Goal: Task Accomplishment & Management: Use online tool/utility

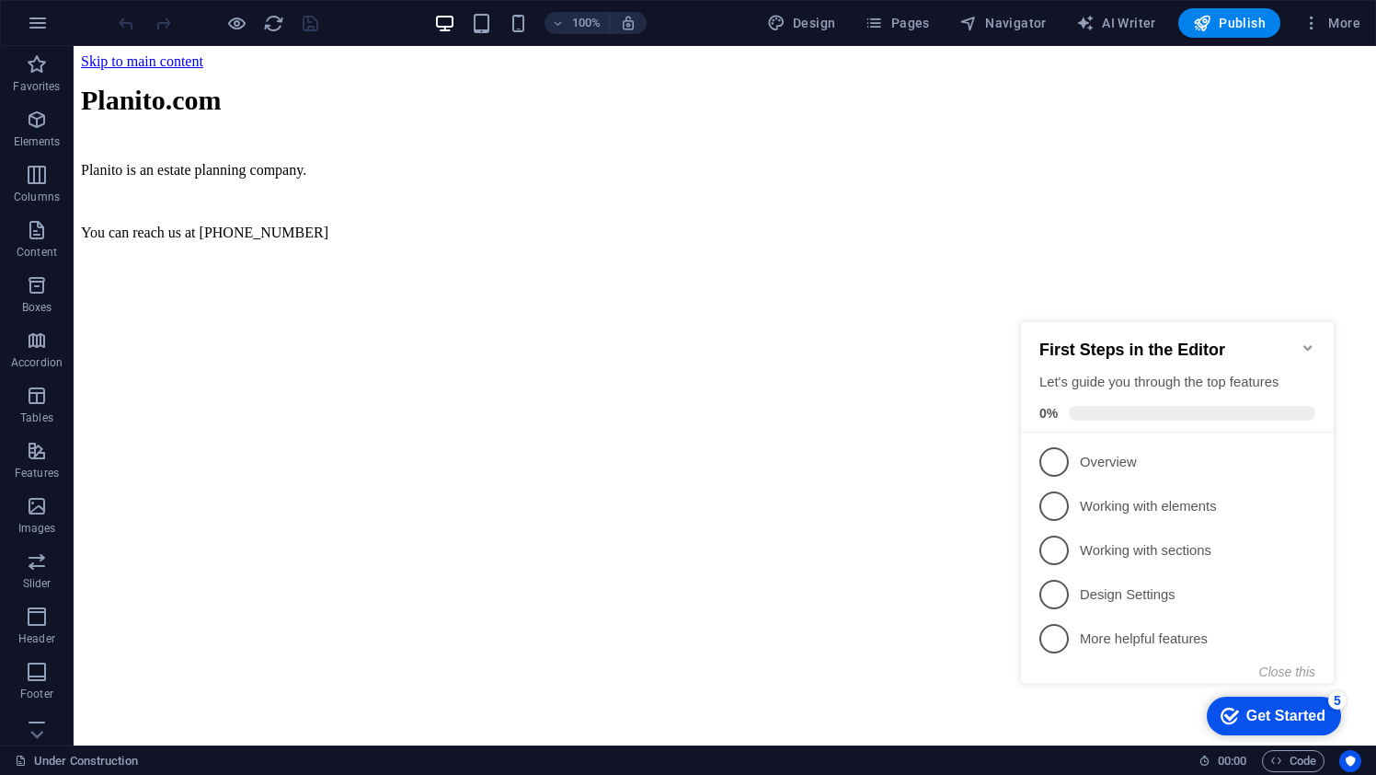
click at [900, 256] on html "Skip to main content Planito . com Planito is an estate planning company. You c…" at bounding box center [725, 151] width 1303 height 210
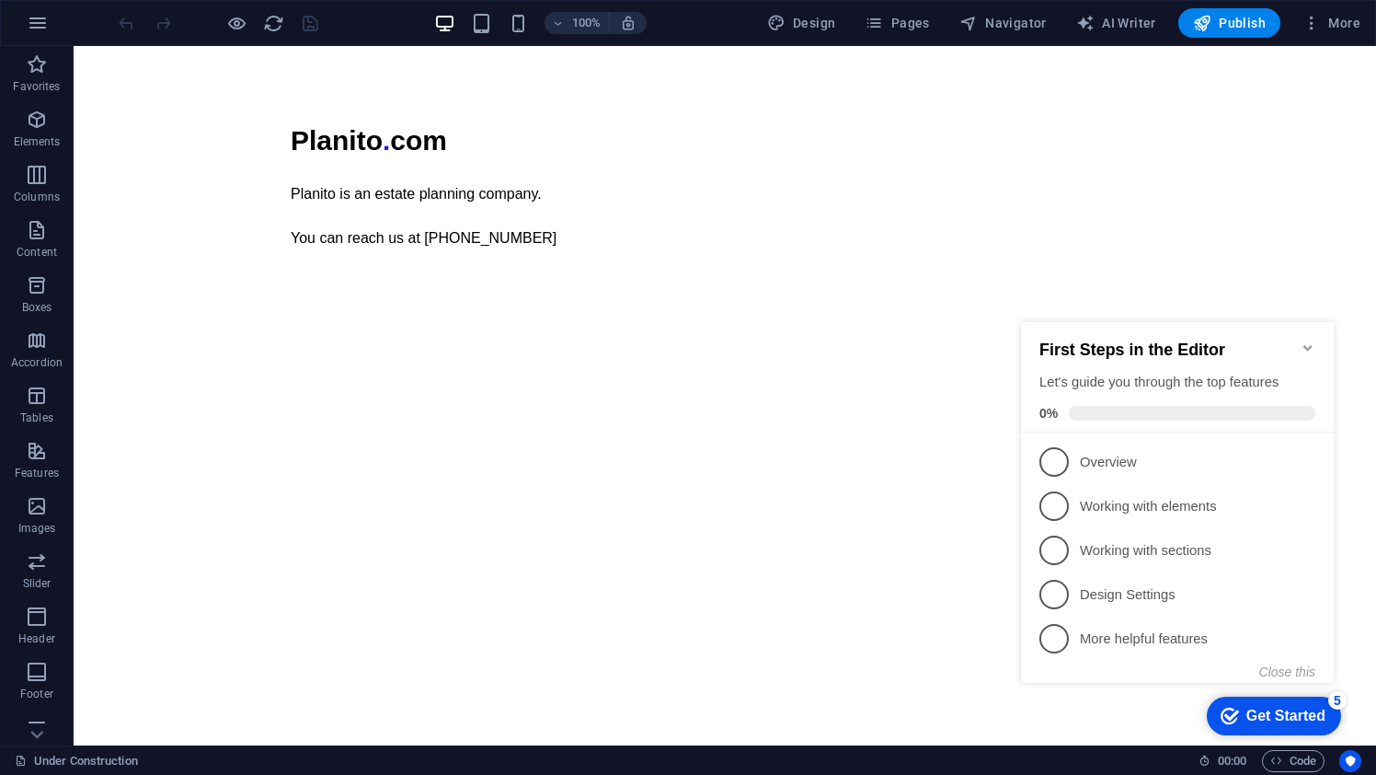
click at [1310, 340] on icon "Minimize checklist" at bounding box center [1308, 347] width 15 height 15
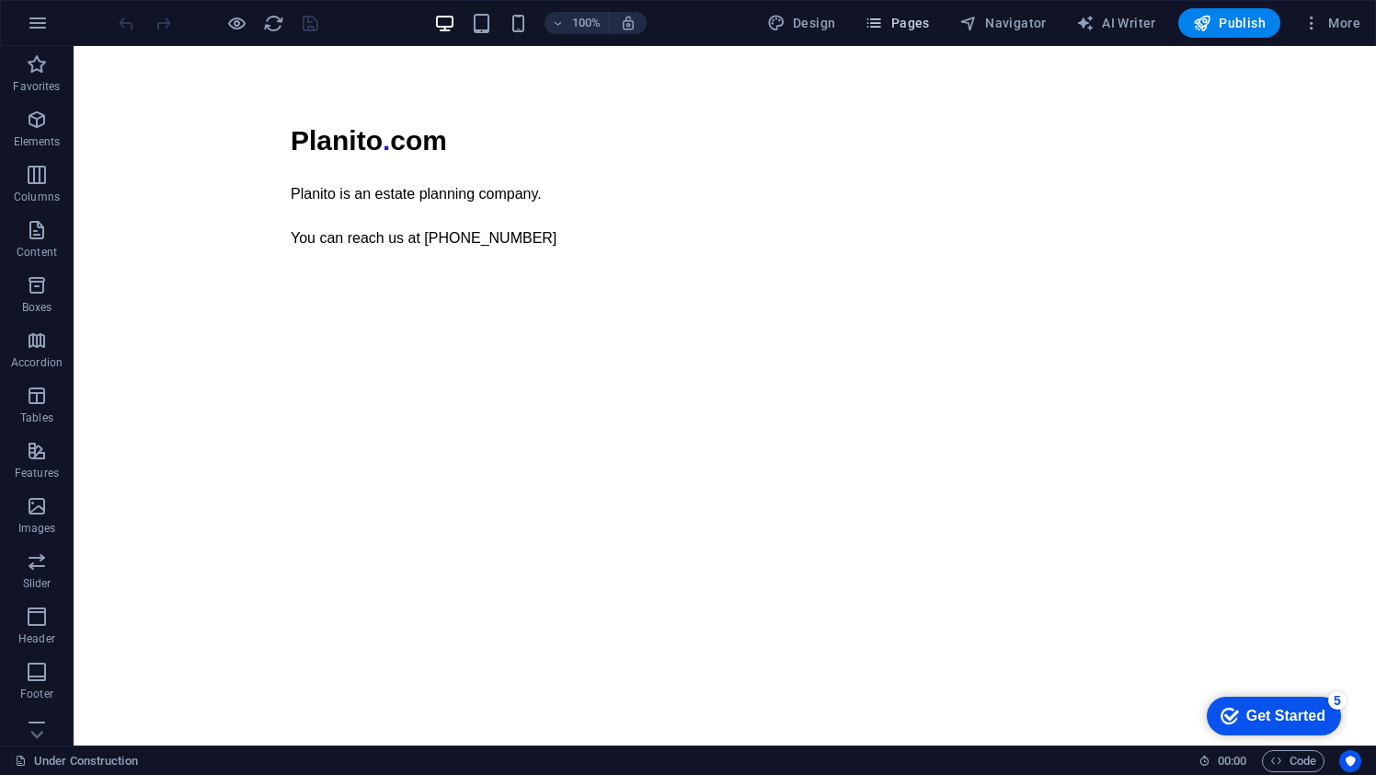
click at [889, 29] on span "Pages" at bounding box center [897, 23] width 64 height 18
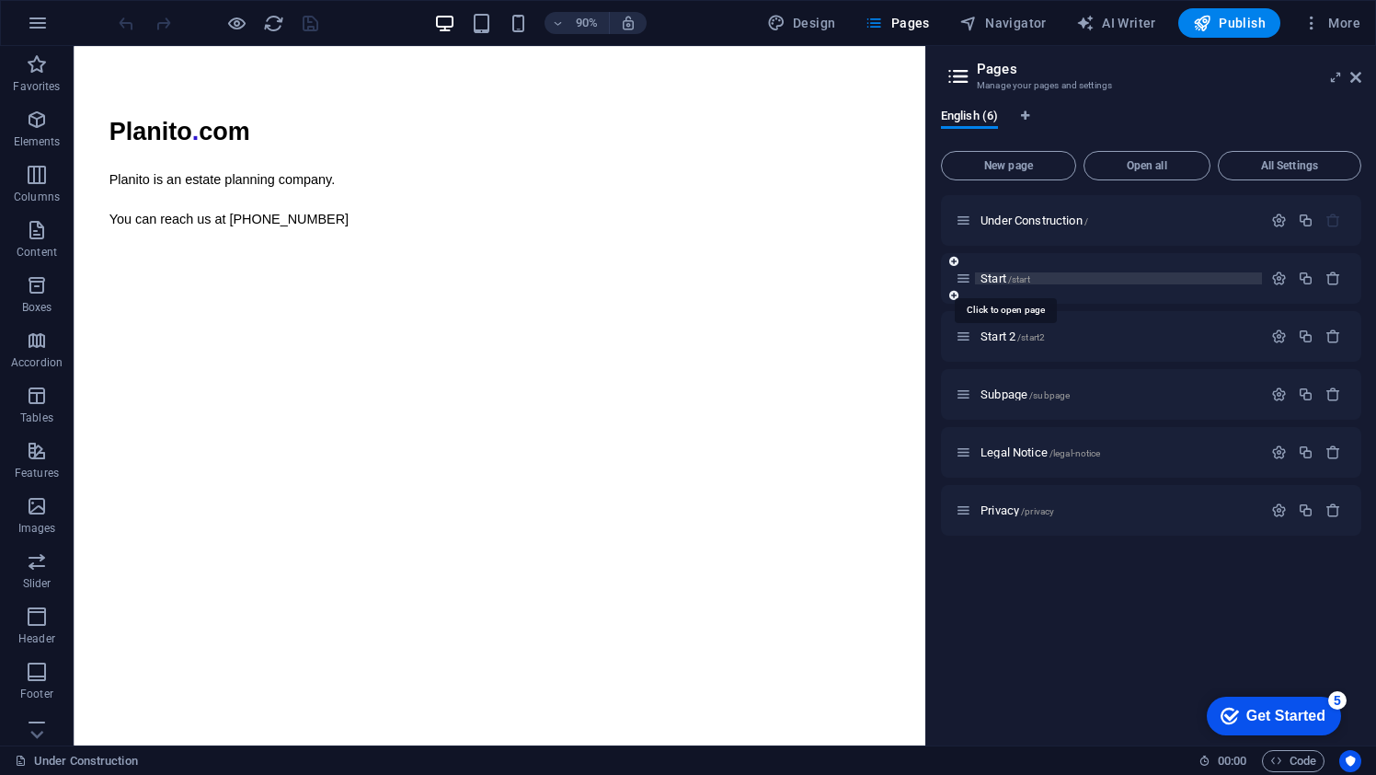
click at [1025, 274] on span "/start" at bounding box center [1019, 279] width 22 height 10
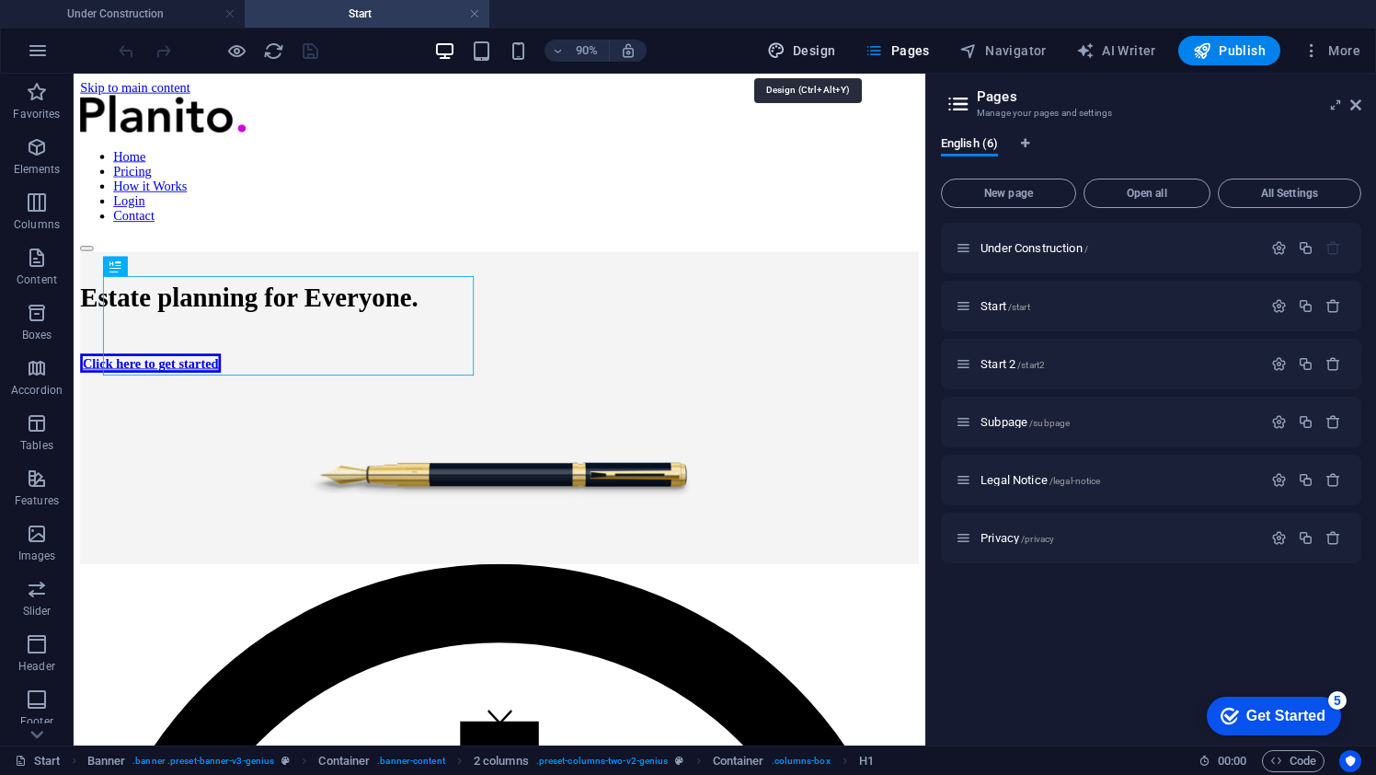
click at [830, 55] on span "Design" at bounding box center [801, 50] width 69 height 18
select select "px"
select select "400"
select select "px"
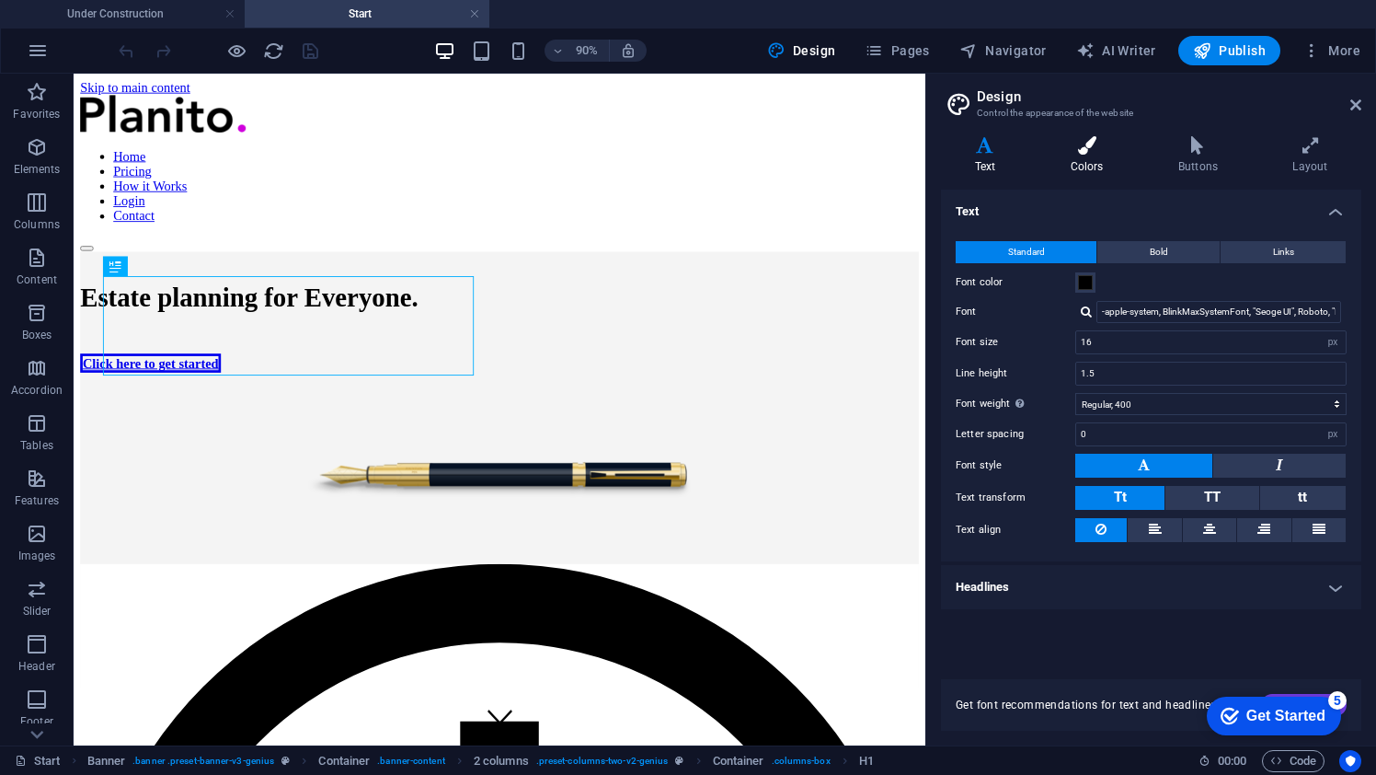
click at [1089, 149] on icon at bounding box center [1087, 145] width 100 height 18
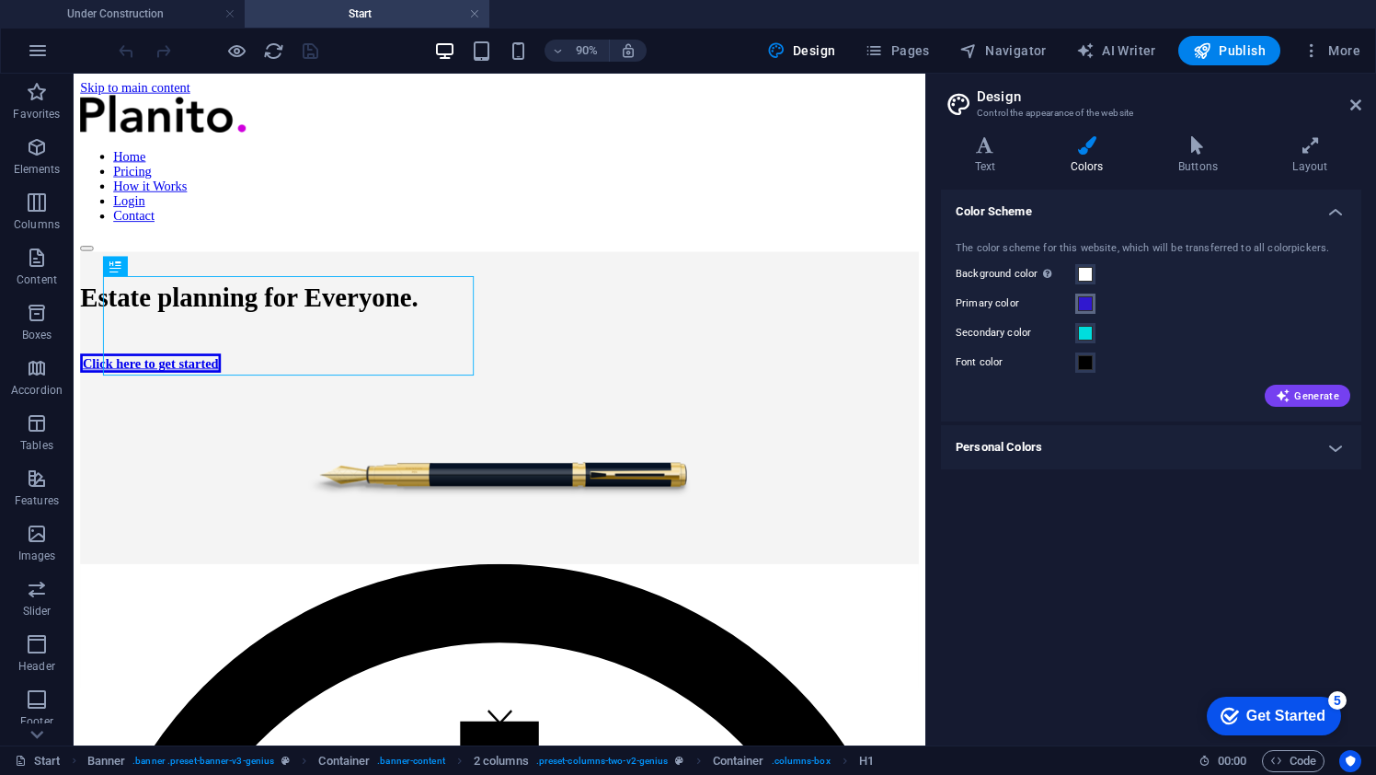
click at [1089, 308] on span at bounding box center [1085, 303] width 15 height 15
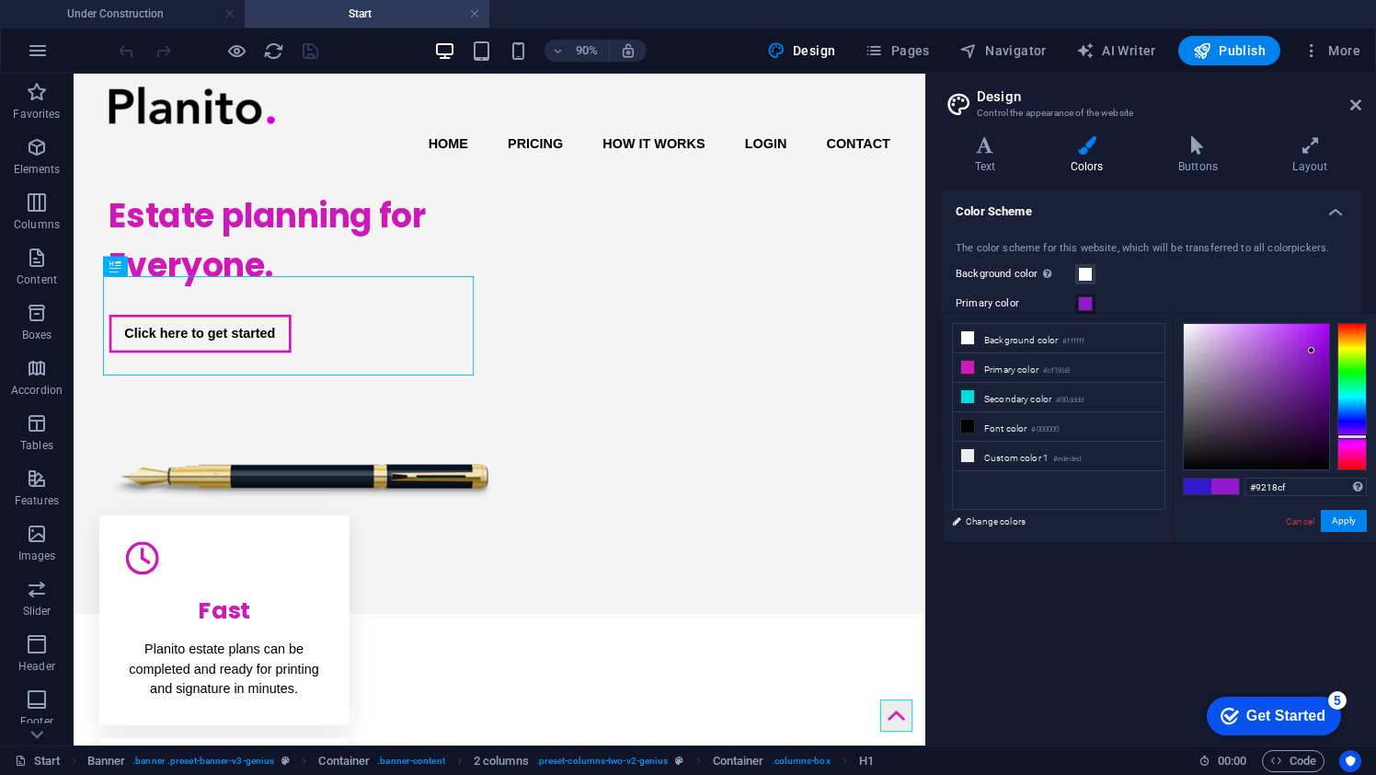
drag, startPoint x: 1354, startPoint y: 425, endPoint x: 1353, endPoint y: 436, distance: 11.1
click at [1353, 436] on div at bounding box center [1351, 436] width 29 height 5
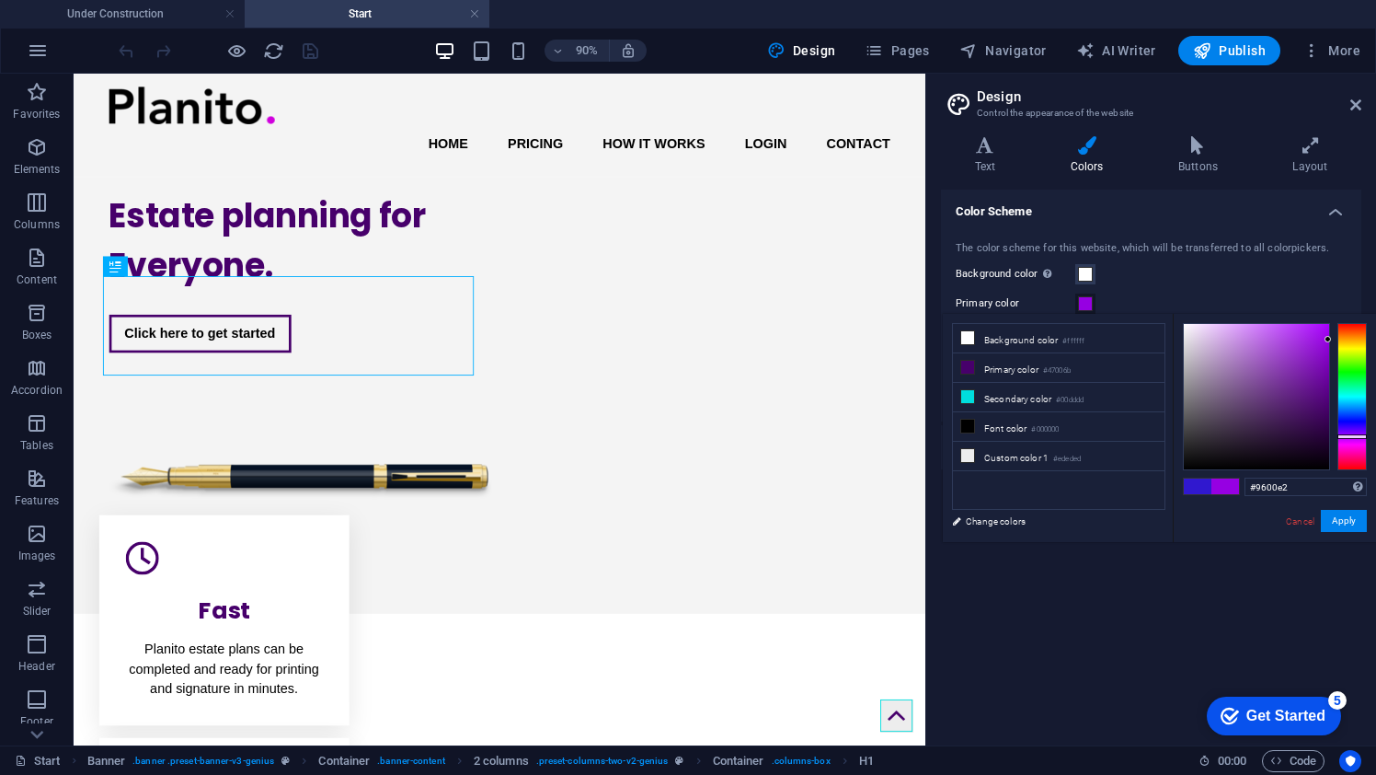
drag, startPoint x: 1310, startPoint y: 348, endPoint x: 1365, endPoint y: 339, distance: 55.8
click at [1365, 339] on div at bounding box center [1275, 396] width 184 height 147
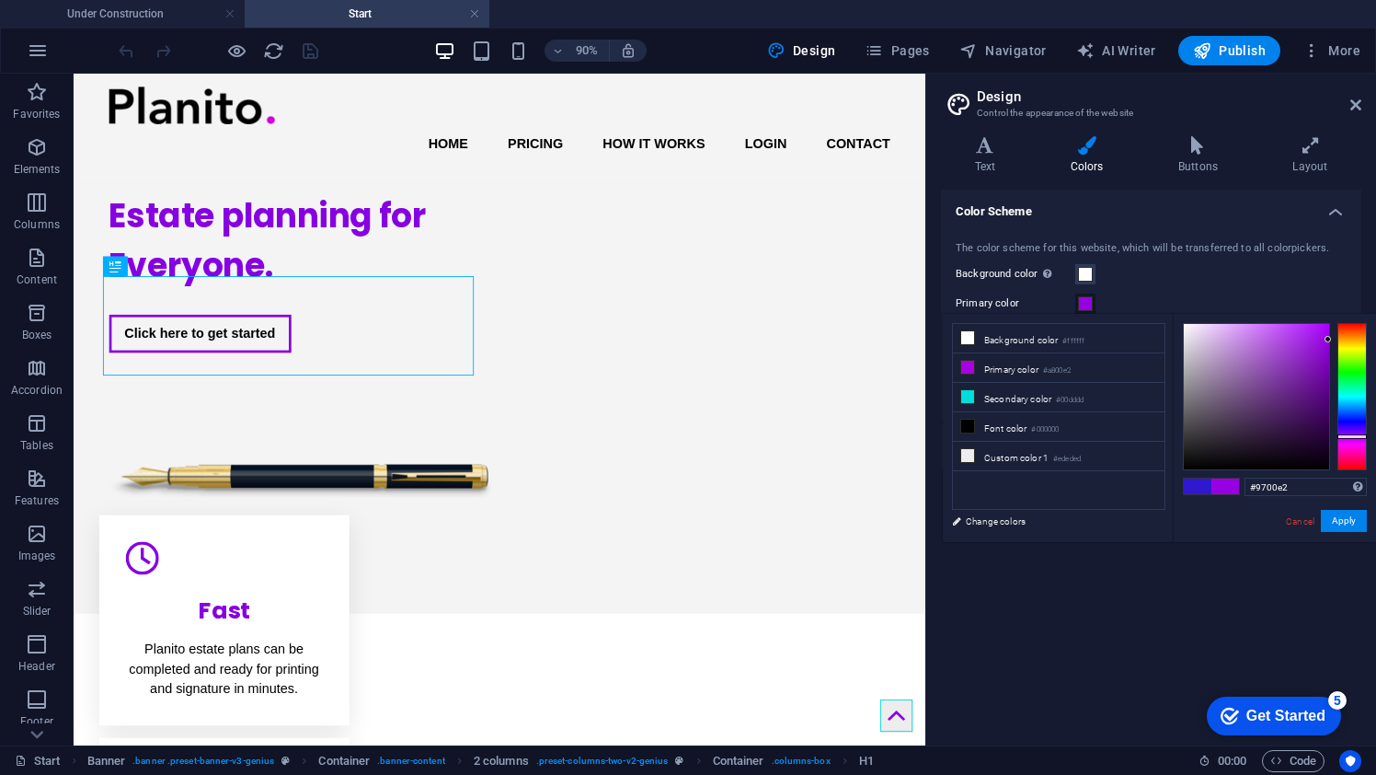
click at [1358, 436] on div at bounding box center [1351, 436] width 29 height 5
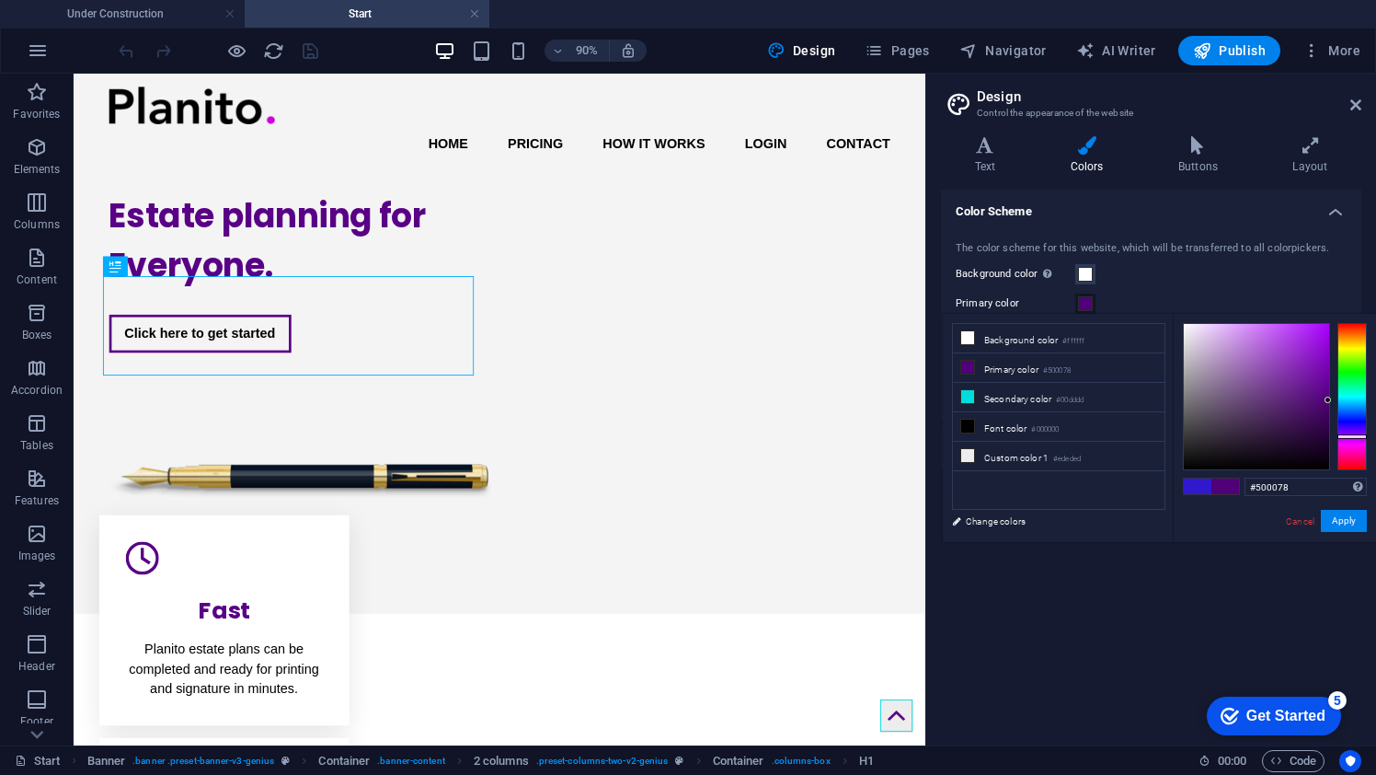
drag, startPoint x: 1329, startPoint y: 340, endPoint x: 1338, endPoint y: 400, distance: 60.5
click at [1338, 400] on div at bounding box center [1275, 396] width 184 height 147
drag, startPoint x: 1330, startPoint y: 401, endPoint x: 1327, endPoint y: 386, distance: 15.0
click at [1327, 386] on div at bounding box center [1275, 396] width 184 height 147
drag, startPoint x: 1327, startPoint y: 397, endPoint x: 1335, endPoint y: 370, distance: 28.6
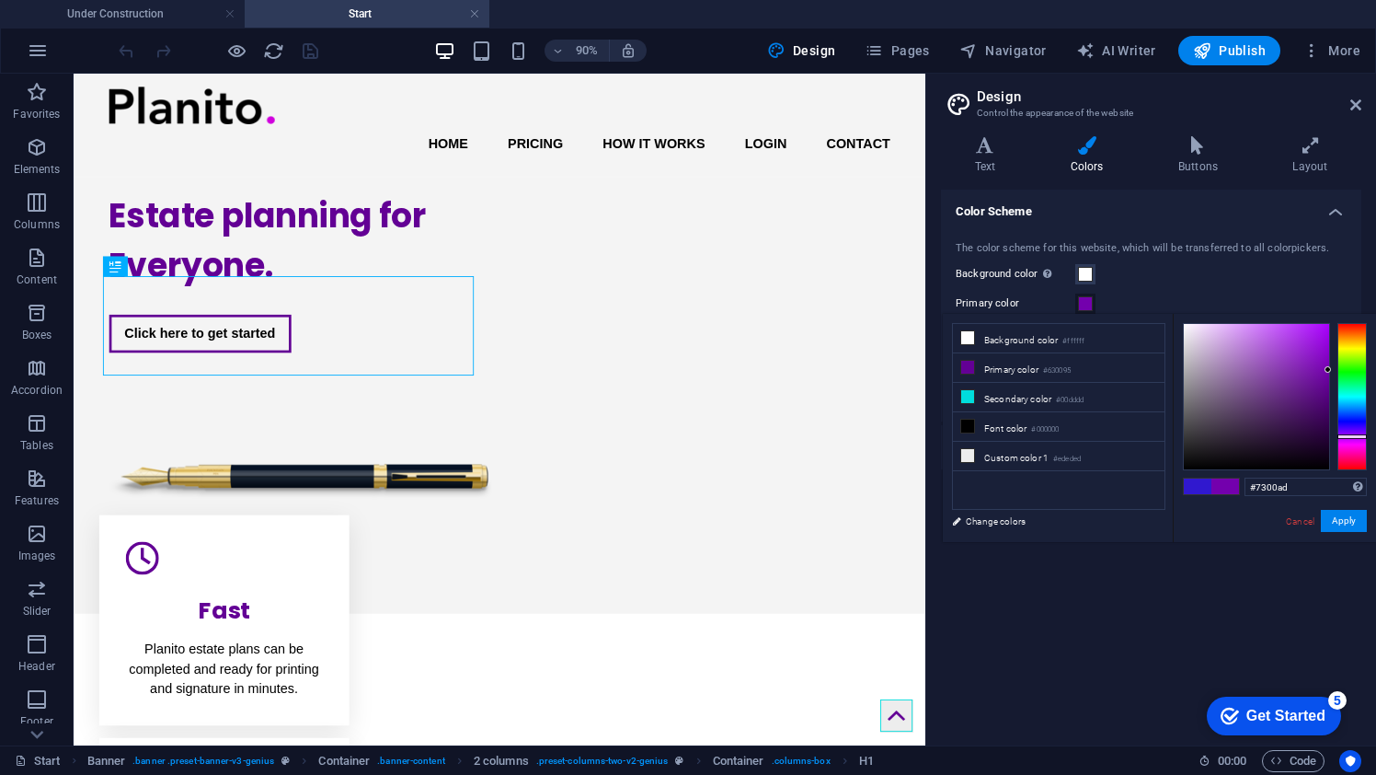
click at [1335, 370] on div at bounding box center [1275, 396] width 184 height 147
click at [1331, 362] on div at bounding box center [1275, 396] width 184 height 147
drag, startPoint x: 1328, startPoint y: 361, endPoint x: 1372, endPoint y: 383, distance: 49.4
click at [1372, 383] on div "#640096 Supported formats #0852ed rgb(8, 82, 237) rgba(8, 82, 237, 90%) hsv(221…" at bounding box center [1274, 561] width 203 height 495
click at [1357, 438] on div at bounding box center [1351, 438] width 29 height 5
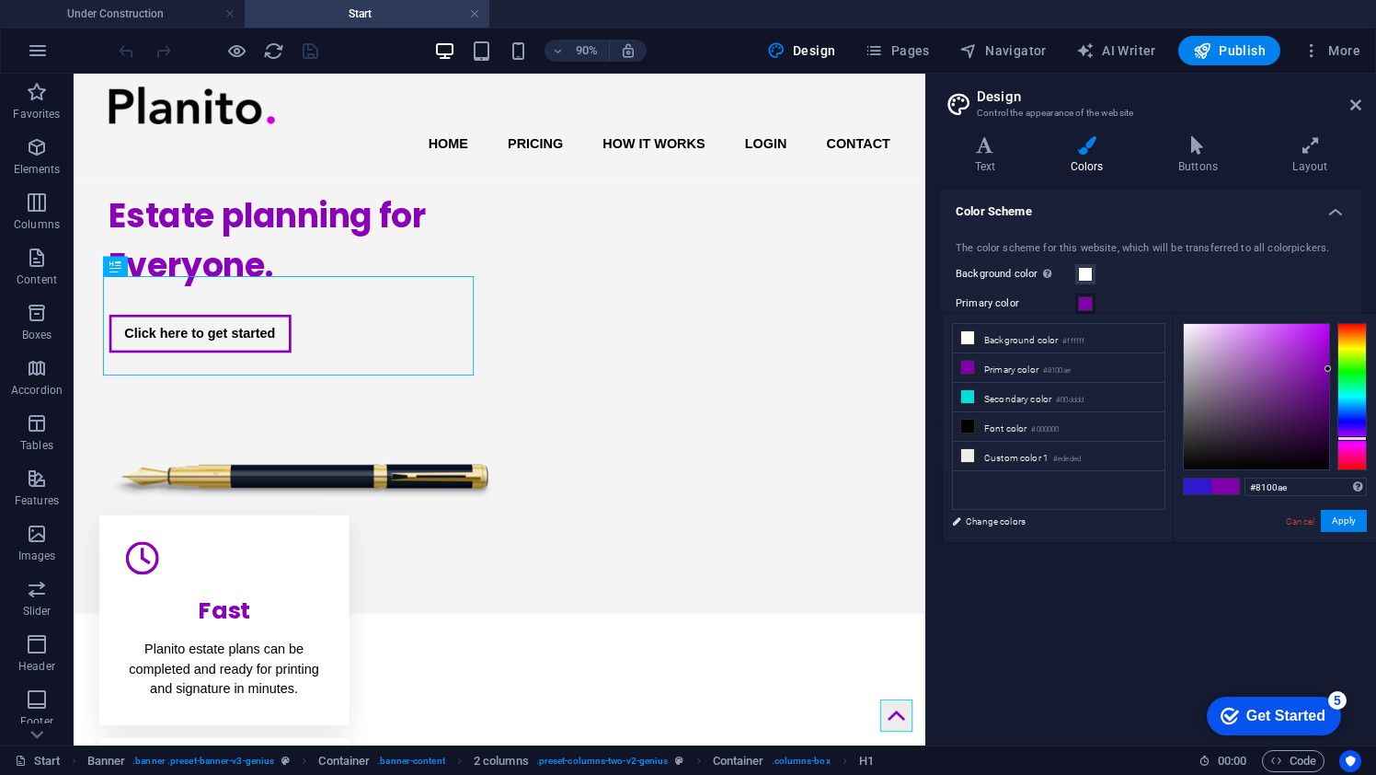
type input "#8000ad"
drag, startPoint x: 1328, startPoint y: 385, endPoint x: 1344, endPoint y: 370, distance: 22.1
click at [1344, 370] on div at bounding box center [1275, 396] width 184 height 147
click at [1348, 522] on button "Apply" at bounding box center [1344, 521] width 46 height 22
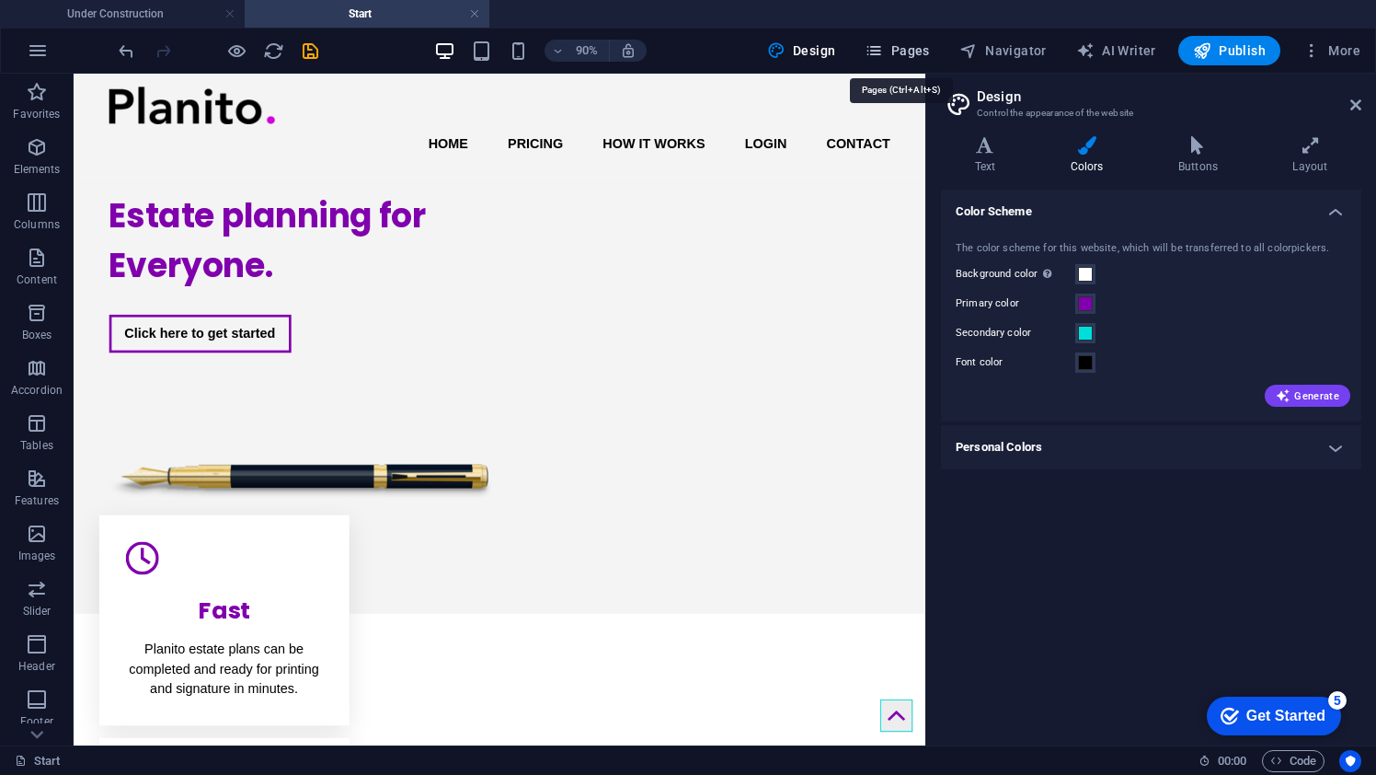
click at [907, 46] on span "Pages" at bounding box center [897, 50] width 64 height 18
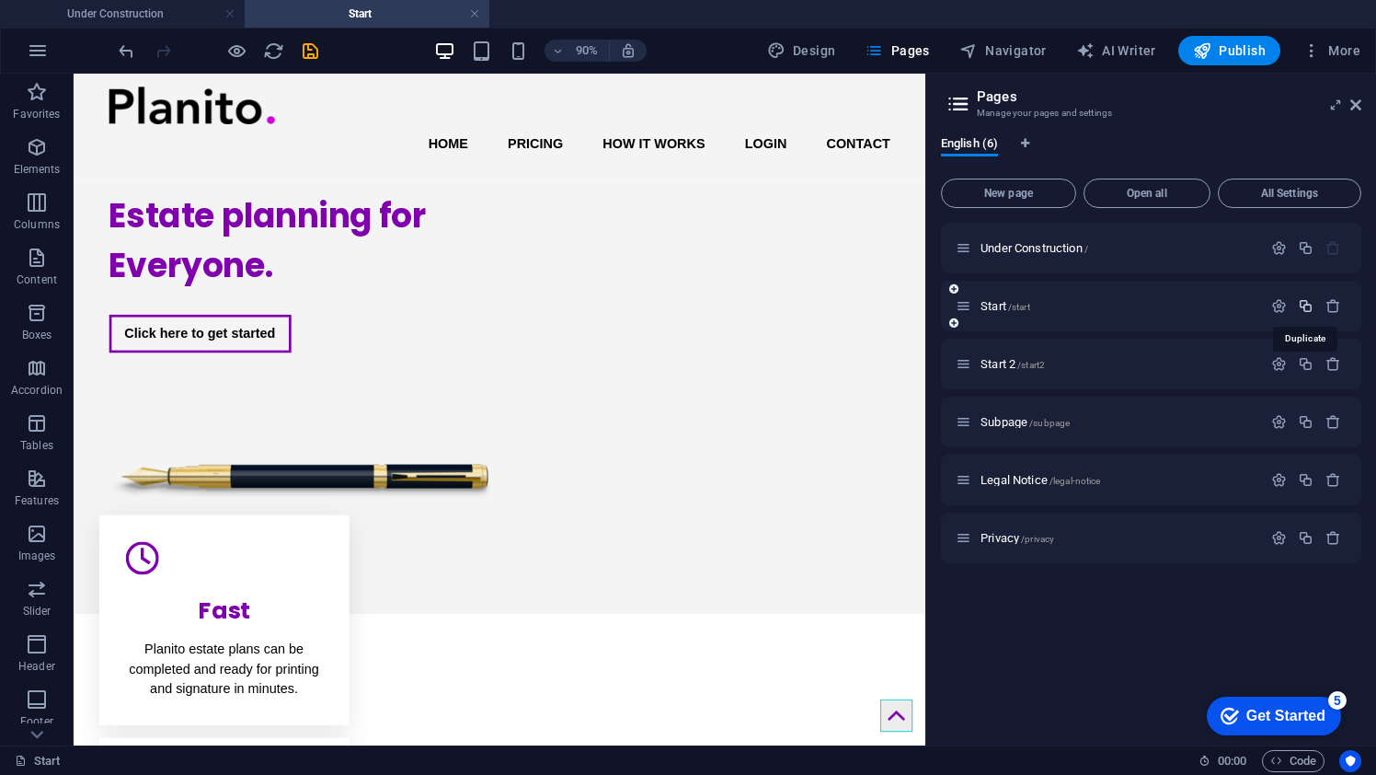
click at [1304, 307] on icon "button" at bounding box center [1306, 306] width 16 height 16
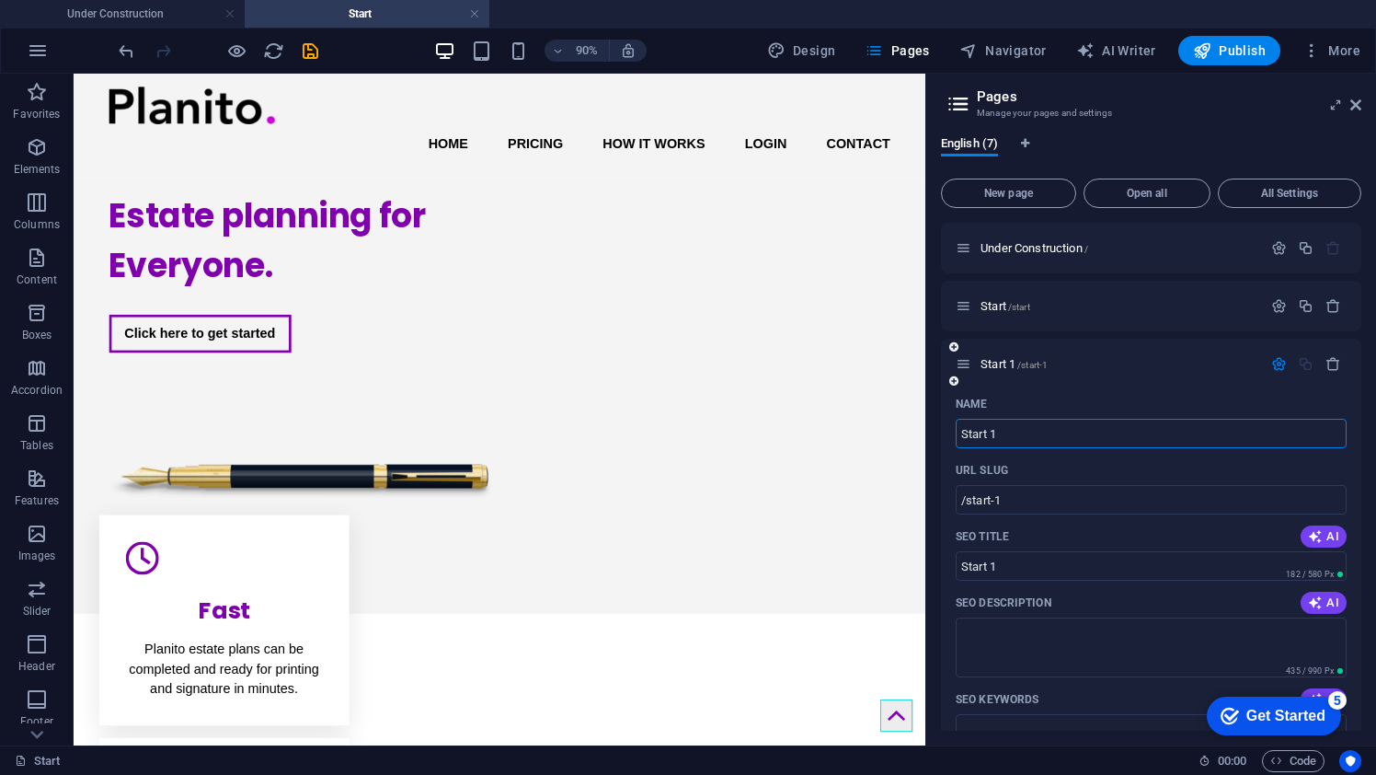
click at [1015, 430] on input "Start 1" at bounding box center [1151, 433] width 391 height 29
type input "Start 3"
type input "/start-3"
type input "Start 3"
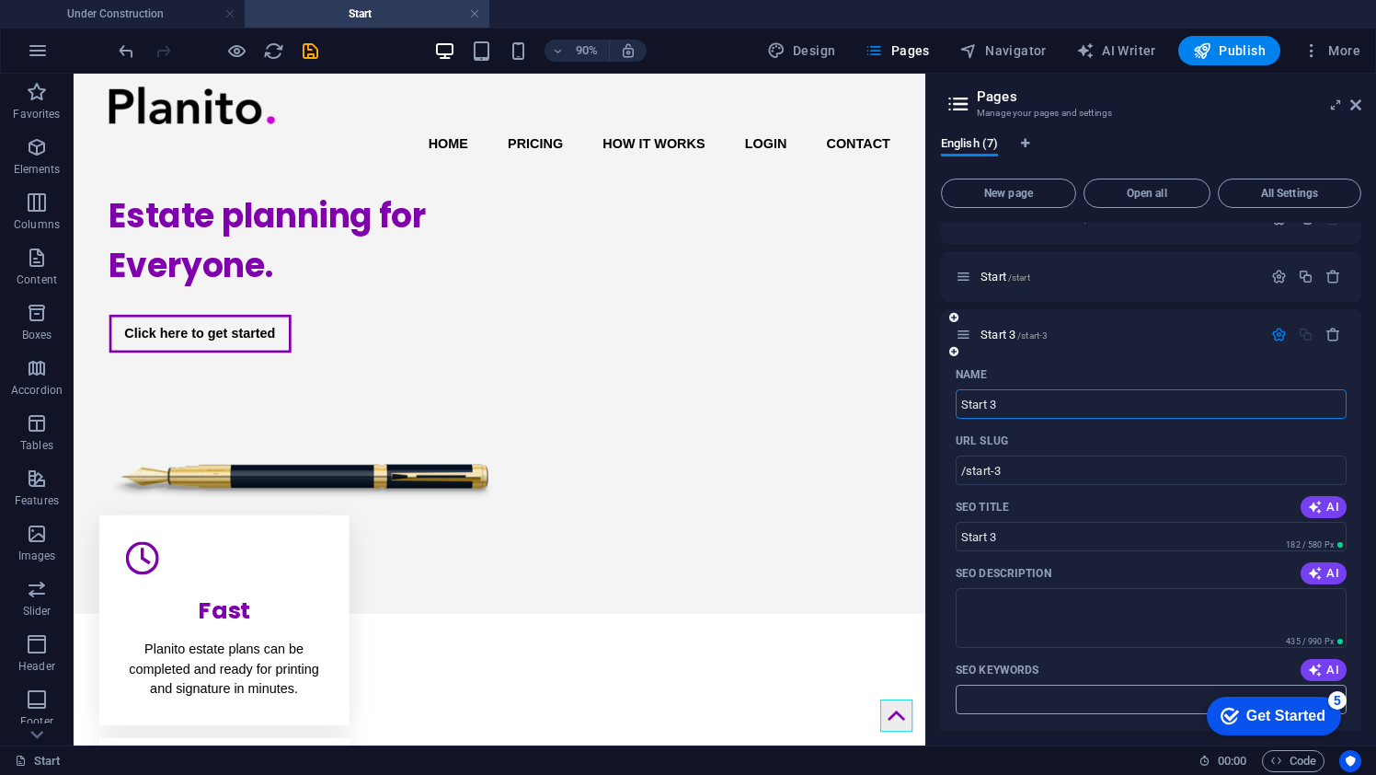
scroll to position [43, 0]
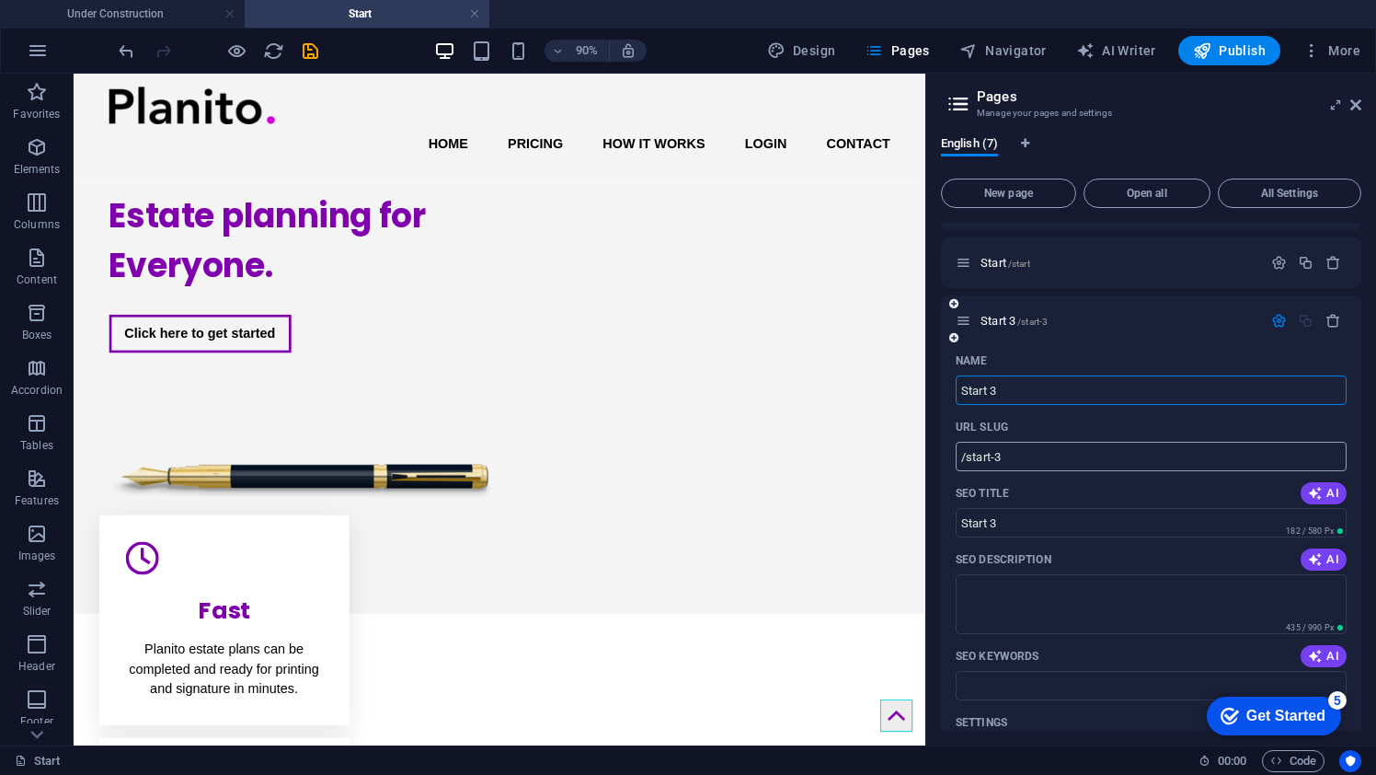
type input "Start 3"
click at [1137, 455] on input "/start-3" at bounding box center [1151, 456] width 391 height 29
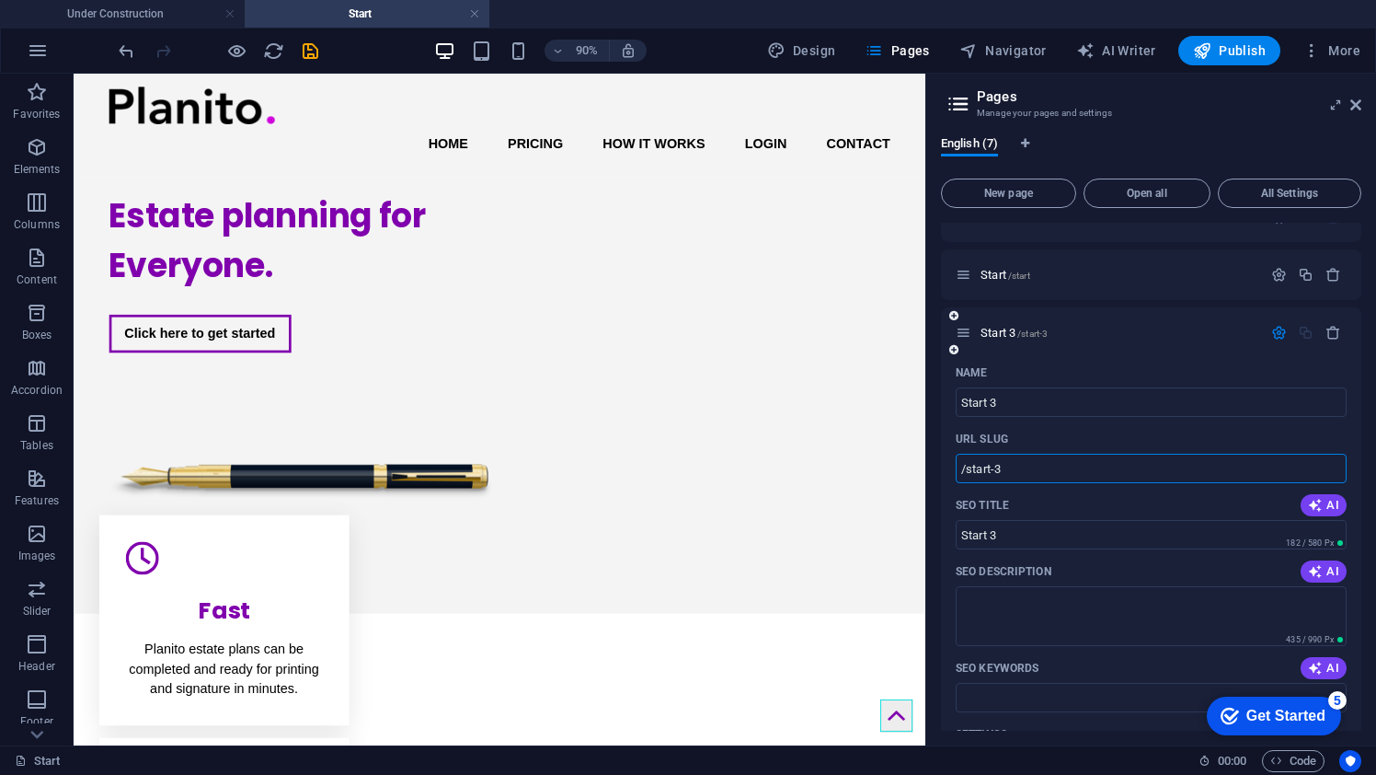
scroll to position [0, 0]
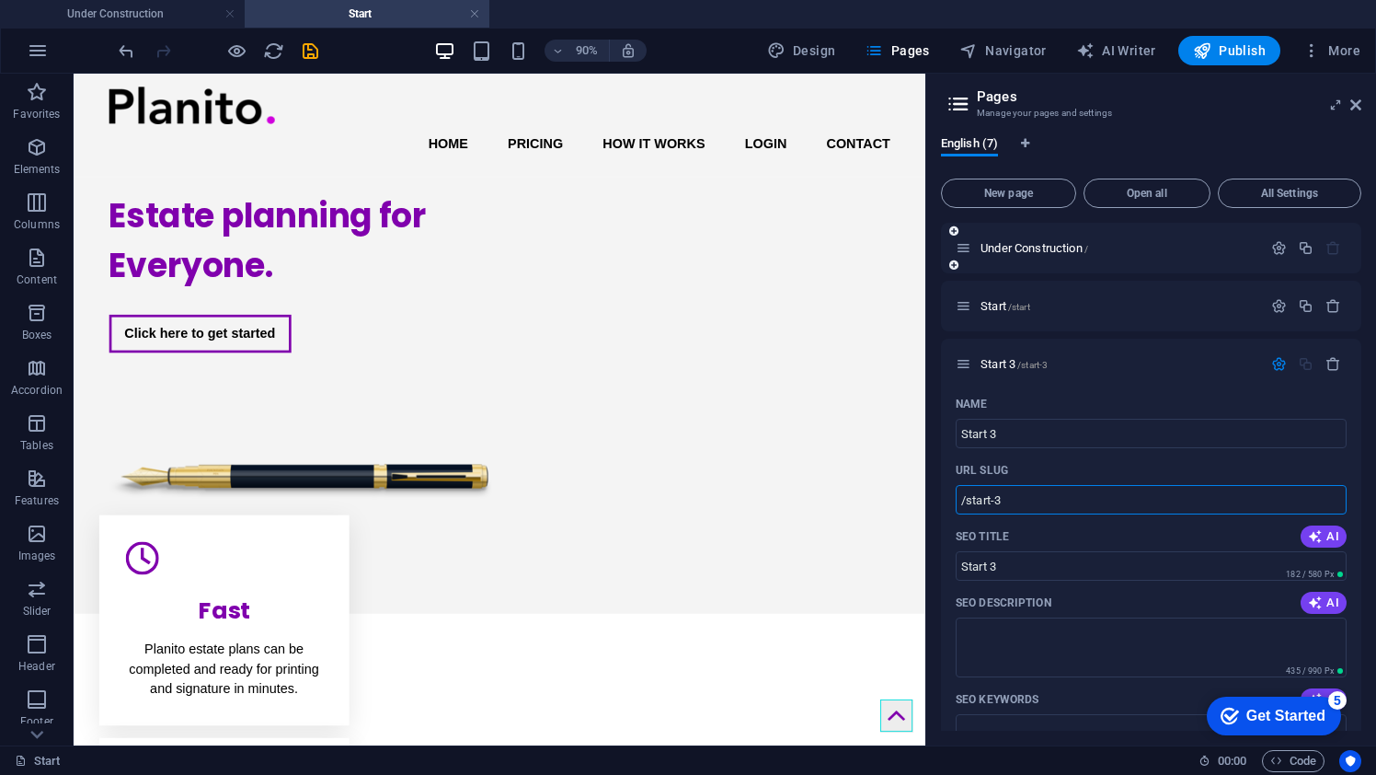
click at [1084, 261] on div "Under Construction /" at bounding box center [1151, 248] width 420 height 51
click at [1080, 250] on span "Under Construction /" at bounding box center [1035, 248] width 108 height 14
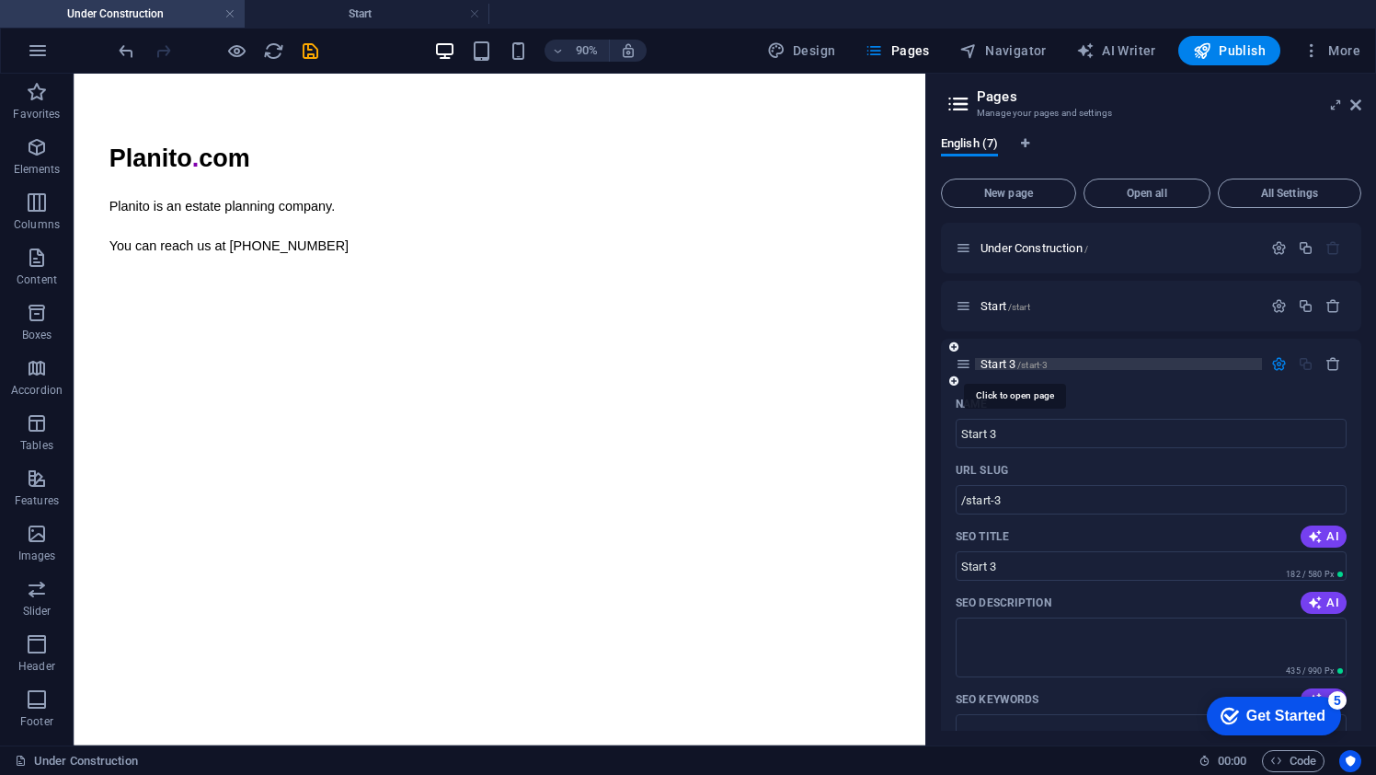
click at [993, 359] on span "Start 3 /start-3" at bounding box center [1014, 364] width 67 height 14
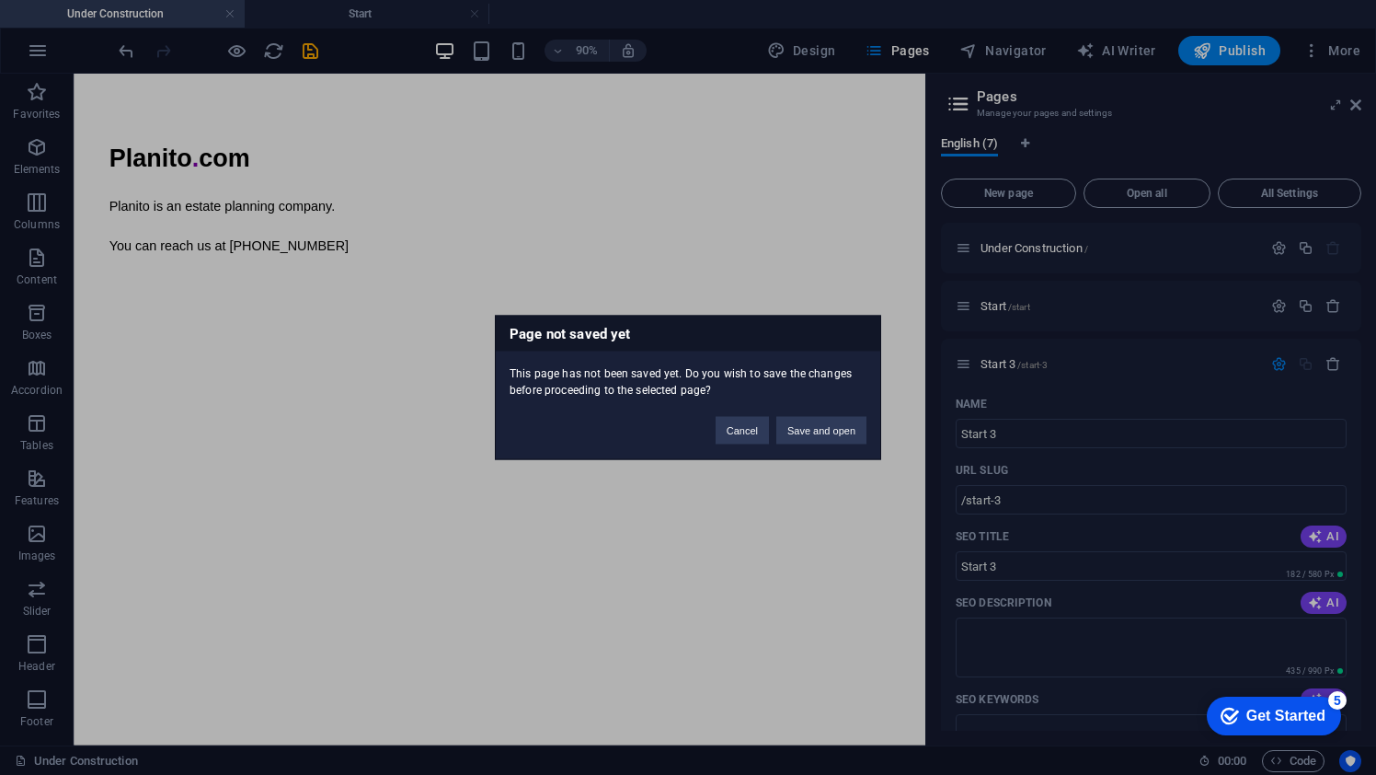
click at [999, 361] on div "Page not saved yet This page has not been saved yet. Do you wish to save the ch…" at bounding box center [688, 387] width 1376 height 775
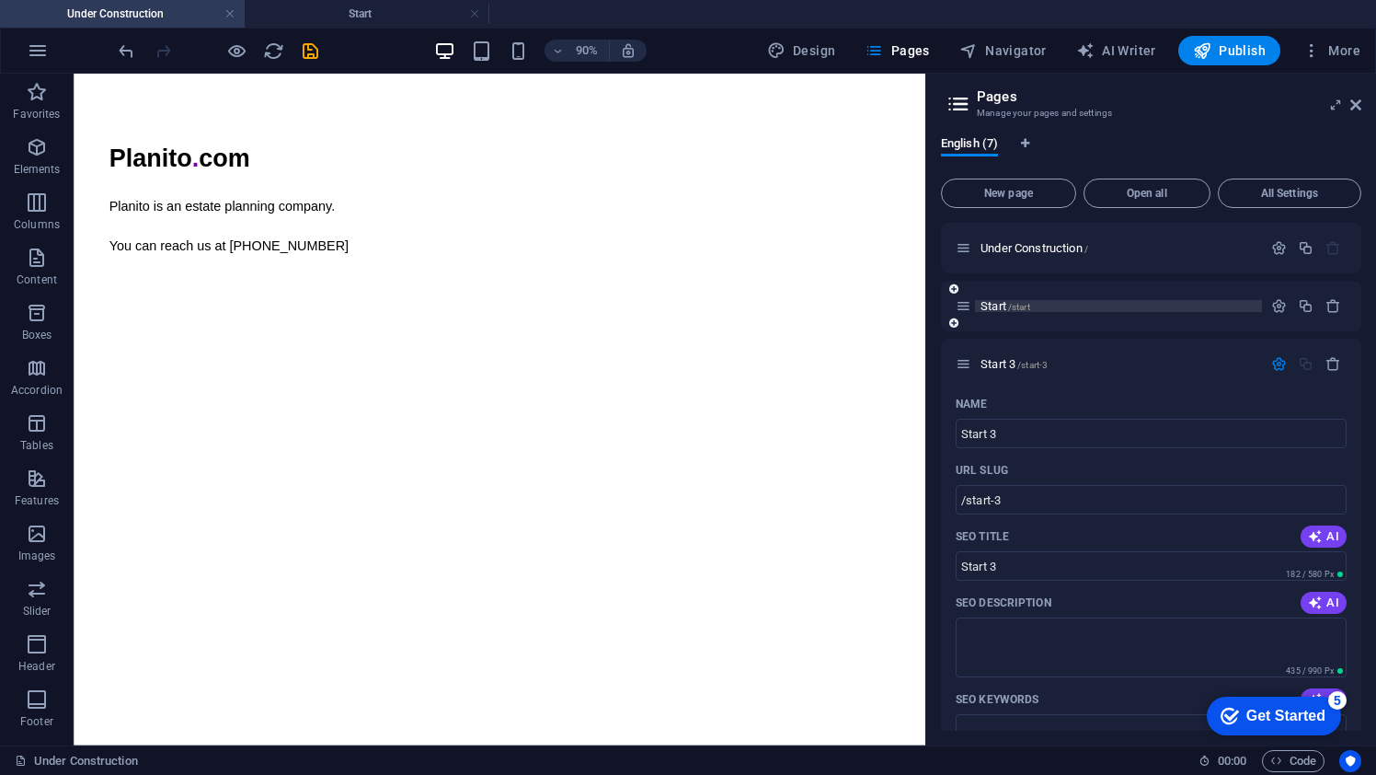
click at [1036, 304] on p "Start /start" at bounding box center [1119, 306] width 276 height 12
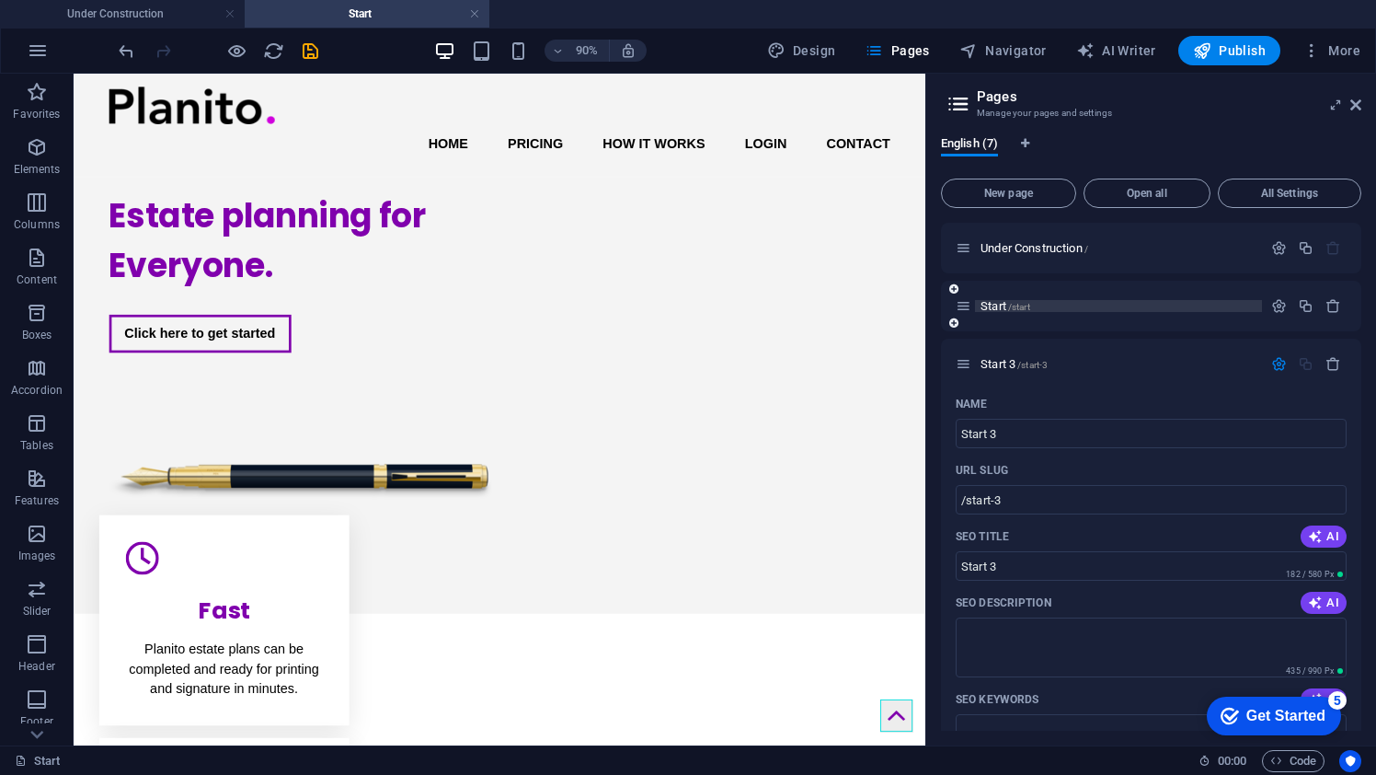
click at [1005, 304] on span "Start /start" at bounding box center [1006, 306] width 50 height 14
click at [999, 363] on span "Start 3 /start-3" at bounding box center [1014, 364] width 67 height 14
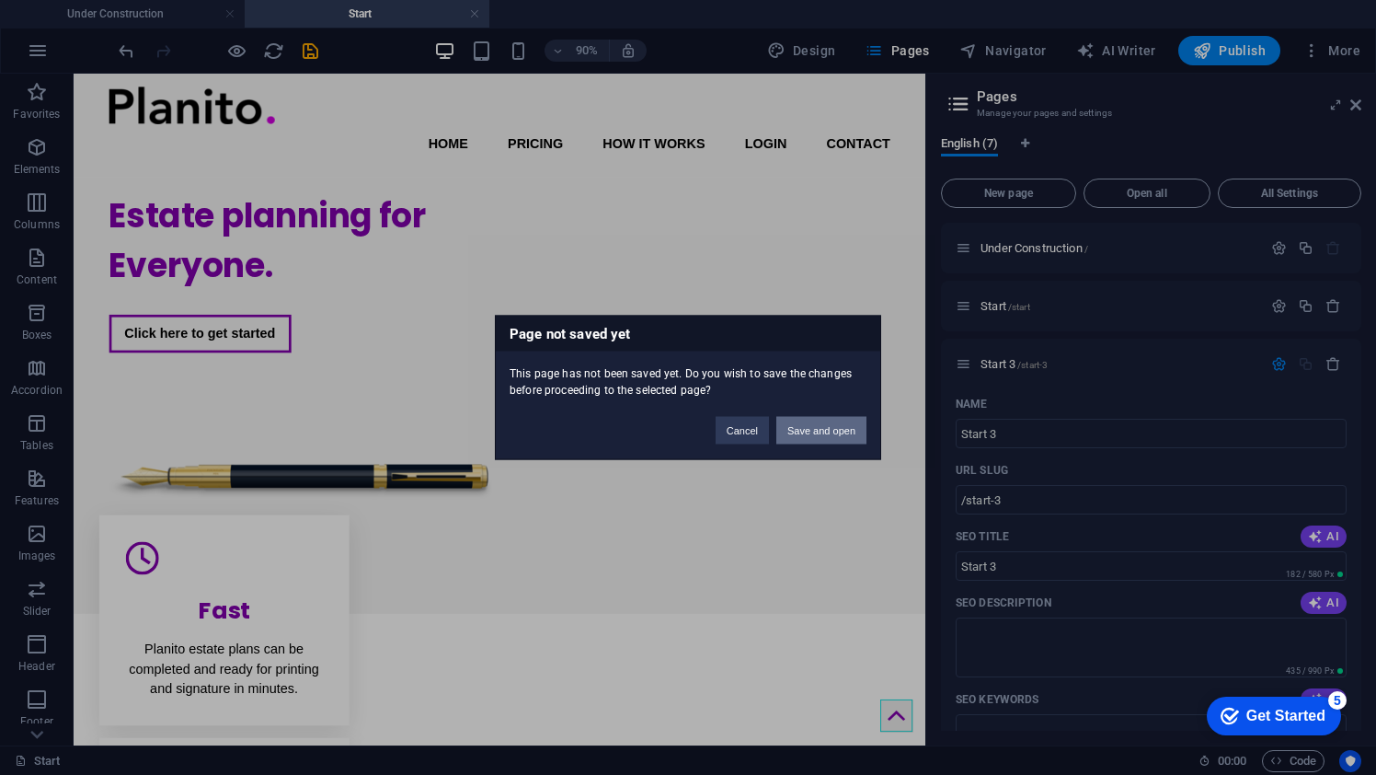
click at [837, 429] on button "Save and open" at bounding box center [821, 431] width 90 height 28
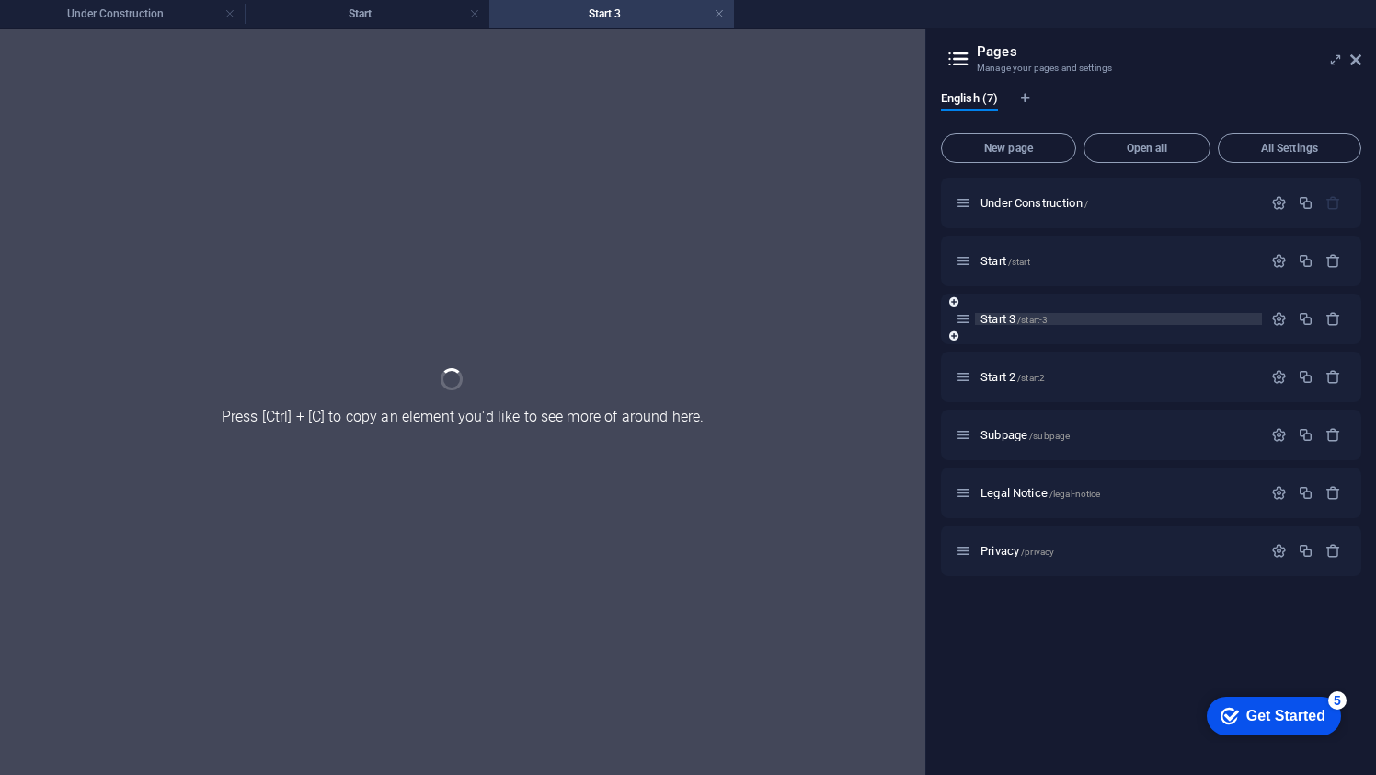
click at [1006, 317] on span "Start 3 /start-3" at bounding box center [1014, 319] width 67 height 14
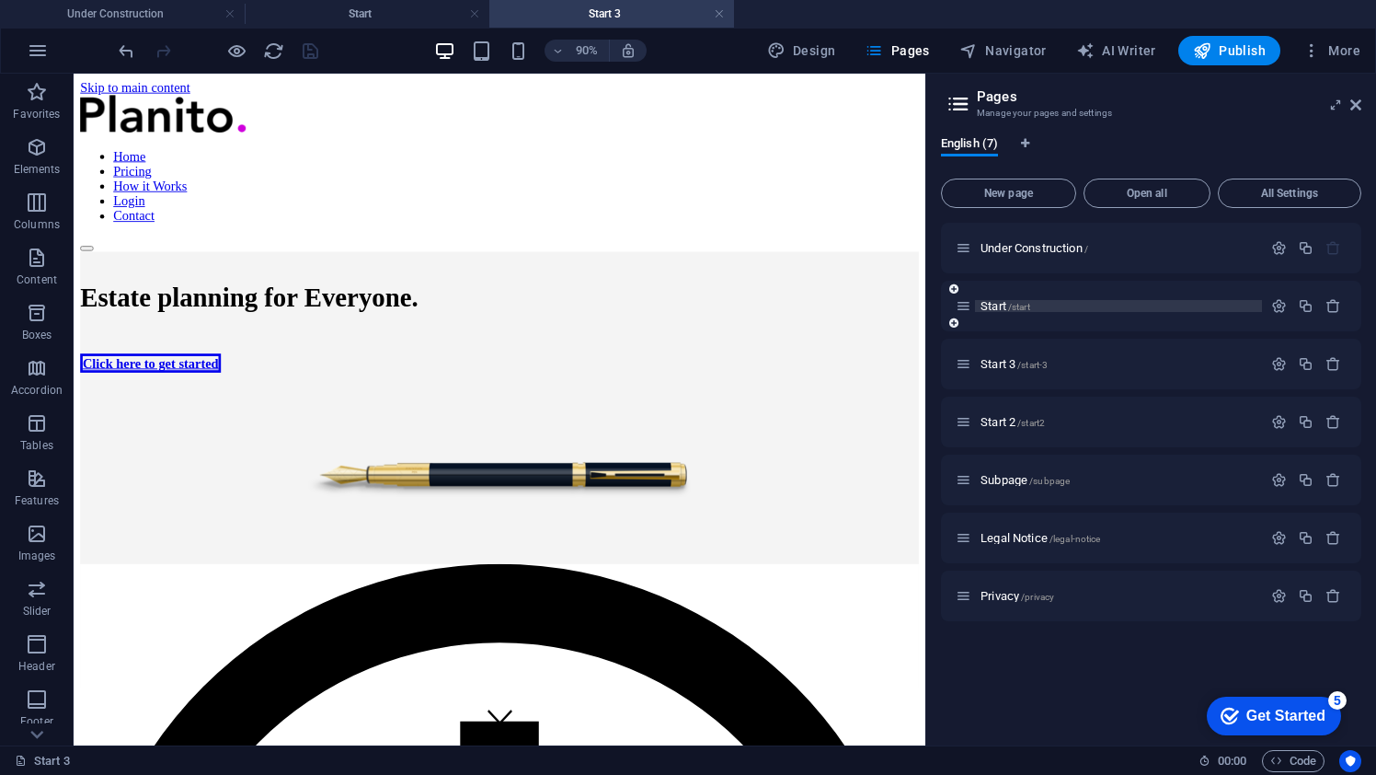
click at [999, 306] on span "Start /start" at bounding box center [1006, 306] width 50 height 14
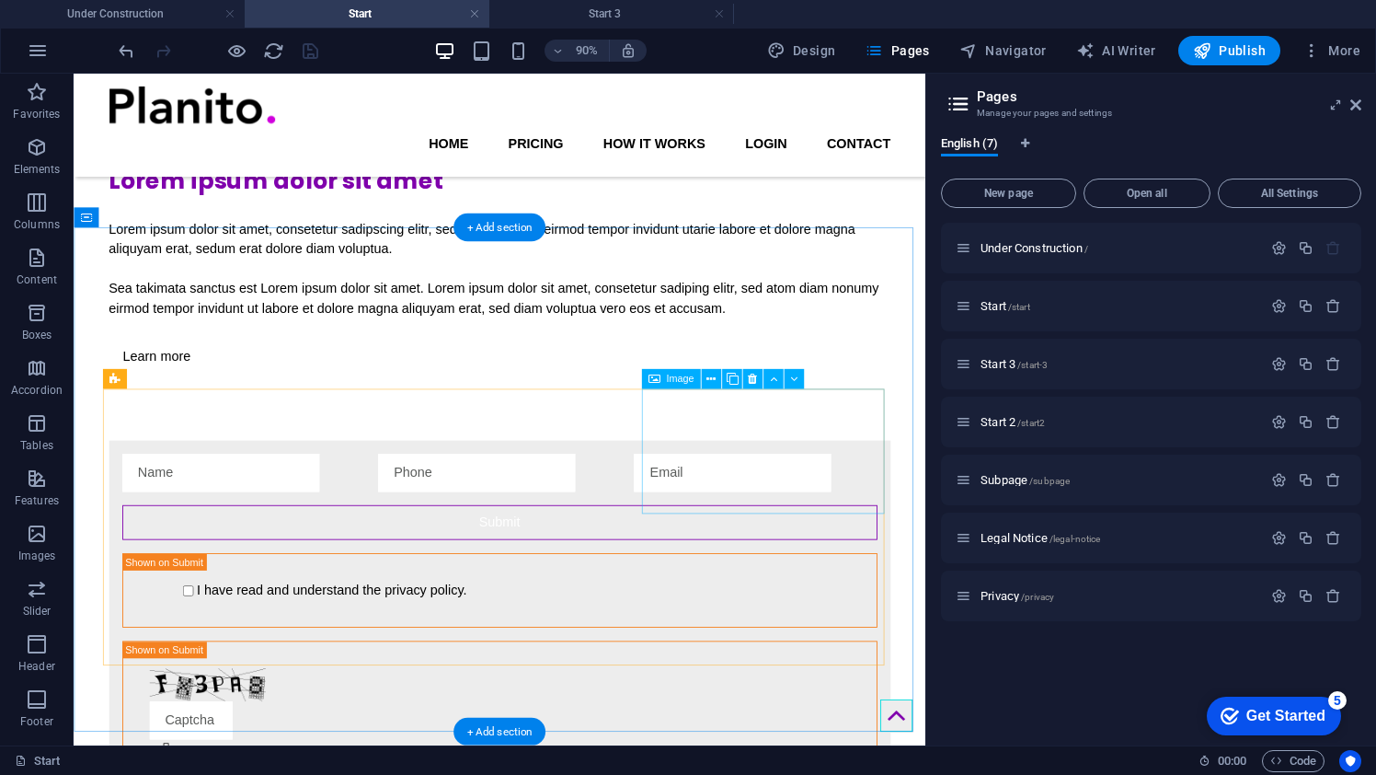
scroll to position [3698, 0]
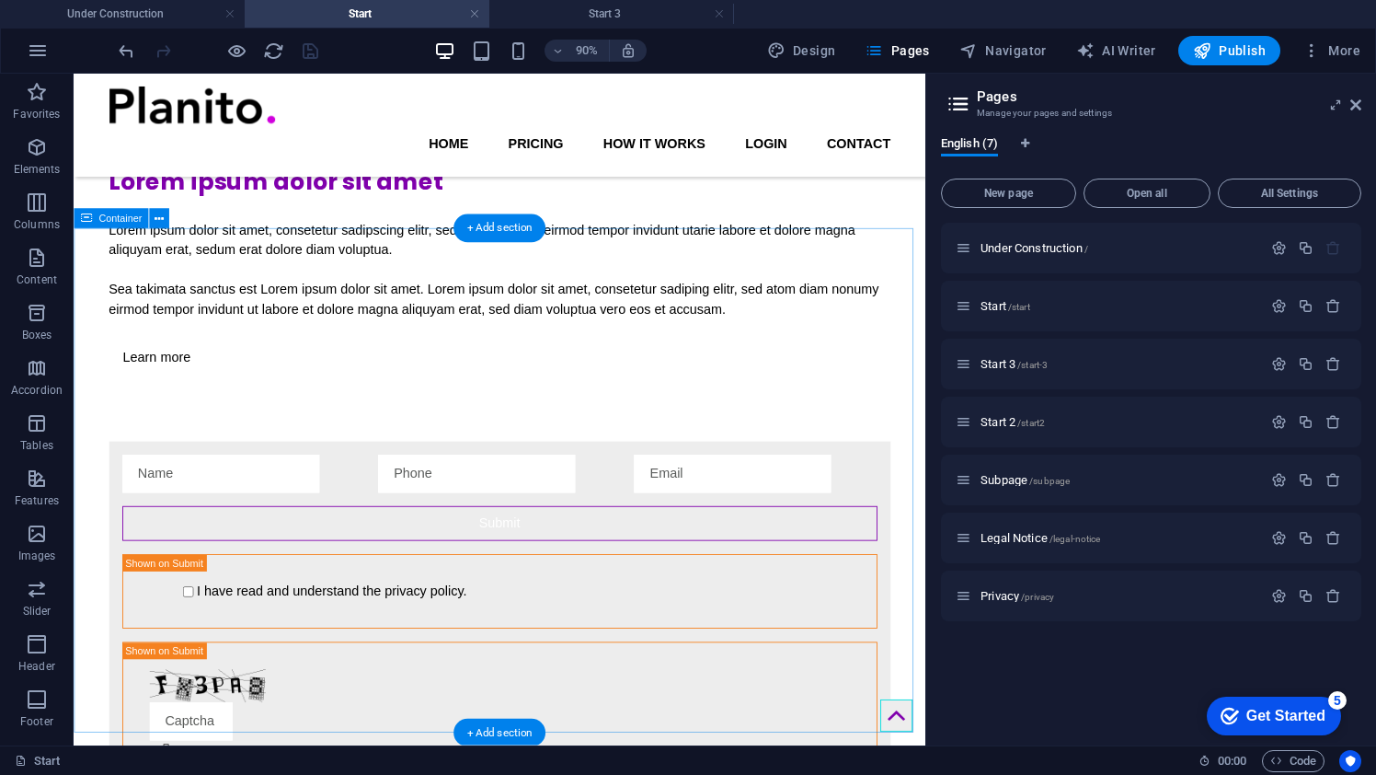
click at [159, 219] on icon at bounding box center [159, 218] width 9 height 17
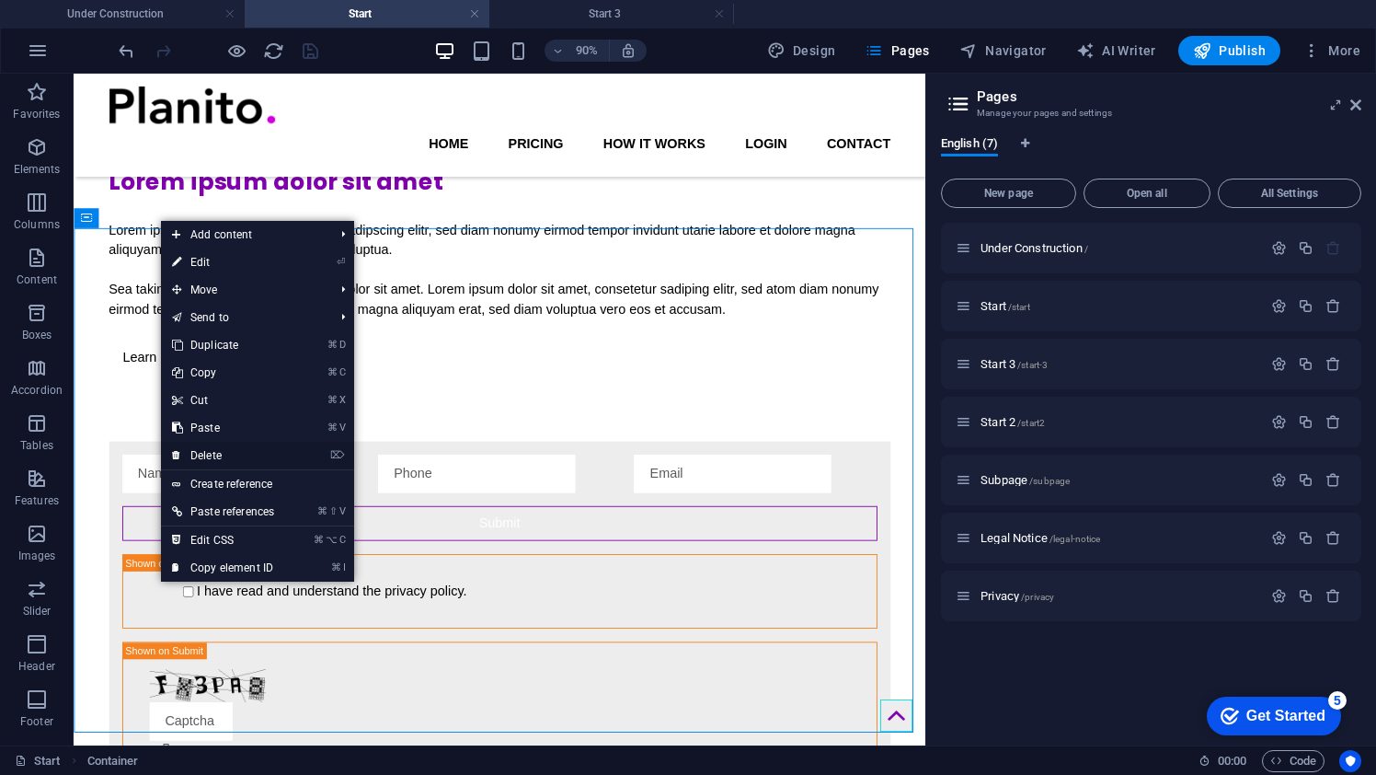
click at [224, 452] on link "⌦ Delete" at bounding box center [223, 456] width 124 height 28
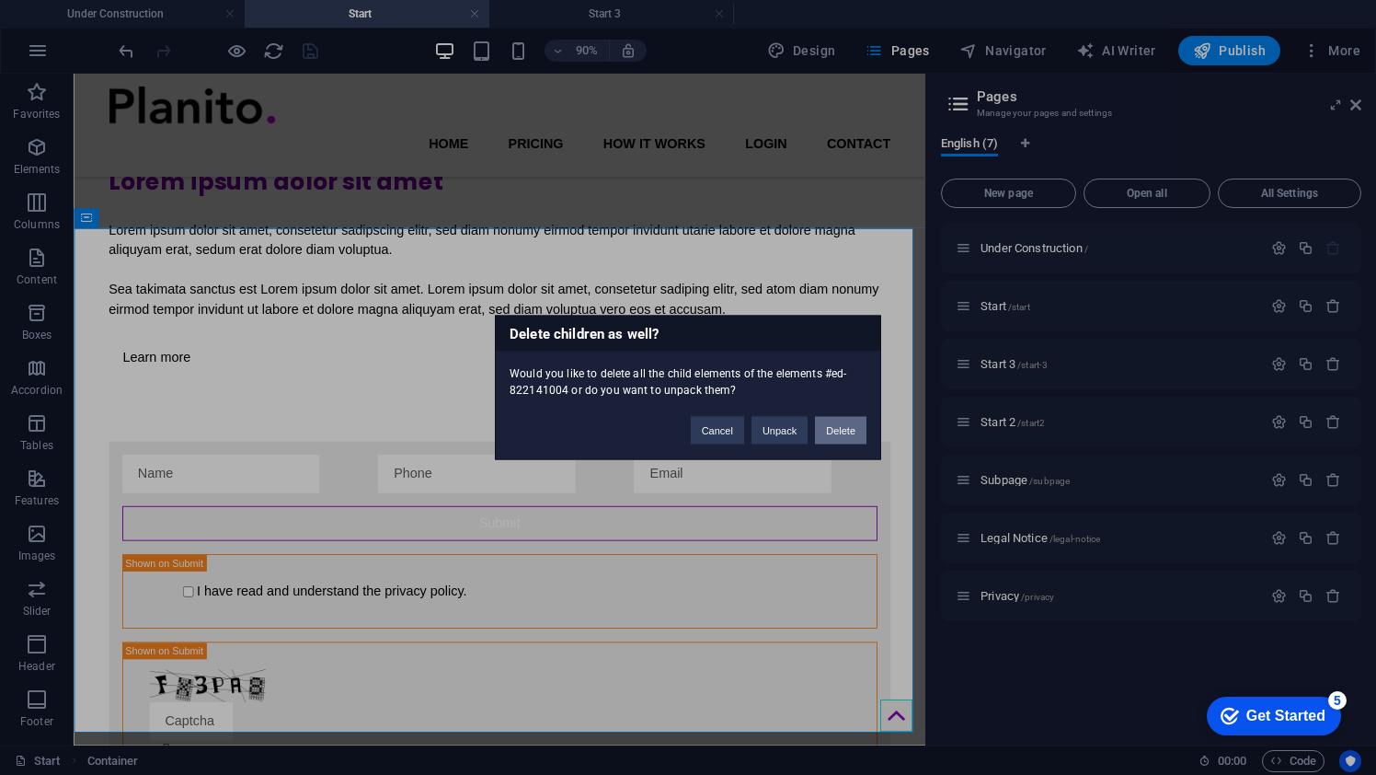
click at [846, 429] on button "Delete" at bounding box center [841, 431] width 52 height 28
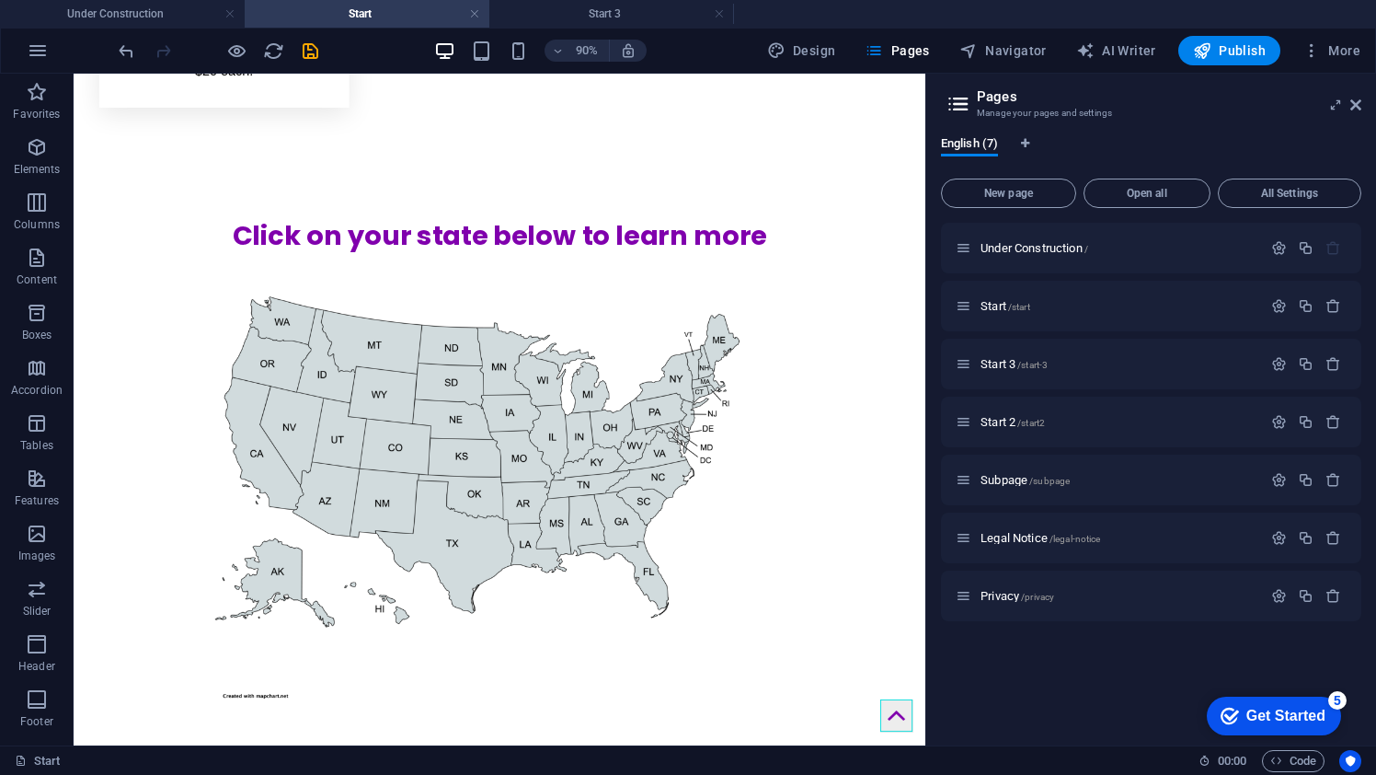
scroll to position [1181, 0]
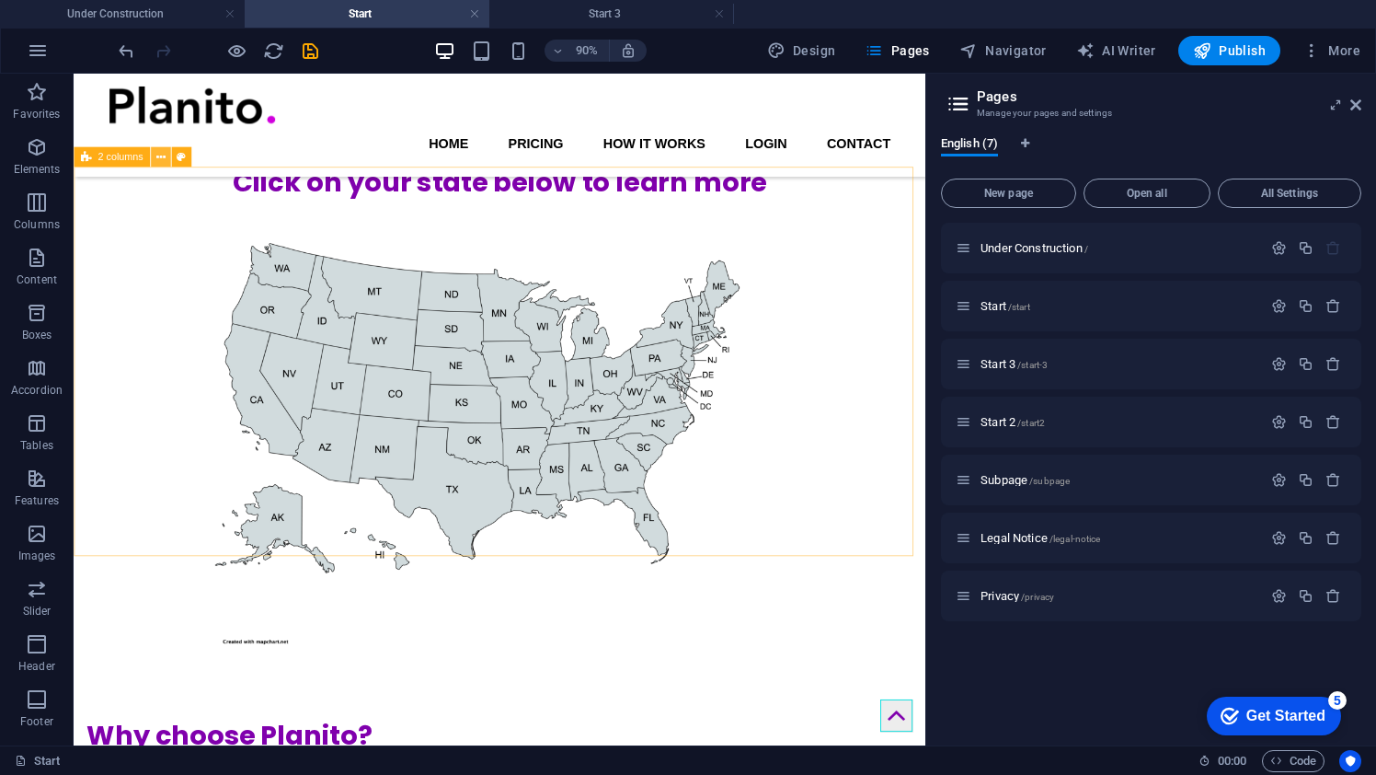
click at [163, 157] on icon at bounding box center [159, 157] width 9 height 17
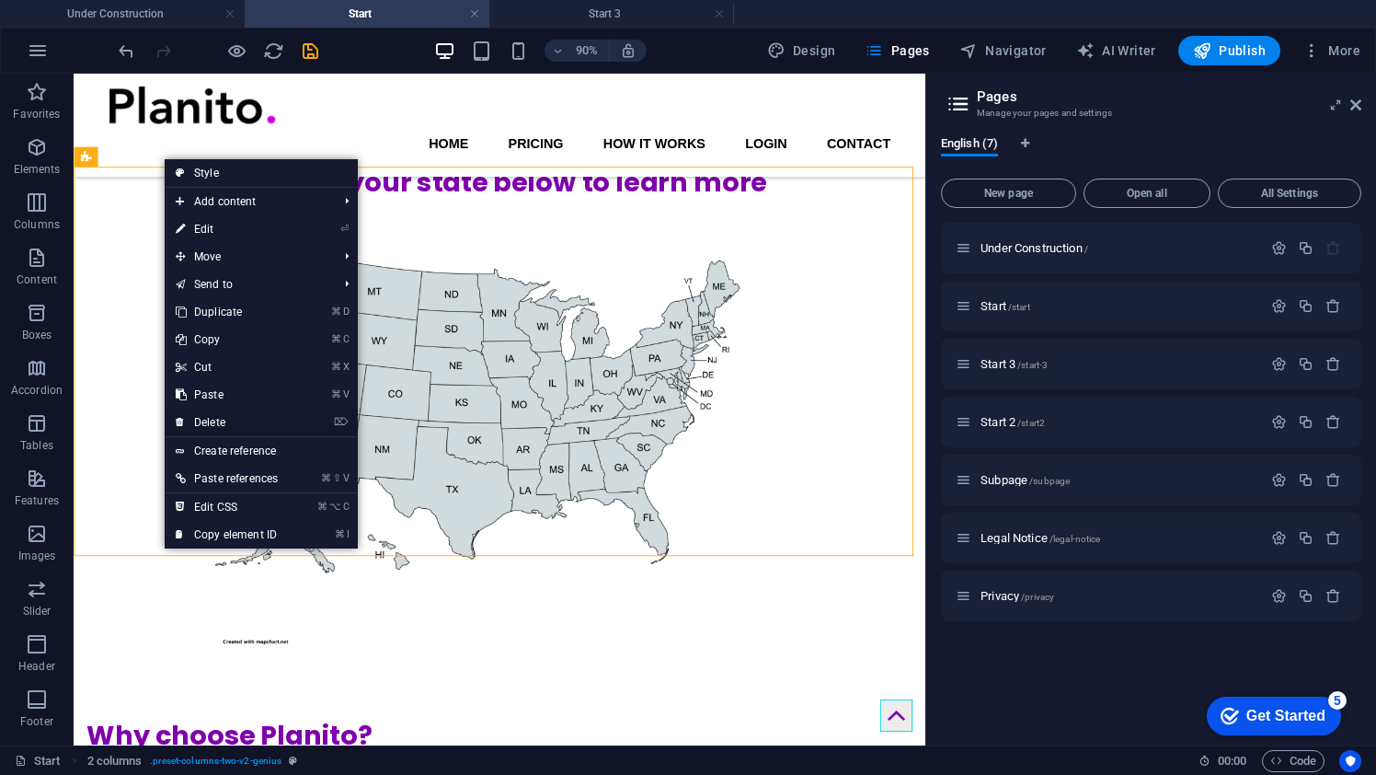
click at [229, 421] on link "⌦ Delete" at bounding box center [227, 422] width 124 height 28
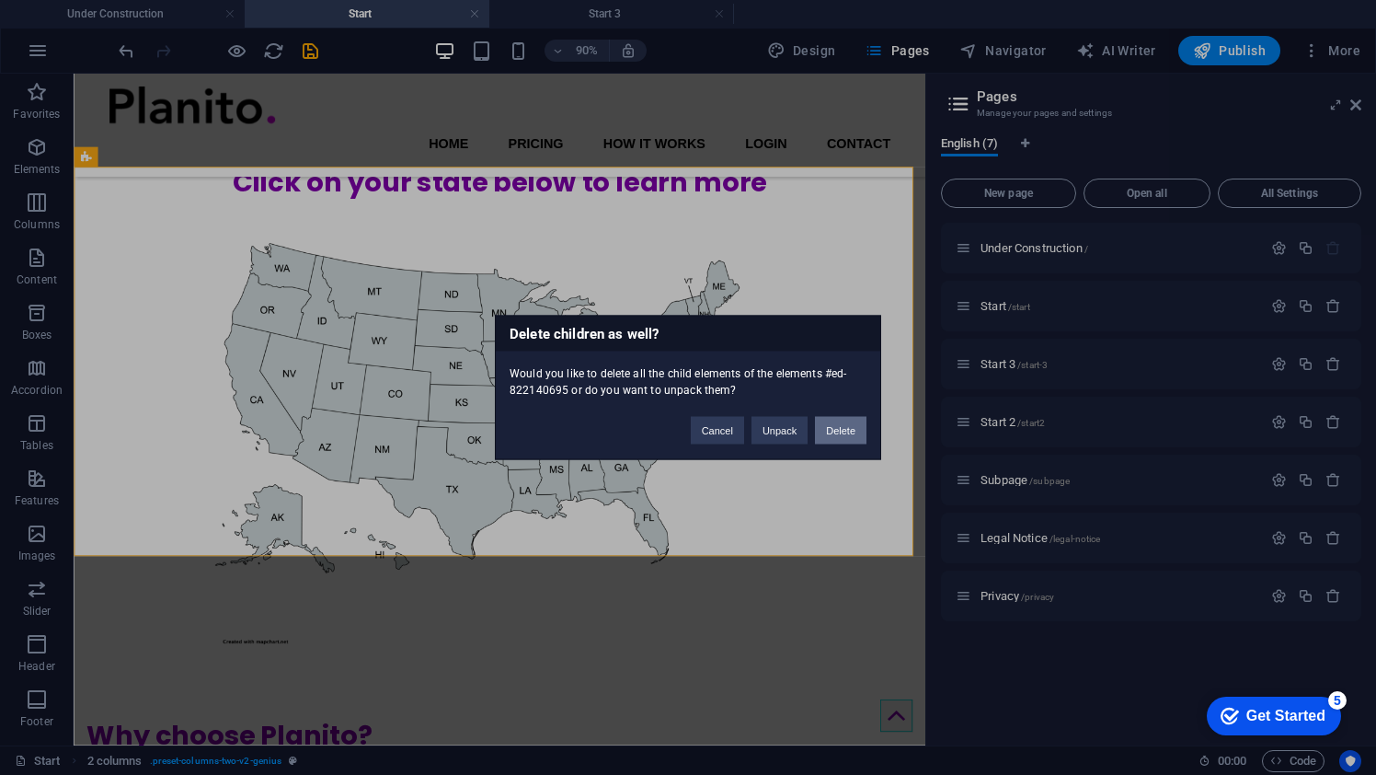
click at [832, 428] on button "Delete" at bounding box center [841, 431] width 52 height 28
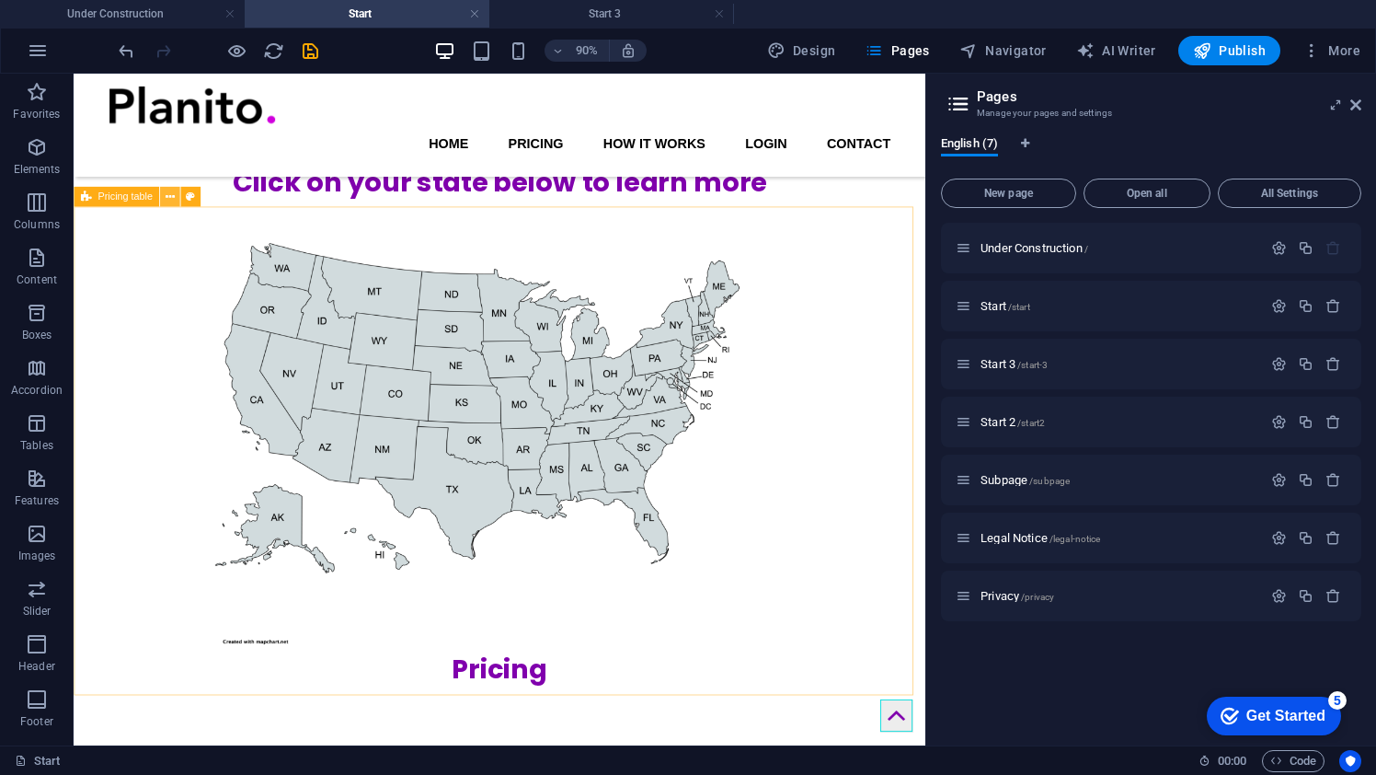
click at [164, 197] on button at bounding box center [170, 198] width 20 height 20
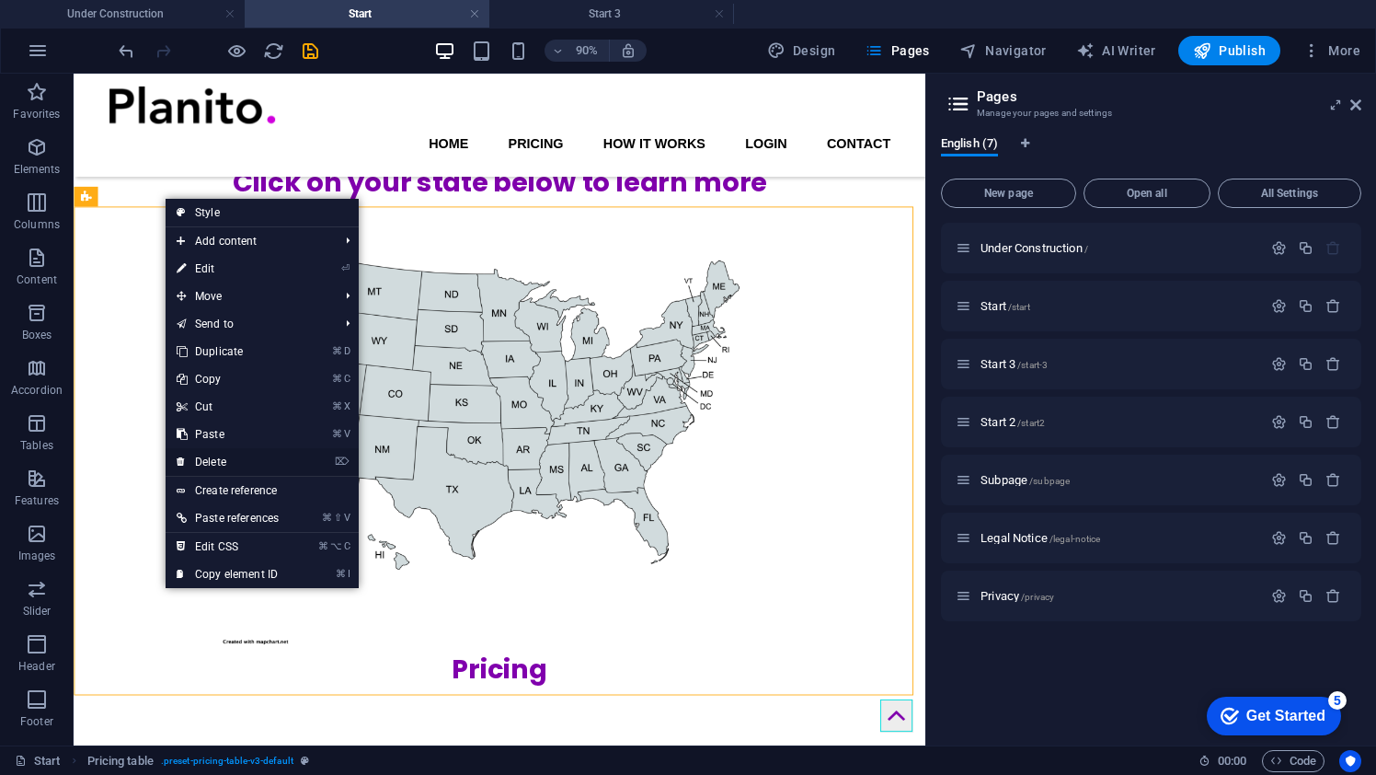
click at [242, 456] on link "⌦ Delete" at bounding box center [228, 462] width 124 height 28
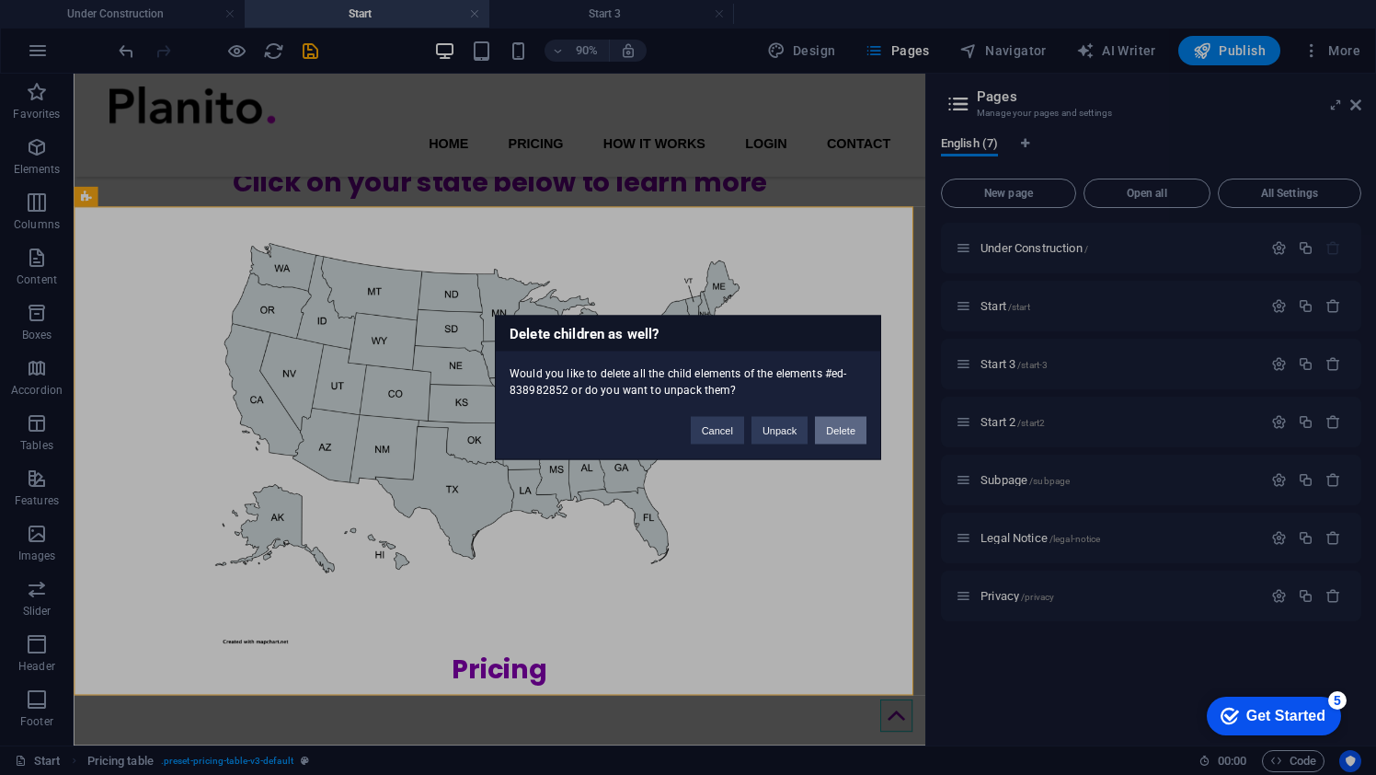
click at [821, 434] on button "Delete" at bounding box center [841, 431] width 52 height 28
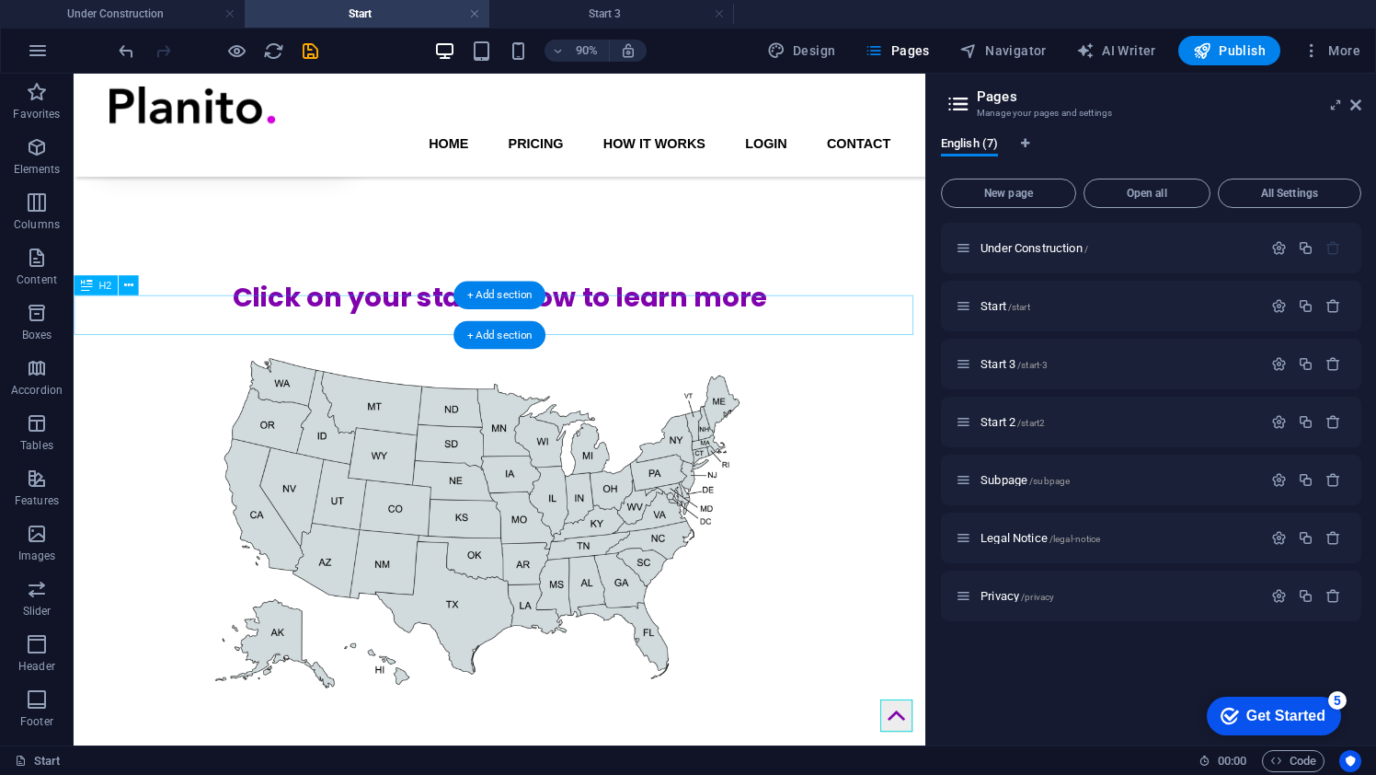
scroll to position [1037, 0]
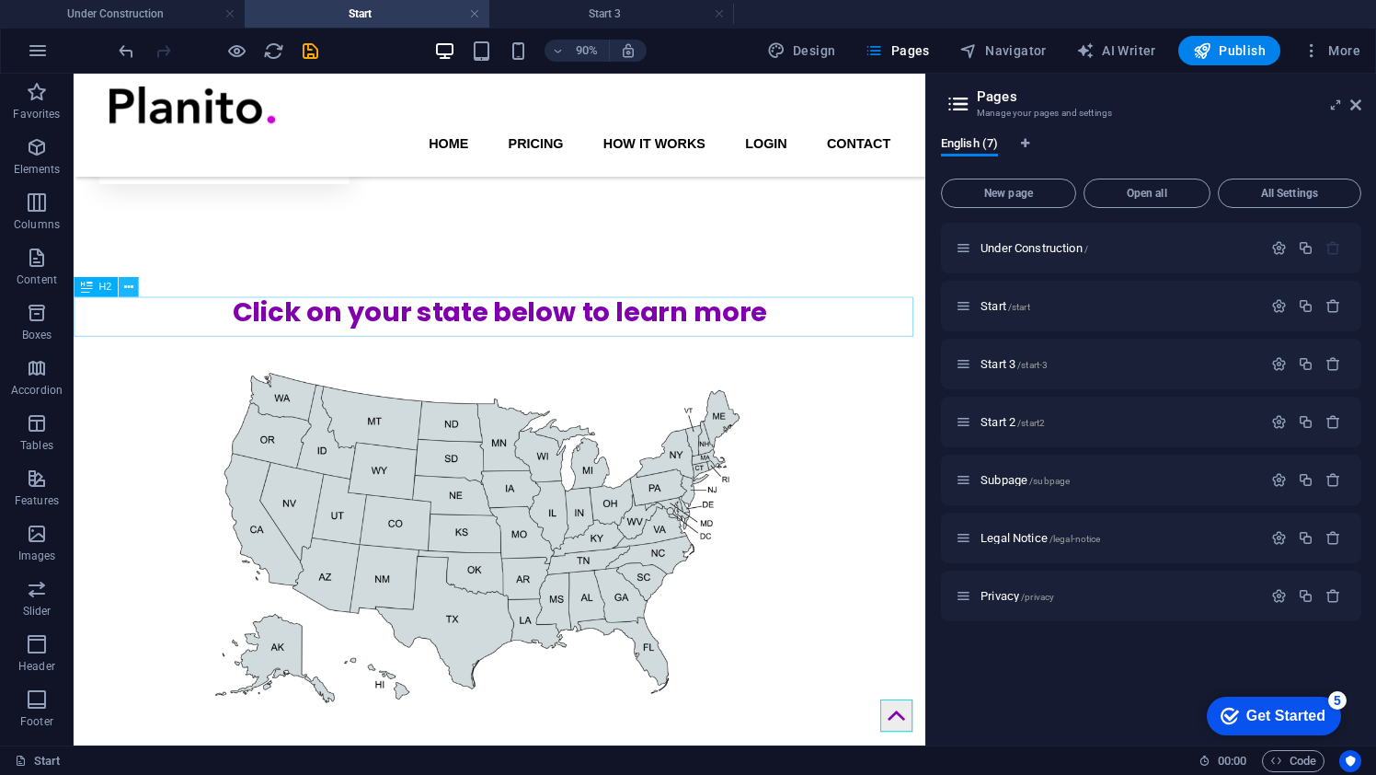
click at [129, 285] on icon at bounding box center [128, 287] width 9 height 17
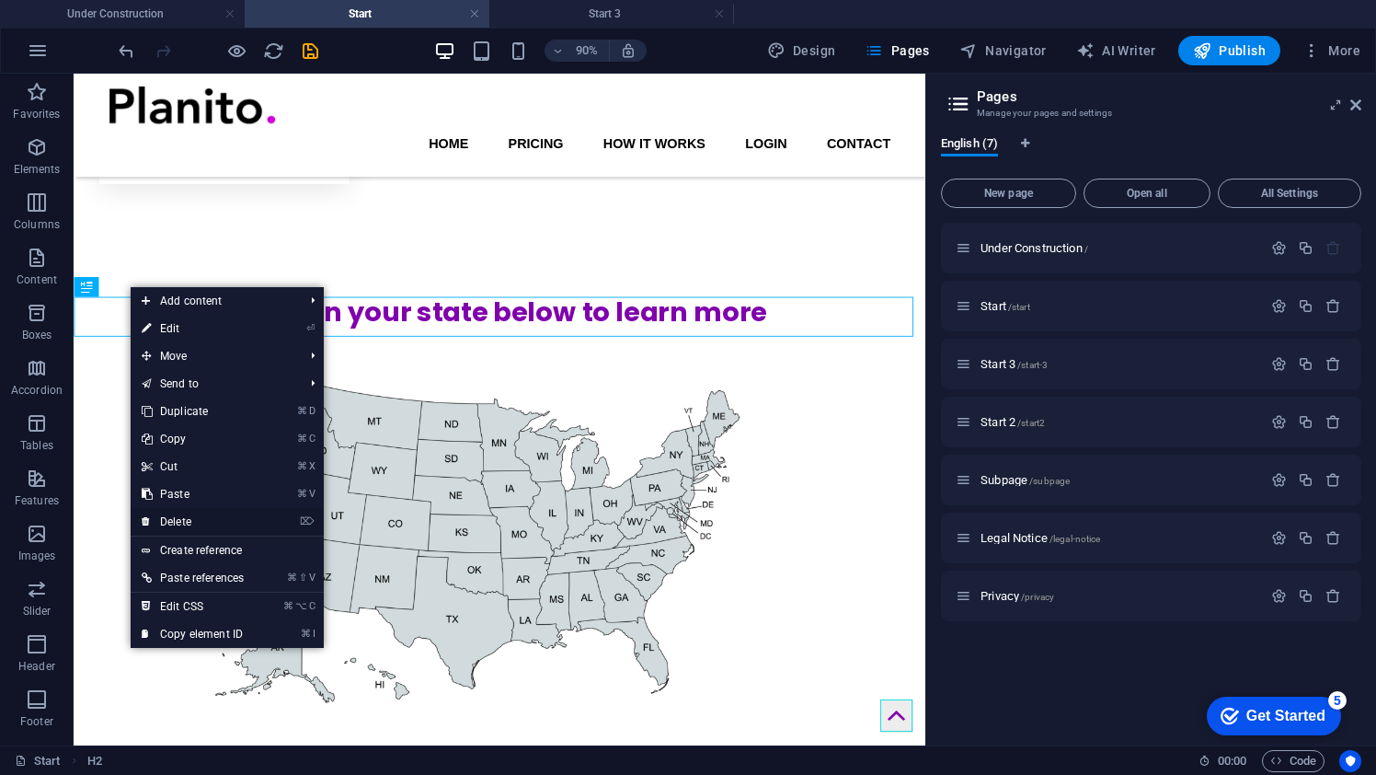
click at [190, 520] on link "⌦ Delete" at bounding box center [193, 522] width 124 height 28
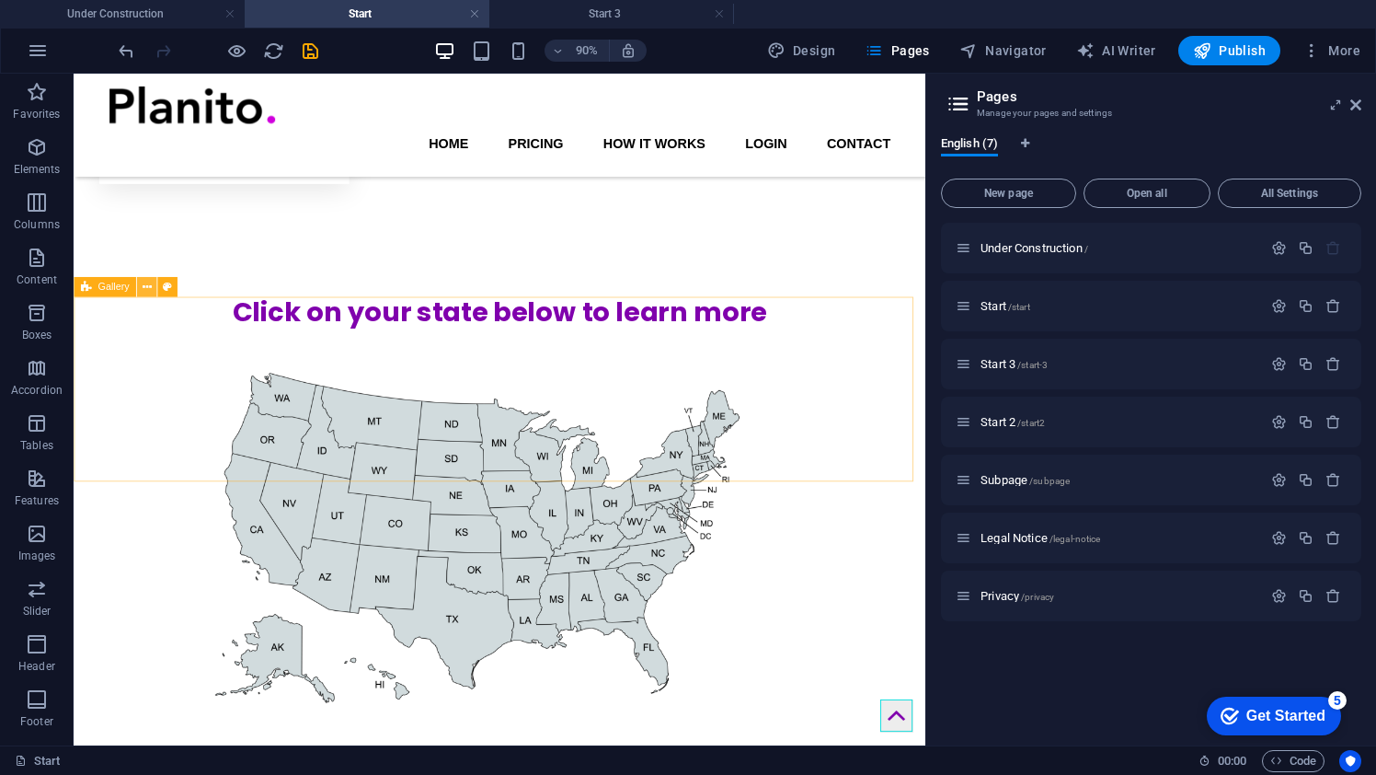
click at [145, 290] on icon at bounding box center [146, 287] width 9 height 17
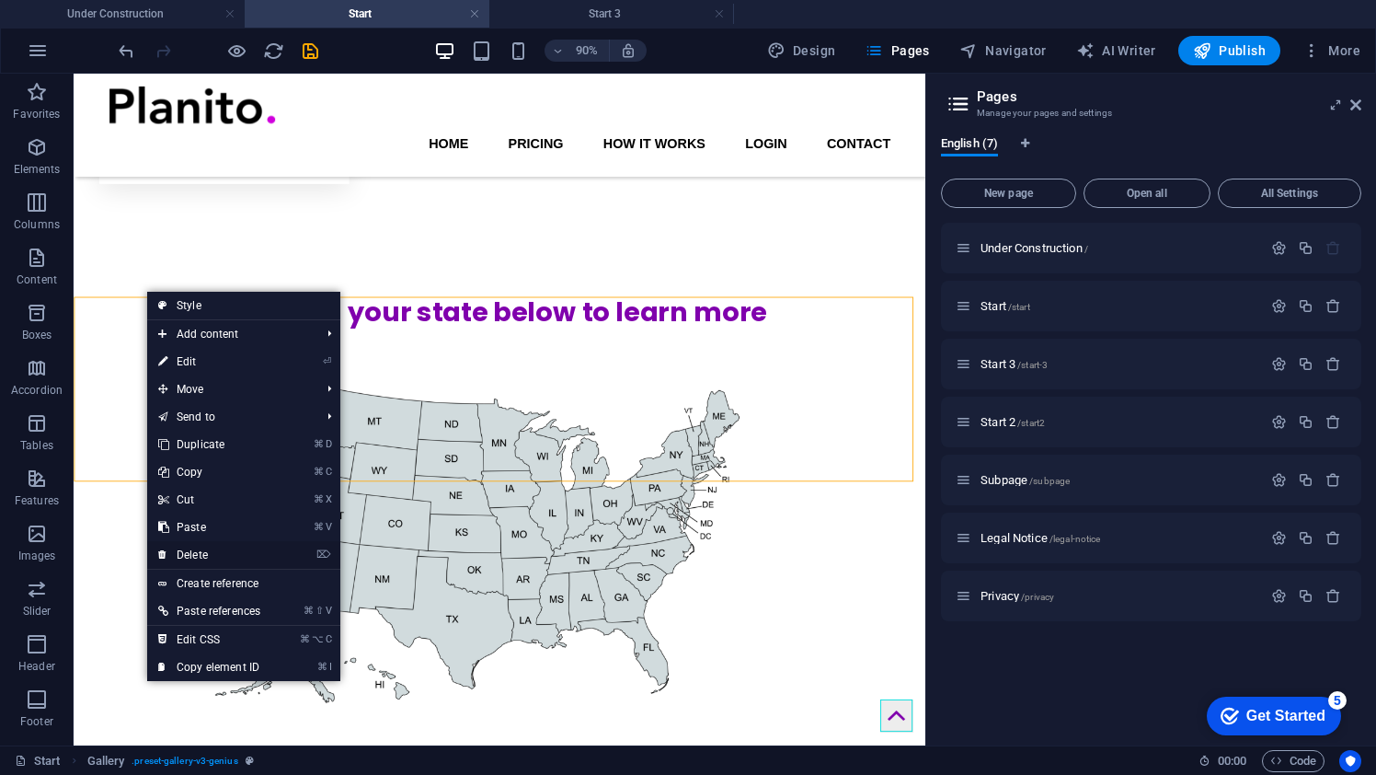
click at [188, 551] on link "⌦ Delete" at bounding box center [209, 555] width 124 height 28
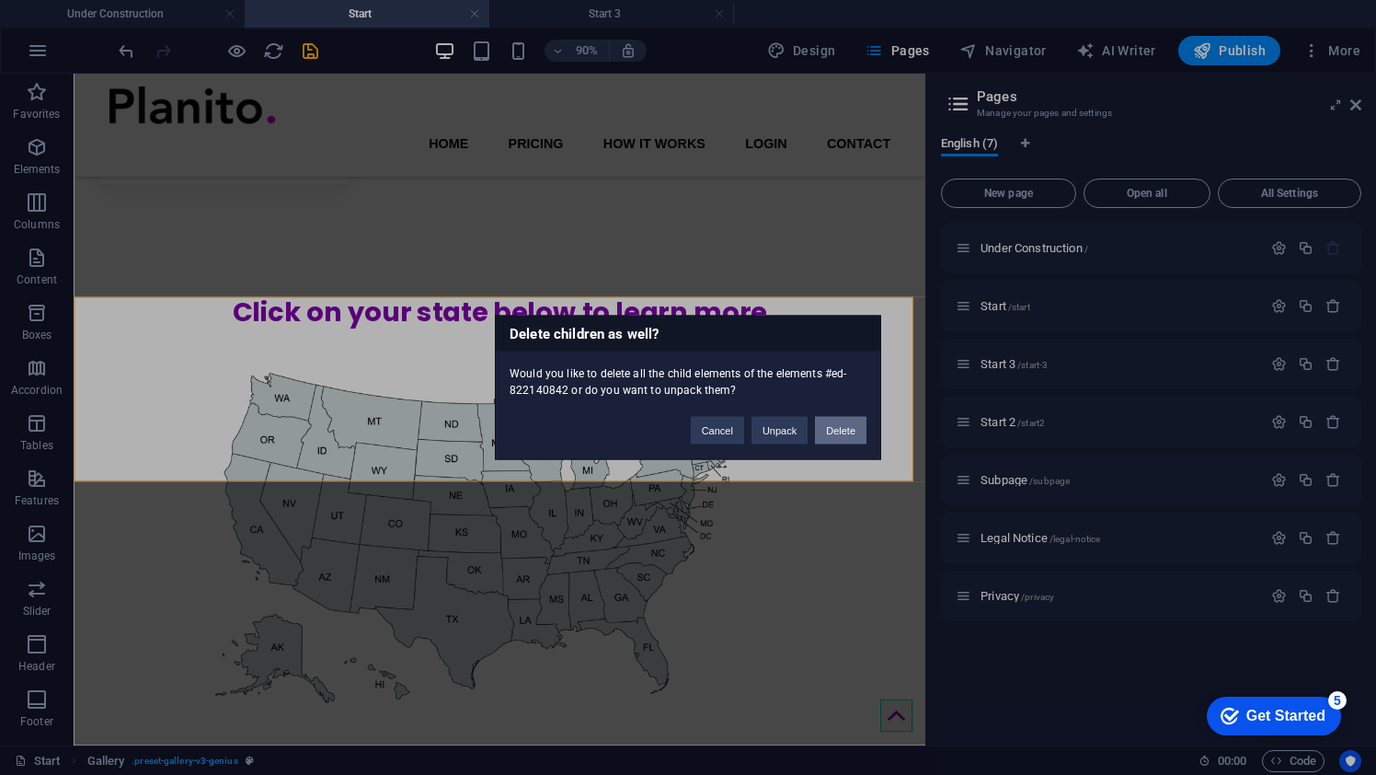
click at [830, 431] on button "Delete" at bounding box center [841, 431] width 52 height 28
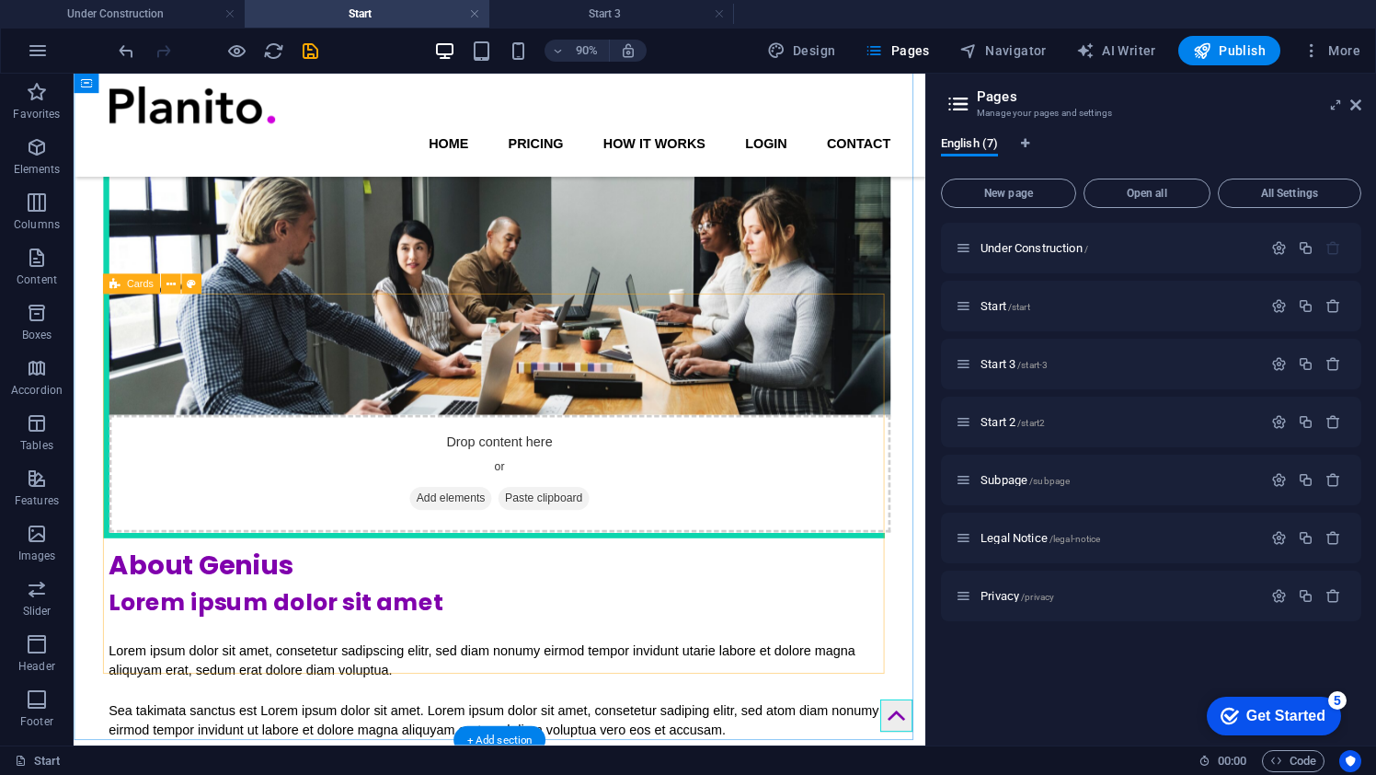
scroll to position [1843, 0]
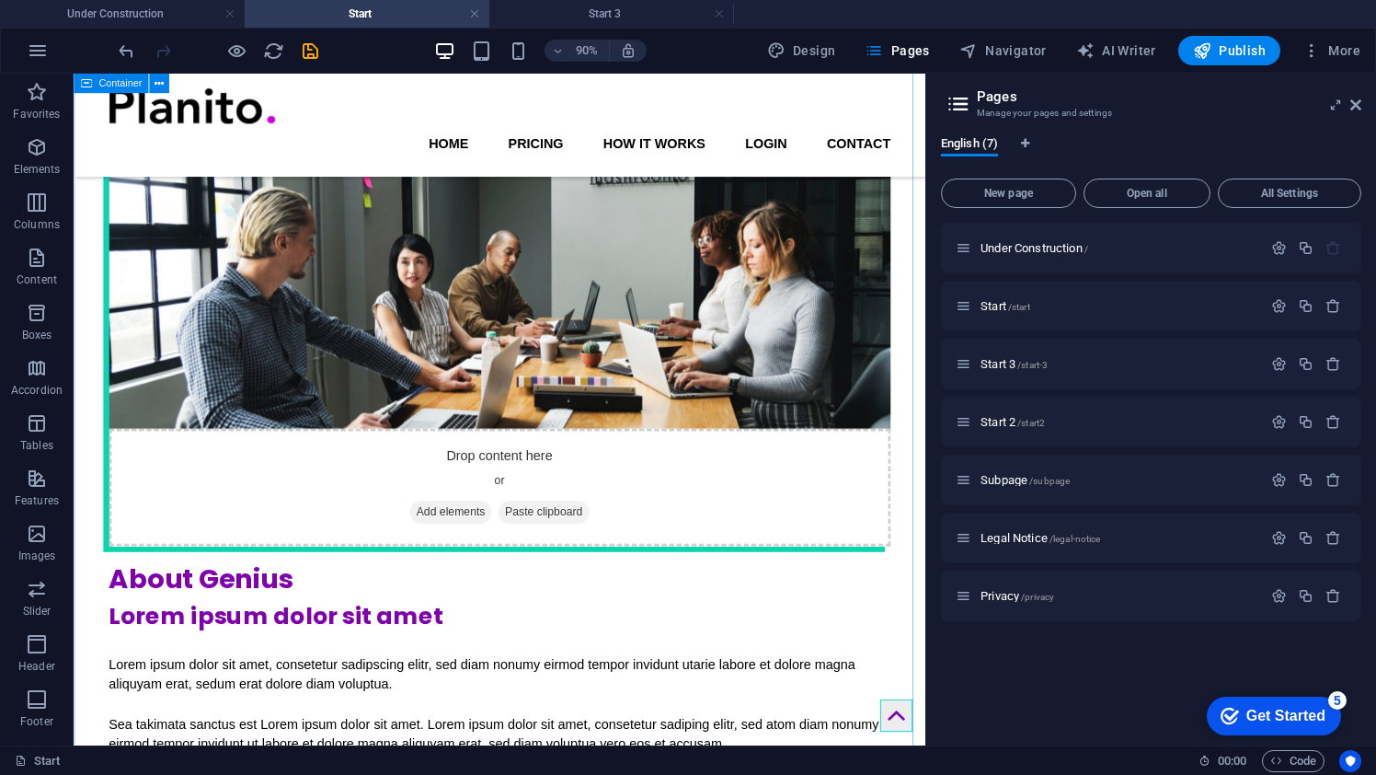
click at [230, 340] on icon at bounding box center [230, 339] width 9 height 17
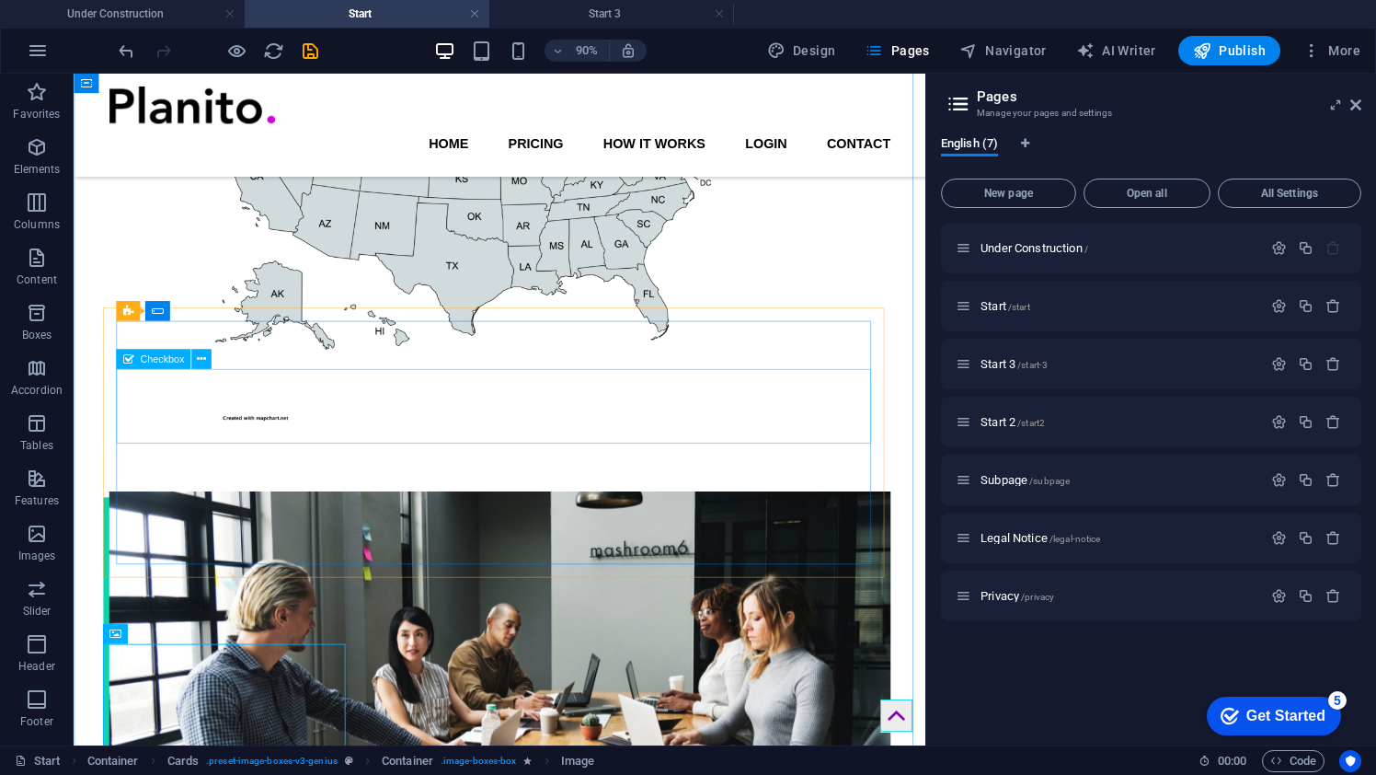
scroll to position [1412, 0]
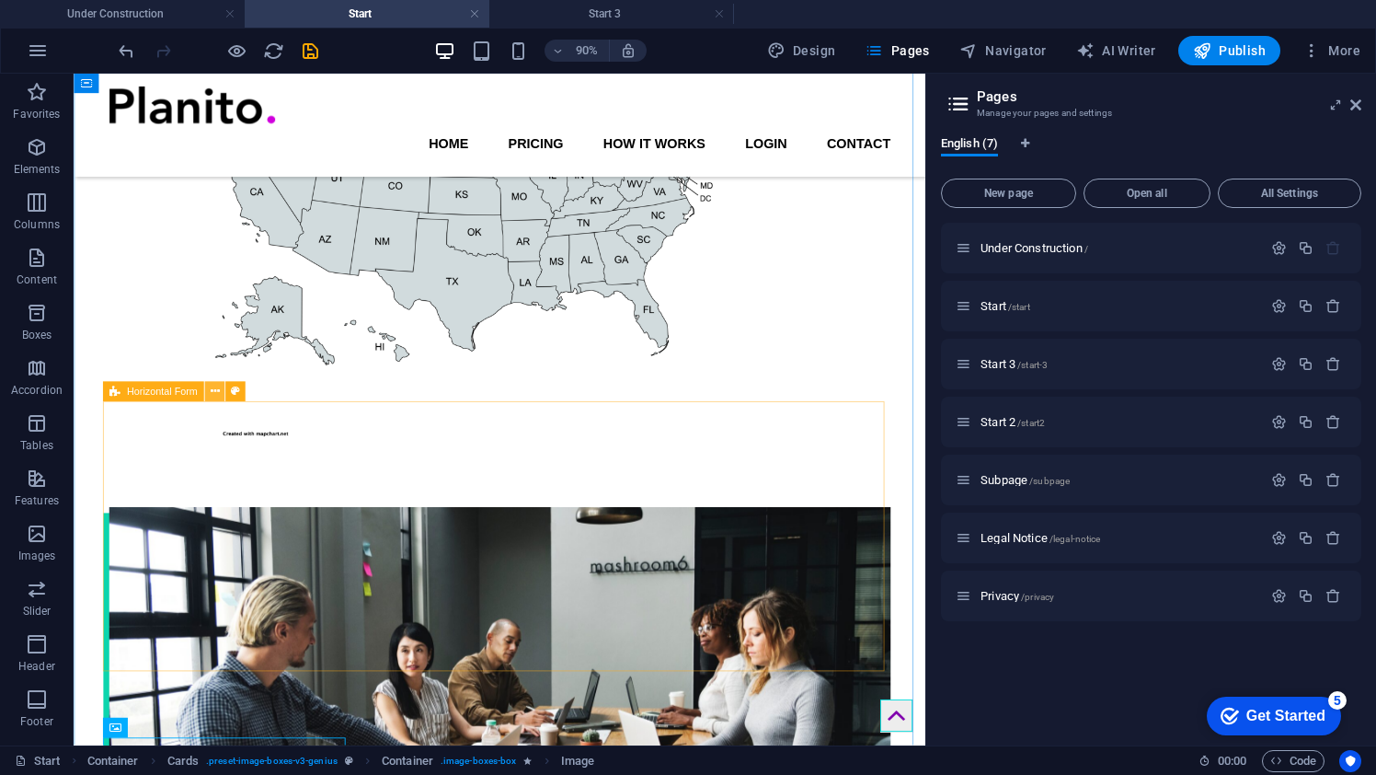
click at [212, 392] on icon at bounding box center [214, 391] width 9 height 17
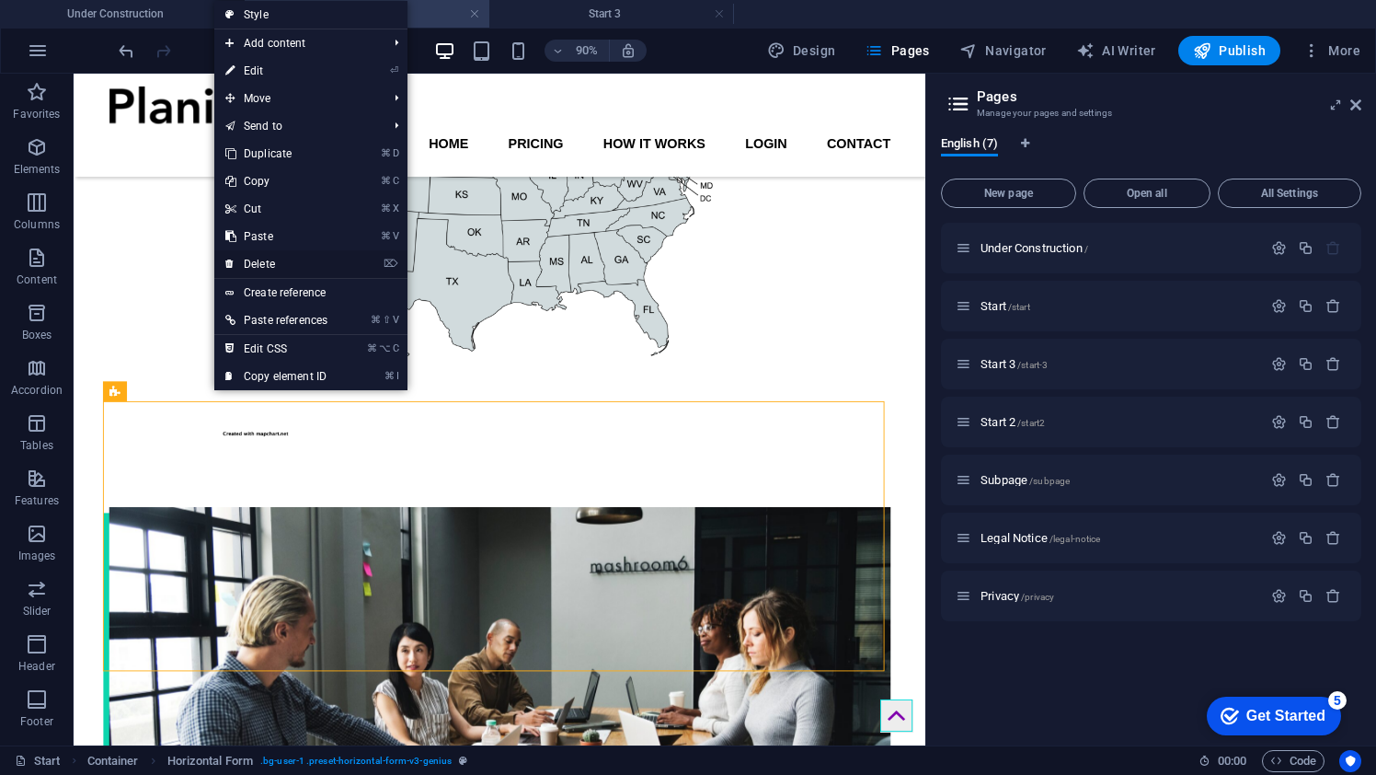
click at [274, 266] on link "⌦ Delete" at bounding box center [276, 264] width 124 height 28
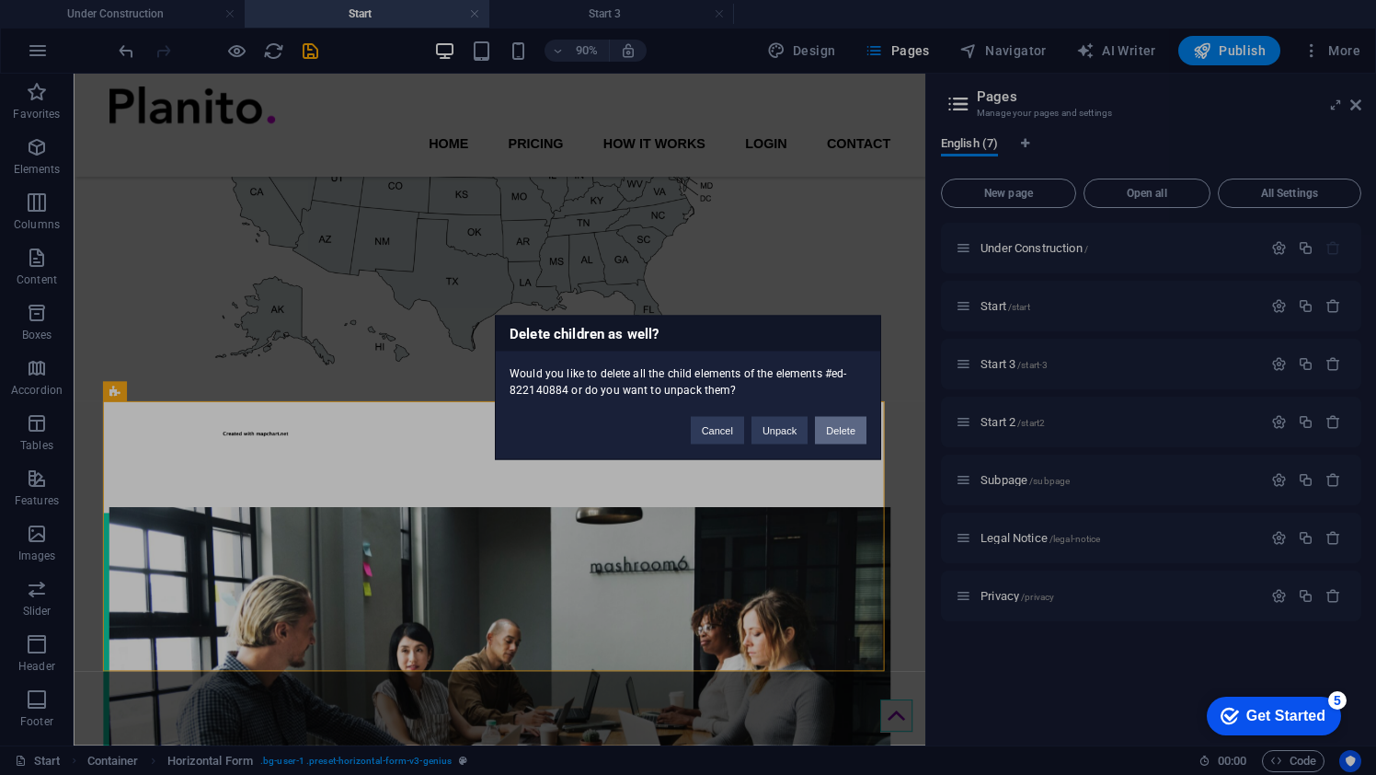
click at [826, 435] on button "Delete" at bounding box center [841, 431] width 52 height 28
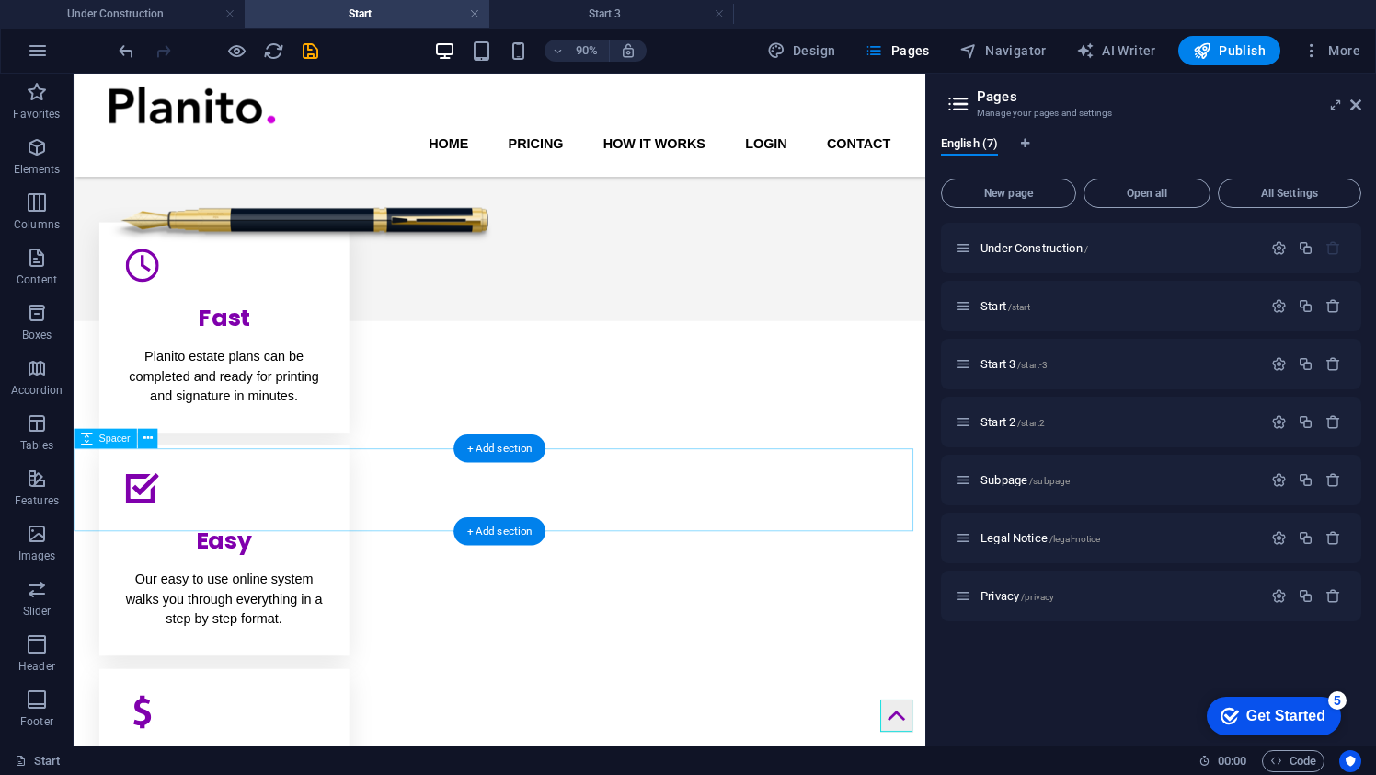
scroll to position [228, 0]
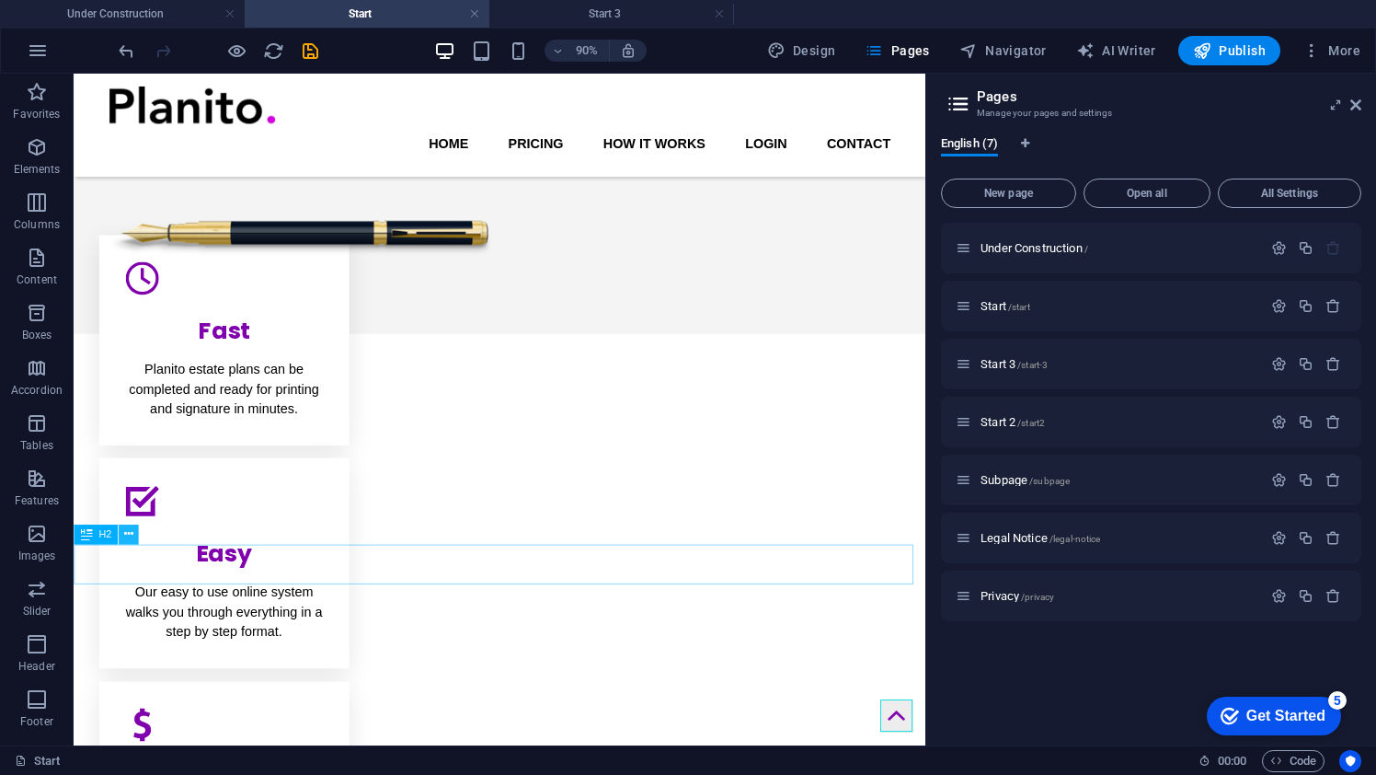
click at [128, 537] on icon at bounding box center [128, 534] width 9 height 17
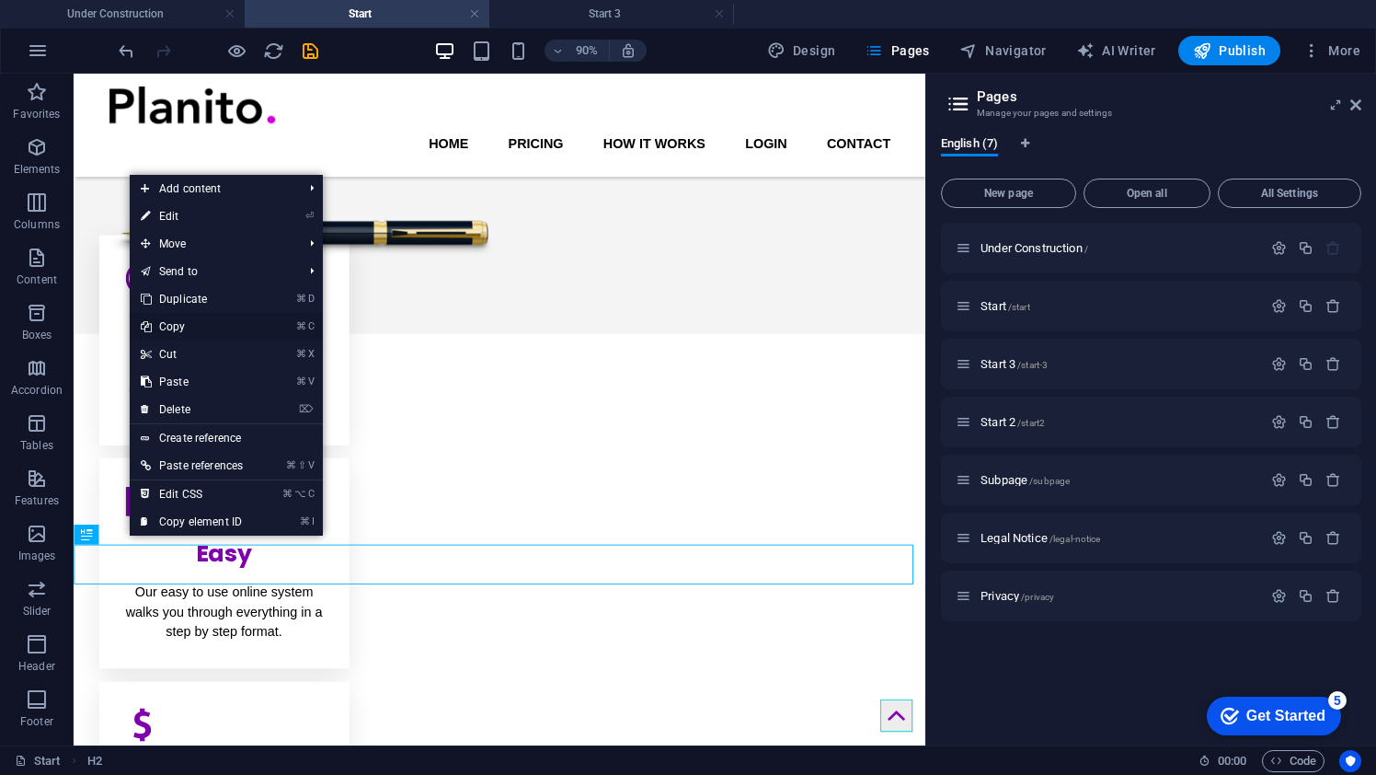
click at [192, 330] on link "⌘ C Copy" at bounding box center [192, 327] width 124 height 28
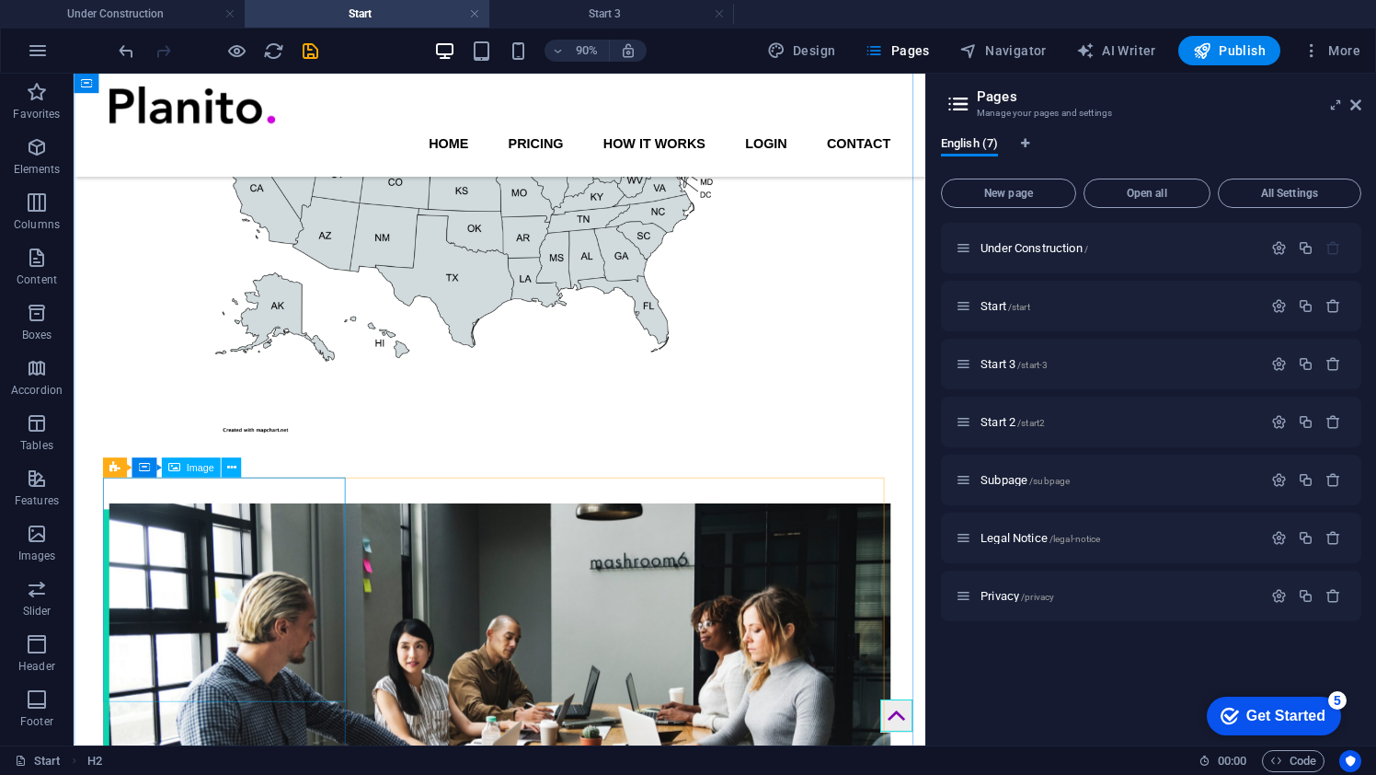
scroll to position [1380, 0]
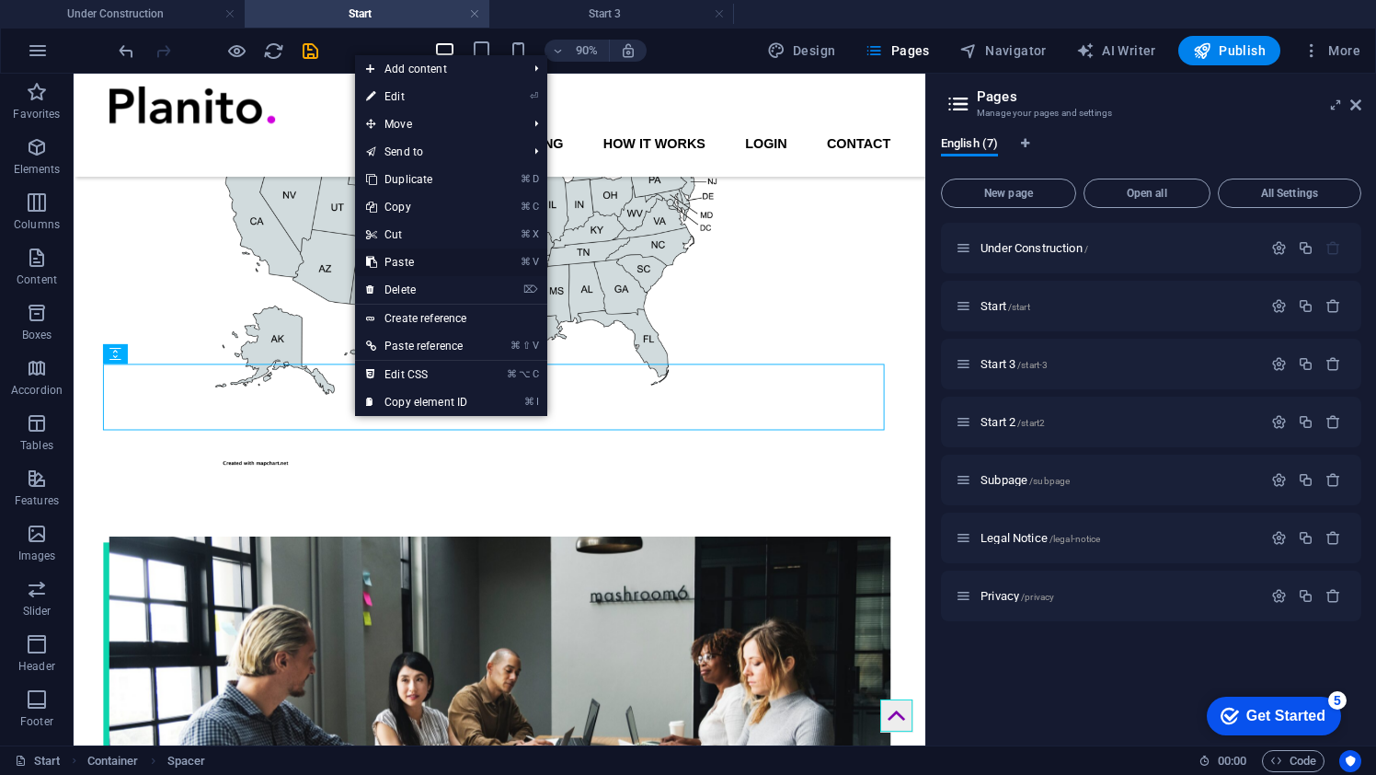
click at [424, 267] on link "⌘ V Paste" at bounding box center [416, 262] width 123 height 28
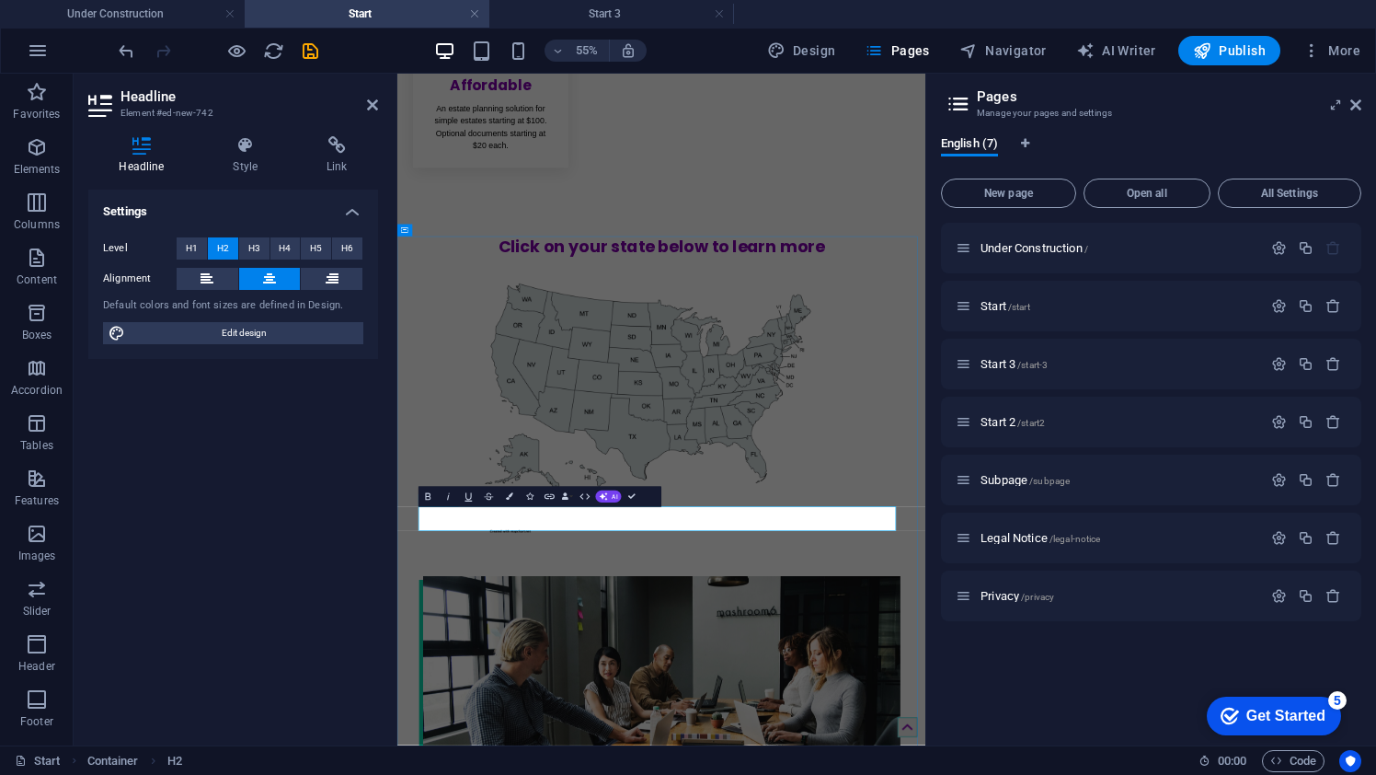
drag, startPoint x: 1176, startPoint y: 888, endPoint x: 583, endPoint y: 901, distance: 593.5
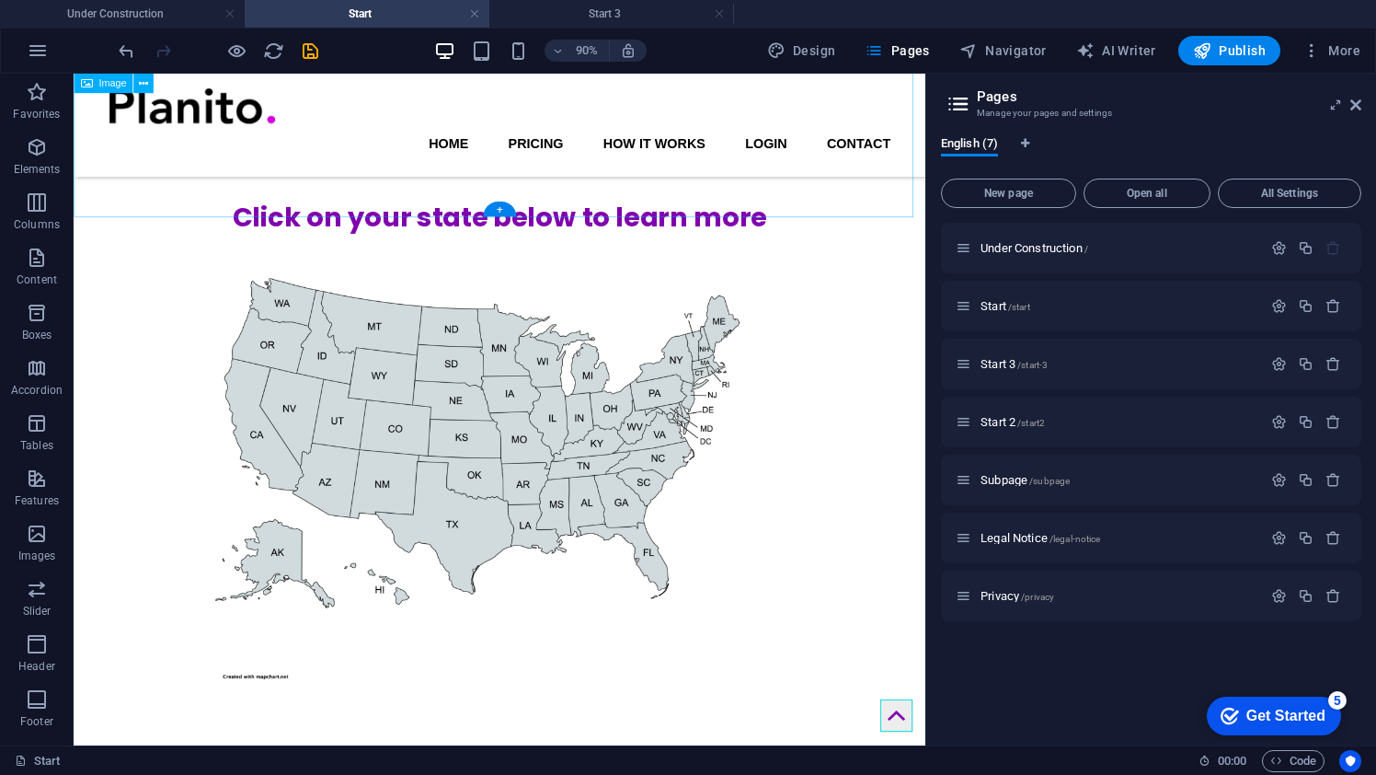
scroll to position [1118, 0]
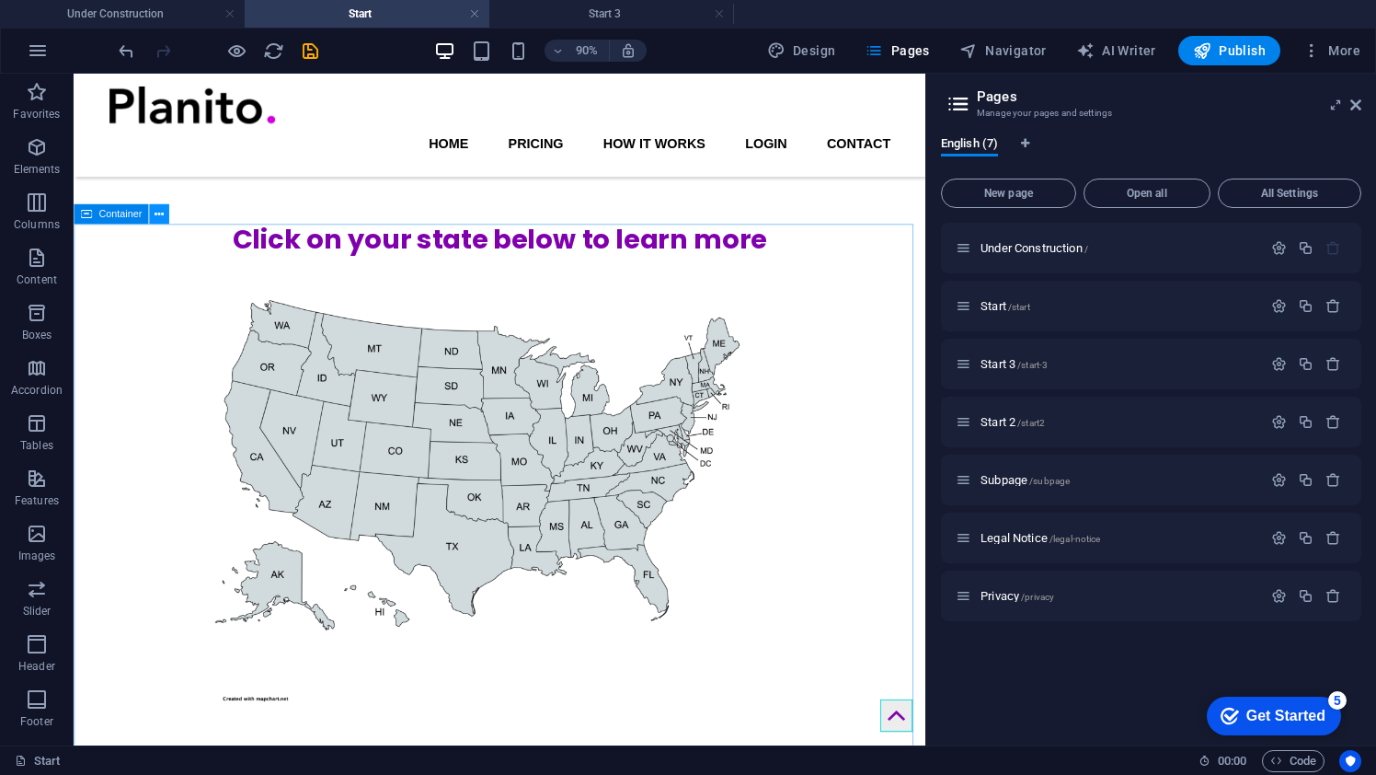
click at [156, 217] on icon at bounding box center [159, 214] width 9 height 17
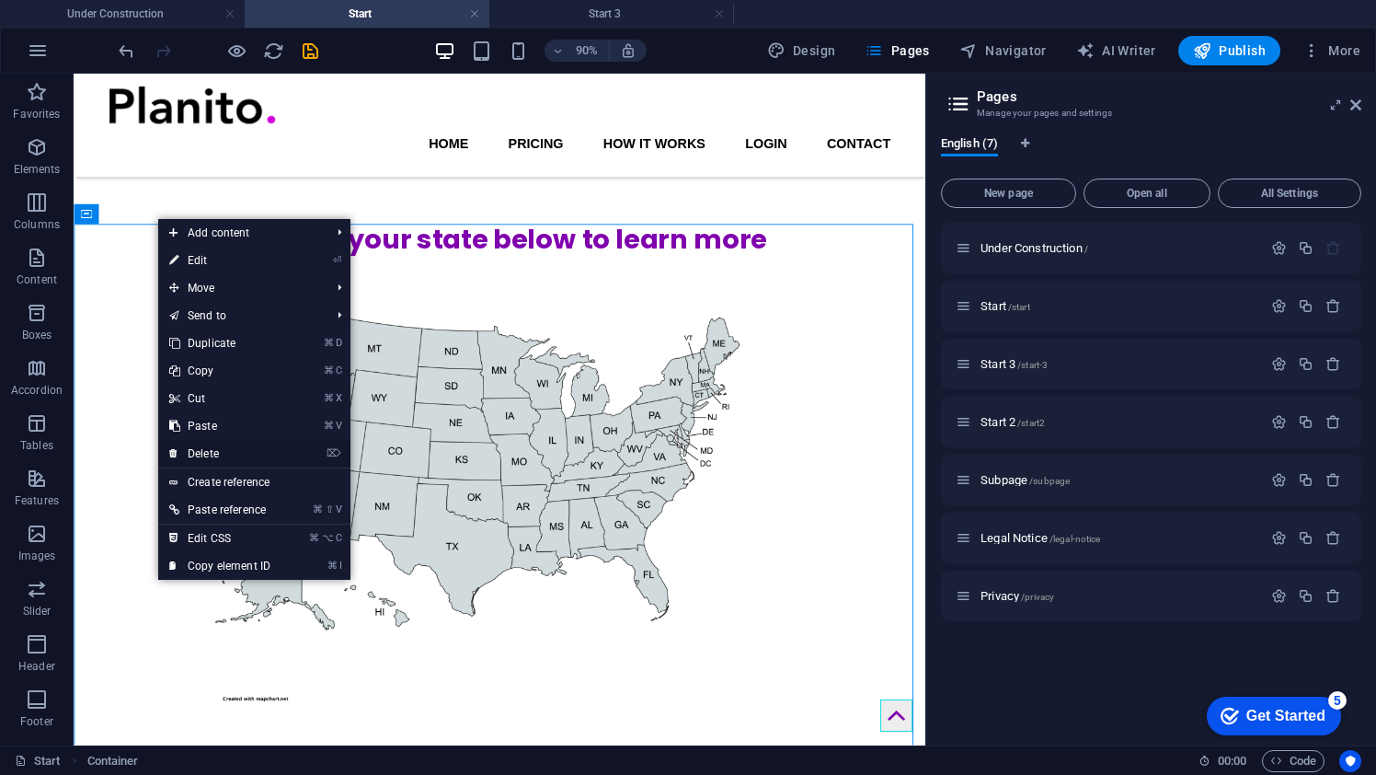
click at [202, 457] on link "⌦ Delete" at bounding box center [219, 454] width 123 height 28
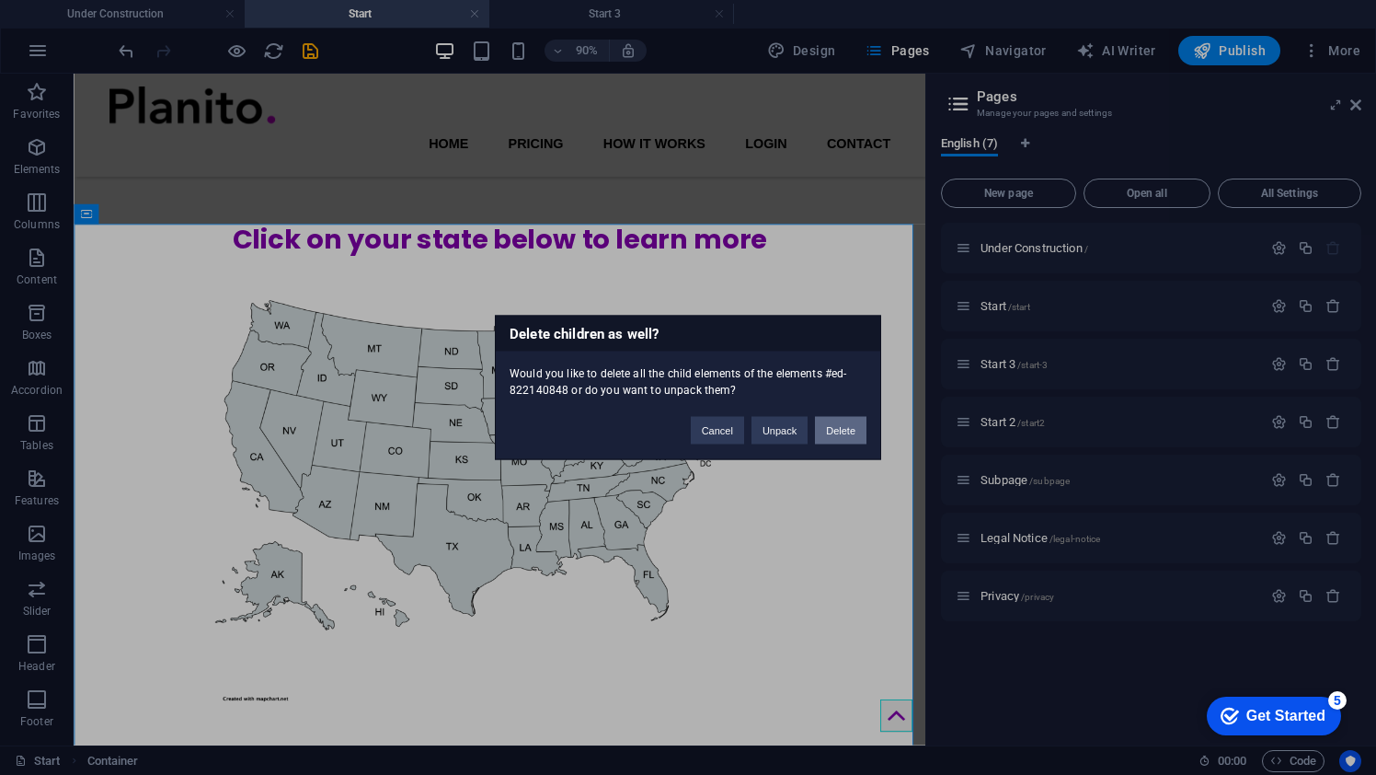
click at [824, 428] on button "Delete" at bounding box center [841, 431] width 52 height 28
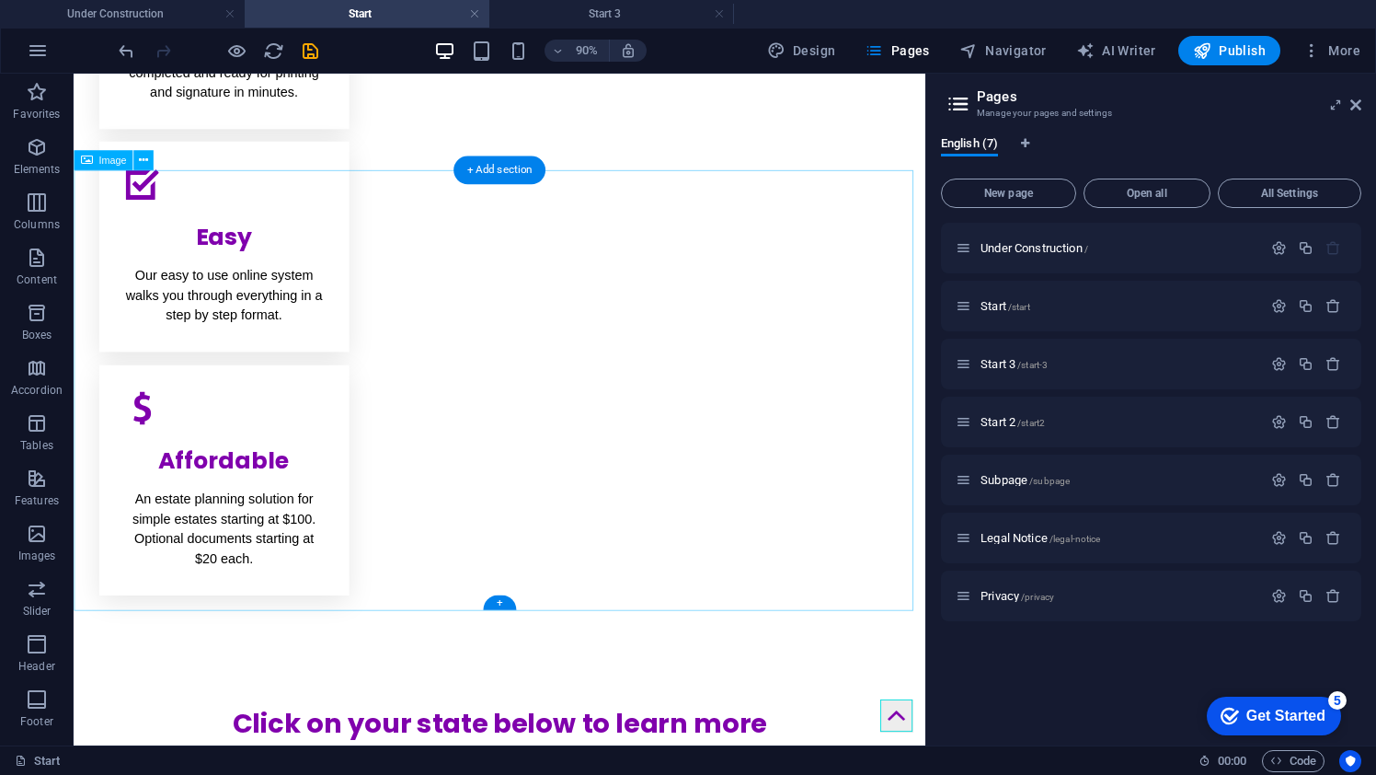
scroll to position [1040, 0]
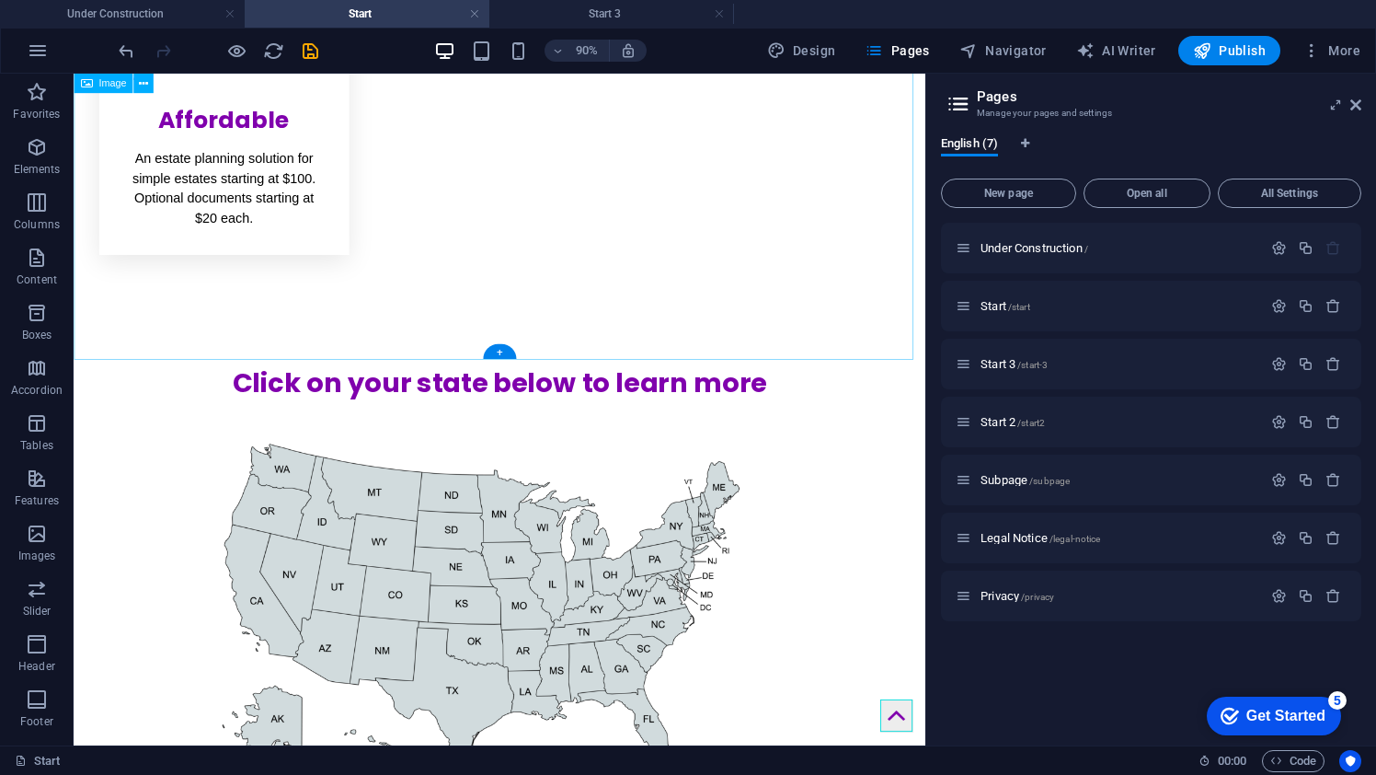
click at [867, 440] on figure at bounding box center [547, 688] width 947 height 497
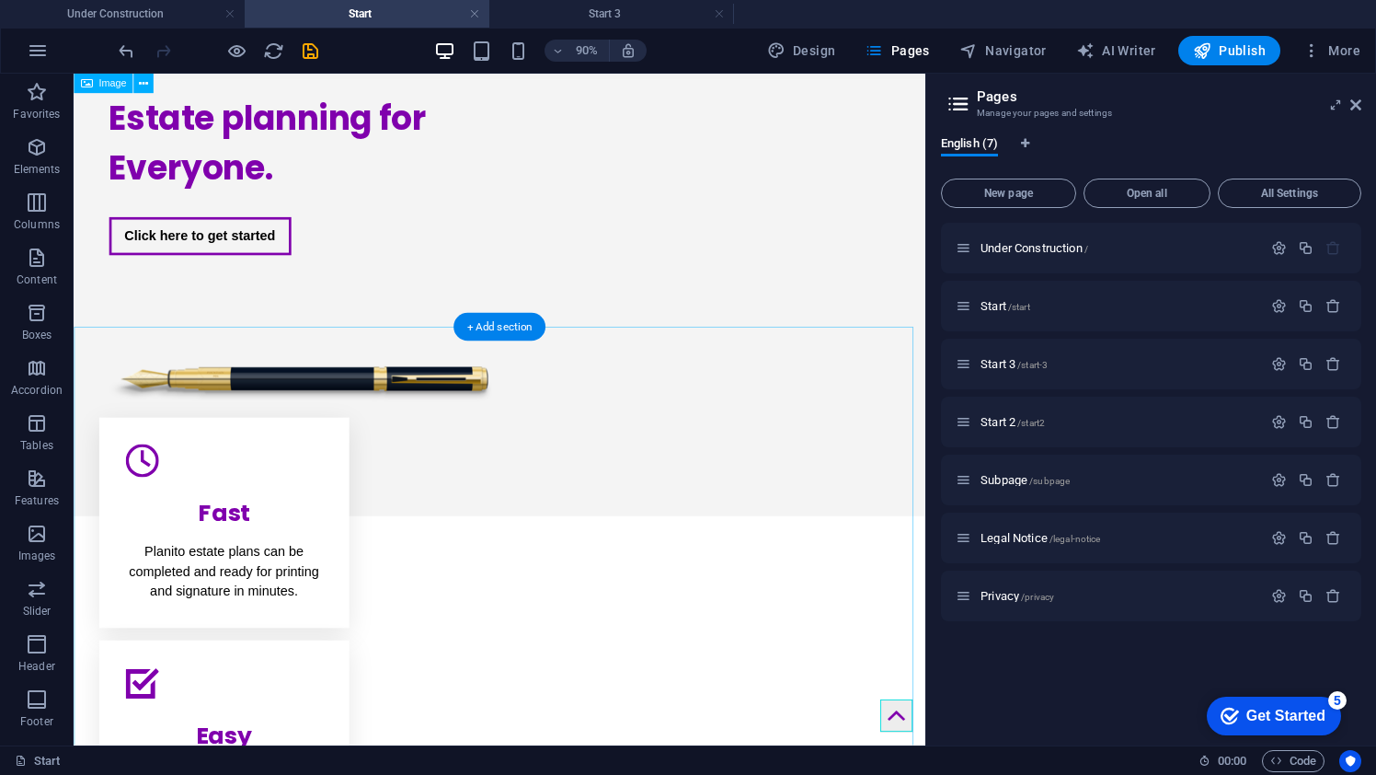
scroll to position [0, 0]
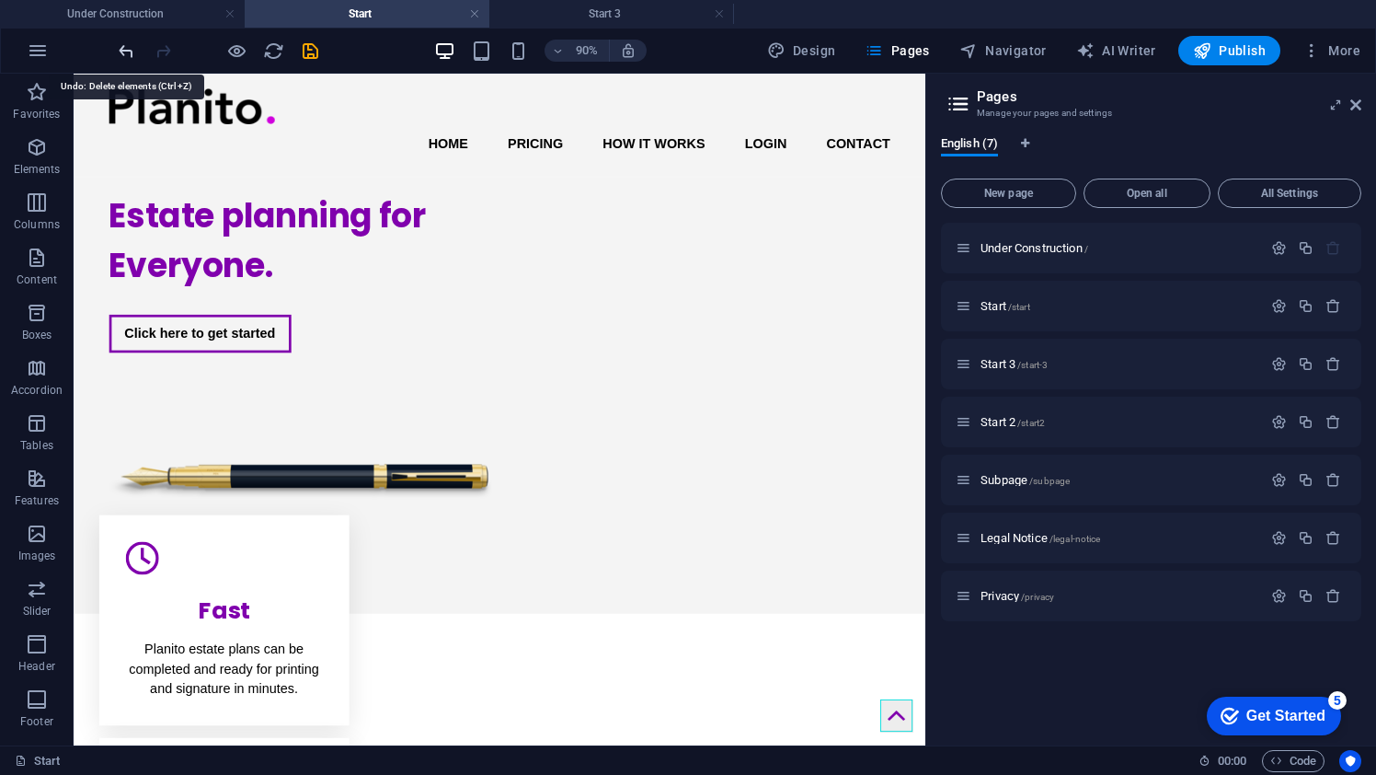
click at [131, 52] on icon "undo" at bounding box center [126, 50] width 21 height 21
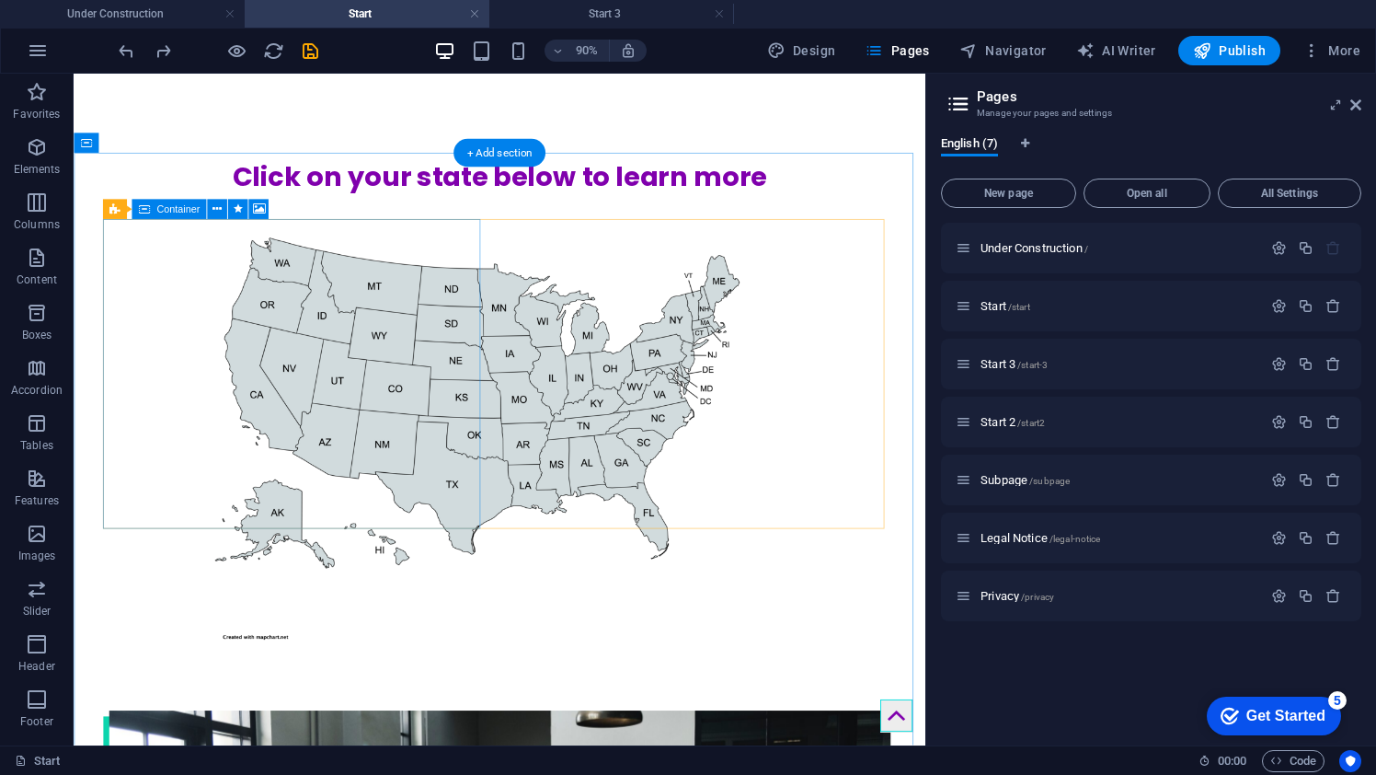
scroll to position [1270, 0]
click at [214, 208] on icon at bounding box center [216, 209] width 9 height 17
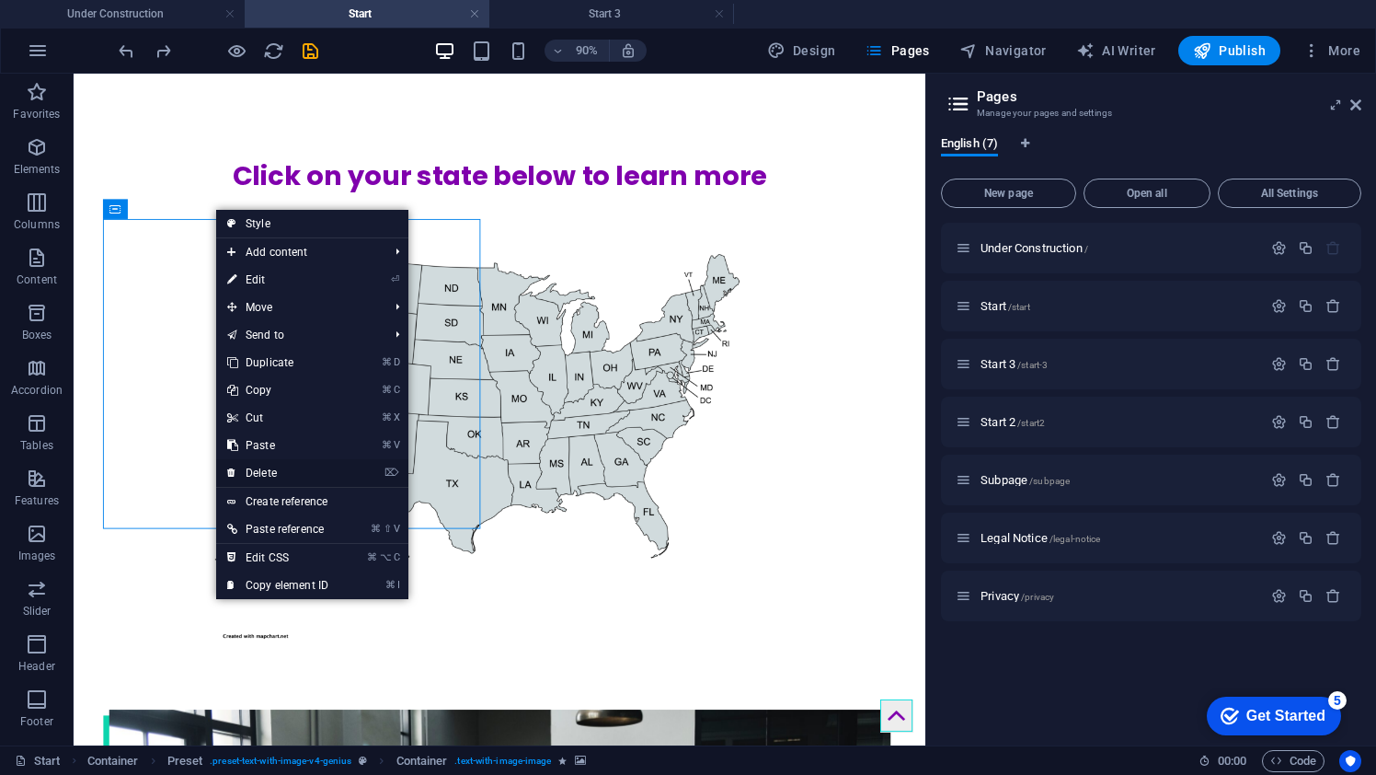
click at [260, 472] on link "⌦ Delete" at bounding box center [277, 473] width 123 height 28
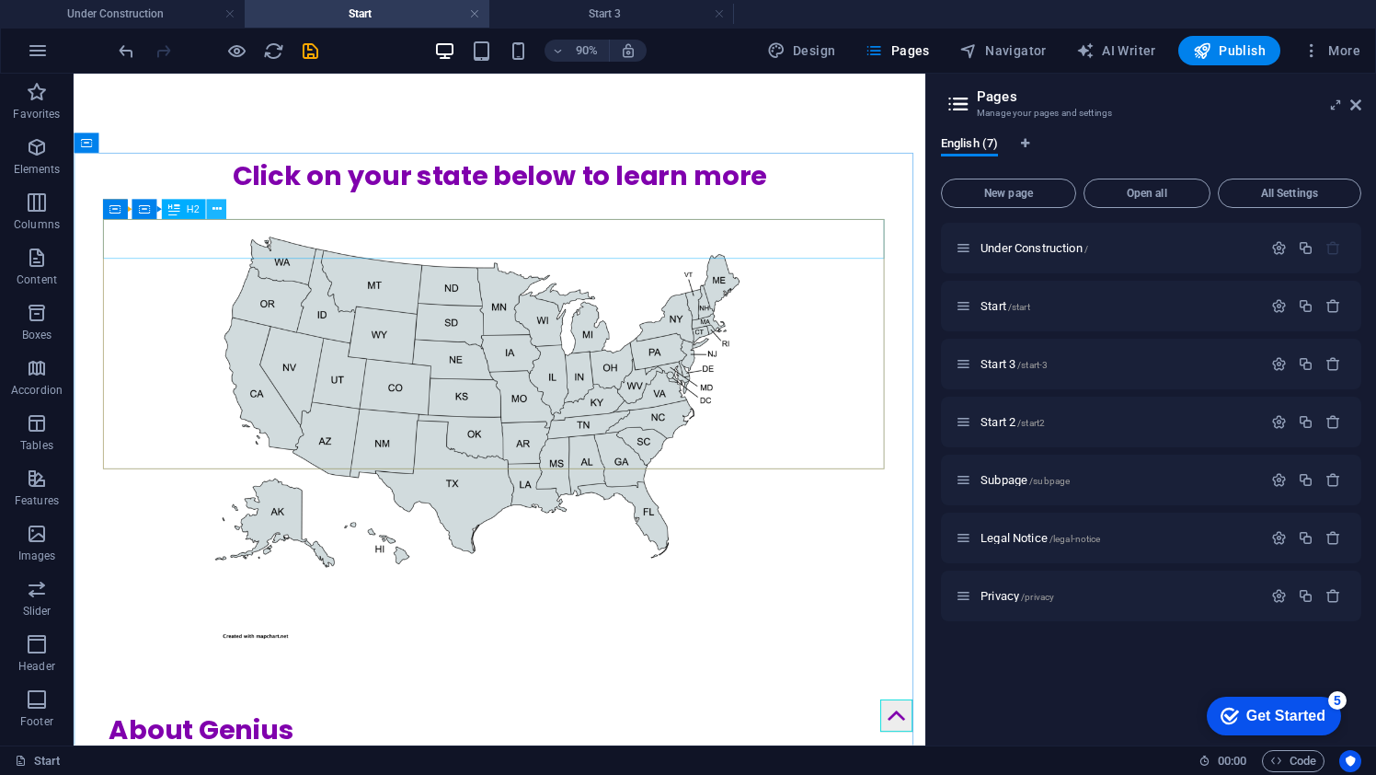
click at [216, 211] on icon at bounding box center [216, 209] width 9 height 17
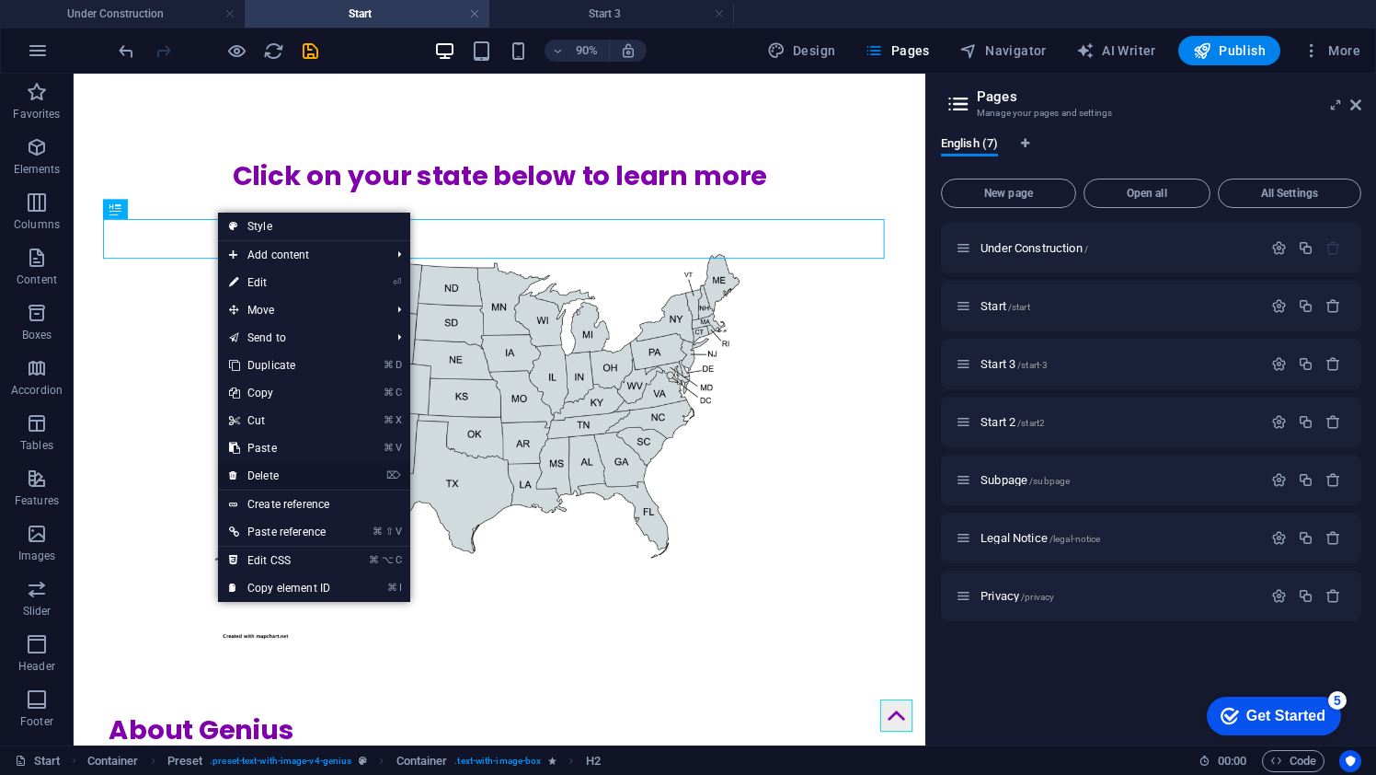
click at [263, 476] on link "⌦ Delete" at bounding box center [279, 476] width 123 height 28
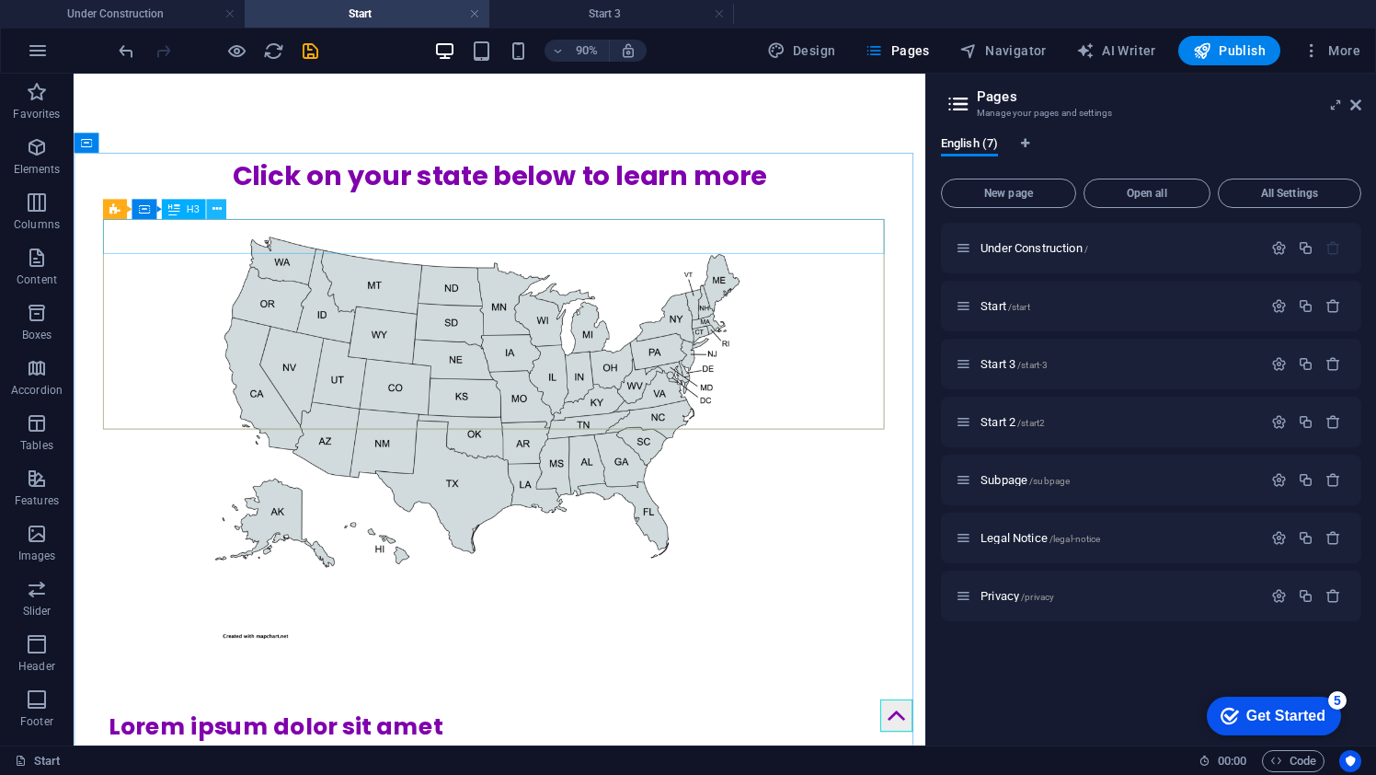
click at [219, 213] on icon at bounding box center [216, 209] width 9 height 17
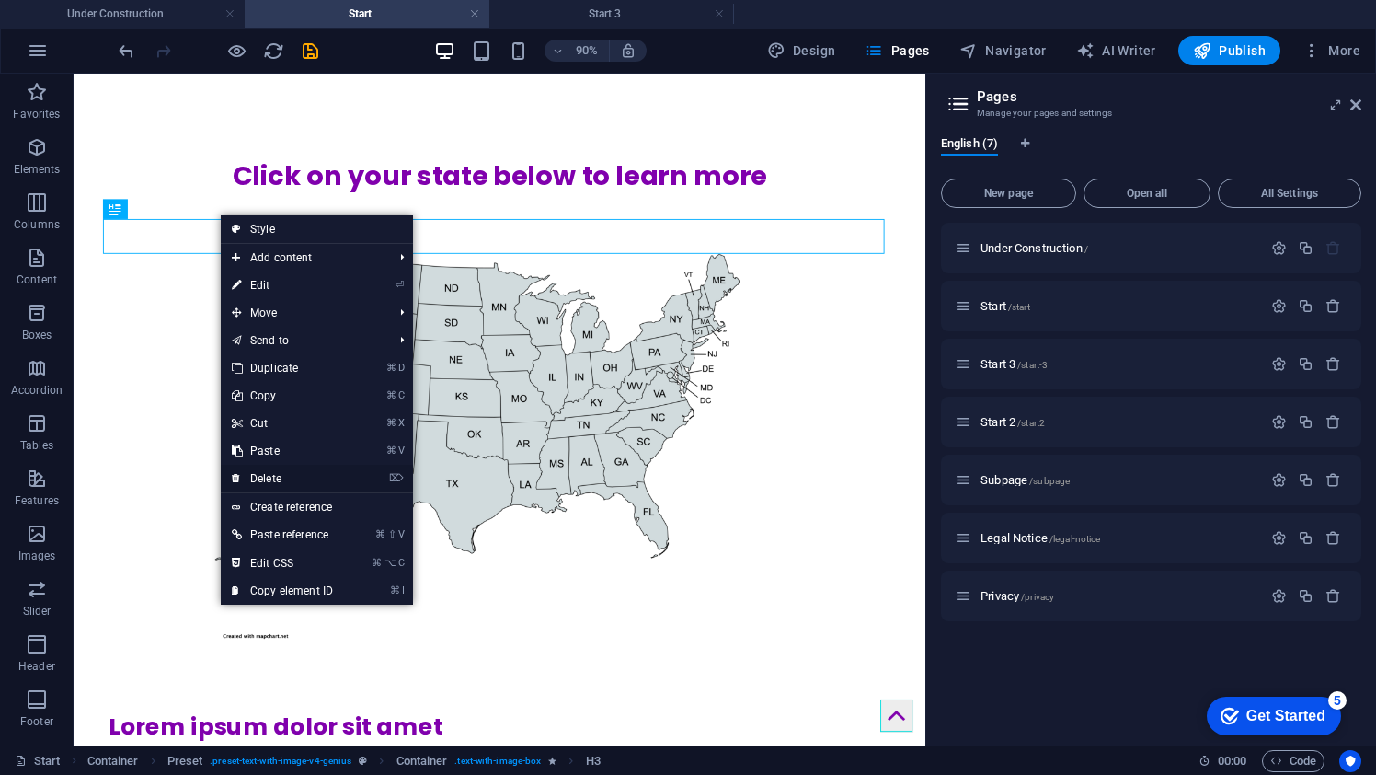
click at [277, 477] on link "⌦ Delete" at bounding box center [282, 479] width 123 height 28
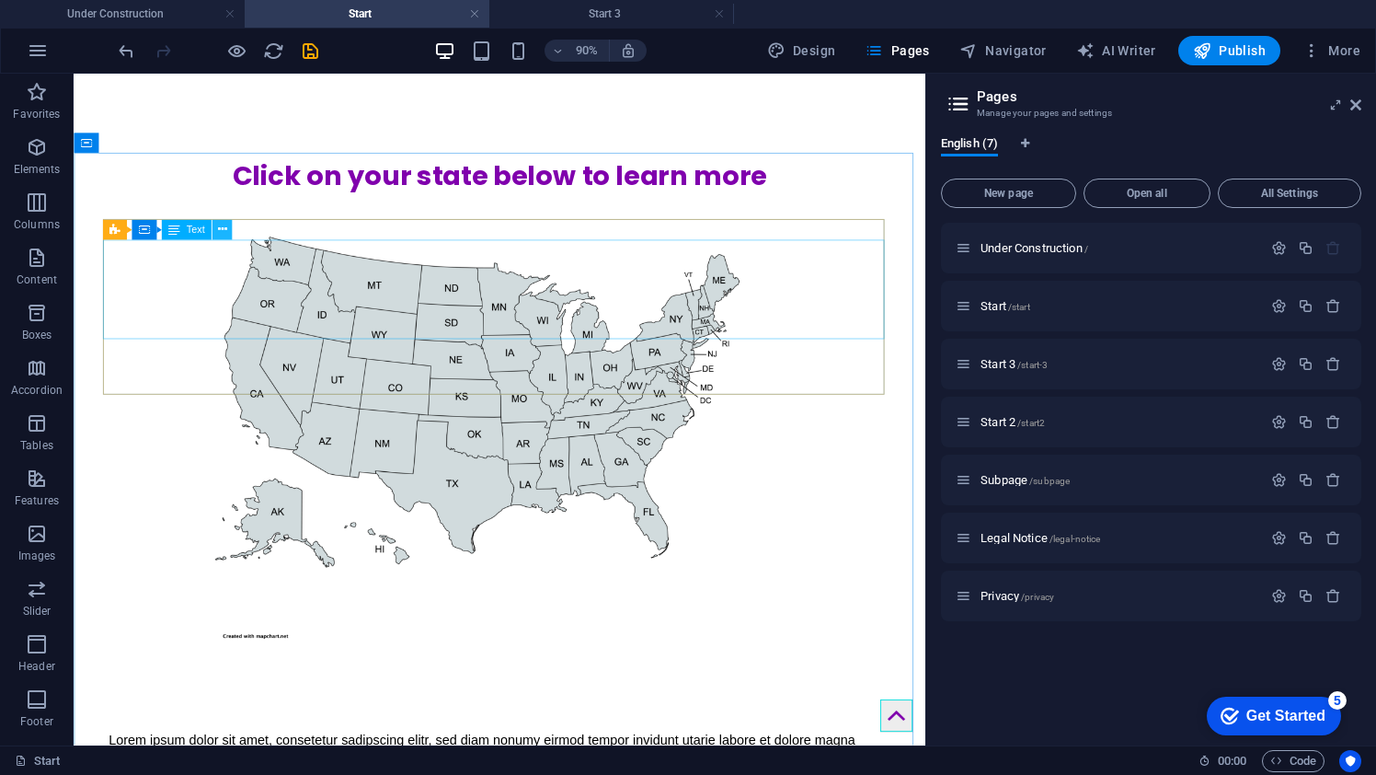
click at [219, 225] on icon at bounding box center [221, 230] width 9 height 17
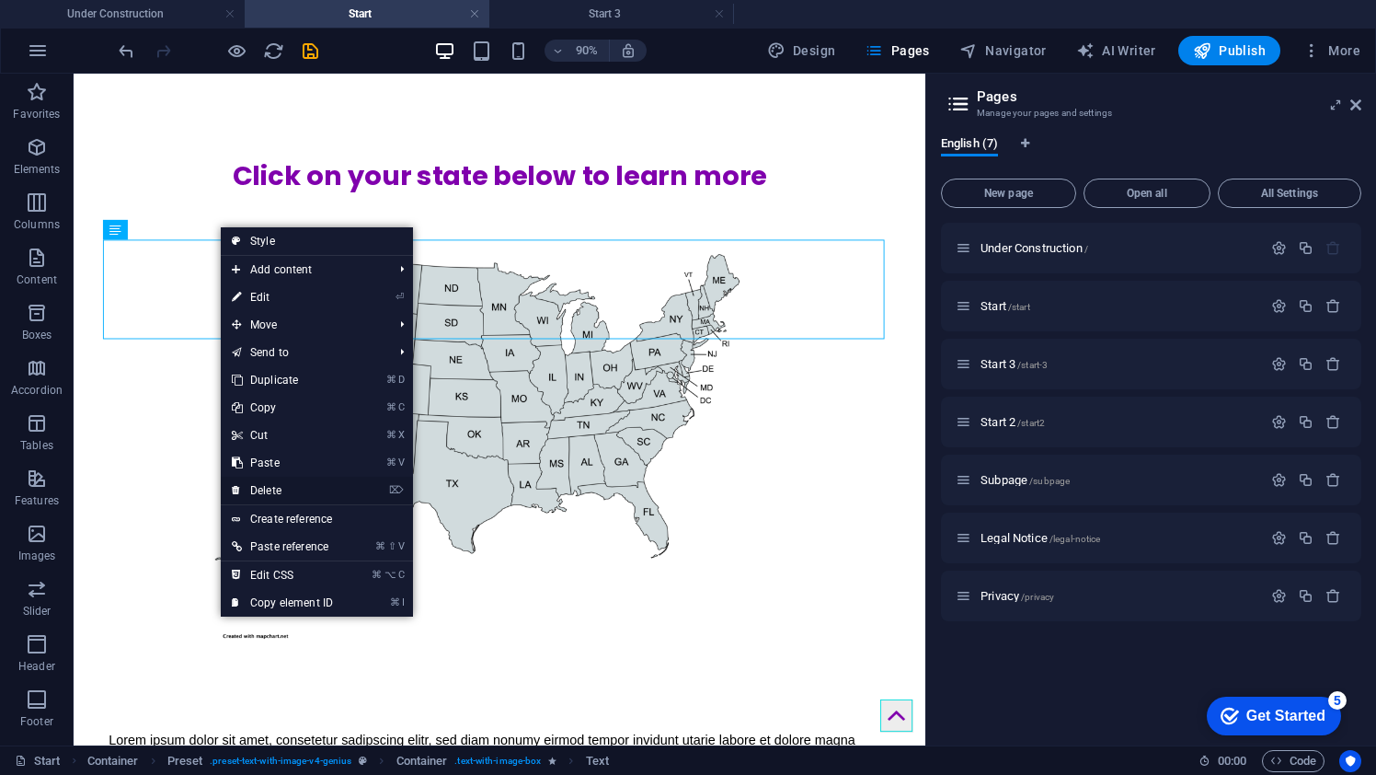
click at [300, 492] on link "⌦ Delete" at bounding box center [282, 490] width 123 height 28
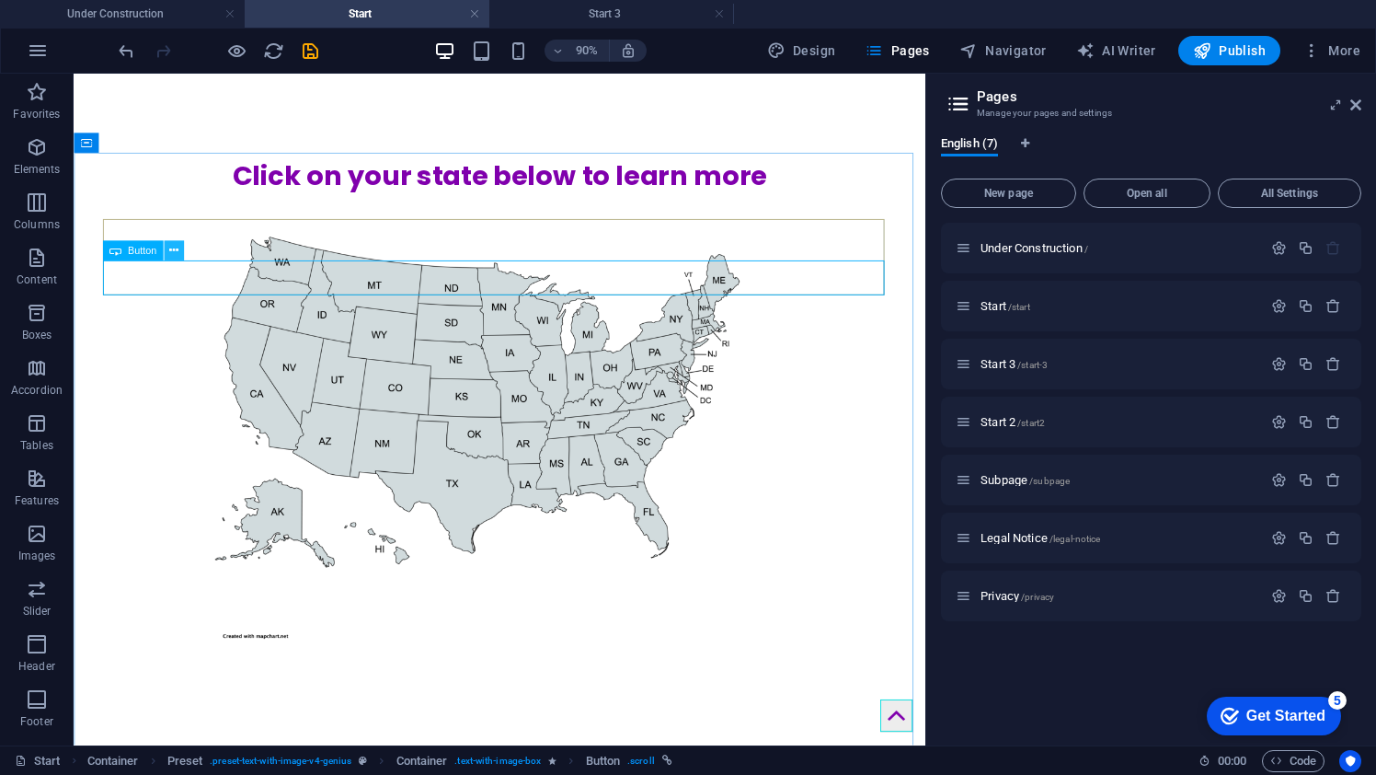
click at [175, 255] on icon at bounding box center [173, 250] width 9 height 17
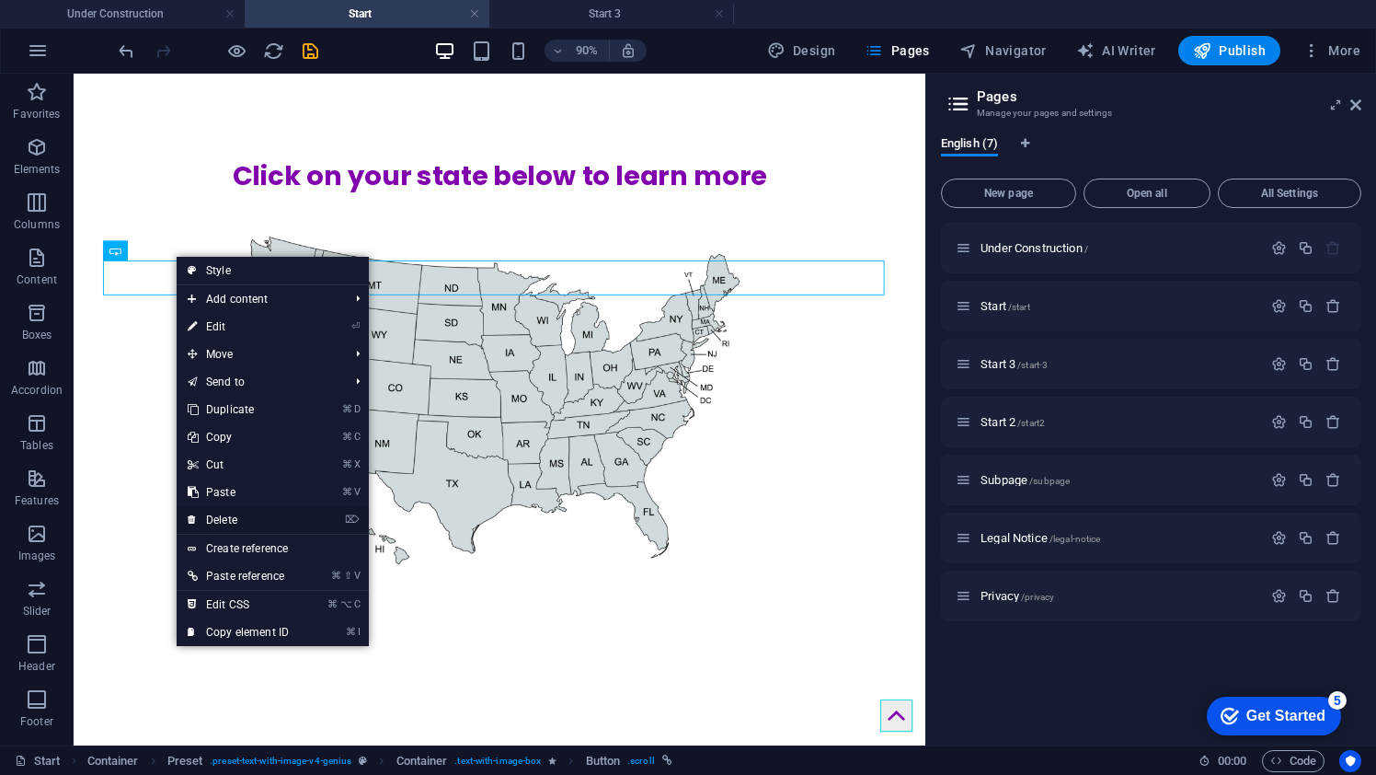
click at [237, 522] on link "⌦ Delete" at bounding box center [238, 520] width 123 height 28
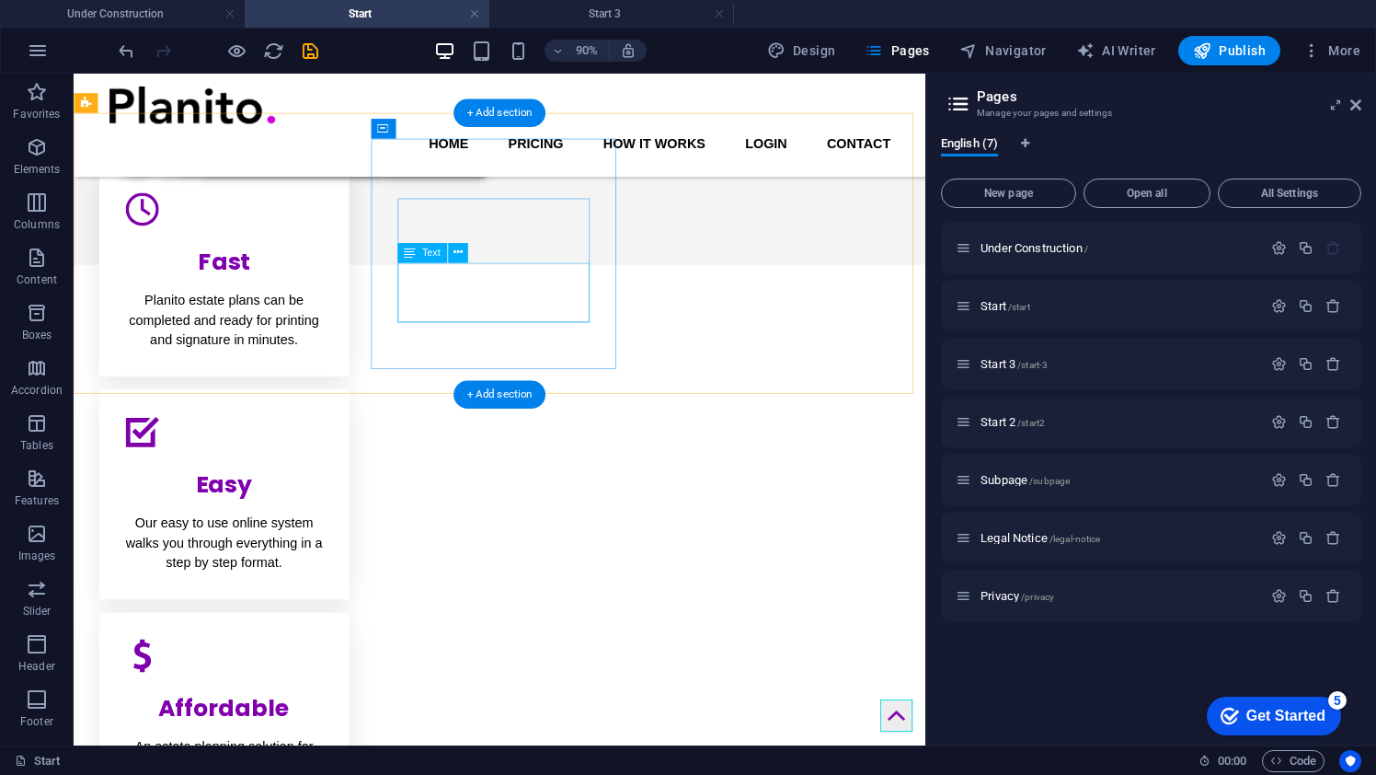
scroll to position [303, 0]
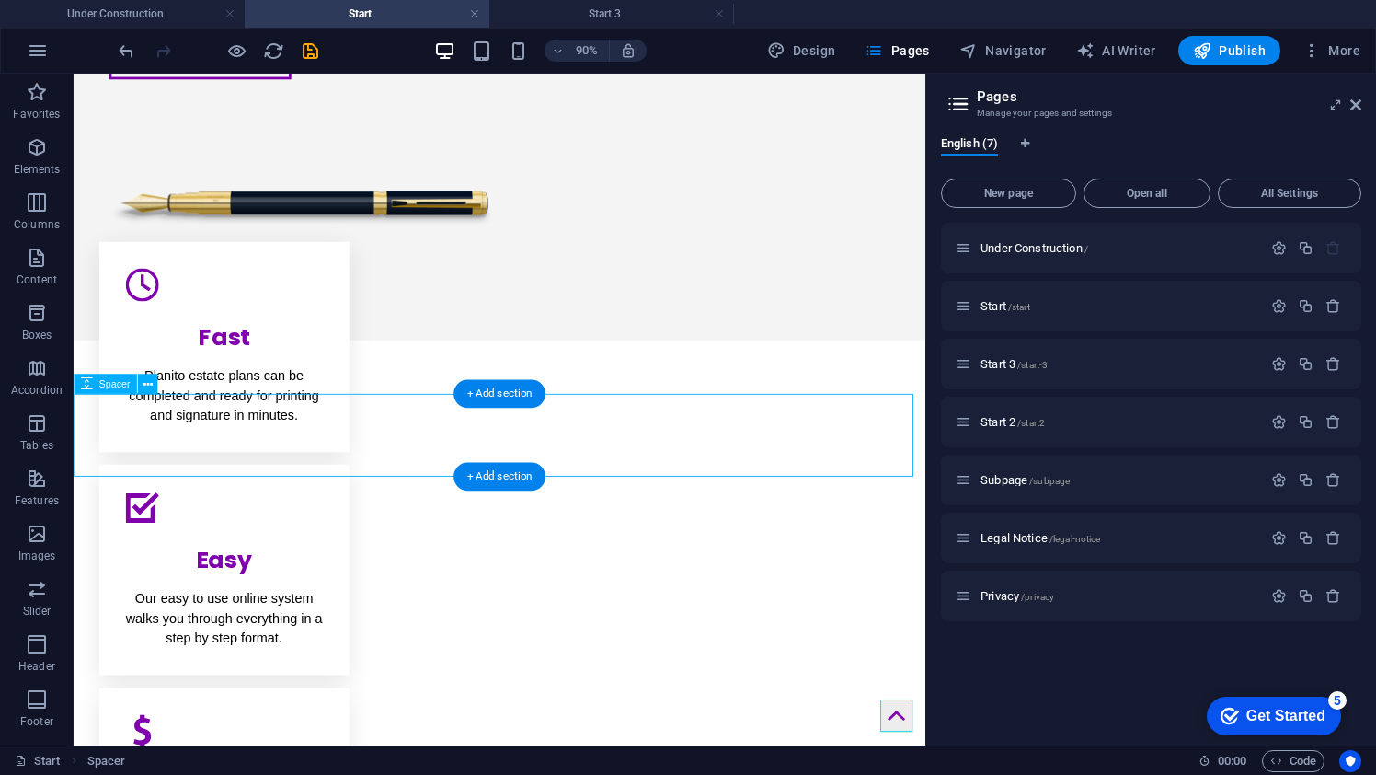
select select "px"
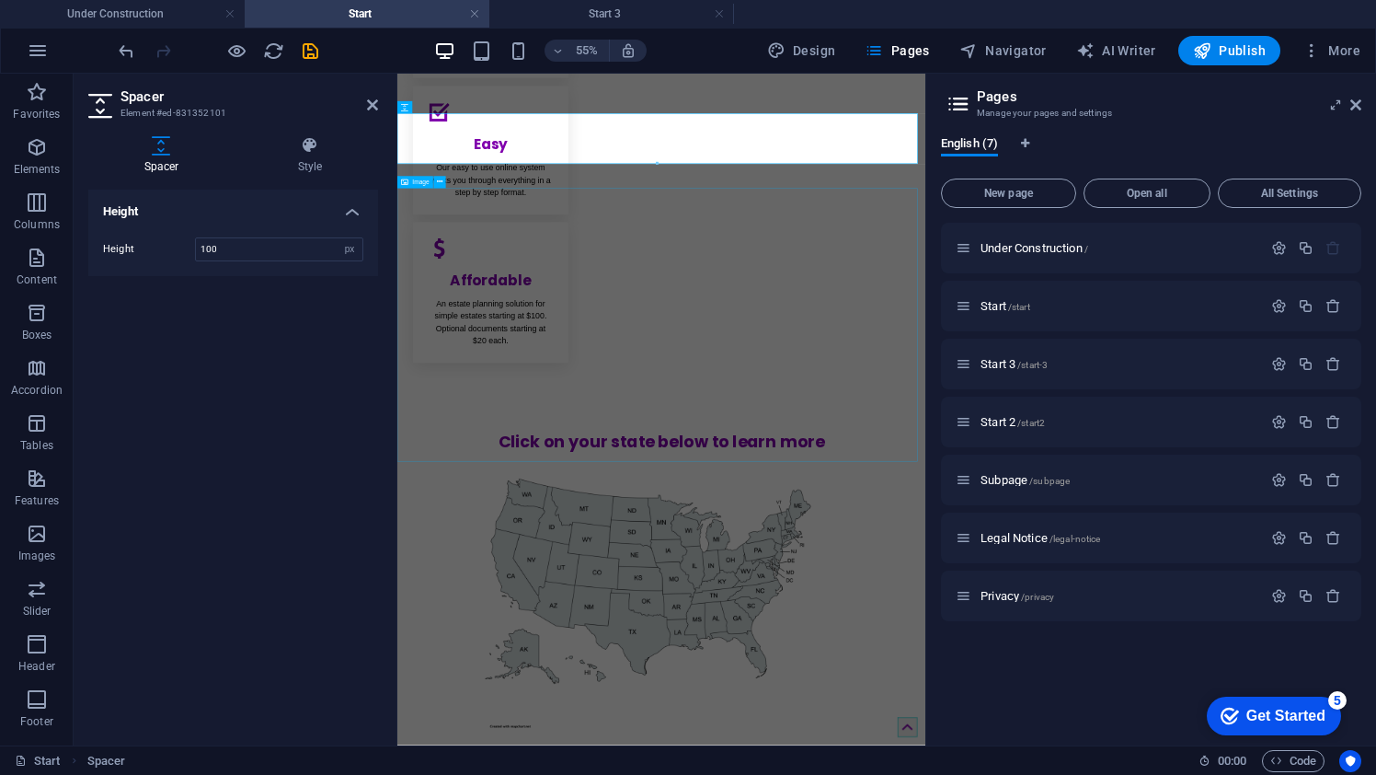
scroll to position [1069, 0]
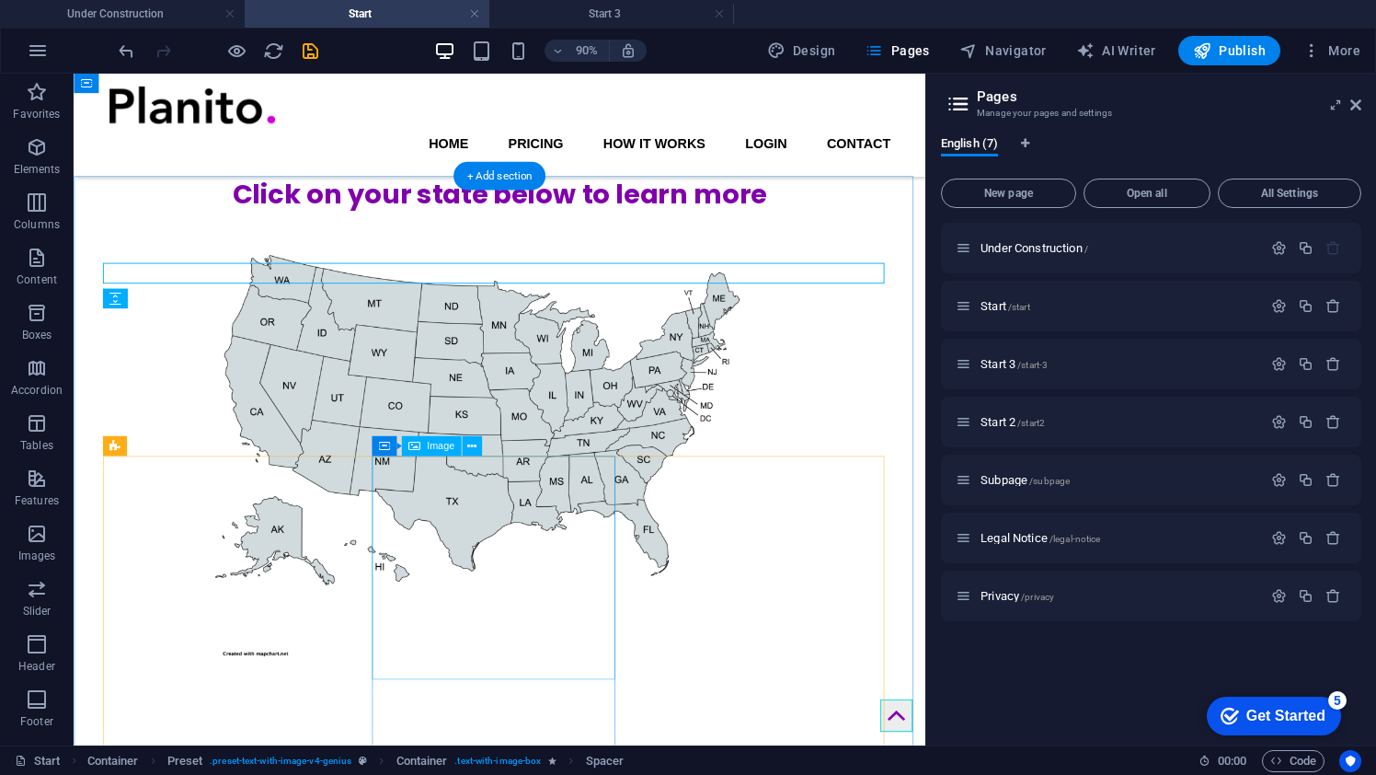
scroll to position [1154, 0]
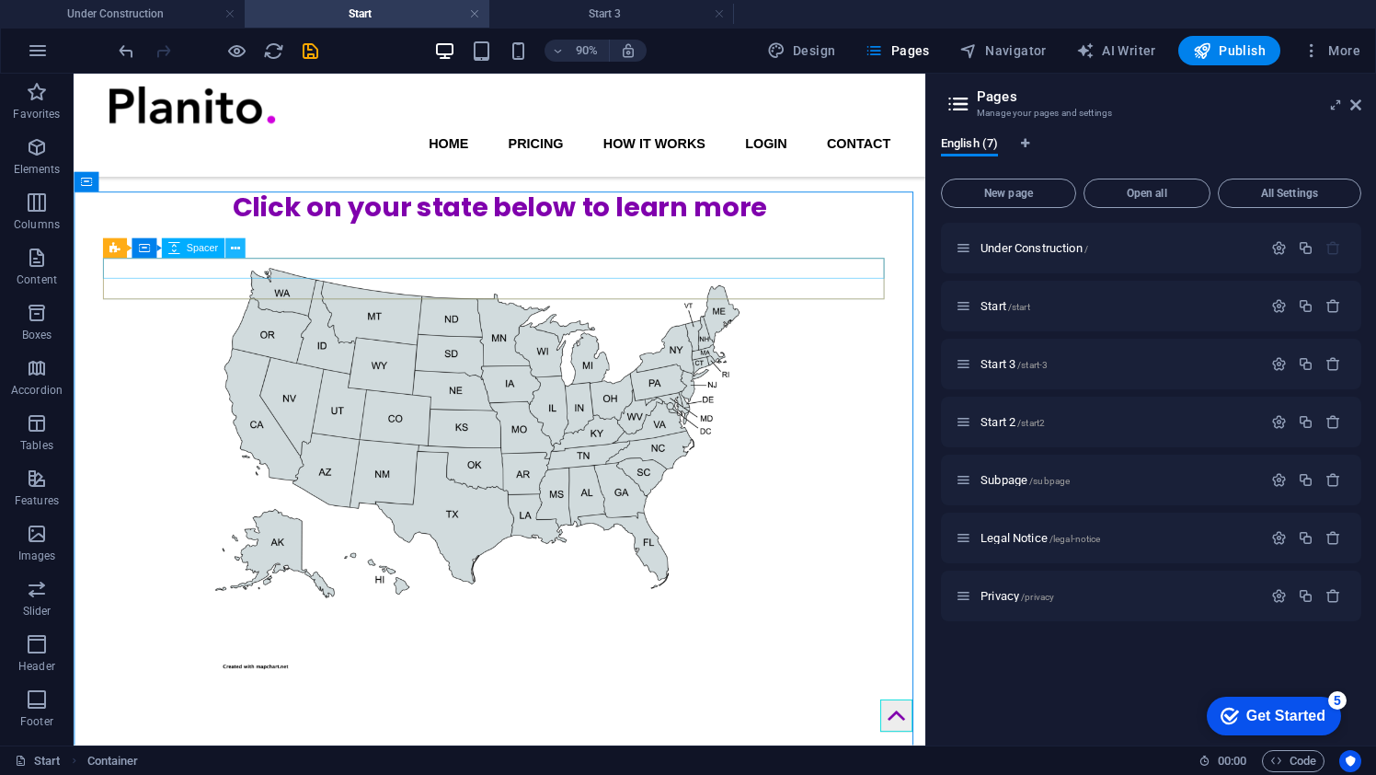
click at [240, 249] on button at bounding box center [235, 248] width 20 height 20
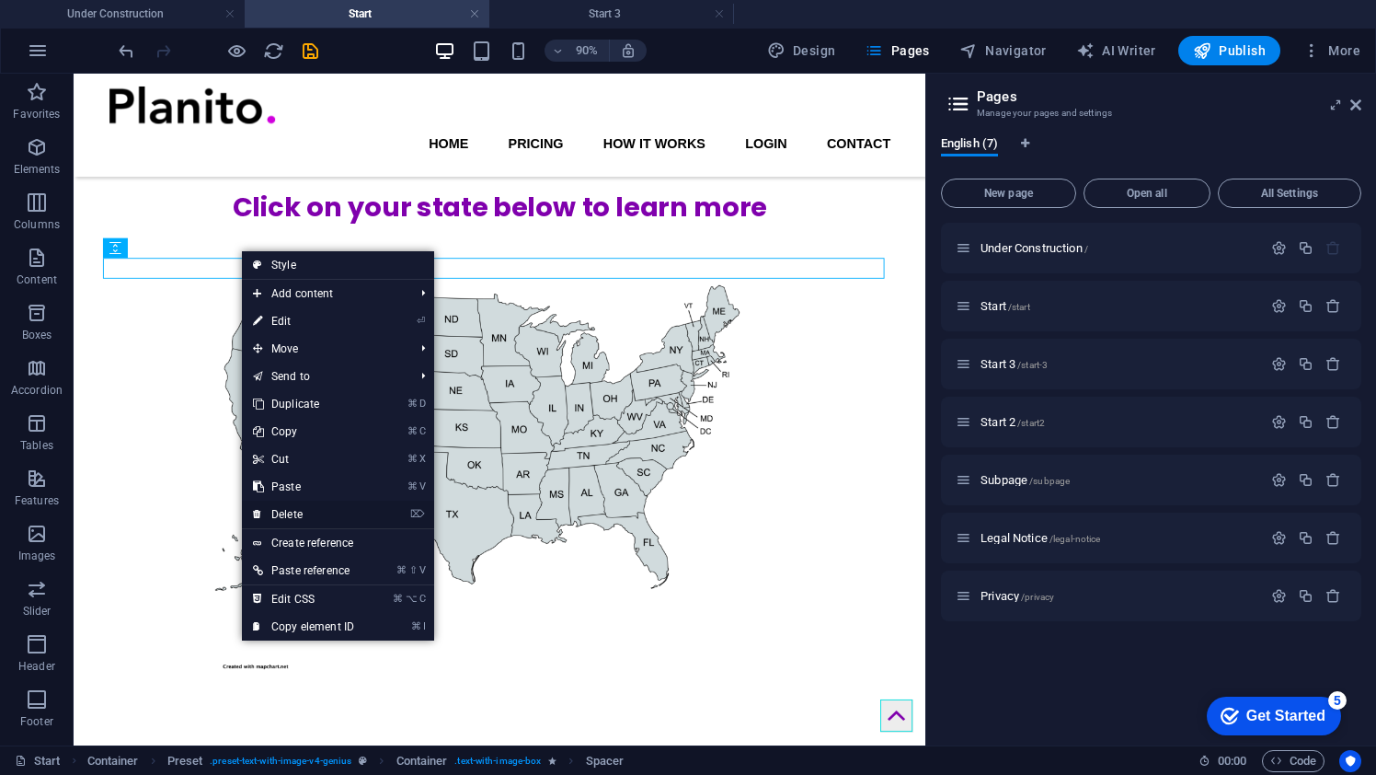
click at [294, 511] on link "⌦ Delete" at bounding box center [303, 514] width 123 height 28
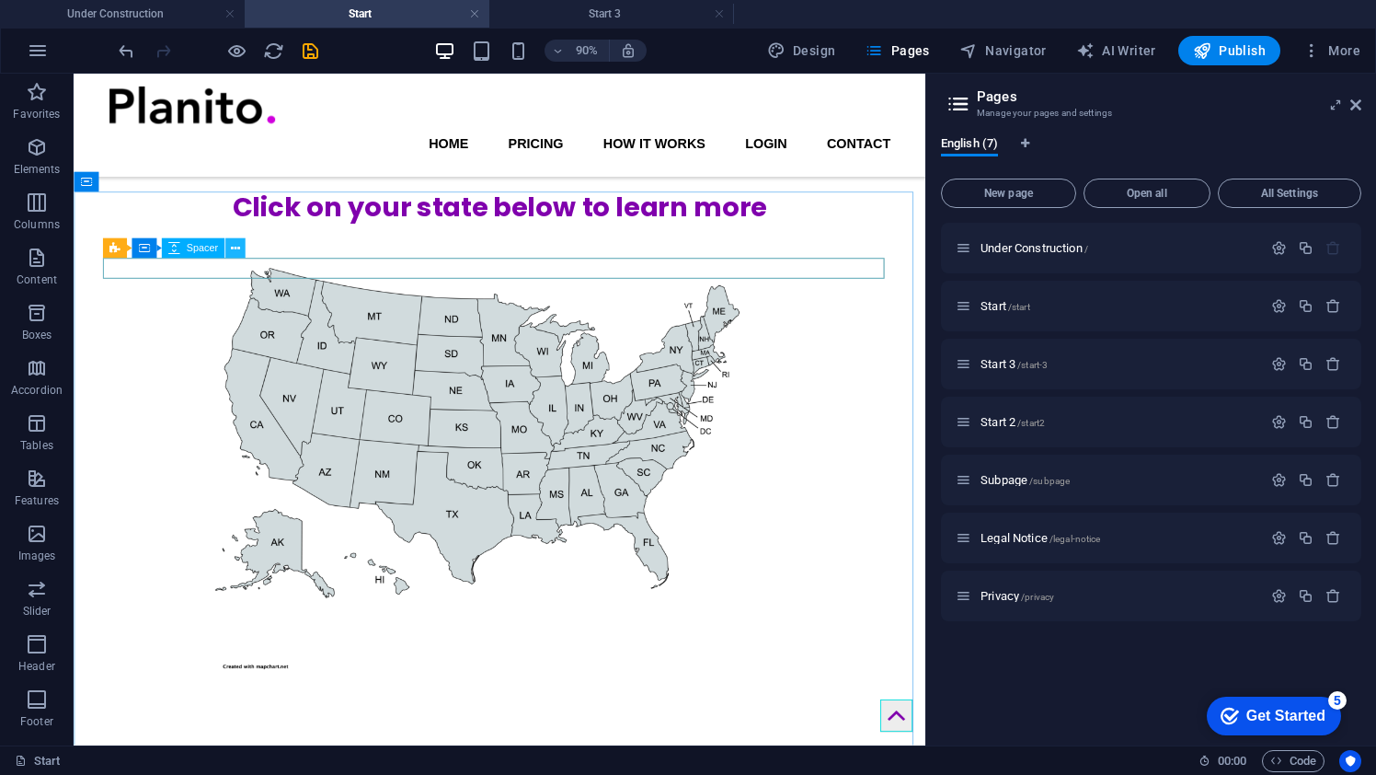
click at [238, 250] on icon at bounding box center [235, 248] width 9 height 17
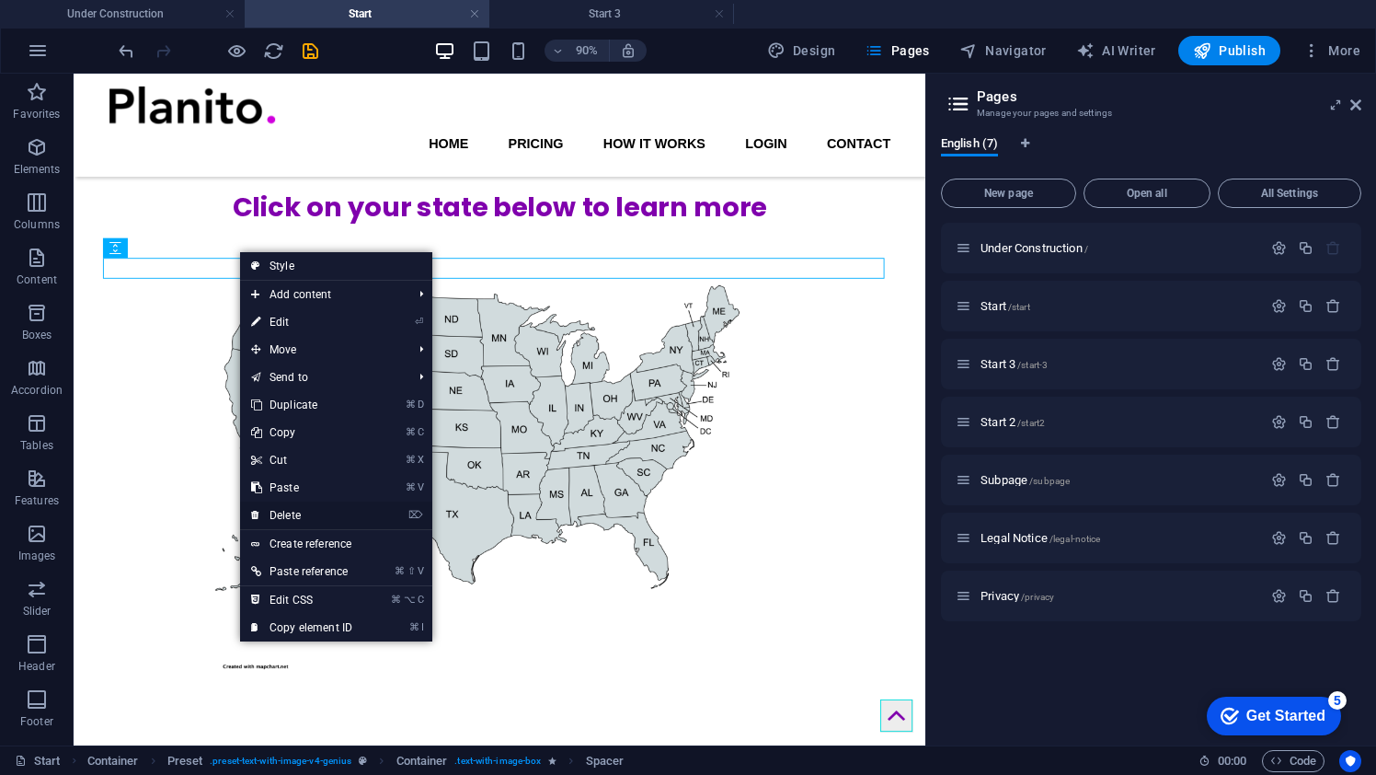
click at [301, 519] on link "⌦ Delete" at bounding box center [301, 515] width 123 height 28
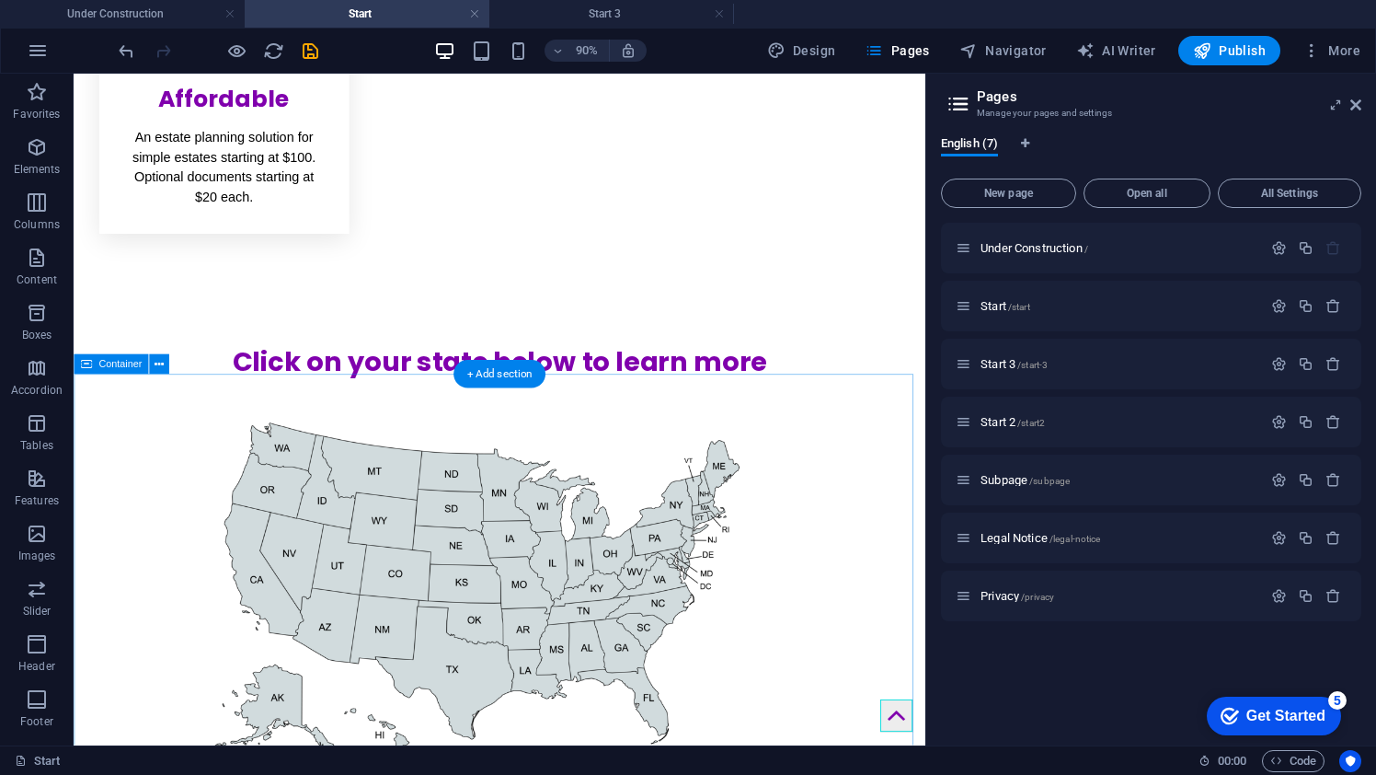
scroll to position [1064, 0]
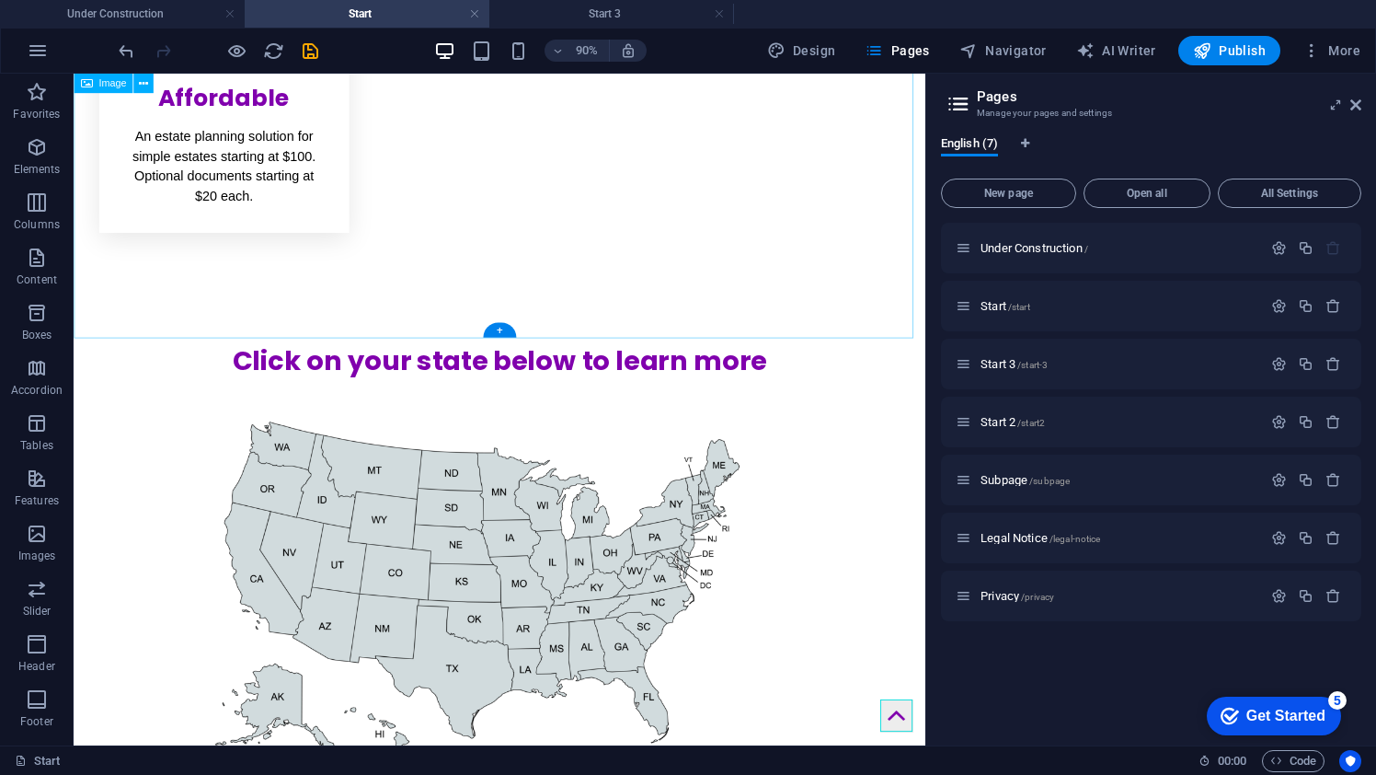
click at [964, 416] on figure at bounding box center [547, 664] width 947 height 497
click at [861, 416] on figure at bounding box center [547, 664] width 947 height 497
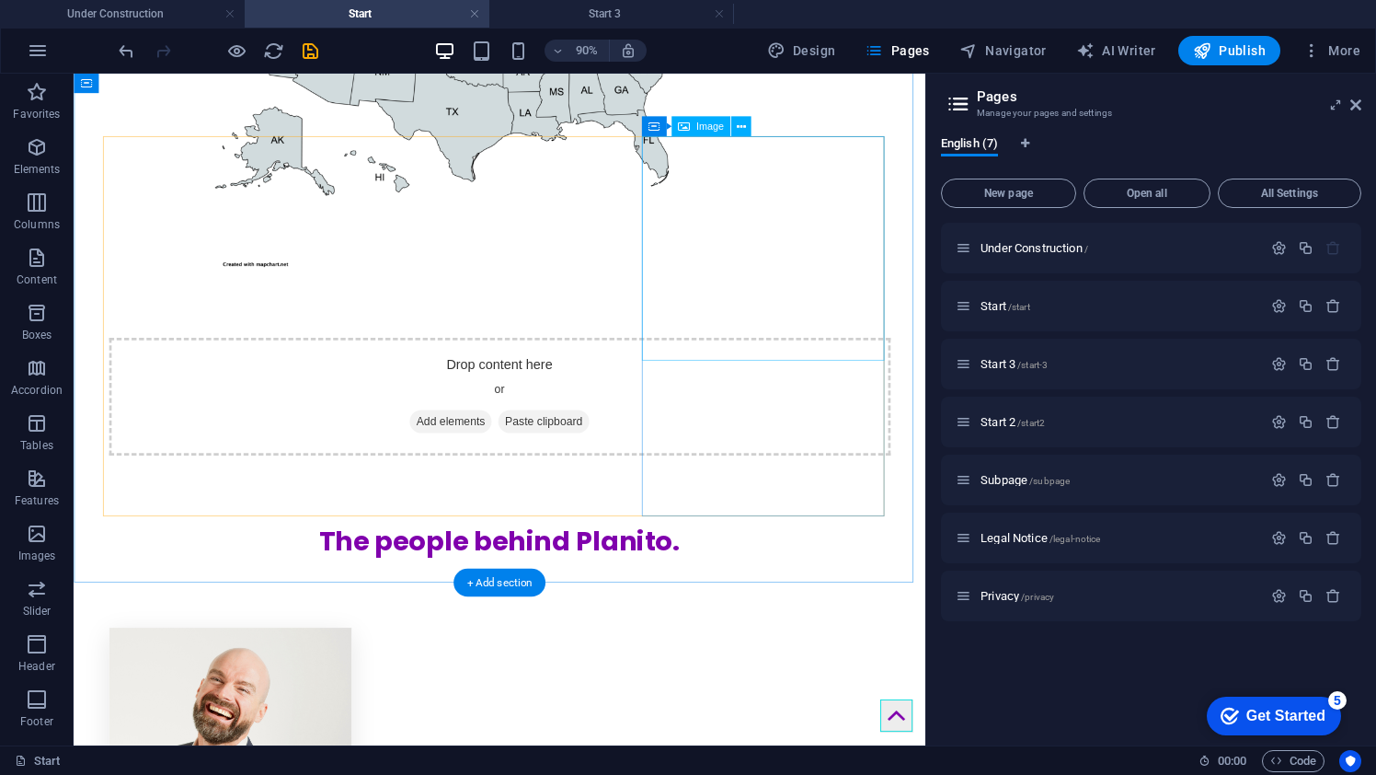
scroll to position [1686, 0]
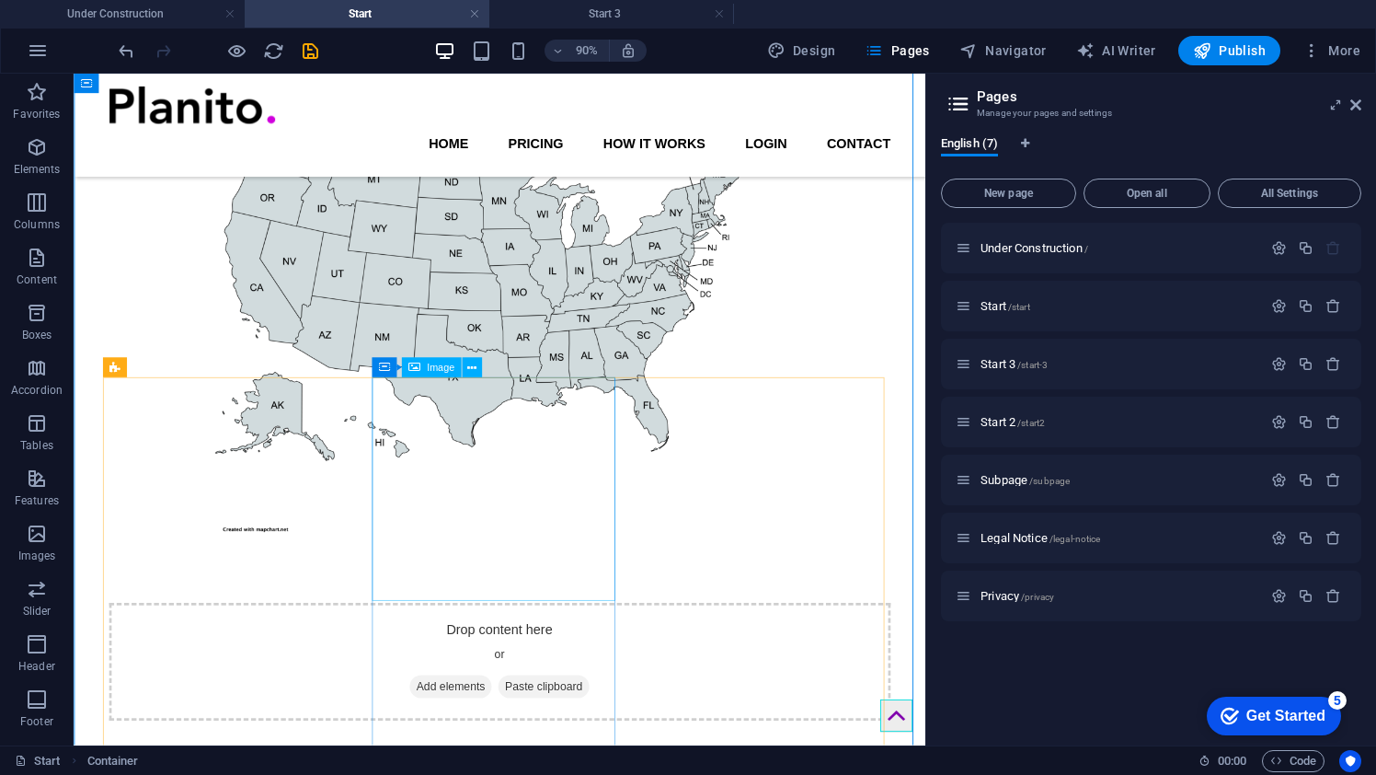
scroll to position [1303, 0]
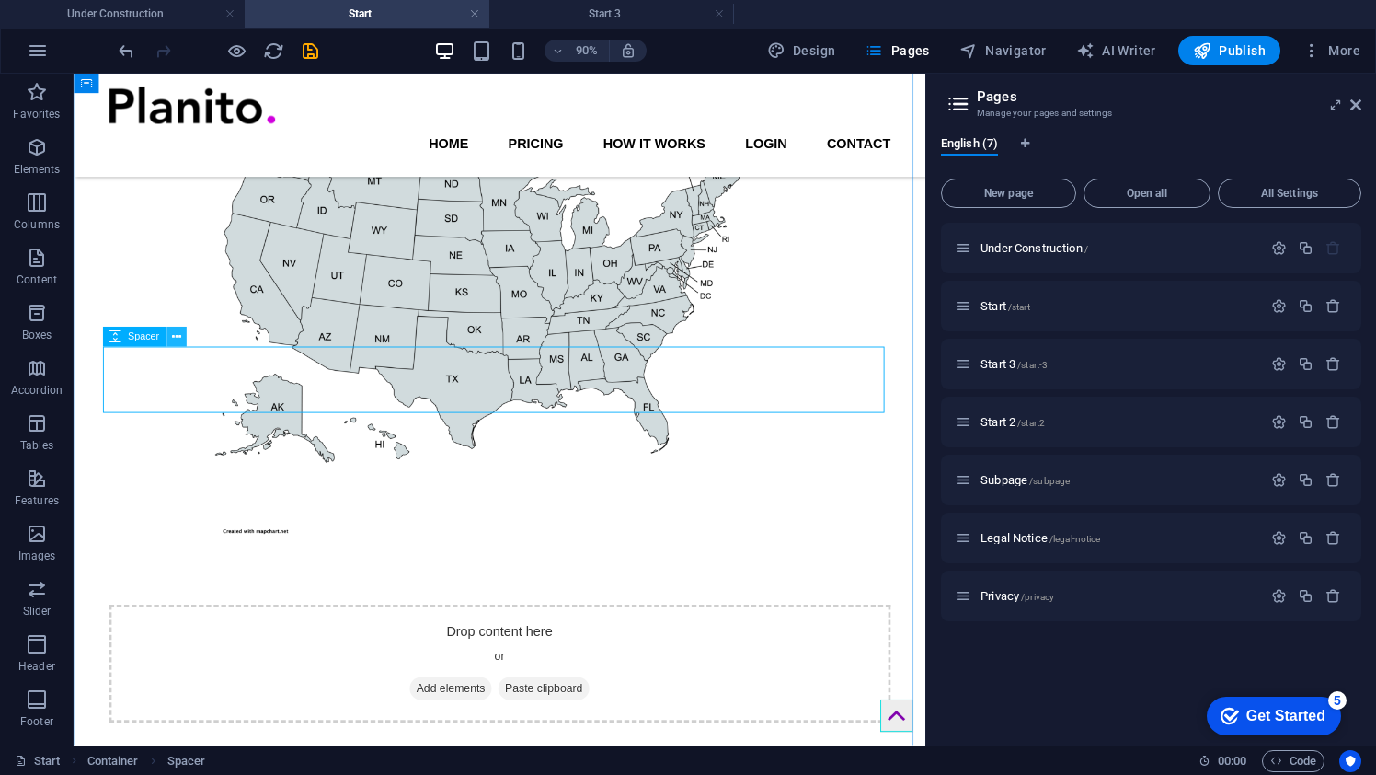
click at [176, 342] on icon at bounding box center [176, 336] width 9 height 17
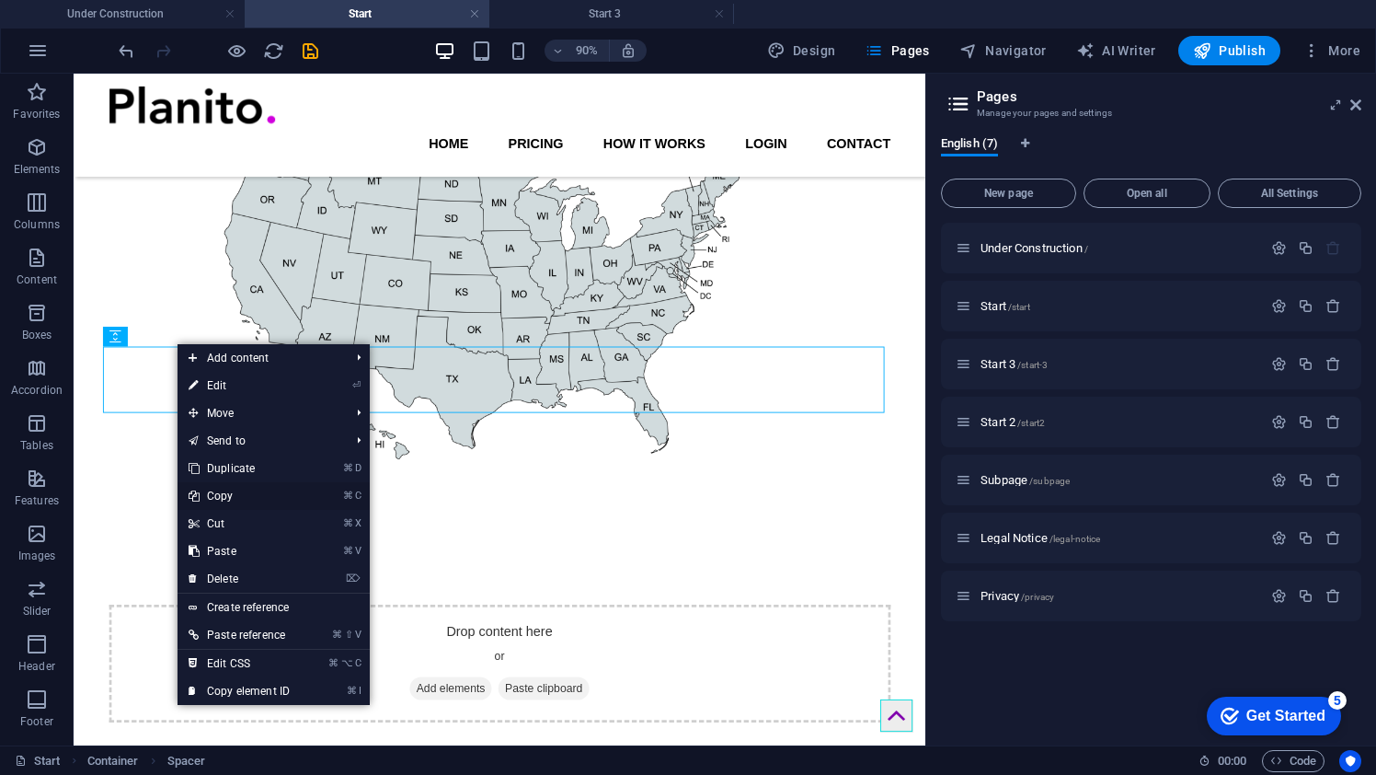
click at [228, 495] on link "⌘ C Copy" at bounding box center [239, 496] width 123 height 28
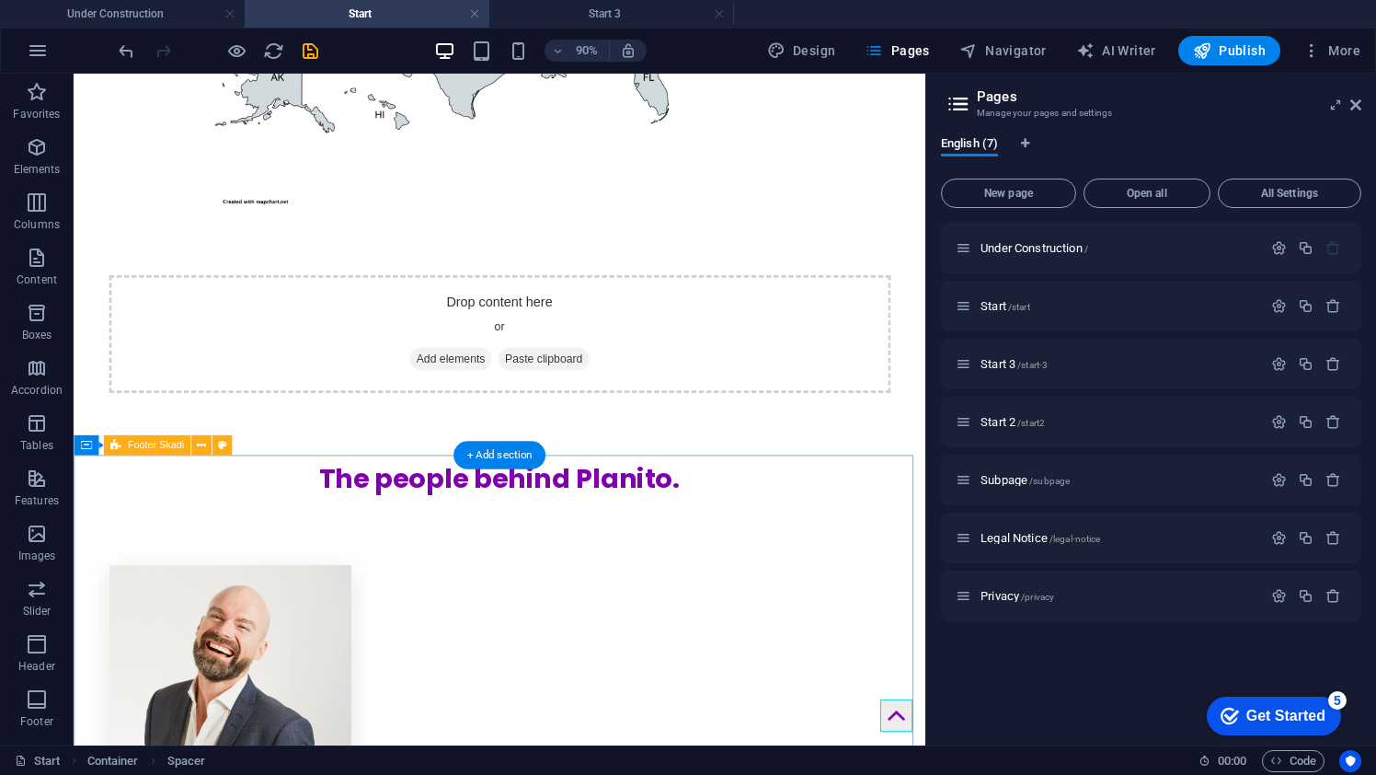
scroll to position [1756, 0]
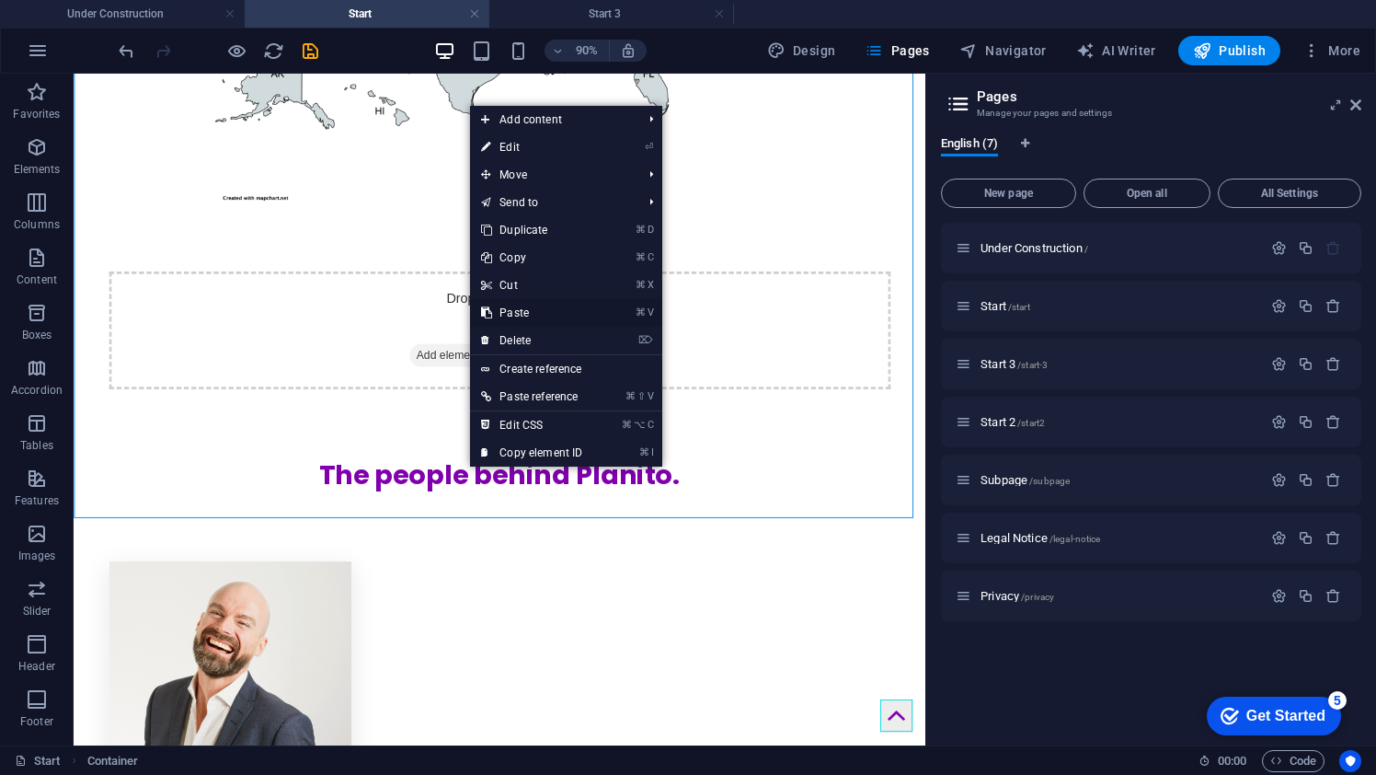
click at [548, 316] on link "⌘ V Paste" at bounding box center [531, 313] width 123 height 28
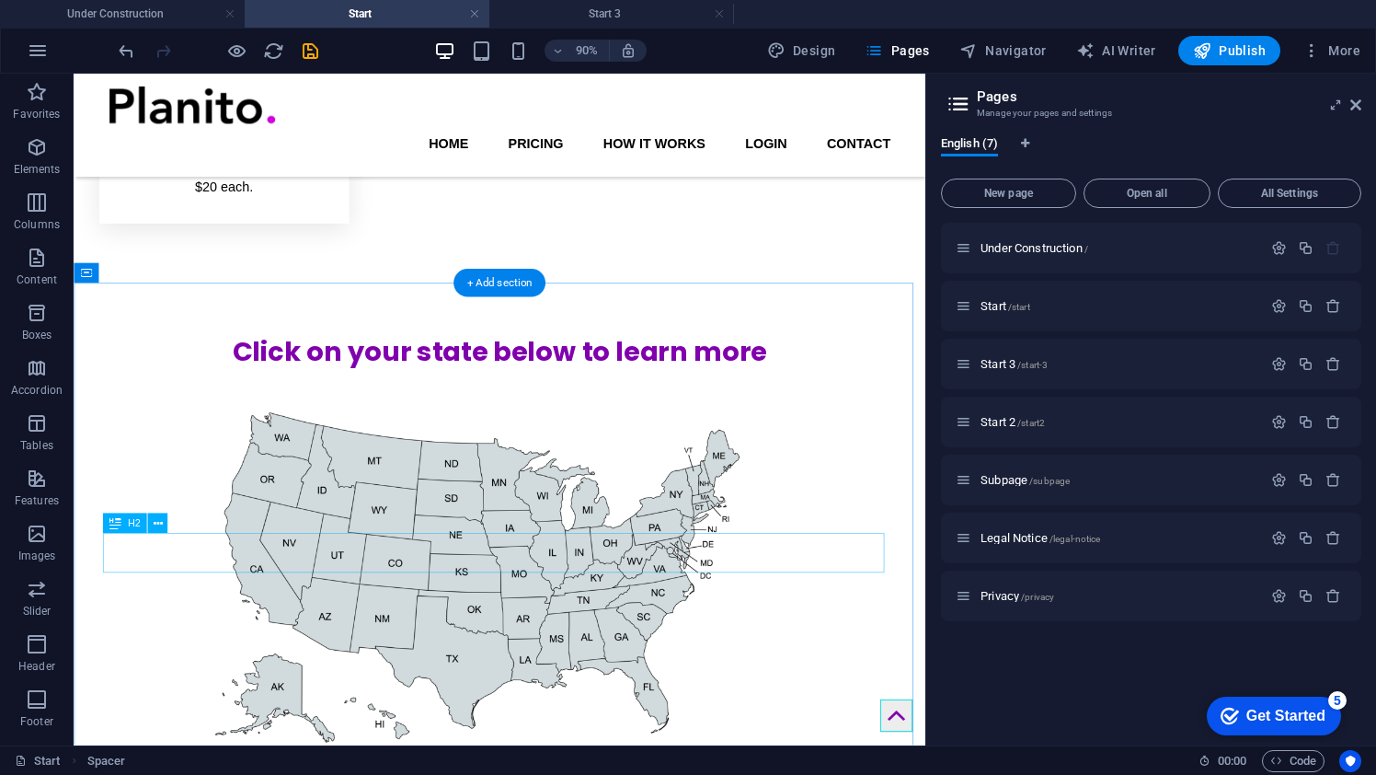
scroll to position [970, 0]
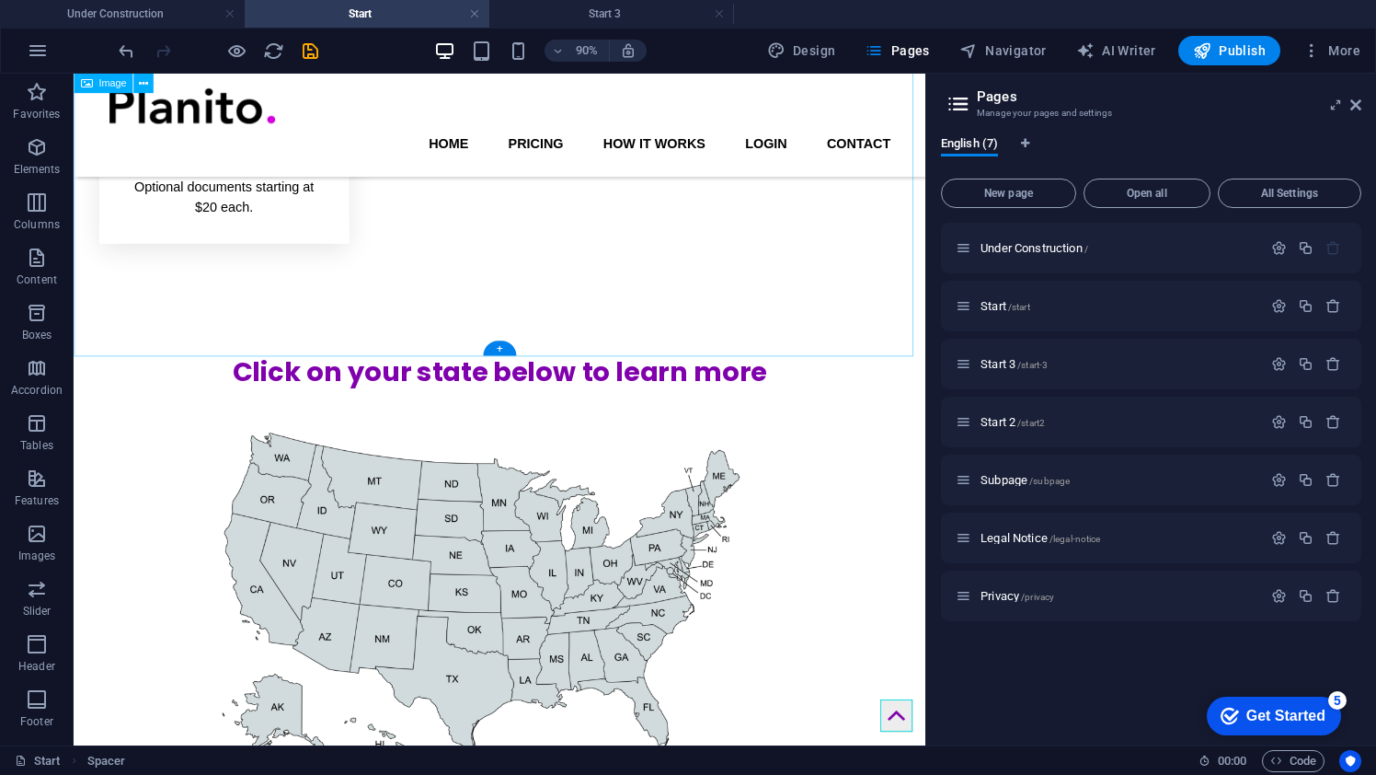
click at [822, 428] on figure at bounding box center [547, 676] width 947 height 497
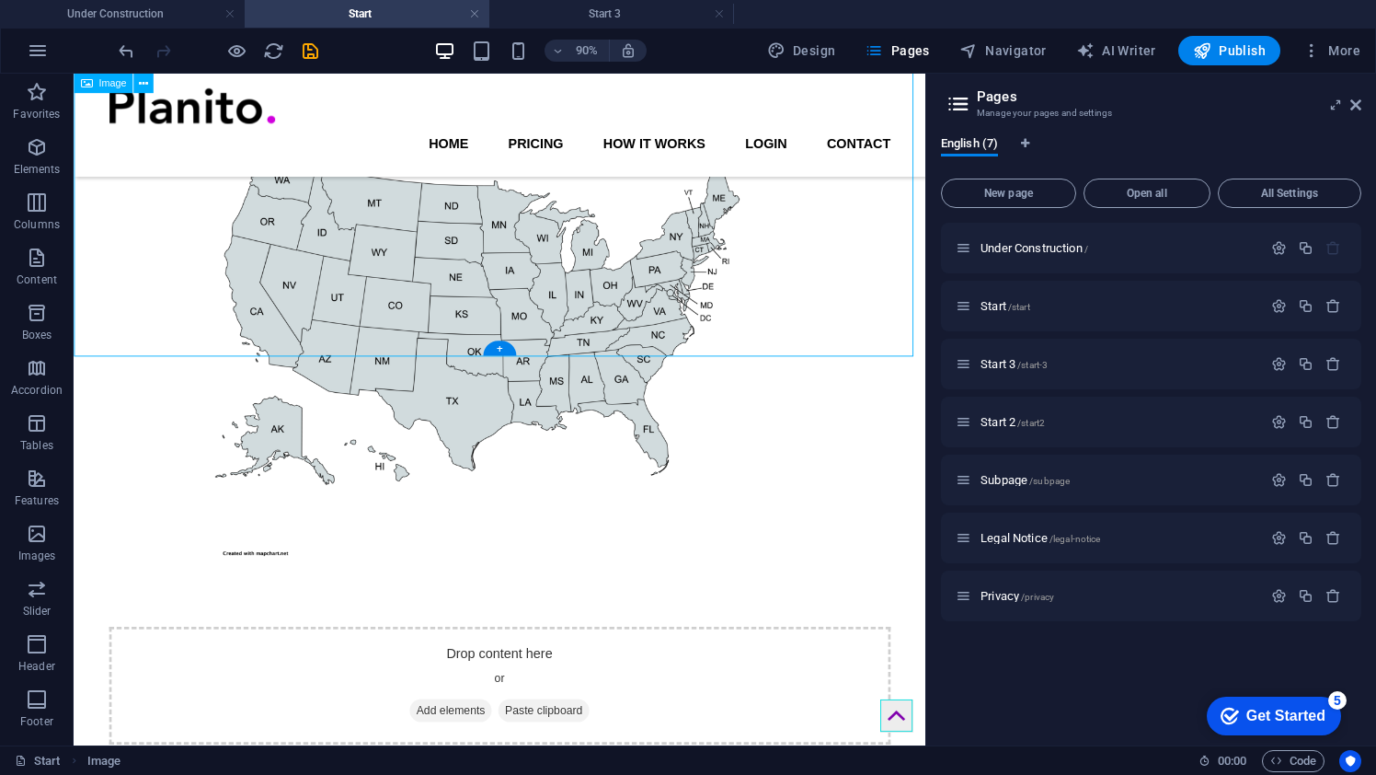
select select "%"
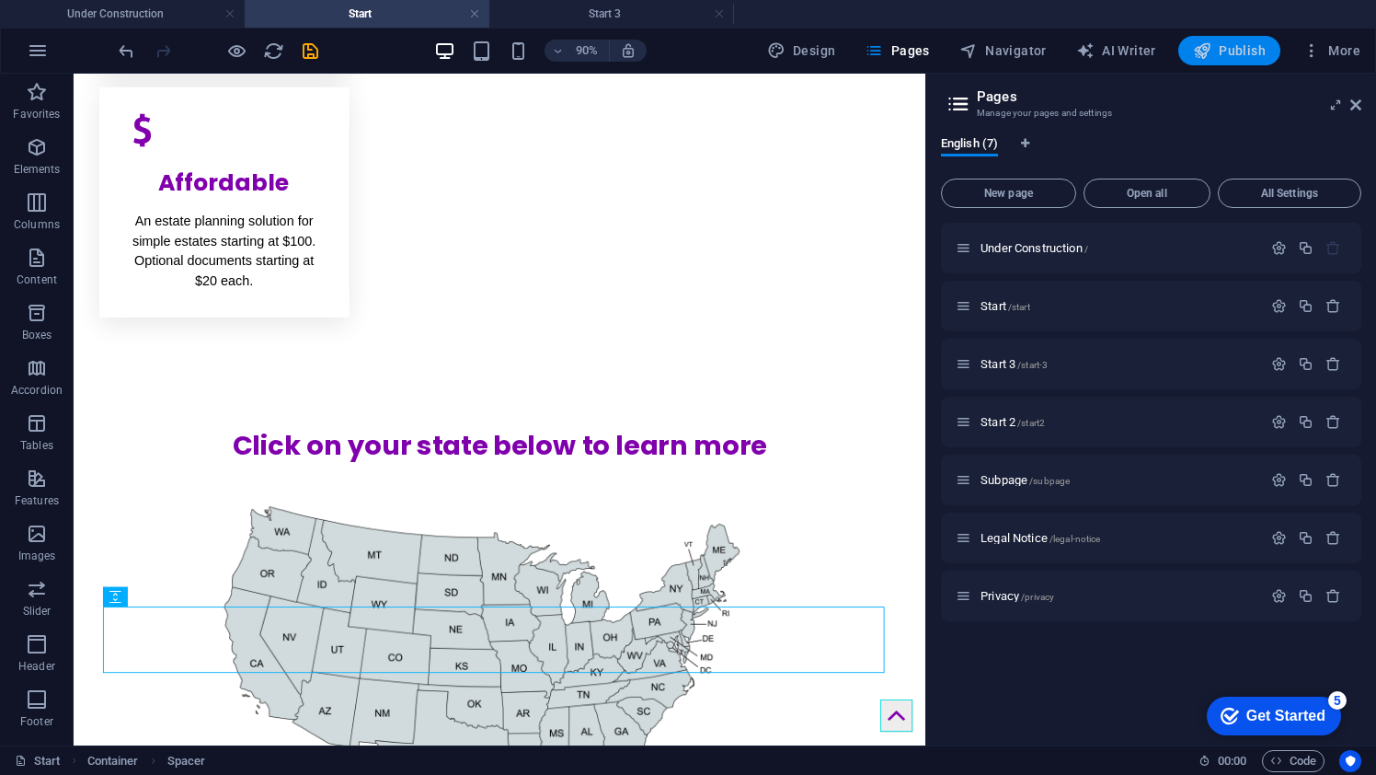
click at [1216, 57] on span "Publish" at bounding box center [1229, 50] width 73 height 18
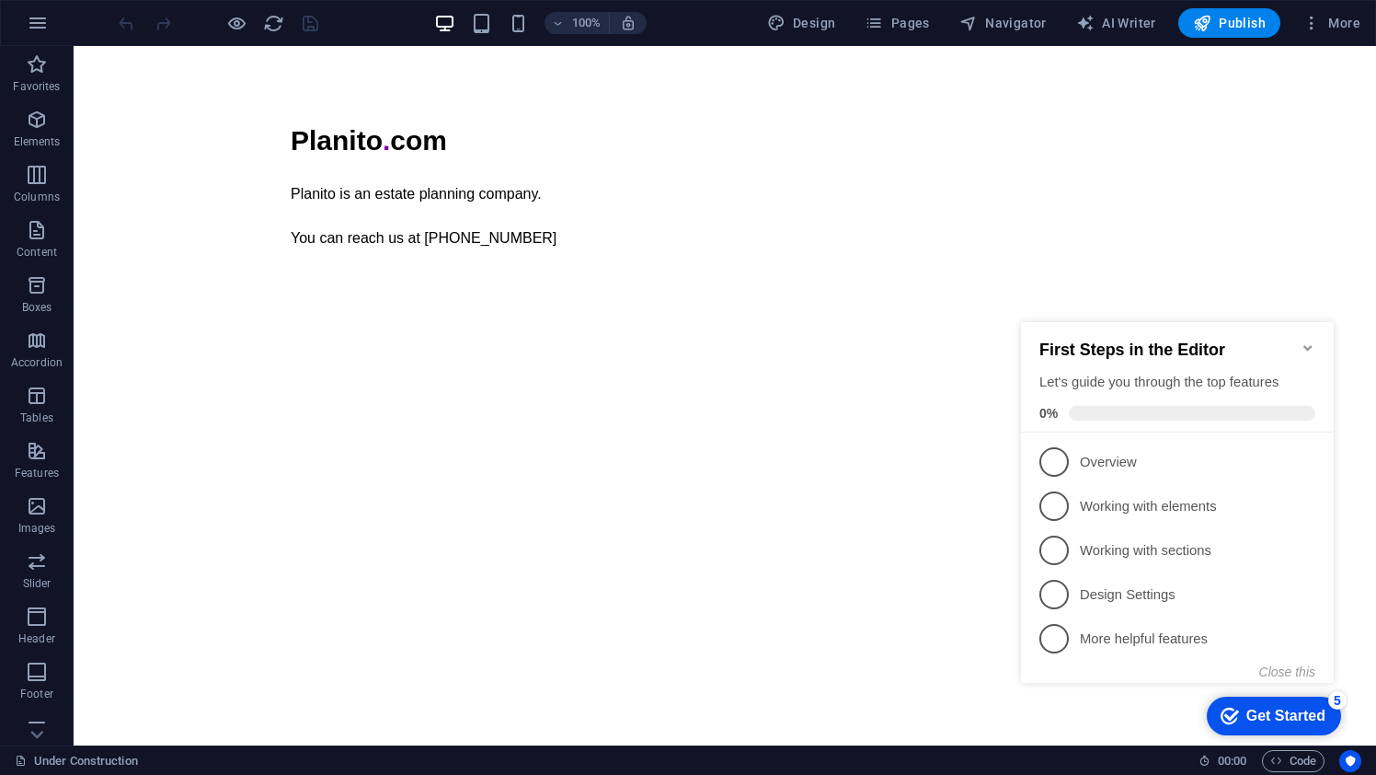
click at [1307, 345] on icon "Minimize checklist" at bounding box center [1307, 348] width 8 height 6
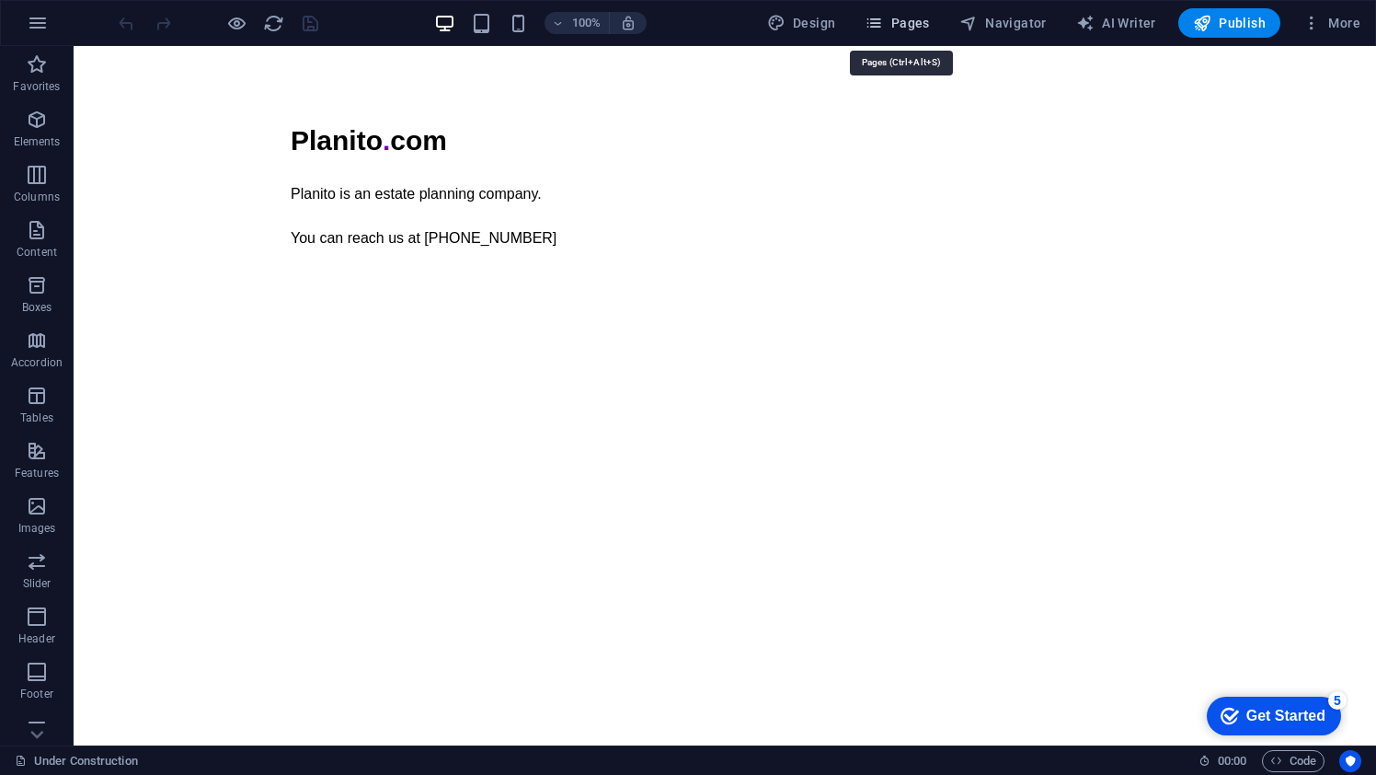
click at [896, 29] on span "Pages" at bounding box center [897, 23] width 64 height 18
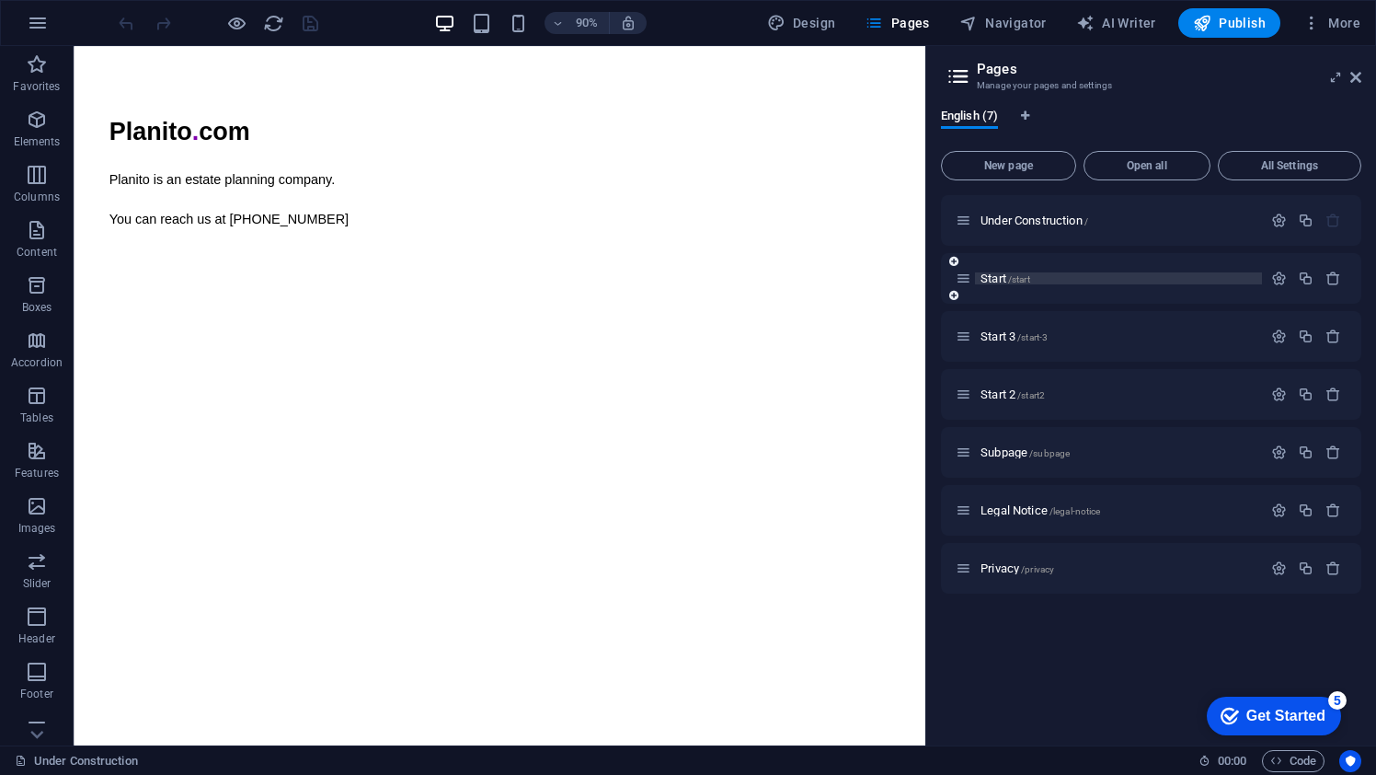
click at [979, 278] on div "Start /start" at bounding box center [1118, 278] width 287 height 12
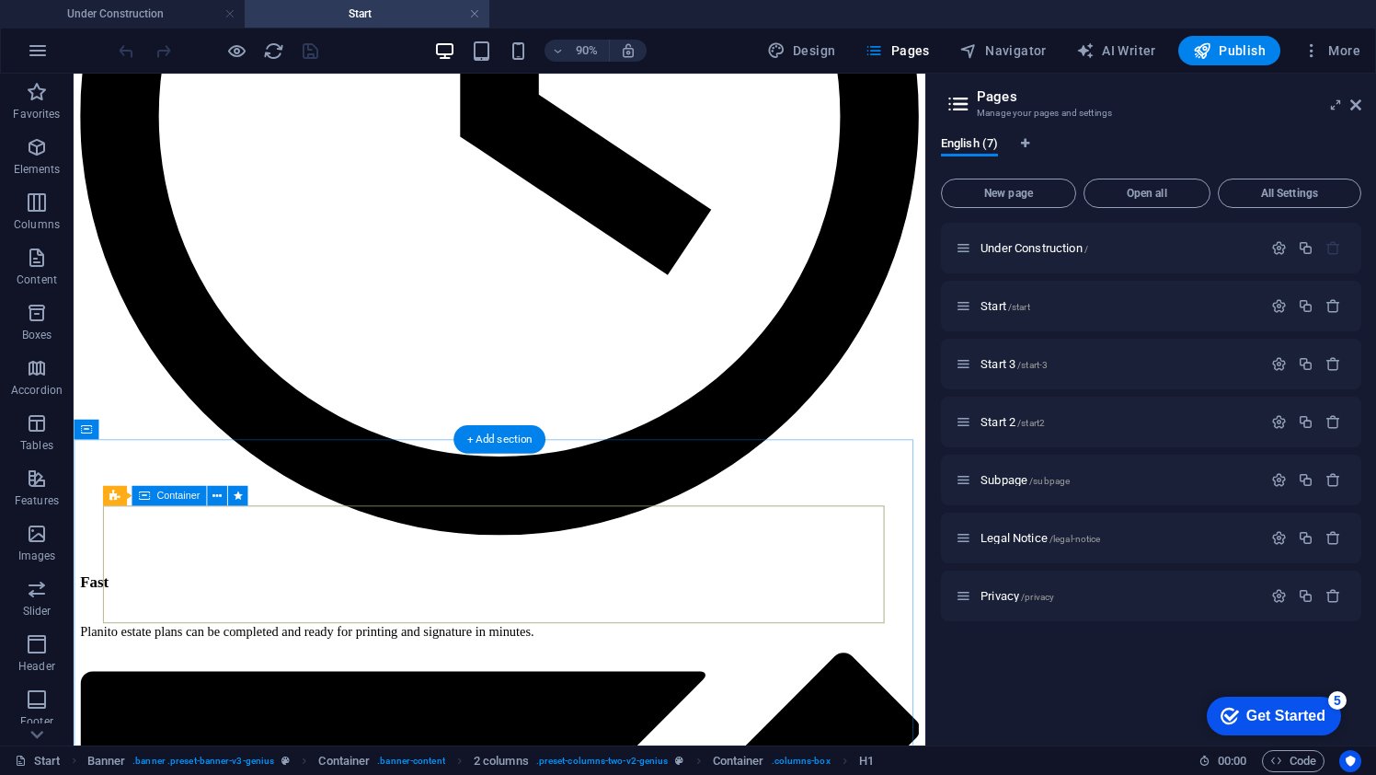
scroll to position [961, 0]
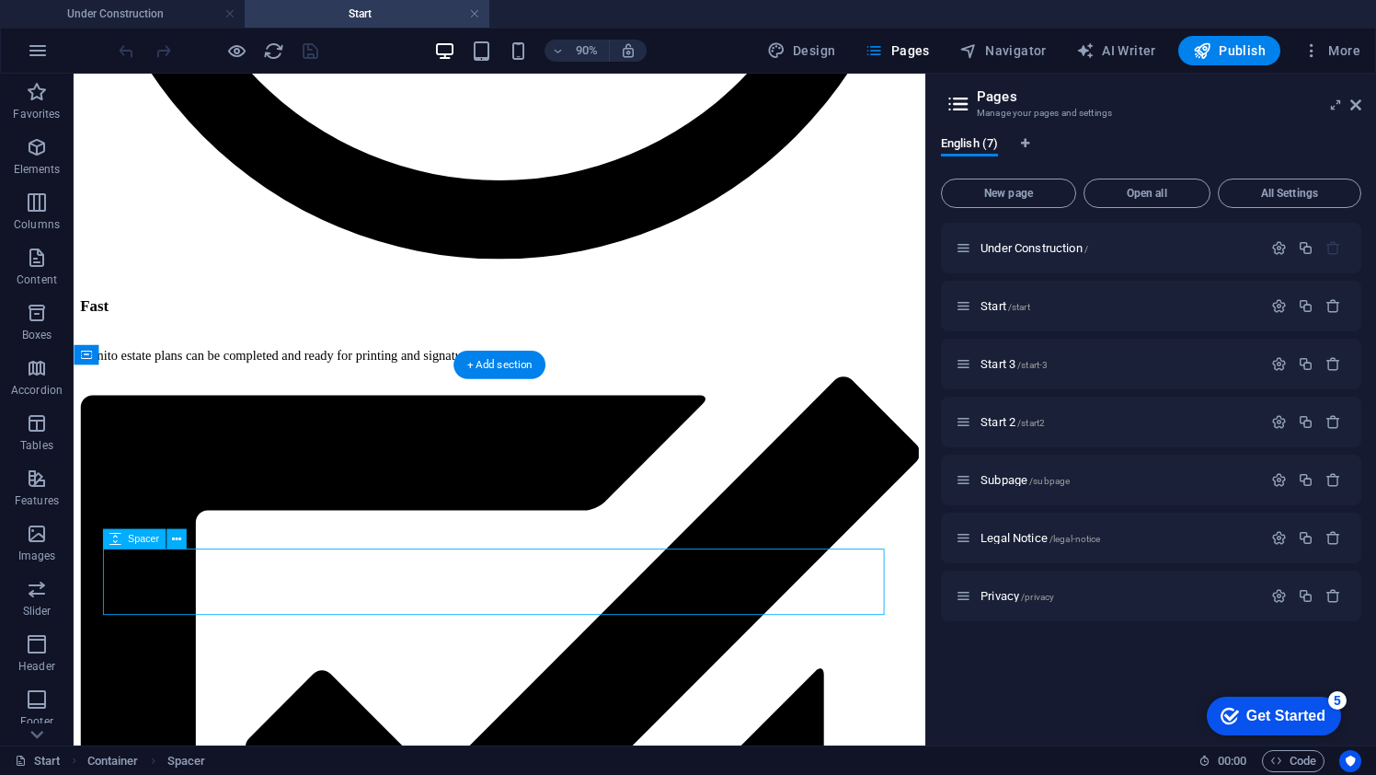
select select "rem"
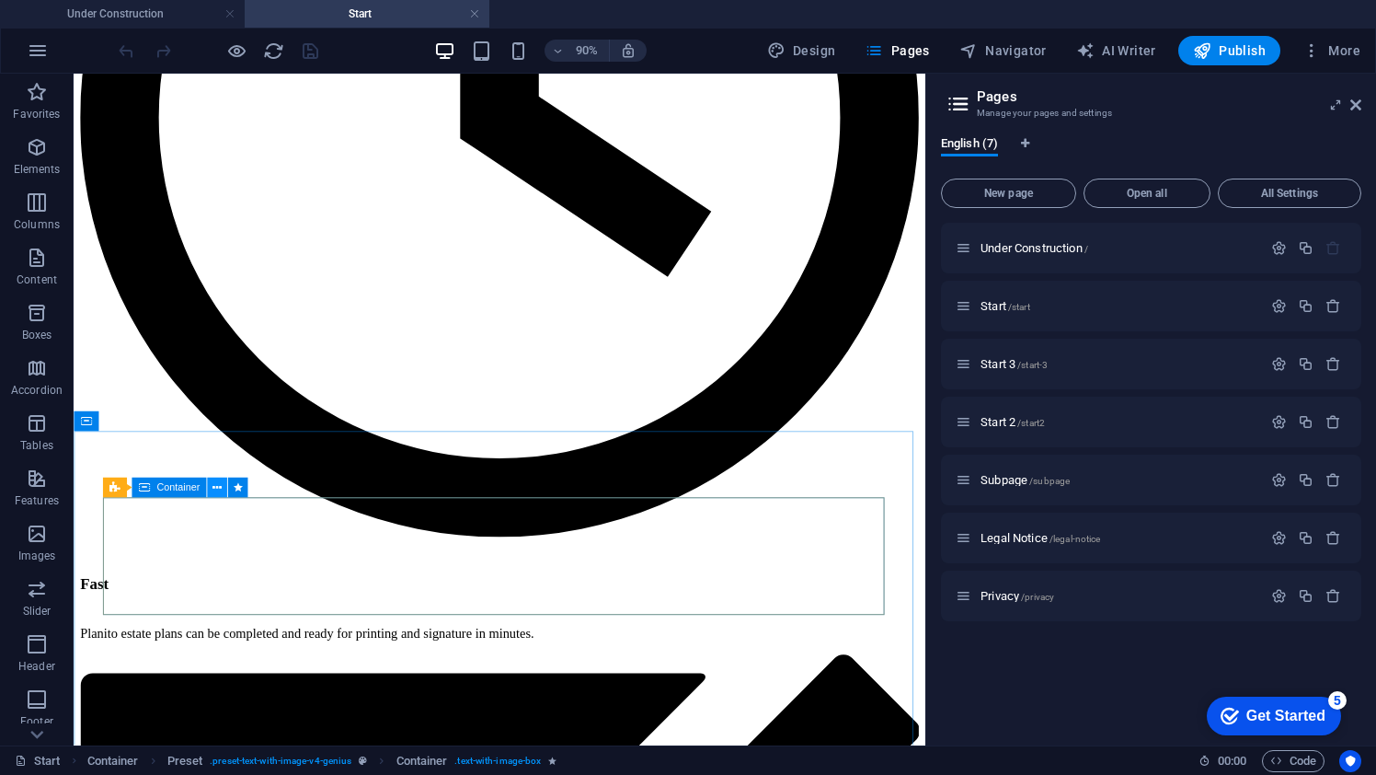
click at [218, 494] on icon at bounding box center [216, 487] width 9 height 17
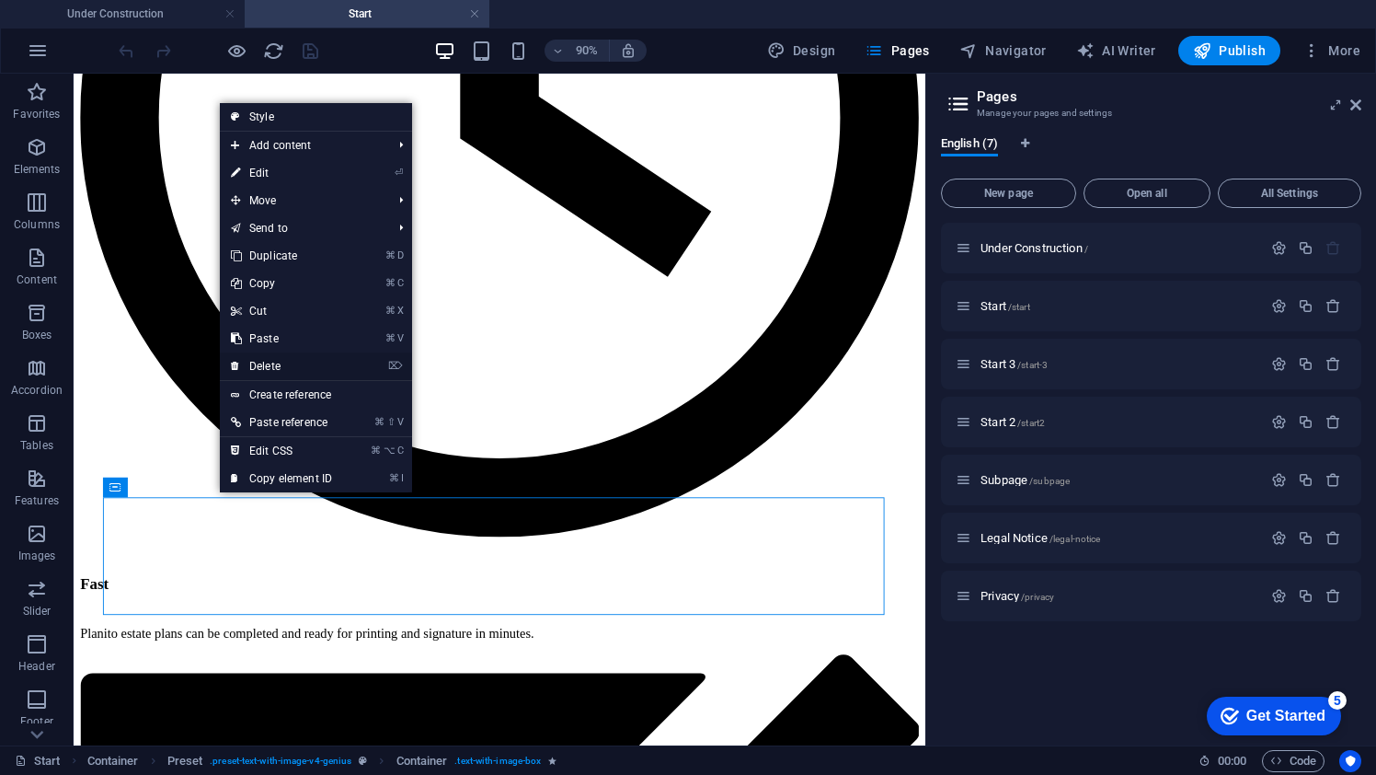
click at [299, 361] on link "⌦ Delete" at bounding box center [281, 366] width 123 height 28
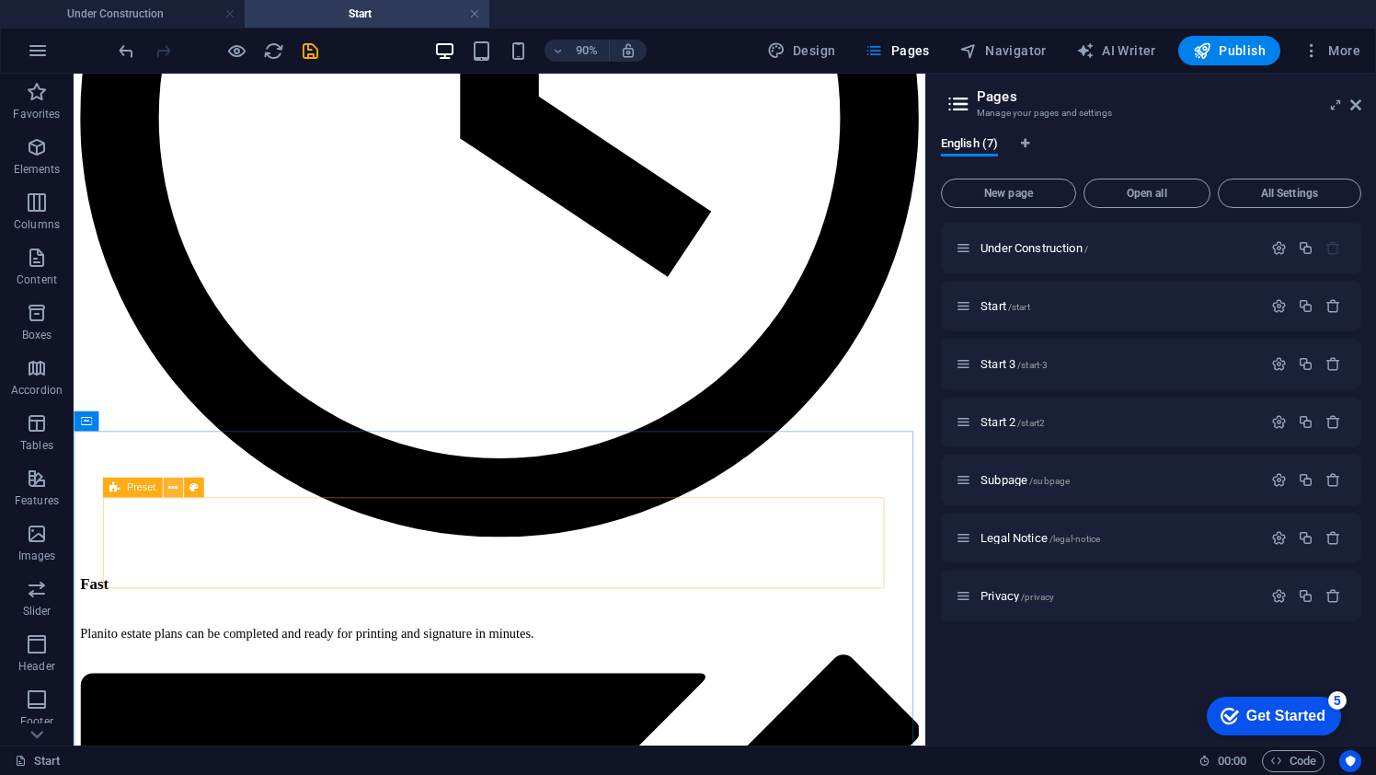
click at [175, 485] on icon at bounding box center [172, 487] width 9 height 17
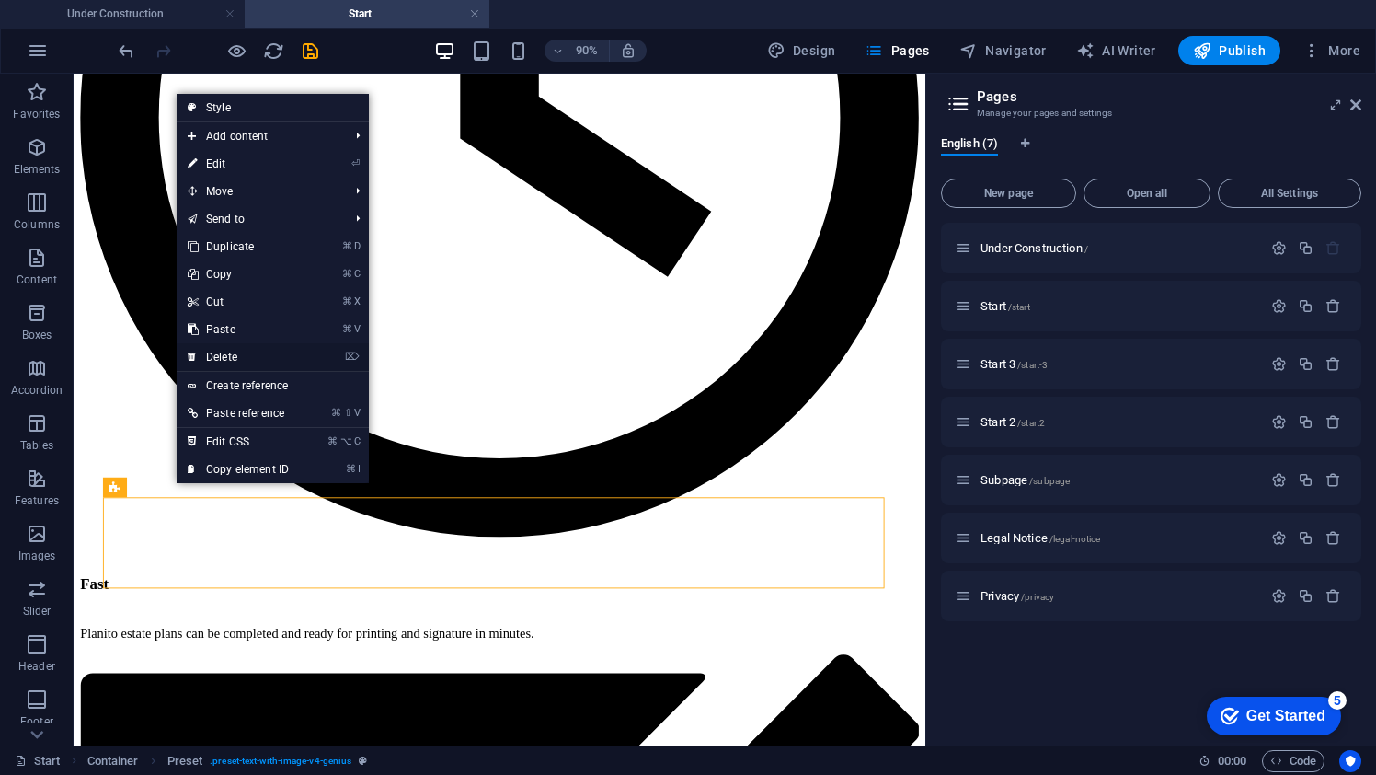
click at [264, 361] on link "⌦ Delete" at bounding box center [238, 357] width 123 height 28
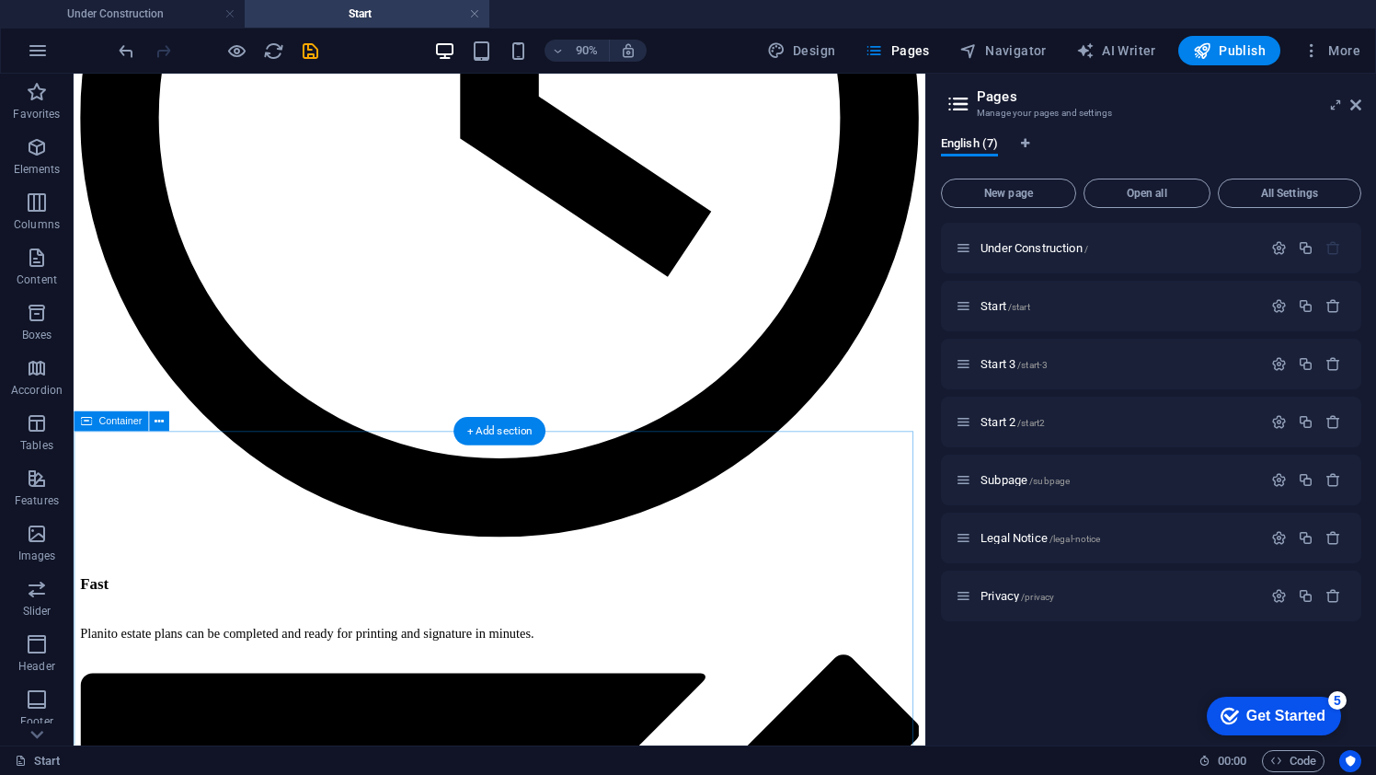
click at [1223, 45] on span "Publish" at bounding box center [1229, 50] width 73 height 18
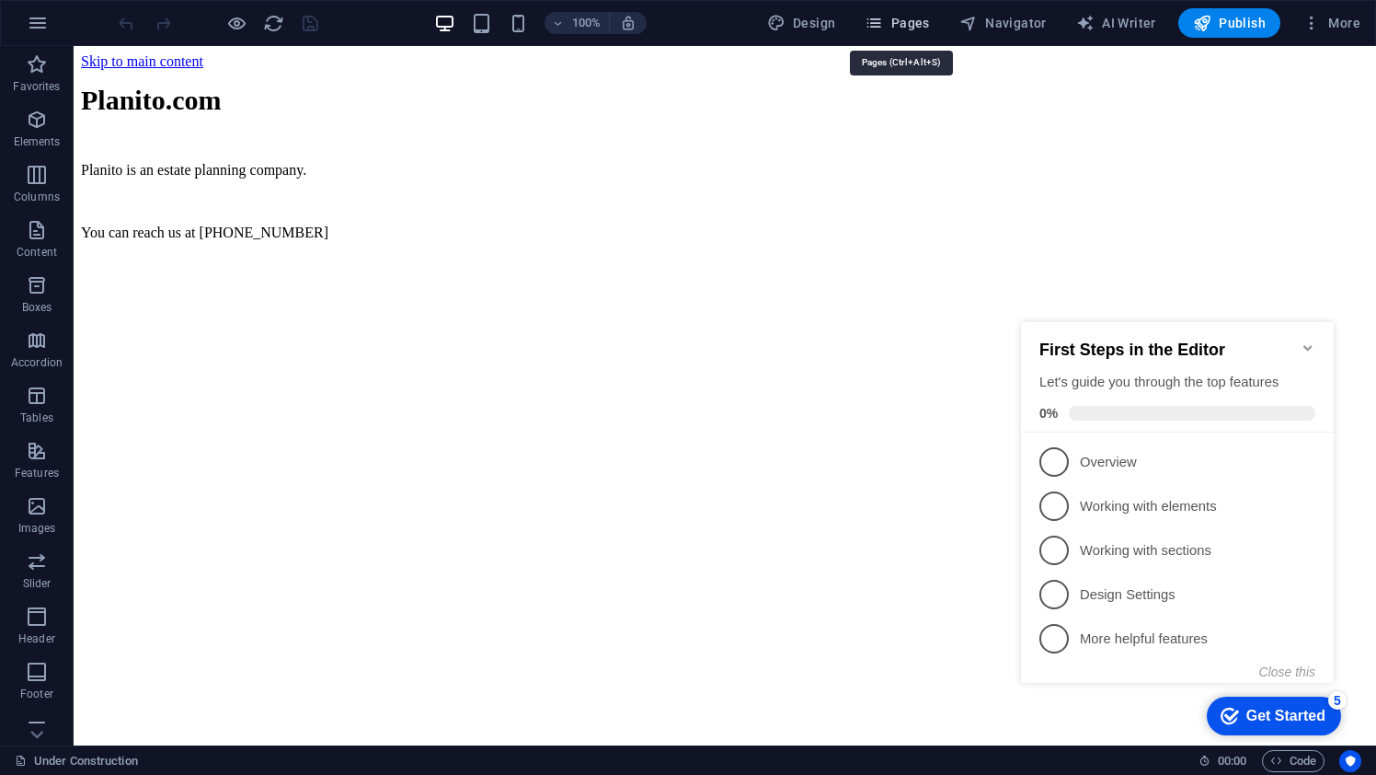
click at [901, 25] on span "Pages" at bounding box center [897, 23] width 64 height 18
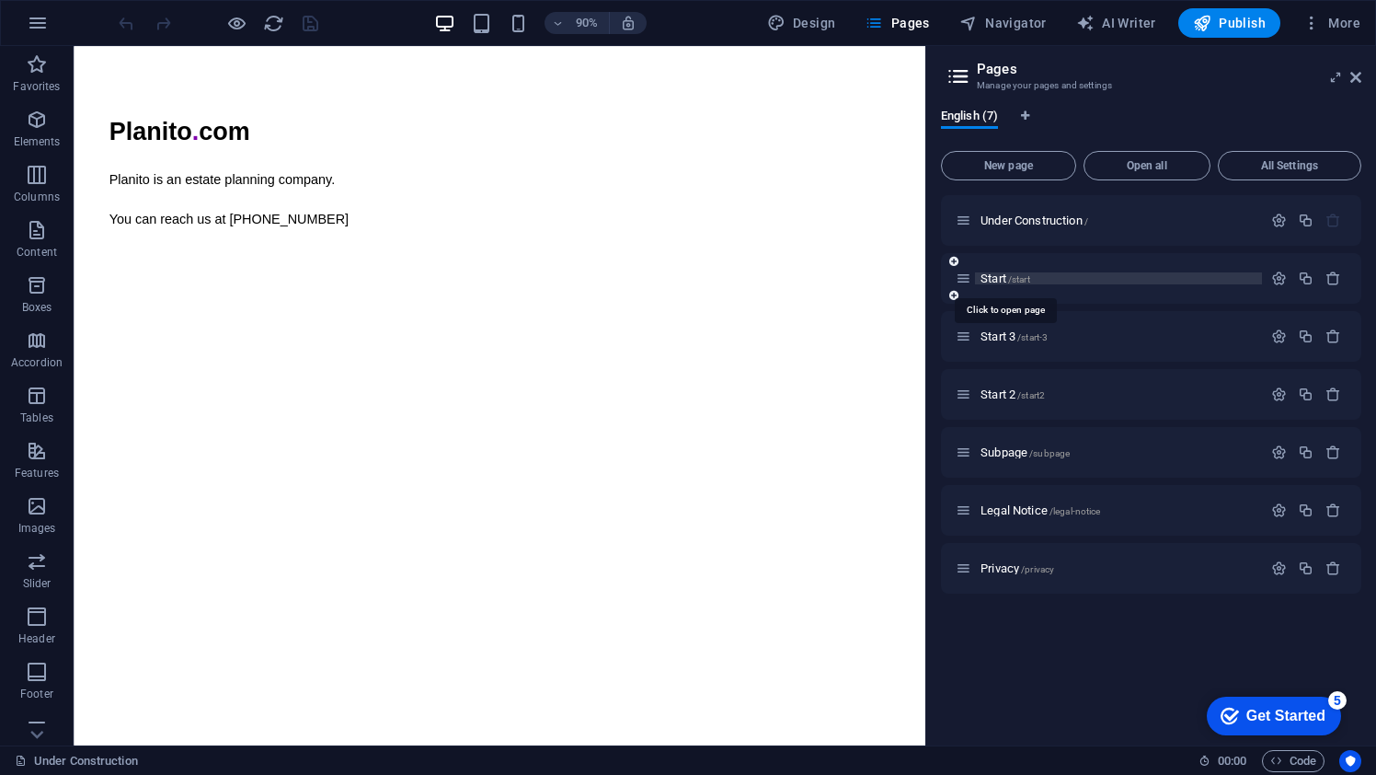
click at [992, 278] on span "Start /start" at bounding box center [1006, 278] width 50 height 14
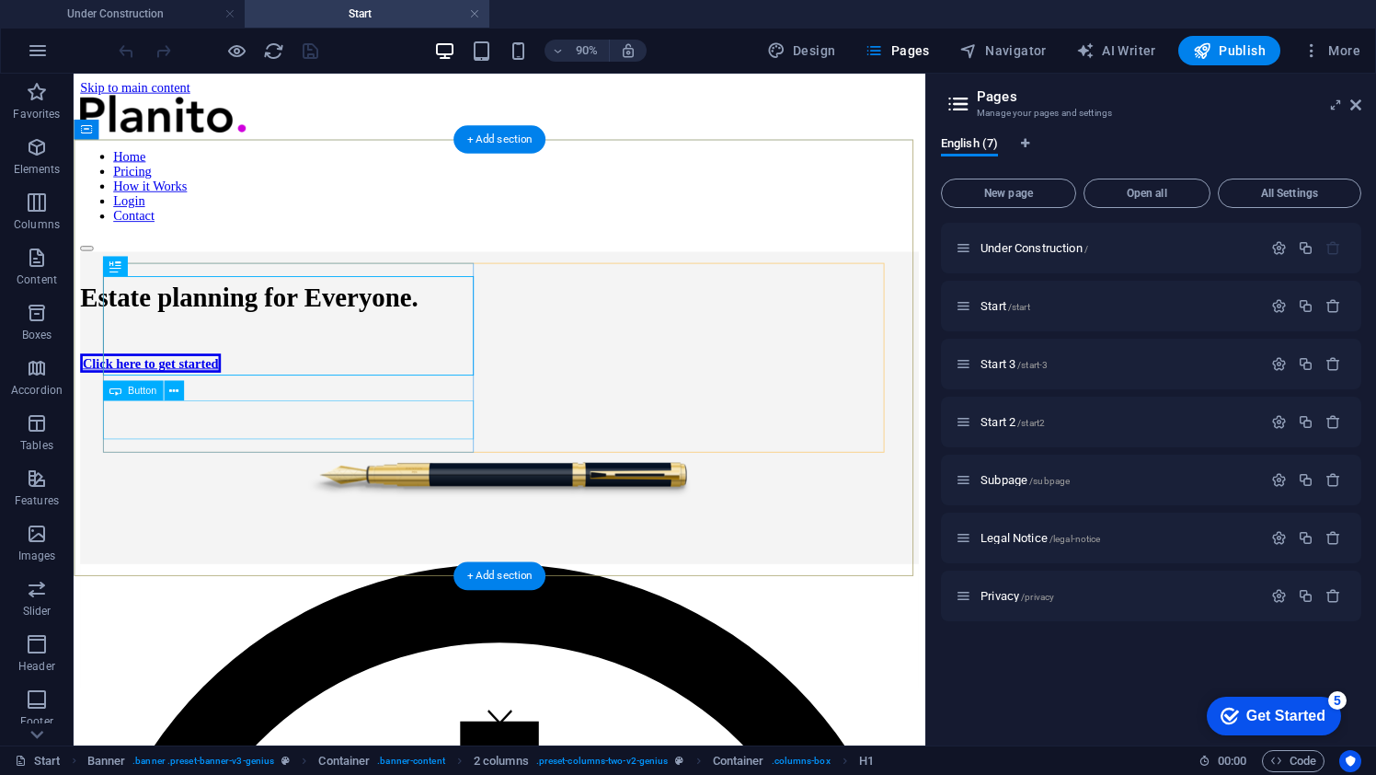
click at [250, 404] on div "Click here to get started" at bounding box center [547, 395] width 932 height 17
click at [279, 404] on div "Click here to get started" at bounding box center [547, 395] width 932 height 17
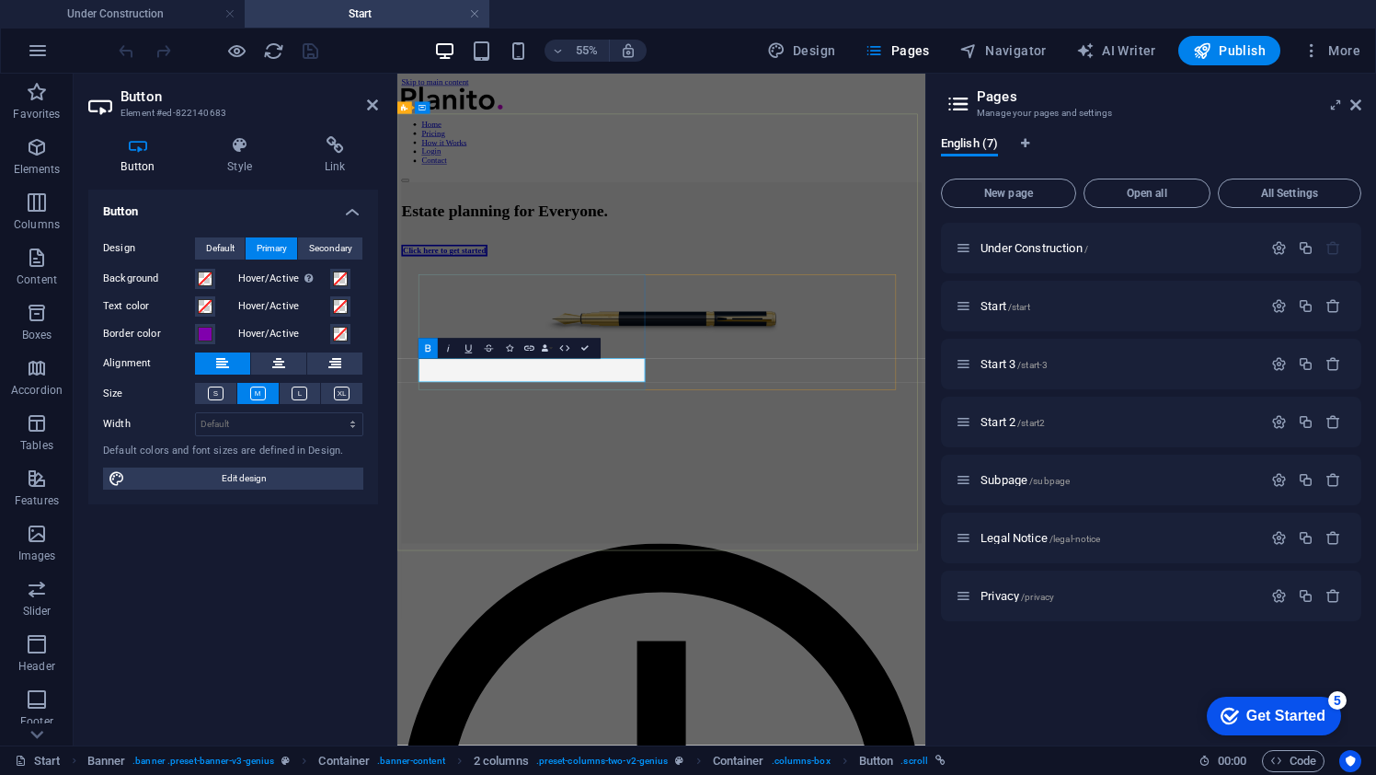
click at [561, 406] on link "Click here to get started" at bounding box center [483, 395] width 156 height 21
click at [768, 635] on div "Estate planning for Everyone. Click here to learn more" at bounding box center [878, 452] width 946 height 363
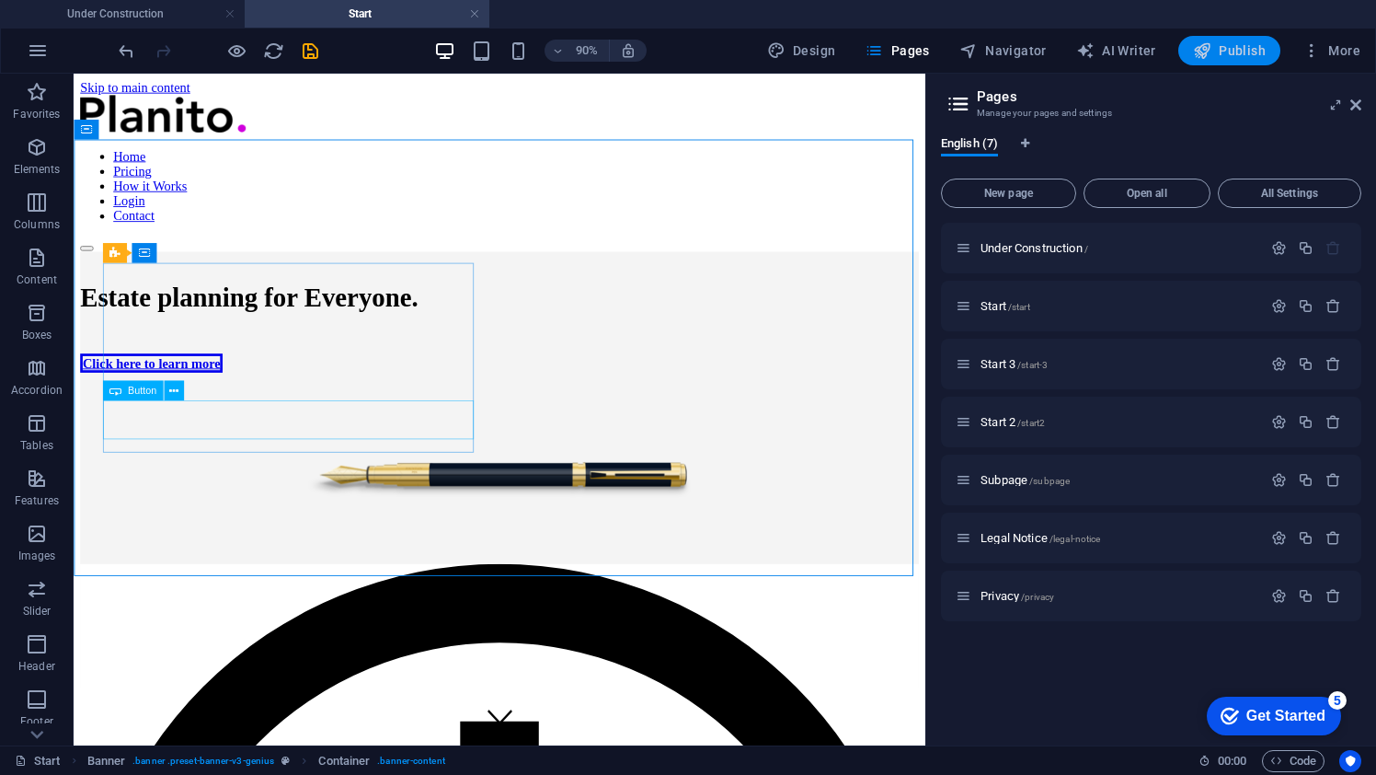
click at [1234, 48] on span "Publish" at bounding box center [1229, 50] width 73 height 18
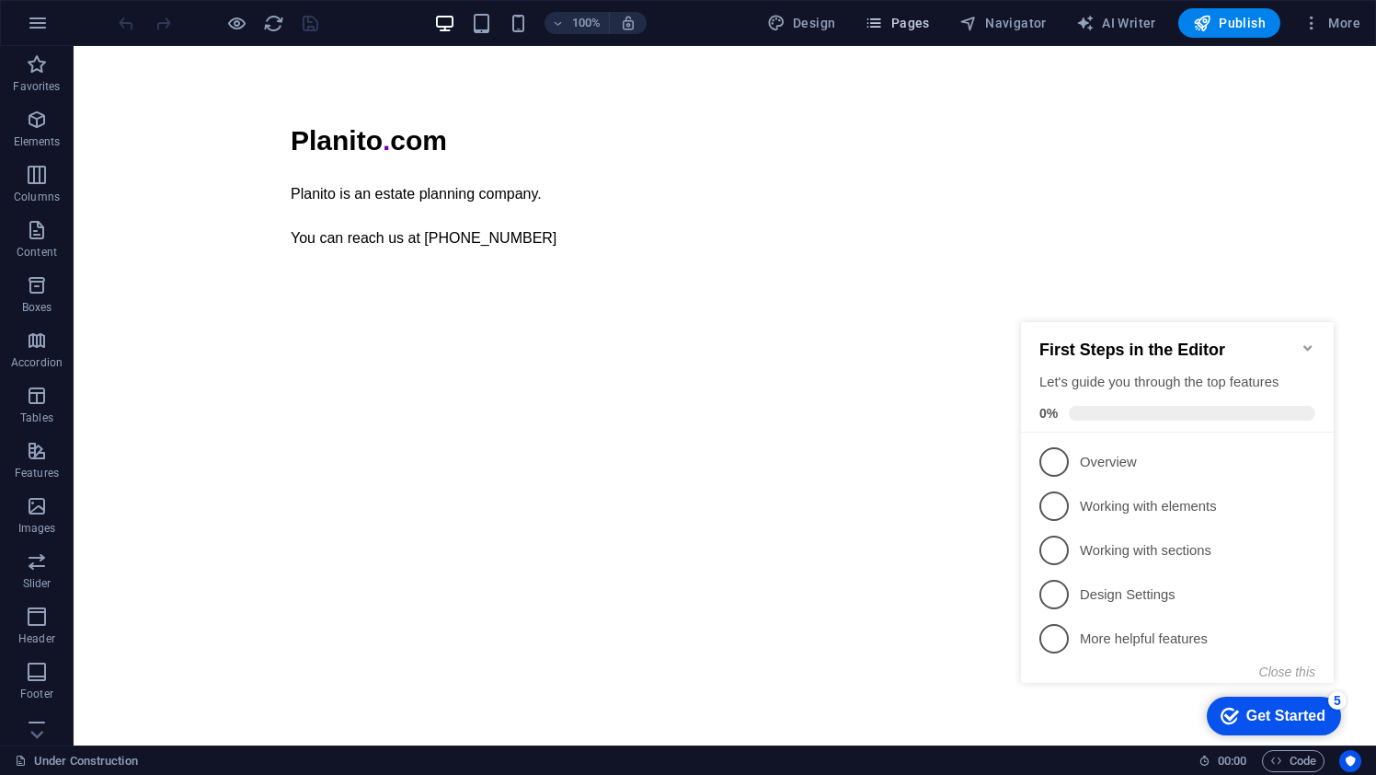
click at [900, 34] on button "Pages" at bounding box center [896, 22] width 79 height 29
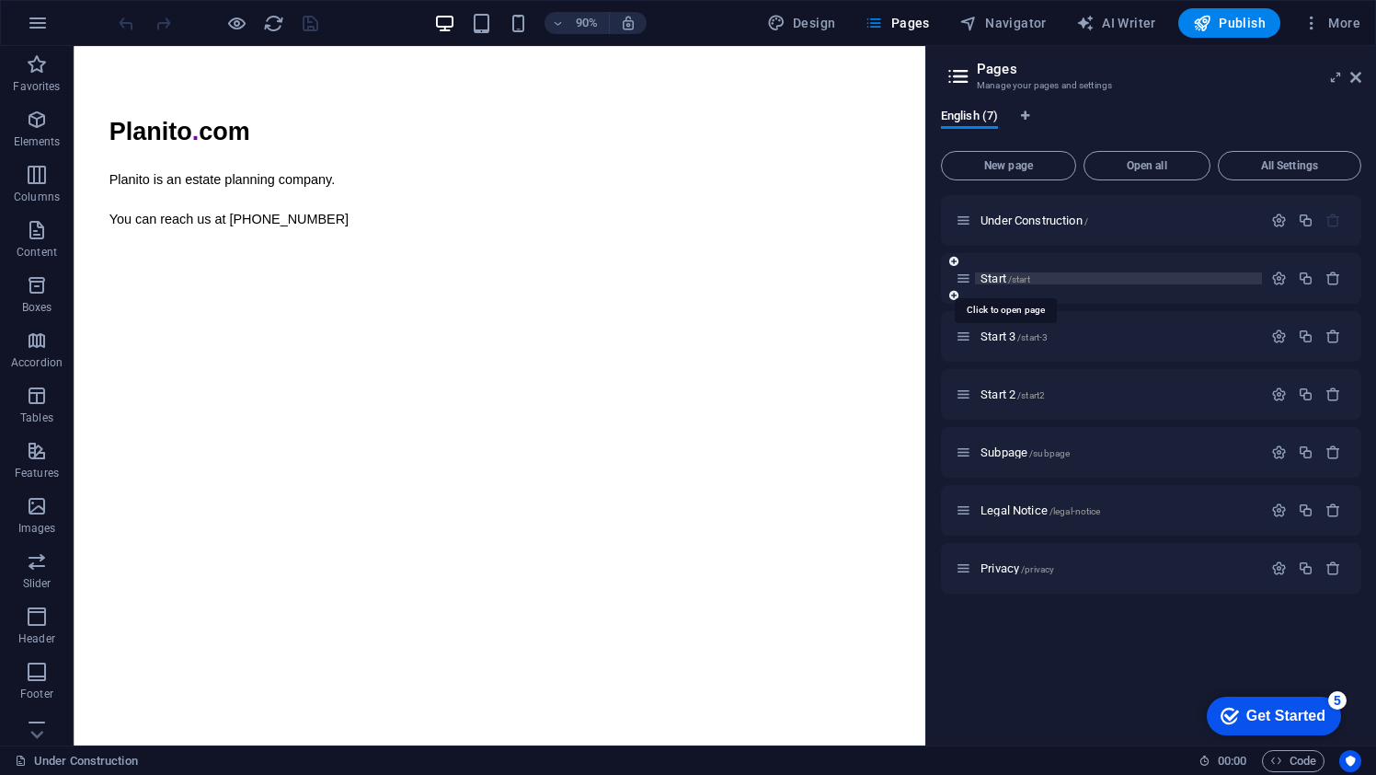
click at [1020, 279] on span "/start" at bounding box center [1019, 279] width 22 height 10
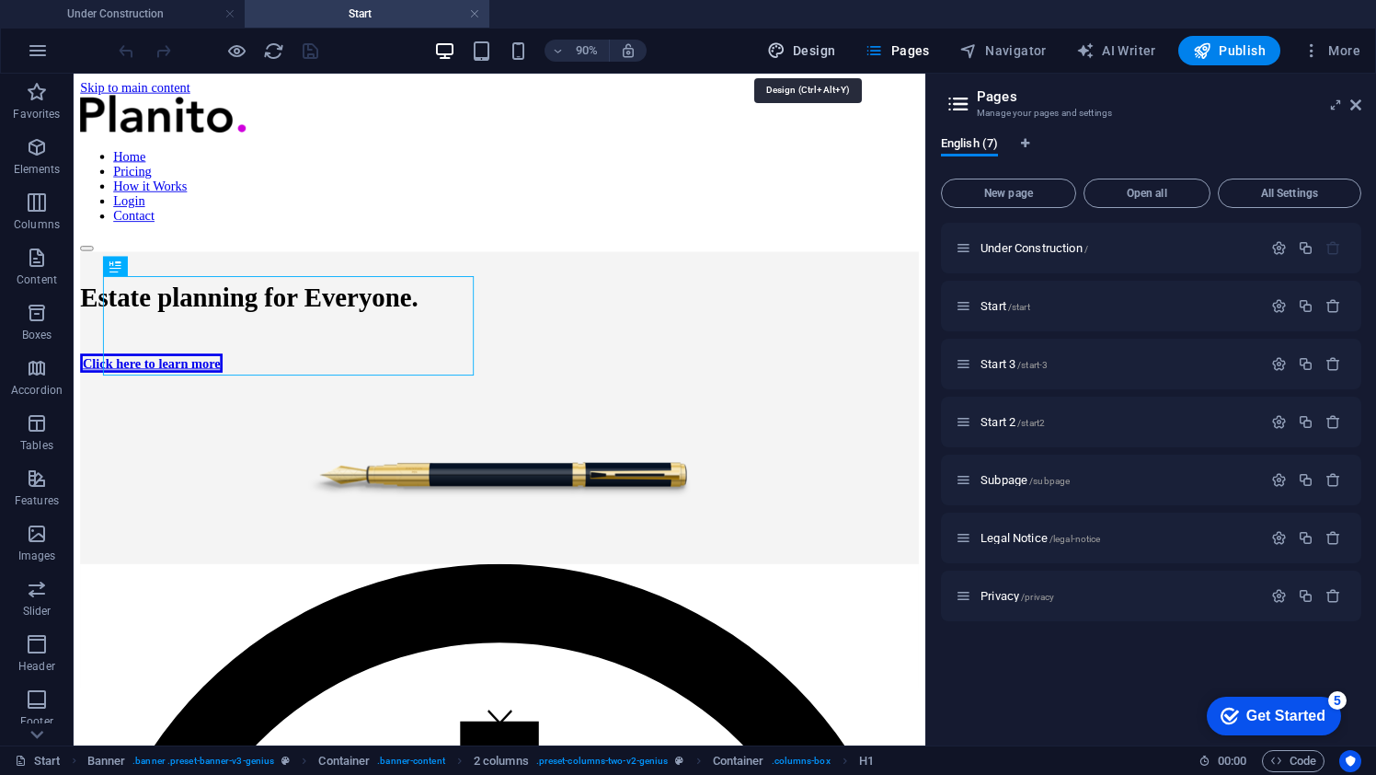
click at [833, 41] on span "Design" at bounding box center [801, 50] width 69 height 18
select select "px"
select select "400"
select select "px"
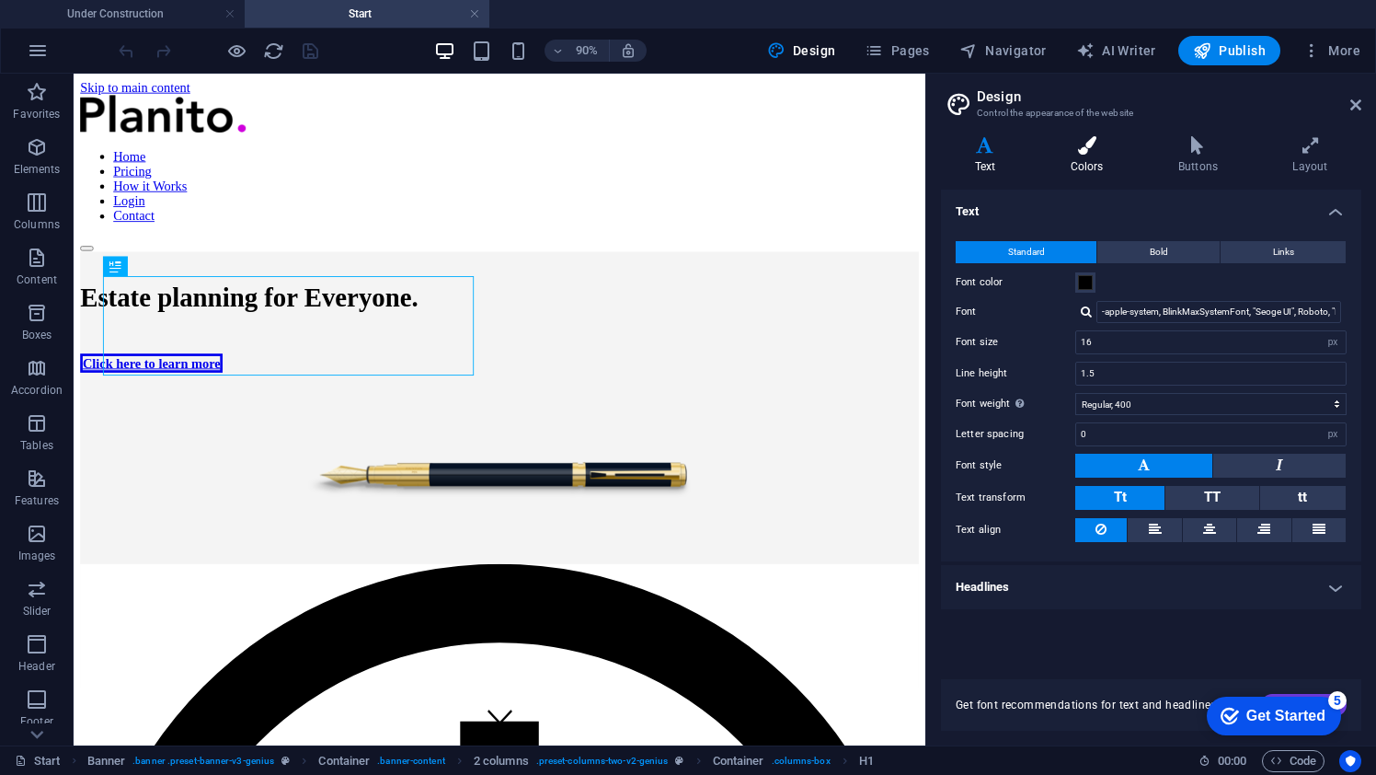
click at [1080, 161] on h4 "Colors" at bounding box center [1091, 155] width 108 height 39
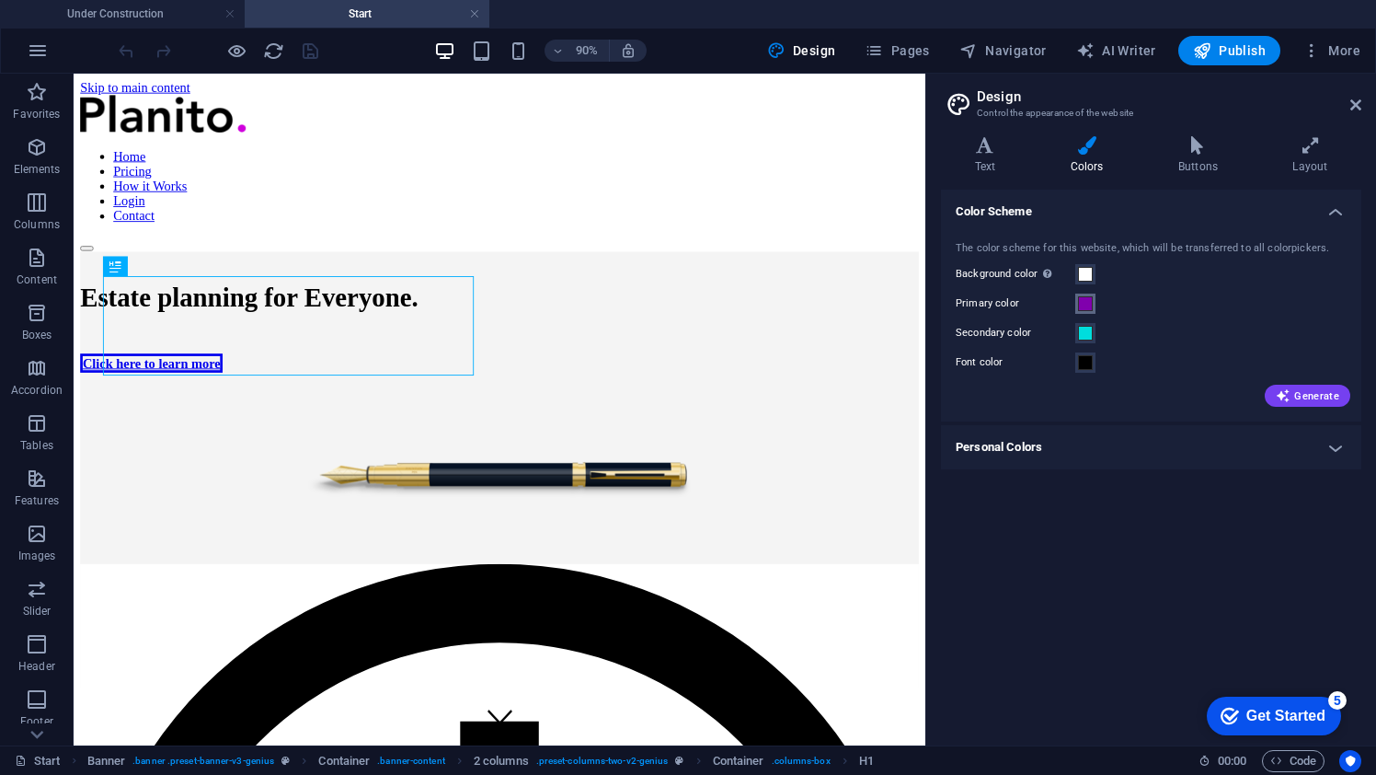
click at [1085, 297] on span at bounding box center [1085, 303] width 15 height 15
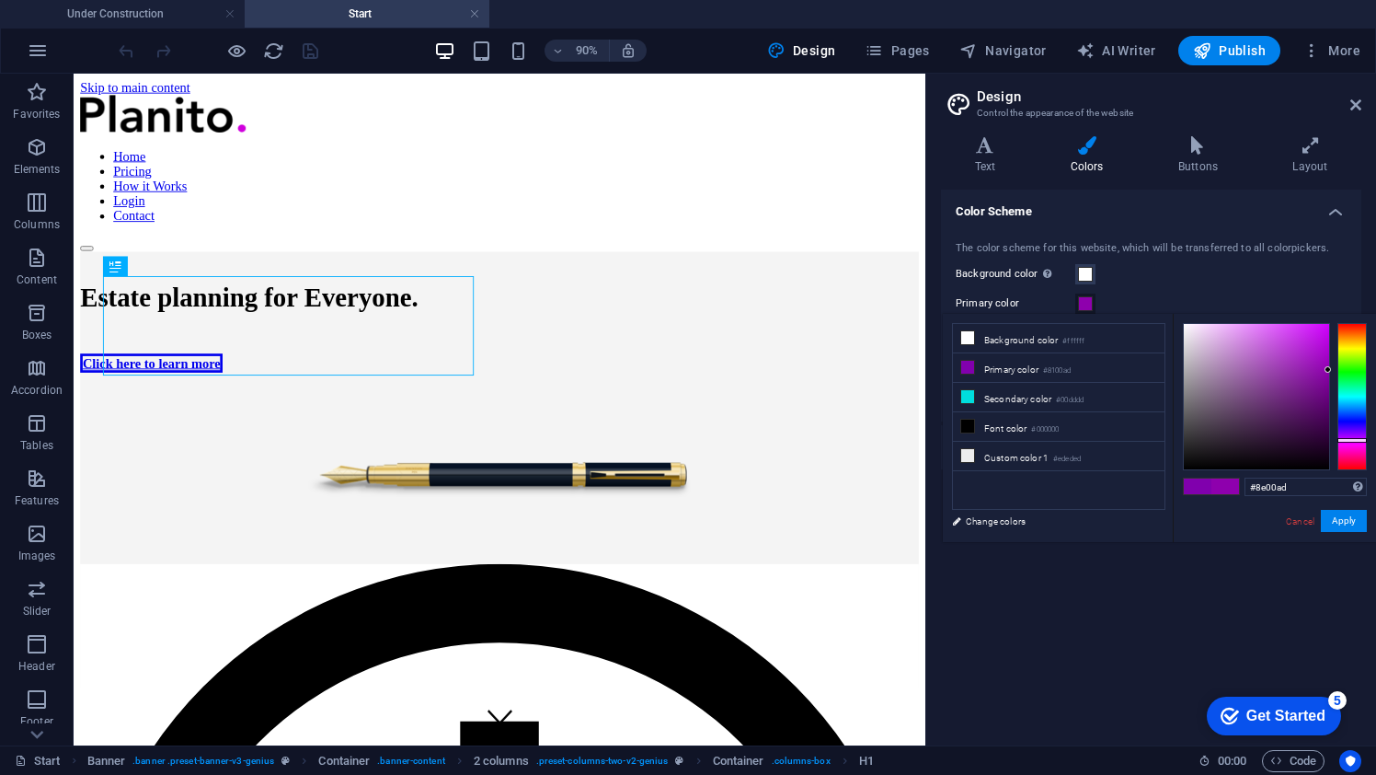
click at [1354, 440] on div at bounding box center [1351, 440] width 29 height 5
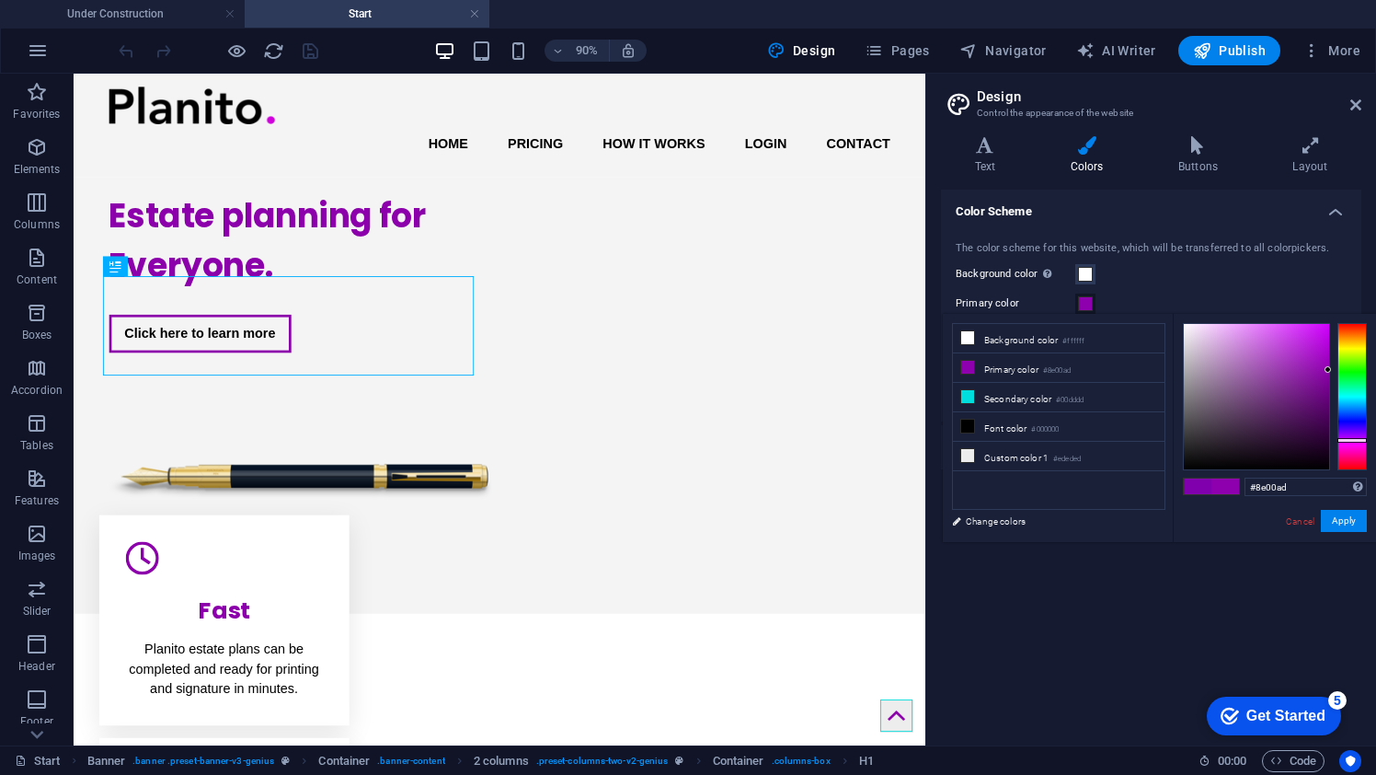
drag, startPoint x: 1329, startPoint y: 370, endPoint x: 1344, endPoint y: 370, distance: 14.7
click at [1344, 370] on div at bounding box center [1275, 396] width 184 height 147
click at [1354, 444] on div at bounding box center [1351, 444] width 29 height 5
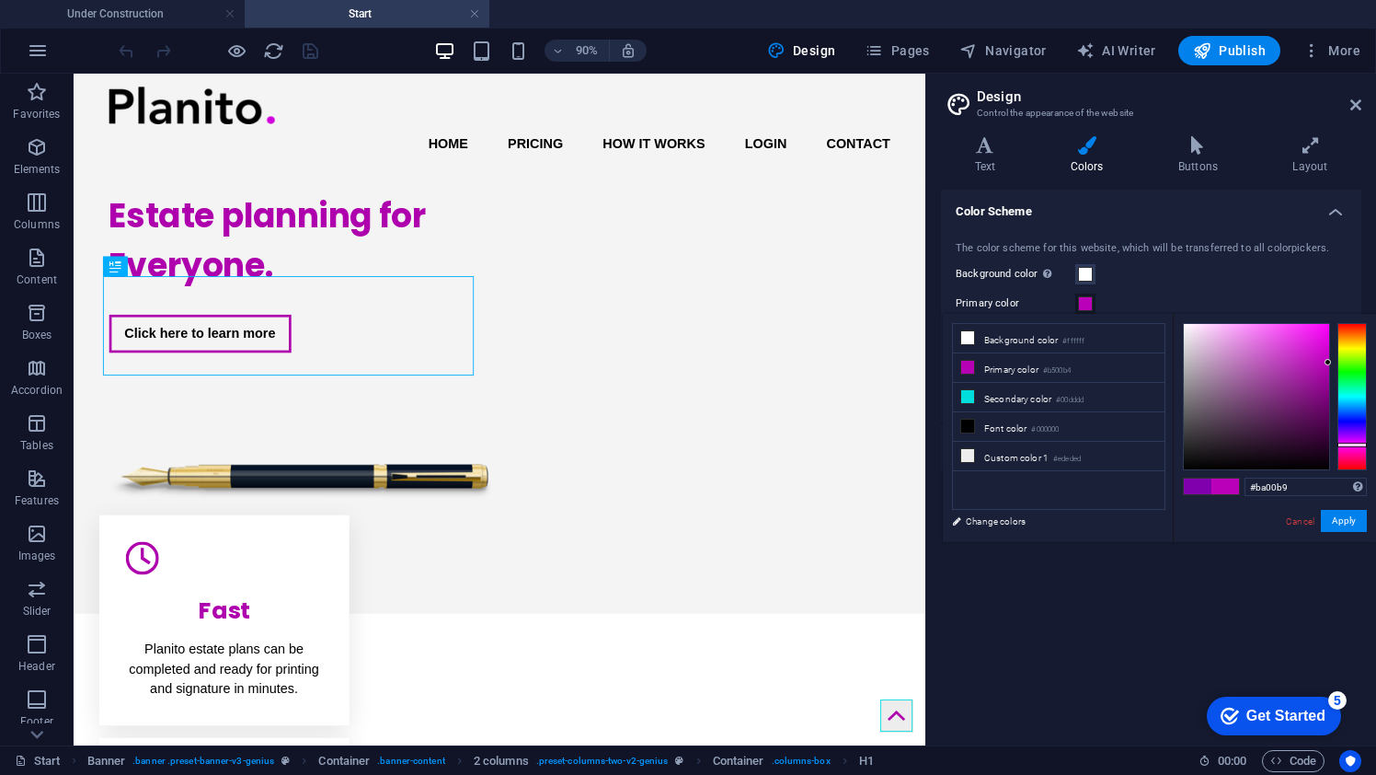
type input "#bb00ba"
click at [1075, 293] on button "Primary color" at bounding box center [1085, 303] width 20 height 20
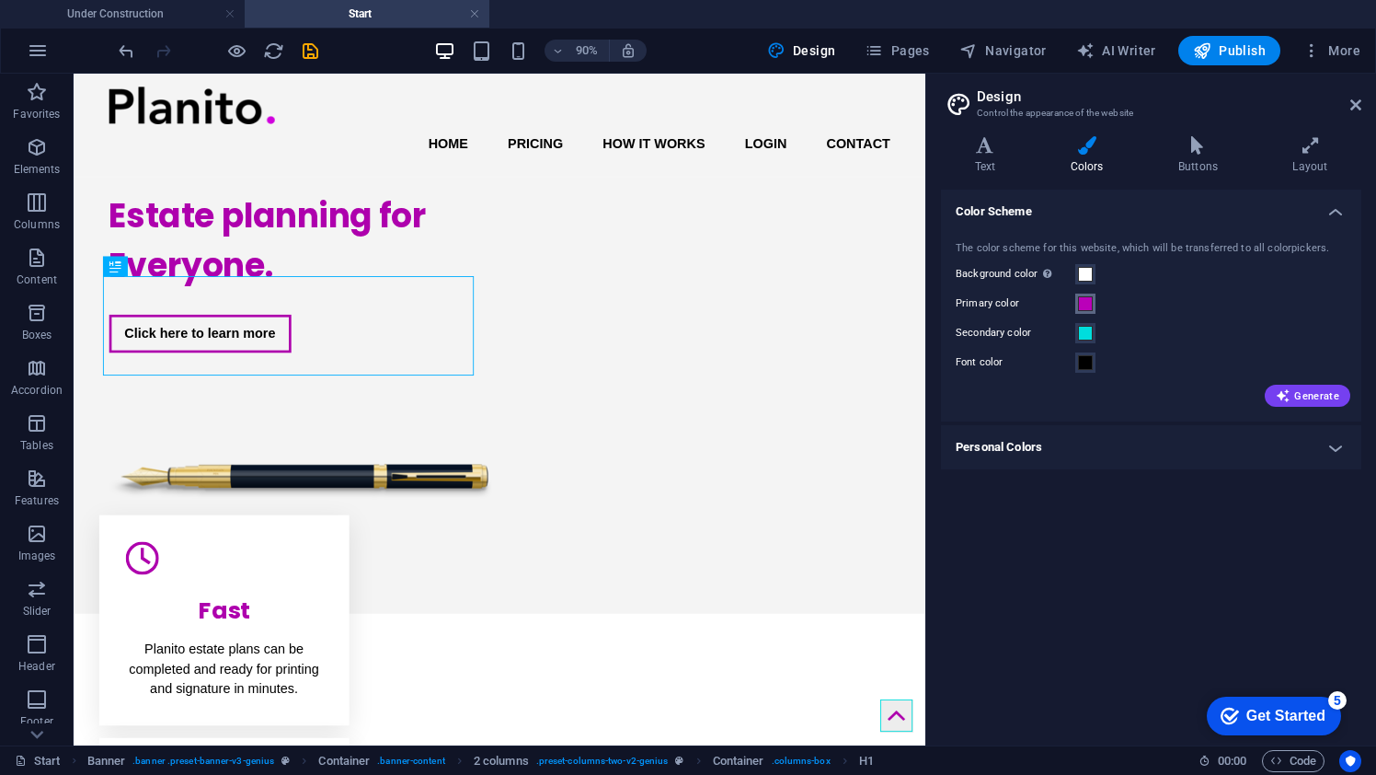
click at [1334, 363] on body "planito.com Under Construction Start Favorites Elements Columns Content Boxes A…" at bounding box center [688, 387] width 1376 height 775
click at [1088, 304] on span at bounding box center [1085, 303] width 15 height 15
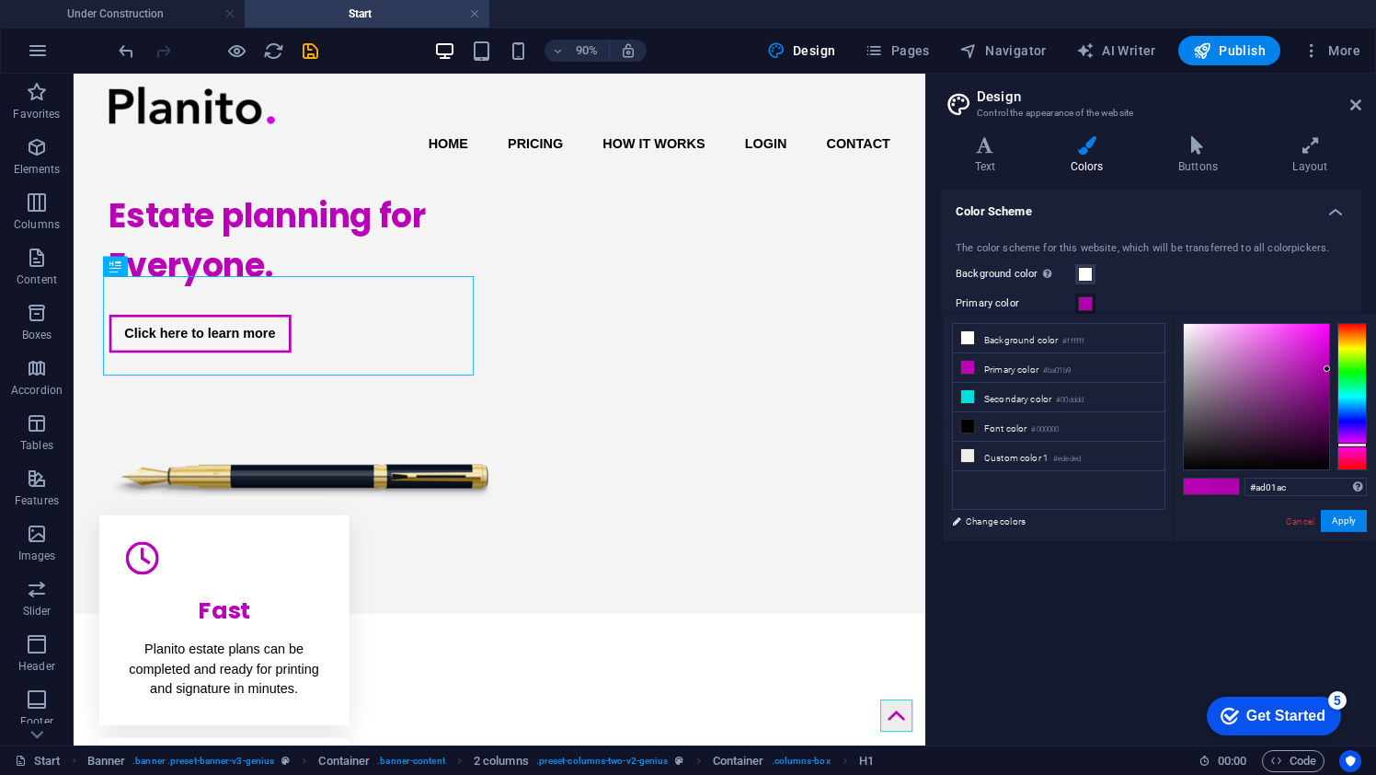
click at [1327, 370] on div at bounding box center [1327, 368] width 6 height 6
click at [1349, 442] on div at bounding box center [1351, 442] width 29 height 5
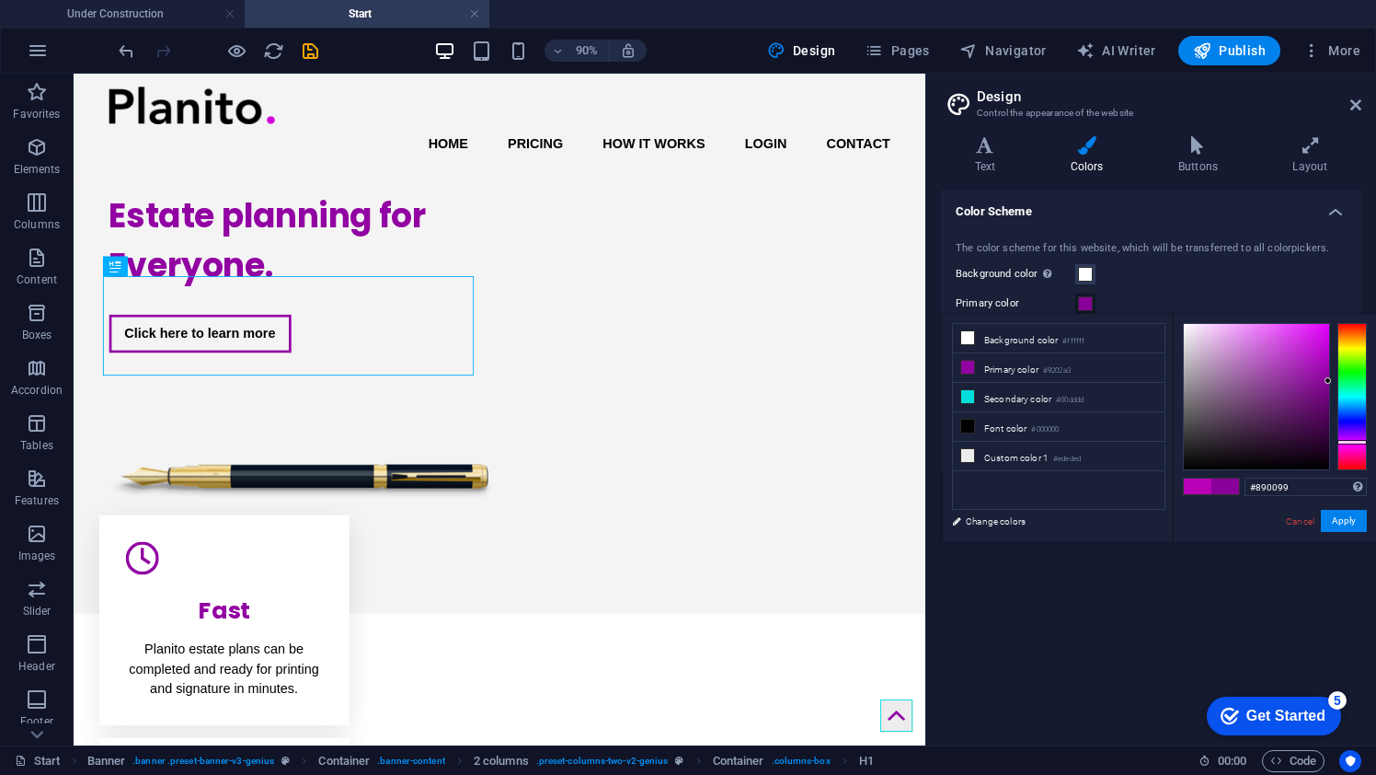
drag, startPoint x: 1326, startPoint y: 370, endPoint x: 1330, endPoint y: 381, distance: 11.6
click at [1330, 381] on div at bounding box center [1328, 380] width 6 height 6
click at [1349, 523] on button "Apply" at bounding box center [1344, 521] width 46 height 22
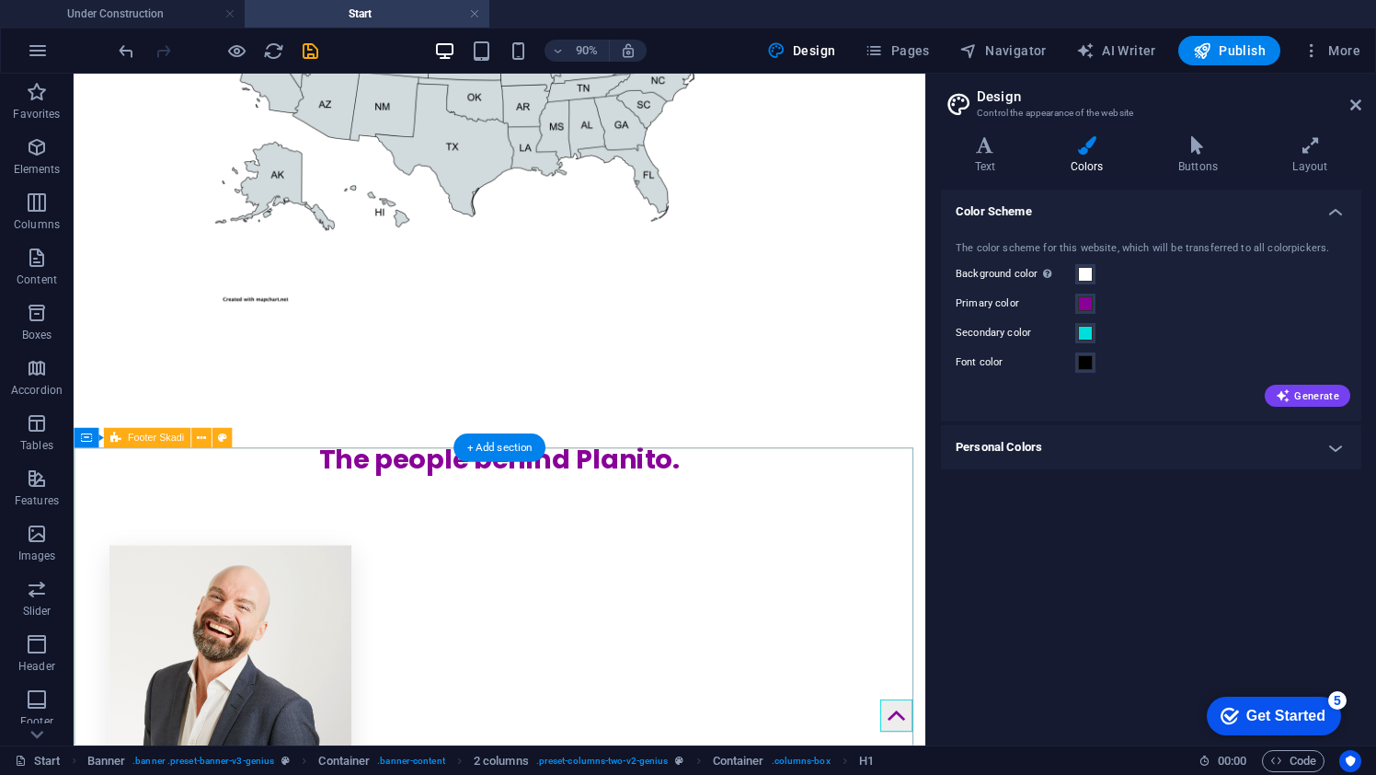
scroll to position [1875, 0]
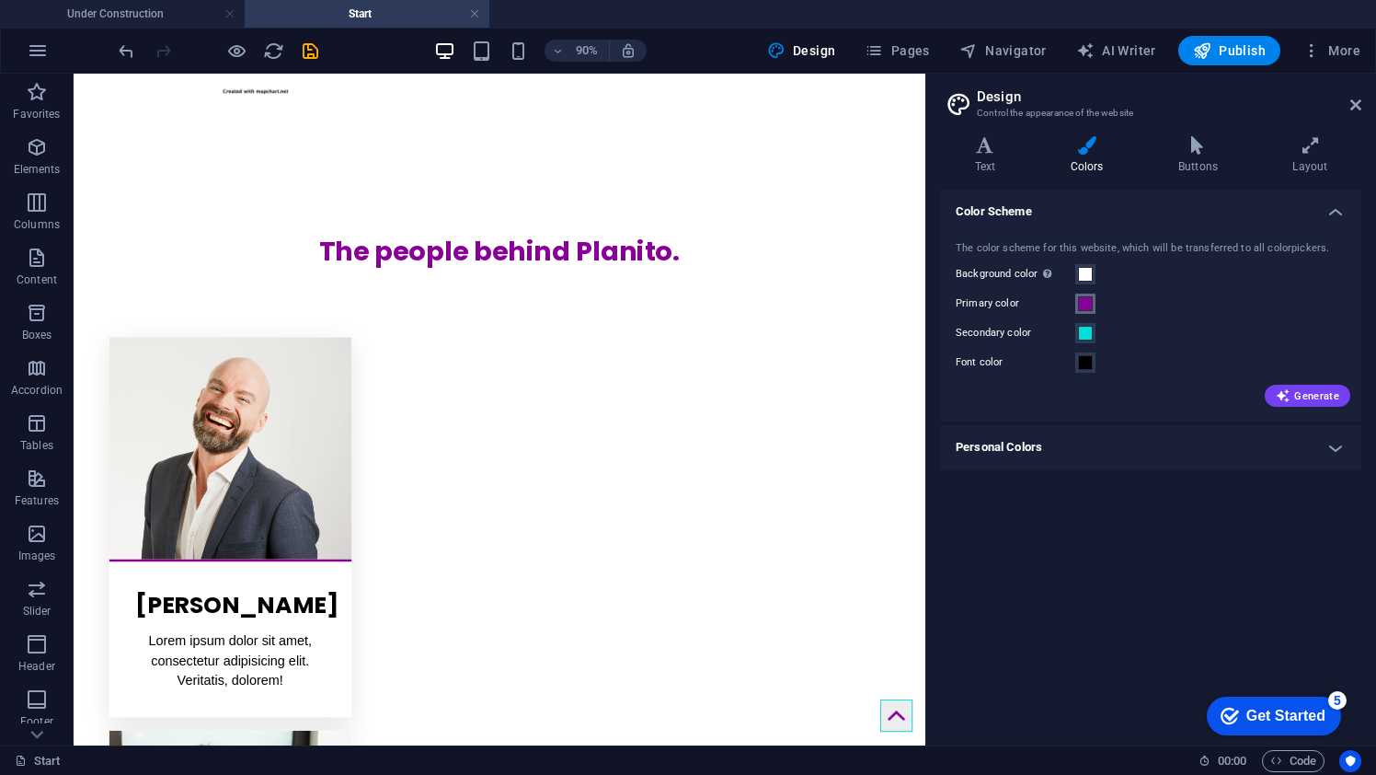
click at [1089, 304] on span at bounding box center [1085, 303] width 15 height 15
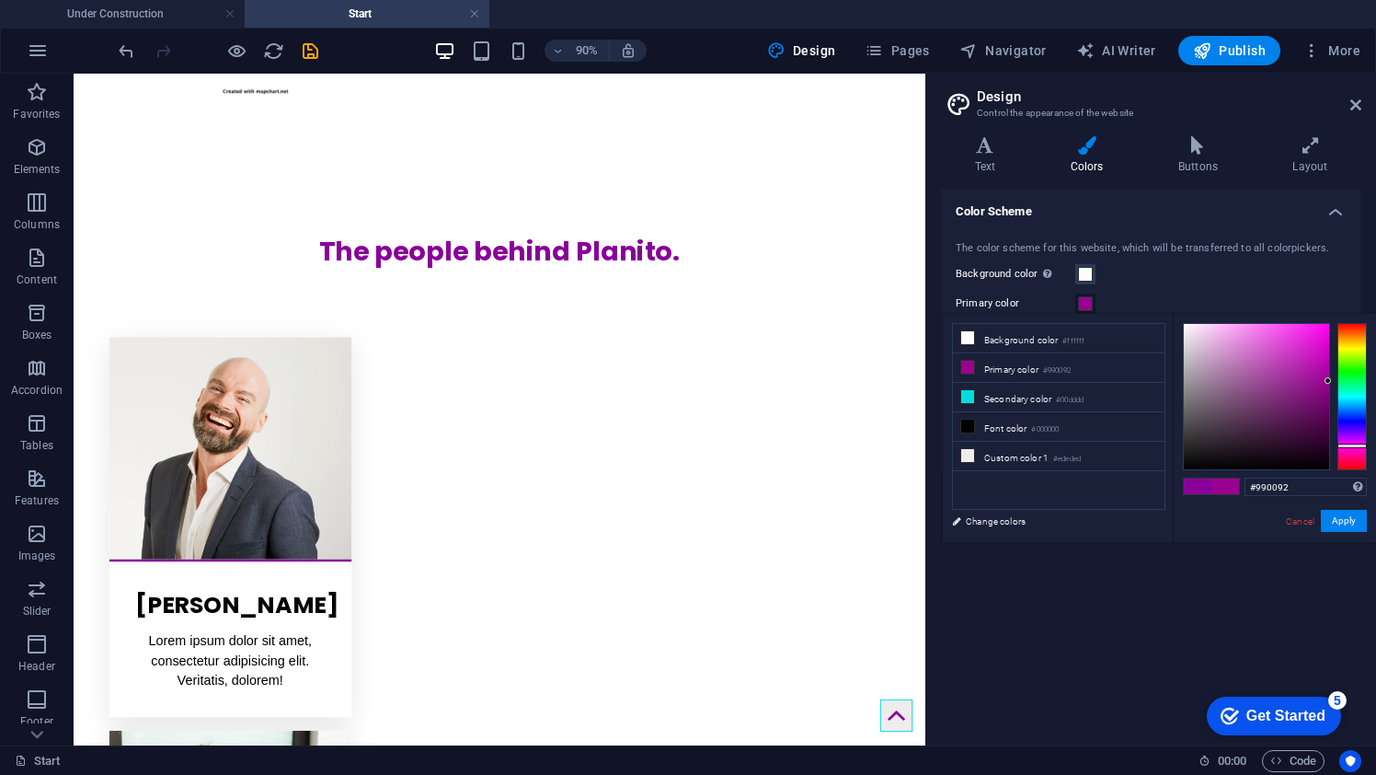
click at [1341, 445] on div at bounding box center [1351, 445] width 29 height 5
drag, startPoint x: 1327, startPoint y: 381, endPoint x: 1288, endPoint y: 350, distance: 50.4
click at [1288, 350] on div at bounding box center [1287, 349] width 6 height 6
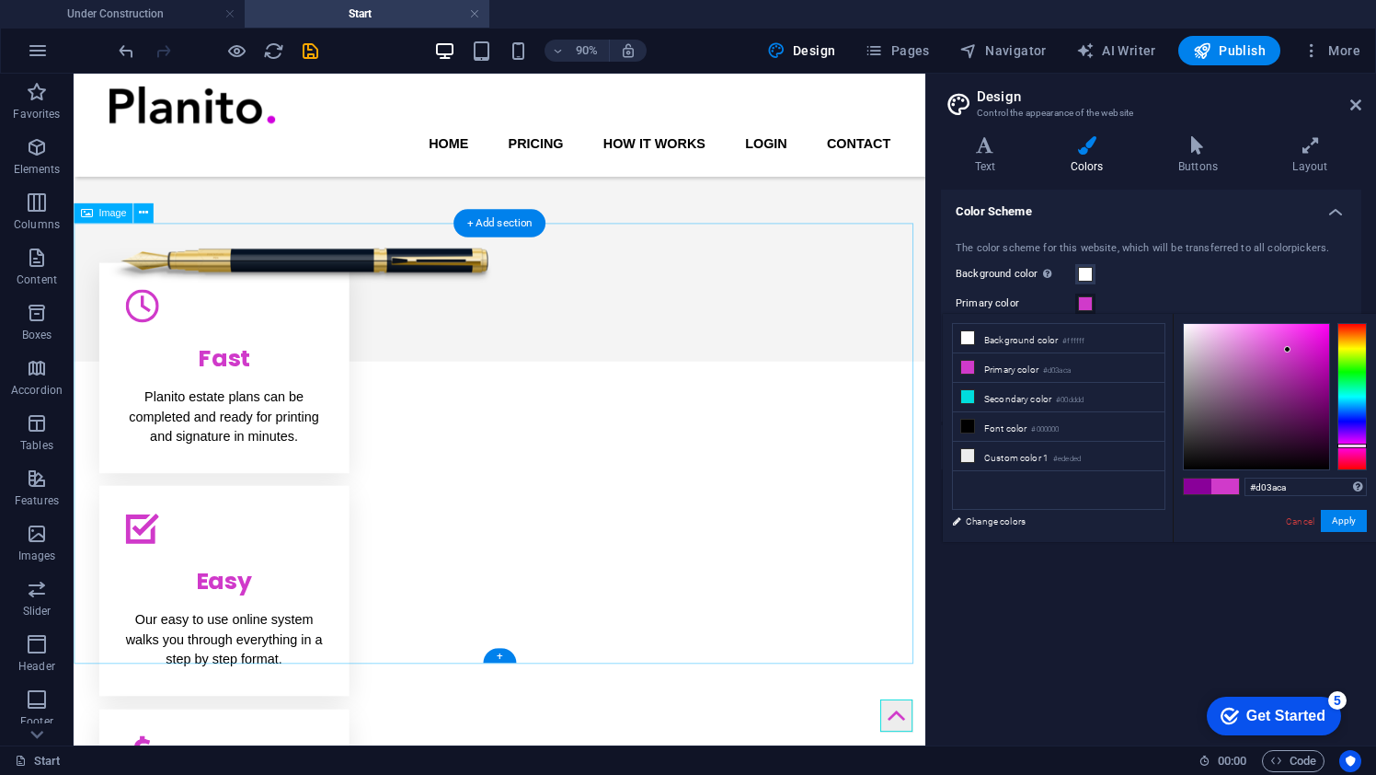
scroll to position [0, 0]
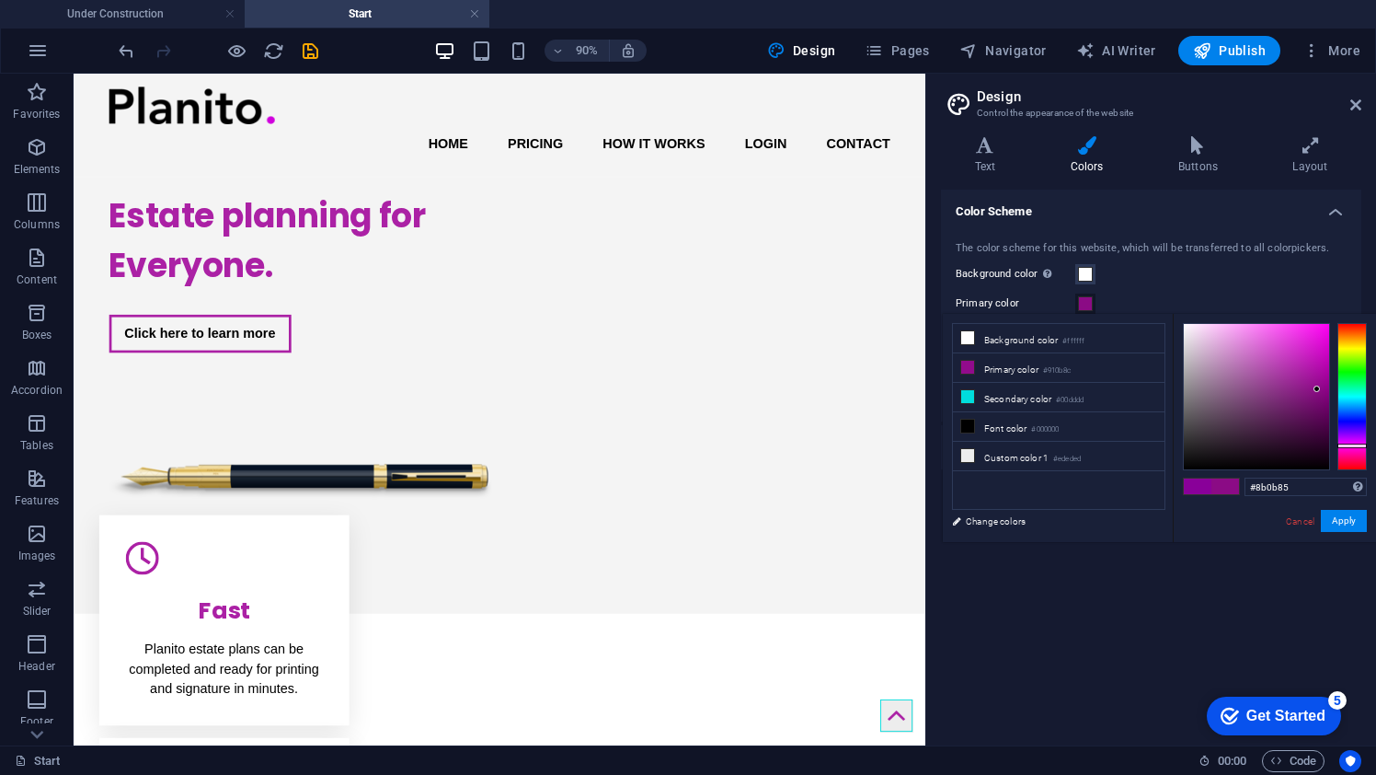
drag, startPoint x: 1287, startPoint y: 348, endPoint x: 1317, endPoint y: 389, distance: 51.3
click at [1317, 389] on div at bounding box center [1317, 388] width 6 height 6
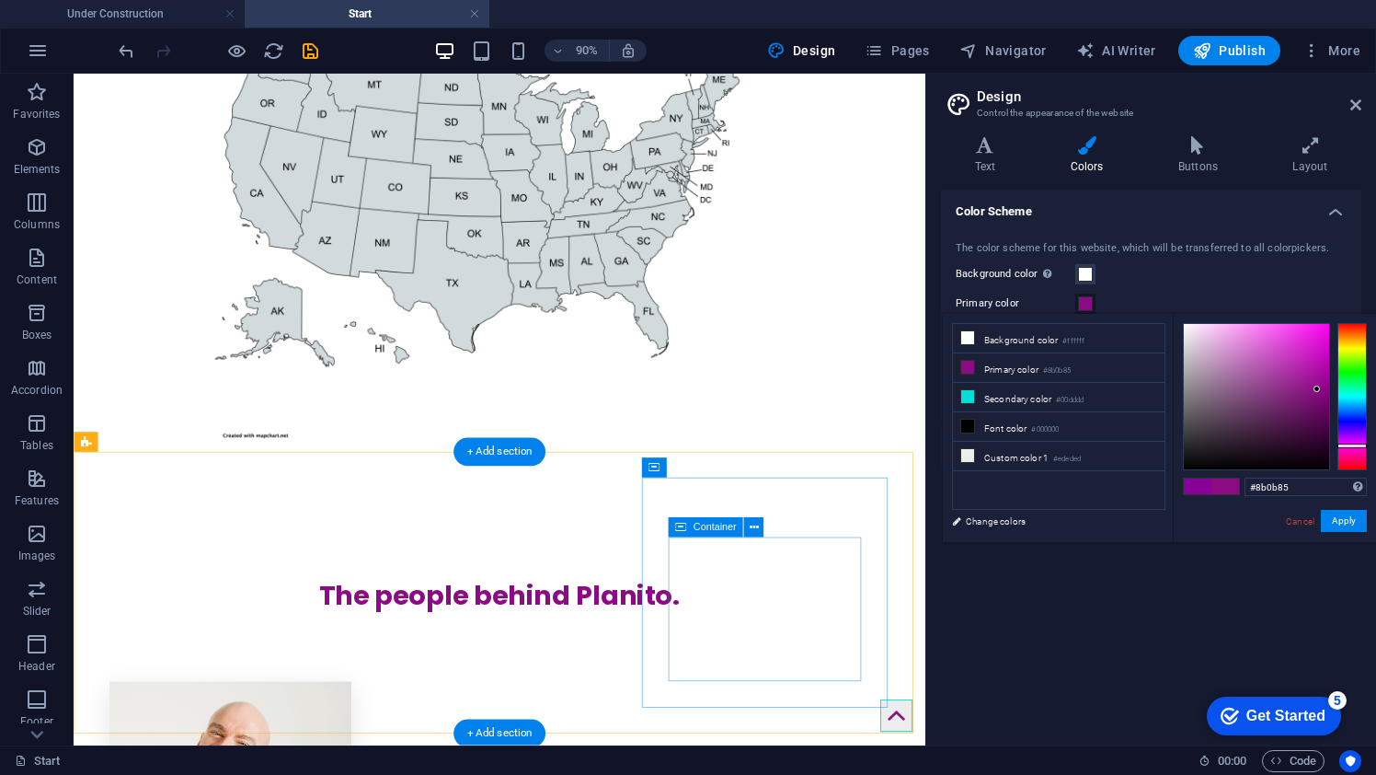
scroll to position [1875, 0]
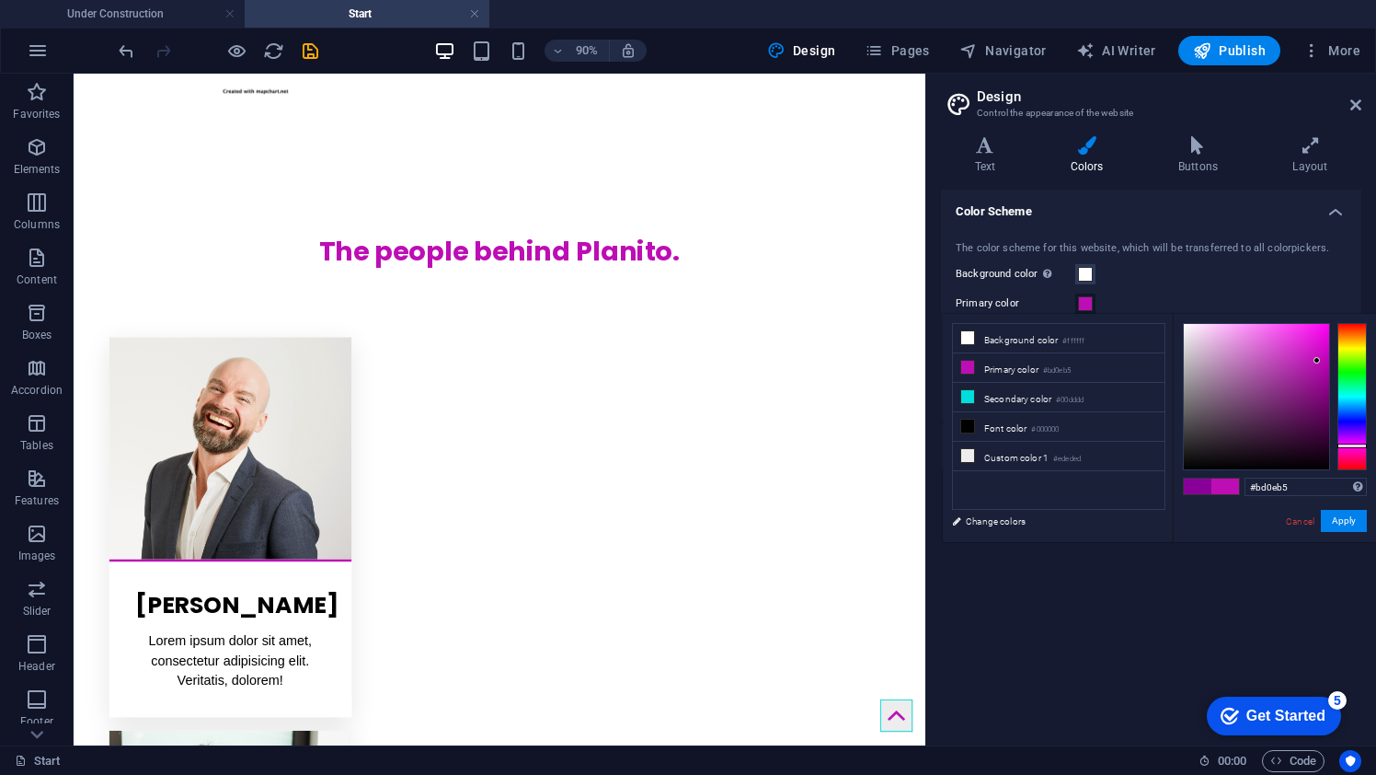
drag, startPoint x: 1316, startPoint y: 387, endPoint x: 1317, endPoint y: 361, distance: 26.7
click at [1317, 361] on div at bounding box center [1317, 360] width 6 height 6
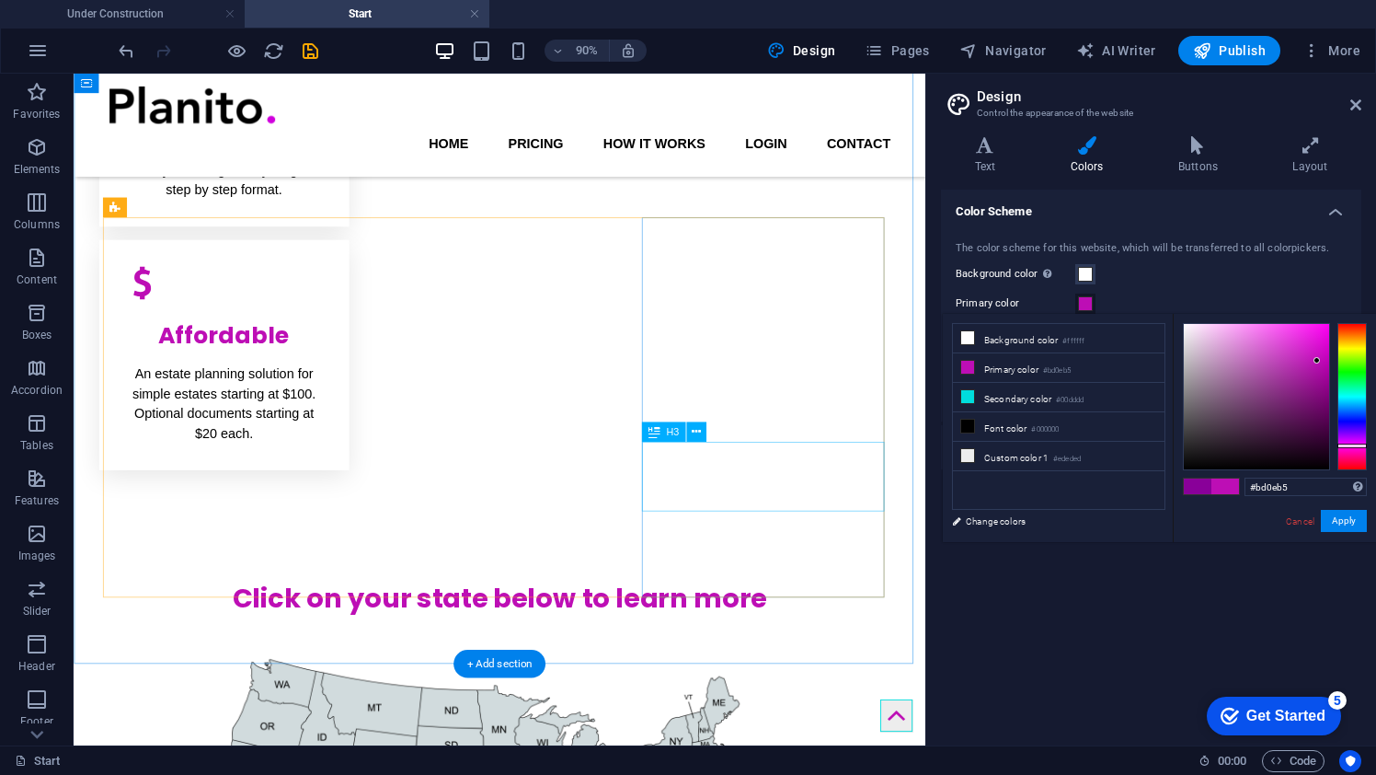
scroll to position [0, 0]
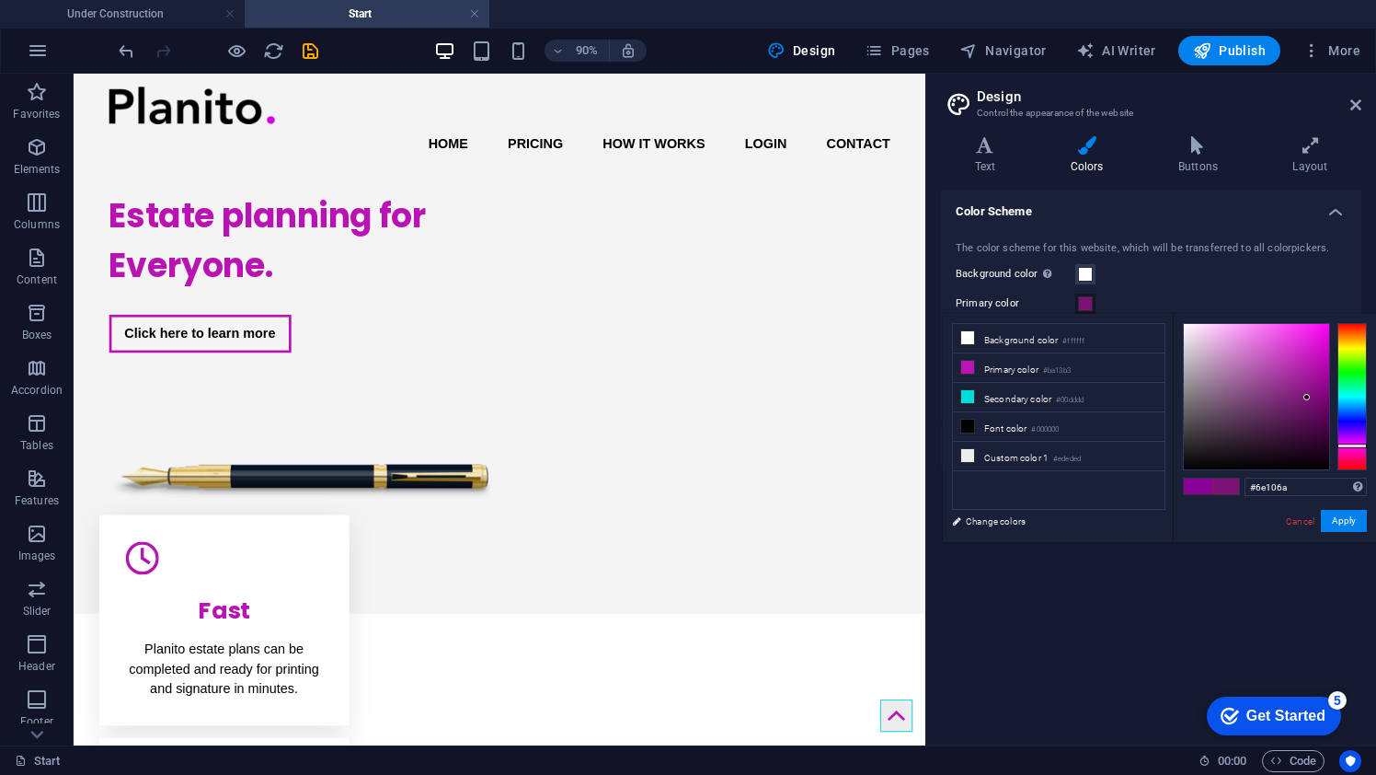
type input "#6c1069"
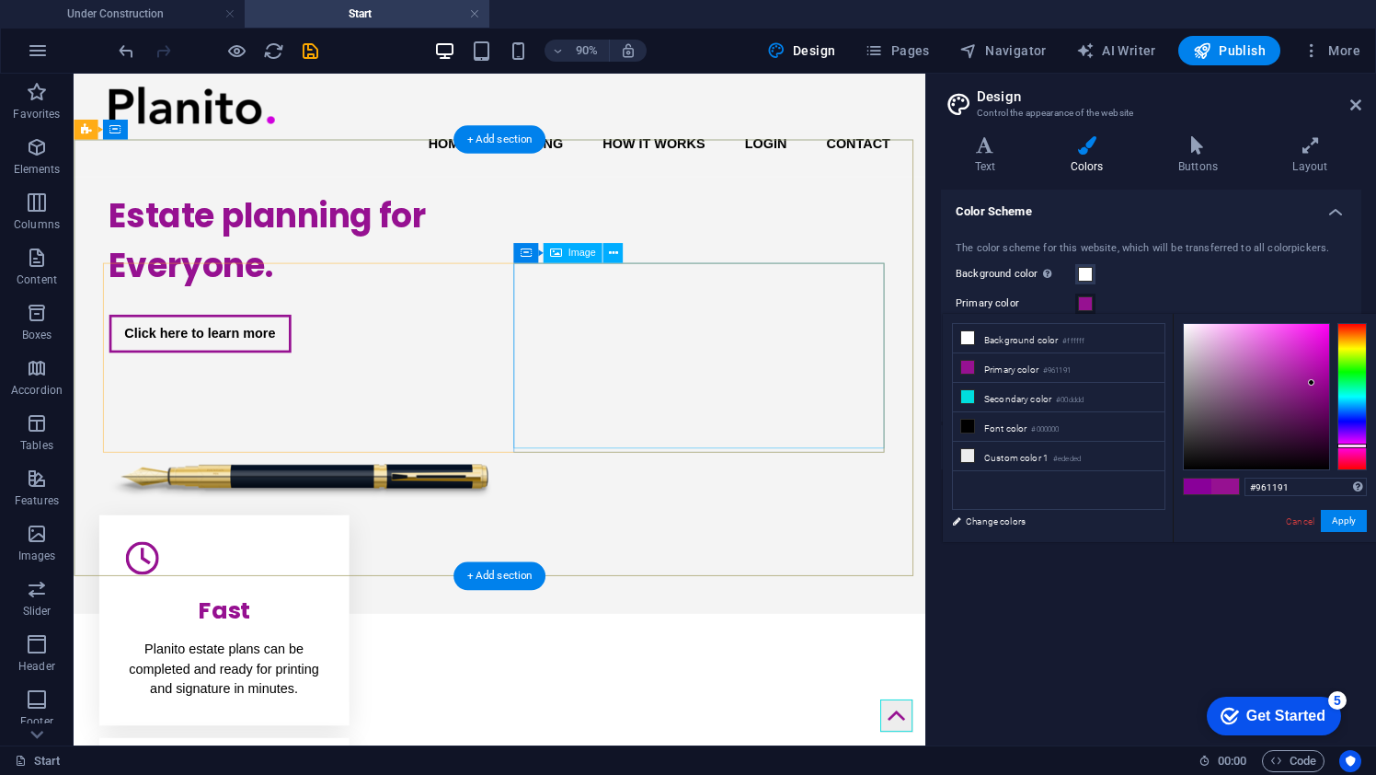
scroll to position [1875, 0]
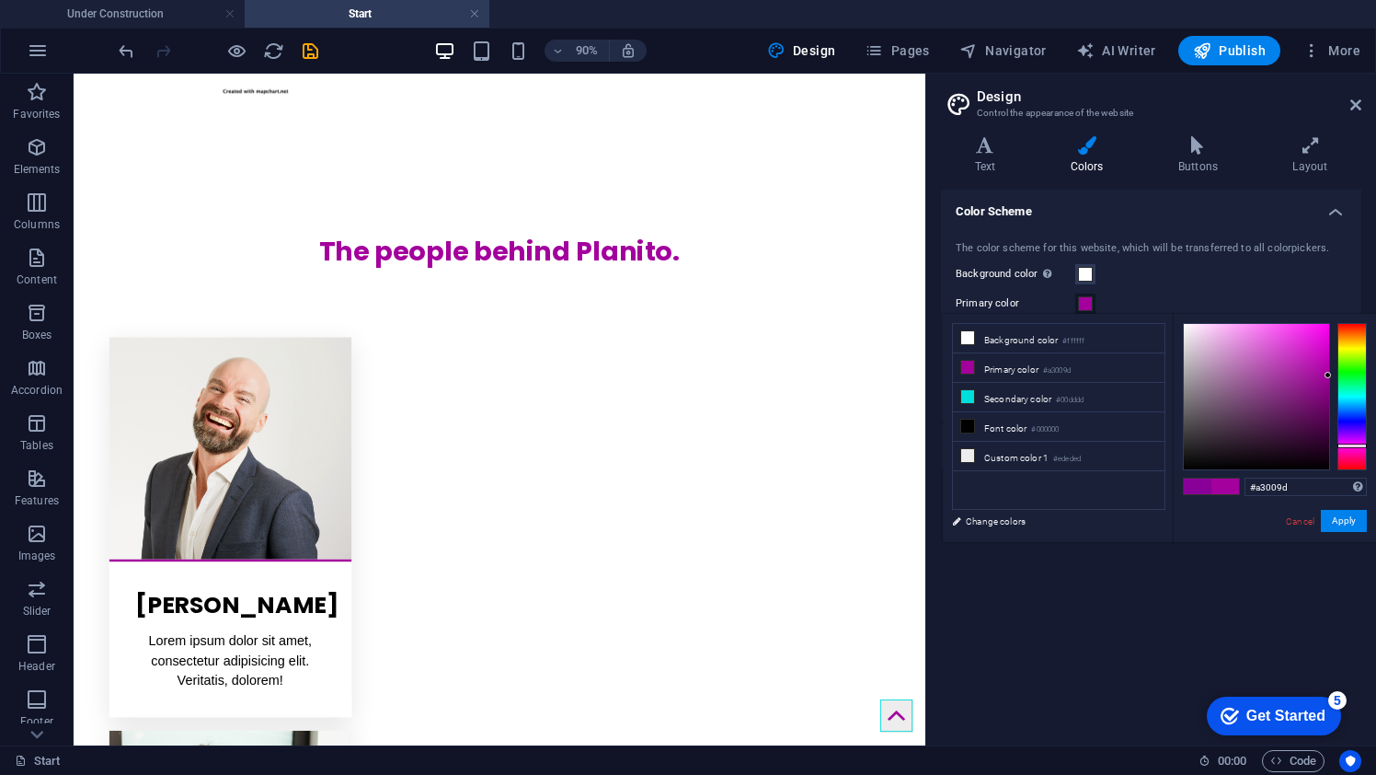
drag, startPoint x: 1310, startPoint y: 381, endPoint x: 1350, endPoint y: 375, distance: 40.8
click at [1350, 375] on div at bounding box center [1275, 396] width 184 height 147
type input "#a00099"
click at [1329, 377] on div at bounding box center [1328, 376] width 6 height 6
click at [1345, 516] on button "Apply" at bounding box center [1344, 521] width 46 height 22
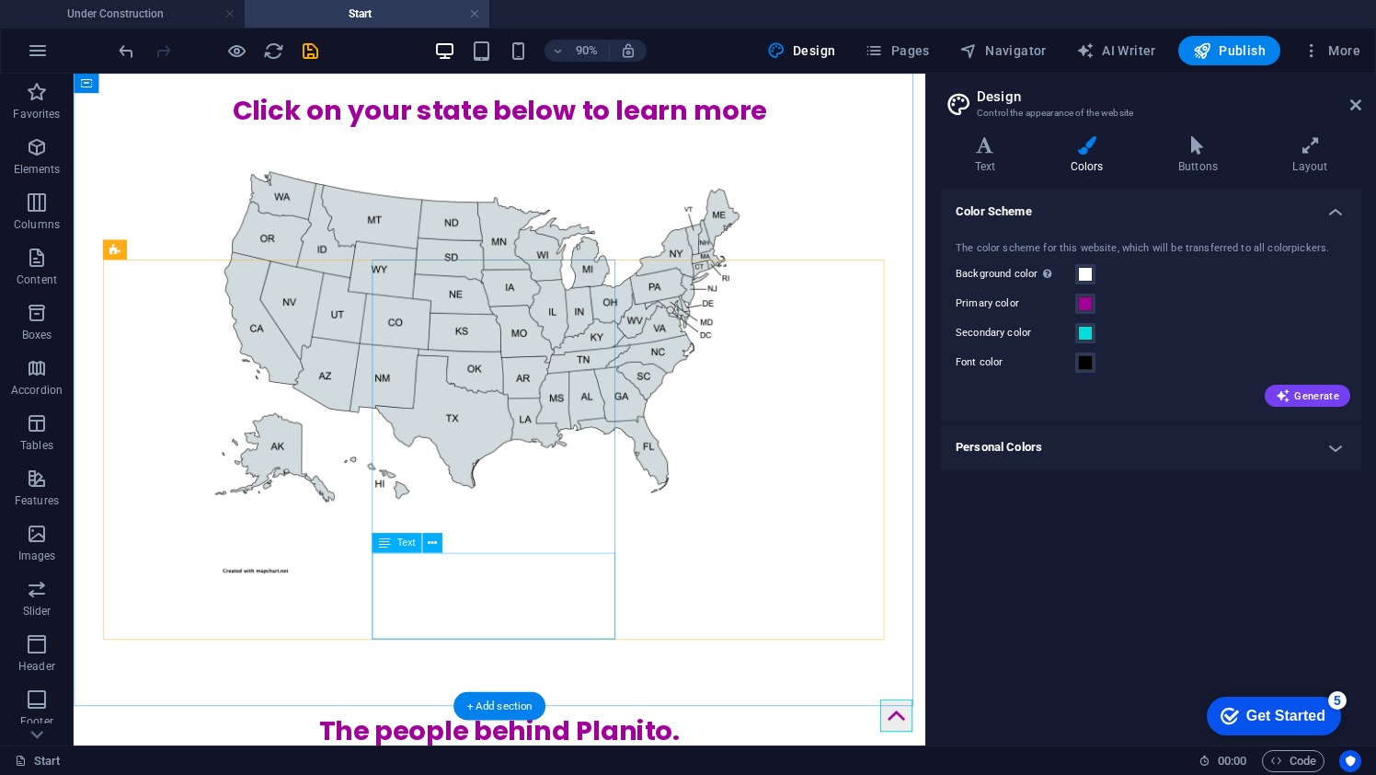
scroll to position [1360, 0]
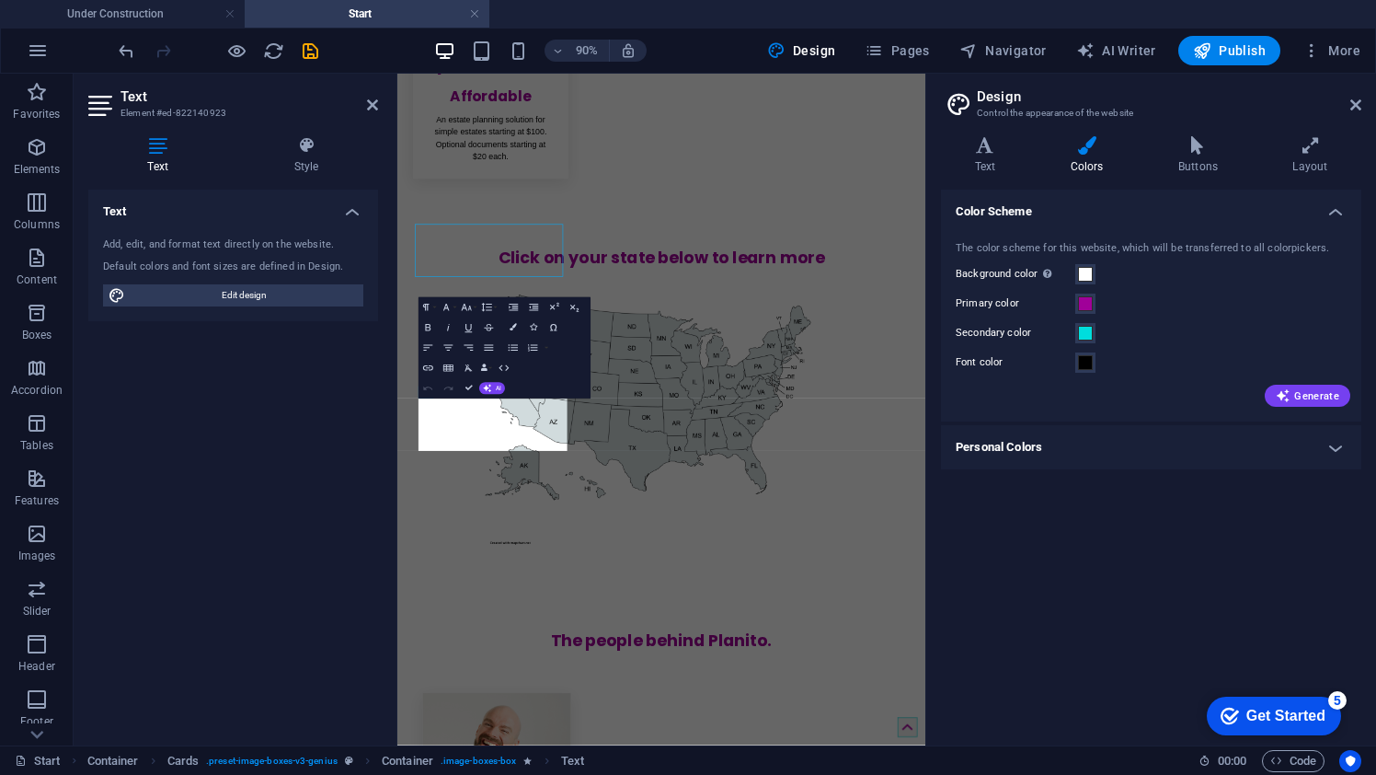
scroll to position [1676, 0]
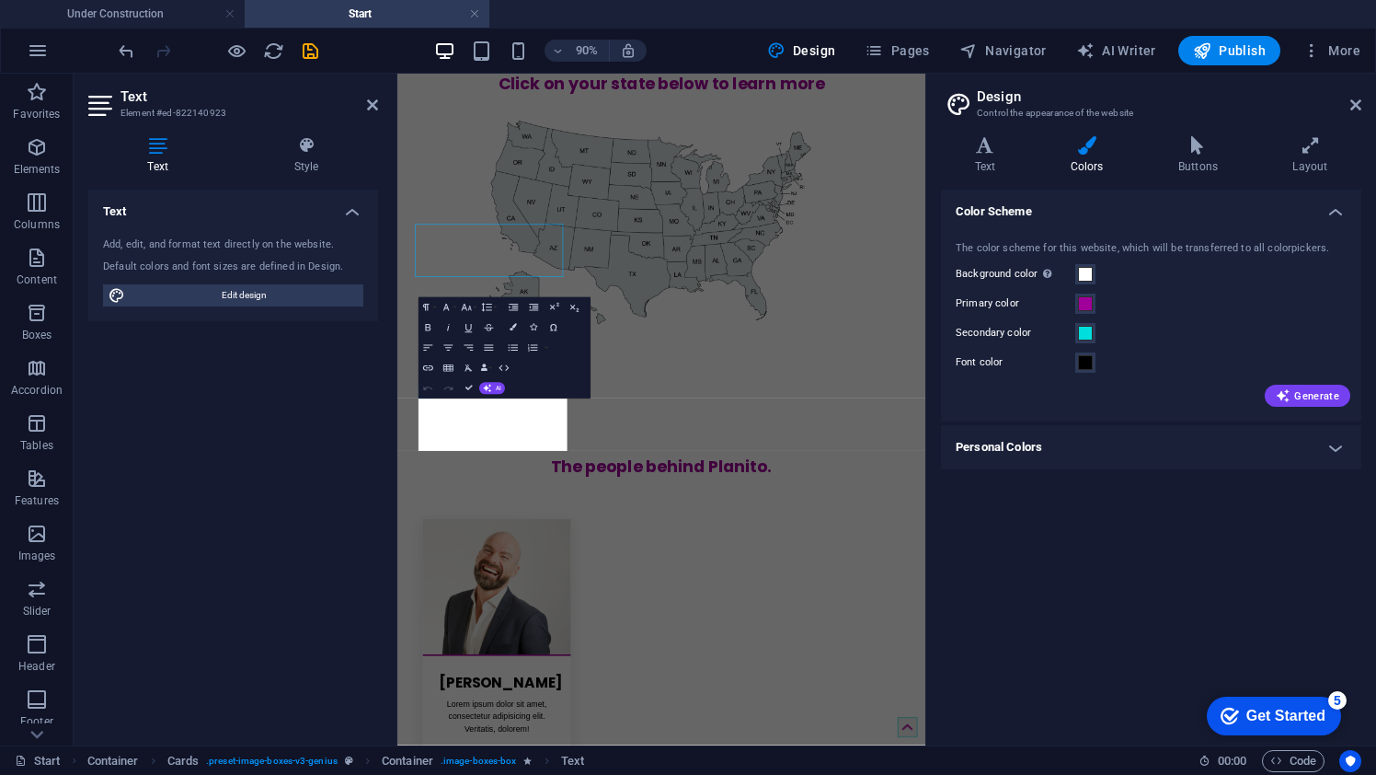
click at [257, 637] on div "Text Add, edit, and format text directly on the website. Default colors and fon…" at bounding box center [233, 459] width 290 height 541
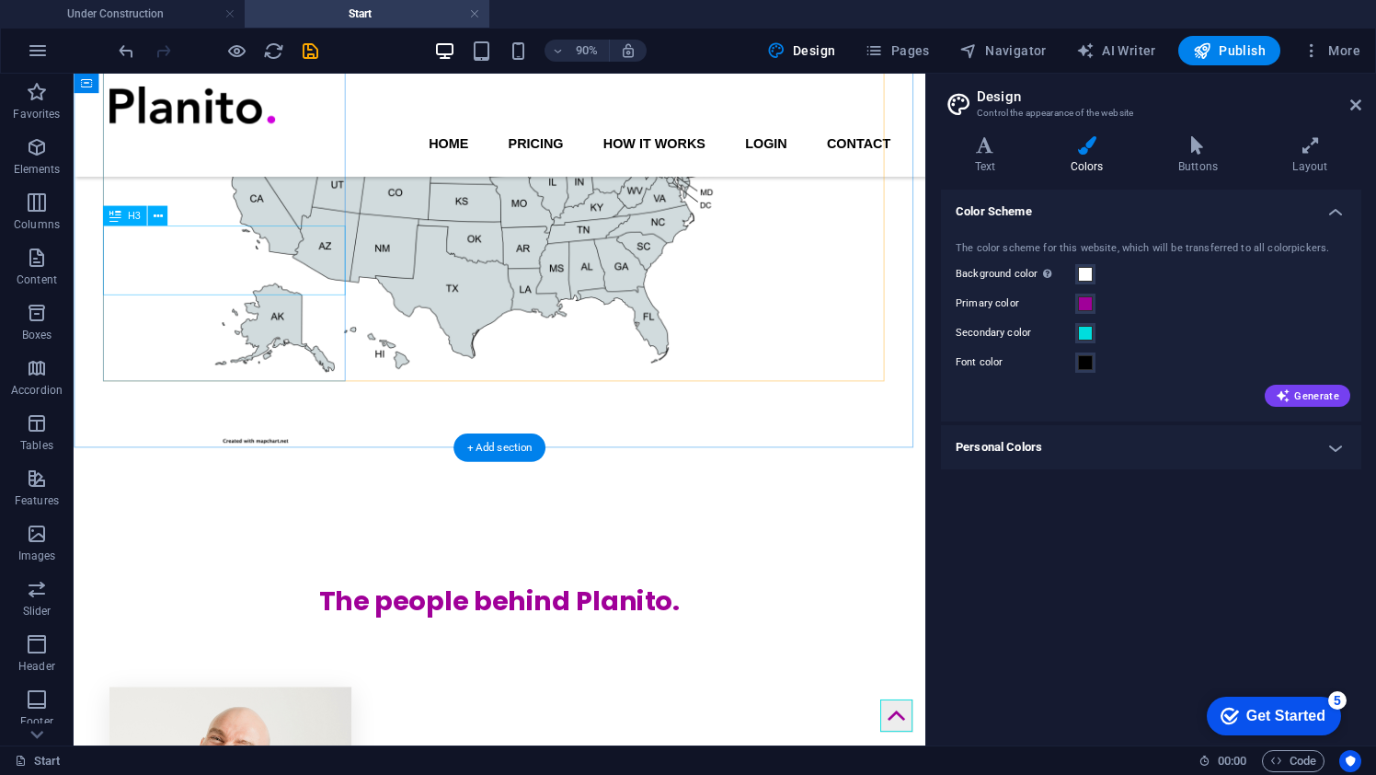
scroll to position [986, 0]
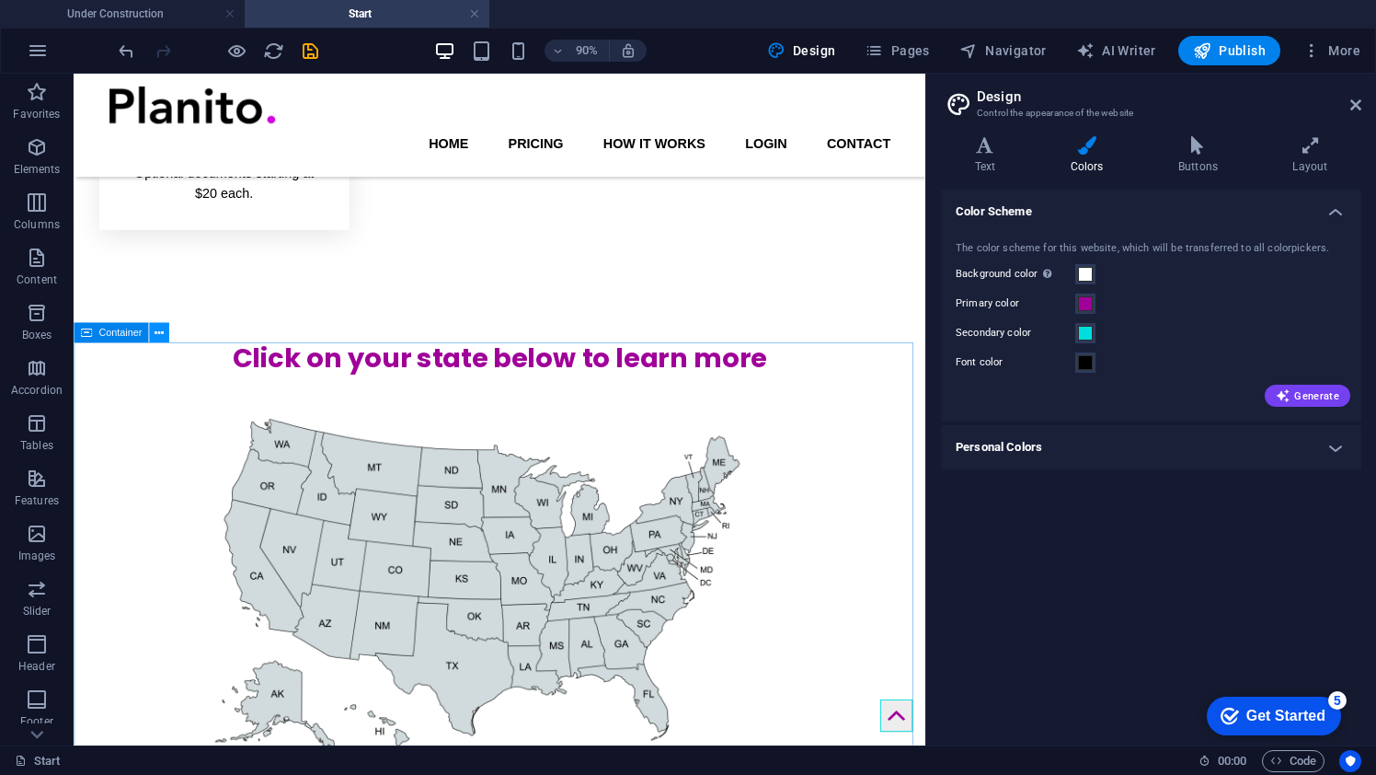
click at [158, 331] on icon at bounding box center [159, 333] width 9 height 17
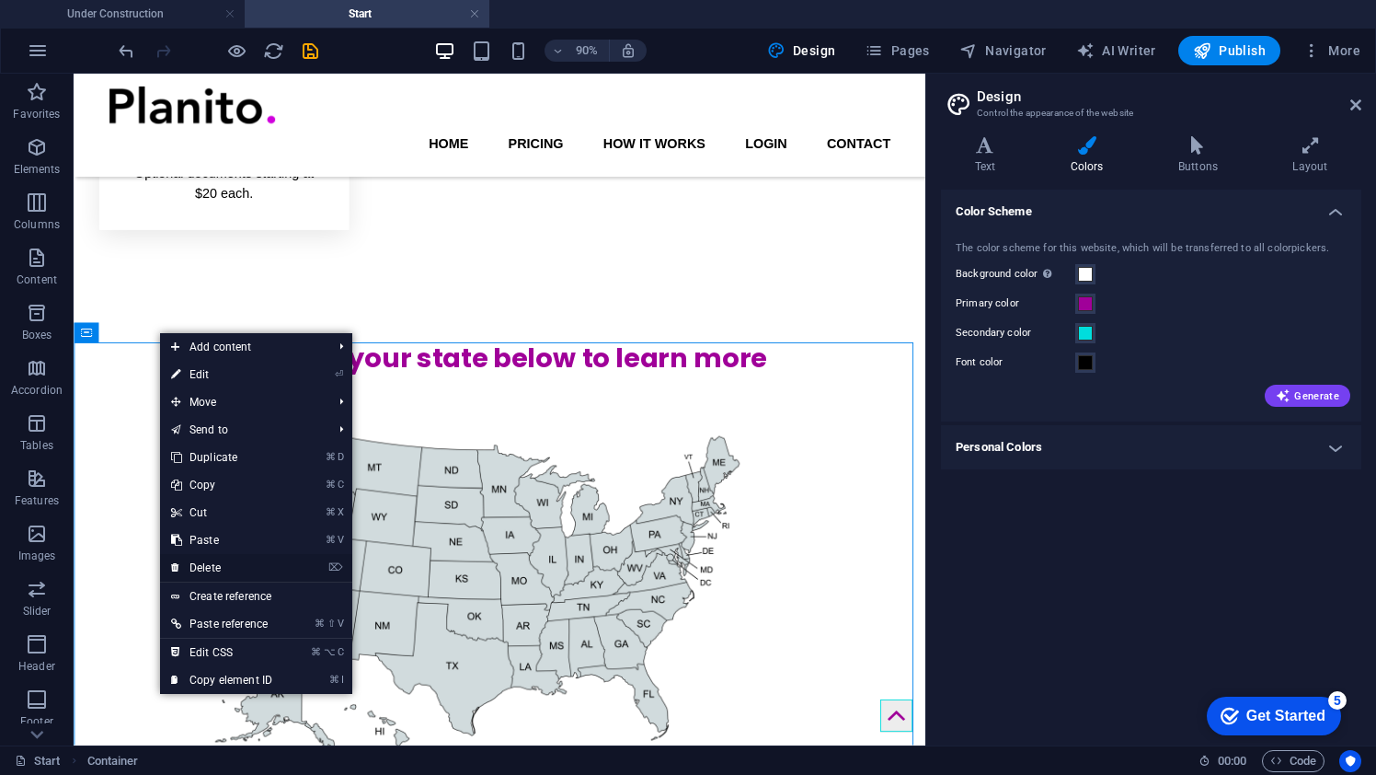
click at [232, 569] on link "⌦ Delete" at bounding box center [221, 568] width 123 height 28
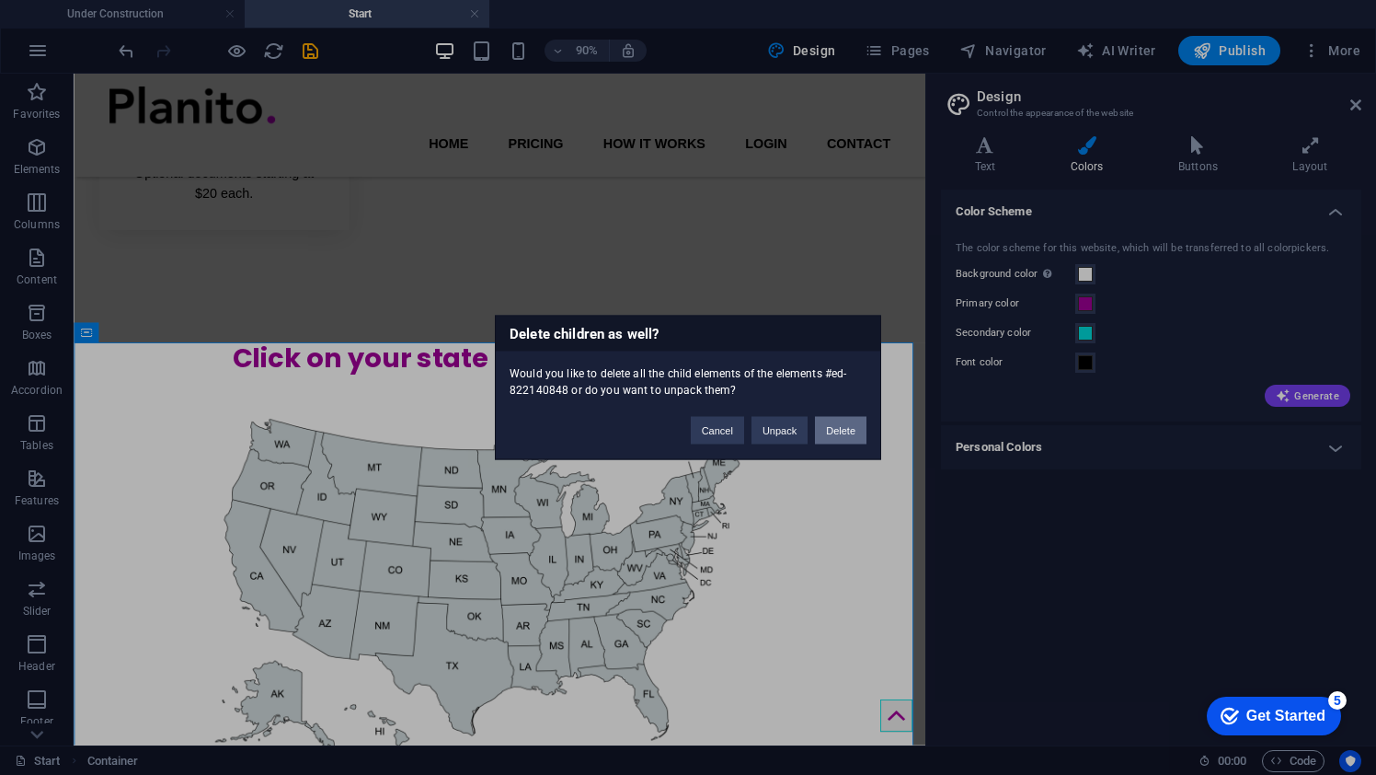
click at [842, 432] on button "Delete" at bounding box center [841, 431] width 52 height 28
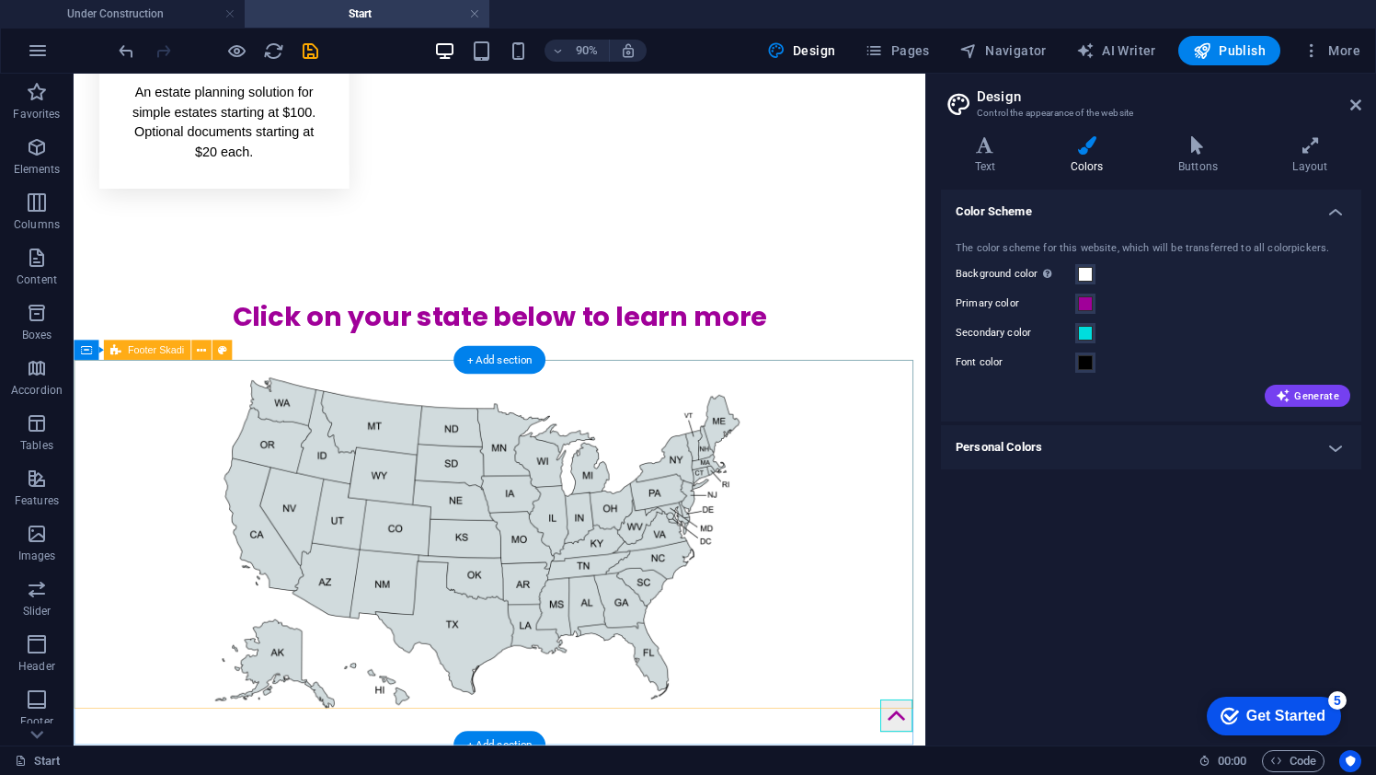
scroll to position [945, 0]
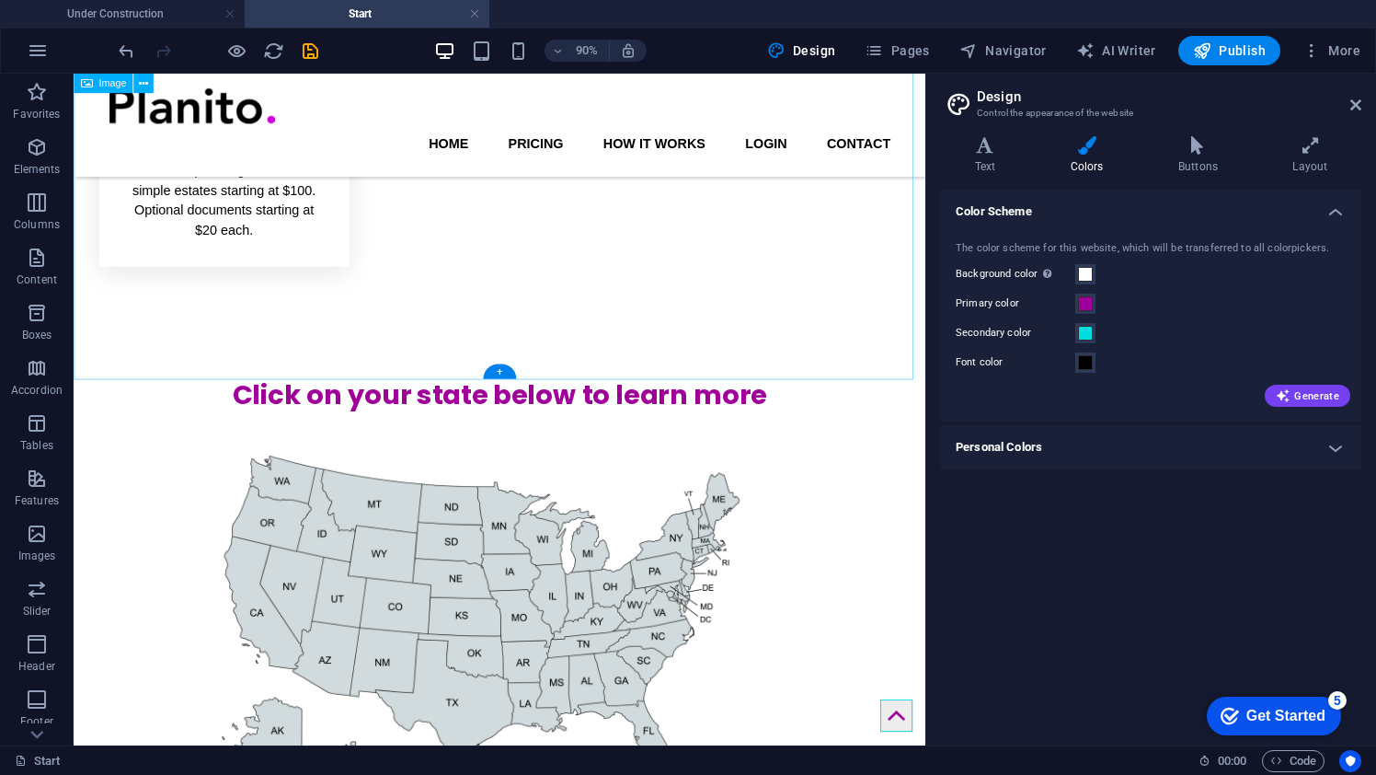
click at [930, 453] on figure at bounding box center [547, 701] width 947 height 497
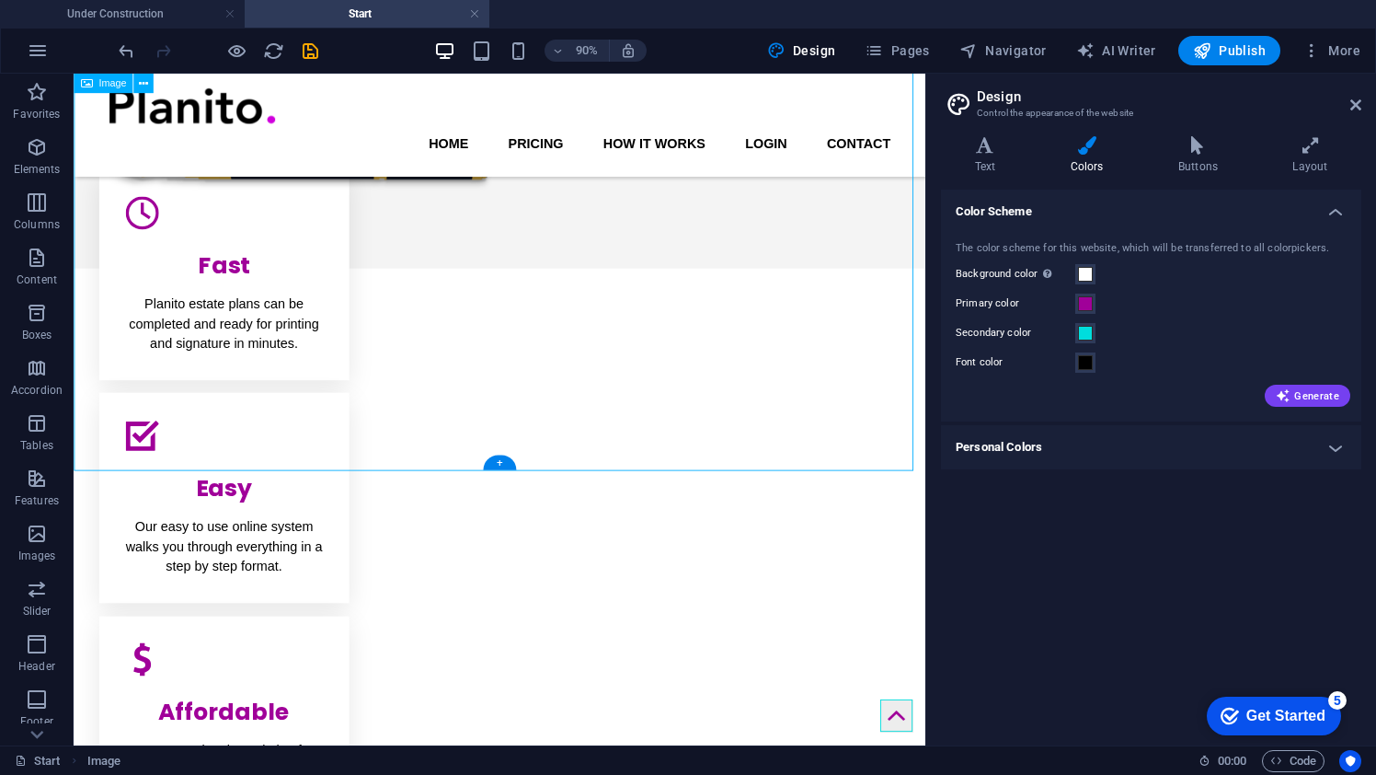
scroll to position [0, 0]
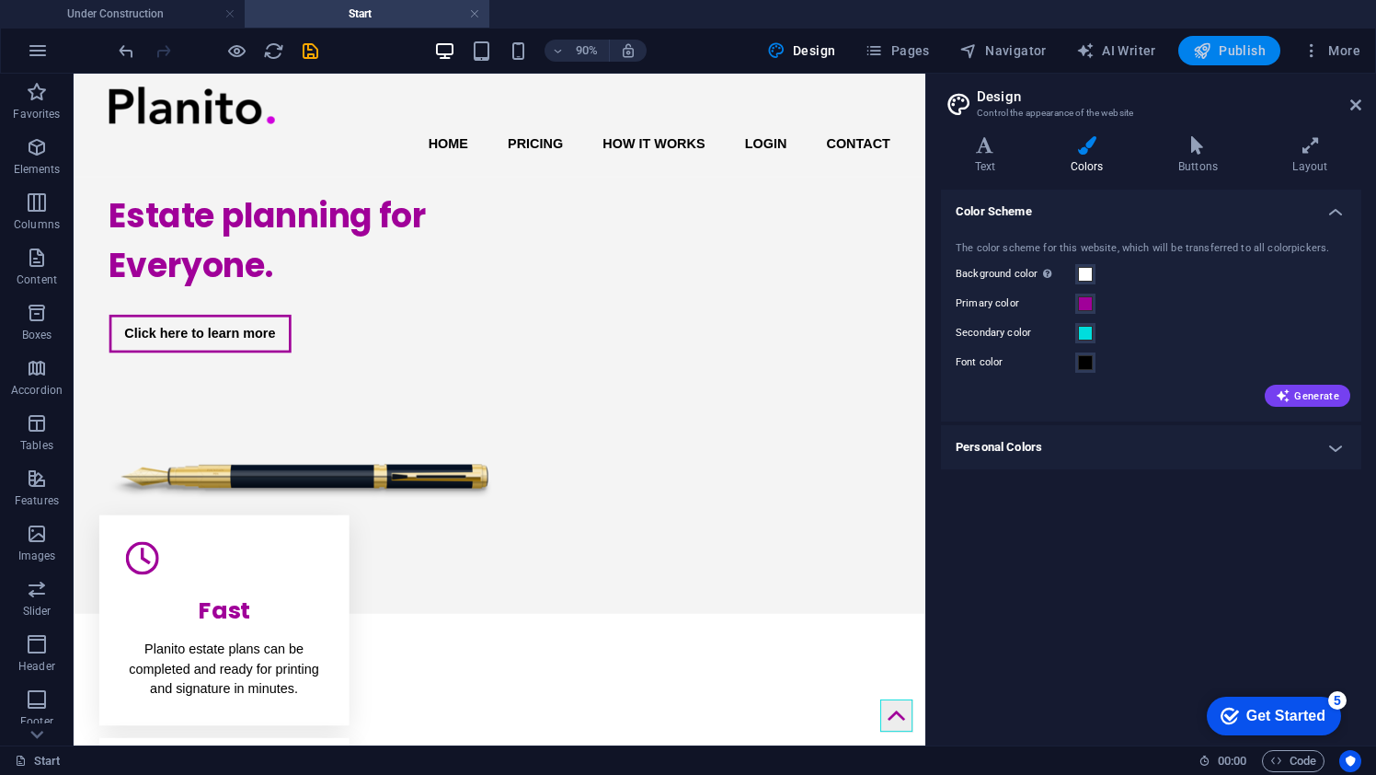
click at [1223, 57] on span "Publish" at bounding box center [1229, 50] width 73 height 18
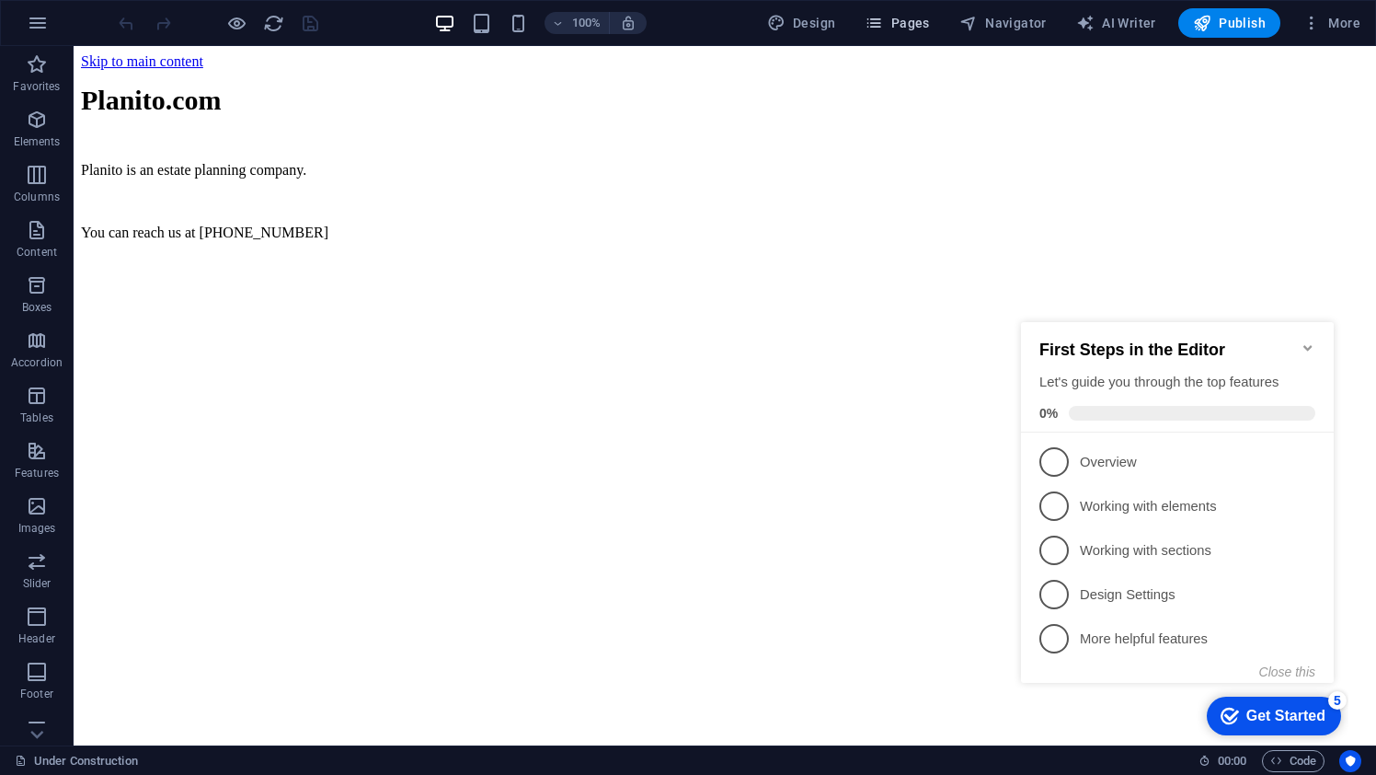
click at [890, 29] on span "Pages" at bounding box center [897, 23] width 64 height 18
click at [1306, 345] on icon "Minimize checklist" at bounding box center [1307, 348] width 8 height 6
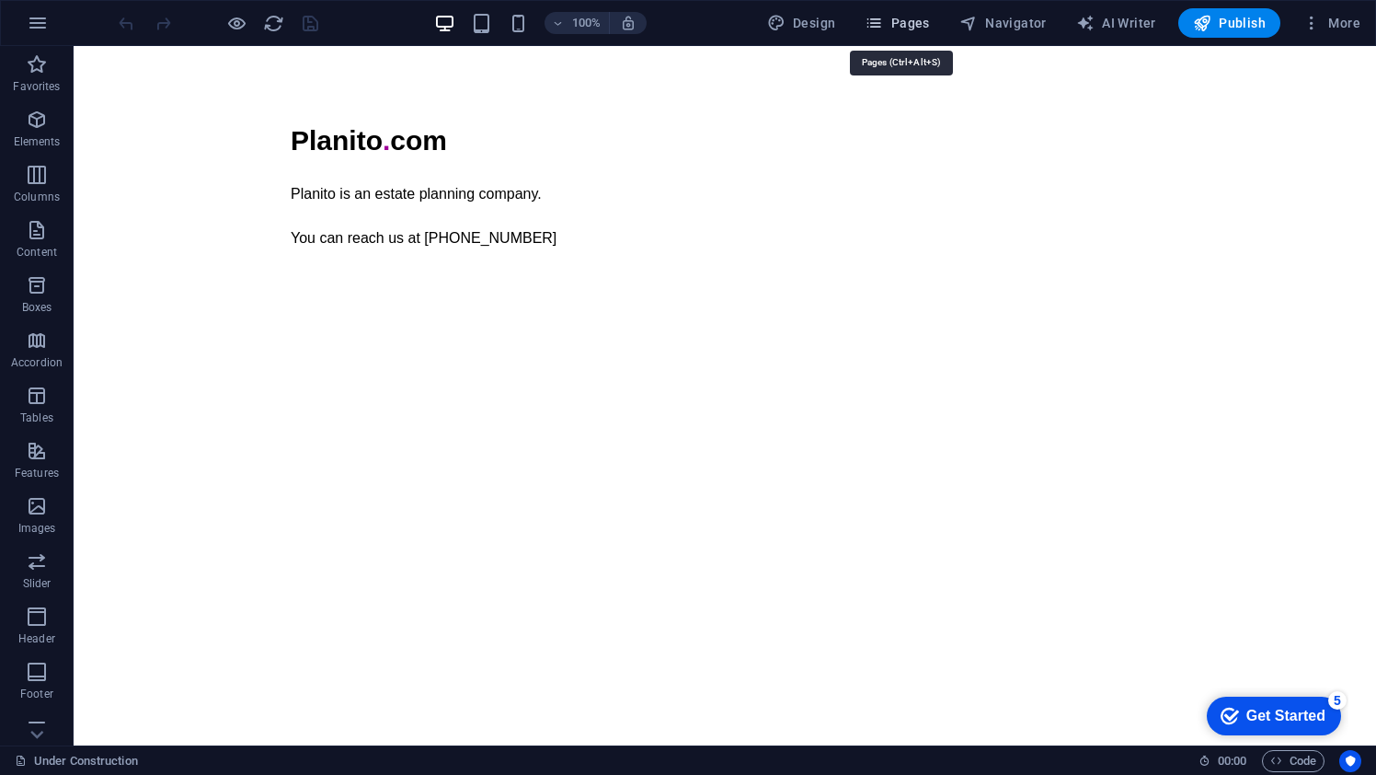
click at [906, 21] on span "Pages" at bounding box center [897, 23] width 64 height 18
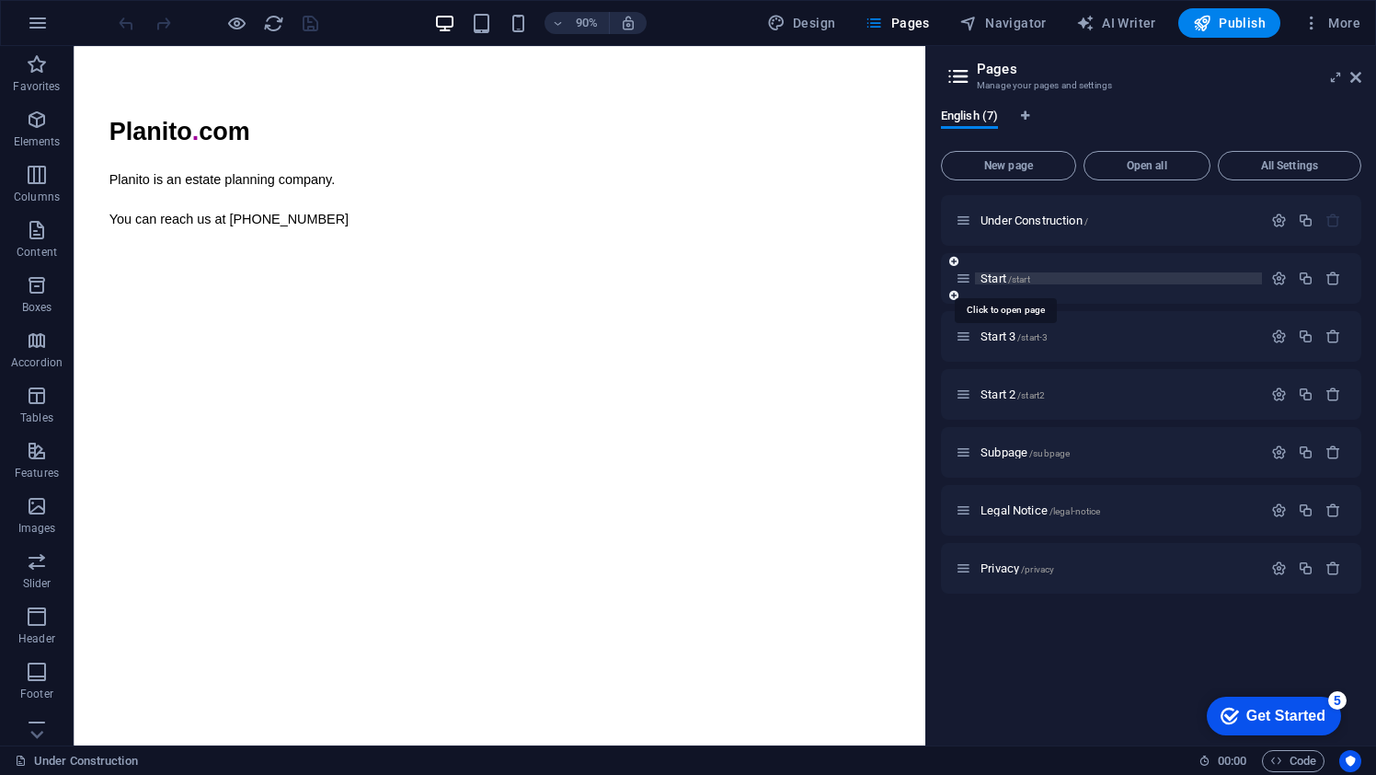
click at [986, 278] on span "Start /start" at bounding box center [1006, 278] width 50 height 14
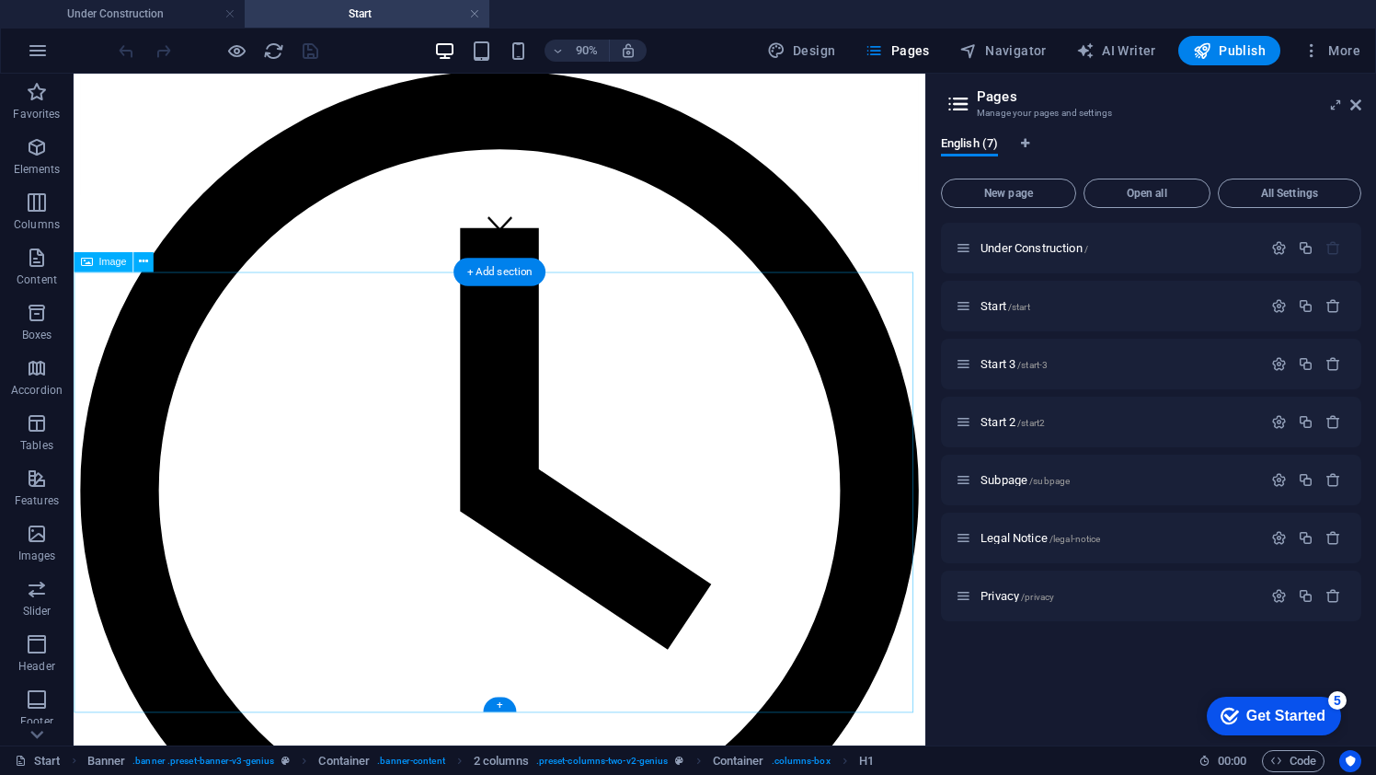
scroll to position [545, 0]
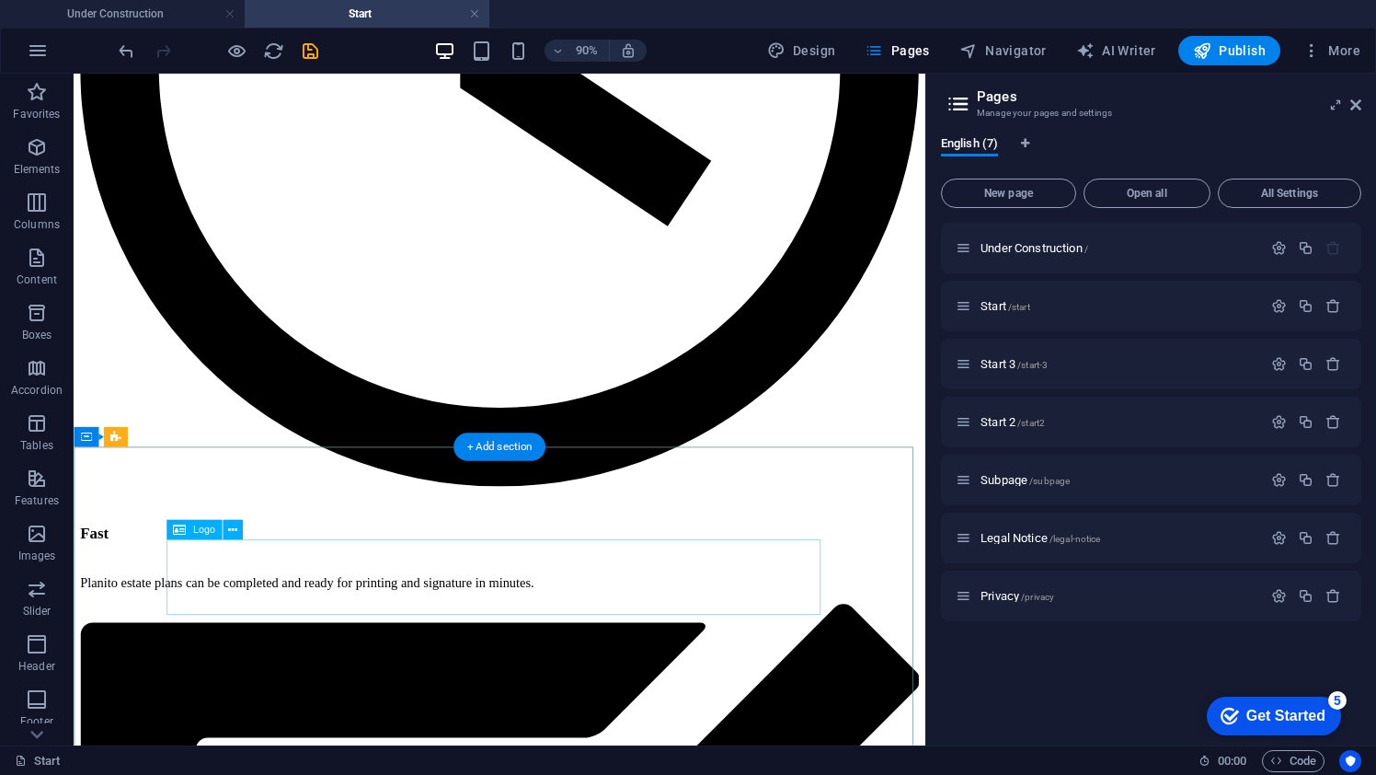
scroll to position [988, 0]
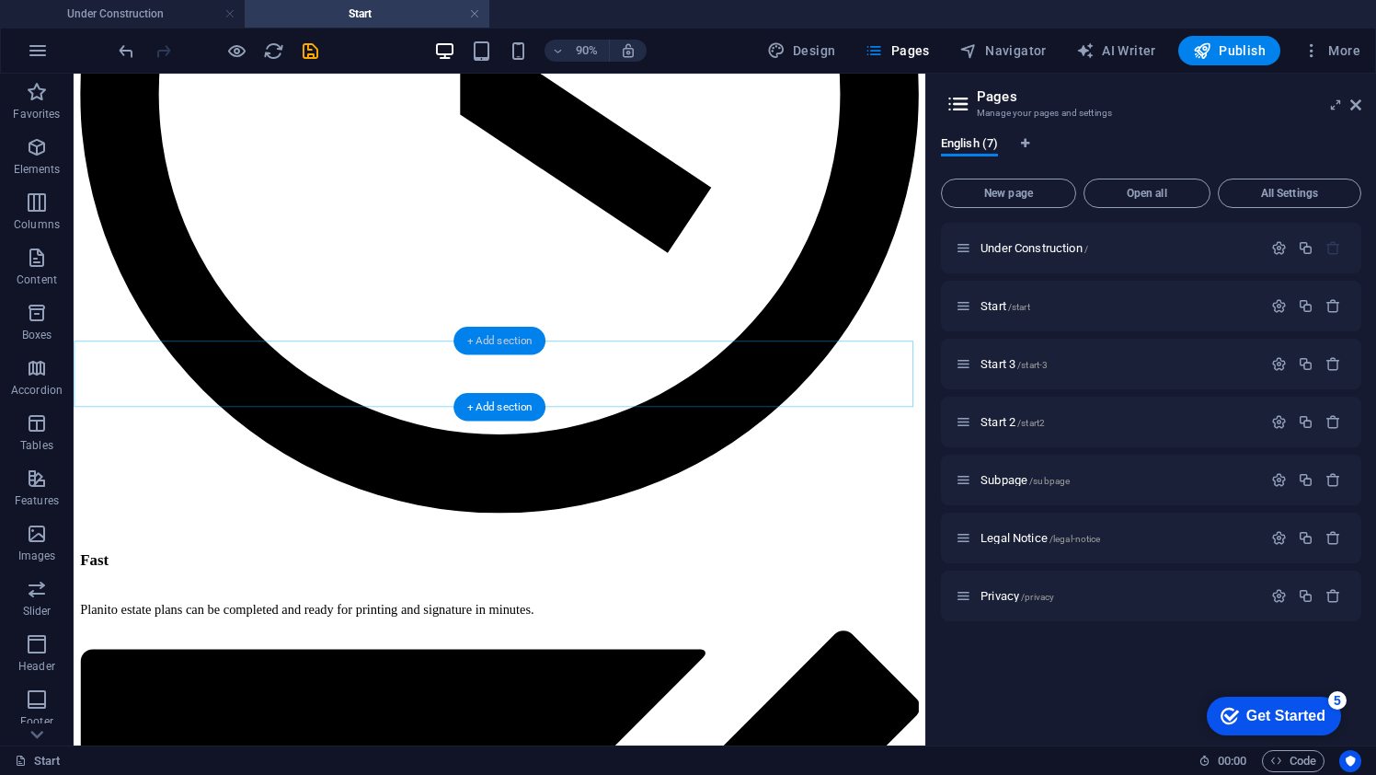
click at [508, 347] on div "+ Add section" at bounding box center [499, 341] width 92 height 29
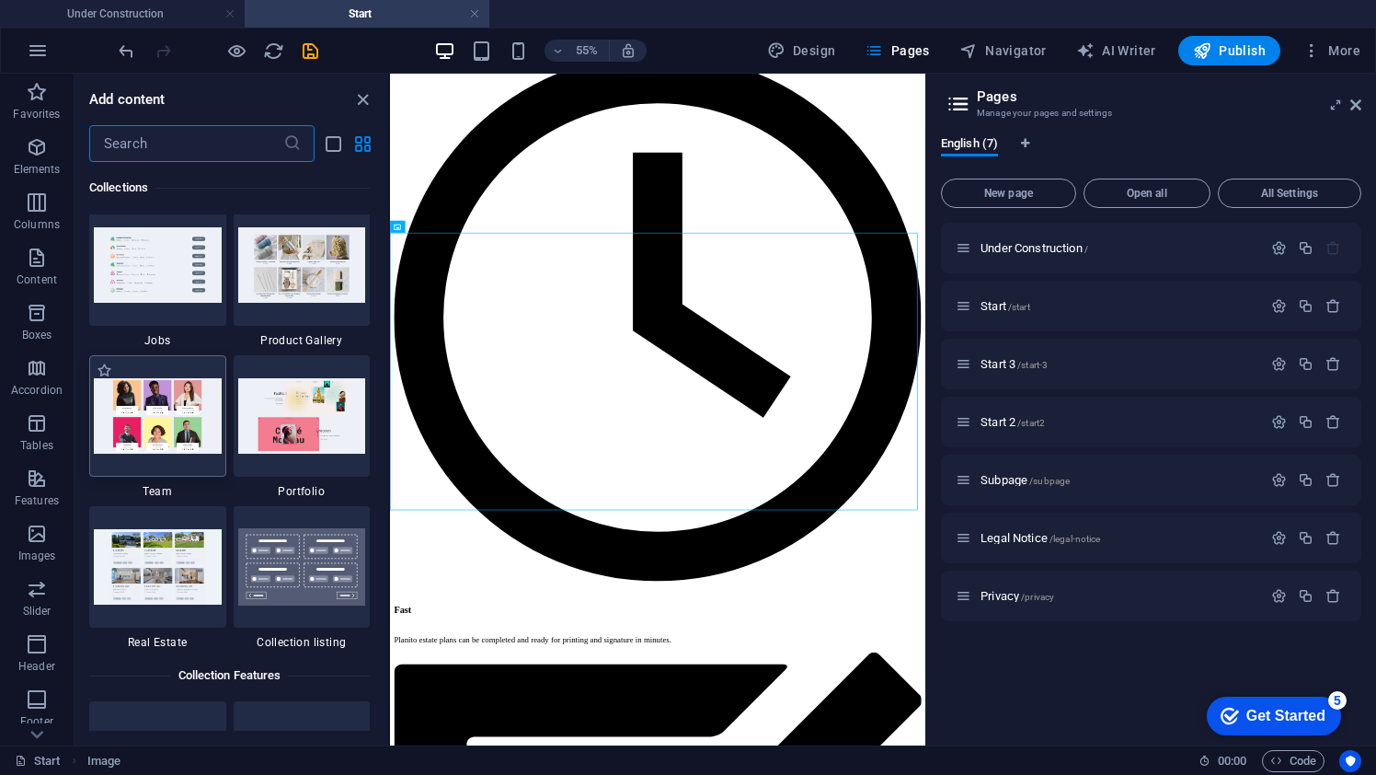
scroll to position [17041, 0]
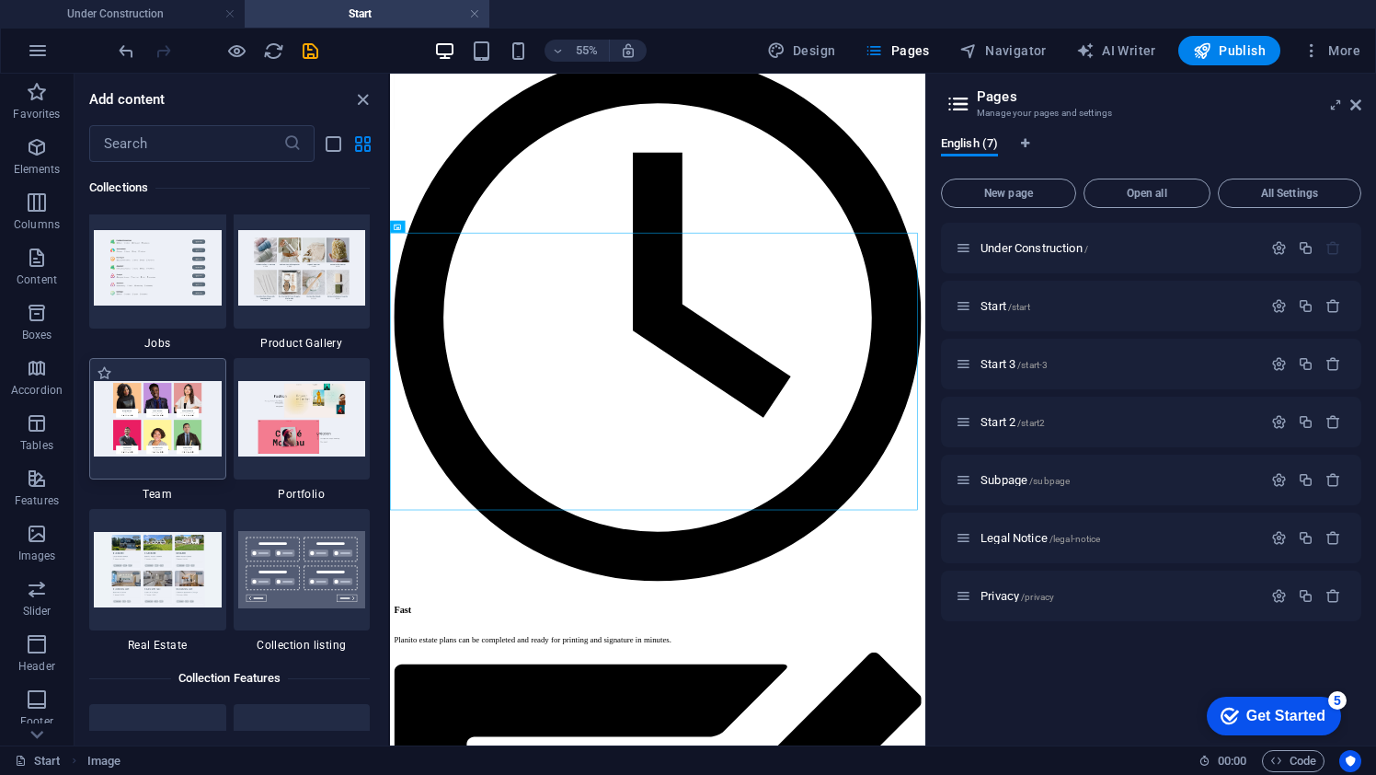
click at [172, 417] on img at bounding box center [158, 418] width 128 height 75
click at [177, 433] on img at bounding box center [158, 418] width 128 height 75
click at [182, 456] on div at bounding box center [157, 418] width 137 height 121
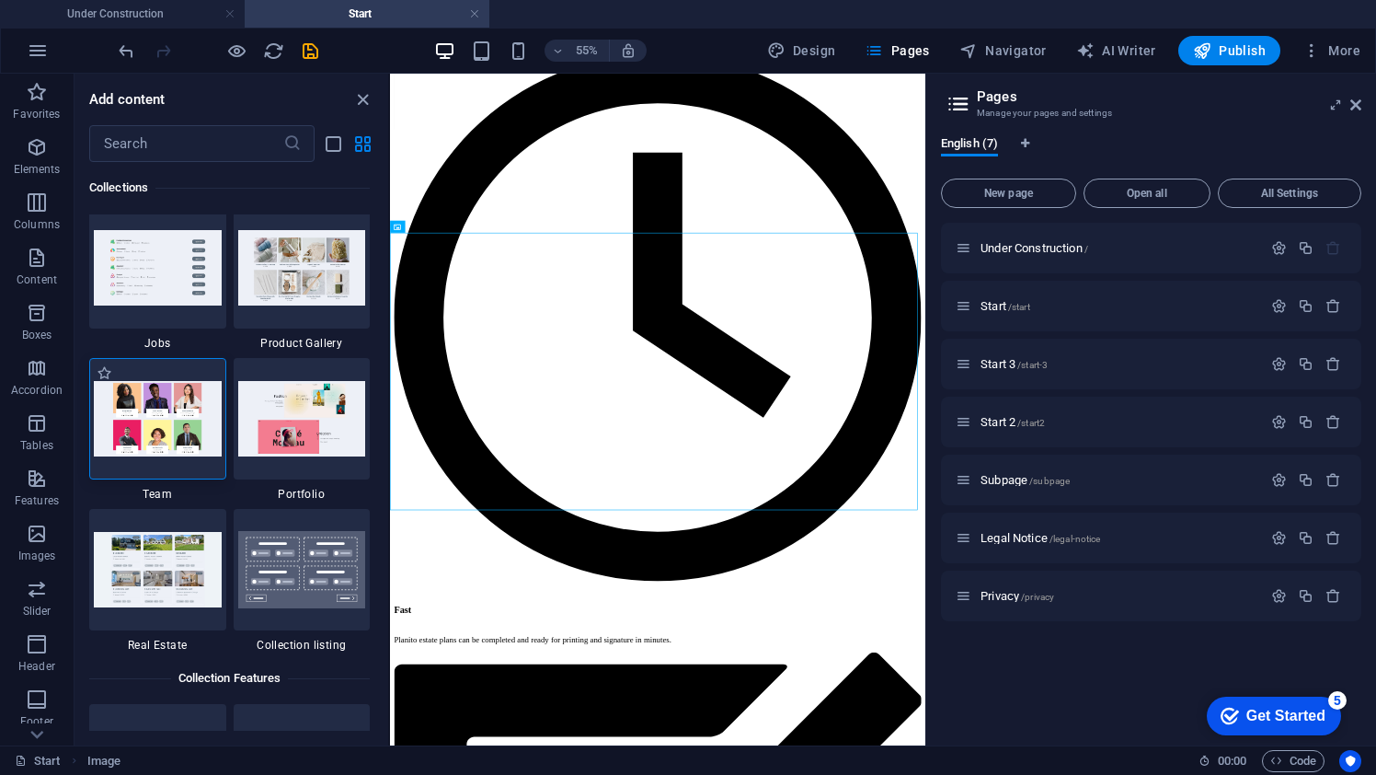
click at [182, 456] on div at bounding box center [157, 418] width 137 height 121
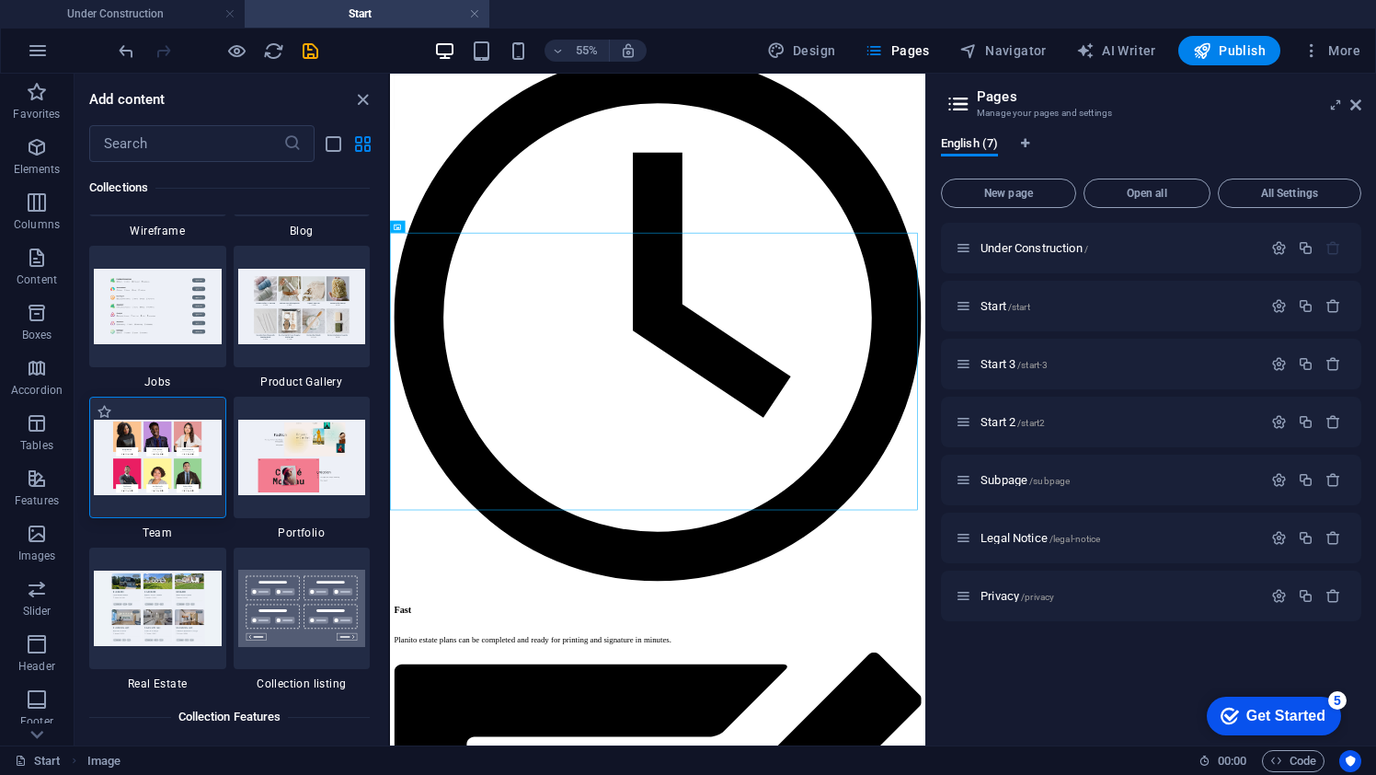
scroll to position [16989, 0]
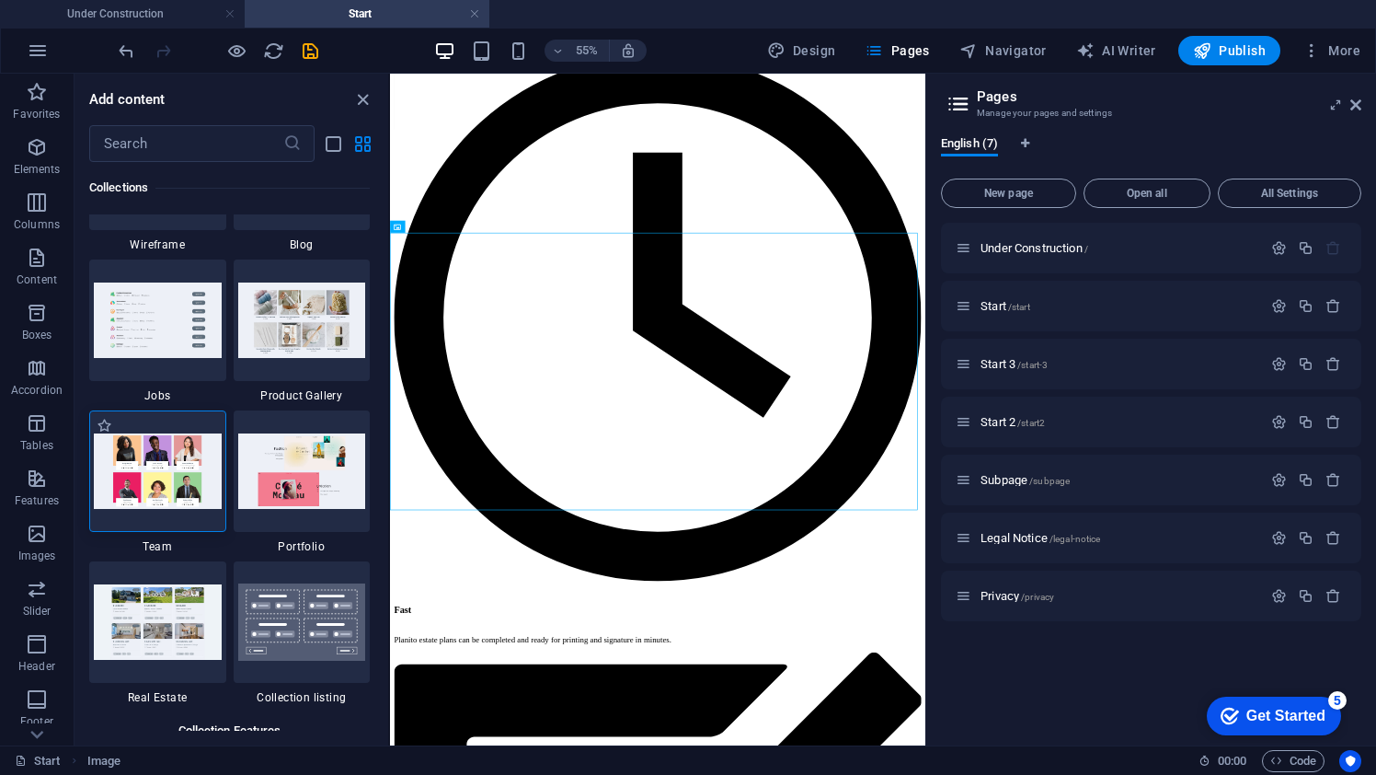
click at [123, 476] on img at bounding box center [158, 470] width 128 height 75
click at [143, 423] on div at bounding box center [157, 470] width 137 height 121
click at [168, 458] on img at bounding box center [158, 470] width 128 height 75
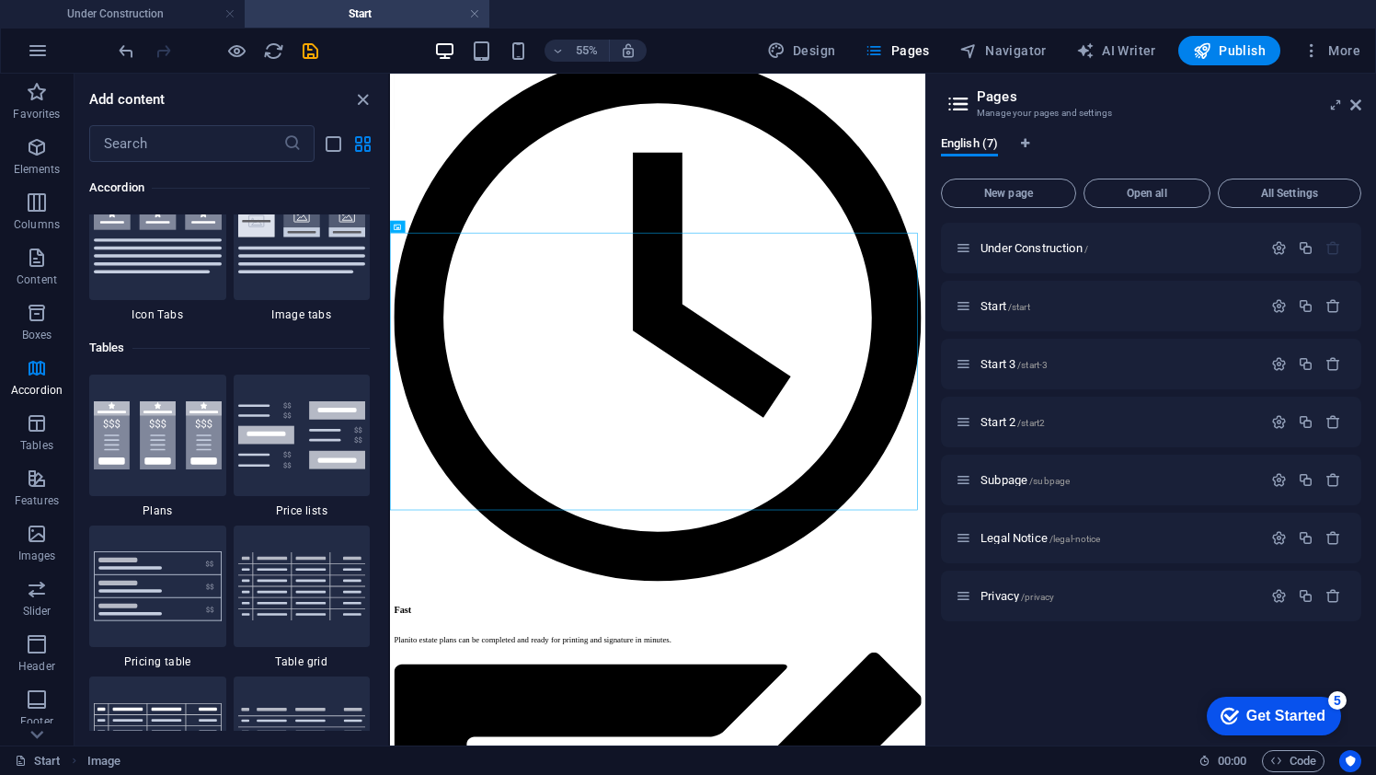
scroll to position [6217, 0]
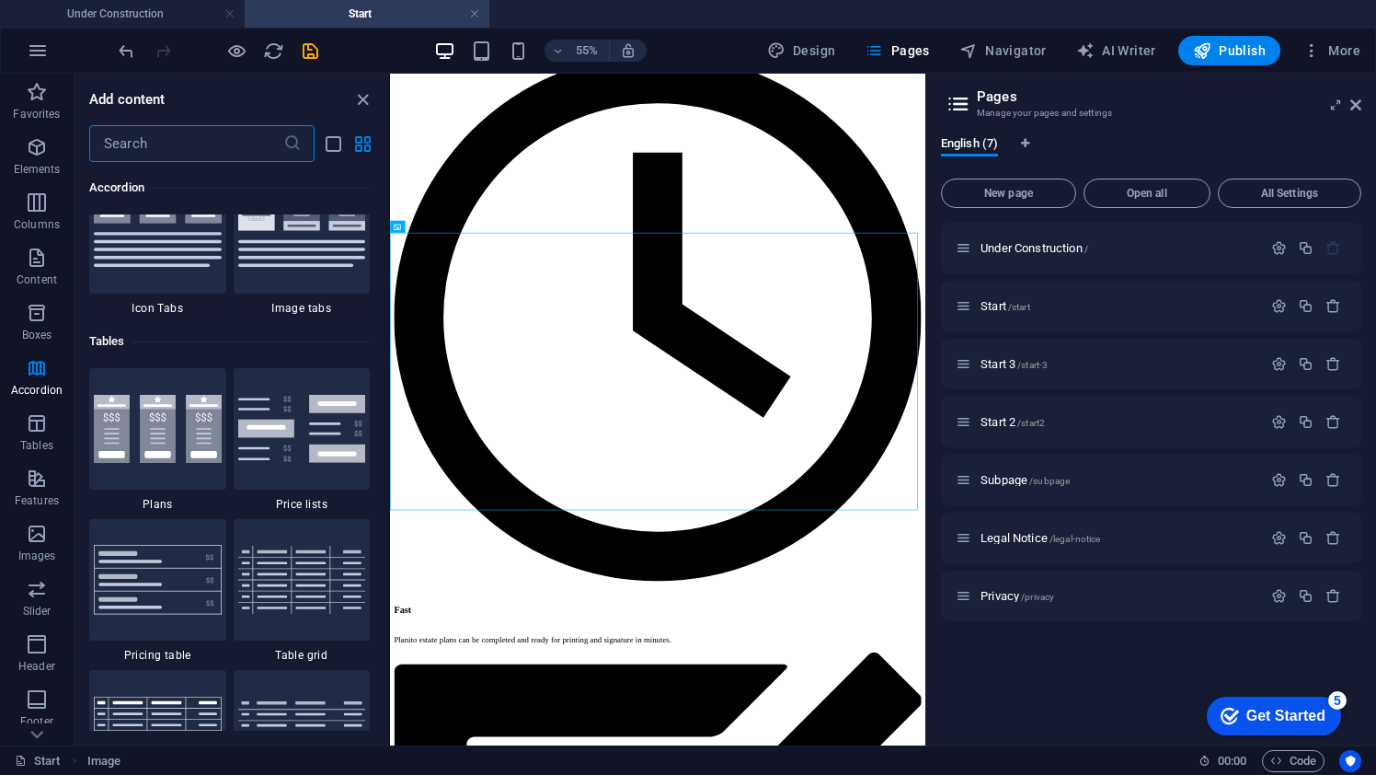
click at [160, 160] on input "text" at bounding box center [186, 143] width 194 height 37
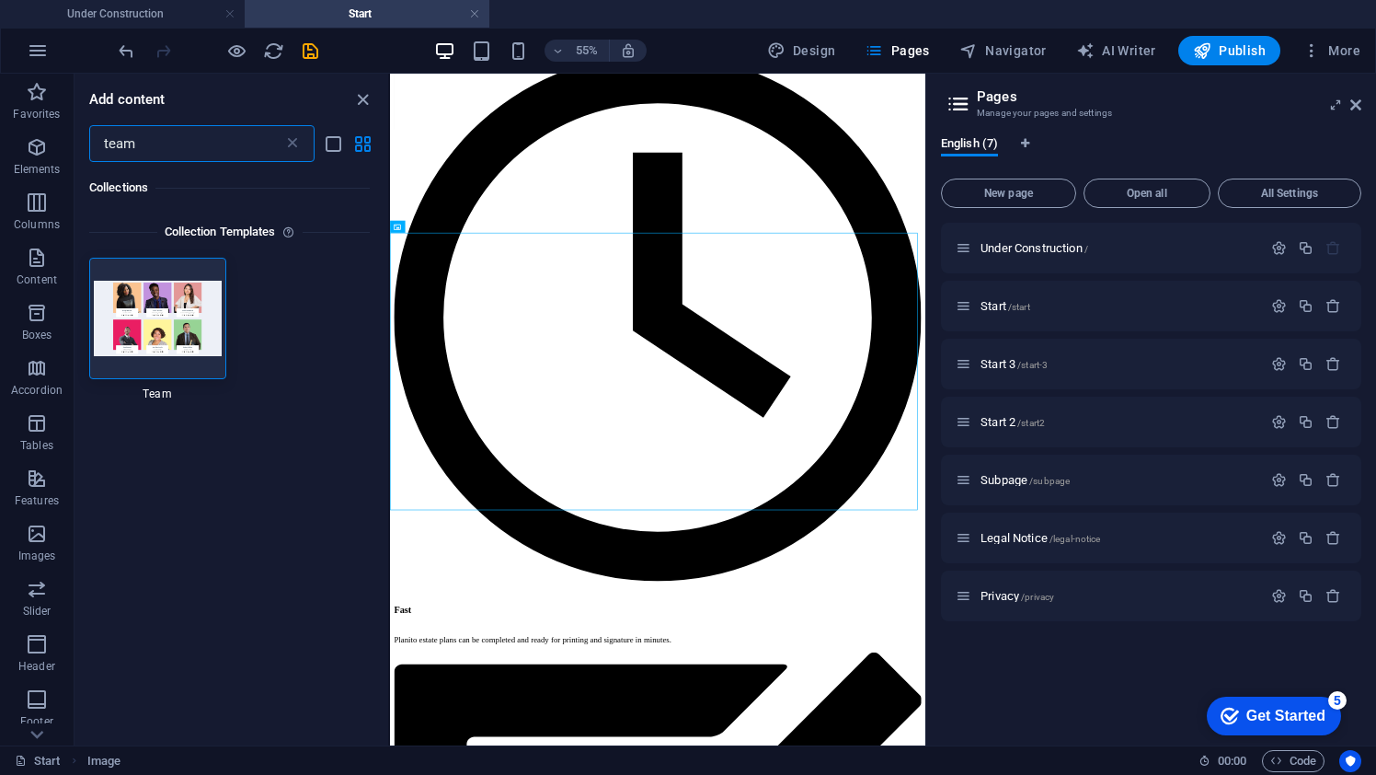
scroll to position [0, 0]
click at [169, 304] on img at bounding box center [158, 318] width 128 height 75
click at [189, 151] on input "team" at bounding box center [186, 143] width 194 height 37
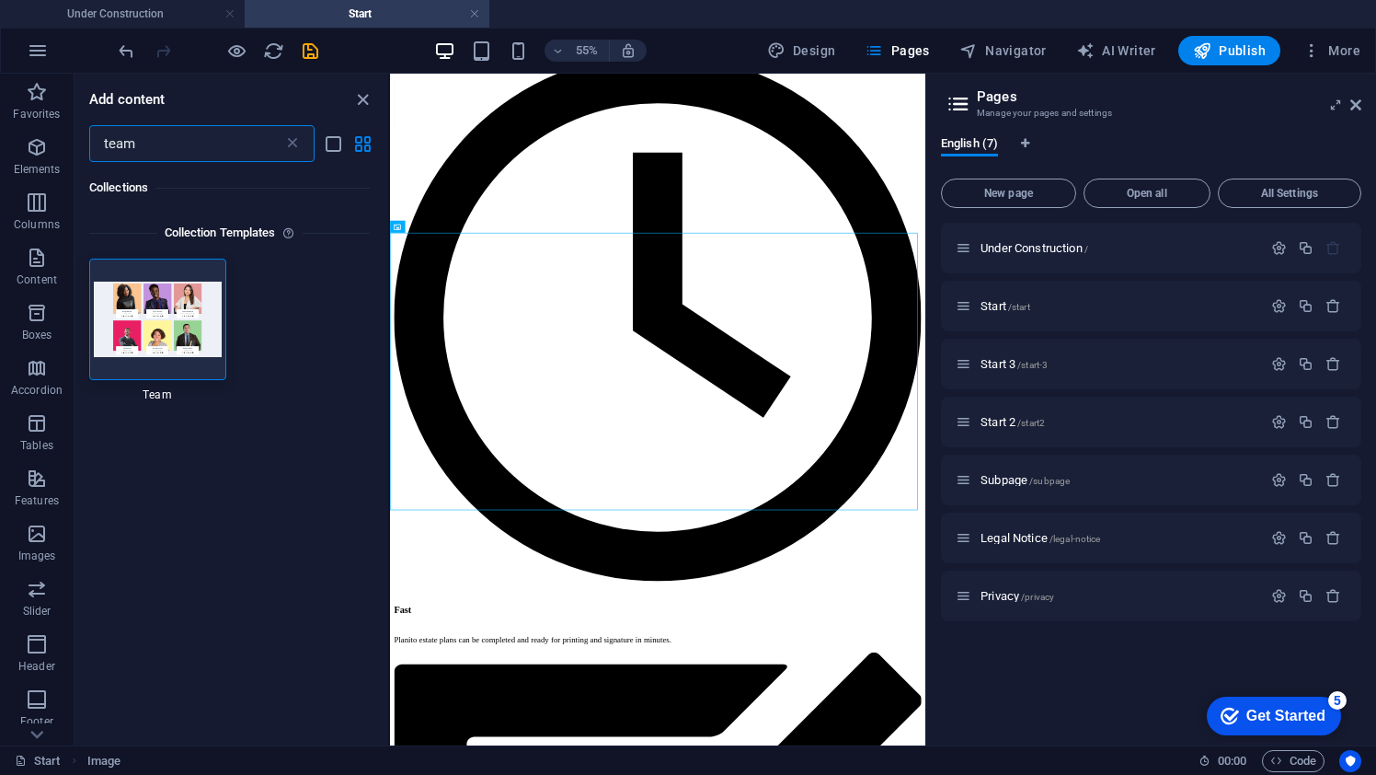
click at [189, 151] on input "team" at bounding box center [186, 143] width 194 height 37
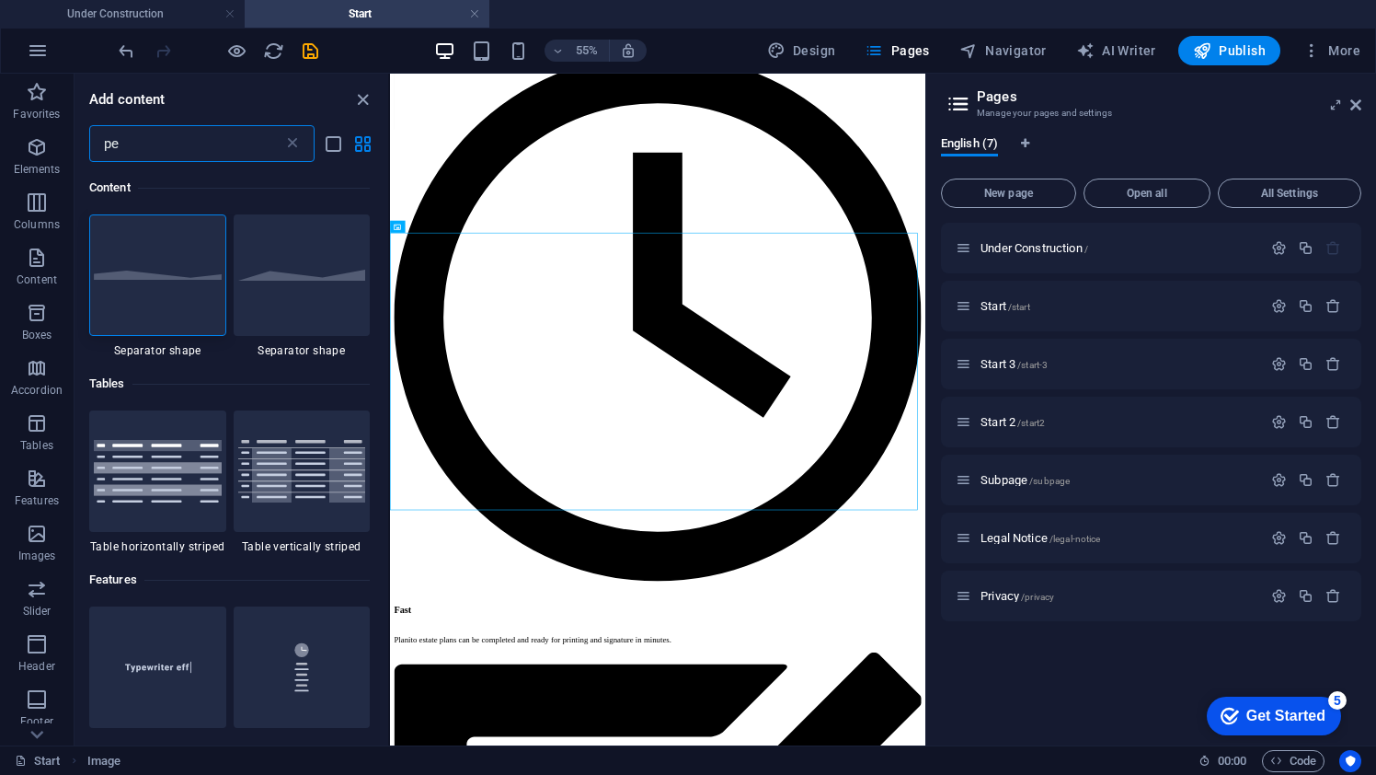
type input "p"
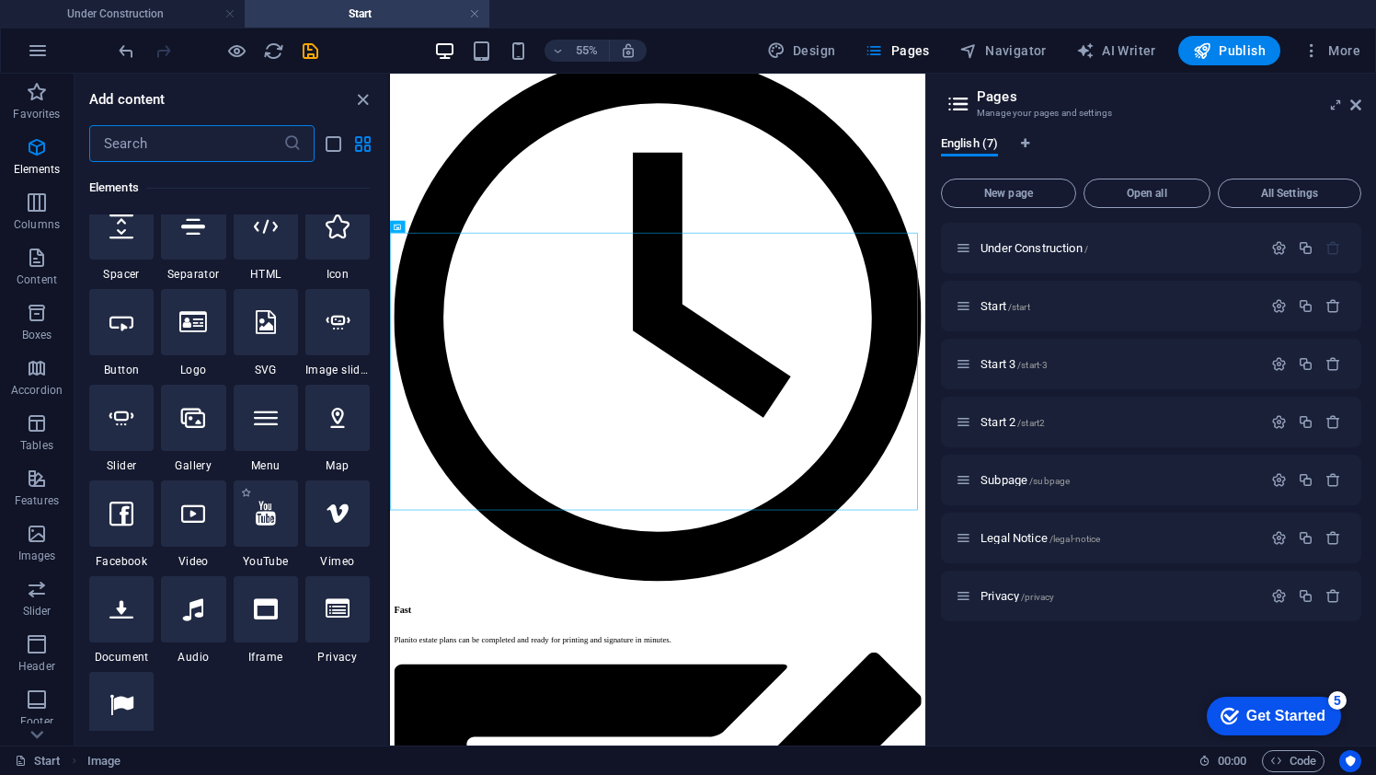
scroll to position [312, 0]
click at [196, 419] on icon at bounding box center [193, 419] width 24 height 24
select select "4"
select select "%"
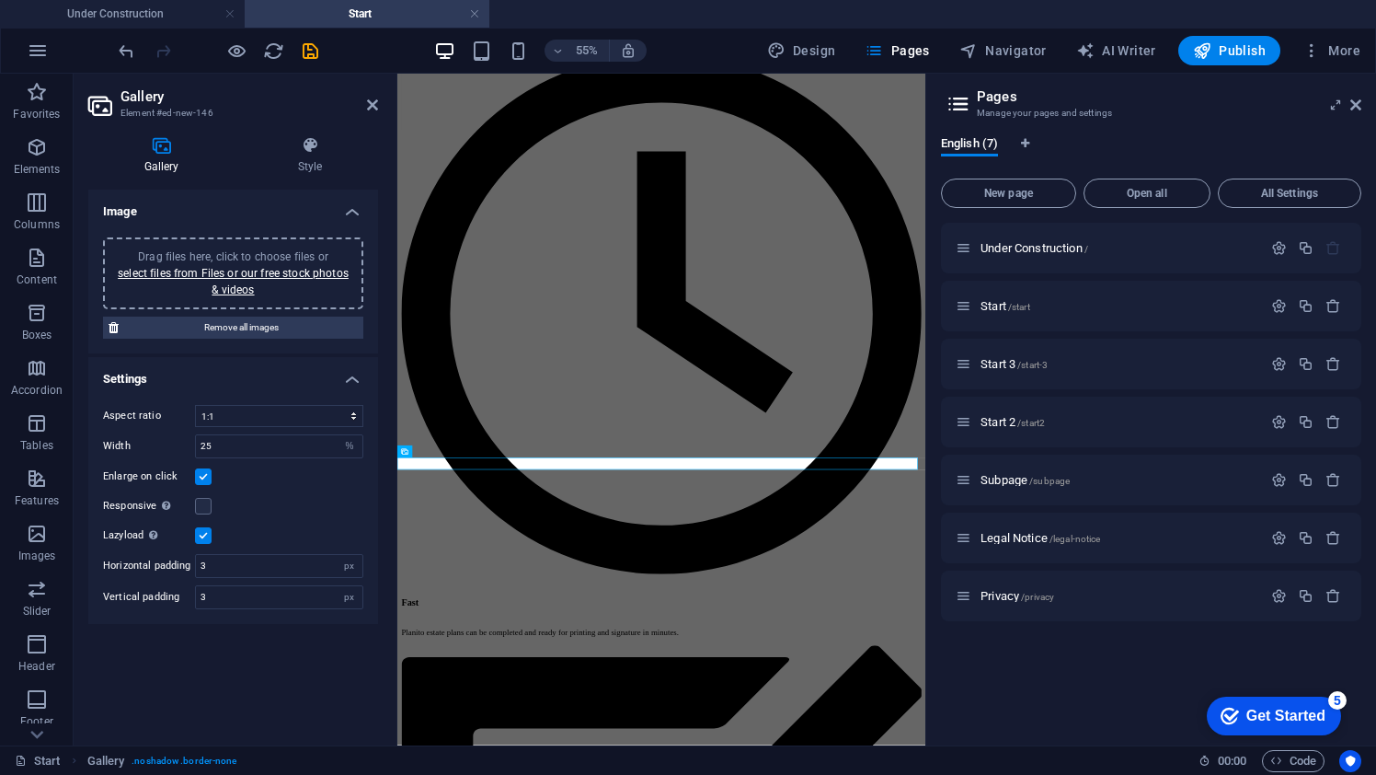
scroll to position [978, 0]
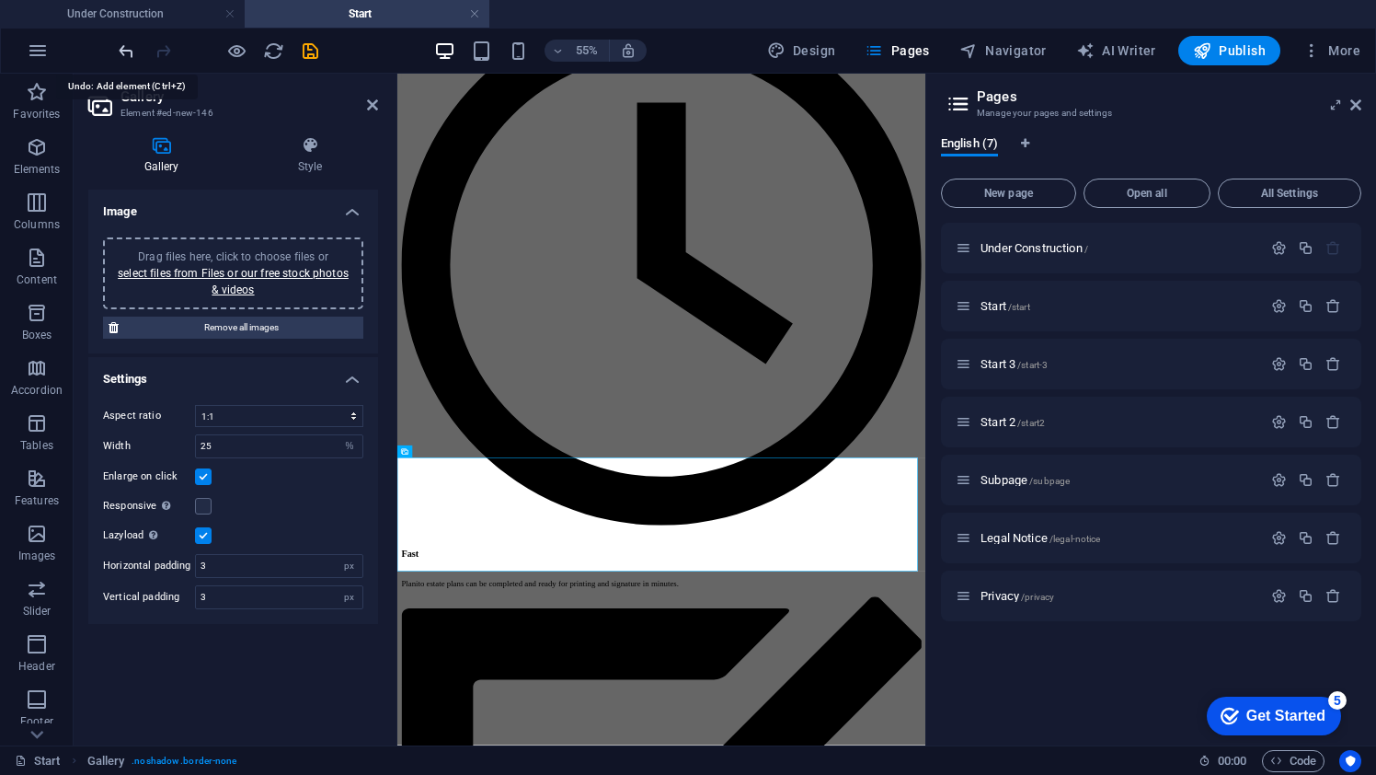
click at [126, 51] on icon "undo" at bounding box center [126, 50] width 21 height 21
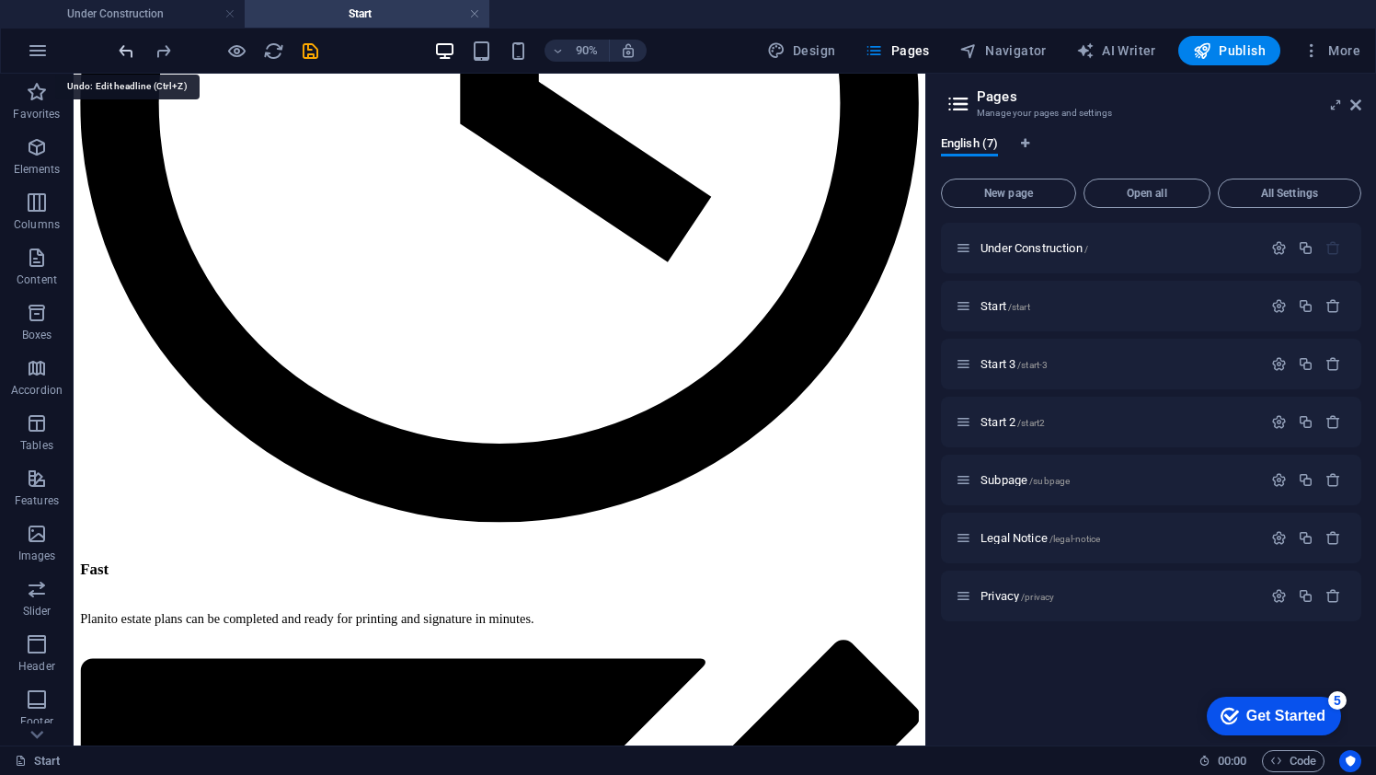
click at [116, 40] on icon "undo" at bounding box center [126, 50] width 21 height 21
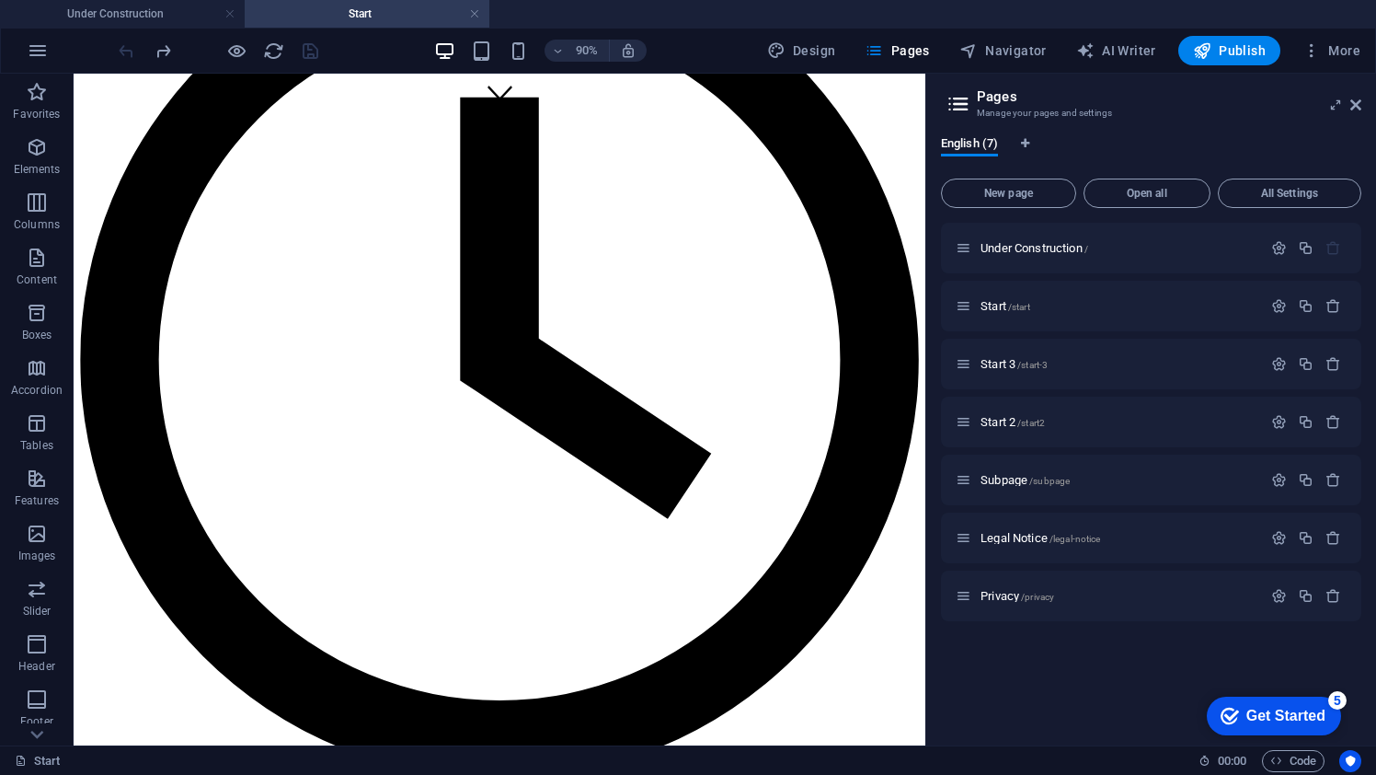
click at [116, 40] on div at bounding box center [218, 50] width 206 height 29
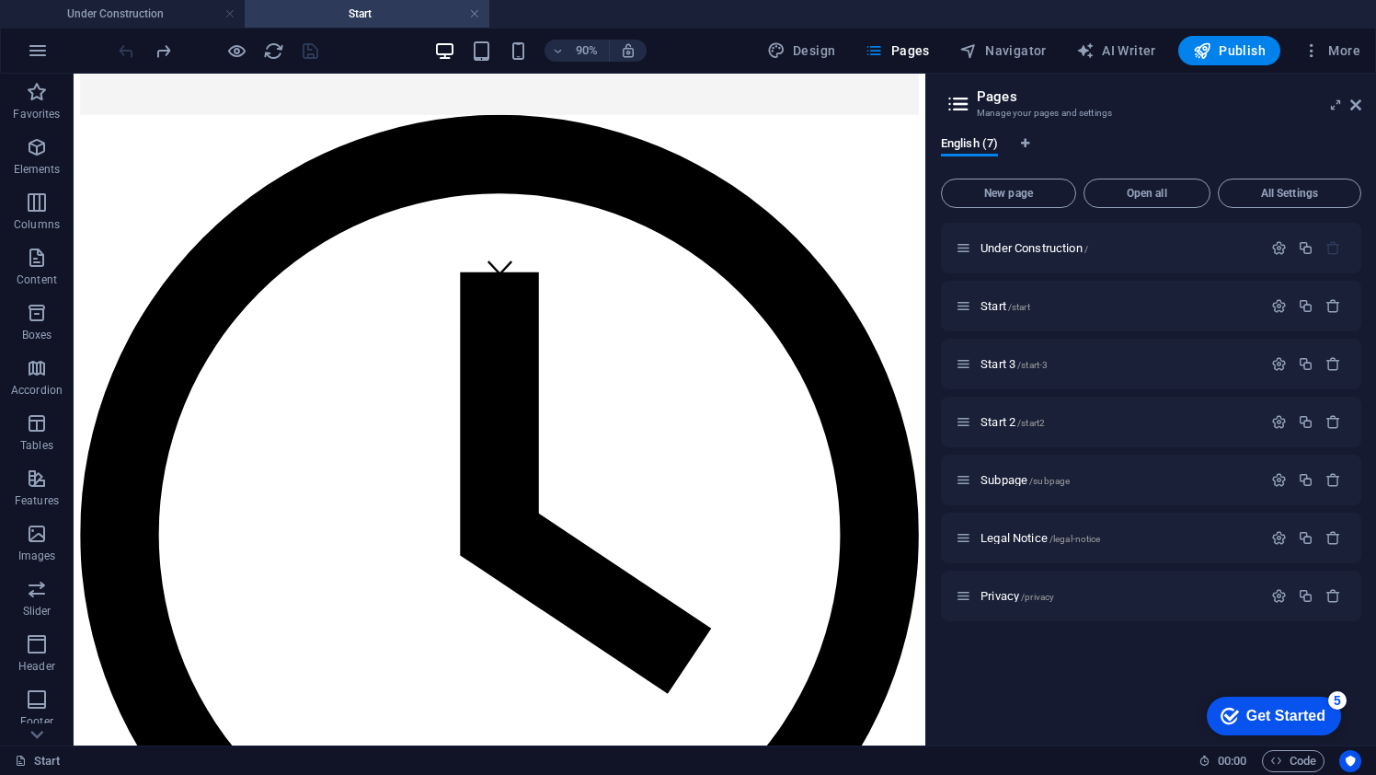
scroll to position [400, 0]
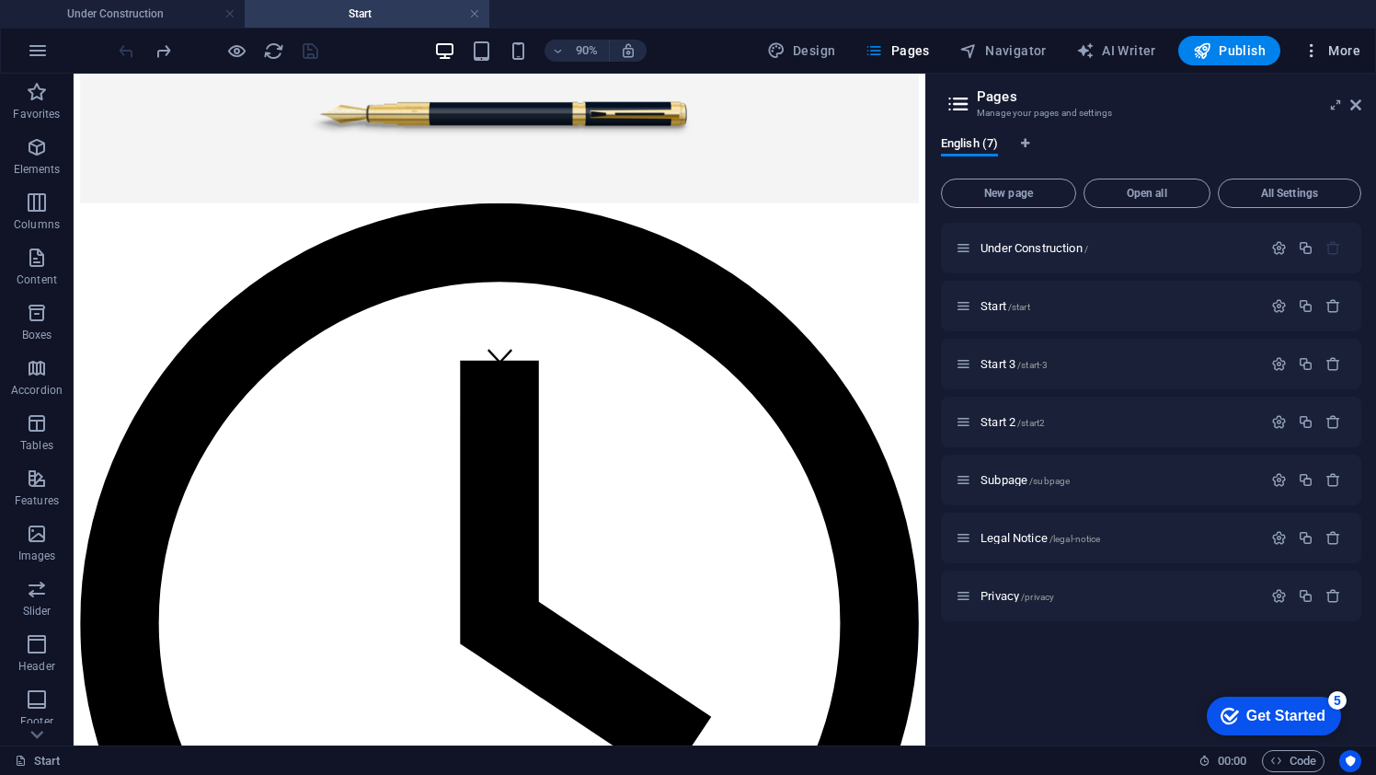
click at [1337, 49] on span "More" at bounding box center [1332, 50] width 58 height 18
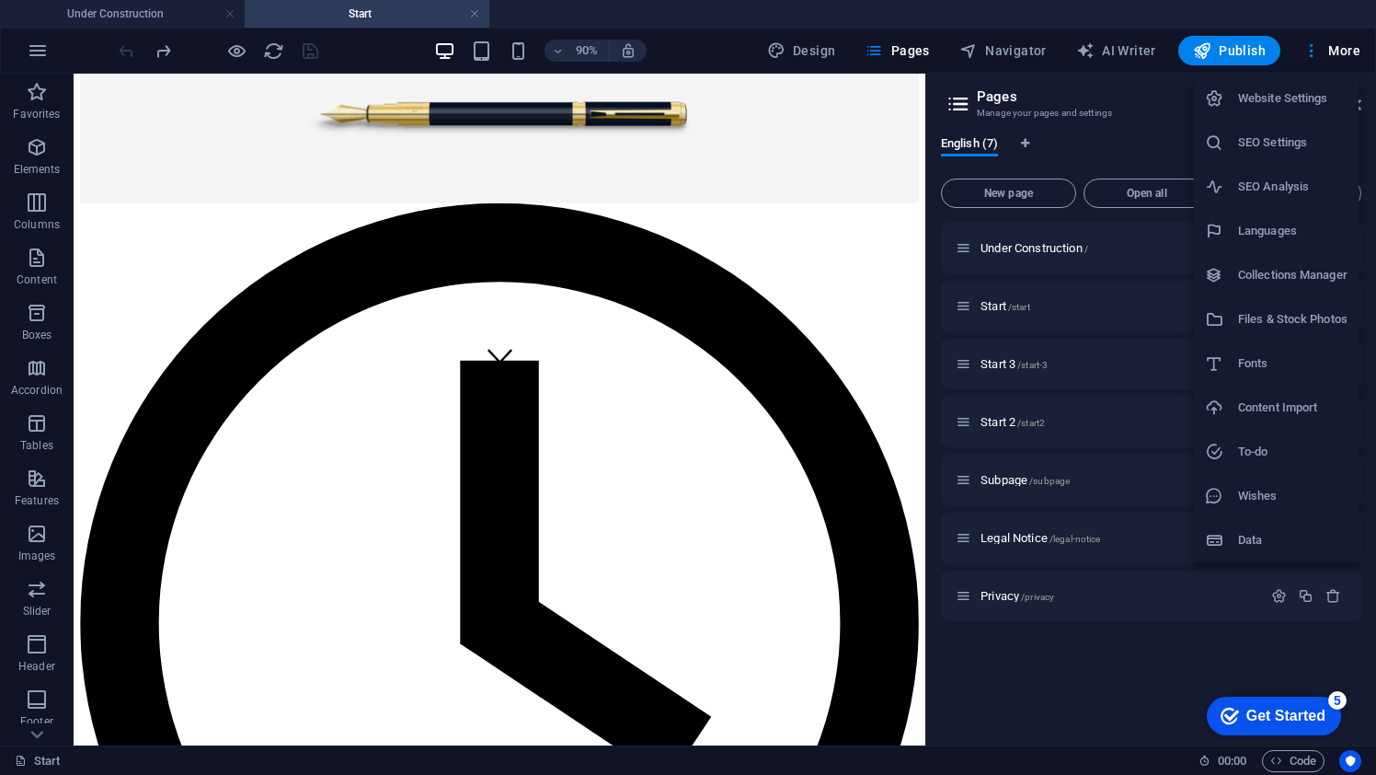
click at [867, 380] on div at bounding box center [688, 387] width 1376 height 775
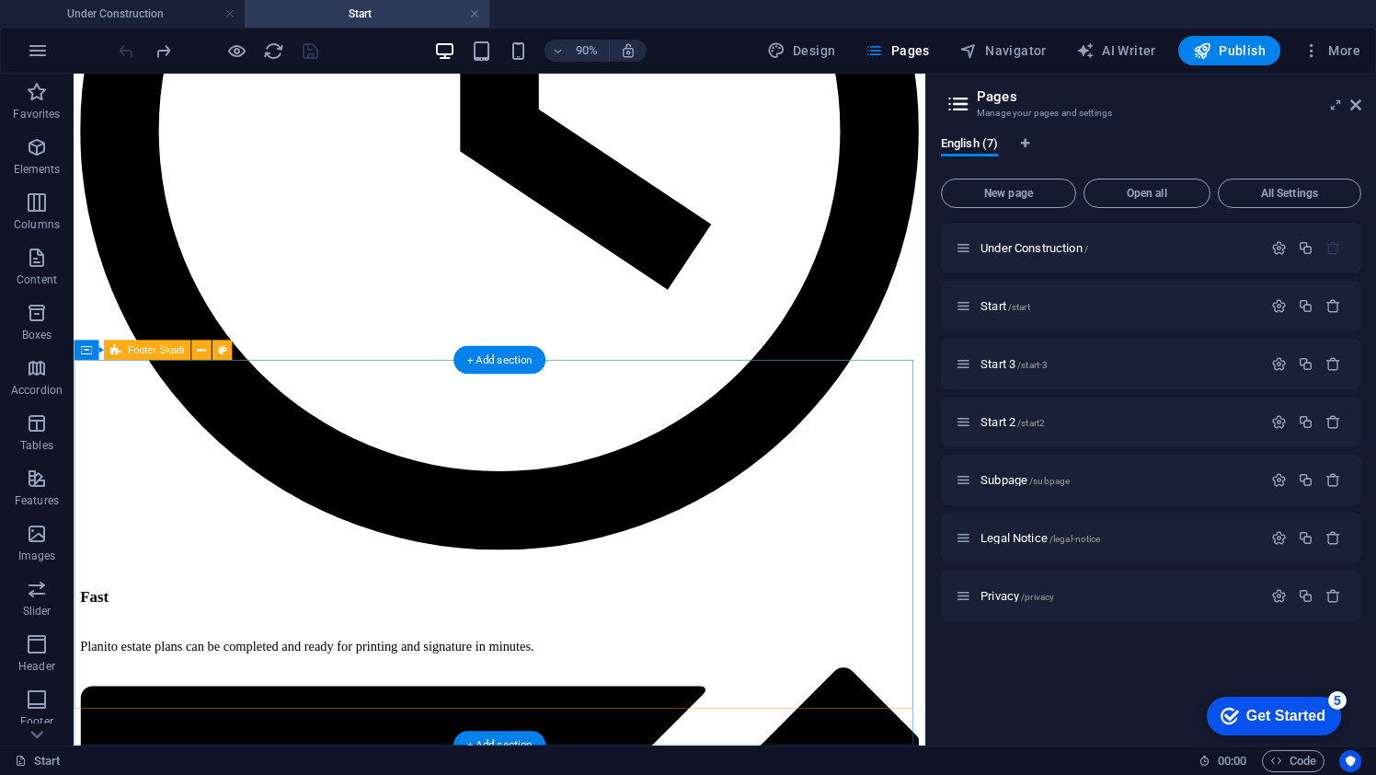
scroll to position [1114, 0]
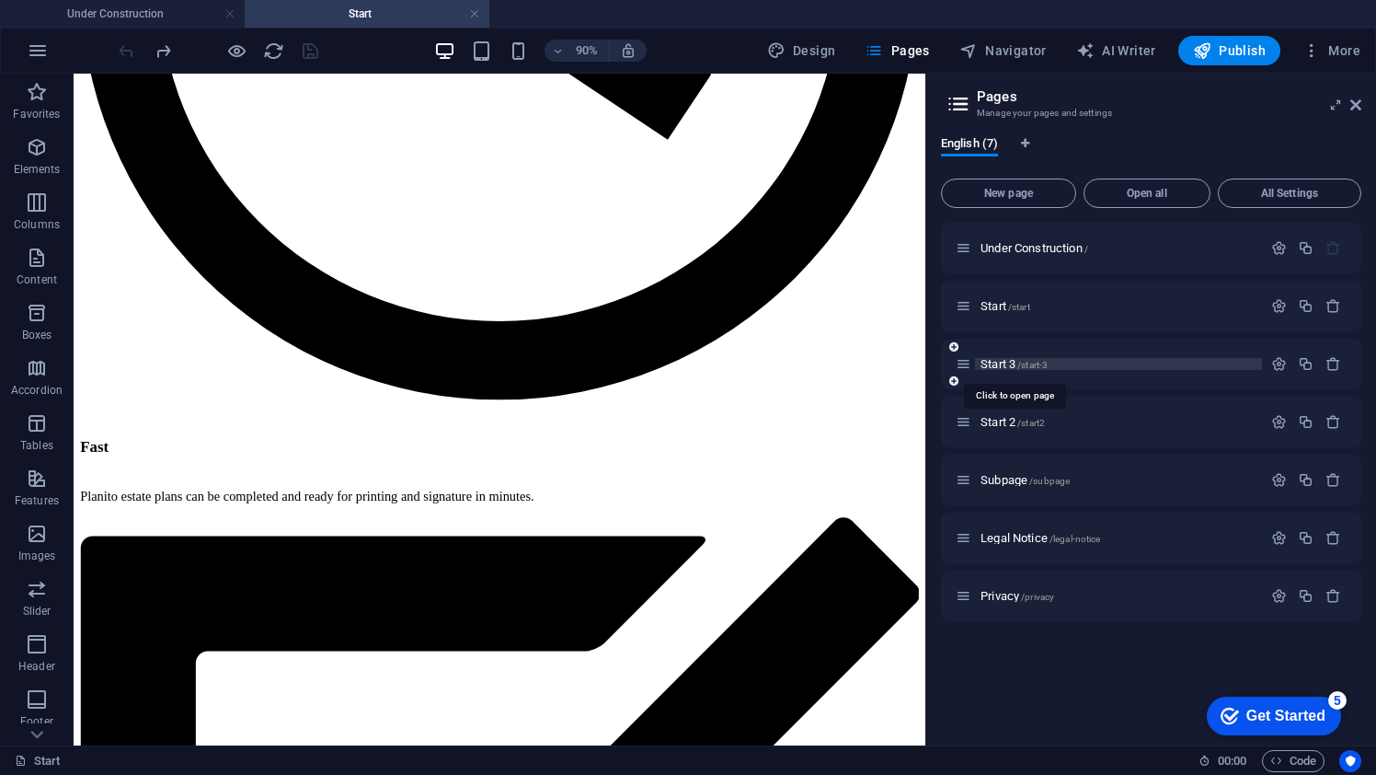
click at [1004, 367] on span "Start 3 /start-3" at bounding box center [1014, 364] width 67 height 14
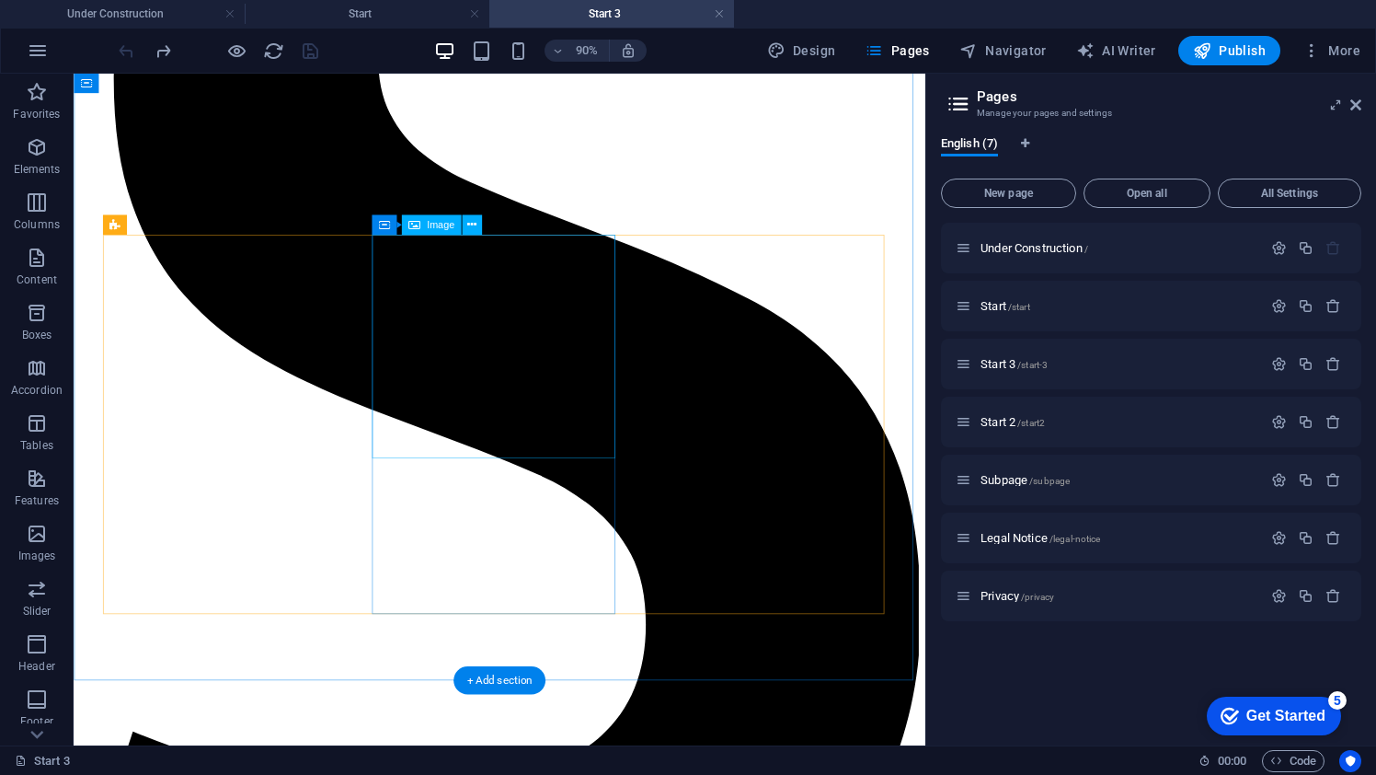
scroll to position [3144, 0]
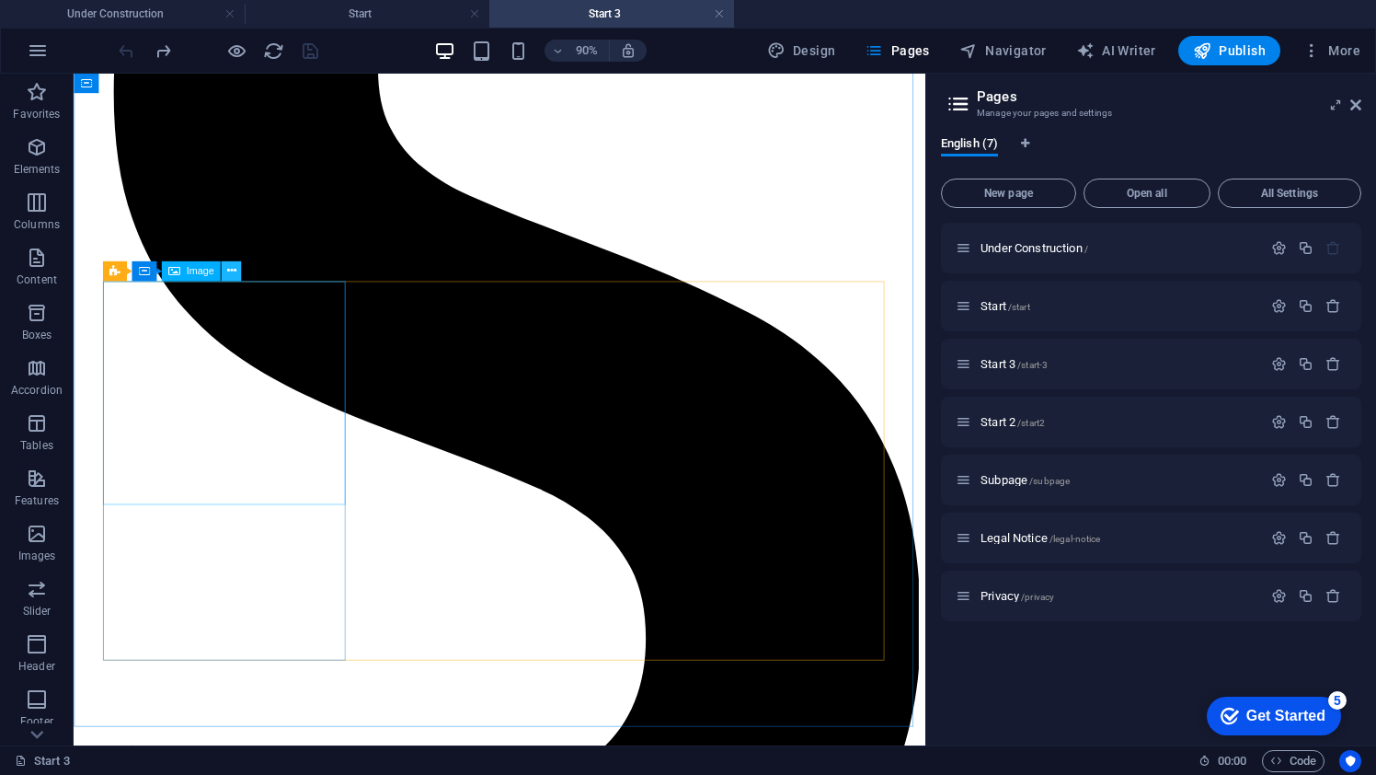
click at [233, 271] on icon at bounding box center [230, 270] width 9 height 17
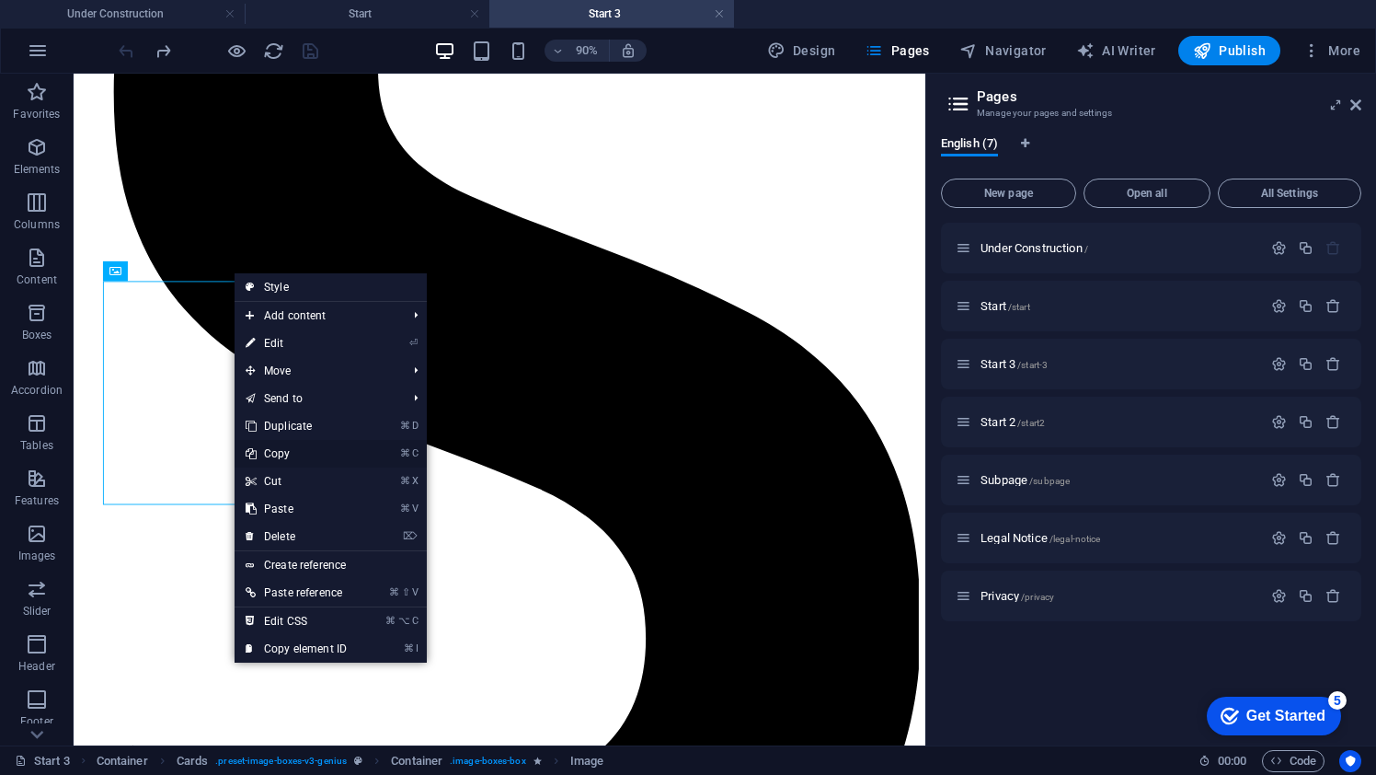
click at [302, 457] on link "⌘ C Copy" at bounding box center [296, 454] width 123 height 28
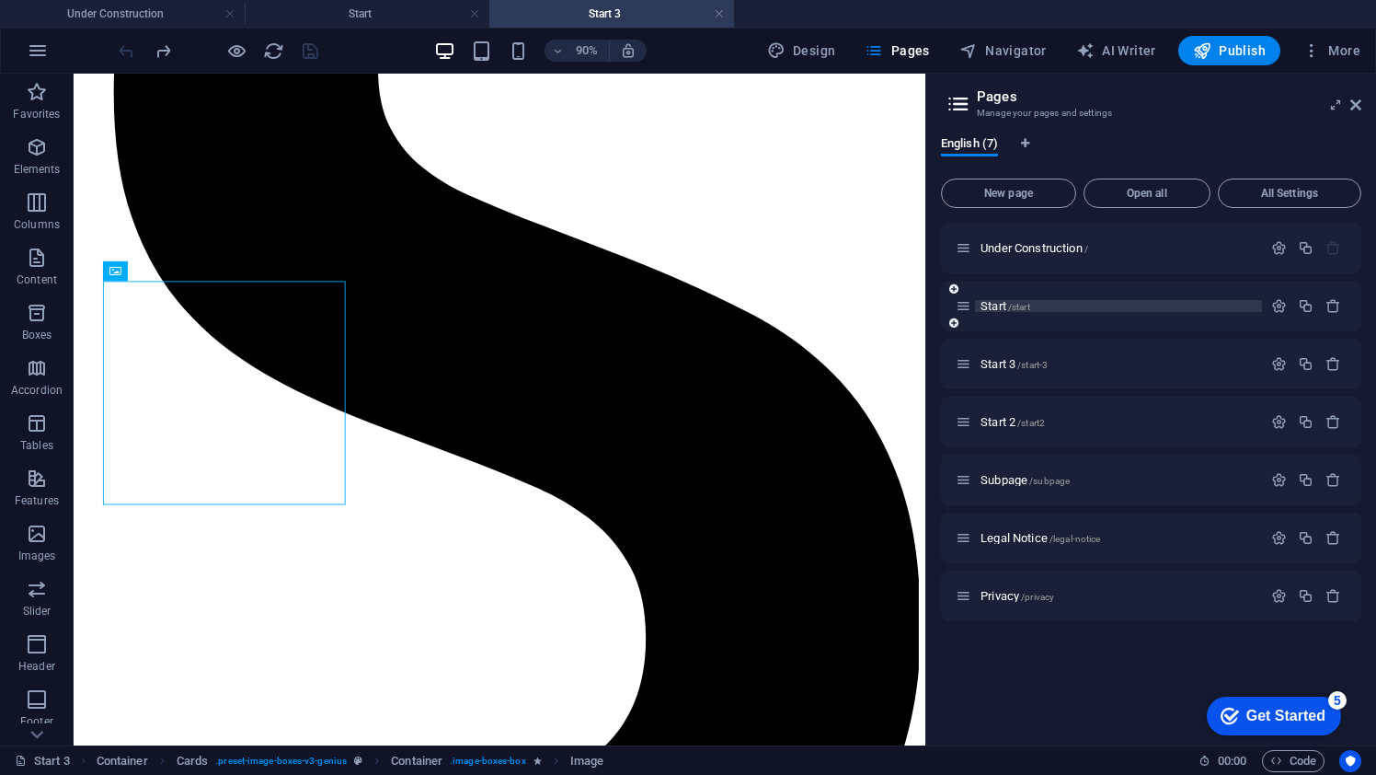
click at [993, 310] on span "Start /start" at bounding box center [1006, 306] width 50 height 14
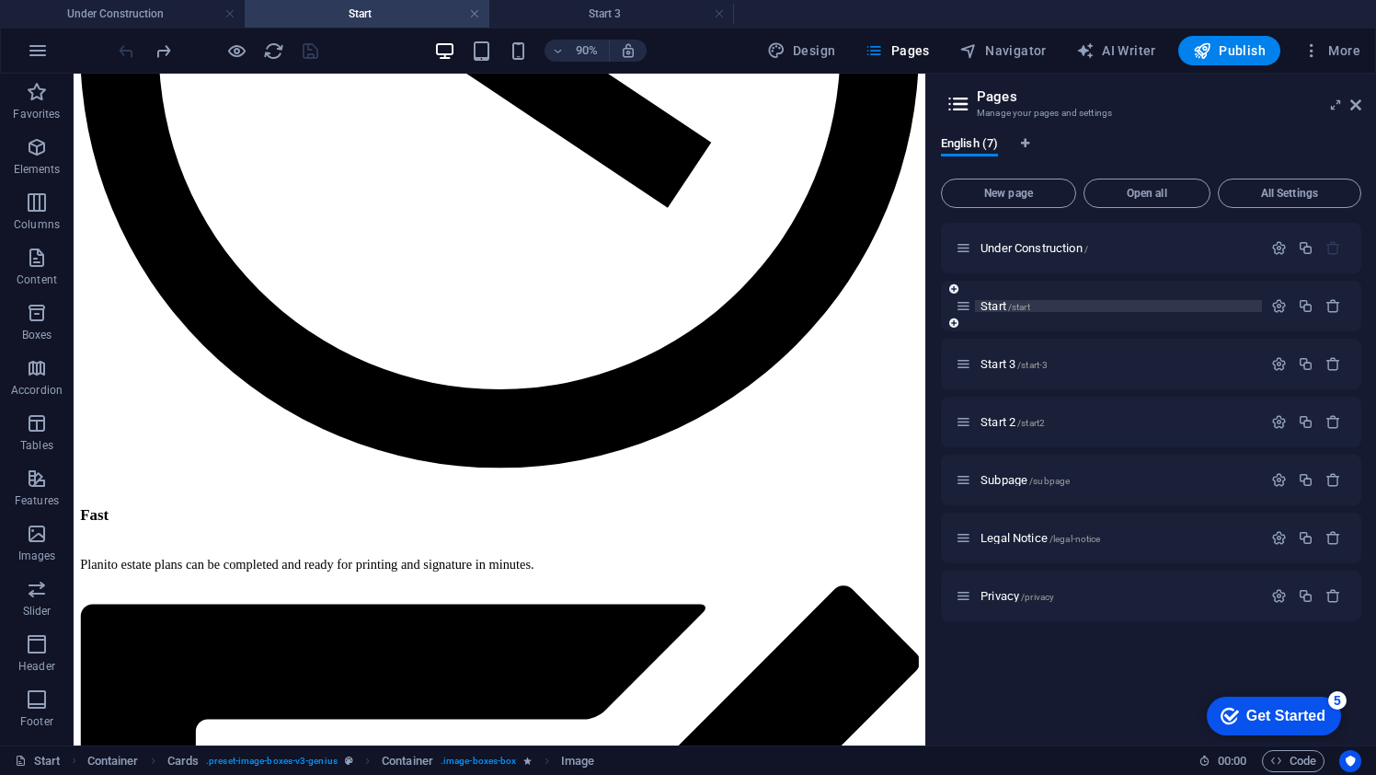
scroll to position [1035, 0]
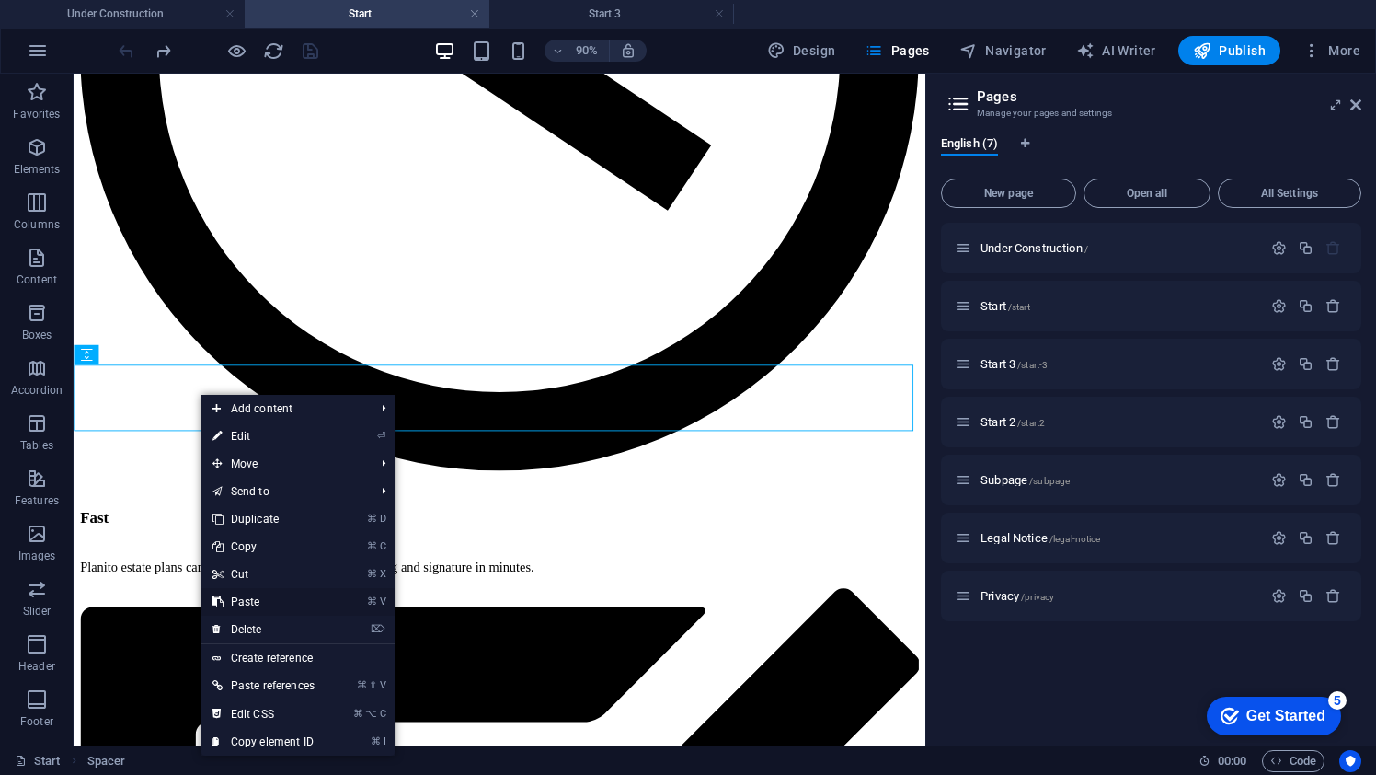
click at [267, 605] on link "⌘ V Paste" at bounding box center [263, 602] width 124 height 28
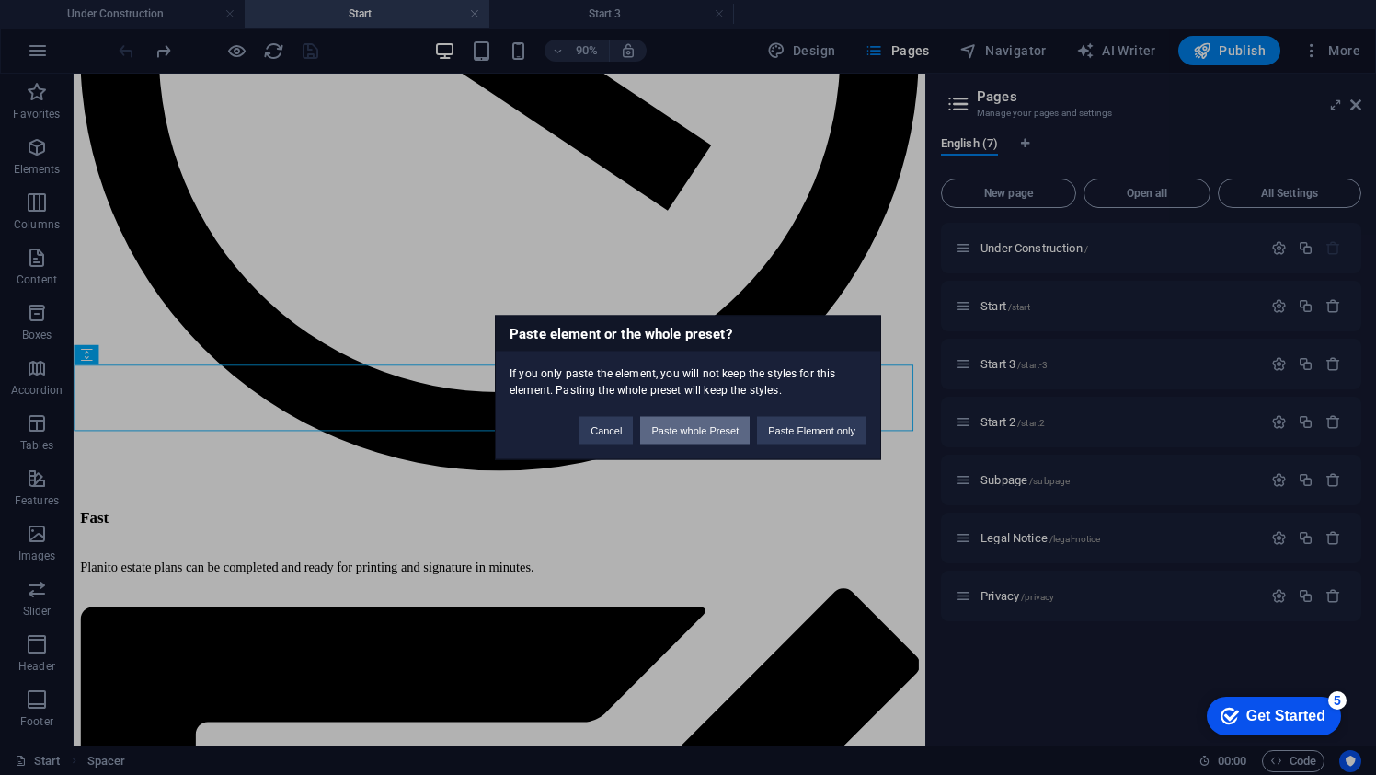
click at [698, 434] on button "Paste whole Preset" at bounding box center [694, 431] width 109 height 28
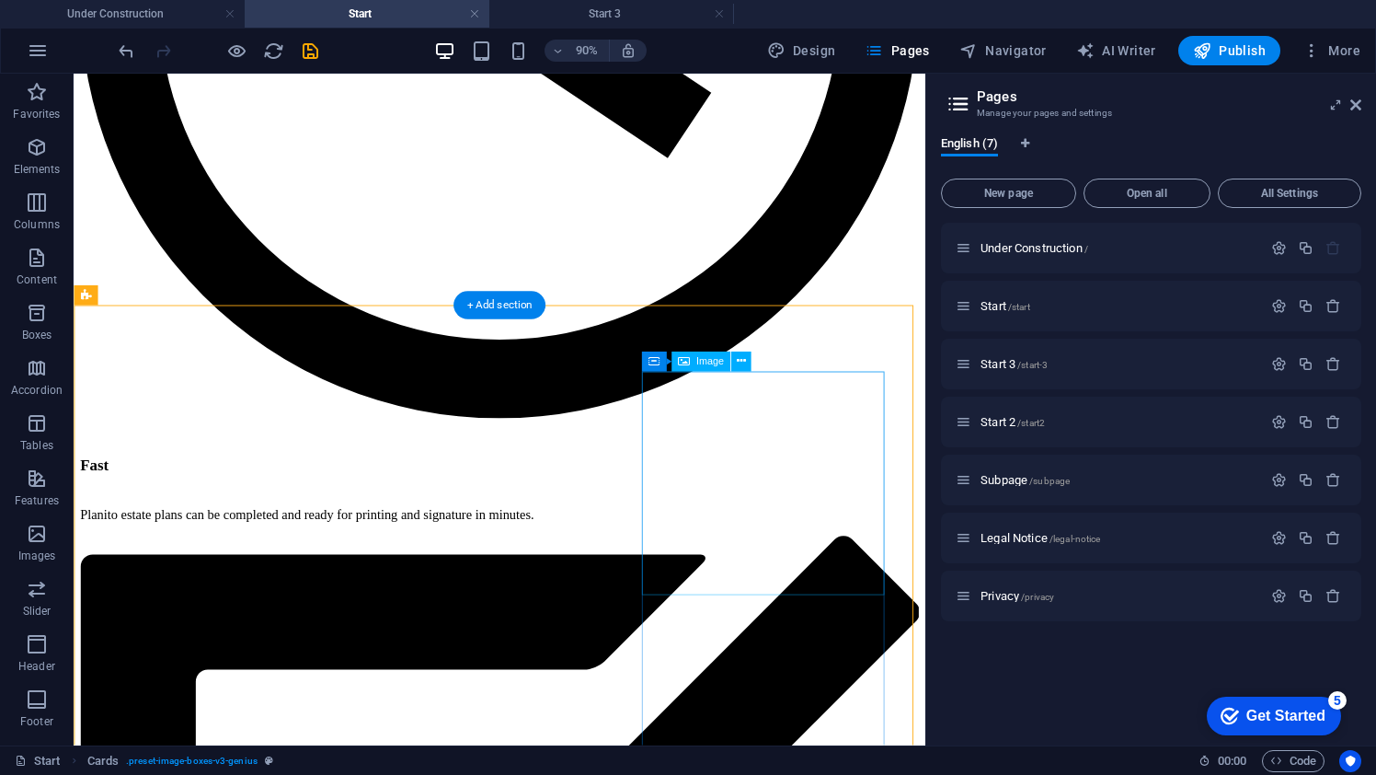
scroll to position [1016, 0]
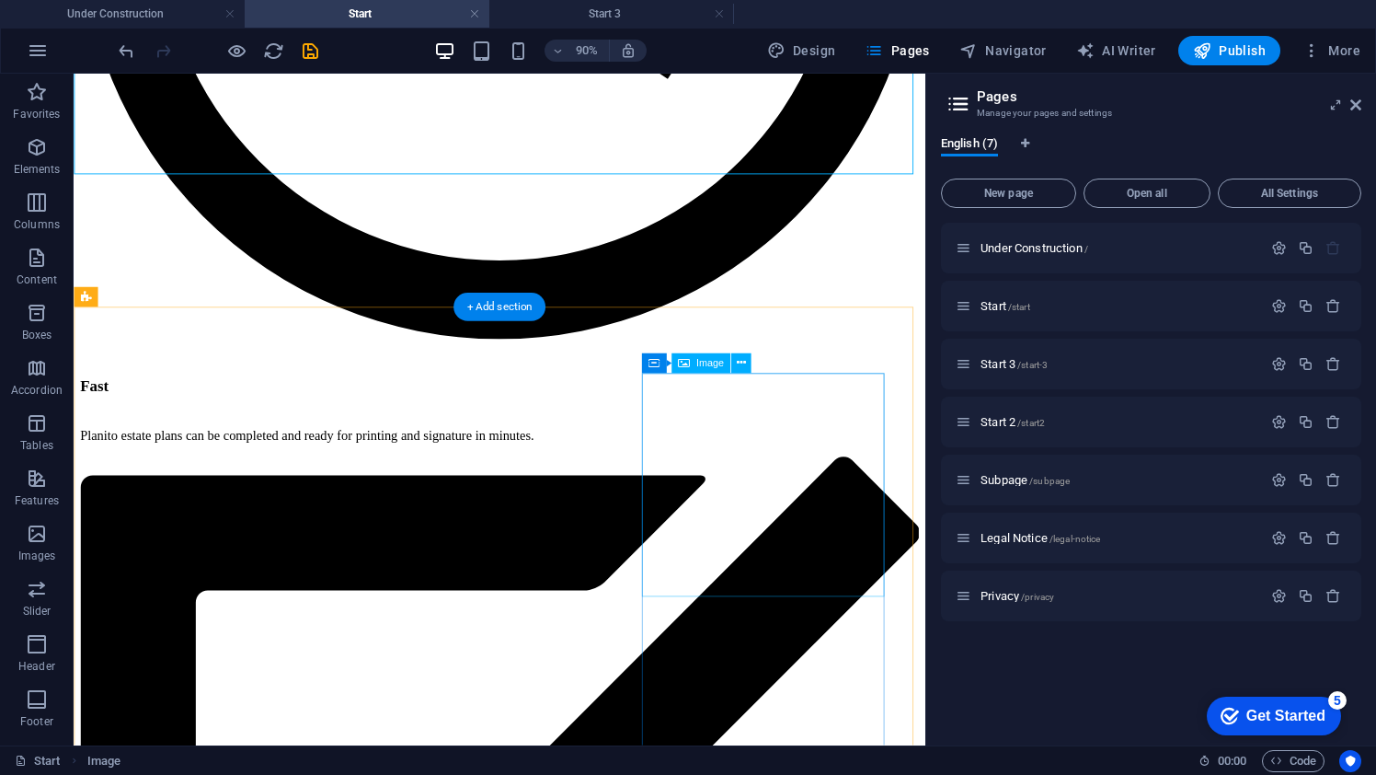
scroll to position [1197, 0]
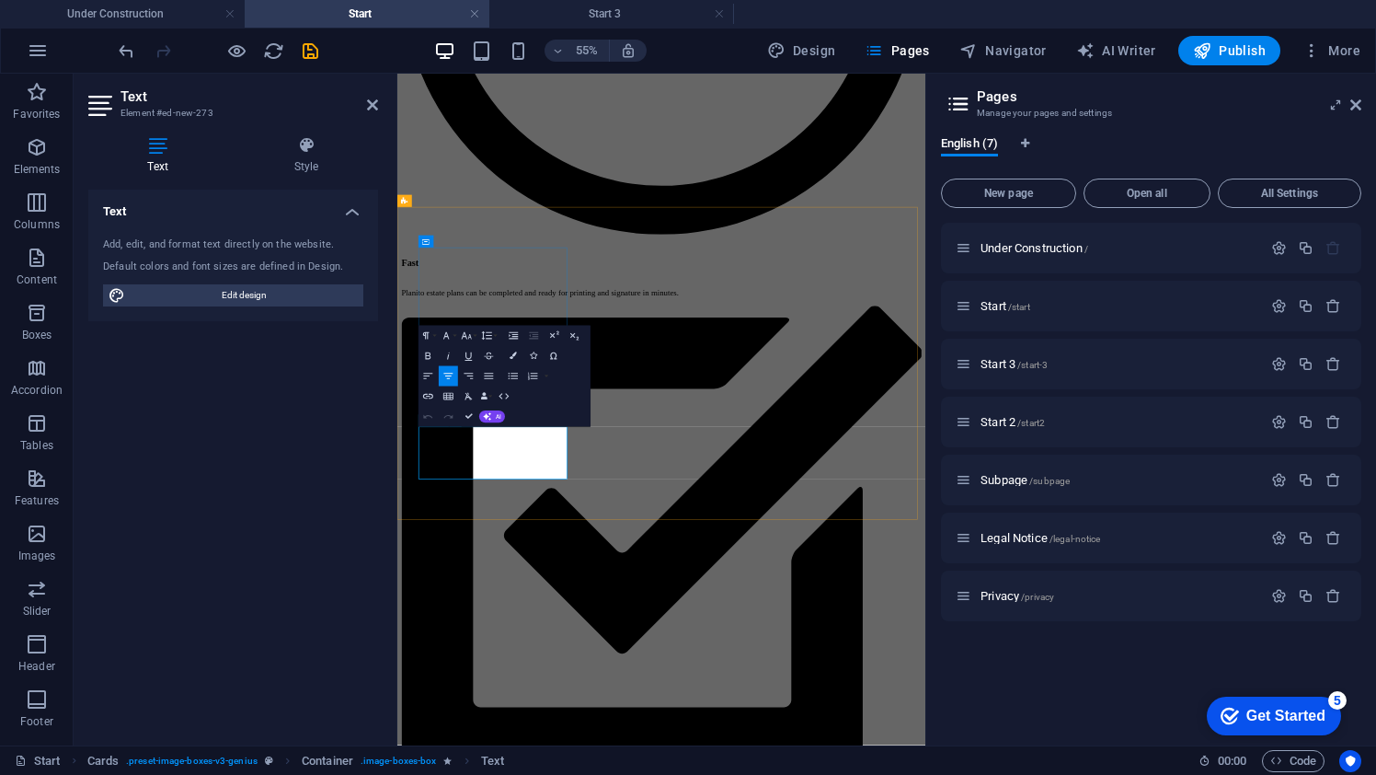
drag, startPoint x: 638, startPoint y: 770, endPoint x: 444, endPoint y: 731, distance: 197.9
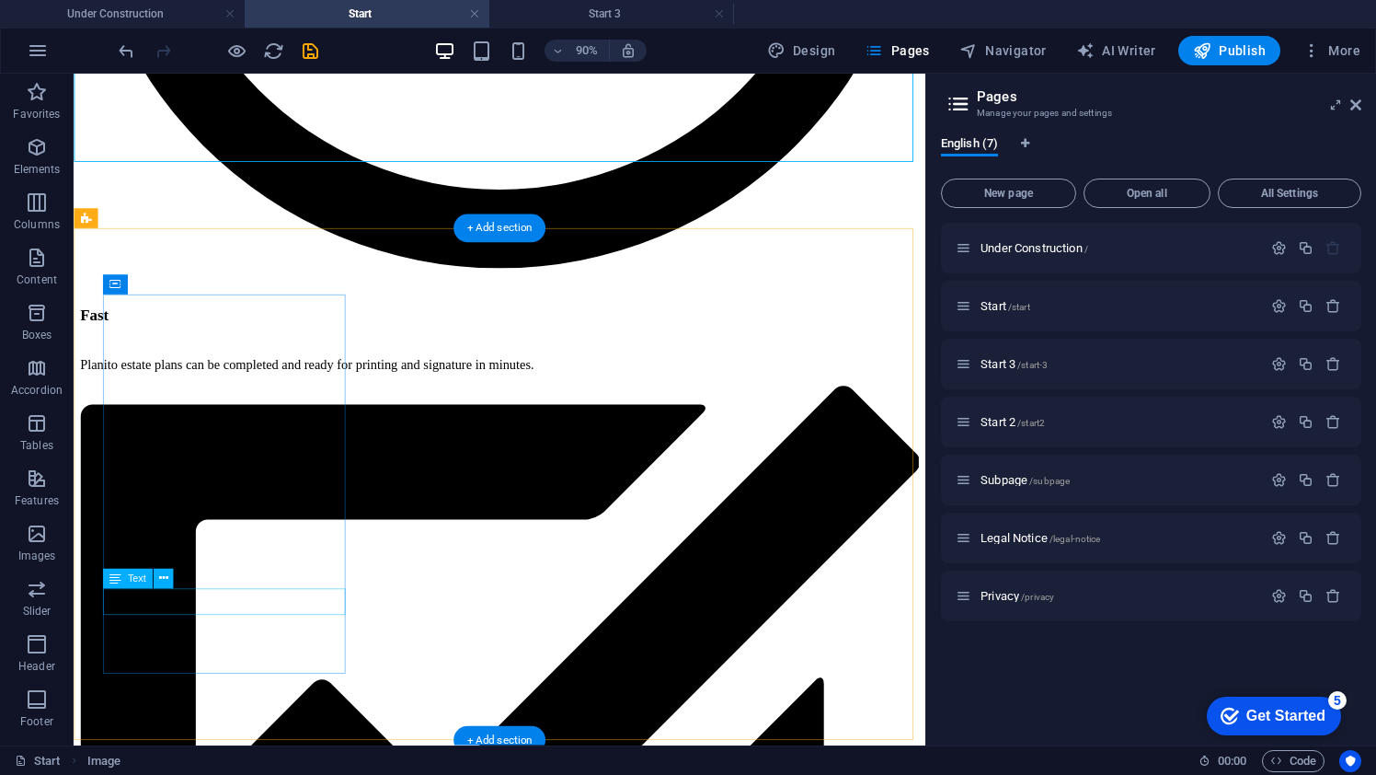
scroll to position [1261, 0]
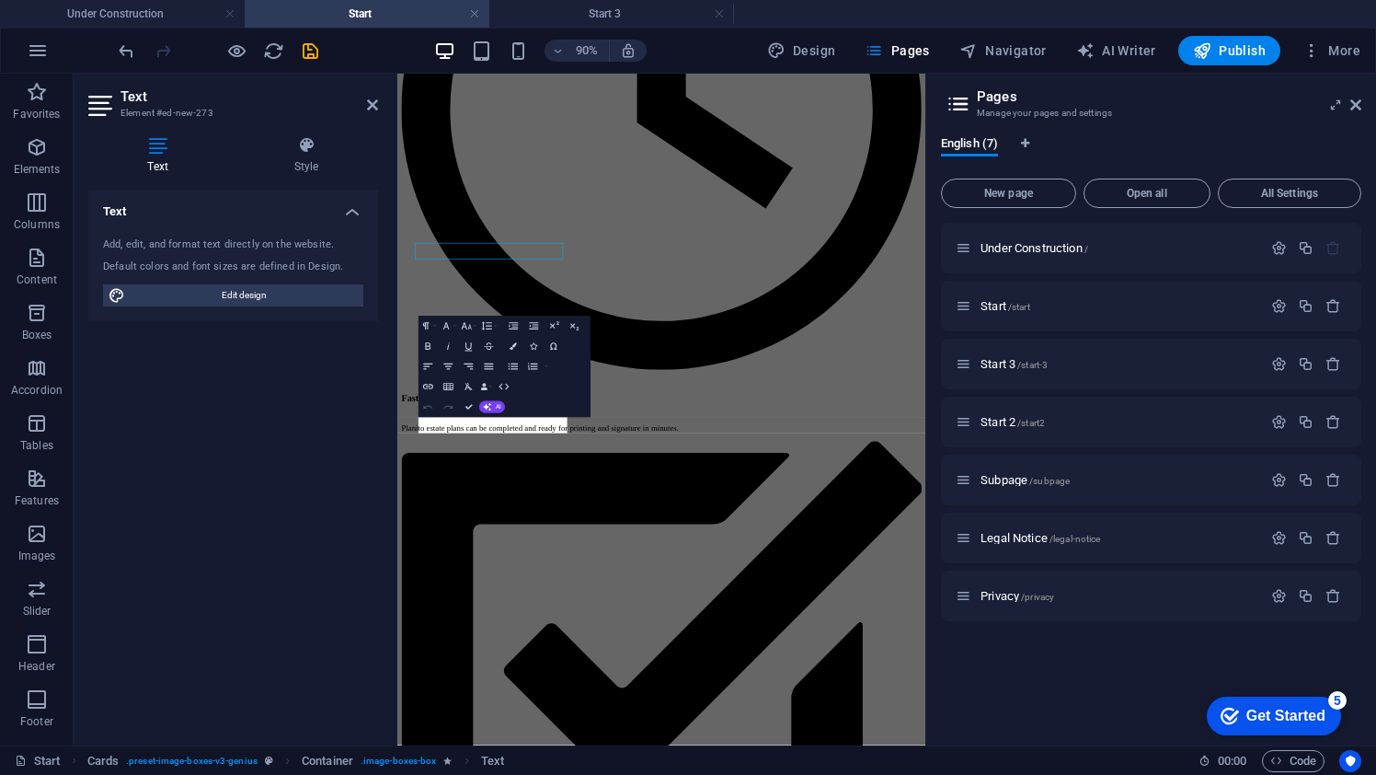
scroll to position [1524, 0]
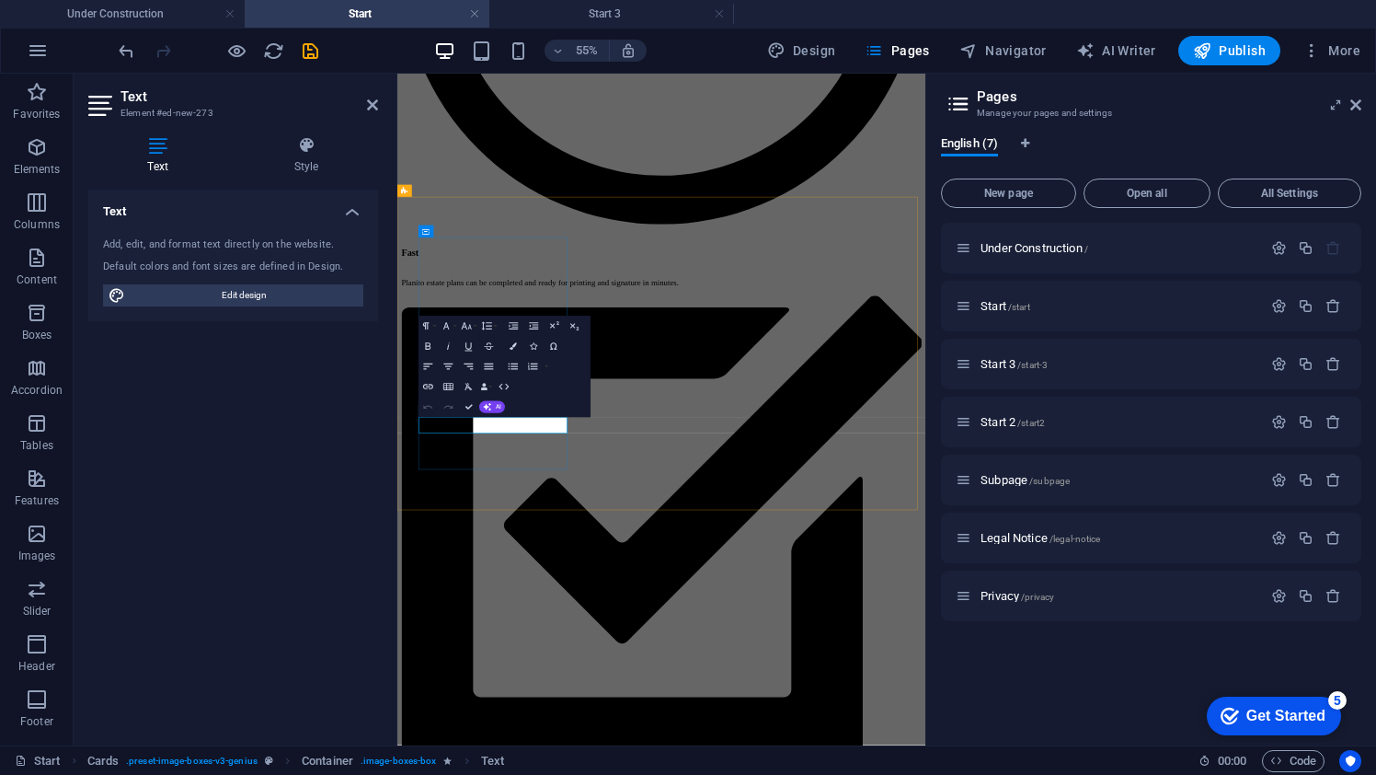
click at [432, 347] on icon "button" at bounding box center [428, 346] width 12 height 12
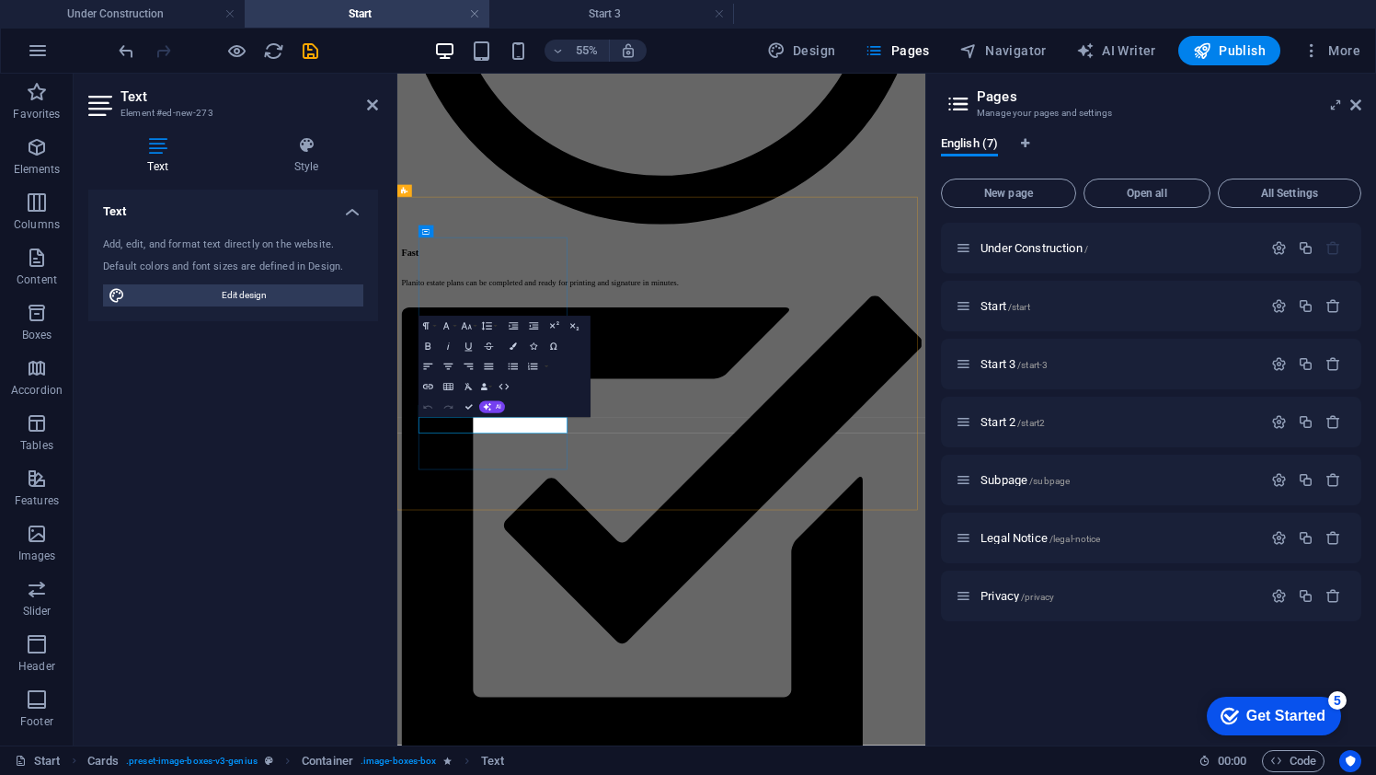
click at [283, 296] on span "Edit design" at bounding box center [244, 295] width 227 height 22
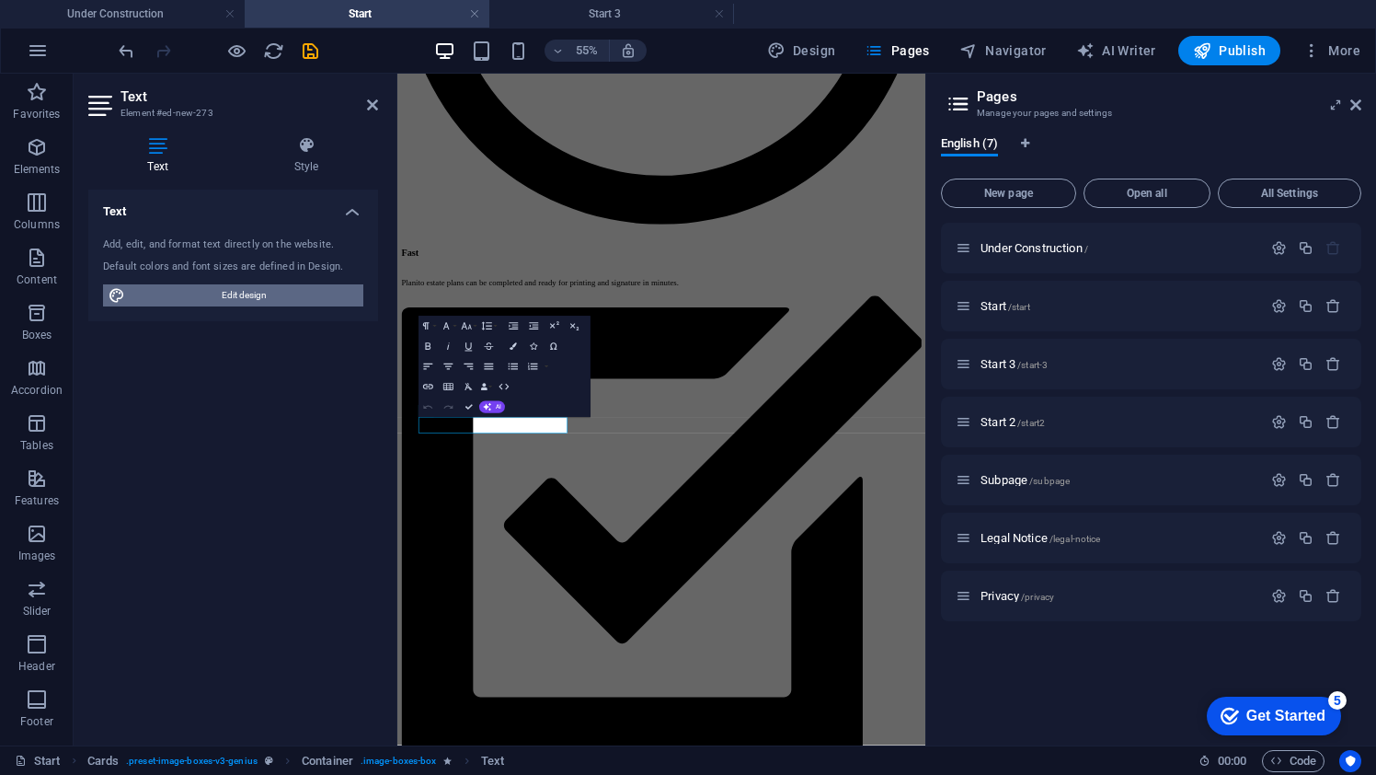
select select "px"
select select "400"
select select "px"
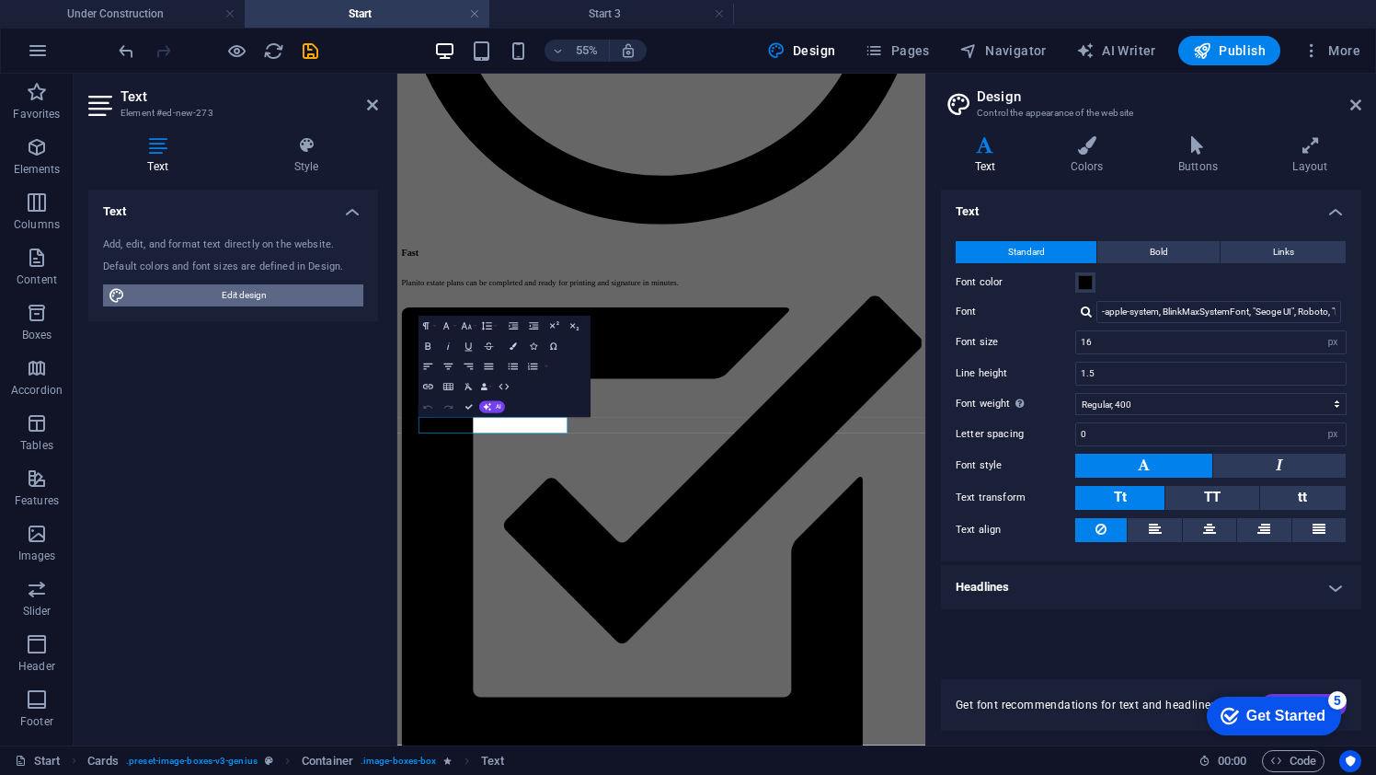
click at [283, 296] on span "Edit design" at bounding box center [244, 295] width 227 height 22
click at [129, 55] on icon "undo" at bounding box center [126, 50] width 21 height 21
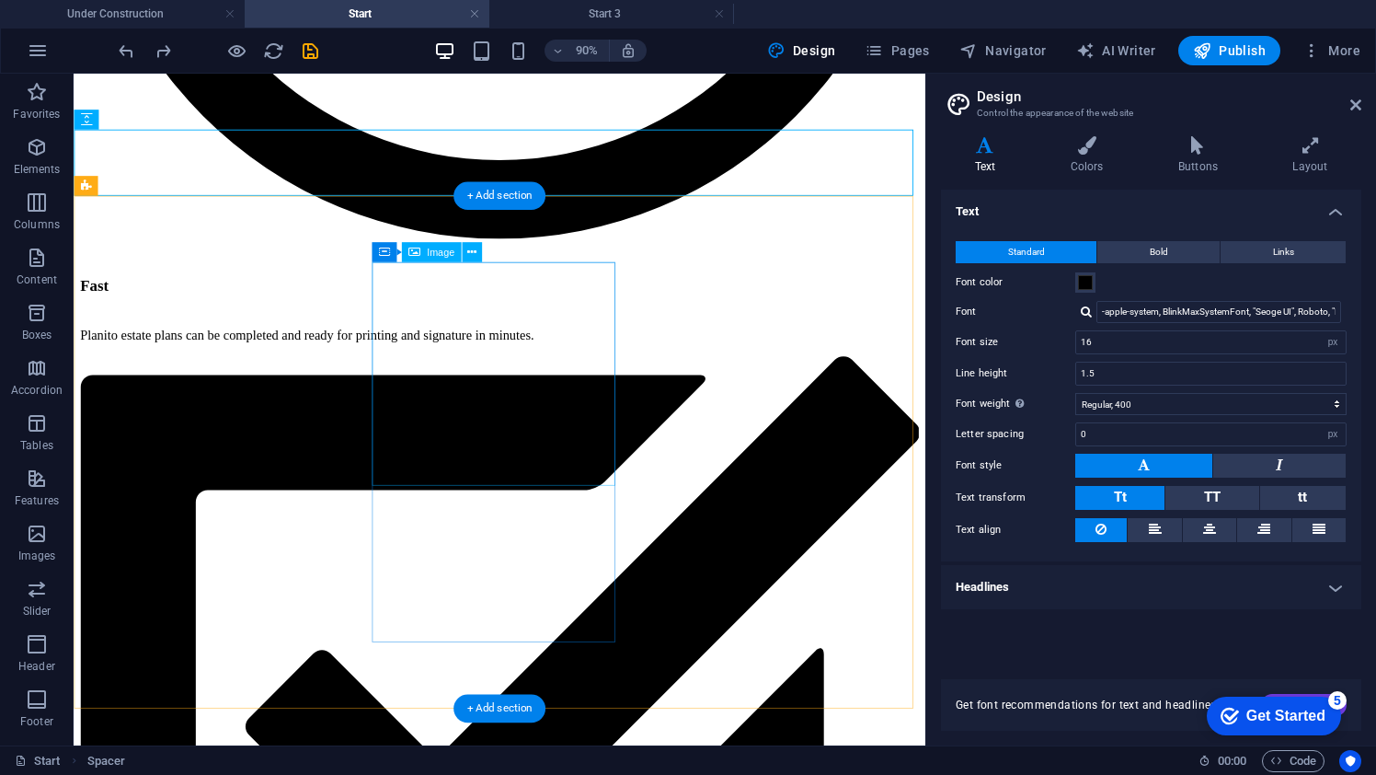
scroll to position [1303, 0]
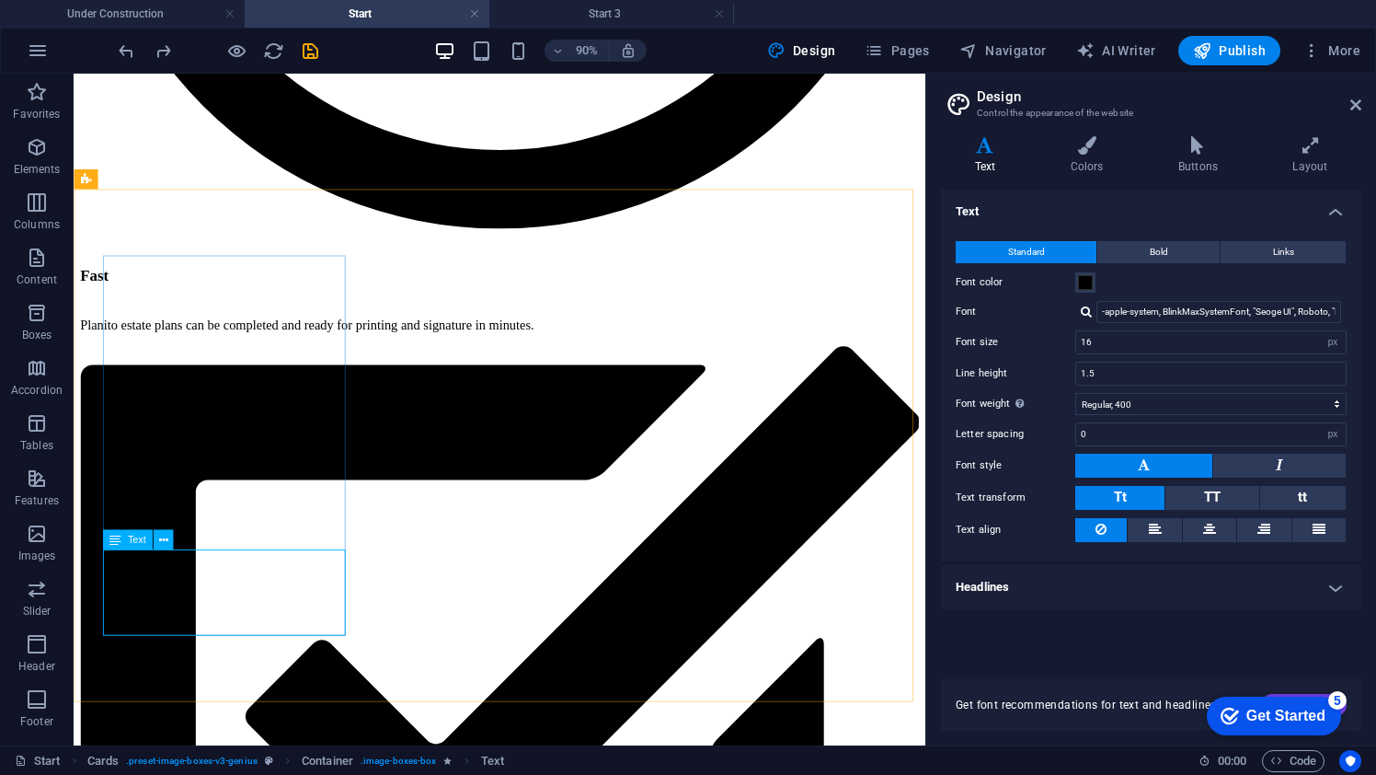
click at [133, 537] on span "Text" at bounding box center [137, 539] width 18 height 10
click at [132, 547] on div "Text" at bounding box center [128, 540] width 50 height 20
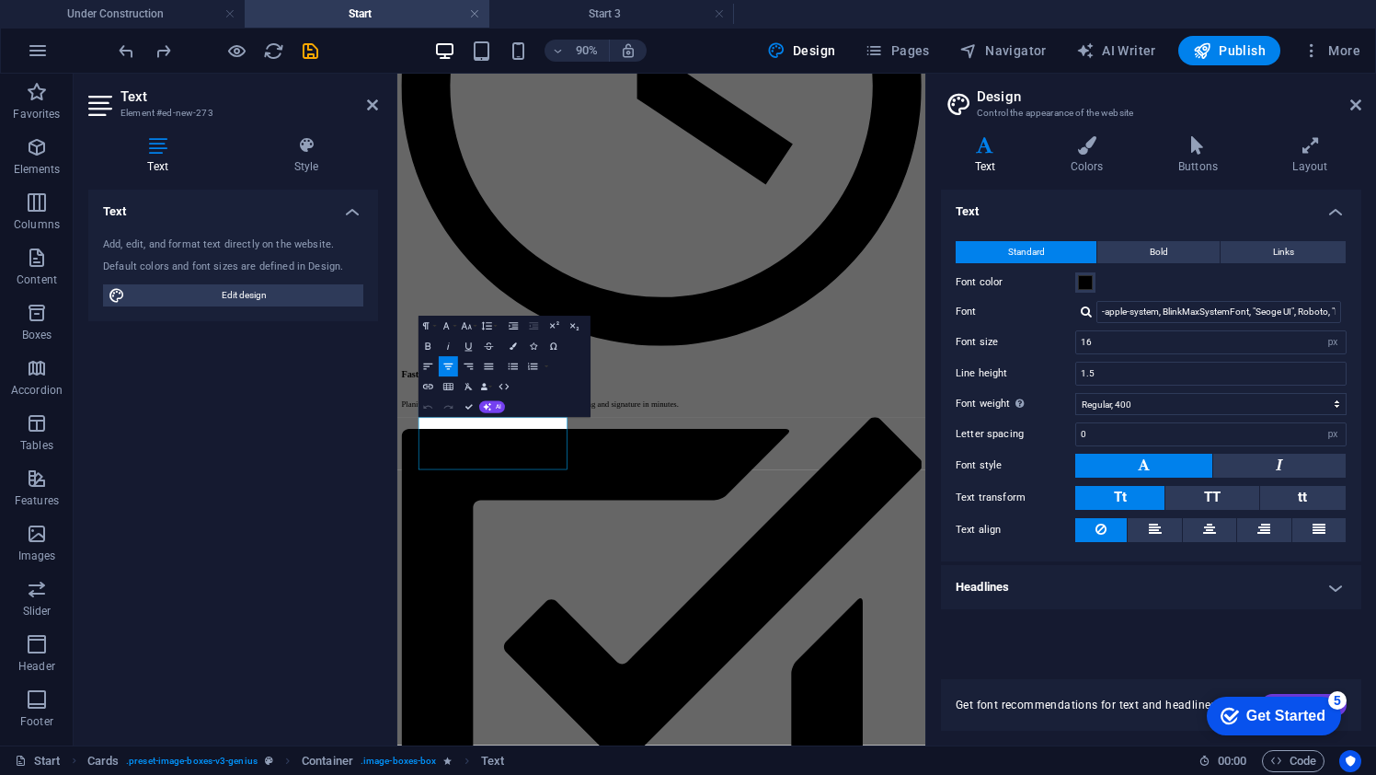
scroll to position [1524, 0]
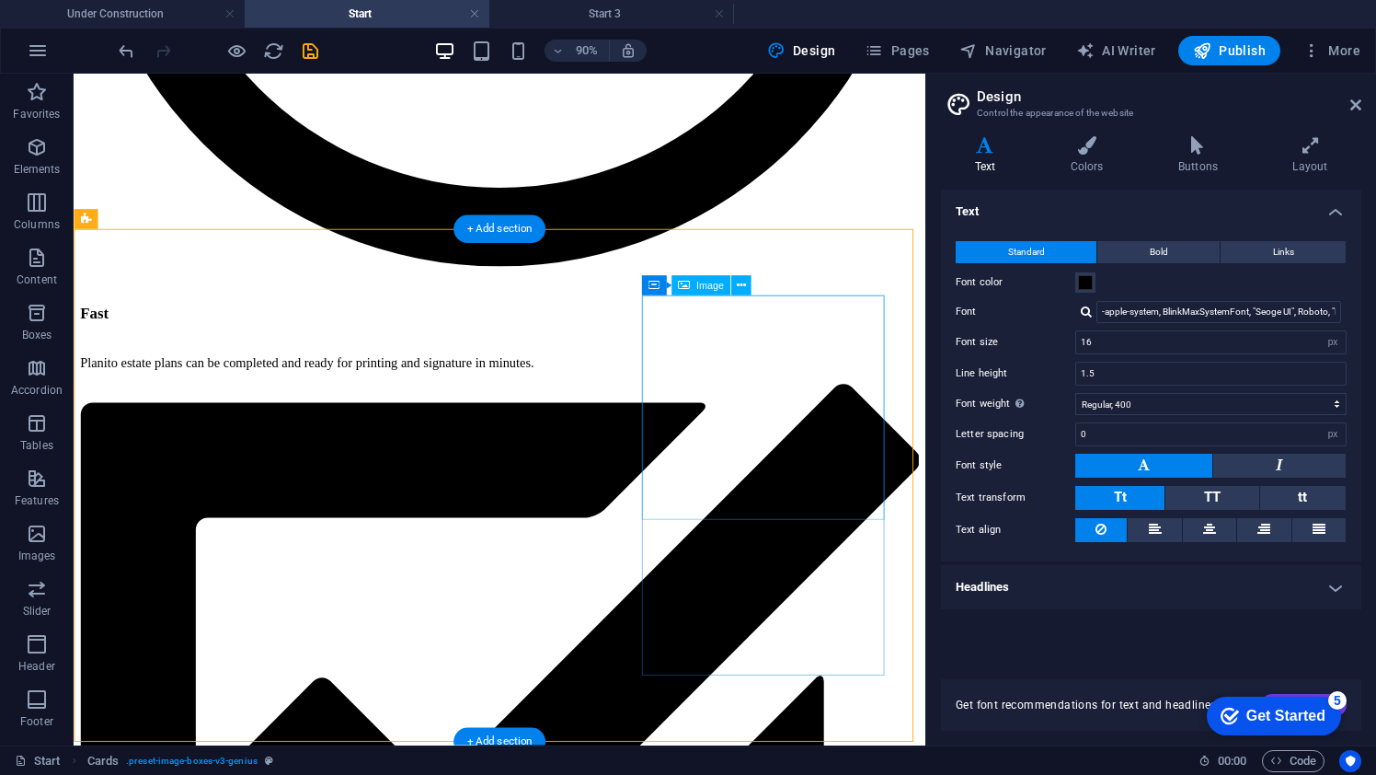
scroll to position [1258, 0]
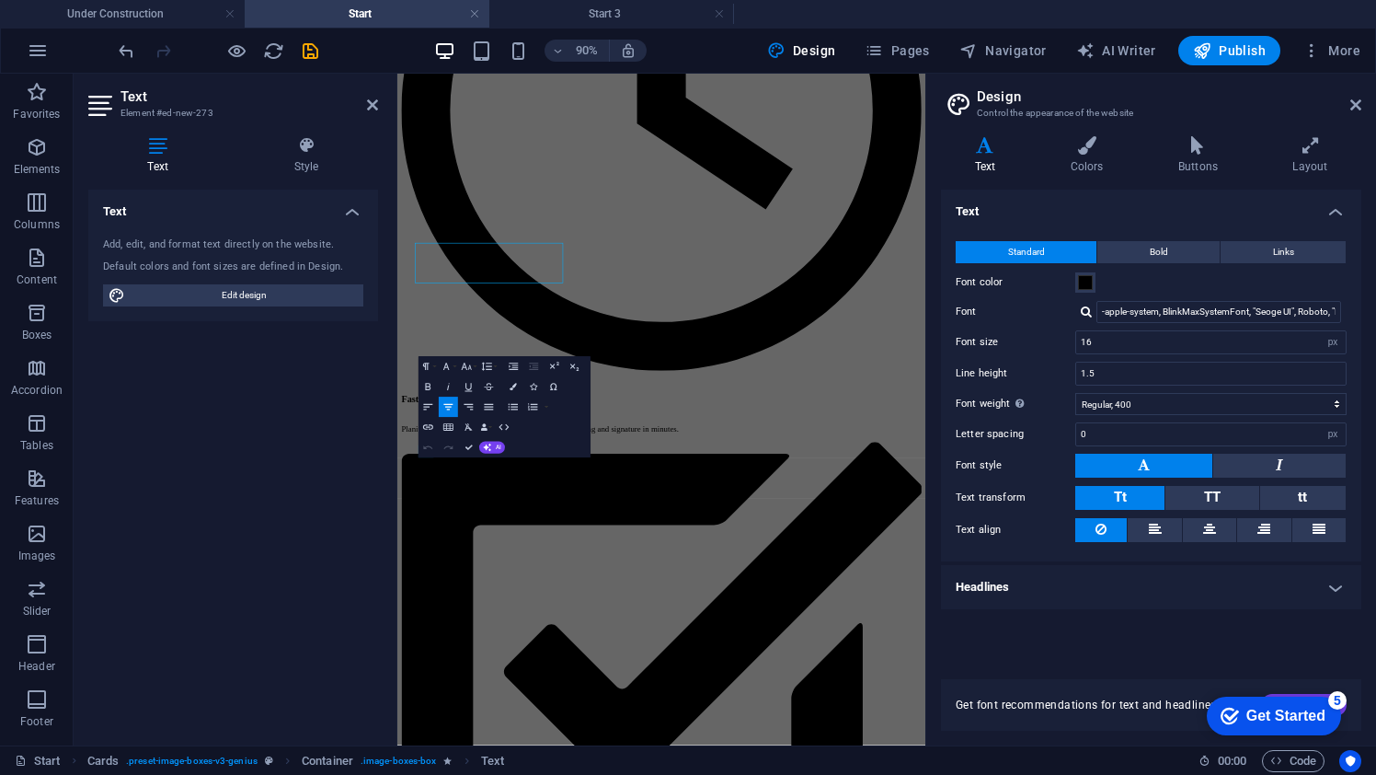
scroll to position [1451, 0]
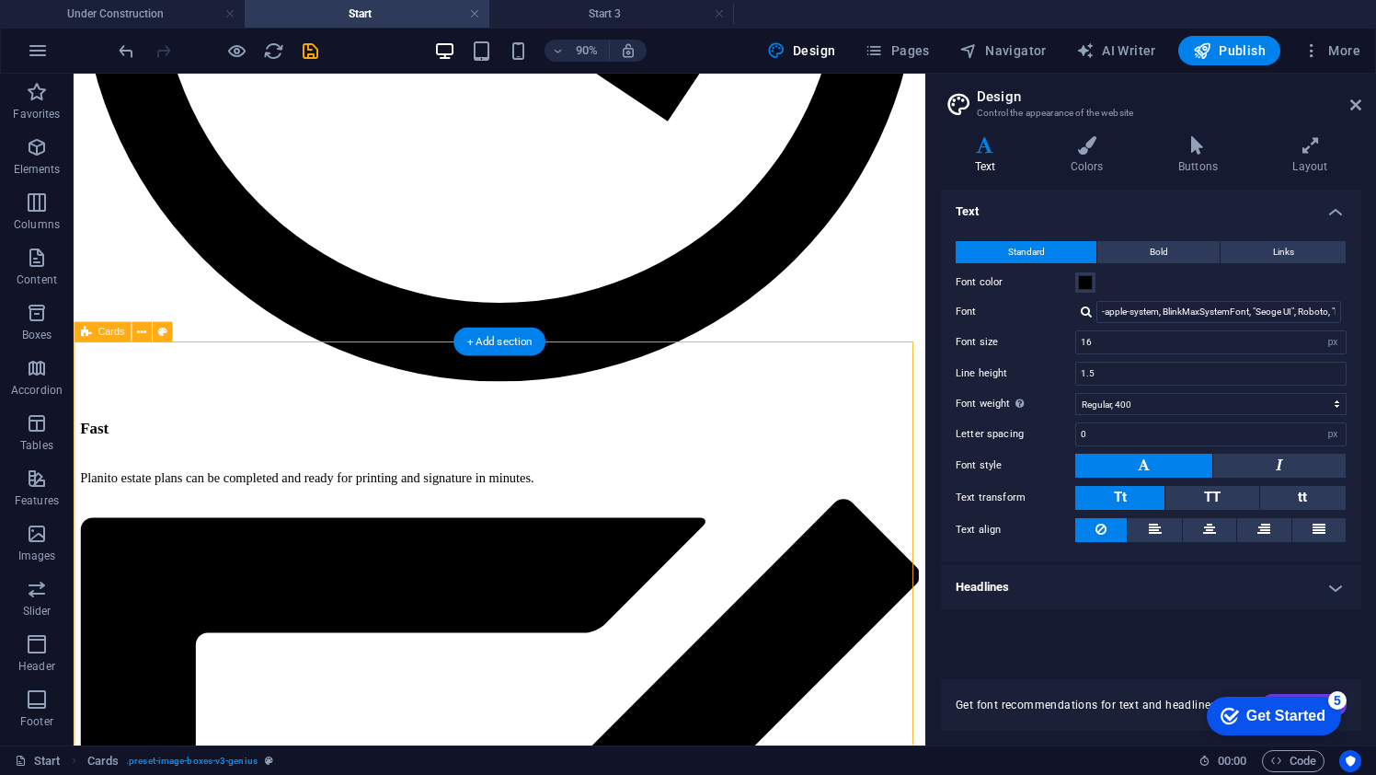
scroll to position [1252, 0]
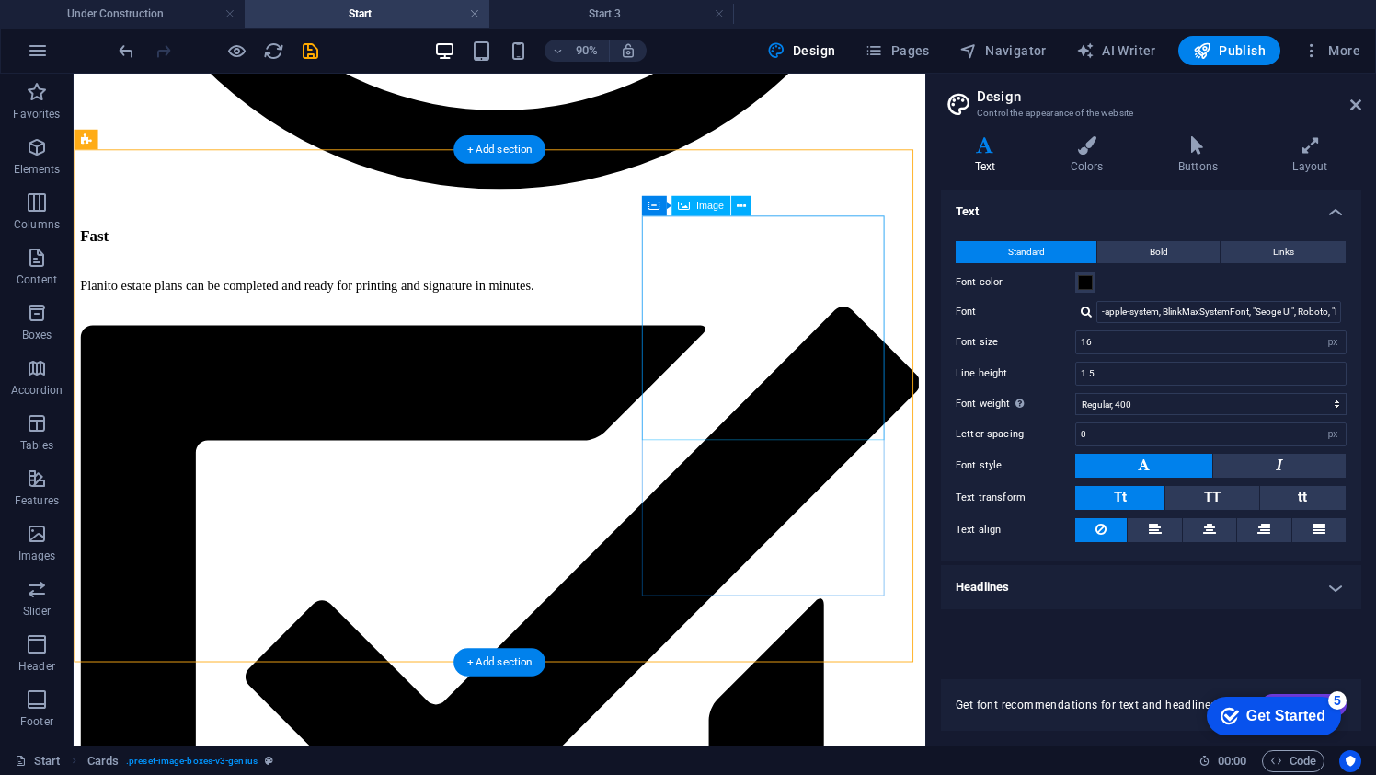
scroll to position [1346, 0]
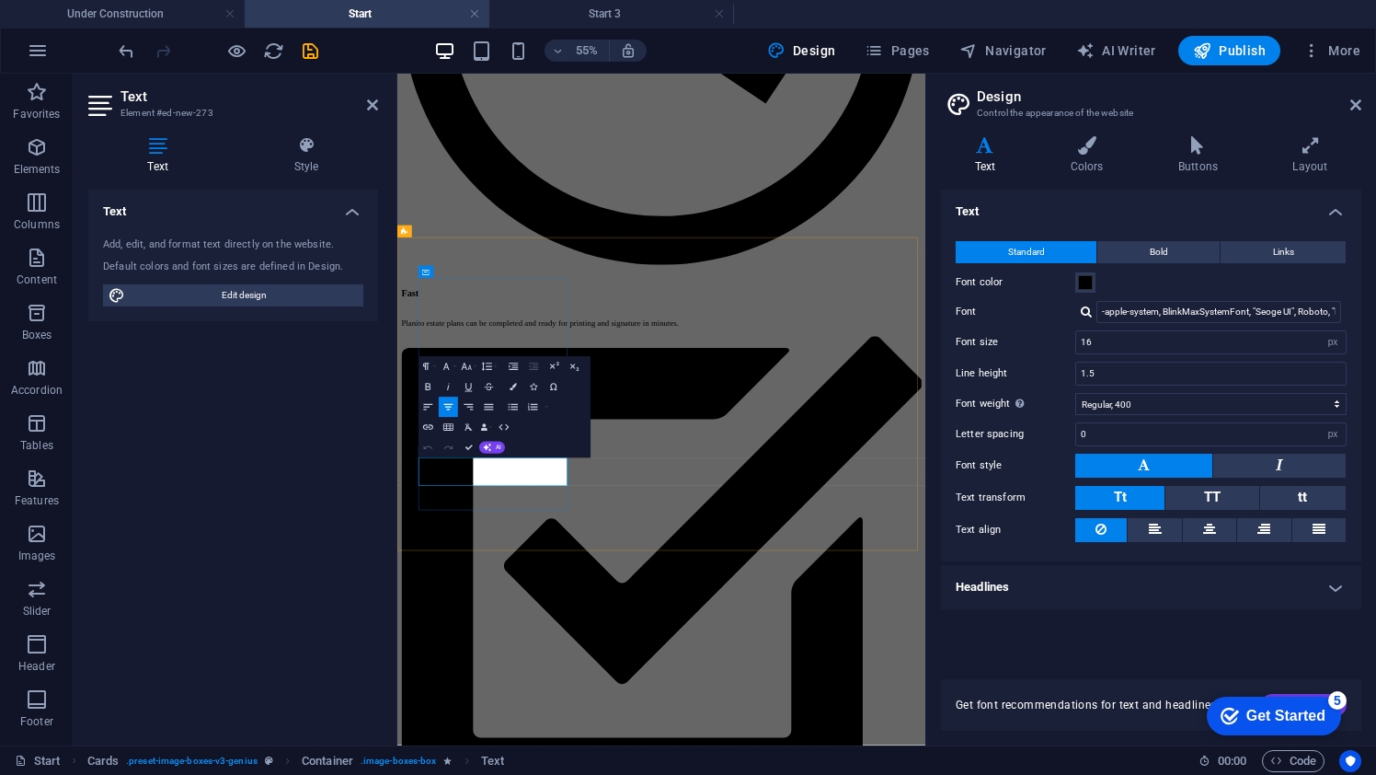
drag, startPoint x: 596, startPoint y: 779, endPoint x: 520, endPoint y: 778, distance: 76.4
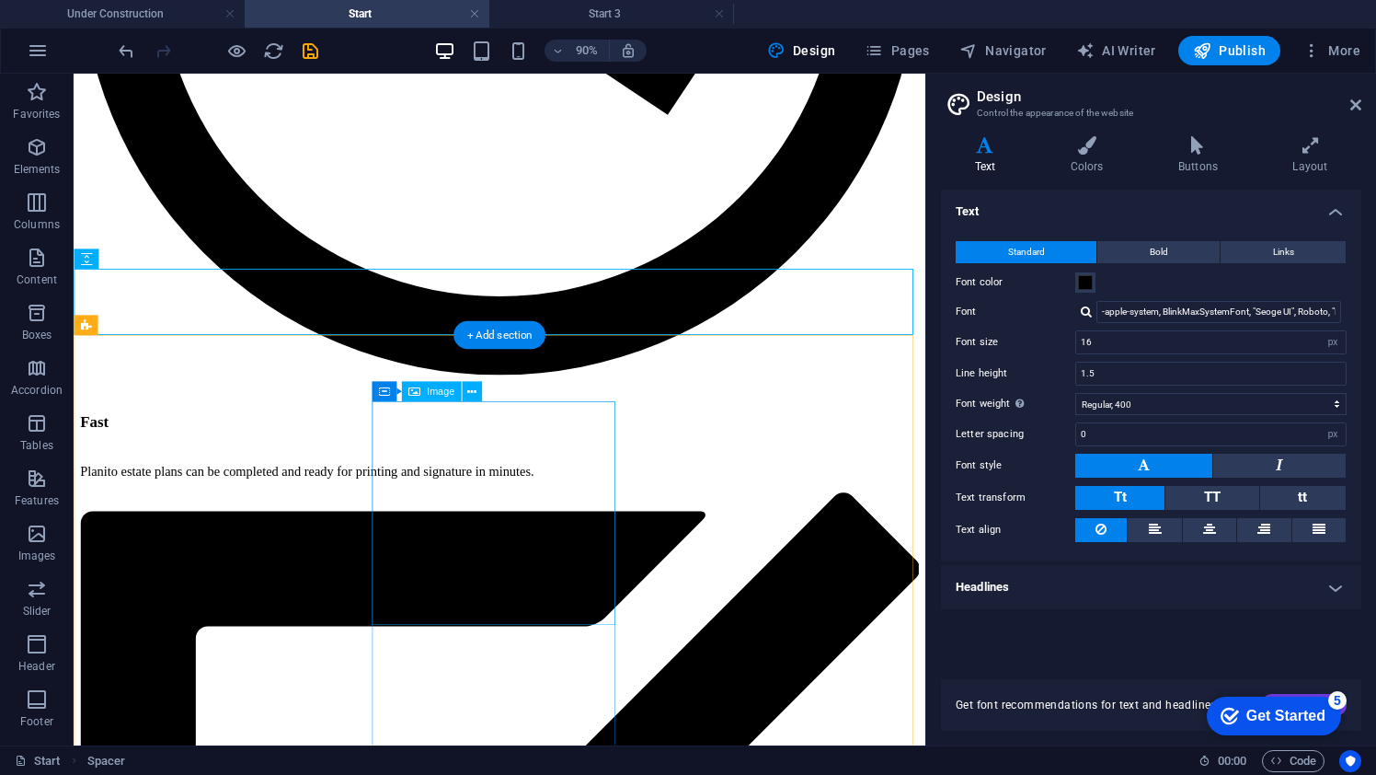
scroll to position [1268, 0]
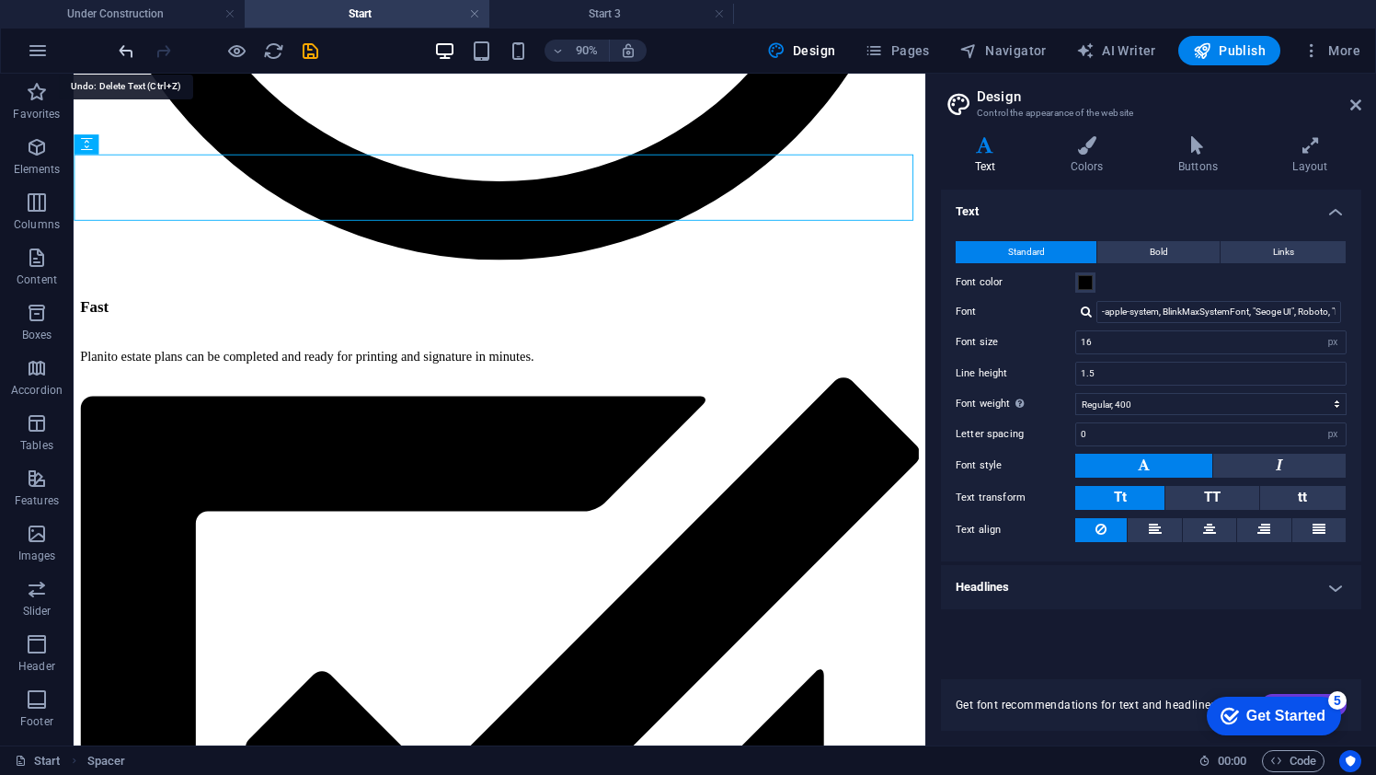
click at [125, 52] on icon "undo" at bounding box center [126, 50] width 21 height 21
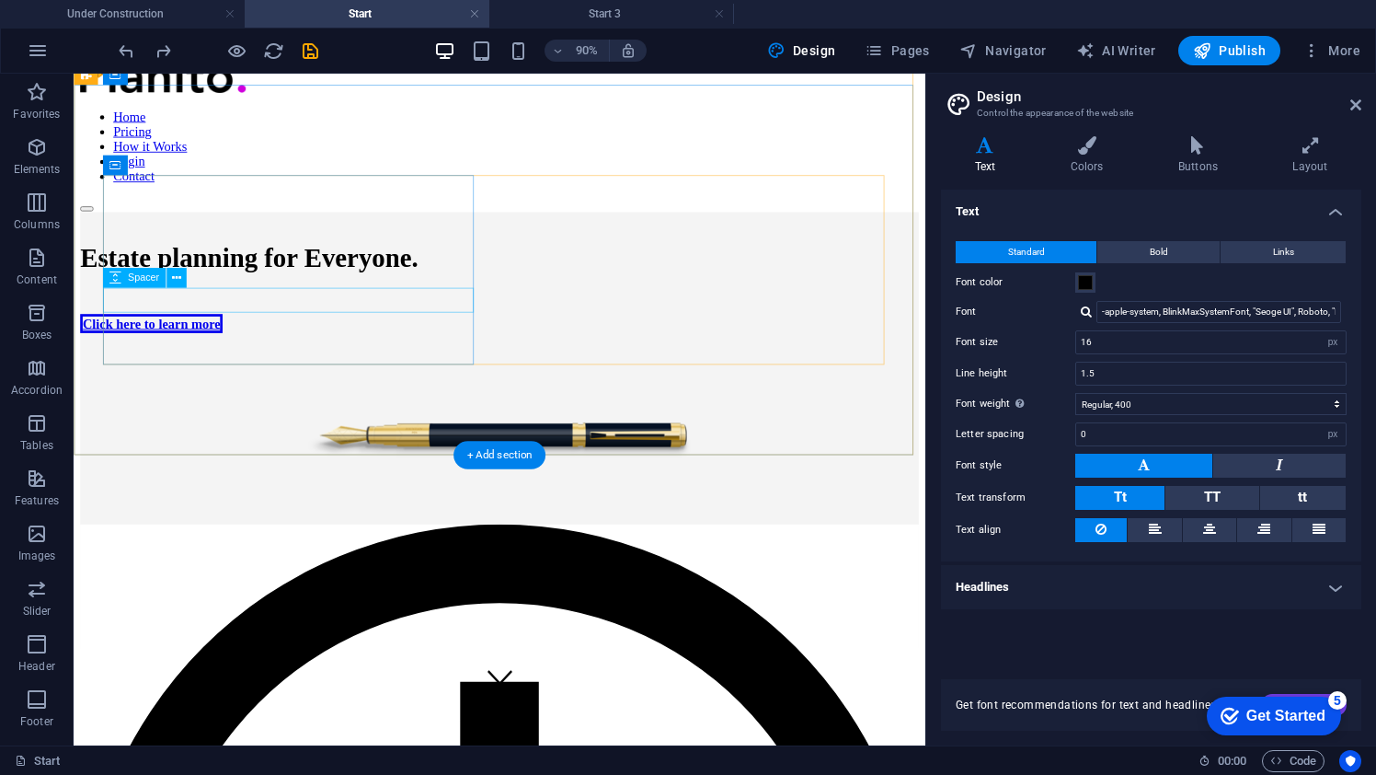
scroll to position [0, 0]
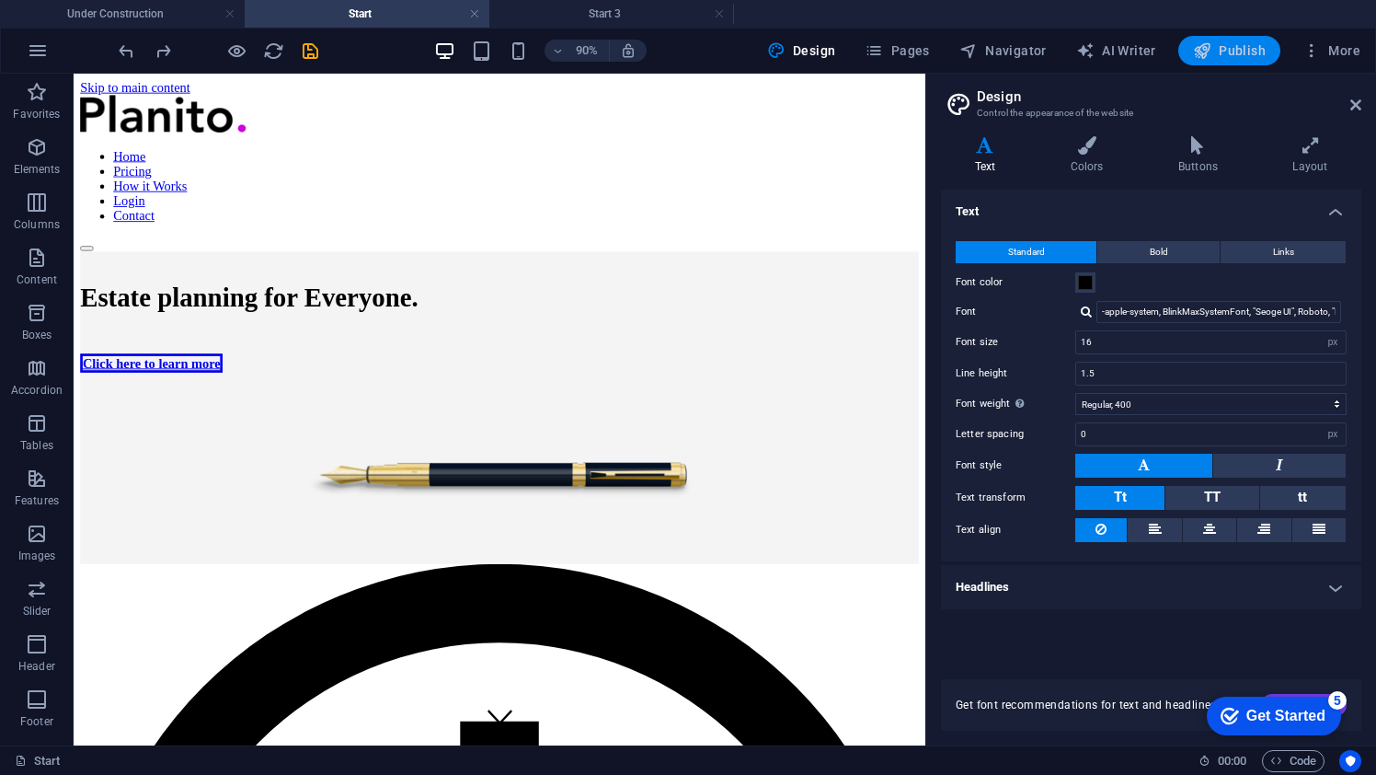
click at [1225, 56] on span "Publish" at bounding box center [1229, 50] width 73 height 18
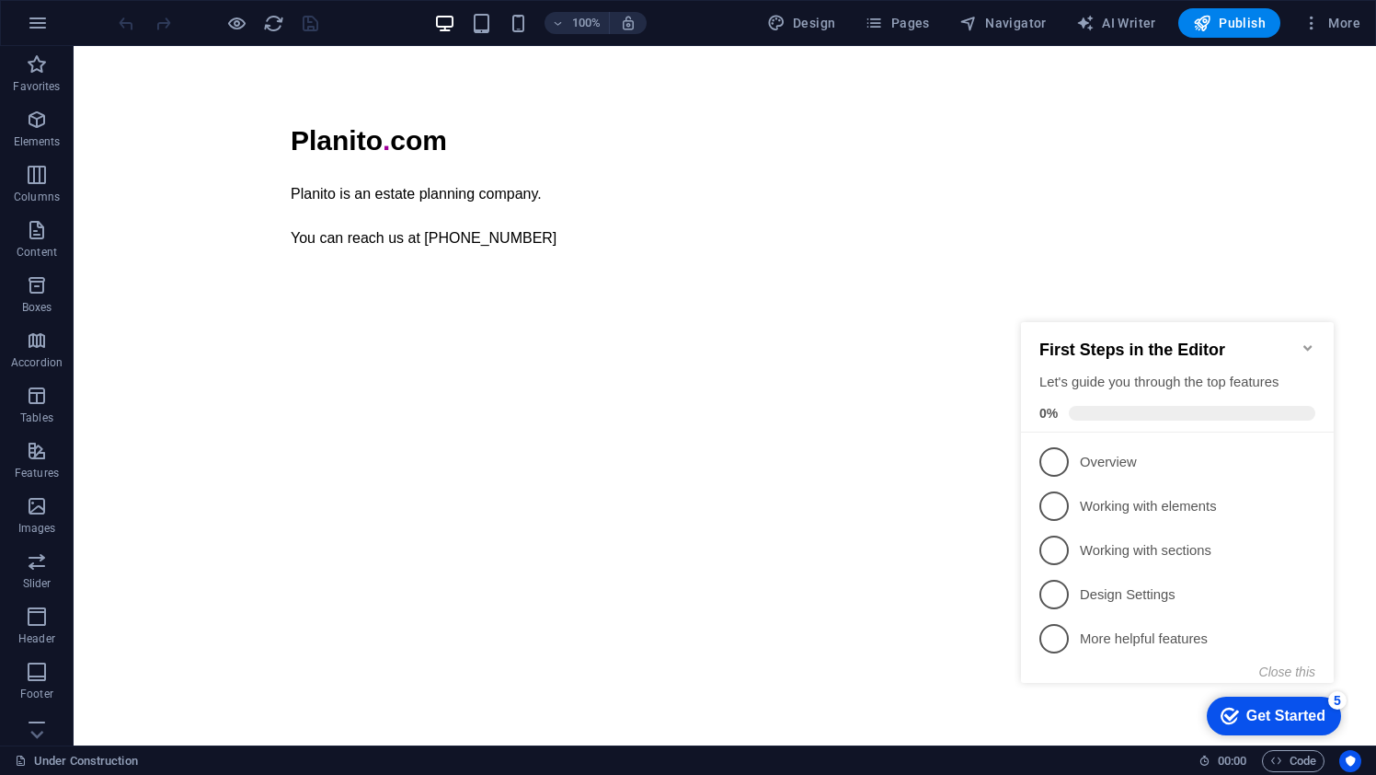
click at [1314, 340] on icon "Minimize checklist" at bounding box center [1308, 347] width 15 height 15
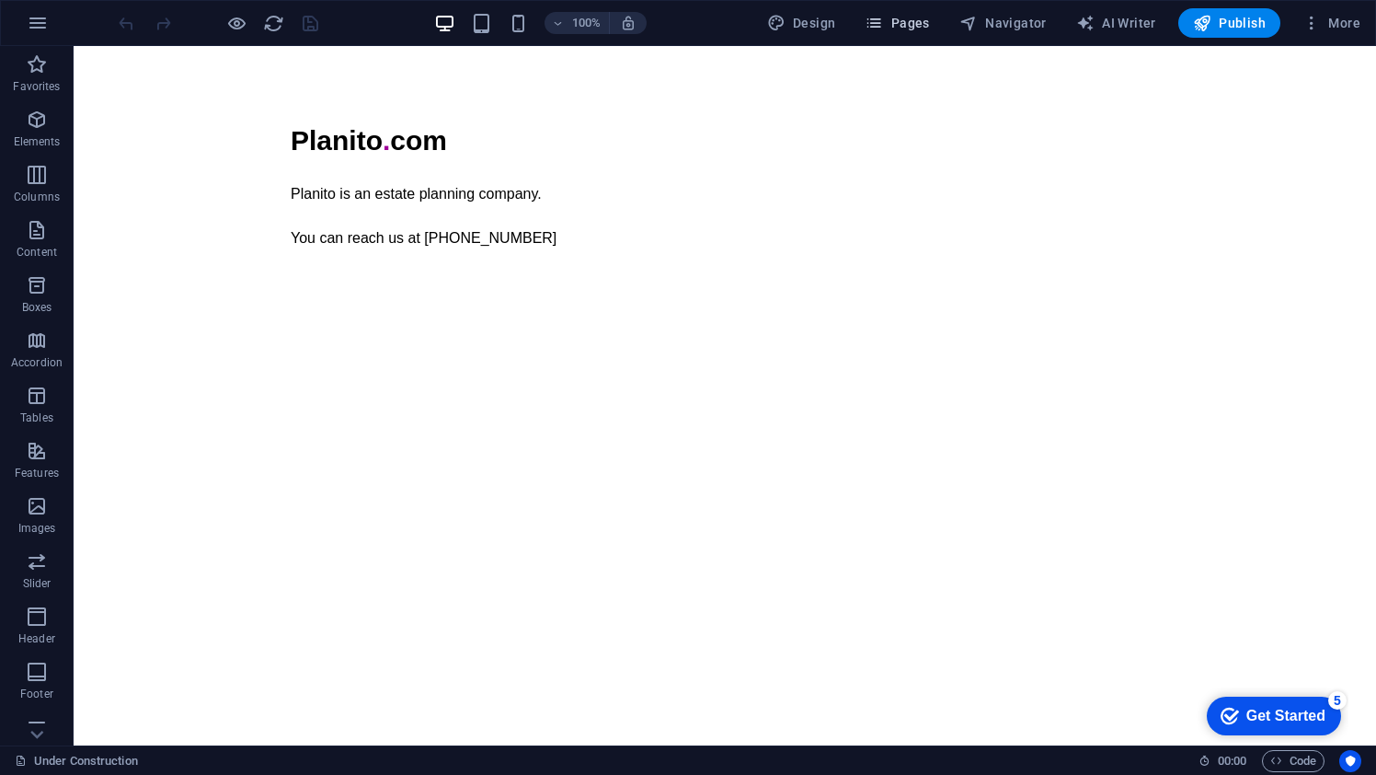
click at [883, 17] on icon "button" at bounding box center [874, 23] width 18 height 18
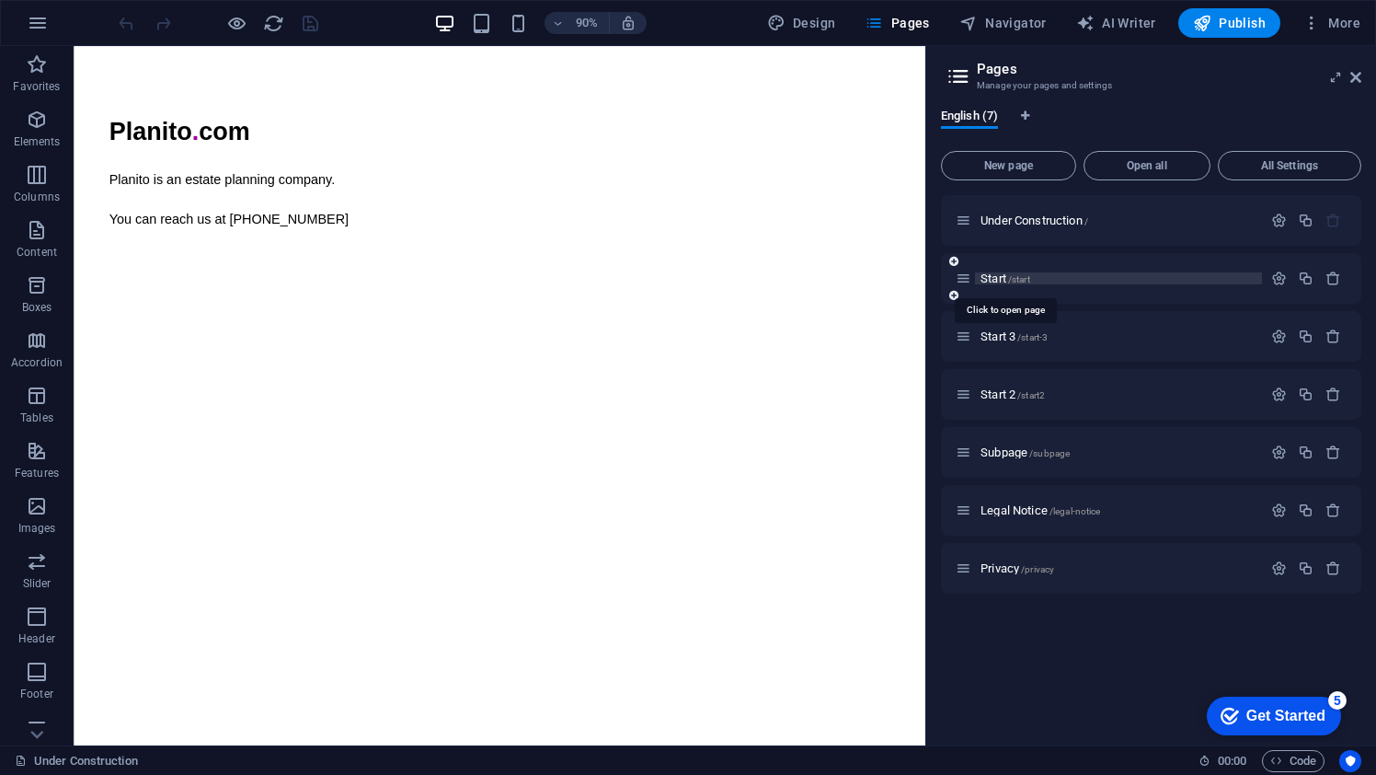
click at [1001, 274] on span "Start /start" at bounding box center [1006, 278] width 50 height 14
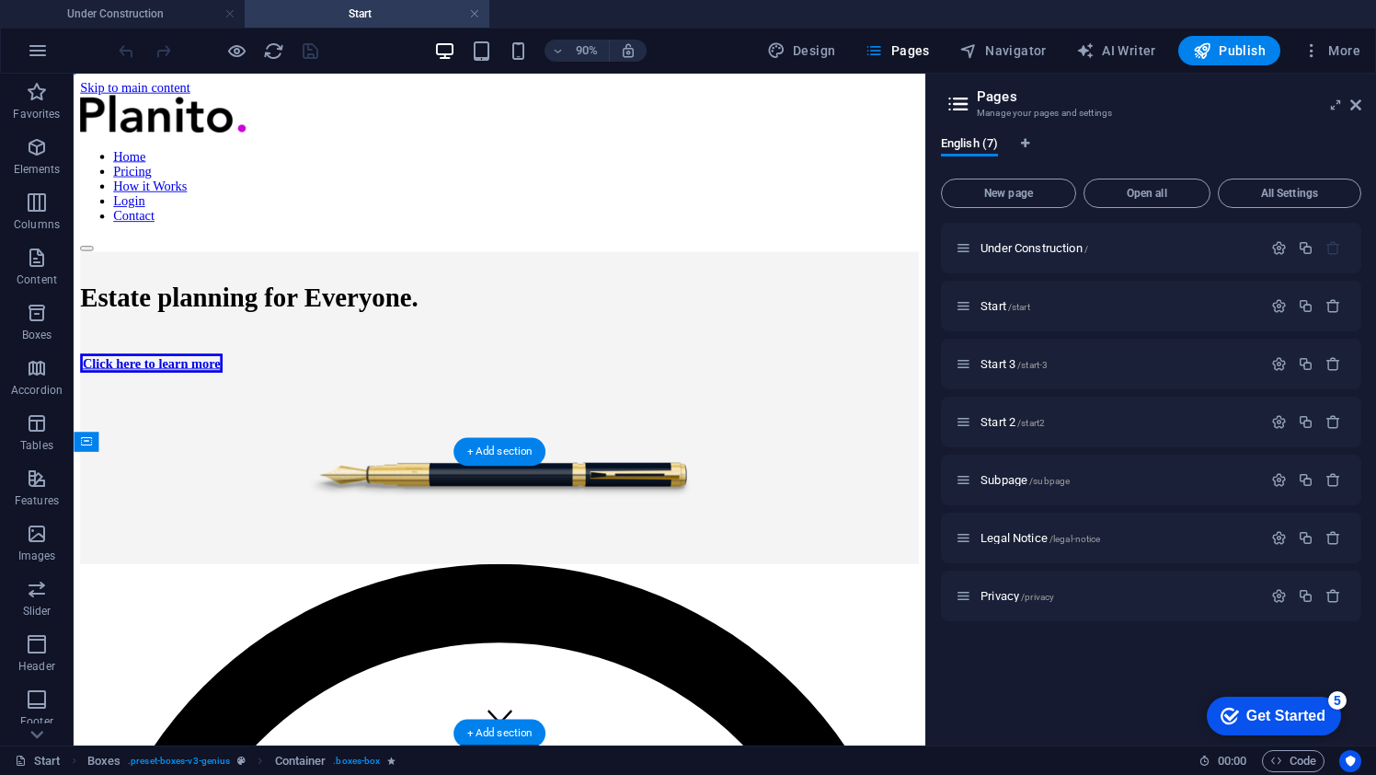
drag, startPoint x: 591, startPoint y: 570, endPoint x: 770, endPoint y: 572, distance: 179.4
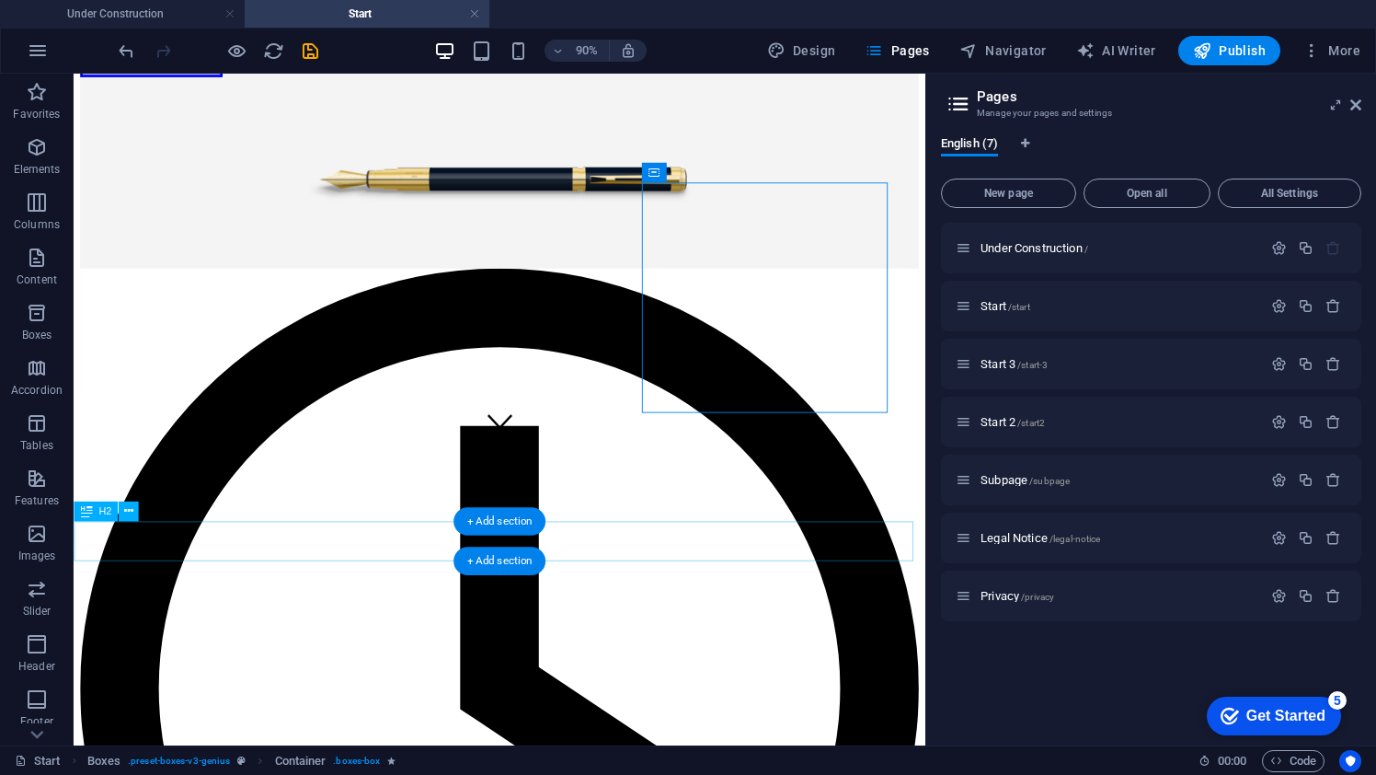
scroll to position [362, 0]
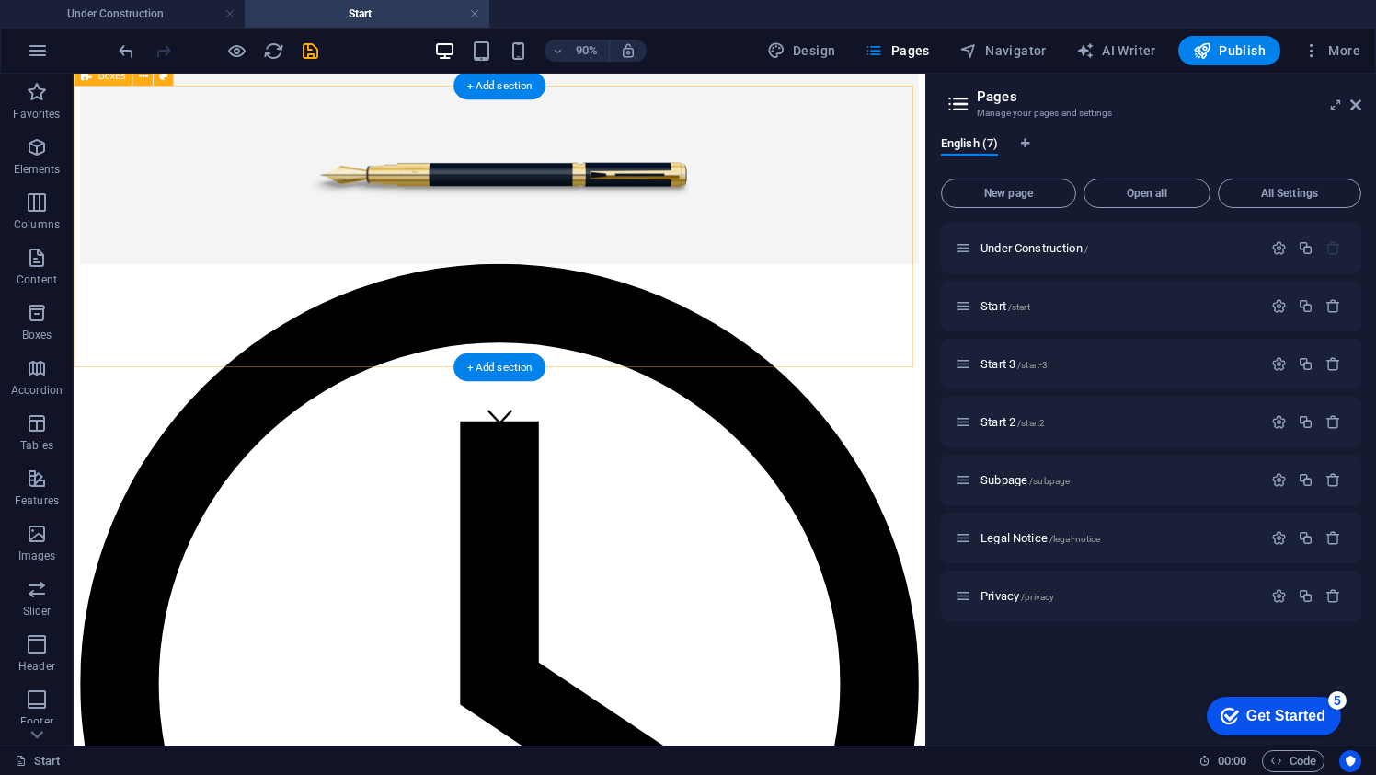
scroll to position [0, 0]
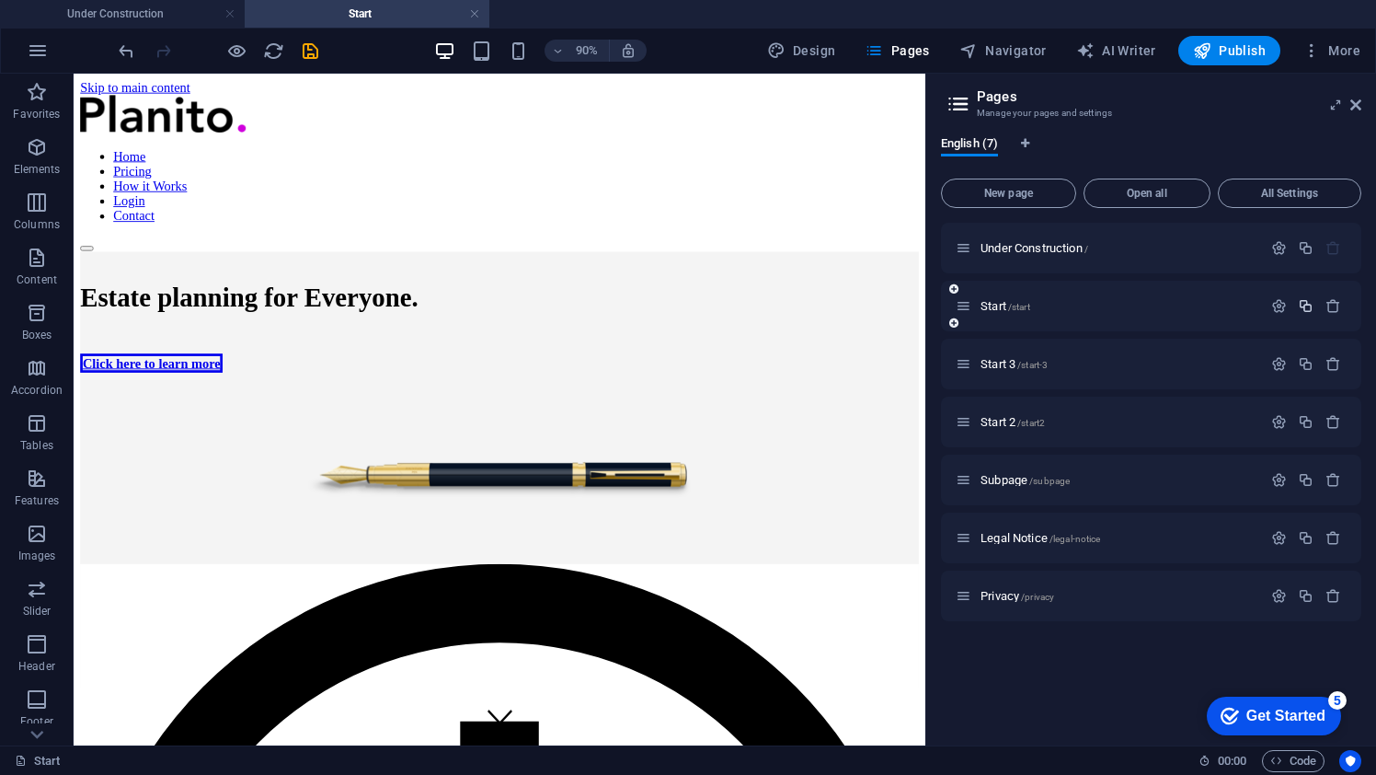
click at [1305, 306] on icon "button" at bounding box center [1306, 306] width 16 height 16
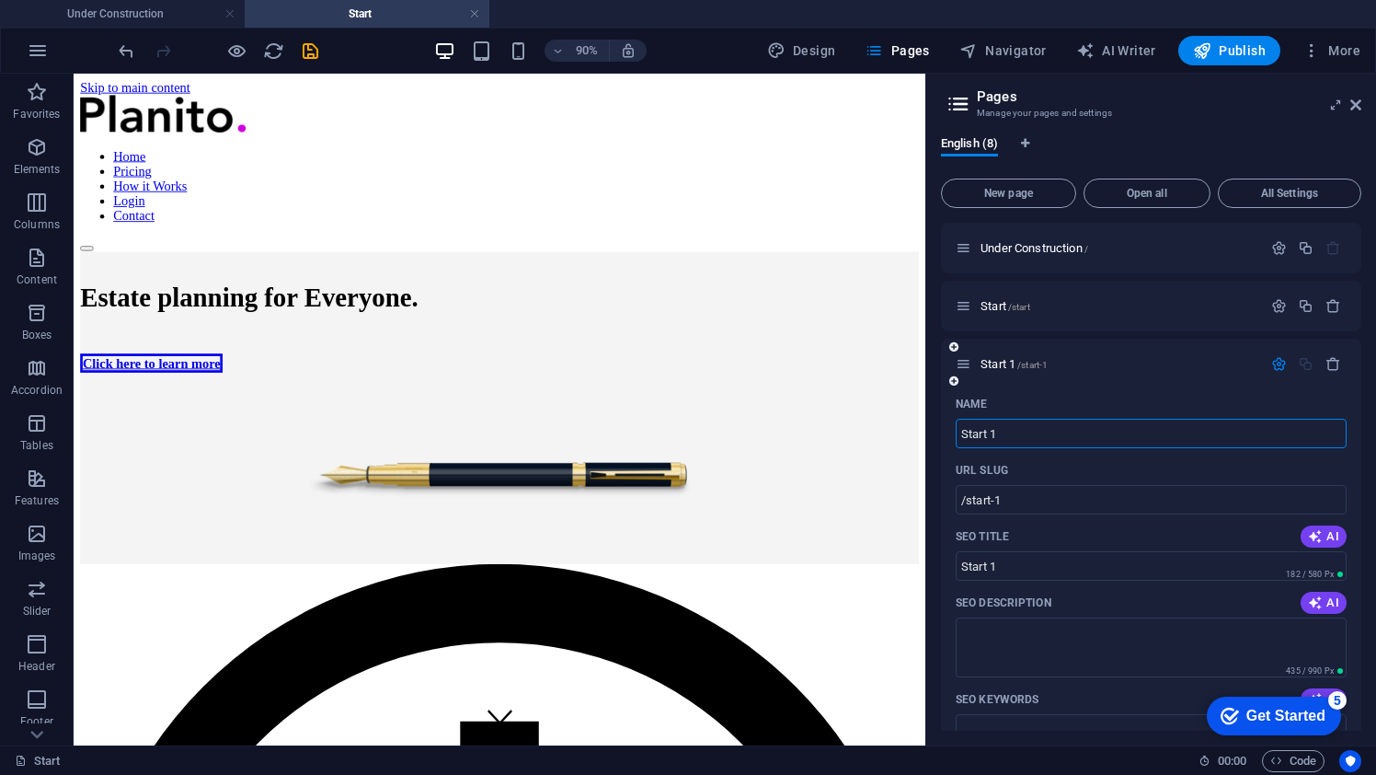
click at [1057, 431] on input "Start 1" at bounding box center [1151, 433] width 391 height 29
type input "Start 4"
type input "/start-4"
type input "Start 4"
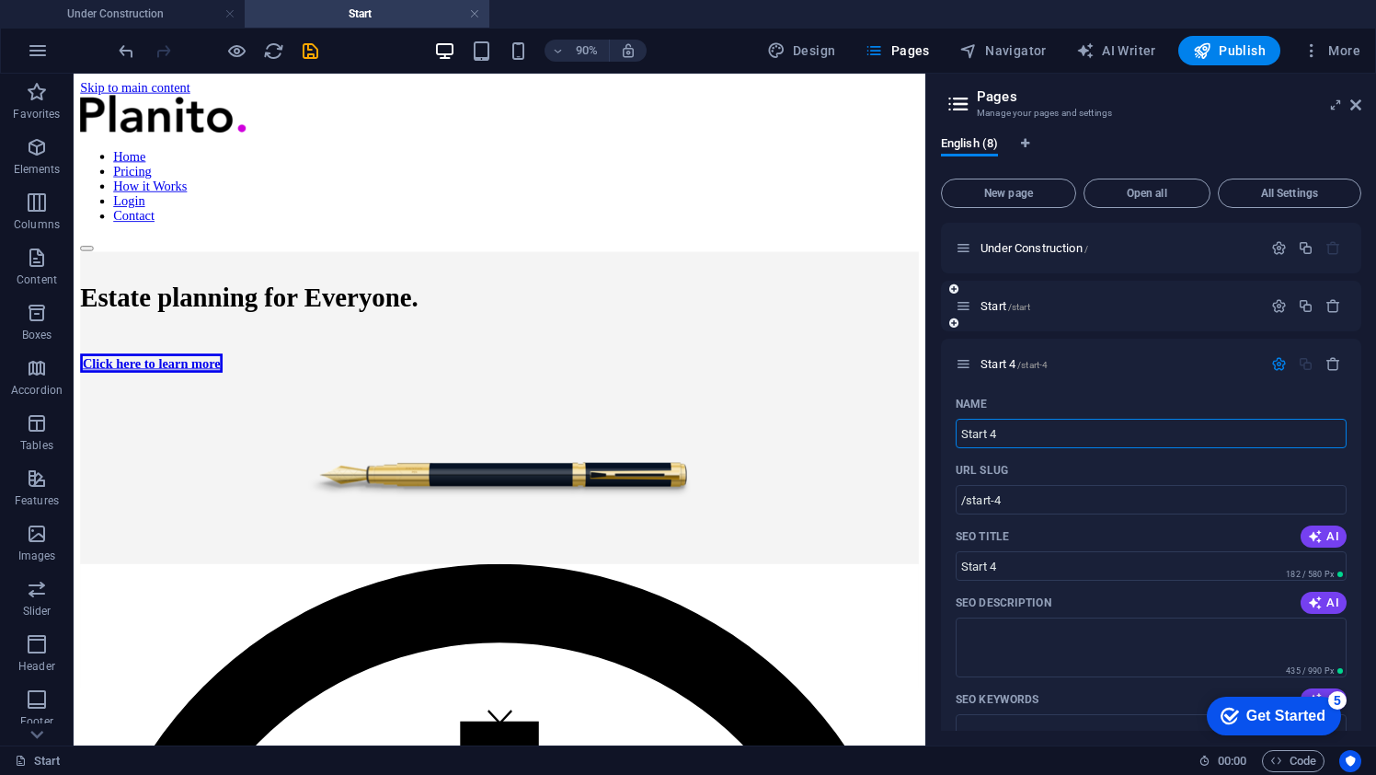
click at [1142, 312] on div "Start /start" at bounding box center [1109, 305] width 306 height 21
click at [1018, 305] on span "/start" at bounding box center [1019, 307] width 22 height 10
click at [1022, 250] on span "Under Construction /" at bounding box center [1035, 248] width 108 height 14
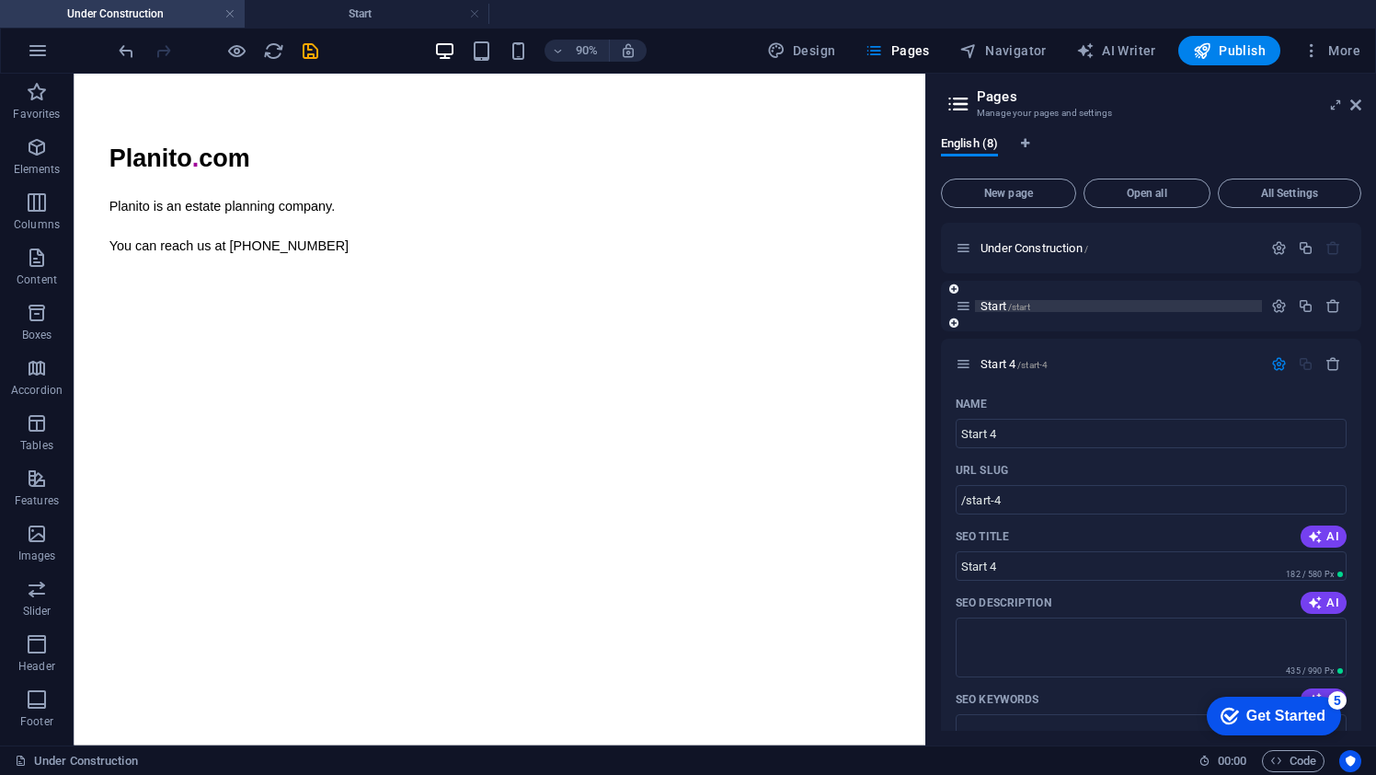
click at [997, 302] on span "Start /start" at bounding box center [1006, 306] width 50 height 14
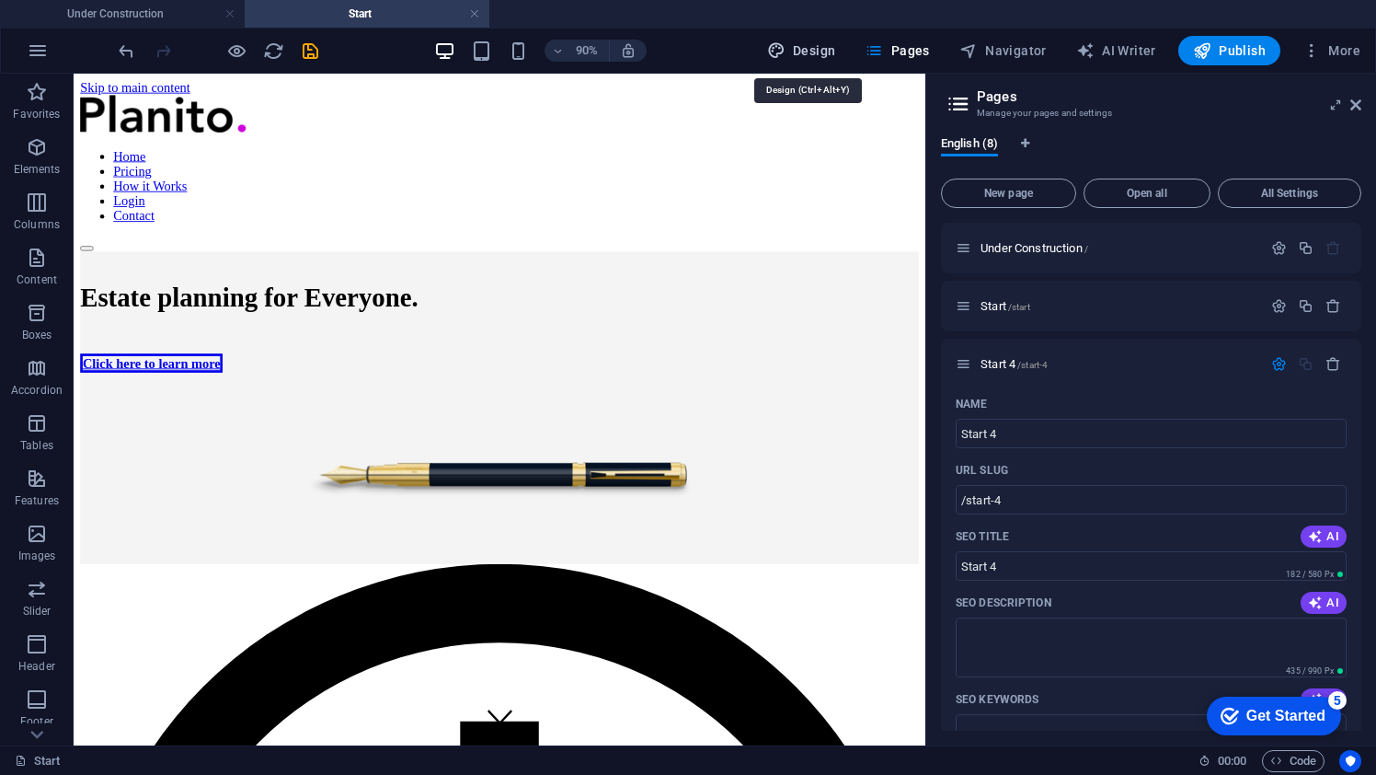
click at [810, 46] on span "Design" at bounding box center [801, 50] width 69 height 18
select select "px"
select select "400"
select select "px"
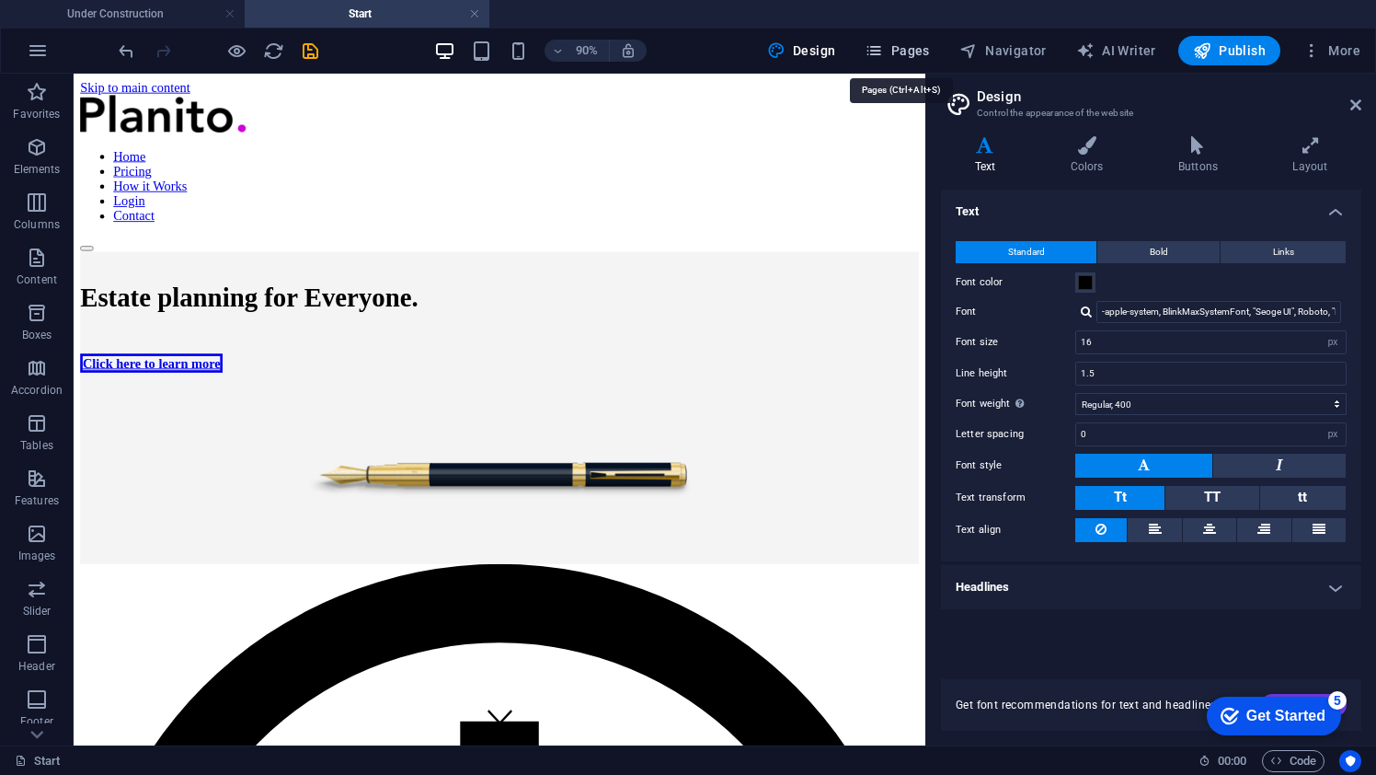
click at [907, 49] on span "Pages" at bounding box center [897, 50] width 64 height 18
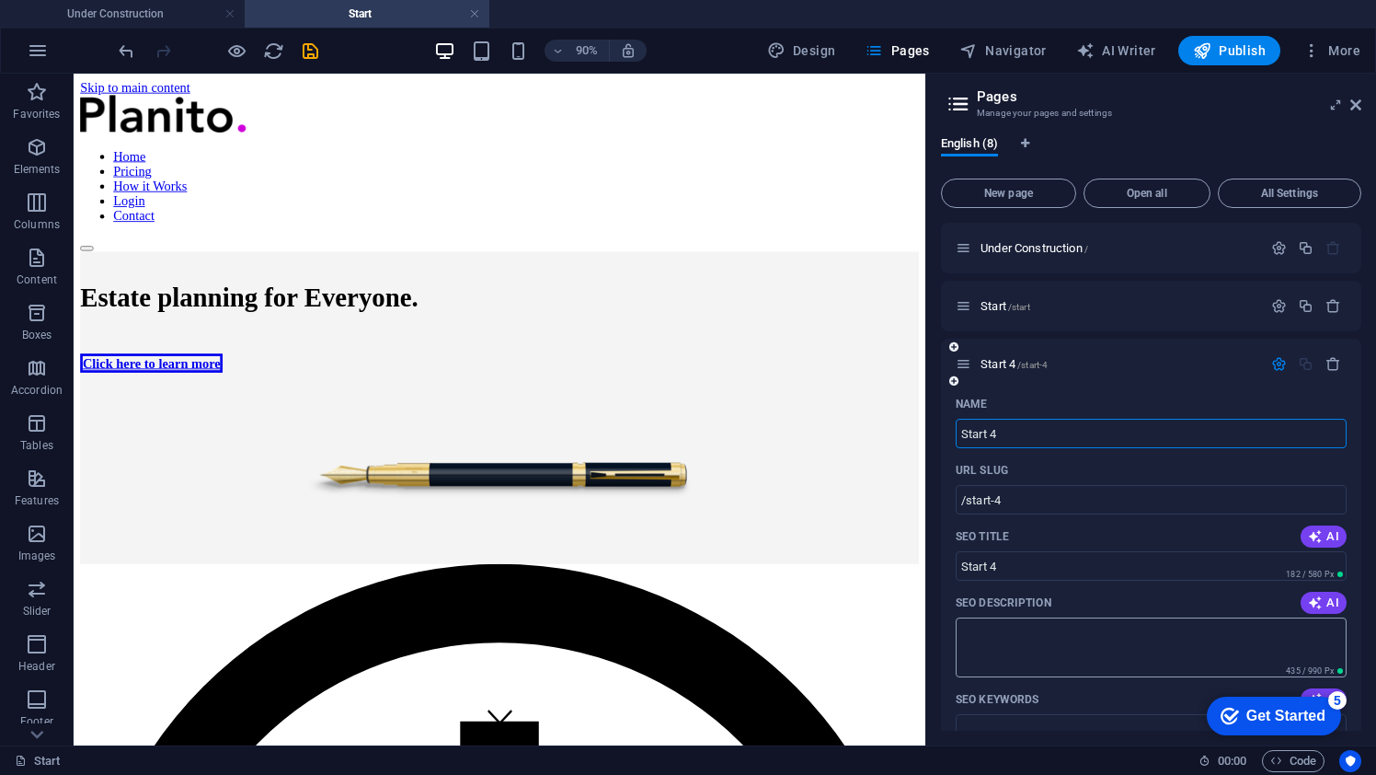
scroll to position [350, 0]
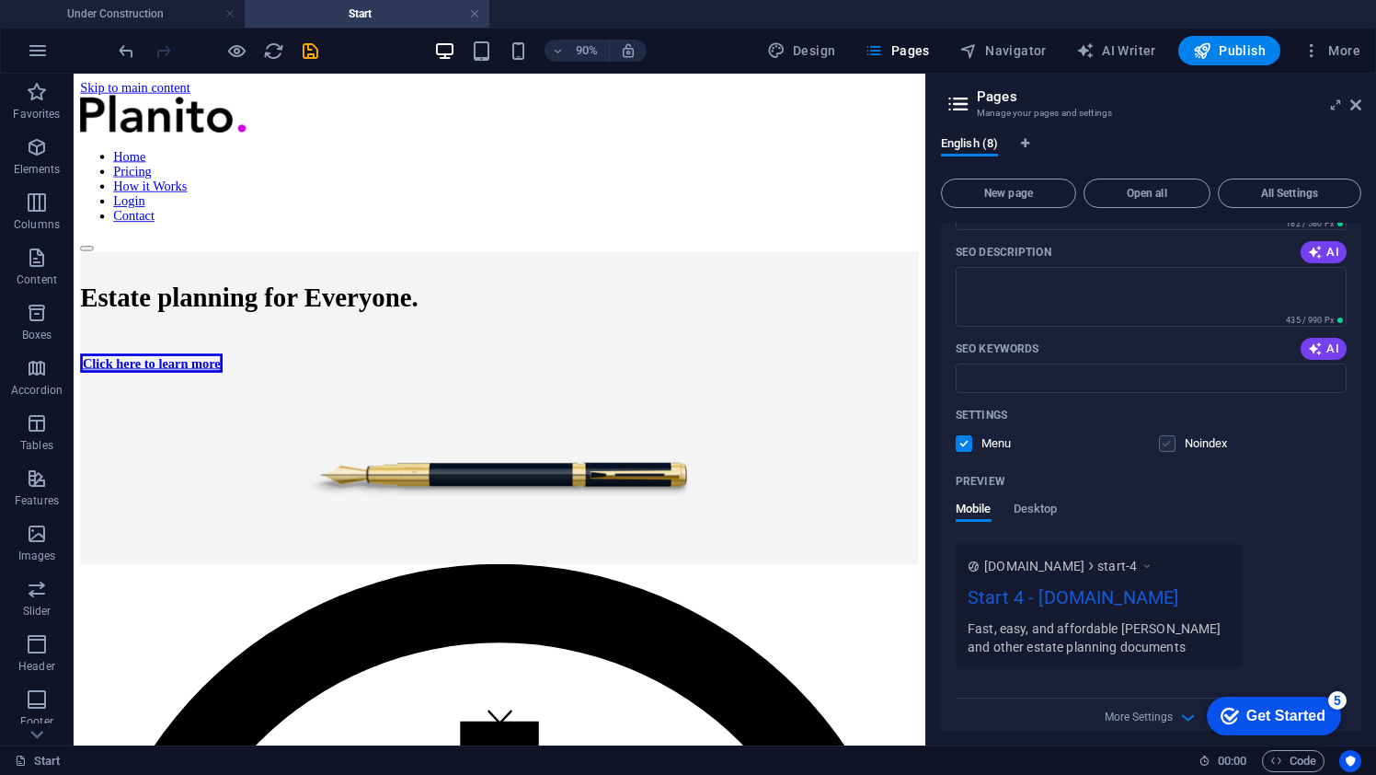
click at [1165, 442] on label at bounding box center [1167, 443] width 17 height 17
click at [0, 0] on input "checkbox" at bounding box center [0, 0] width 0 height 0
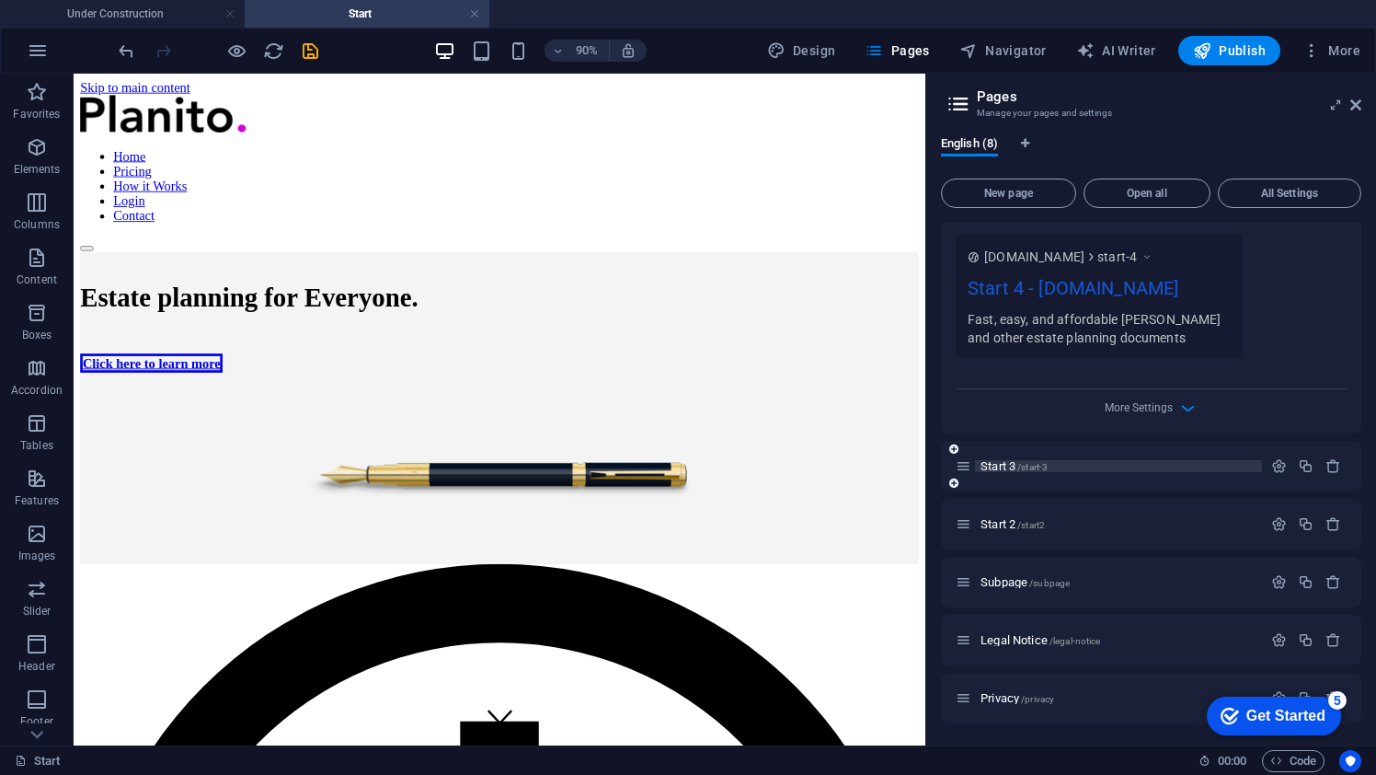
click at [1169, 467] on p "Start 3 /start-3" at bounding box center [1119, 466] width 276 height 12
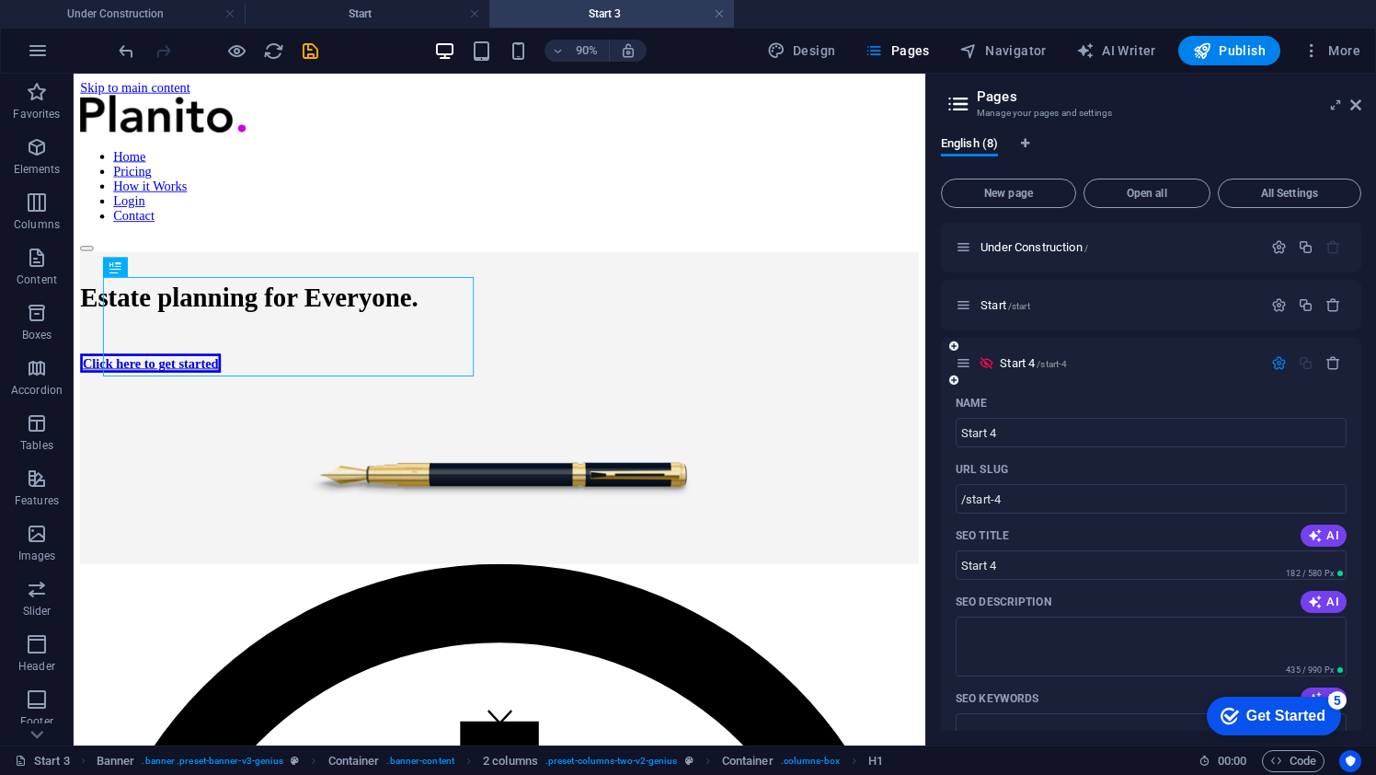
scroll to position [0, 0]
click at [988, 304] on span "Start /start" at bounding box center [1006, 306] width 50 height 14
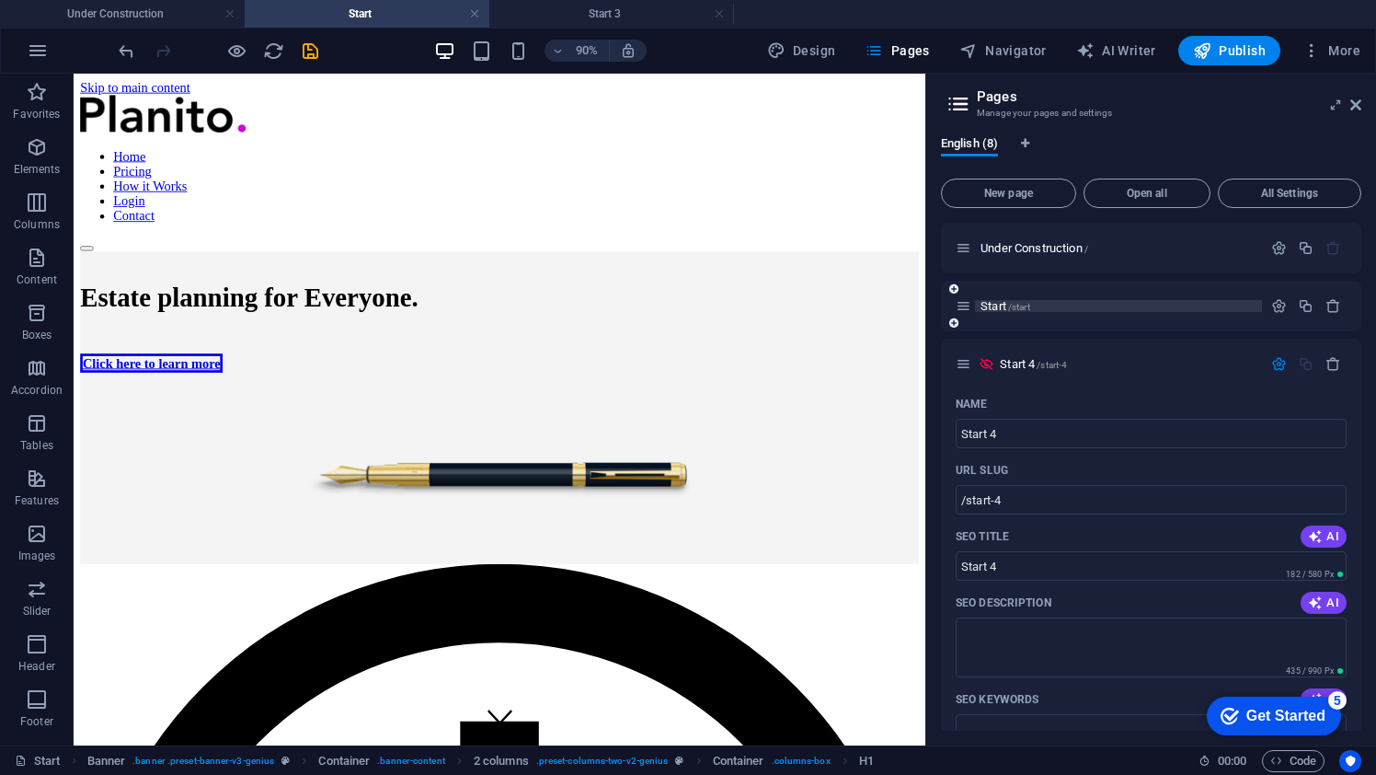
click at [1214, 305] on p "Start /start" at bounding box center [1119, 306] width 276 height 12
click at [965, 307] on icon at bounding box center [964, 306] width 16 height 16
click at [1188, 303] on p "Start /start" at bounding box center [1119, 306] width 276 height 12
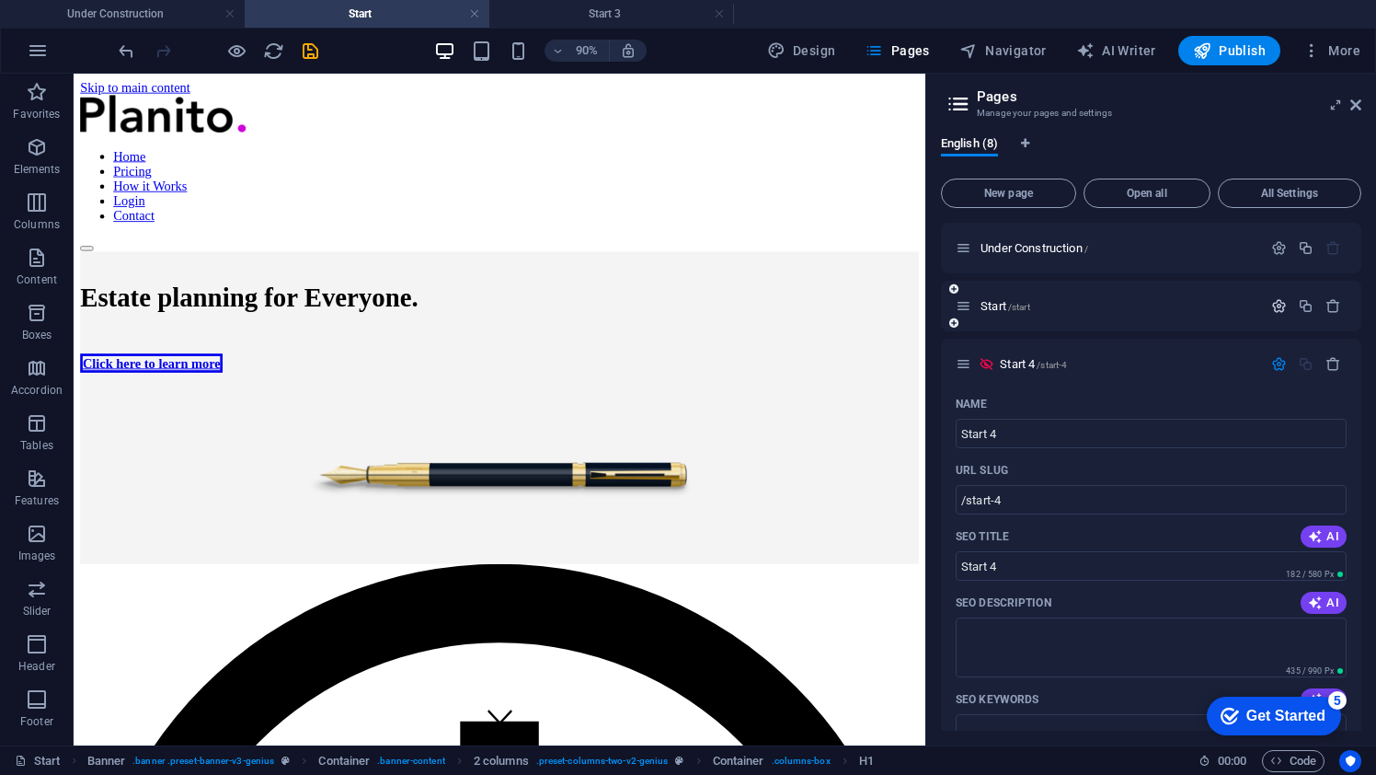
click at [1278, 303] on icon "button" at bounding box center [1279, 306] width 16 height 16
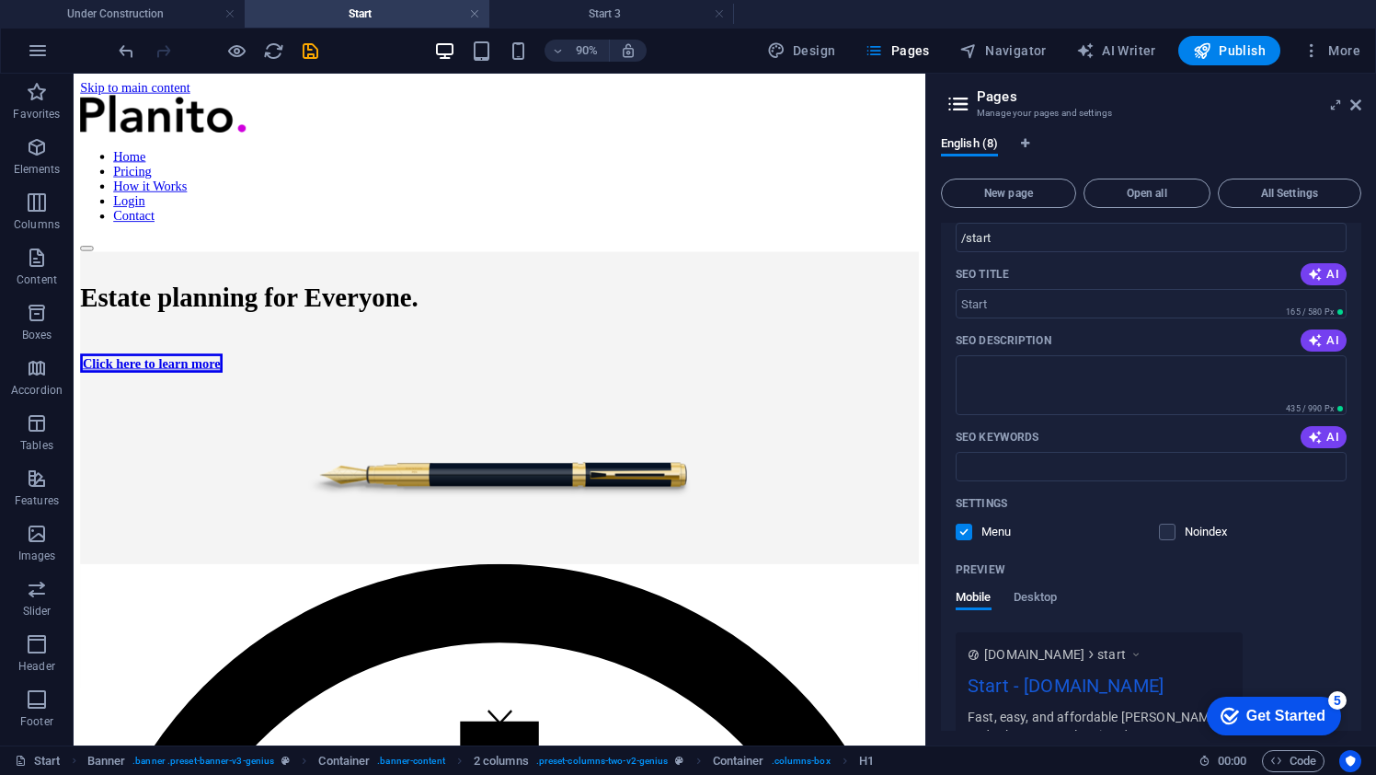
scroll to position [375, 0]
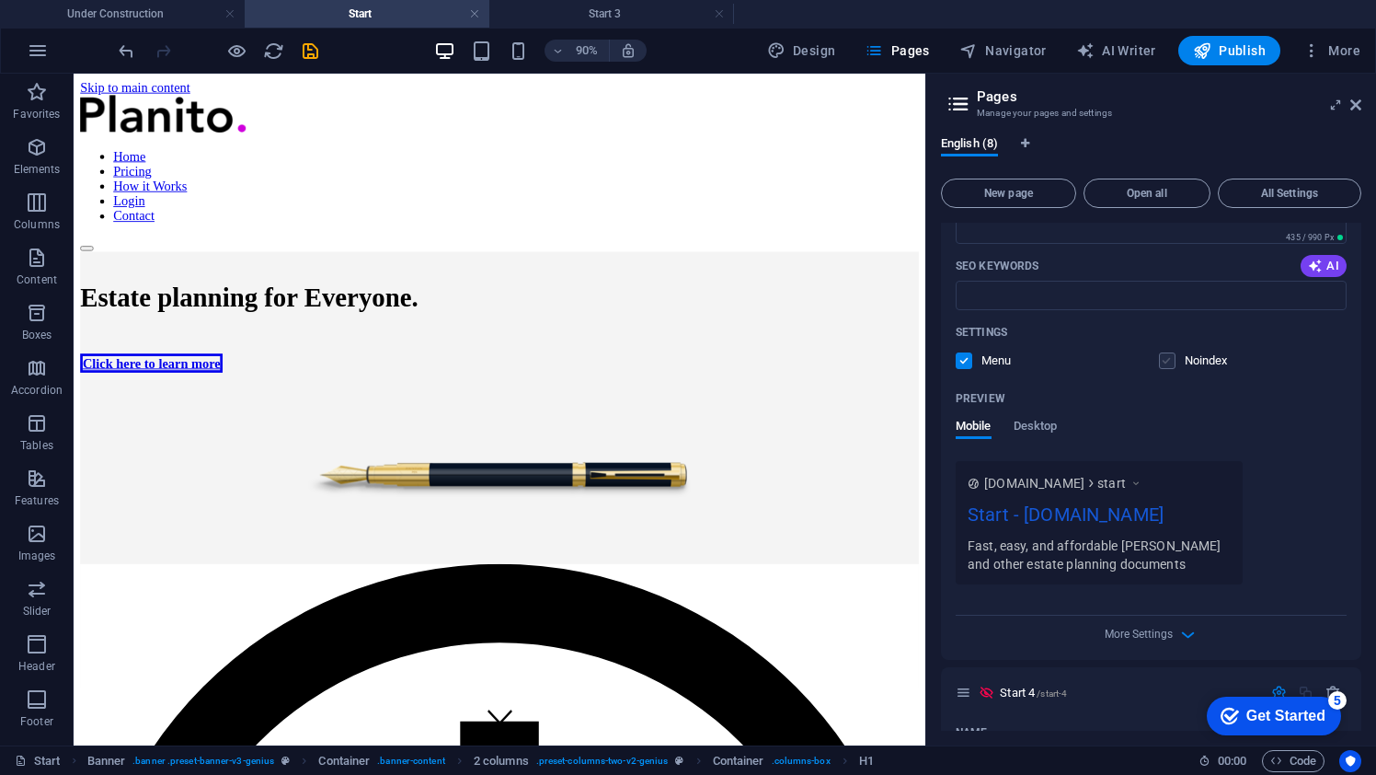
click at [1168, 359] on label at bounding box center [1167, 360] width 17 height 17
click at [0, 0] on input "checkbox" at bounding box center [0, 0] width 0 height 0
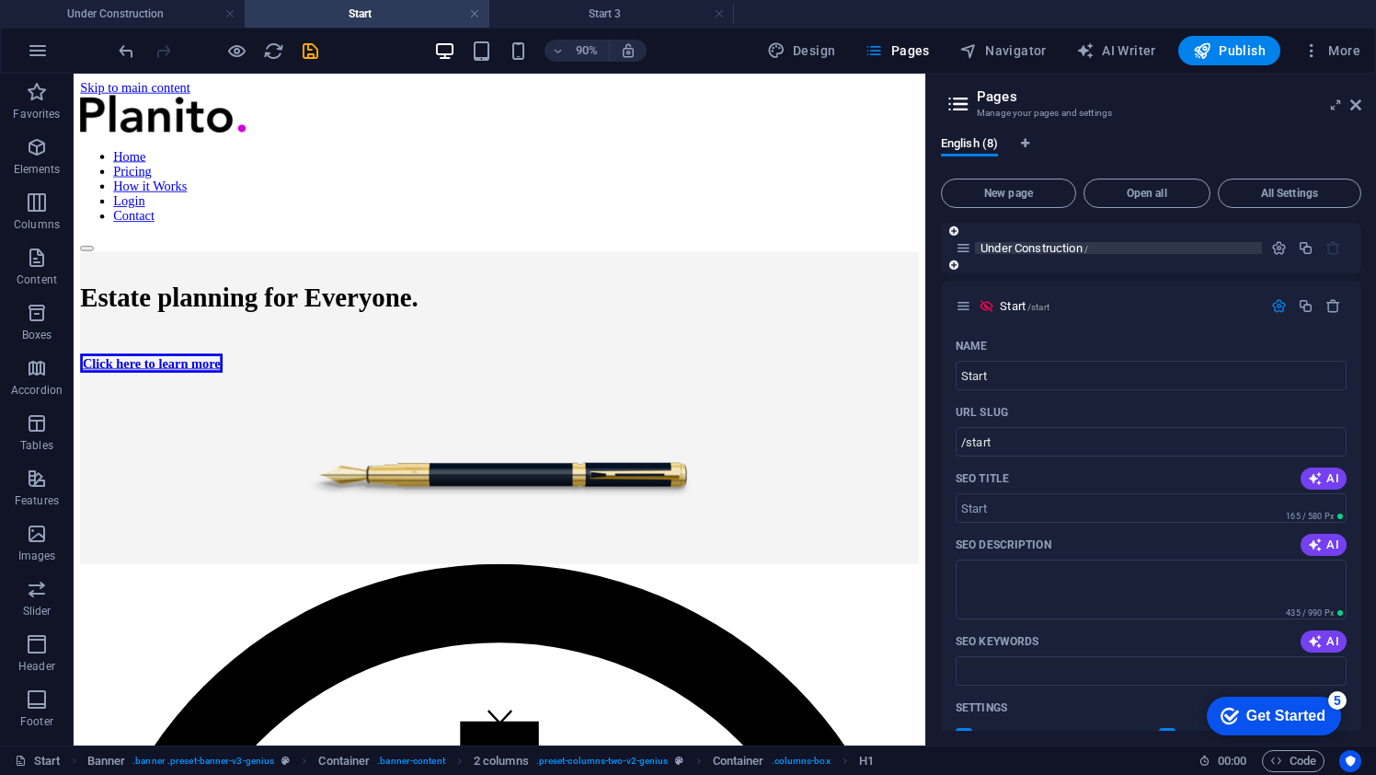
click at [1110, 247] on p "Under Construction /" at bounding box center [1119, 248] width 276 height 12
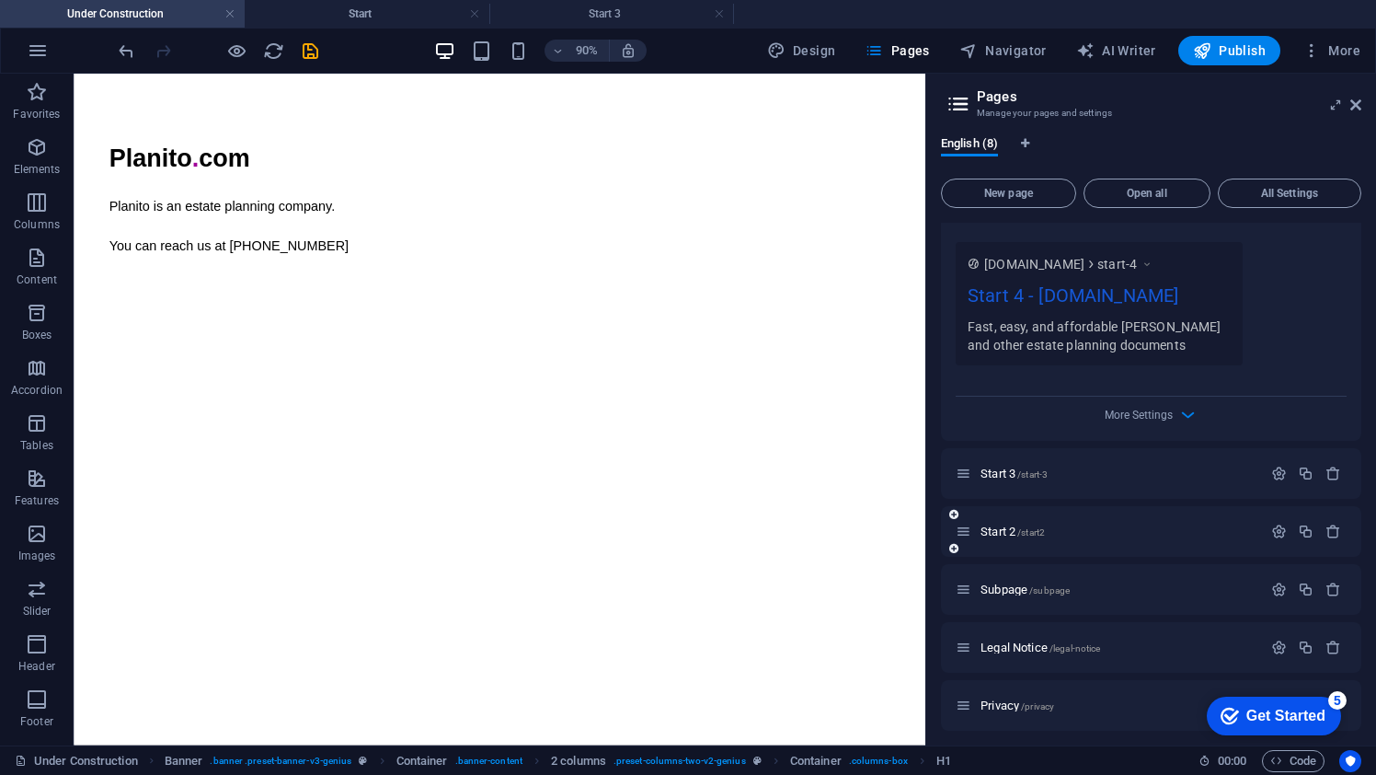
scroll to position [1364, 0]
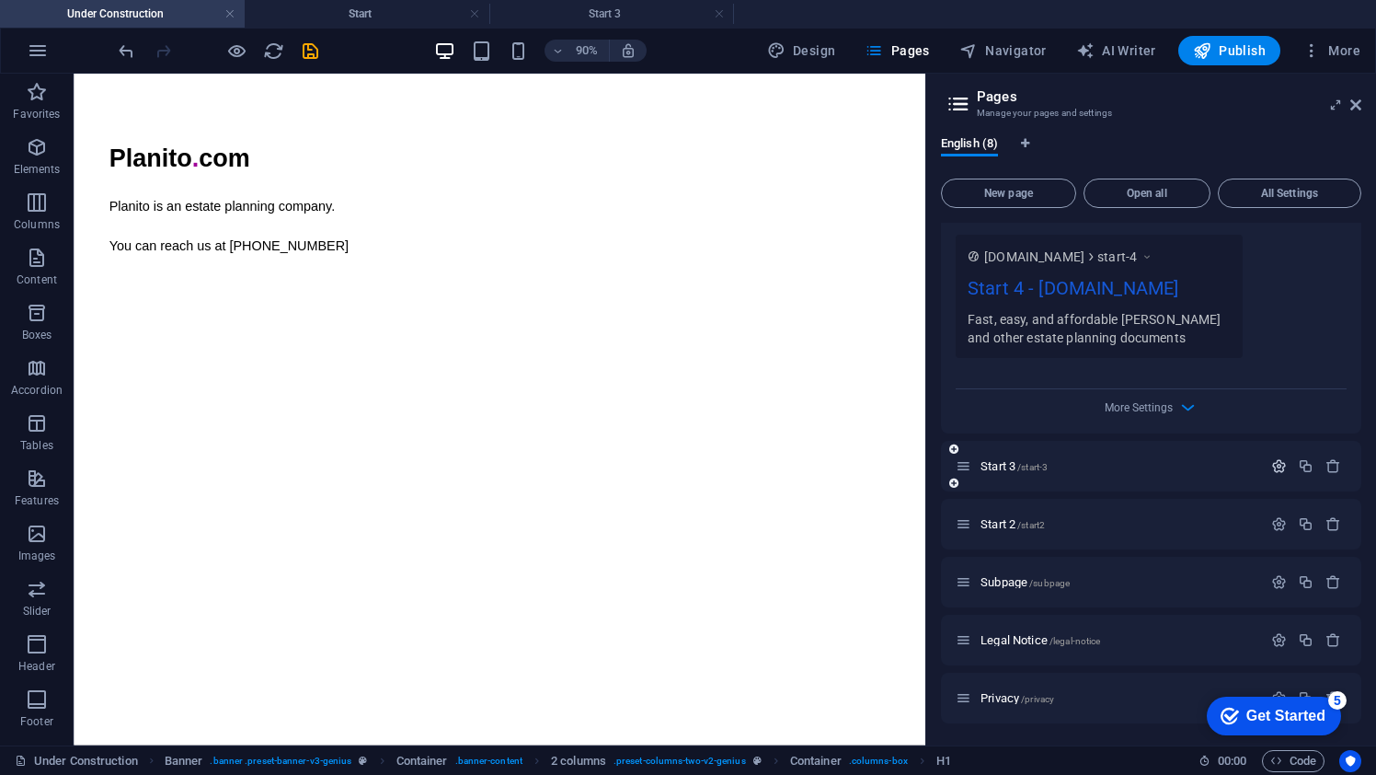
click at [1271, 462] on icon "button" at bounding box center [1279, 466] width 16 height 16
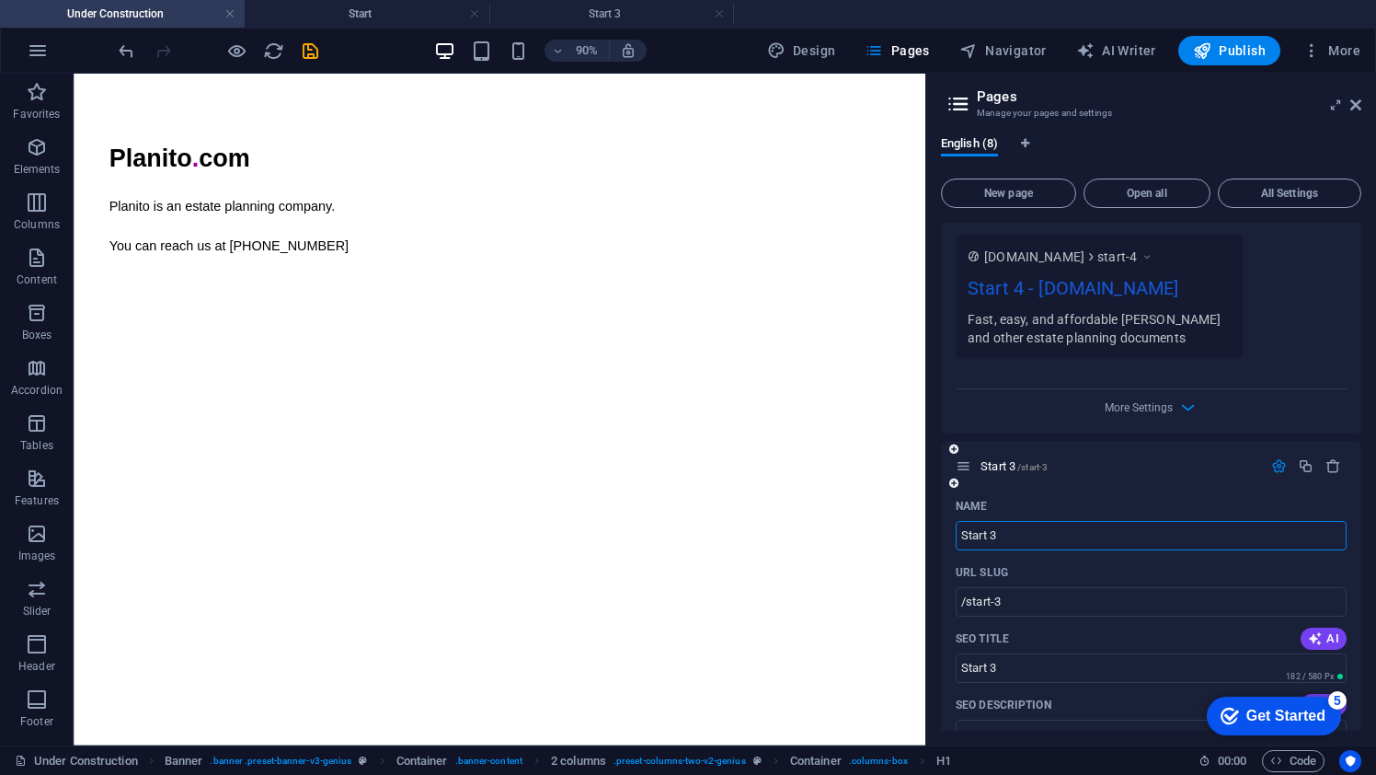
scroll to position [1969, 0]
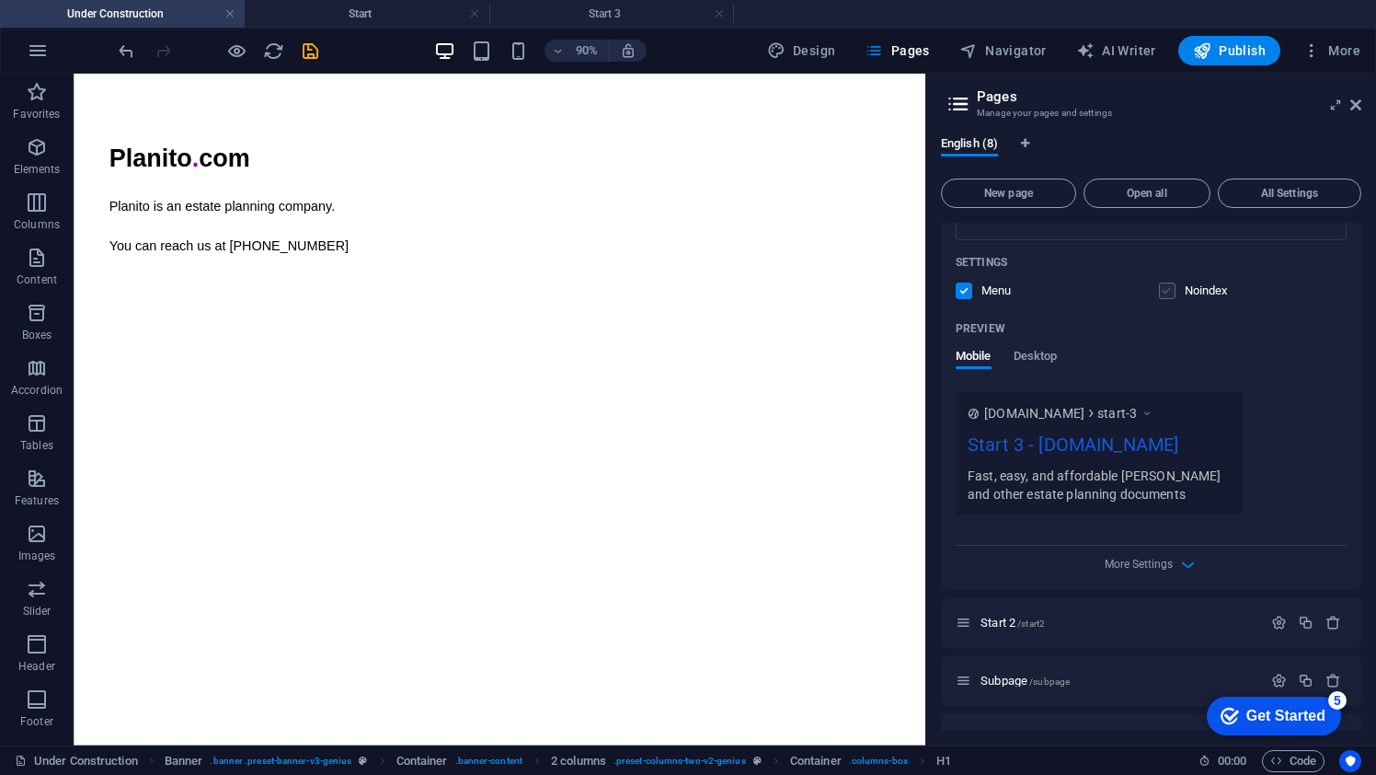
click at [1167, 293] on label at bounding box center [1167, 290] width 17 height 17
click at [0, 0] on input "checkbox" at bounding box center [0, 0] width 0 height 0
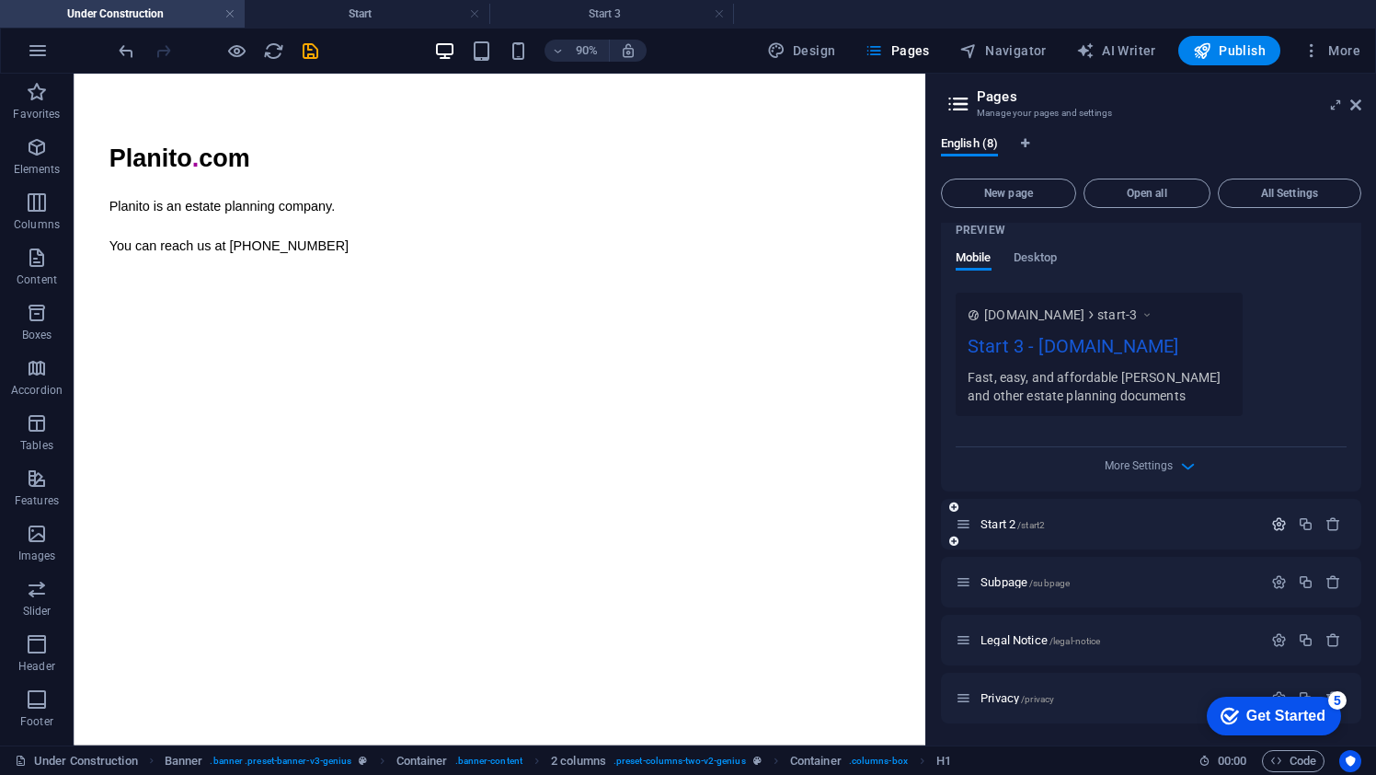
click at [1280, 524] on icon "button" at bounding box center [1279, 524] width 16 height 16
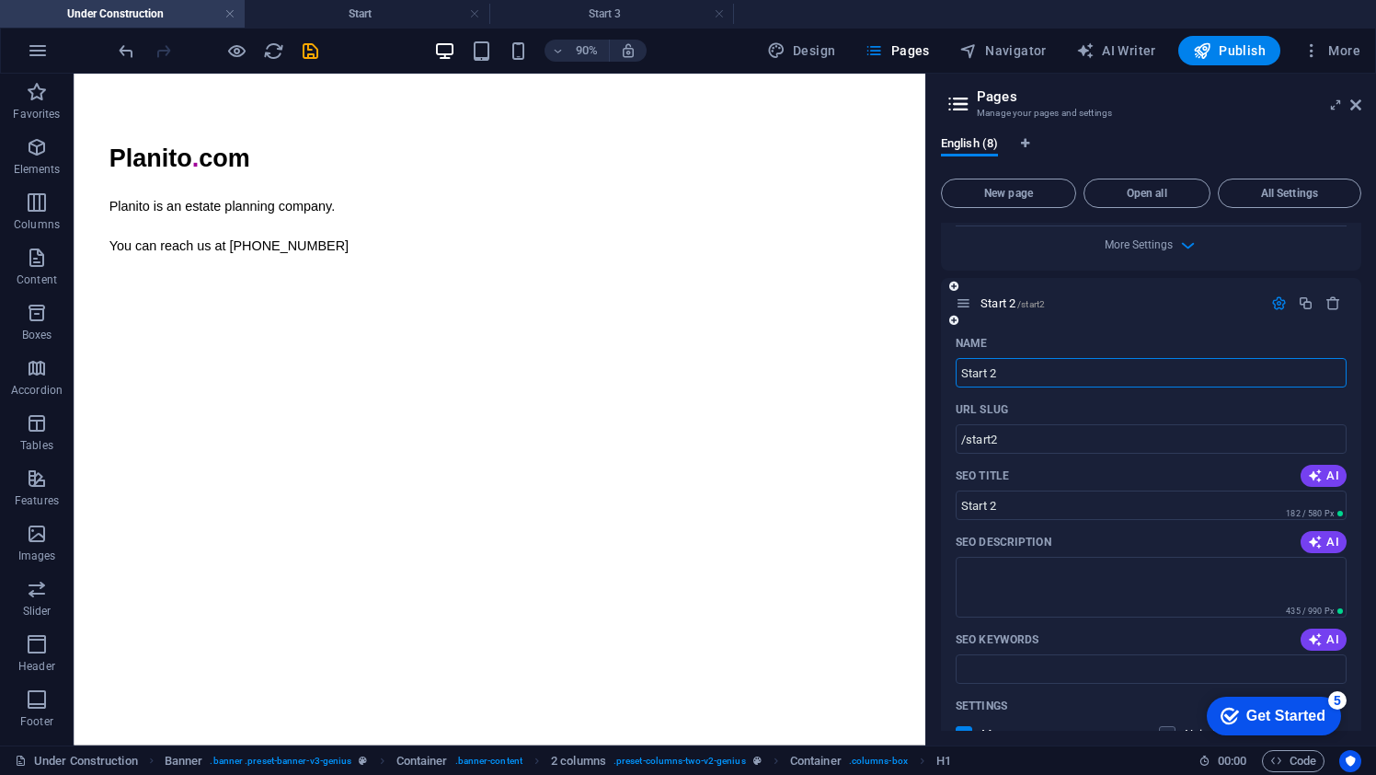
scroll to position [2668, 0]
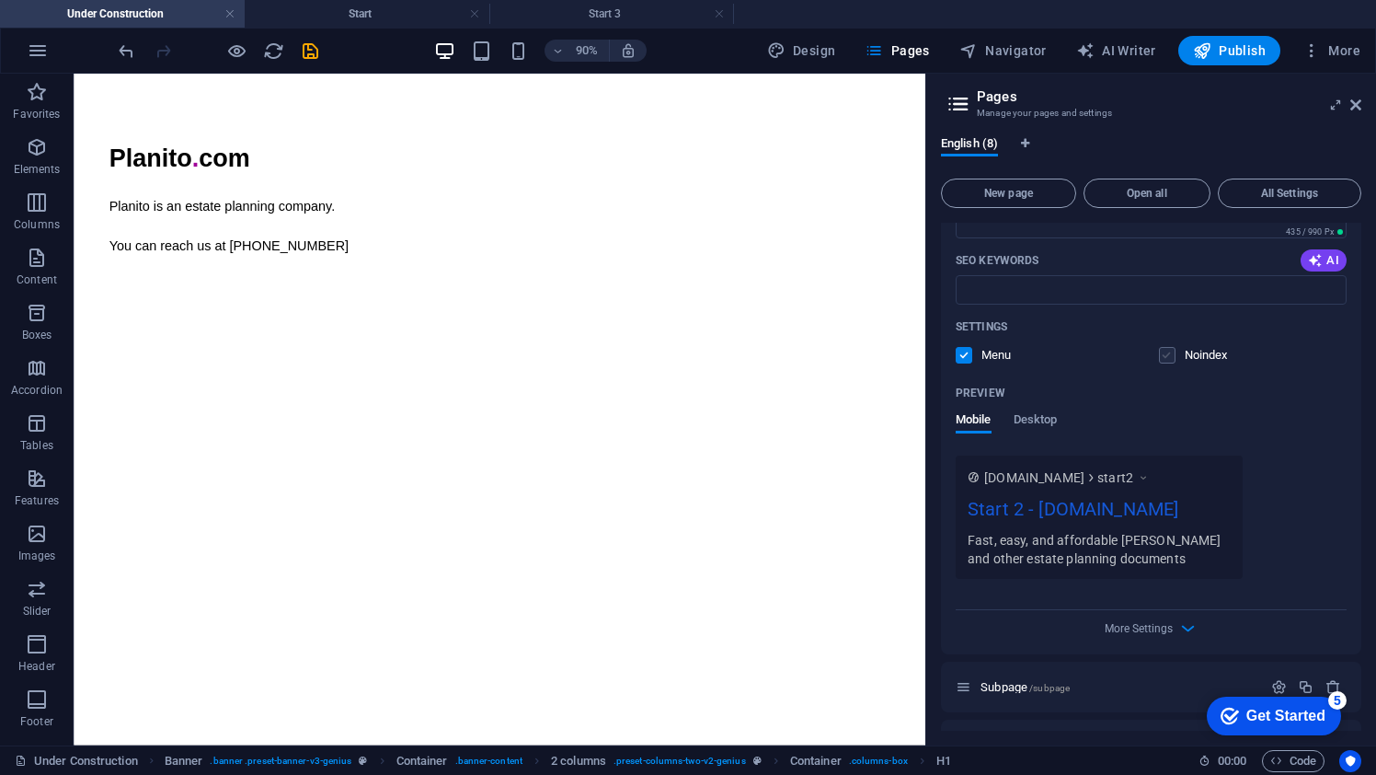
click at [1166, 359] on label at bounding box center [1167, 355] width 17 height 17
click at [0, 0] on input "checkbox" at bounding box center [0, 0] width 0 height 0
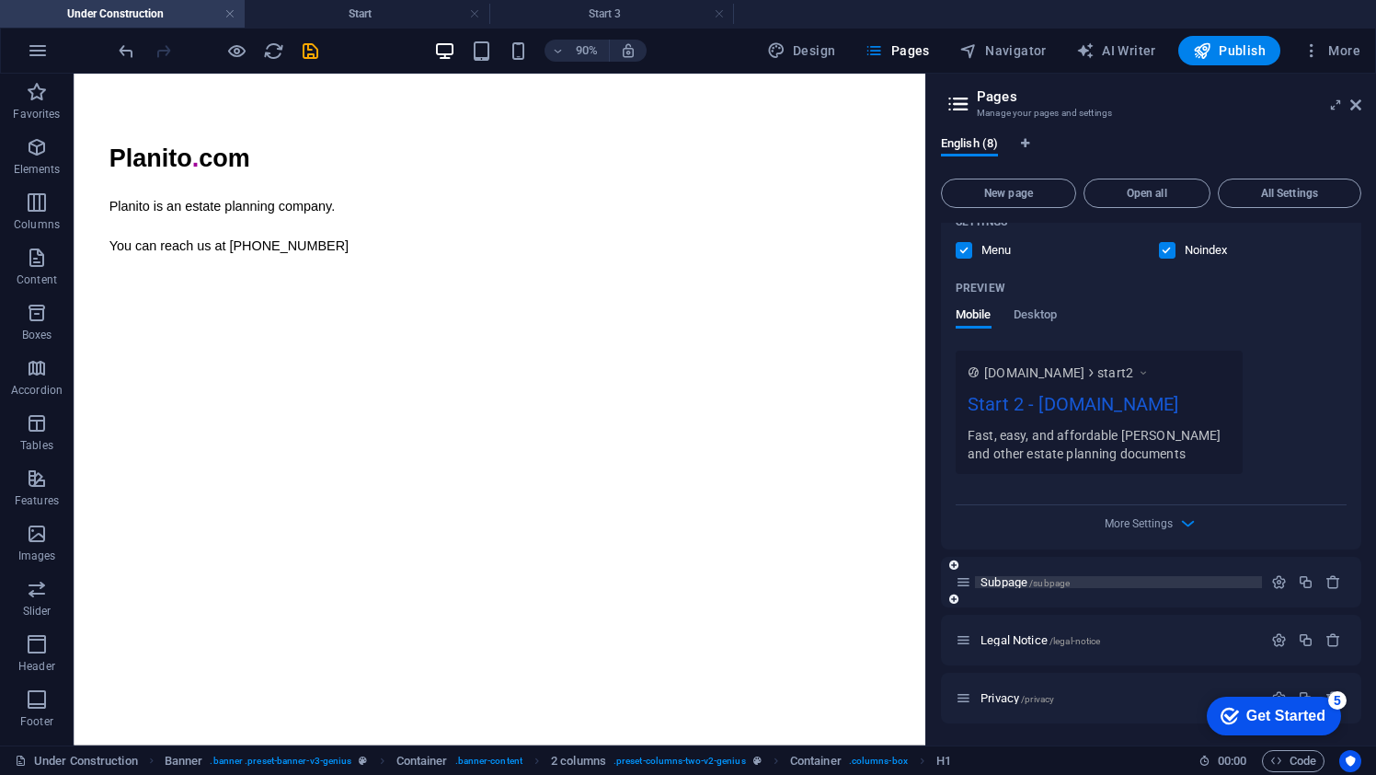
drag, startPoint x: 1176, startPoint y: 586, endPoint x: 1229, endPoint y: 584, distance: 52.5
click at [1229, 584] on p "Subpage /subpage" at bounding box center [1119, 582] width 276 height 12
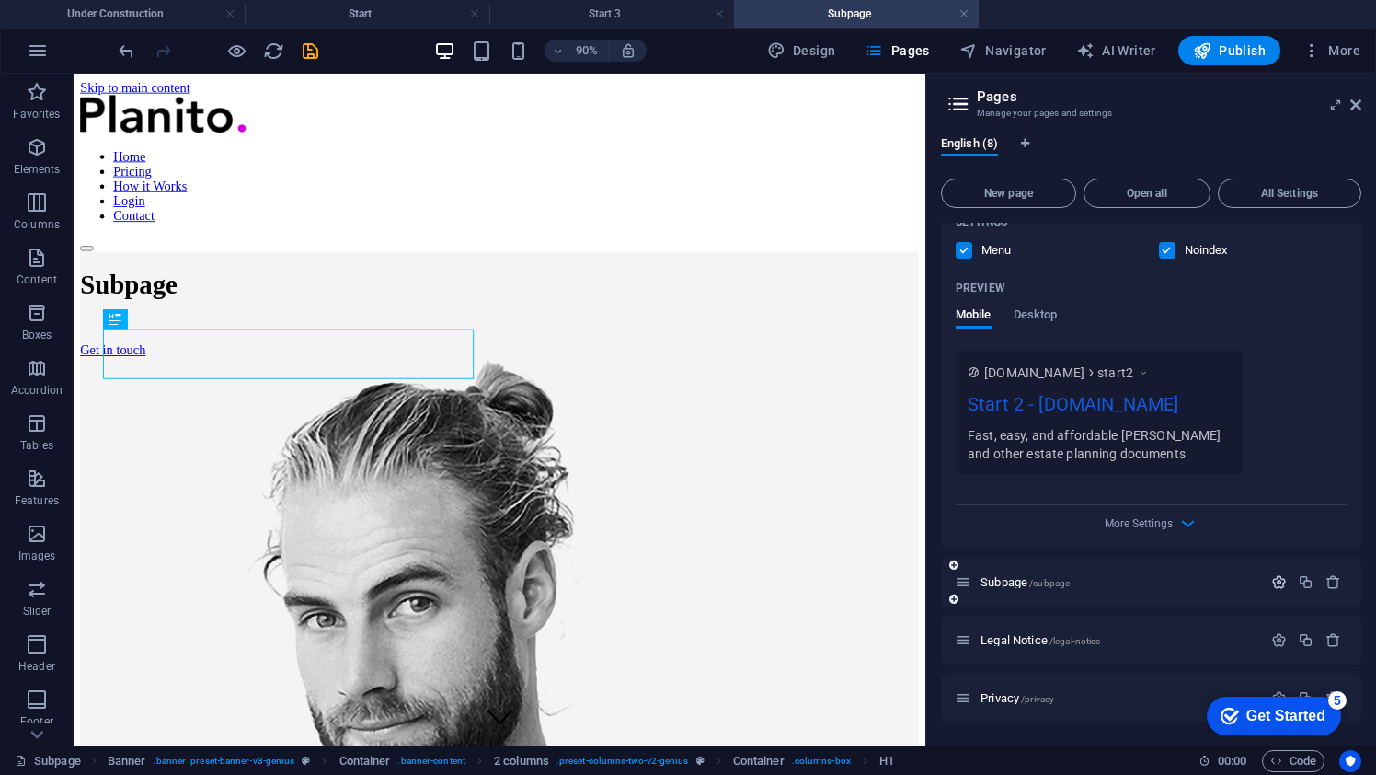
click at [1273, 581] on icon "button" at bounding box center [1279, 582] width 16 height 16
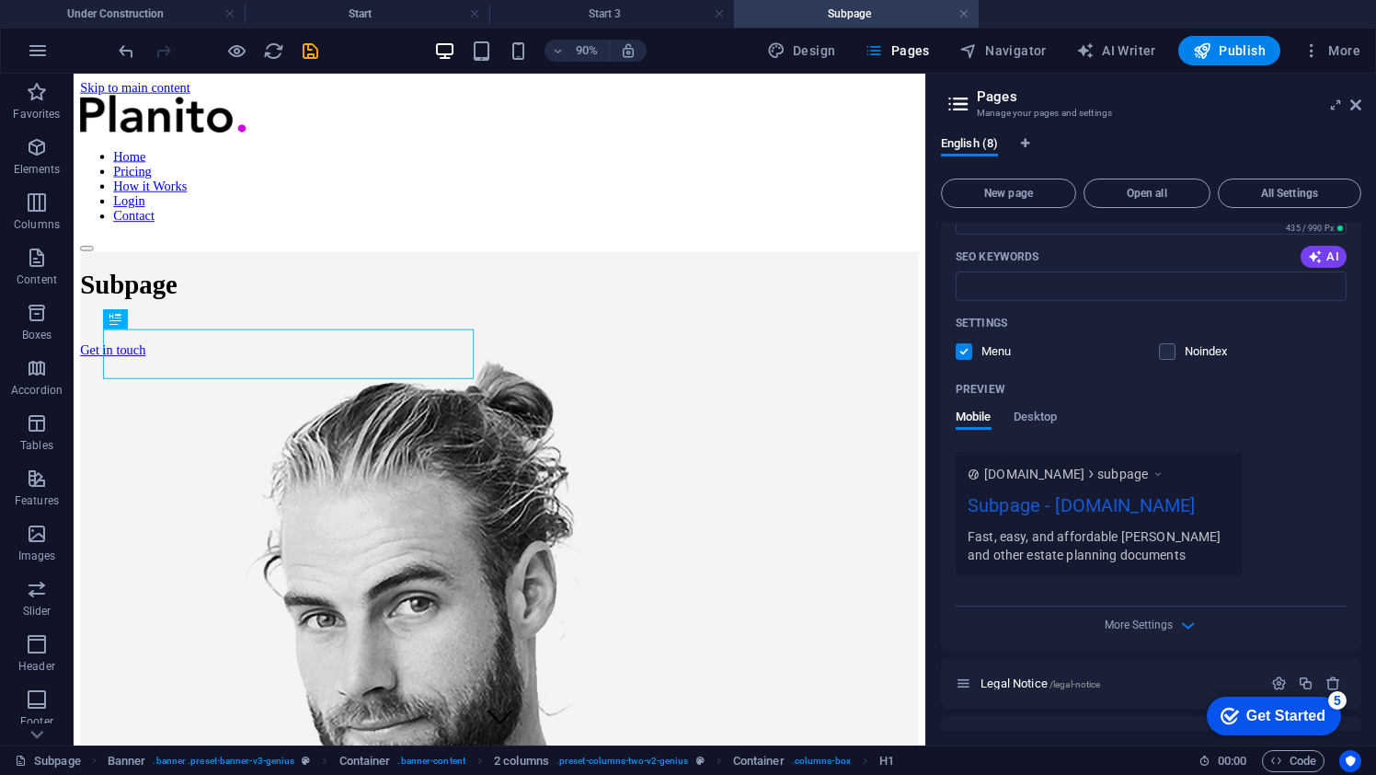
scroll to position [3436, 0]
click at [1170, 351] on label at bounding box center [1167, 348] width 17 height 17
click at [0, 0] on input "checkbox" at bounding box center [0, 0] width 0 height 0
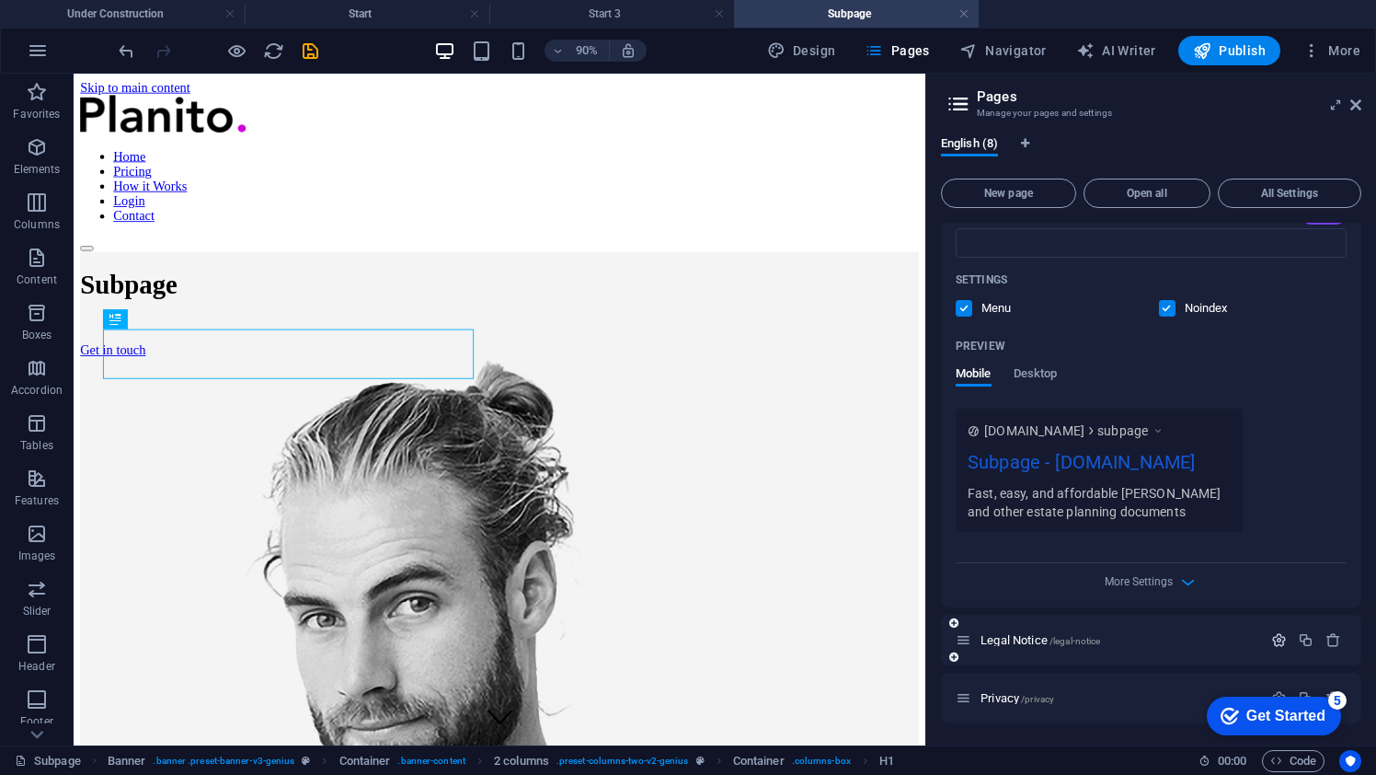
click at [1274, 640] on icon "button" at bounding box center [1279, 640] width 16 height 16
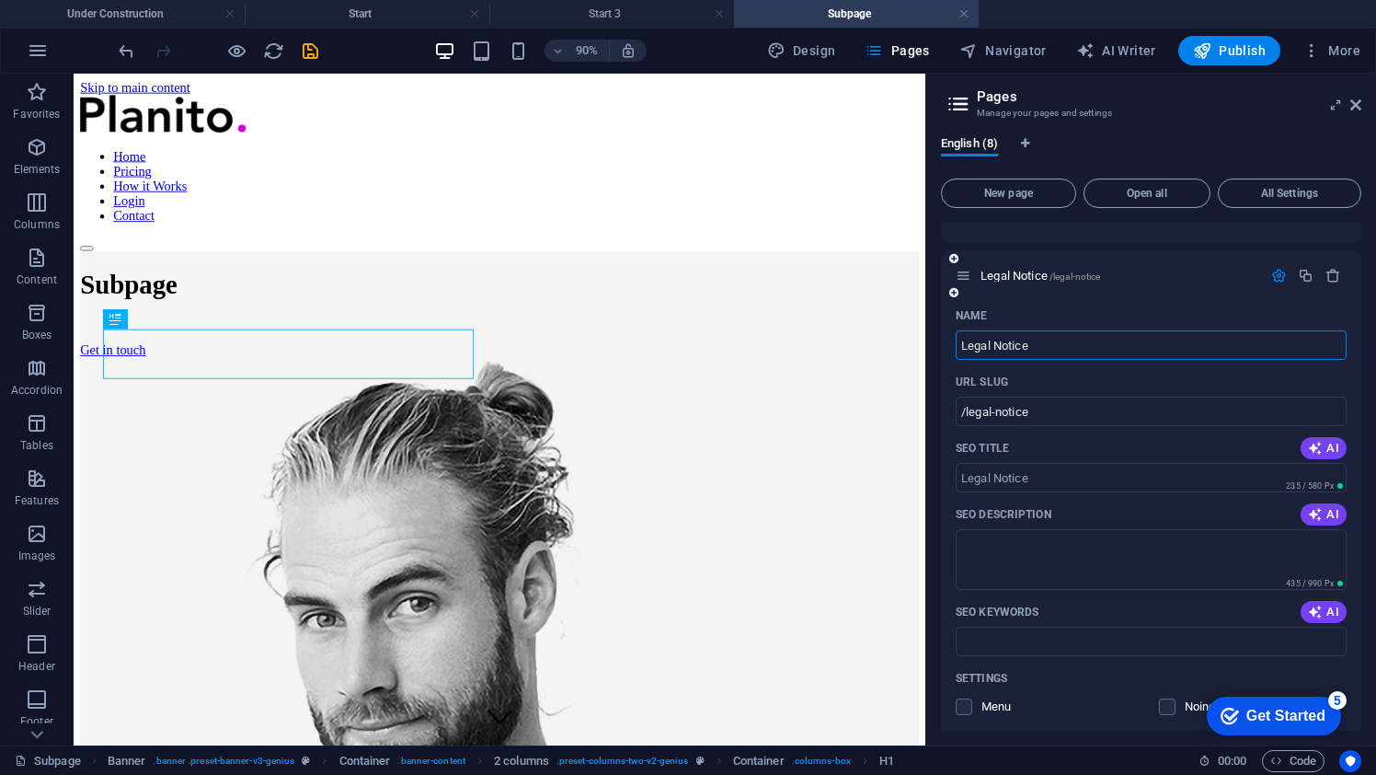
scroll to position [4181, 0]
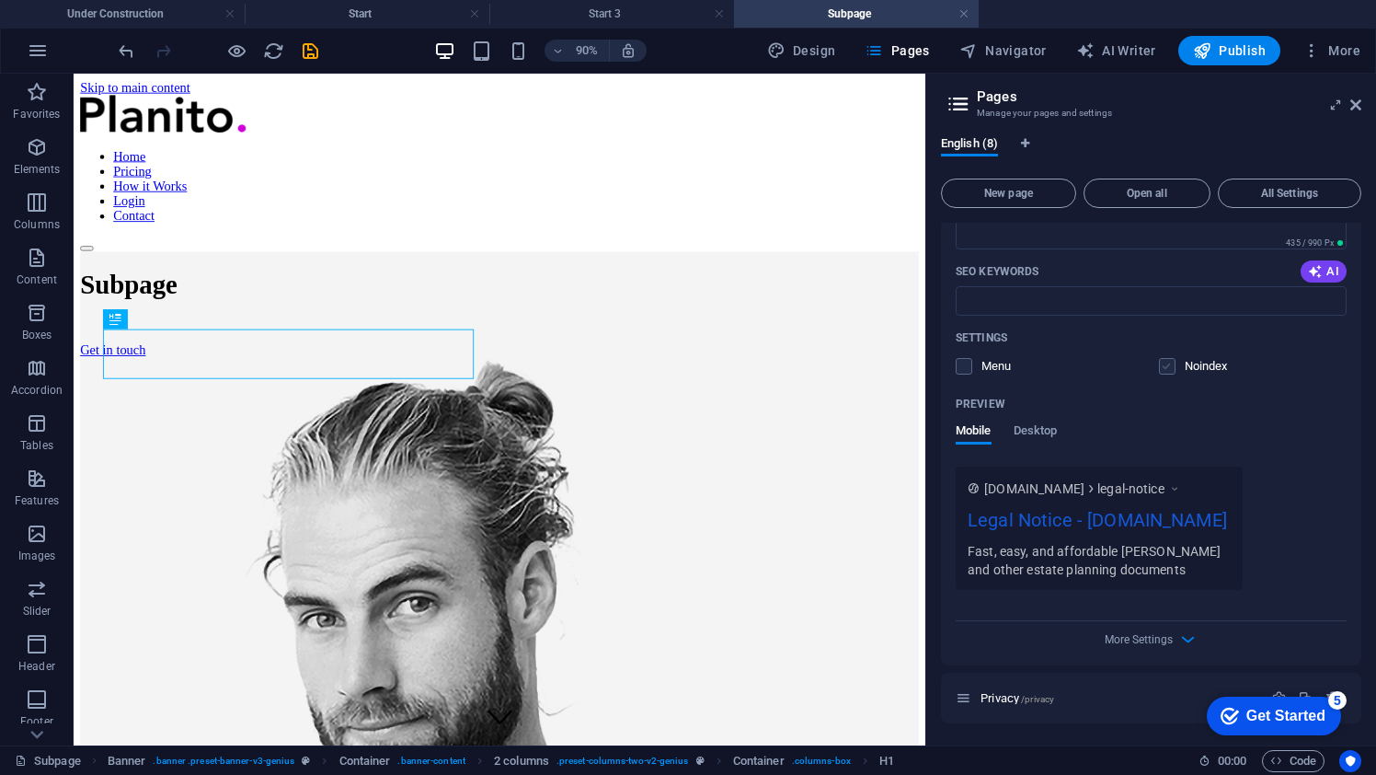
click at [1162, 360] on label at bounding box center [1167, 366] width 17 height 17
click at [0, 0] on input "checkbox" at bounding box center [0, 0] width 0 height 0
click at [1106, 706] on div "Privacy /privacy" at bounding box center [1109, 697] width 306 height 21
click at [1180, 700] on p "Privacy /privacy" at bounding box center [1119, 698] width 276 height 12
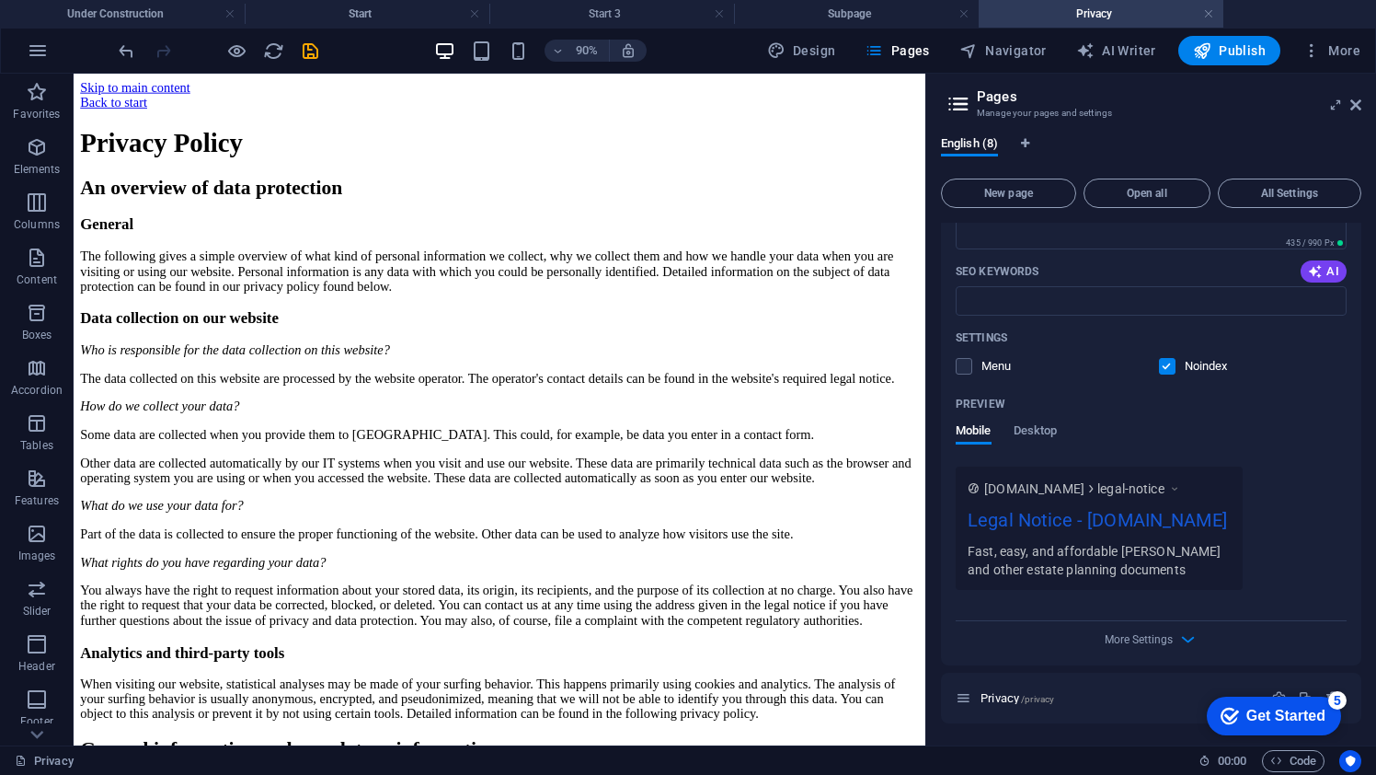
click at [1276, 696] on div "checkmark Get Started 5" at bounding box center [1274, 715] width 134 height 39
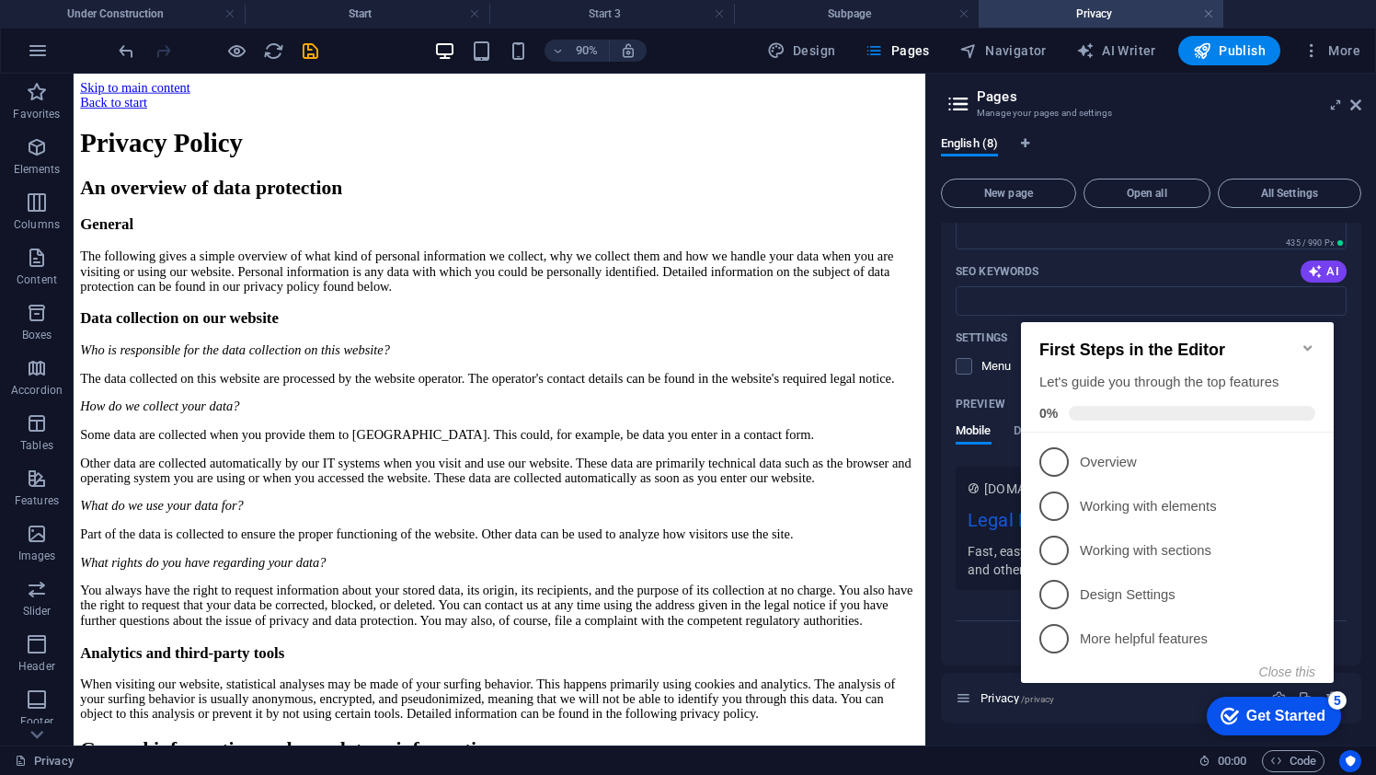
click at [1306, 341] on icon "Minimize checklist" at bounding box center [1308, 347] width 15 height 15
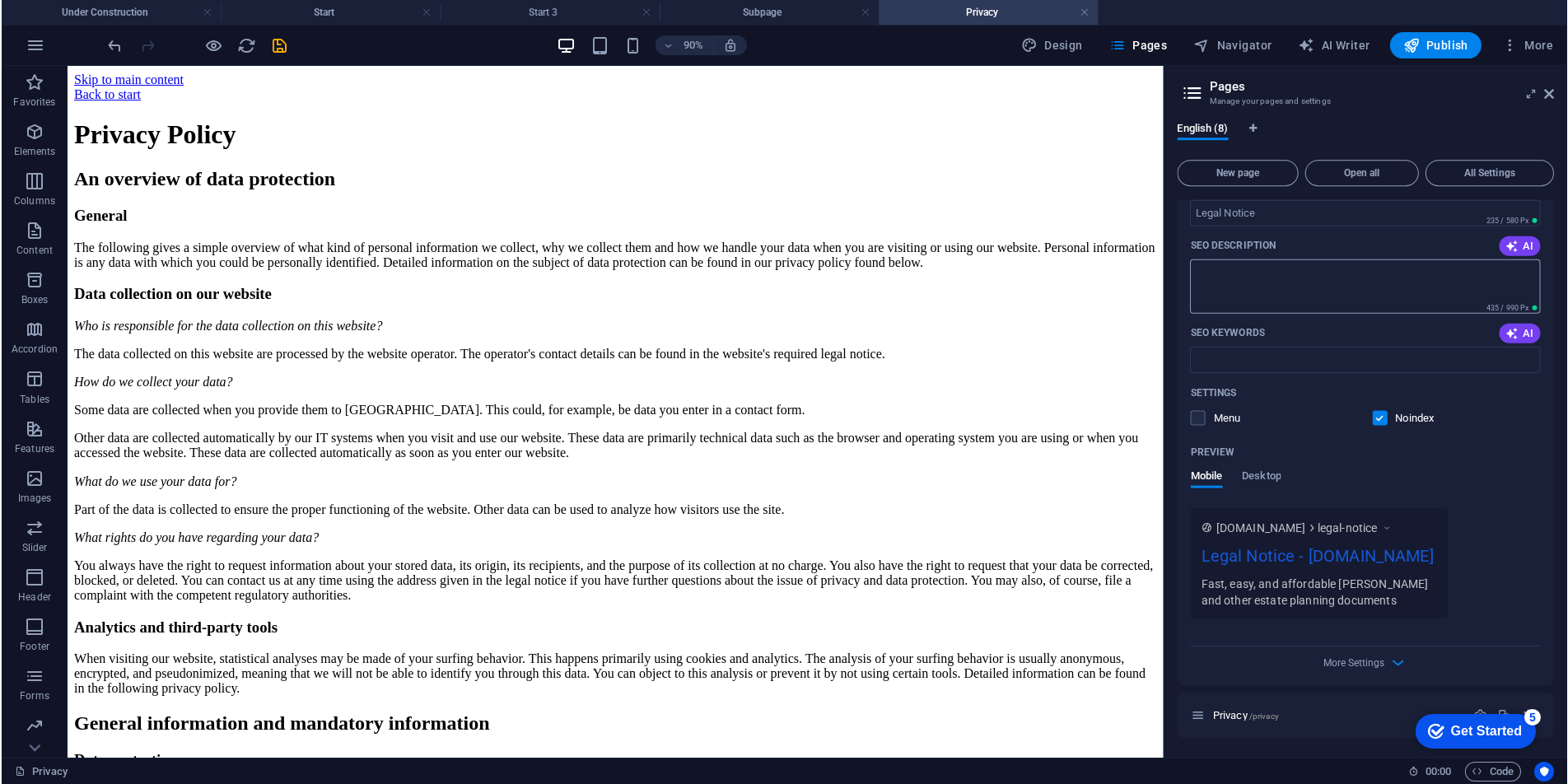
scroll to position [3652, 0]
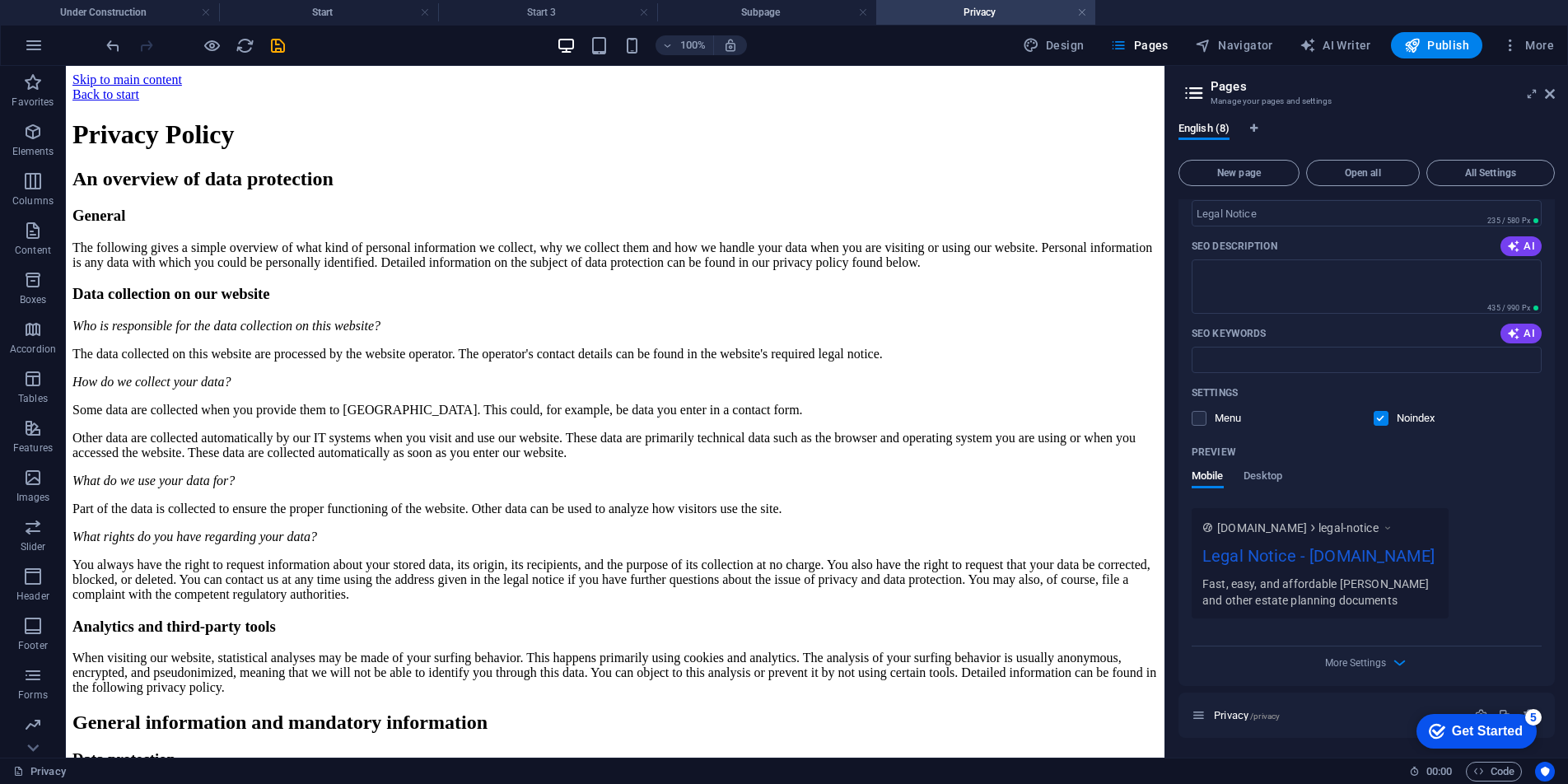
click at [1231, 693] on div "checkmark Get Started 5" at bounding box center [1477, 731] width 120 height 35
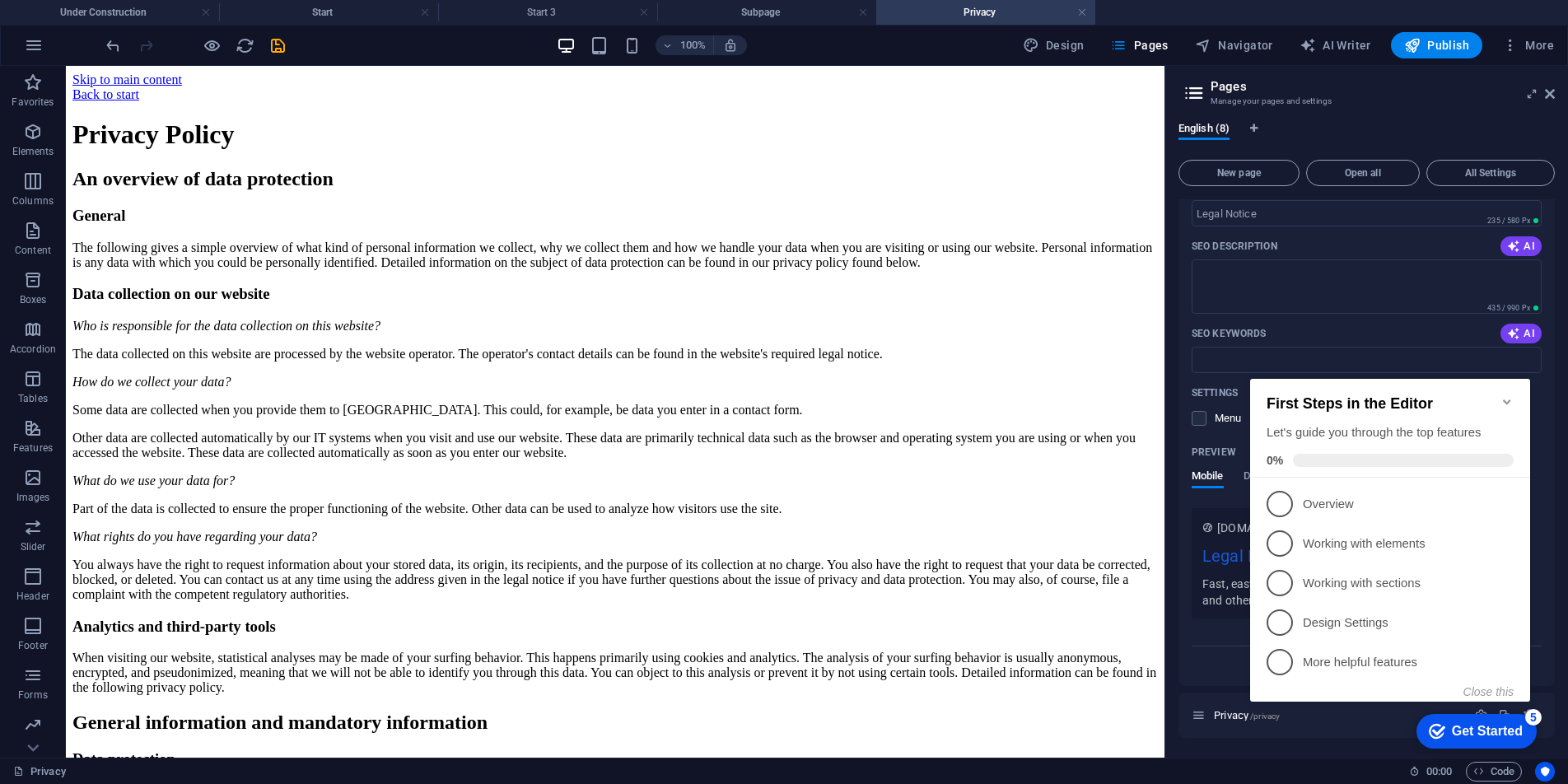
click div "checkmark Get Started 5 First Steps in the Editor Let's guide you through the t…"
click at [1231, 693] on iframe "Contextual help checklist present on screen" at bounding box center [1393, 554] width 300 height 400
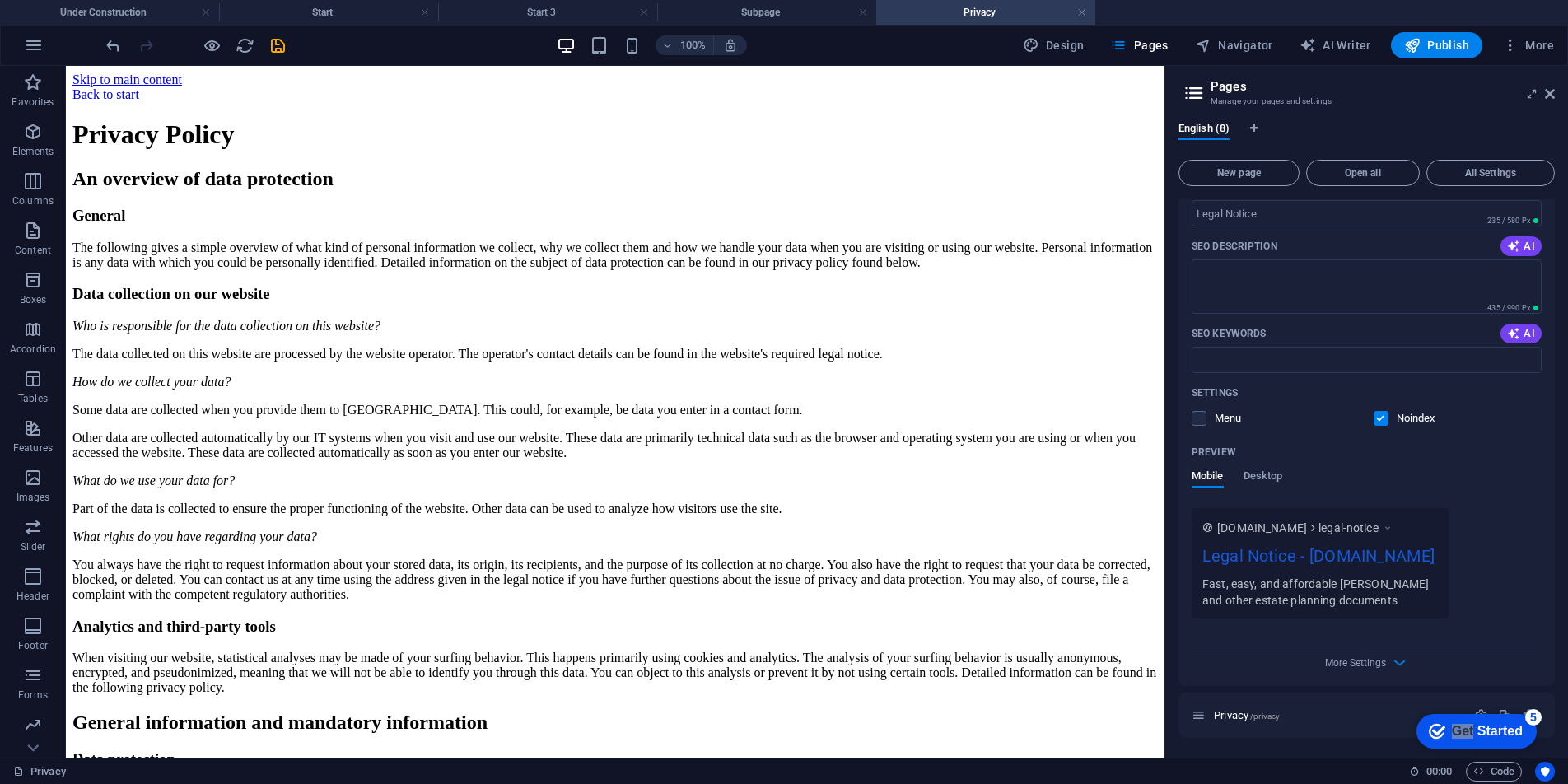
click at [1231, 693] on iframe "Contextual help checklist present on screen" at bounding box center [1473, 729] width 140 height 49
click at [1222, 693] on span "Privacy /privacy" at bounding box center [1247, 715] width 66 height 13
click at [1202, 693] on icon at bounding box center [1199, 715] width 14 height 14
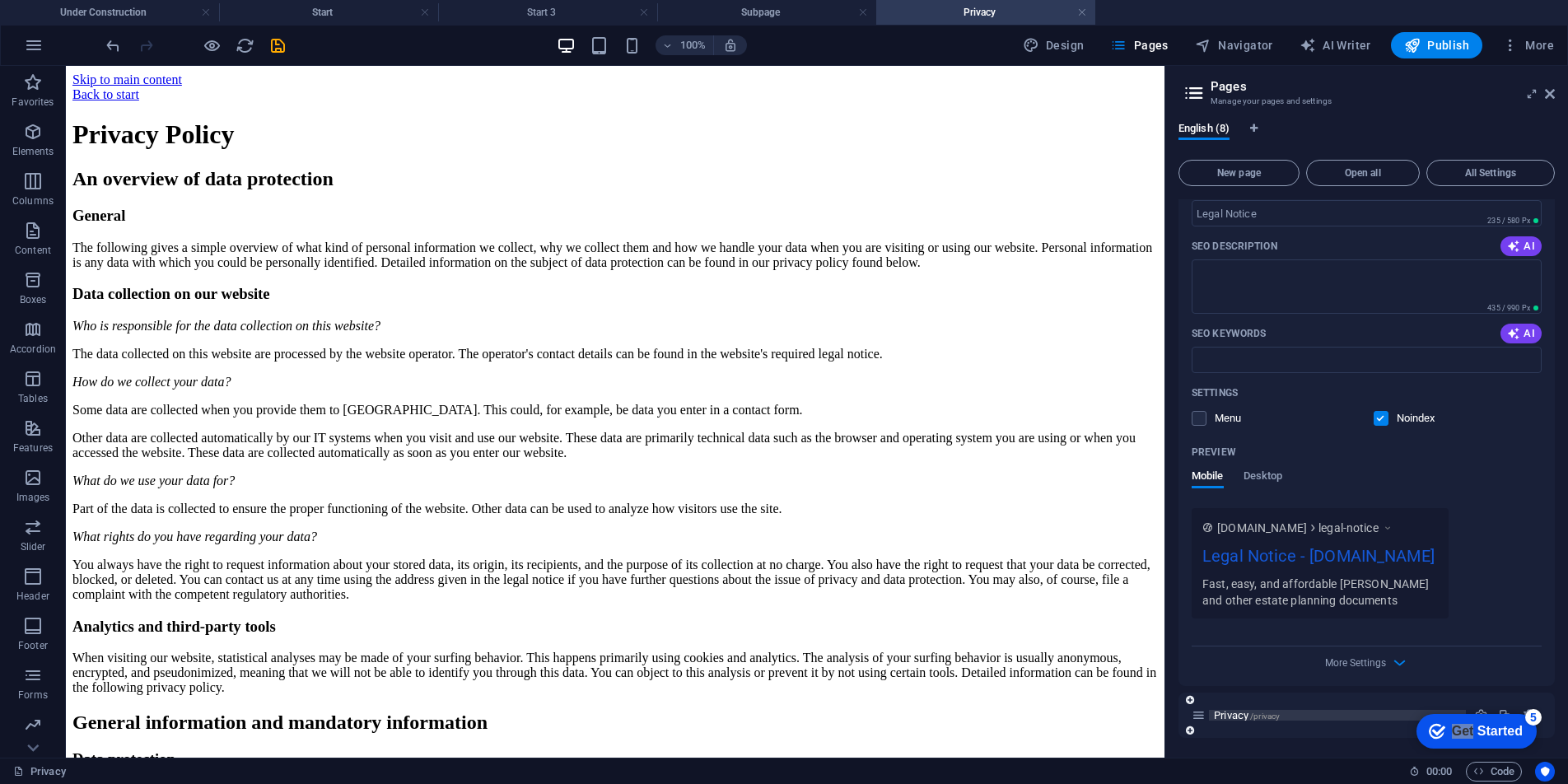
click at [1231, 693] on span "Privacy /privacy" at bounding box center [1247, 715] width 66 height 13
click at [1231, 693] on div "Privacy /privacy" at bounding box center [1367, 715] width 376 height 46
click at [1231, 635] on div "Name Legal Notice ​ URL SLUG /legal-notice ​ SEO Title AI ​ 235 / 580 Px SEO De…" at bounding box center [1367, 371] width 376 height 630
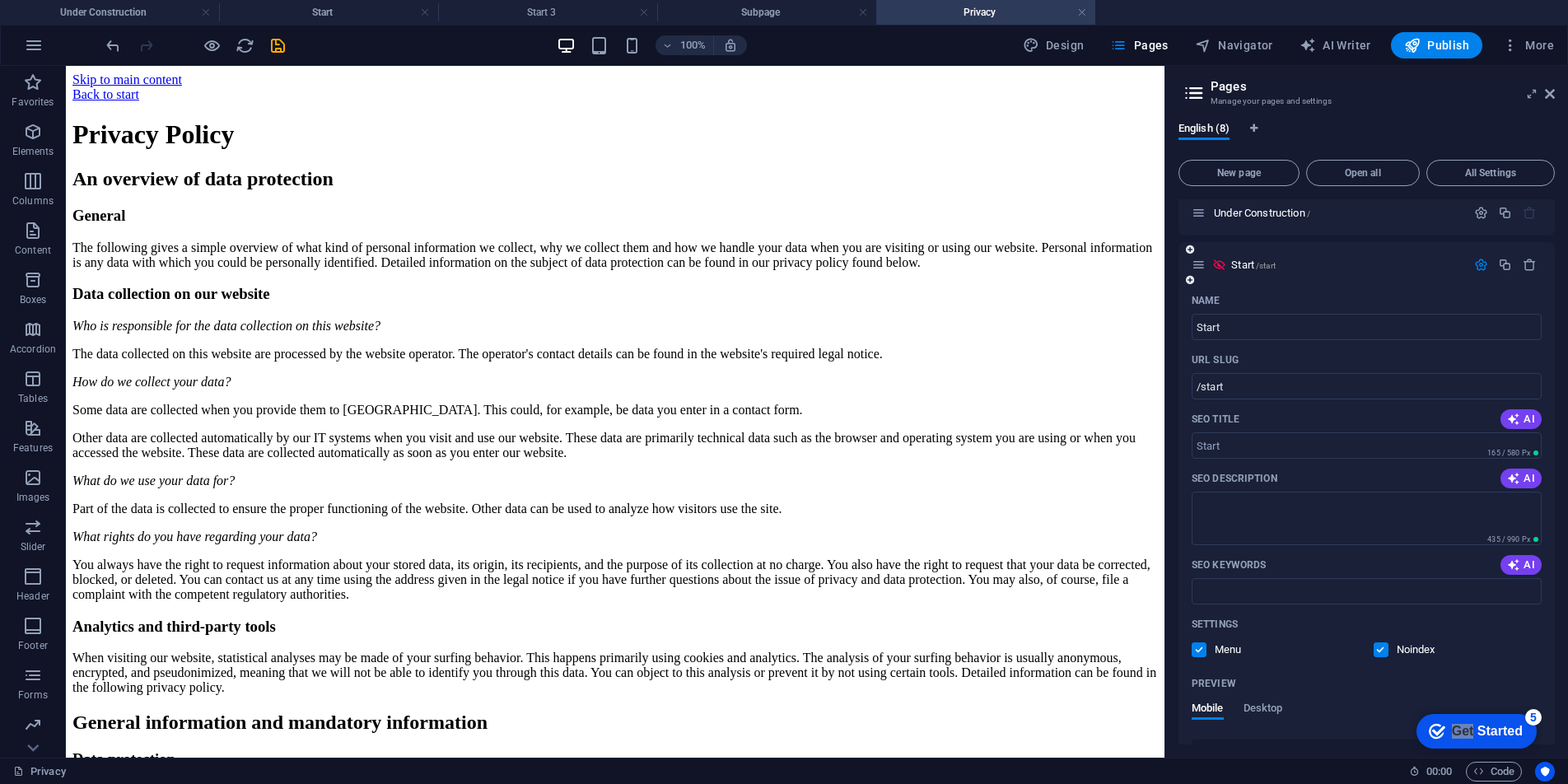
scroll to position [0, 0]
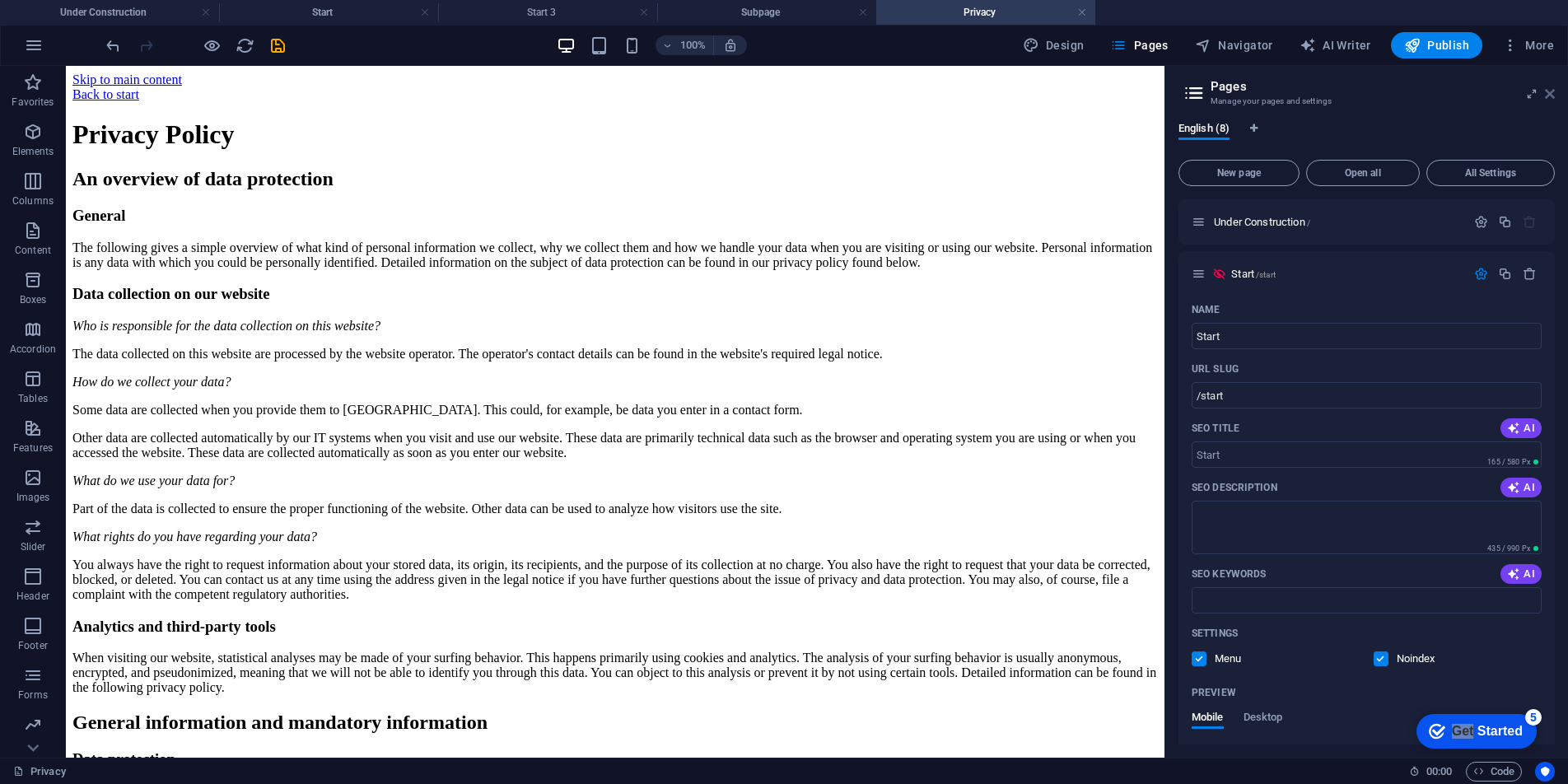
click at [1231, 99] on icon at bounding box center [1550, 94] width 10 height 13
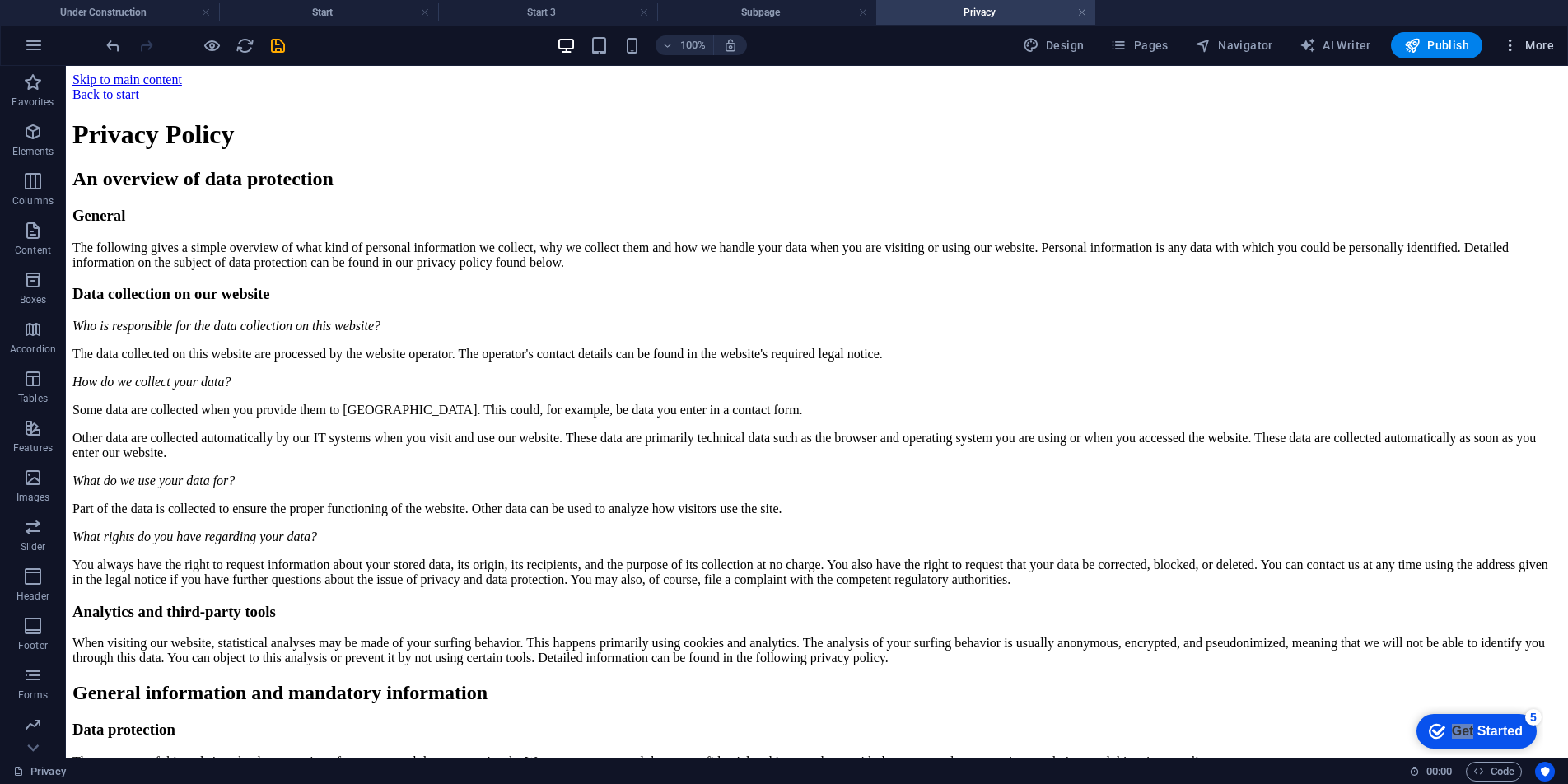
click at [1231, 49] on span "More" at bounding box center [1529, 45] width 52 height 16
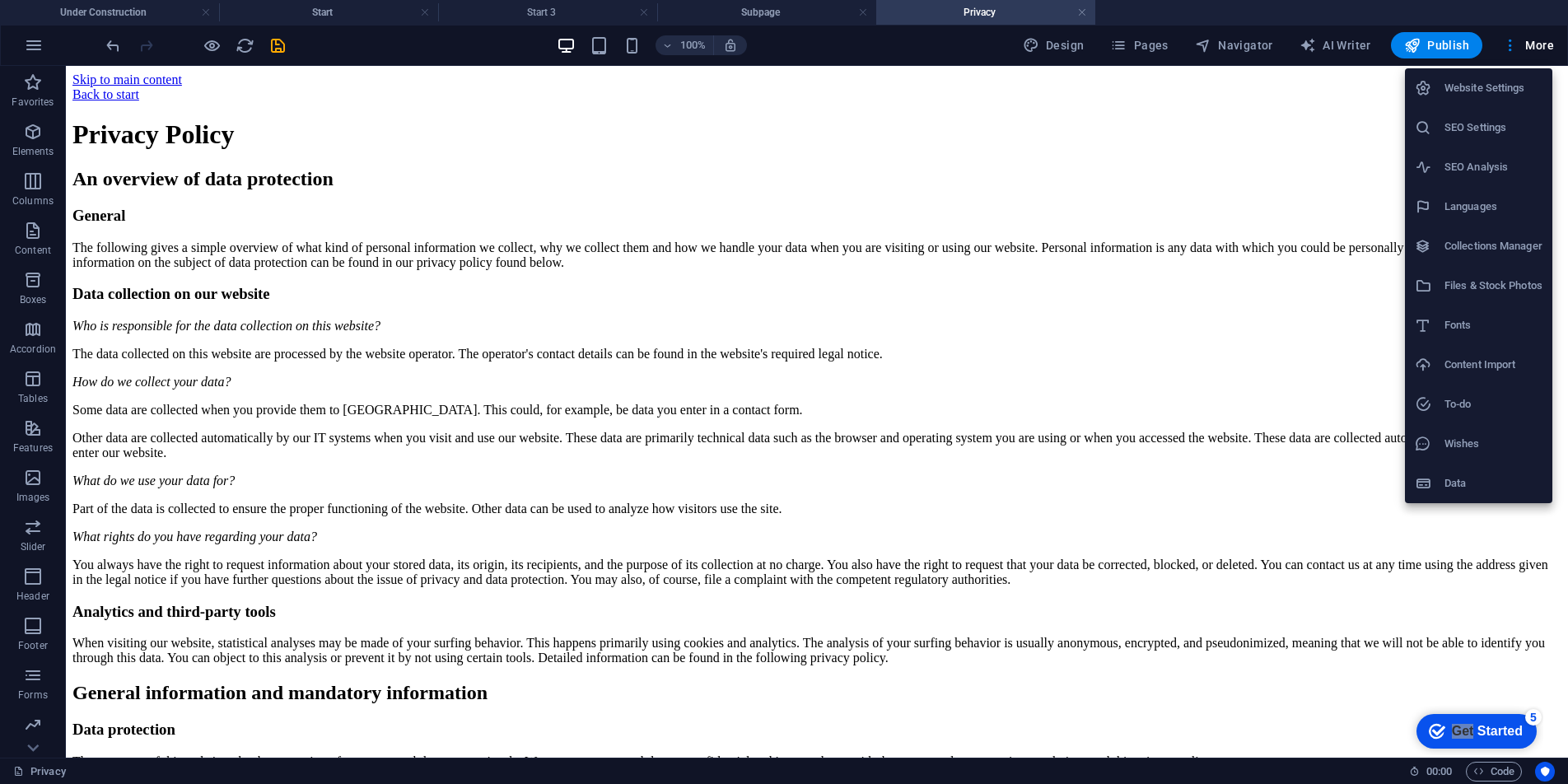
click at [1064, 47] on div at bounding box center [784, 392] width 1568 height 784
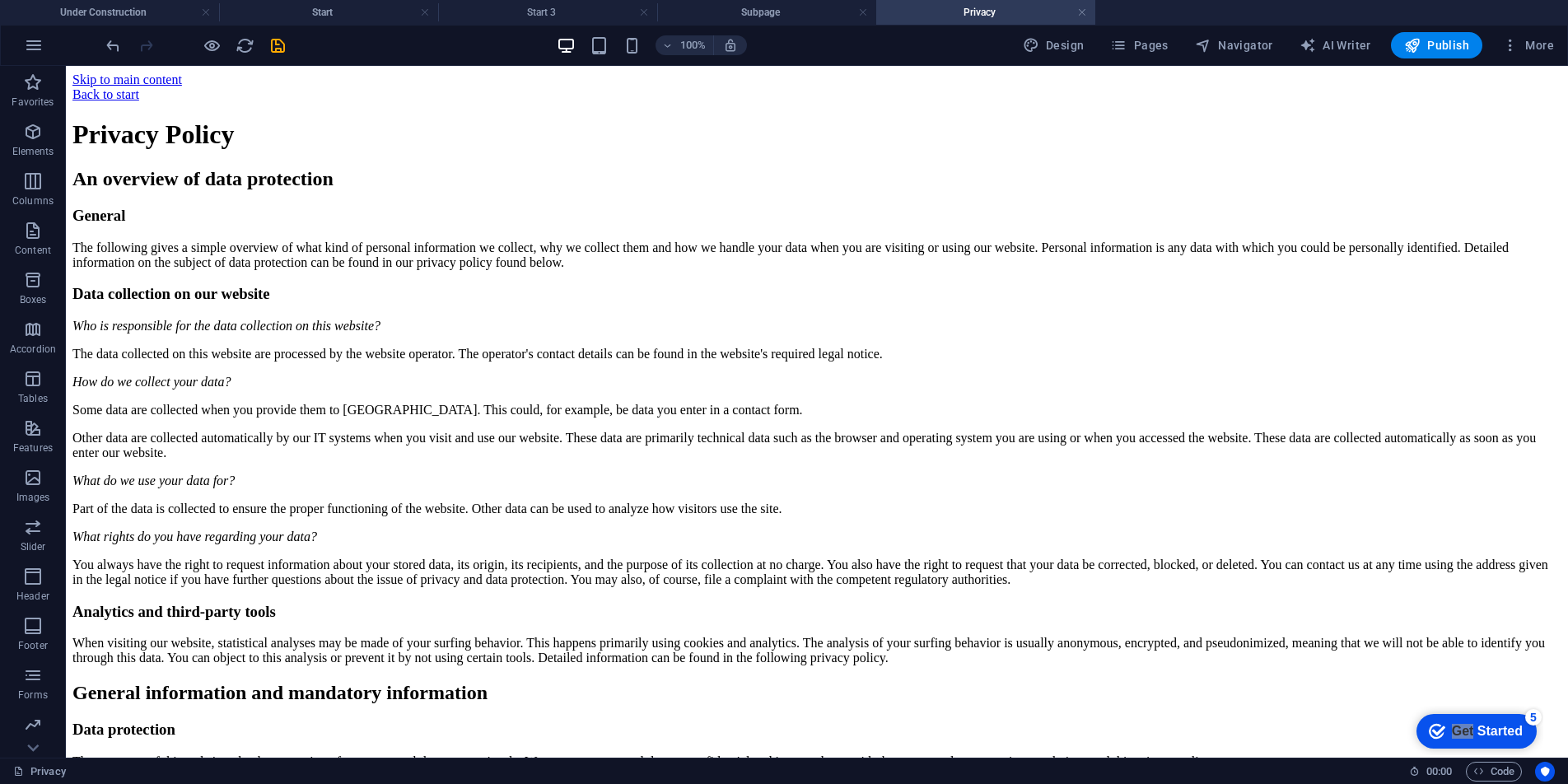
click at [1049, 50] on span "Design" at bounding box center [1053, 45] width 62 height 16
select select "px"
select select "400"
select select "px"
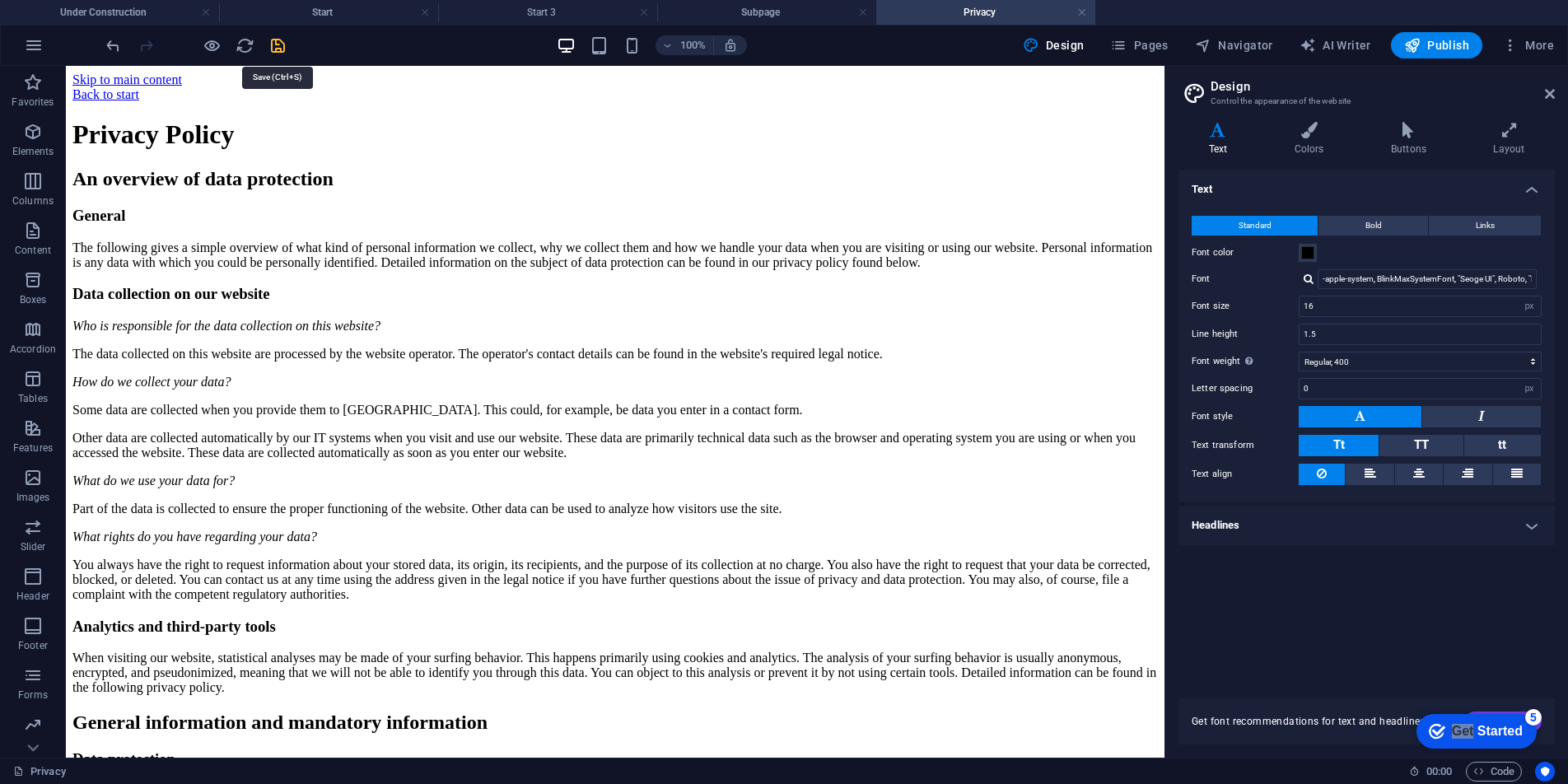
click at [278, 48] on icon "save" at bounding box center [278, 45] width 19 height 19
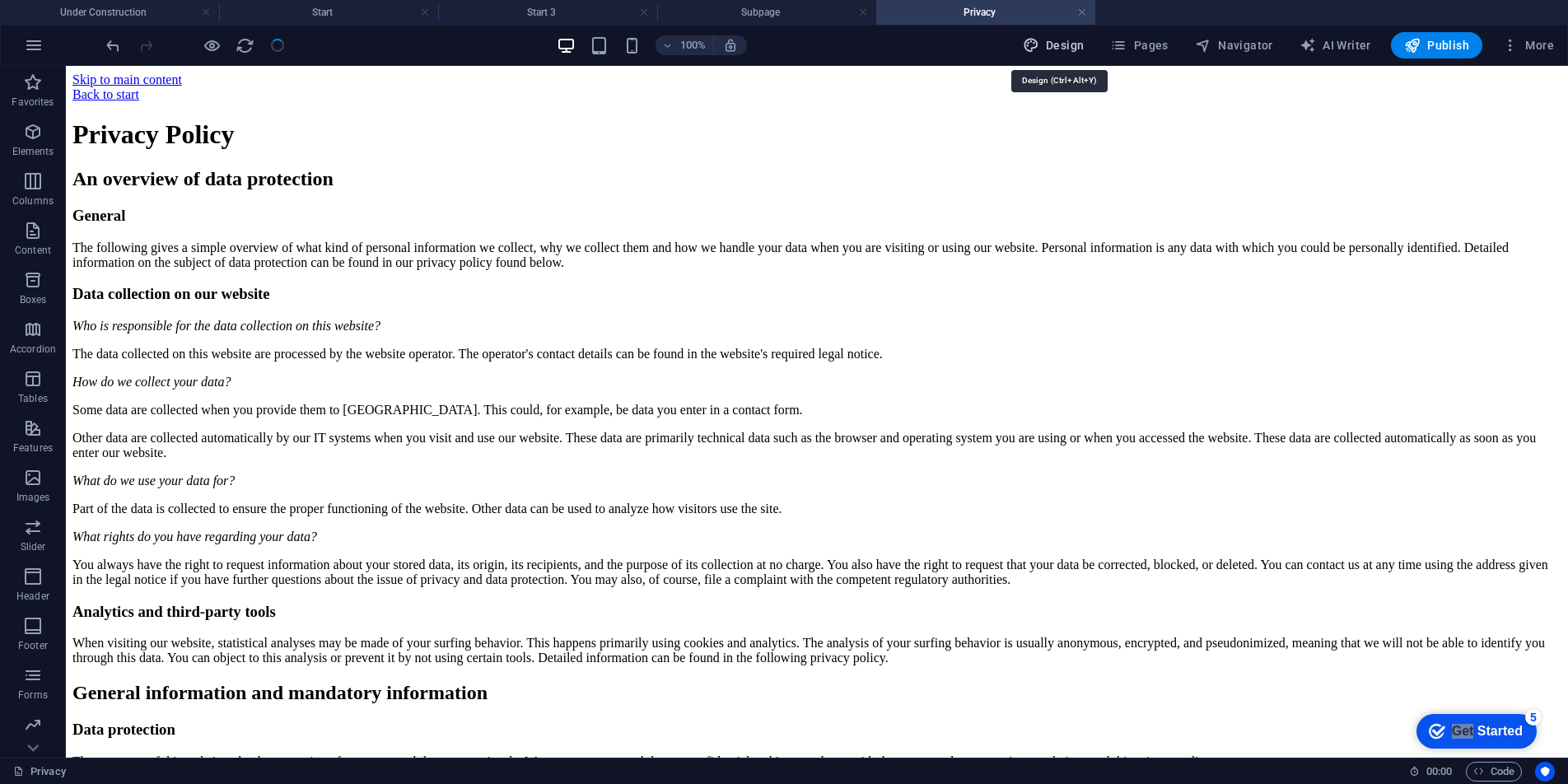
drag, startPoint x: 1035, startPoint y: 54, endPoint x: 981, endPoint y: 0, distance: 76.4
click at [1035, 54] on button "Design" at bounding box center [1054, 45] width 75 height 26
select select "px"
select select "400"
select select "px"
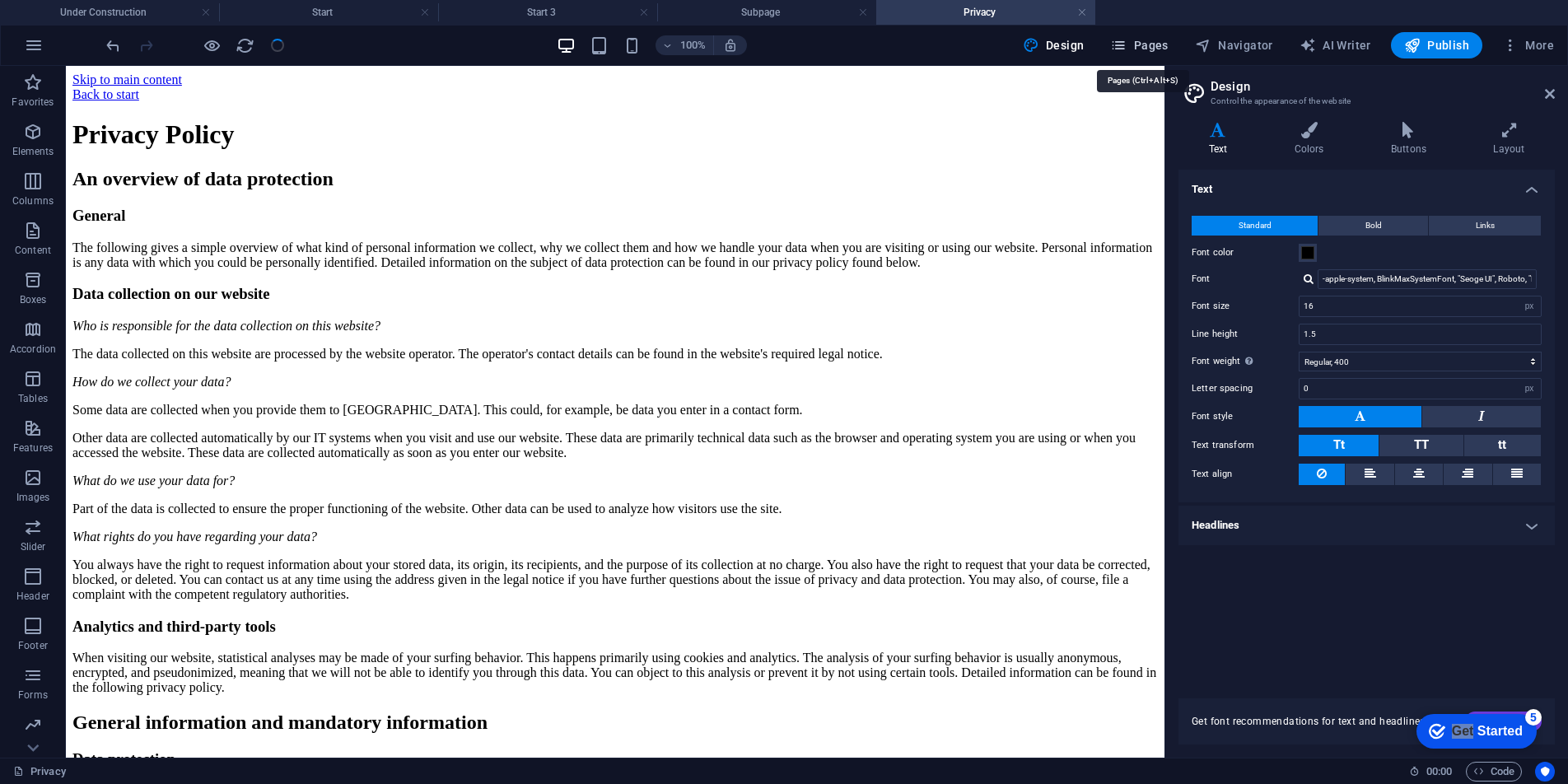
click at [1160, 47] on span "Pages" at bounding box center [1139, 45] width 57 height 16
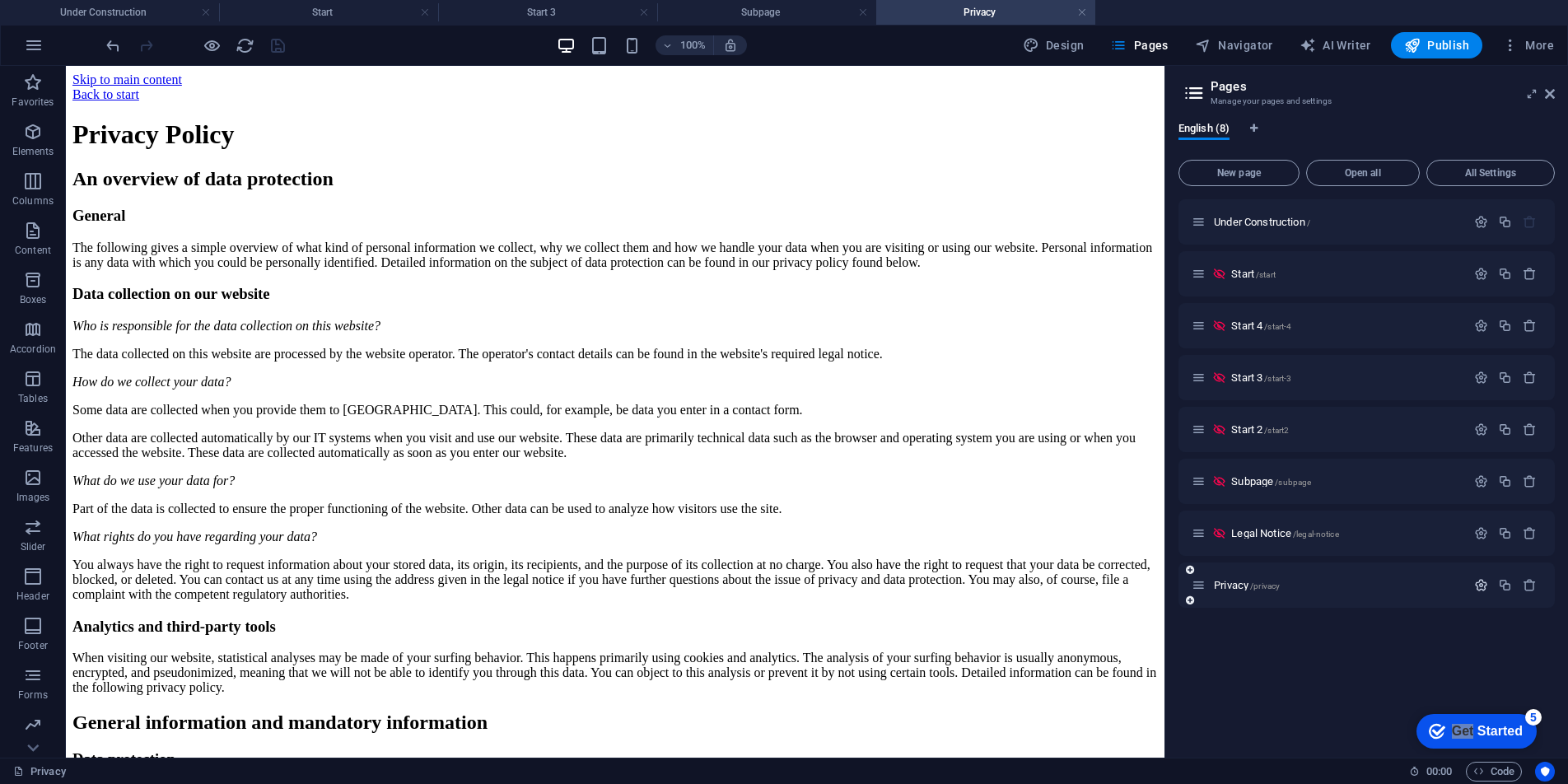
click at [1231, 585] on icon "button" at bounding box center [1482, 585] width 14 height 14
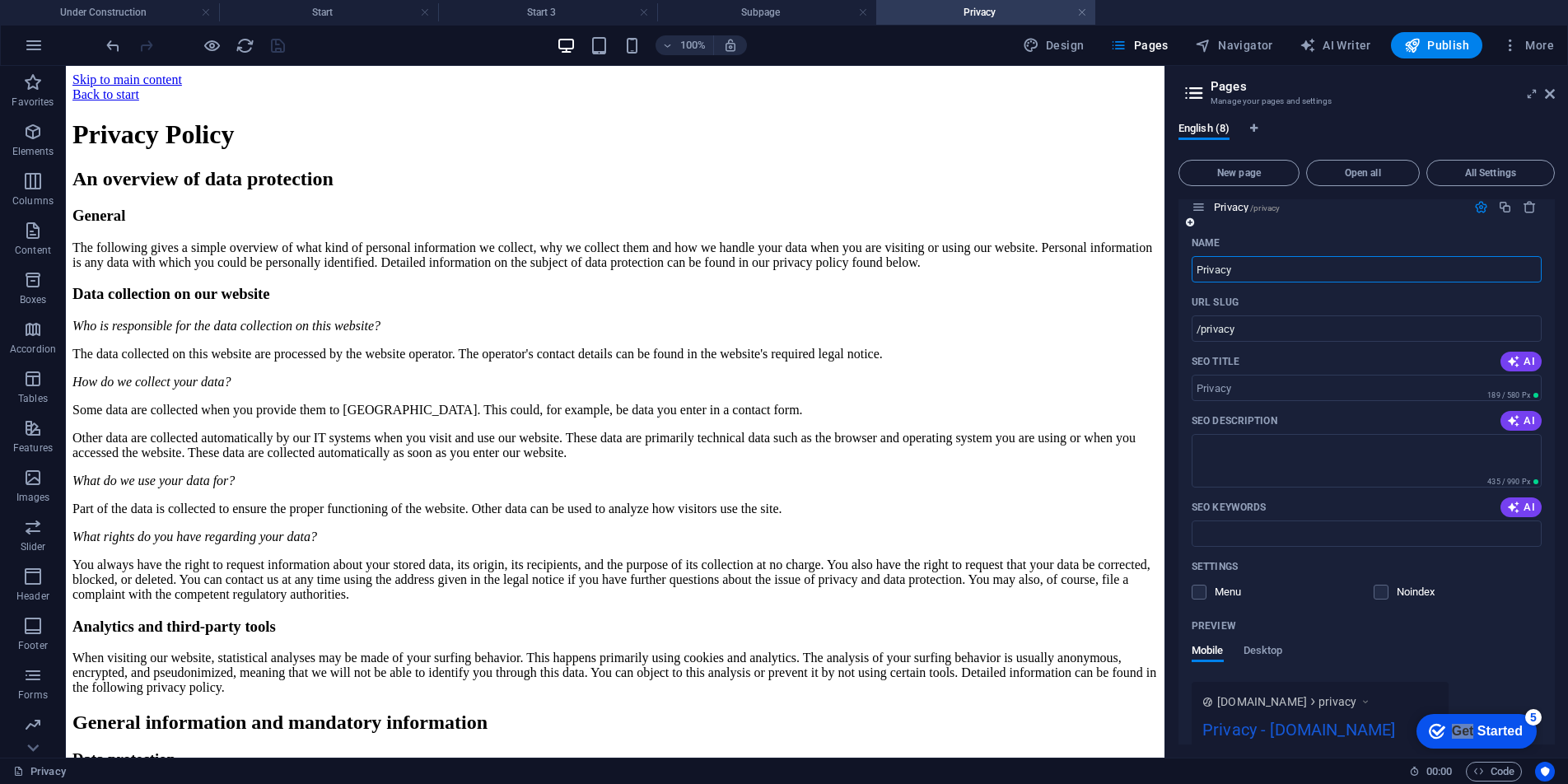
scroll to position [499, 0]
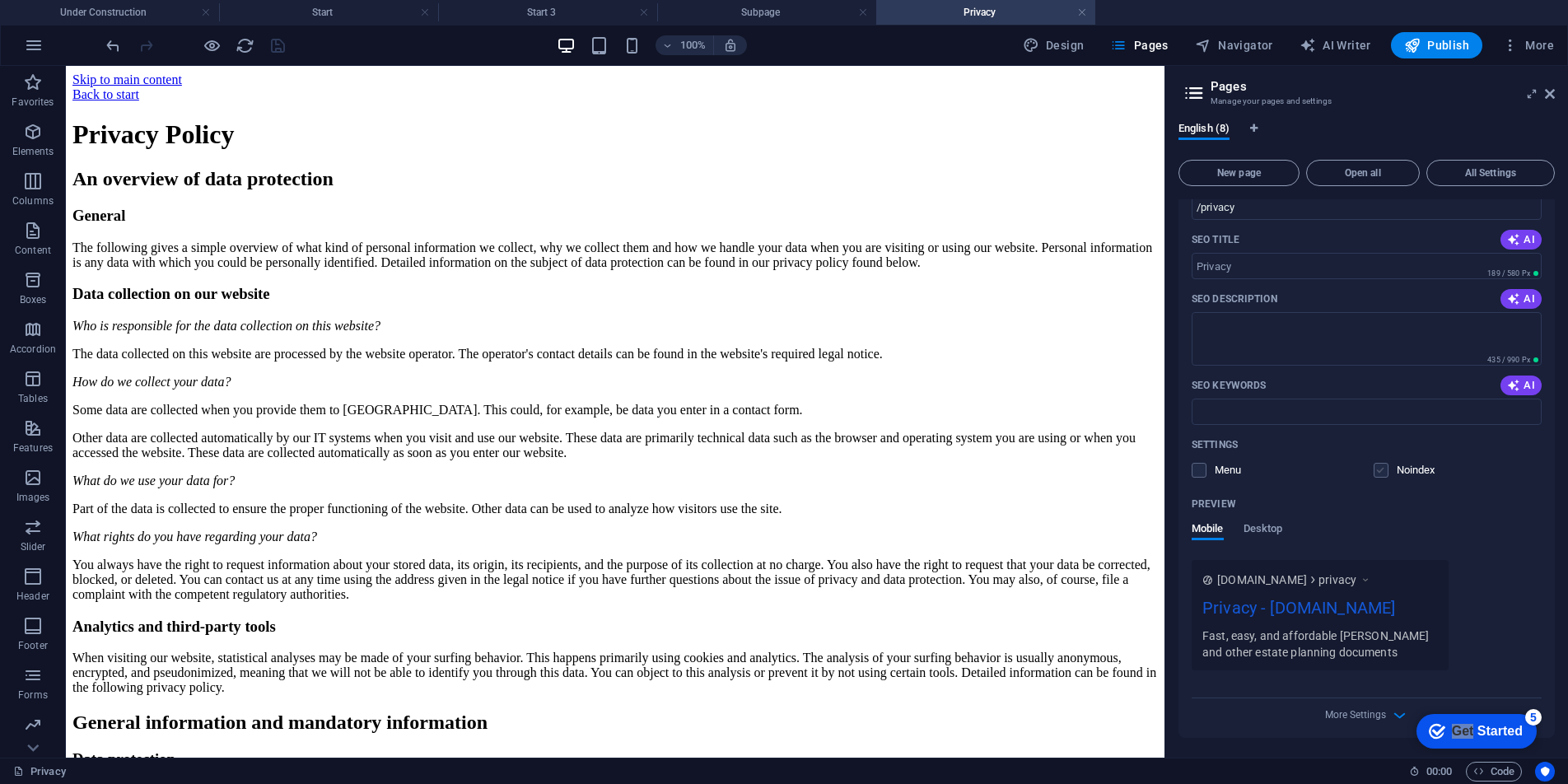
click at [1231, 471] on label at bounding box center [1381, 470] width 15 height 15
click at [0, 0] on input "checkbox" at bounding box center [0, 0] width 0 height 0
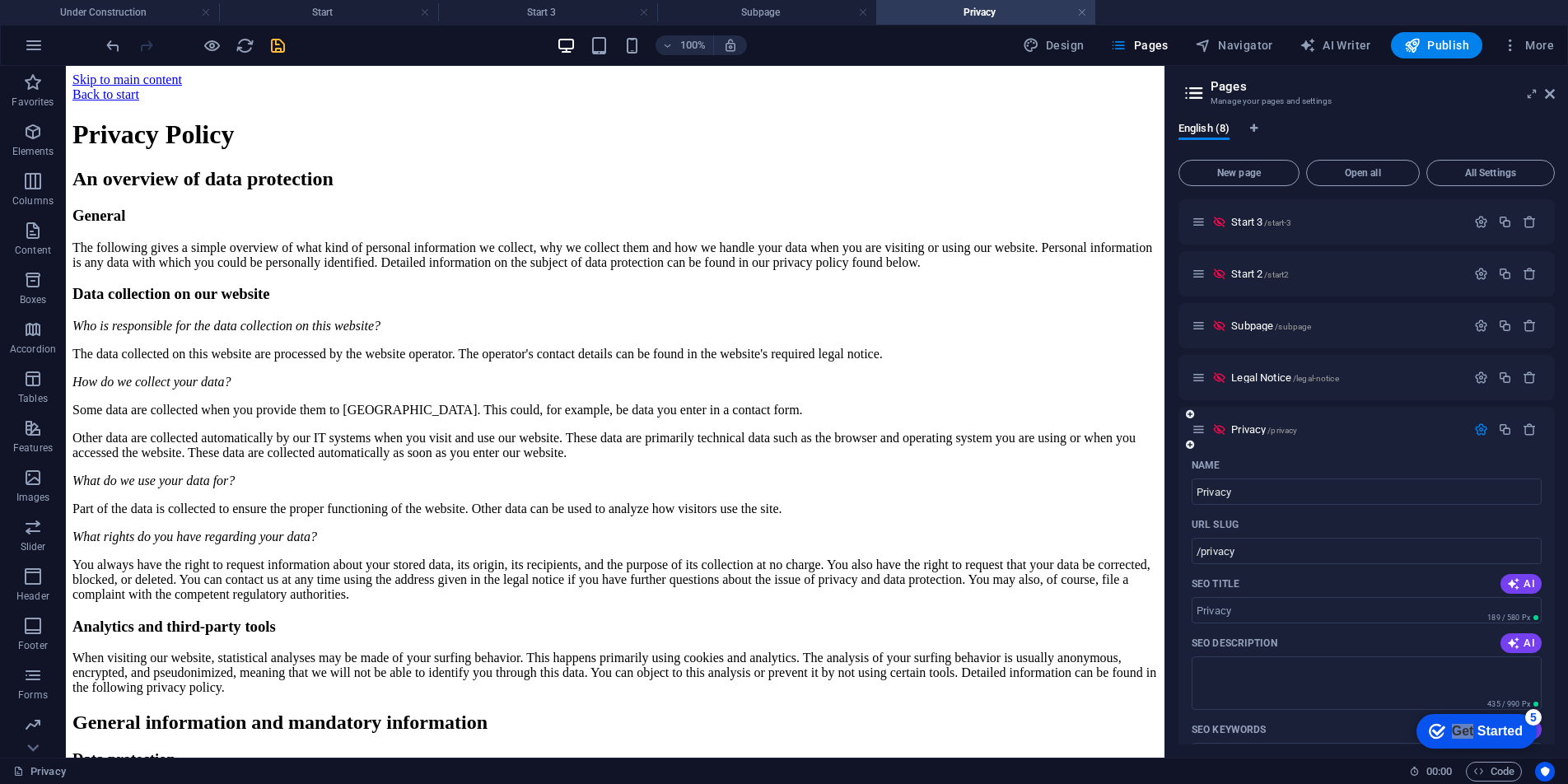
scroll to position [0, 0]
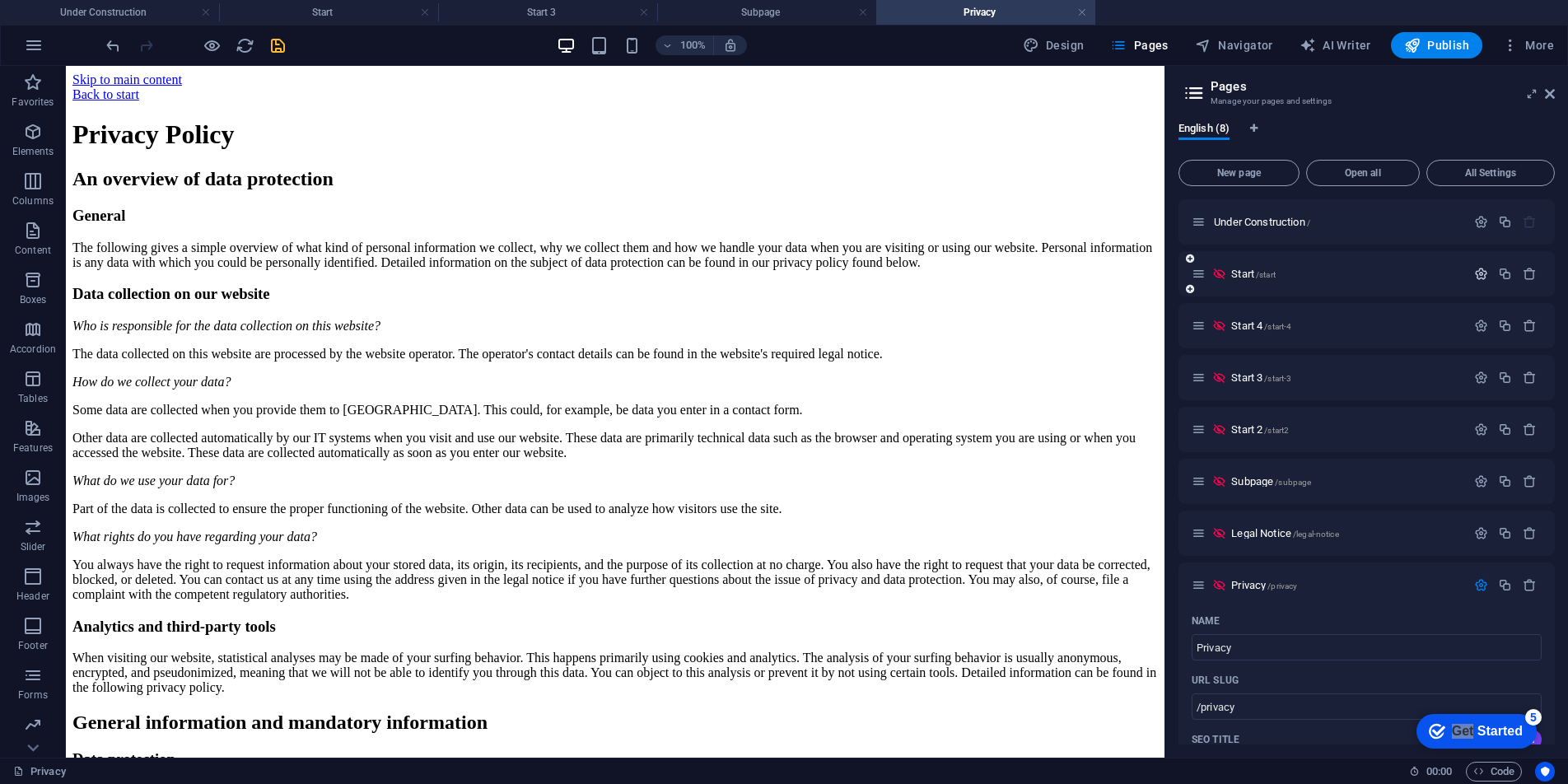
click at [1231, 277] on icon "button" at bounding box center [1482, 274] width 14 height 14
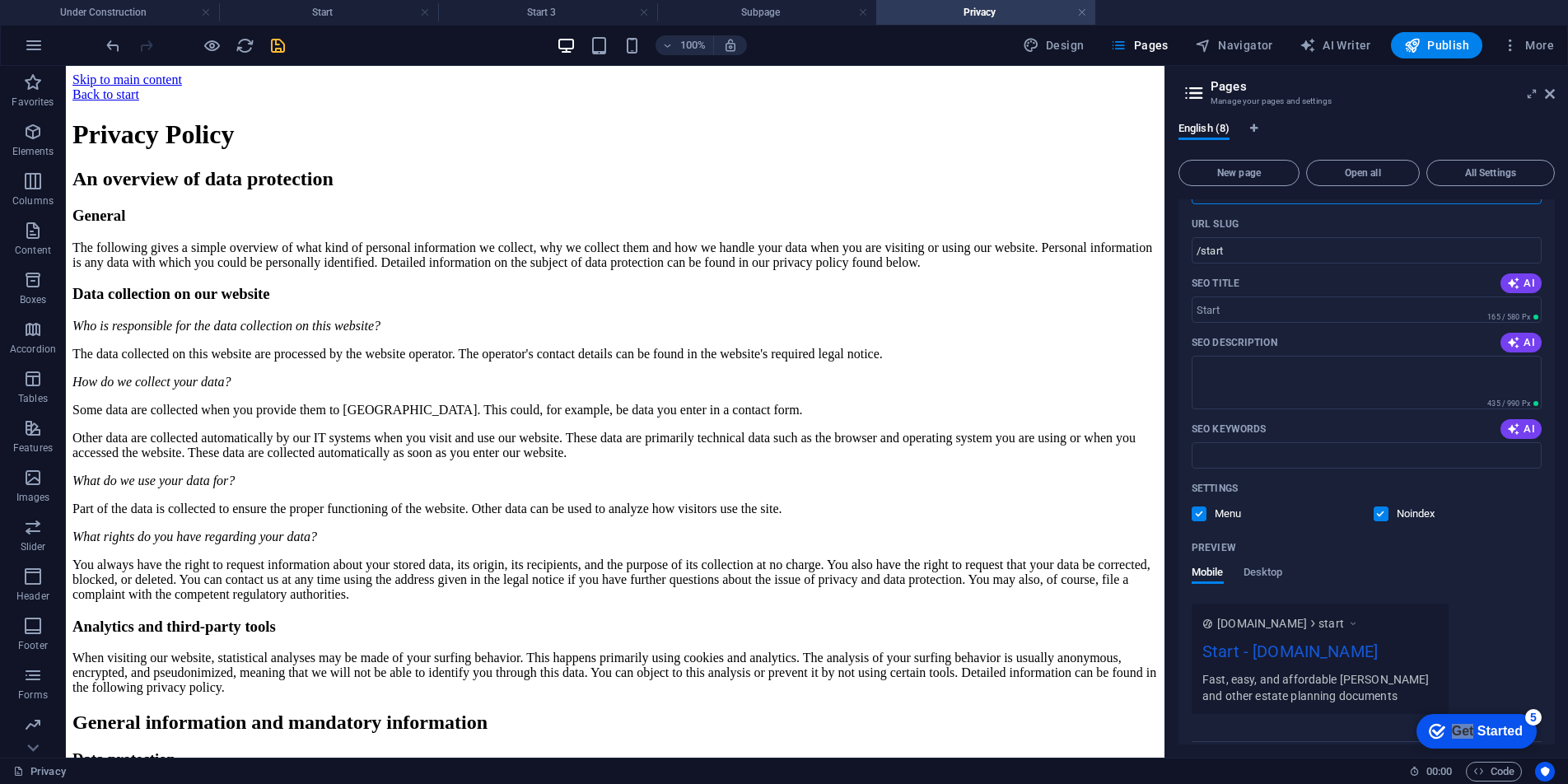
scroll to position [147, 0]
click at [1200, 508] on label at bounding box center [1199, 512] width 15 height 15
click at [0, 0] on input "checkbox" at bounding box center [0, 0] width 0 height 0
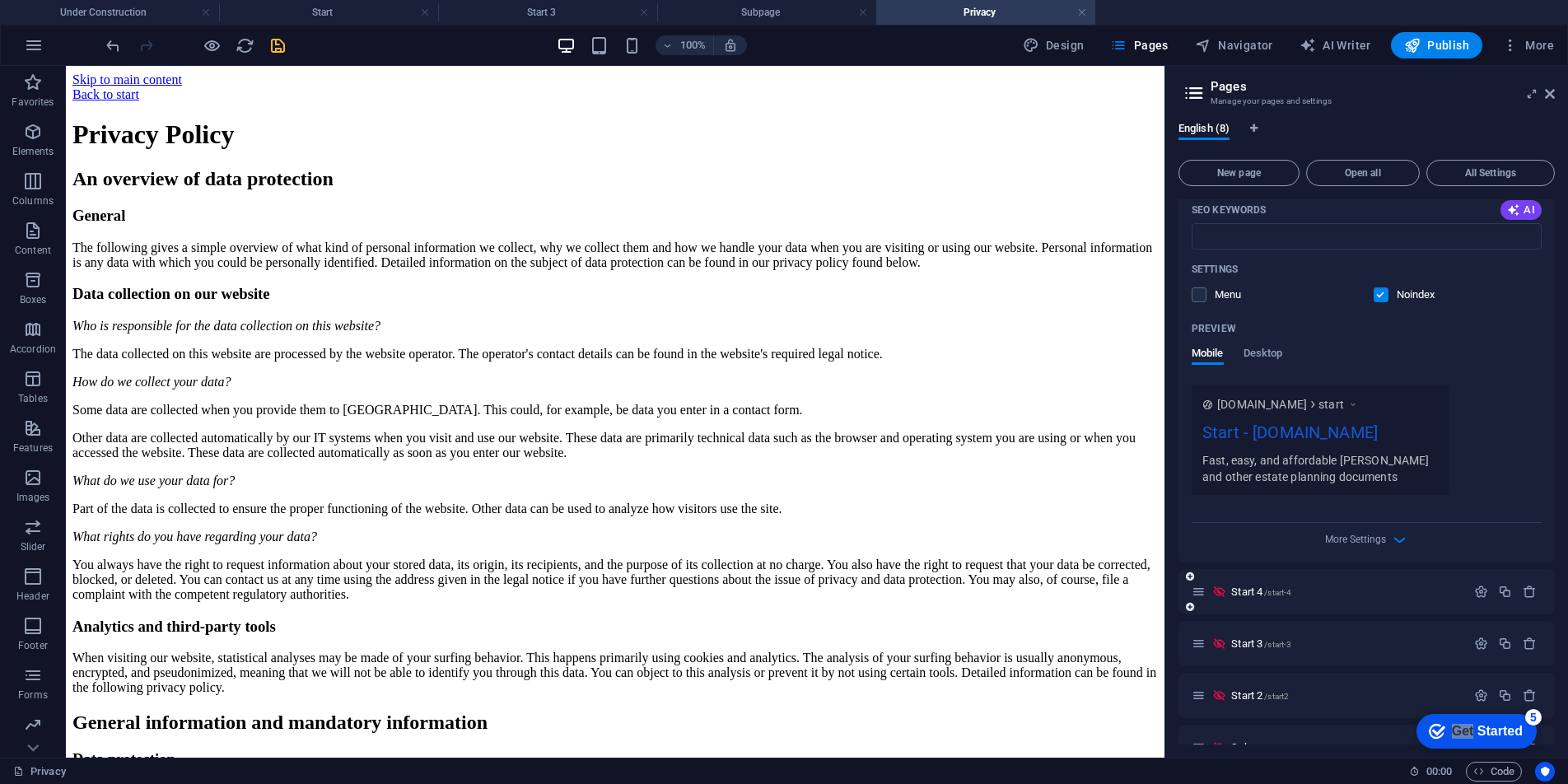
scroll to position [496, 0]
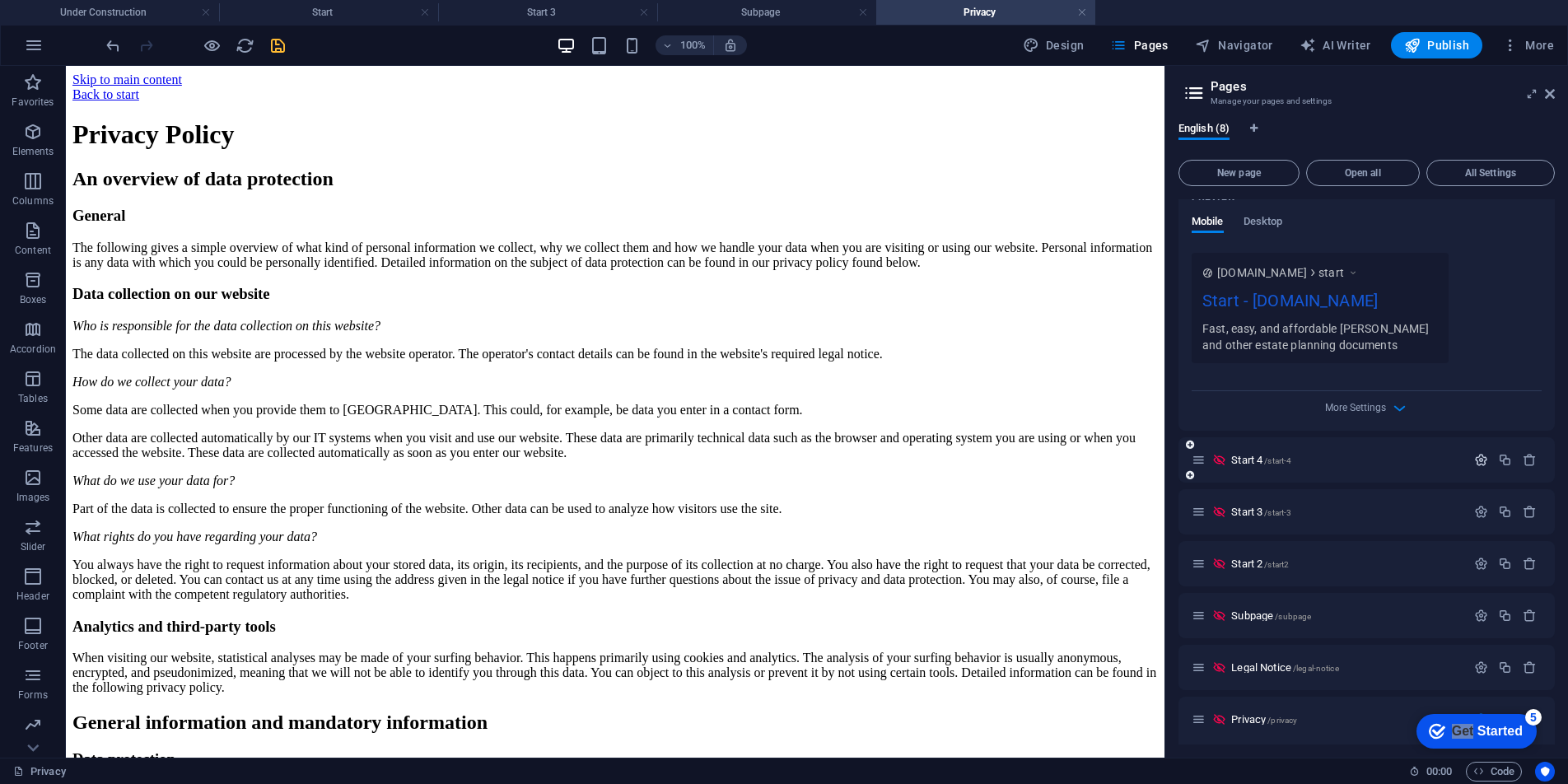
click at [1231, 460] on icon "button" at bounding box center [1482, 460] width 14 height 14
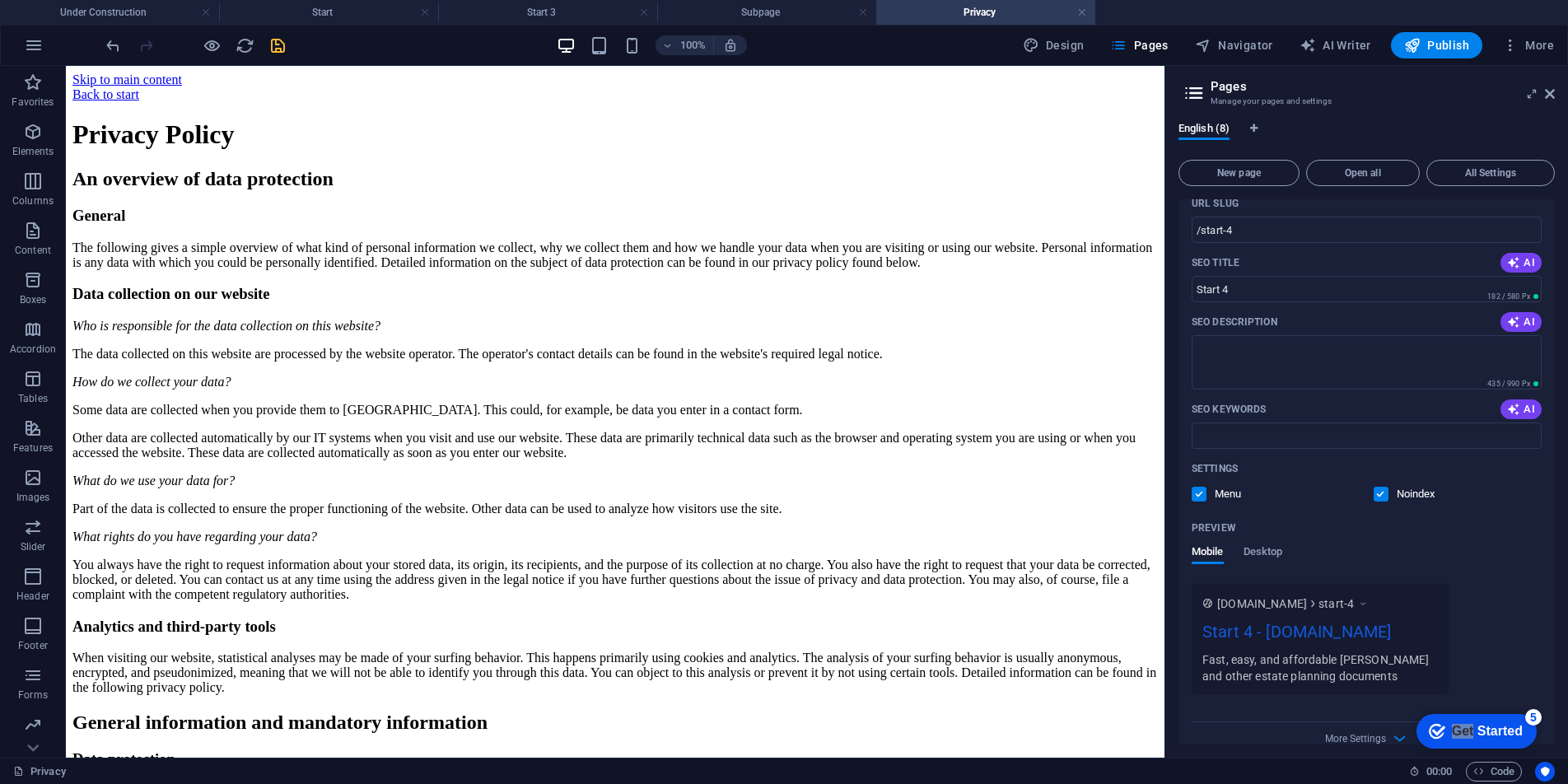
scroll to position [910, 0]
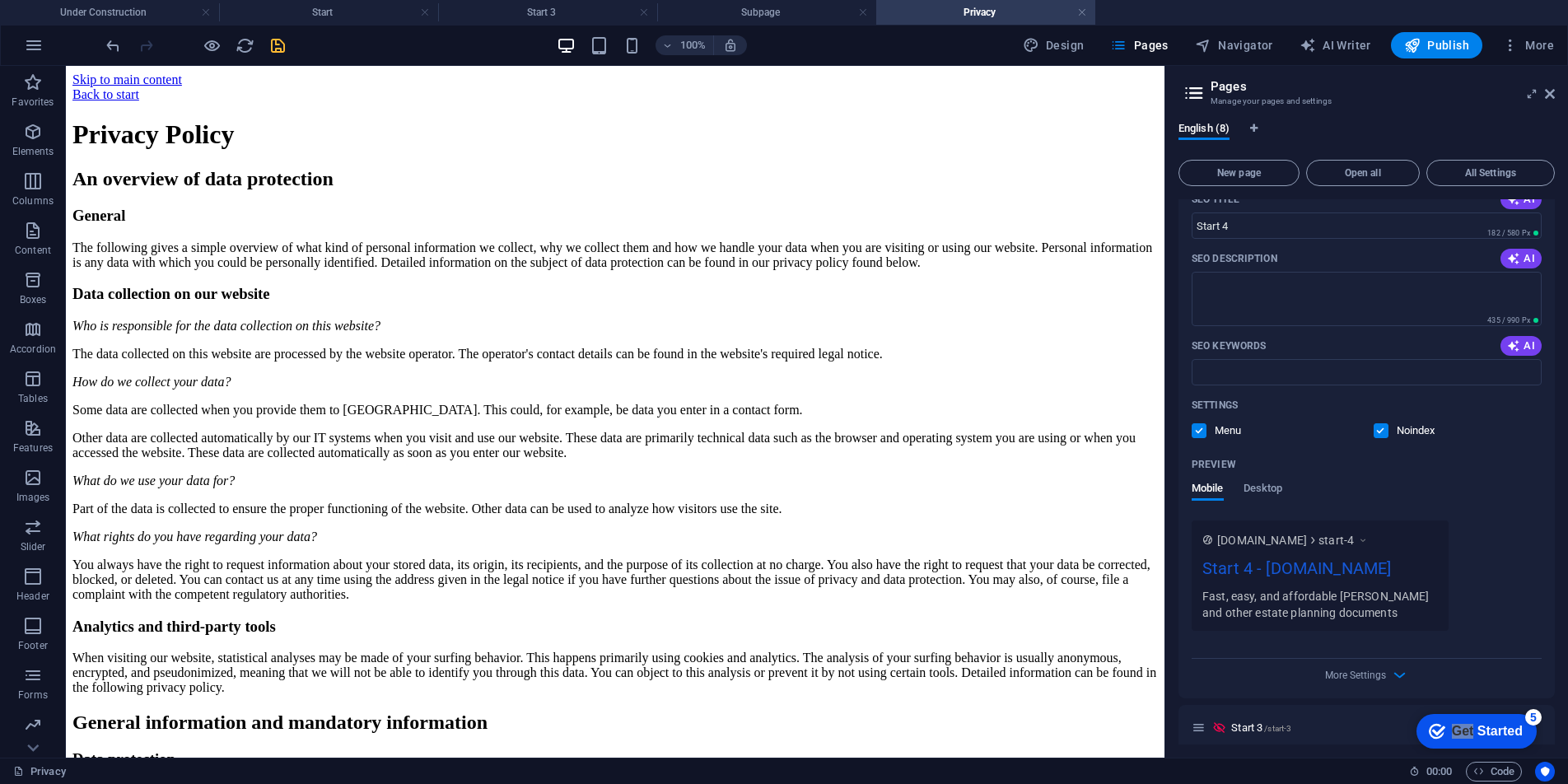
click at [1204, 427] on label at bounding box center [1199, 430] width 15 height 15
click at [0, 0] on input "checkbox" at bounding box center [0, 0] width 0 height 0
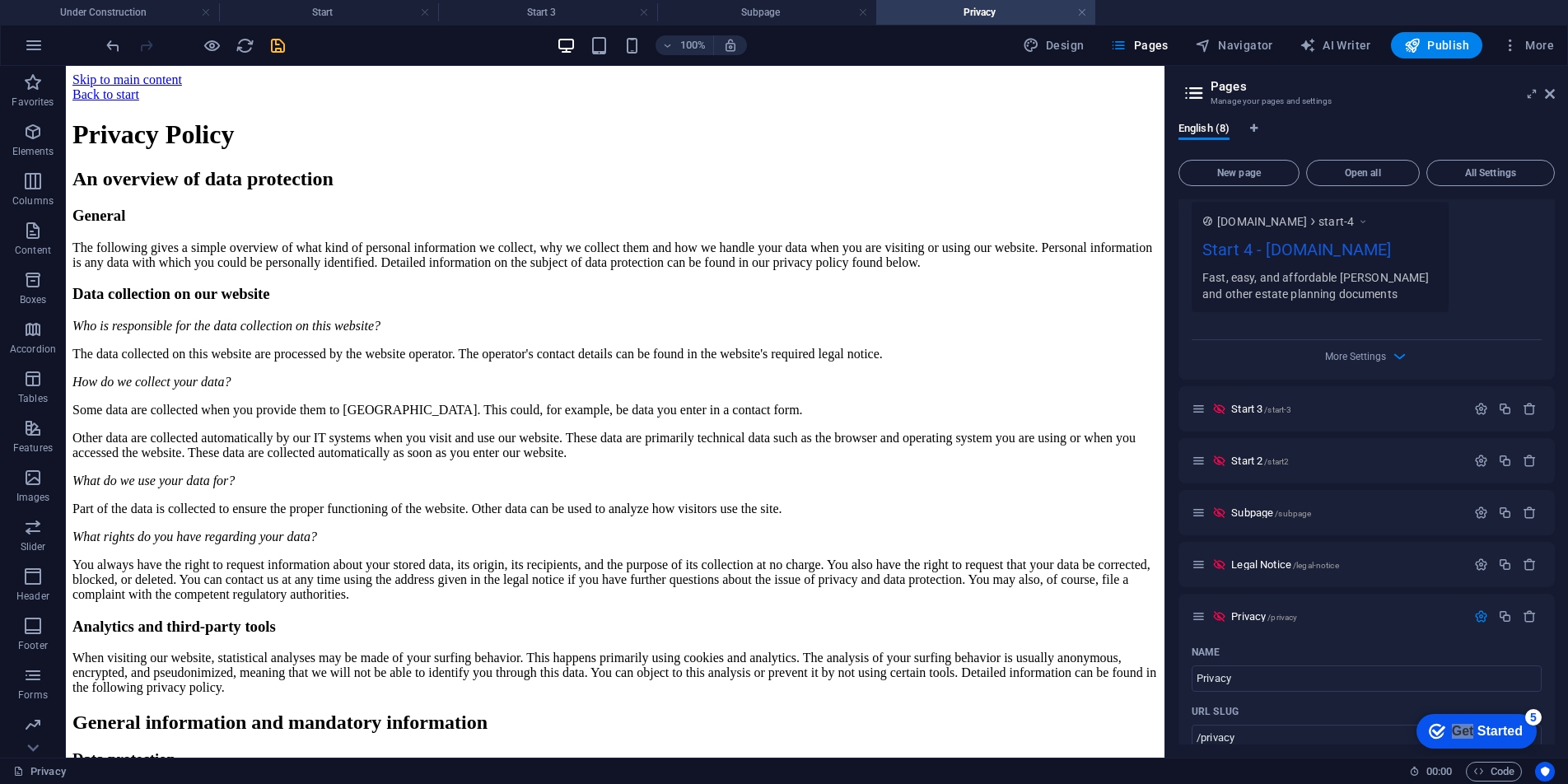
scroll to position [1244, 0]
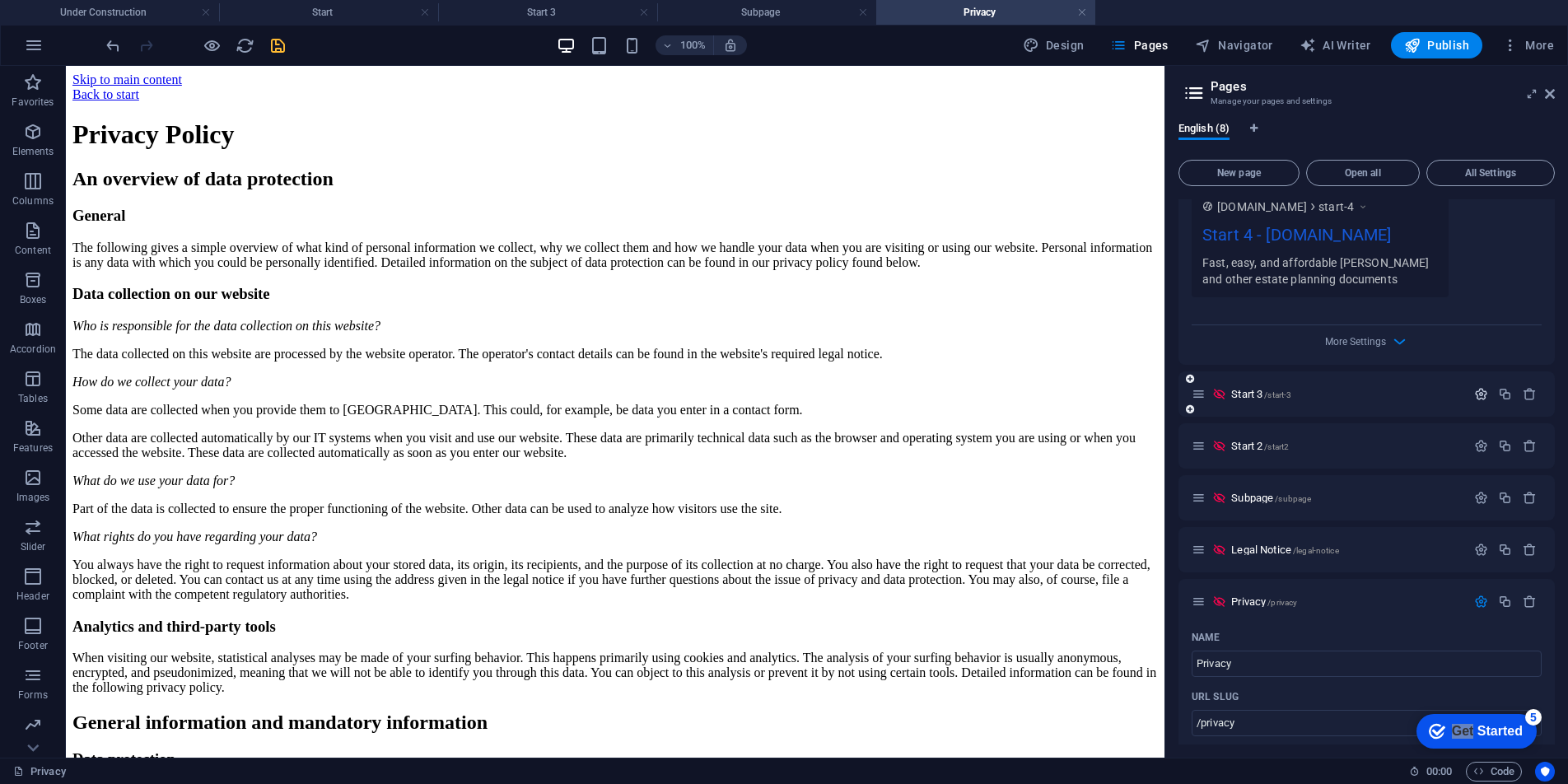
click at [1231, 391] on icon "button" at bounding box center [1482, 394] width 14 height 14
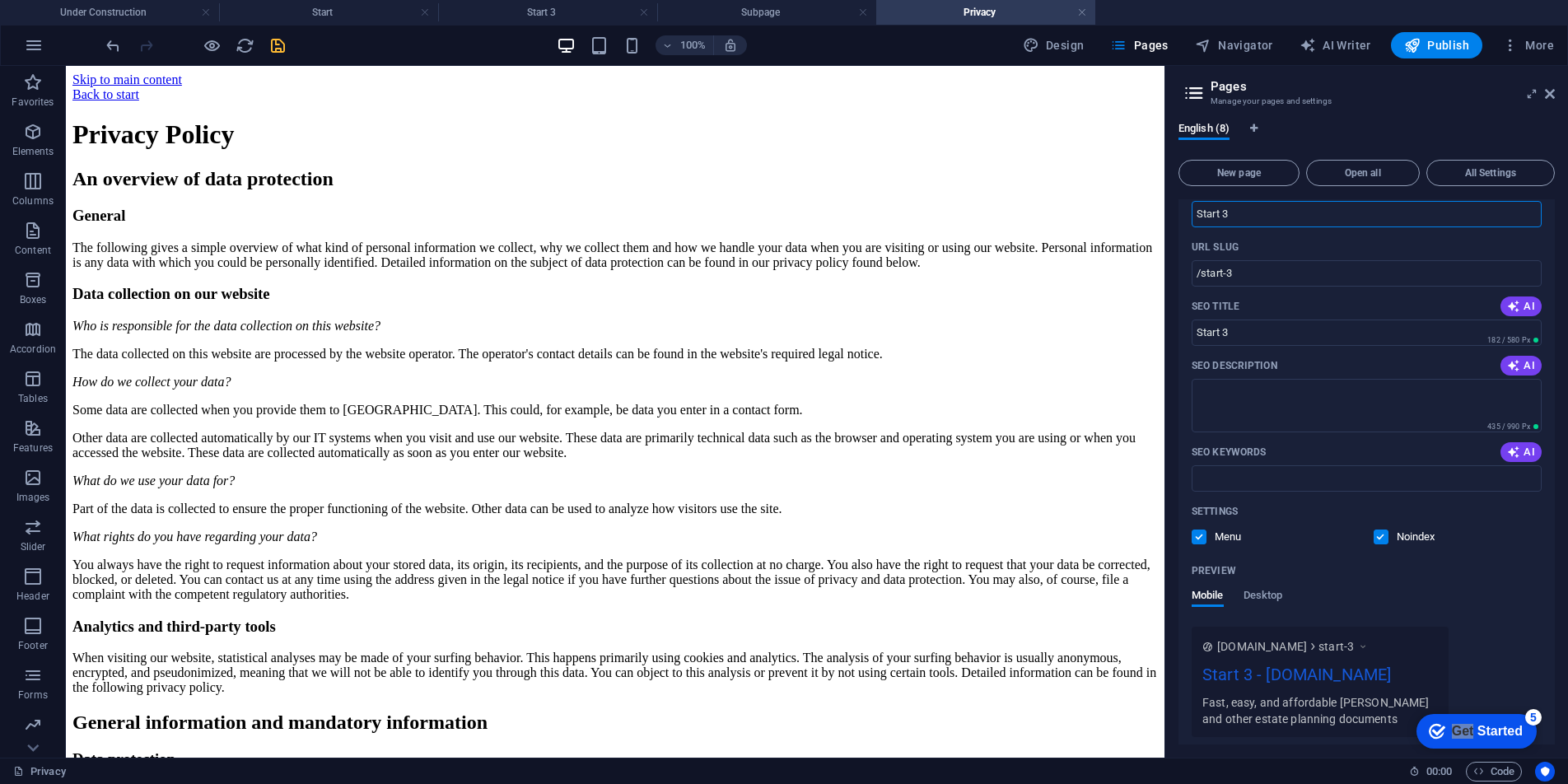
scroll to position [1490, 0]
click at [1208, 530] on span at bounding box center [1211, 533] width 8 height 8
click at [1204, 530] on label at bounding box center [1199, 533] width 15 height 15
click at [0, 0] on input "checkbox" at bounding box center [0, 0] width 0 height 0
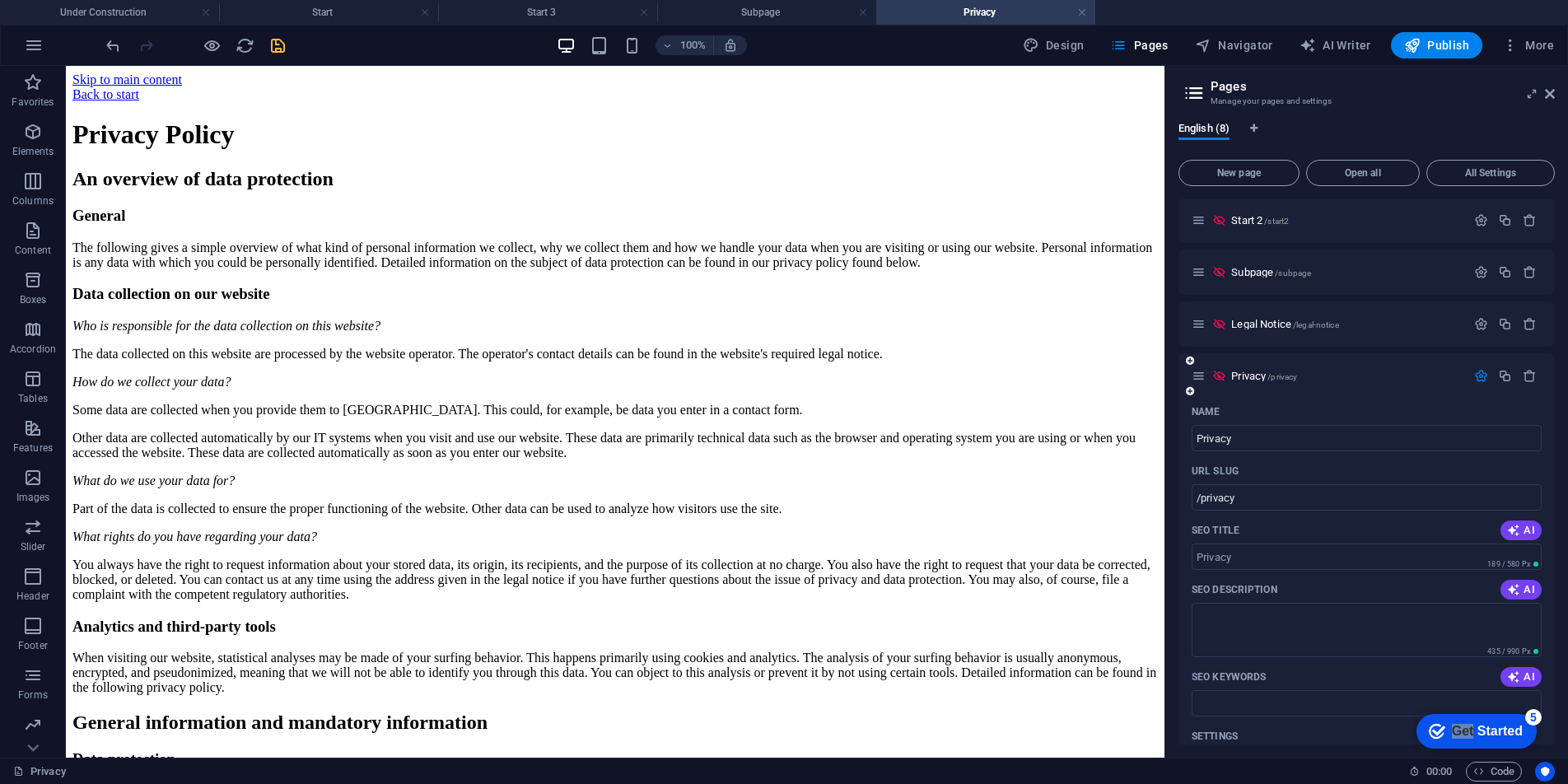
scroll to position [2089, 0]
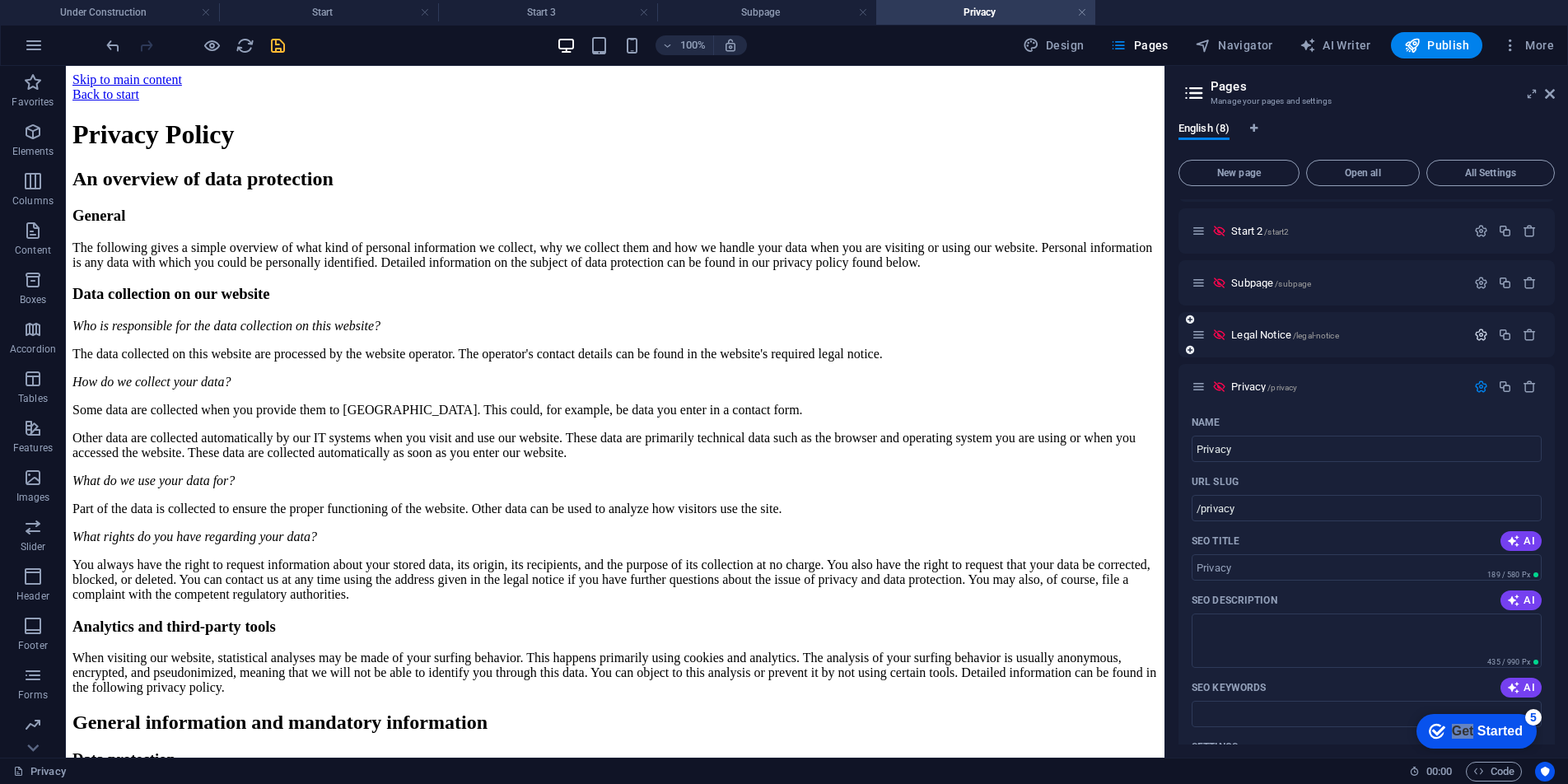
click at [1231, 334] on icon "button" at bounding box center [1482, 335] width 14 height 14
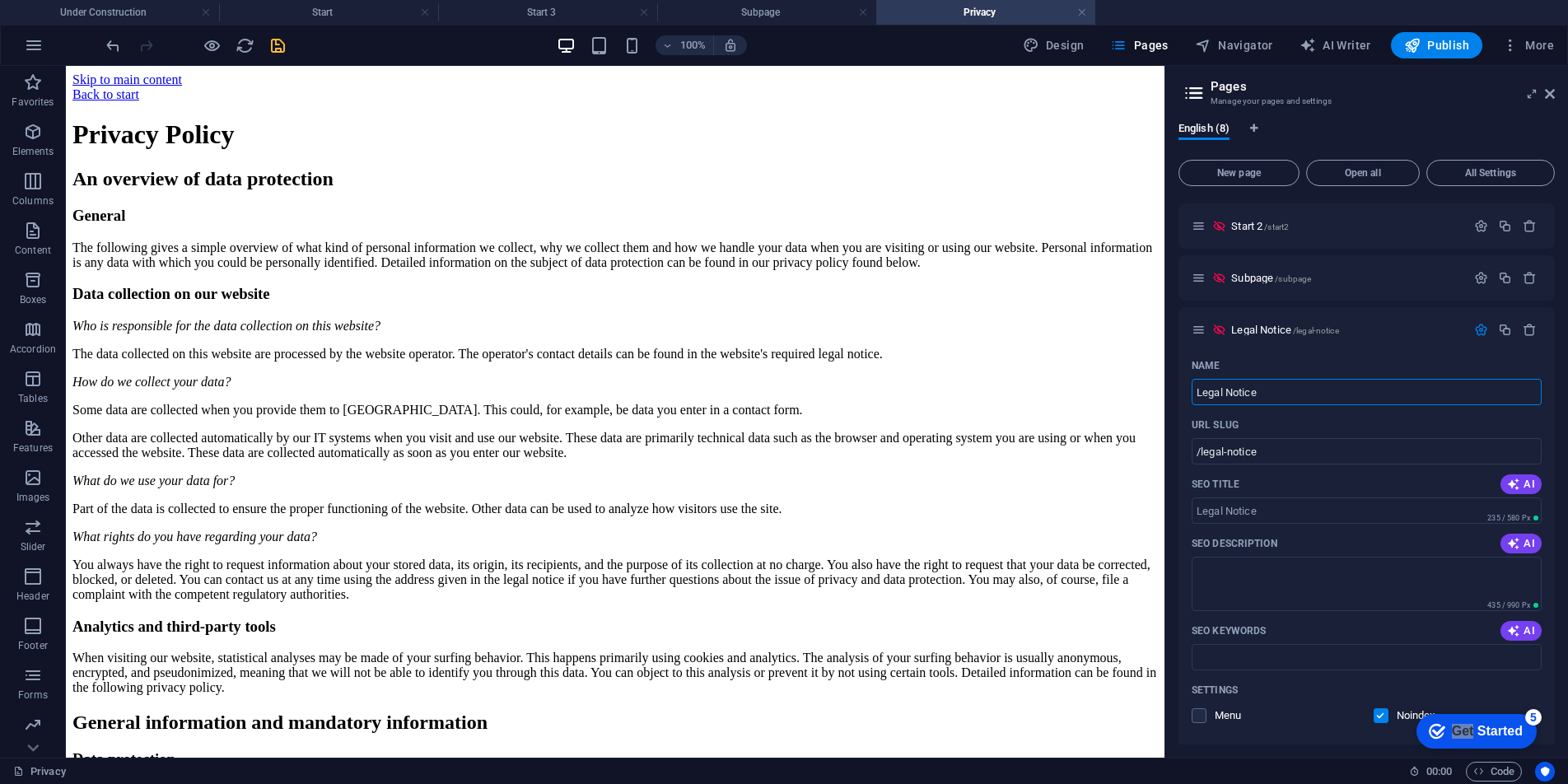
scroll to position [2017, 0]
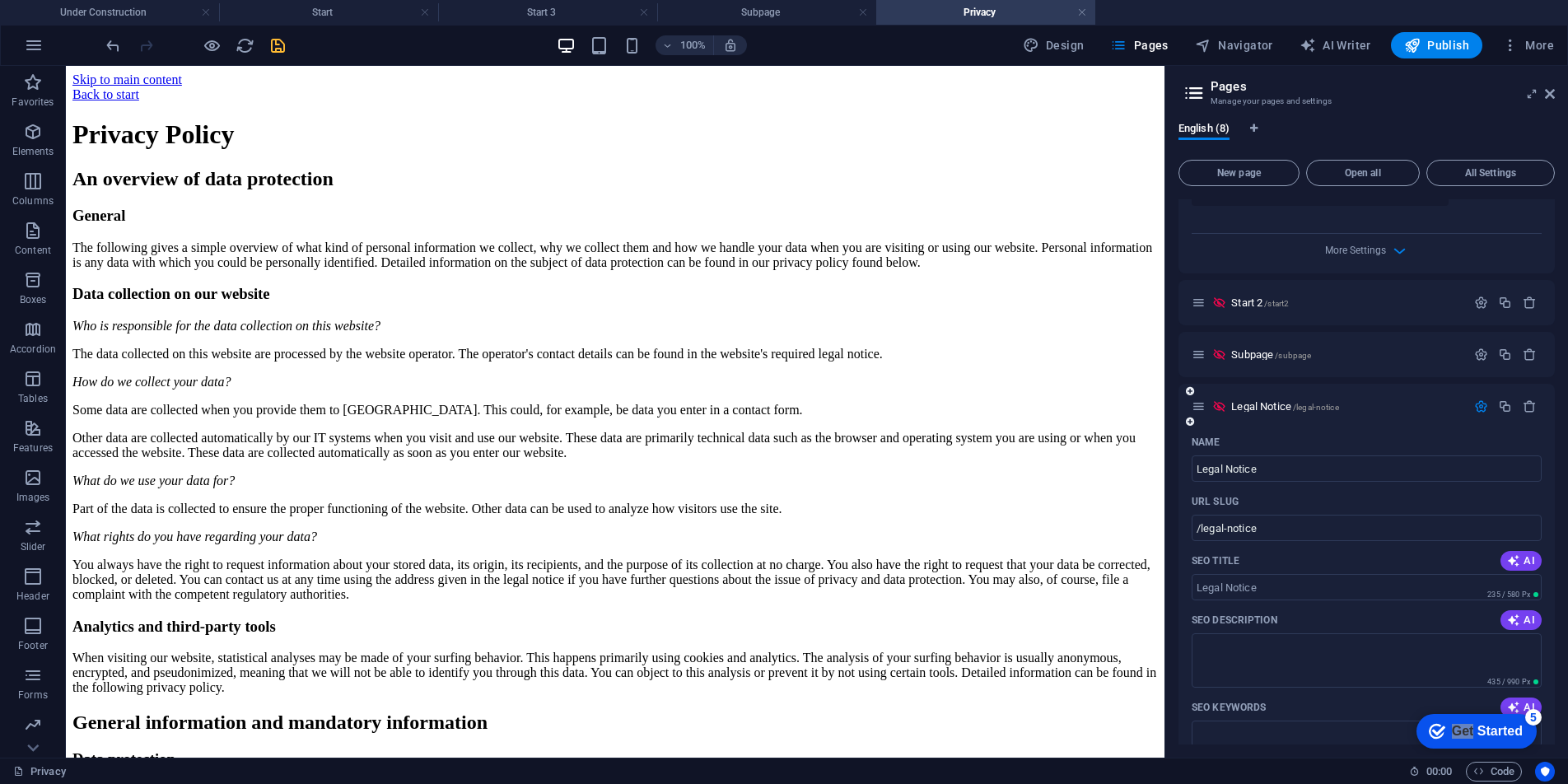
click at [1231, 405] on icon "button" at bounding box center [1482, 406] width 14 height 14
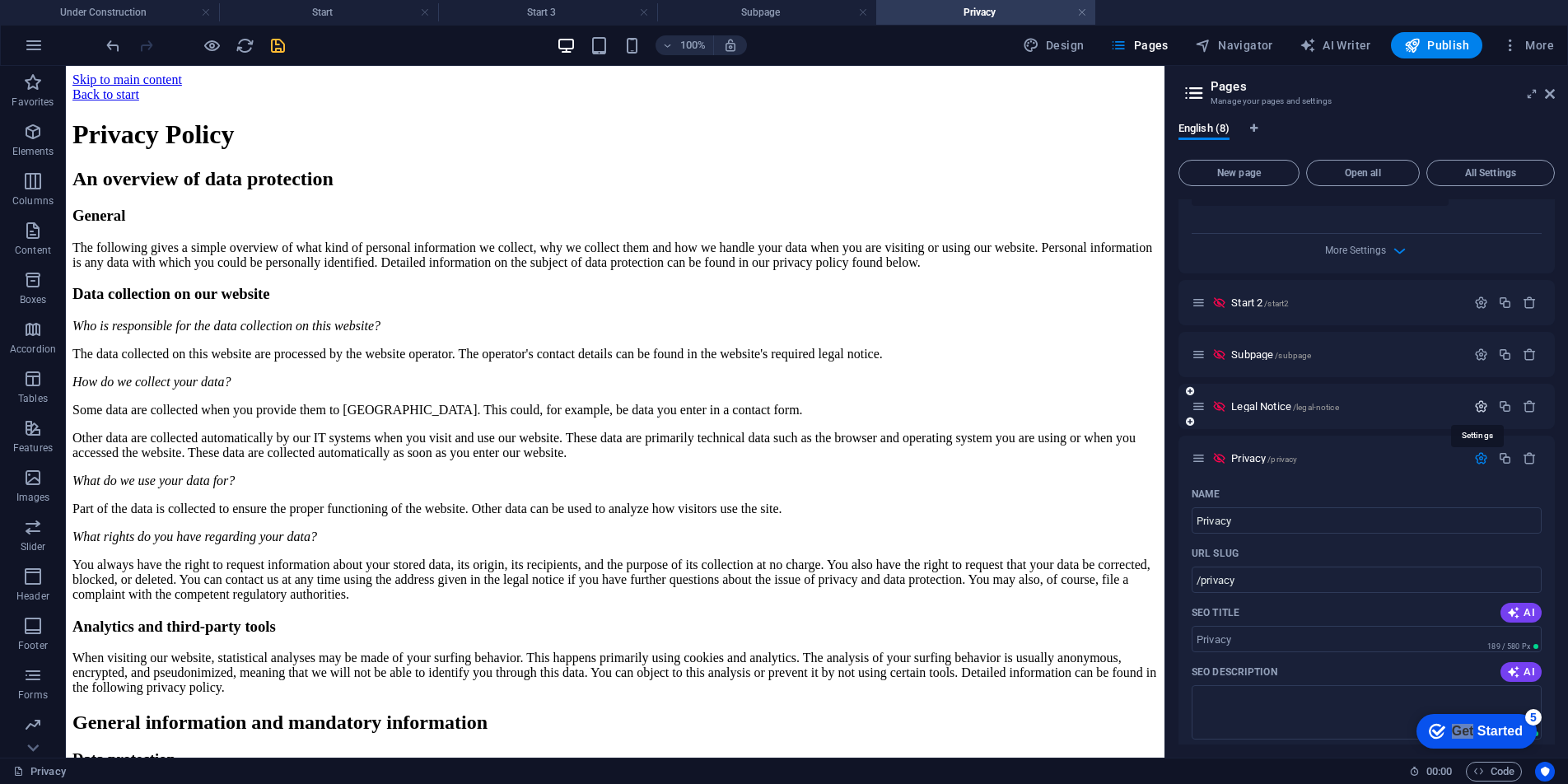
click at [1231, 405] on icon "button" at bounding box center [1482, 406] width 14 height 14
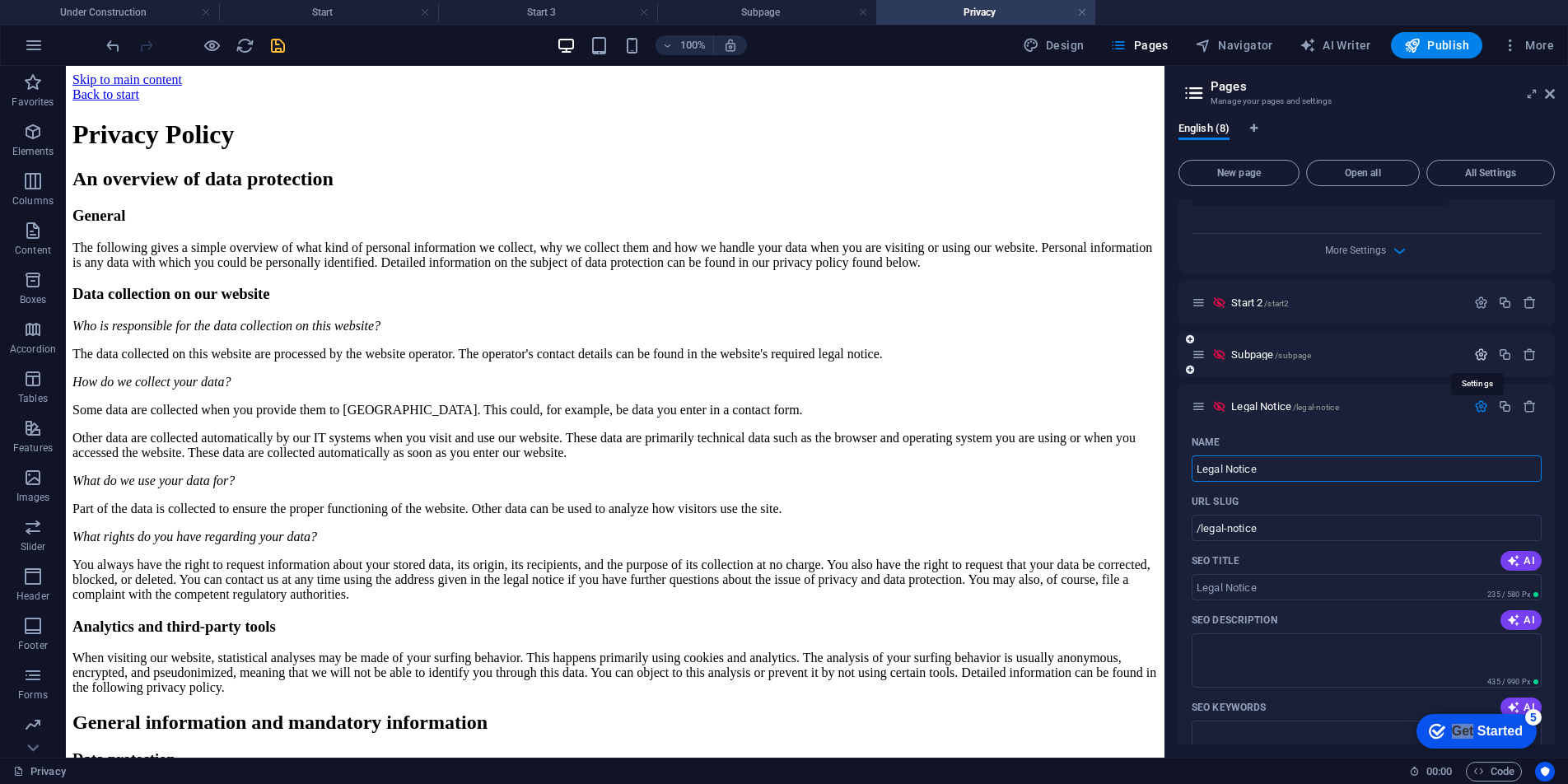
click at [1231, 353] on icon "button" at bounding box center [1482, 354] width 14 height 14
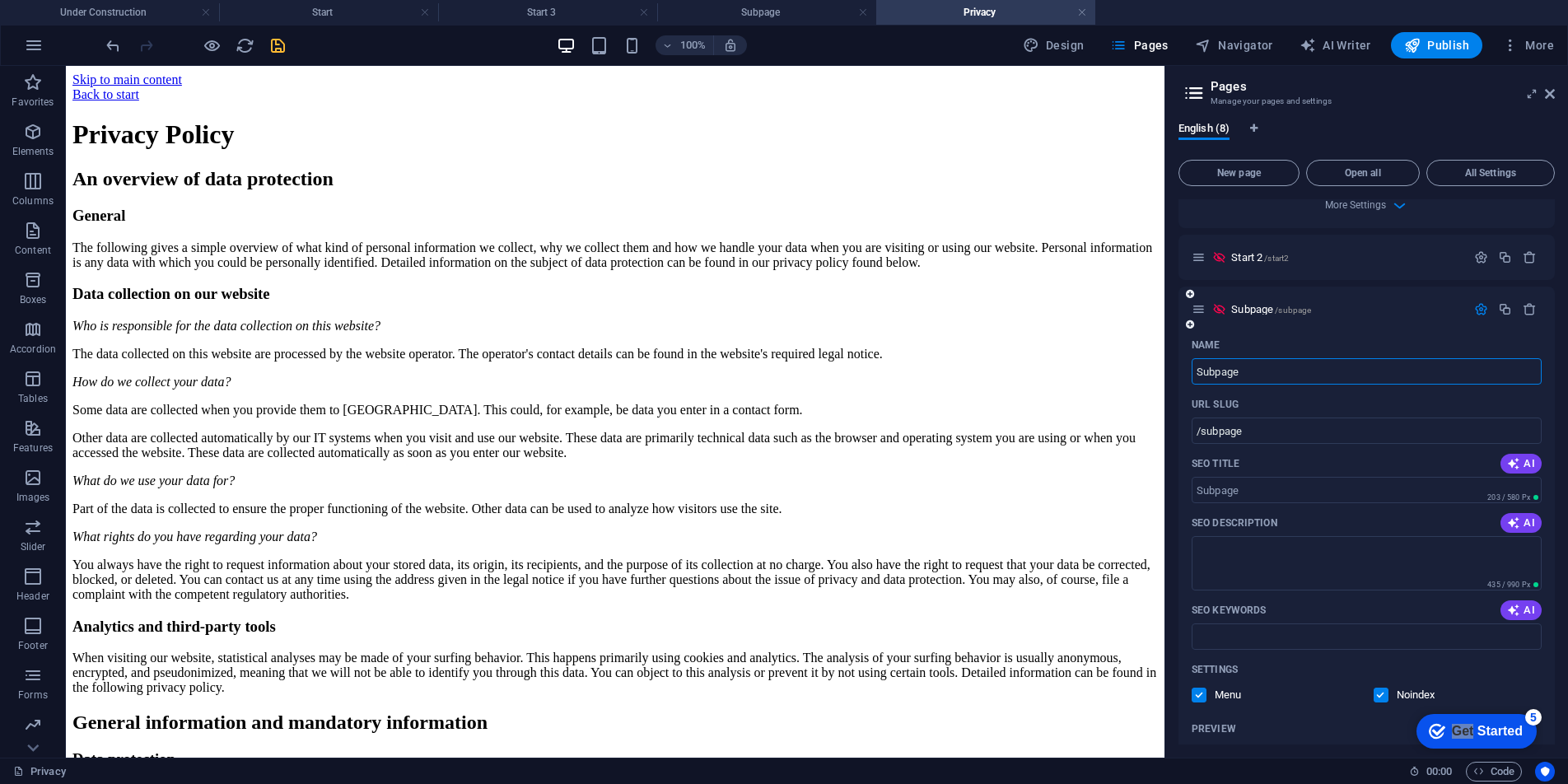
scroll to position [2152, 0]
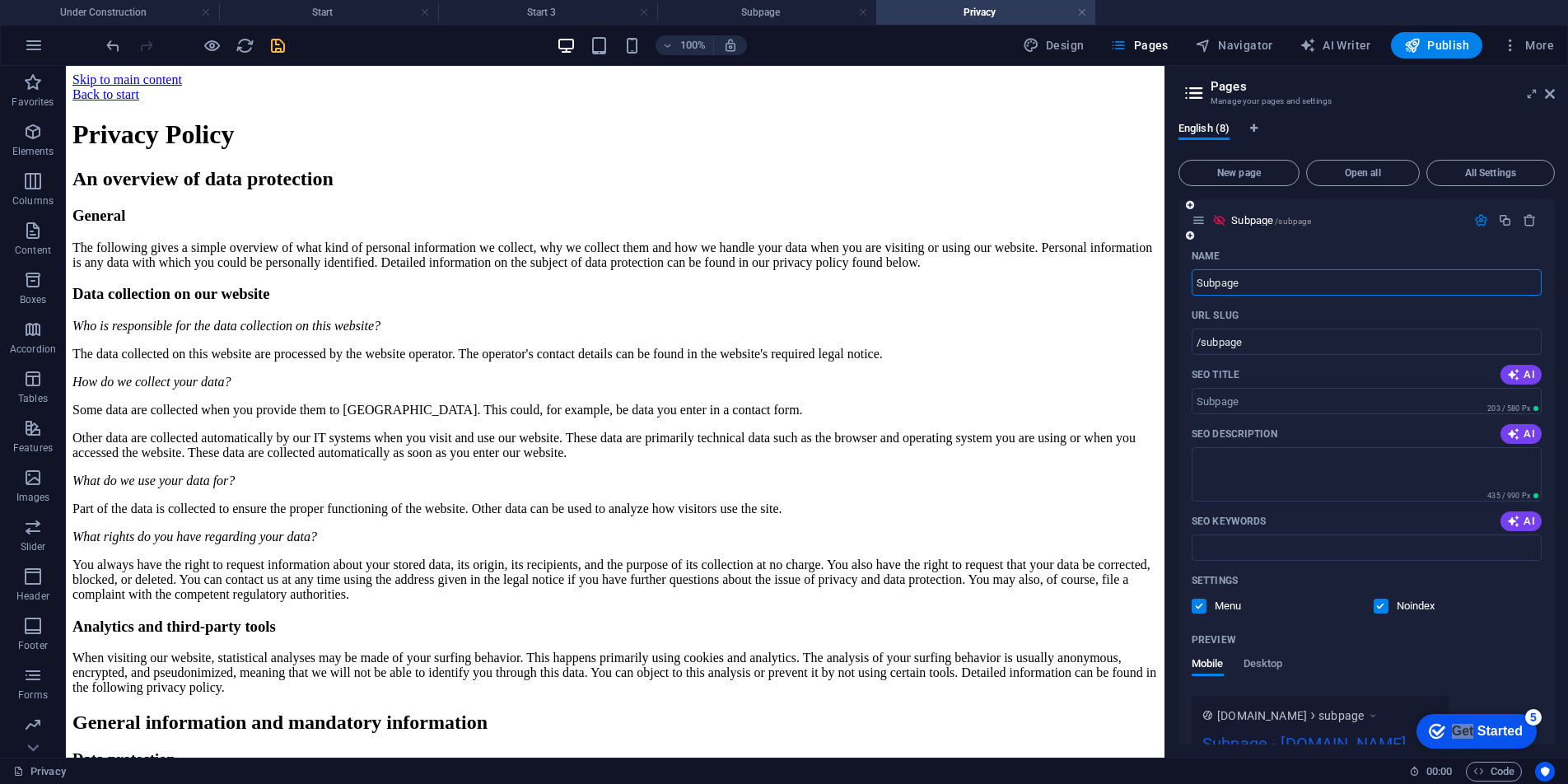
click at [1197, 603] on label at bounding box center [1199, 606] width 15 height 15
click at [0, 0] on input "checkbox" at bounding box center [0, 0] width 0 height 0
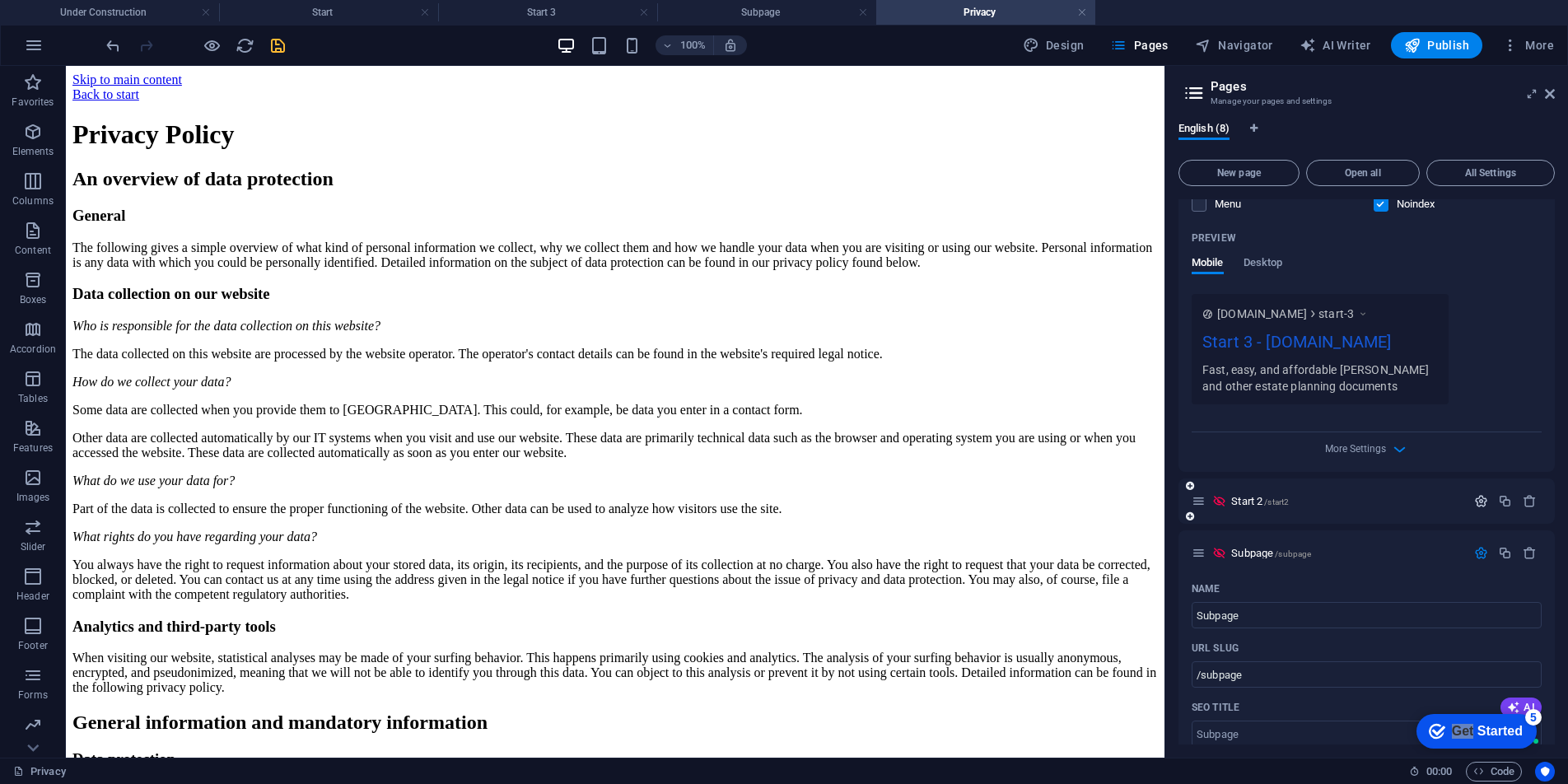
click at [1231, 504] on icon "button" at bounding box center [1482, 501] width 14 height 14
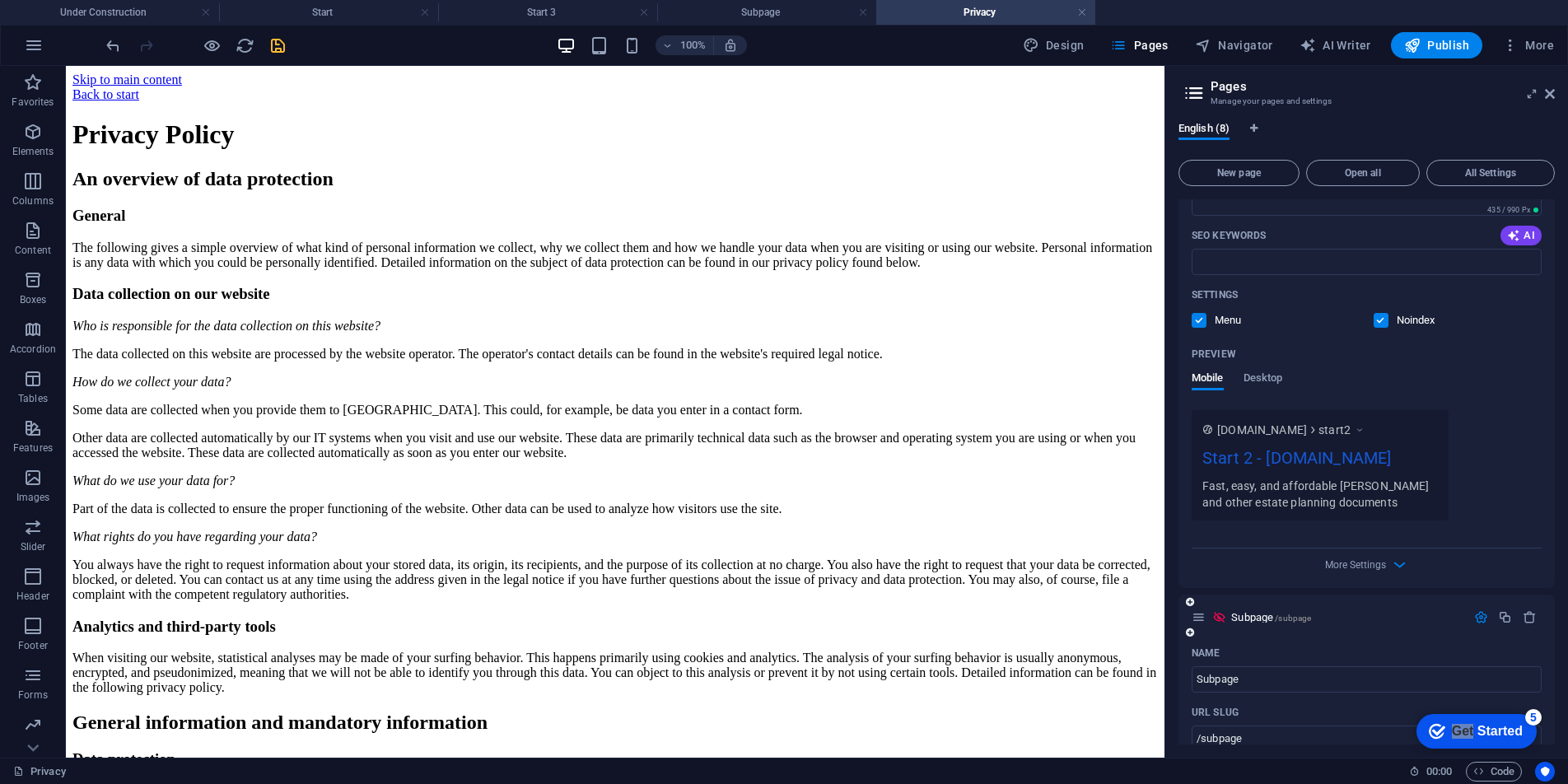
scroll to position [2254, 0]
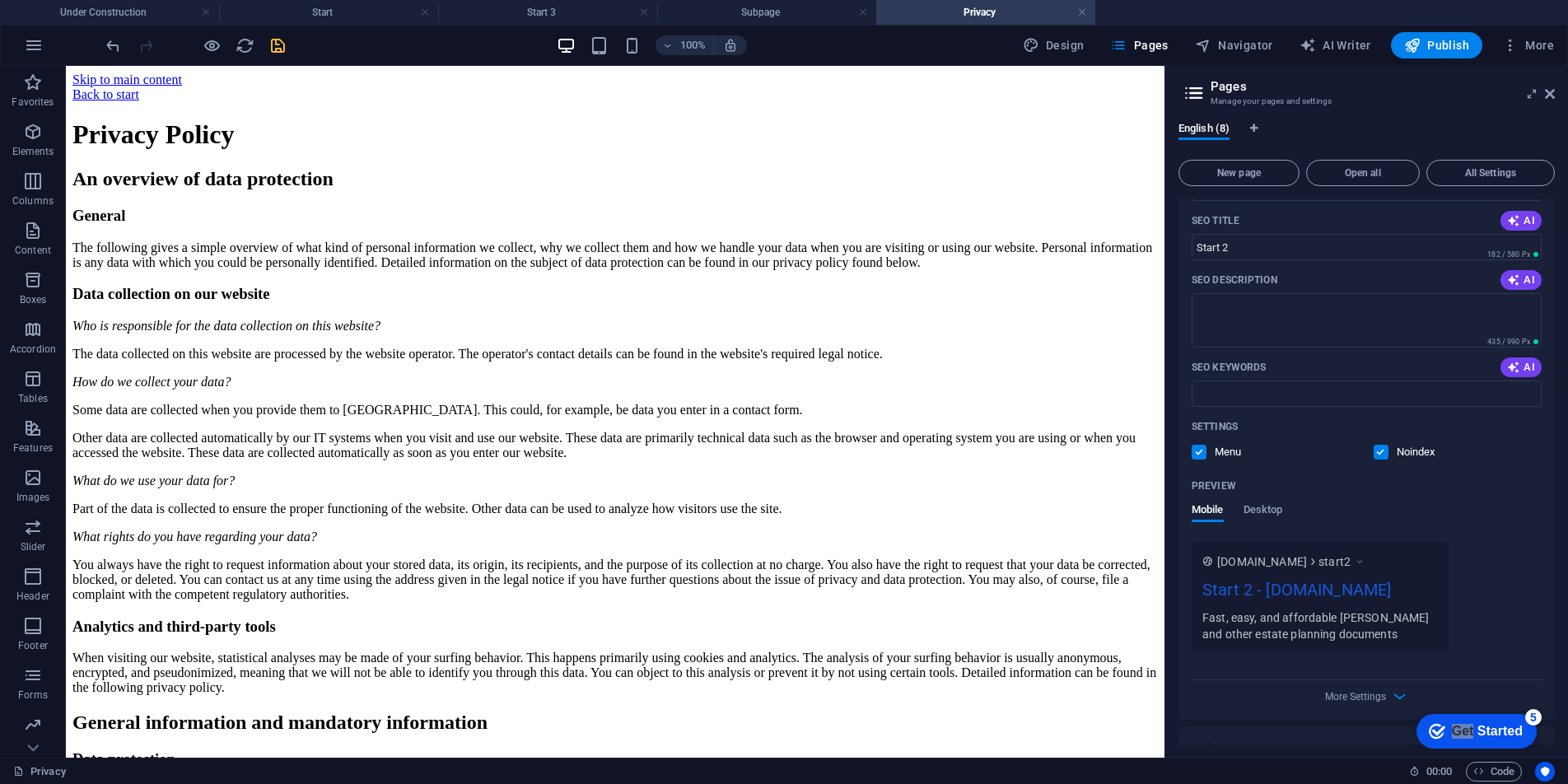
click at [1204, 453] on label at bounding box center [1199, 452] width 15 height 15
click at [0, 0] on input "checkbox" at bounding box center [0, 0] width 0 height 0
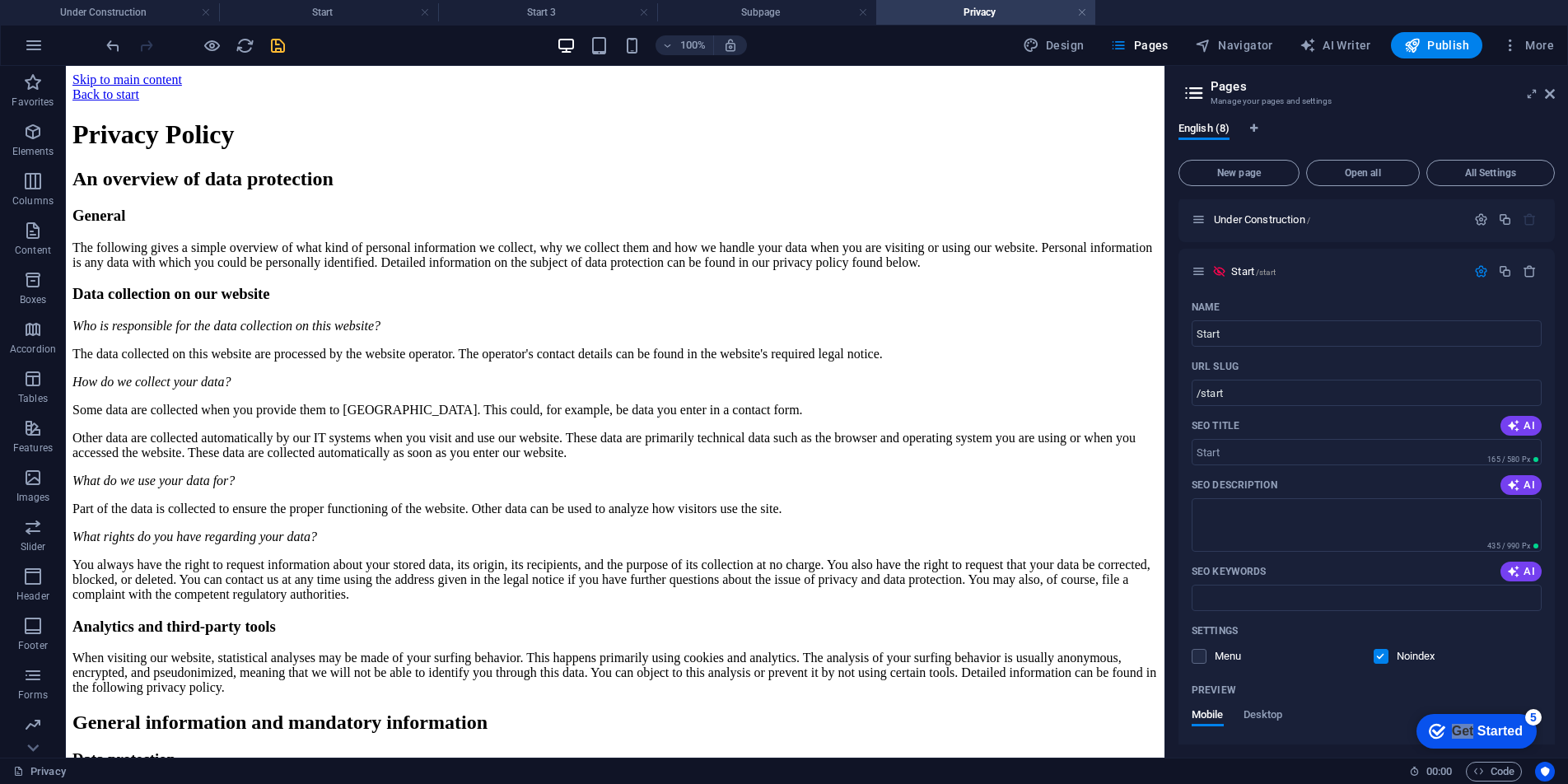
scroll to position [0, 0]
click at [1231, 217] on icon "button" at bounding box center [1482, 222] width 14 height 14
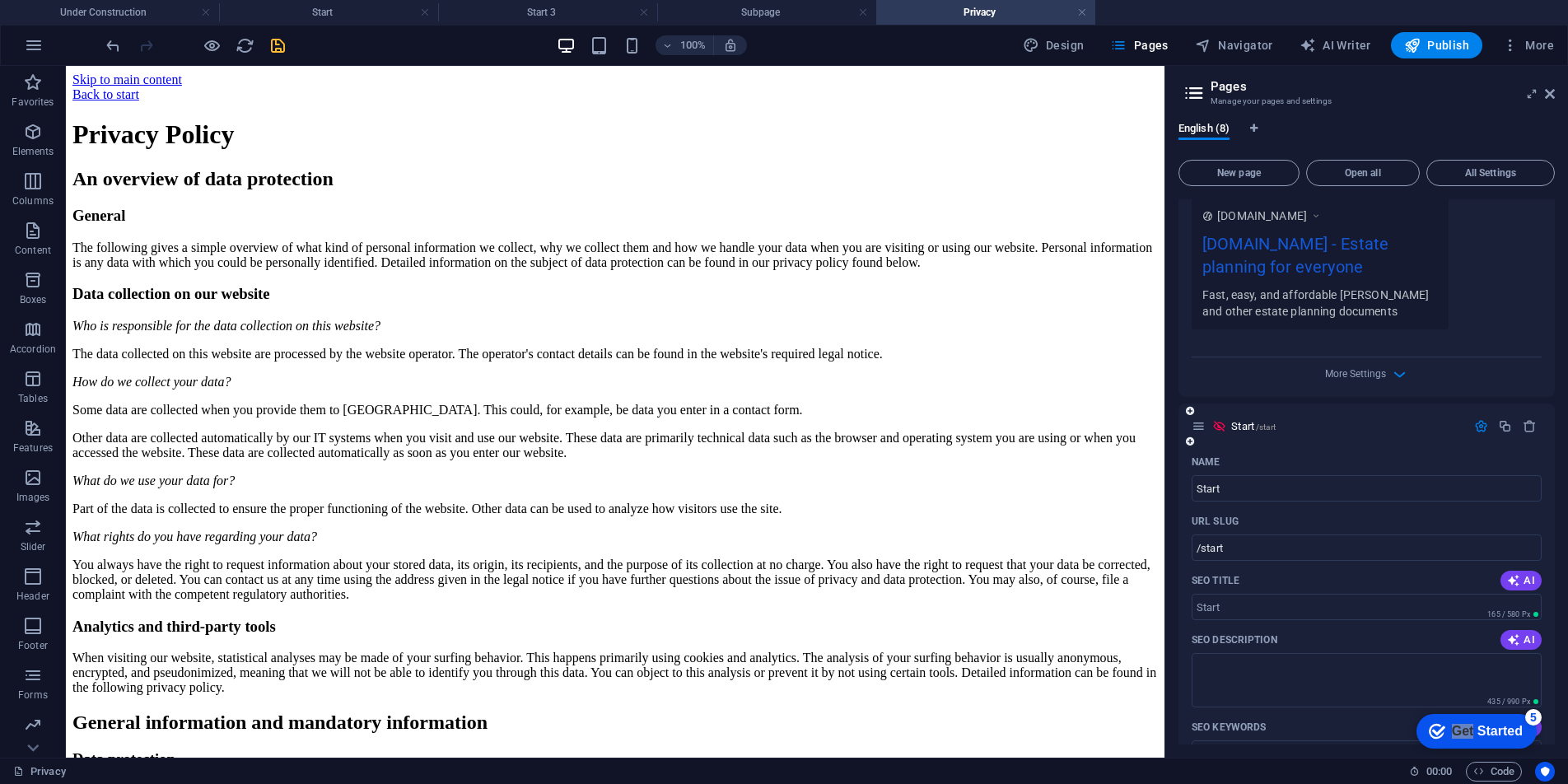
scroll to position [775, 0]
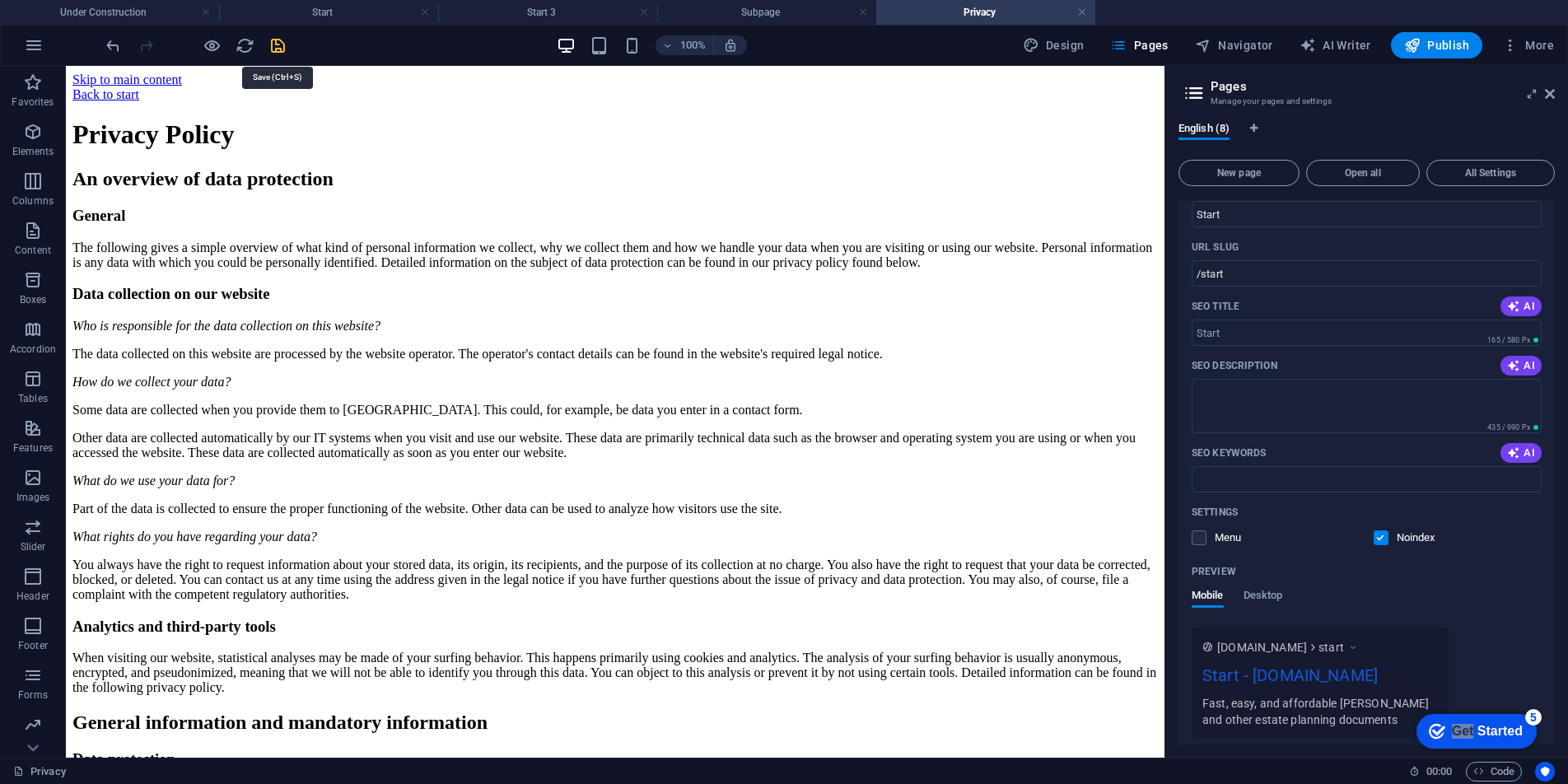
click at [280, 50] on icon "save" at bounding box center [278, 45] width 19 height 19
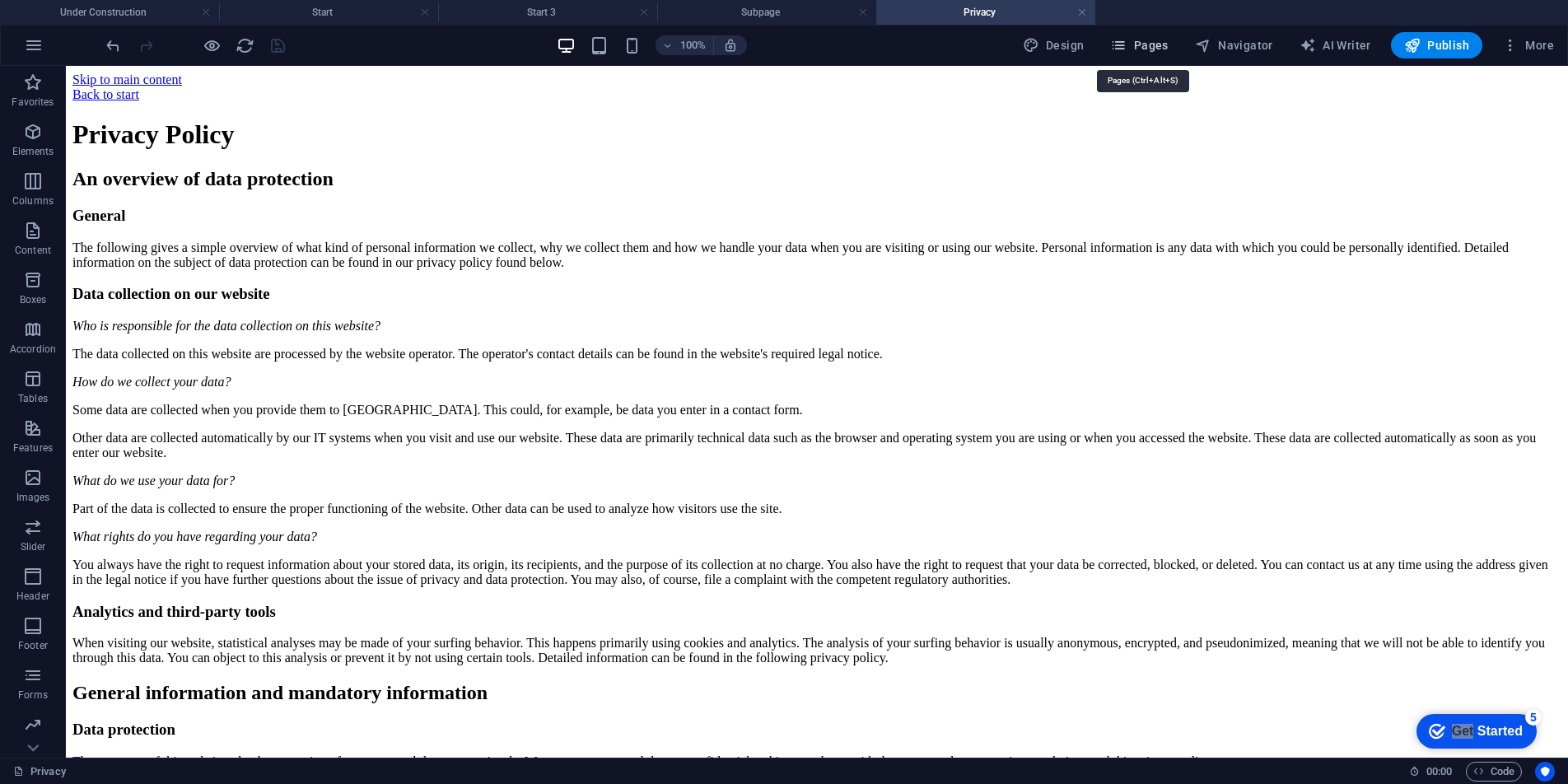
click at [1146, 48] on span "Pages" at bounding box center [1139, 45] width 57 height 16
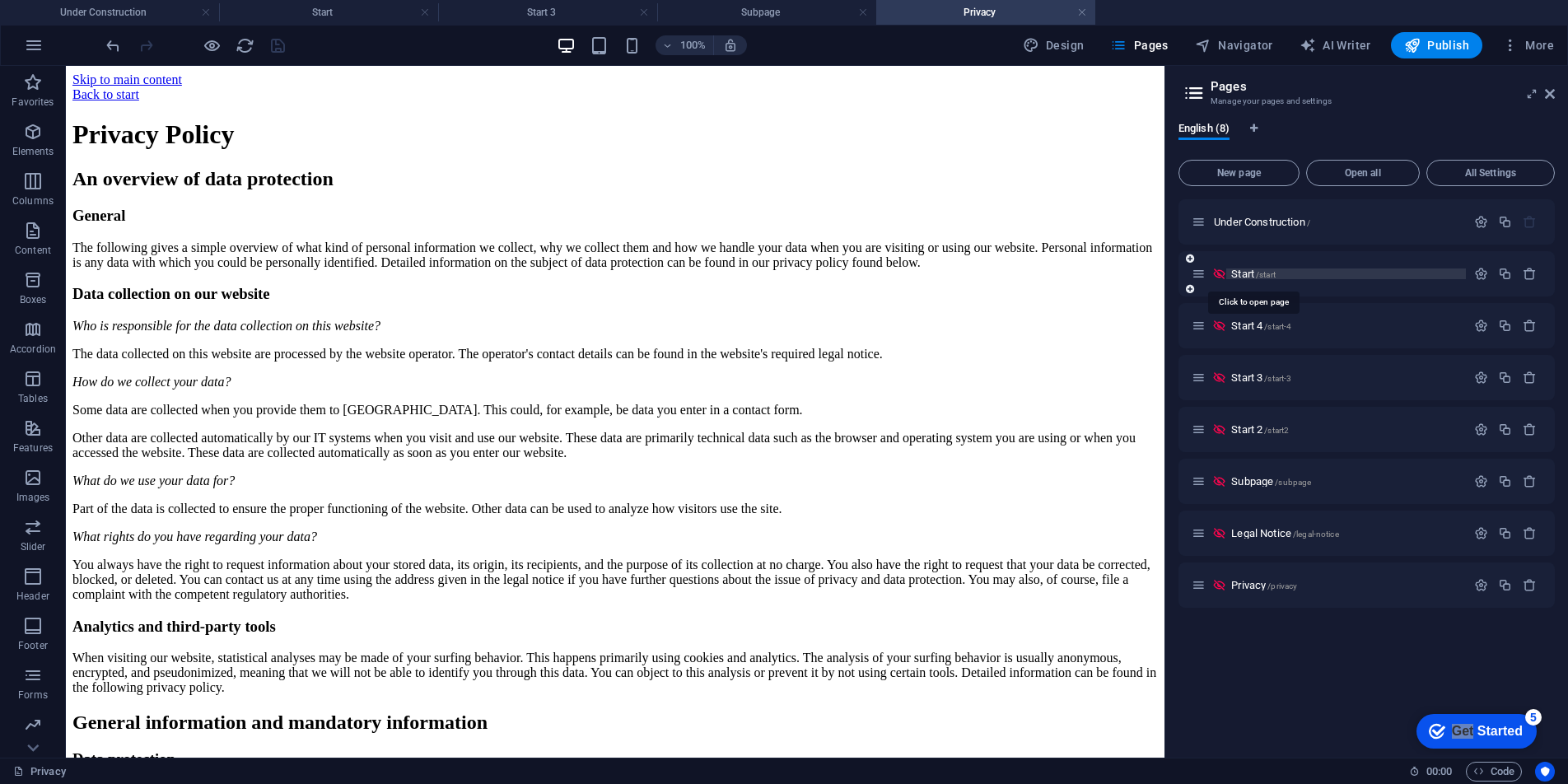
click at [1231, 272] on span "/start" at bounding box center [1266, 275] width 20 height 9
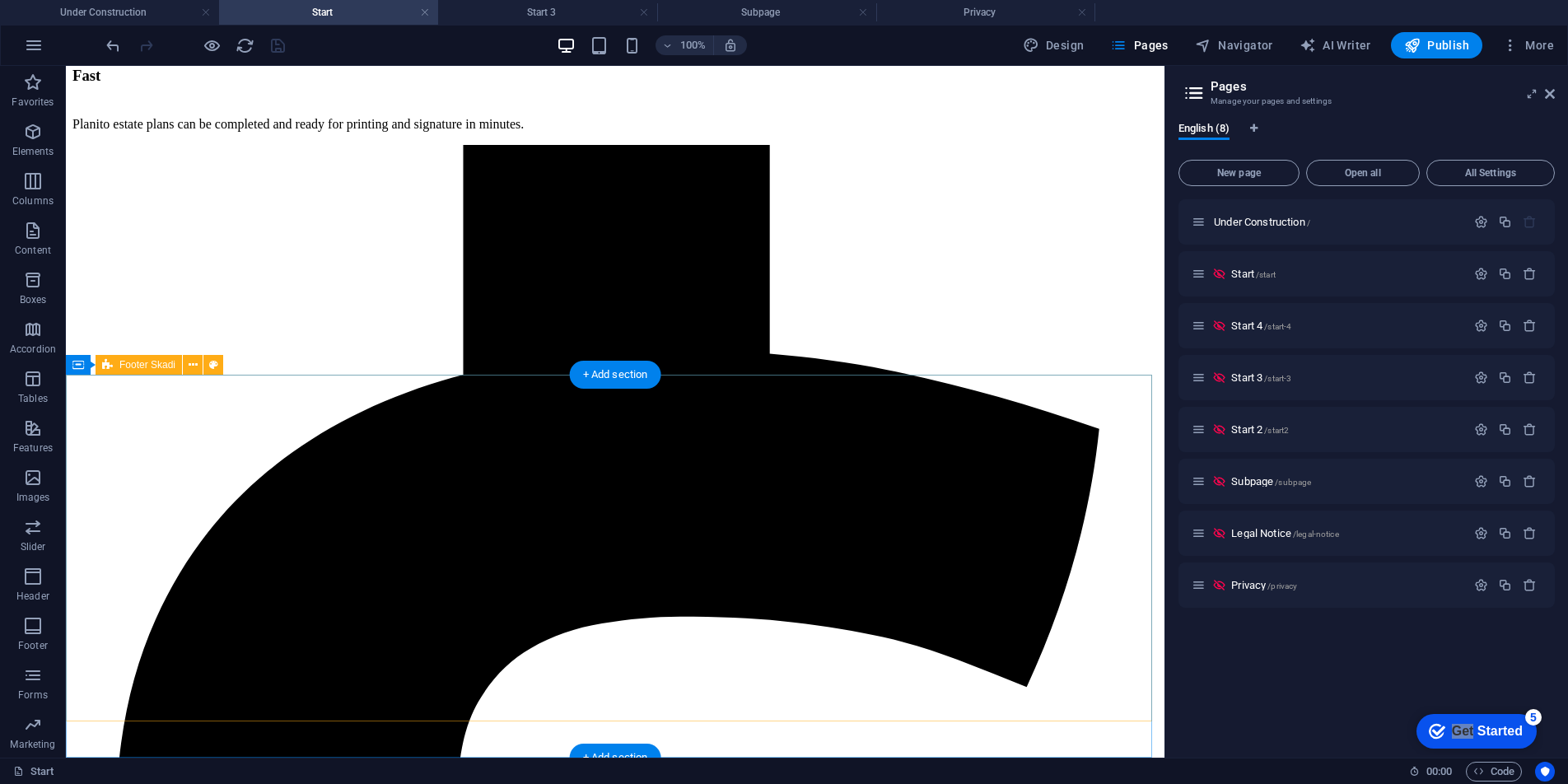
scroll to position [681, 0]
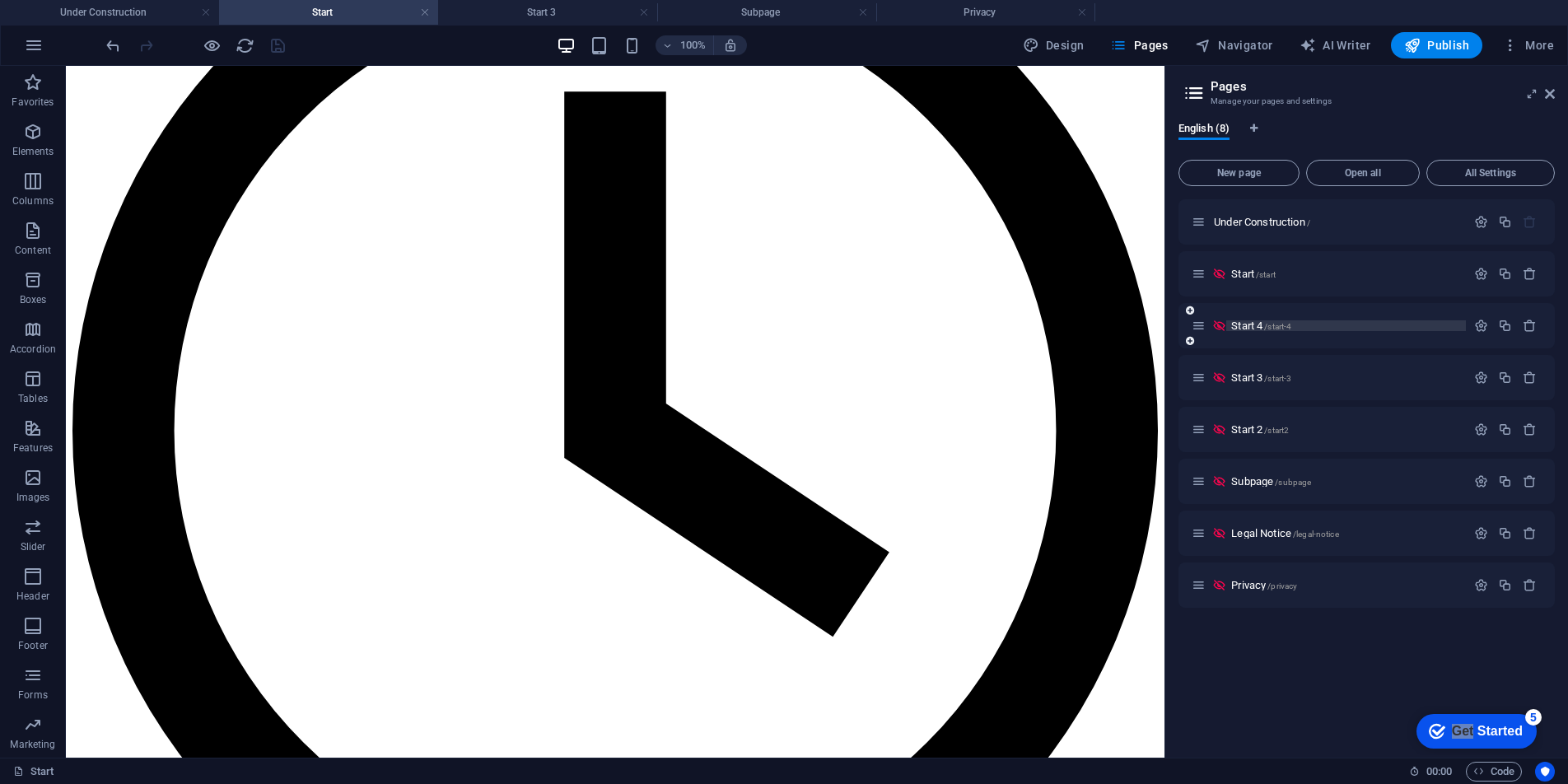
click at [1231, 328] on span "Start 4 /start-4" at bounding box center [1261, 326] width 60 height 13
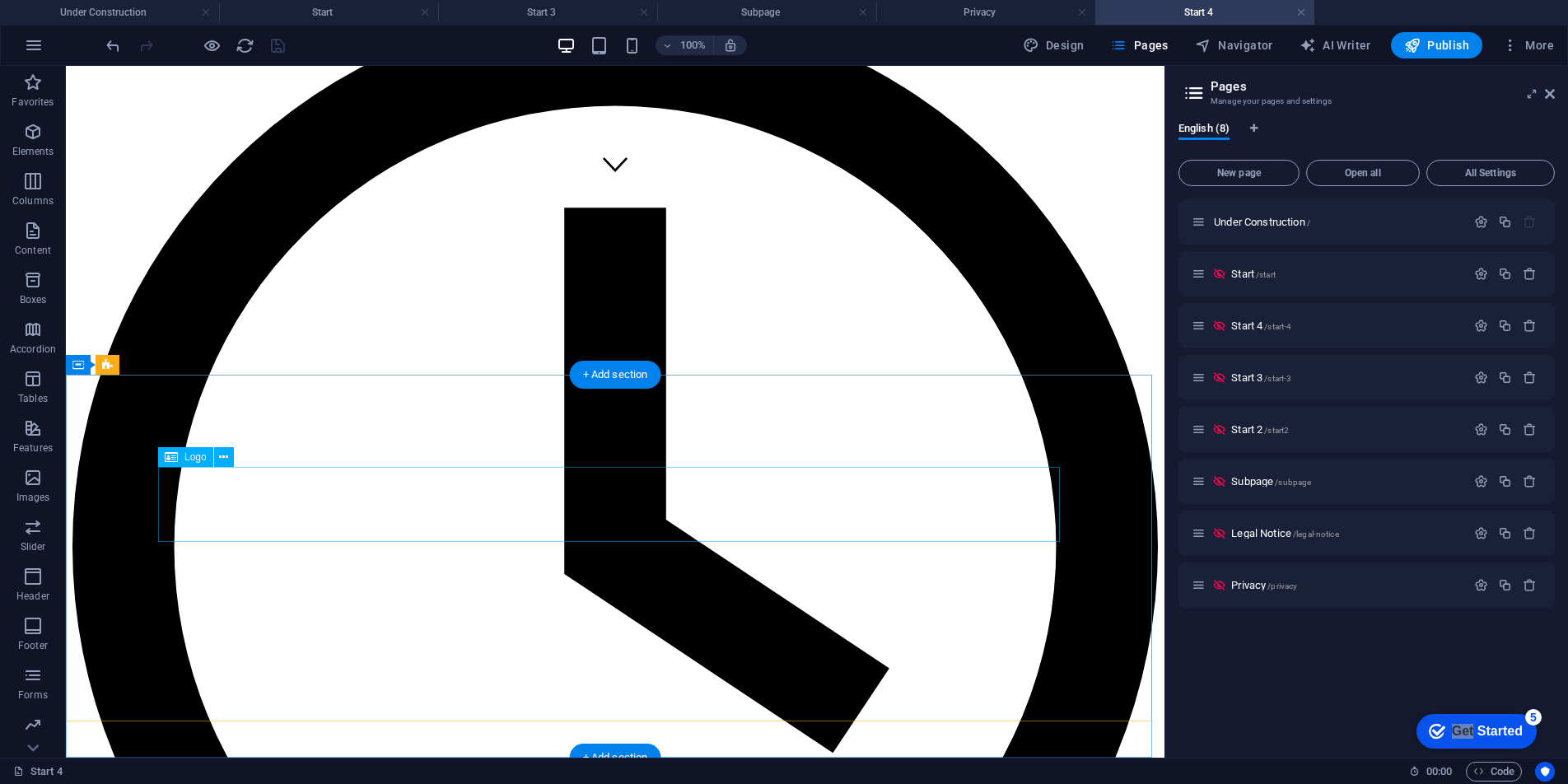
scroll to position [0, 0]
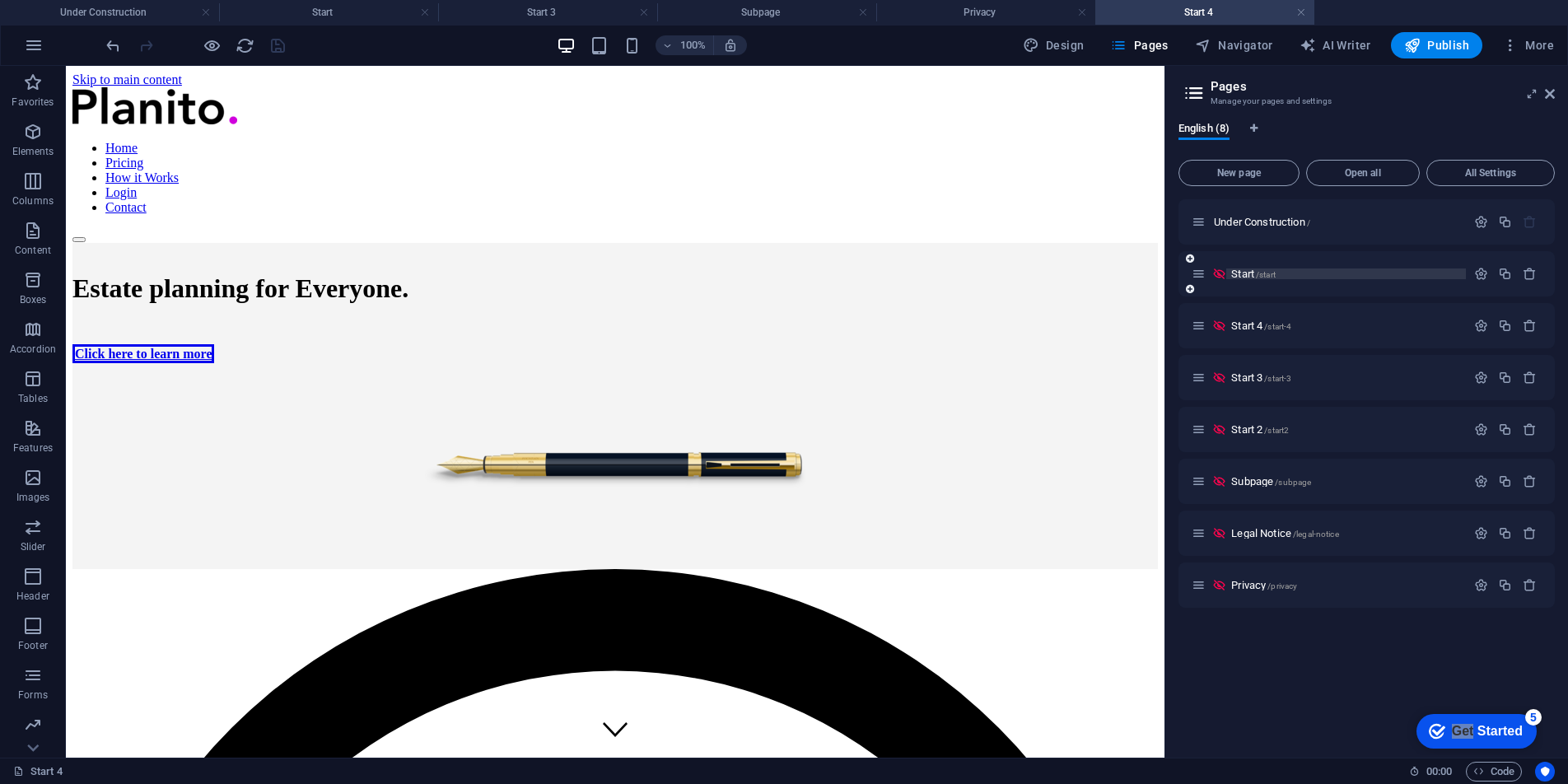
click at [1231, 273] on span "Start /start" at bounding box center [1254, 274] width 45 height 13
click at [1231, 274] on span "/start" at bounding box center [1266, 275] width 20 height 9
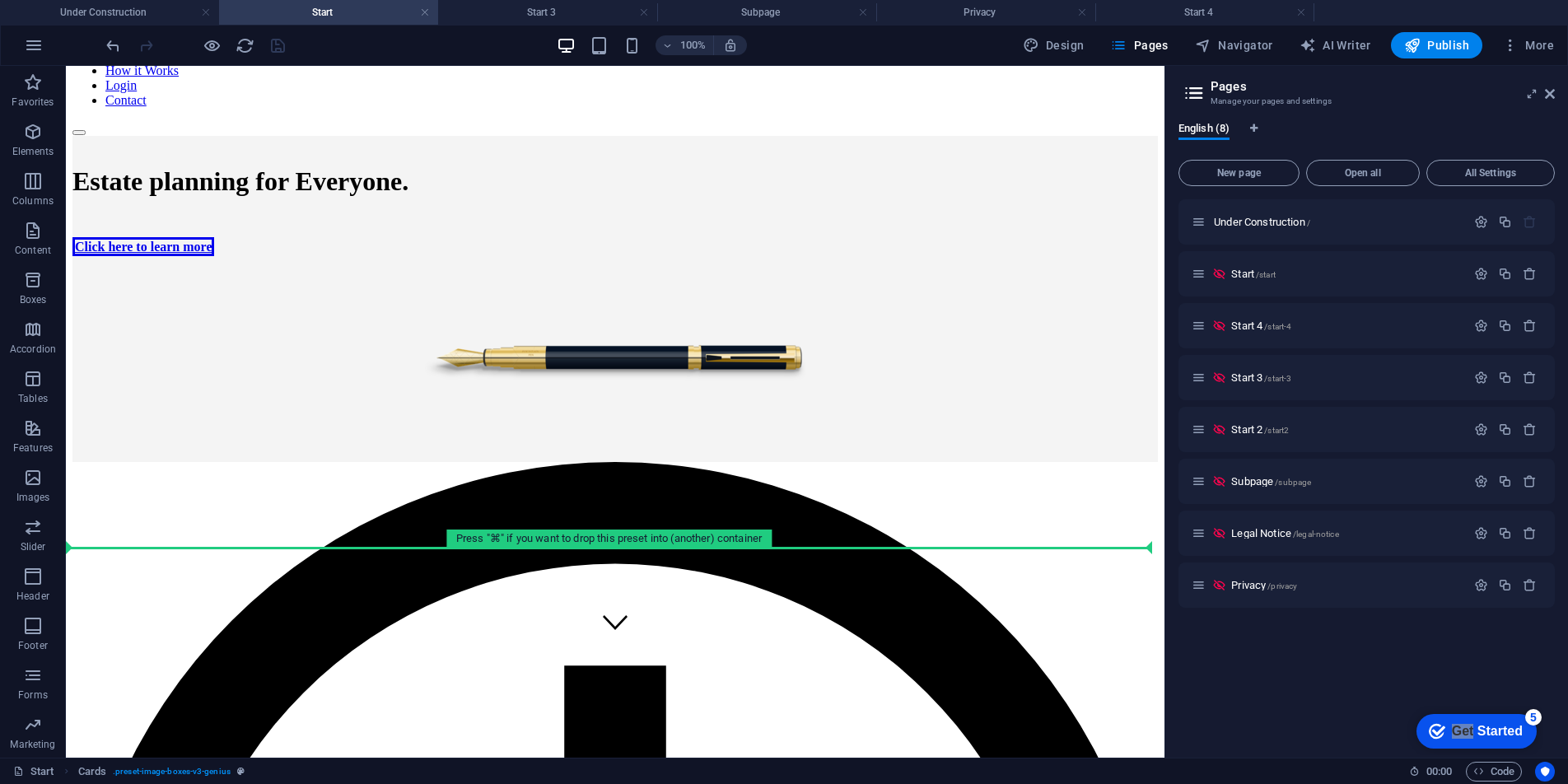
scroll to position [76, 0]
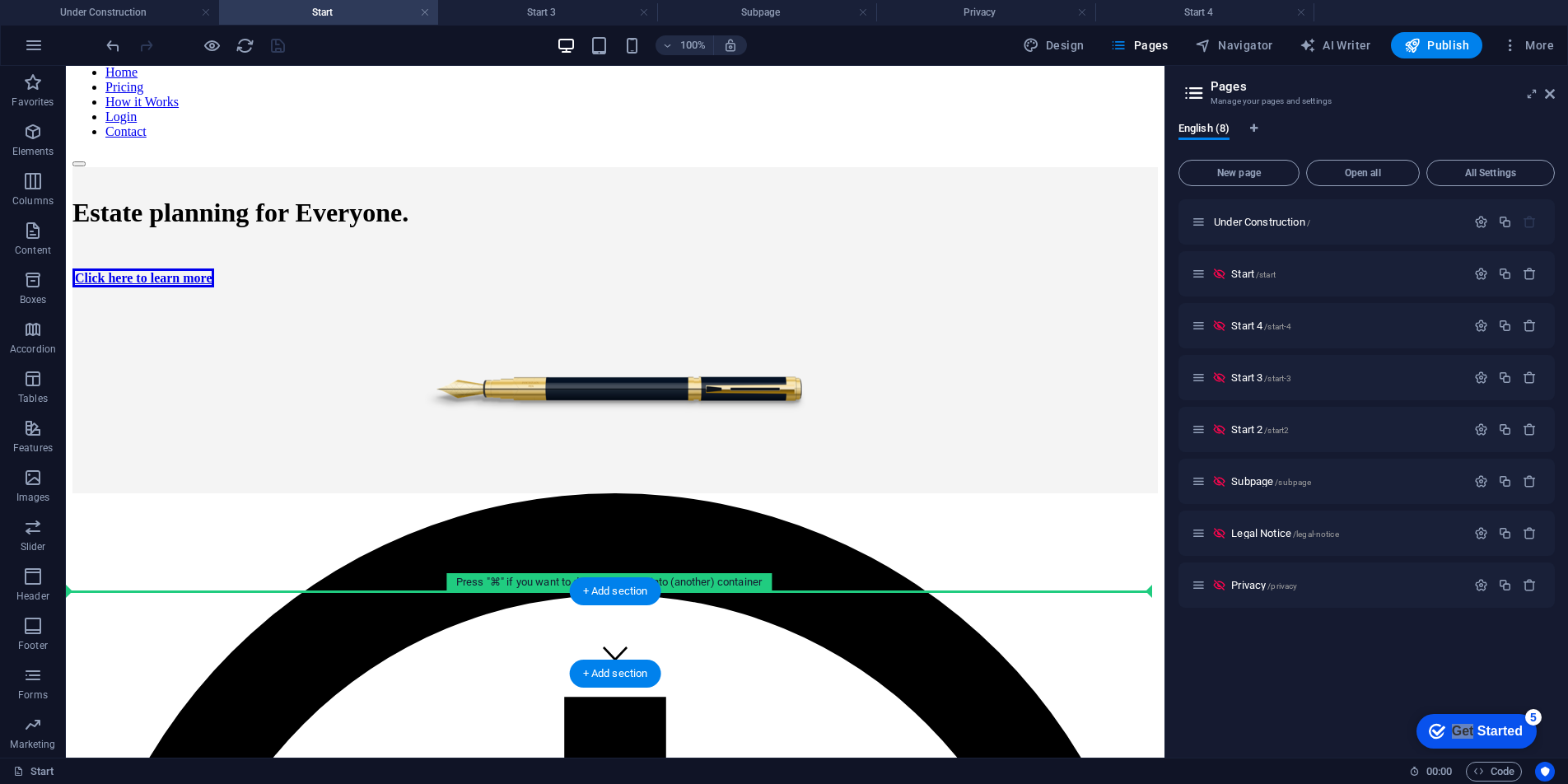
drag, startPoint x: 494, startPoint y: 294, endPoint x: 493, endPoint y: 602, distance: 308.0
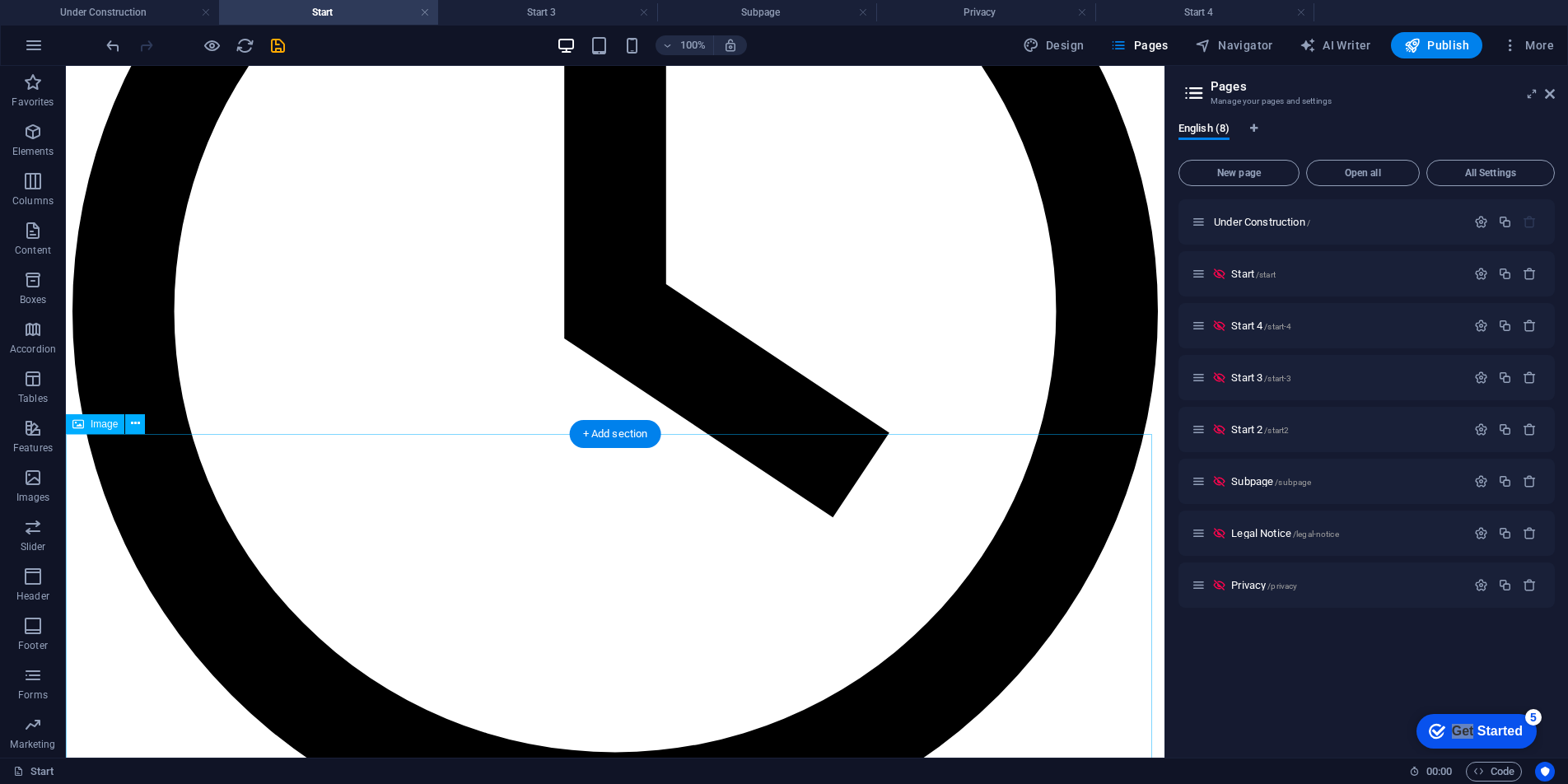
scroll to position [779, 0]
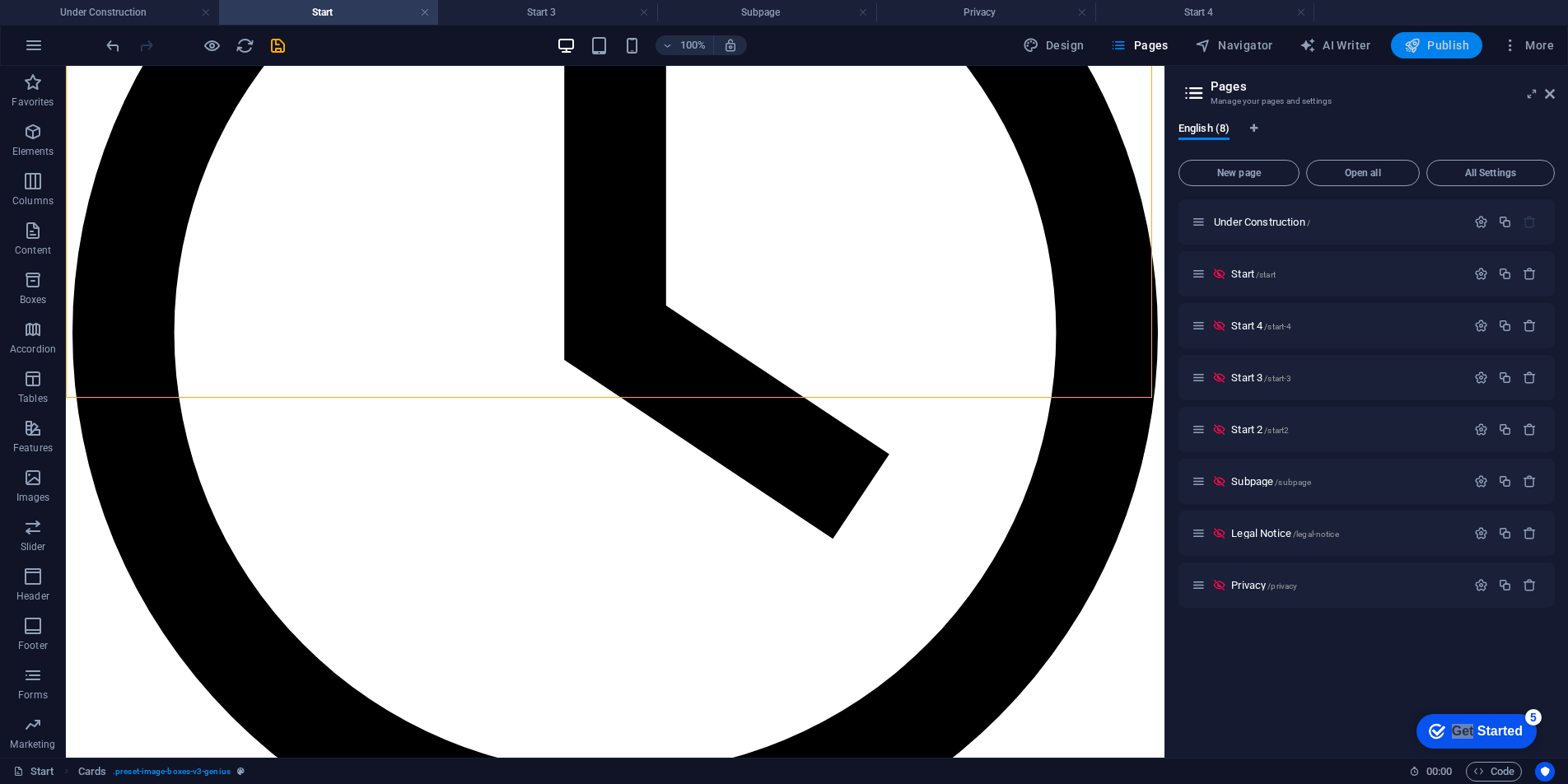
click at [1231, 54] on button "Publish" at bounding box center [1437, 45] width 91 height 26
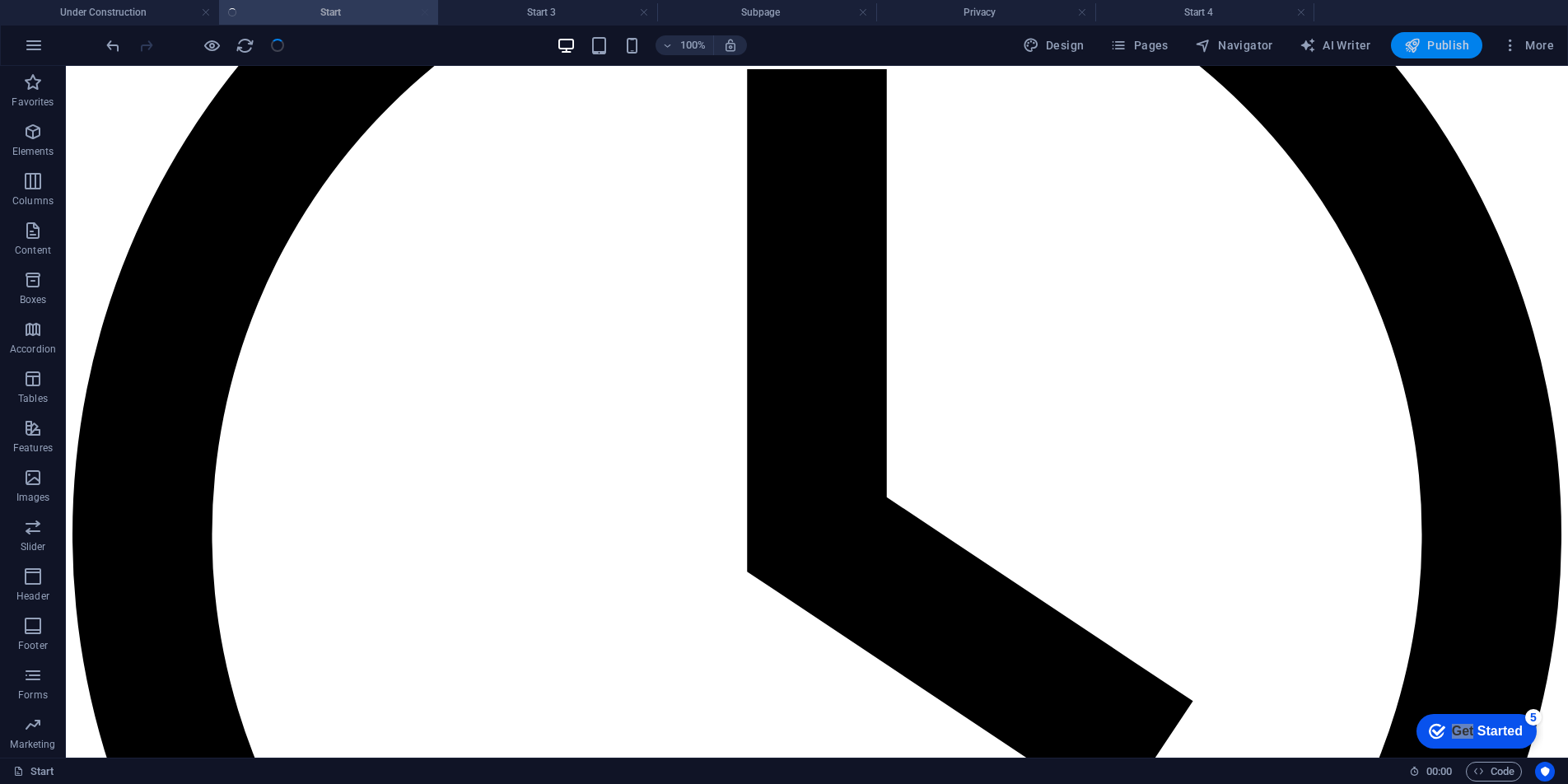
scroll to position [783, 0]
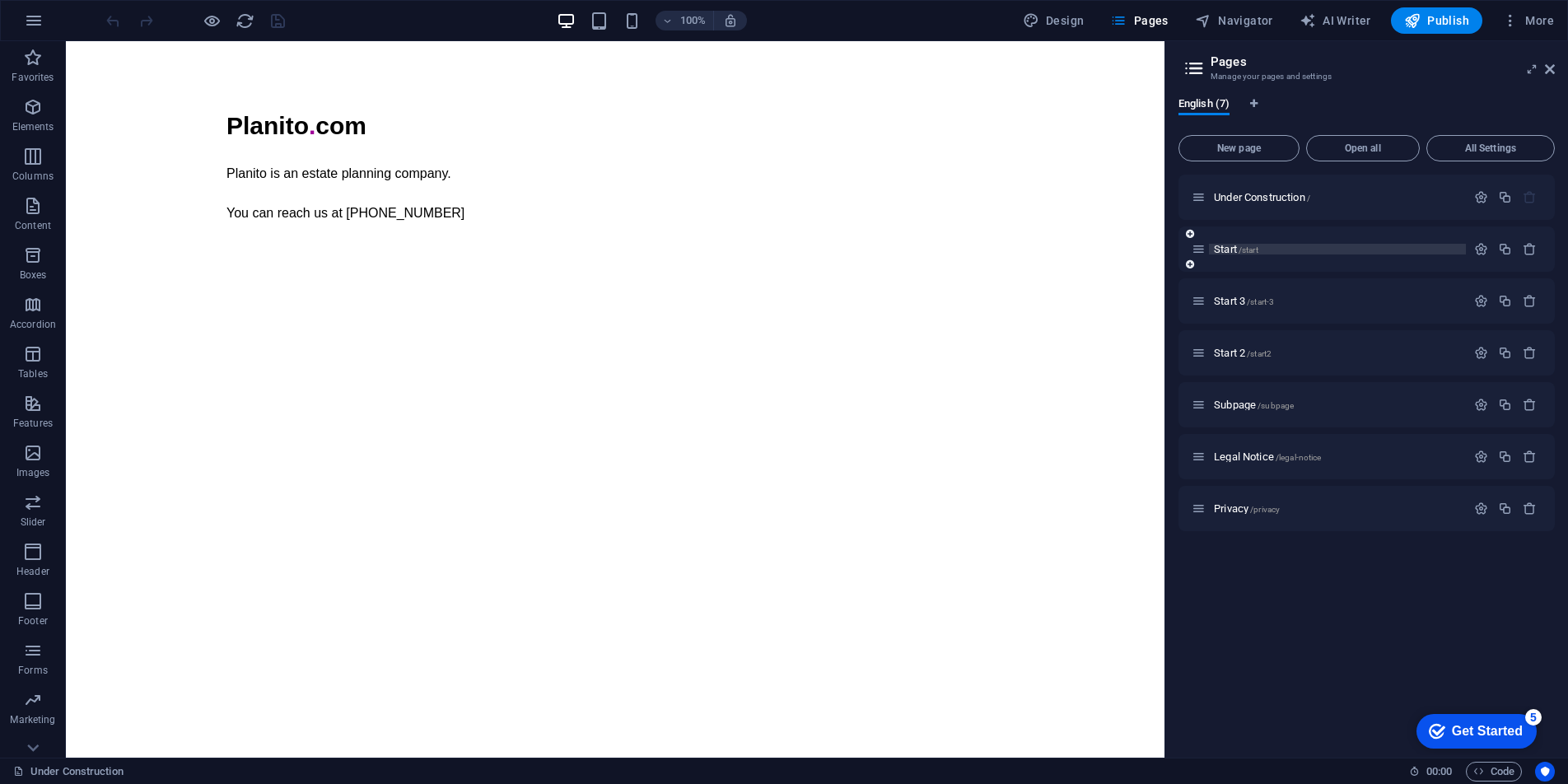
click at [1234, 248] on span "Start /start" at bounding box center [1237, 249] width 45 height 13
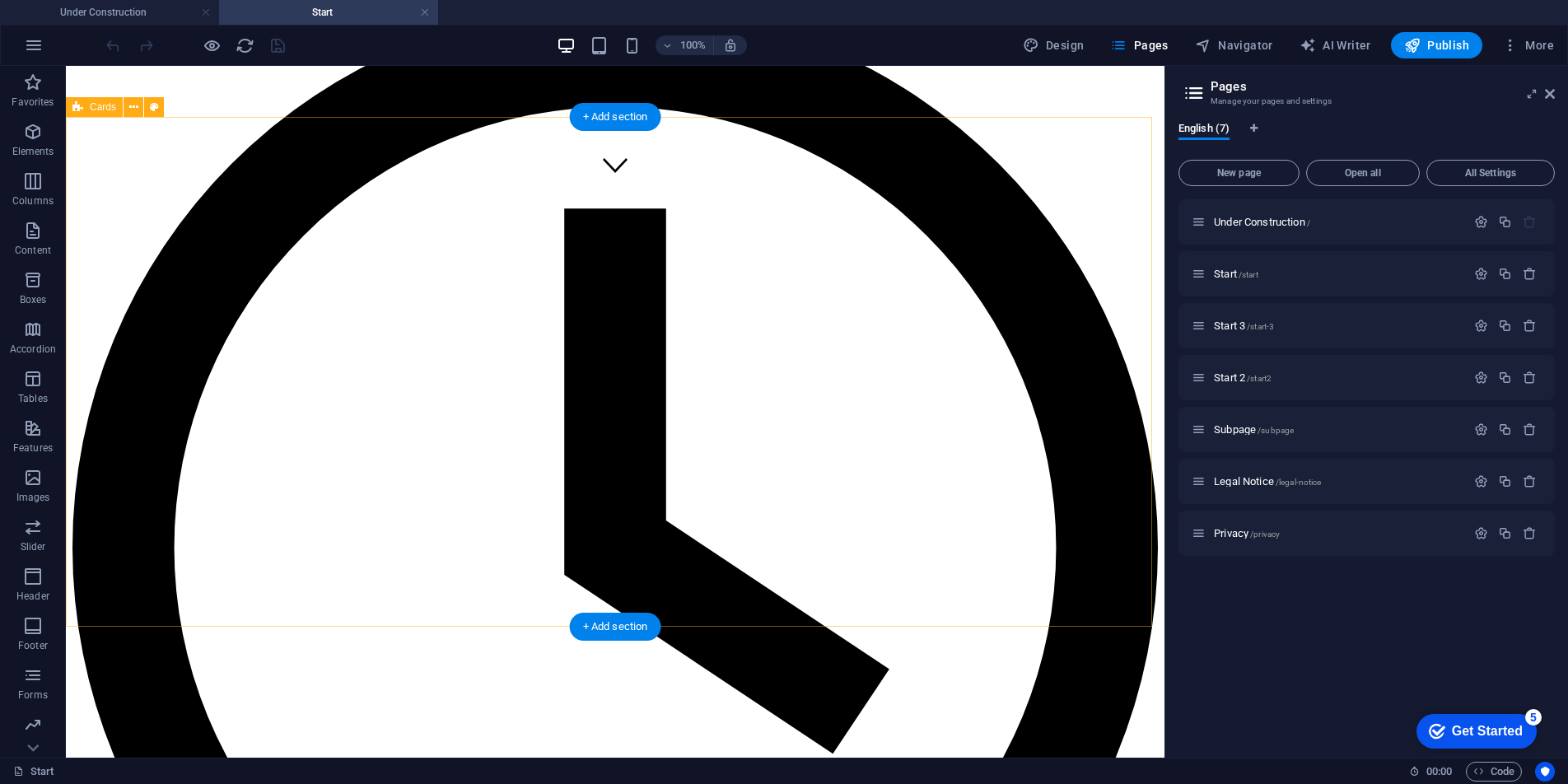
scroll to position [905, 0]
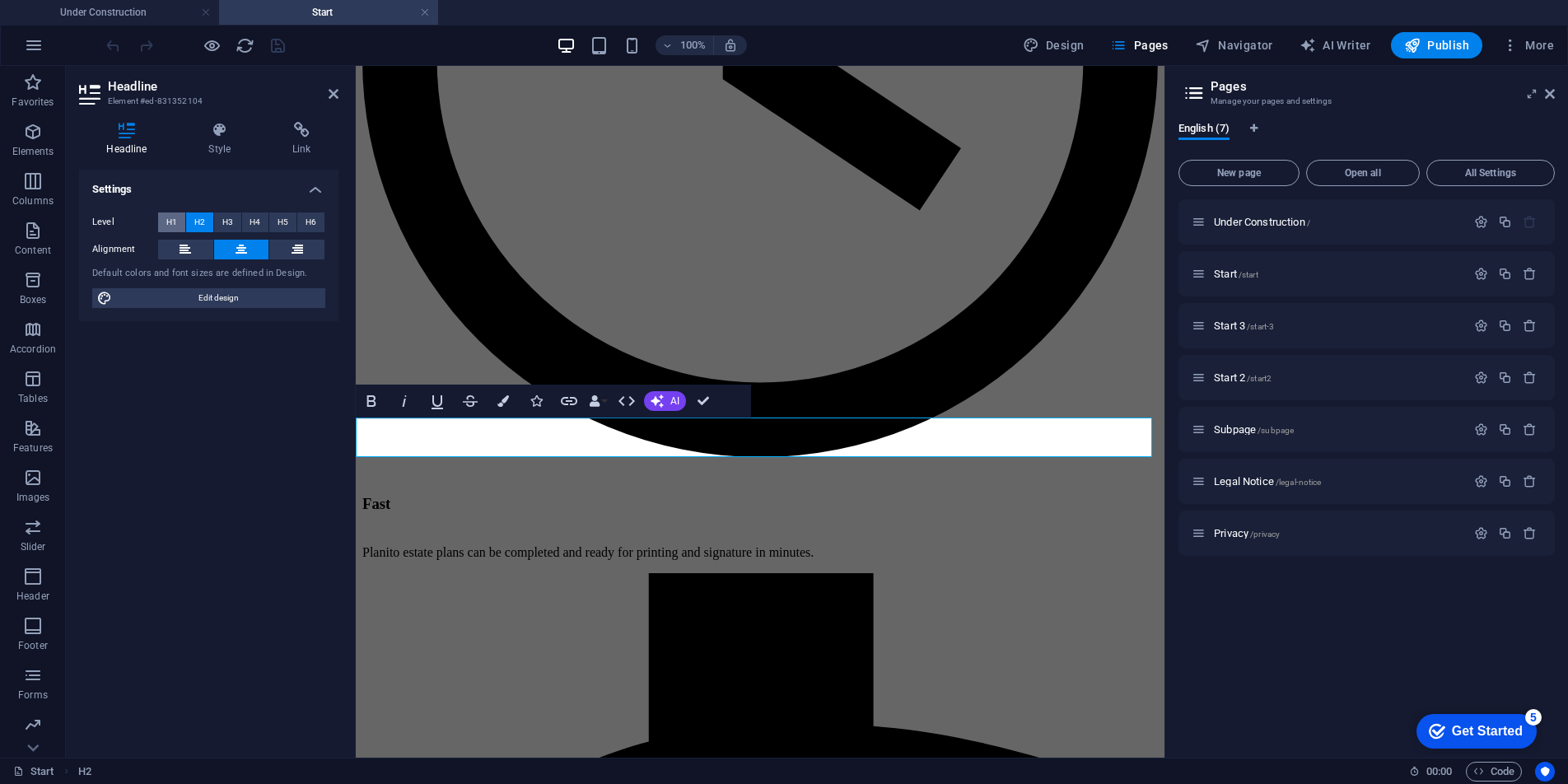
click at [176, 217] on span "H1" at bounding box center [172, 222] width 11 height 20
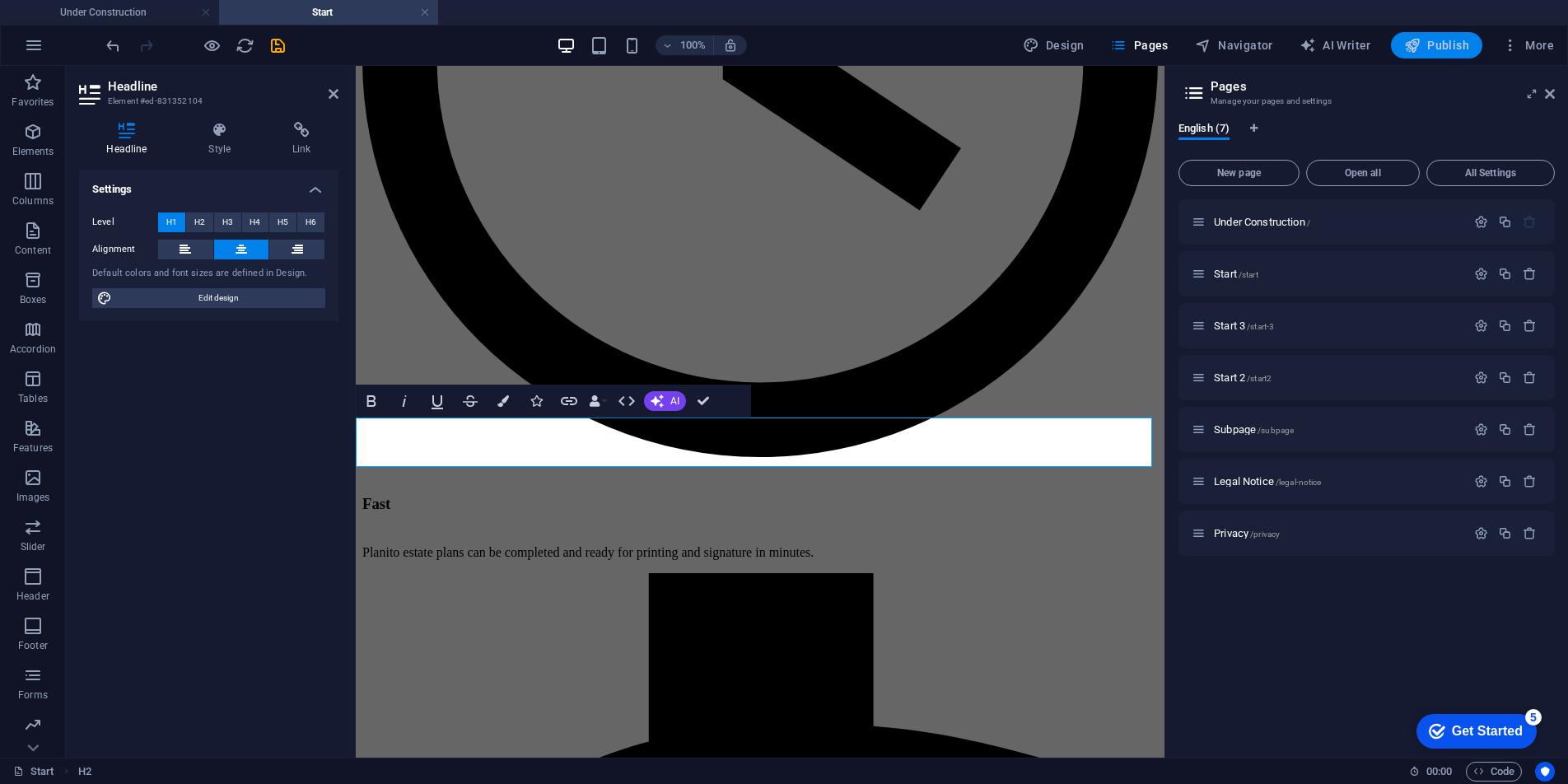
click at [1428, 49] on span "Publish" at bounding box center [1436, 45] width 65 height 16
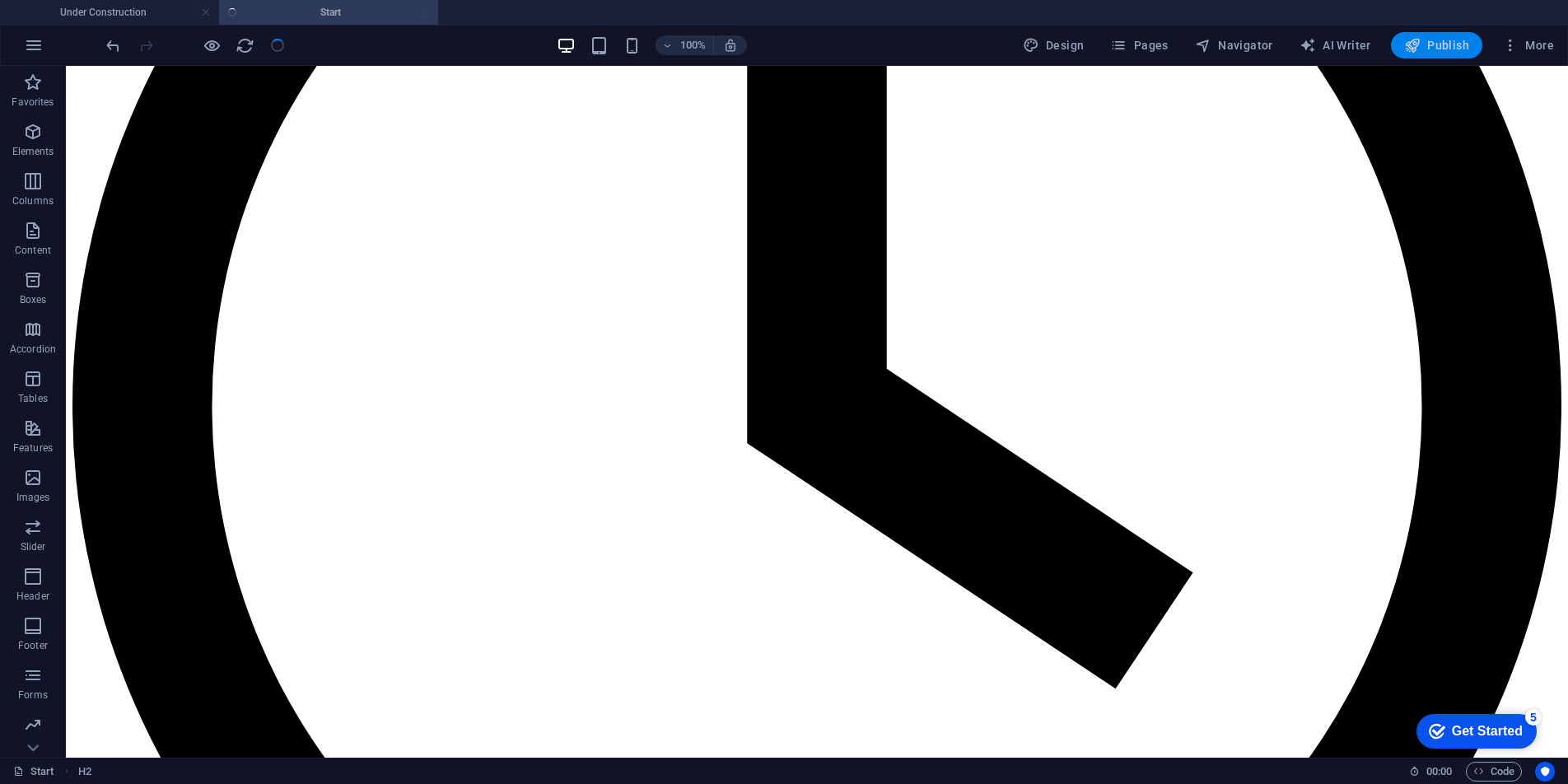
scroll to position [909, 0]
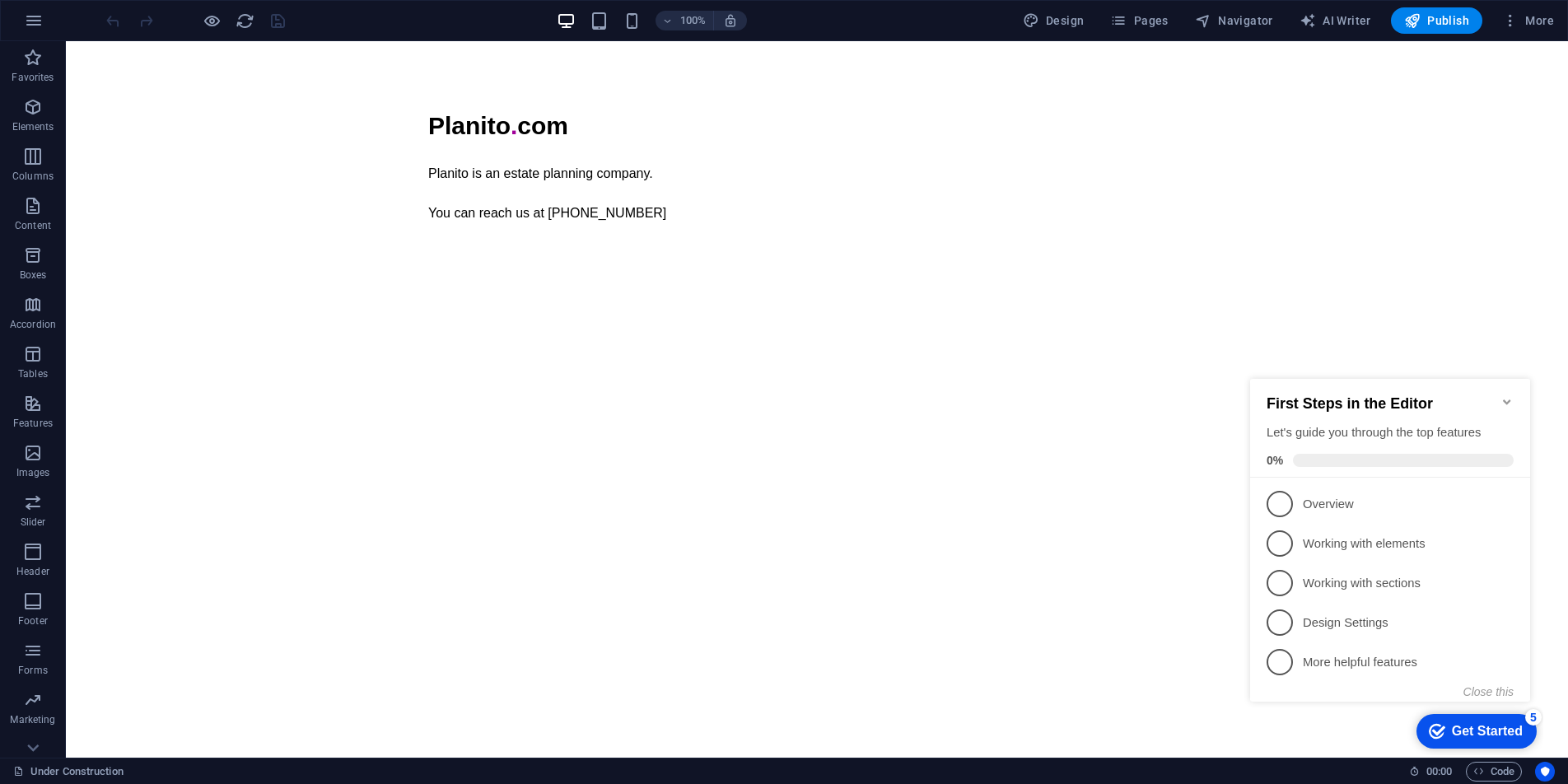
click at [1512, 396] on icon "Minimize checklist" at bounding box center [1507, 402] width 13 height 13
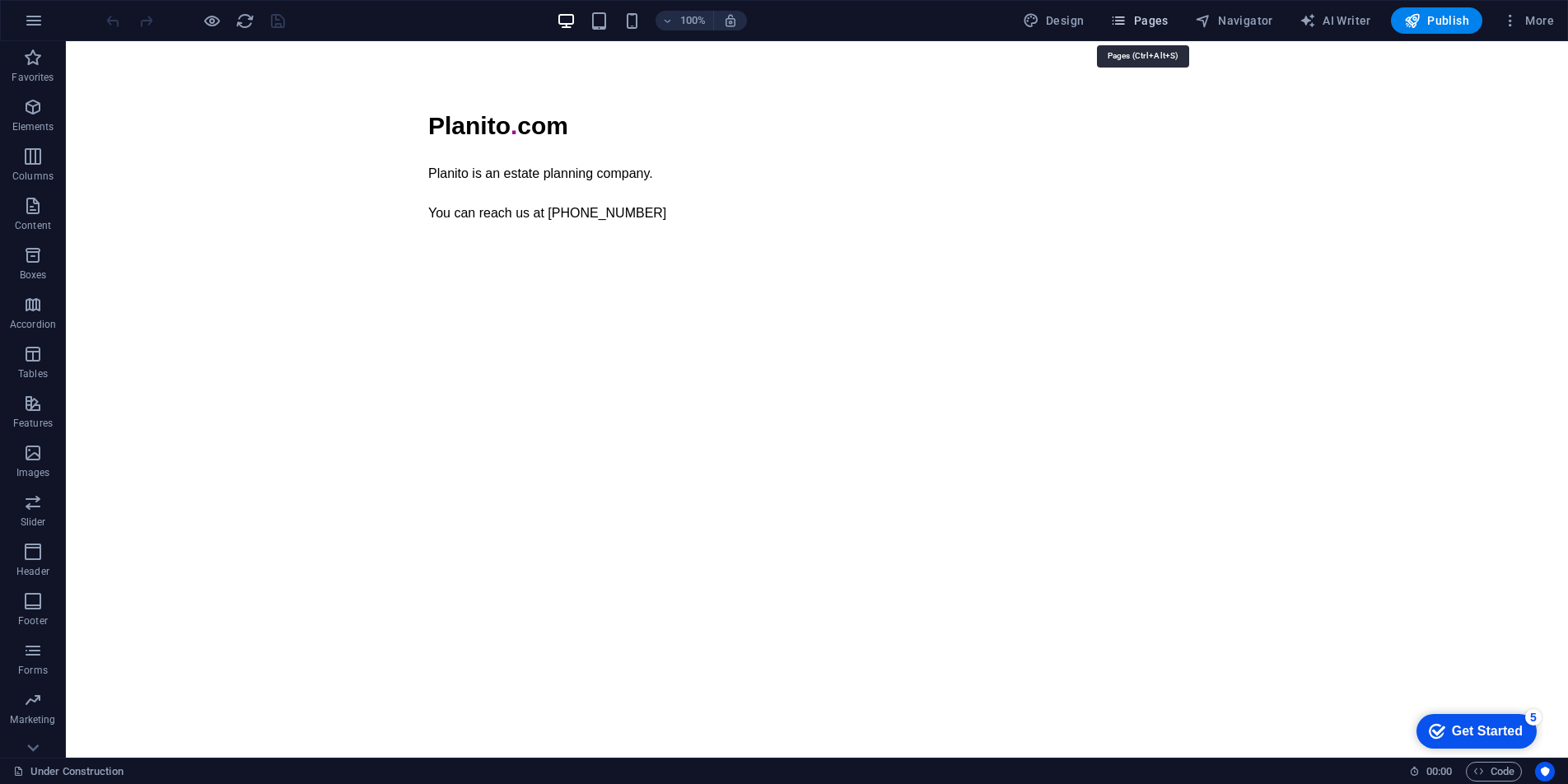
click at [1152, 26] on span "Pages" at bounding box center [1139, 21] width 57 height 16
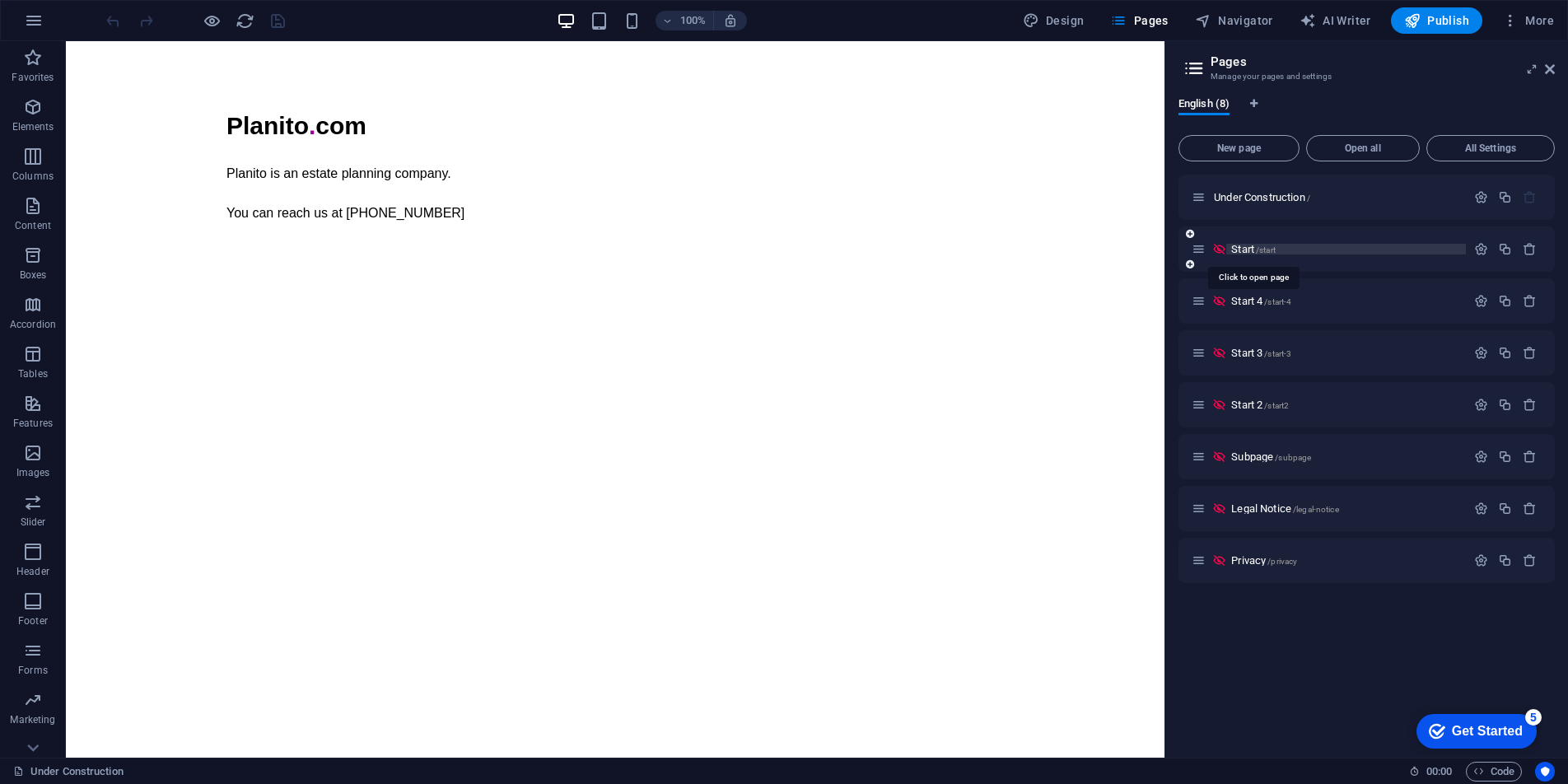
click at [1248, 251] on span "Start /start" at bounding box center [1254, 249] width 45 height 13
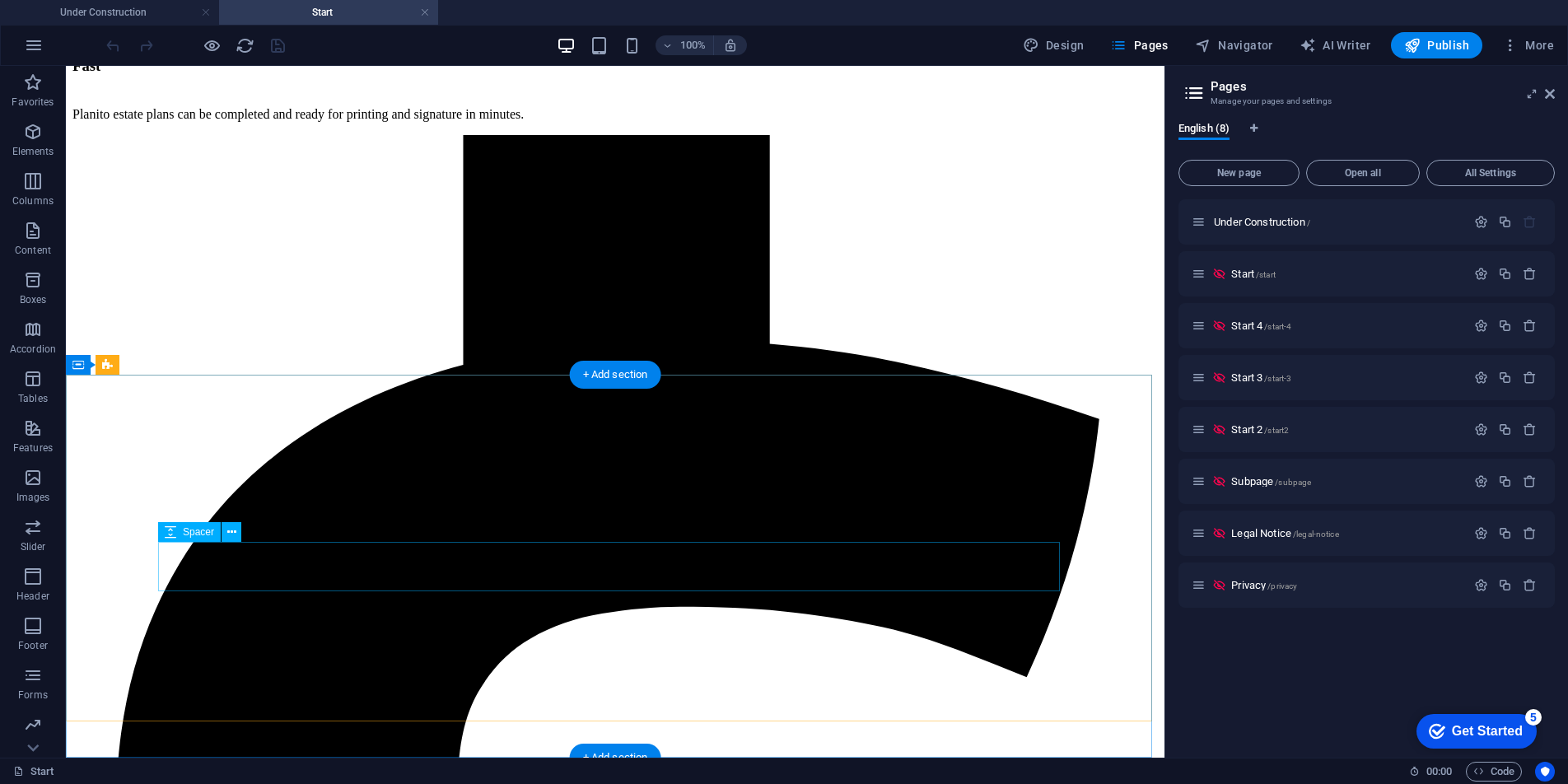
scroll to position [1106, 0]
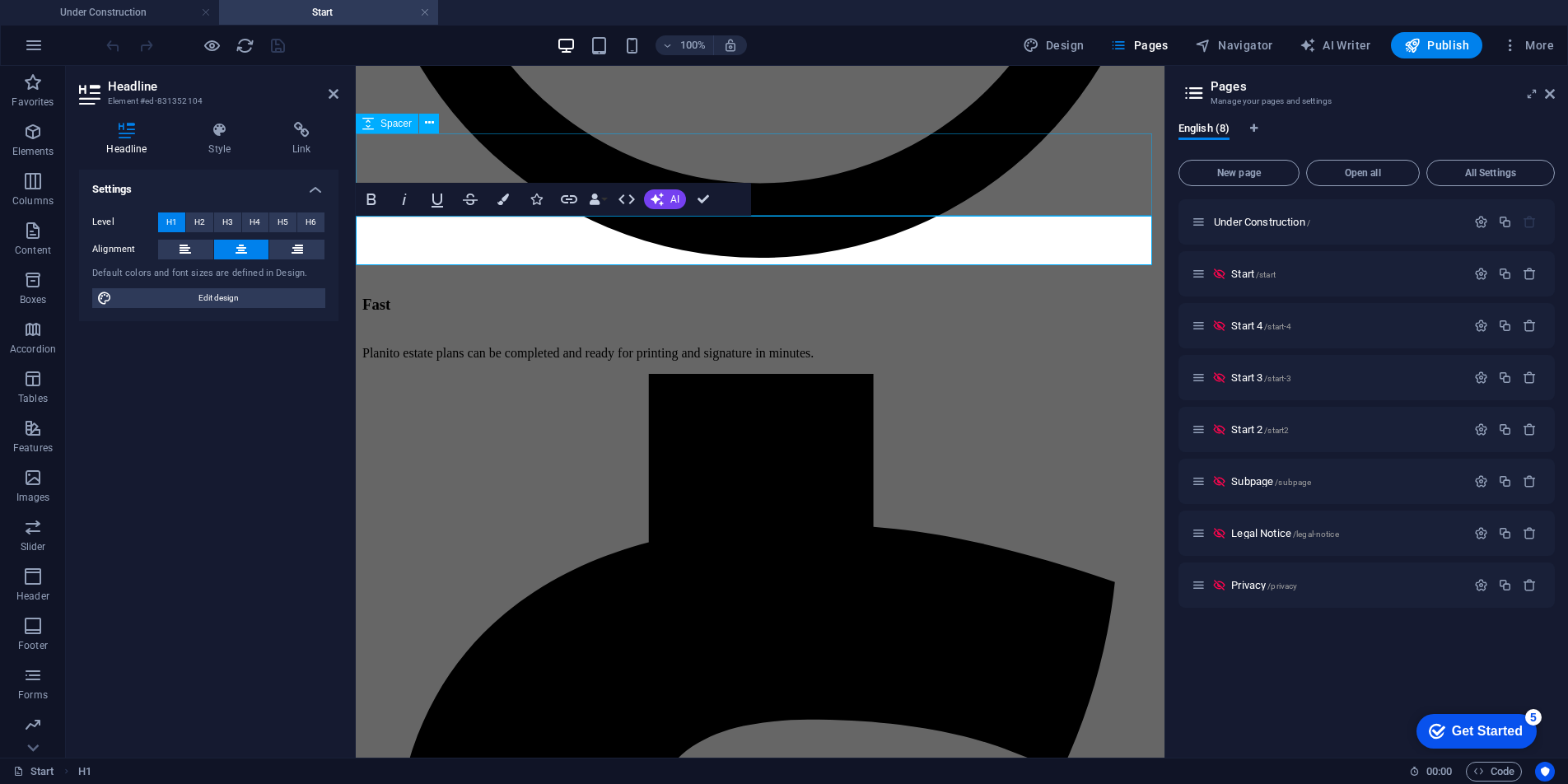
scroll to position [1109, 0]
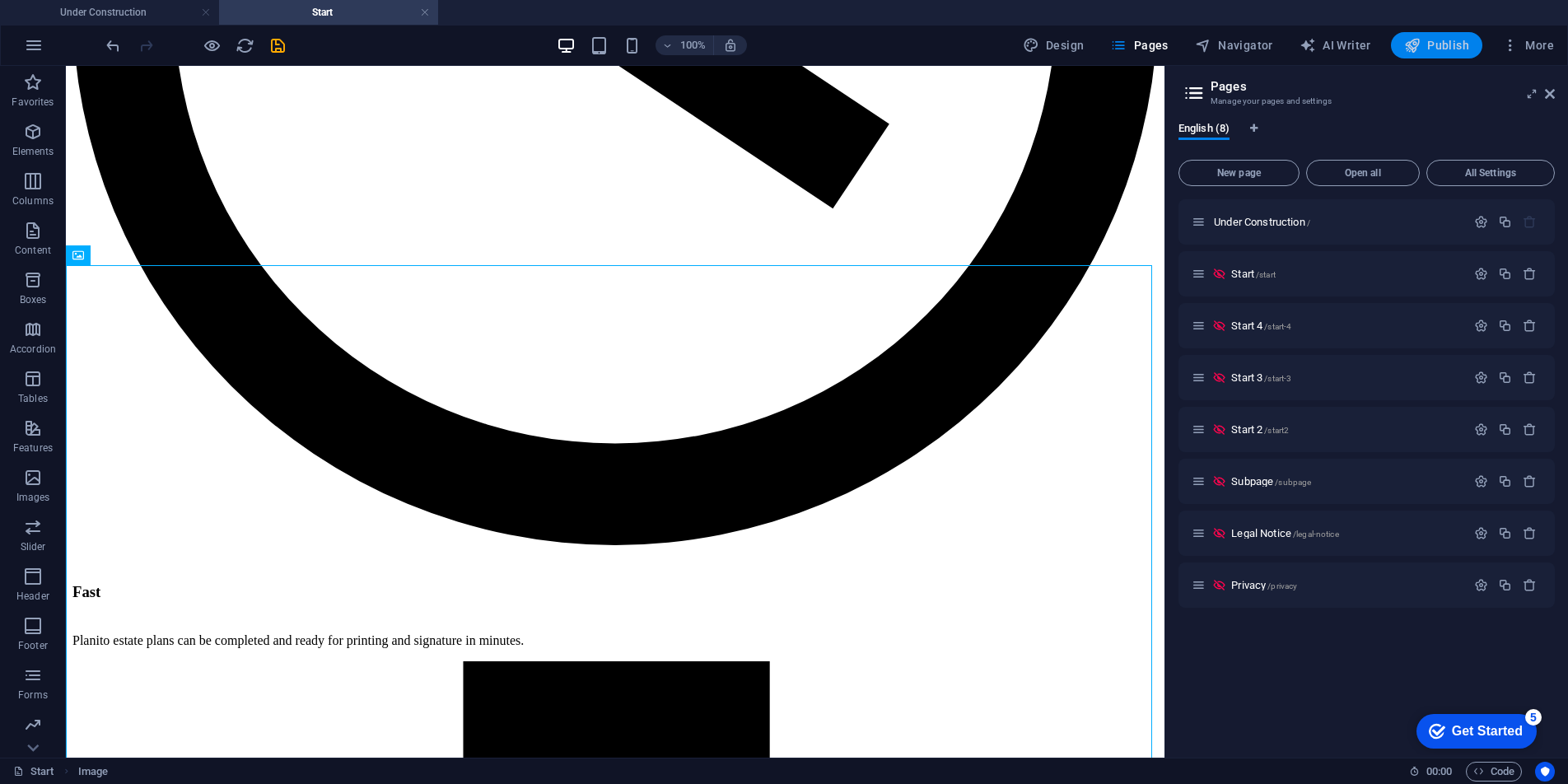
click at [1439, 52] on span "Publish" at bounding box center [1436, 45] width 65 height 16
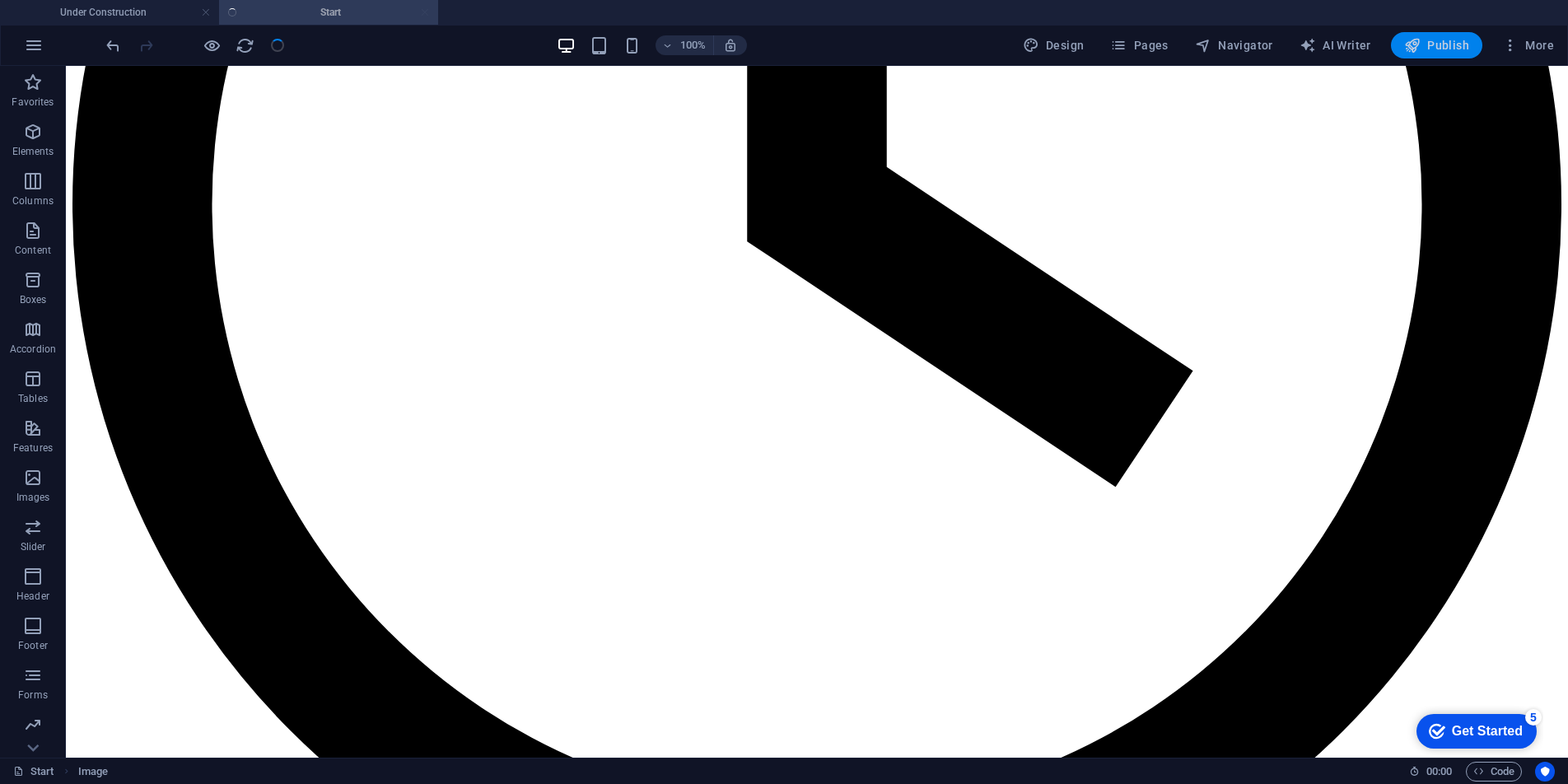
scroll to position [1113, 0]
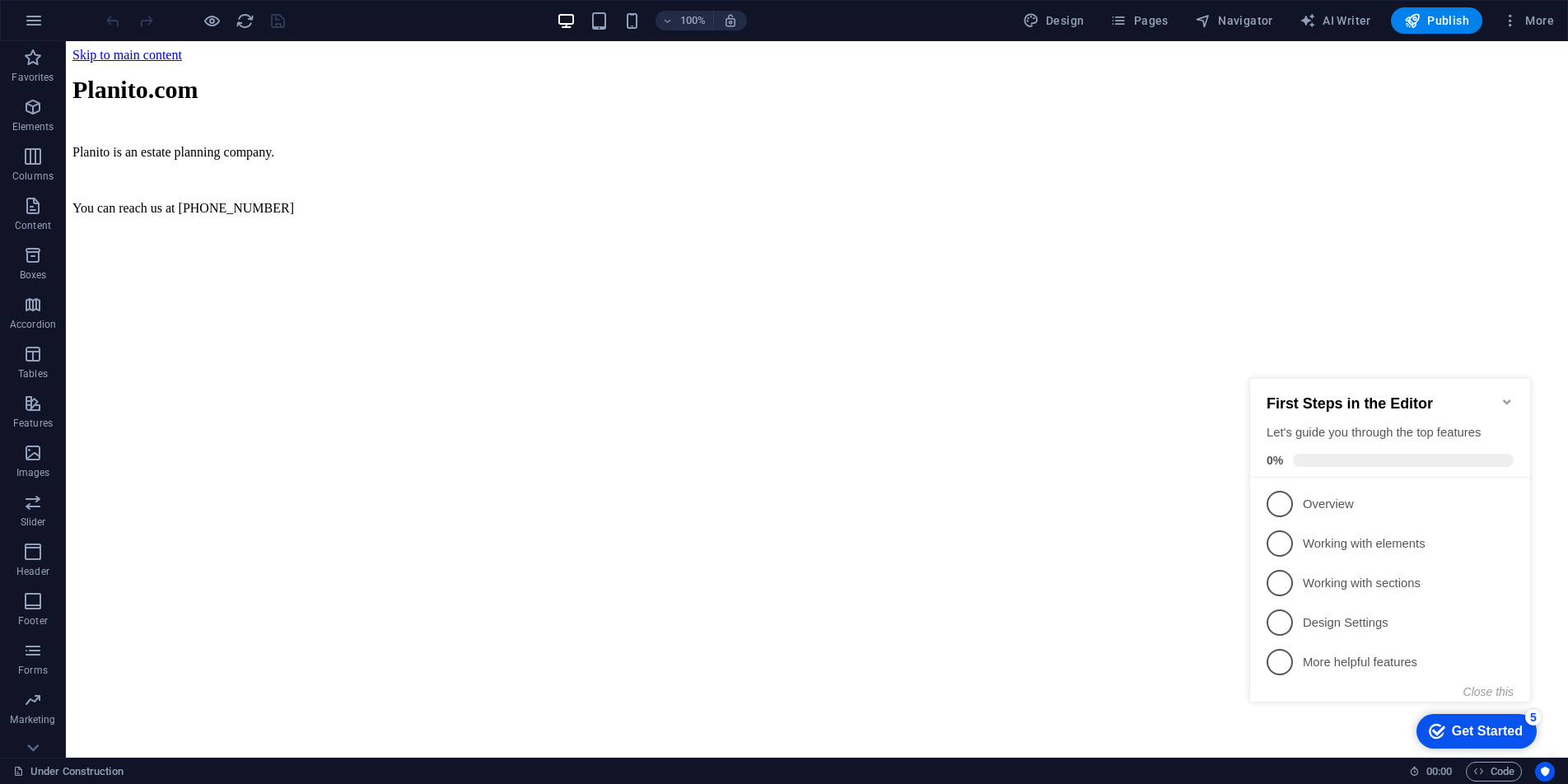
click at [1505, 397] on icon "Minimize checklist" at bounding box center [1507, 402] width 13 height 13
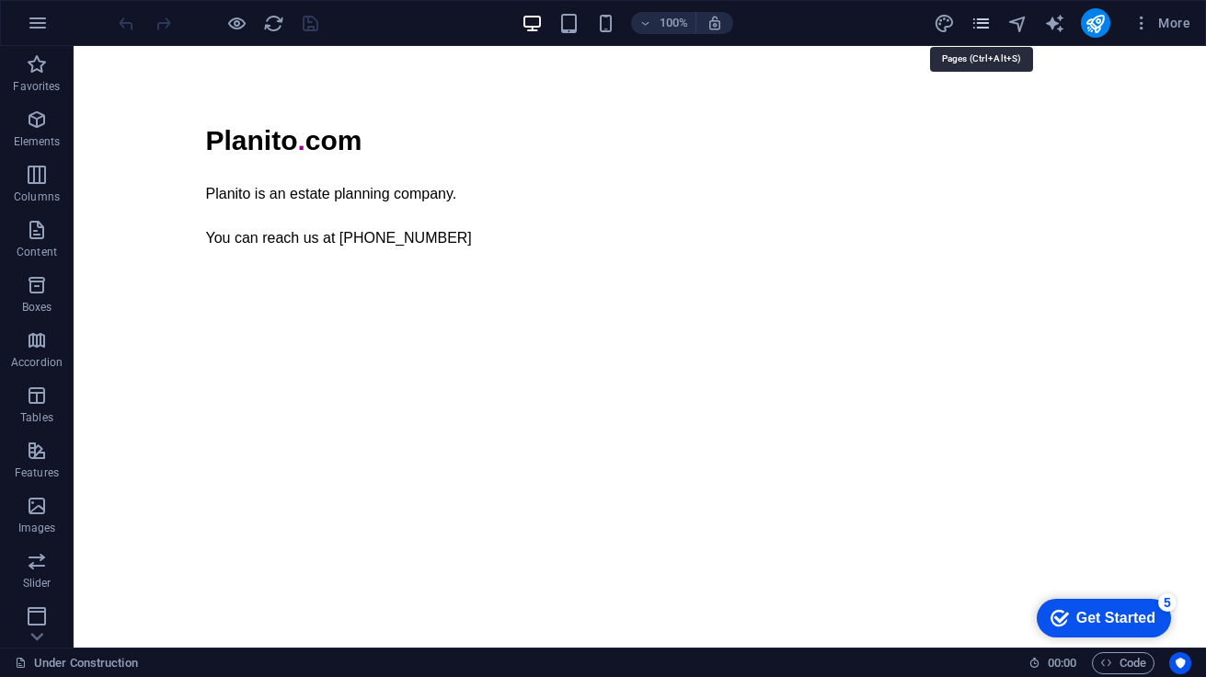
click at [980, 24] on icon "pages" at bounding box center [980, 23] width 21 height 21
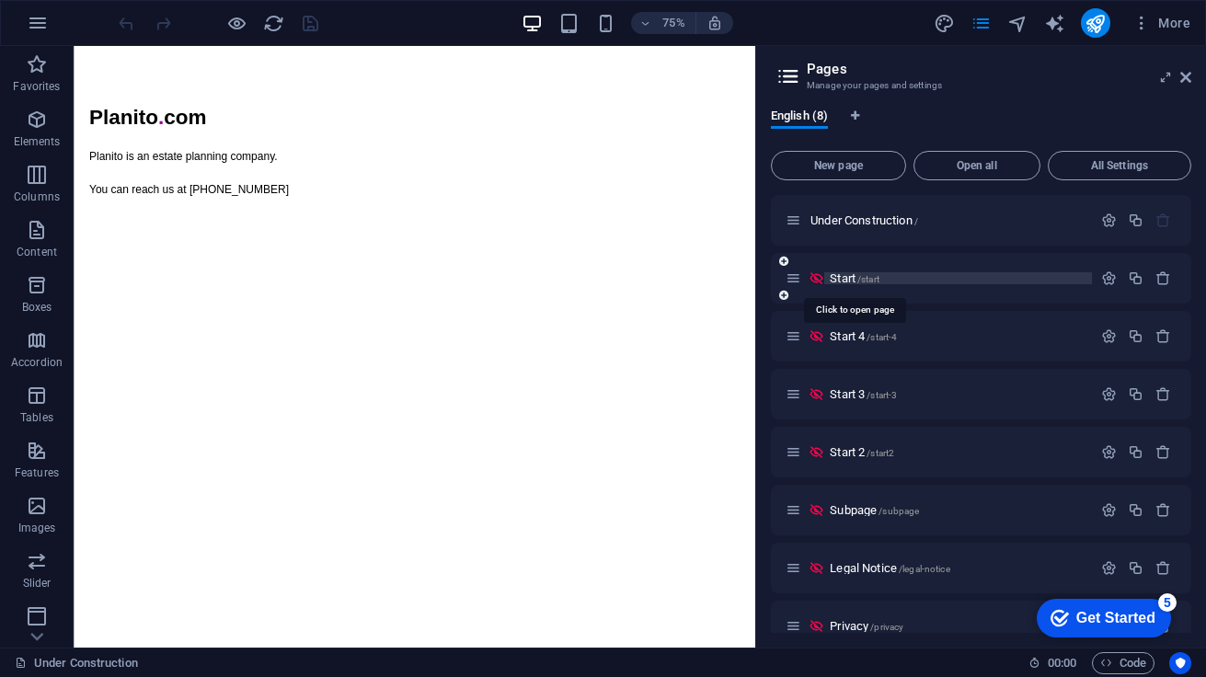
click at [874, 276] on span "/start" at bounding box center [868, 279] width 22 height 10
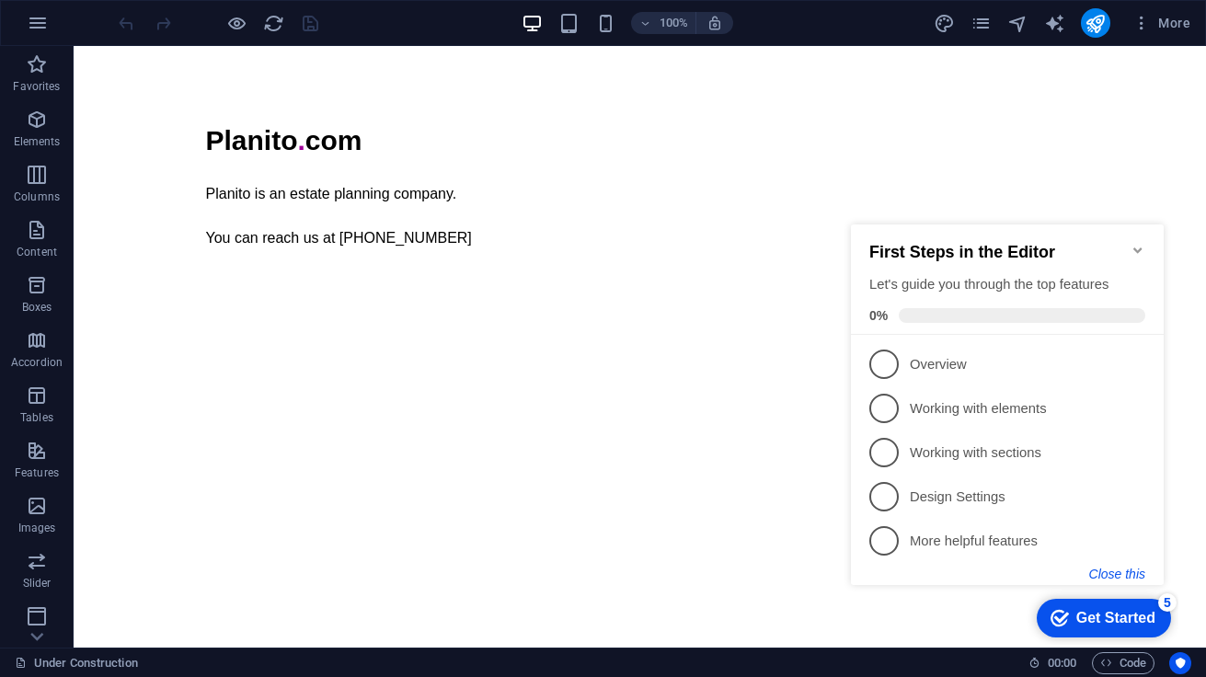
click at [1111, 572] on button "Close this" at bounding box center [1117, 574] width 56 height 15
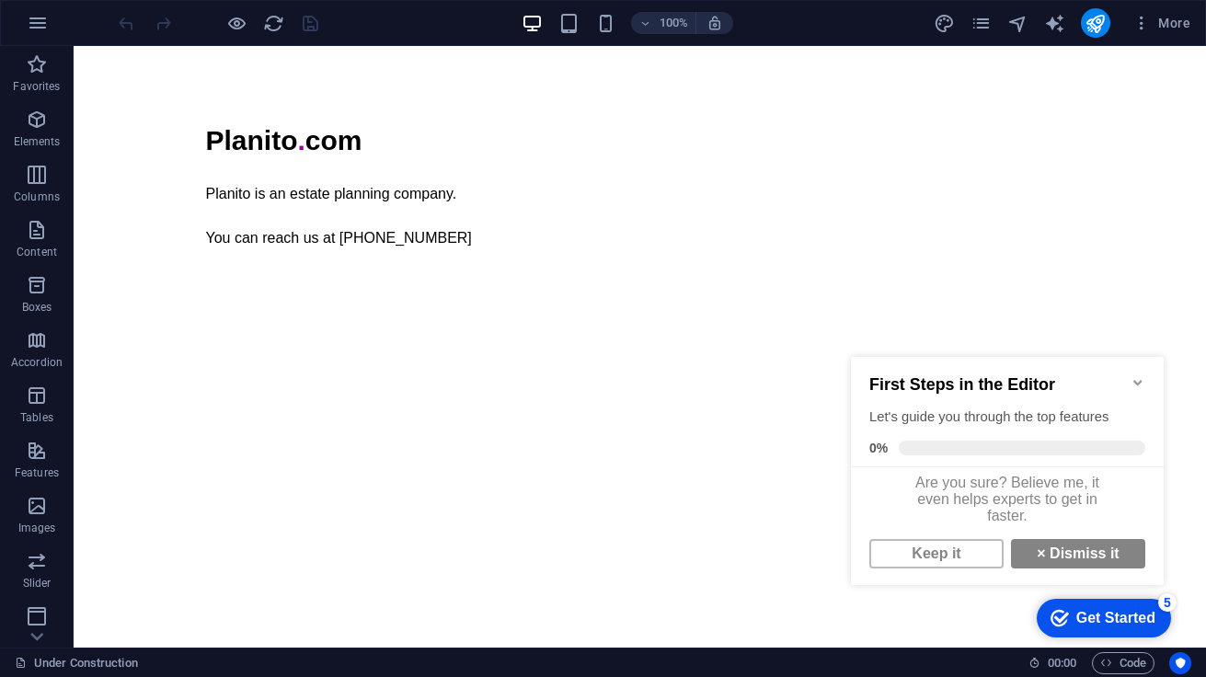
click at [1138, 375] on icon "Minimize checklist" at bounding box center [1138, 382] width 15 height 15
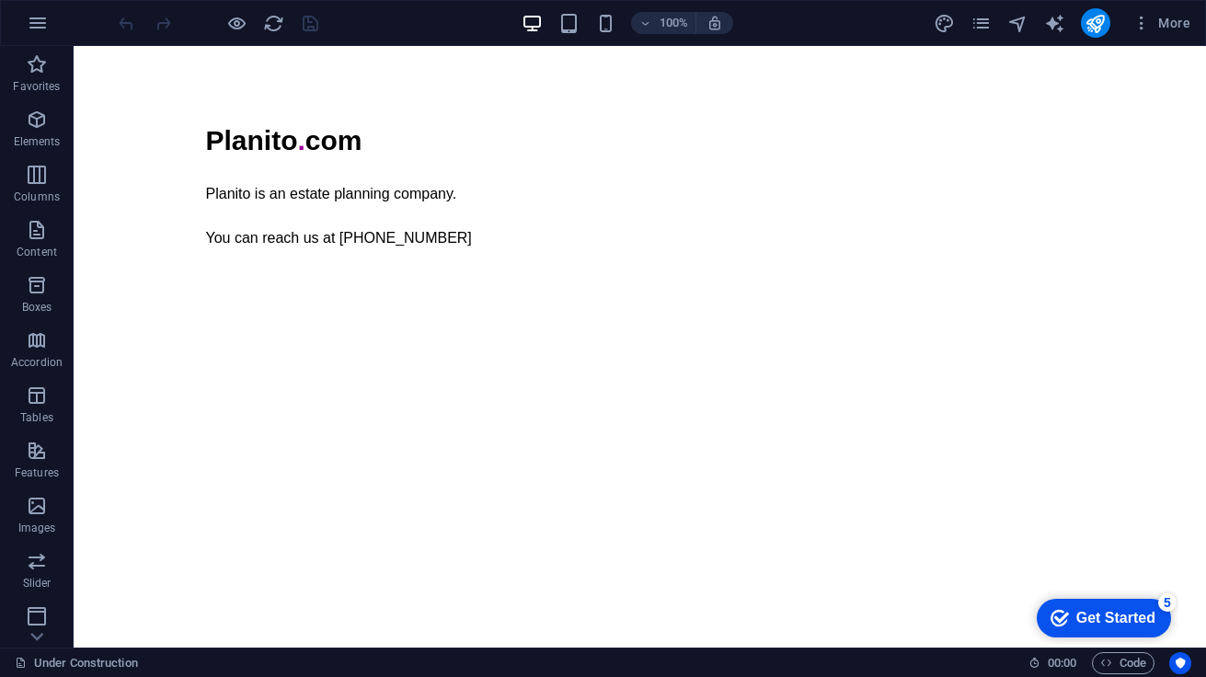
click at [1106, 625] on div "Get Started" at bounding box center [1115, 618] width 79 height 17
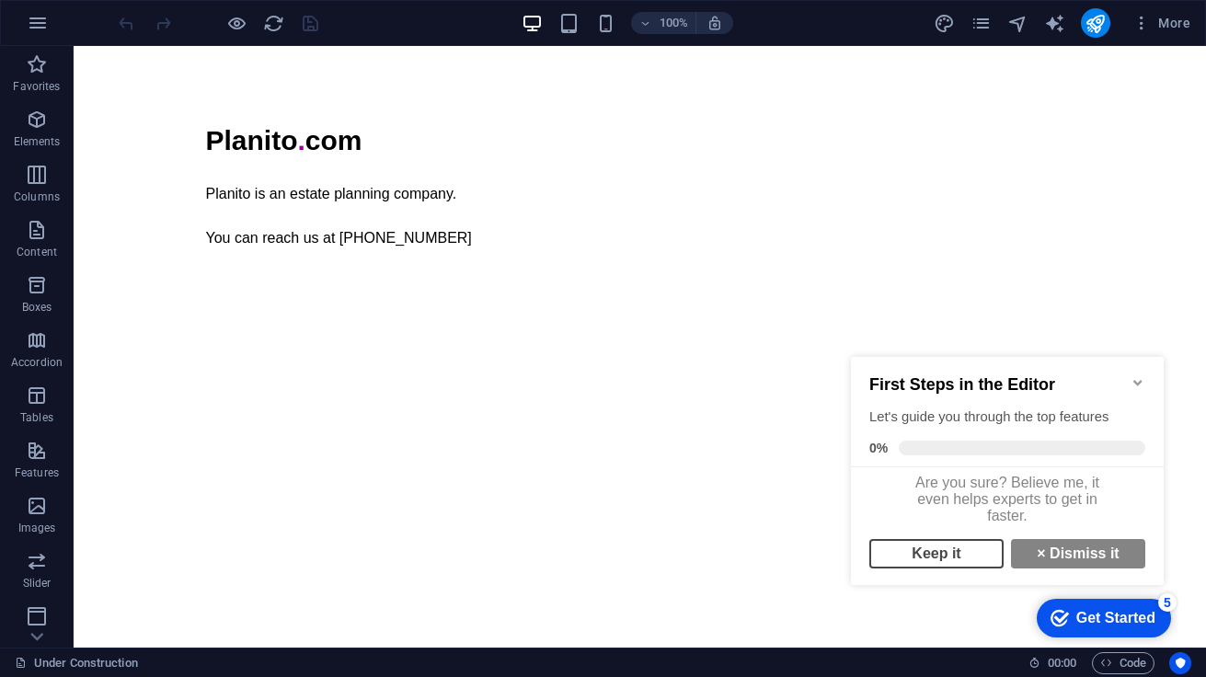
click at [940, 568] on link "Keep it" at bounding box center [936, 553] width 134 height 29
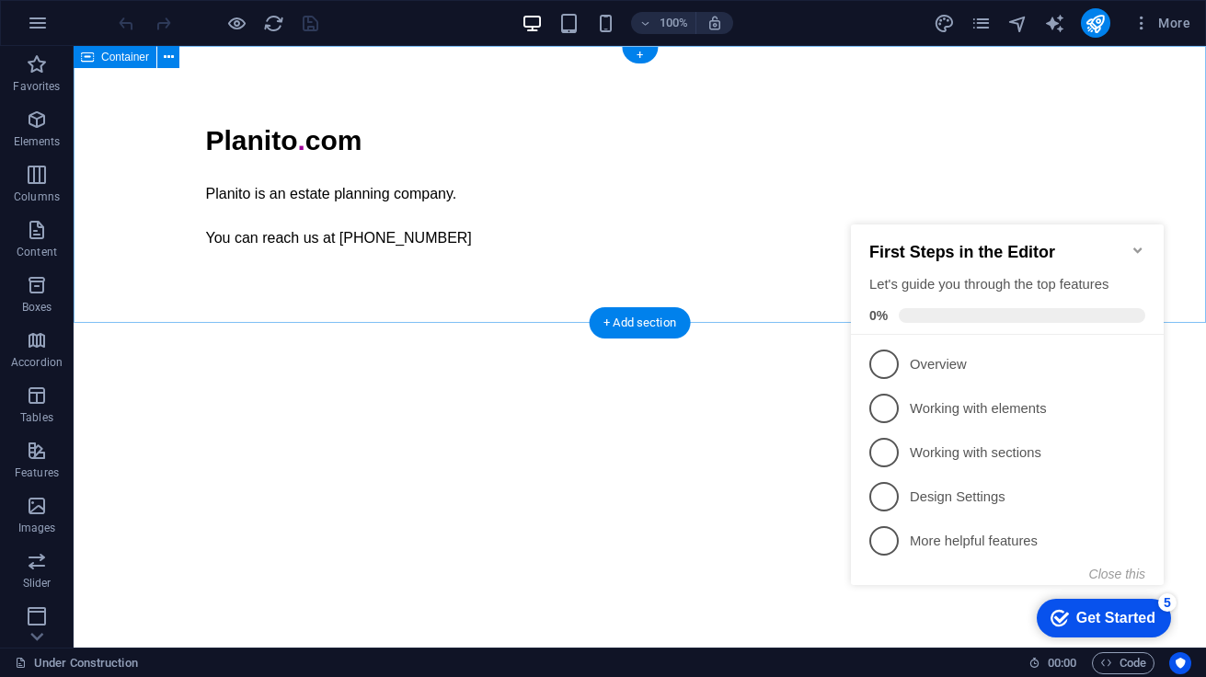
click at [1144, 146] on div "Planito . com Planito is an estate planning company. You can reach us at [PHONE…" at bounding box center [640, 184] width 1132 height 277
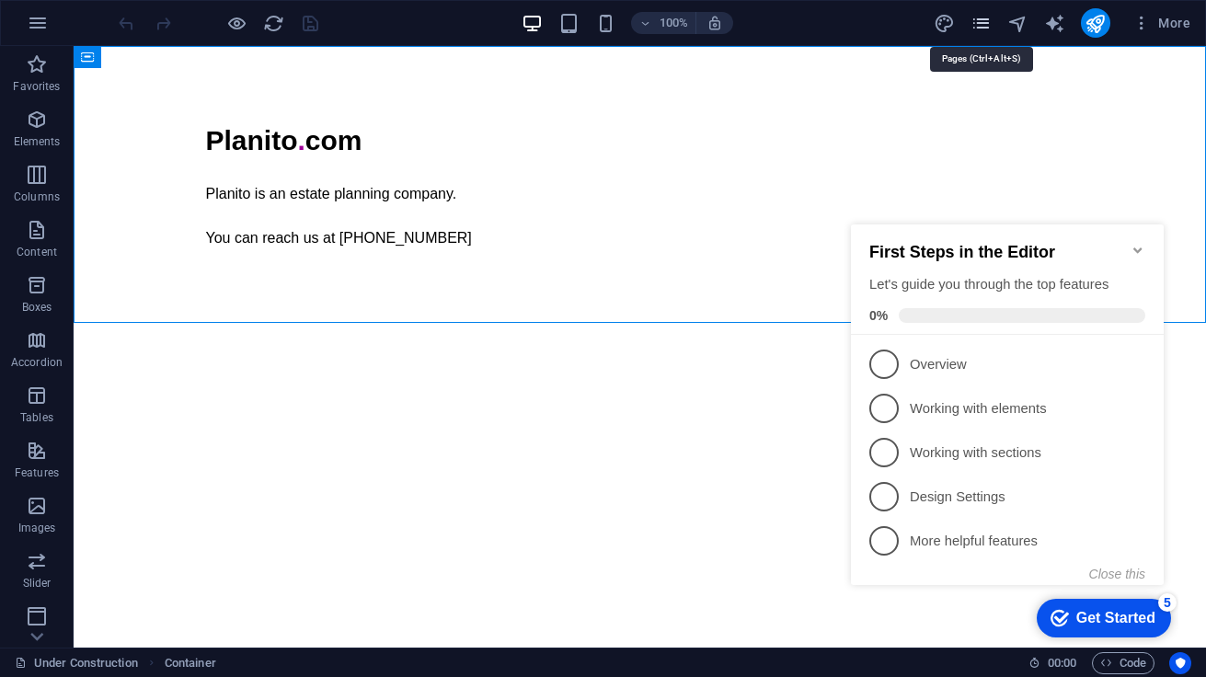
click at [985, 29] on icon "pages" at bounding box center [980, 23] width 21 height 21
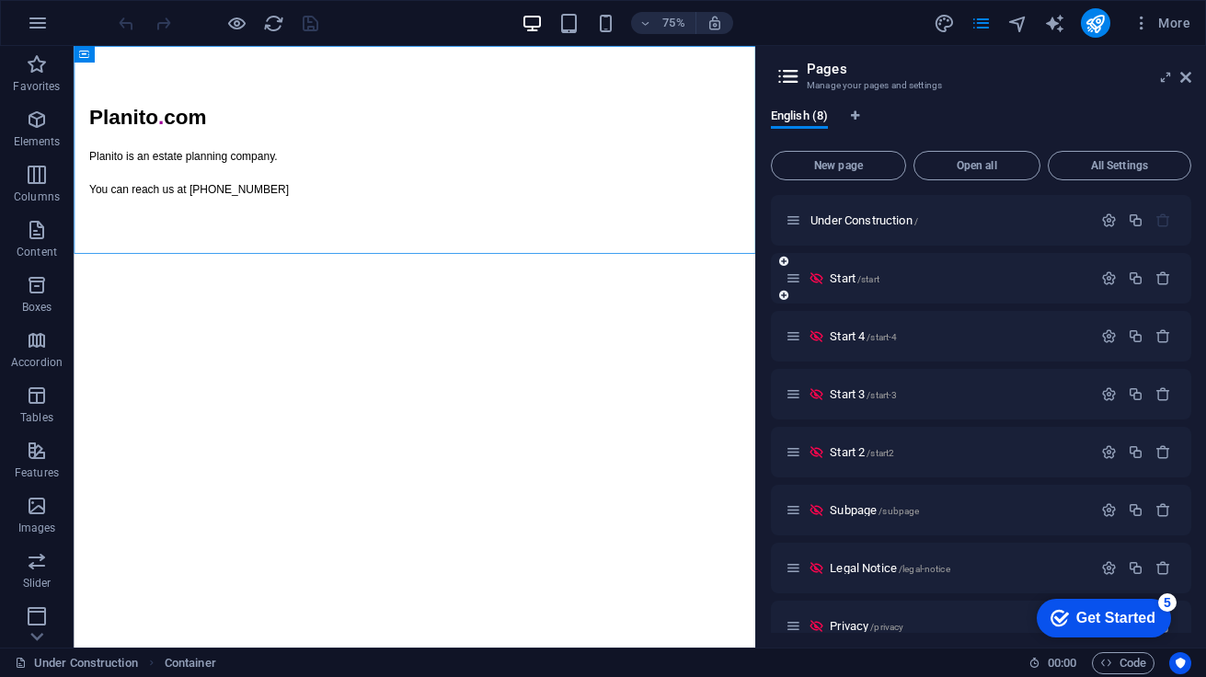
click at [849, 284] on div "Start /start" at bounding box center [939, 278] width 306 height 21
click at [850, 278] on span "Start /start" at bounding box center [855, 278] width 50 height 14
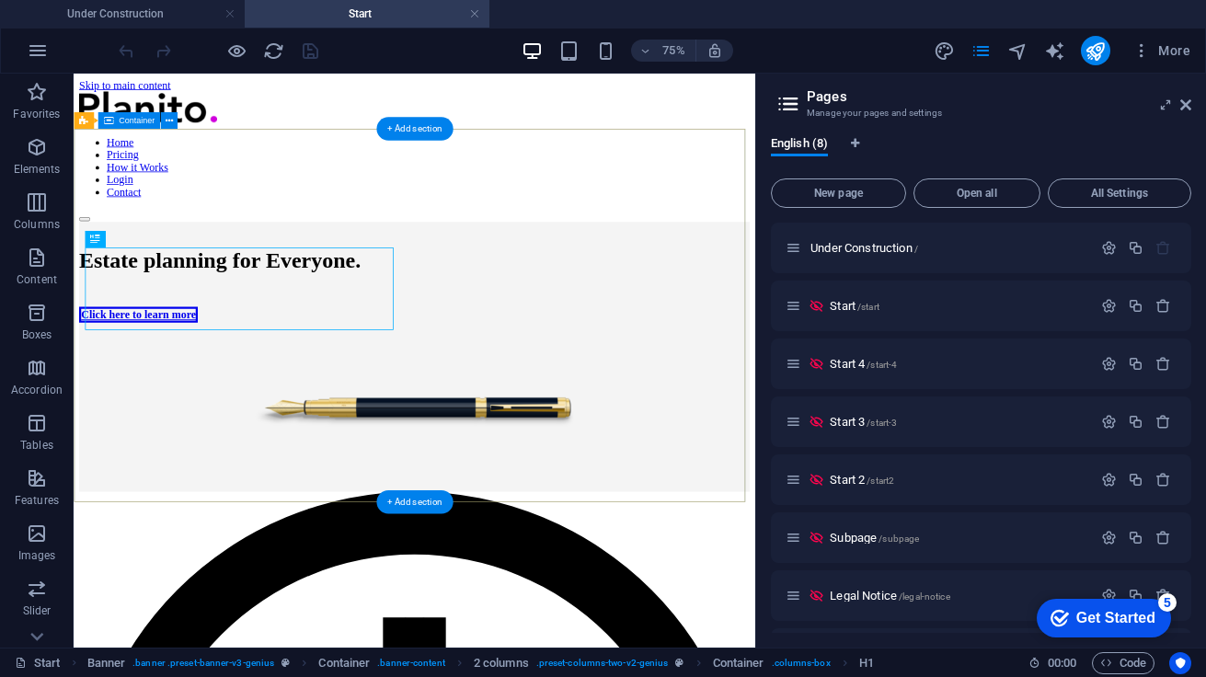
click at [820, 271] on div "Estate planning for Everyone. Click here to learn more" at bounding box center [528, 452] width 894 height 363
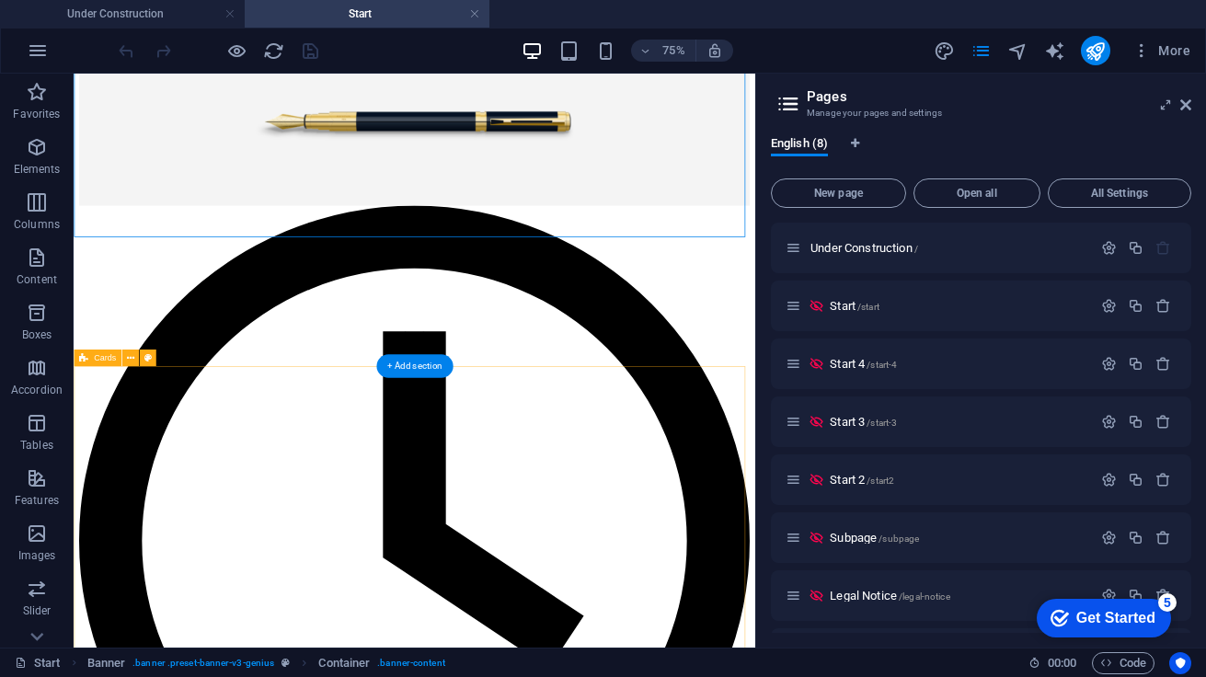
scroll to position [499, 0]
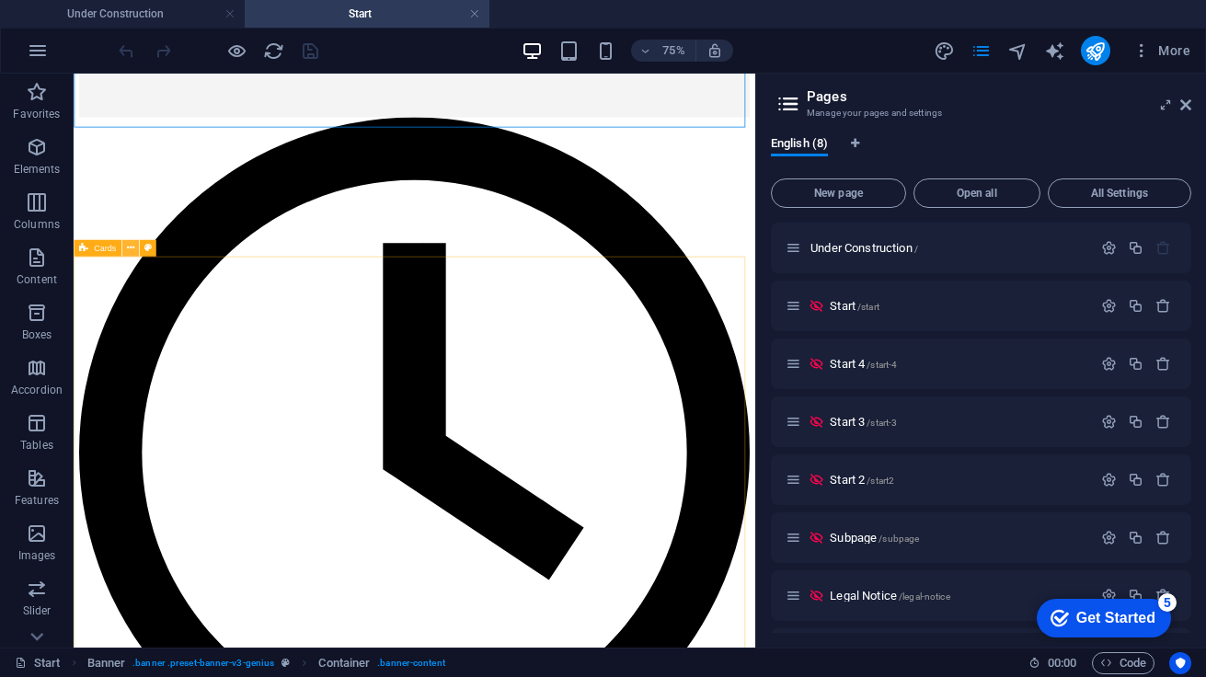
click at [131, 251] on icon at bounding box center [129, 248] width 7 height 15
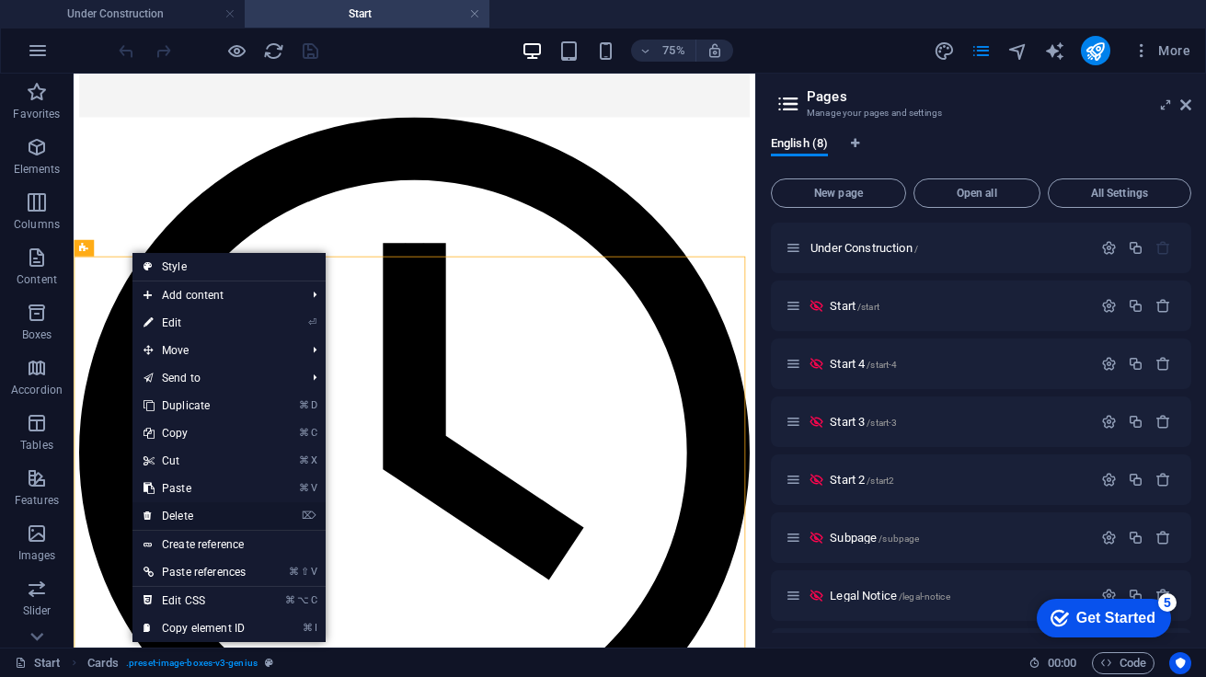
click at [200, 511] on link "⌦ Delete" at bounding box center [194, 516] width 124 height 28
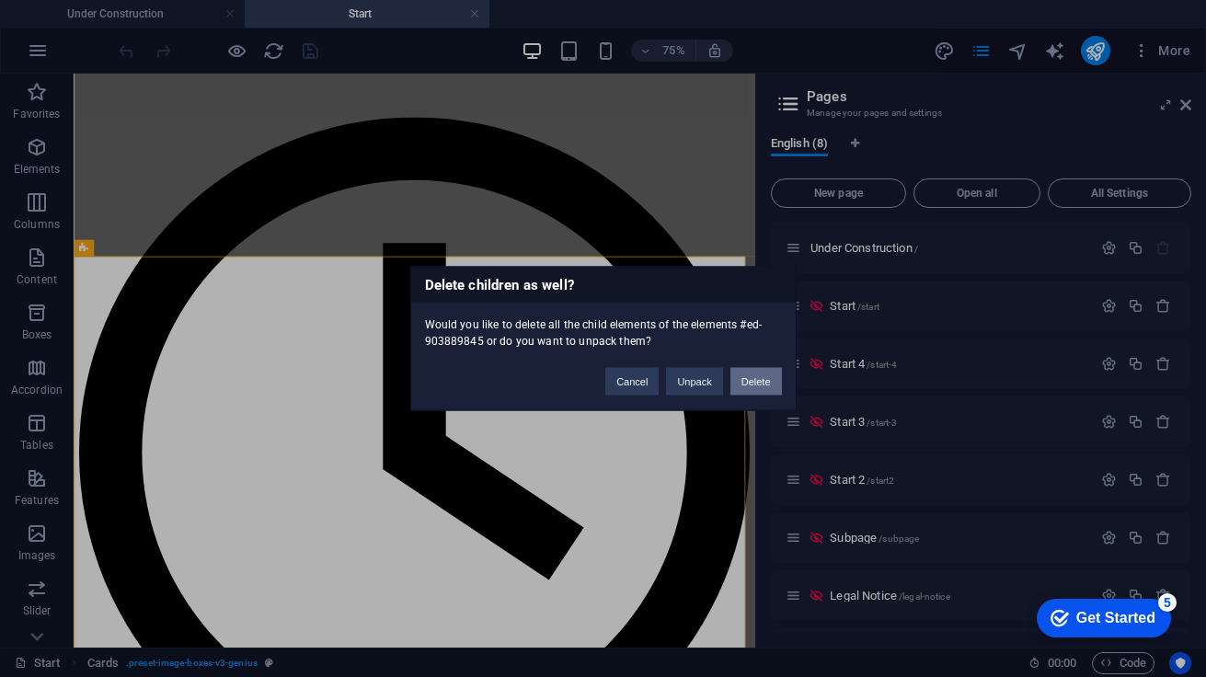
click at [751, 377] on button "Delete" at bounding box center [756, 382] width 52 height 28
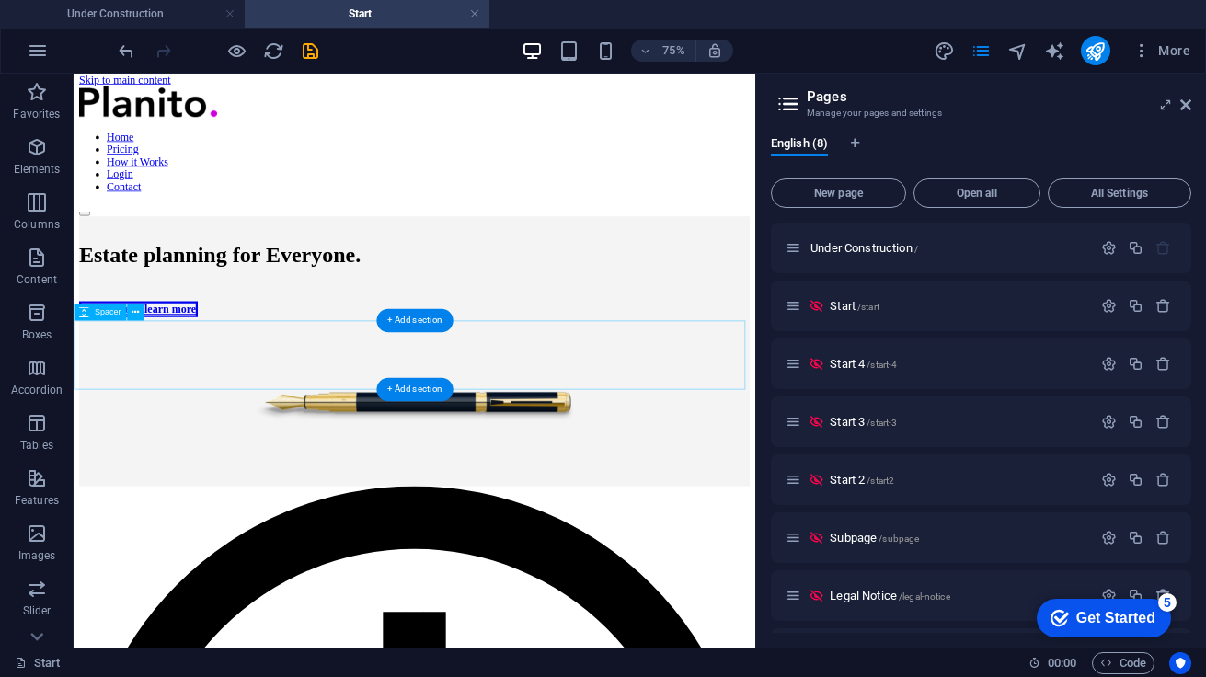
scroll to position [0, 0]
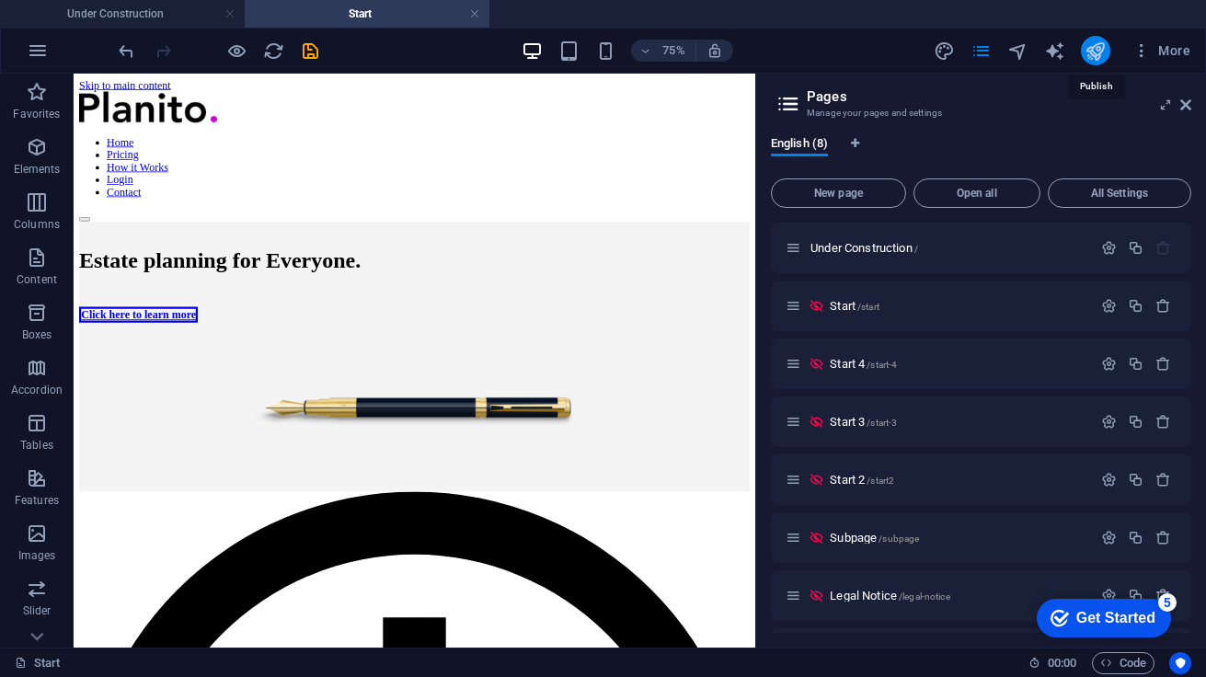
click at [1098, 51] on icon "publish" at bounding box center [1095, 50] width 21 height 21
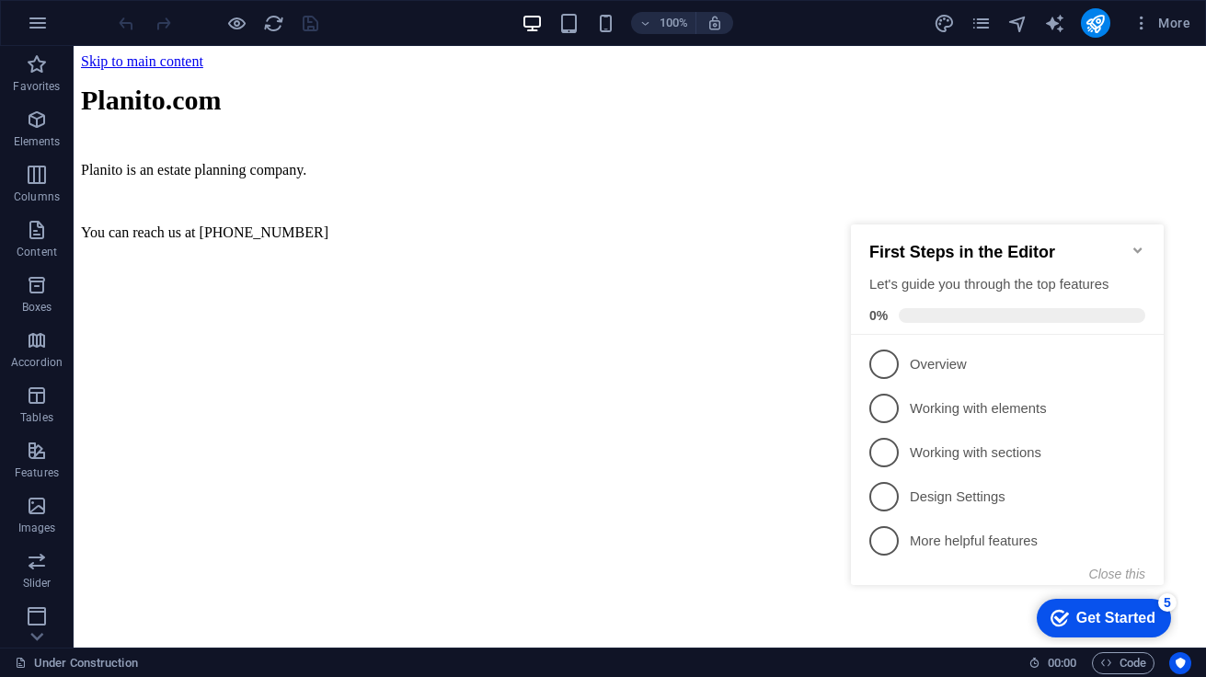
click at [1135, 244] on icon "Minimize checklist" at bounding box center [1138, 250] width 15 height 15
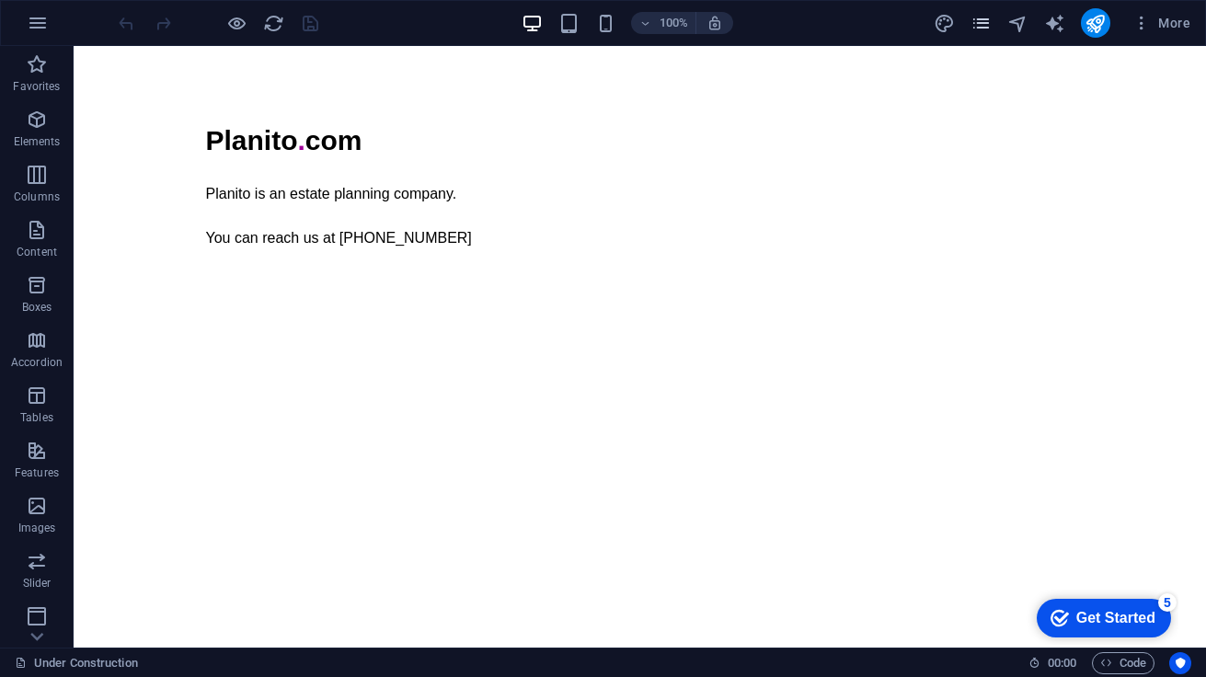
click at [993, 24] on span "pages" at bounding box center [981, 23] width 22 height 21
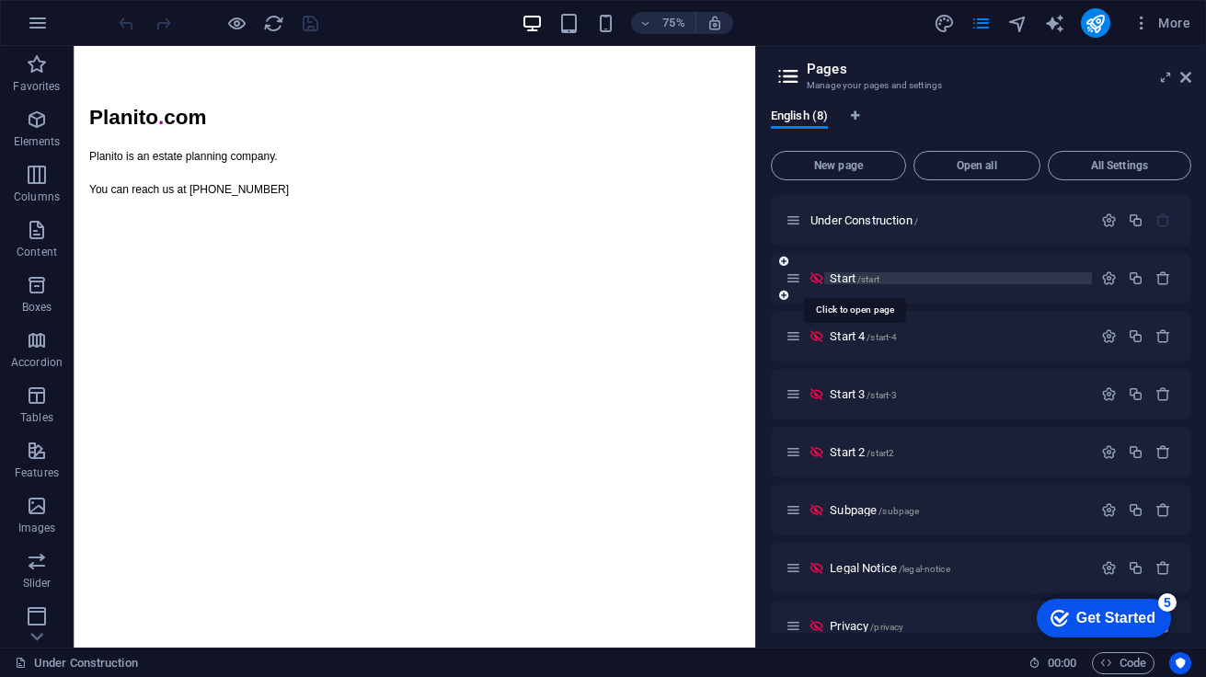
click at [853, 277] on span "Start /start" at bounding box center [855, 278] width 50 height 14
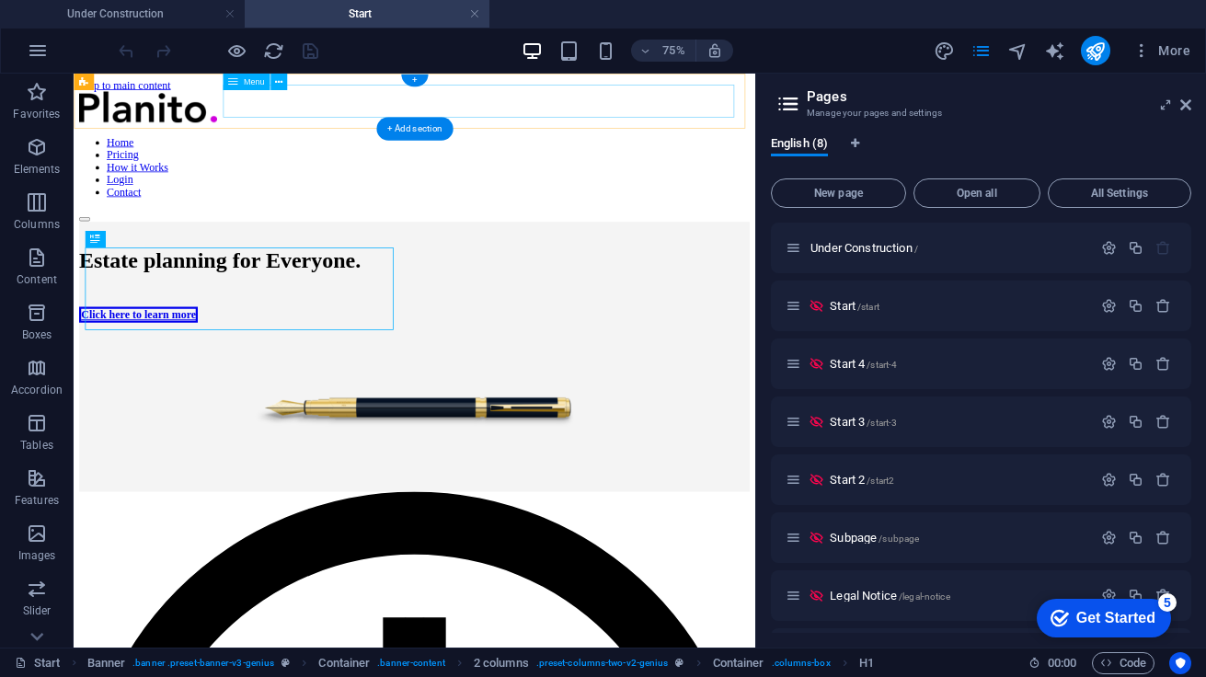
click at [330, 157] on nav "Home Pricing How it Works Login Contact" at bounding box center [528, 198] width 894 height 83
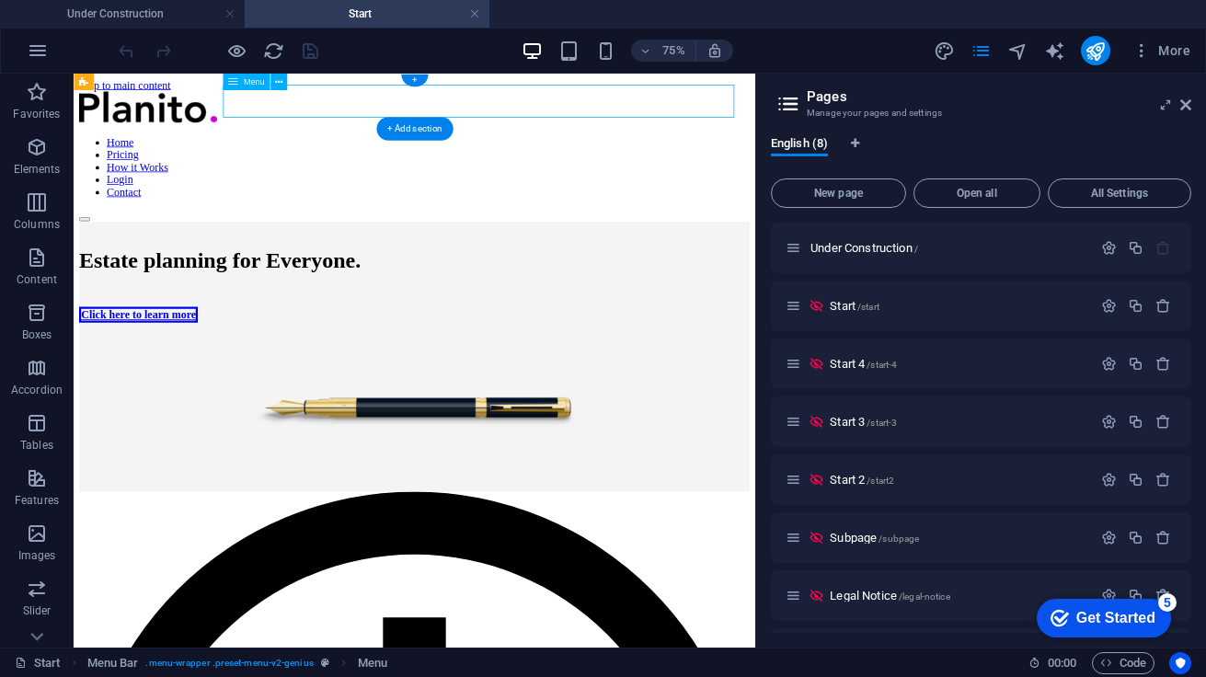
click at [330, 157] on nav "Home Pricing How it Works Login Contact" at bounding box center [528, 198] width 894 height 83
select select "1"
select select
select select "1"
select select
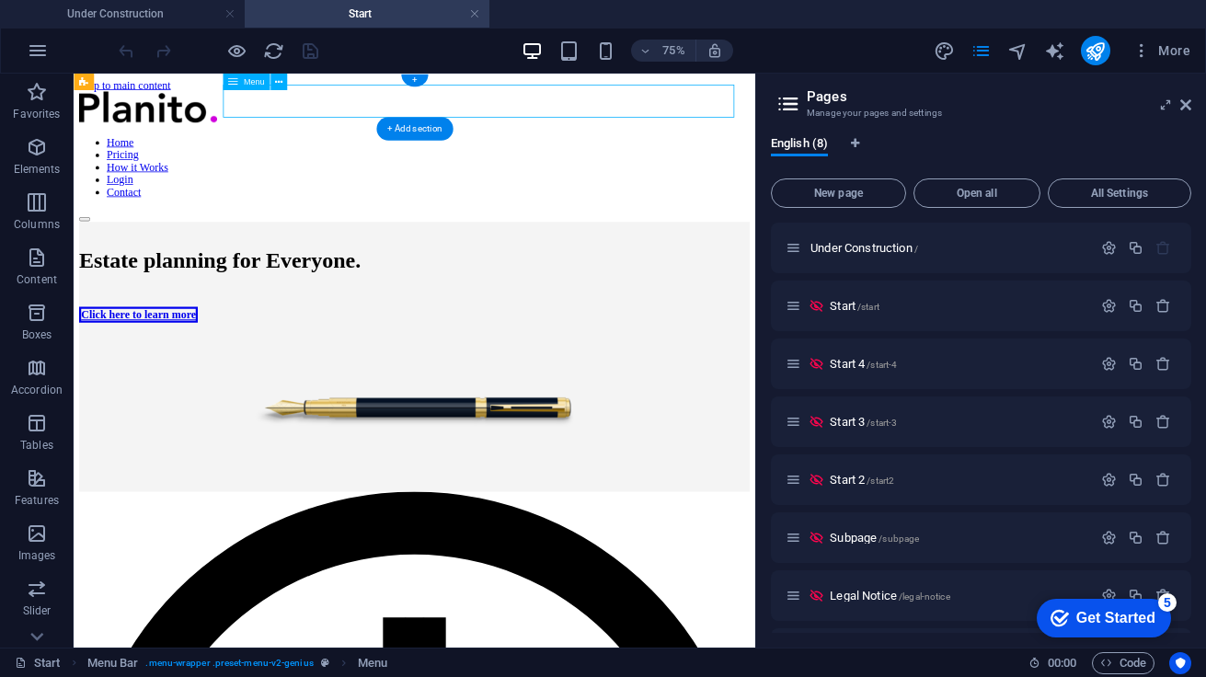
select select "1"
select select
select select "1"
select select
select select "1"
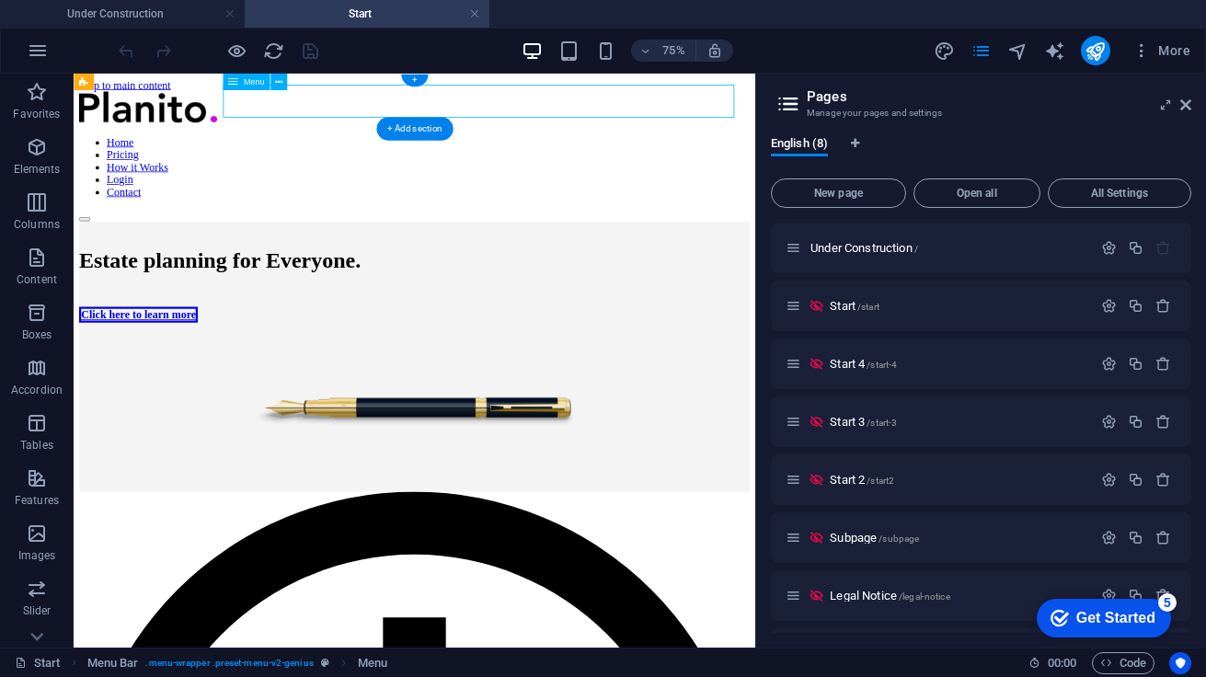
select select
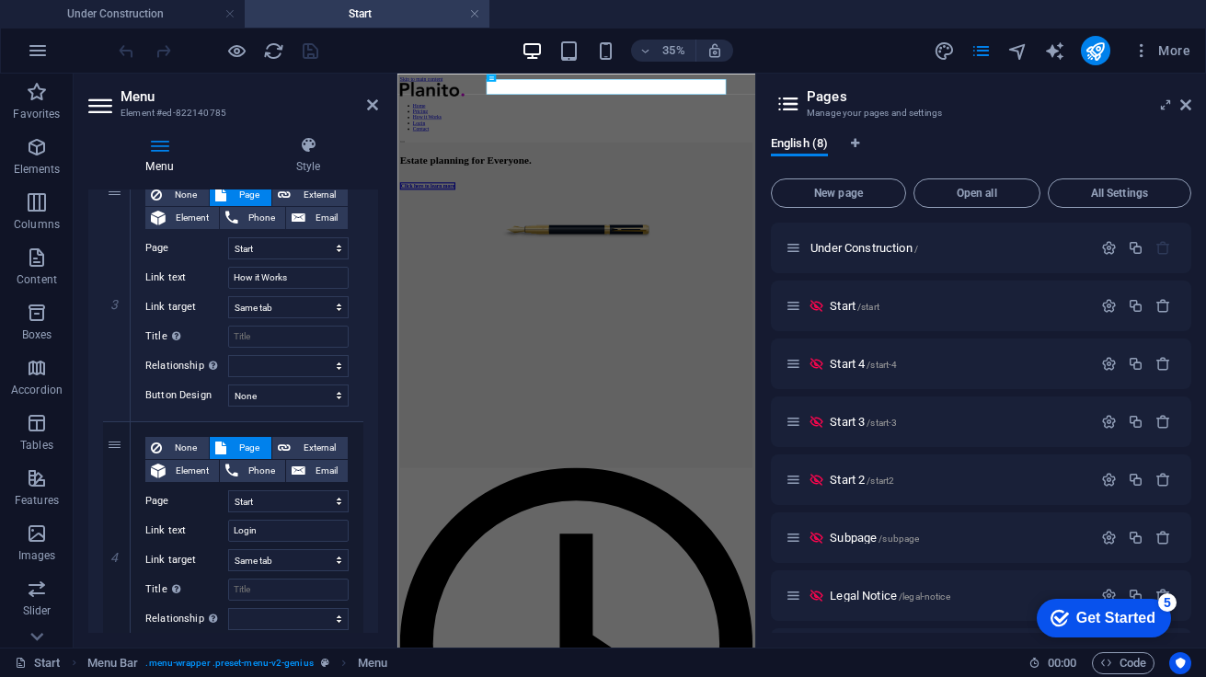
scroll to position [884, 0]
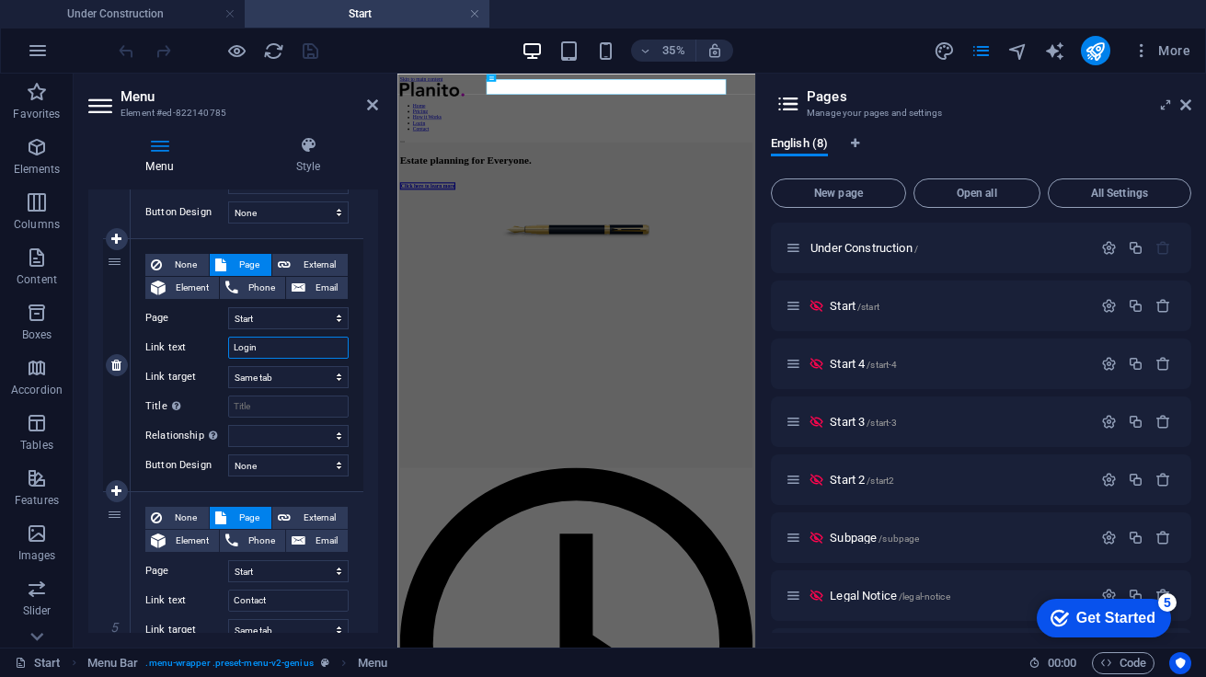
click at [266, 348] on input "Login" at bounding box center [288, 348] width 121 height 22
click at [235, 348] on input "Login" at bounding box center [288, 348] width 121 height 22
type input "SignLogin"
select select
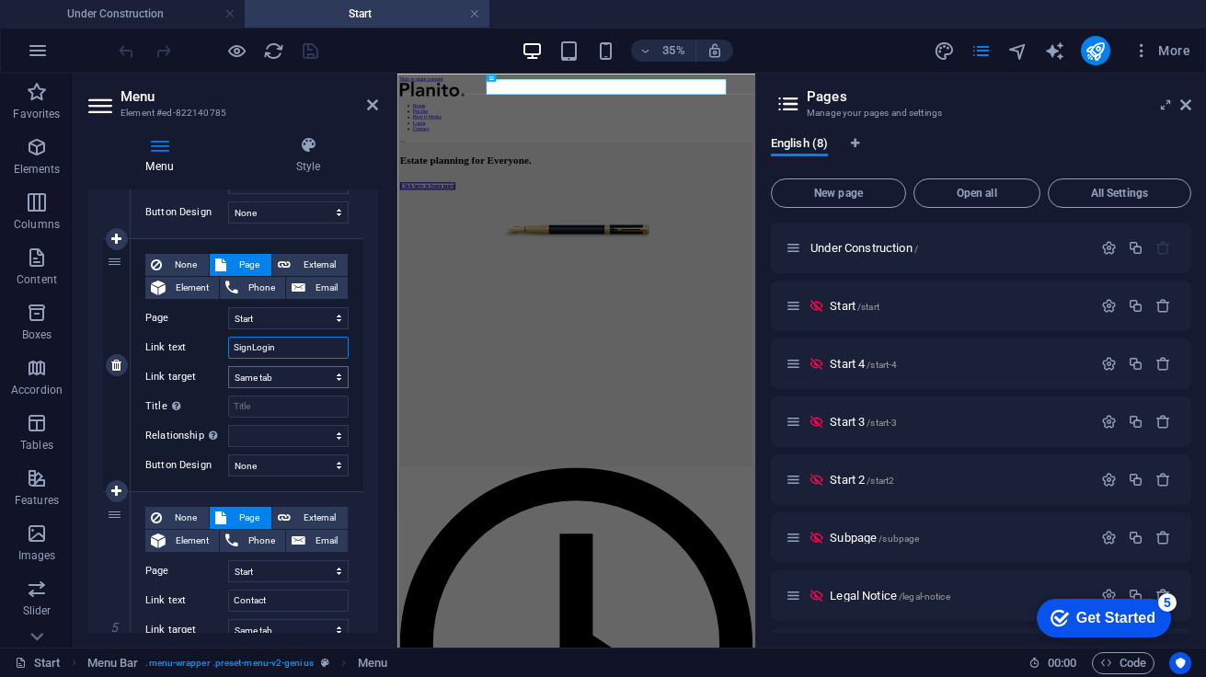
select select
type input "Sign Login"
select select
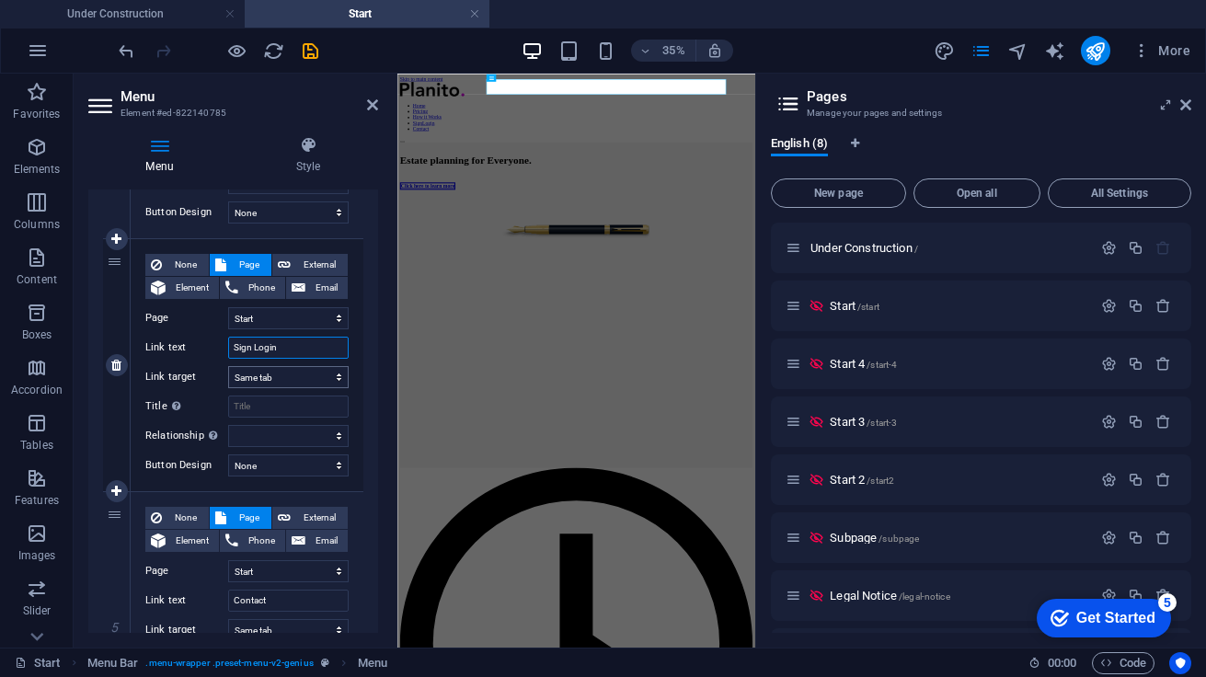
select select
type input "Sign UpLogin"
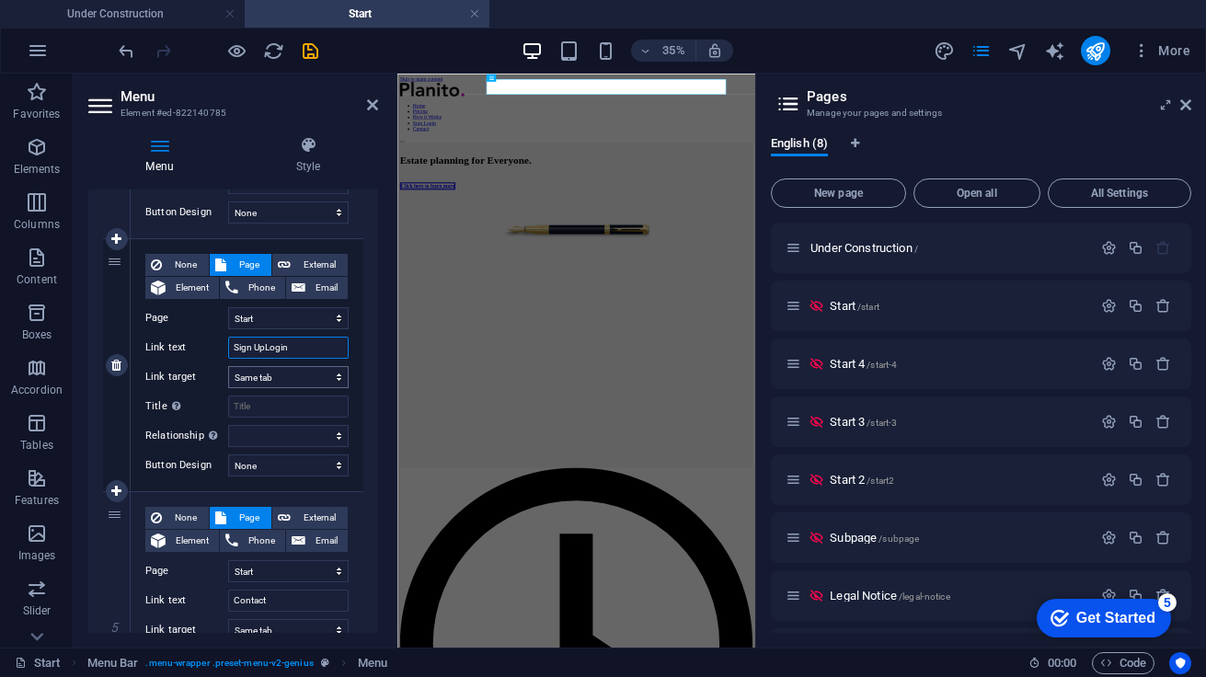
select select
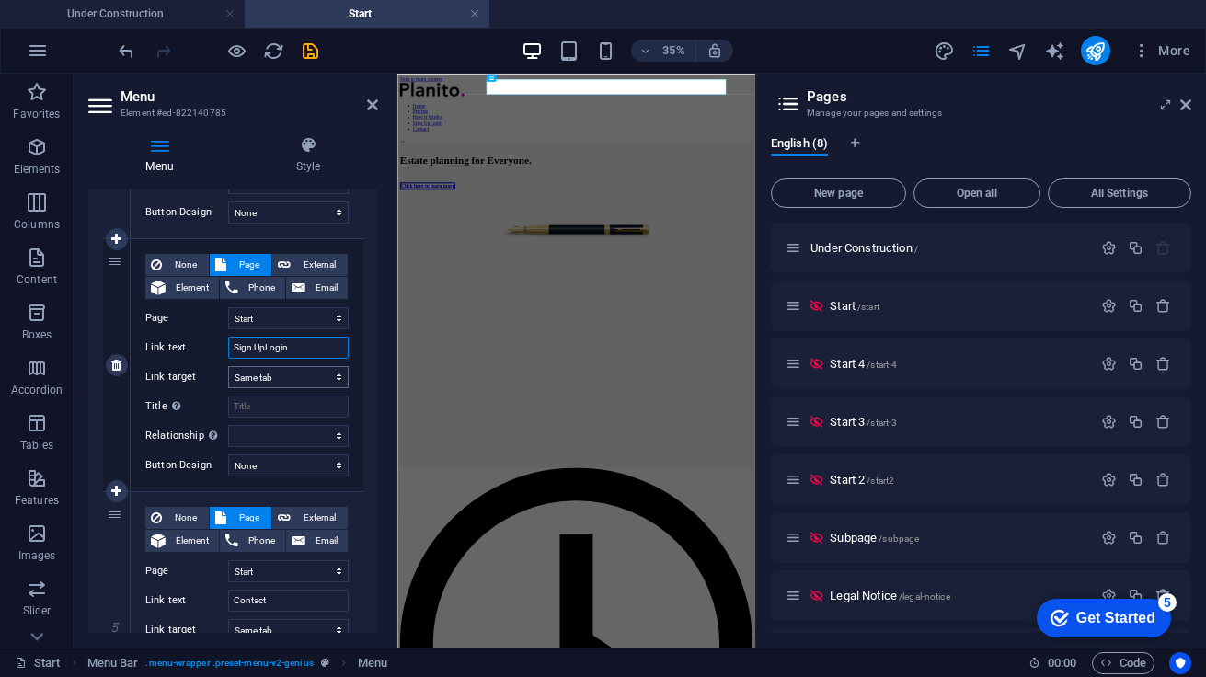
type input "Sign Up/Login"
select select
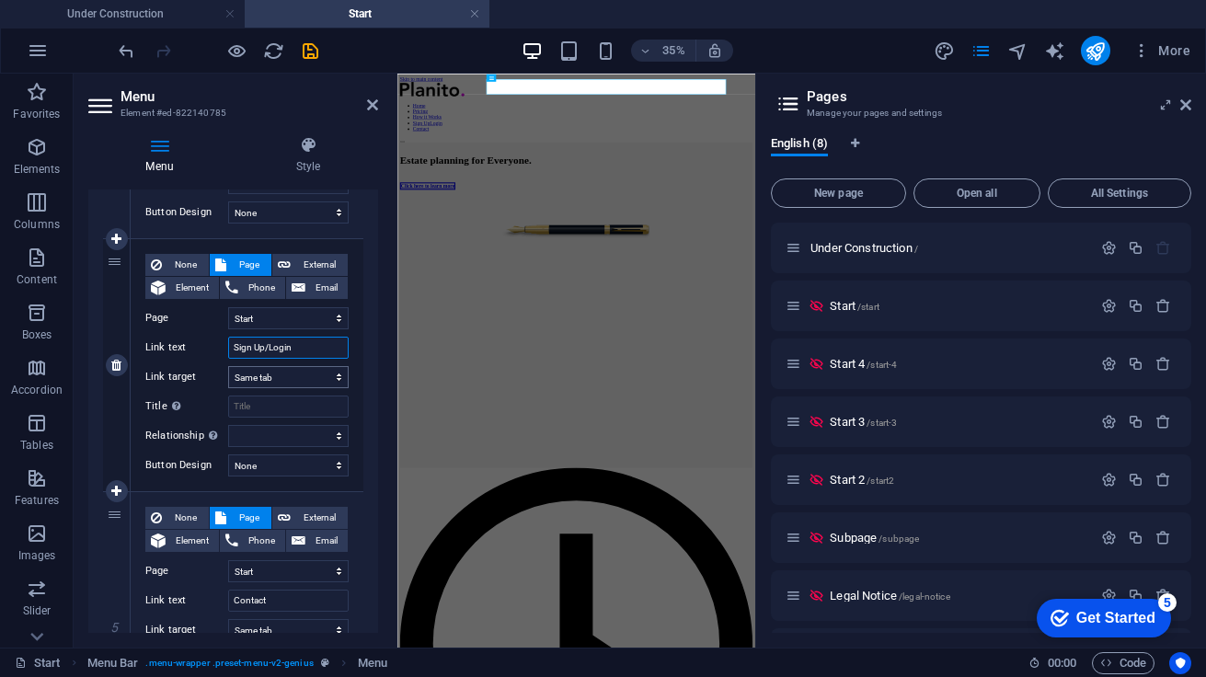
select select
type input "Sign Up/Login"
click at [719, 635] on div "Estate planning for Everyone. Click here to learn more" at bounding box center [908, 452] width 1007 height 363
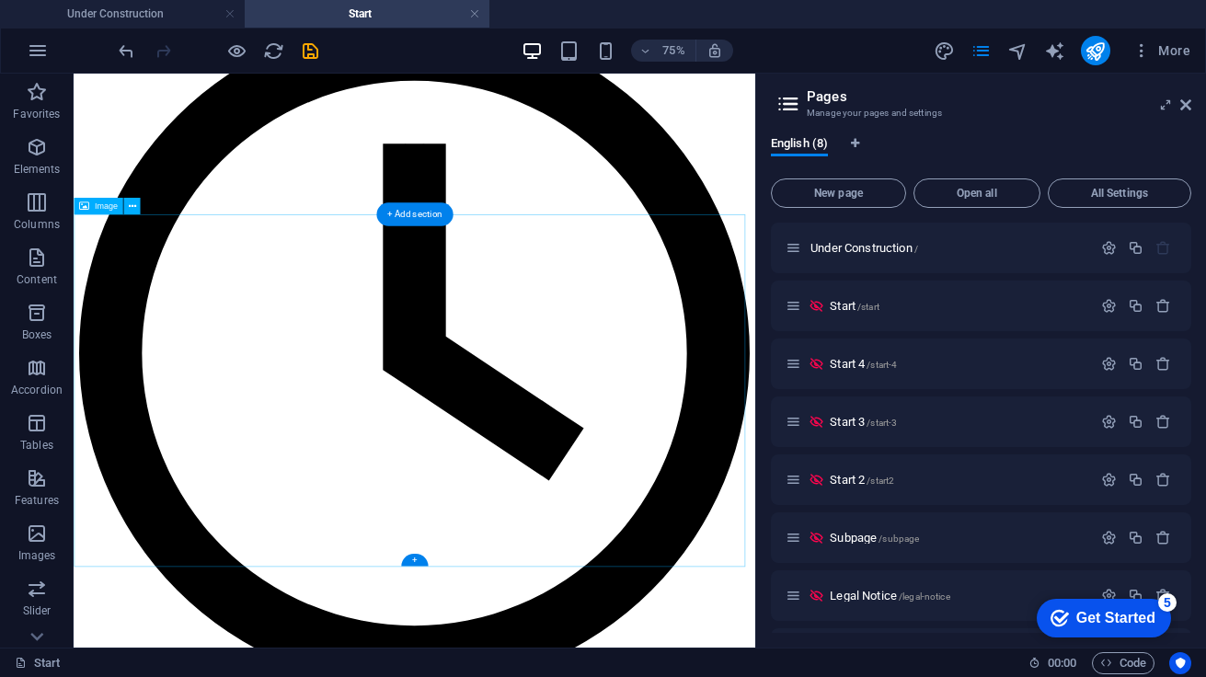
scroll to position [628, 0]
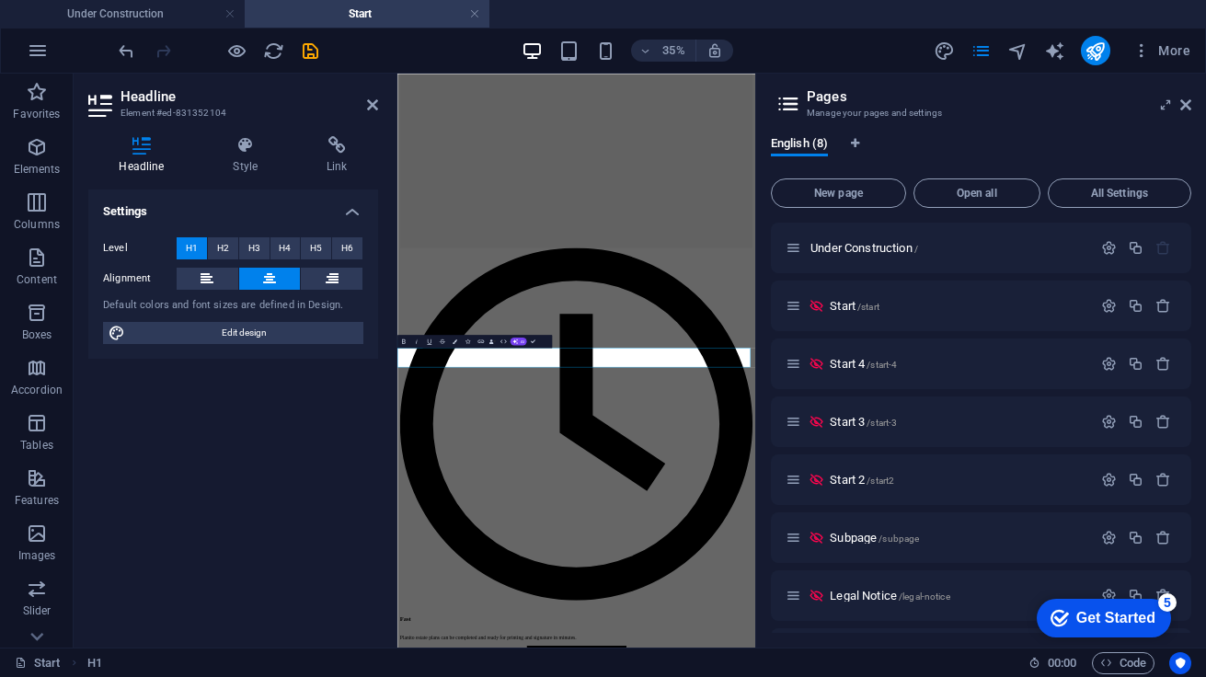
drag, startPoint x: 1314, startPoint y: 888, endPoint x: 536, endPoint y: 902, distance: 778.3
click at [125, 48] on icon "undo" at bounding box center [126, 50] width 21 height 21
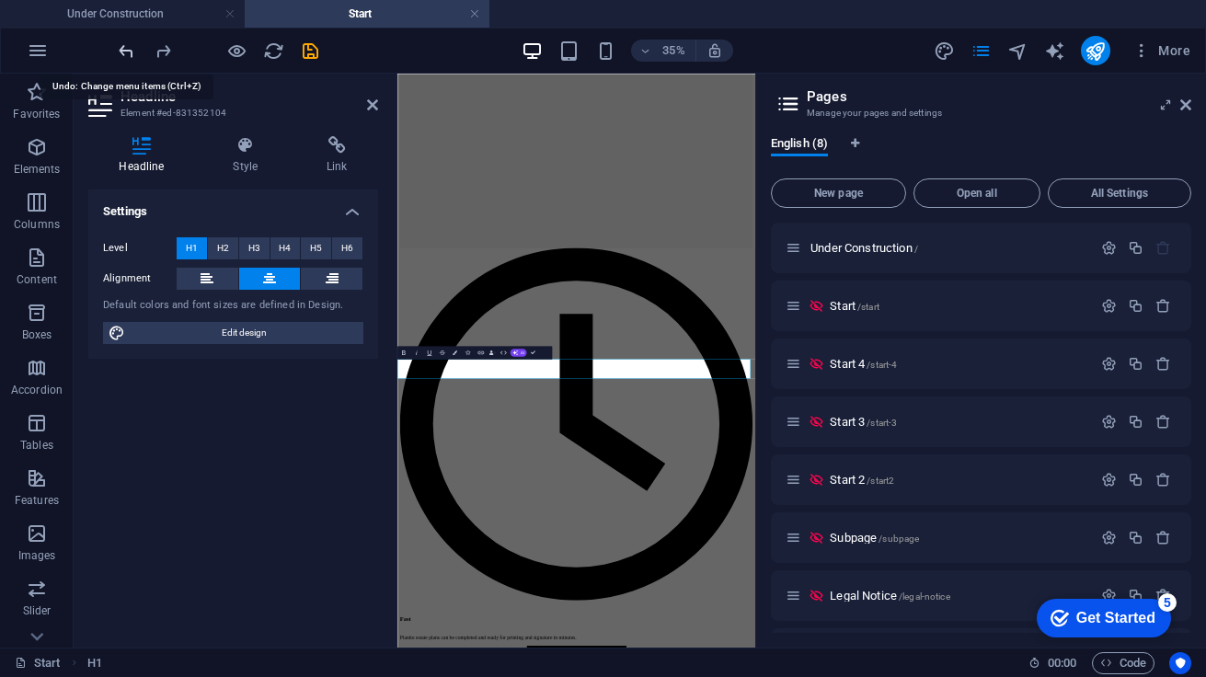
scroll to position [0, 0]
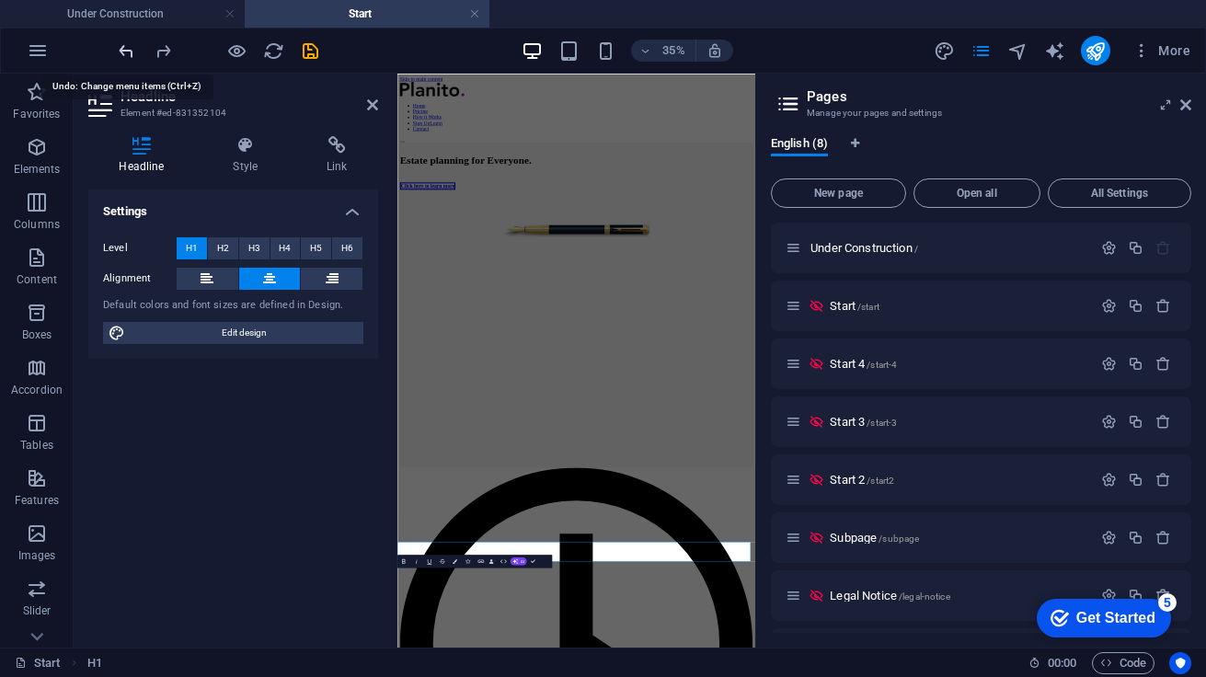
click at [123, 49] on icon "undo" at bounding box center [126, 50] width 21 height 21
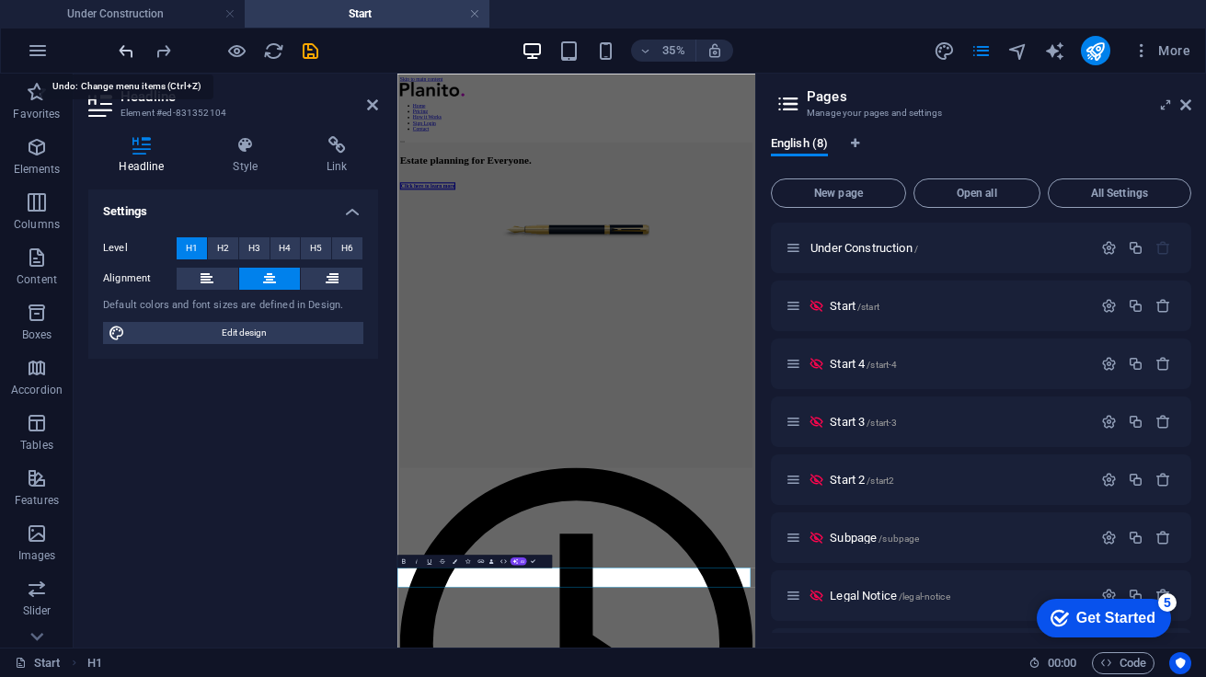
click at [123, 49] on icon "undo" at bounding box center [126, 50] width 21 height 21
click at [126, 52] on icon "undo" at bounding box center [126, 50] width 21 height 21
click at [161, 52] on icon "redo" at bounding box center [163, 50] width 21 height 21
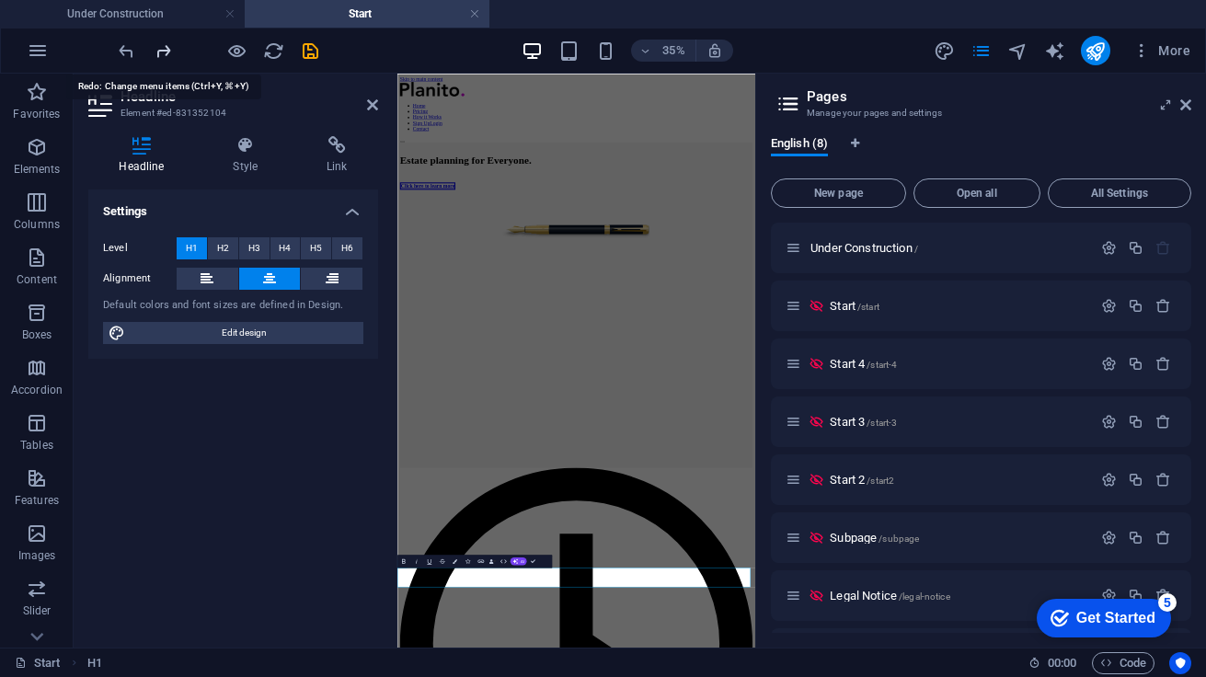
click at [161, 52] on icon "redo" at bounding box center [163, 50] width 21 height 21
click at [161, 52] on div at bounding box center [218, 50] width 206 height 29
click at [934, 635] on div "Estate planning for Everyone. Click here to learn more" at bounding box center [908, 452] width 1007 height 363
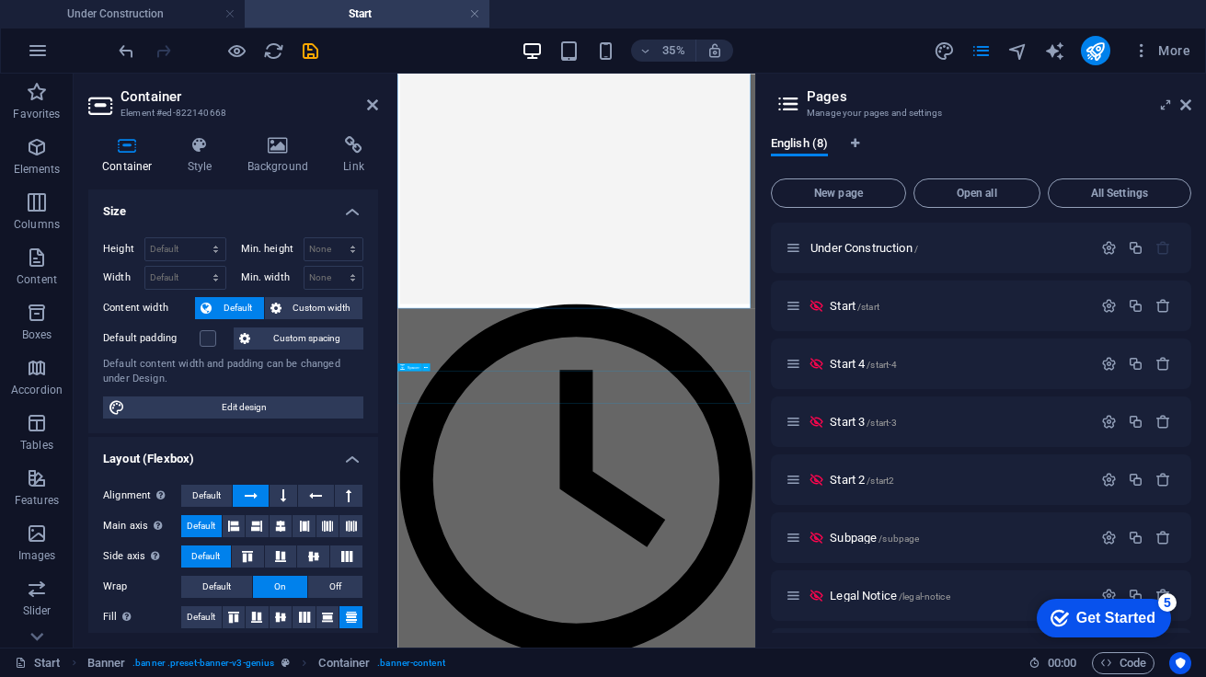
scroll to position [618, 0]
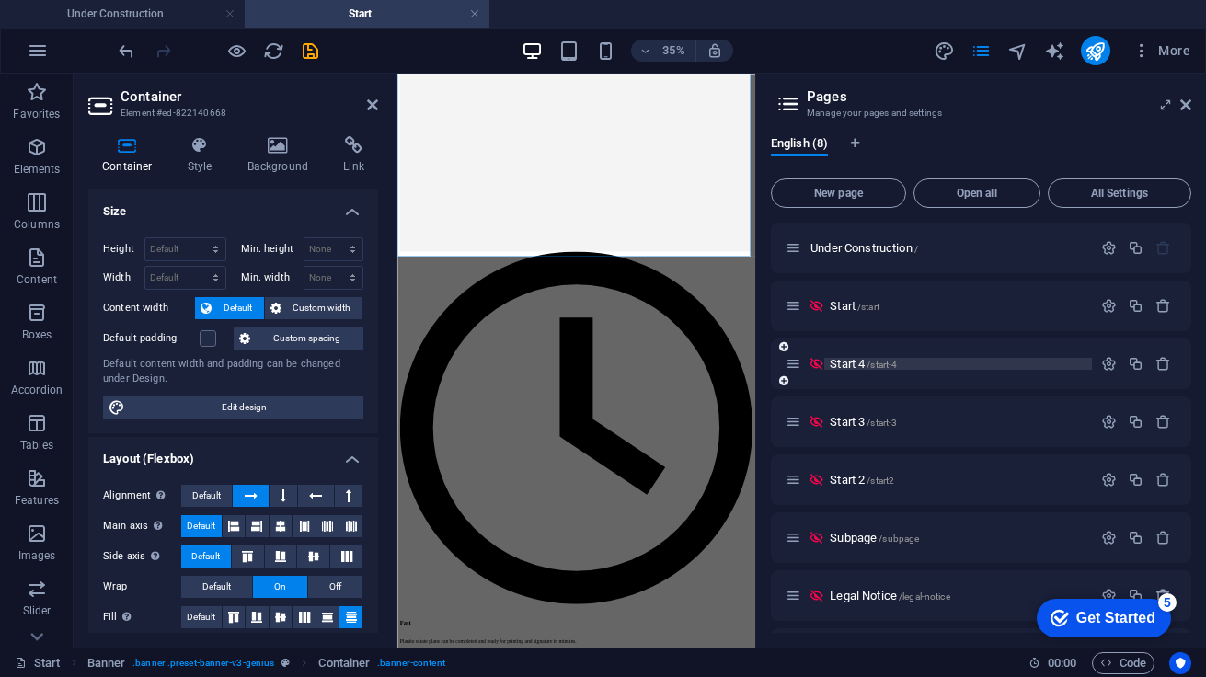
click at [863, 363] on span "Start 4 /start-4" at bounding box center [863, 364] width 67 height 14
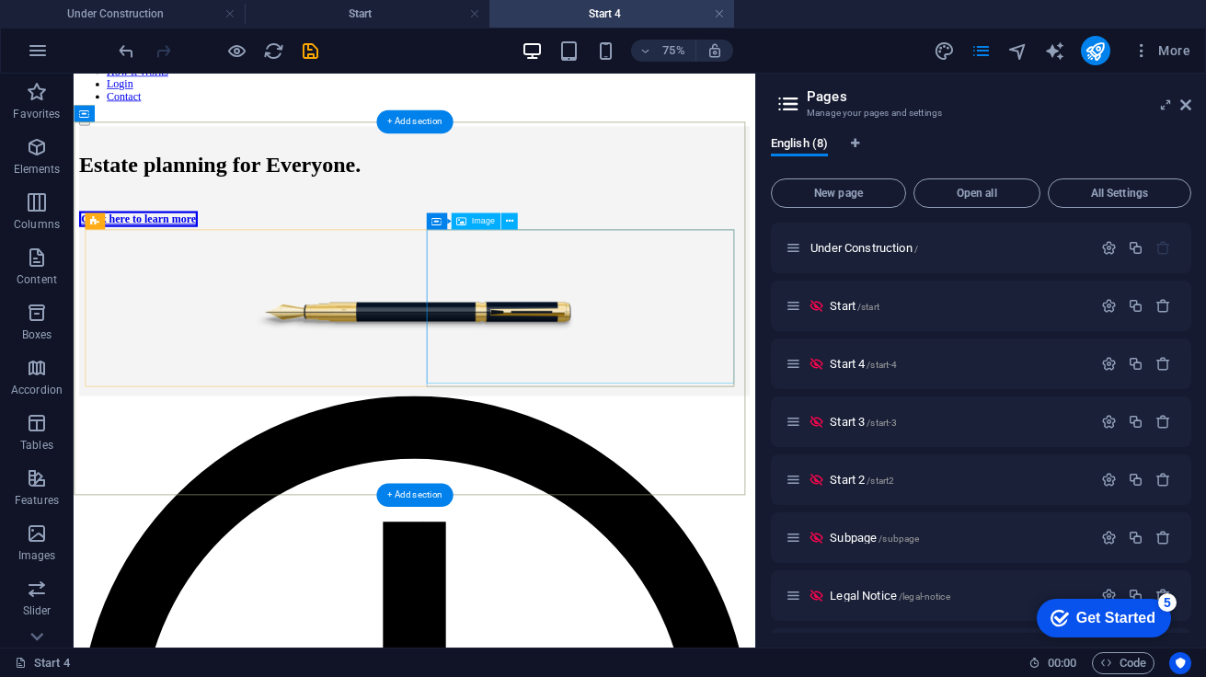
scroll to position [0, 0]
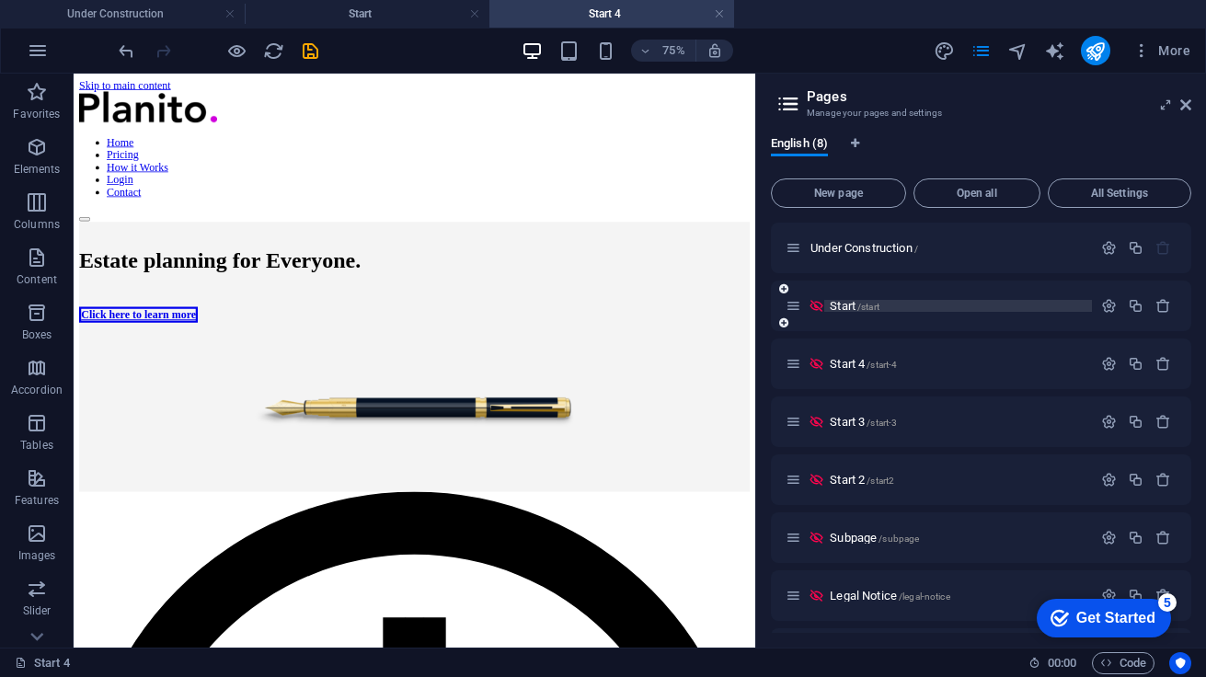
click at [838, 305] on span "Start /start" at bounding box center [855, 306] width 50 height 14
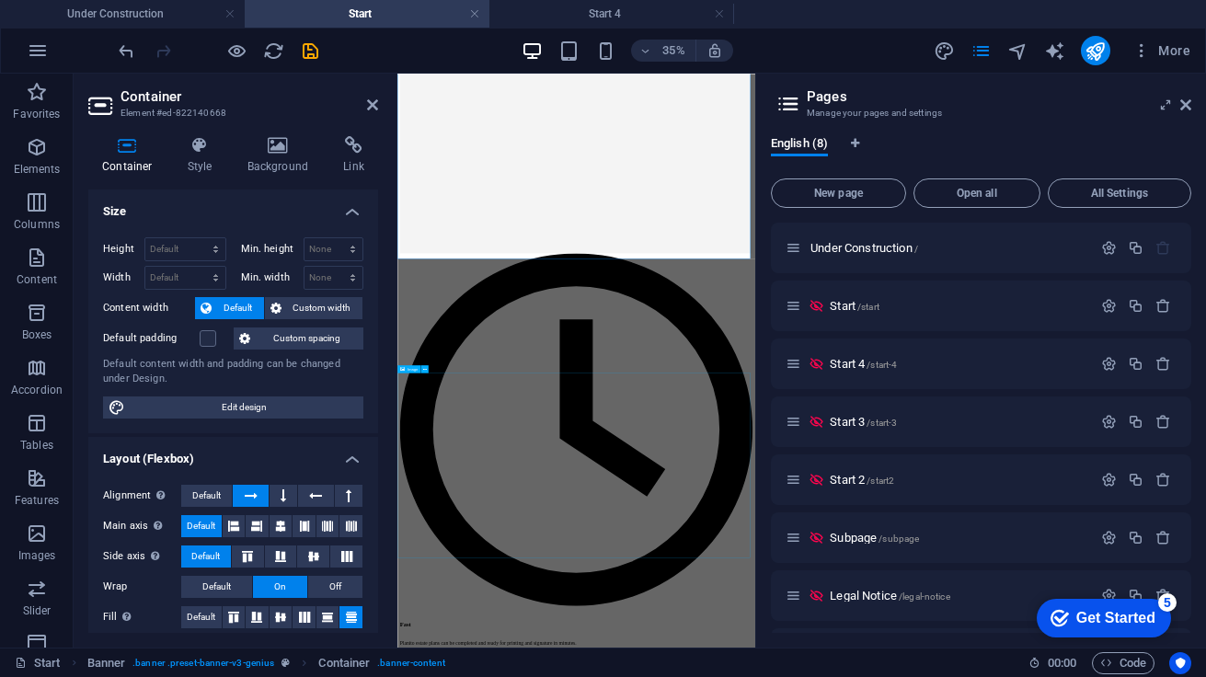
scroll to position [612, 0]
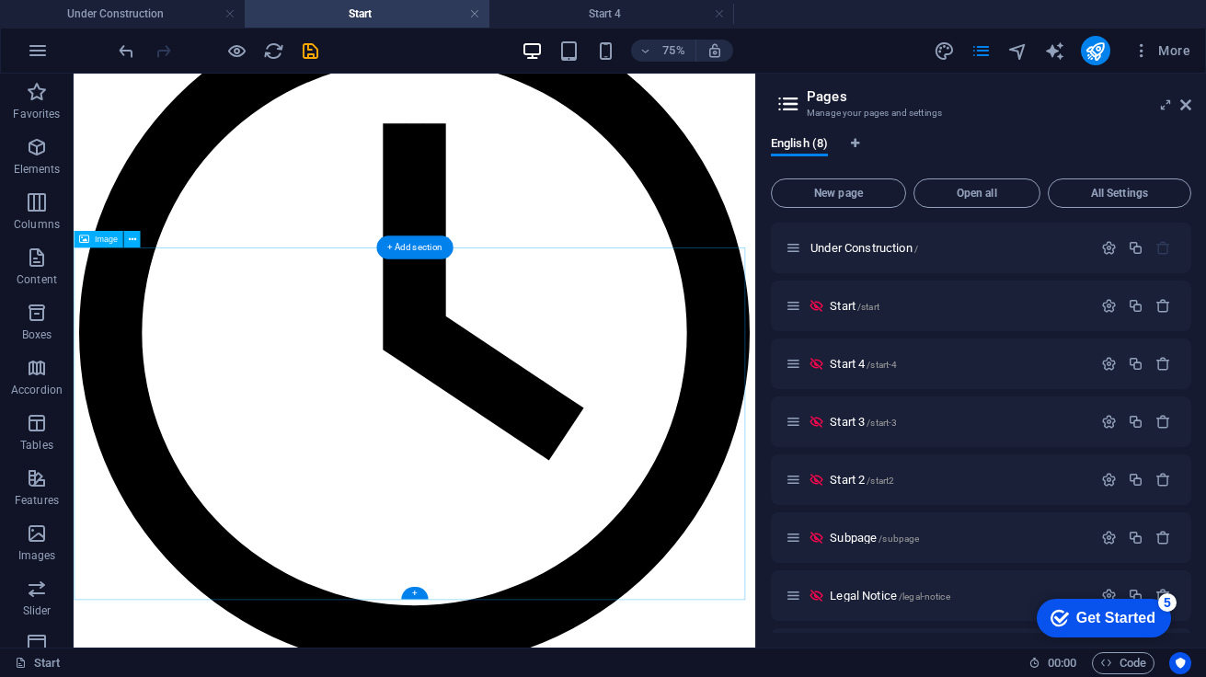
scroll to position [0, 0]
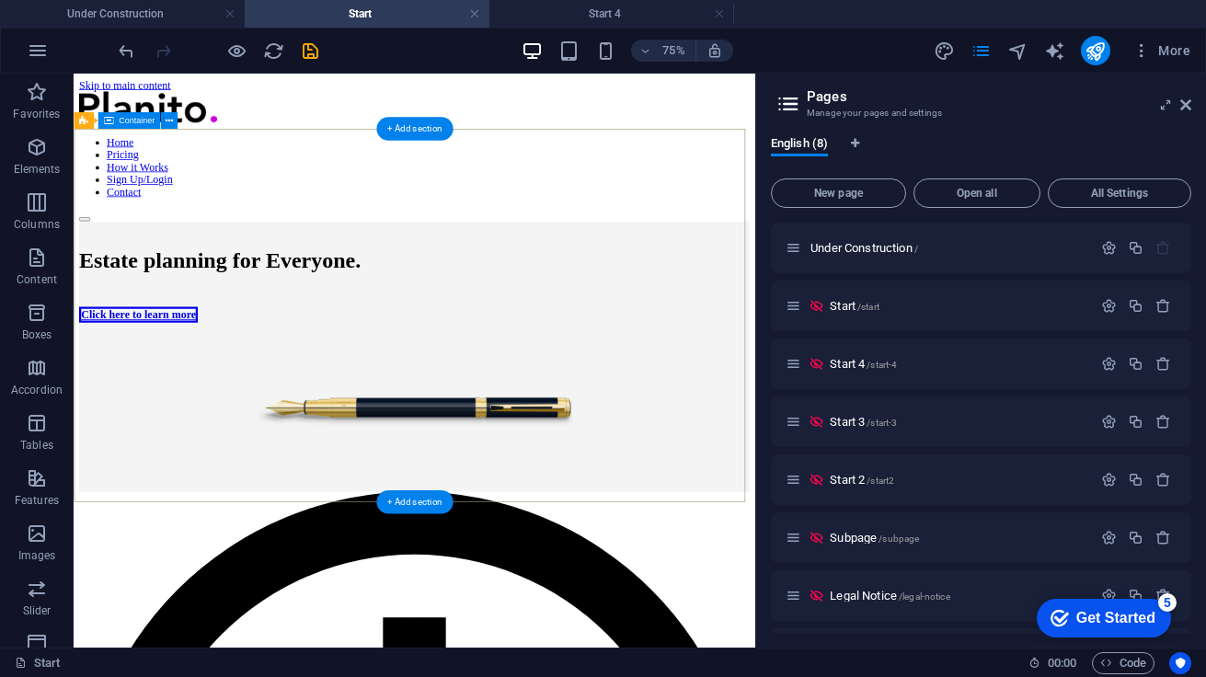
click at [772, 271] on div "Estate planning for Everyone. Click here to learn more" at bounding box center [528, 452] width 894 height 363
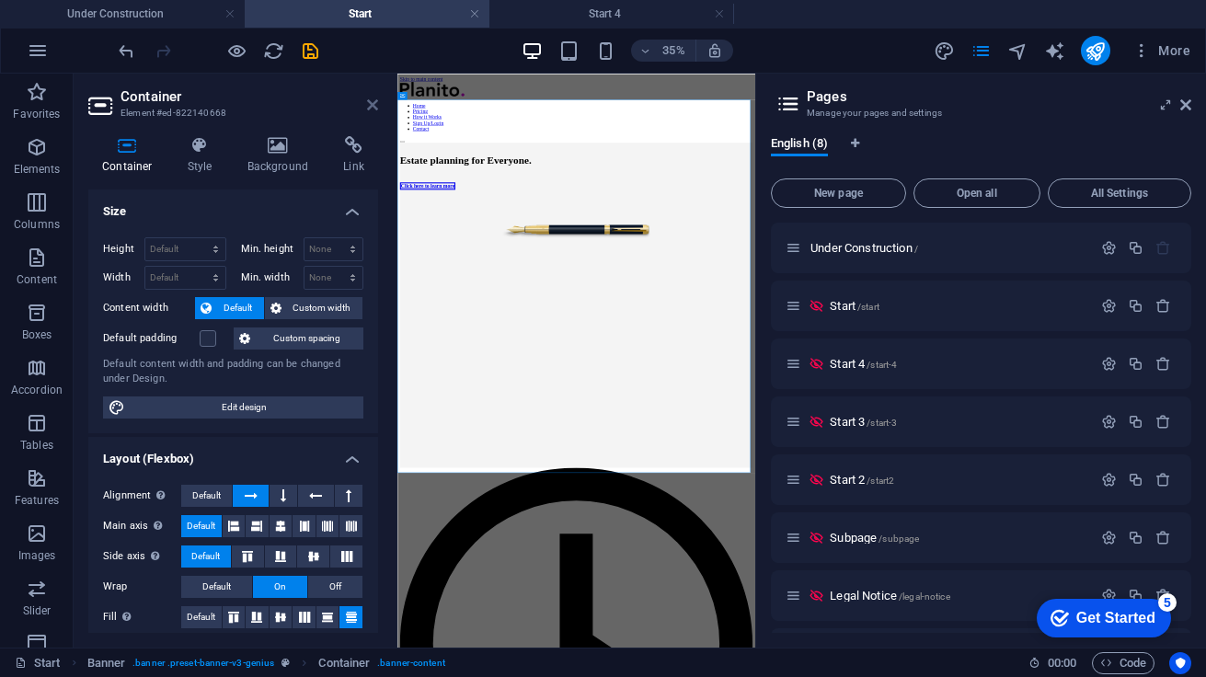
click at [375, 106] on icon at bounding box center [372, 105] width 11 height 15
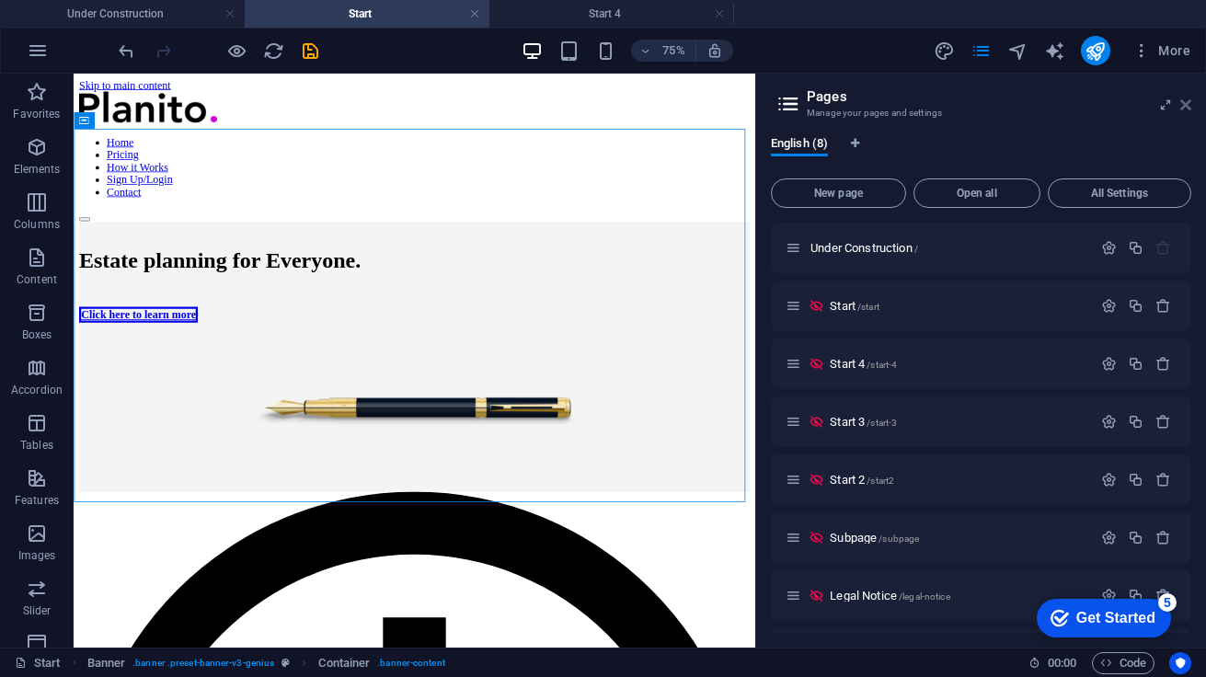
drag, startPoint x: 1182, startPoint y: 107, endPoint x: 1062, endPoint y: 84, distance: 122.7
click at [1182, 107] on icon at bounding box center [1185, 105] width 11 height 15
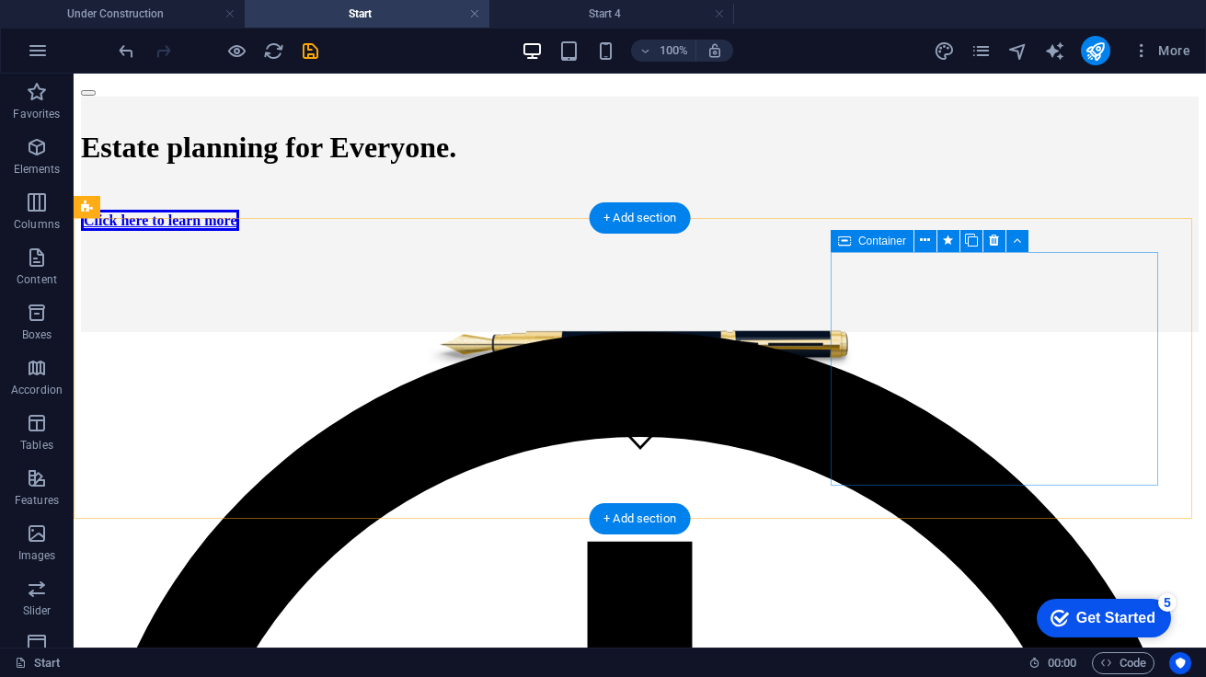
scroll to position [91, 0]
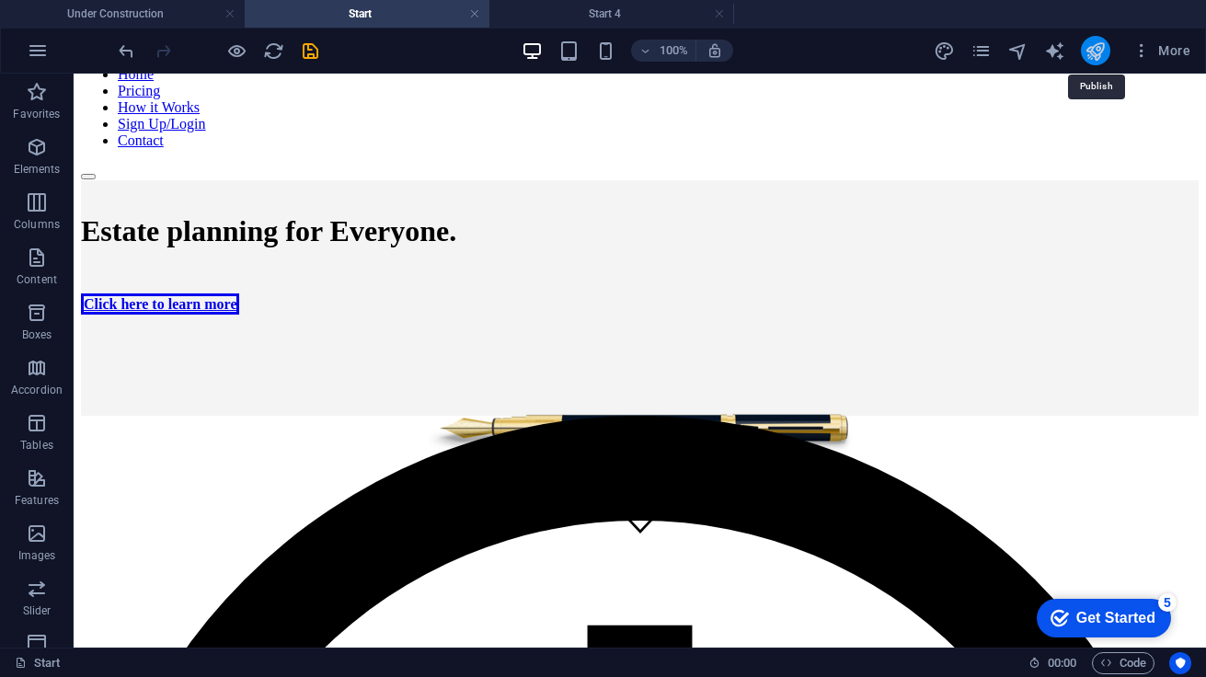
click at [1093, 55] on icon "publish" at bounding box center [1095, 50] width 21 height 21
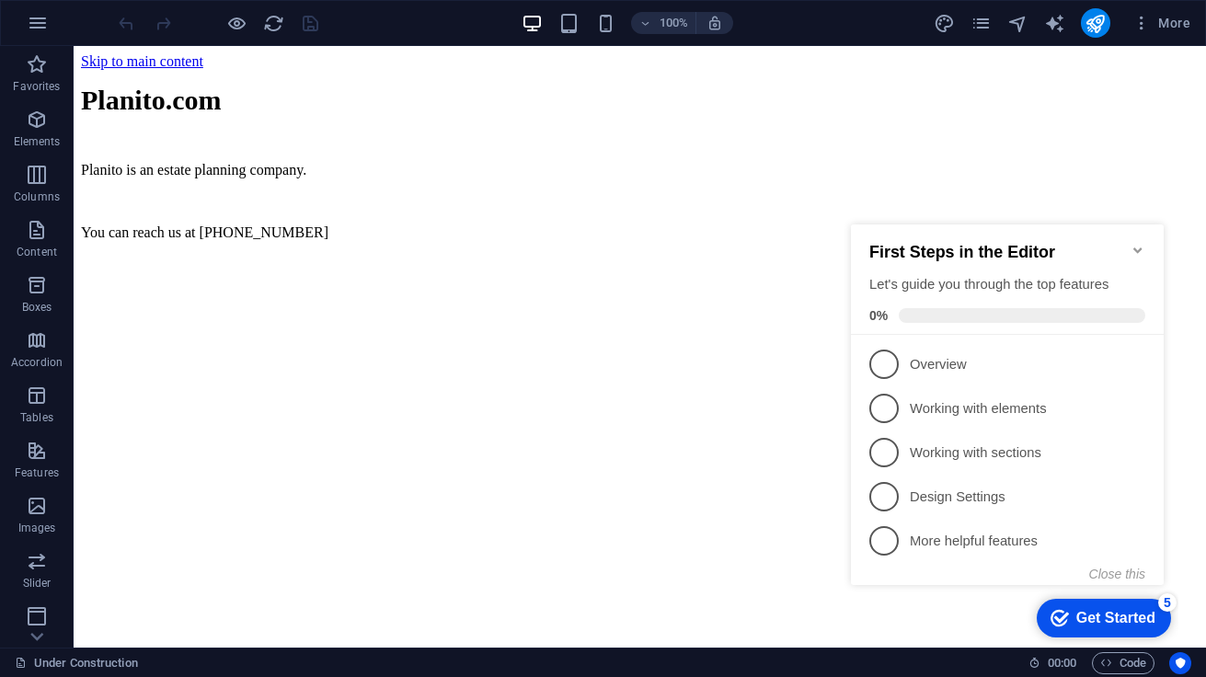
click at [1133, 243] on icon "Minimize checklist" at bounding box center [1138, 250] width 15 height 15
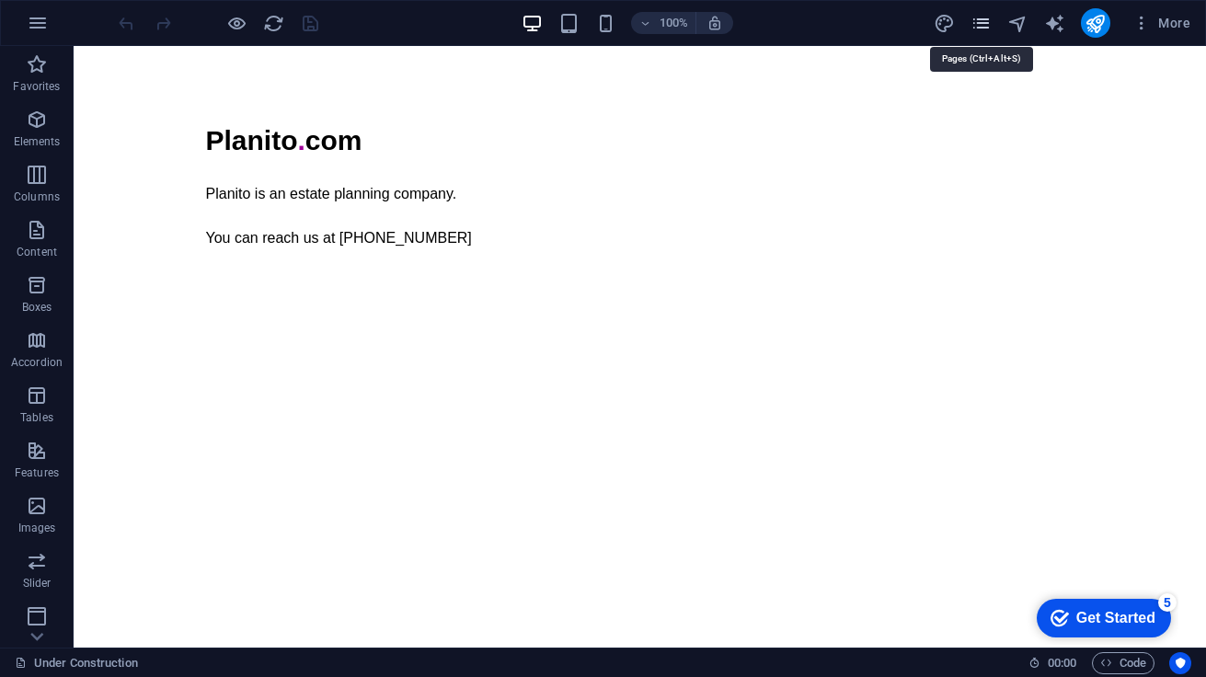
click at [981, 24] on icon "pages" at bounding box center [980, 23] width 21 height 21
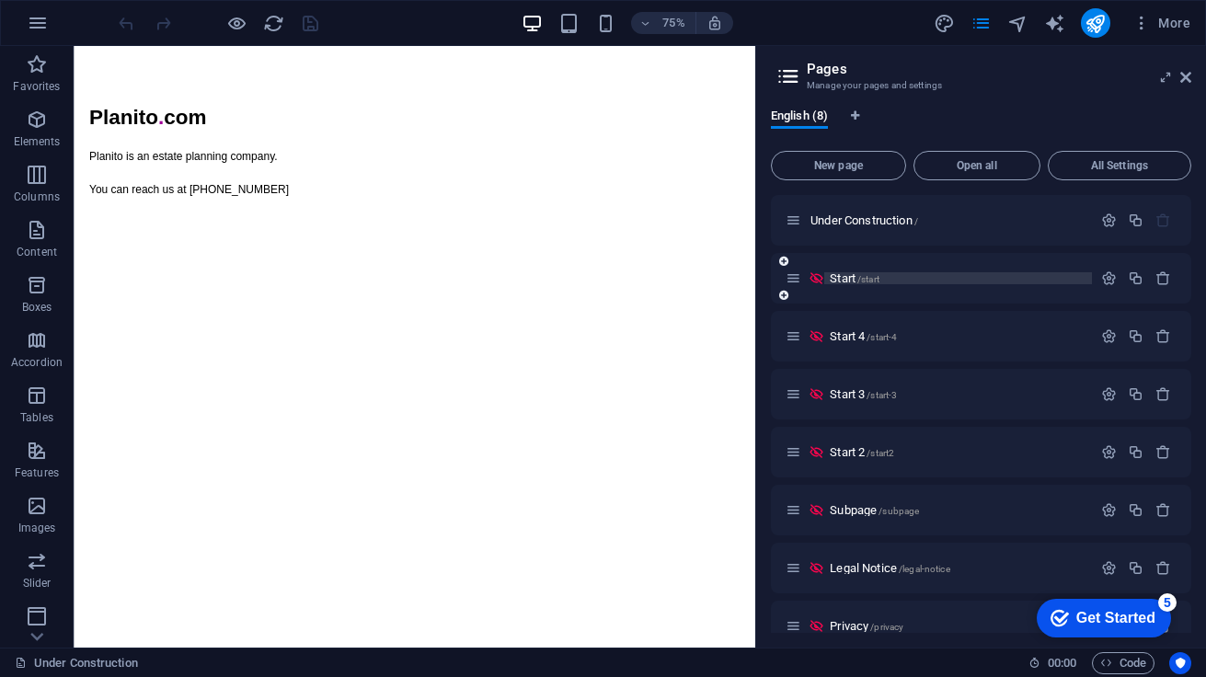
click at [824, 276] on div "Start /start" at bounding box center [958, 278] width 268 height 12
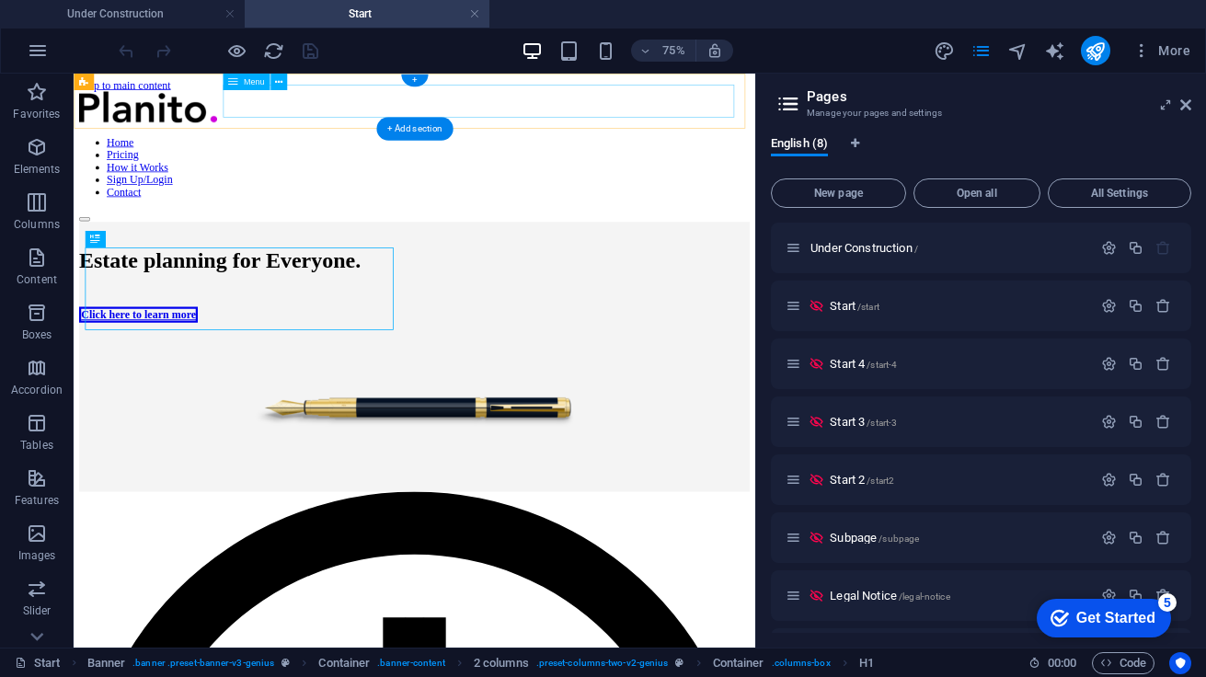
click at [312, 157] on nav "Home Pricing How it Works Sign Up/Login Contact" at bounding box center [528, 198] width 894 height 83
select select "1"
select select
select select "1"
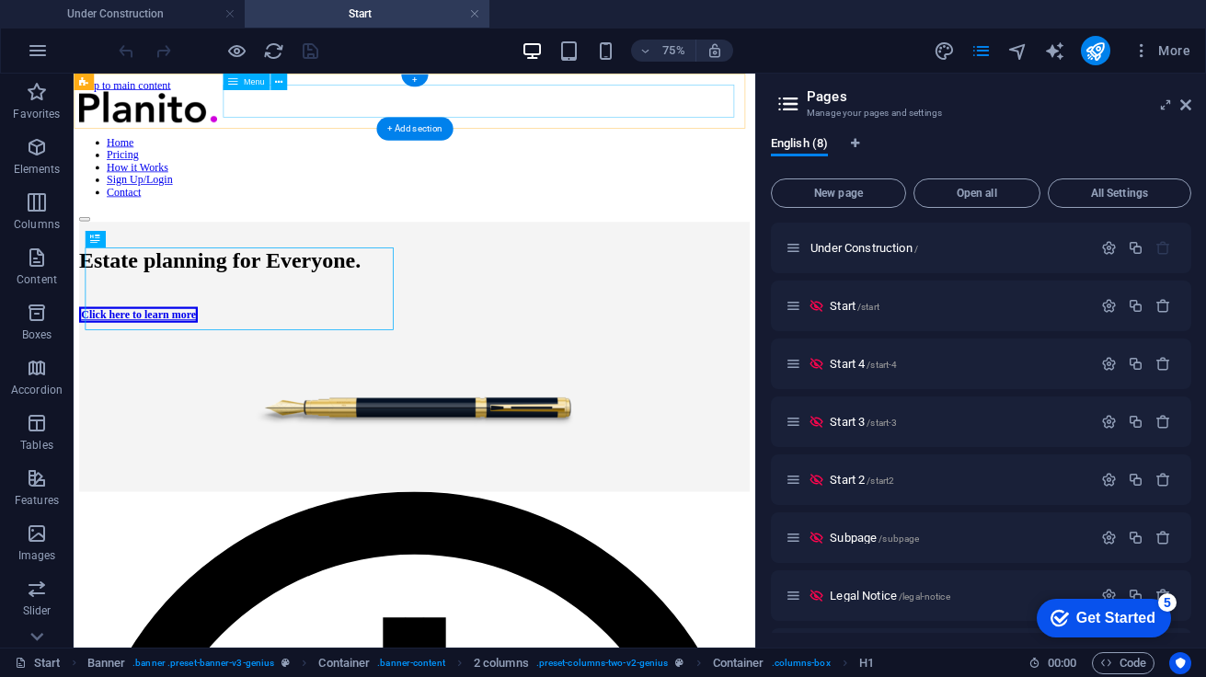
select select
select select "1"
select select
select select "1"
select select
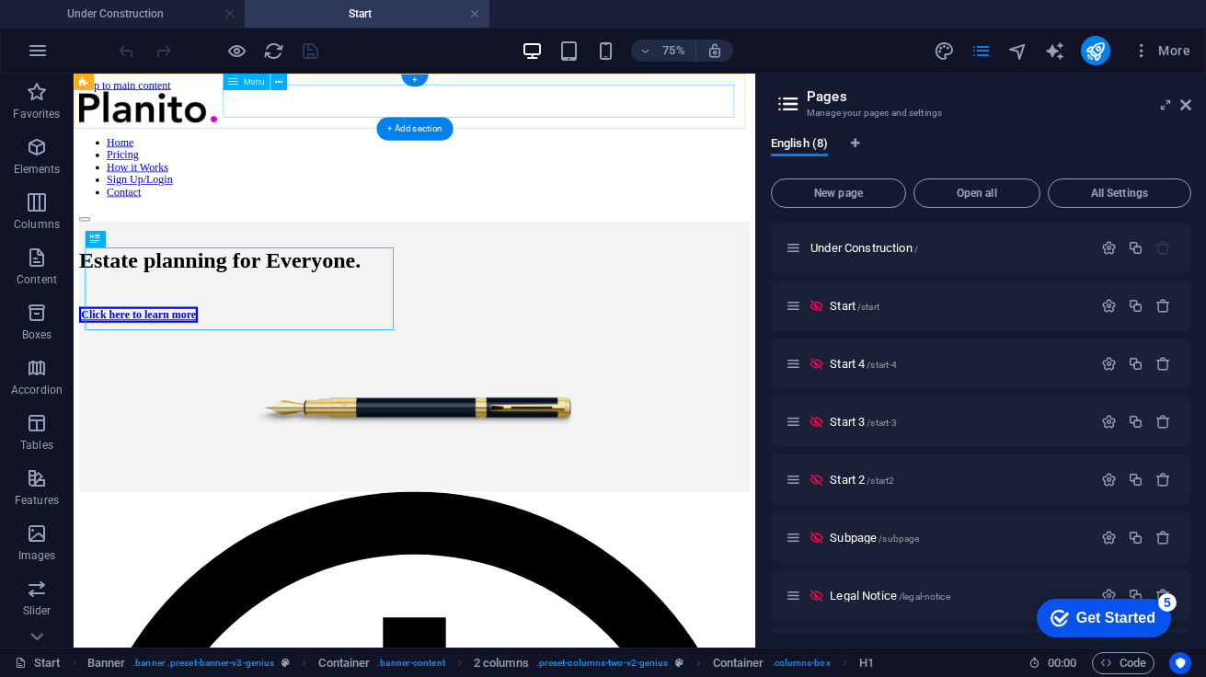
select select "1"
select select
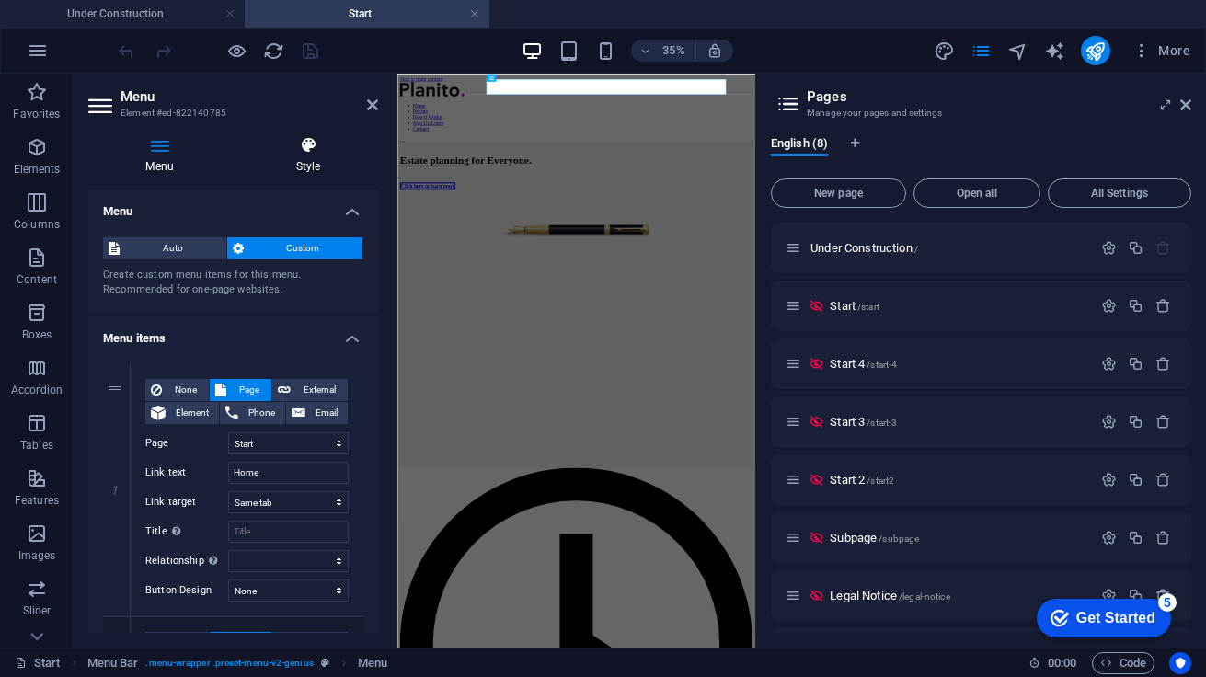
click at [298, 152] on icon at bounding box center [308, 145] width 140 height 18
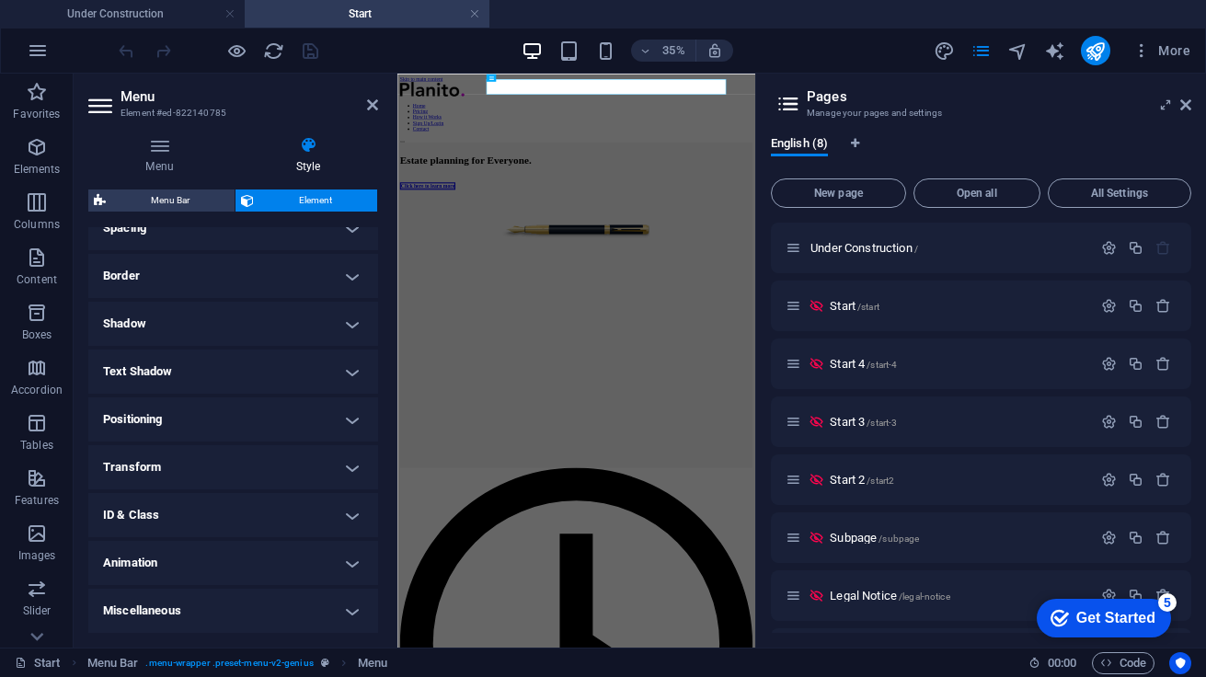
scroll to position [368, 0]
click at [344, 274] on h4 "Border" at bounding box center [233, 280] width 290 height 44
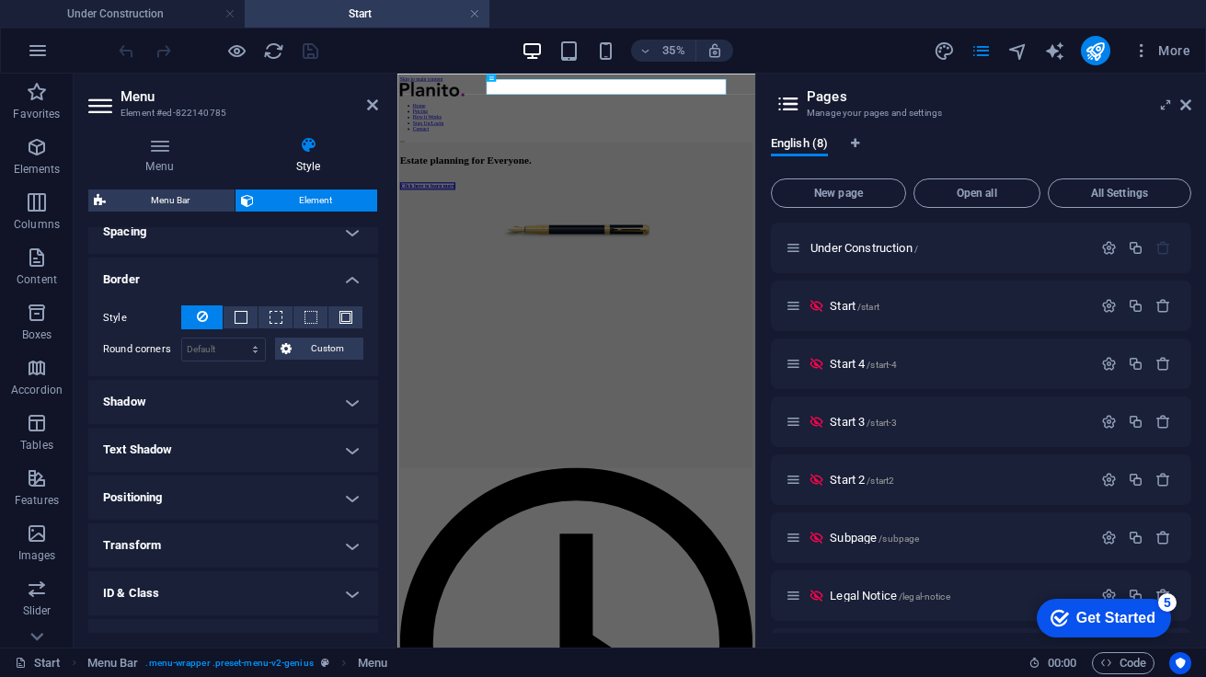
click at [326, 389] on h4 "Shadow" at bounding box center [233, 402] width 290 height 44
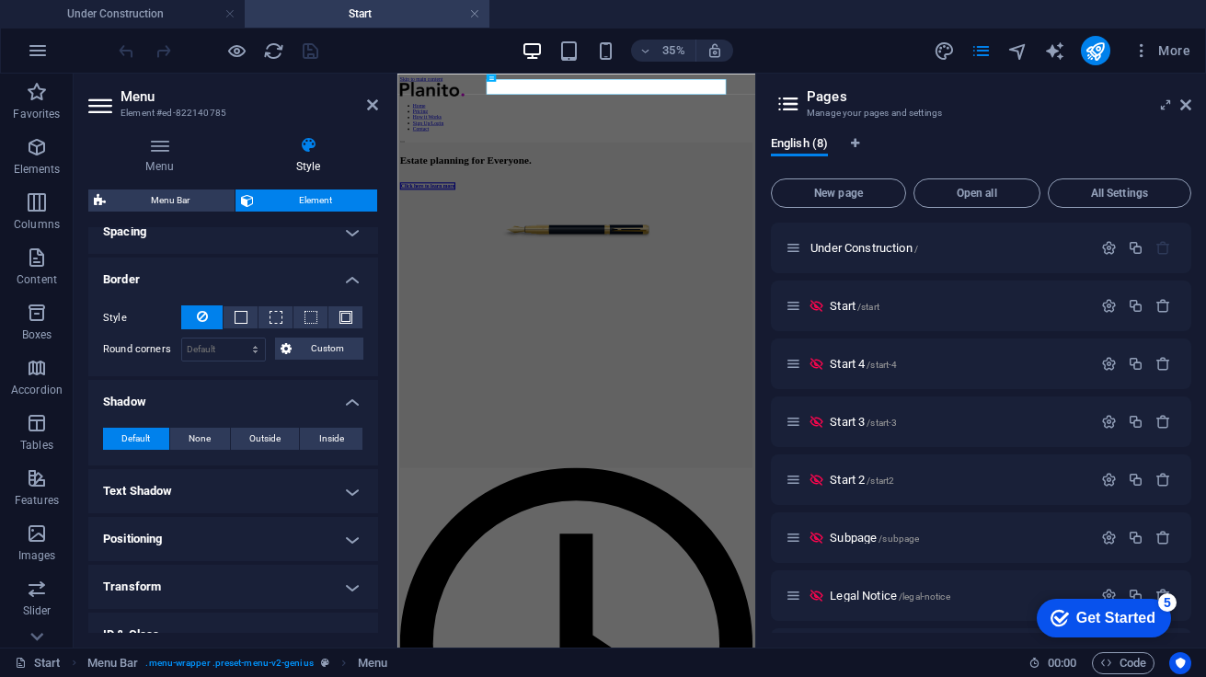
click at [316, 499] on h4 "Text Shadow" at bounding box center [233, 491] width 290 height 44
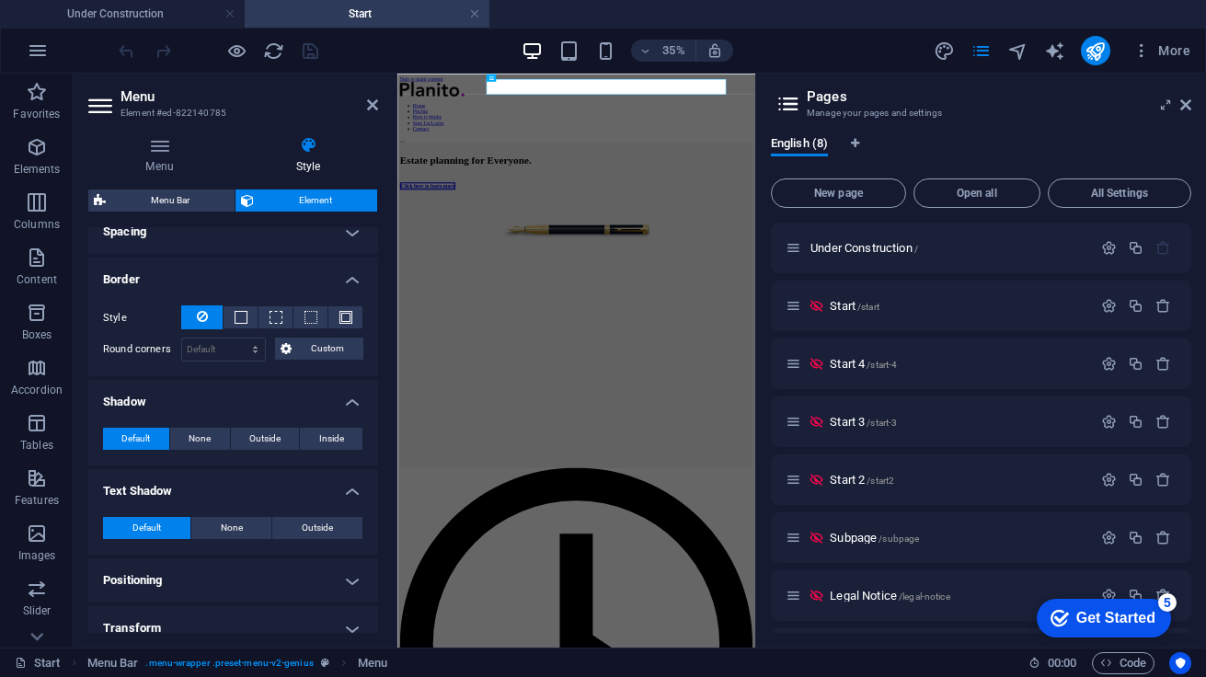
click at [297, 569] on h4 "Positioning" at bounding box center [233, 580] width 290 height 44
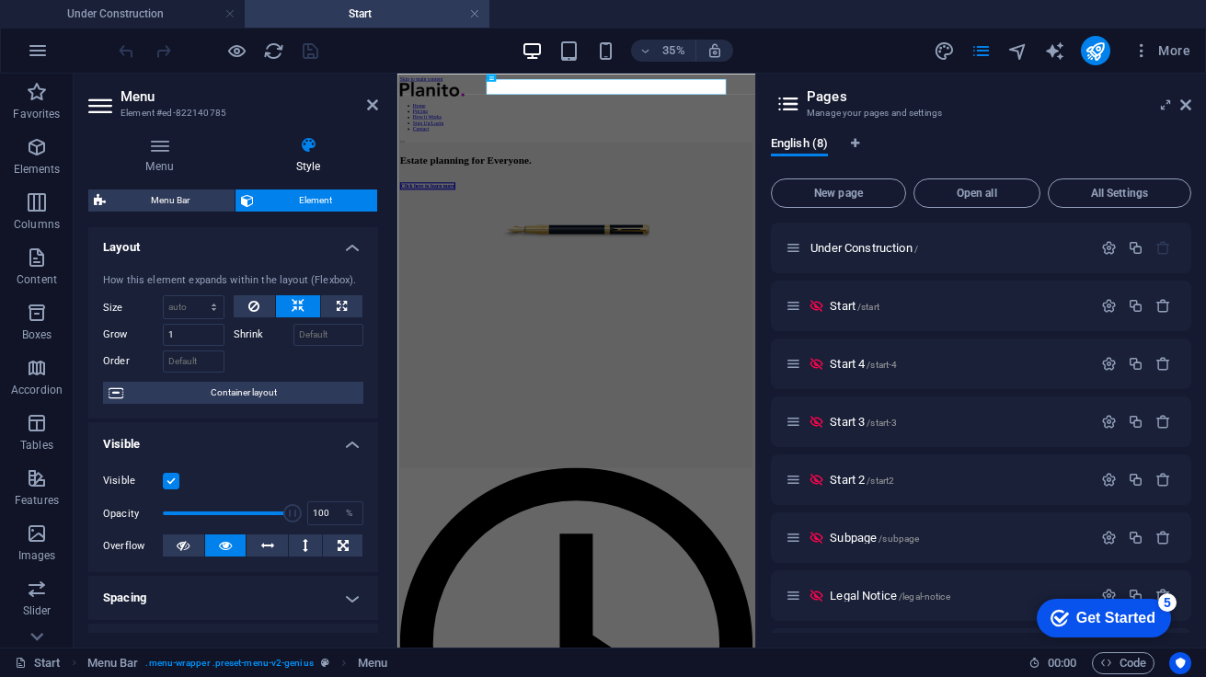
scroll to position [0, 0]
click at [849, 364] on div "Estate planning for Everyone. Click here to learn more" at bounding box center [908, 452] width 1007 height 363
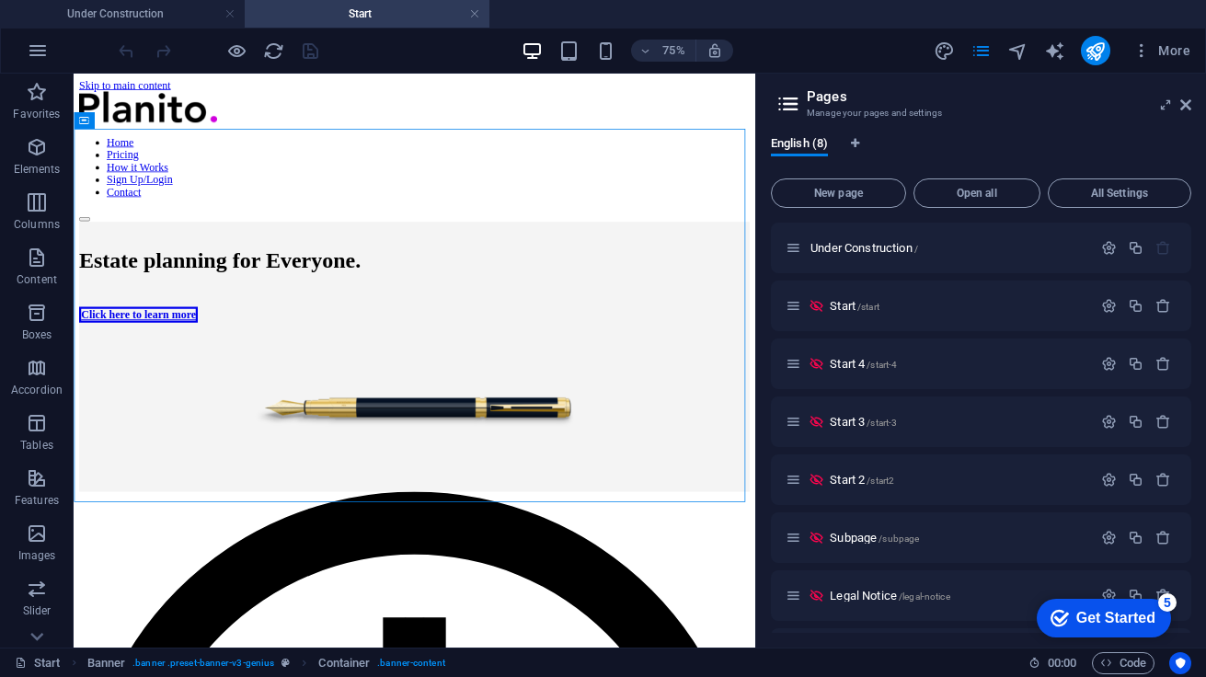
click at [123, 48] on div at bounding box center [218, 50] width 206 height 29
click at [406, 157] on nav "Home Pricing How it Works Sign Up/Login Contact" at bounding box center [528, 198] width 894 height 83
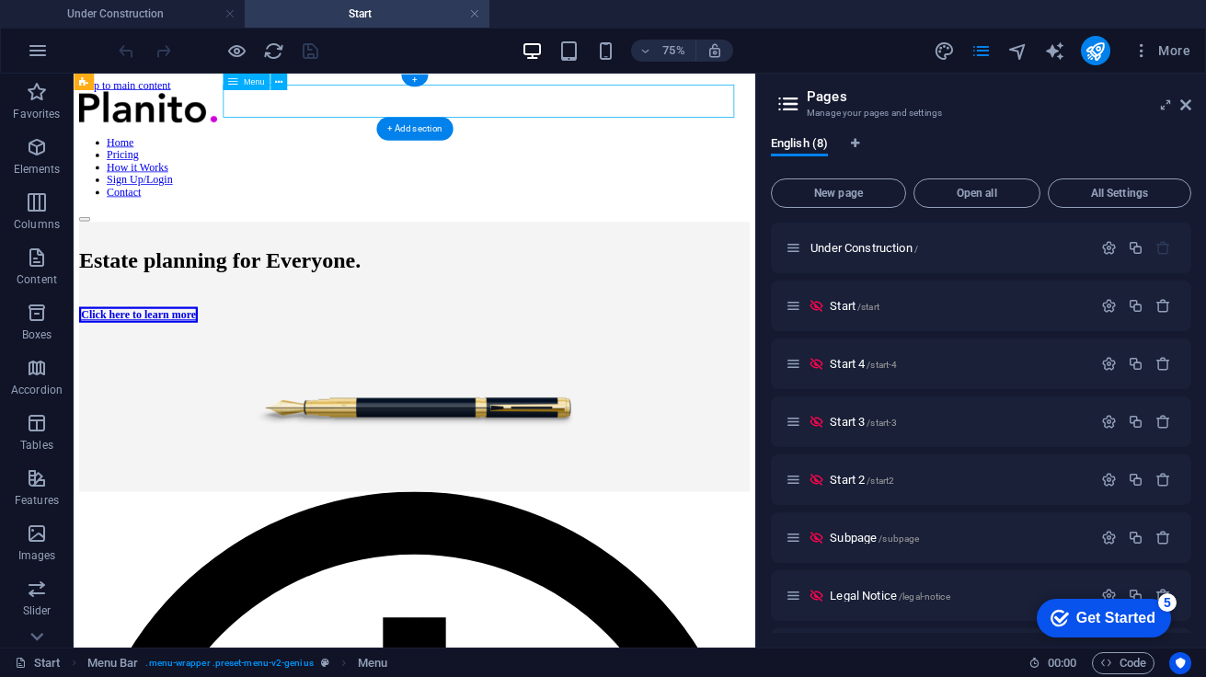
click at [316, 157] on nav "Home Pricing How it Works Sign Up/Login Contact" at bounding box center [528, 198] width 894 height 83
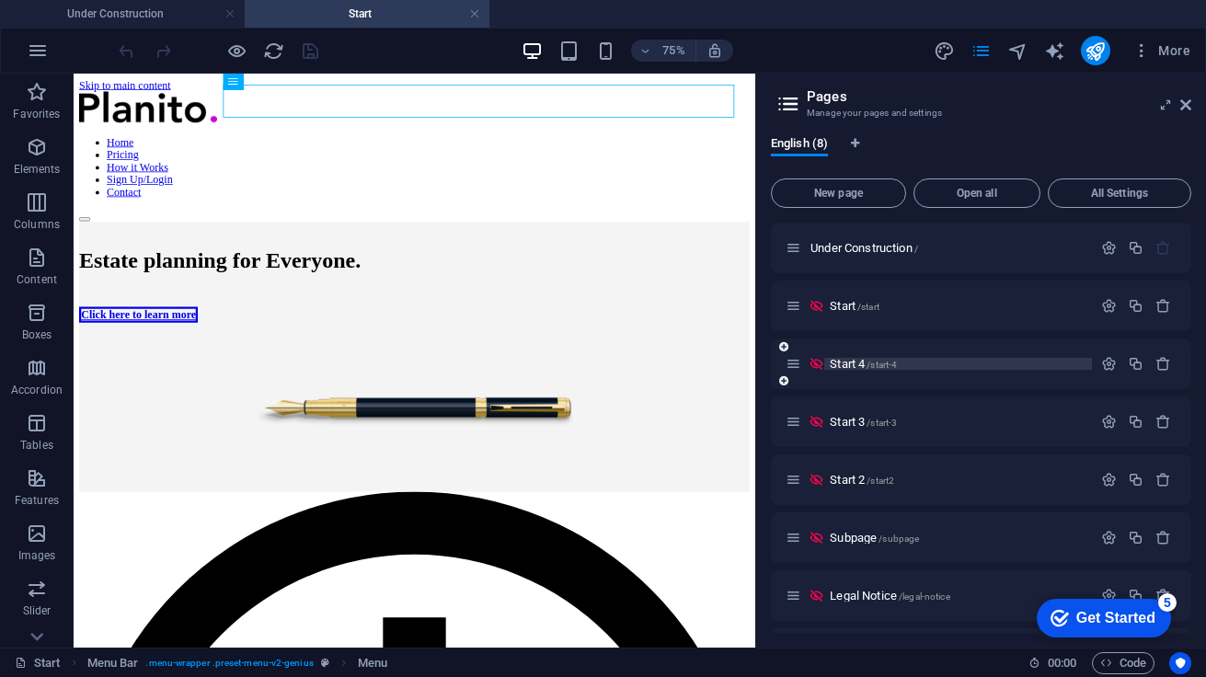
click at [838, 364] on span "Start 4 /start-4" at bounding box center [863, 364] width 67 height 14
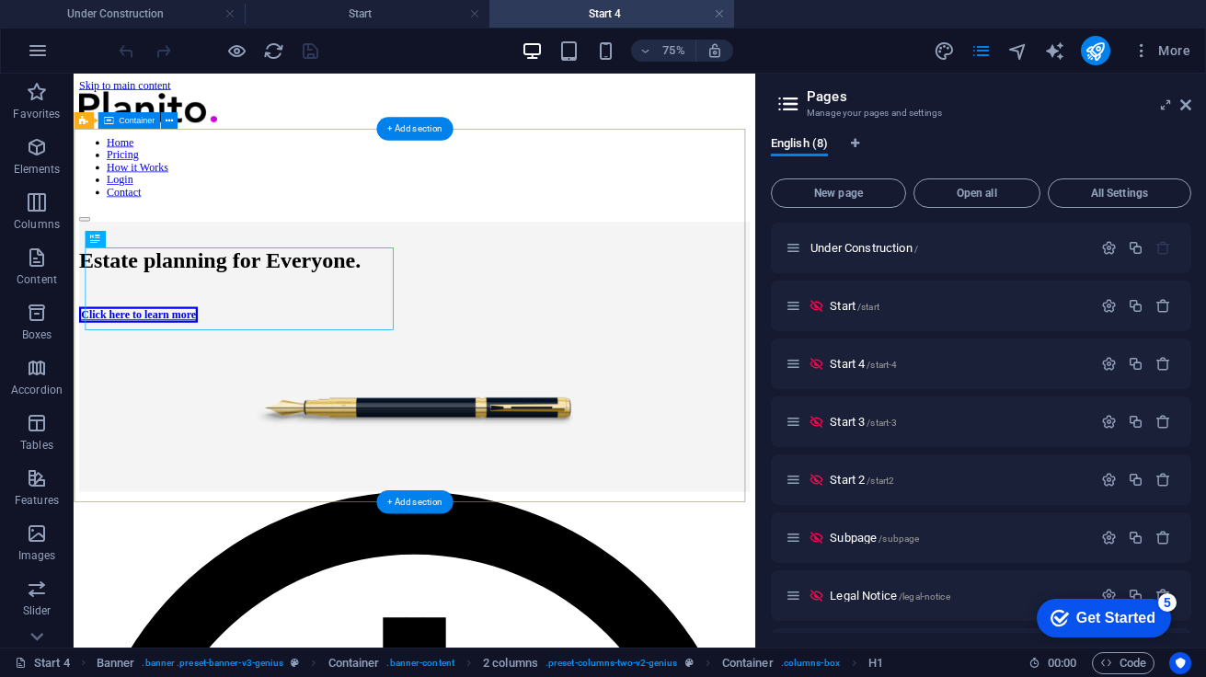
click at [822, 271] on div "Estate planning for Everyone. Click here to learn more" at bounding box center [528, 452] width 894 height 363
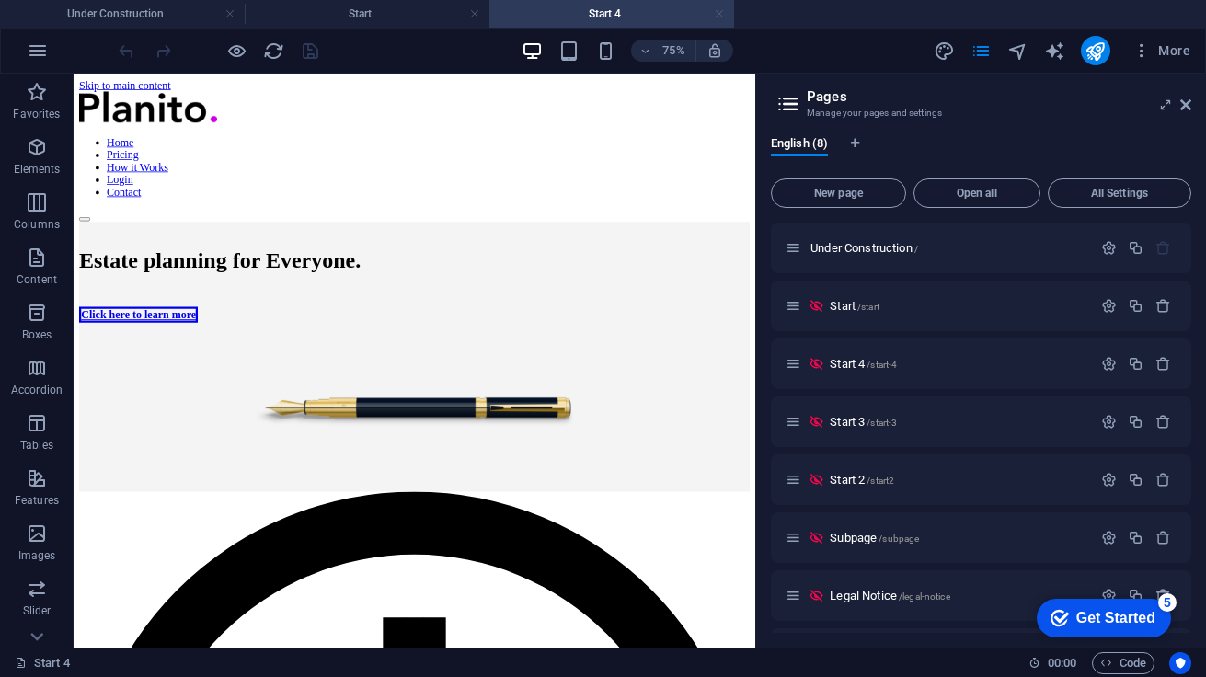
click at [718, 12] on link at bounding box center [719, 14] width 11 height 17
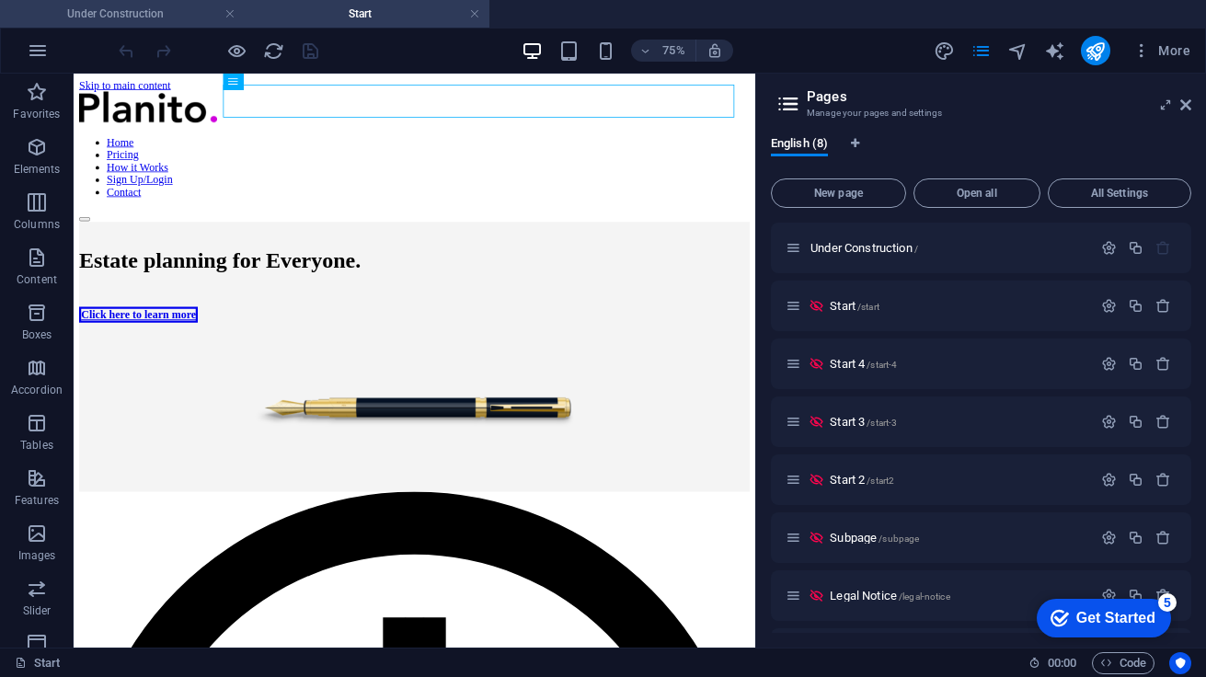
click at [127, 17] on h4 "Under Construction" at bounding box center [122, 14] width 245 height 20
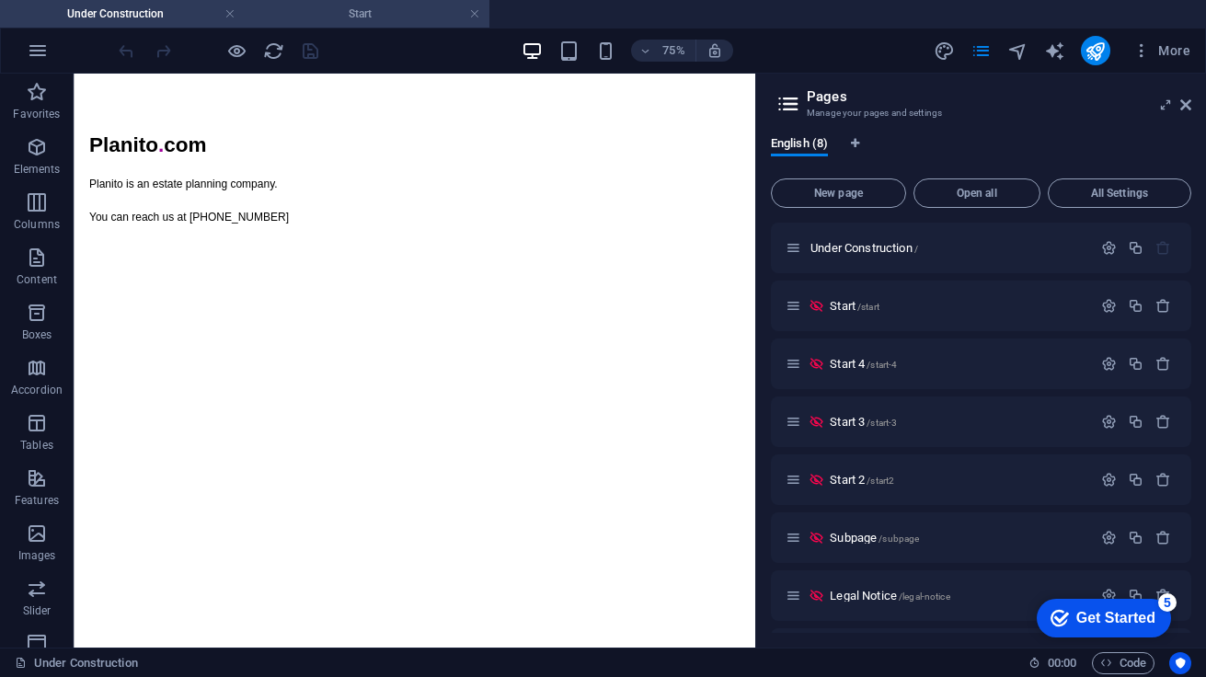
click at [339, 18] on h4 "Start" at bounding box center [367, 14] width 245 height 20
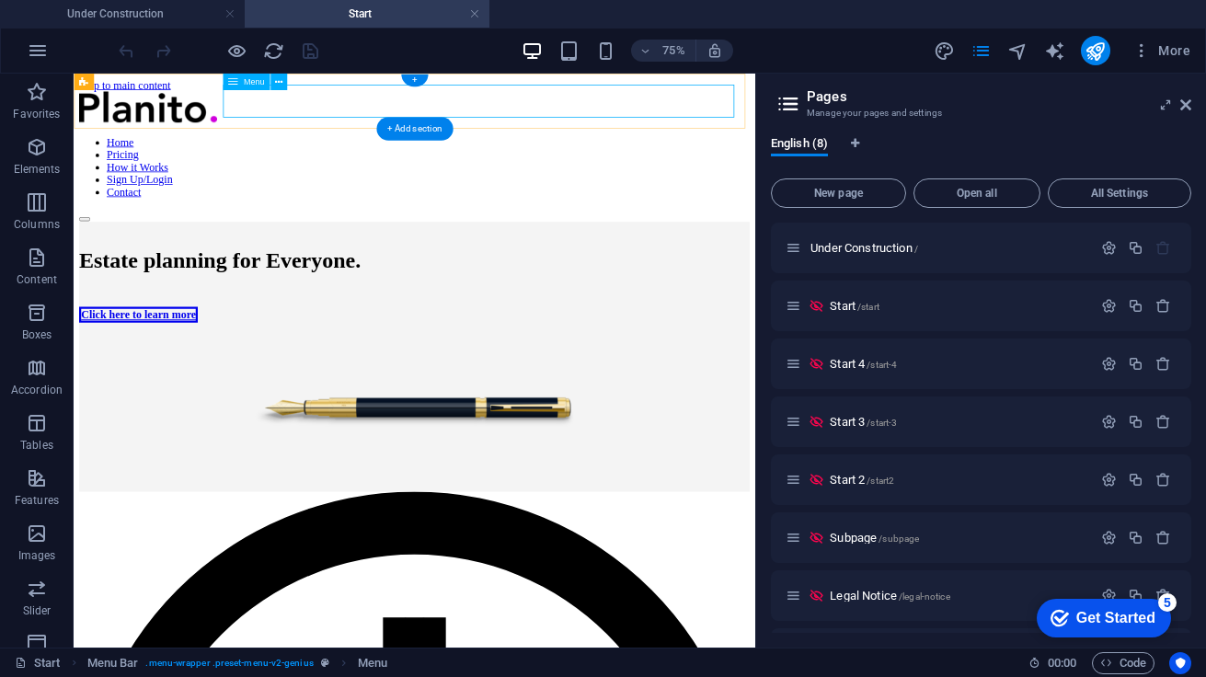
click at [318, 157] on nav "Home Pricing How it Works Sign Up/Login Contact" at bounding box center [528, 198] width 894 height 83
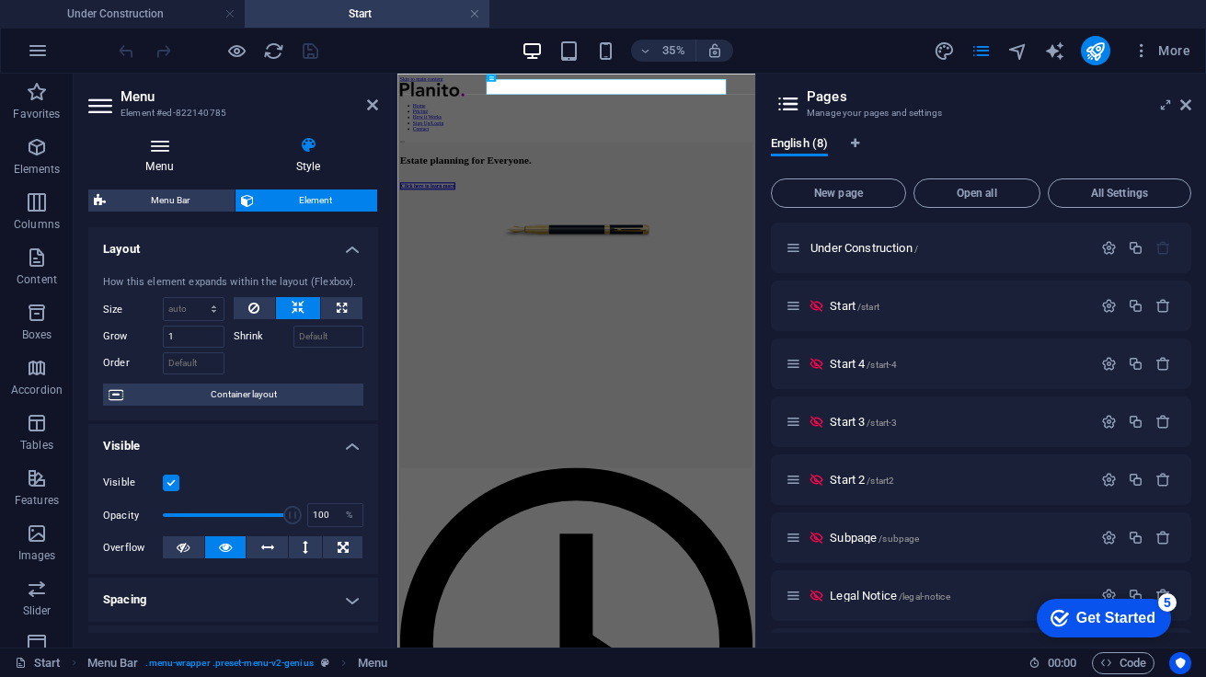
click at [155, 152] on icon at bounding box center [159, 145] width 143 height 18
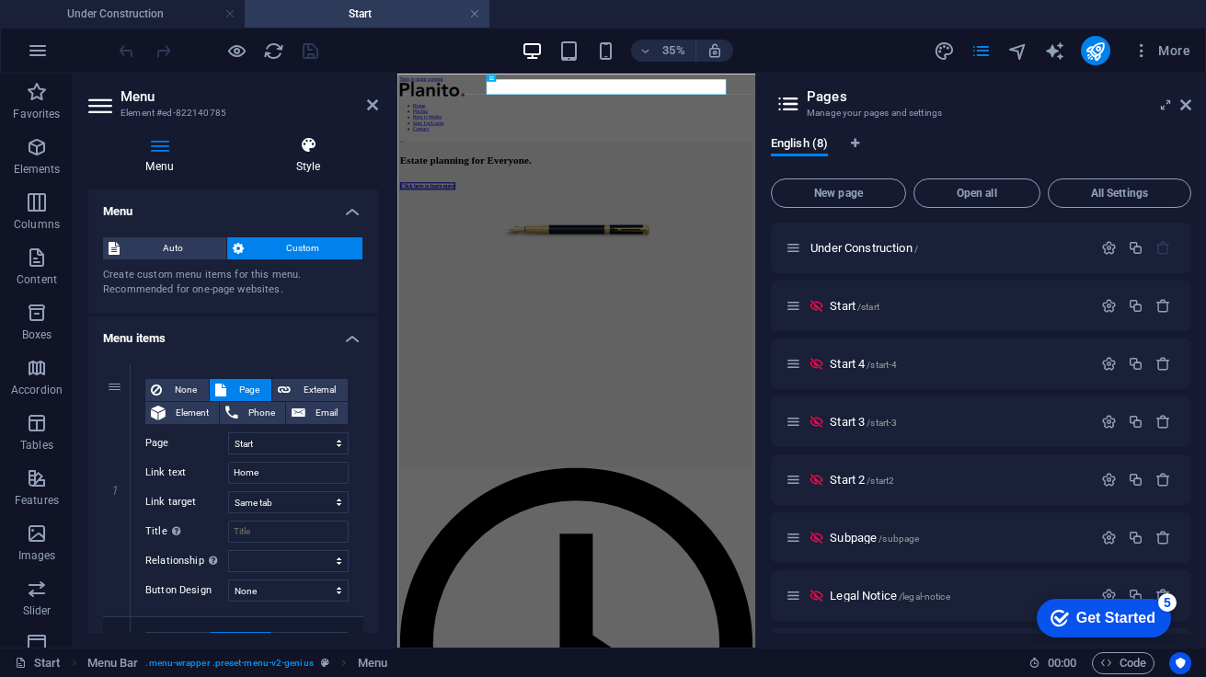
click at [309, 146] on icon at bounding box center [308, 145] width 140 height 18
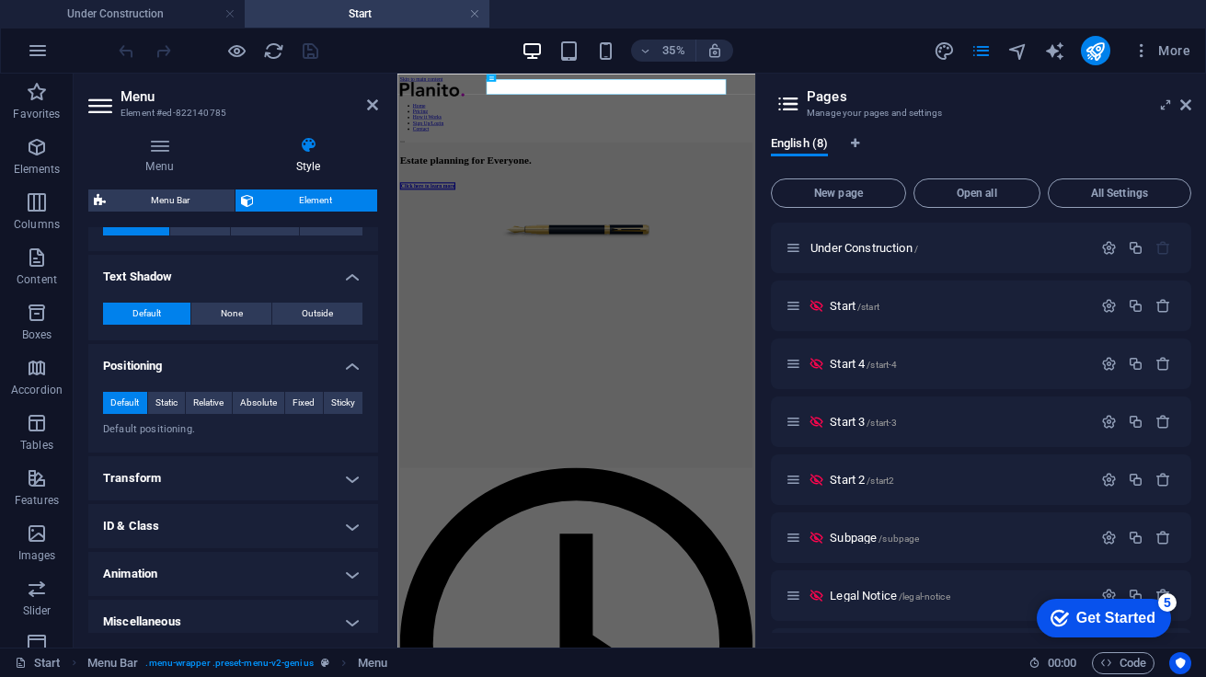
scroll to position [593, 0]
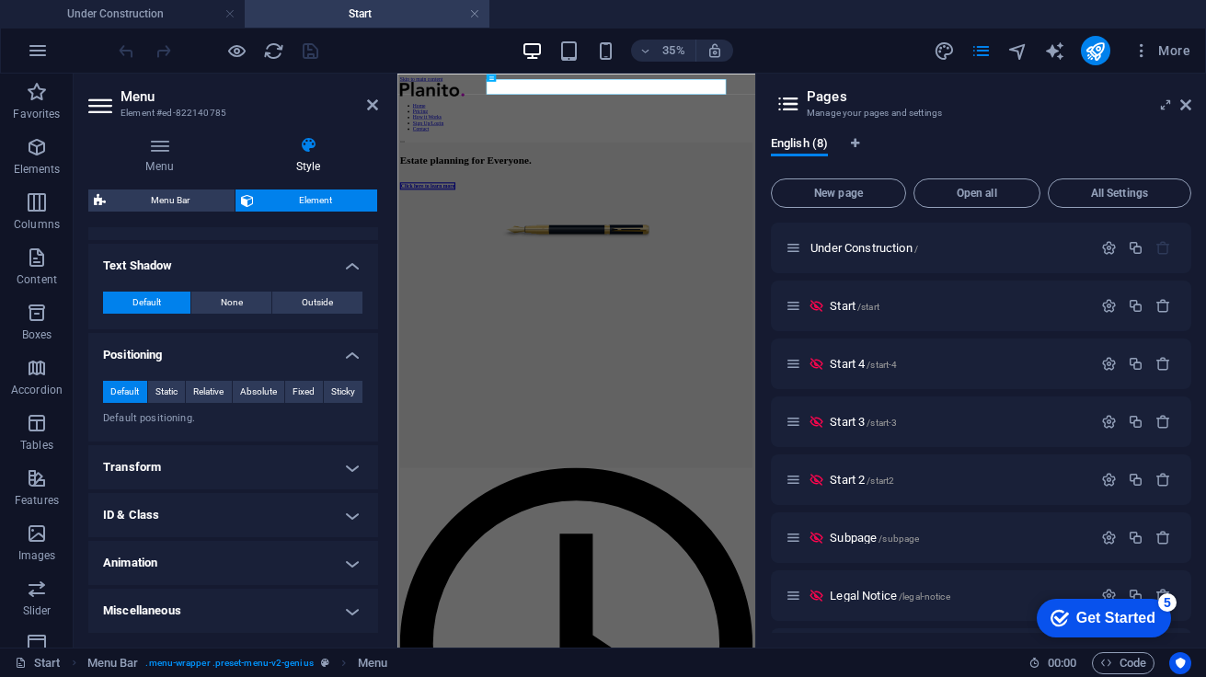
click at [346, 565] on h4 "Animation" at bounding box center [233, 563] width 290 height 44
click at [125, 621] on select "Don't animate Show / Hide Slide up/down Zoom in/out Slide left to right Slide r…" at bounding box center [233, 619] width 260 height 22
click at [103, 608] on select "Don't animate Show / Hide Slide up/down Zoom in/out Slide left to right Slide r…" at bounding box center [233, 619] width 260 height 22
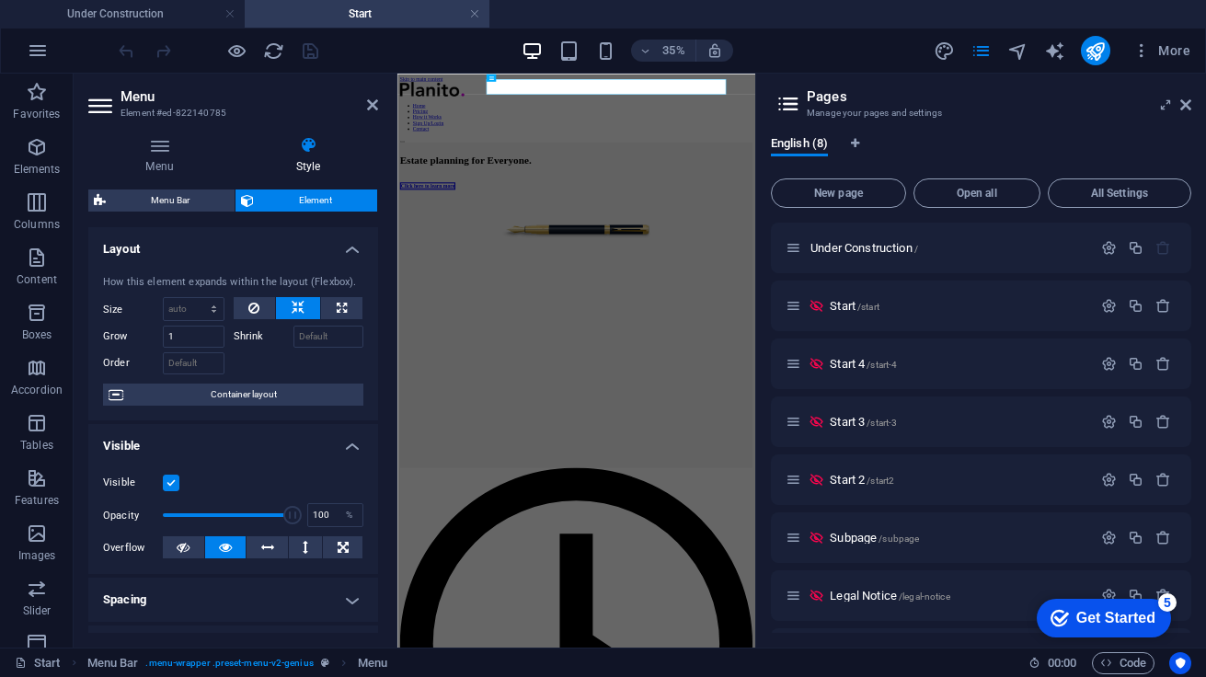
scroll to position [4, 0]
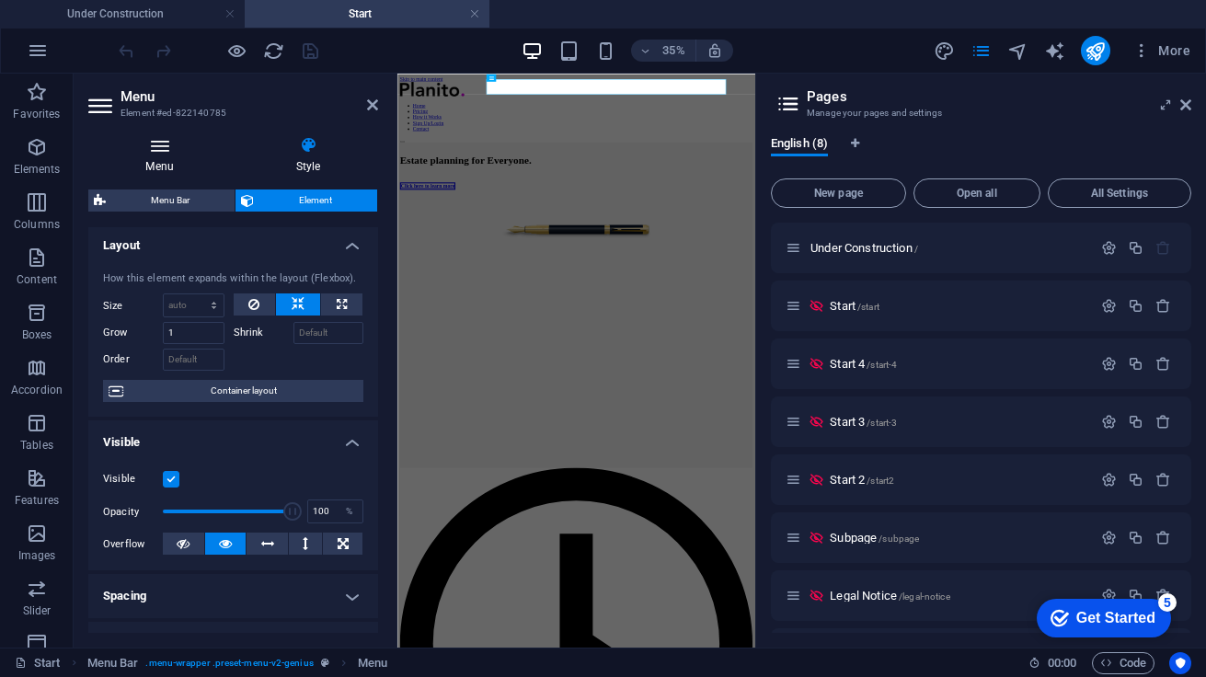
click at [144, 155] on h4 "Menu" at bounding box center [163, 155] width 150 height 39
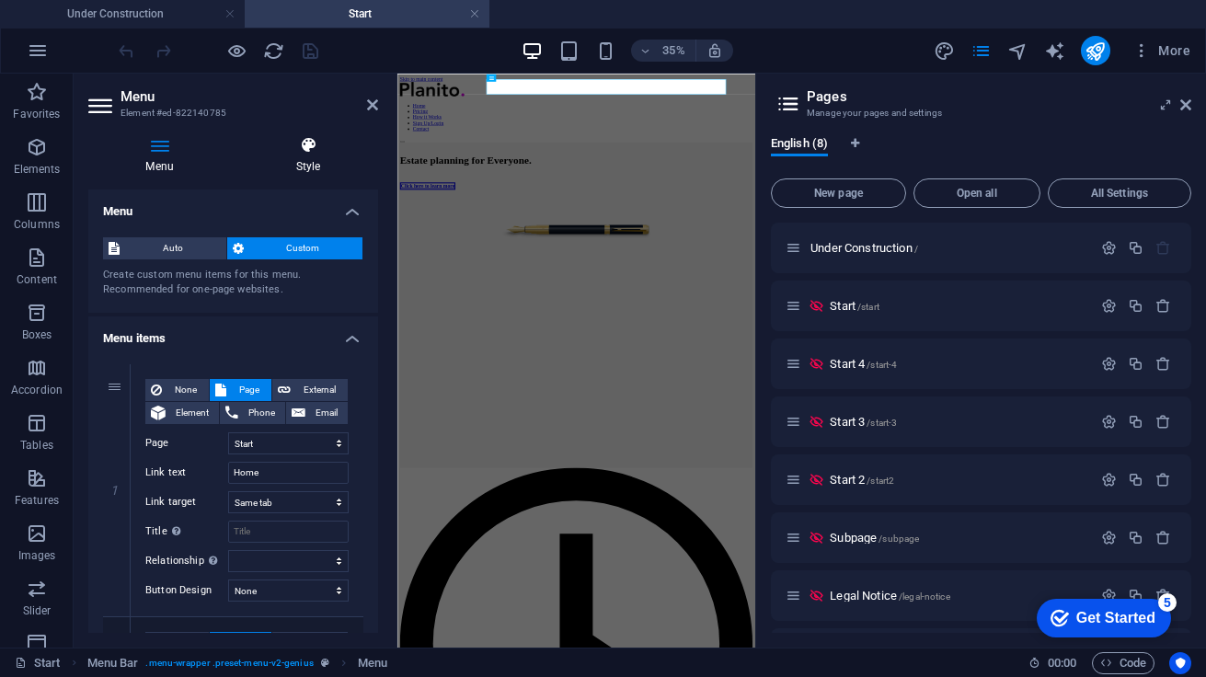
click at [307, 146] on icon at bounding box center [308, 145] width 140 height 18
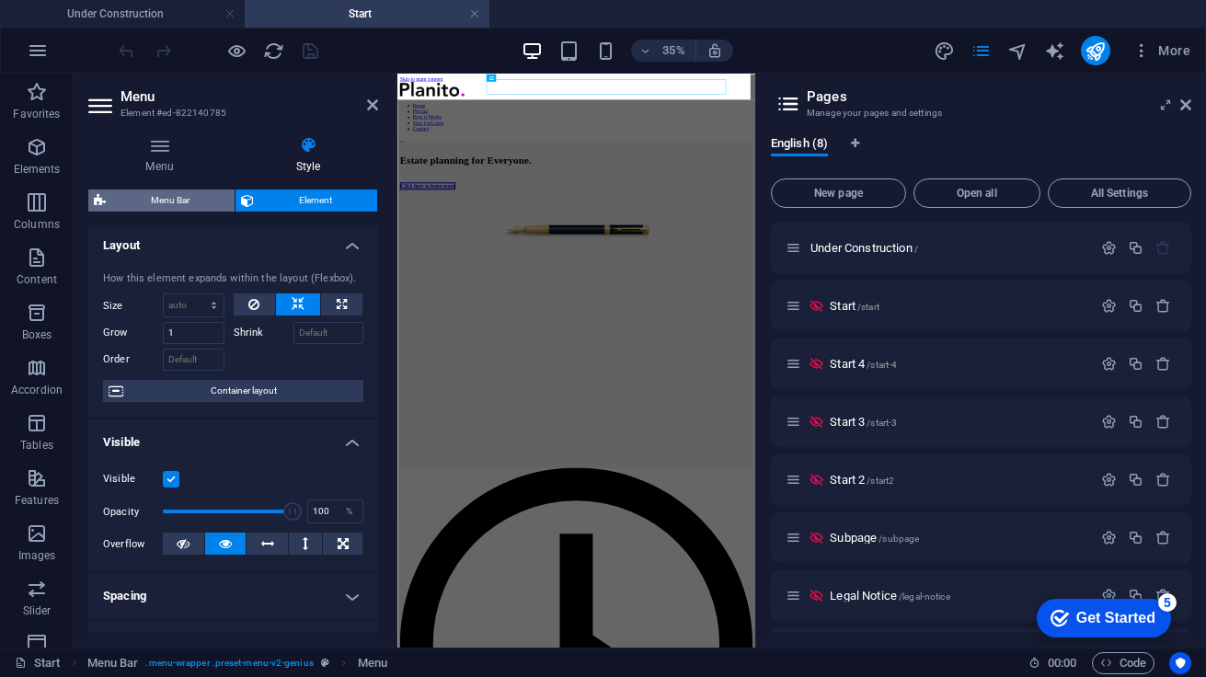
click at [167, 197] on span "Menu Bar" at bounding box center [170, 200] width 118 height 22
select select "rem"
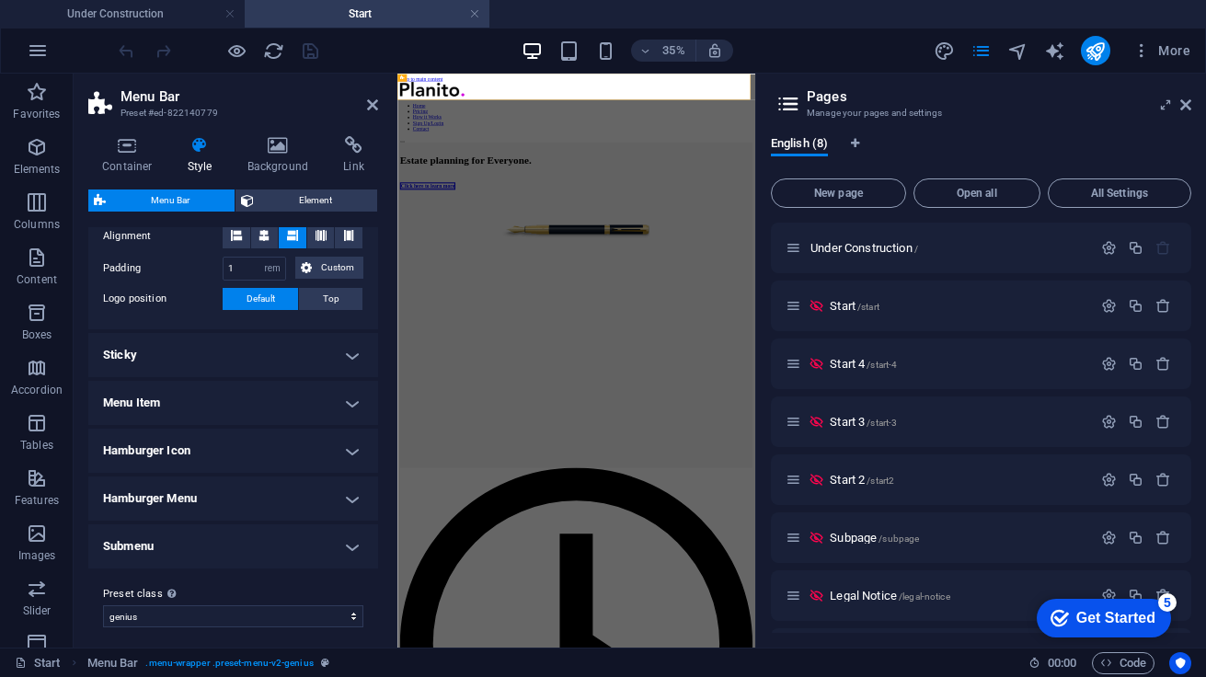
scroll to position [406, 0]
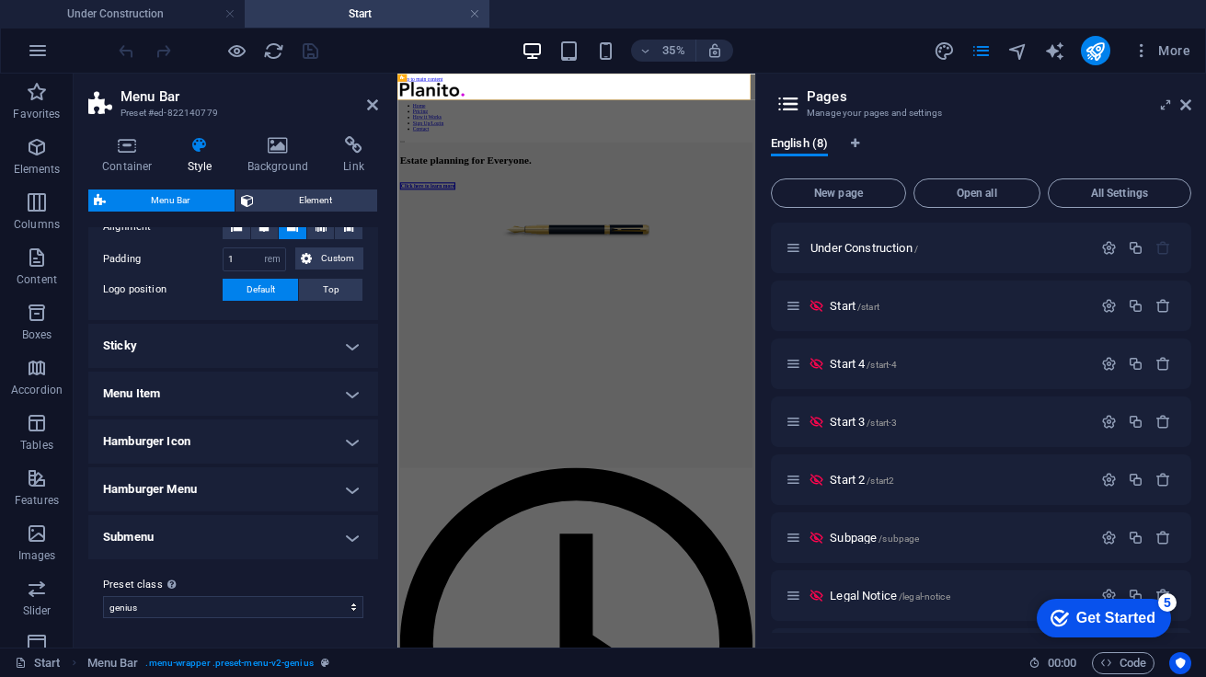
click at [343, 336] on h4 "Sticky" at bounding box center [233, 346] width 290 height 44
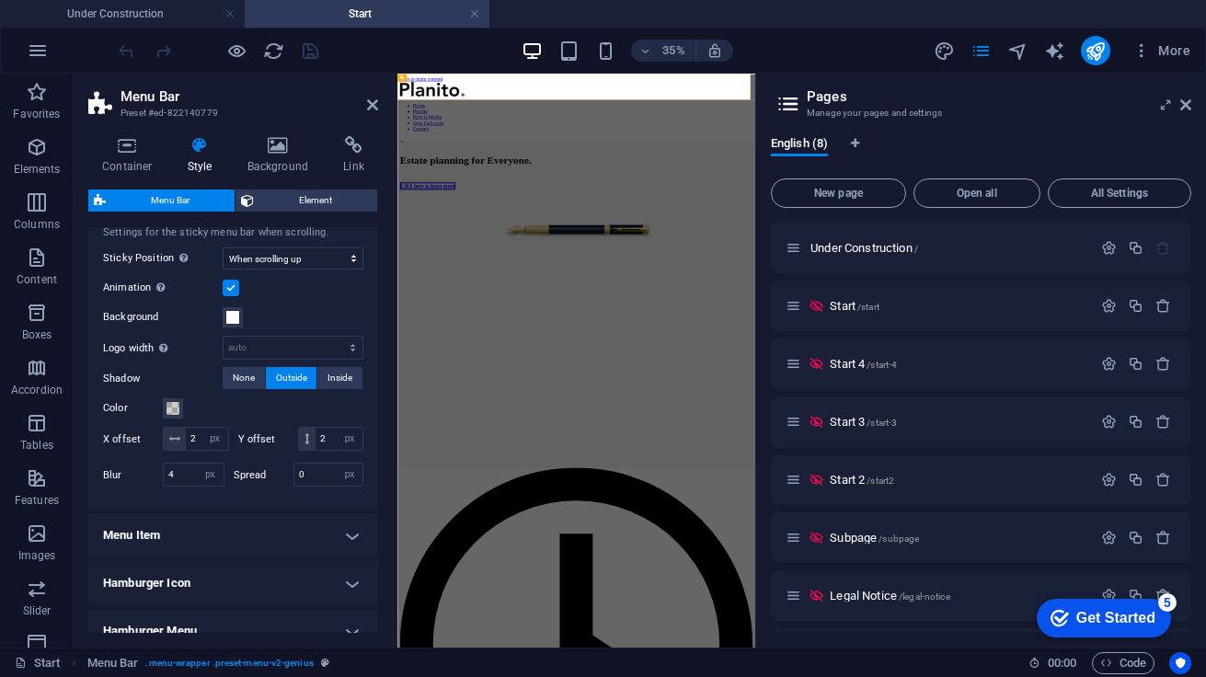
scroll to position [721, 0]
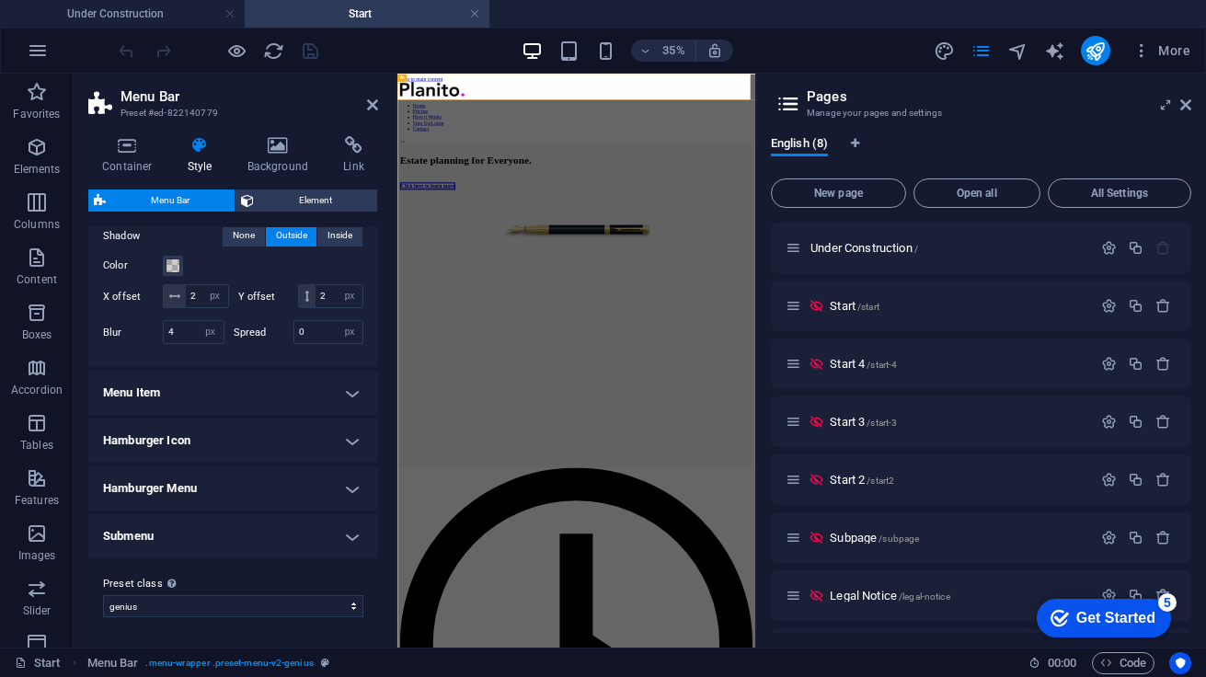
click at [351, 395] on h4 "Menu Item" at bounding box center [233, 393] width 290 height 44
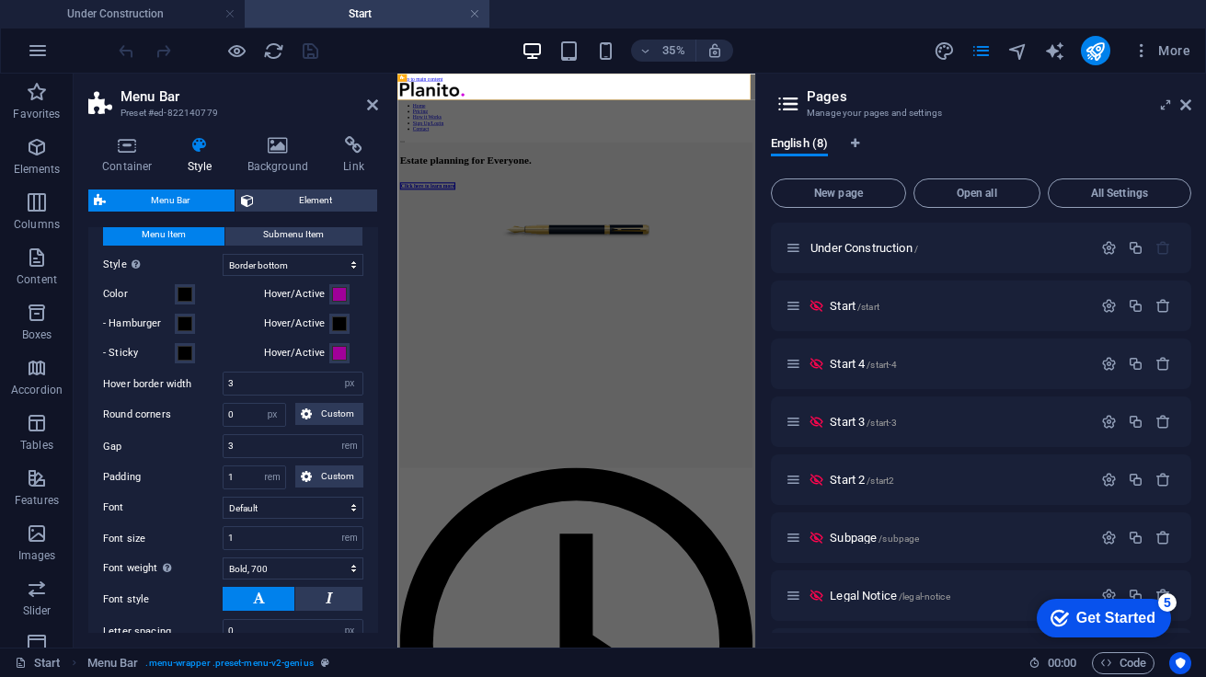
scroll to position [698, 0]
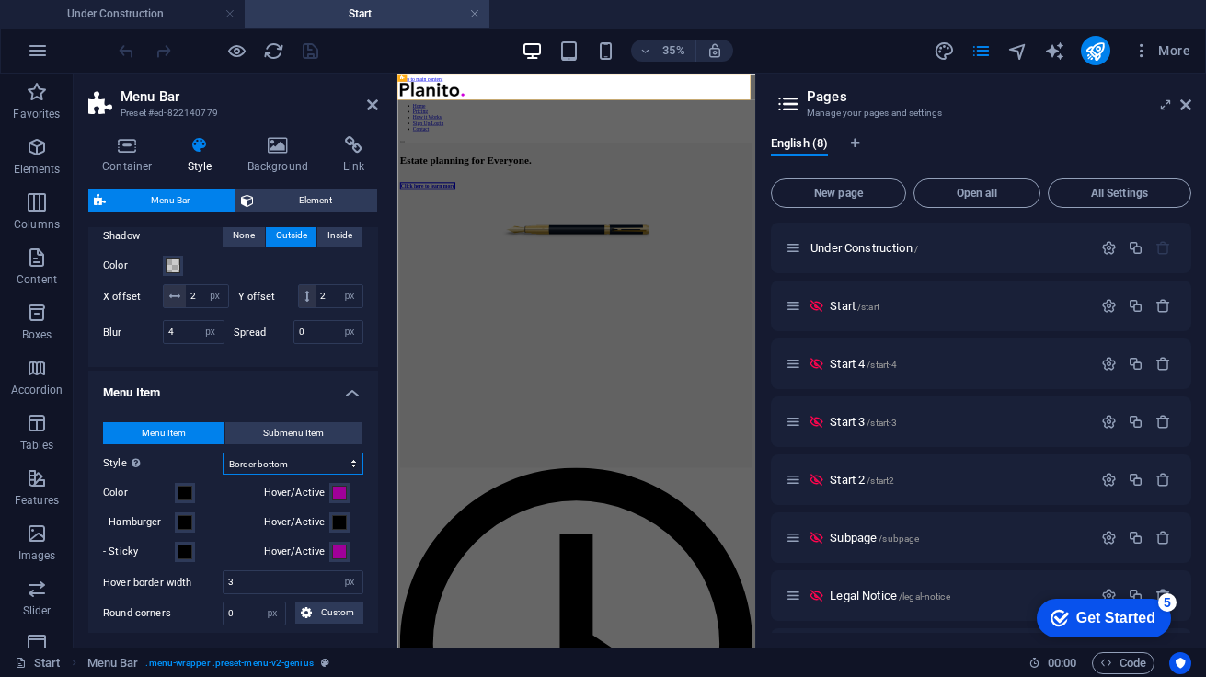
click at [286, 475] on select "Plain Text color Box: Fade Box: Flip vertical Box: Flip horizontal Box: Slide d…" at bounding box center [293, 464] width 141 height 22
click at [223, 475] on select "Plain Text color Box: Fade Box: Flip vertical Box: Flip horizontal Box: Slide d…" at bounding box center [293, 464] width 141 height 22
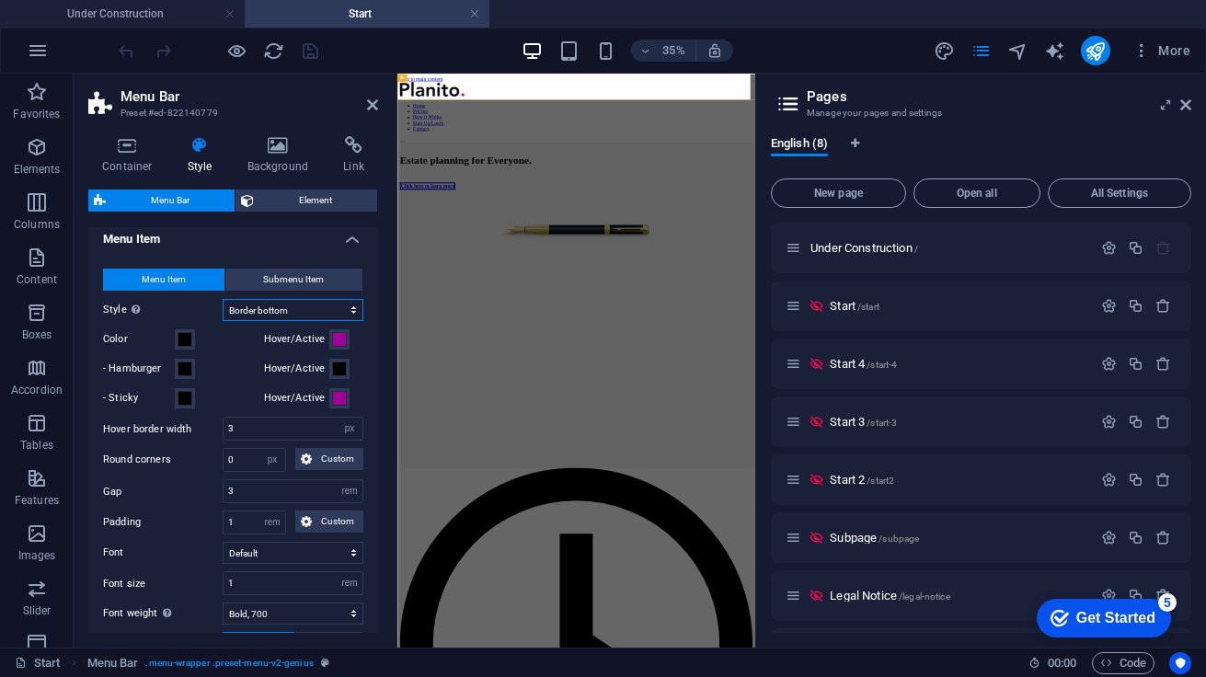
scroll to position [829, 0]
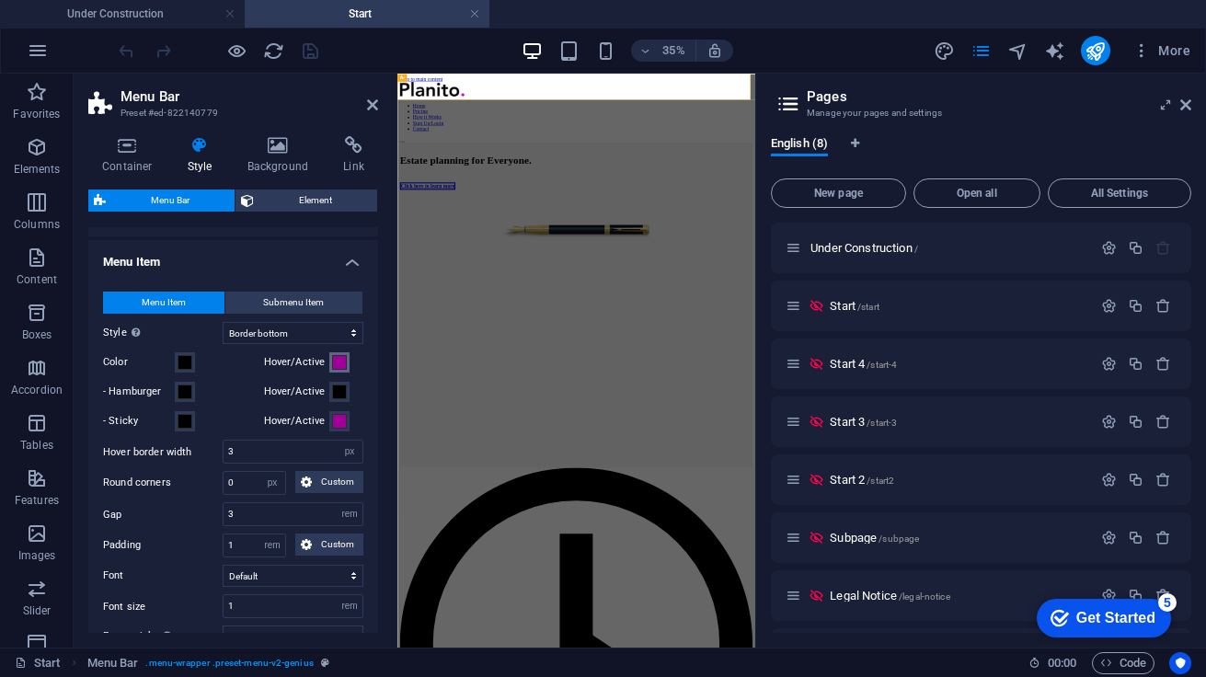
click at [335, 370] on span at bounding box center [339, 362] width 15 height 15
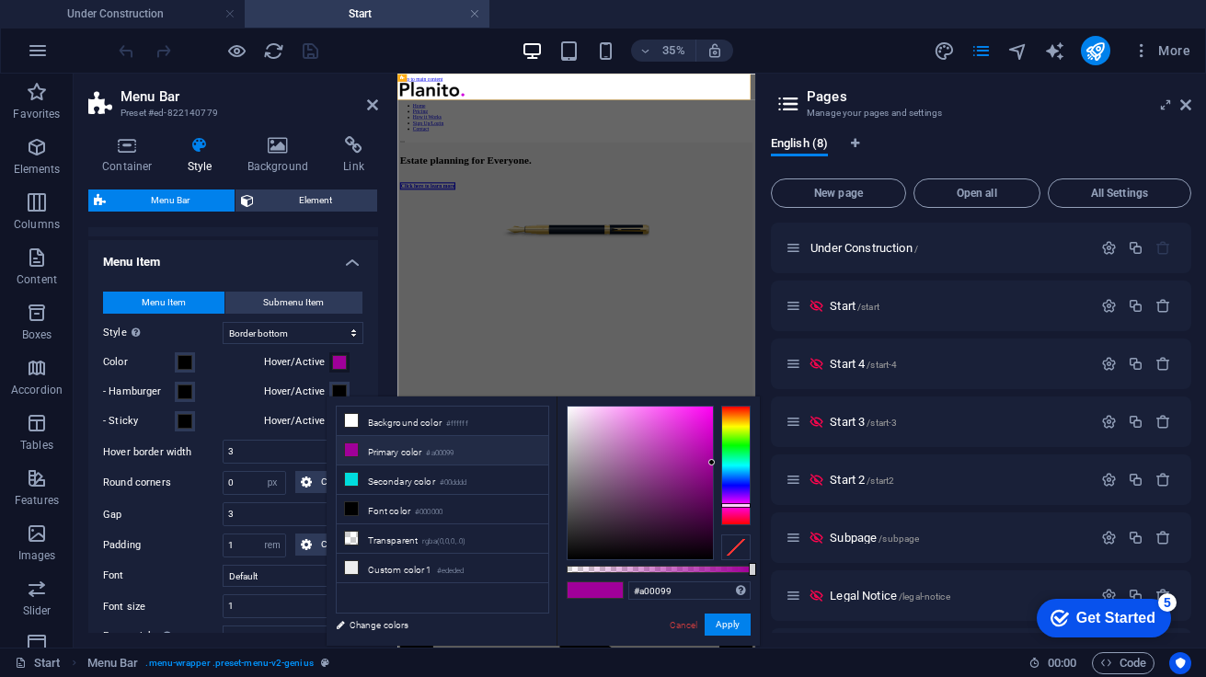
click at [336, 370] on span at bounding box center [339, 362] width 15 height 15
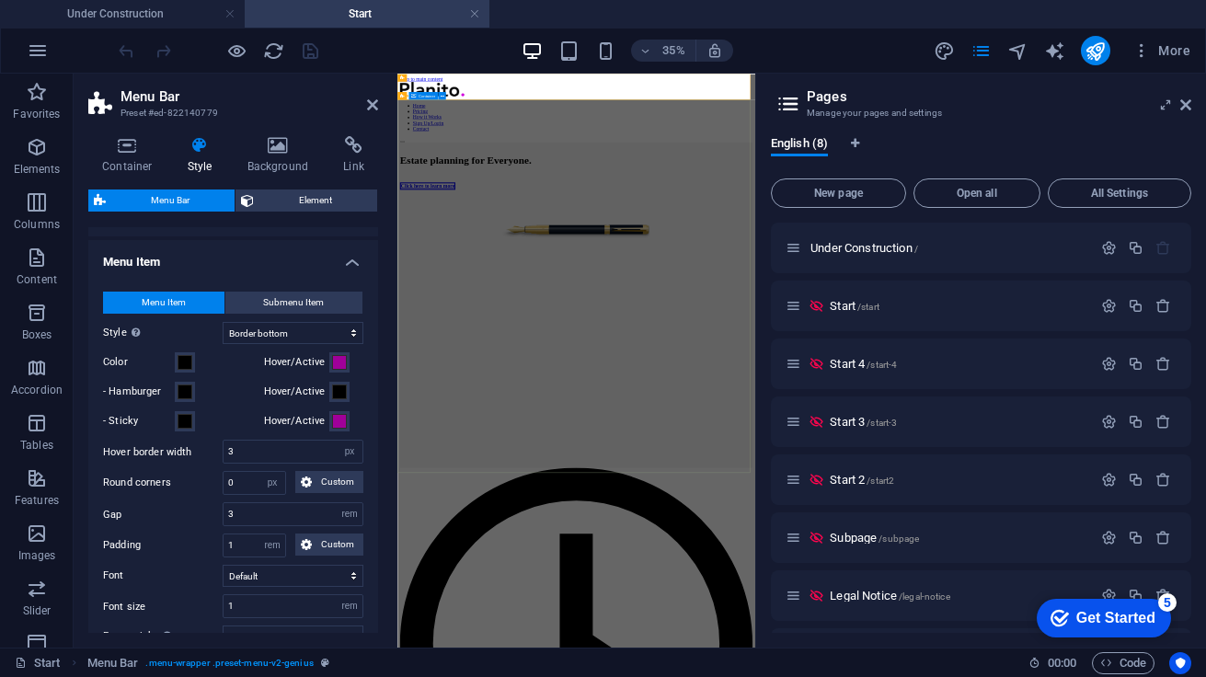
click at [640, 438] on div "Estate planning for Everyone. Click here to learn more" at bounding box center [908, 452] width 1007 height 363
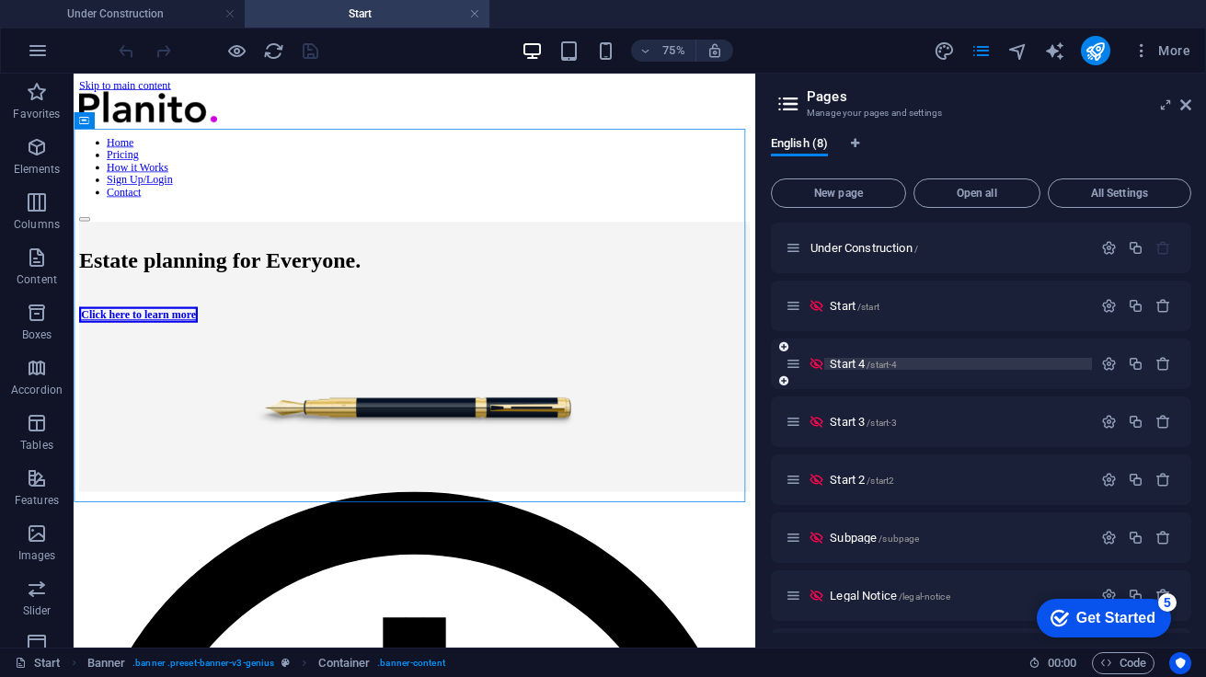
click at [839, 362] on span "Start 4 /start-4" at bounding box center [863, 364] width 67 height 14
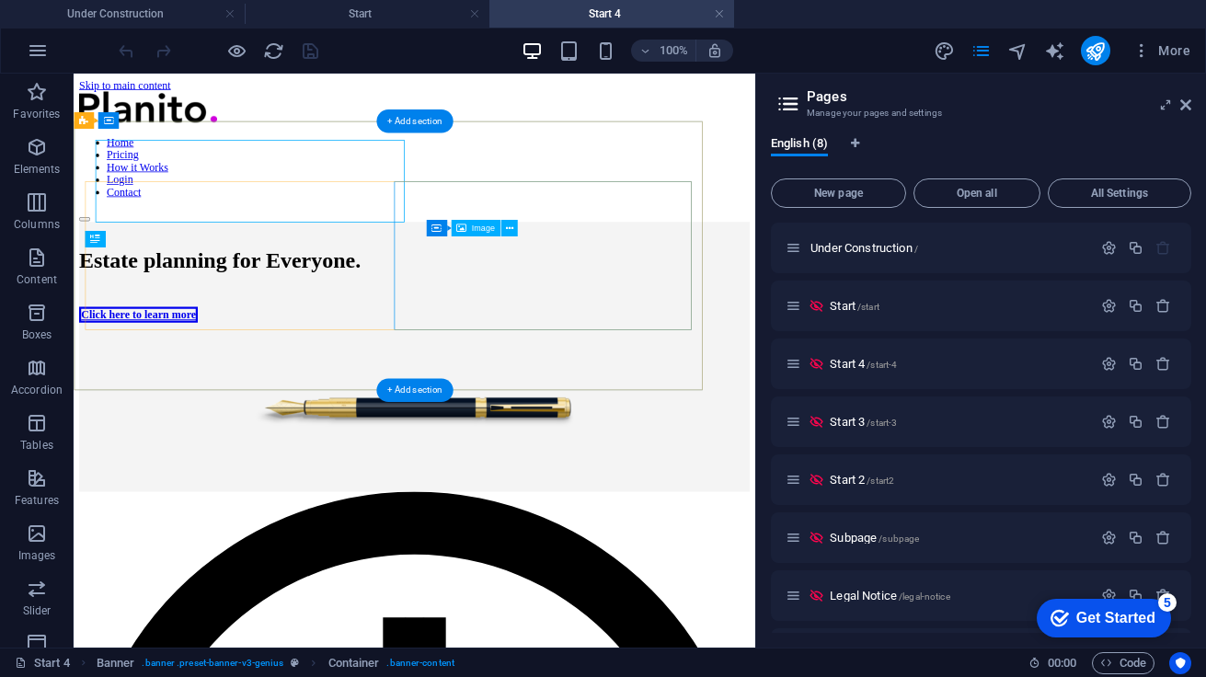
scroll to position [0, 0]
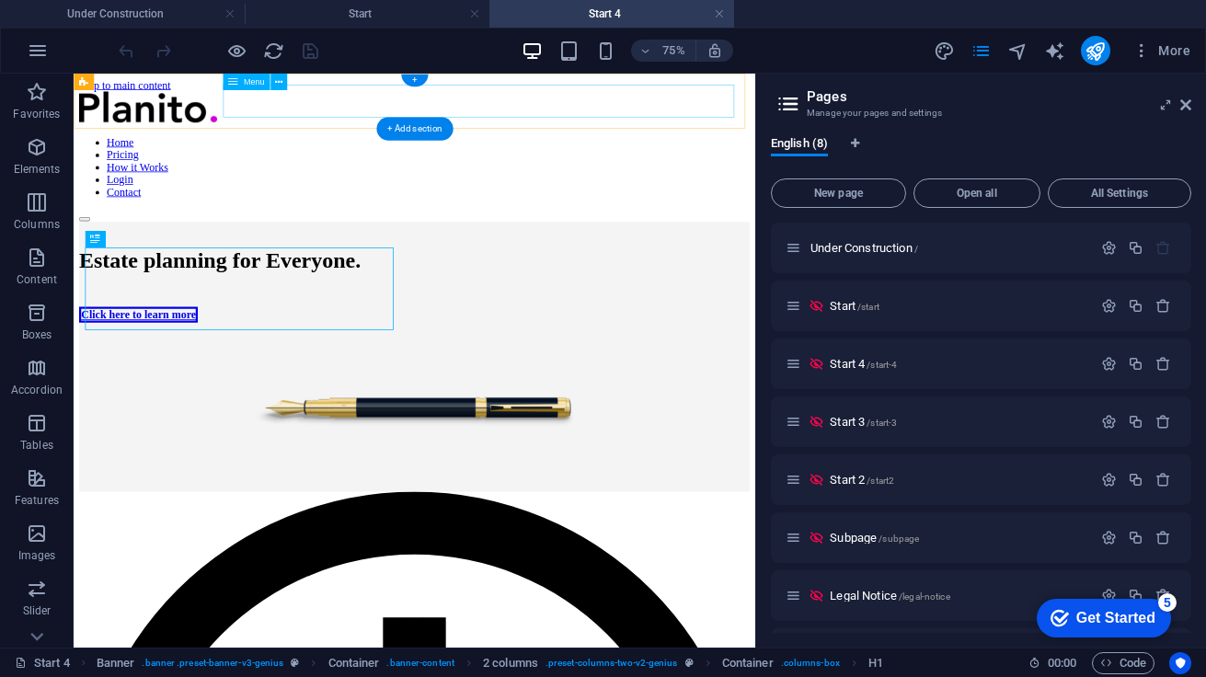
click at [407, 157] on nav "Home Pricing How it Works Login Contact" at bounding box center [528, 198] width 894 height 83
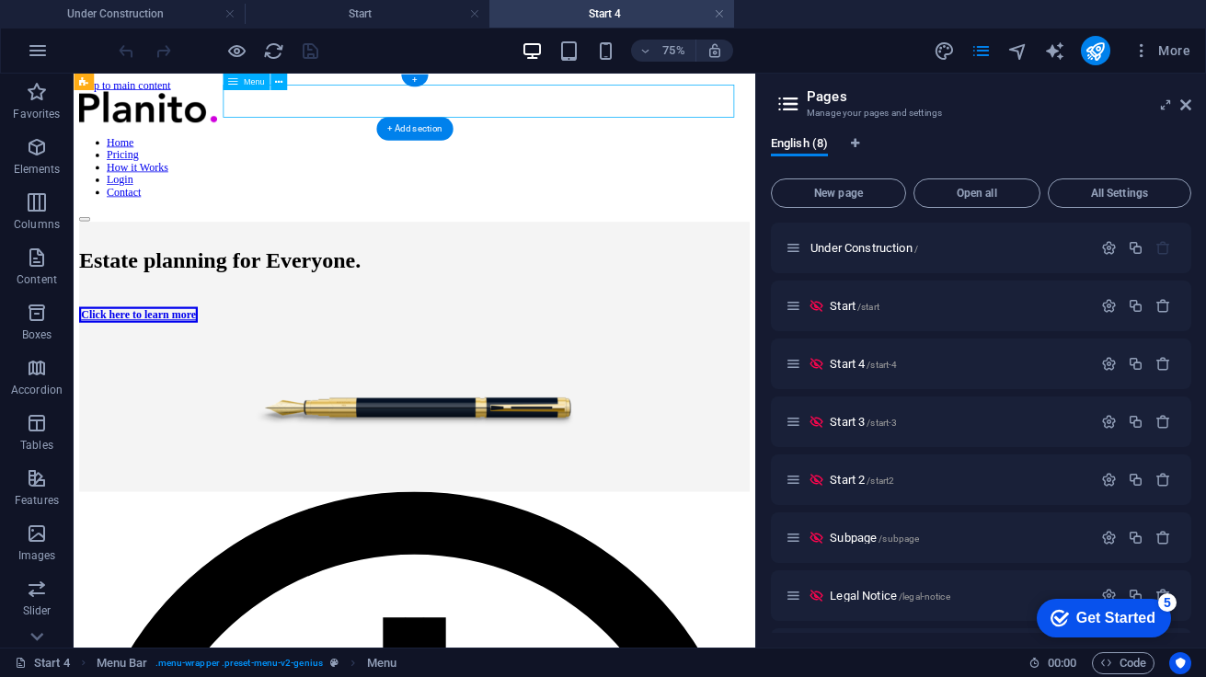
click at [407, 157] on nav "Home Pricing How it Works Login Contact" at bounding box center [528, 198] width 894 height 83
select select "1"
select select
select select "1"
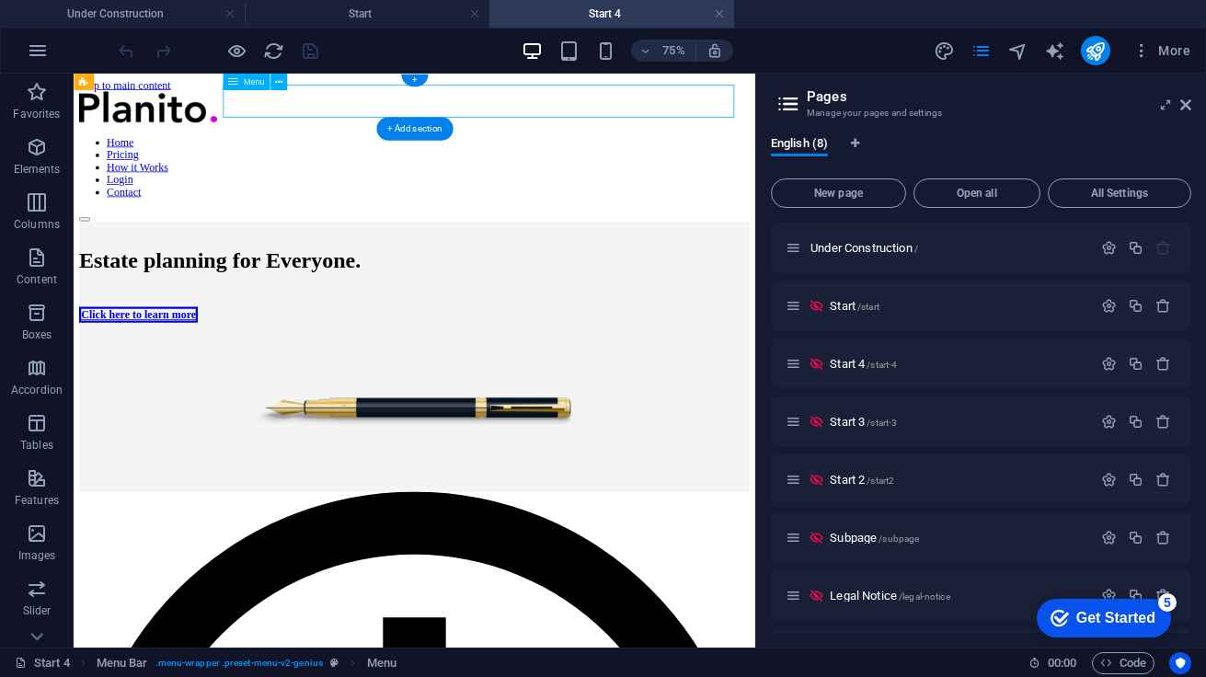
select select
select select "1"
select select
select select "1"
select select
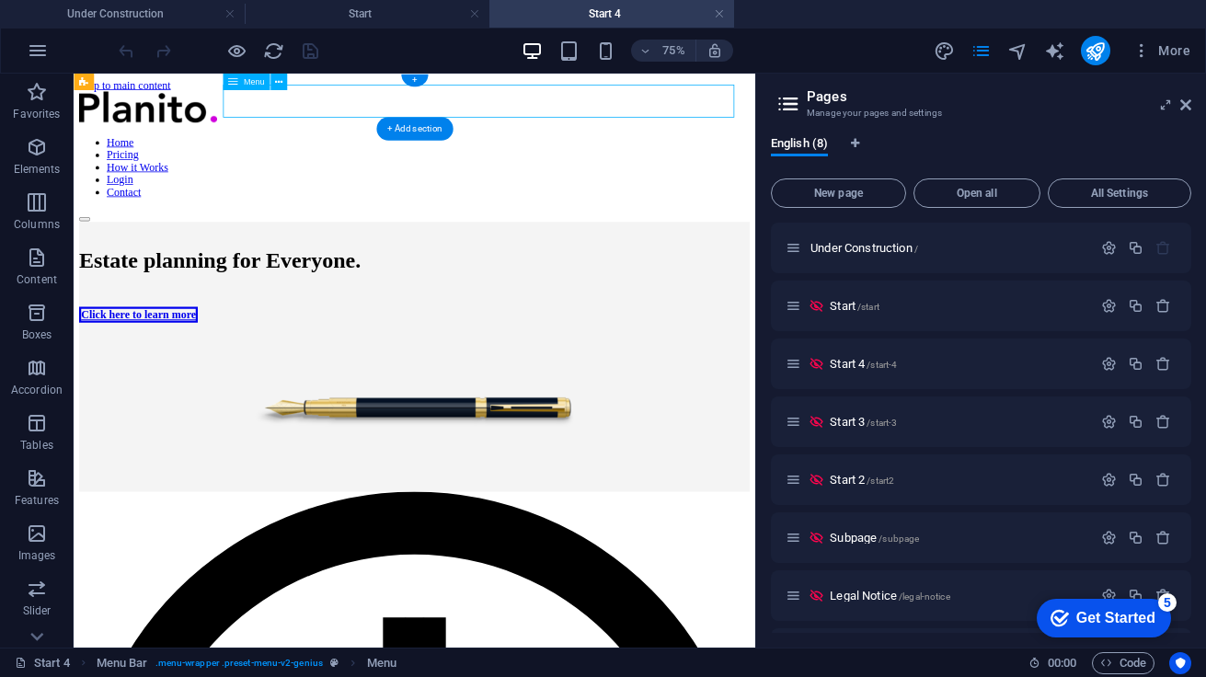
select select "1"
select select
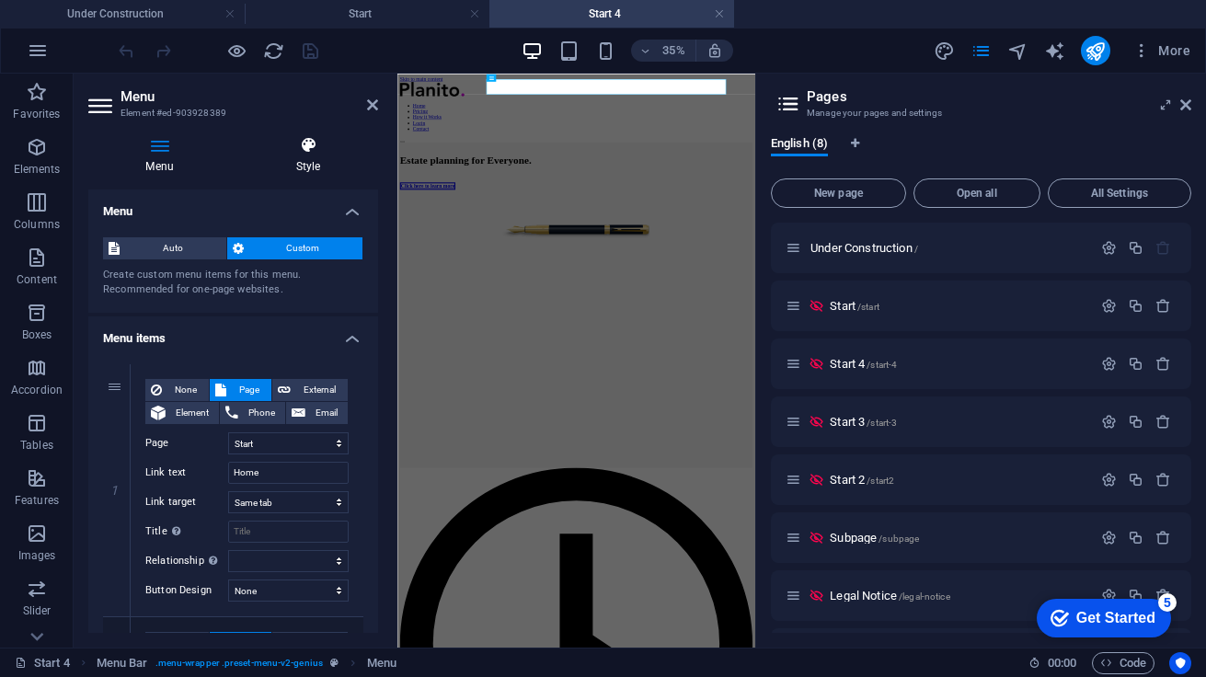
click at [316, 138] on icon at bounding box center [308, 145] width 140 height 18
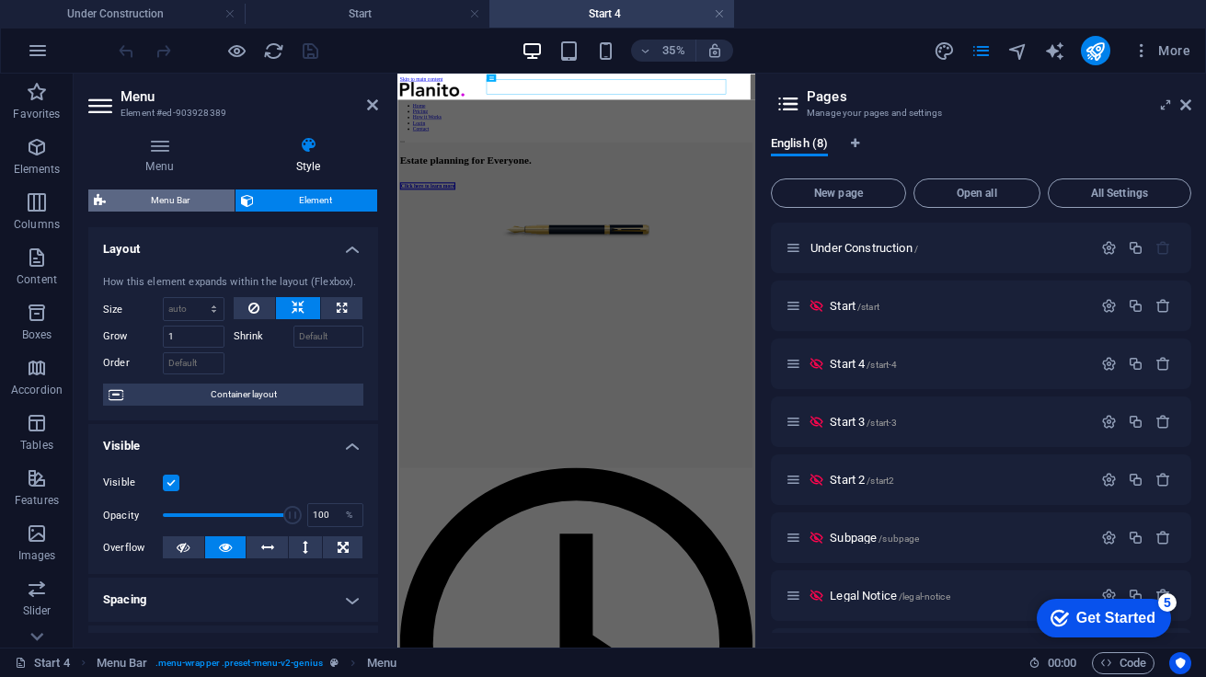
click at [165, 203] on span "Menu Bar" at bounding box center [170, 200] width 118 height 22
select select "rem"
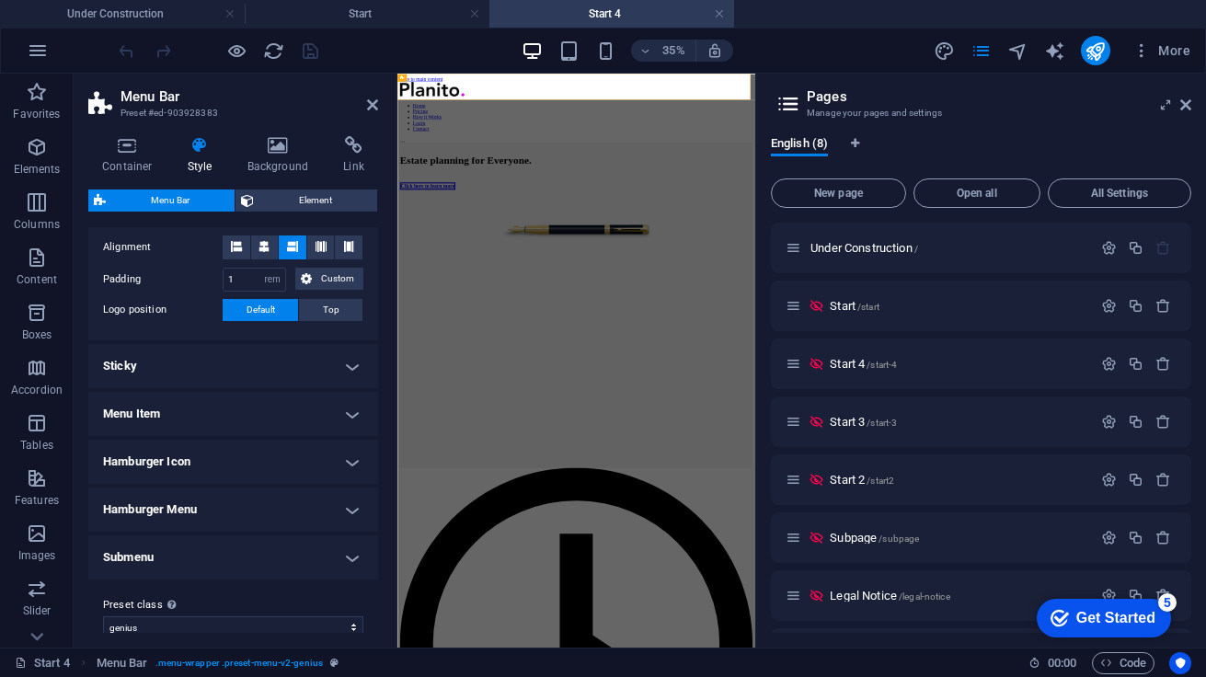
scroll to position [406, 0]
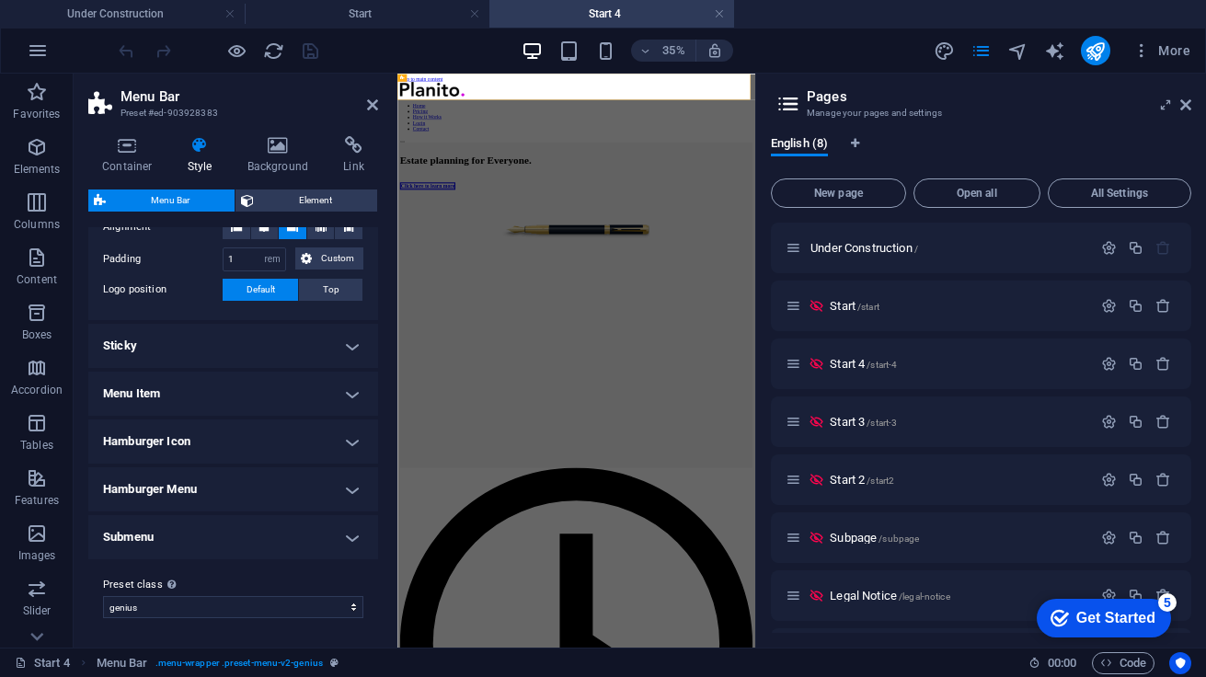
click at [347, 392] on h4 "Menu Item" at bounding box center [233, 394] width 290 height 44
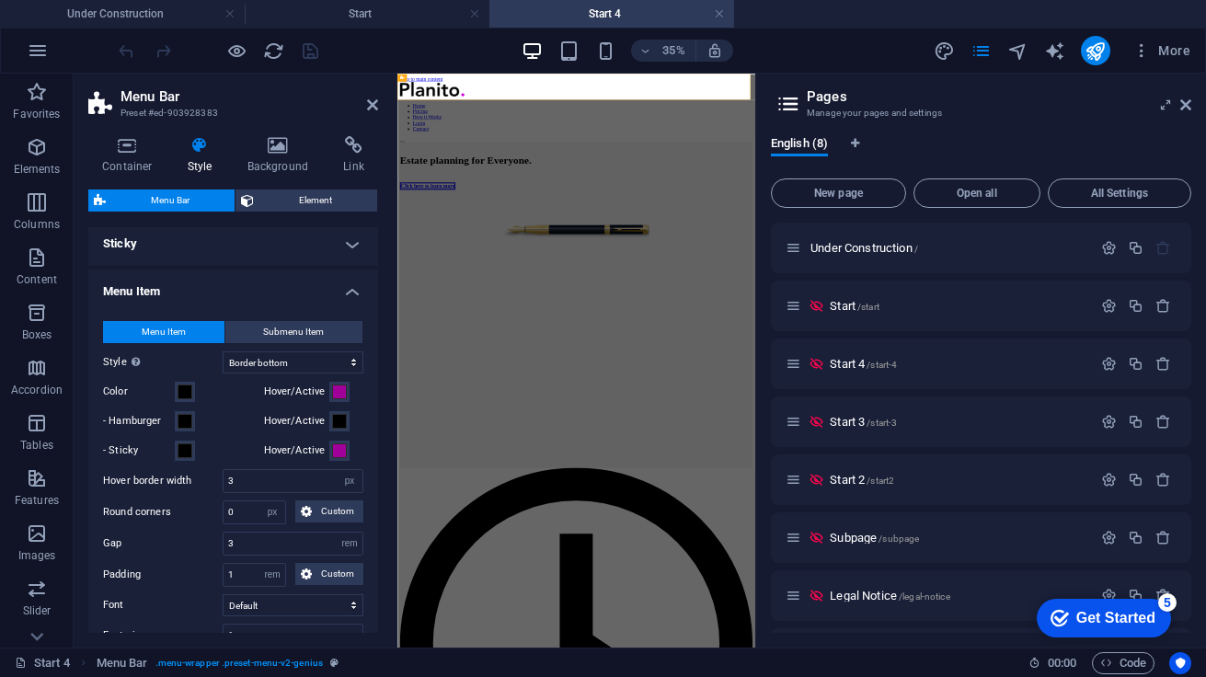
scroll to position [528, 0]
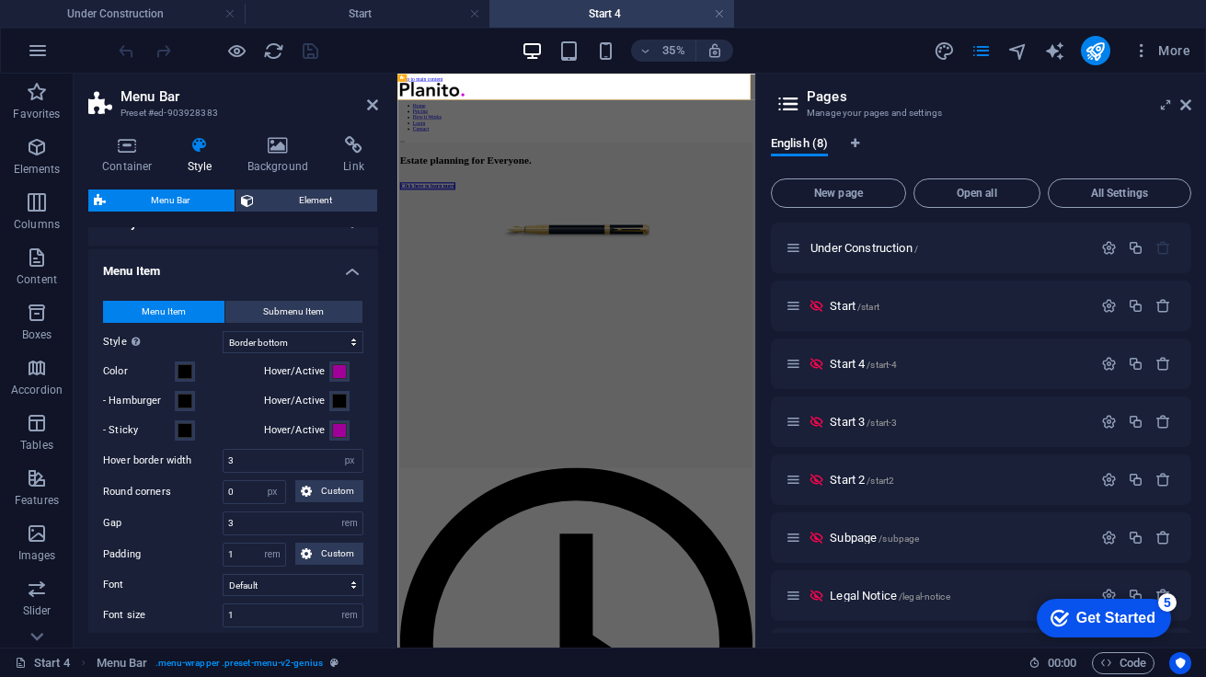
click at [352, 275] on h4 "Menu Item" at bounding box center [233, 265] width 290 height 33
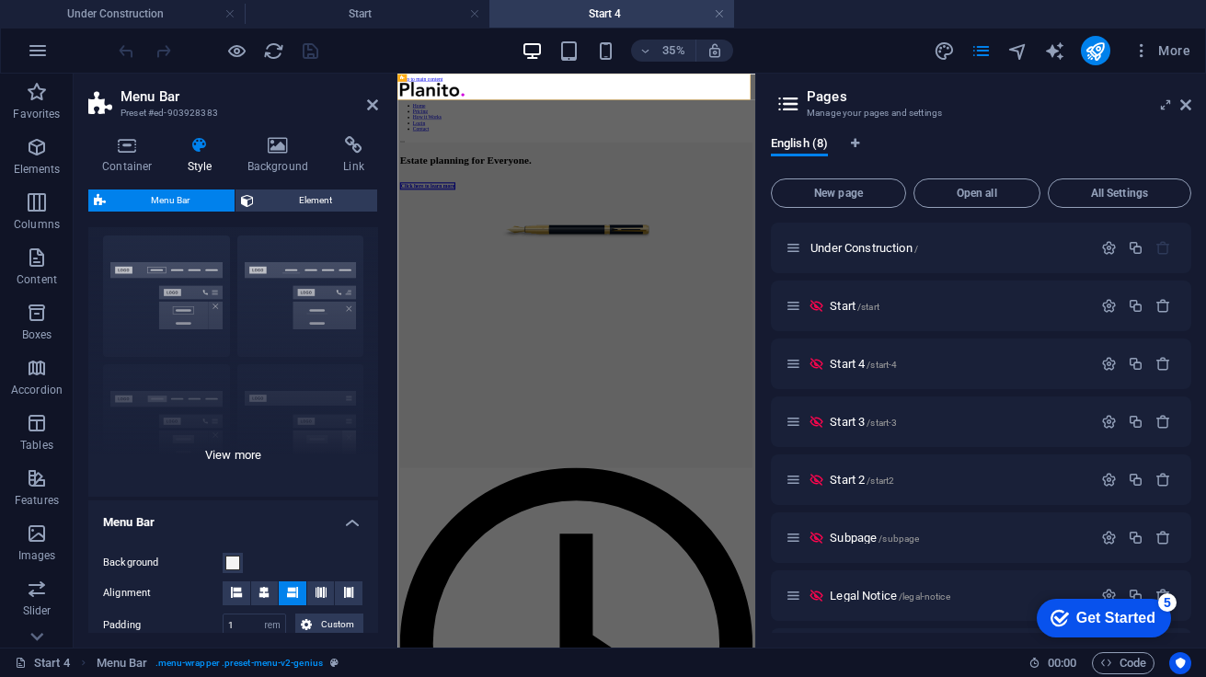
scroll to position [0, 0]
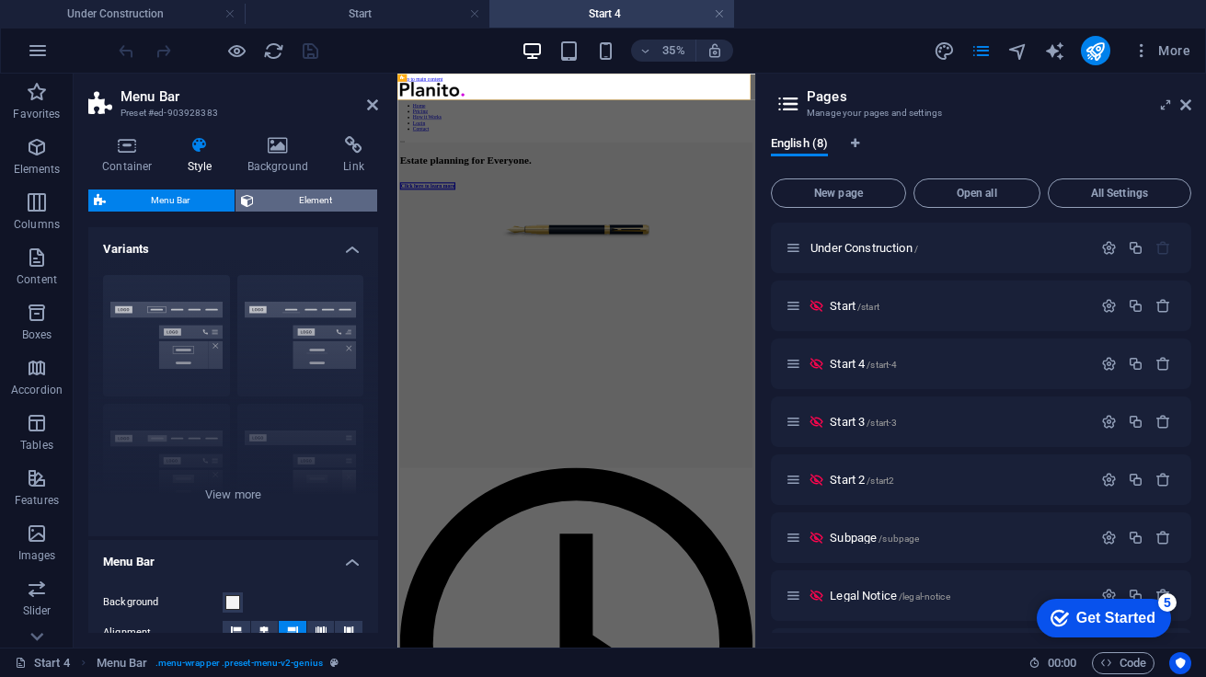
click at [299, 198] on span "Element" at bounding box center [315, 200] width 112 height 22
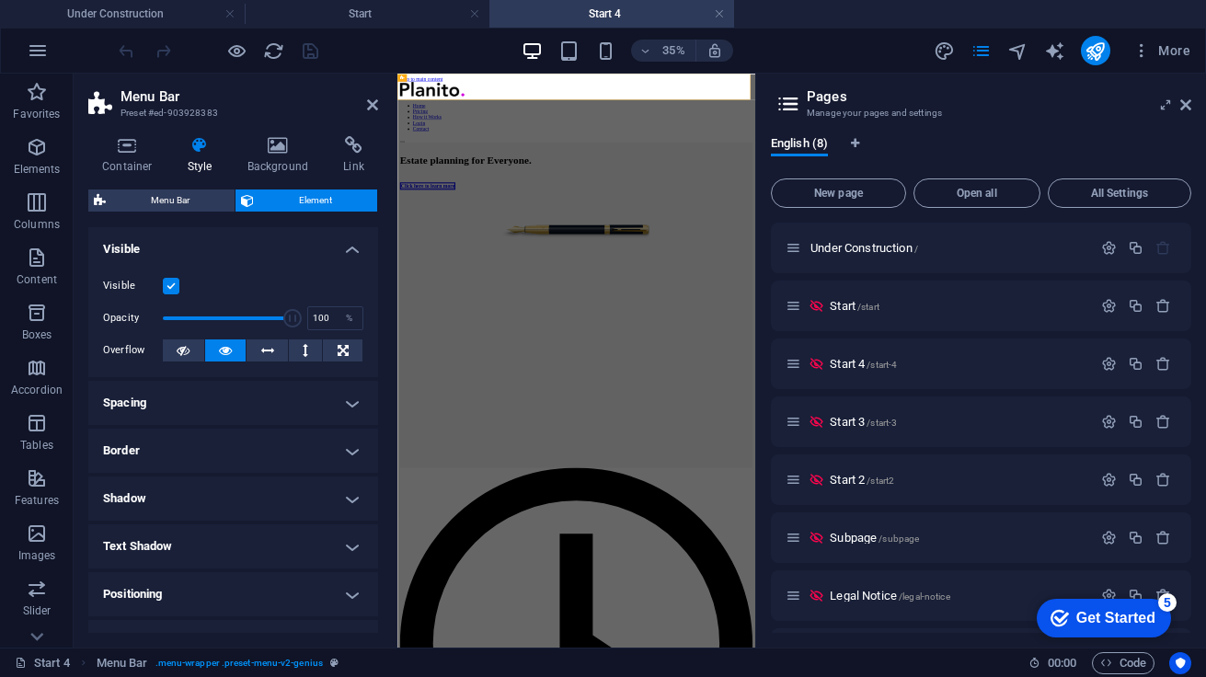
click at [247, 98] on h2 "Menu Bar" at bounding box center [250, 96] width 258 height 17
click at [130, 150] on icon at bounding box center [127, 145] width 78 height 18
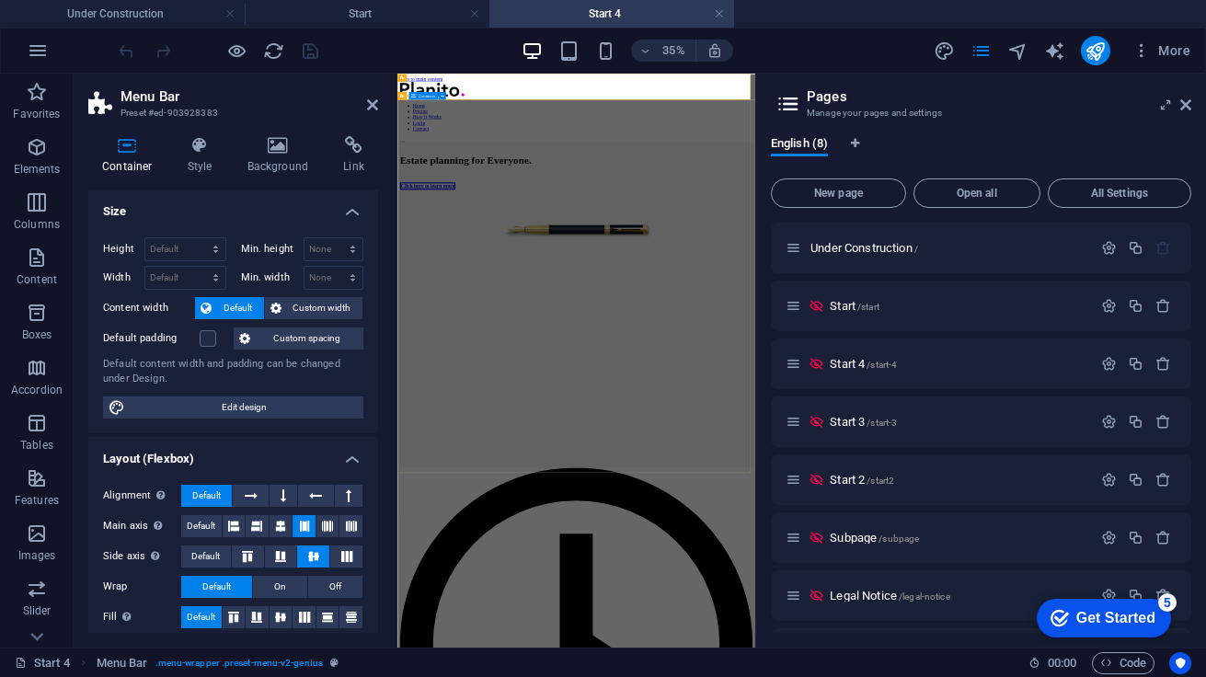
click at [667, 415] on div "Estate planning for Everyone. Click here to learn more" at bounding box center [908, 452] width 1007 height 363
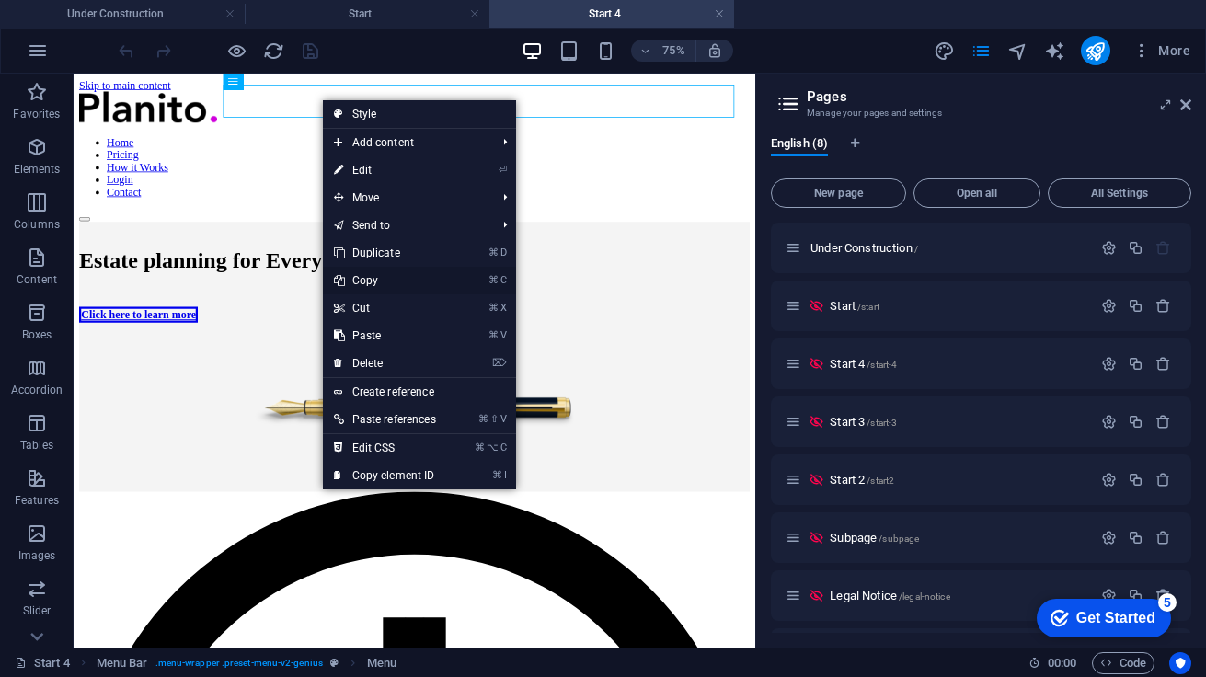
click at [368, 278] on link "⌘ C Copy" at bounding box center [385, 281] width 124 height 28
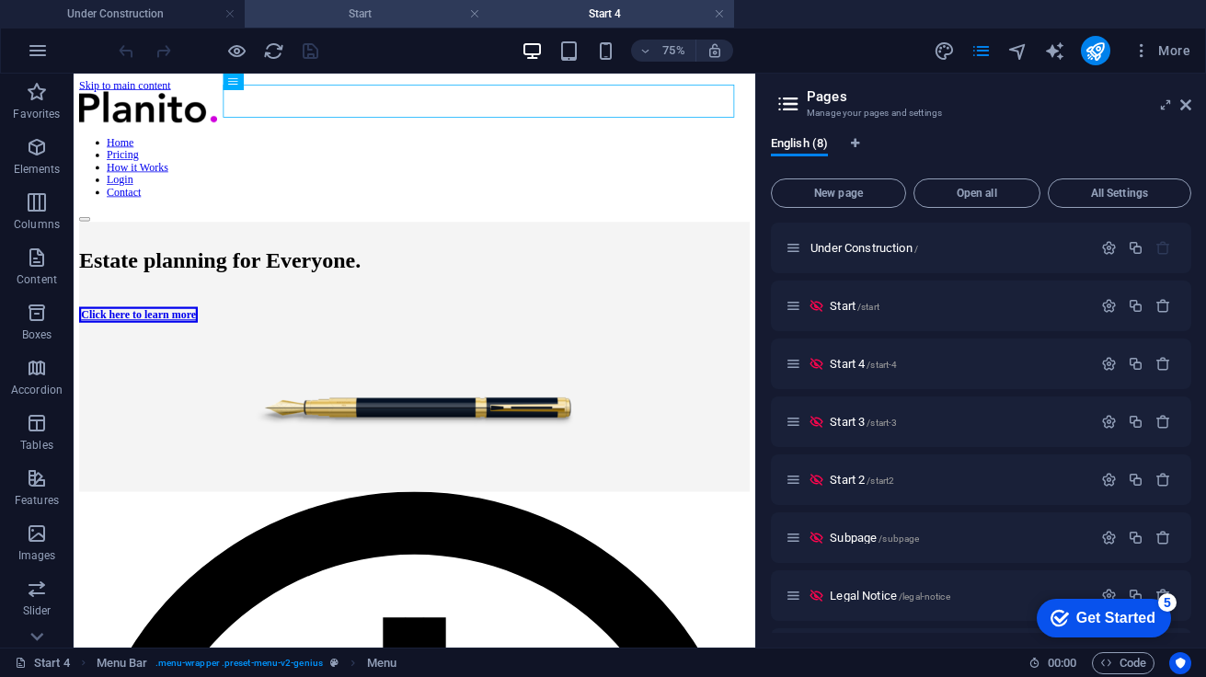
click at [373, 6] on h4 "Start" at bounding box center [367, 14] width 245 height 20
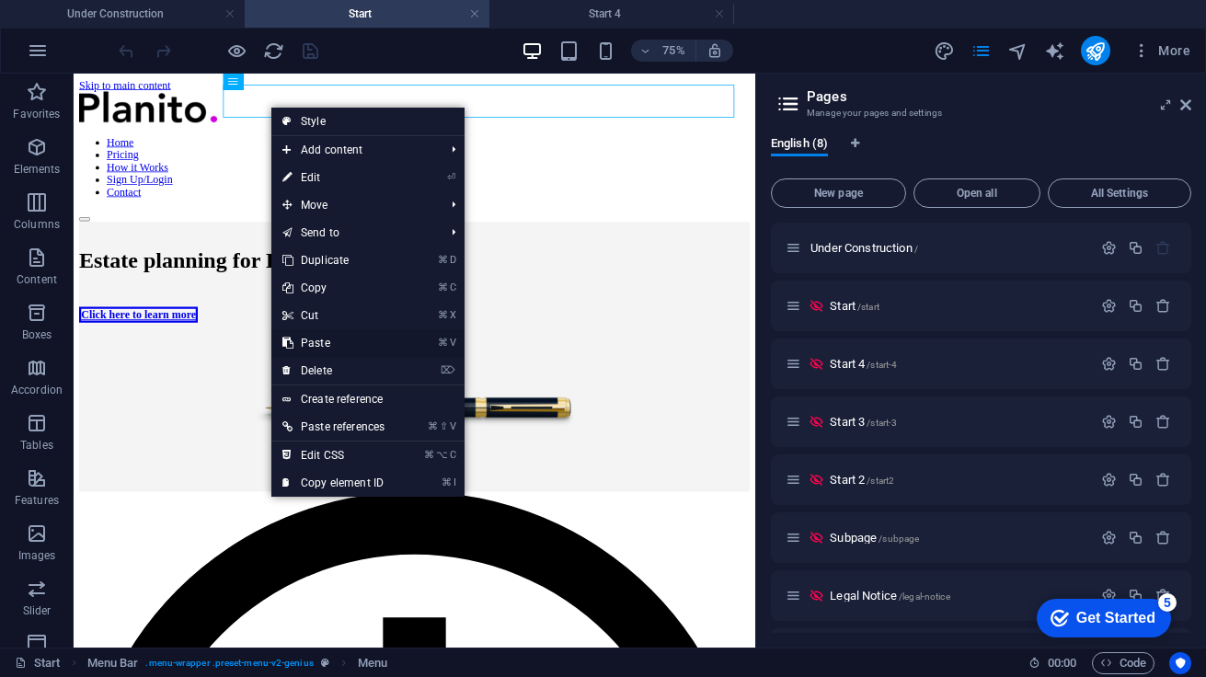
click at [324, 345] on link "⌘ V Paste" at bounding box center [333, 343] width 124 height 28
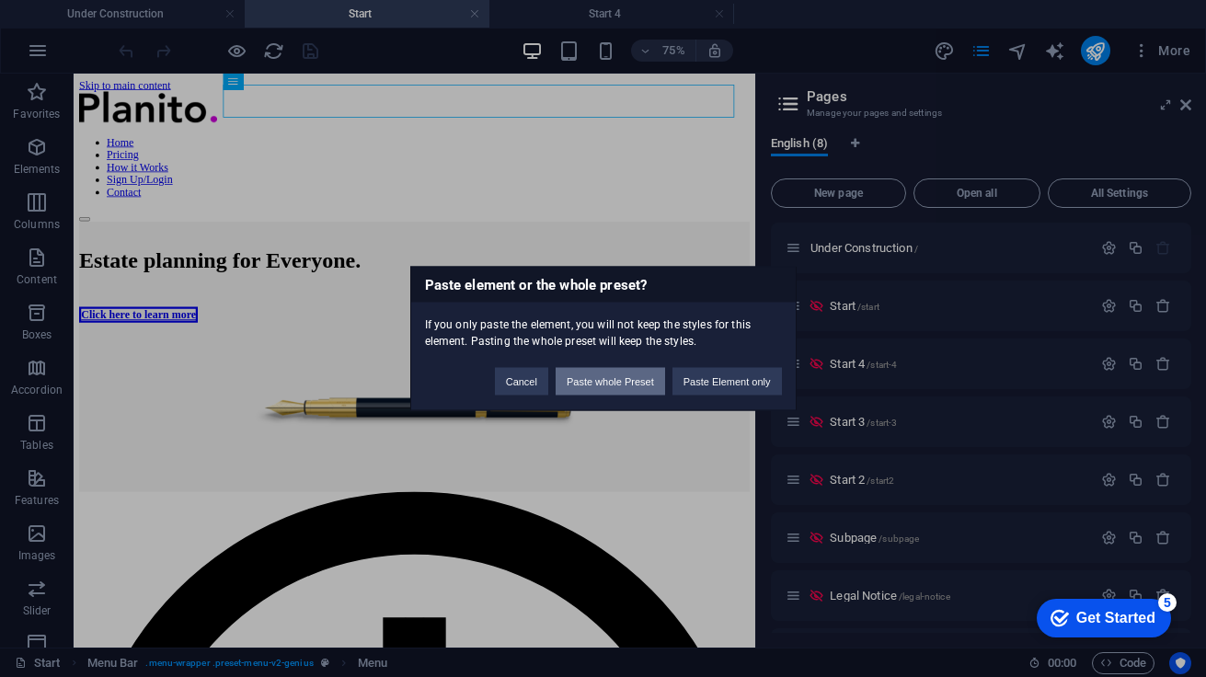
click at [615, 376] on button "Paste whole Preset" at bounding box center [610, 382] width 109 height 28
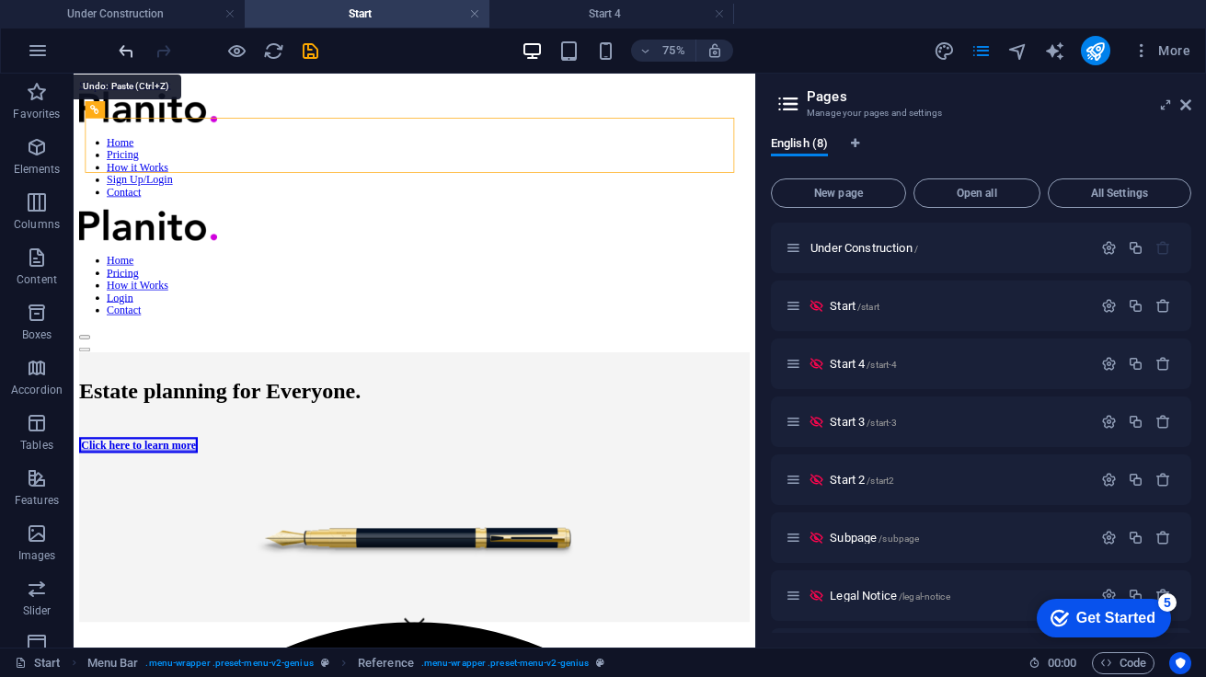
click at [130, 51] on icon "undo" at bounding box center [126, 50] width 21 height 21
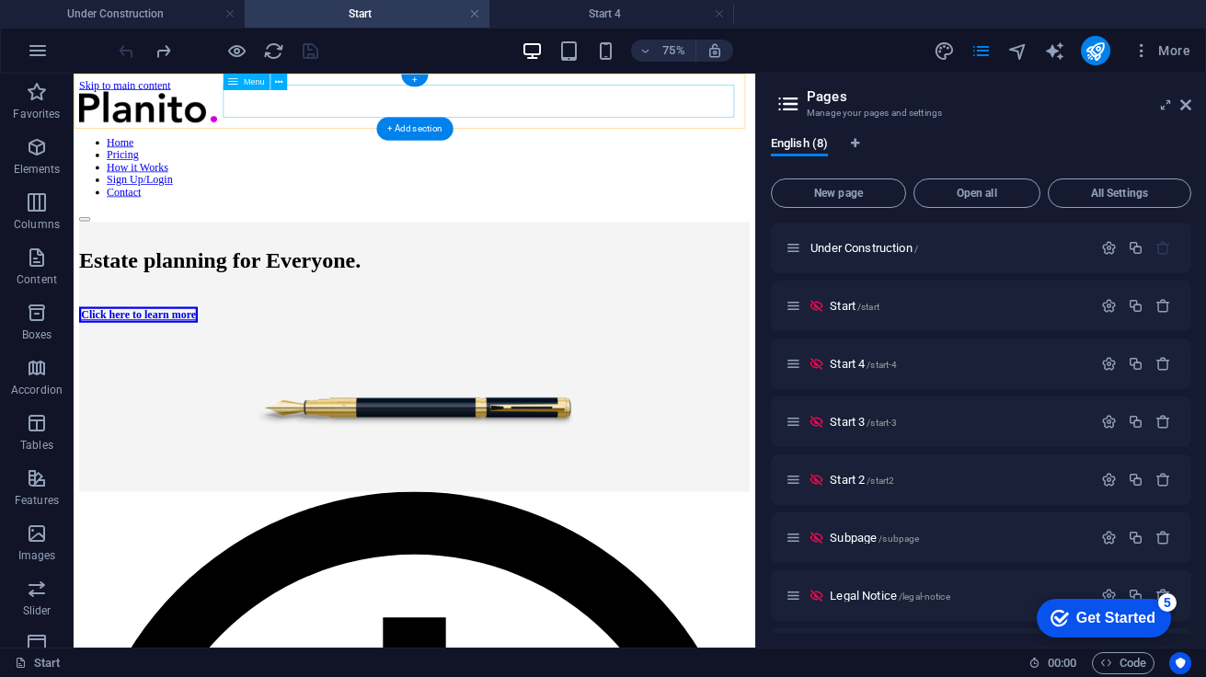
click at [317, 157] on nav "Home Pricing How it Works Sign Up/Login Contact" at bounding box center [528, 198] width 894 height 83
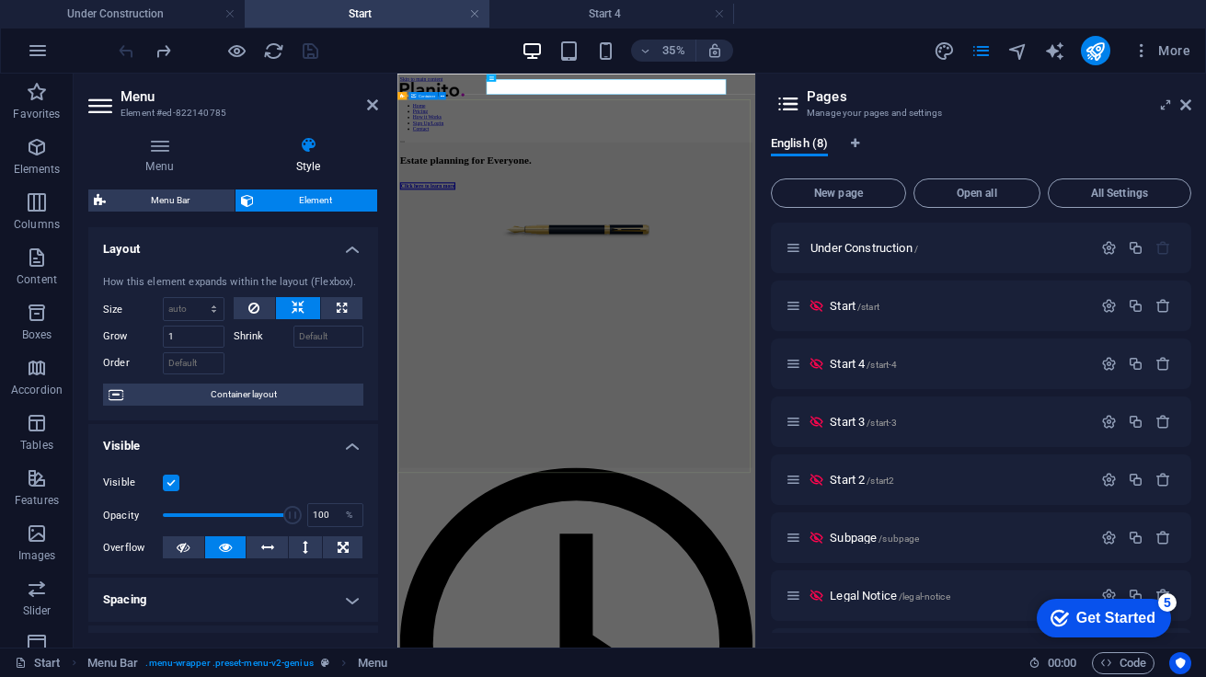
click at [812, 303] on div "Estate planning for Everyone. Click here to learn more" at bounding box center [908, 452] width 1007 height 363
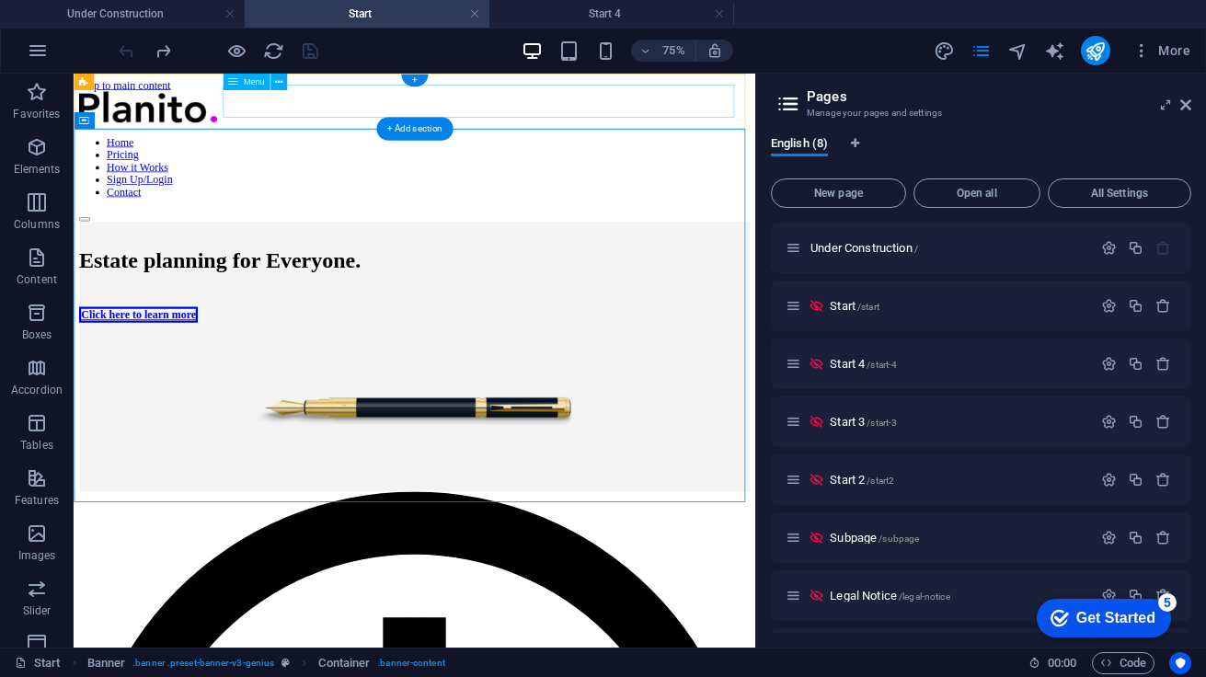
click at [779, 157] on nav "Home Pricing How it Works Sign Up/Login Contact" at bounding box center [528, 198] width 894 height 83
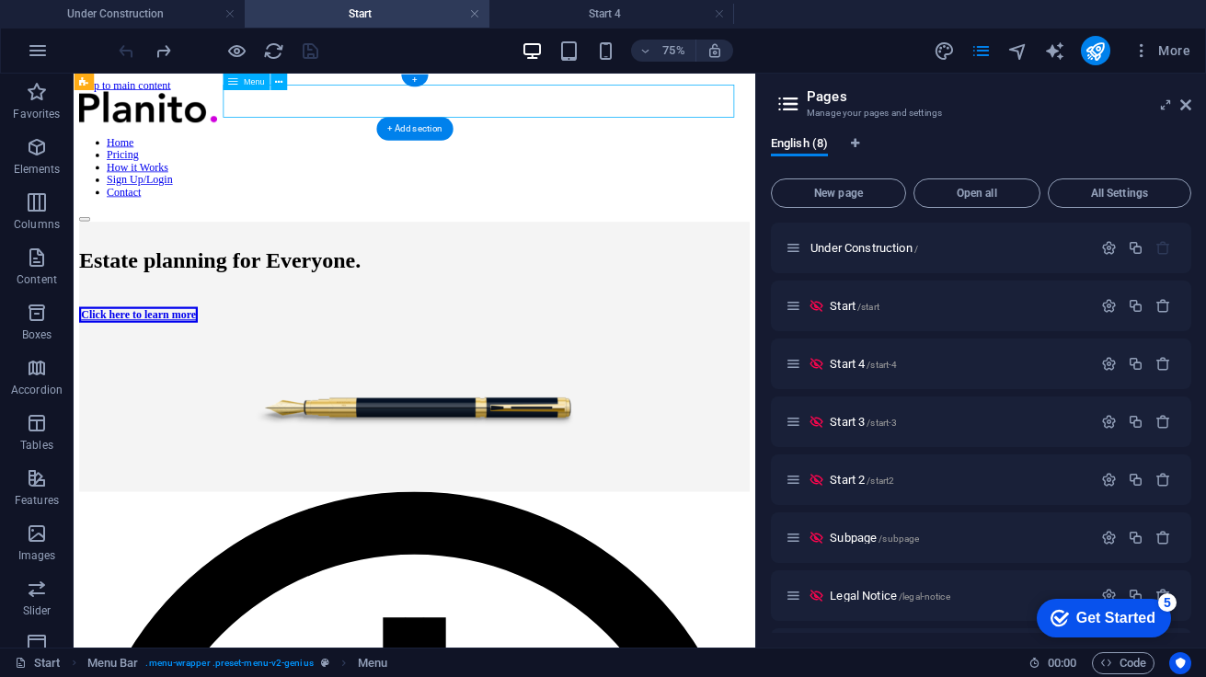
click at [905, 157] on nav "Home Pricing How it Works Sign Up/Login Contact" at bounding box center [528, 198] width 894 height 83
click at [729, 157] on nav "Home Pricing How it Works Sign Up/Login Contact" at bounding box center [528, 198] width 894 height 83
click at [625, 157] on nav "Home Pricing How it Works Sign Up/Login Contact" at bounding box center [528, 198] width 894 height 83
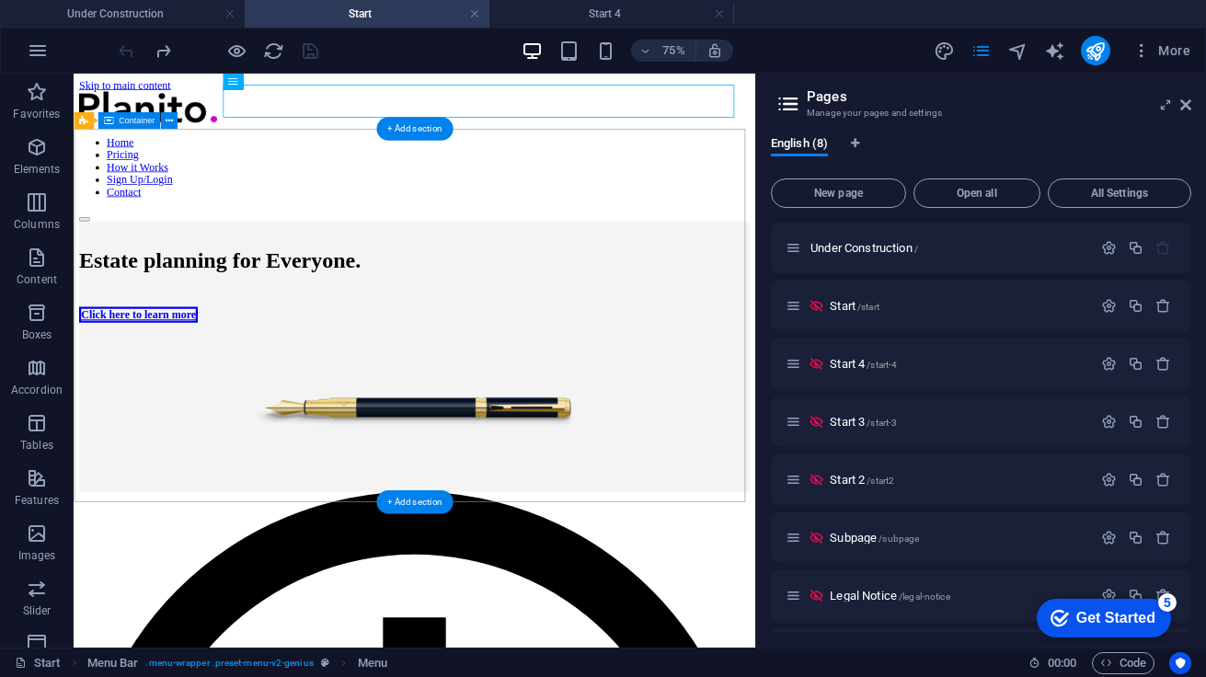
click at [592, 271] on div "Estate planning for Everyone. Click here to learn more" at bounding box center [528, 452] width 894 height 363
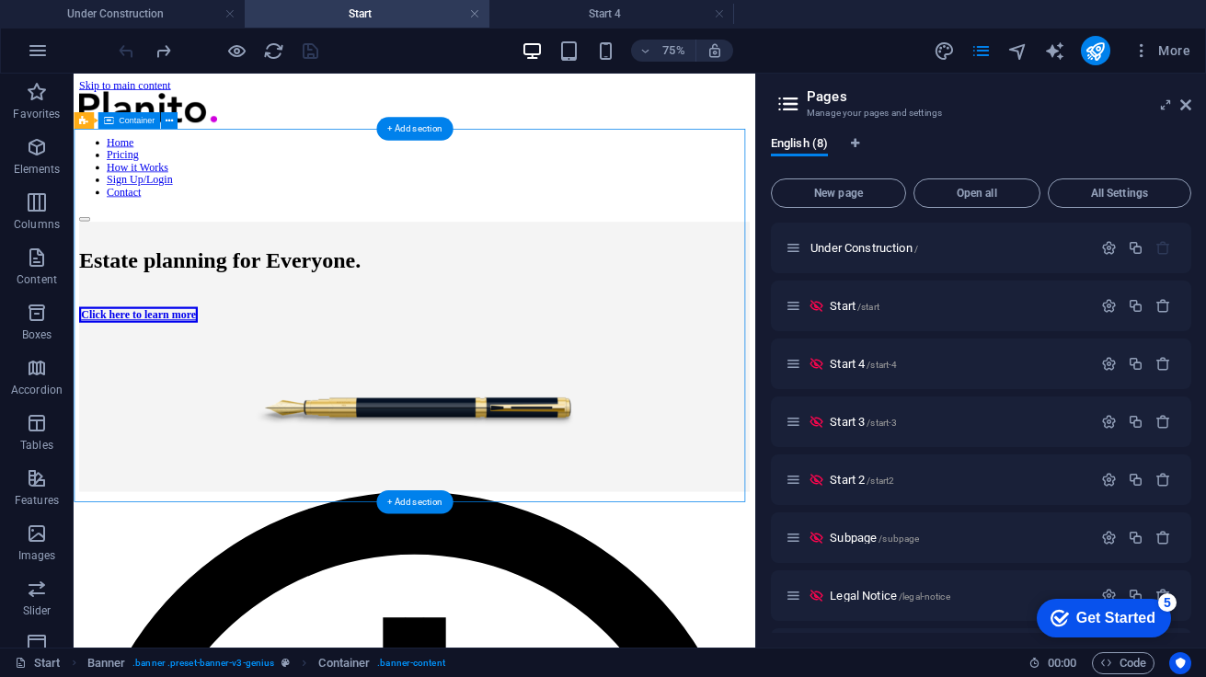
click at [383, 271] on div "Estate planning for Everyone. Click here to learn more" at bounding box center [528, 452] width 894 height 363
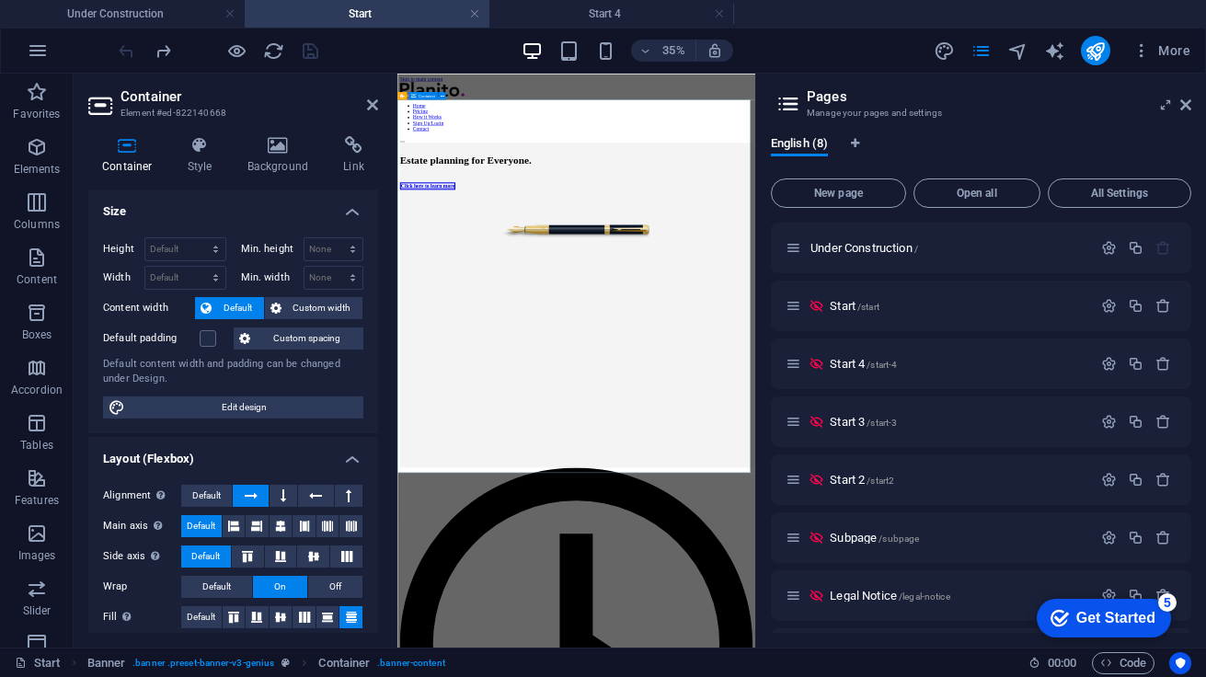
click at [671, 403] on div "Estate planning for Everyone. Click here to learn more" at bounding box center [908, 452] width 1007 height 363
click at [740, 433] on div "Estate planning for Everyone. Click here to learn more" at bounding box center [908, 452] width 1007 height 363
click at [741, 433] on div "Estate planning for Everyone. Click here to learn more" at bounding box center [908, 452] width 1007 height 363
click at [372, 106] on icon at bounding box center [372, 105] width 11 height 15
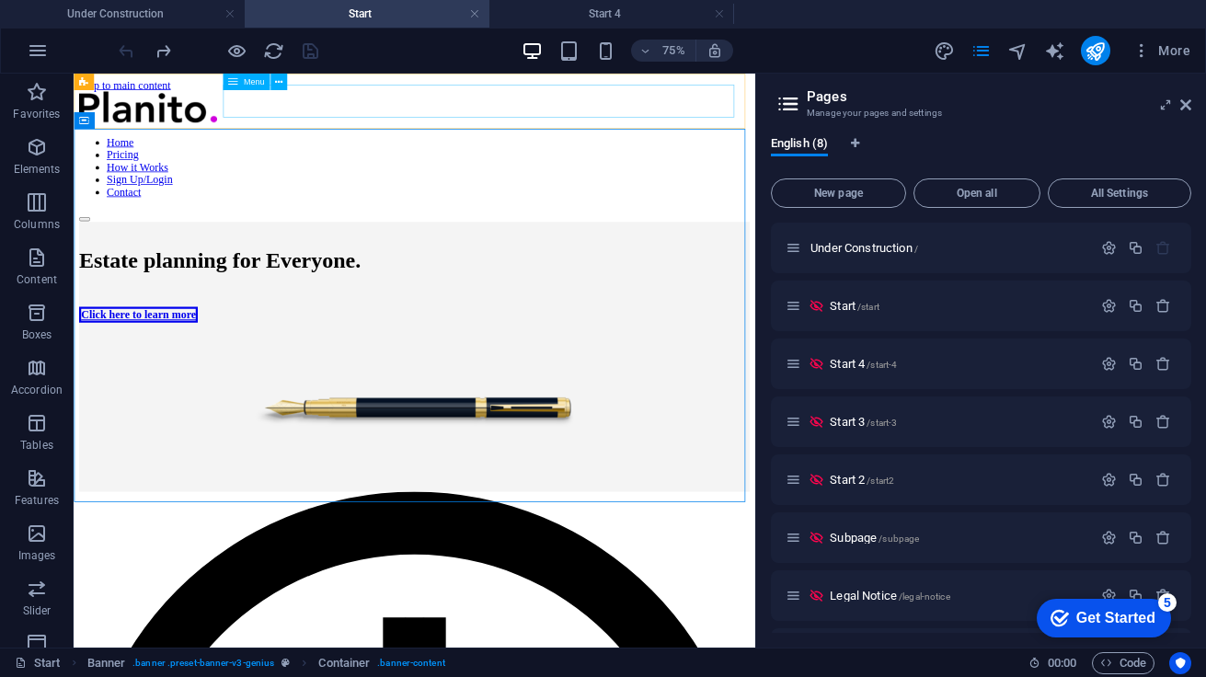
click at [250, 81] on span "Menu" at bounding box center [254, 82] width 21 height 8
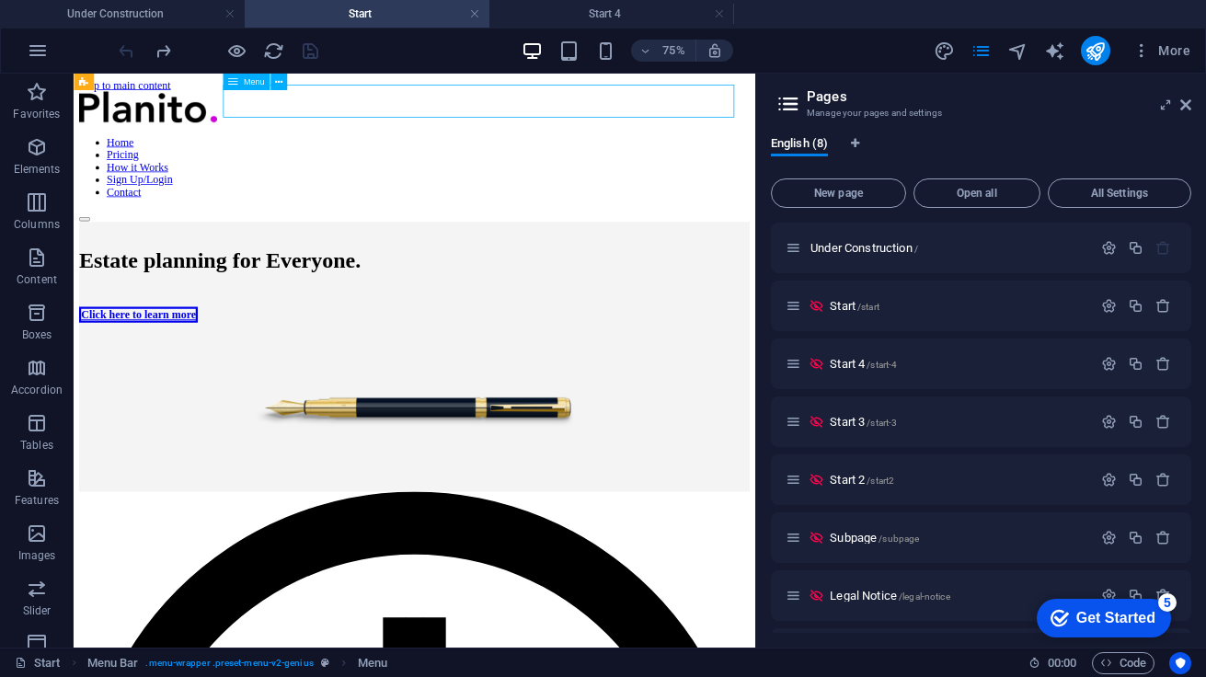
click at [226, 81] on div "Menu" at bounding box center [246, 82] width 47 height 17
click at [242, 81] on div "Menu" at bounding box center [246, 82] width 47 height 17
click at [260, 81] on span "Menu" at bounding box center [254, 82] width 21 height 8
click at [277, 81] on icon at bounding box center [278, 82] width 7 height 15
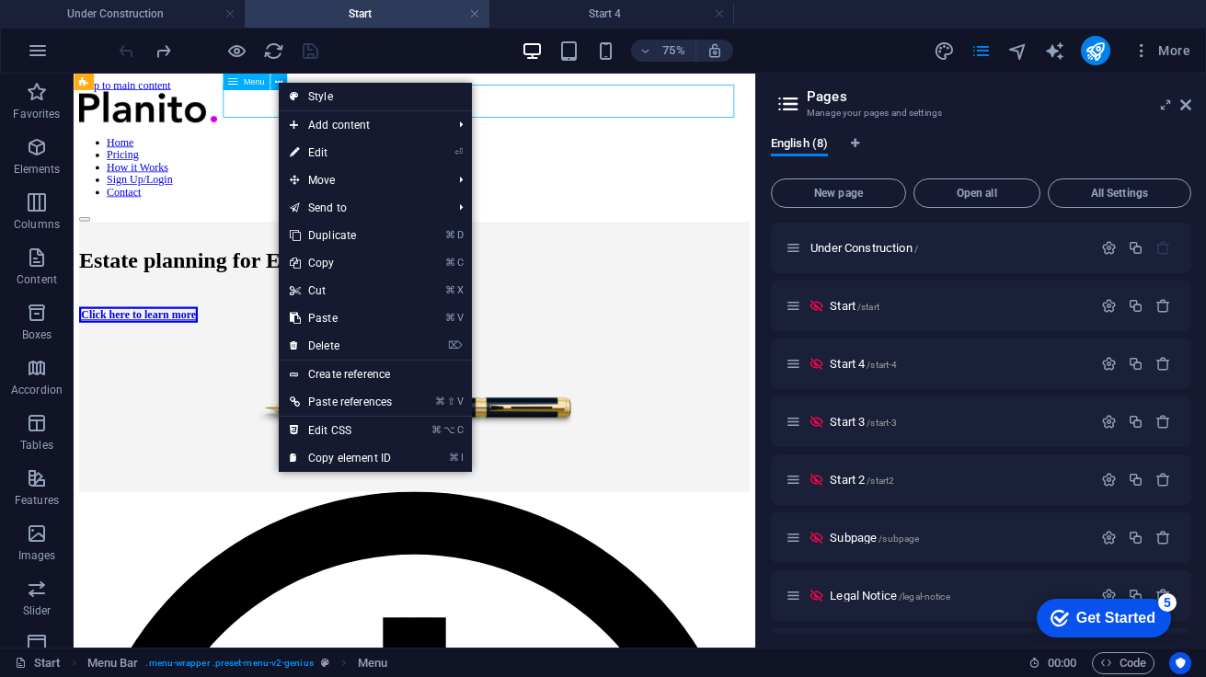
click at [247, 83] on span "Menu" at bounding box center [254, 82] width 21 height 8
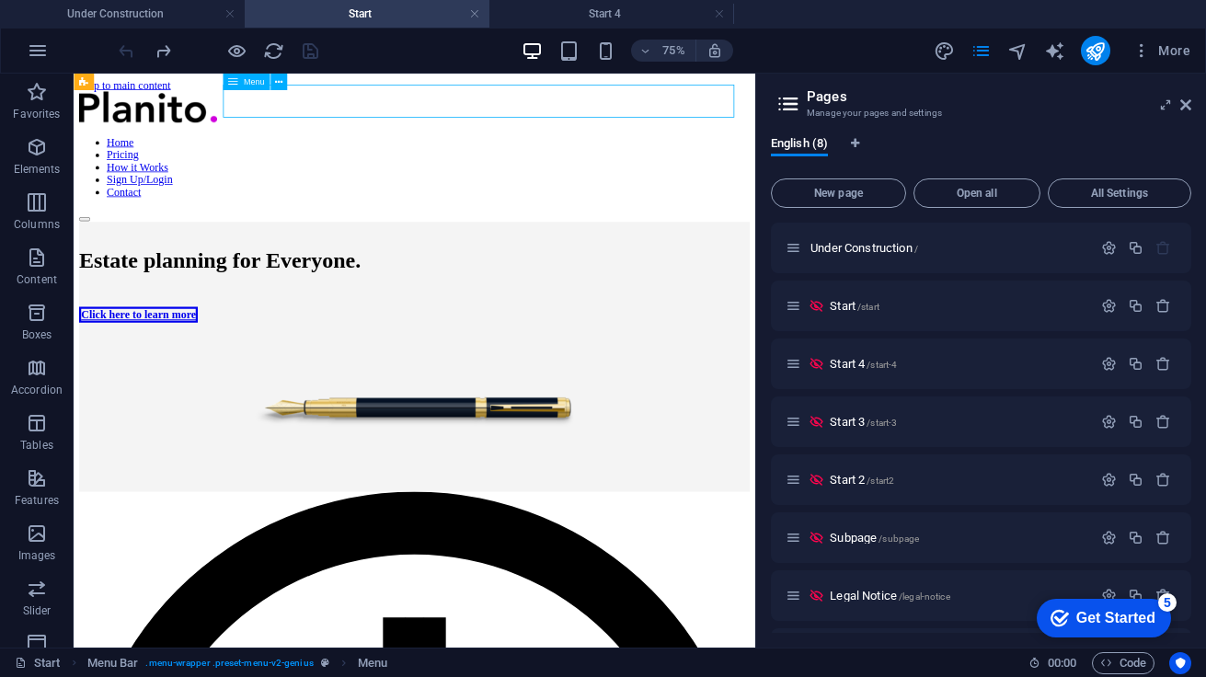
click at [247, 83] on span "Menu" at bounding box center [254, 82] width 21 height 8
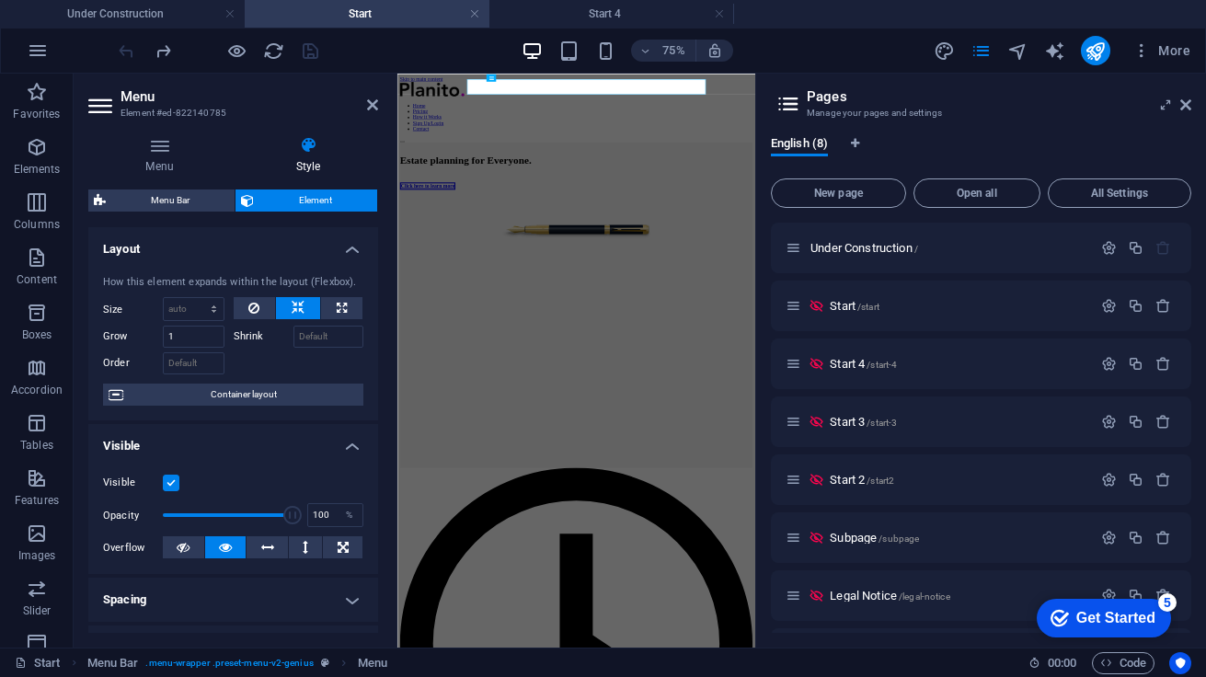
click at [247, 83] on header "Menu Element #ed-822140785" at bounding box center [233, 98] width 290 height 48
click at [174, 158] on h4 "Menu" at bounding box center [163, 155] width 150 height 39
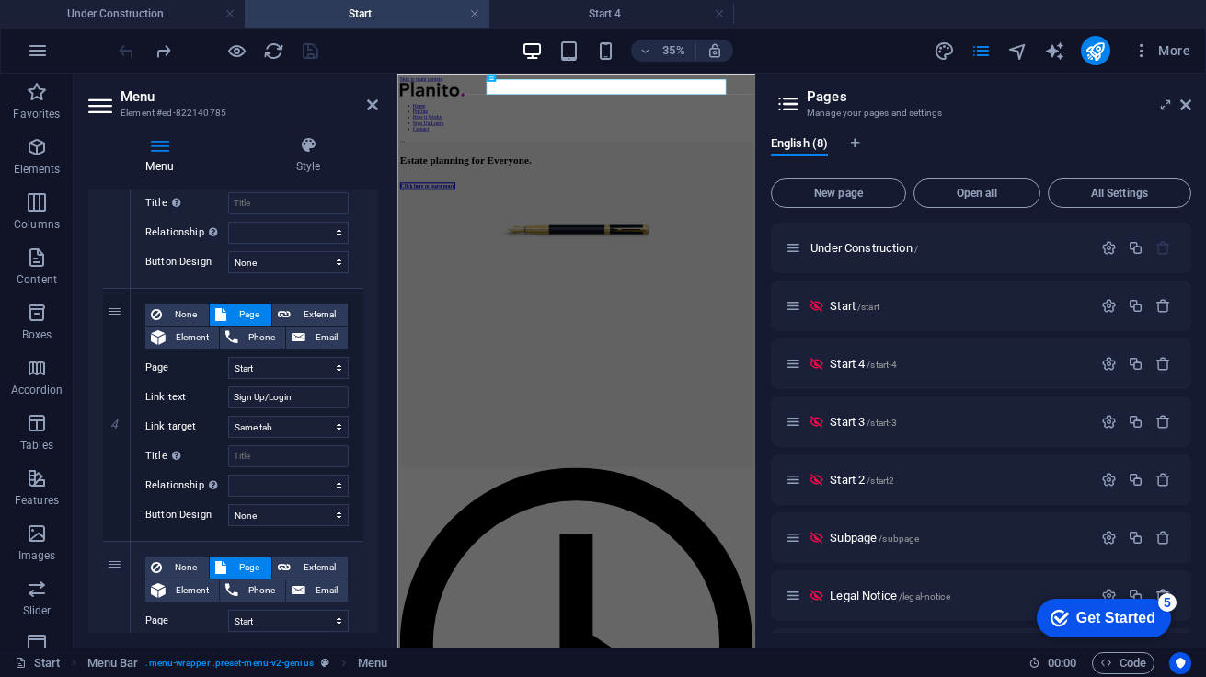
scroll to position [917, 0]
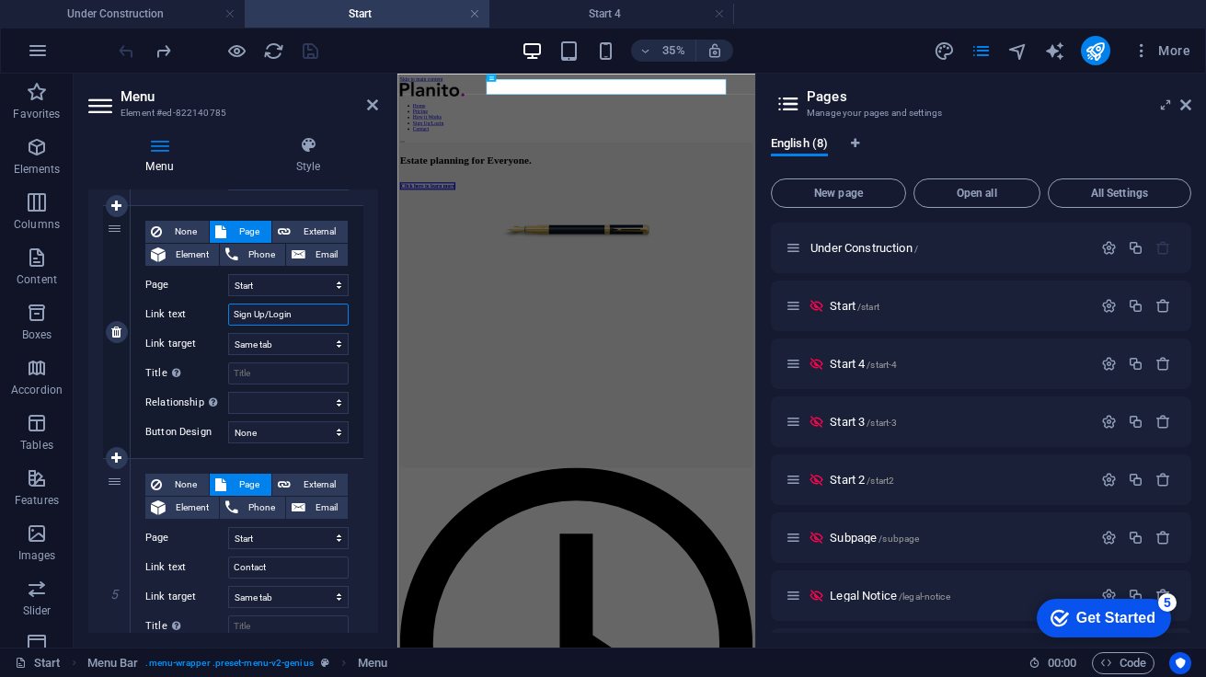
click at [270, 313] on input "Sign Up/Login" at bounding box center [288, 315] width 121 height 22
type input "Sign Up Login"
select select
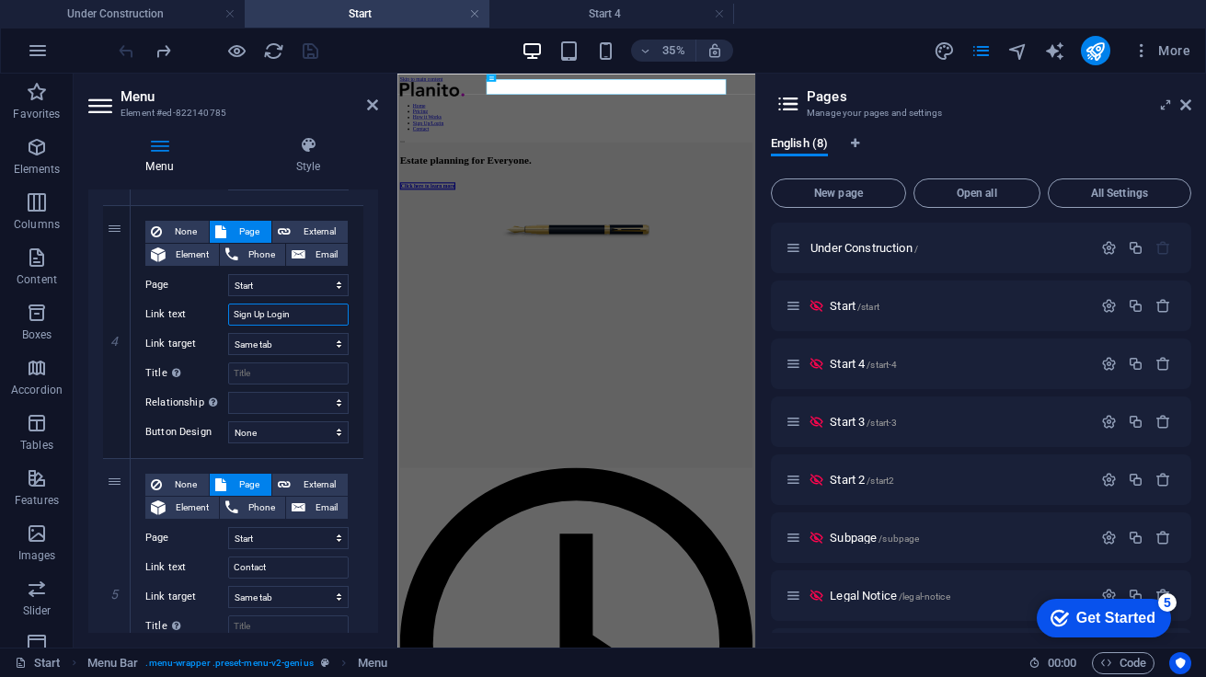
select select
type input "Login"
select select
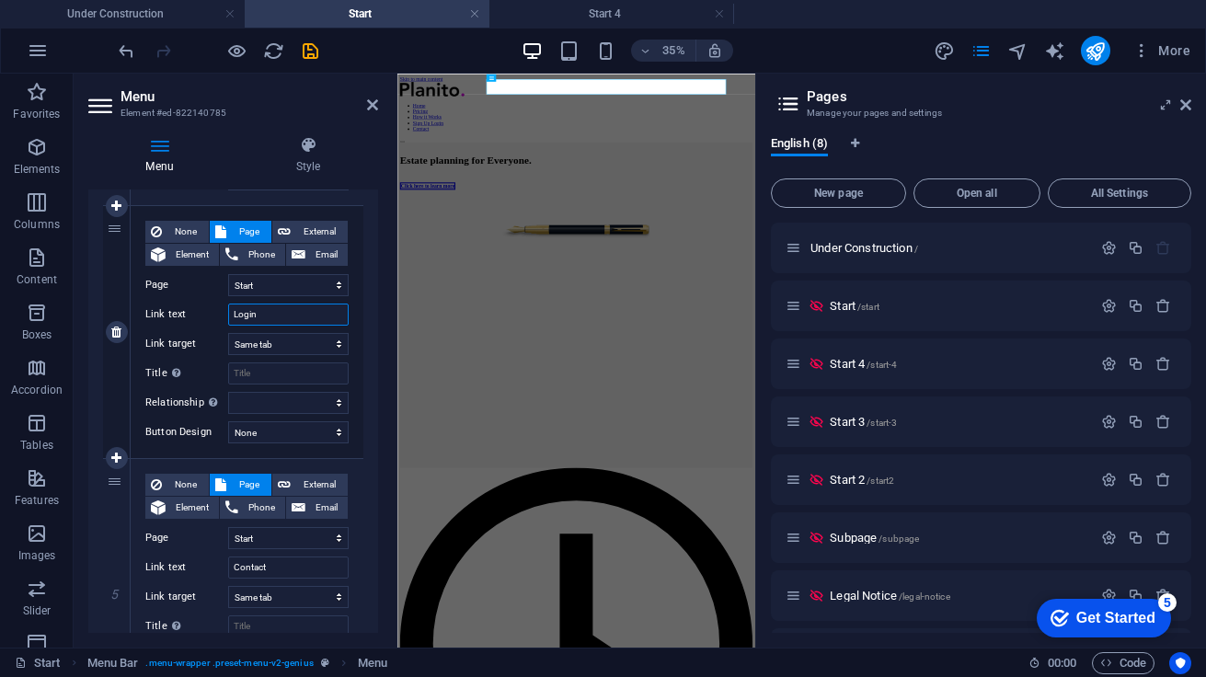
select select
type input "Login"
click at [310, 52] on icon "save" at bounding box center [310, 50] width 21 height 21
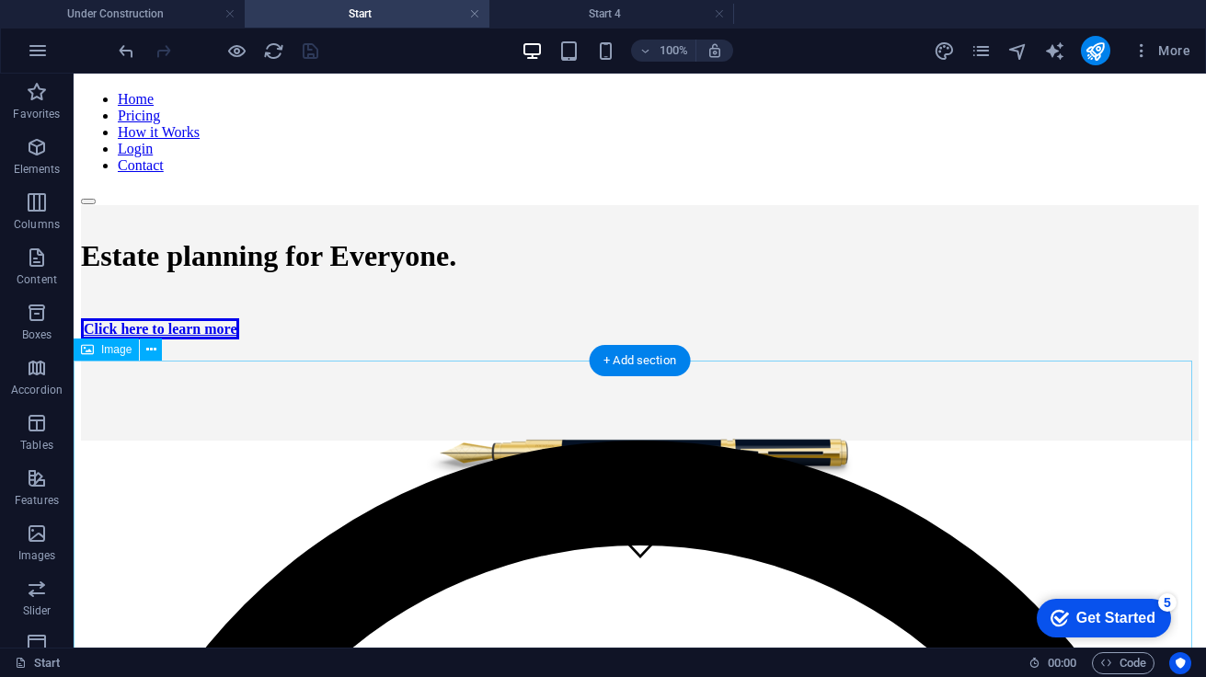
scroll to position [0, 0]
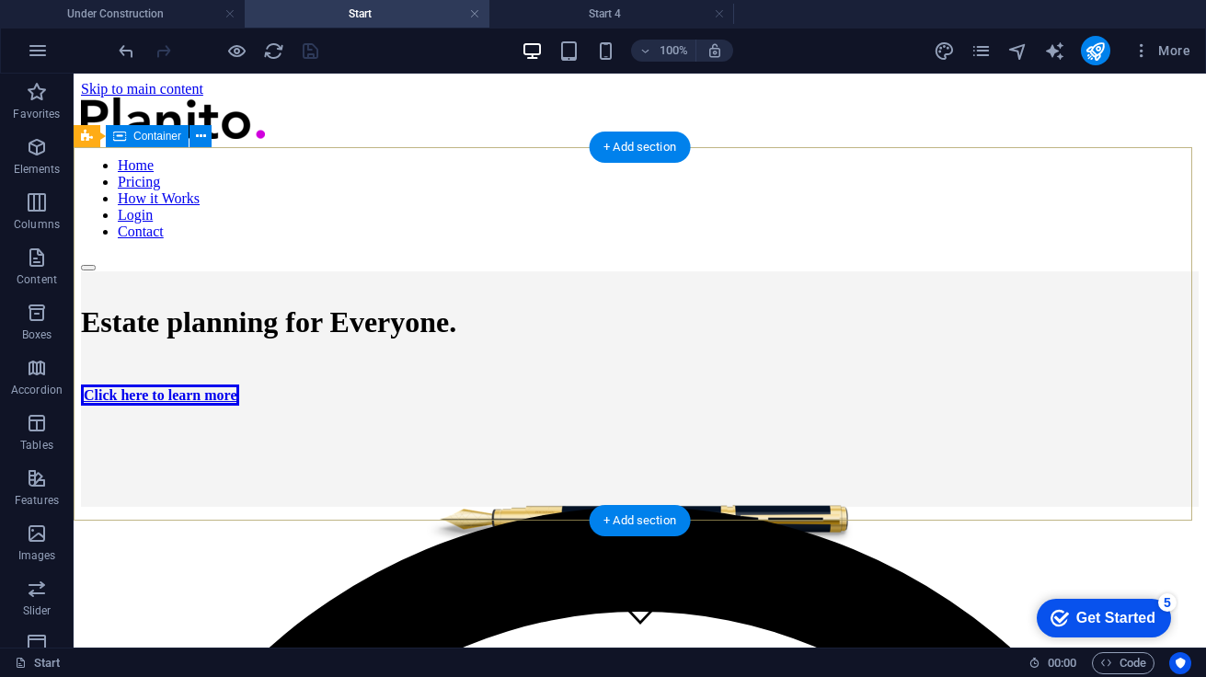
click at [1129, 271] on div "Estate planning for Everyone. Click here to learn more" at bounding box center [640, 452] width 1118 height 363
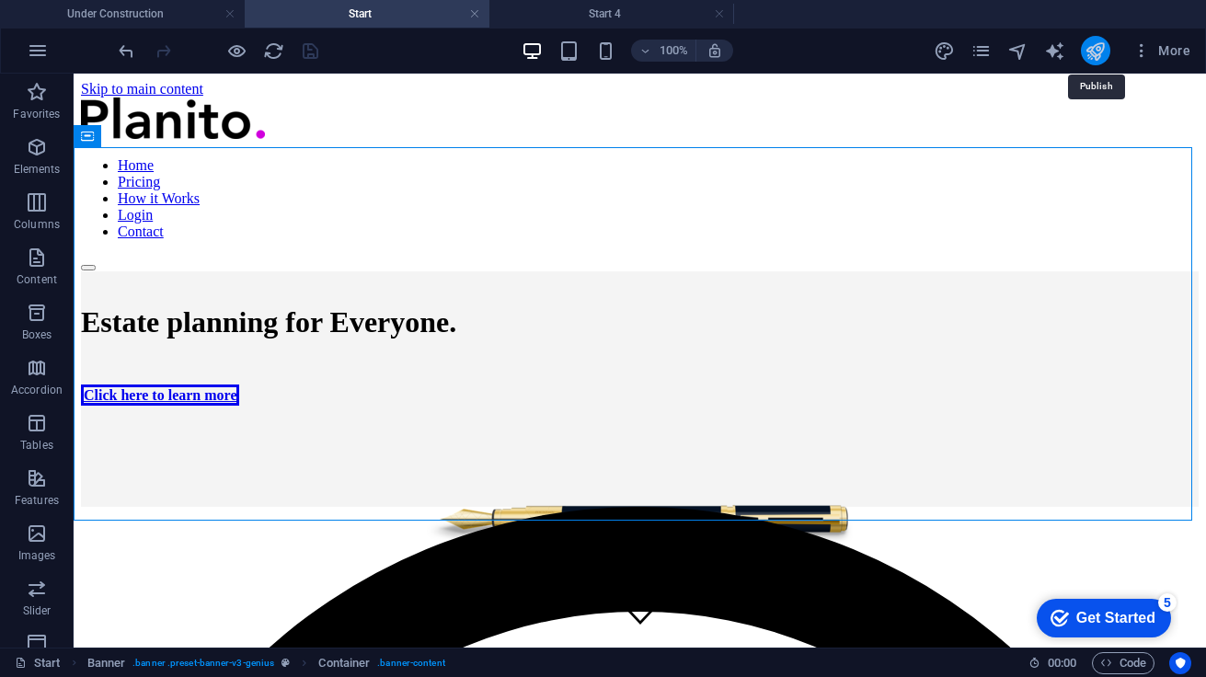
click at [1102, 50] on icon "publish" at bounding box center [1095, 50] width 21 height 21
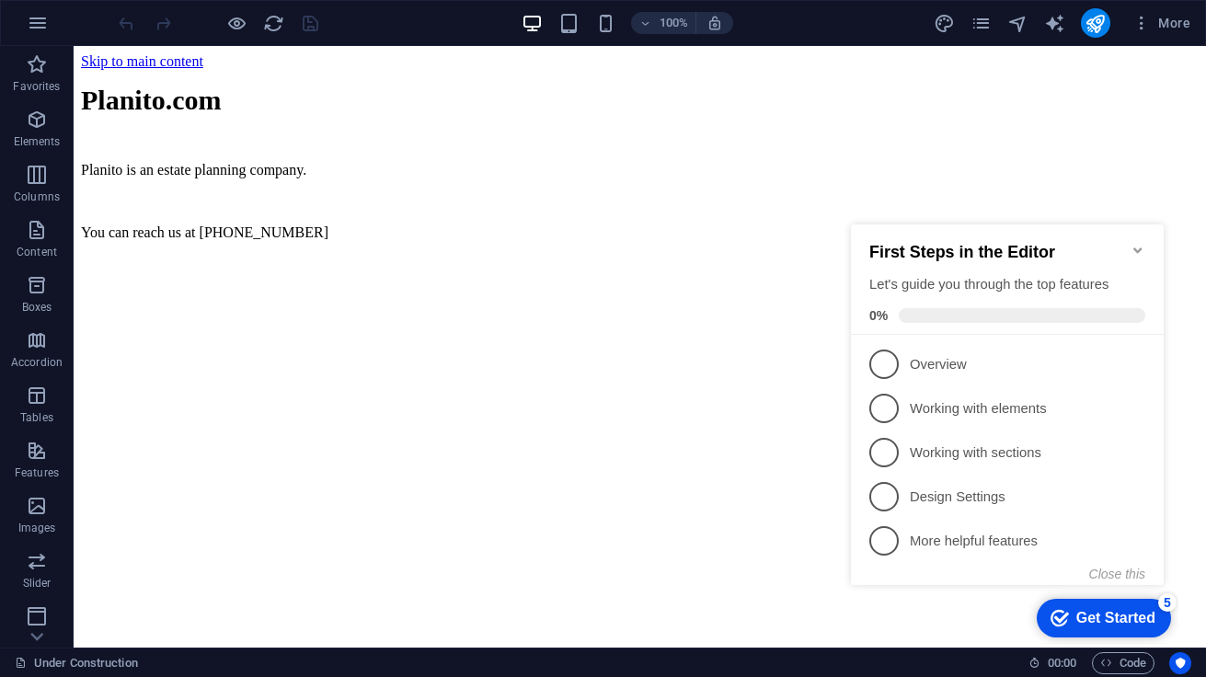
click at [1135, 247] on icon "Minimize checklist" at bounding box center [1137, 250] width 8 height 6
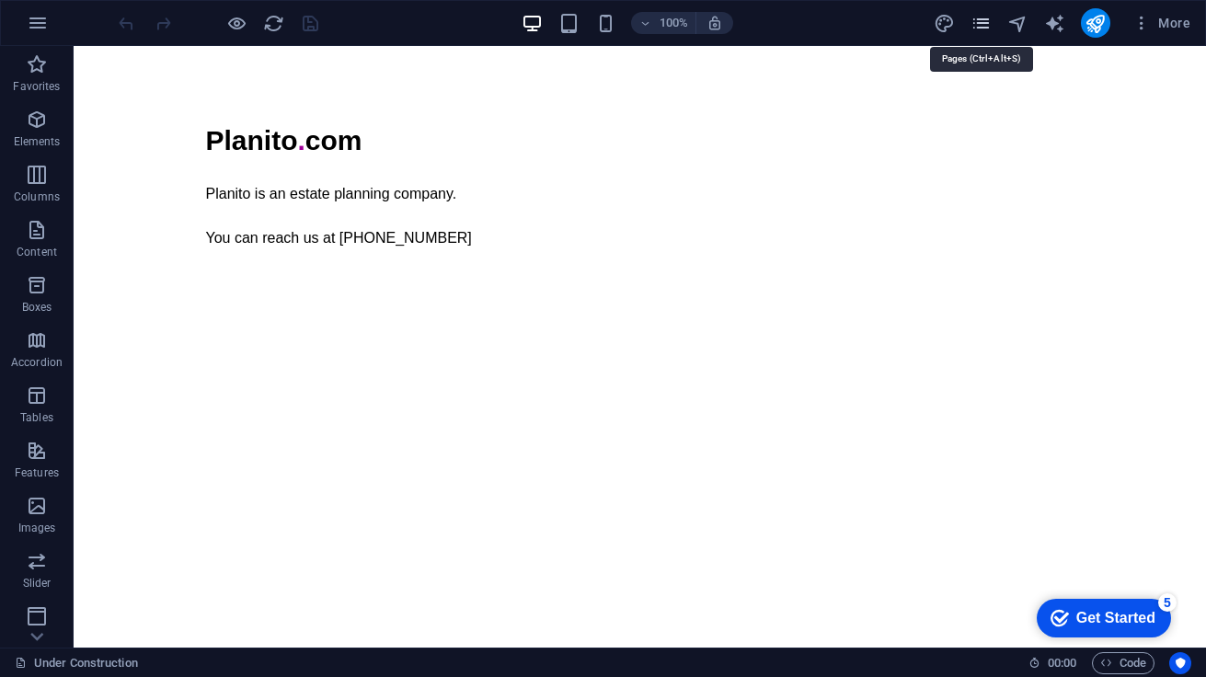
click at [988, 28] on icon "pages" at bounding box center [980, 23] width 21 height 21
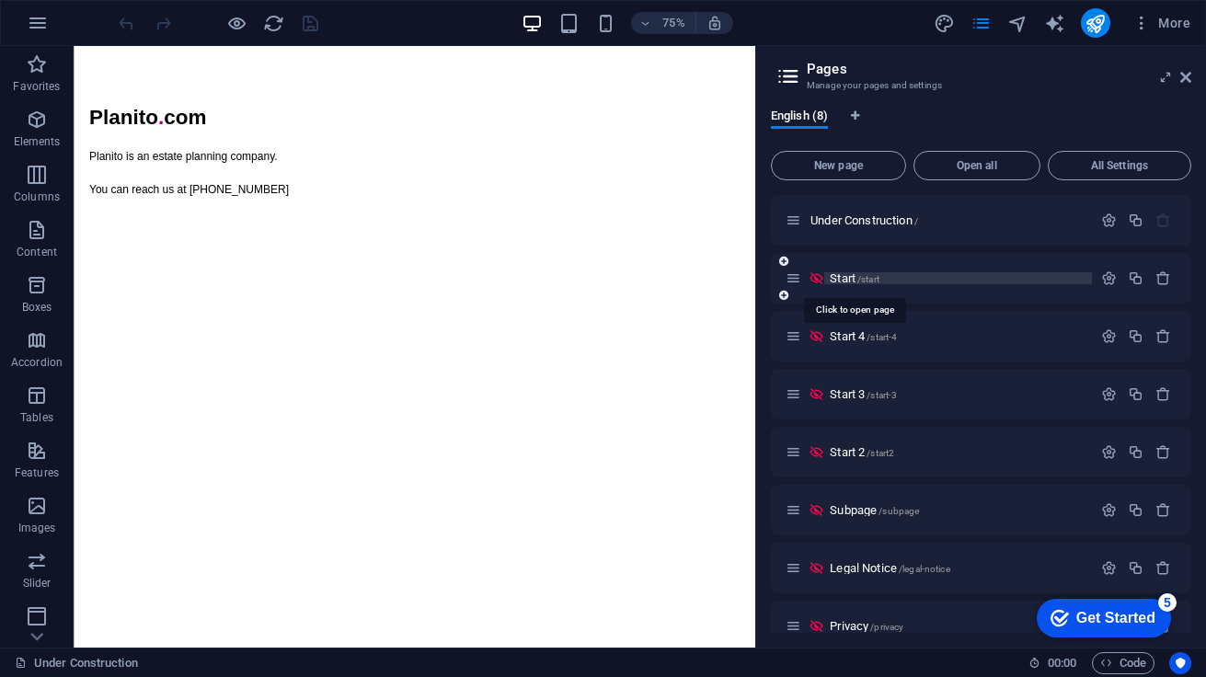
click at [856, 276] on span "Start /start" at bounding box center [855, 278] width 50 height 14
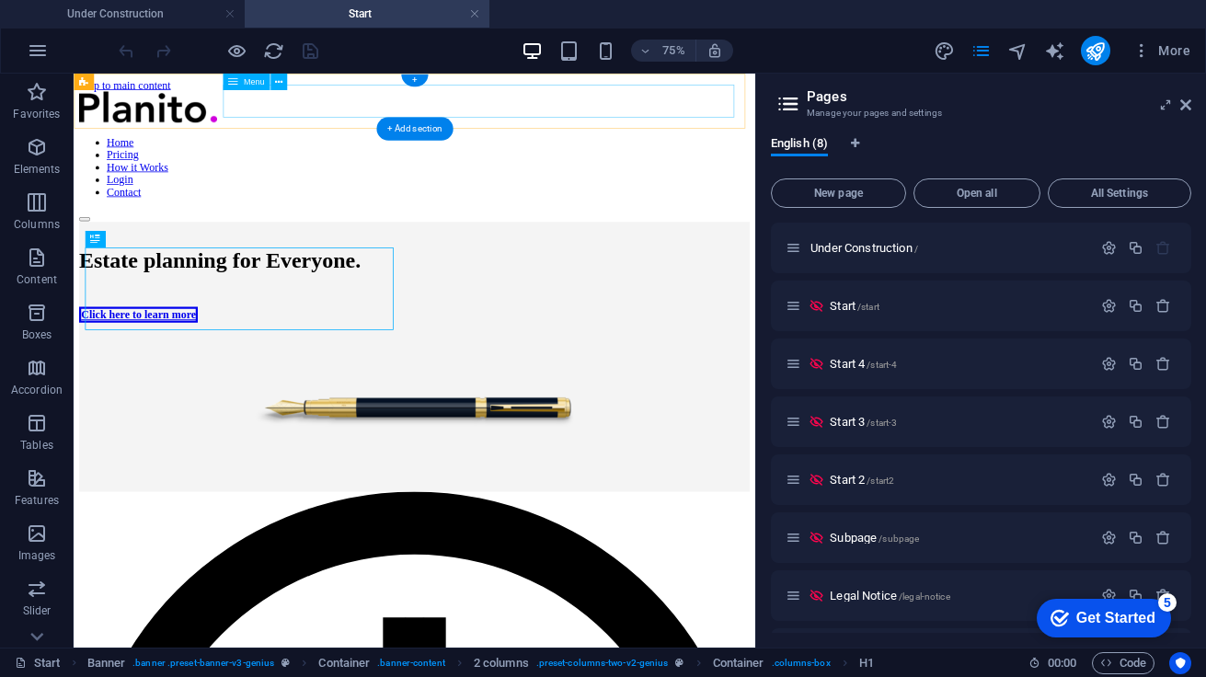
click at [377, 157] on nav "Home Pricing How it Works Login Contact" at bounding box center [528, 198] width 894 height 83
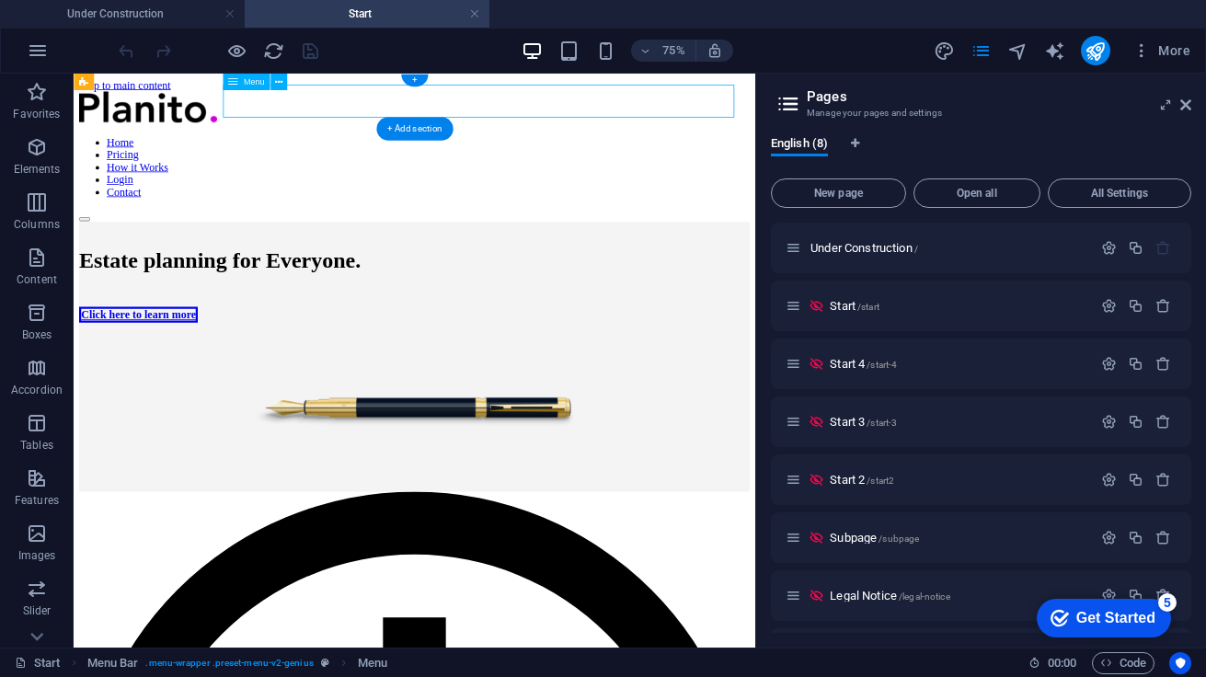
click at [377, 157] on nav "Home Pricing How it Works Login Contact" at bounding box center [528, 198] width 894 height 83
select select "1"
select select
select select "1"
select select
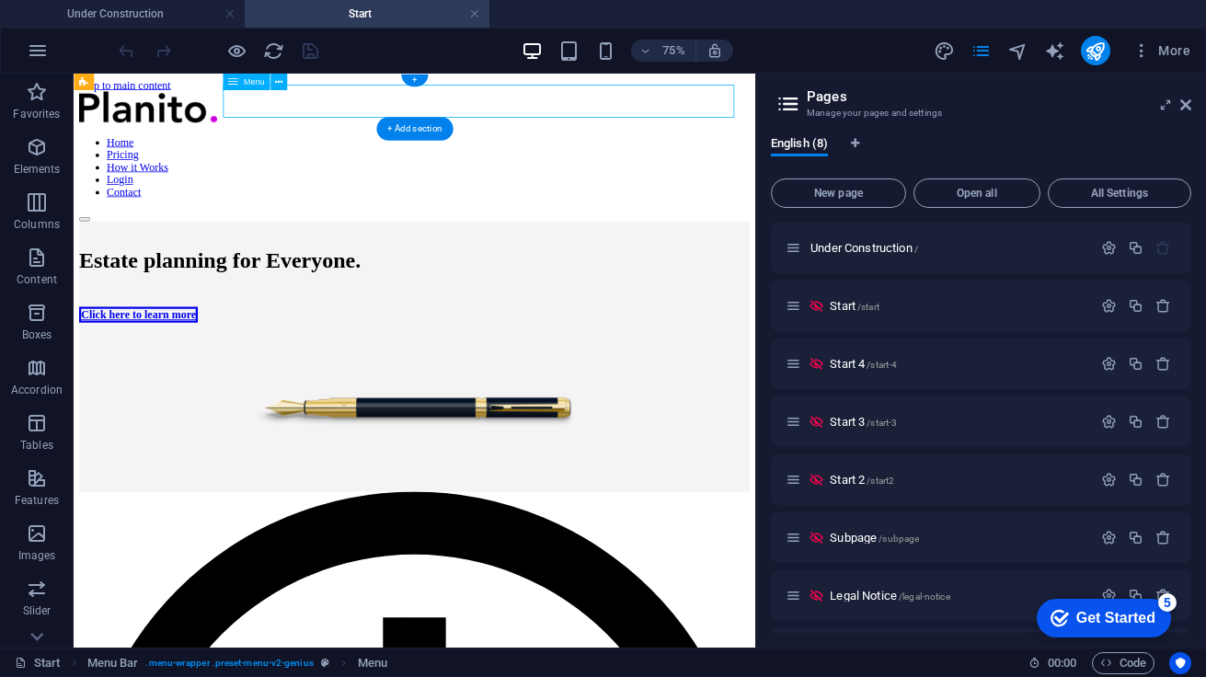
select select "1"
select select
select select "1"
select select
select select "1"
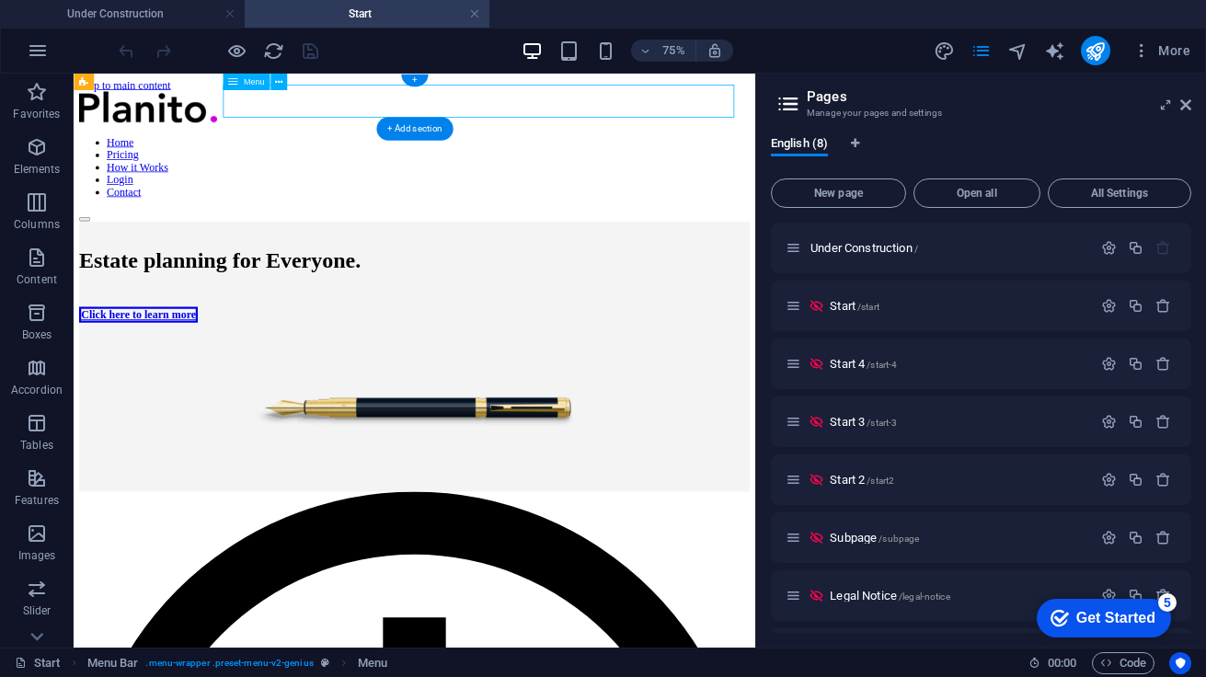
select select
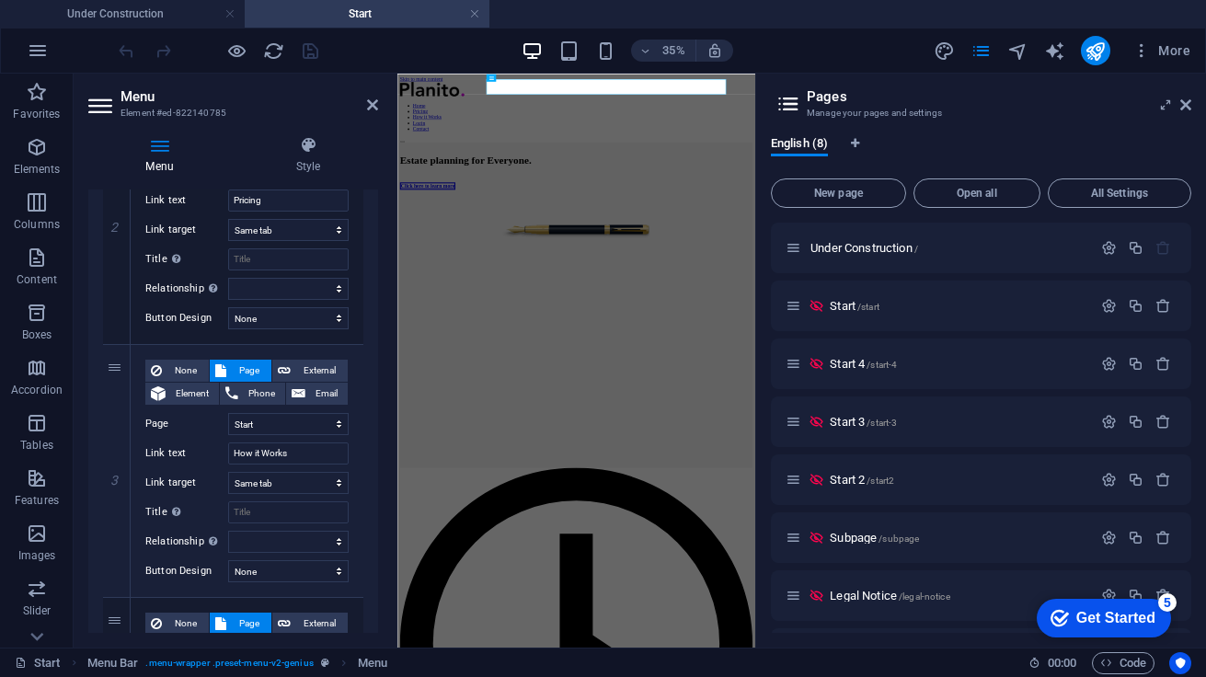
scroll to position [833, 0]
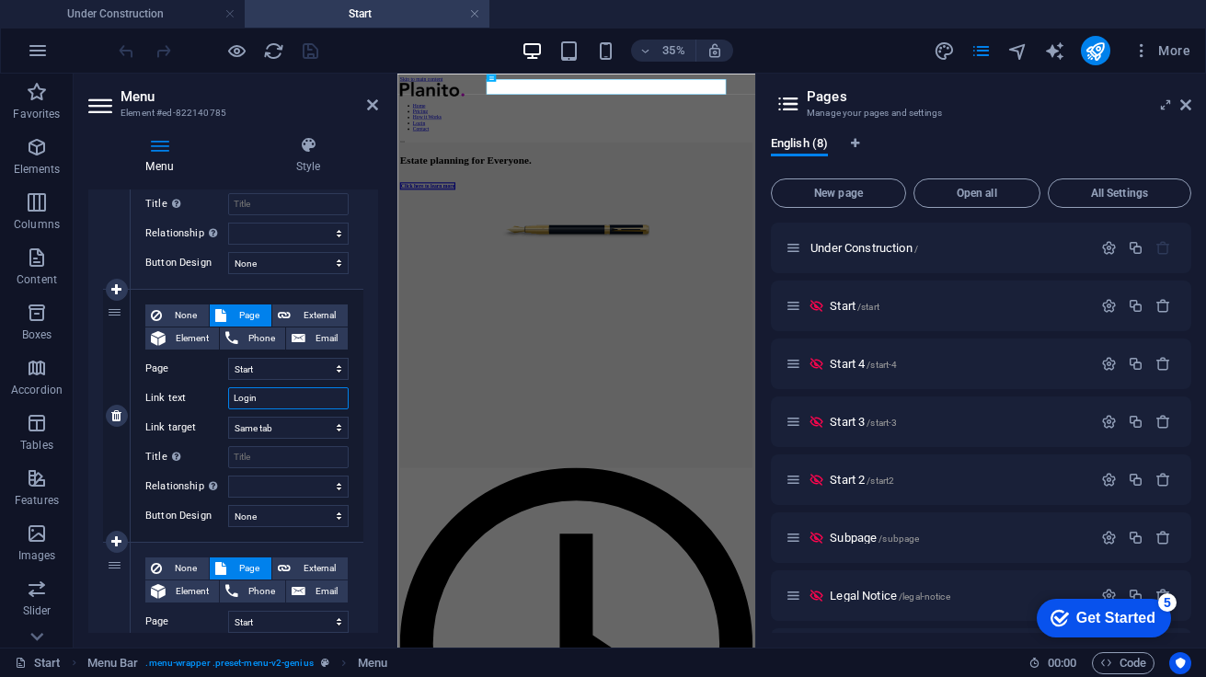
click at [264, 396] on input "Login" at bounding box center [288, 398] width 121 height 22
type input "Logi"
select select
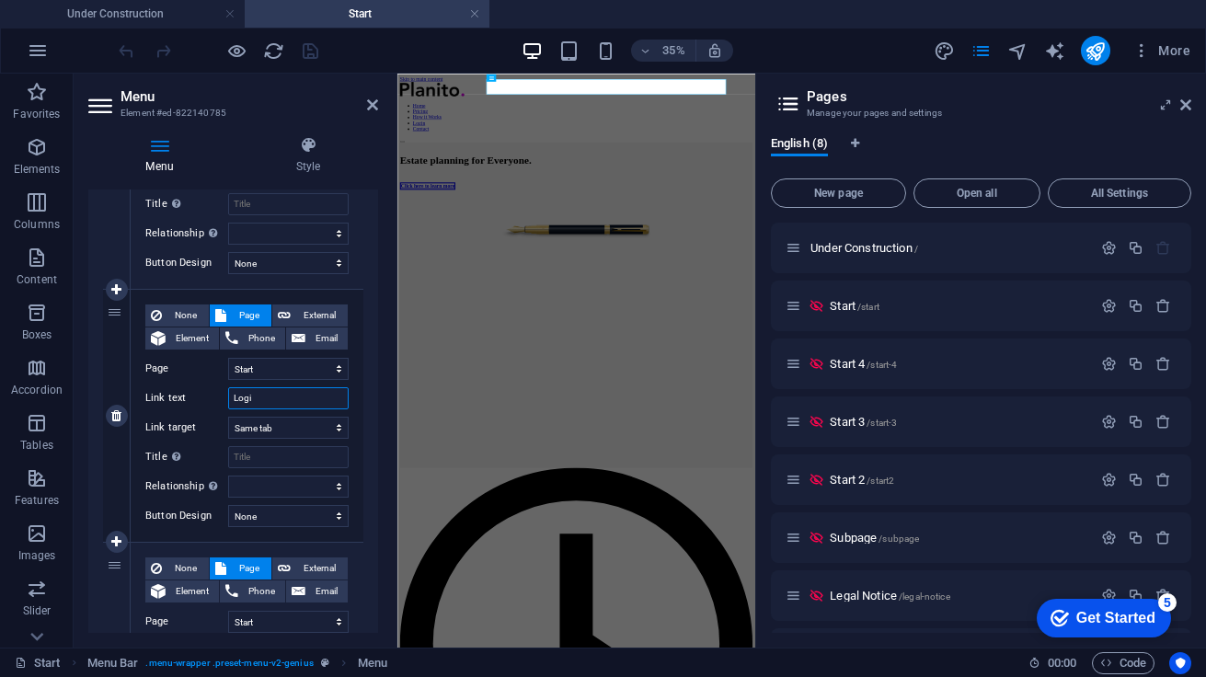
select select
type input "Login"
select select
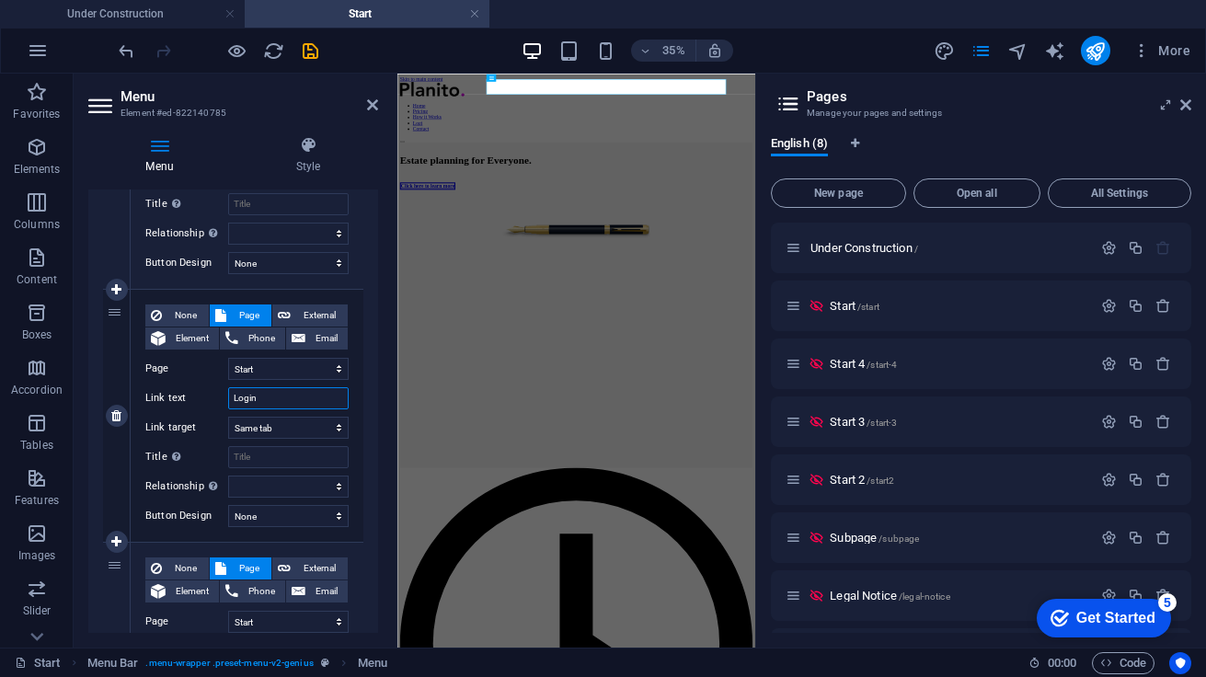
select select
click at [347, 161] on h4 "Style" at bounding box center [308, 155] width 140 height 39
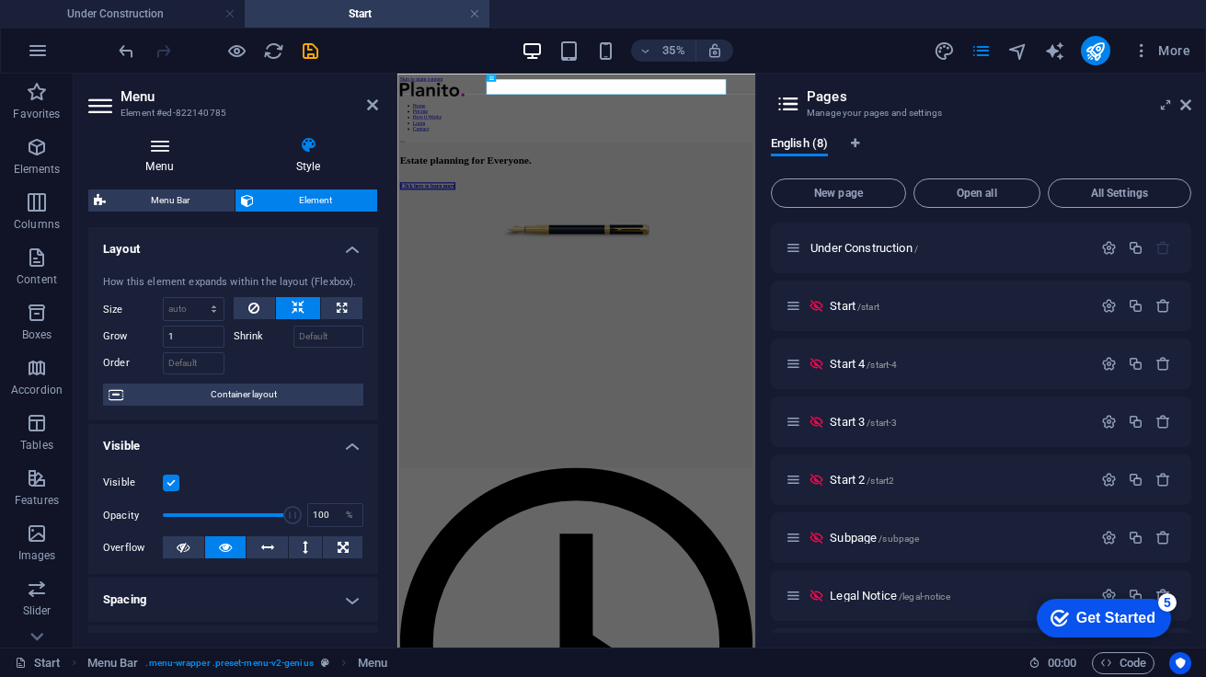
click at [150, 147] on icon at bounding box center [159, 145] width 143 height 18
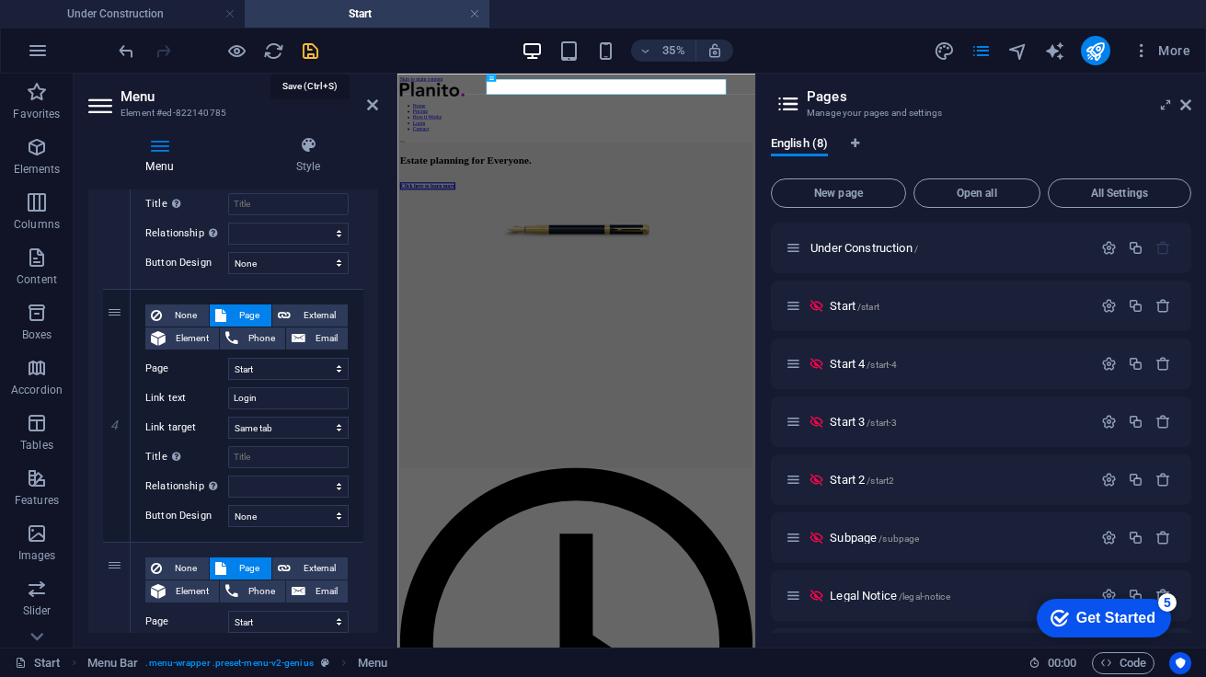
click at [311, 53] on icon "save" at bounding box center [310, 50] width 21 height 21
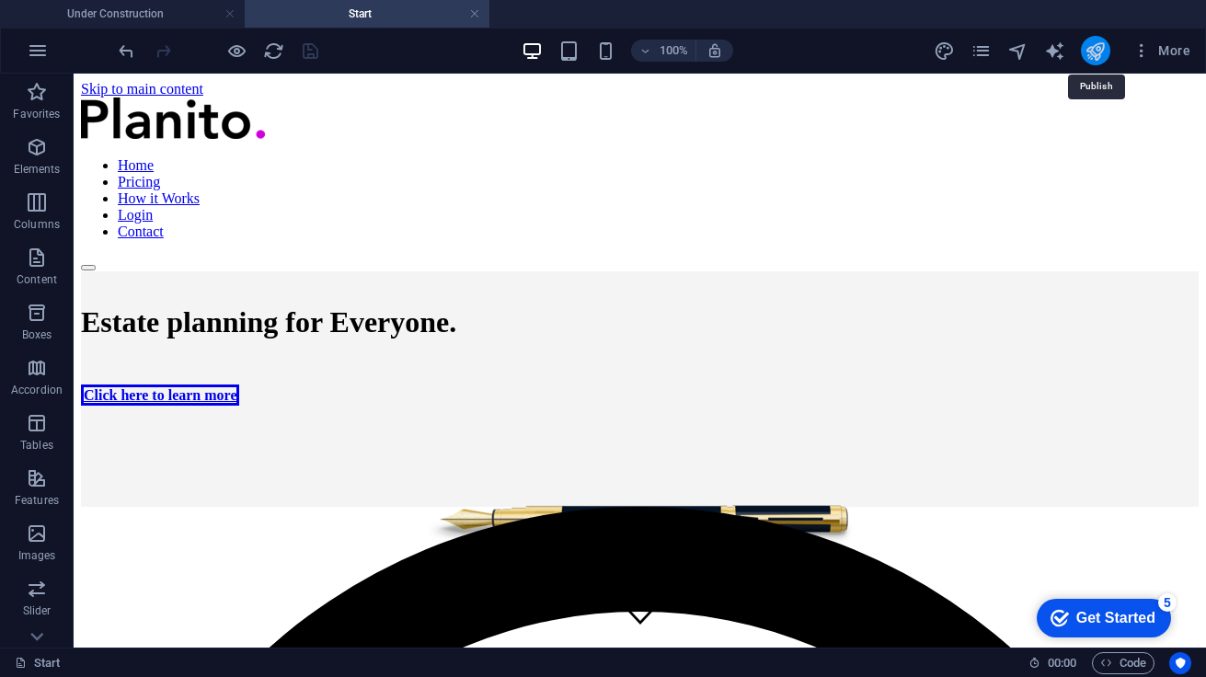
click at [1101, 54] on icon "publish" at bounding box center [1095, 50] width 21 height 21
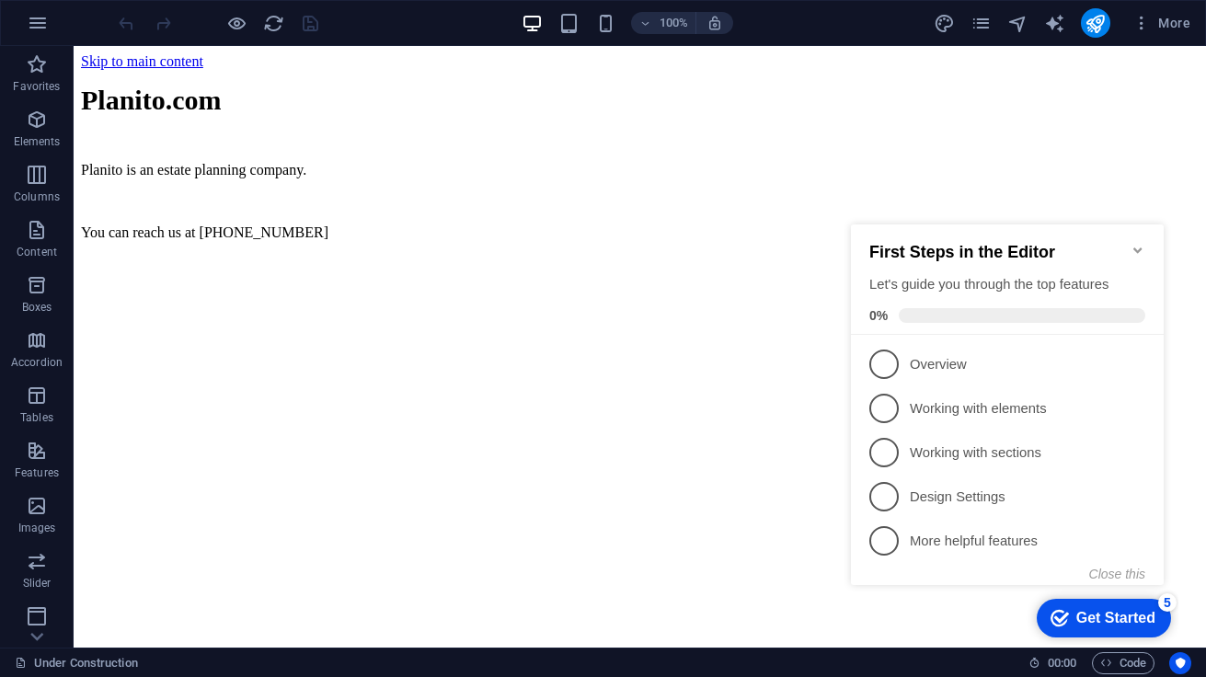
click at [1138, 247] on icon "Minimize checklist" at bounding box center [1137, 250] width 8 height 6
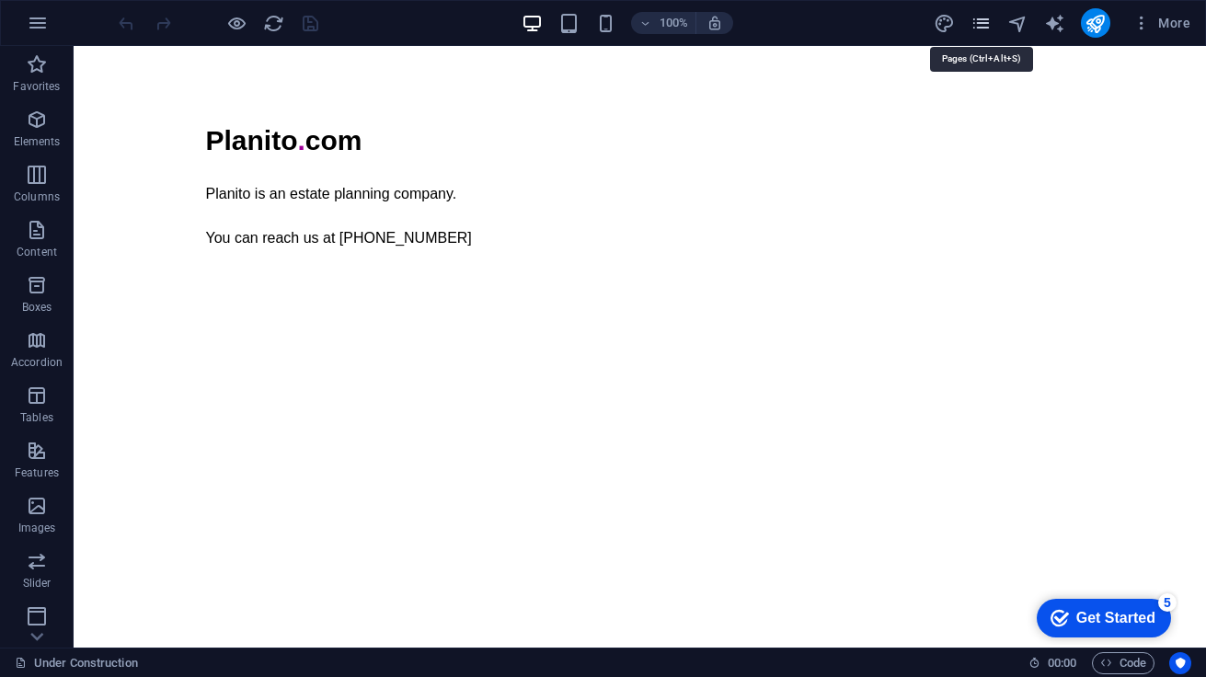
click at [975, 24] on icon "pages" at bounding box center [980, 23] width 21 height 21
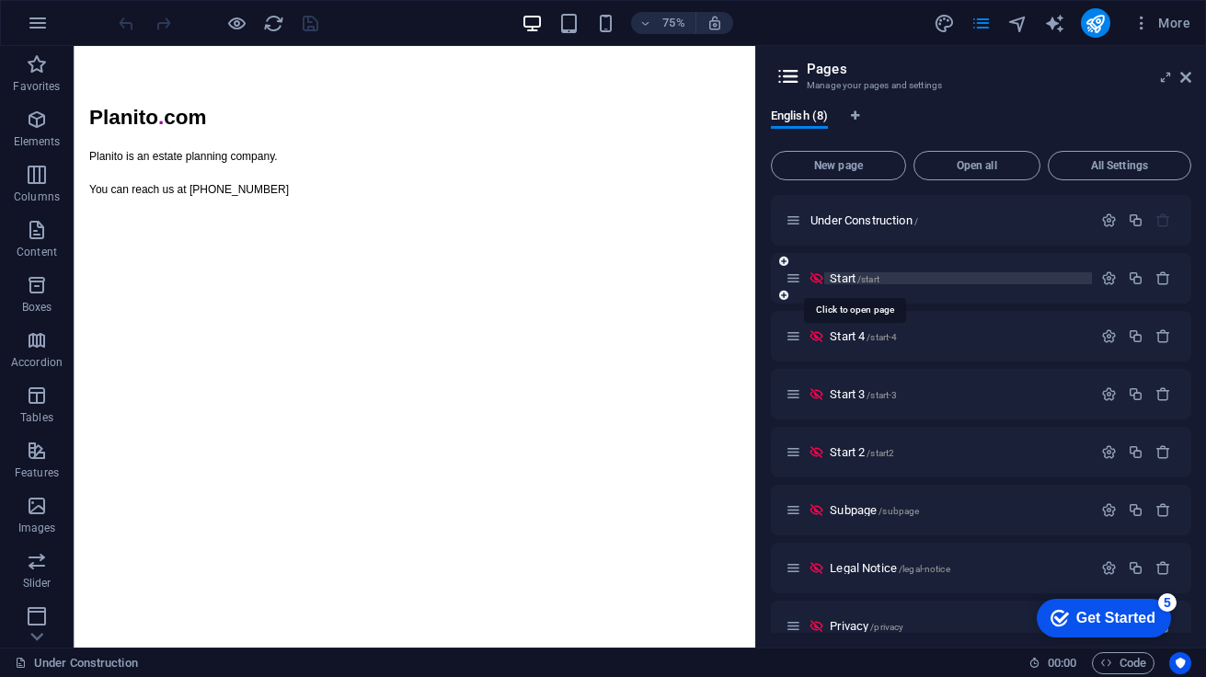
click at [868, 280] on span "/start" at bounding box center [868, 279] width 22 height 10
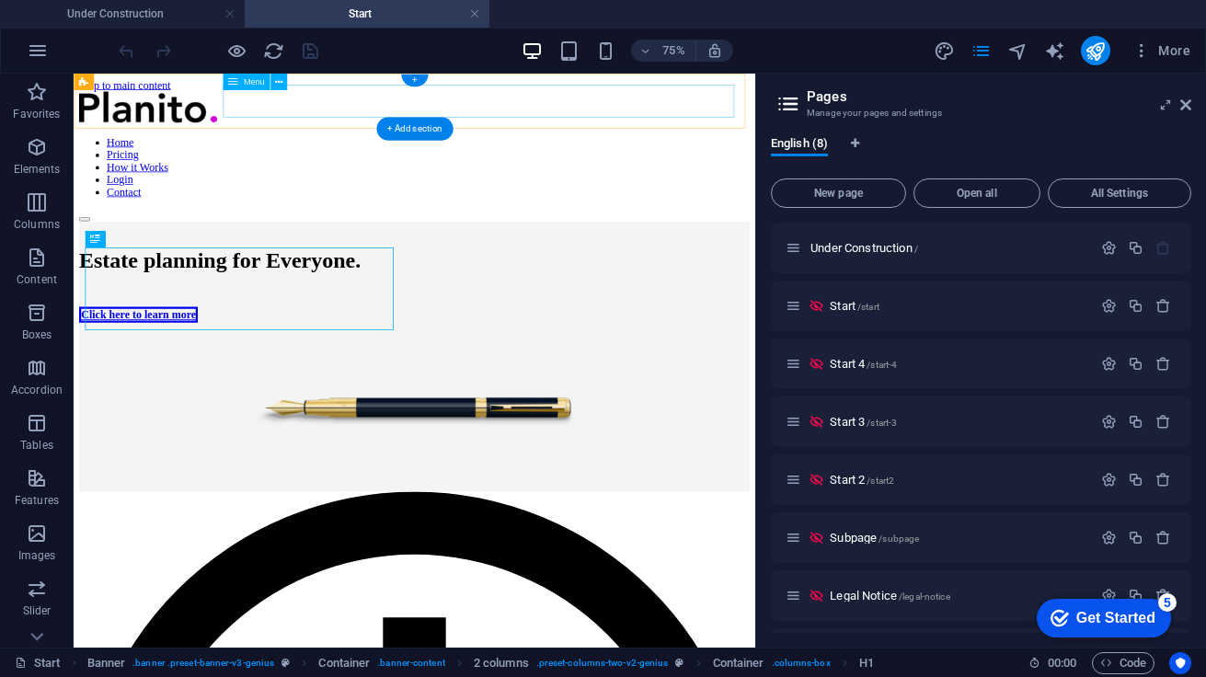
click at [366, 157] on nav "Home Pricing How it Works Login Contact" at bounding box center [528, 198] width 894 height 83
select select "1"
select select
select select "1"
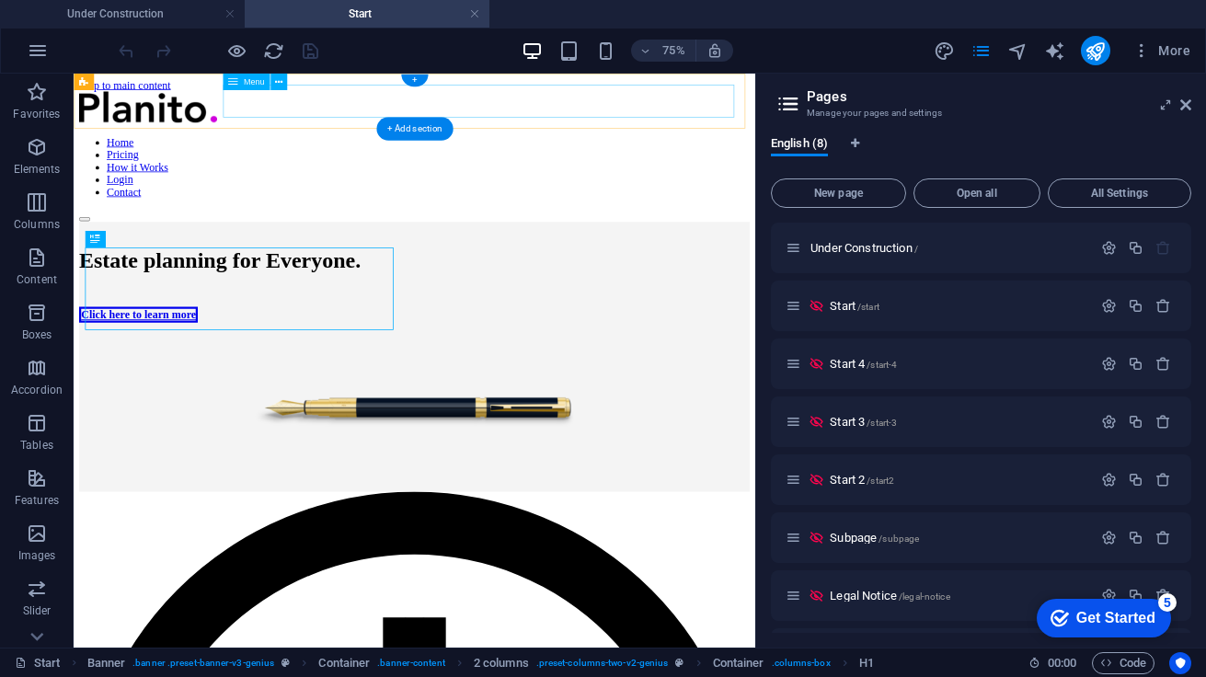
select select
select select "1"
select select
select select "1"
select select
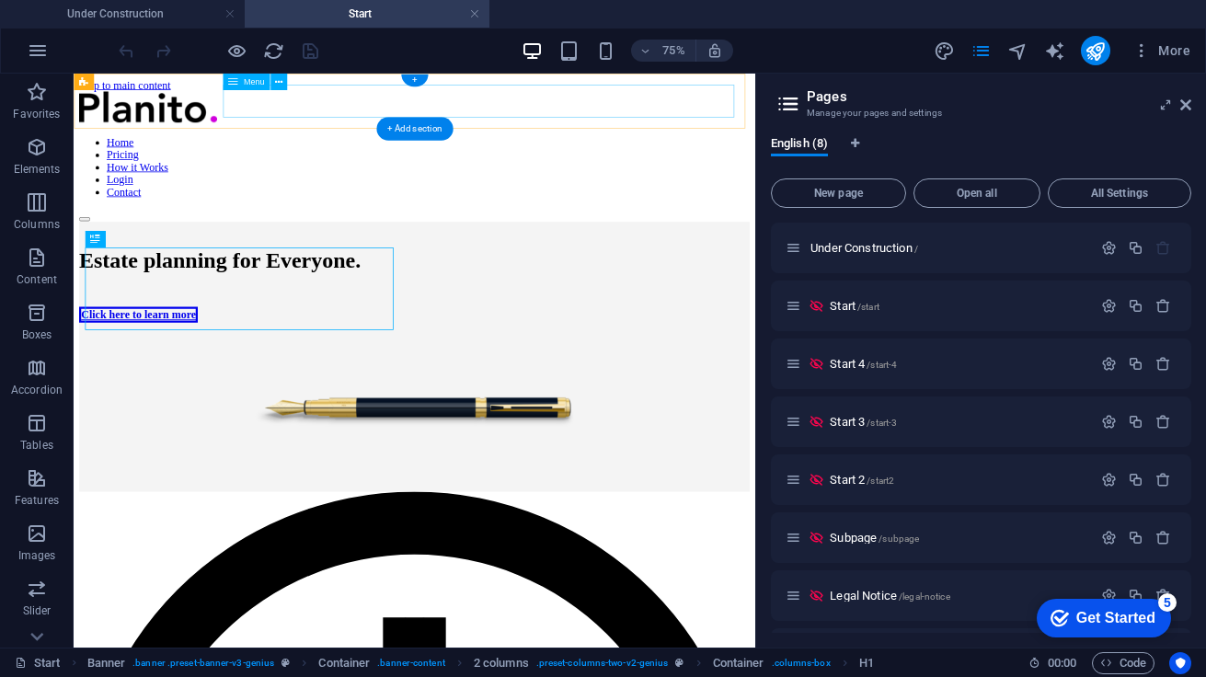
select select "1"
select select
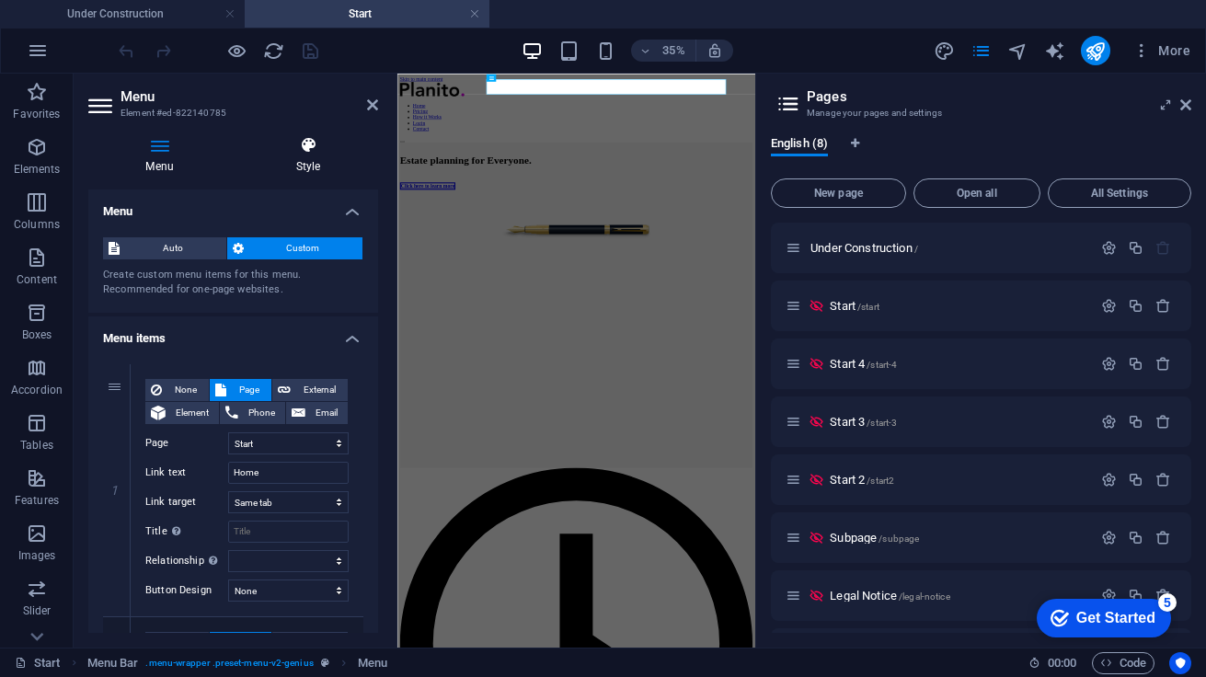
click at [315, 150] on icon at bounding box center [308, 145] width 140 height 18
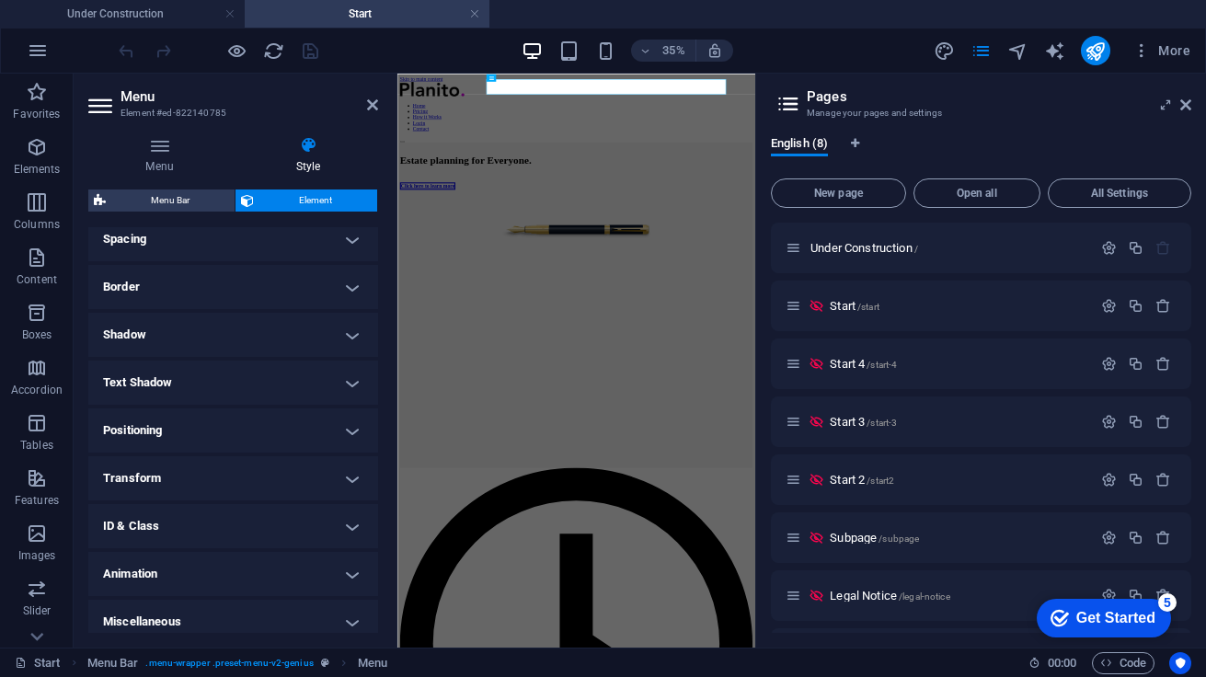
scroll to position [329, 0]
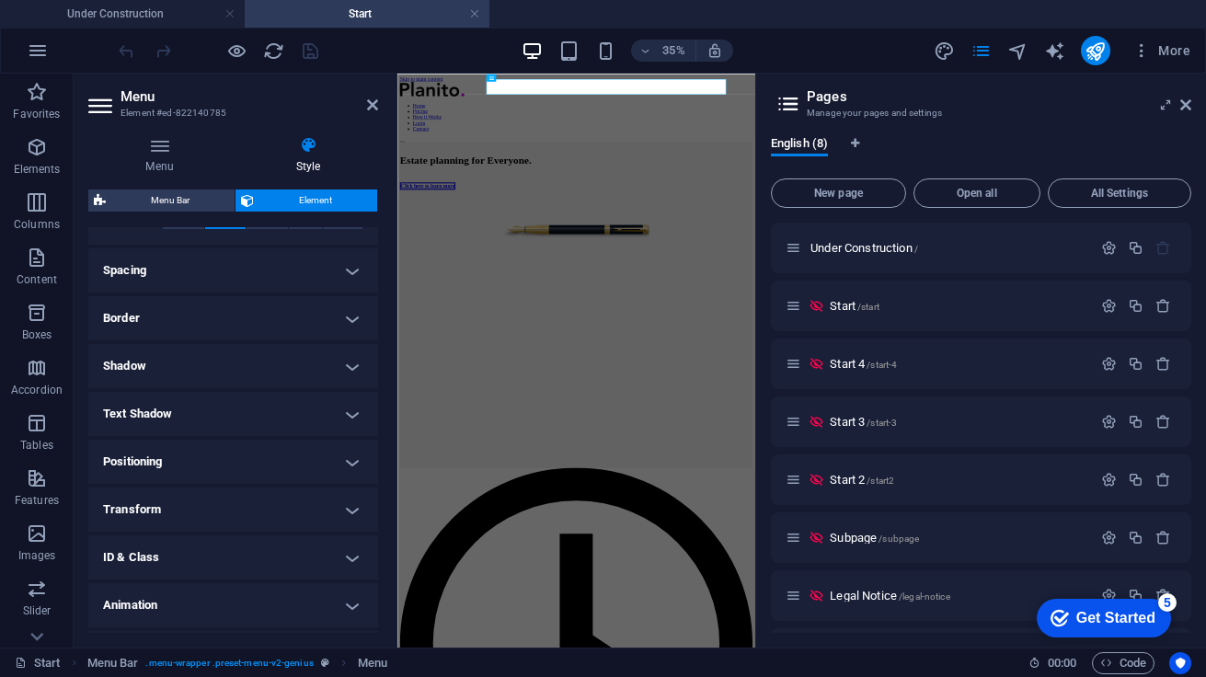
click at [345, 315] on h4 "Border" at bounding box center [233, 318] width 290 height 44
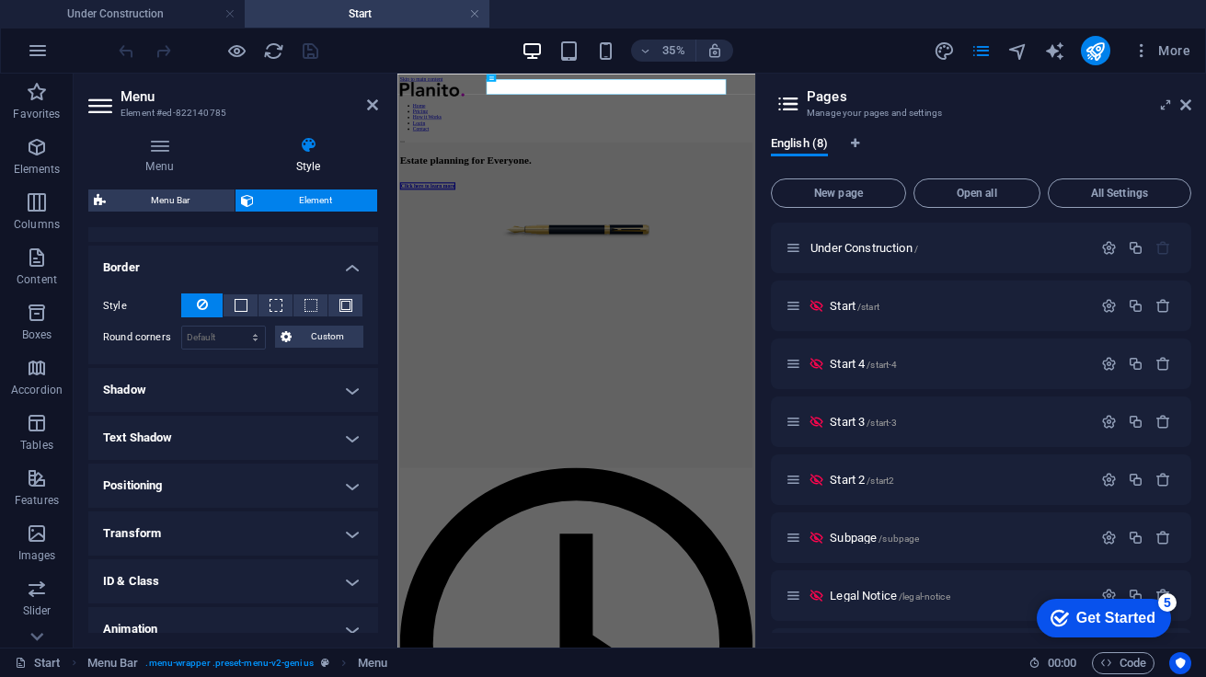
scroll to position [446, 0]
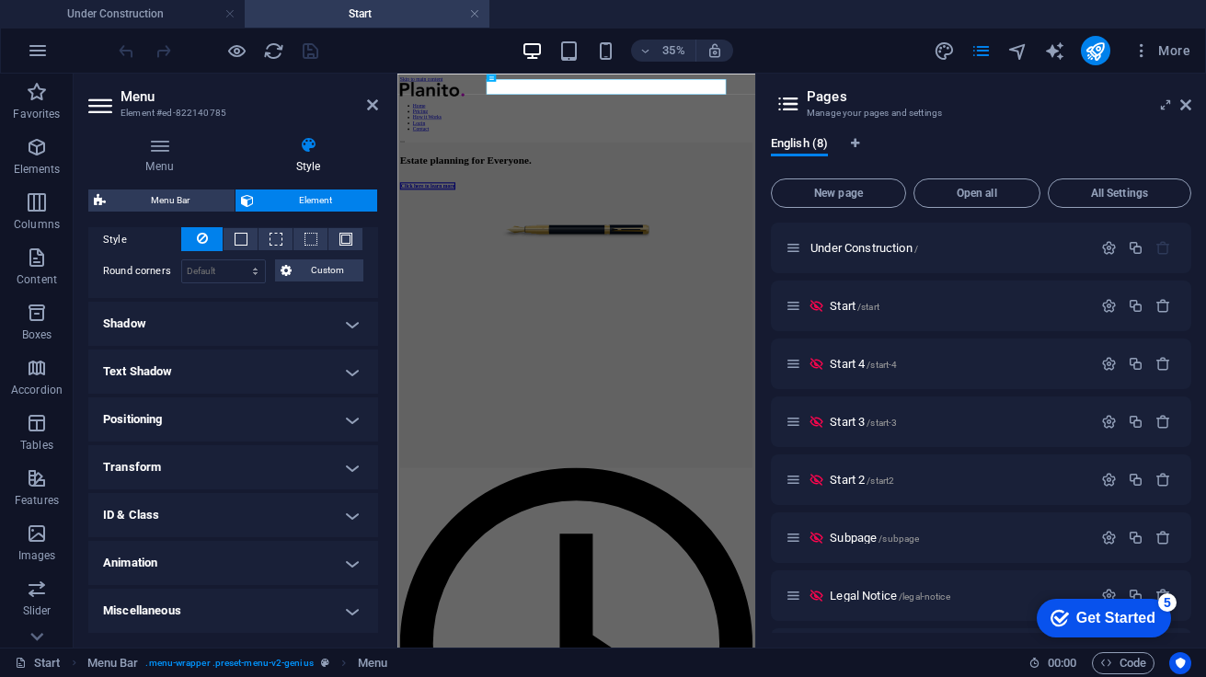
click at [352, 566] on h4 "Animation" at bounding box center [233, 563] width 290 height 44
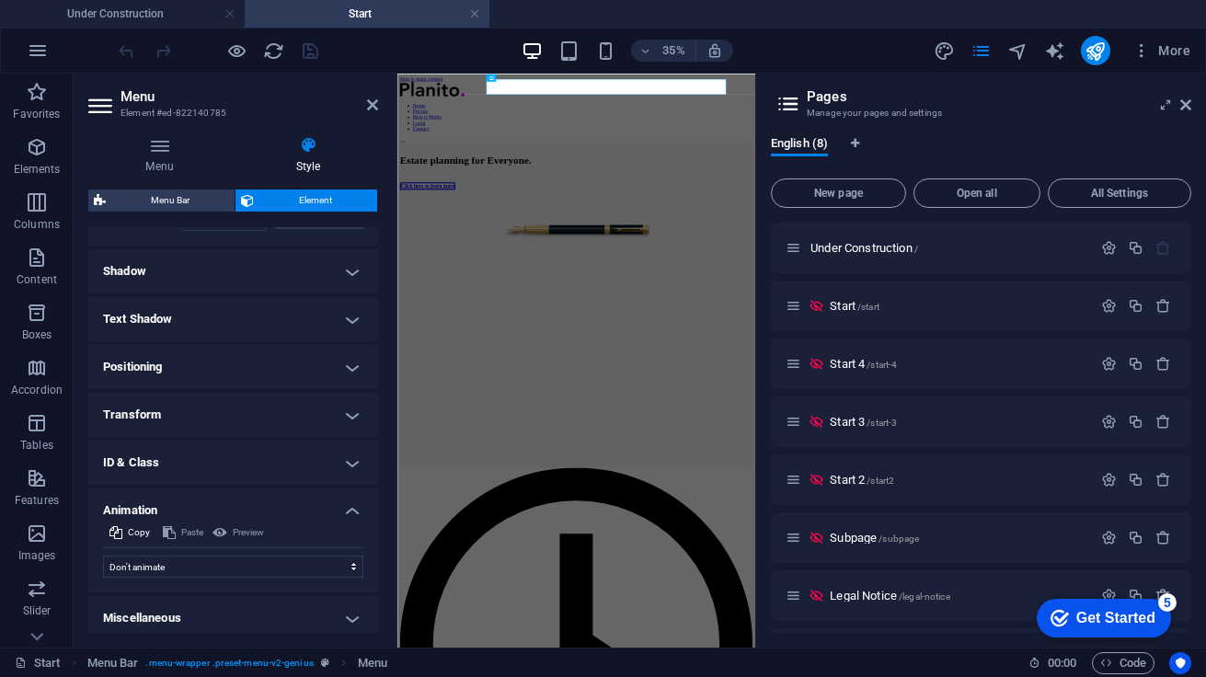
scroll to position [506, 0]
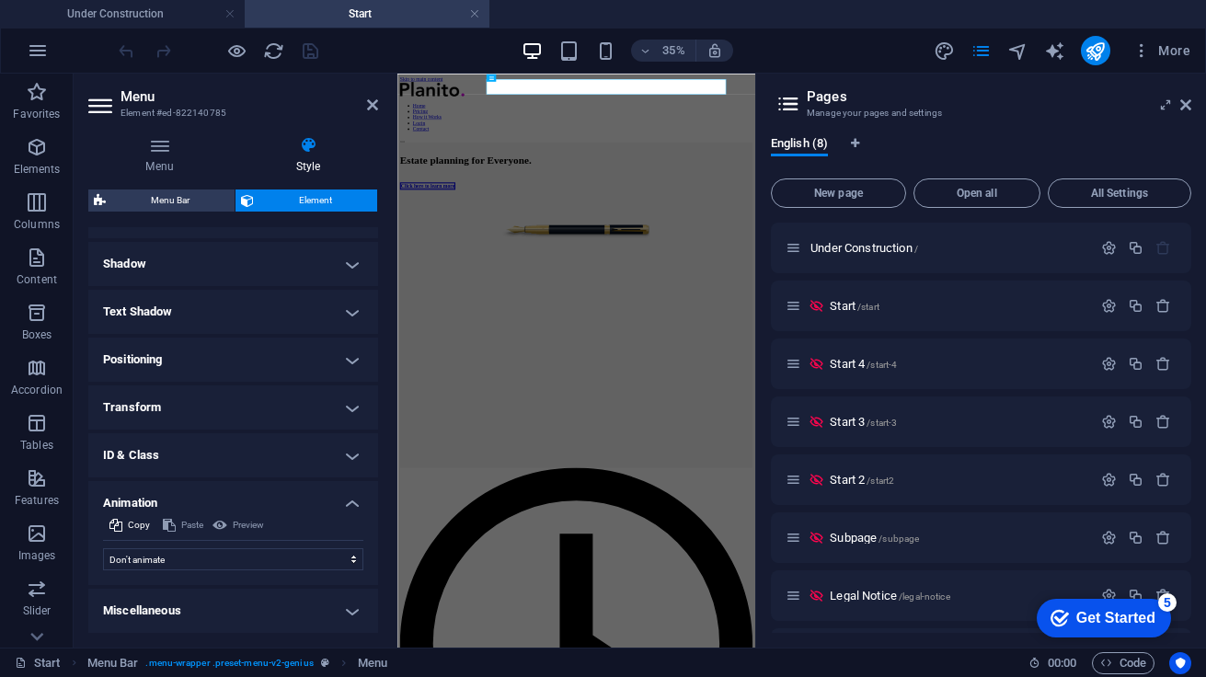
click at [342, 612] on h4 "Miscellaneous" at bounding box center [233, 611] width 290 height 44
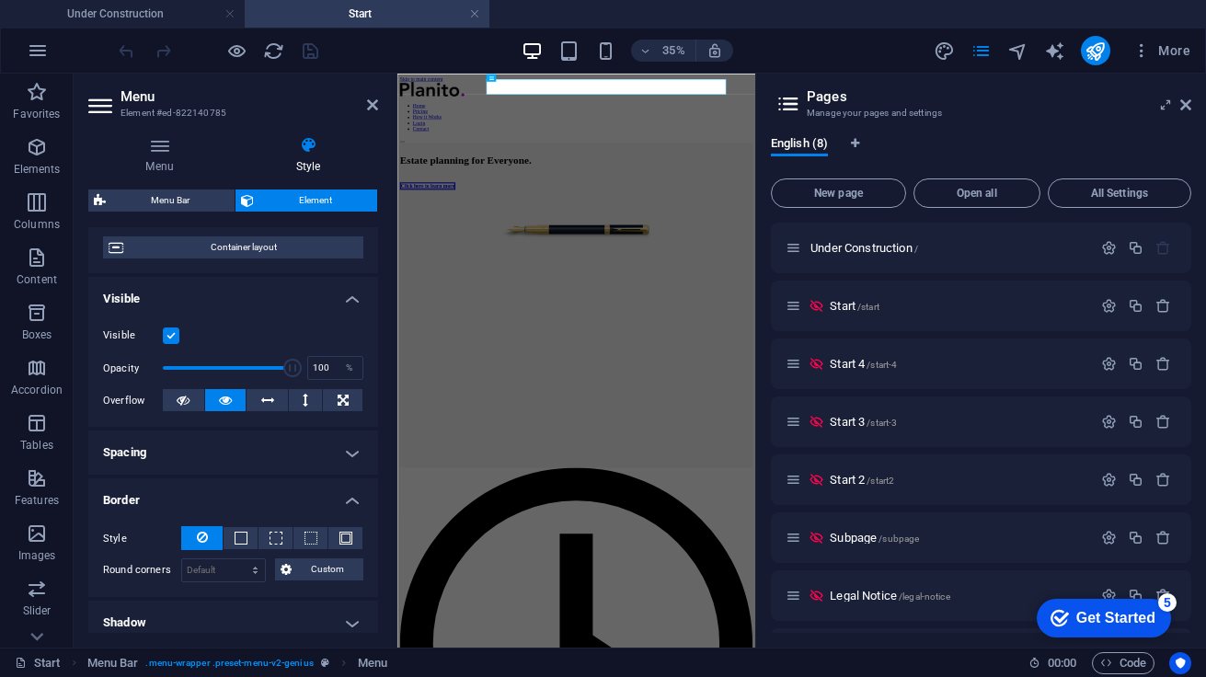
scroll to position [0, 0]
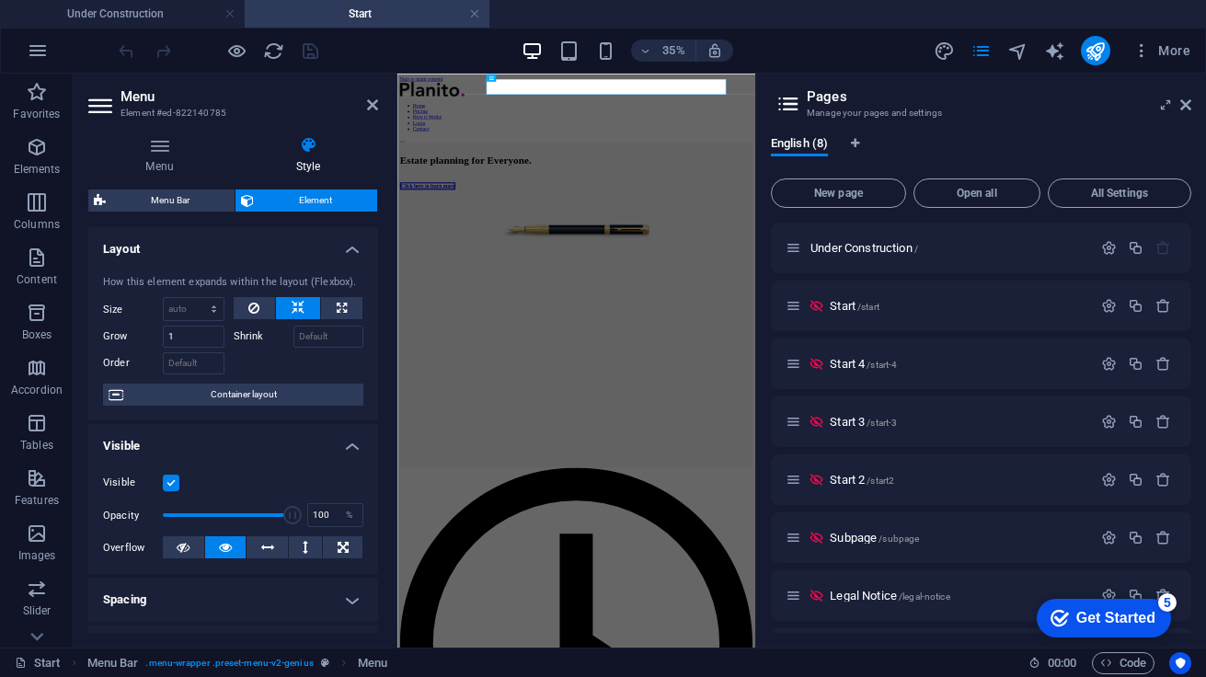
click at [176, 181] on div "Menu Style Menu Auto Custom Create custom menu items for this menu. Recommended…" at bounding box center [233, 384] width 290 height 497
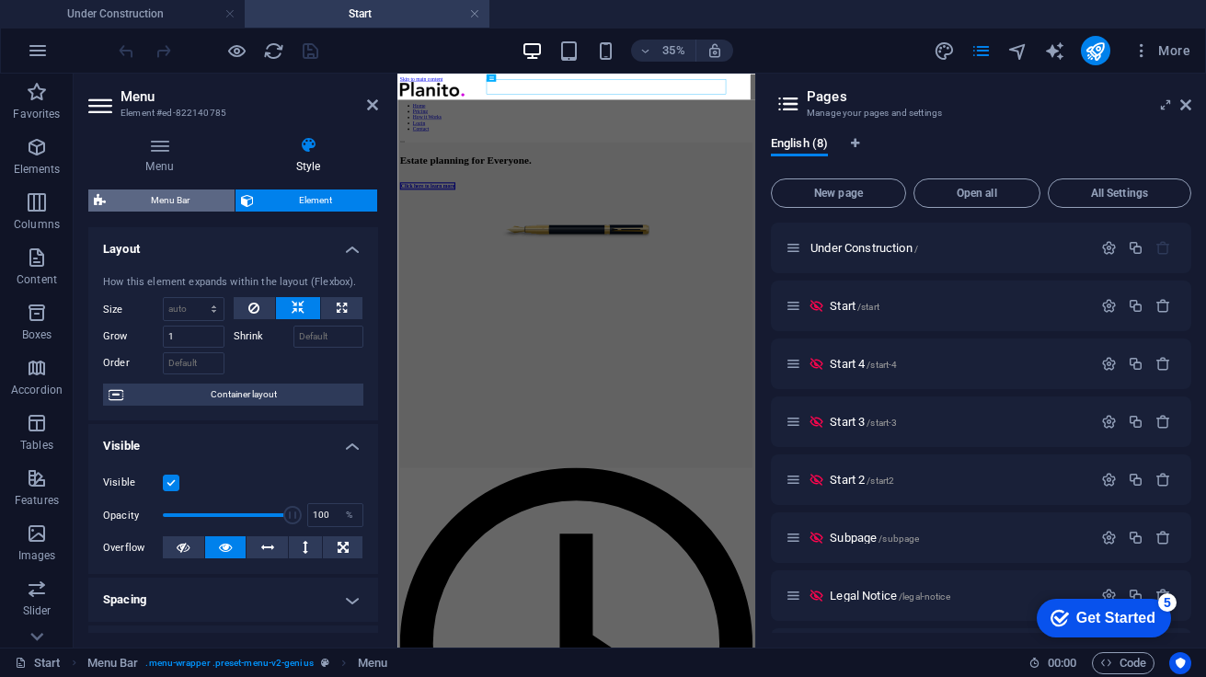
click at [170, 198] on span "Menu Bar" at bounding box center [170, 200] width 118 height 22
select select "rem"
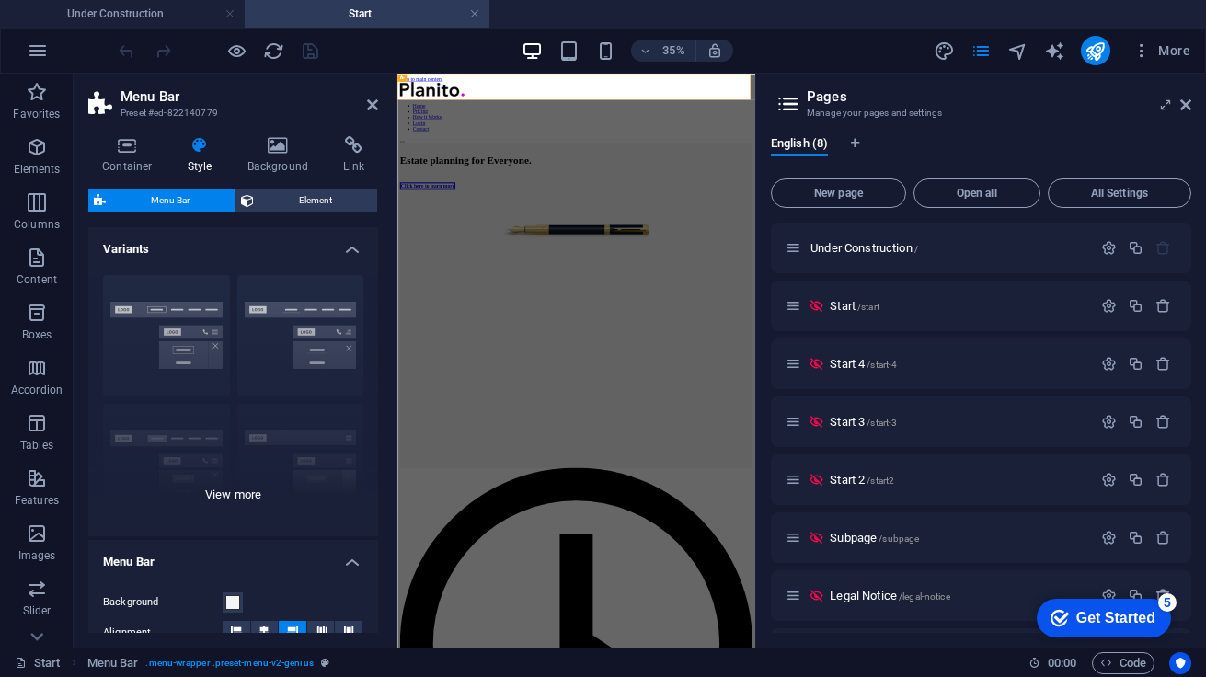
click at [282, 291] on div "Border Centered Default Fixed Loki Trigger Wide XXL" at bounding box center [233, 398] width 290 height 276
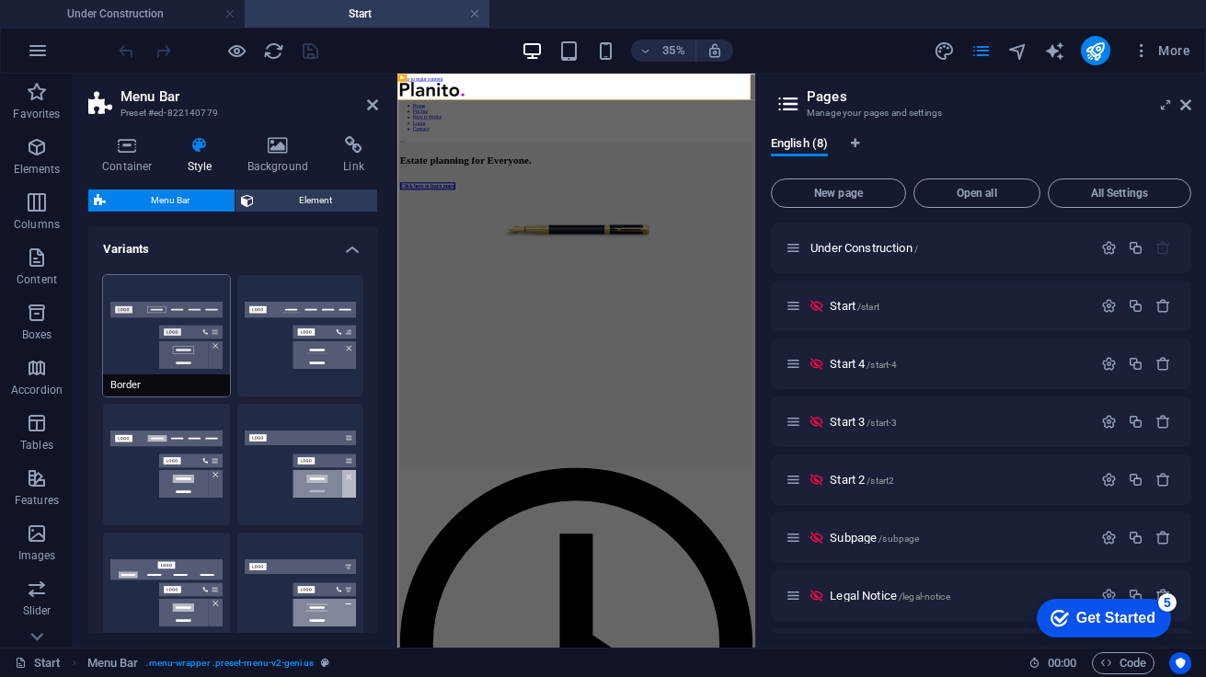
click at [169, 282] on button "Border" at bounding box center [166, 335] width 127 height 121
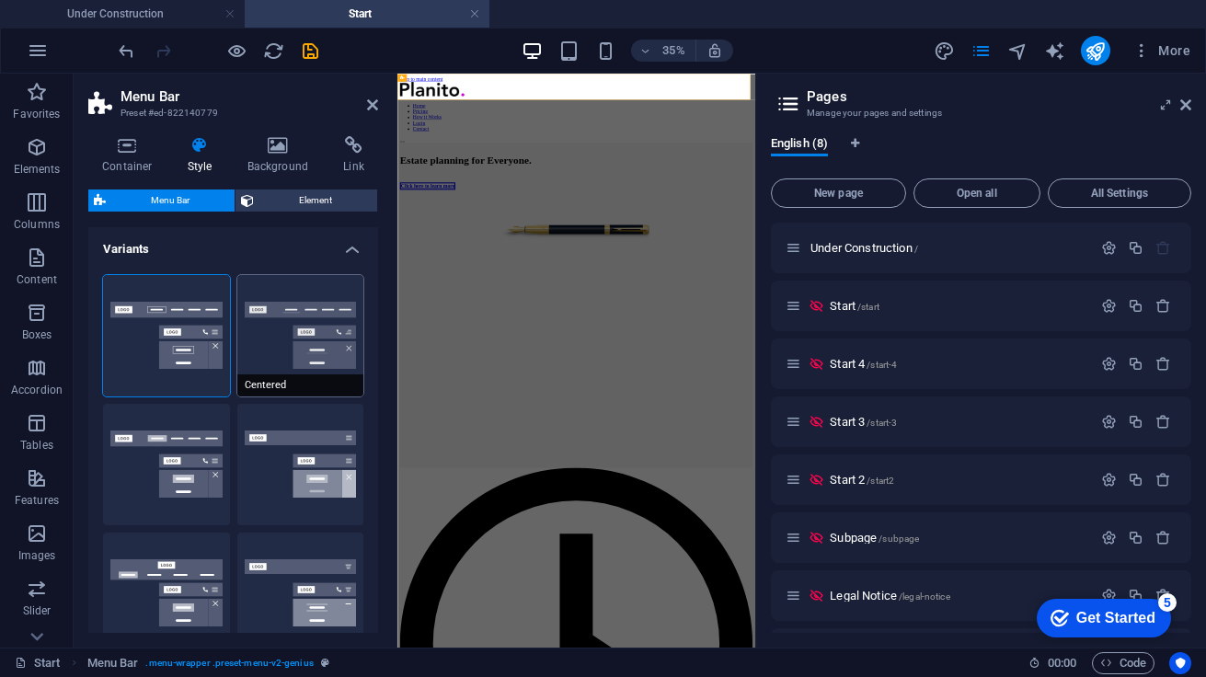
click at [259, 289] on button "Centered" at bounding box center [300, 335] width 127 height 121
click at [168, 282] on button "Border" at bounding box center [166, 335] width 127 height 121
click at [251, 288] on button "Centered" at bounding box center [300, 335] width 127 height 121
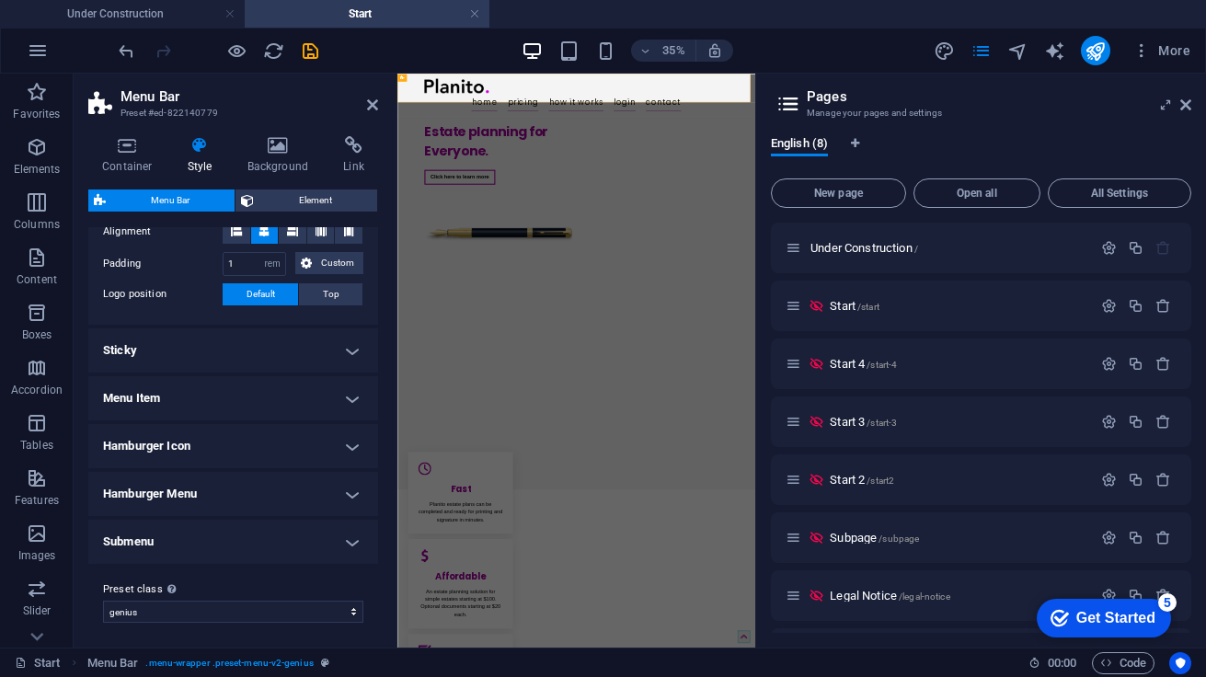
scroll to position [667, 0]
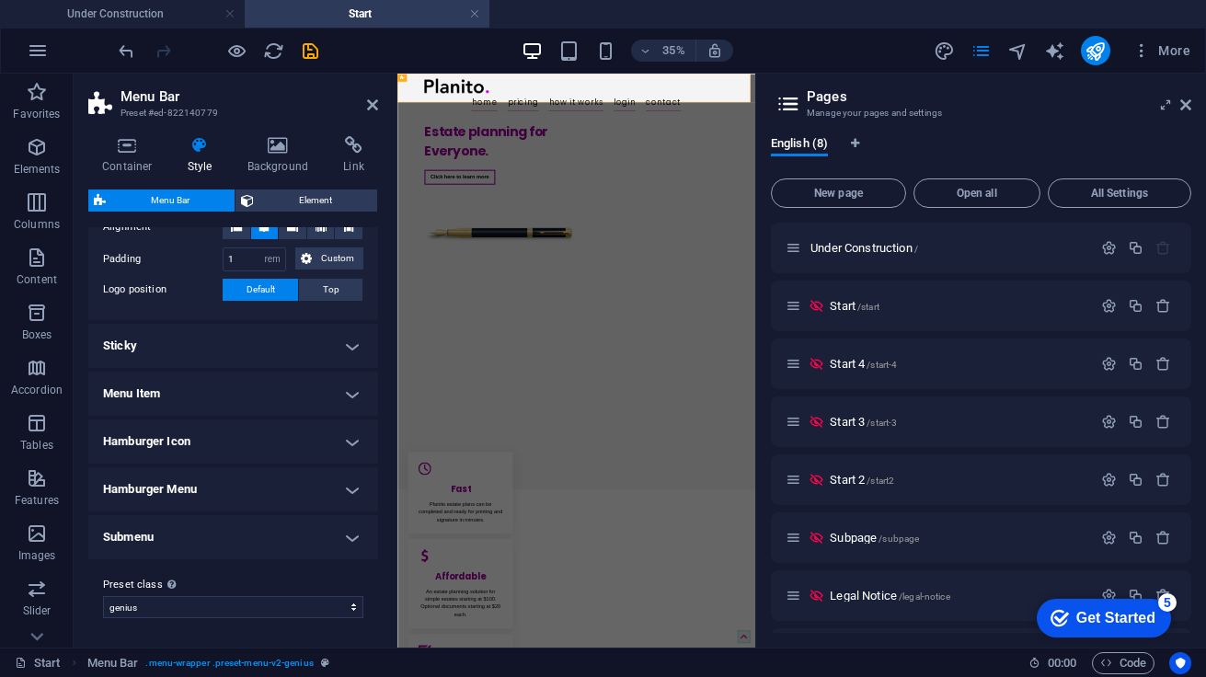
click at [343, 342] on h4 "Sticky" at bounding box center [233, 346] width 290 height 44
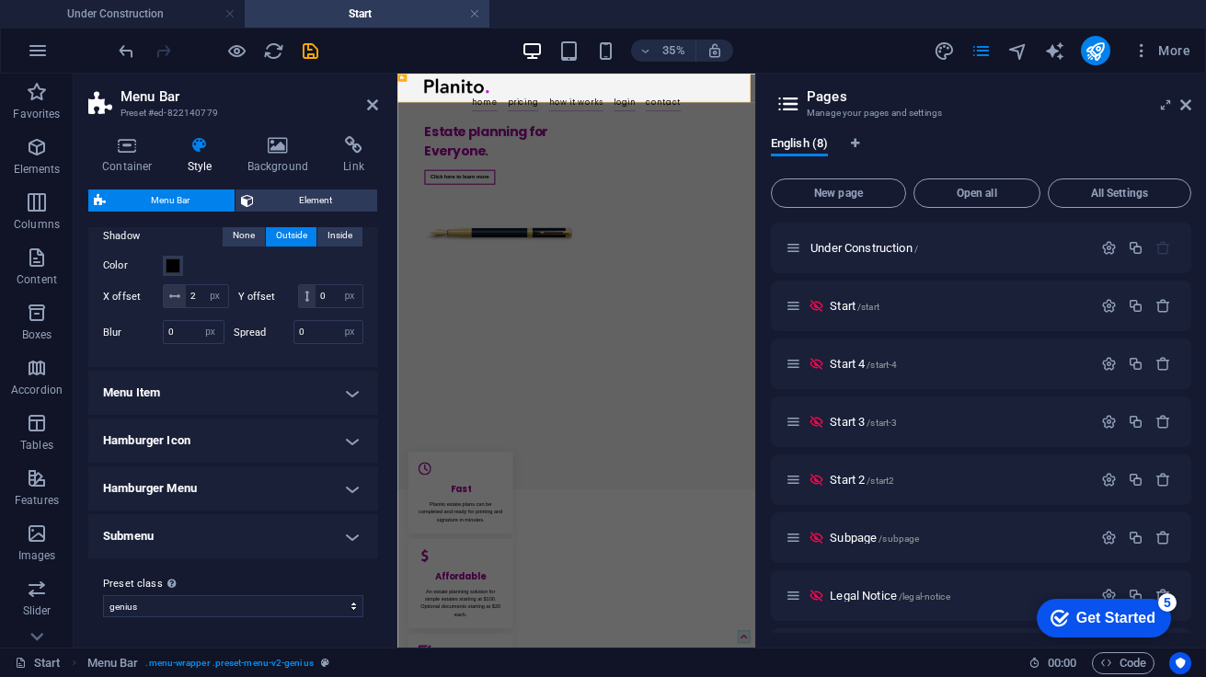
scroll to position [982, 0]
click at [315, 381] on h4 "Menu Item" at bounding box center [233, 393] width 290 height 44
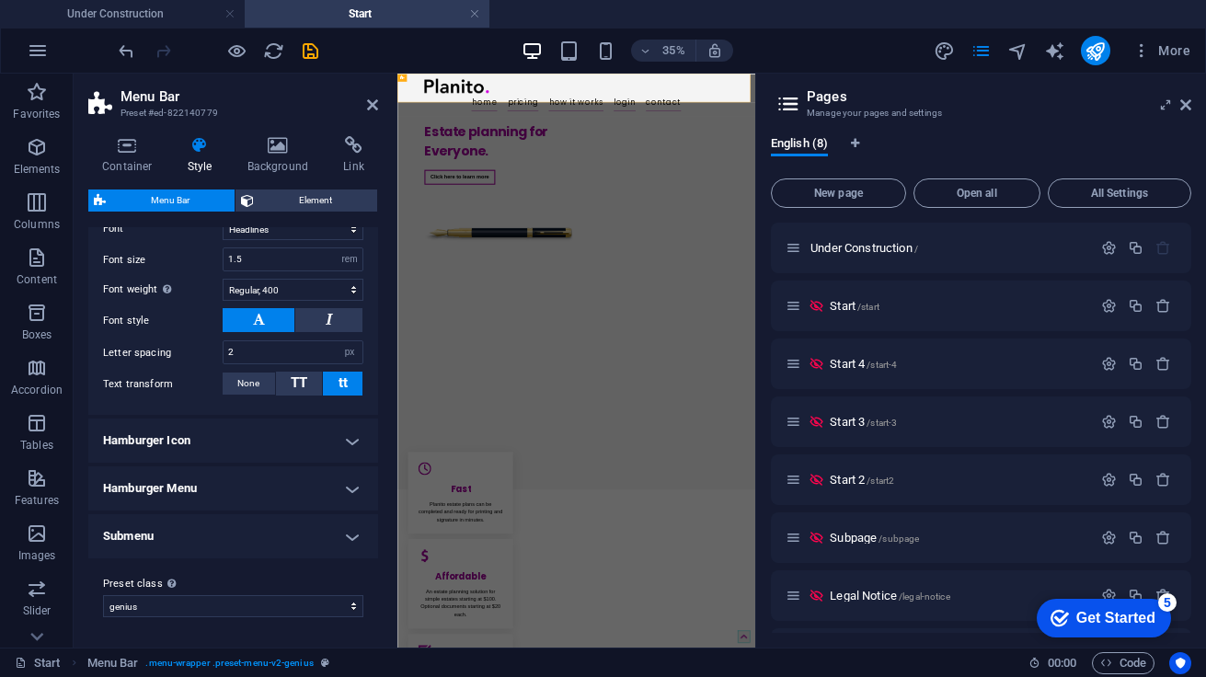
scroll to position [1460, 0]
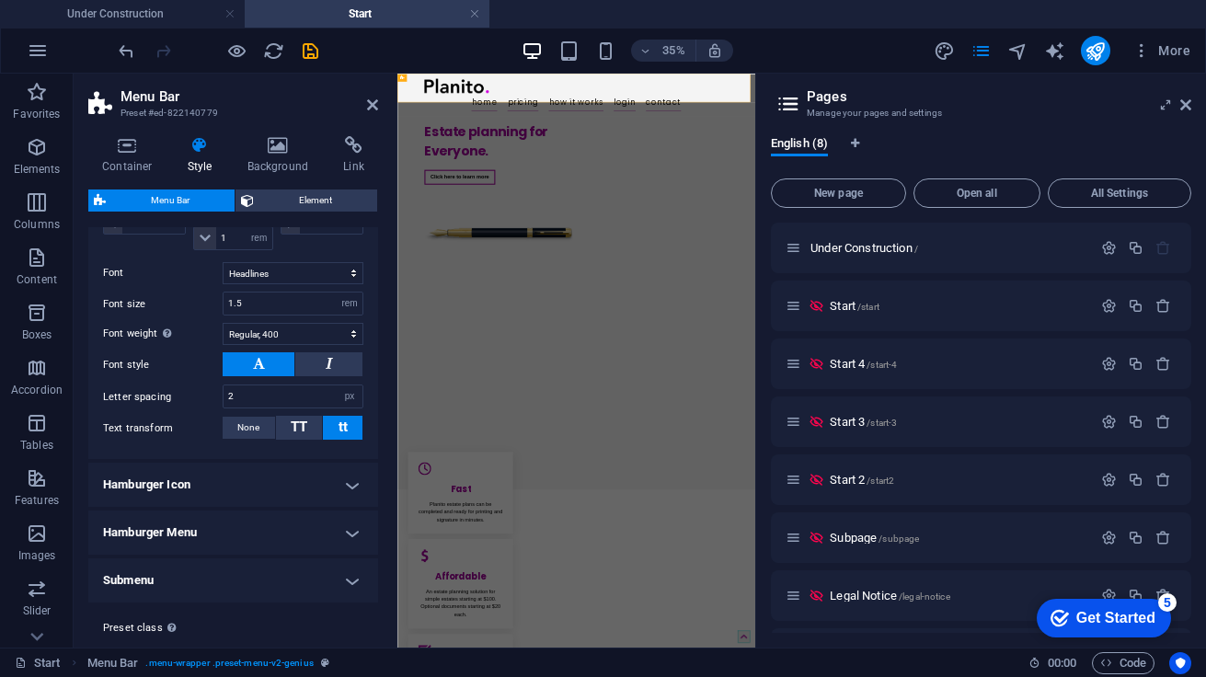
click at [219, 507] on h4 "Hamburger Icon" at bounding box center [233, 485] width 290 height 44
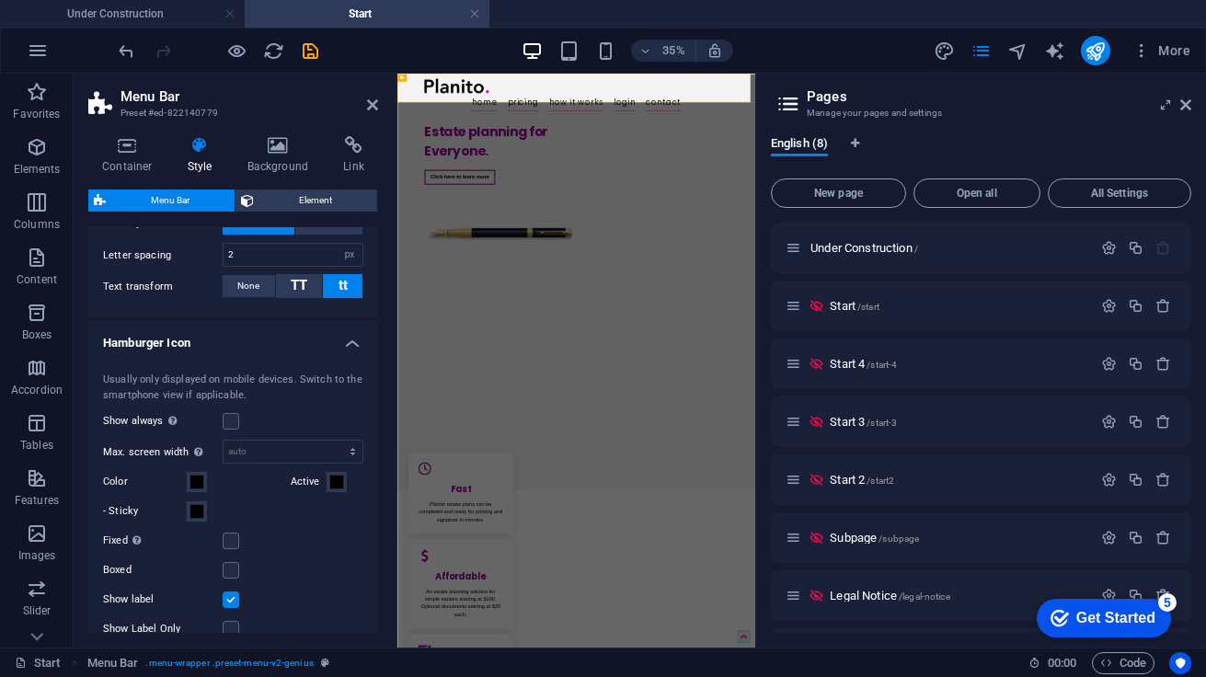
scroll to position [1453, 0]
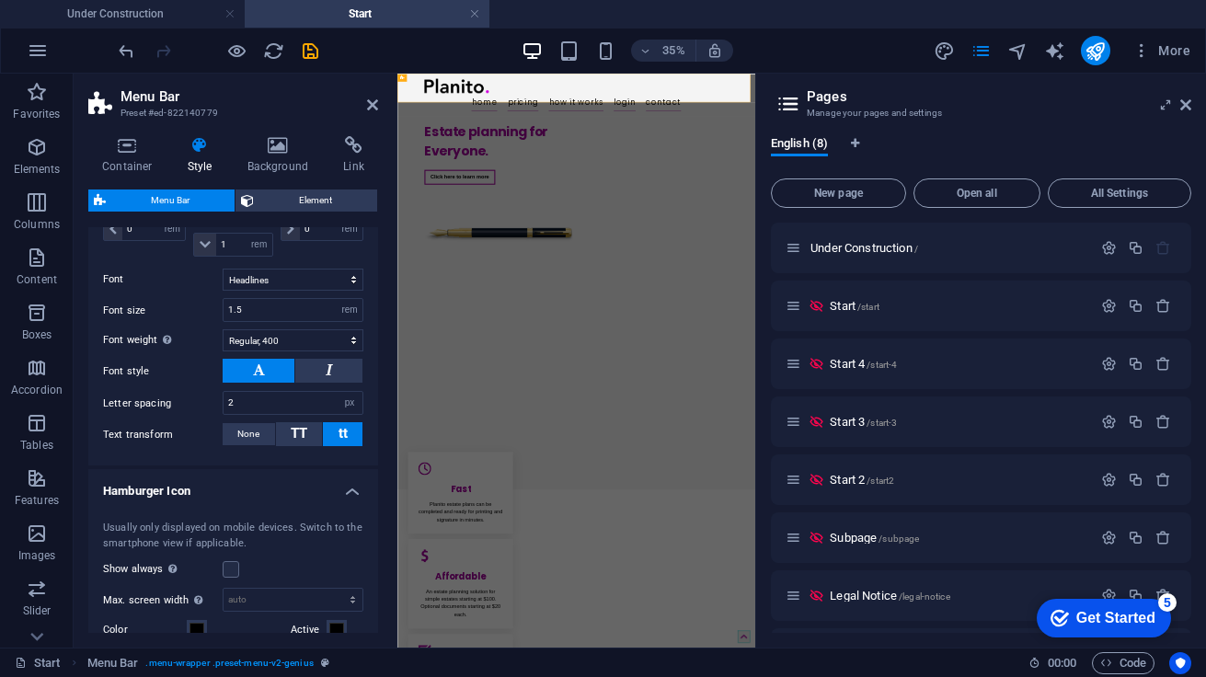
click at [264, 502] on h4 "Hamburger Icon" at bounding box center [233, 485] width 290 height 33
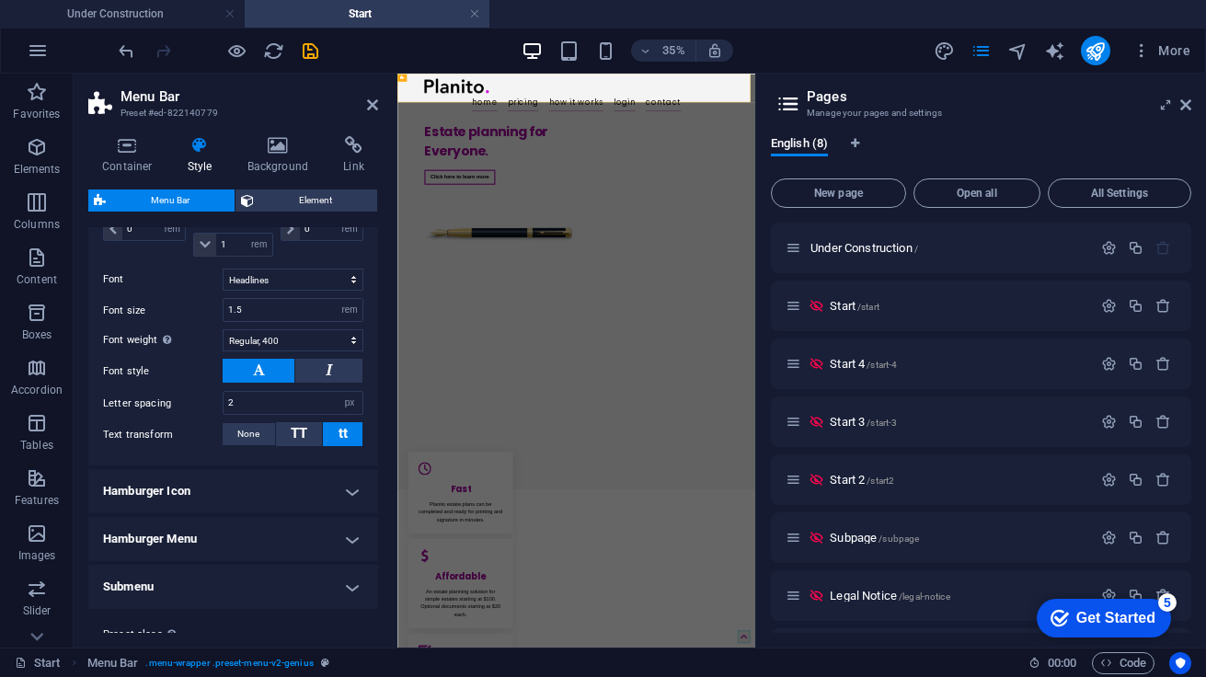
scroll to position [1291, 0]
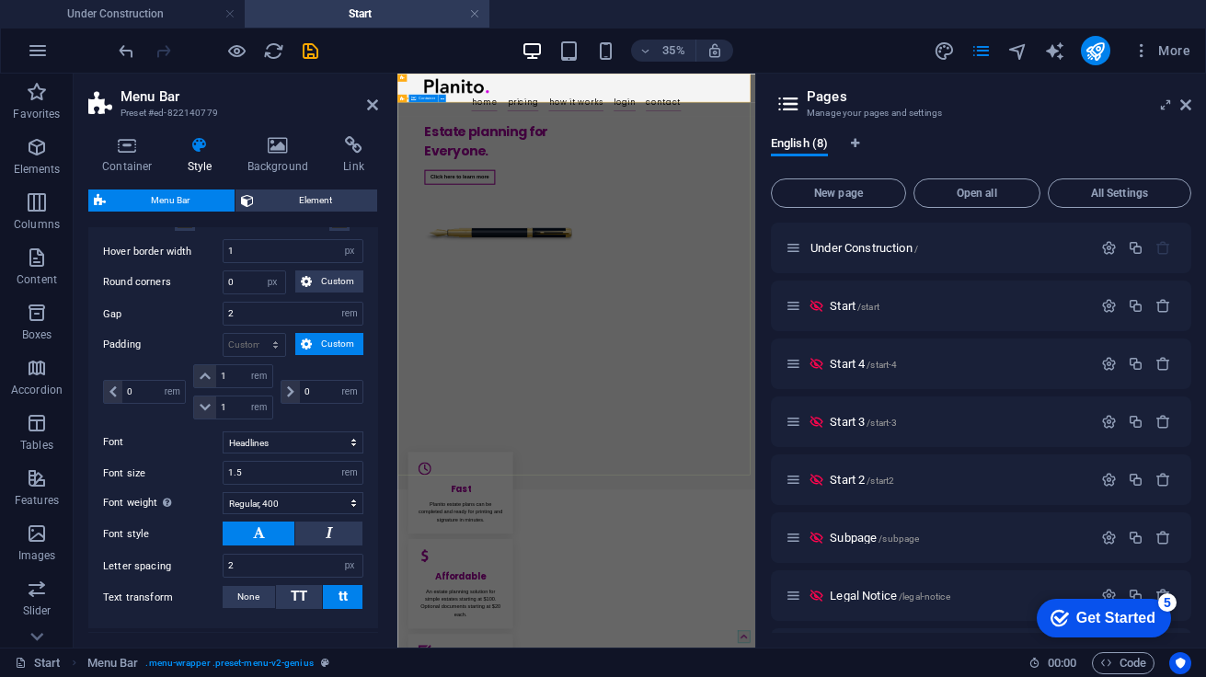
click at [735, 479] on div "Estate planning for Everyone. Click here to learn more" at bounding box center [908, 418] width 1022 height 444
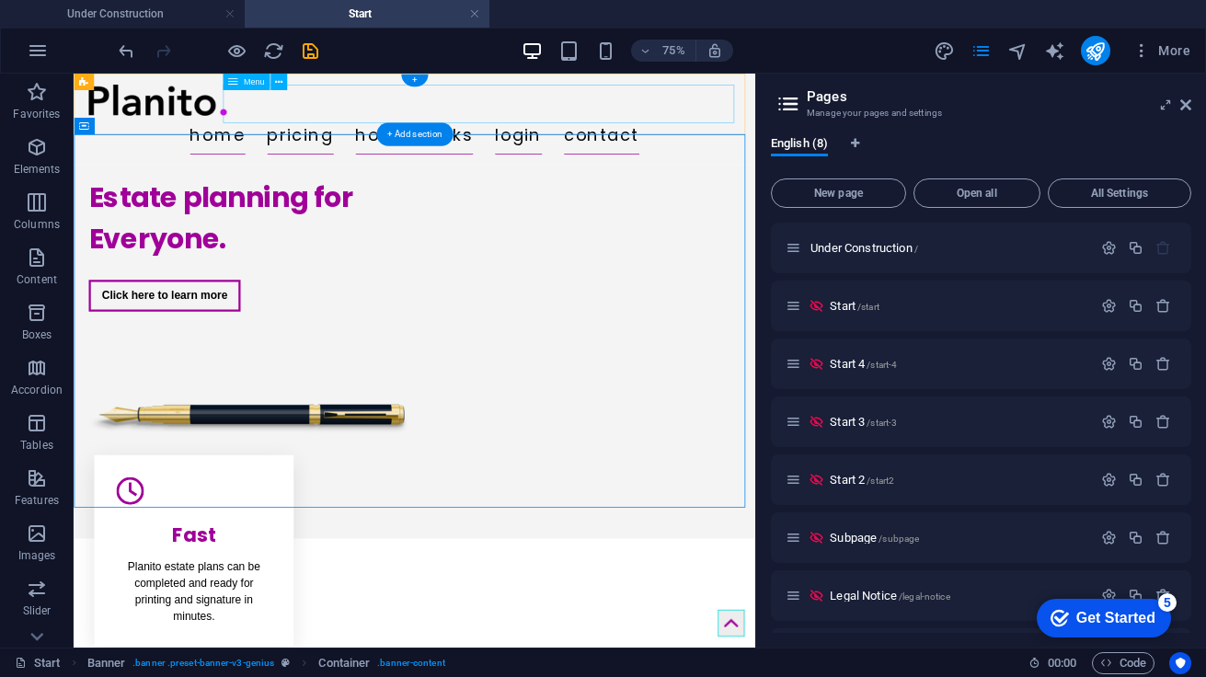
click at [296, 130] on nav "Home Pricing How it Works Login Contact" at bounding box center [528, 156] width 868 height 52
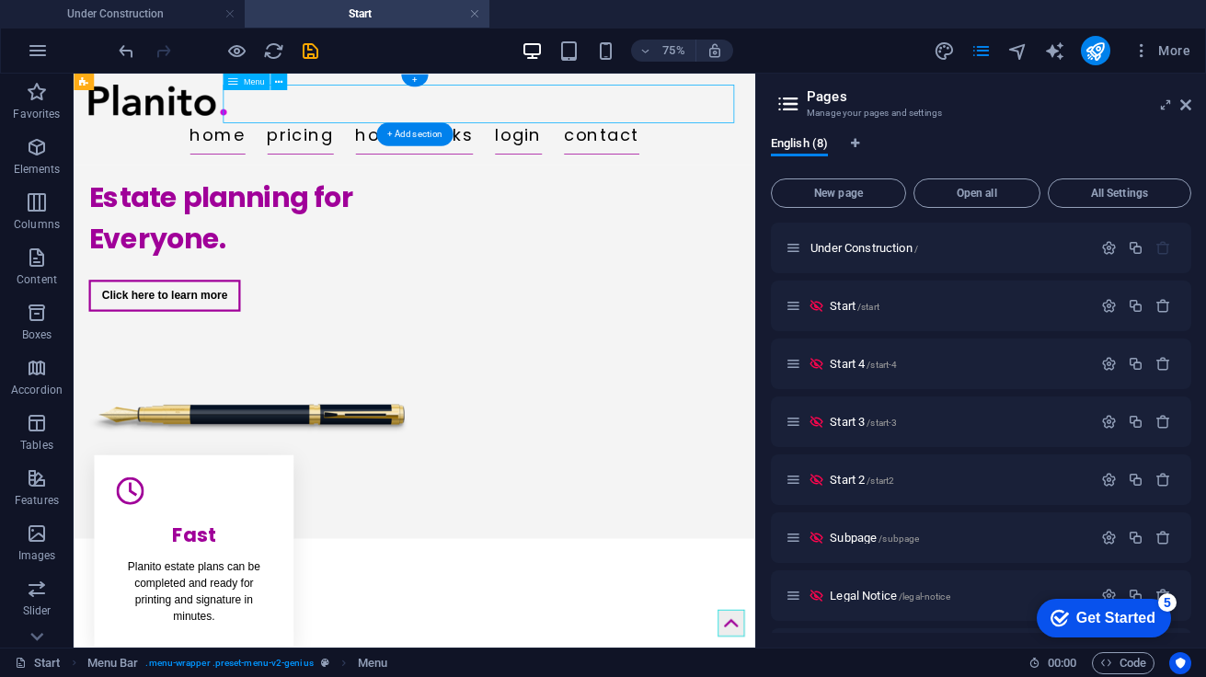
click at [296, 130] on nav "Home Pricing How it Works Login Contact" at bounding box center [528, 156] width 868 height 52
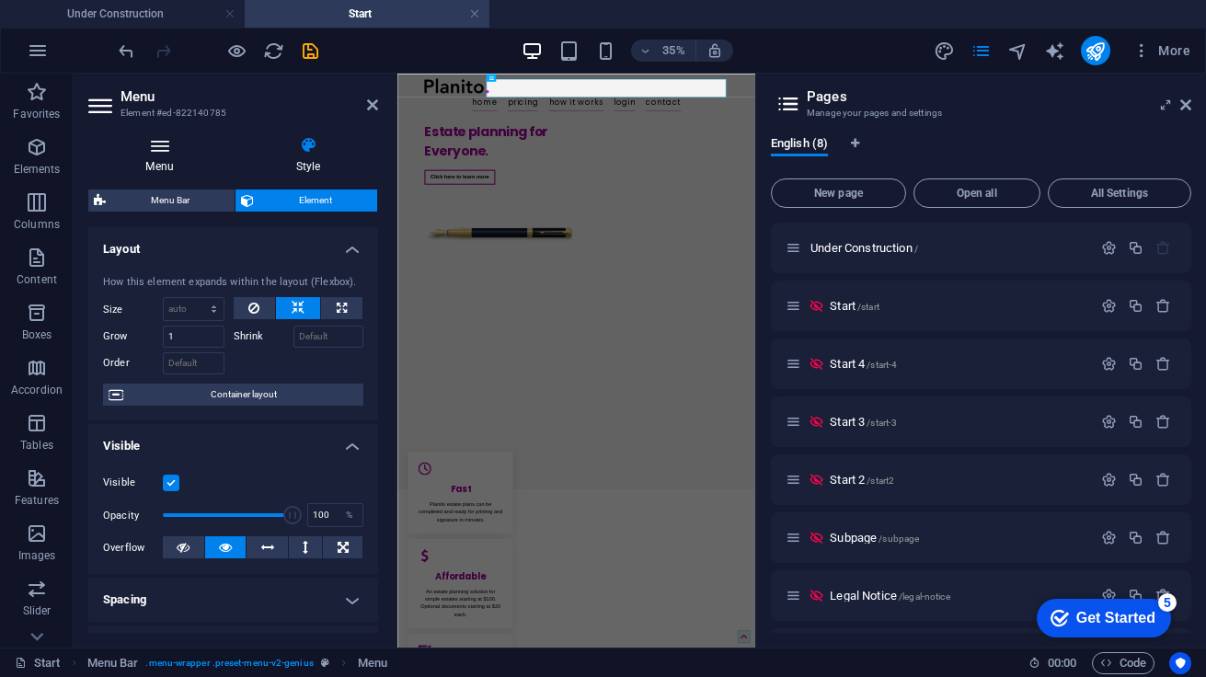
click at [166, 153] on icon at bounding box center [159, 145] width 143 height 18
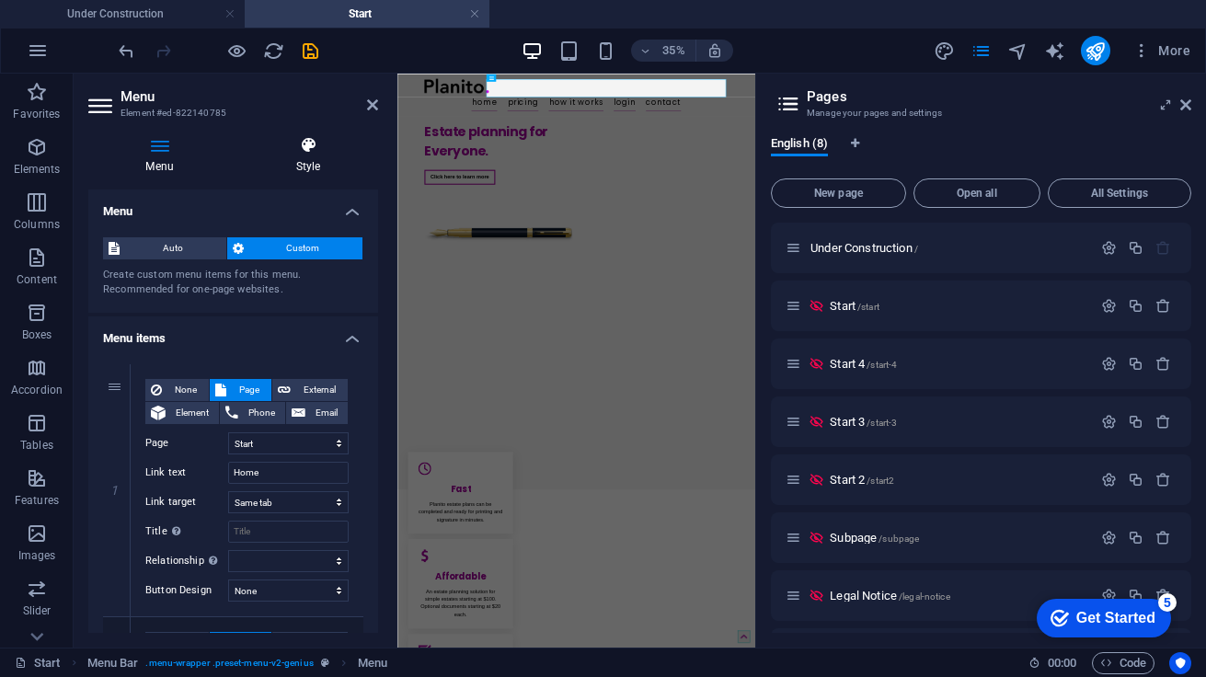
click at [304, 149] on icon at bounding box center [308, 145] width 140 height 18
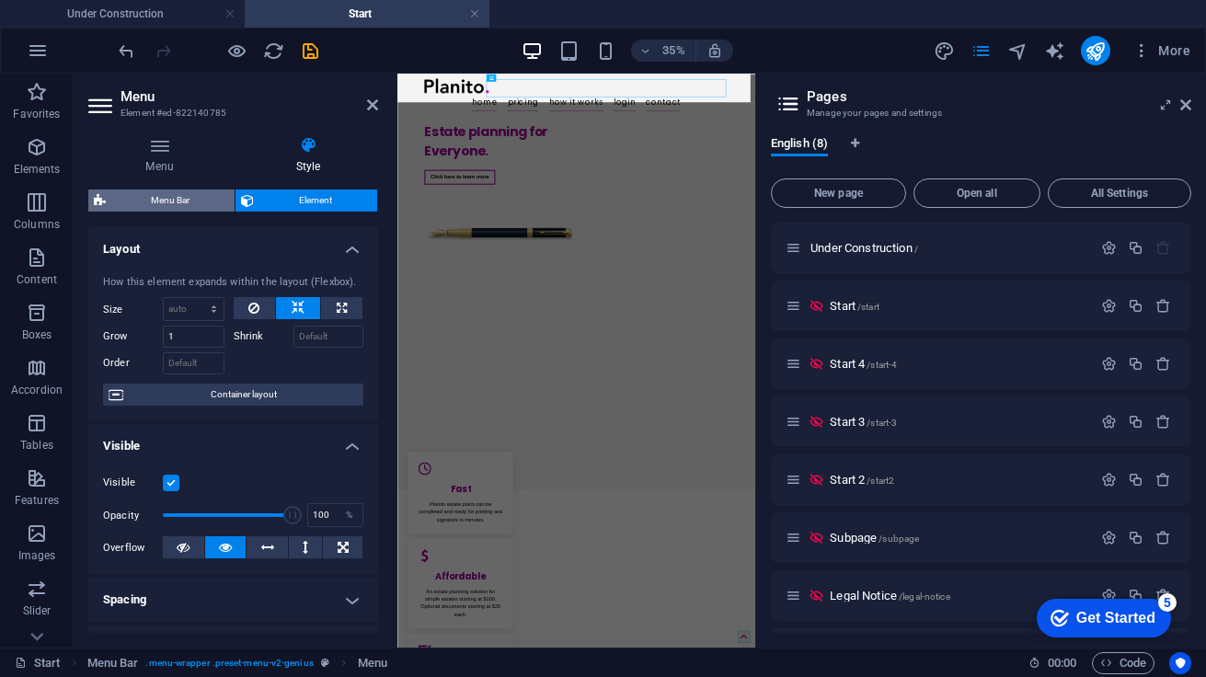
click at [180, 200] on span "Menu Bar" at bounding box center [170, 200] width 118 height 22
select select "rem"
select select "sticky_menu"
select select "px"
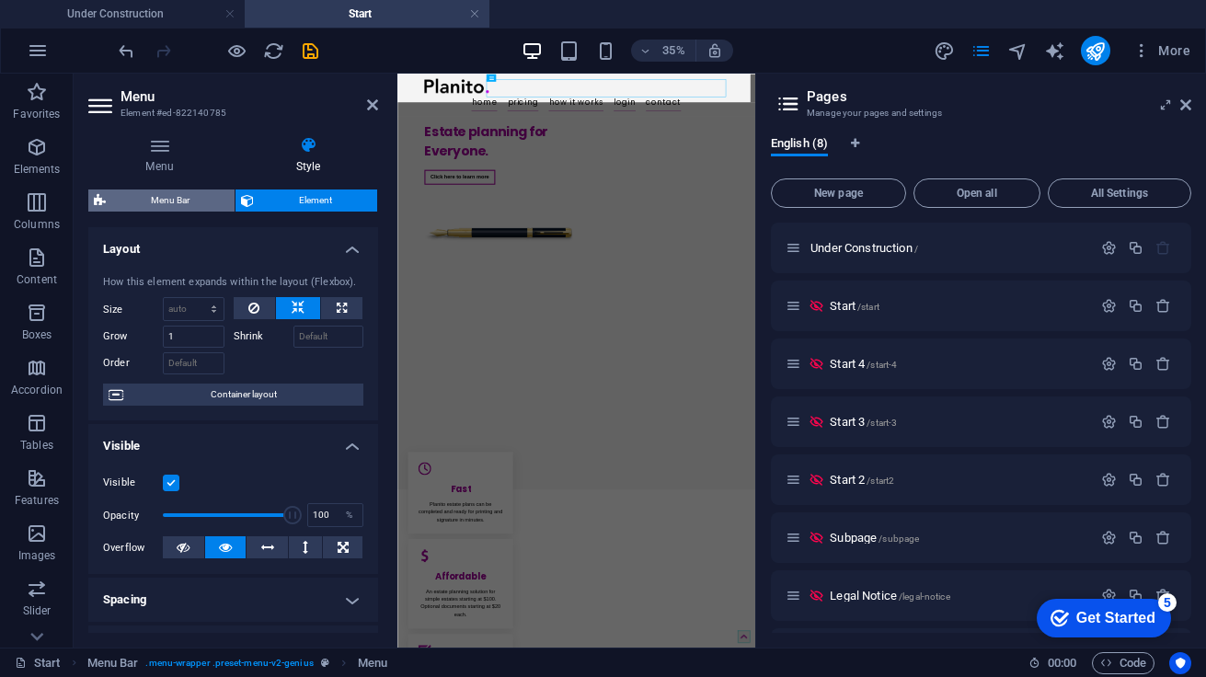
select select "px"
select select "hover_border_bottom"
select select "px"
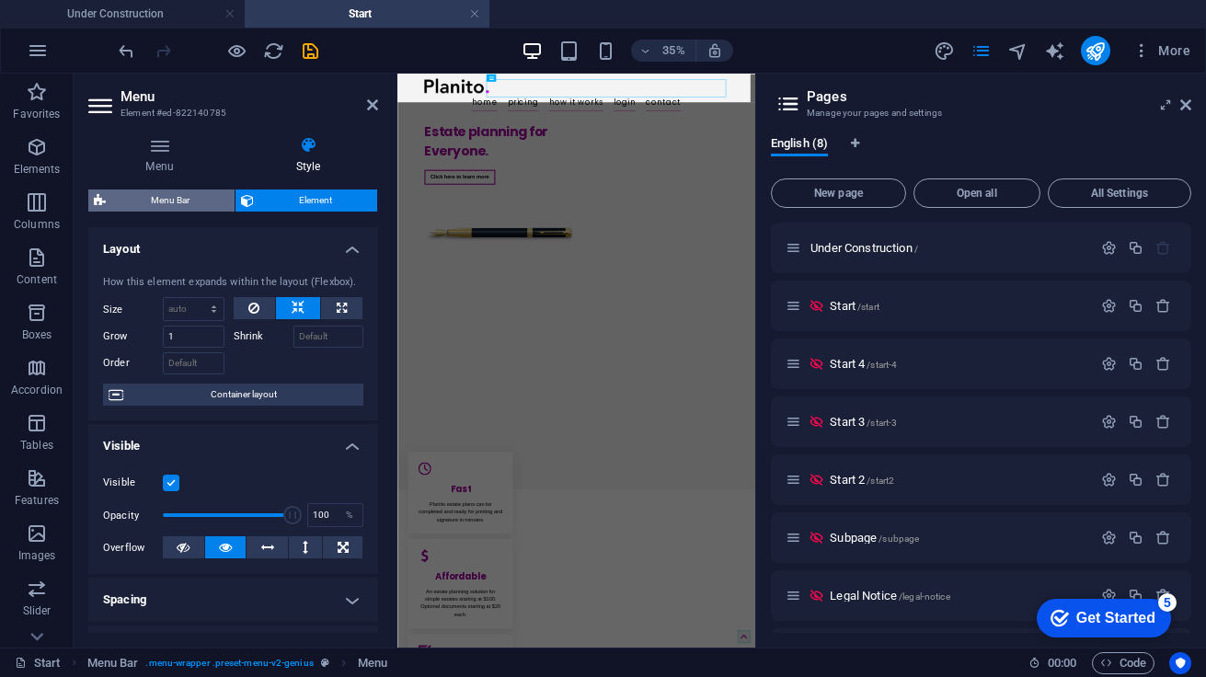
select select "rem"
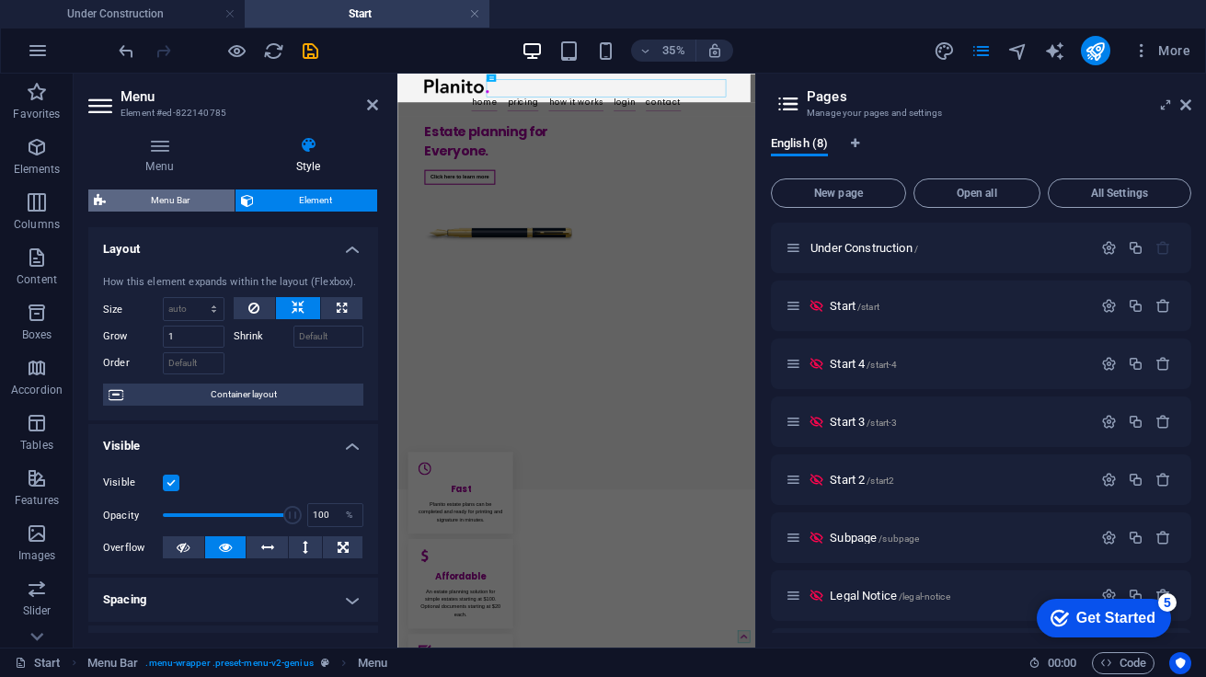
select select "link-special-font"
select select "rem"
select select "400"
select select "px"
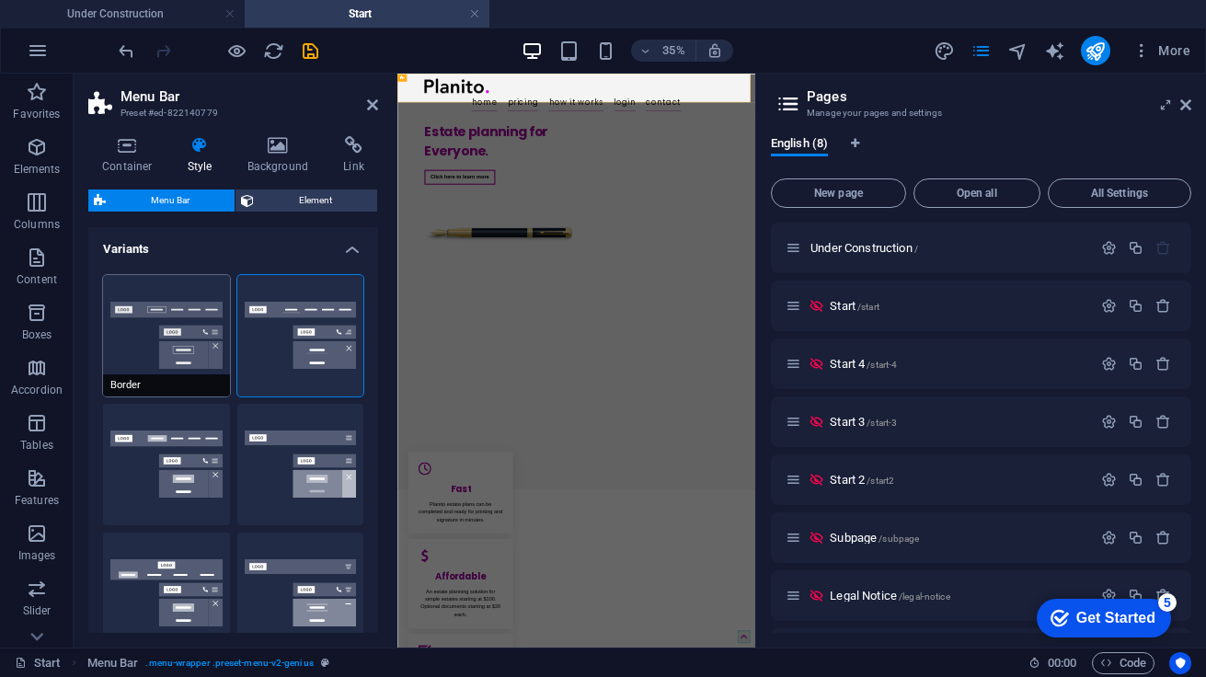
click at [200, 288] on button "Border" at bounding box center [166, 335] width 127 height 121
select select "sticky_reverse"
select select "hover_border"
type input "1"
type input "3"
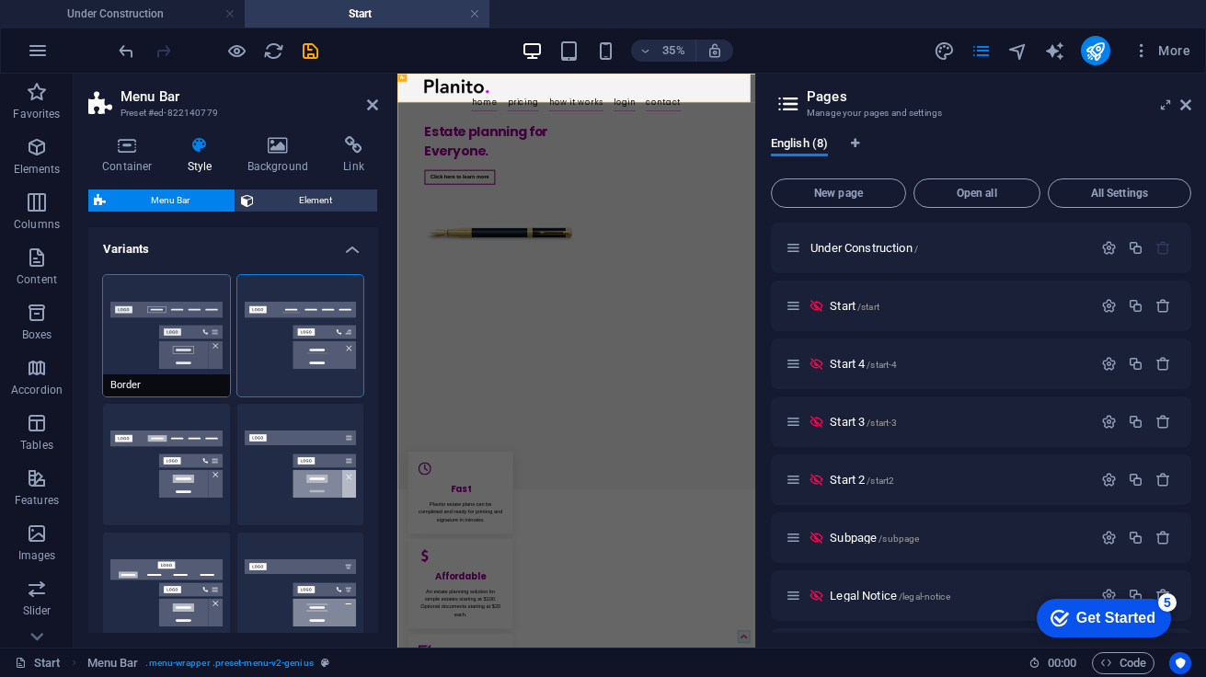
type input "1"
select select "rem"
type input "1"
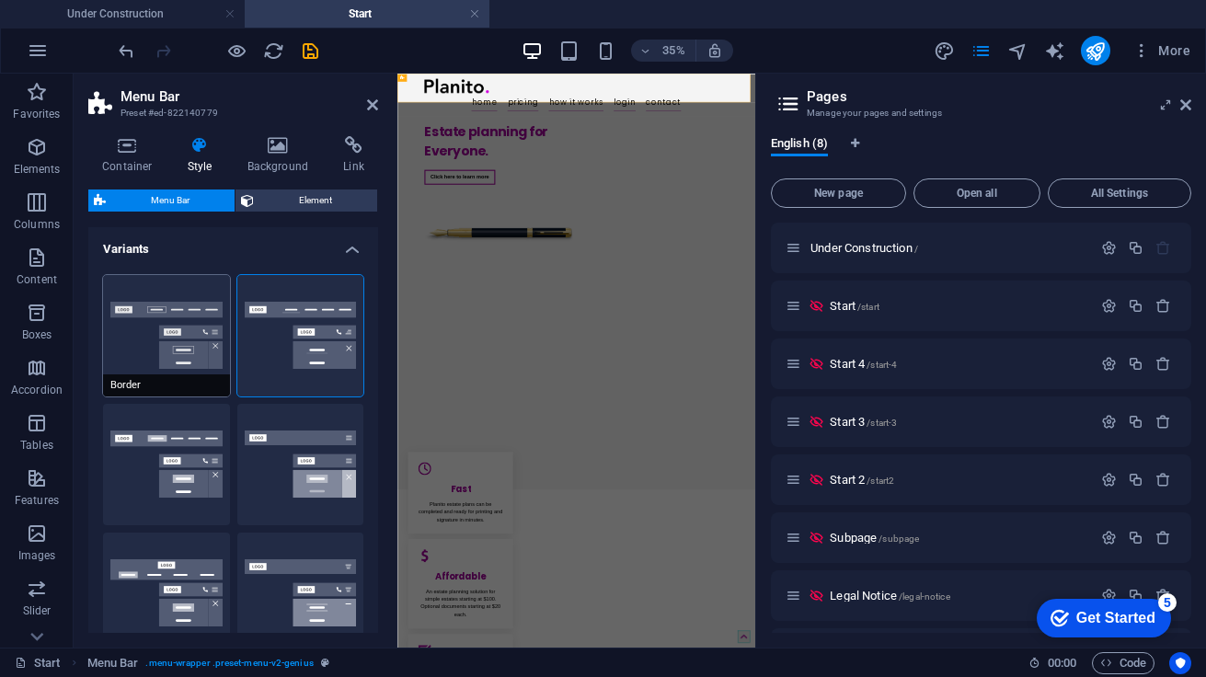
select select "link-special-font"
type input "1.1"
select select "rem"
select select
type input "1"
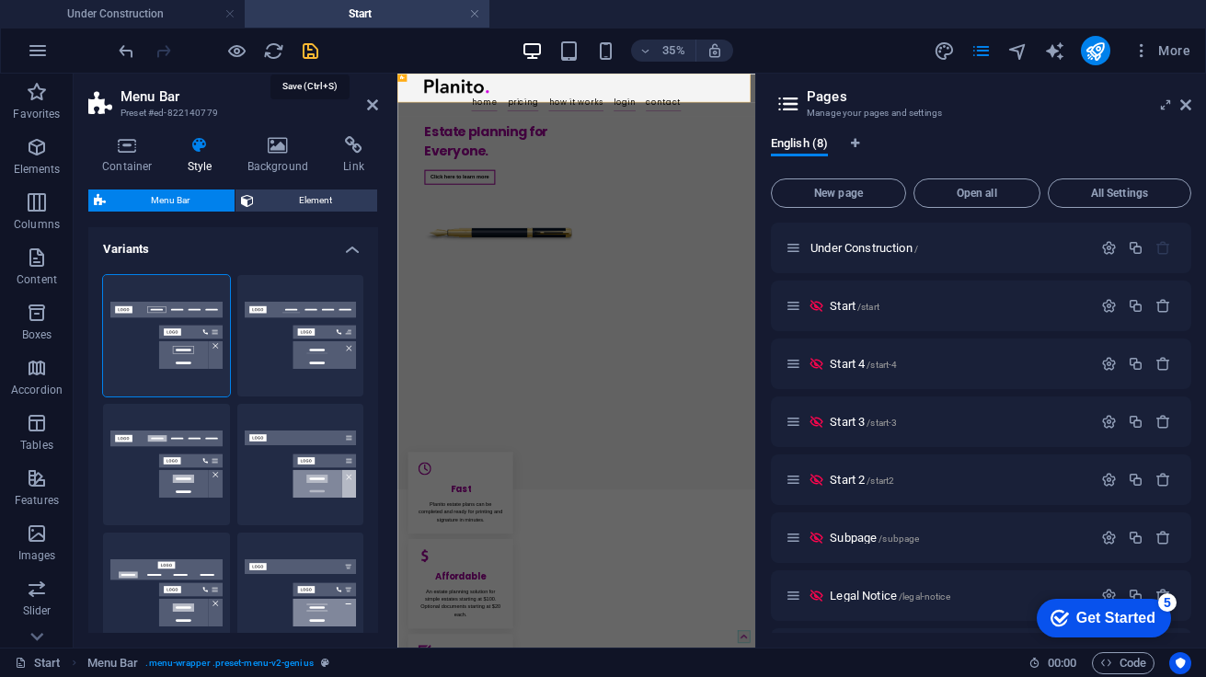
select select "400"
click at [309, 49] on icon "save" at bounding box center [310, 50] width 21 height 21
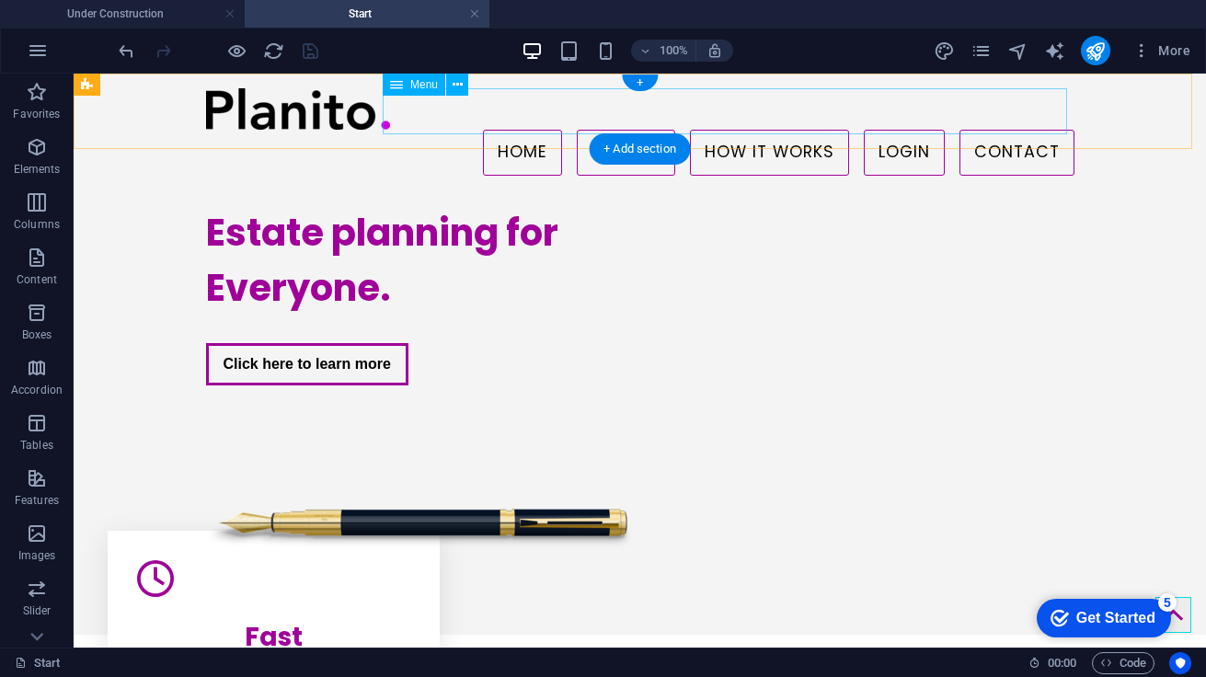
click at [421, 130] on nav "Home Pricing How it Works Login Contact" at bounding box center [640, 153] width 868 height 46
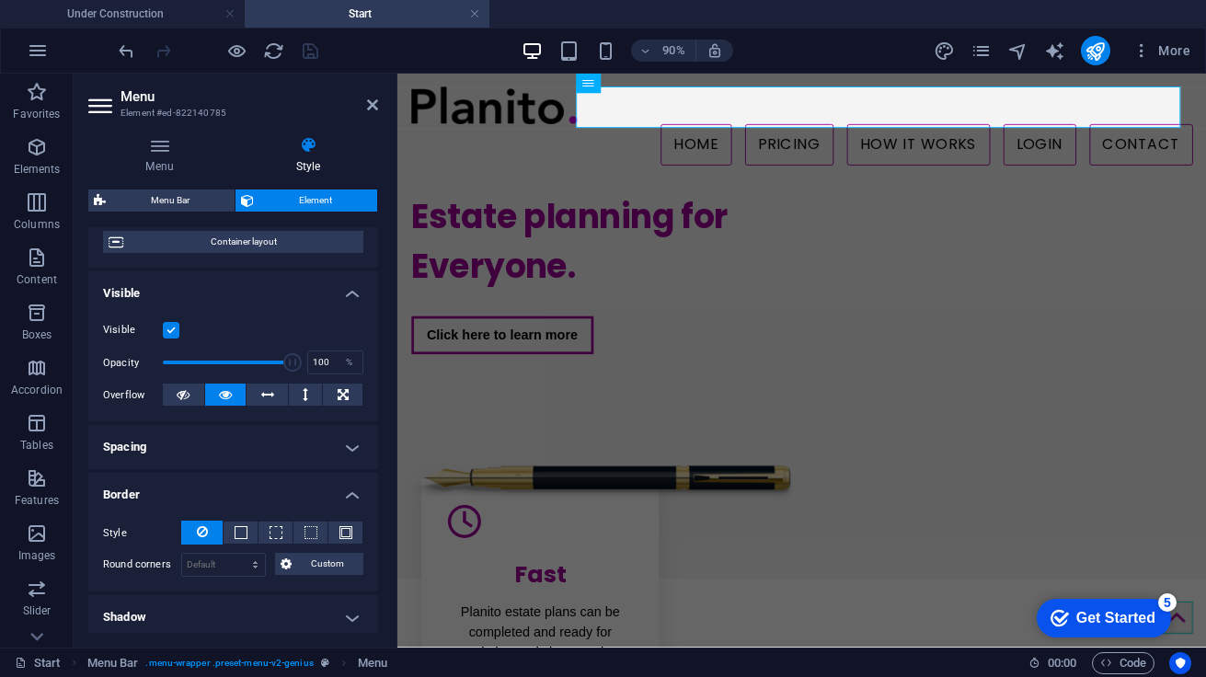
scroll to position [0, 0]
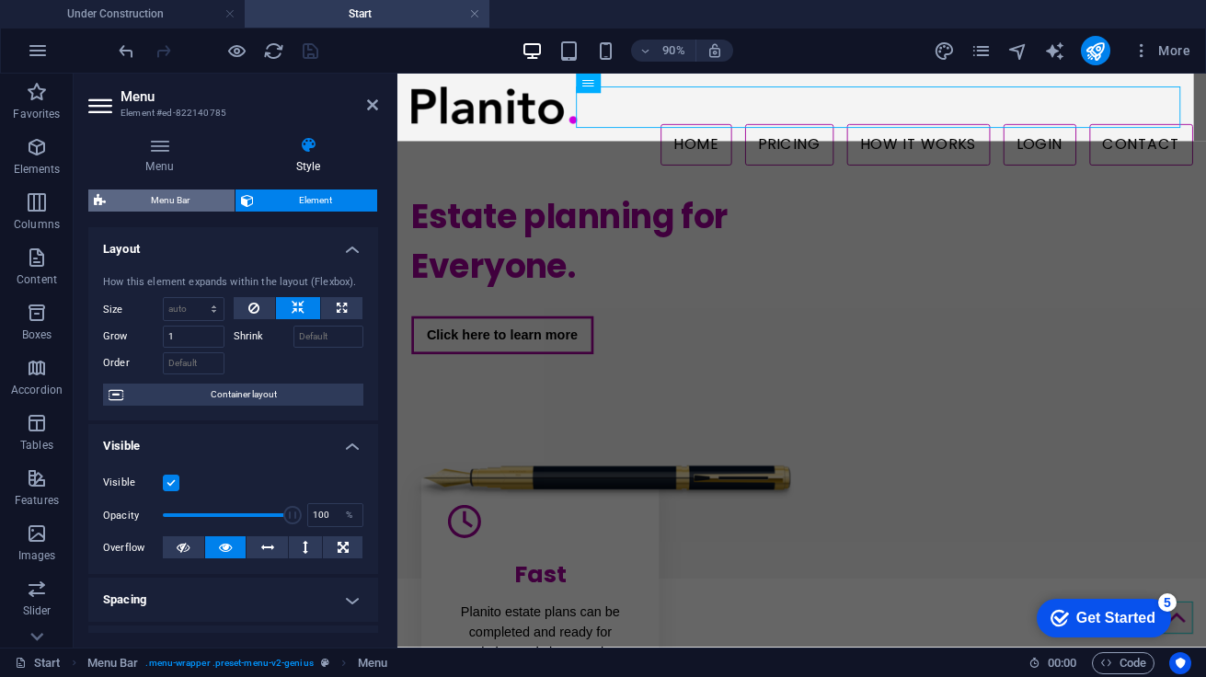
click at [182, 196] on span "Menu Bar" at bounding box center [170, 200] width 118 height 22
select select "rem"
select select "sticky_reverse"
select select "px"
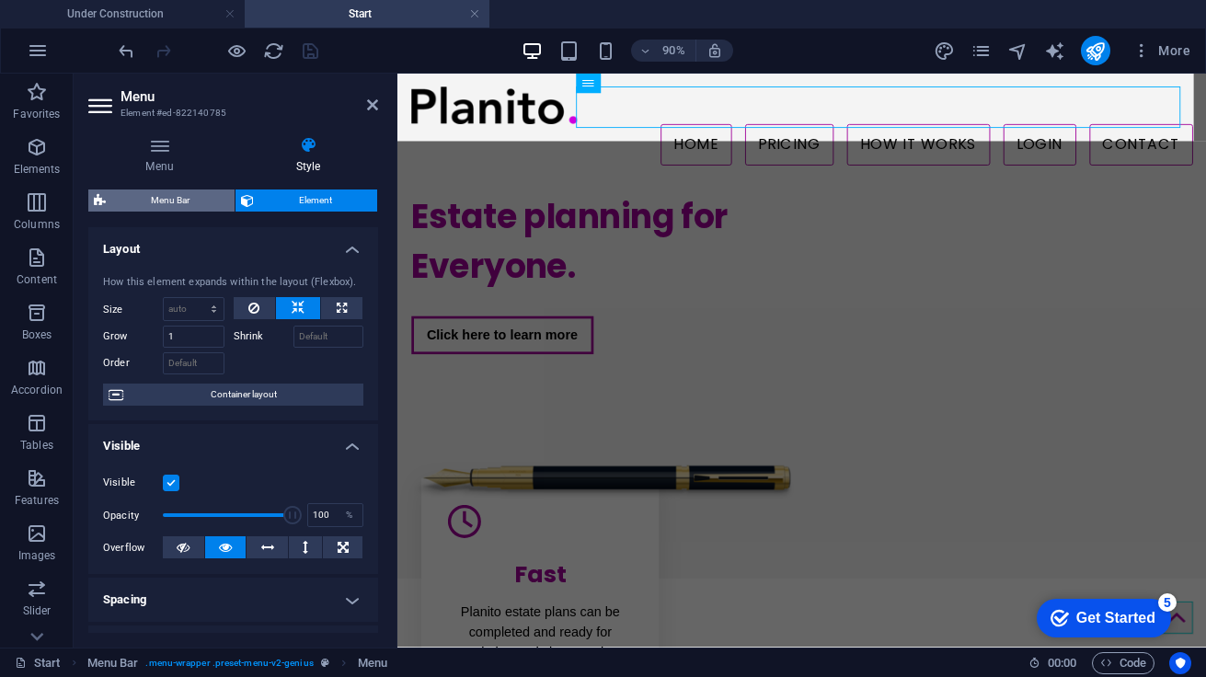
select select "px"
select select "hover_border"
select select "px"
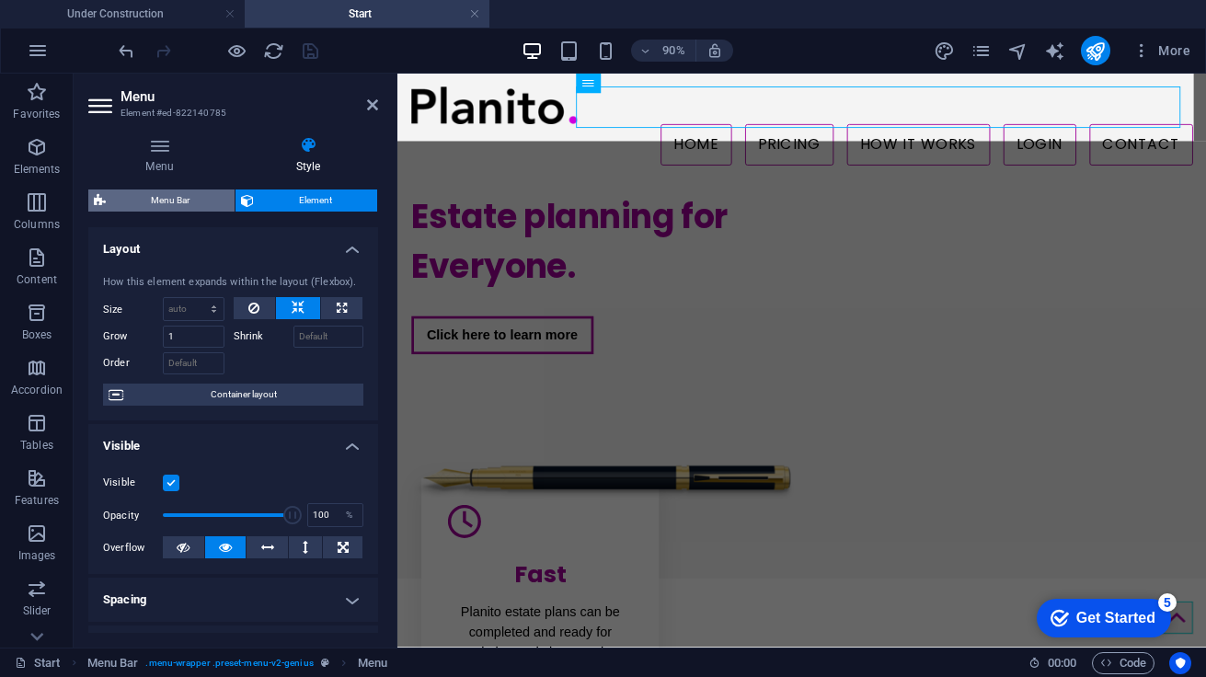
select select "rem"
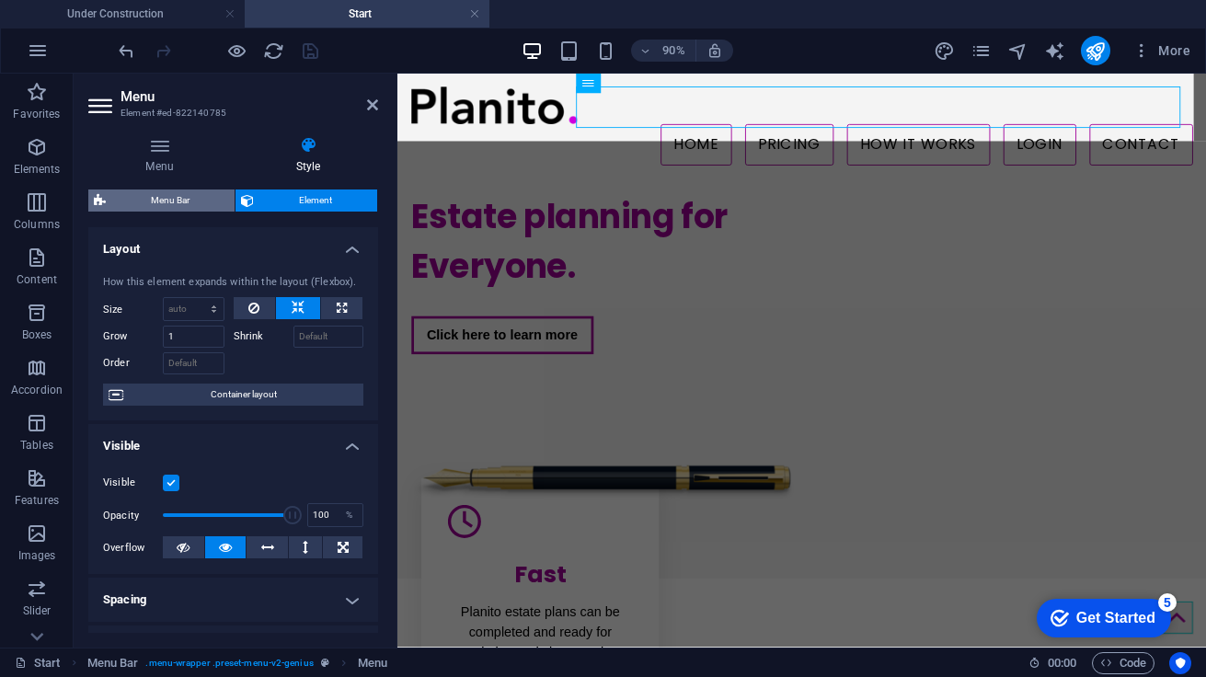
select select "rem"
select select "link-special-font"
select select "rem"
select select "400"
select select "px"
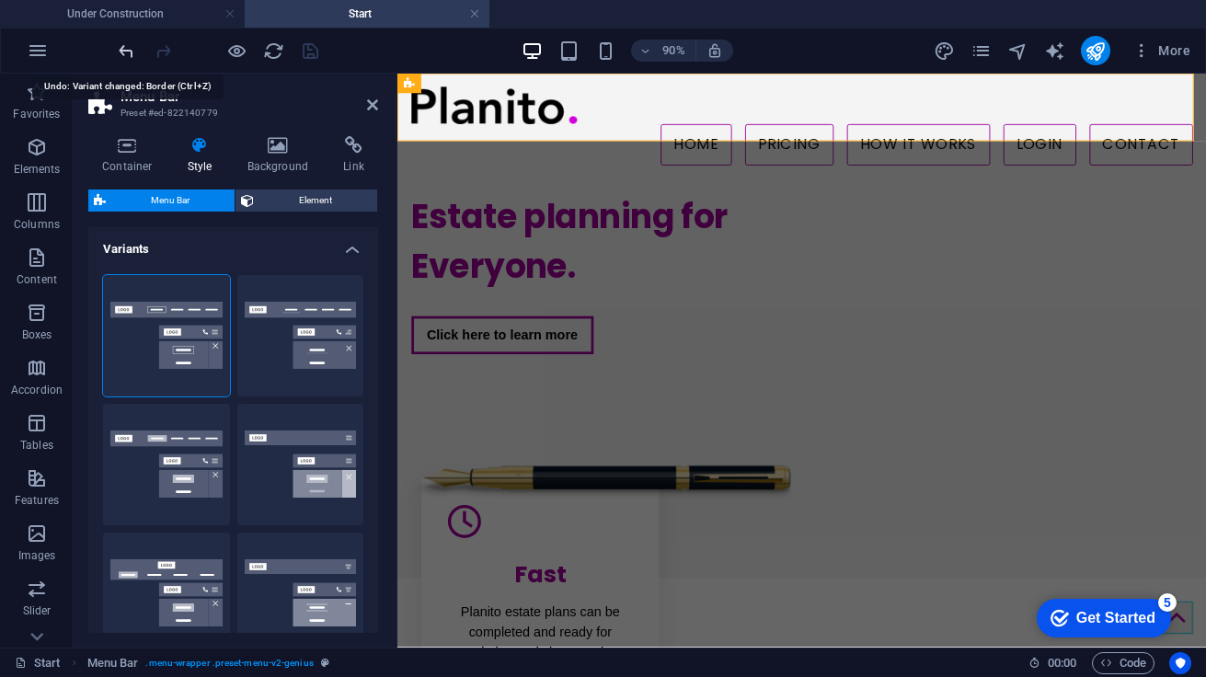
click at [119, 52] on icon "undo" at bounding box center [126, 50] width 21 height 21
select select "sticky_menu"
select select "hover_border_bottom"
type input "0"
type input "2"
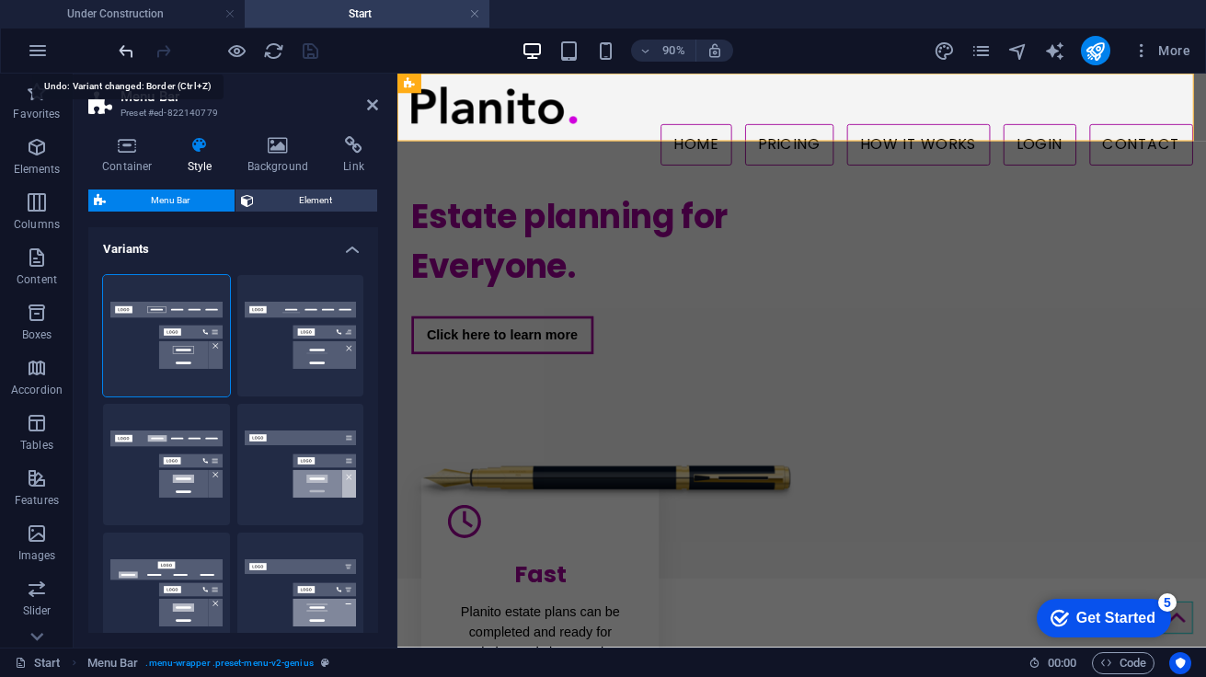
select select "DISABLED_OPTION_VALUE"
type input "0"
select select "link-special-font"
type input "1.5"
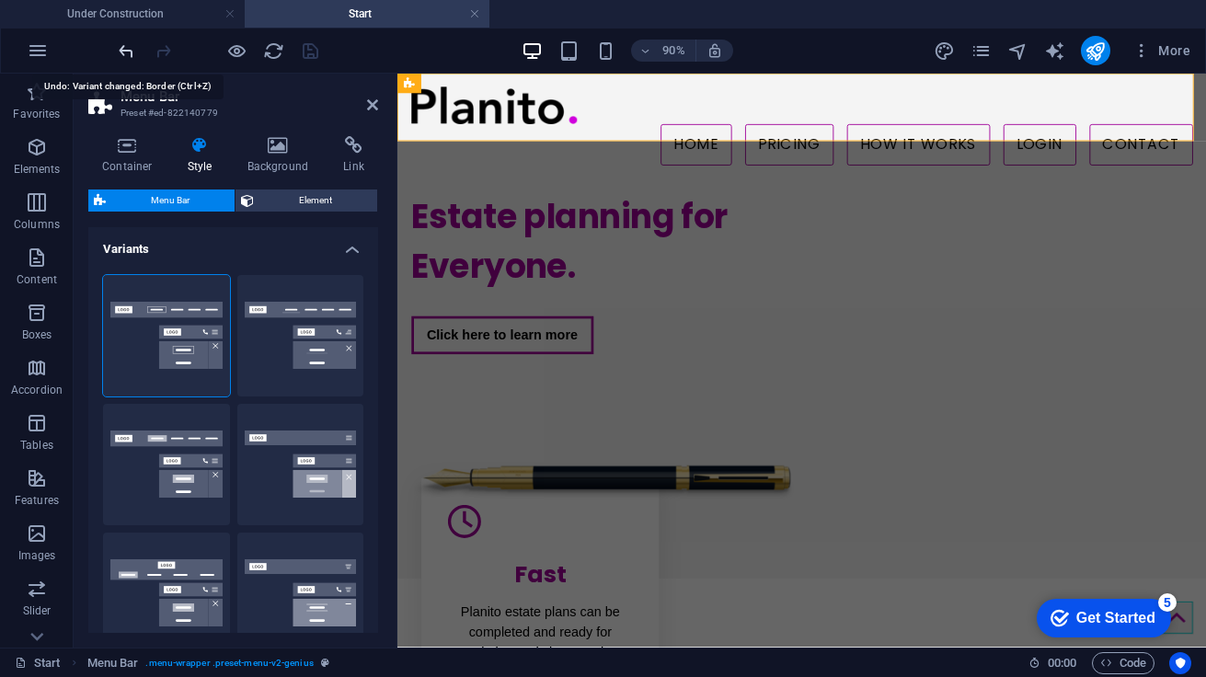
select select "400"
type input "2"
click at [124, 52] on icon "undo" at bounding box center [126, 50] width 21 height 21
select select "sticky_reverse"
select select "hover_border"
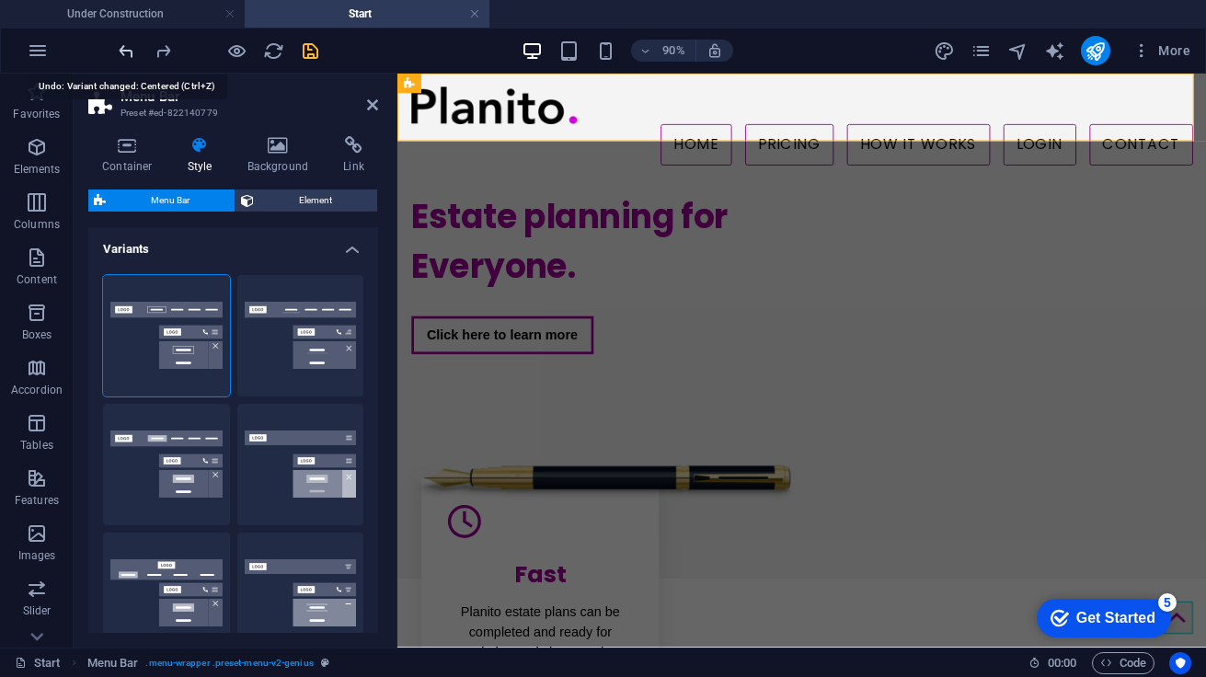
type input "3"
type input "1"
select select "rem"
type input "1"
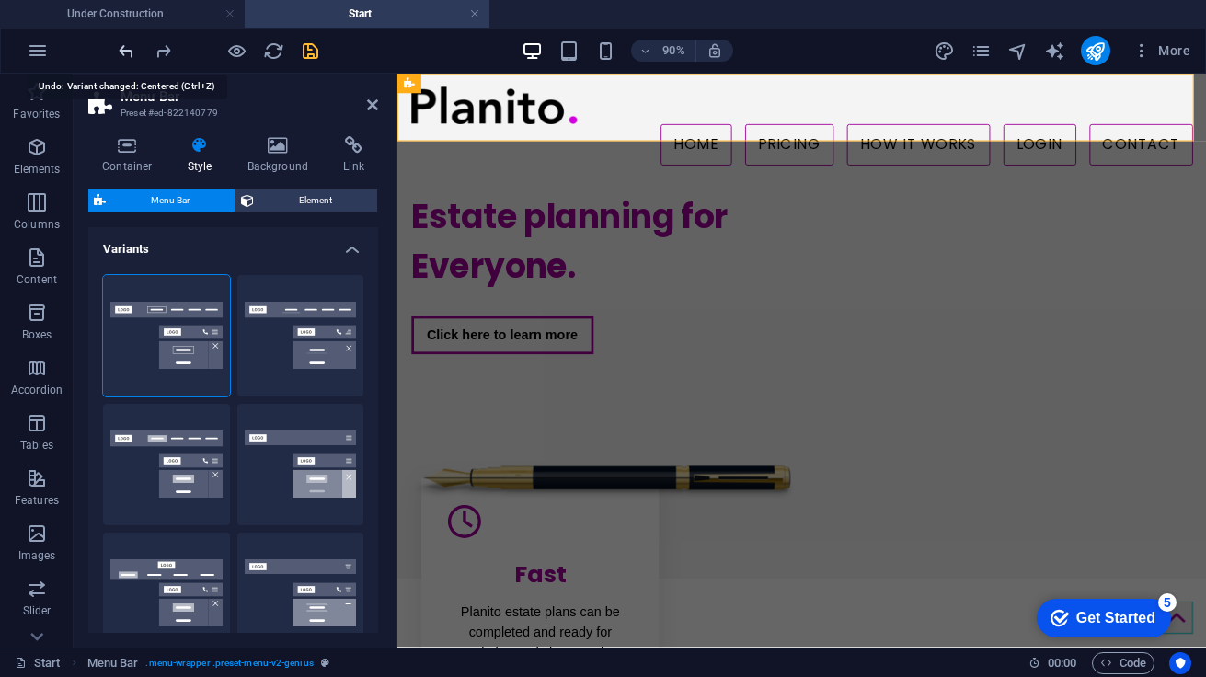
type input "1"
select select "link-special-font"
type input "1.1"
select select
type input "1"
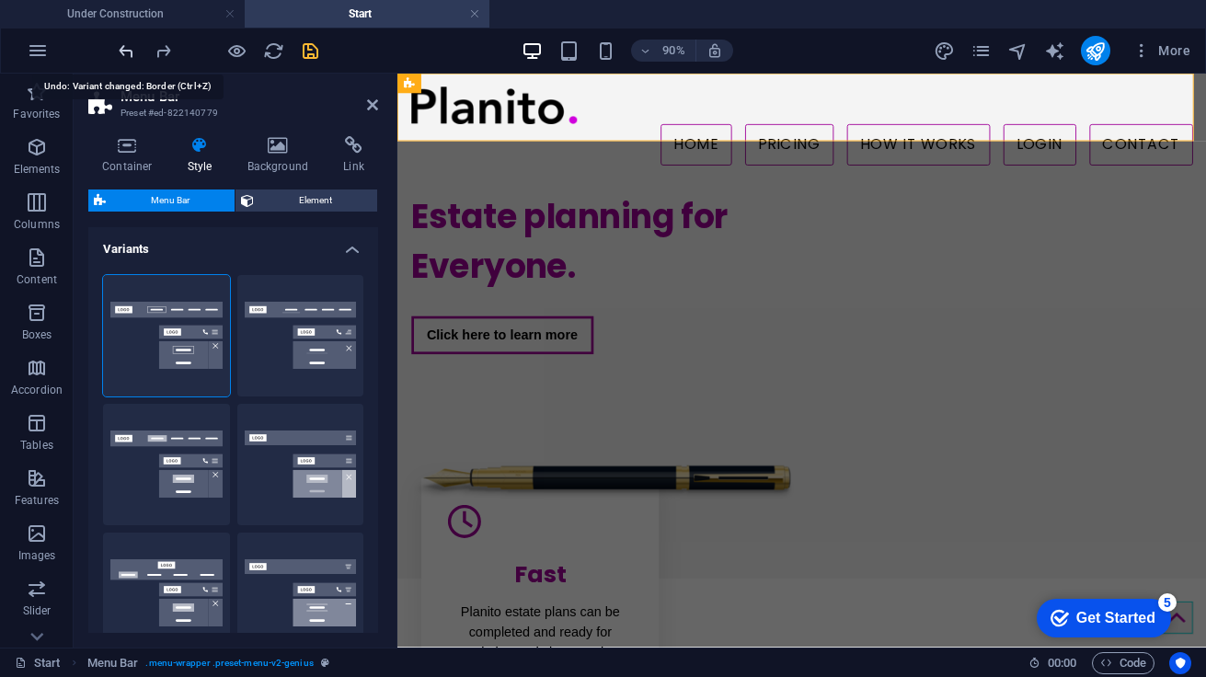
click at [124, 52] on icon "undo" at bounding box center [126, 50] width 21 height 21
select select "sticky_menu"
select select "hover_border_bottom"
type input "0"
type input "2"
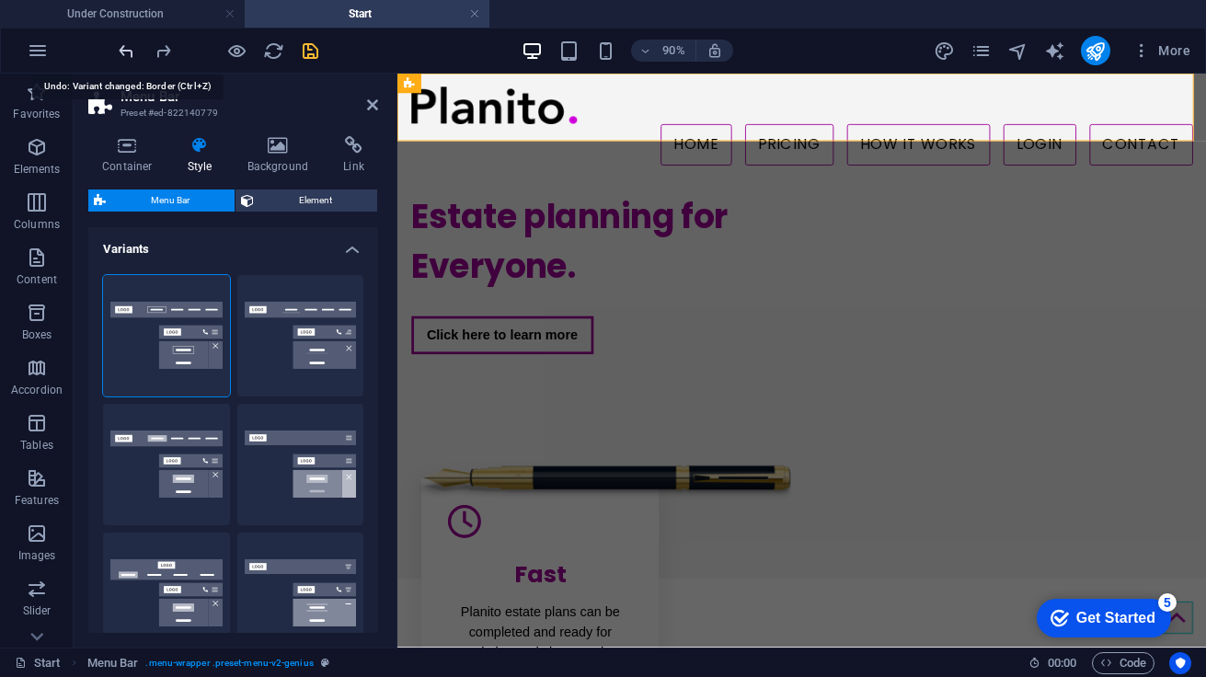
select select "DISABLED_OPTION_VALUE"
type input "0"
select select "link-special-font"
type input "1.5"
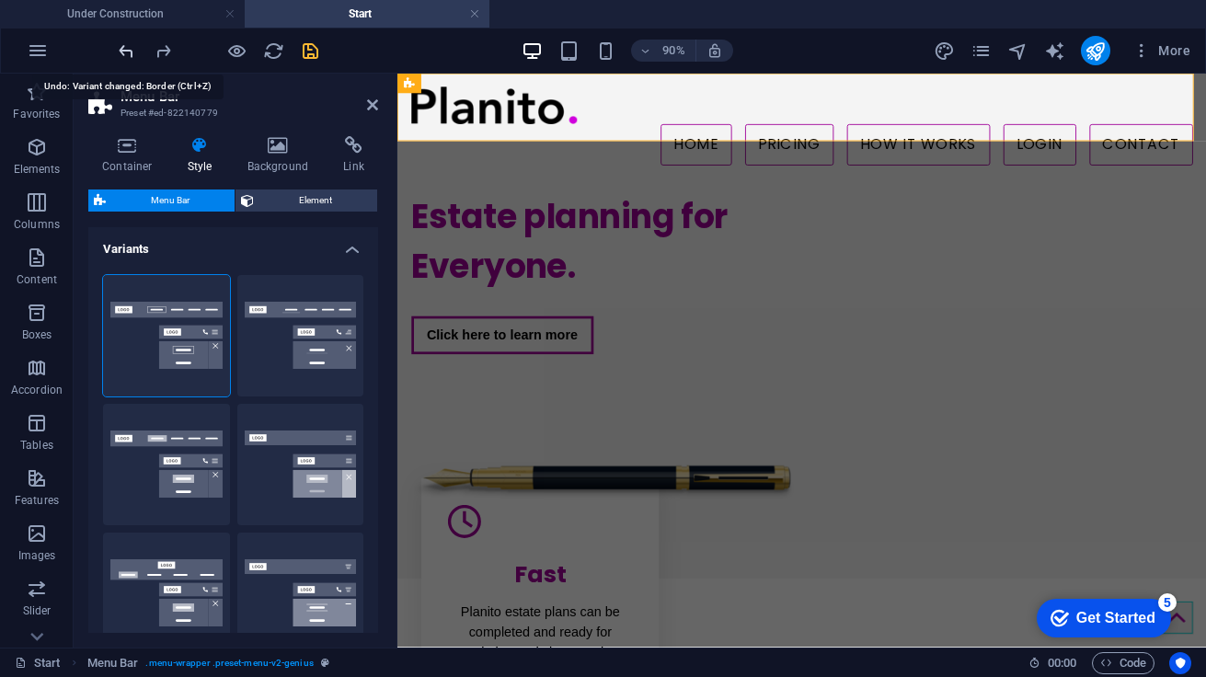
select select
type input "2"
click at [124, 52] on icon "undo" at bounding box center [126, 50] width 21 height 21
select select "sticky_reverse"
select select "hover_border"
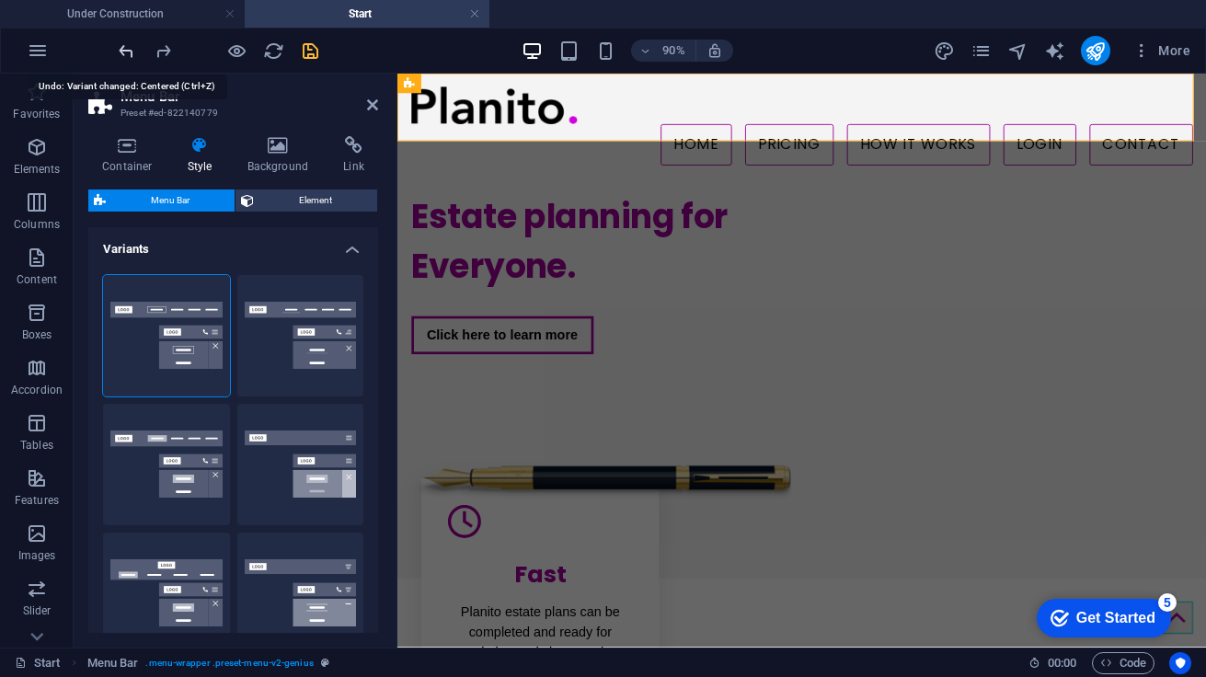
type input "3"
type input "1"
select select "rem"
type input "1"
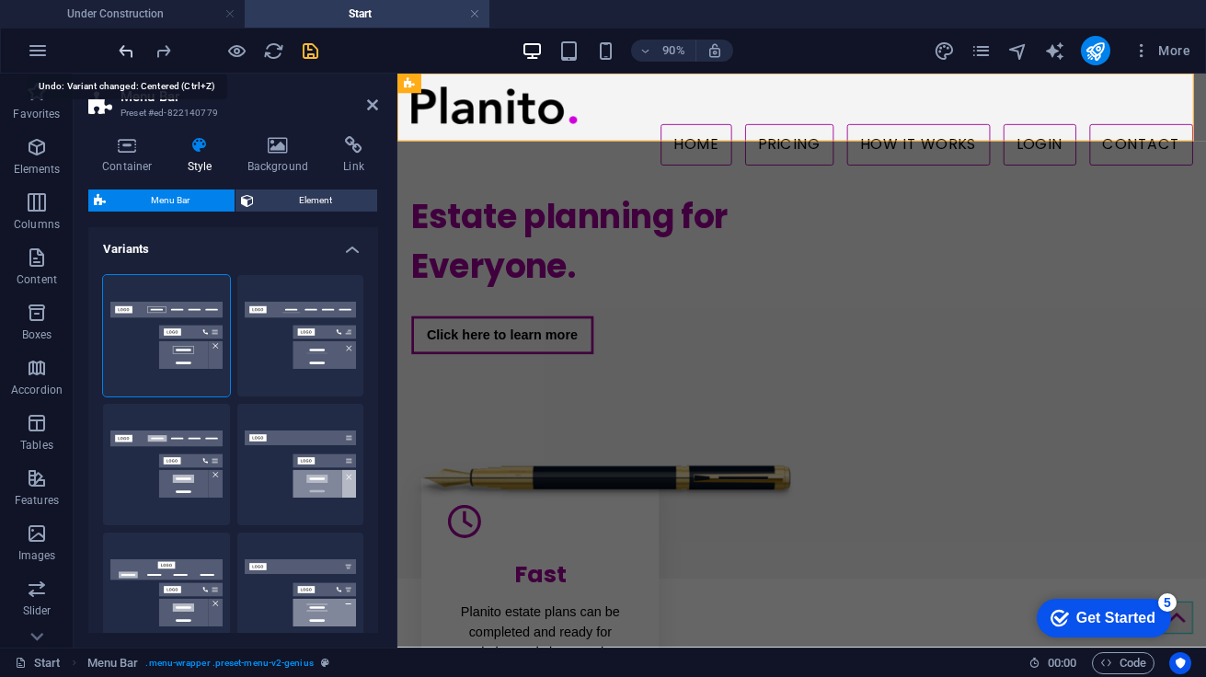
type input "1"
select select "link-special-font"
type input "1.1"
select select
type input "1"
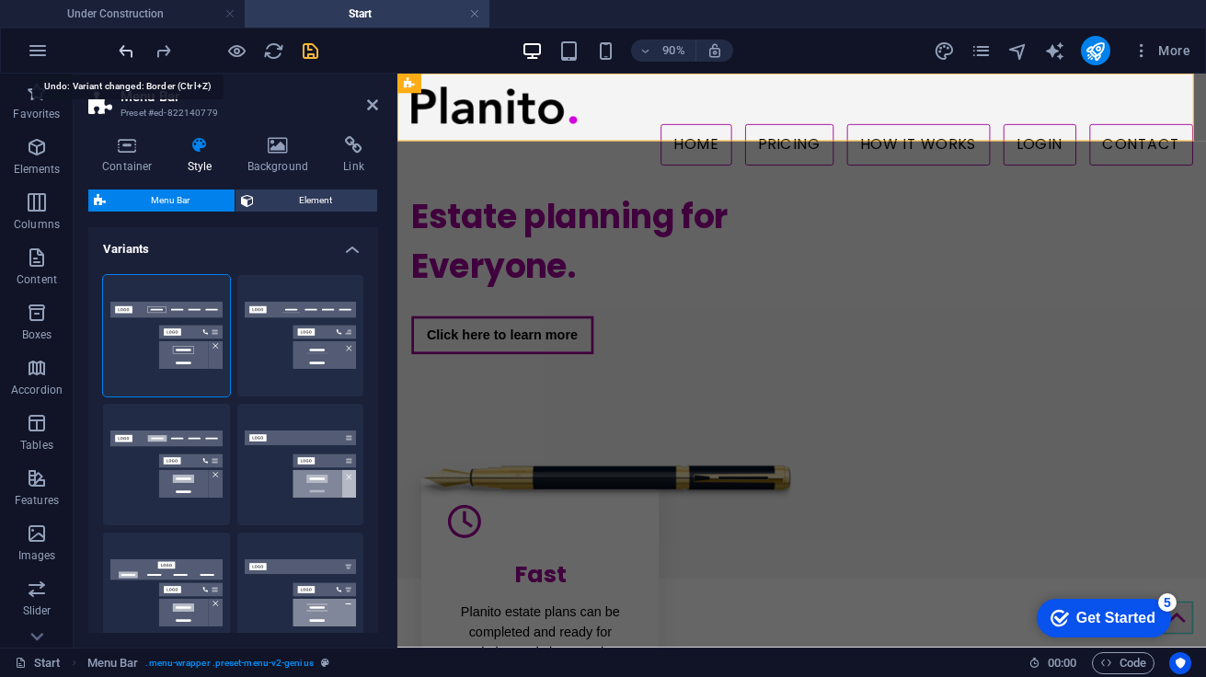
click at [124, 52] on icon "undo" at bounding box center [126, 50] width 21 height 21
select select "sticky_reverse"
type input "2"
type input "4"
select select "hover_border_bottom"
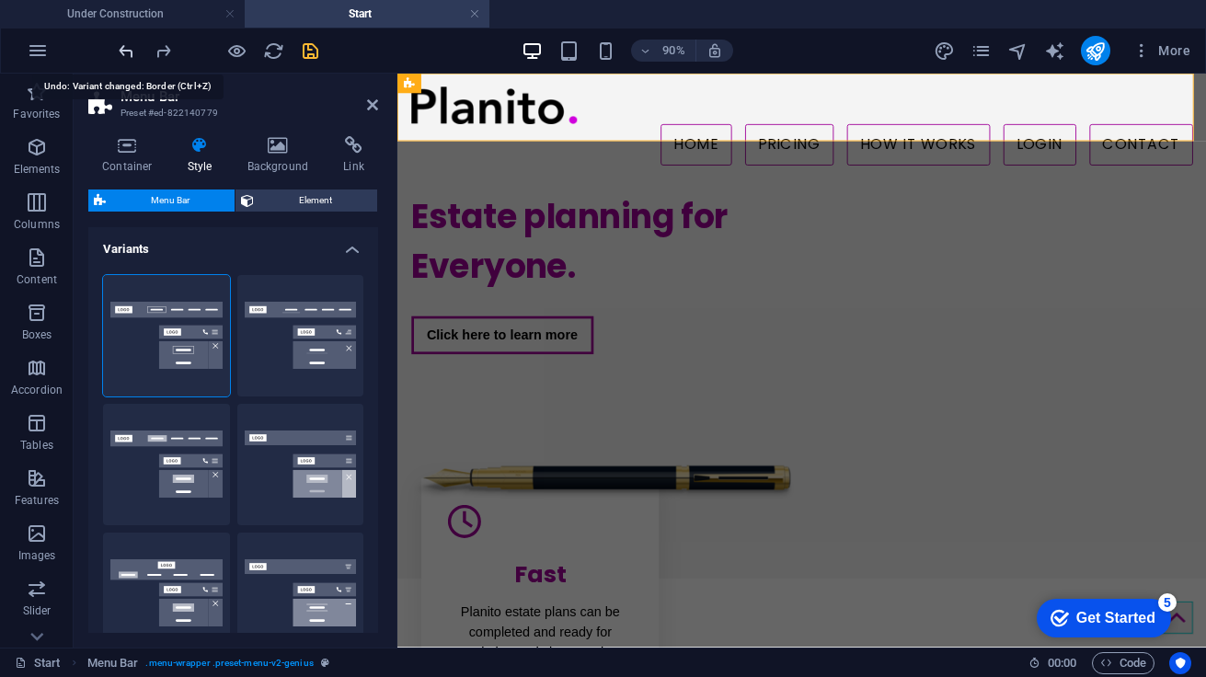
type input "3"
type input "0"
type input "3"
select select "link-default-font"
type input "1"
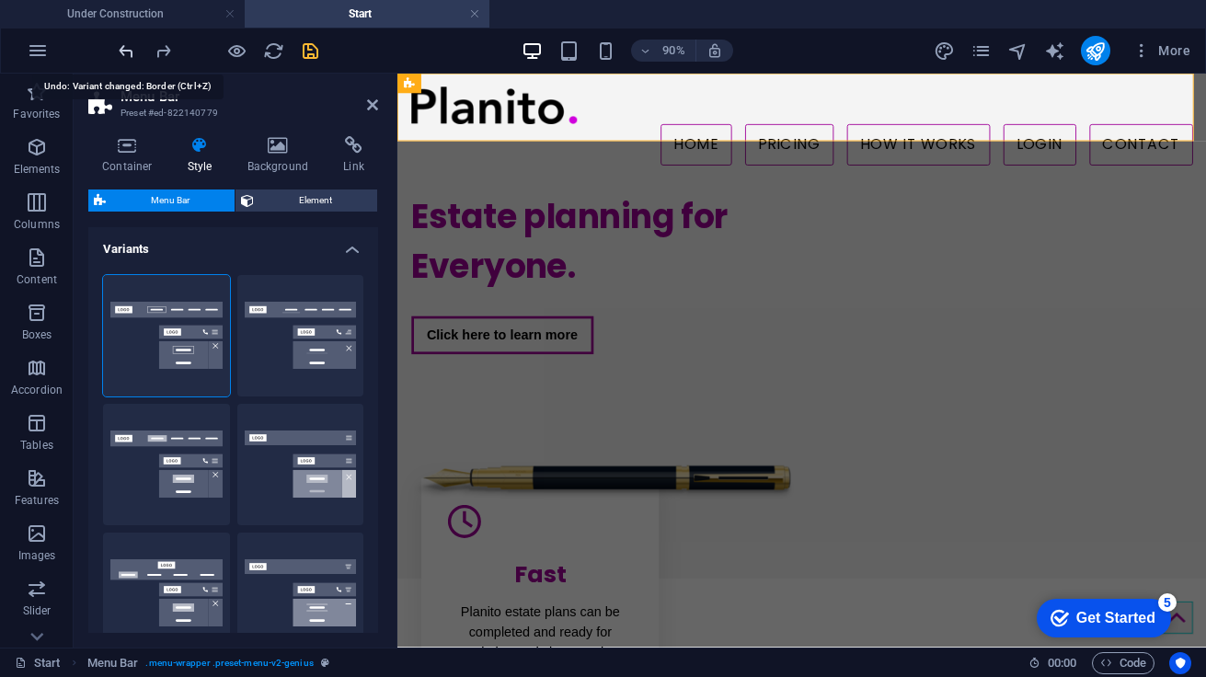
select select "700"
type input "0"
click at [124, 52] on div at bounding box center [218, 50] width 206 height 29
click at [124, 49] on div at bounding box center [218, 50] width 206 height 29
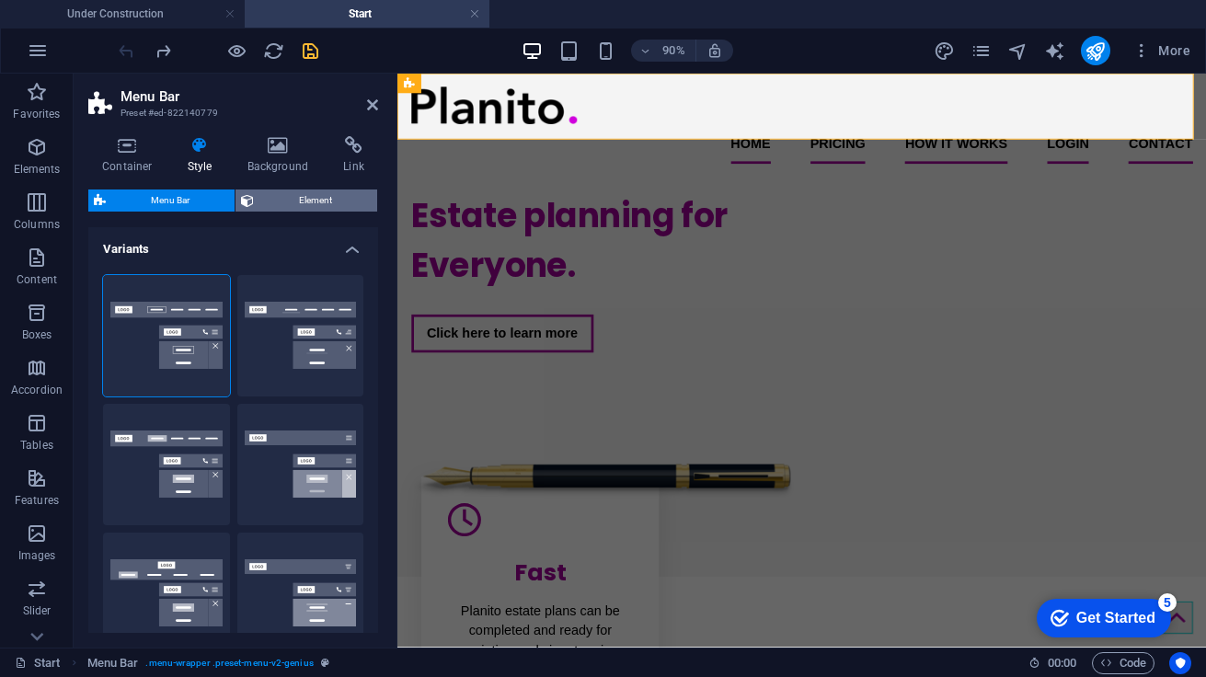
click at [285, 199] on span "Element" at bounding box center [315, 200] width 112 height 22
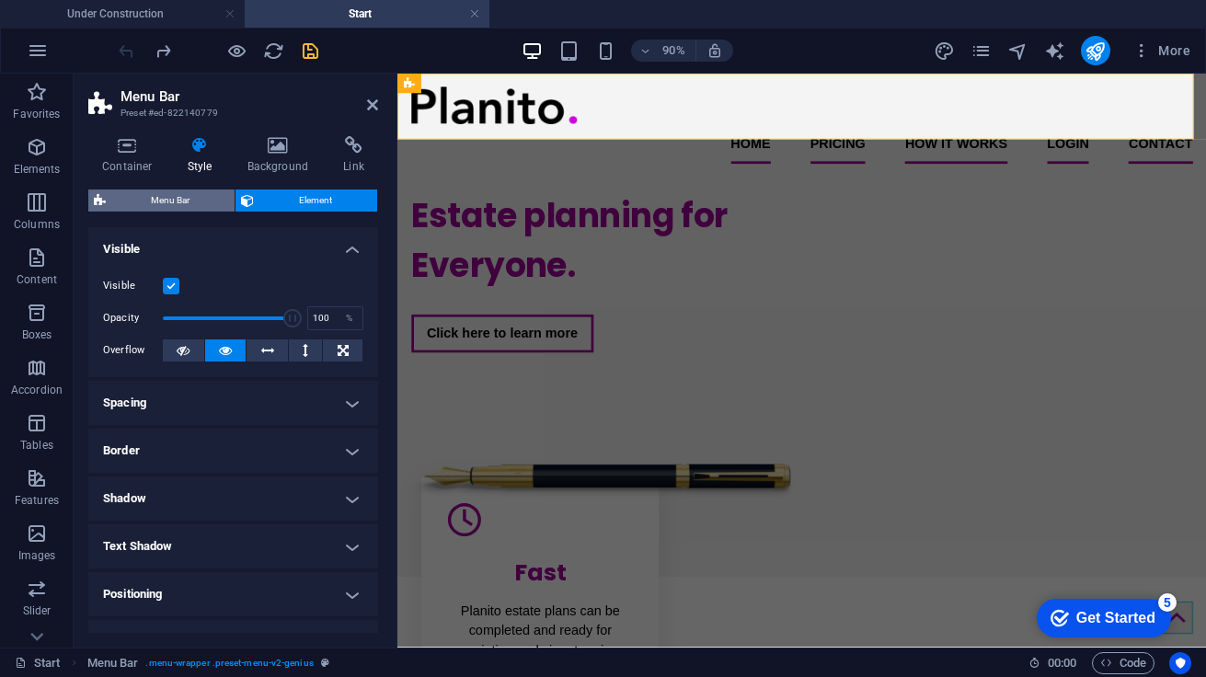
click at [170, 199] on span "Menu Bar" at bounding box center [170, 200] width 118 height 22
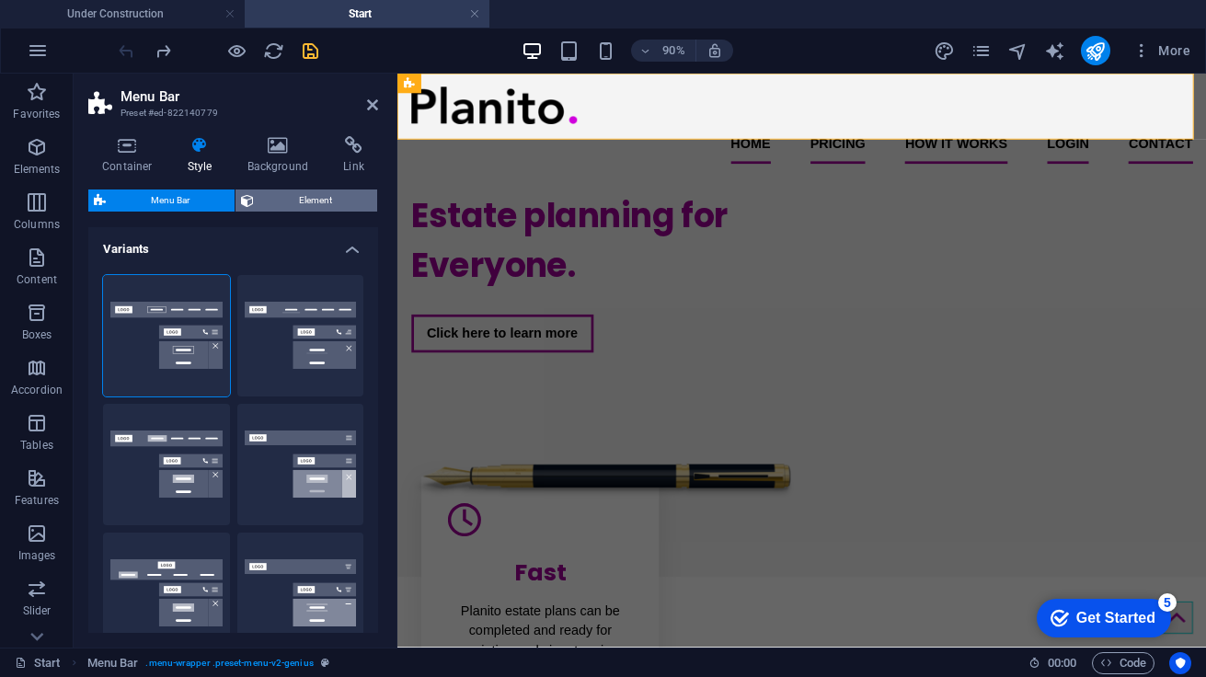
click at [303, 206] on span "Element" at bounding box center [315, 200] width 112 height 22
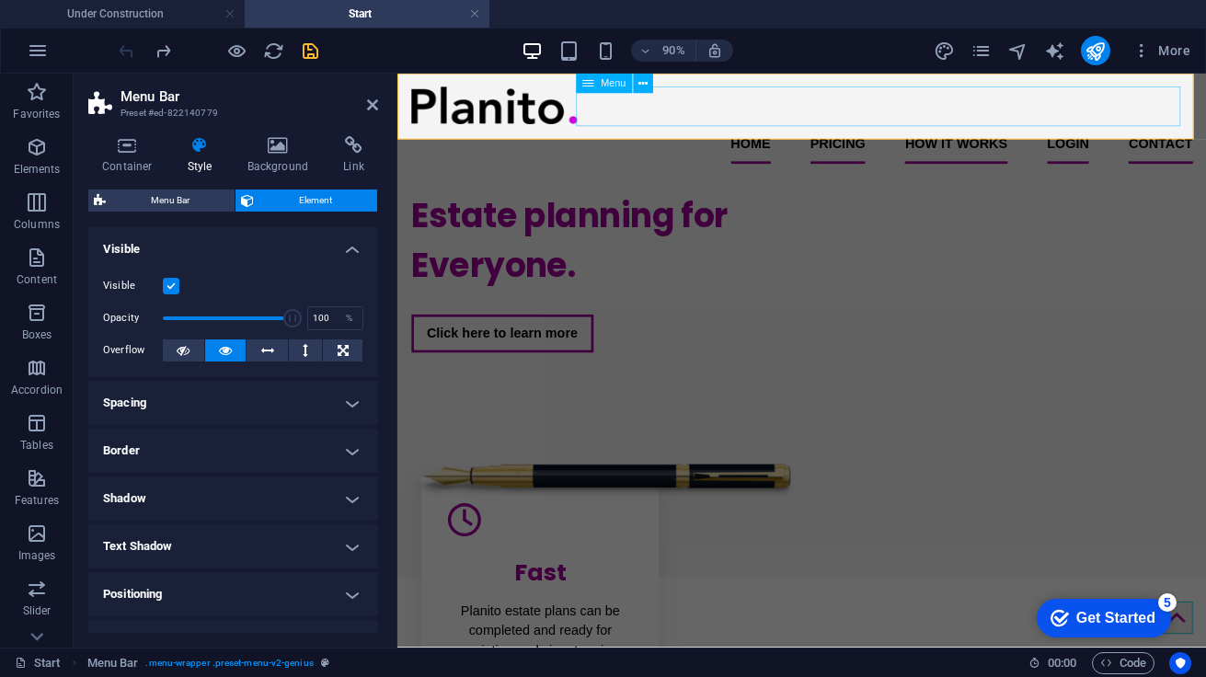
click at [693, 130] on nav "Home Pricing How it Works Login Contact" at bounding box center [847, 152] width 868 height 44
click at [612, 84] on span "Menu" at bounding box center [613, 83] width 25 height 10
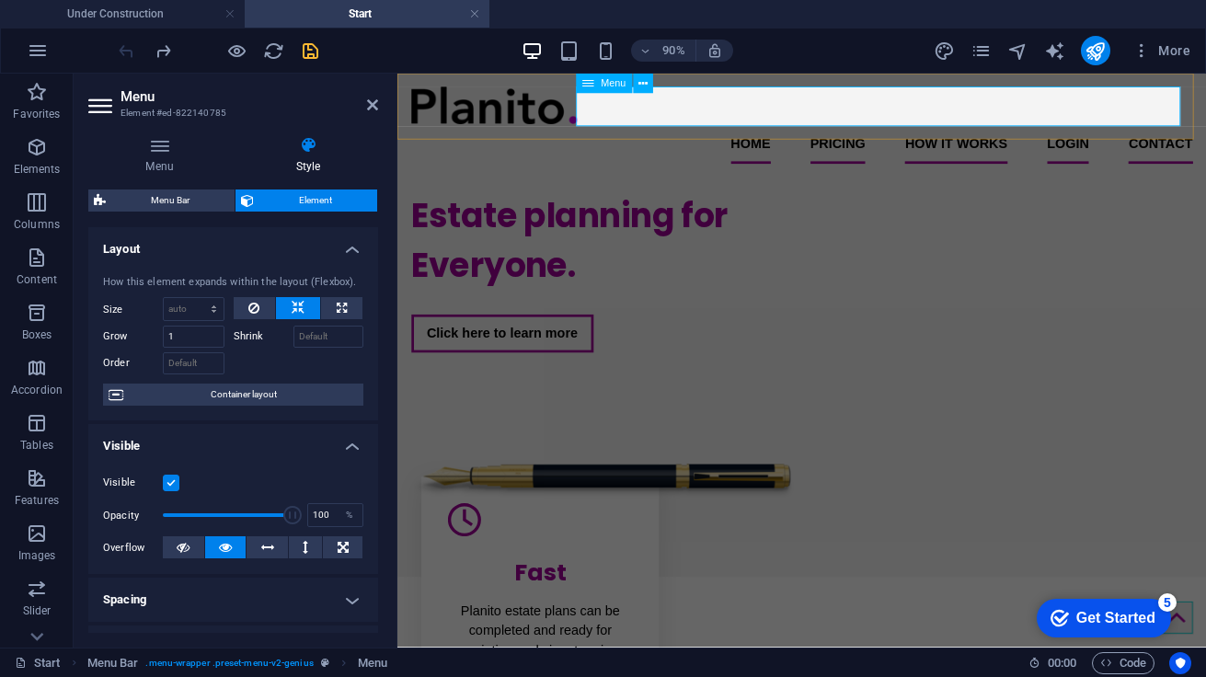
click at [589, 80] on icon at bounding box center [589, 84] width 12 height 20
click at [588, 86] on icon at bounding box center [589, 84] width 12 height 20
click at [157, 149] on icon at bounding box center [159, 145] width 143 height 18
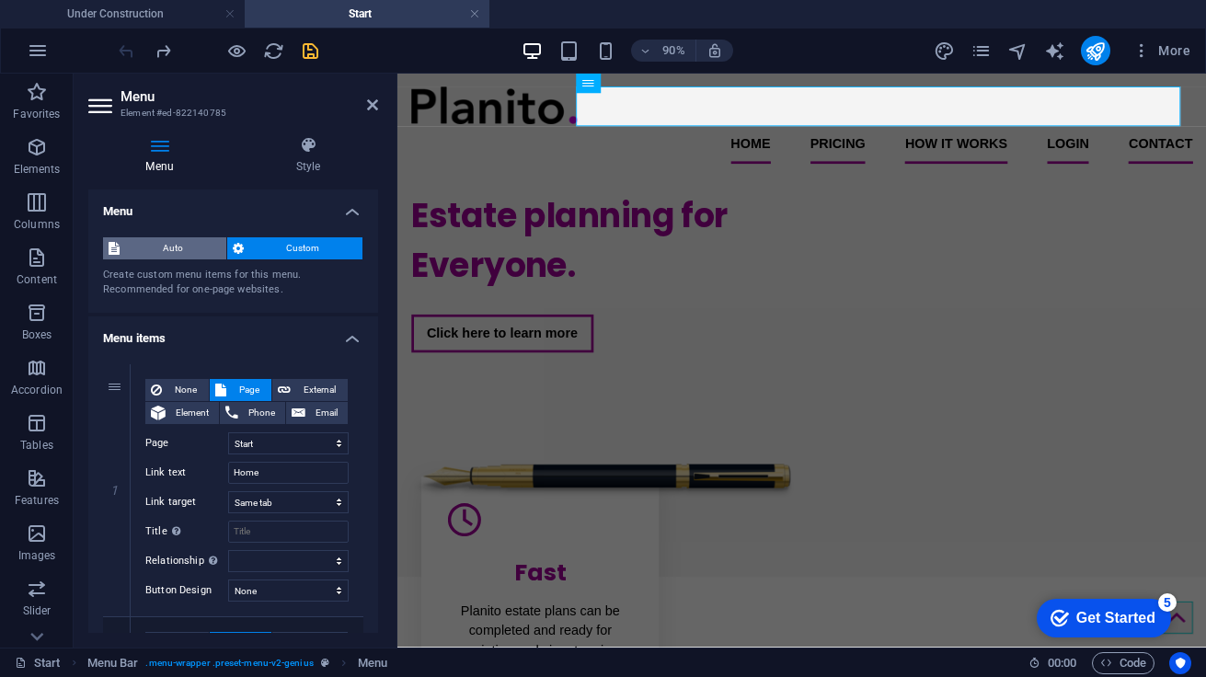
click at [181, 253] on span "Auto" at bounding box center [173, 248] width 96 height 22
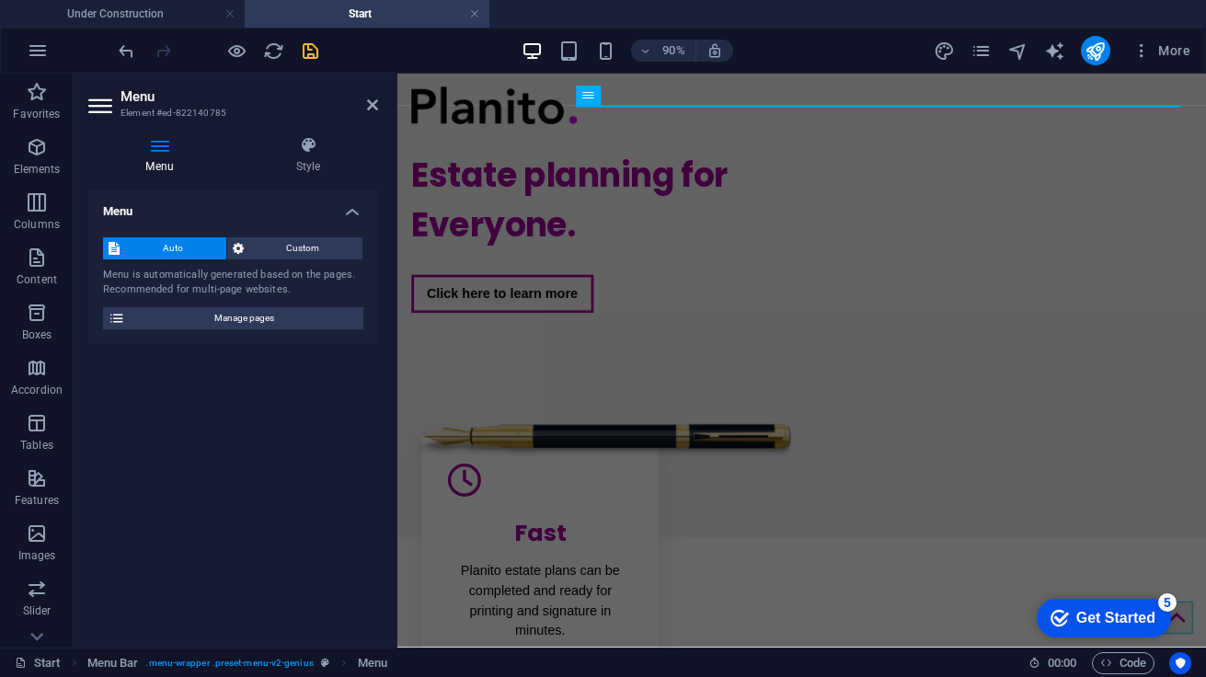
click at [281, 260] on div "Auto Custom Menu is automatically generated based on the pages. Recommended for…" at bounding box center [233, 283] width 290 height 121
click at [282, 256] on span "Custom" at bounding box center [303, 248] width 109 height 22
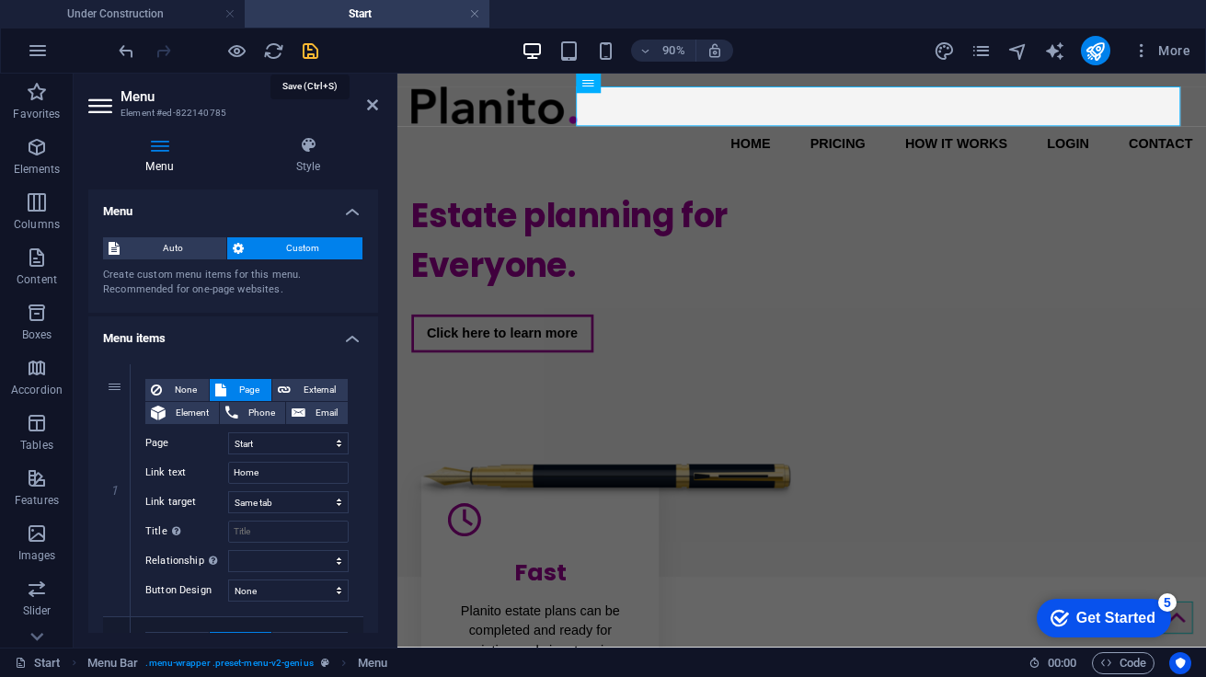
click at [311, 52] on icon "save" at bounding box center [310, 50] width 21 height 21
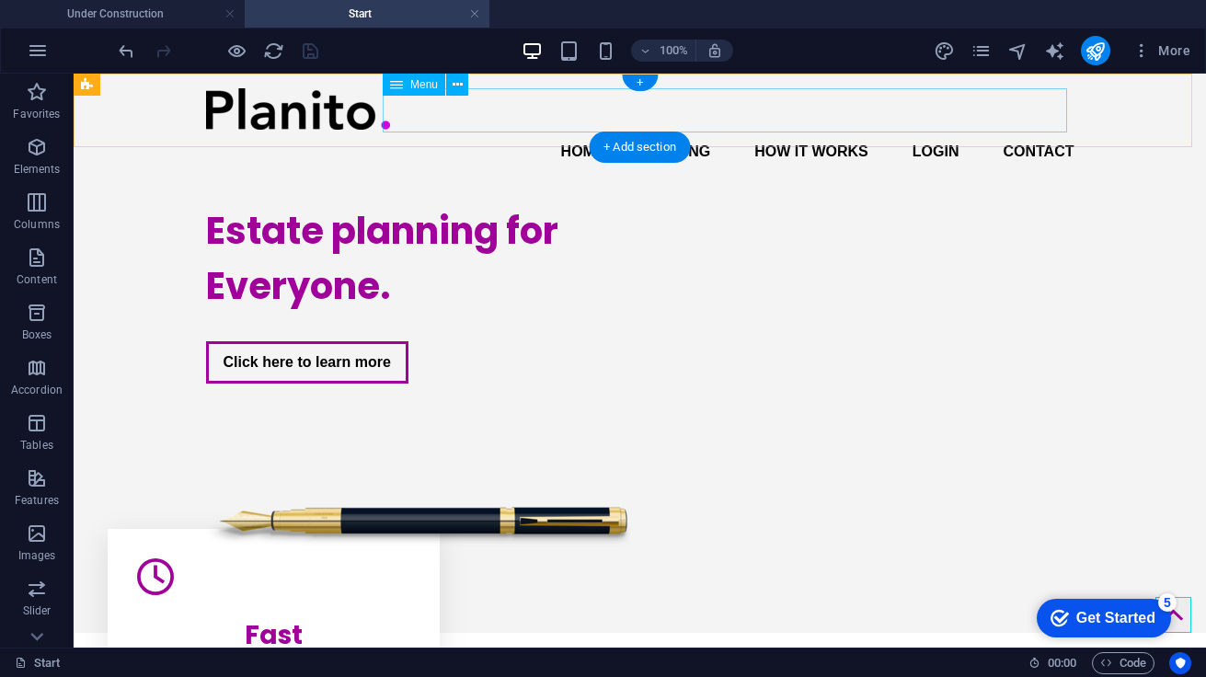
click at [575, 130] on nav "Home Pricing How it Works Login Contact" at bounding box center [640, 152] width 868 height 44
click at [494, 130] on nav "Home Pricing How it Works Login Contact" at bounding box center [640, 152] width 868 height 44
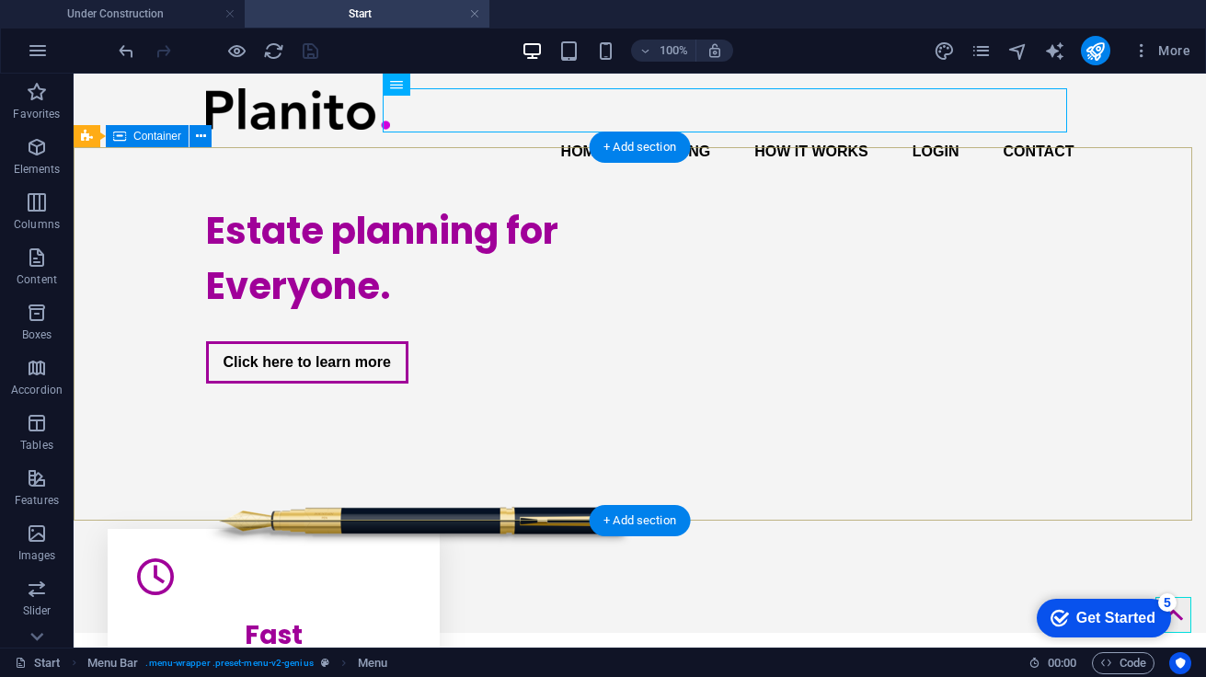
click at [798, 191] on div "Estate planning for Everyone. Click here to learn more" at bounding box center [640, 411] width 1132 height 444
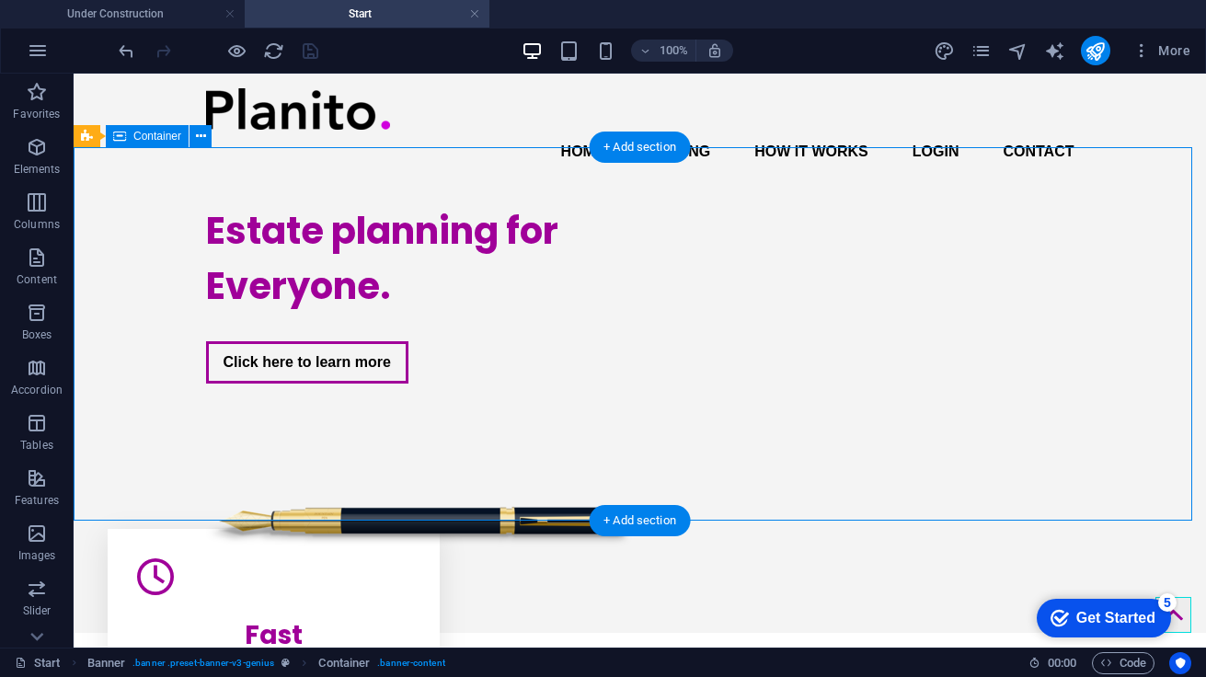
click at [798, 191] on div "Estate planning for Everyone. Click here to learn more" at bounding box center [640, 411] width 1132 height 444
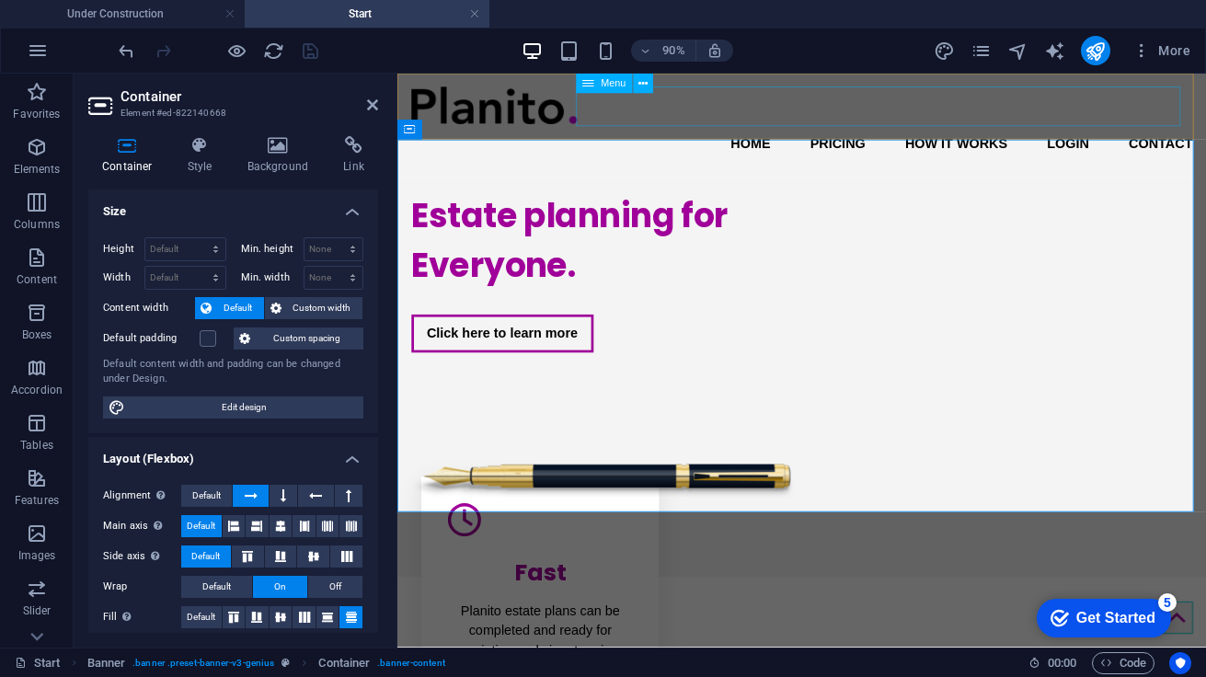
click at [694, 130] on nav "Home Pricing How it Works Login Contact" at bounding box center [847, 152] width 868 height 44
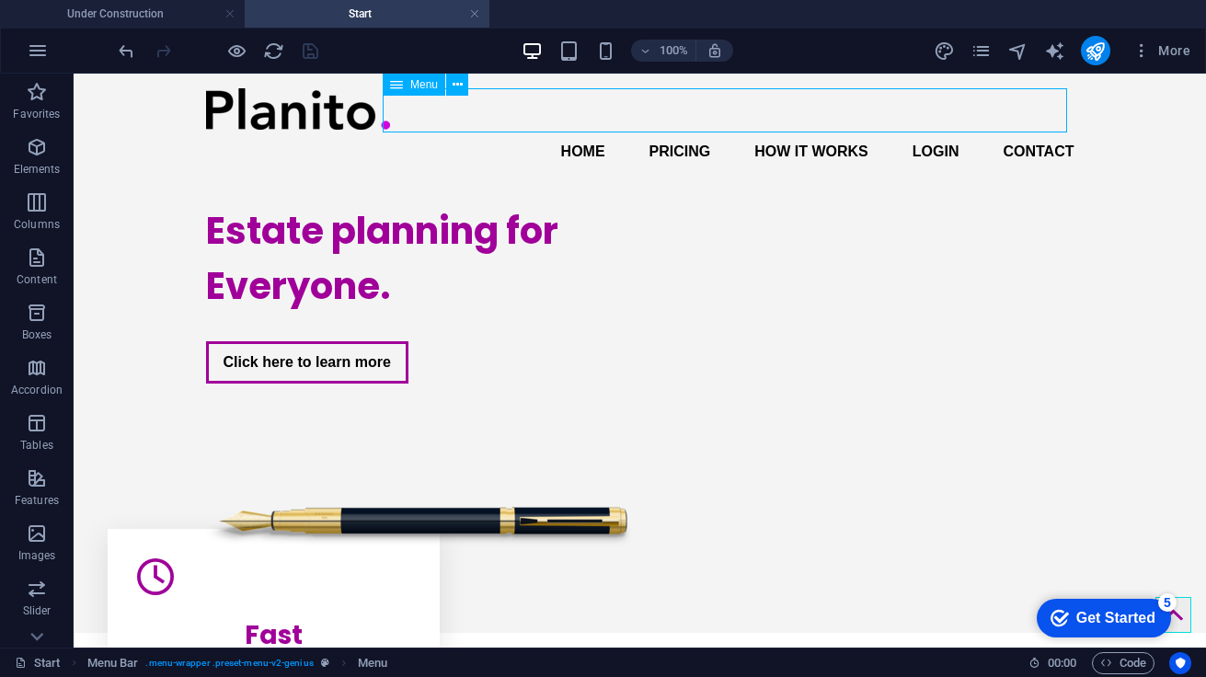
click at [510, 130] on nav "Home Pricing How it Works Login Contact" at bounding box center [640, 152] width 868 height 44
select select "1"
select select
select select "1"
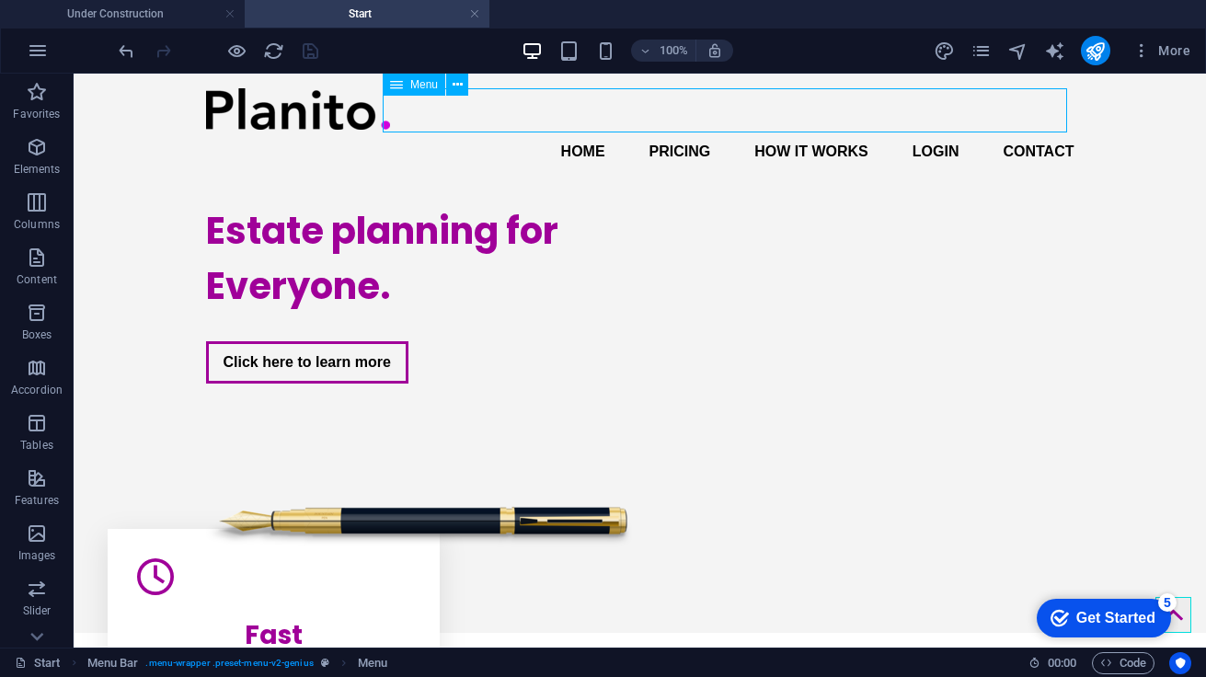
select select
select select "1"
select select
select select "1"
select select
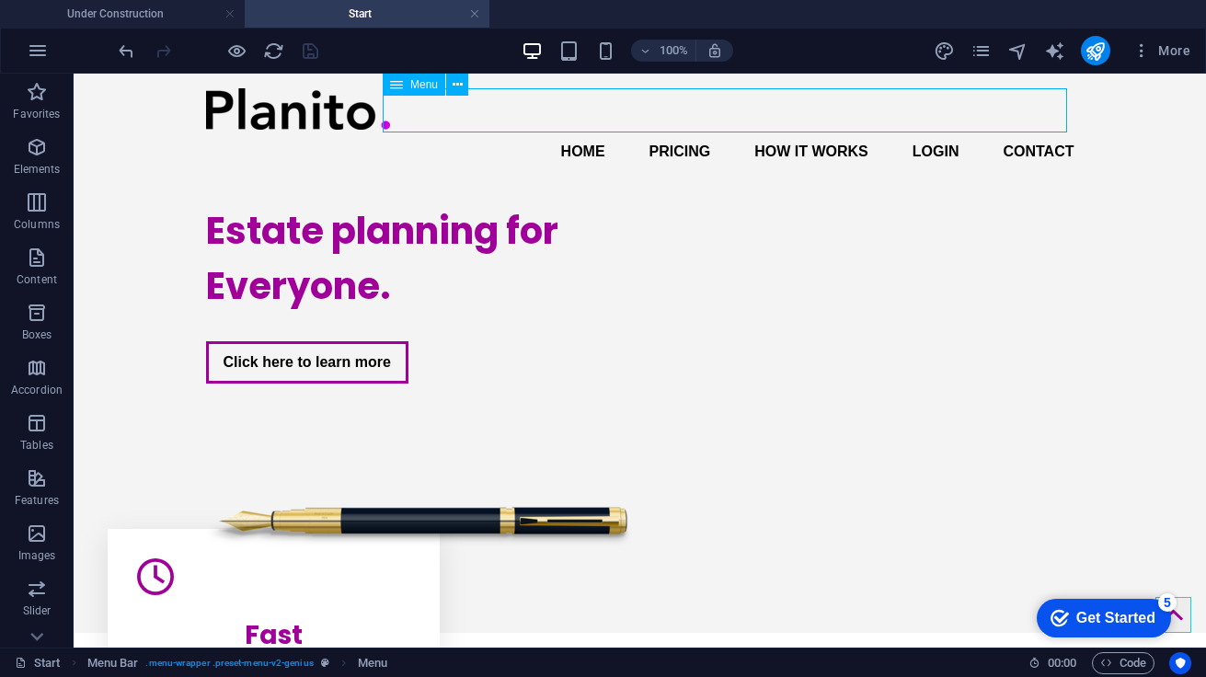
select select "1"
select select
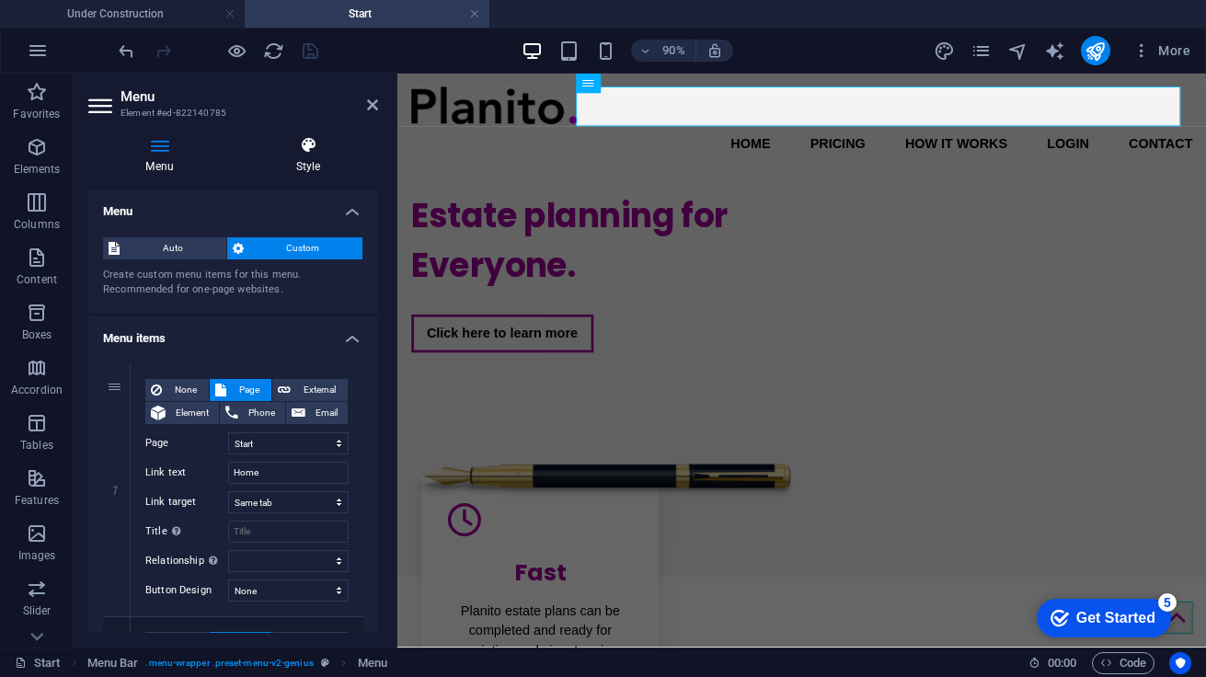
click at [316, 137] on icon at bounding box center [308, 145] width 140 height 18
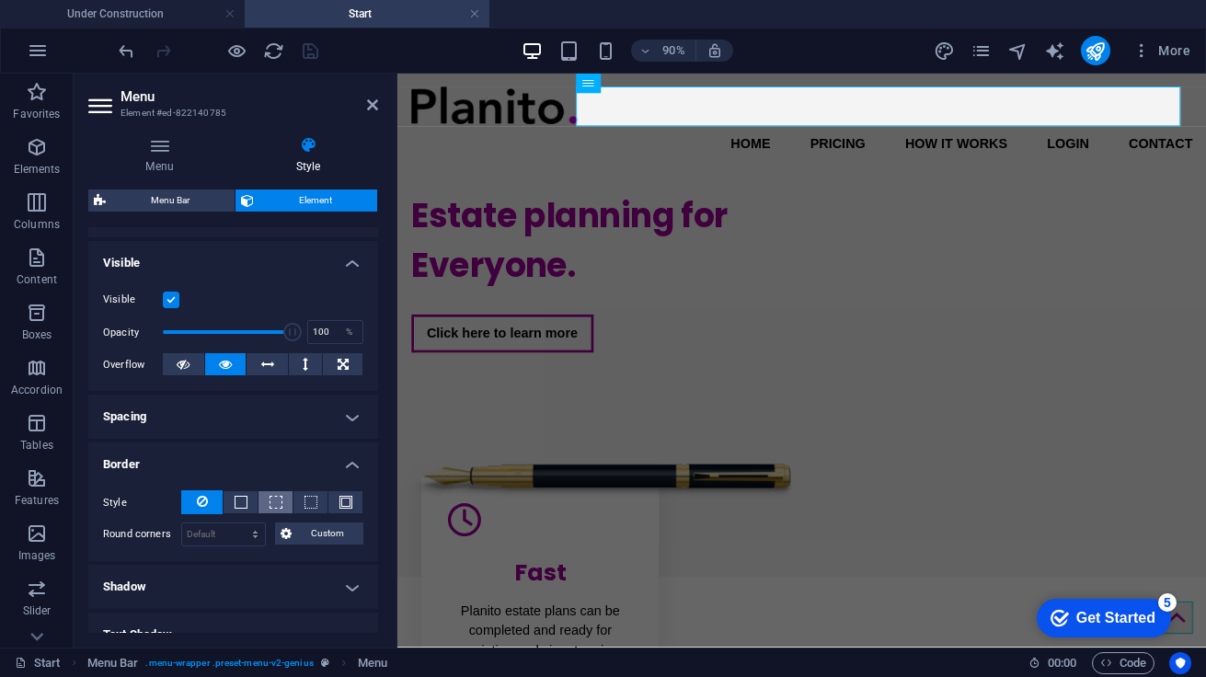
scroll to position [212, 0]
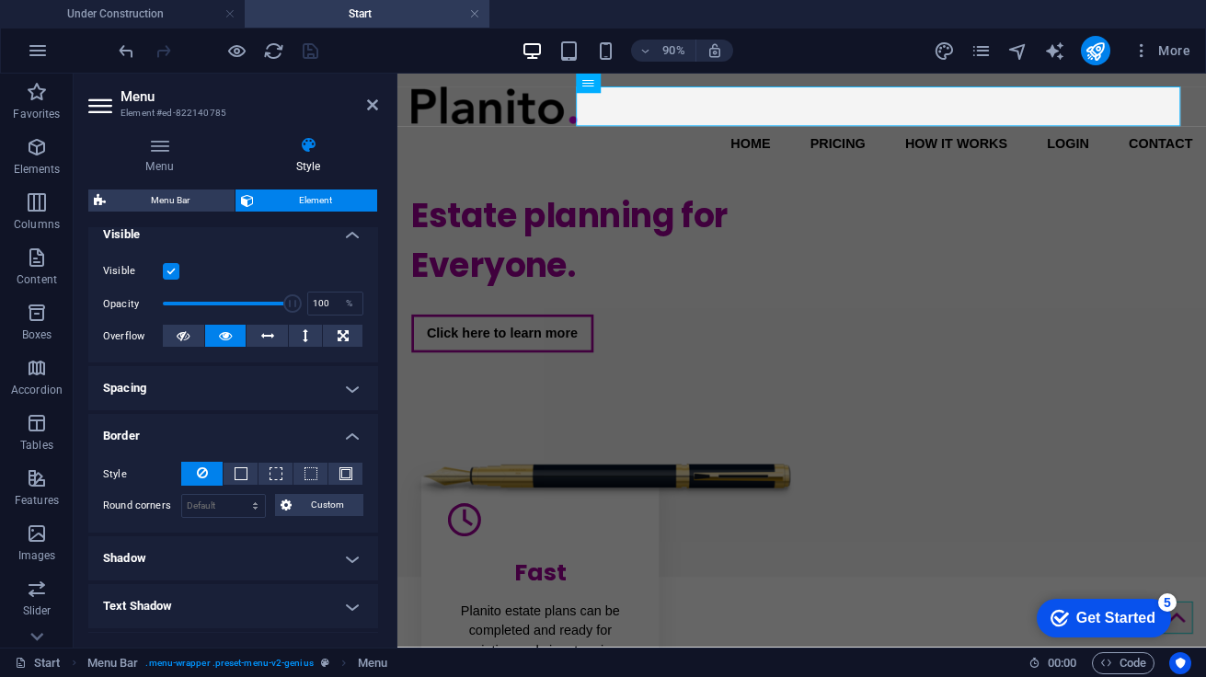
click at [322, 385] on h4 "Spacing" at bounding box center [233, 388] width 290 height 44
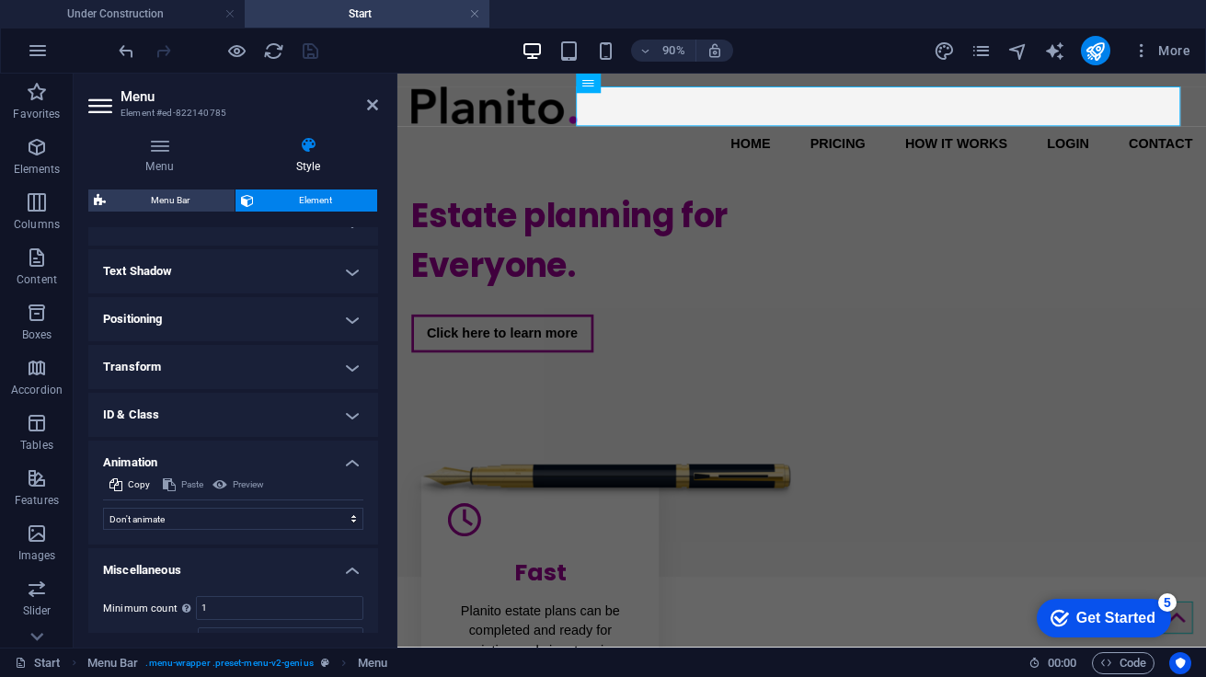
scroll to position [694, 0]
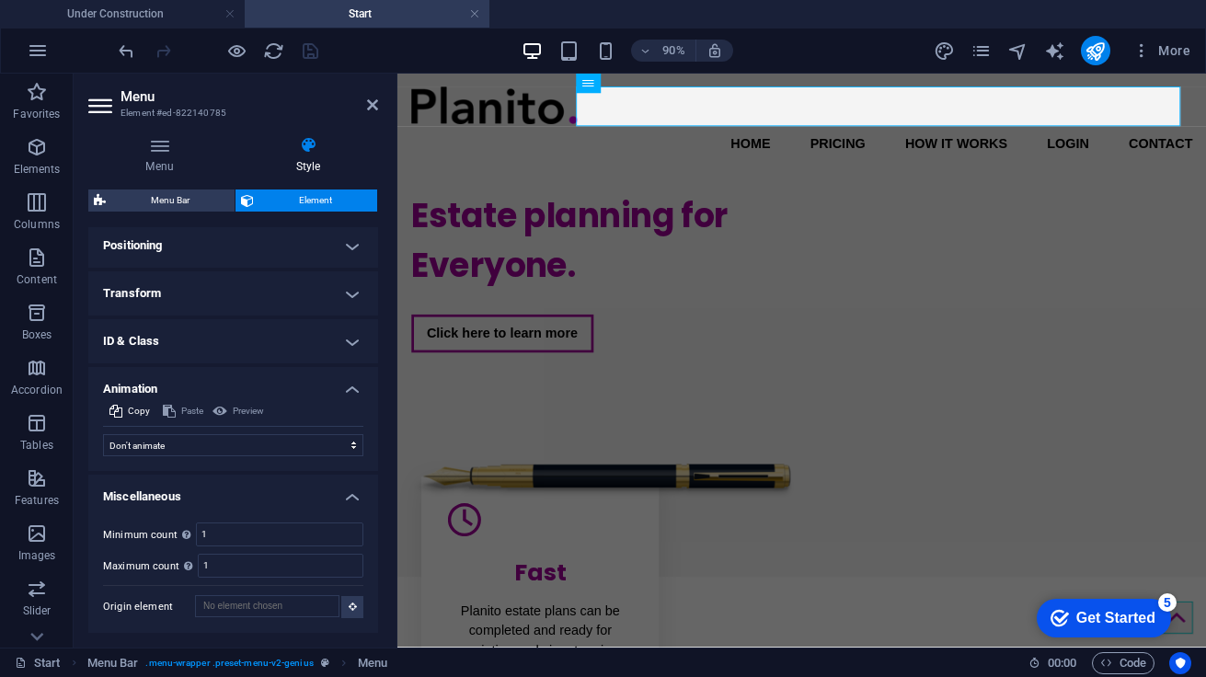
click at [310, 59] on div at bounding box center [218, 50] width 206 height 29
click at [373, 107] on icon at bounding box center [372, 105] width 11 height 15
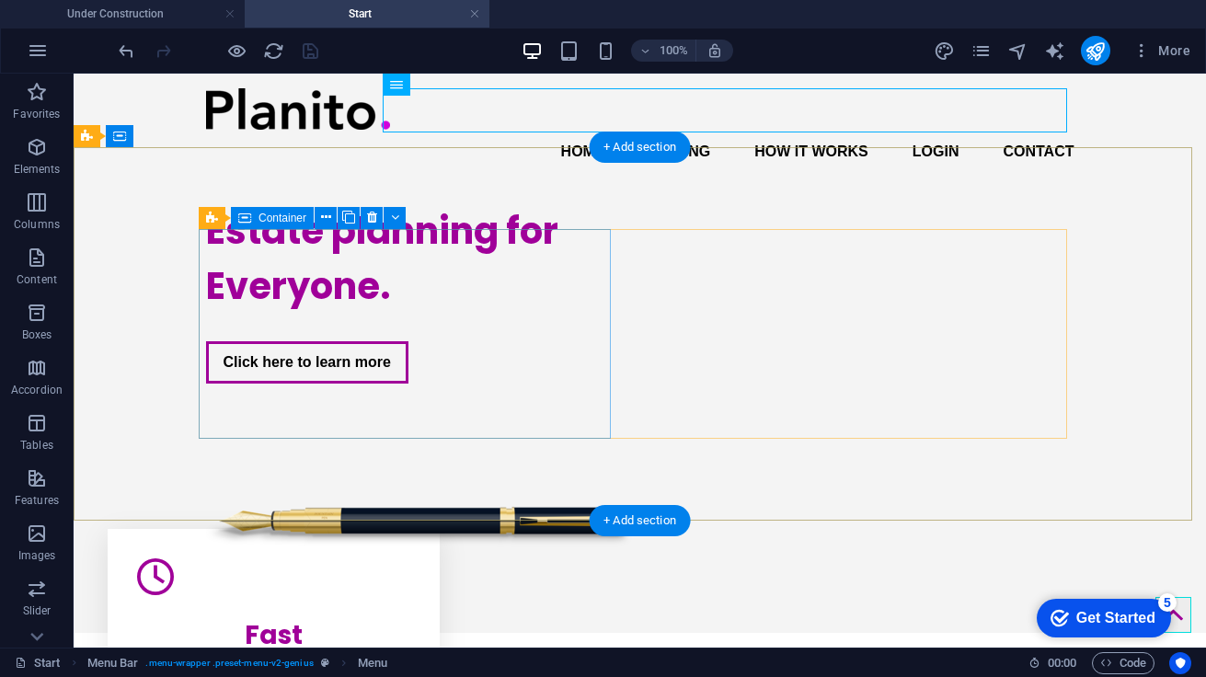
click at [591, 231] on div "Estate planning for Everyone. Click here to learn more" at bounding box center [412, 294] width 412 height 210
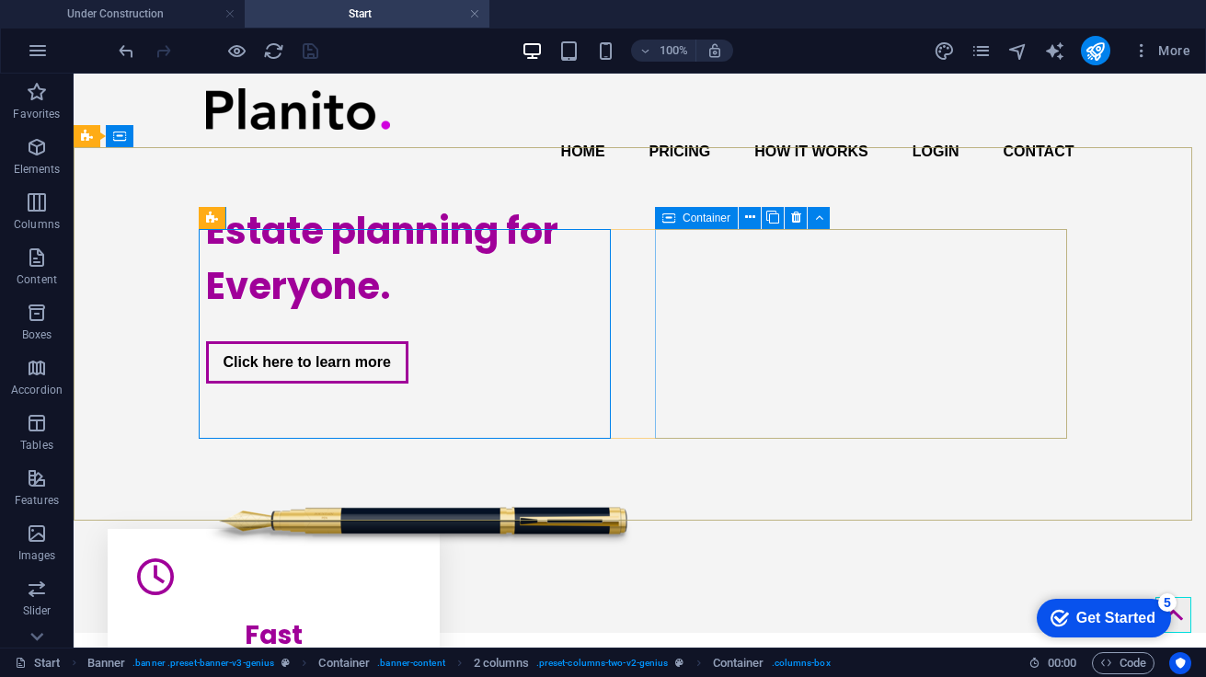
click at [670, 227] on icon at bounding box center [668, 218] width 13 height 22
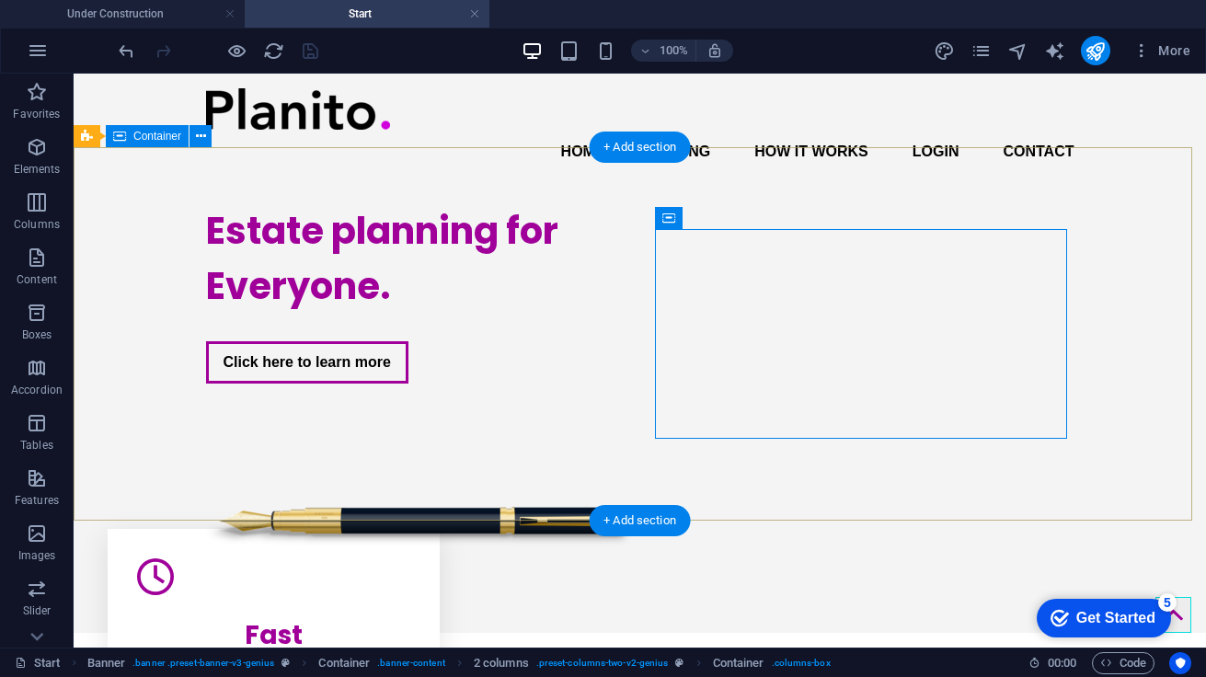
click at [602, 217] on div "Estate planning for Everyone. Click here to learn more" at bounding box center [640, 411] width 1132 height 444
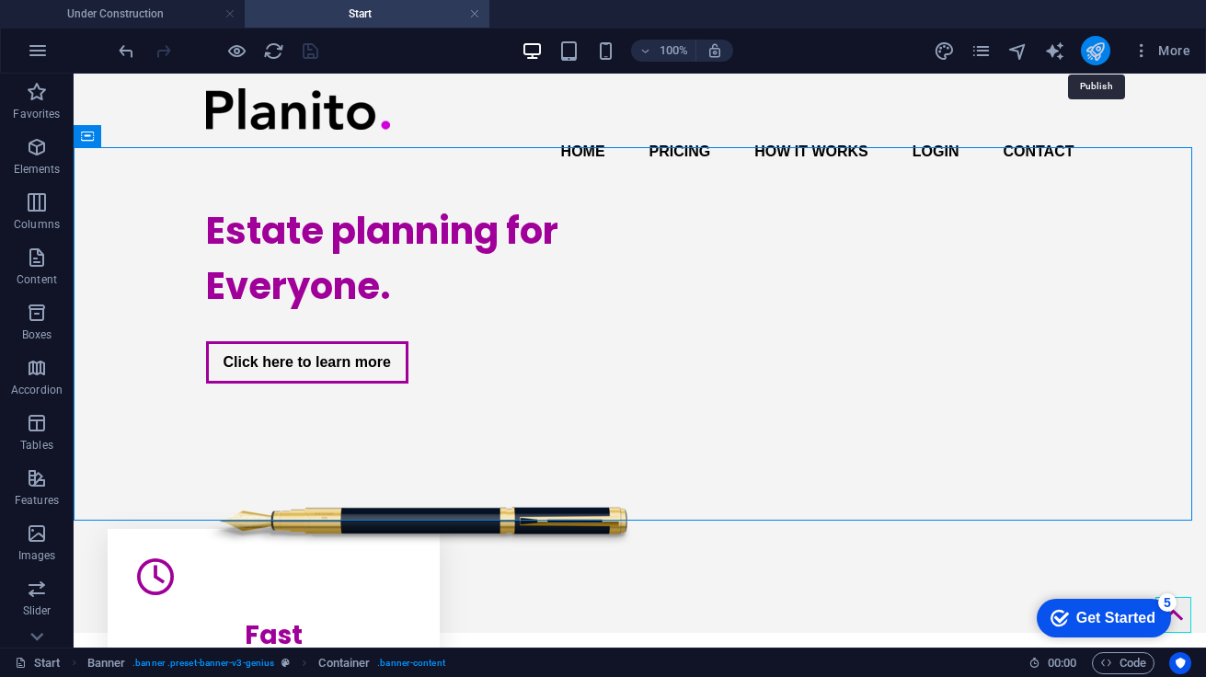
click at [1103, 45] on icon "publish" at bounding box center [1095, 50] width 21 height 21
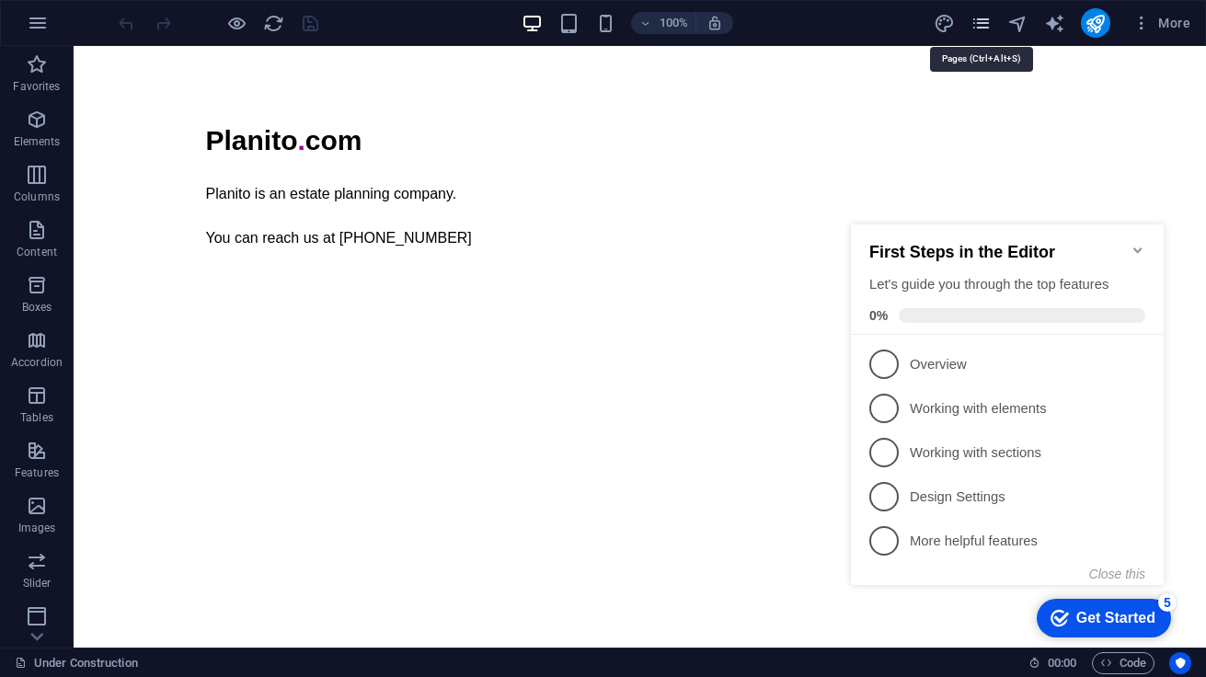
click at [976, 19] on icon "pages" at bounding box center [980, 23] width 21 height 21
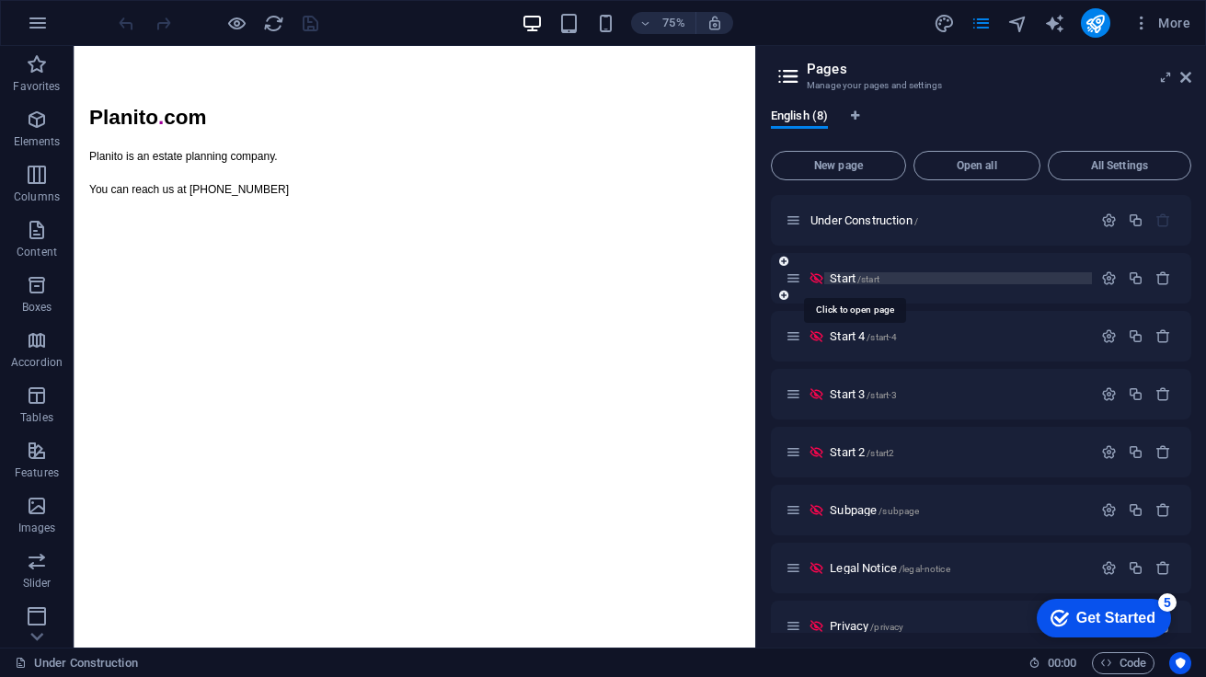
click at [830, 279] on span "Start /start" at bounding box center [855, 278] width 50 height 14
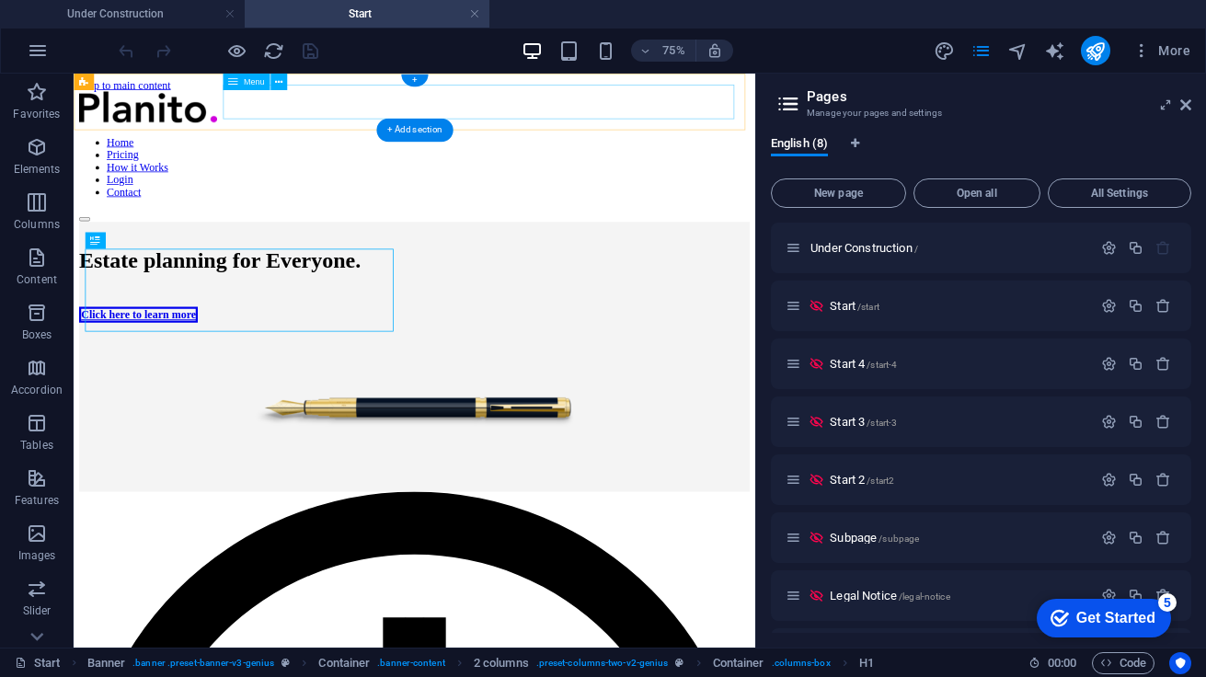
click at [326, 157] on nav "Home Pricing How it Works Login Contact" at bounding box center [528, 198] width 894 height 83
select select "1"
select select
select select "1"
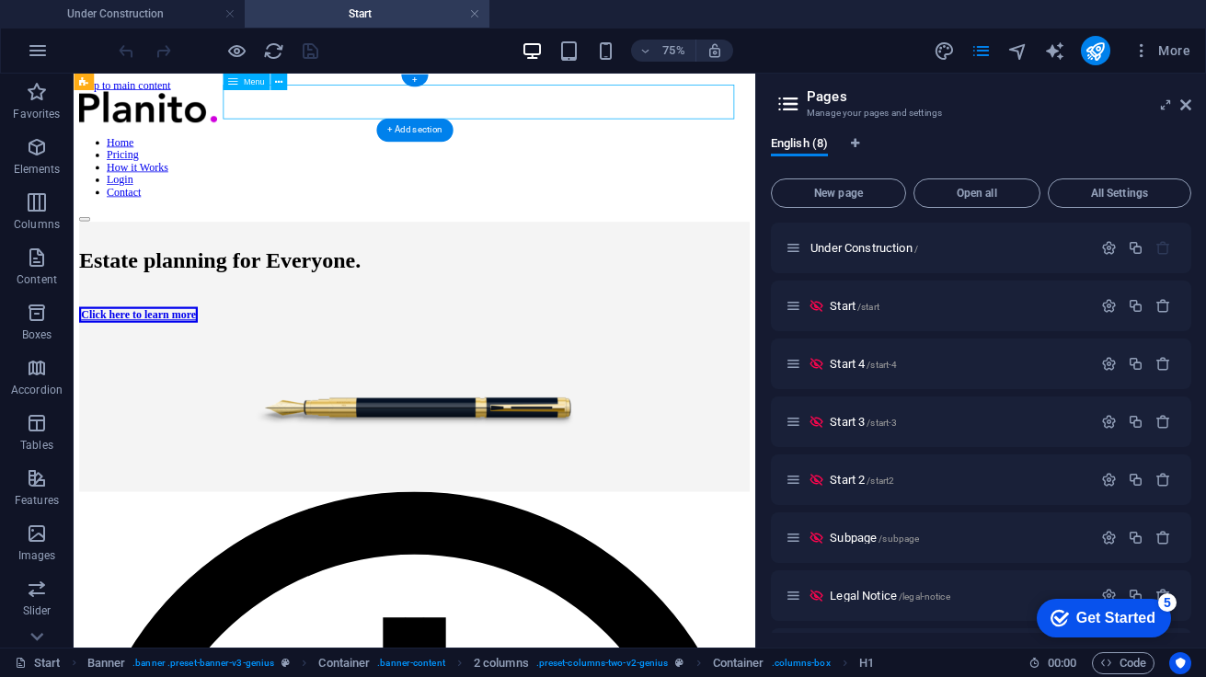
select select
select select "1"
select select
select select "1"
select select
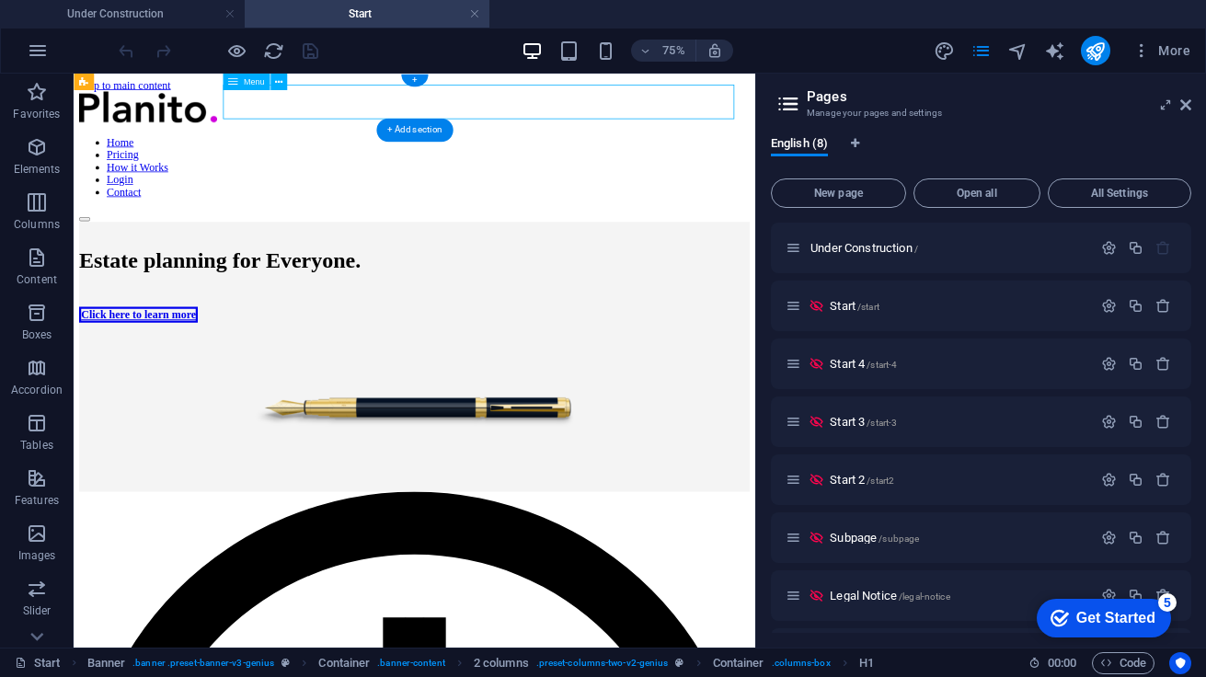
select select "1"
select select
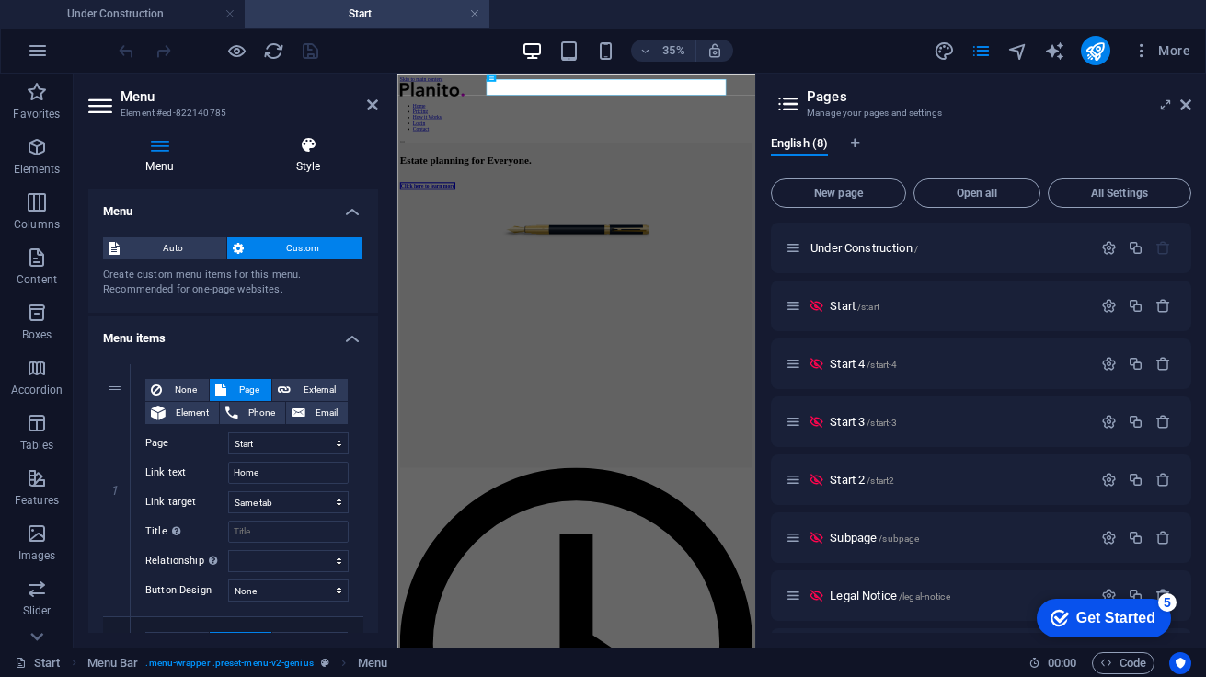
click at [304, 151] on icon at bounding box center [308, 145] width 140 height 18
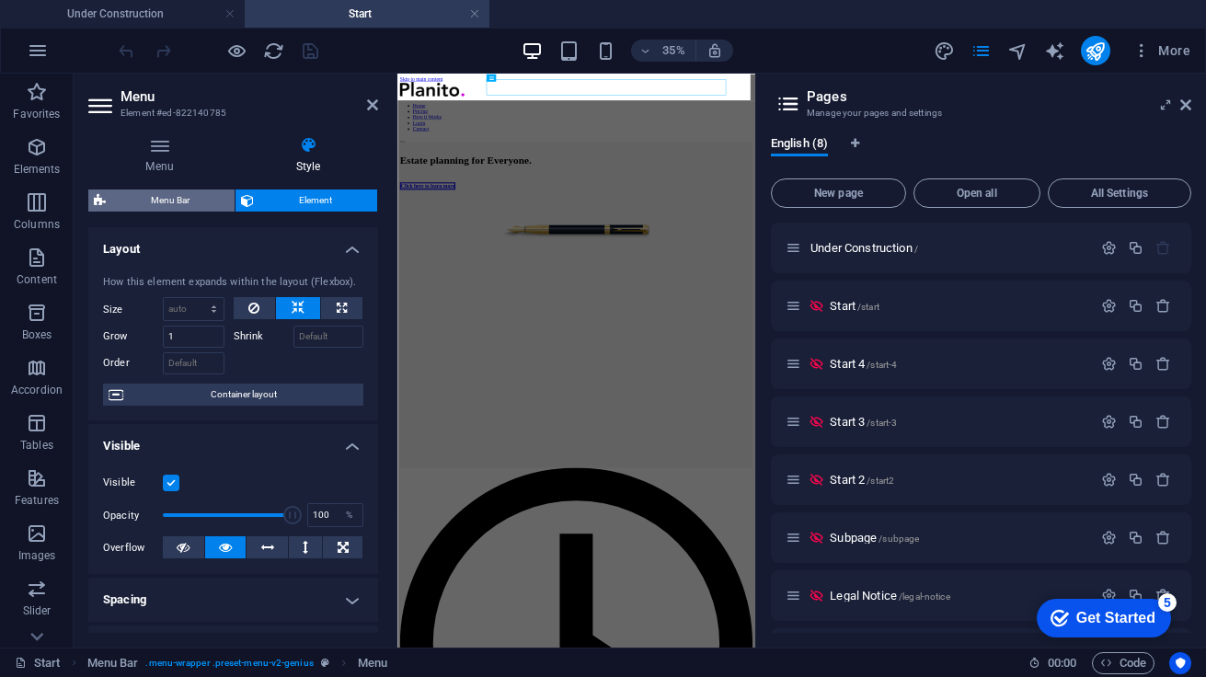
click at [143, 204] on span "Menu Bar" at bounding box center [170, 200] width 118 height 22
select select "rem"
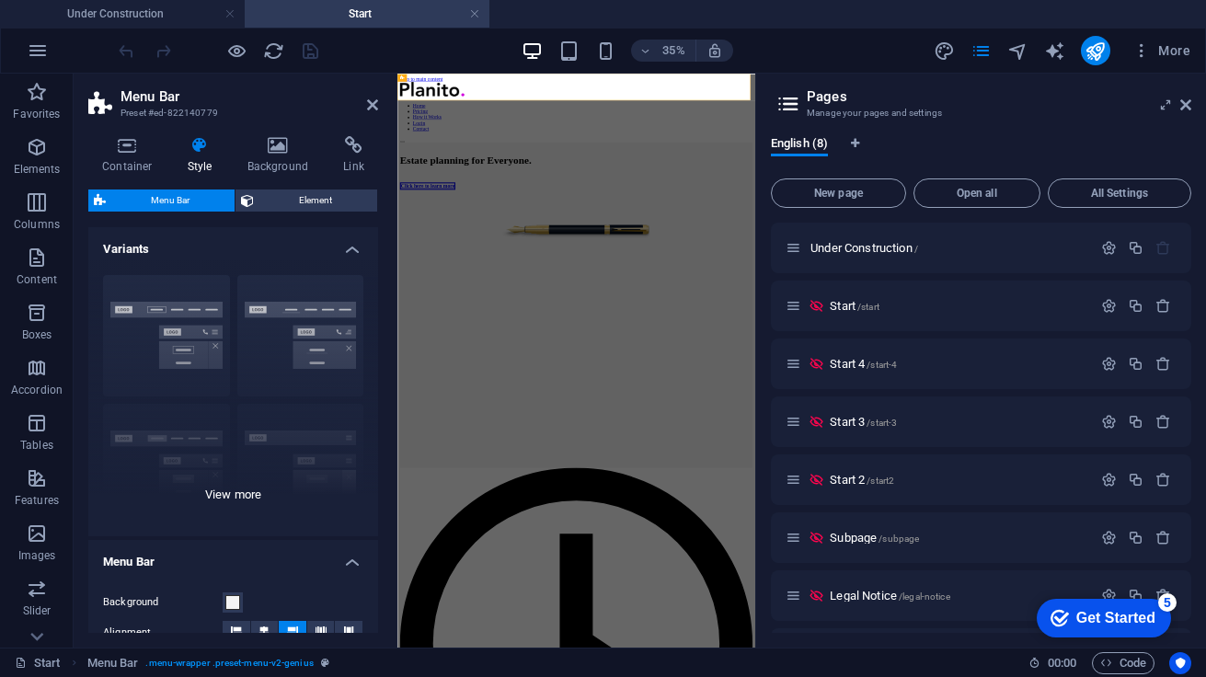
click at [293, 304] on div "Border Centered Default Fixed Loki Trigger Wide XXL" at bounding box center [233, 398] width 290 height 276
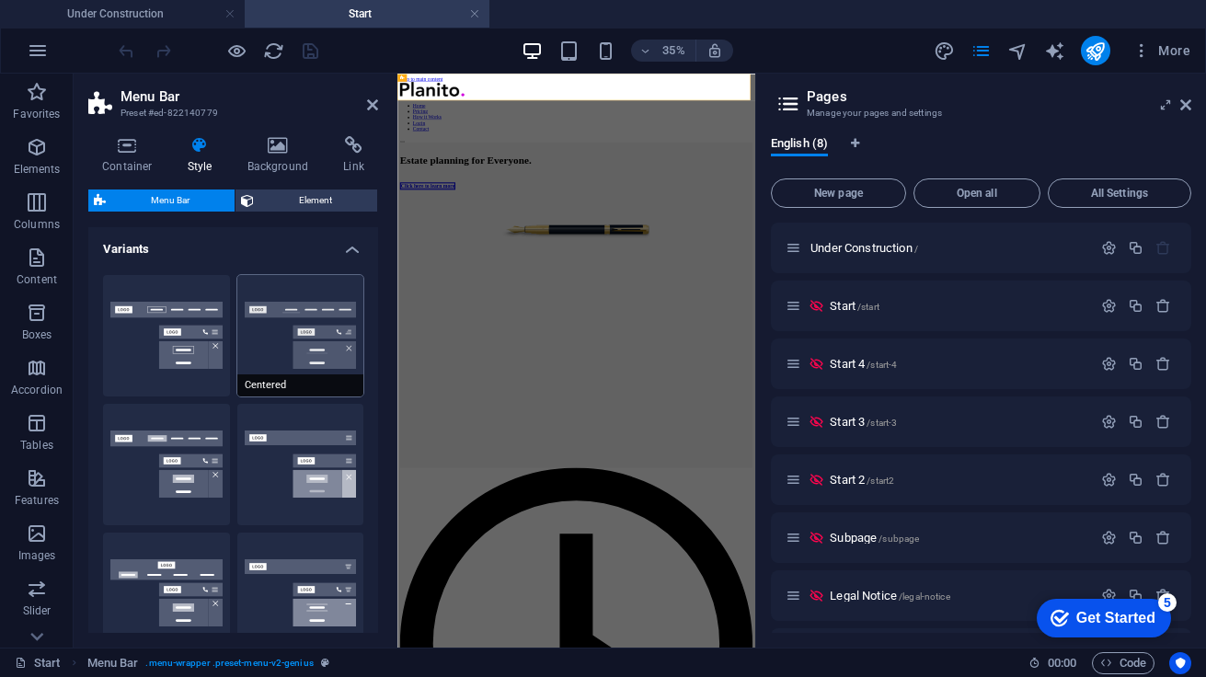
click at [282, 293] on button "Centered" at bounding box center [300, 335] width 127 height 121
click at [311, 51] on icon "save" at bounding box center [310, 50] width 21 height 21
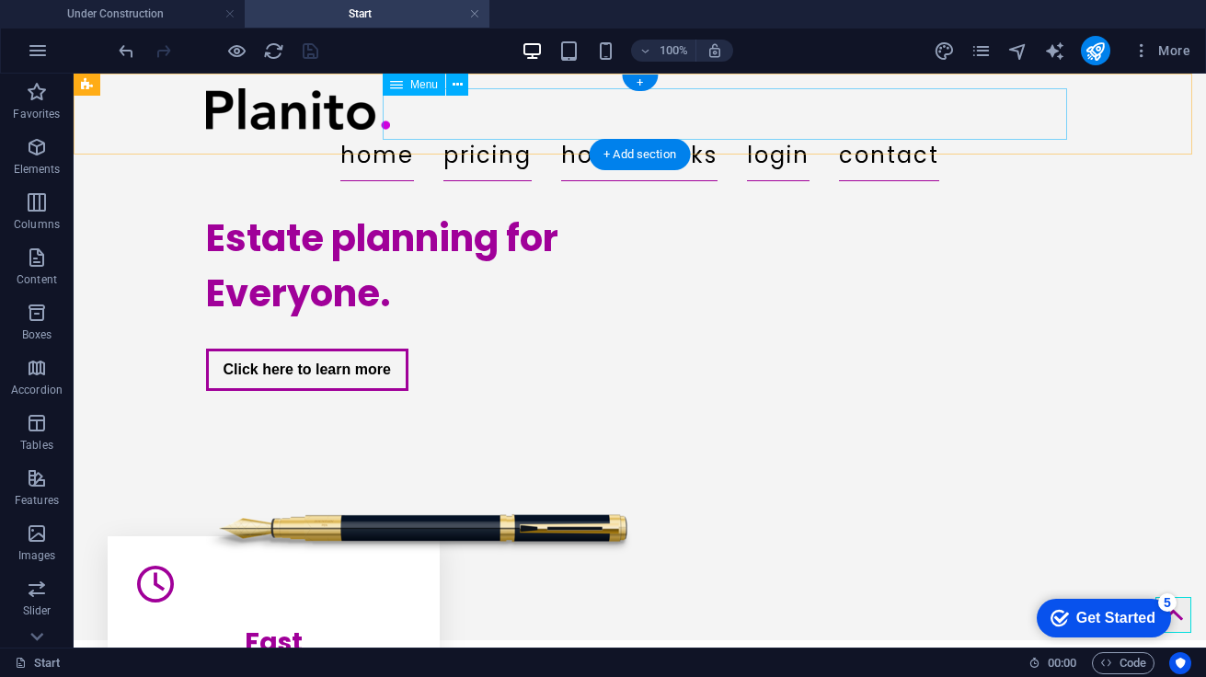
click at [410, 130] on nav "Home Pricing How it Works Login Contact" at bounding box center [640, 156] width 868 height 52
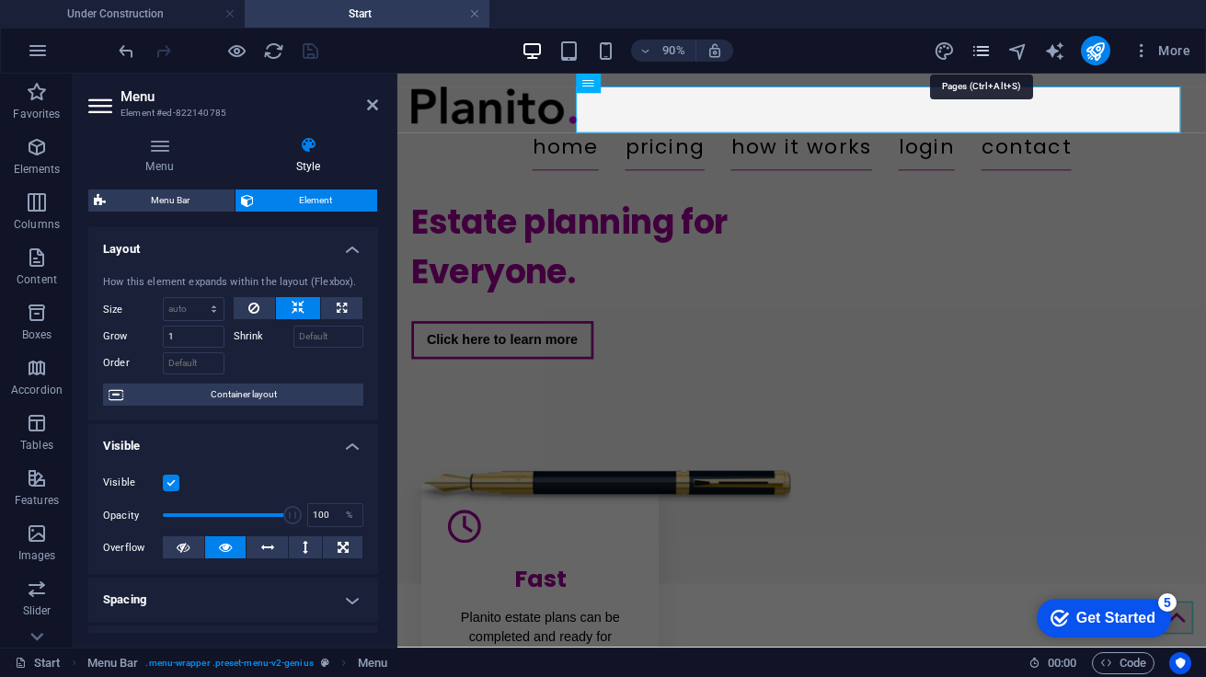
click at [977, 55] on icon "pages" at bounding box center [980, 50] width 21 height 21
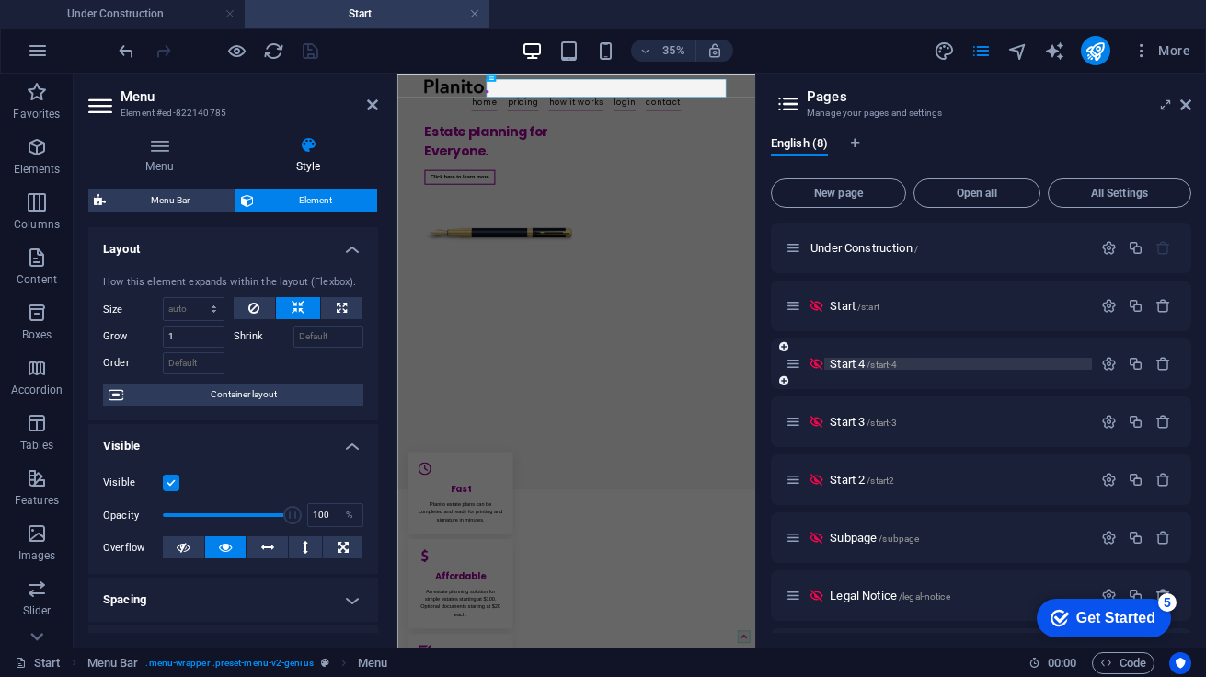
click at [861, 362] on span "Start 4 /start-4" at bounding box center [863, 364] width 67 height 14
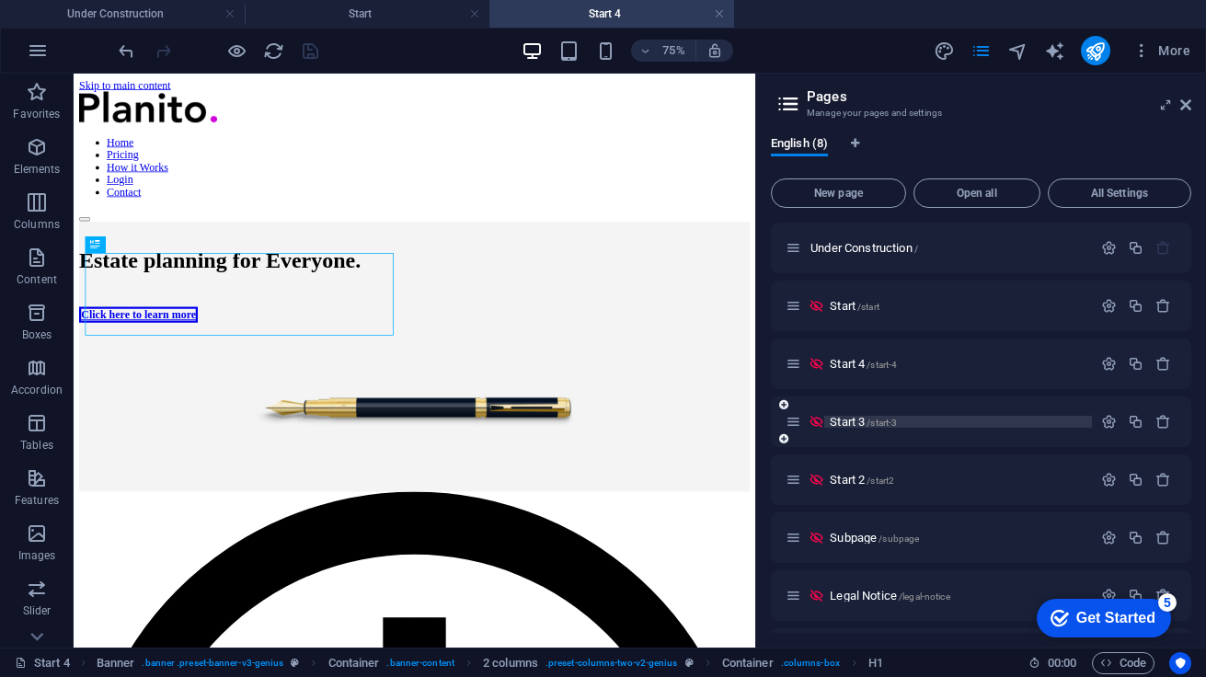
click at [839, 421] on span "Start 3 /start-3" at bounding box center [863, 422] width 67 height 14
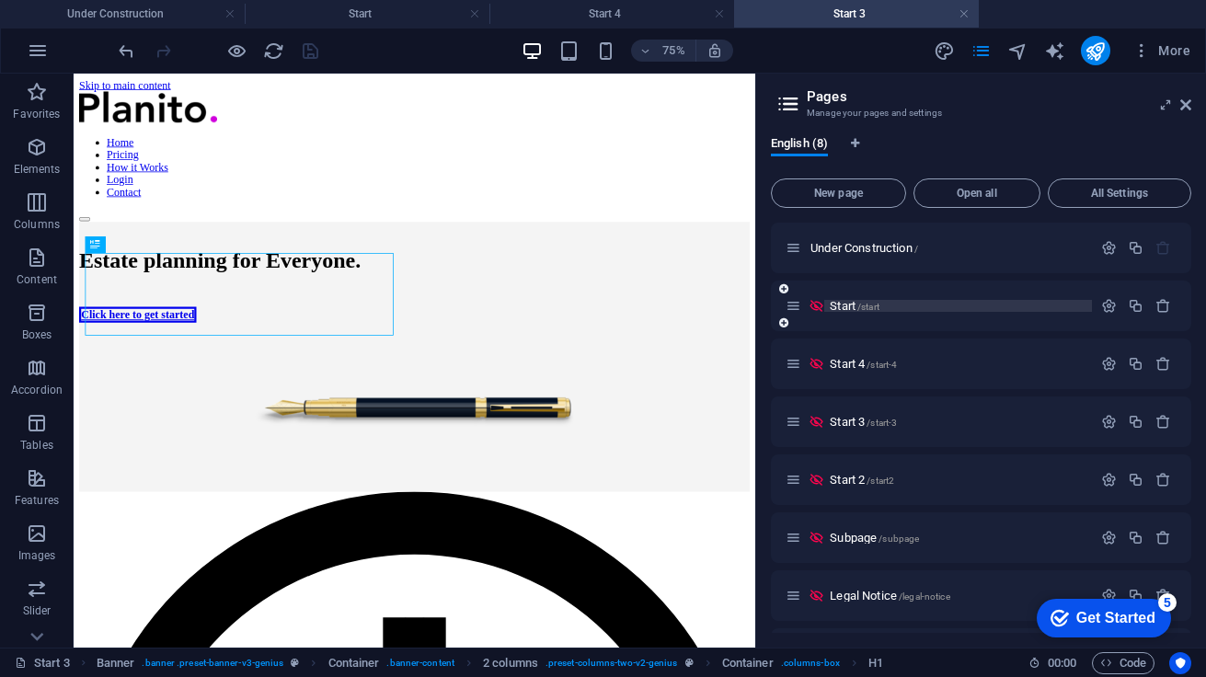
click at [832, 304] on span "Start /start" at bounding box center [855, 306] width 50 height 14
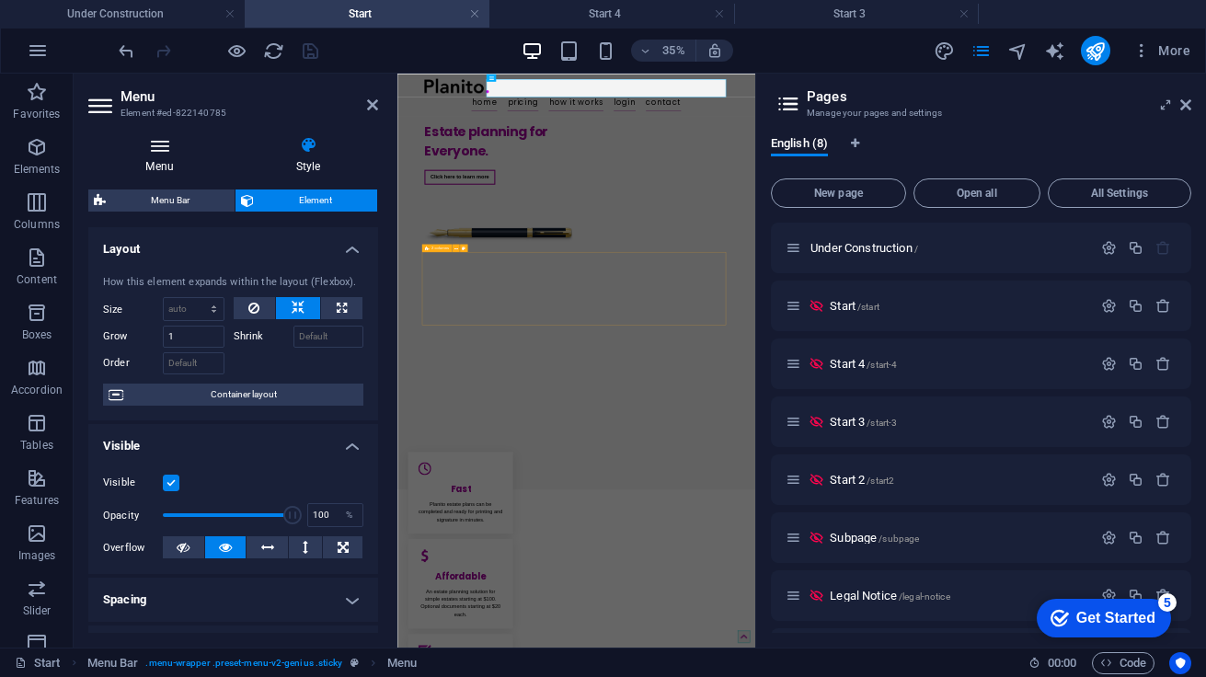
click at [169, 148] on icon at bounding box center [159, 145] width 143 height 18
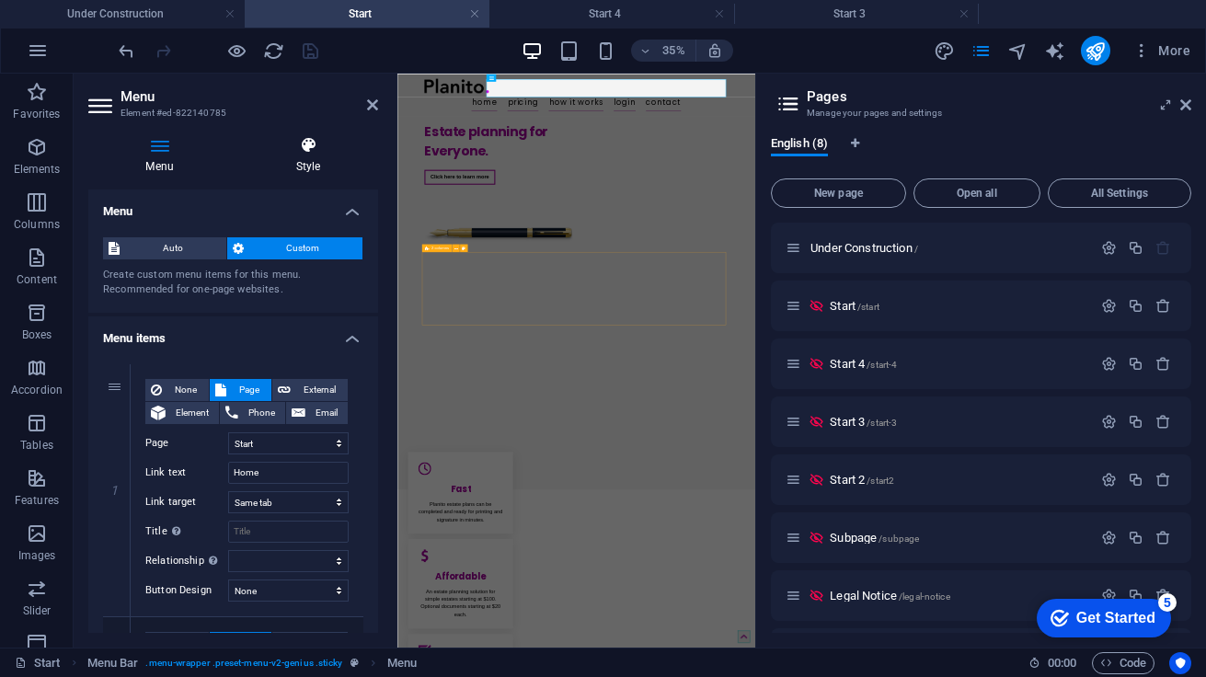
click at [311, 155] on h4 "Style" at bounding box center [308, 155] width 140 height 39
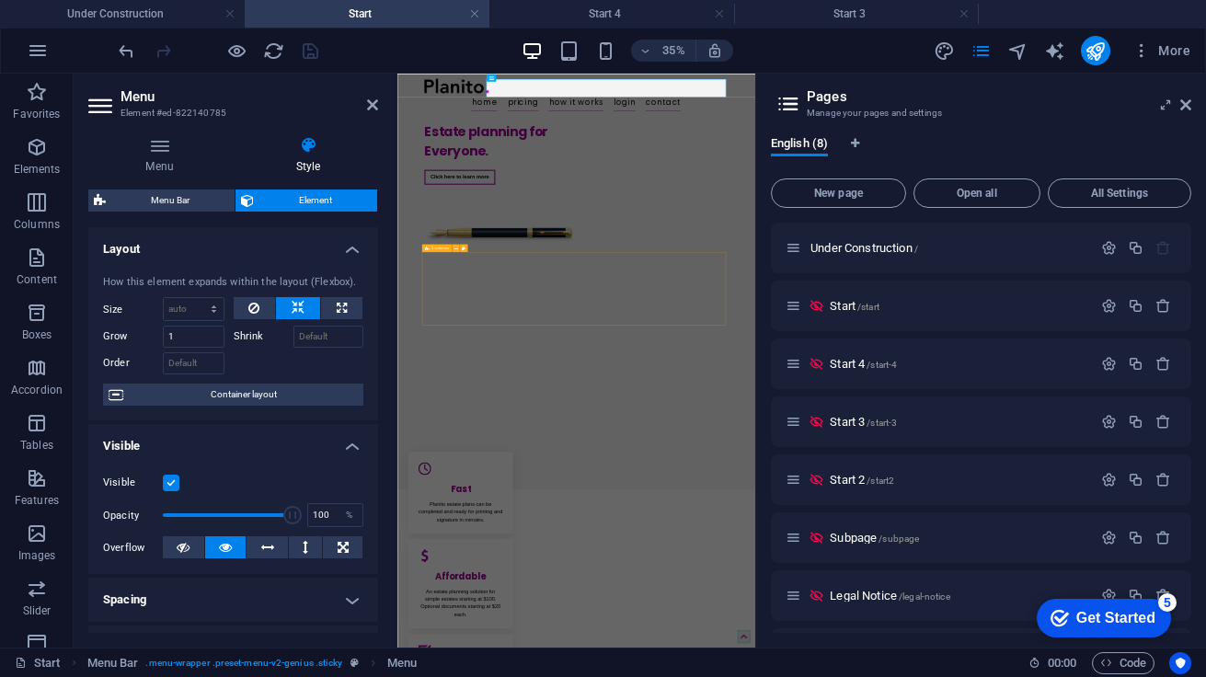
click at [304, 142] on icon at bounding box center [308, 145] width 140 height 18
click at [125, 44] on icon "undo" at bounding box center [126, 50] width 21 height 21
click at [125, 47] on div at bounding box center [218, 50] width 206 height 29
click at [289, 199] on span "Element" at bounding box center [315, 200] width 112 height 22
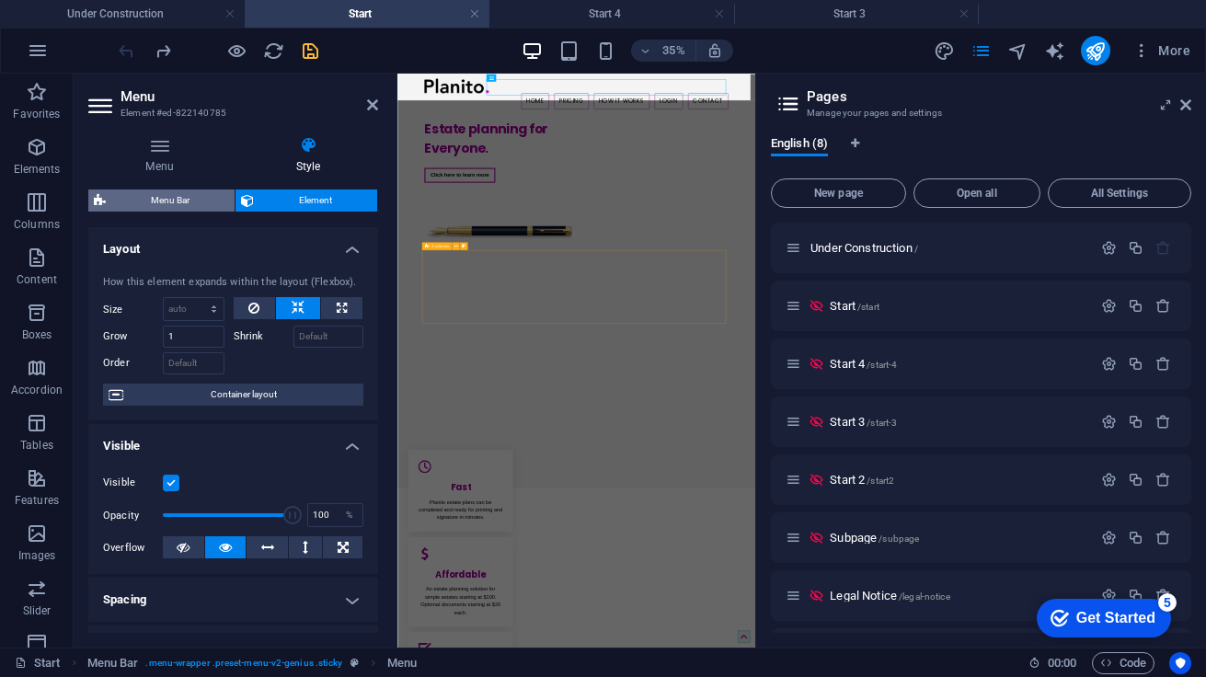
click at [202, 205] on span "Menu Bar" at bounding box center [170, 200] width 118 height 22
select select "rem"
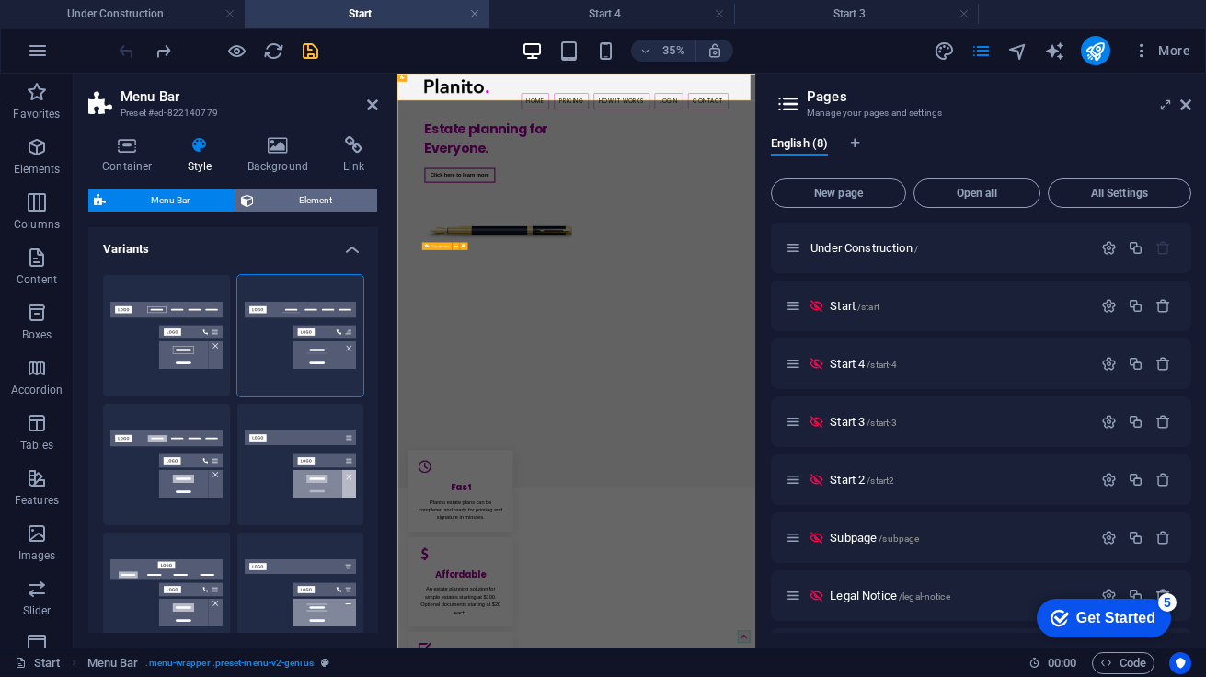
click at [280, 202] on span "Element" at bounding box center [315, 200] width 112 height 22
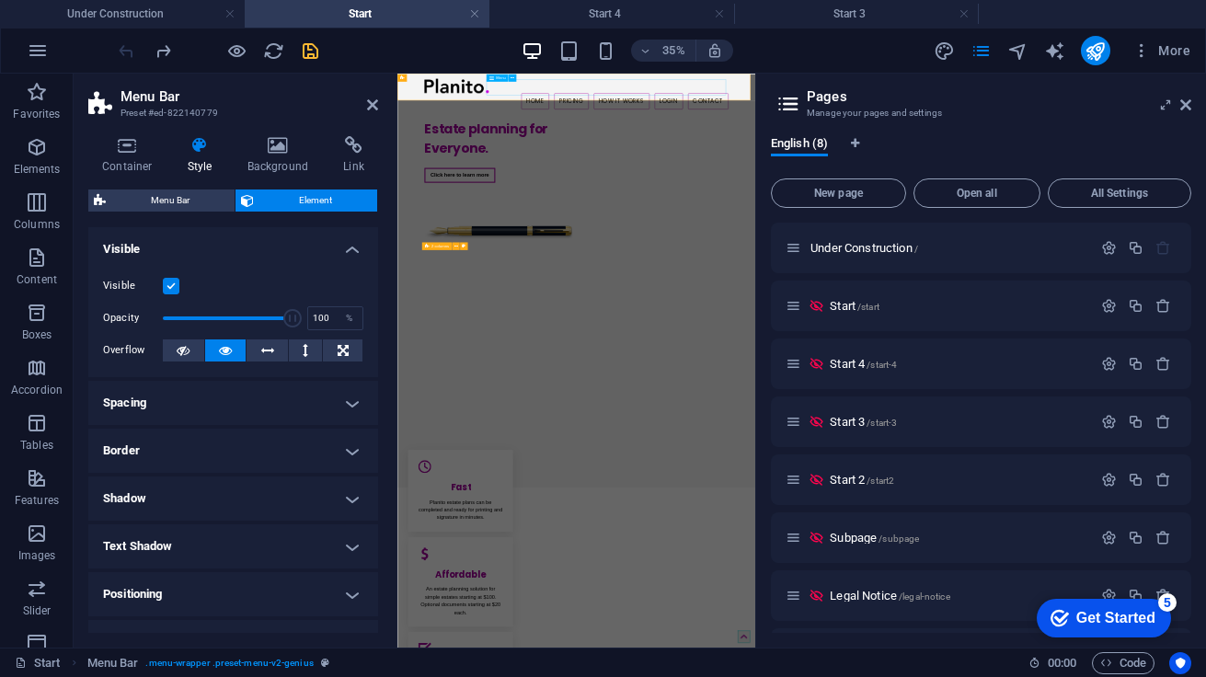
click at [718, 130] on nav "Home Pricing How it Works Login Contact" at bounding box center [909, 153] width 868 height 46
click at [715, 130] on nav "Home Pricing How it Works Login Contact" at bounding box center [909, 153] width 868 height 46
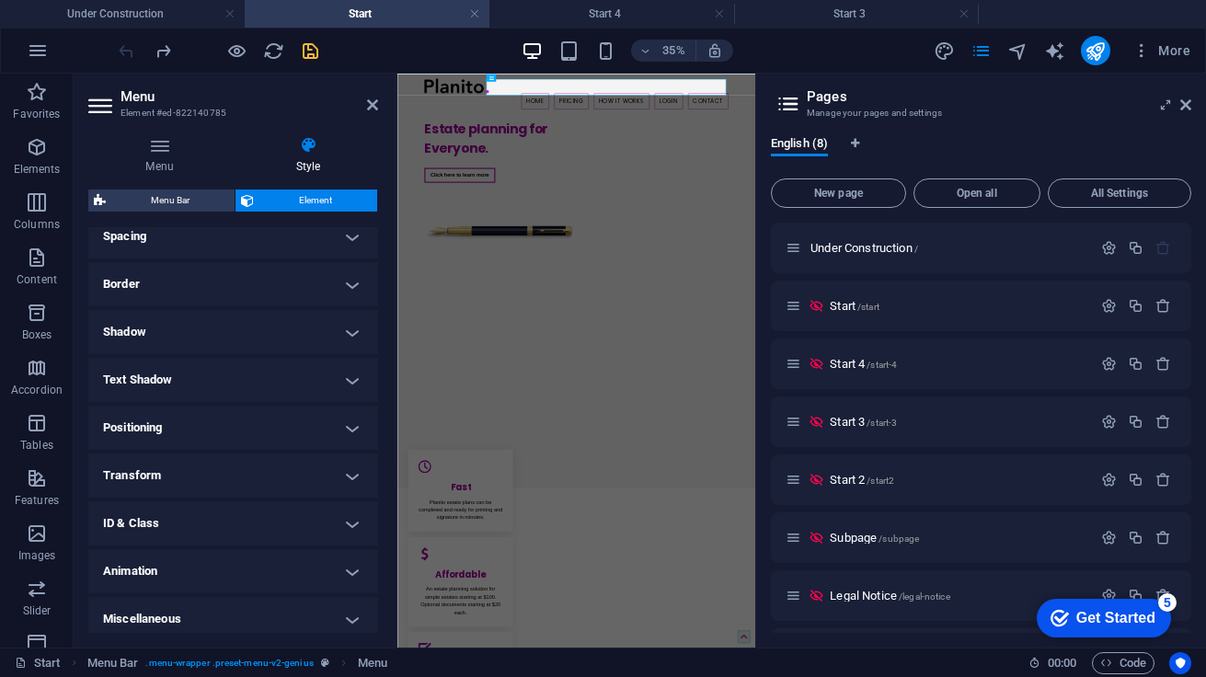
scroll to position [372, 0]
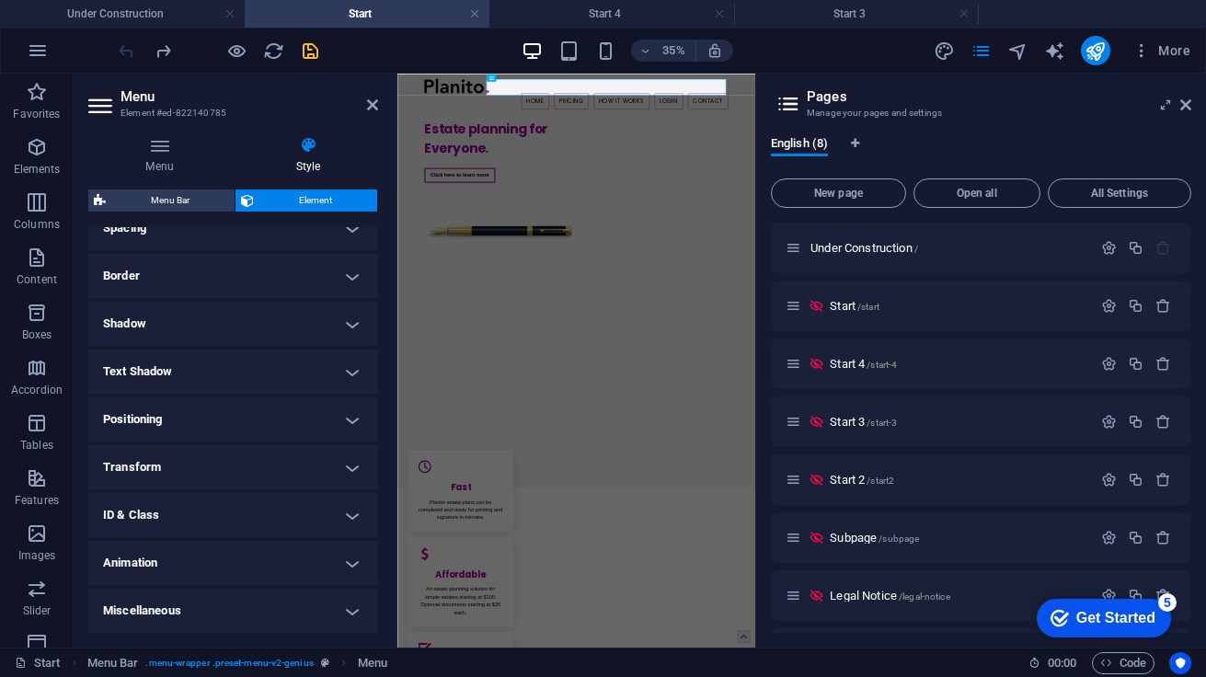
click at [172, 408] on h4 "Positioning" at bounding box center [233, 419] width 290 height 44
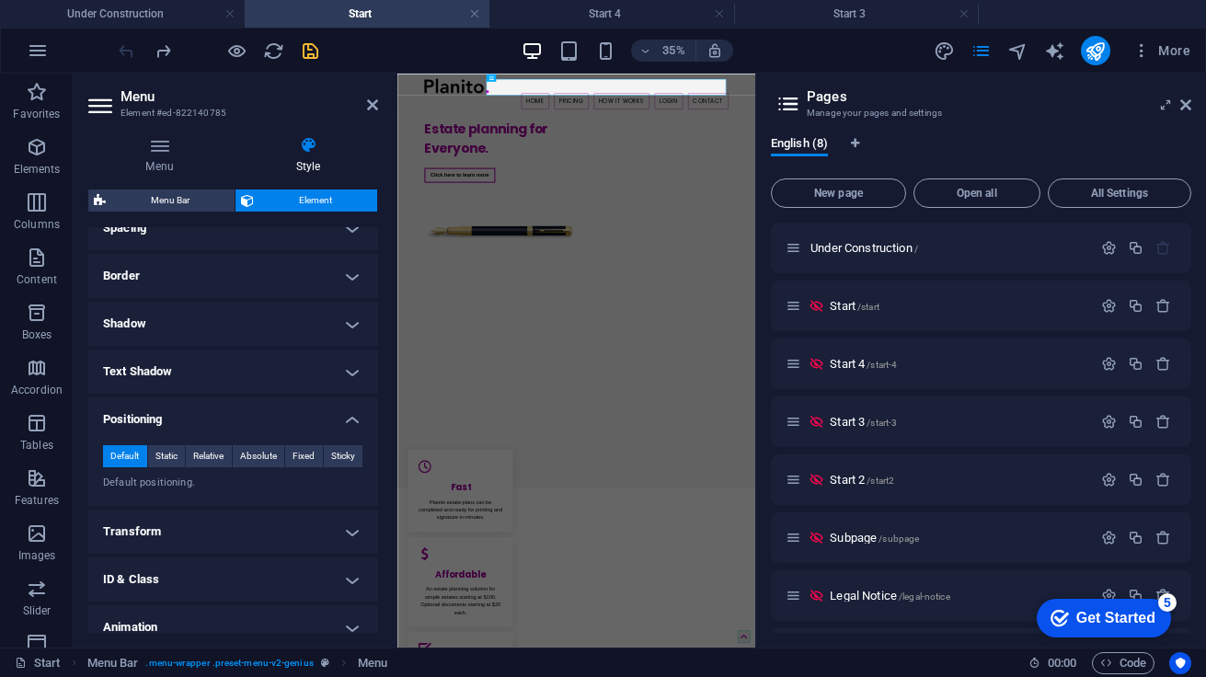
click at [183, 377] on h4 "Text Shadow" at bounding box center [233, 372] width 290 height 44
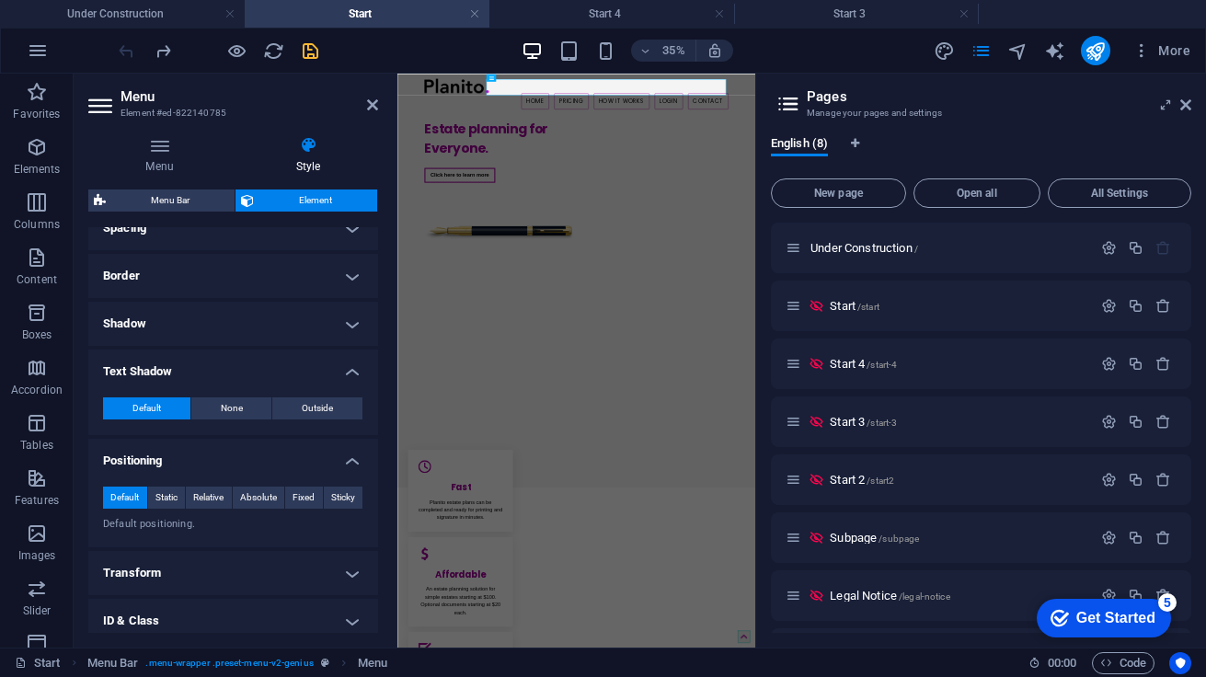
click at [189, 342] on h4 "Shadow" at bounding box center [233, 324] width 290 height 44
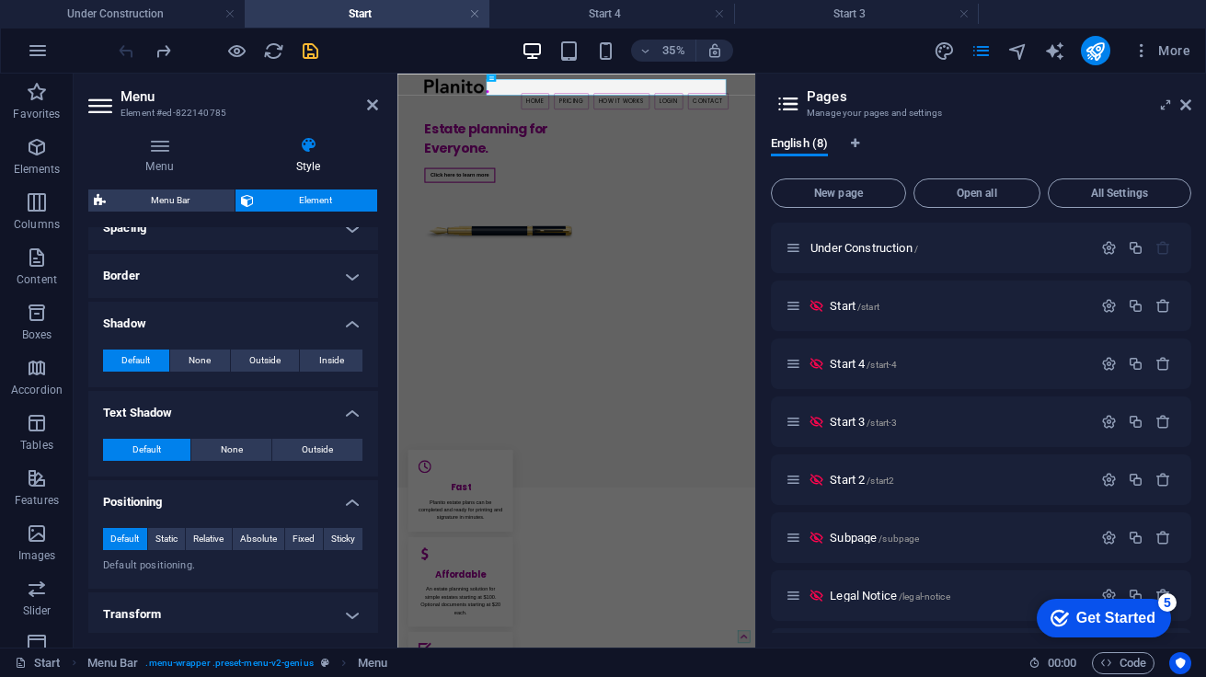
click at [201, 293] on h4 "Border" at bounding box center [233, 276] width 290 height 44
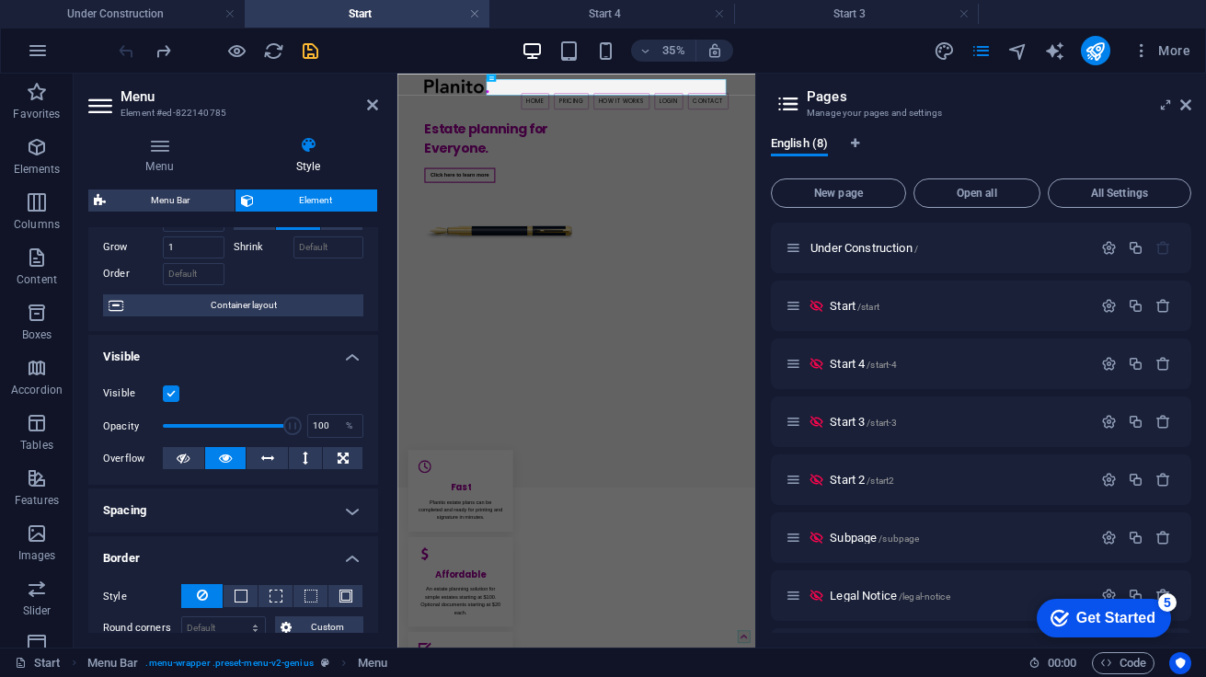
scroll to position [0, 0]
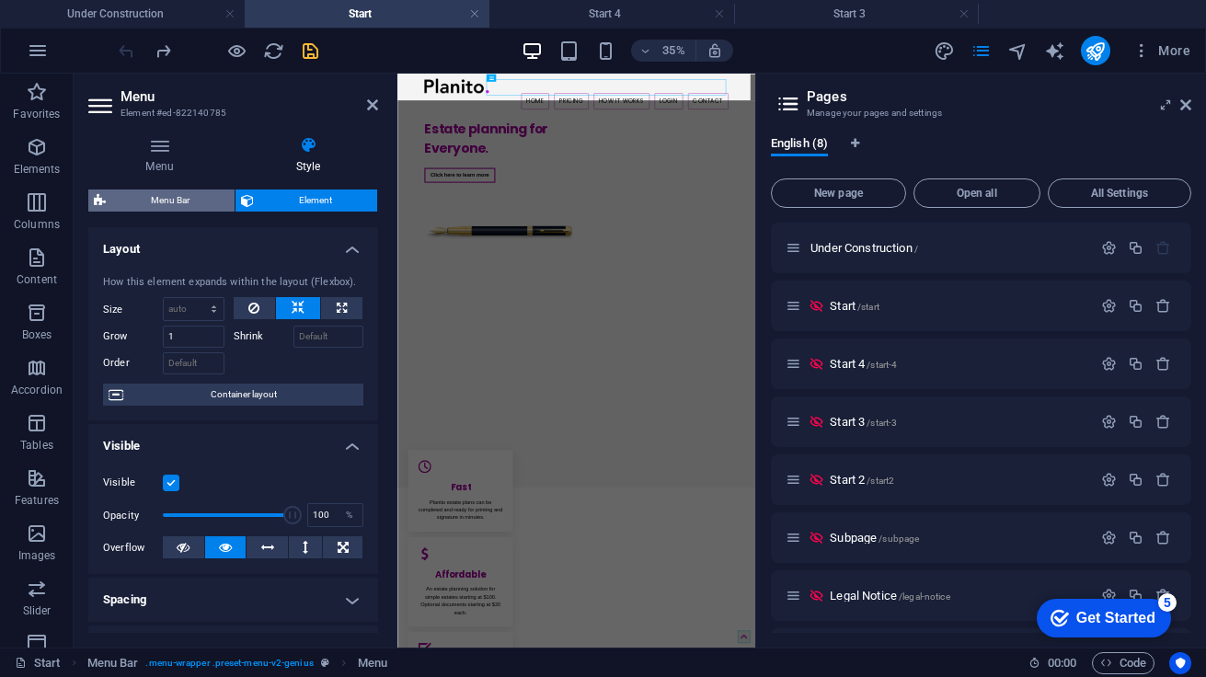
click at [171, 200] on span "Menu Bar" at bounding box center [170, 200] width 118 height 22
select select "rem"
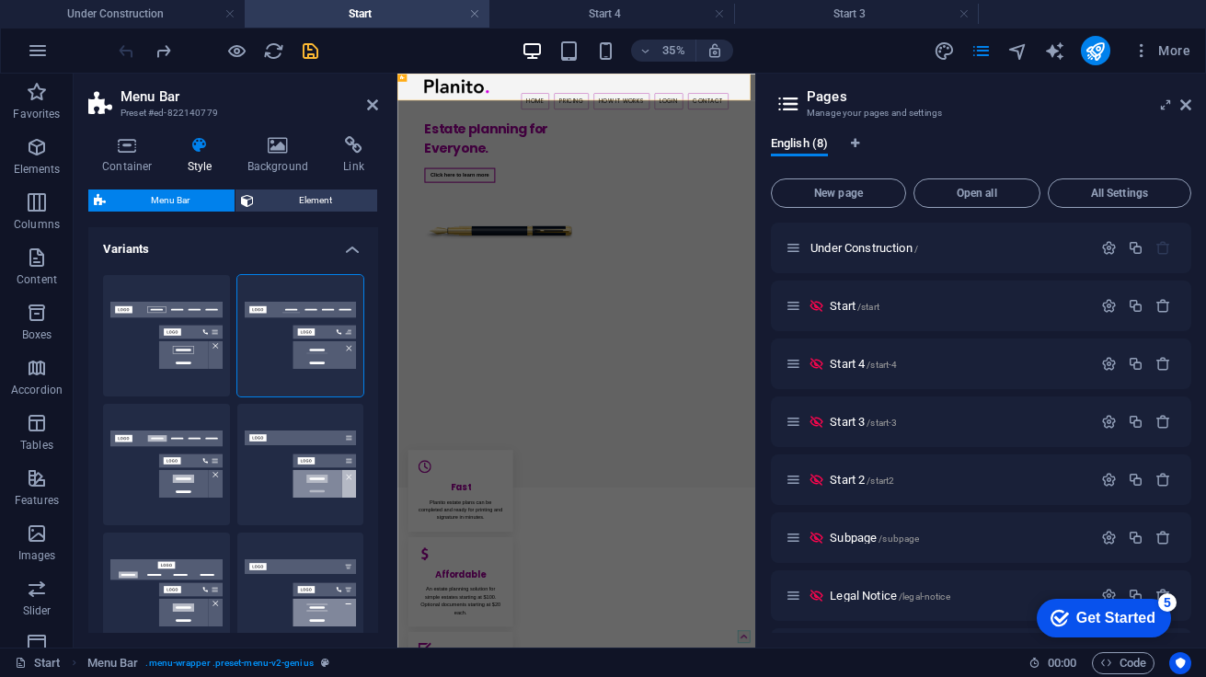
click at [132, 493] on div "Default" at bounding box center [166, 464] width 127 height 121
click at [112, 499] on button "Default" at bounding box center [166, 464] width 127 height 121
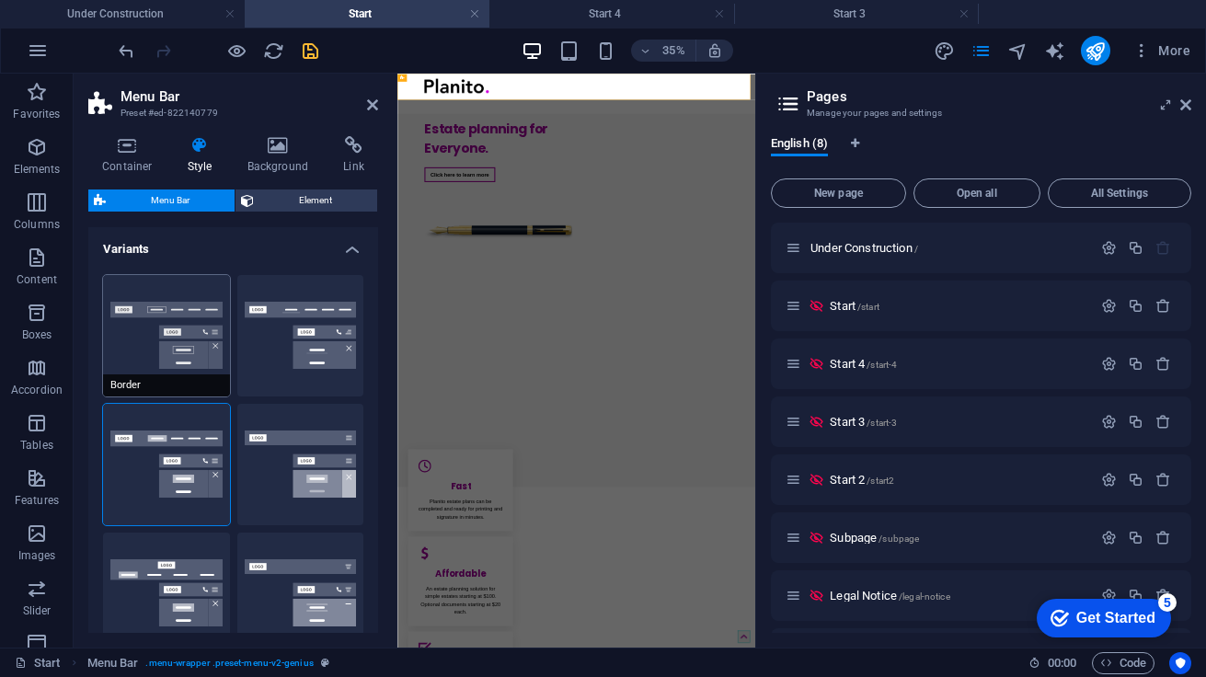
click at [135, 345] on button "Border" at bounding box center [166, 335] width 127 height 121
click at [127, 499] on button "Default" at bounding box center [166, 464] width 127 height 121
click at [143, 362] on button "Border" at bounding box center [166, 335] width 127 height 121
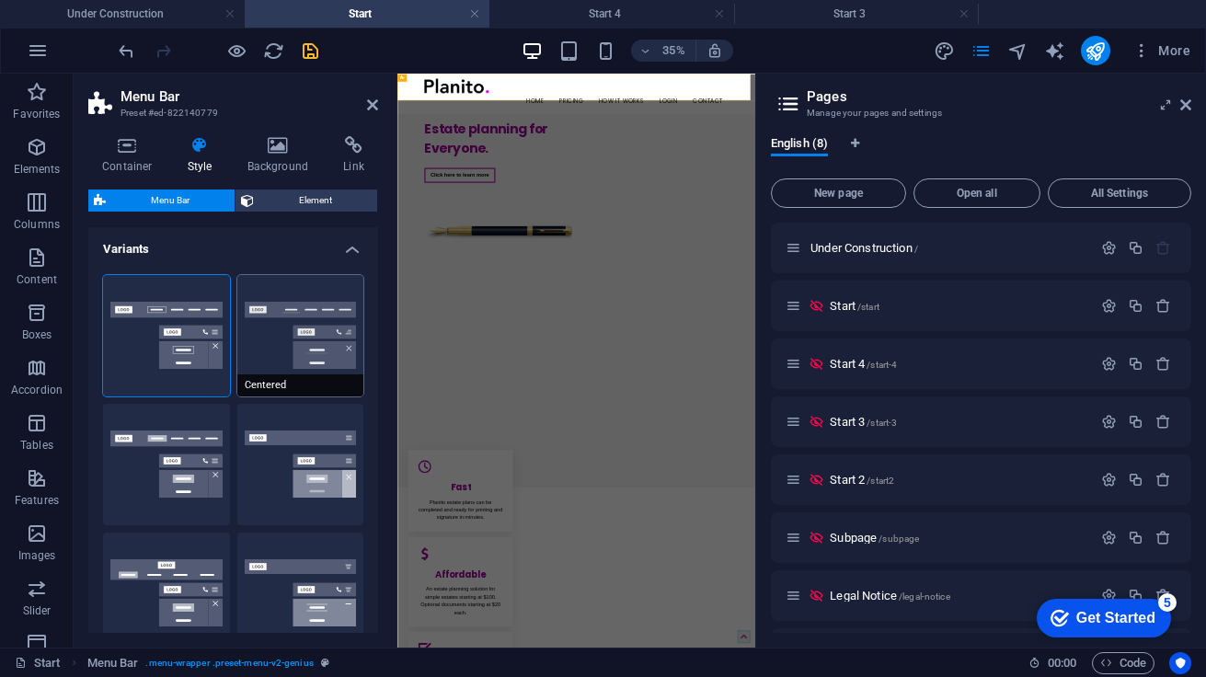
click at [282, 284] on button "Centered" at bounding box center [300, 335] width 127 height 121
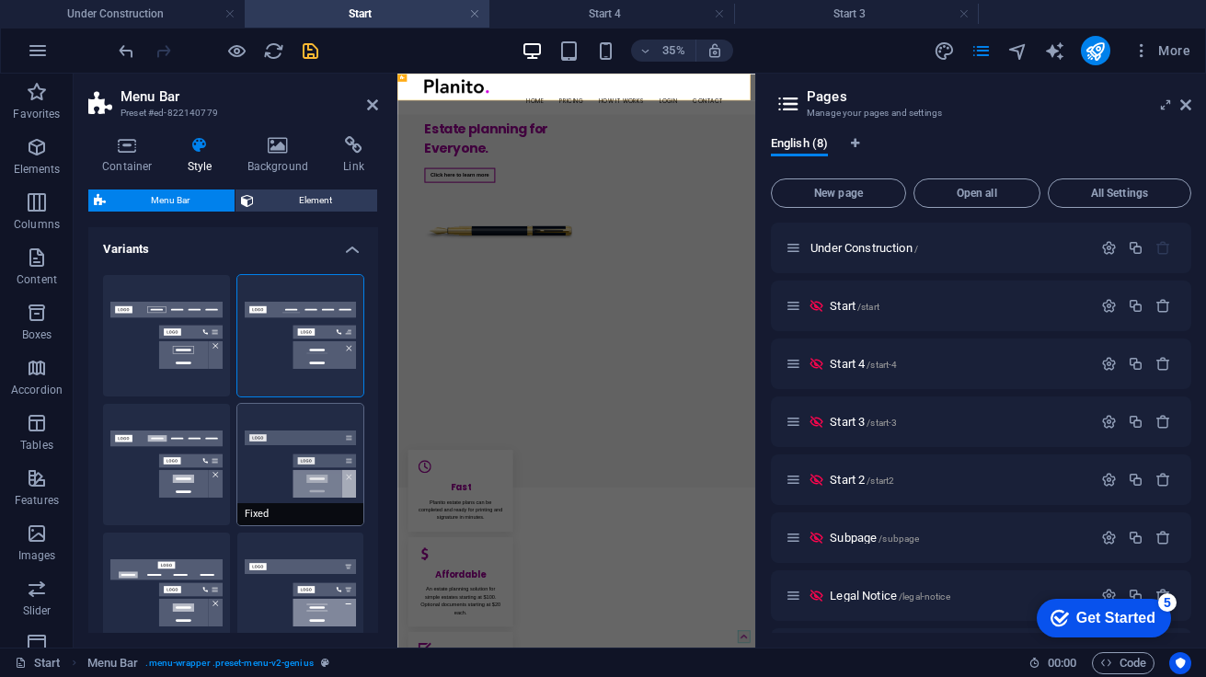
click at [259, 418] on button "Fixed" at bounding box center [300, 464] width 127 height 121
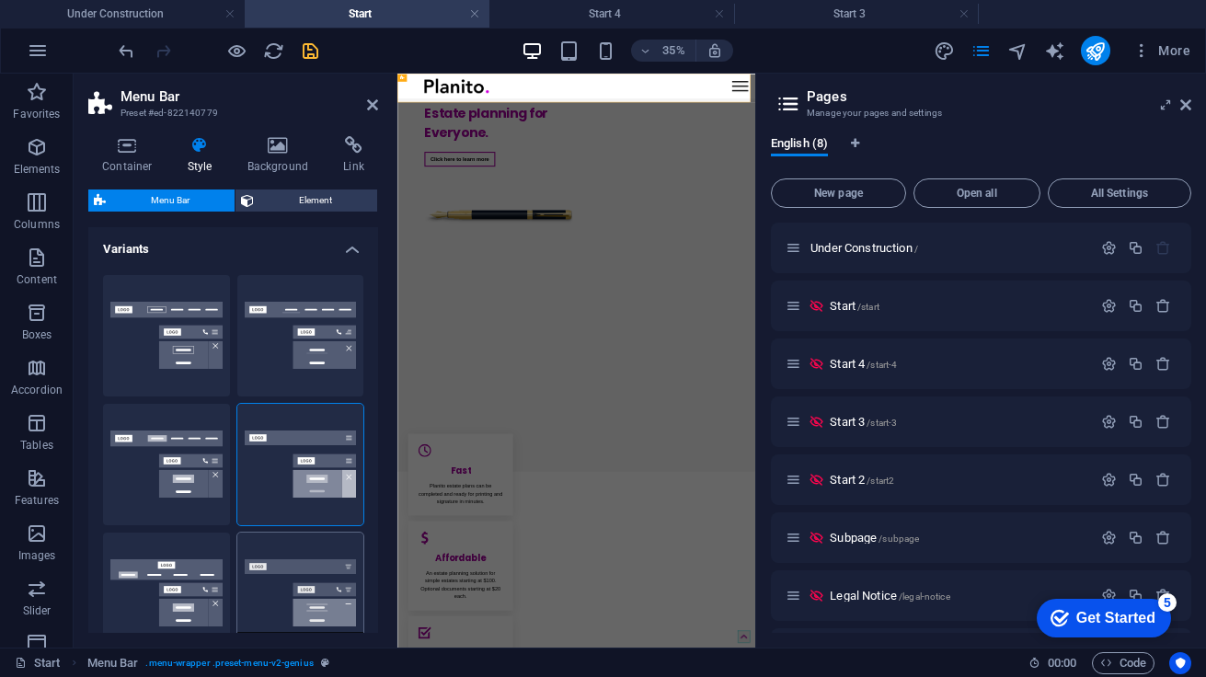
click at [269, 545] on button "Trigger" at bounding box center [300, 593] width 127 height 121
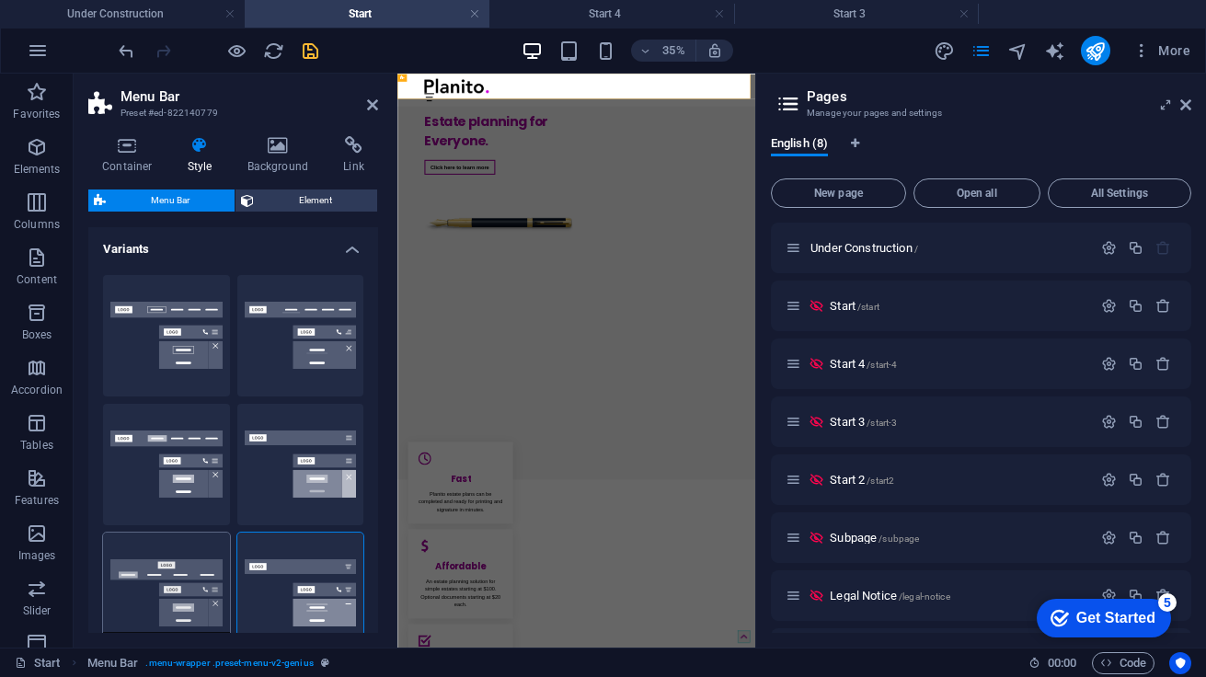
click at [201, 547] on button "Loki" at bounding box center [166, 593] width 127 height 121
type input "0"
select select "DISABLED_OPTION_VALUE"
type input "2"
type input "1"
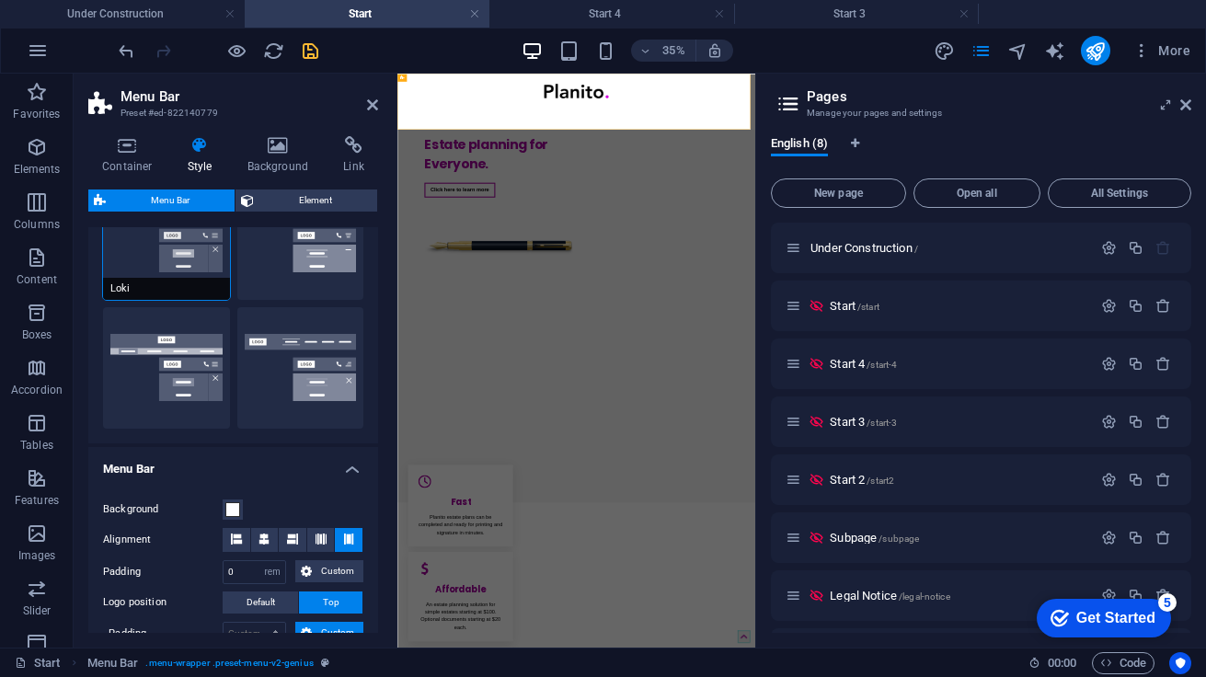
scroll to position [355, 0]
click at [275, 317] on button "XXL" at bounding box center [300, 366] width 127 height 121
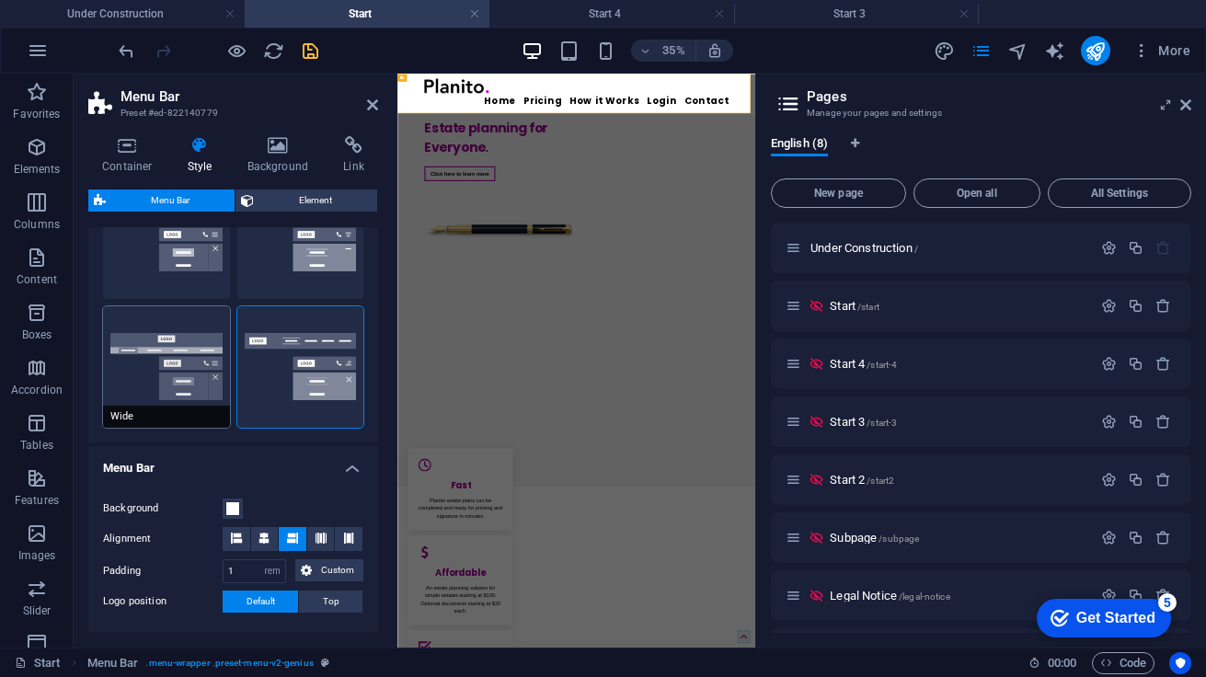
click at [168, 316] on button "Wide" at bounding box center [166, 366] width 127 height 121
type input "0"
type input "2"
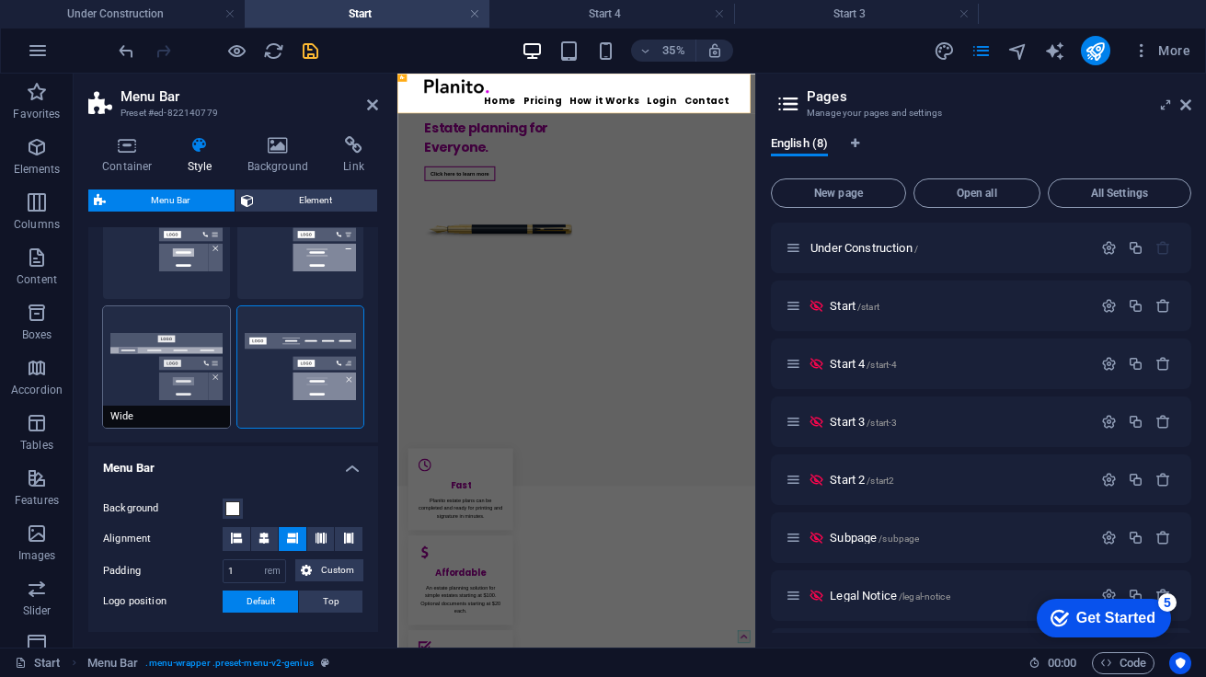
type input "2"
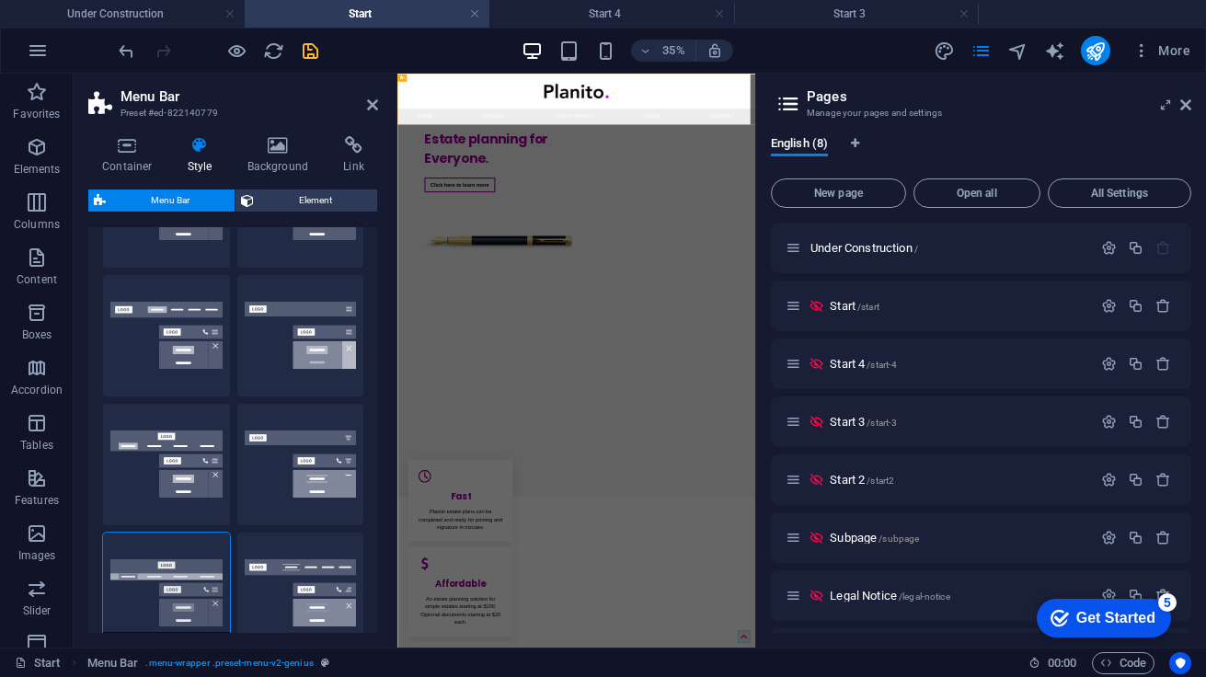
scroll to position [0, 0]
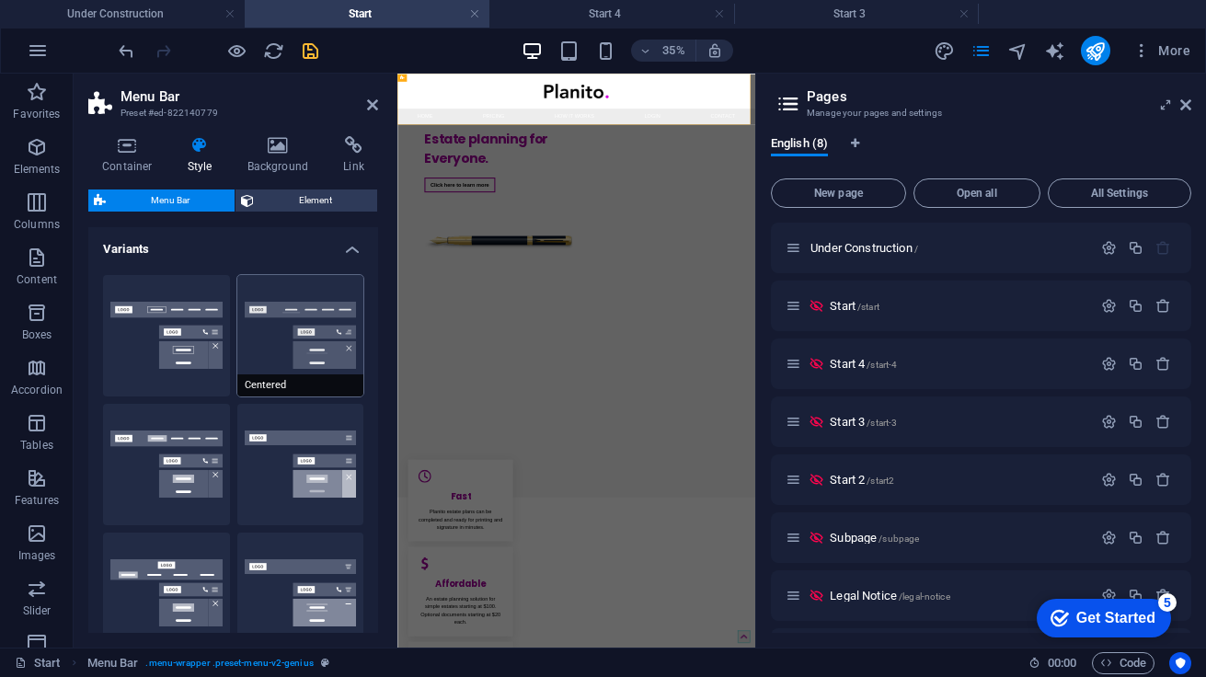
click at [302, 285] on button "Centered" at bounding box center [300, 335] width 127 height 121
type input "1"
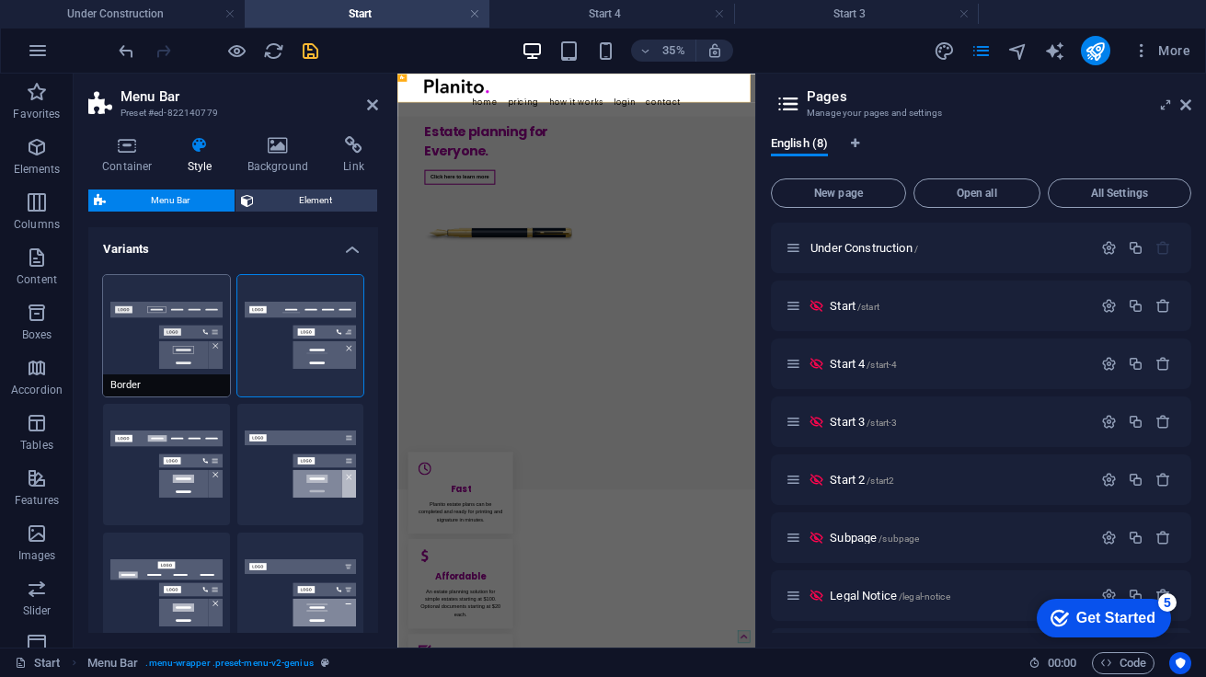
click at [181, 289] on button "Border" at bounding box center [166, 335] width 127 height 121
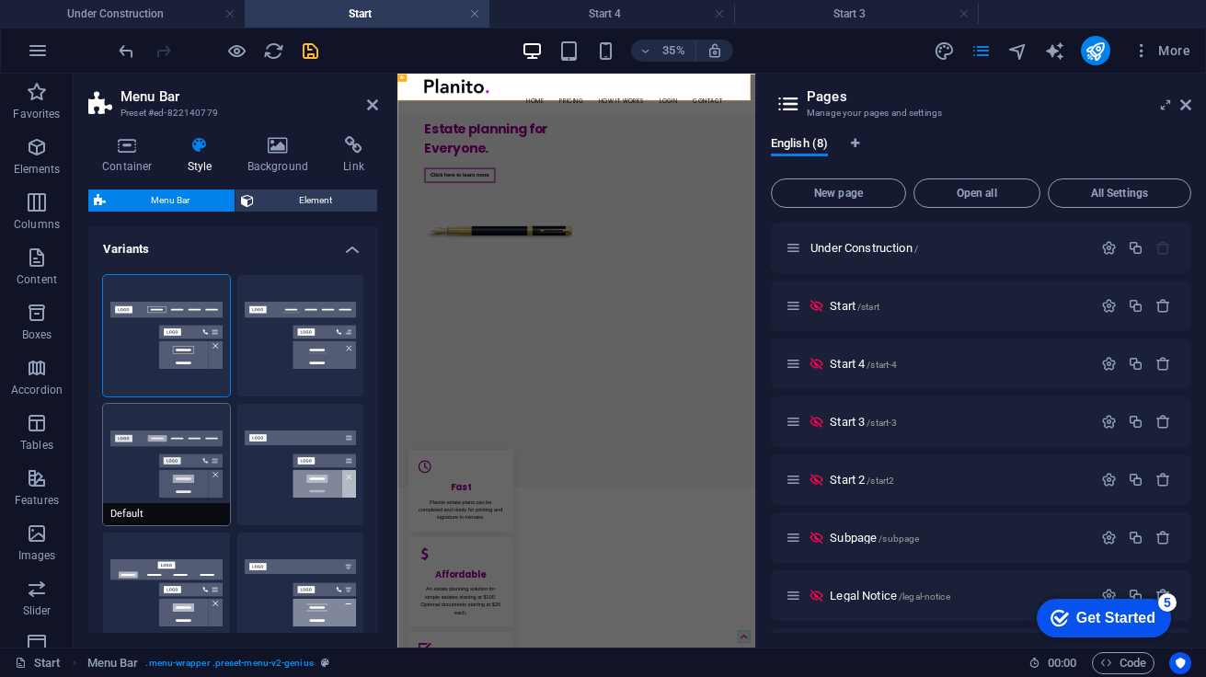
click at [119, 500] on button "Default" at bounding box center [166, 464] width 127 height 121
click at [236, 235] on h4 "Variants" at bounding box center [233, 243] width 290 height 33
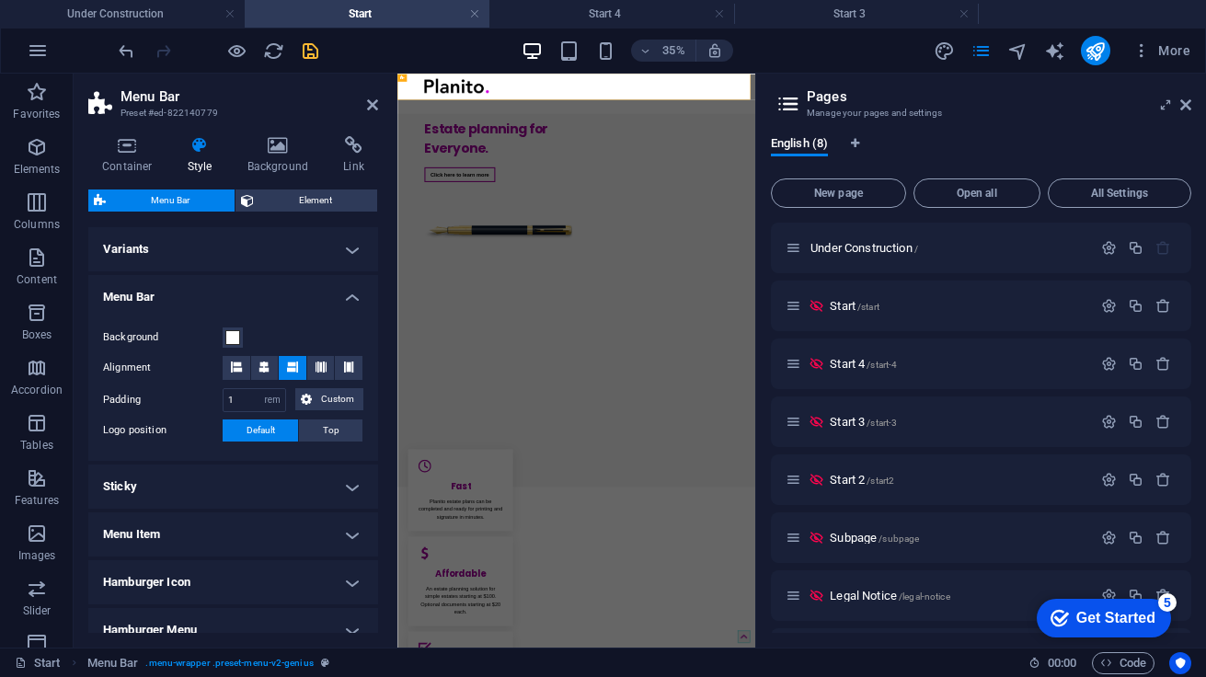
click at [235, 250] on h4 "Variants" at bounding box center [233, 249] width 290 height 44
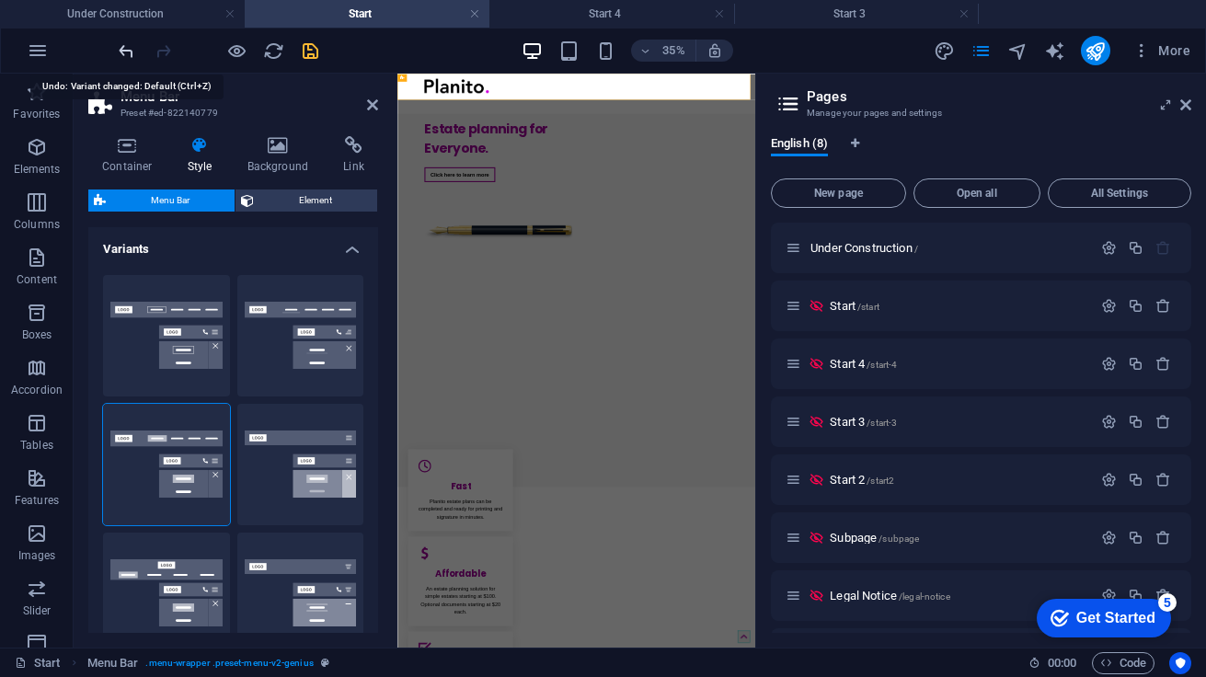
click at [126, 52] on icon "undo" at bounding box center [126, 50] width 21 height 21
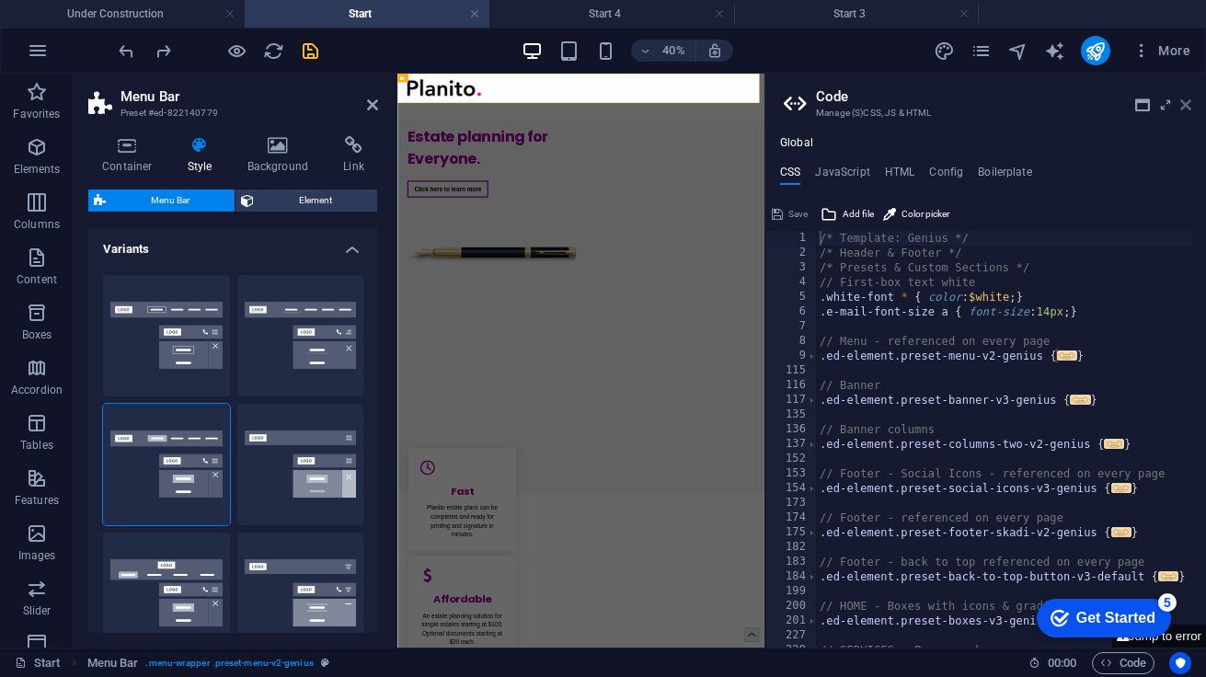
click at [1187, 109] on icon at bounding box center [1185, 105] width 11 height 15
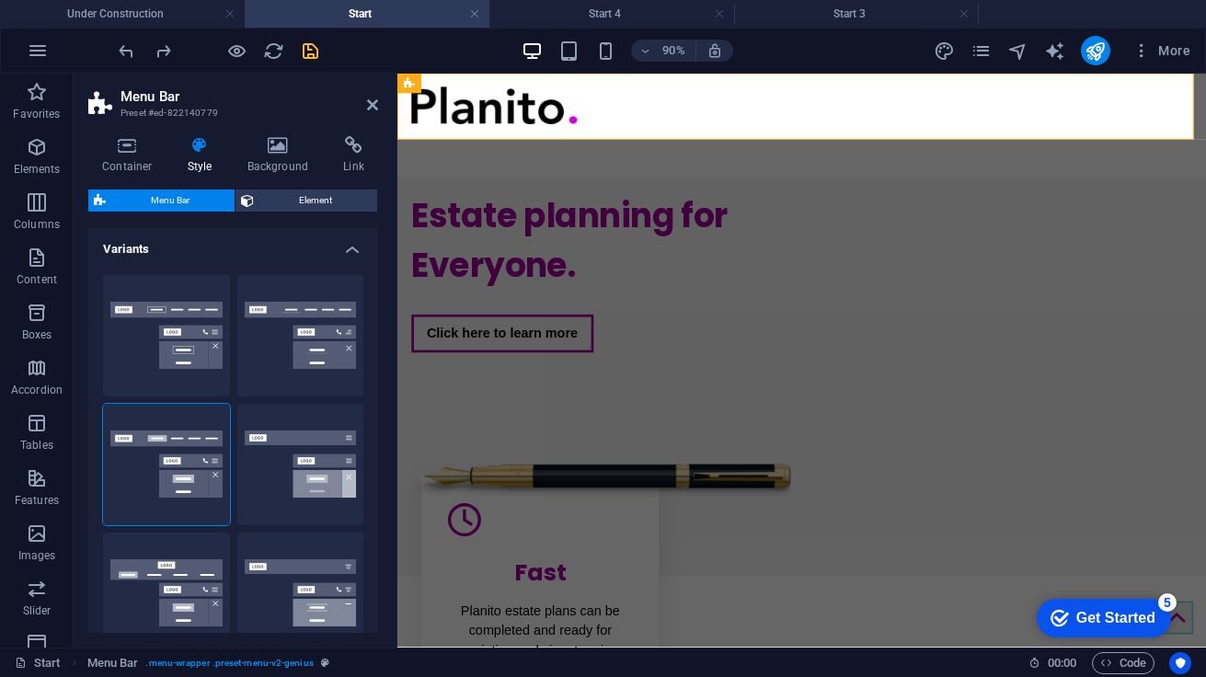
click at [324, 96] on h2 "Menu Bar" at bounding box center [250, 96] width 258 height 17
click at [658, 130] on nav "Home Pricing How it Works Login Contact" at bounding box center [847, 152] width 868 height 44
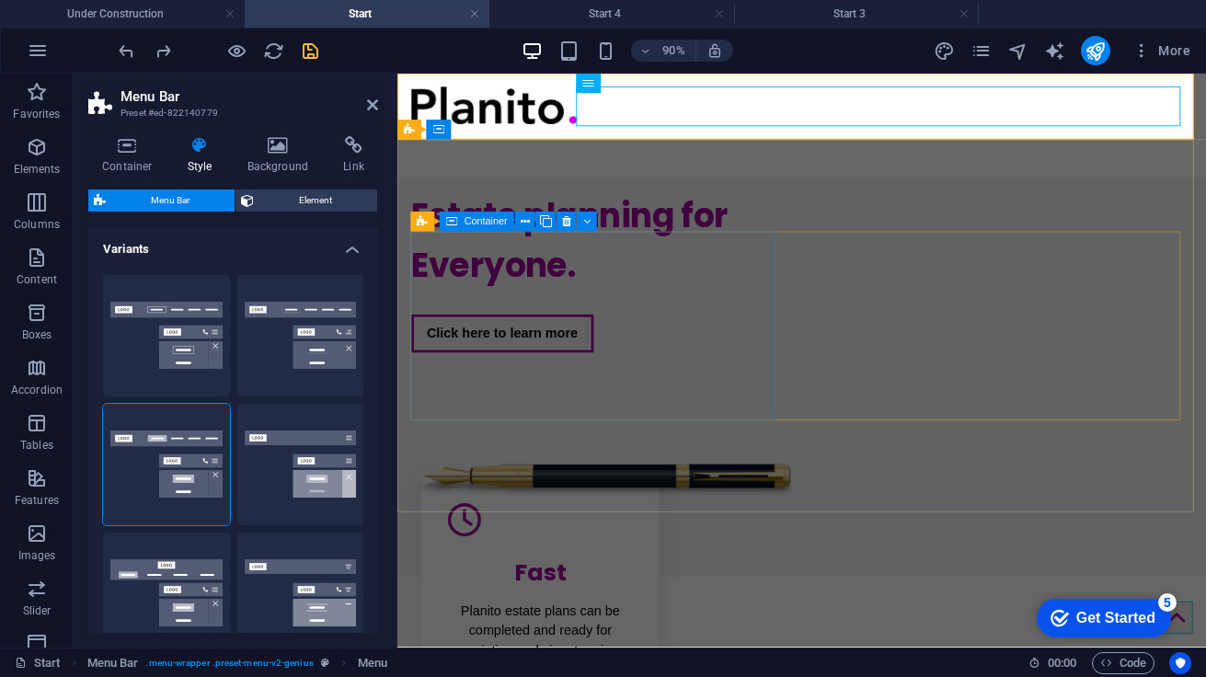
click at [652, 252] on div "Estate planning for Everyone. Click here to learn more" at bounding box center [619, 294] width 412 height 210
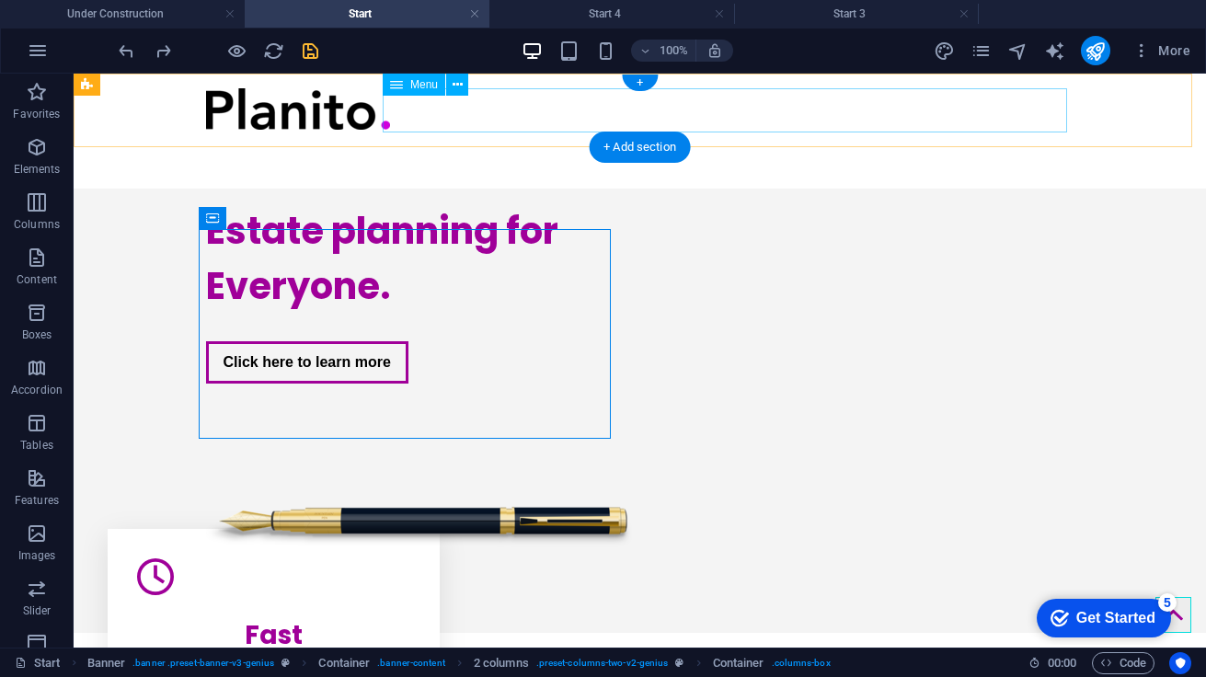
click at [585, 130] on nav "Home Pricing How it Works Login Contact" at bounding box center [640, 152] width 868 height 44
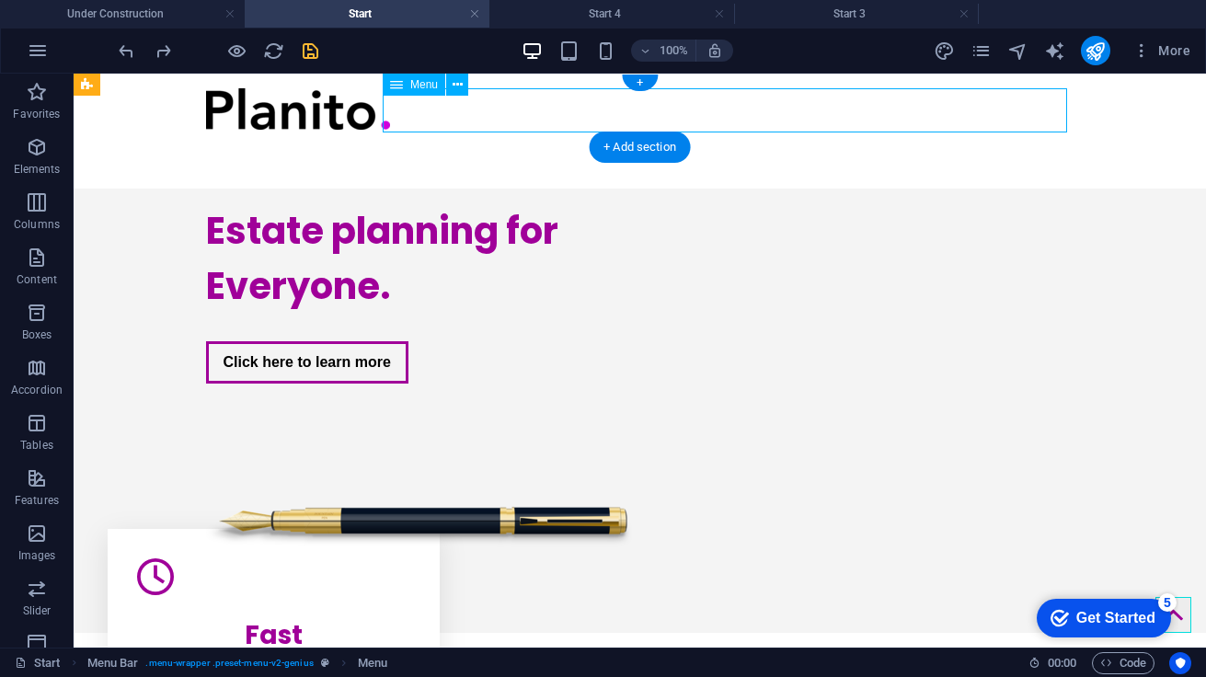
click at [410, 130] on nav "Home Pricing How it Works Login Contact" at bounding box center [640, 152] width 868 height 44
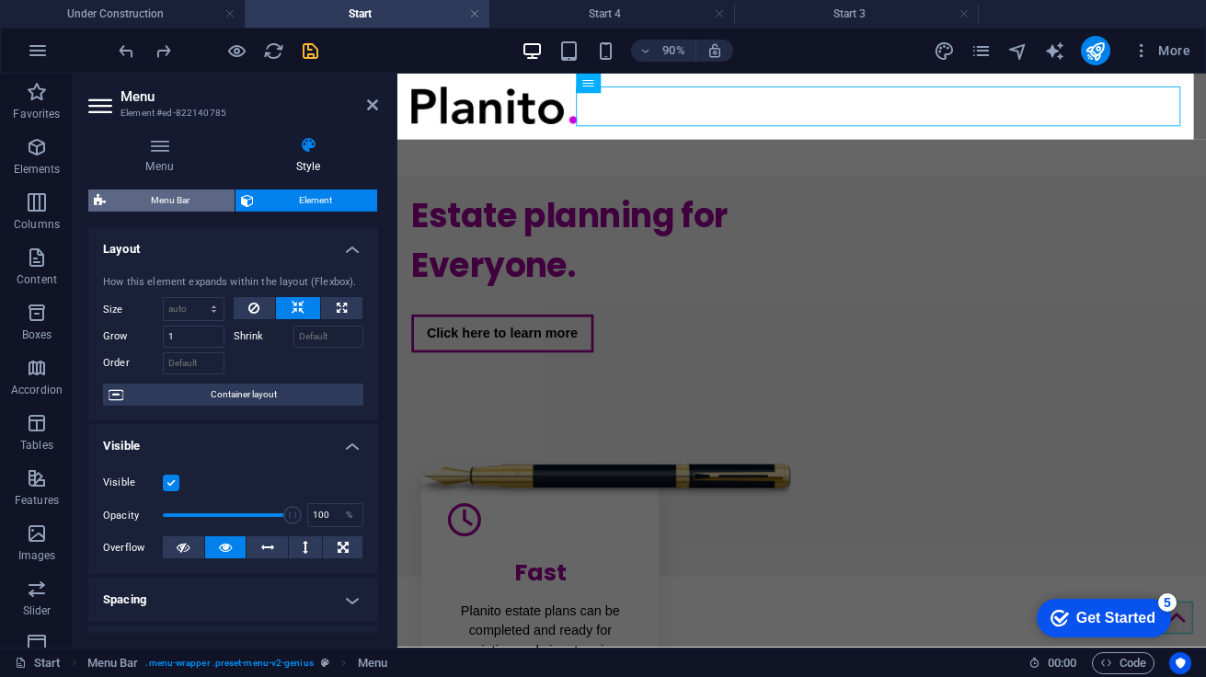
click at [173, 201] on span "Menu Bar" at bounding box center [170, 200] width 118 height 22
select select "rem"
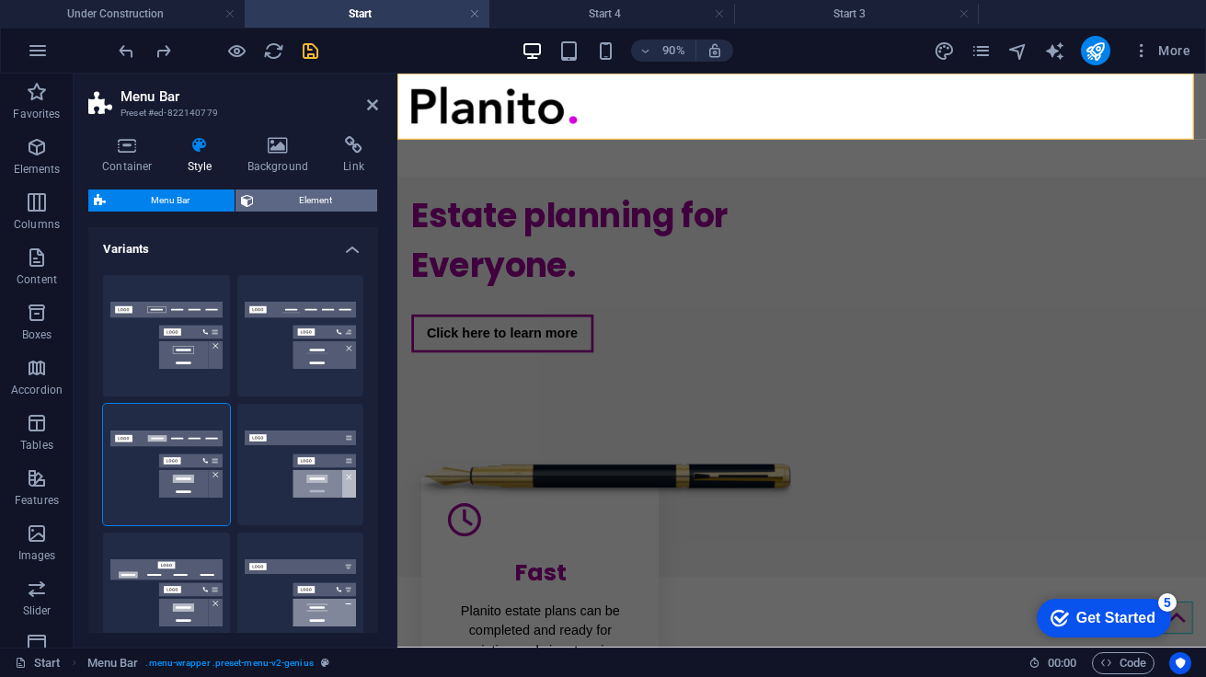
click at [279, 198] on span "Element" at bounding box center [315, 200] width 112 height 22
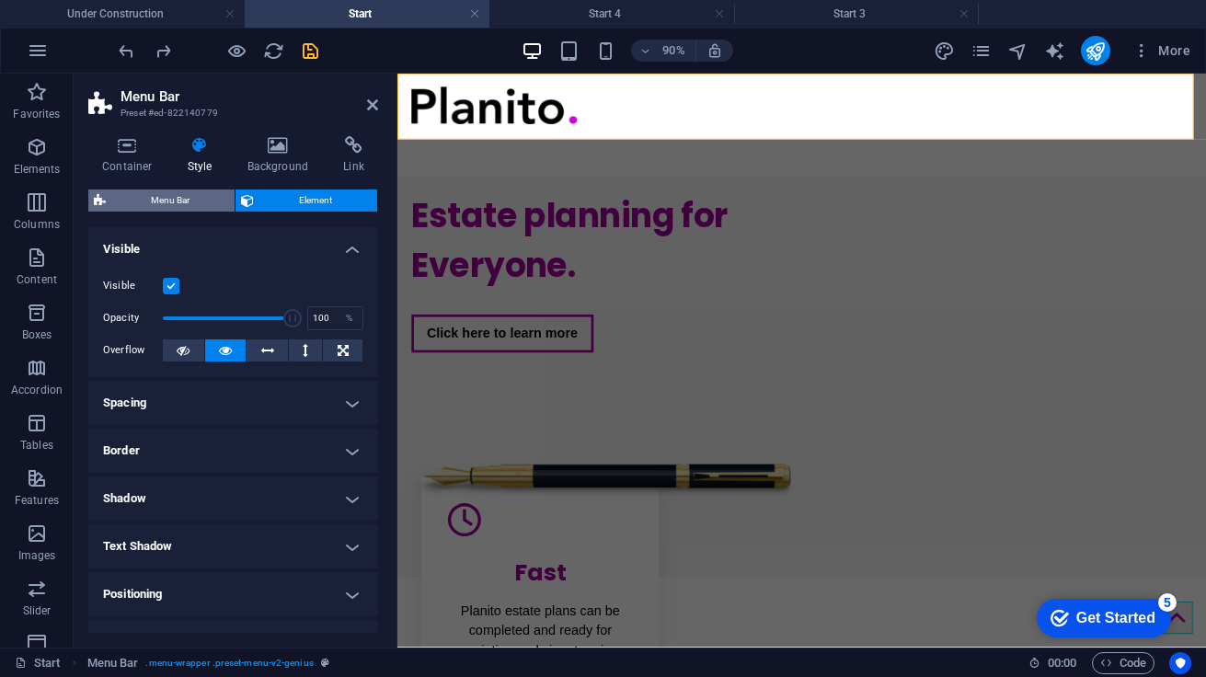
click at [181, 197] on span "Menu Bar" at bounding box center [170, 200] width 118 height 22
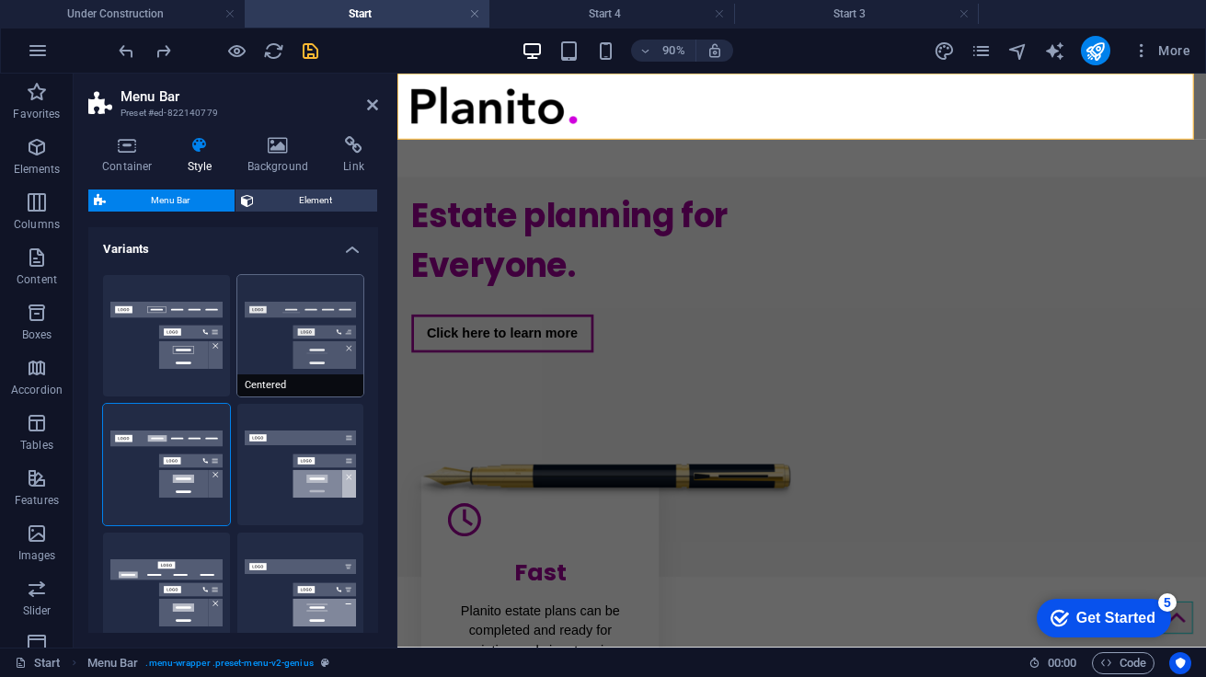
click at [285, 293] on button "Centered" at bounding box center [300, 335] width 127 height 121
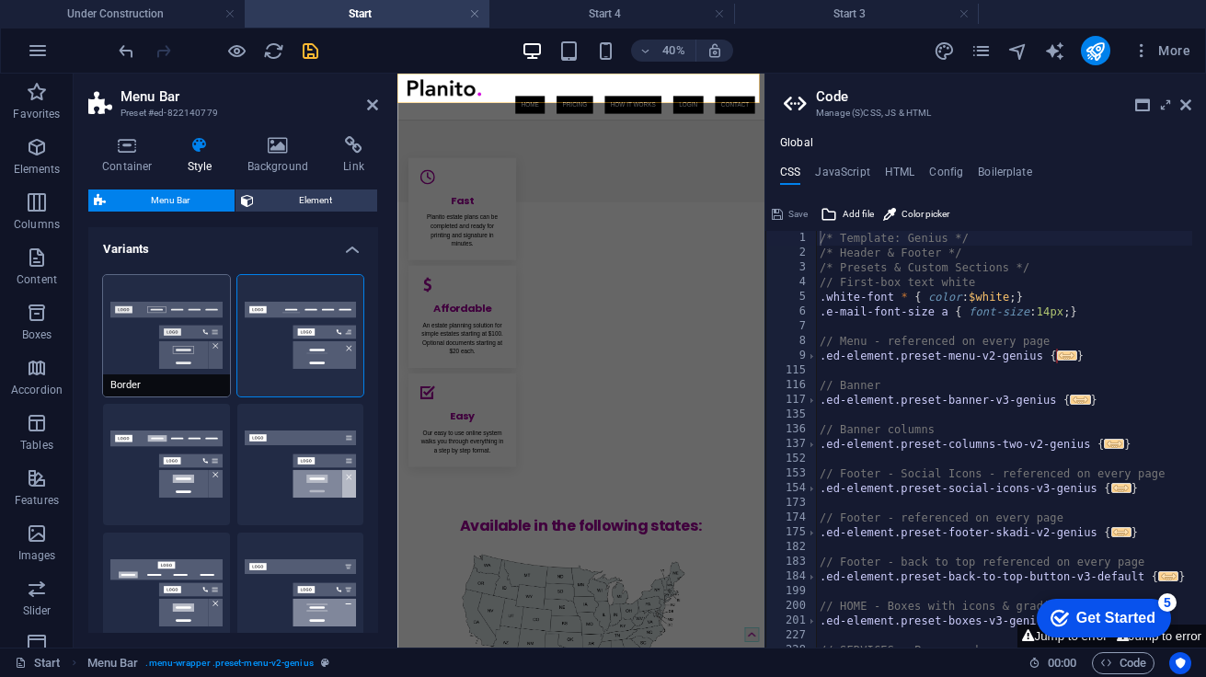
click at [203, 296] on button "Border" at bounding box center [166, 335] width 127 height 121
click at [316, 279] on button "Centered" at bounding box center [300, 335] width 127 height 121
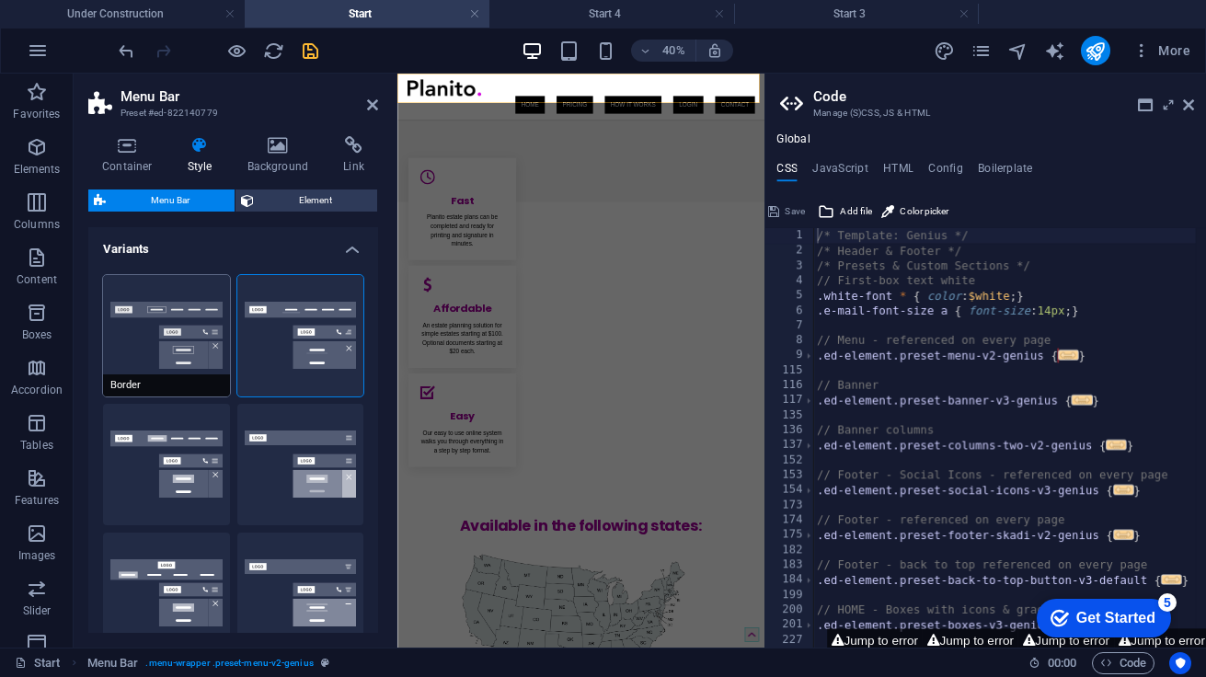
click at [203, 281] on button "Border" at bounding box center [166, 335] width 127 height 121
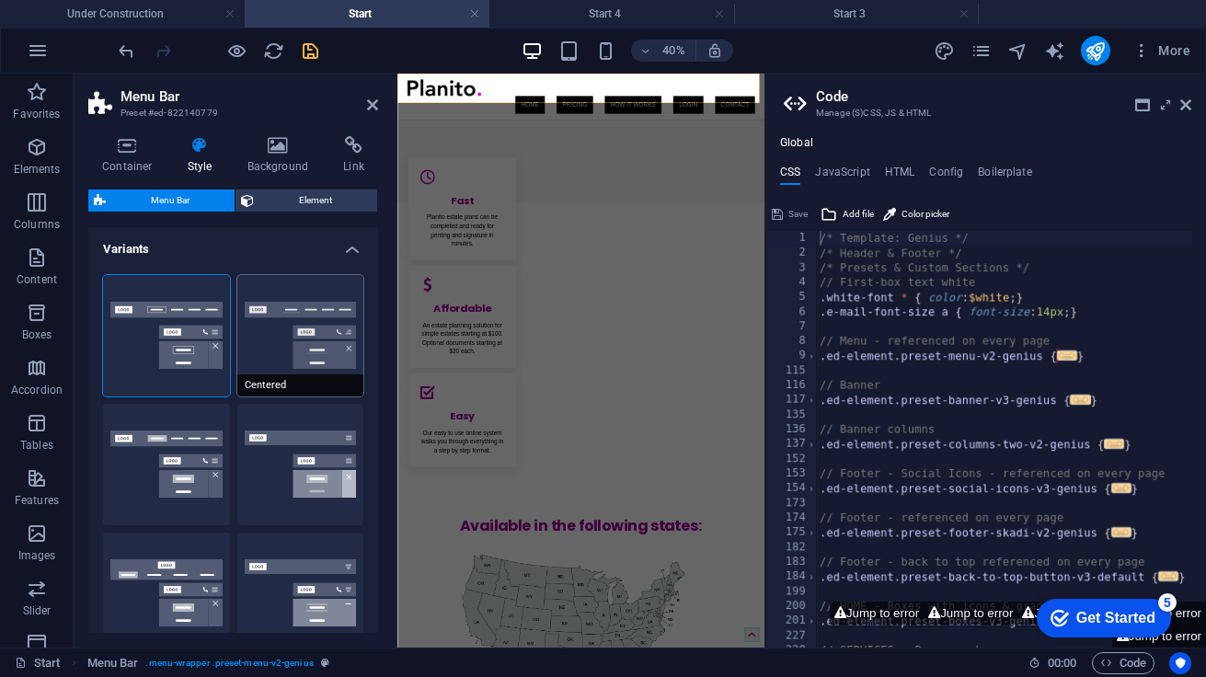
click at [307, 284] on button "Centered" at bounding box center [300, 335] width 127 height 121
click at [1186, 103] on icon at bounding box center [1185, 105] width 11 height 15
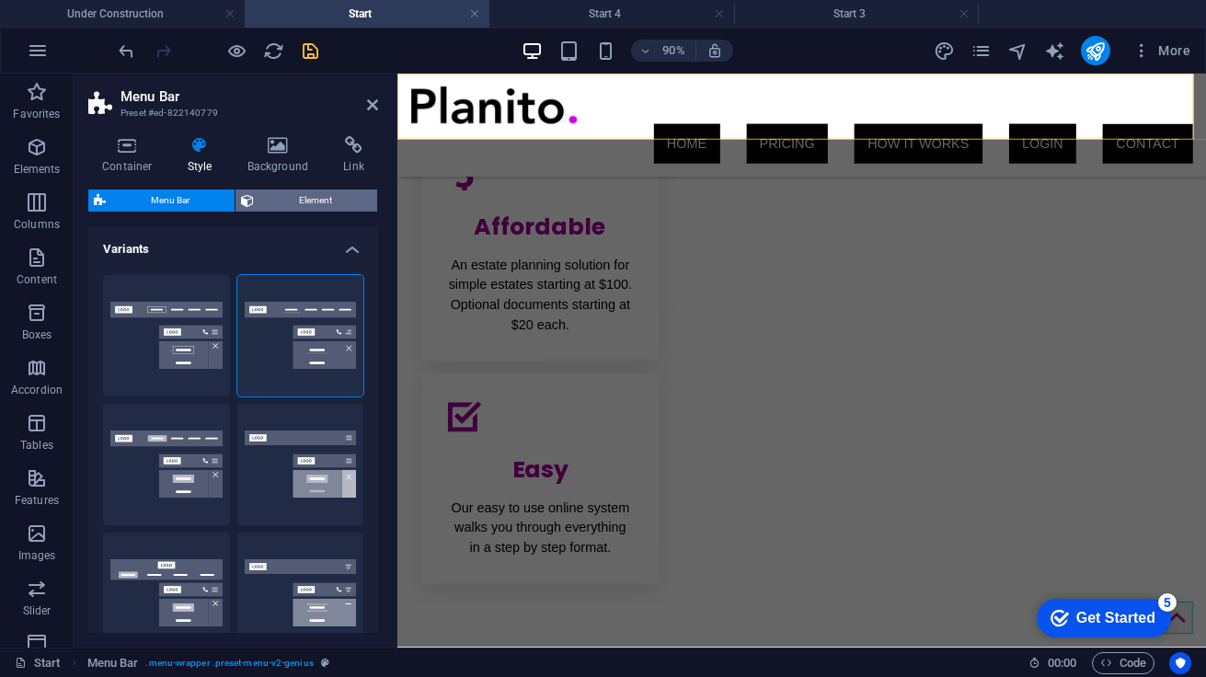
click at [302, 193] on span "Element" at bounding box center [315, 200] width 112 height 22
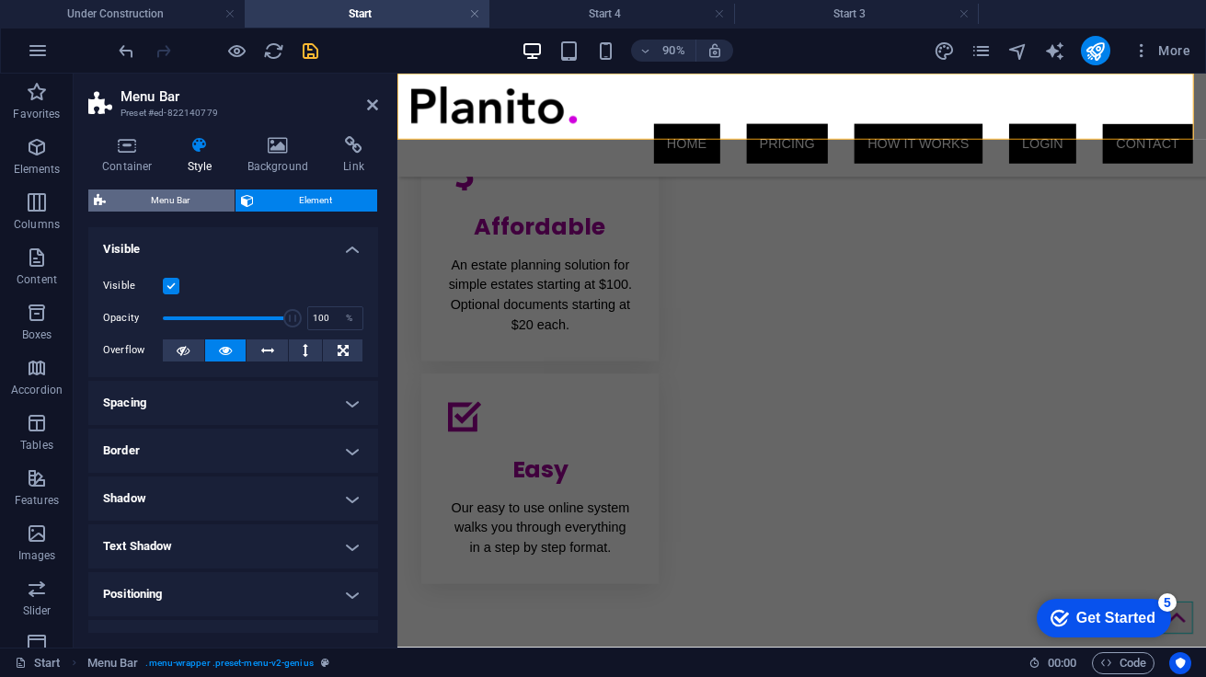
click at [155, 200] on span "Menu Bar" at bounding box center [170, 200] width 118 height 22
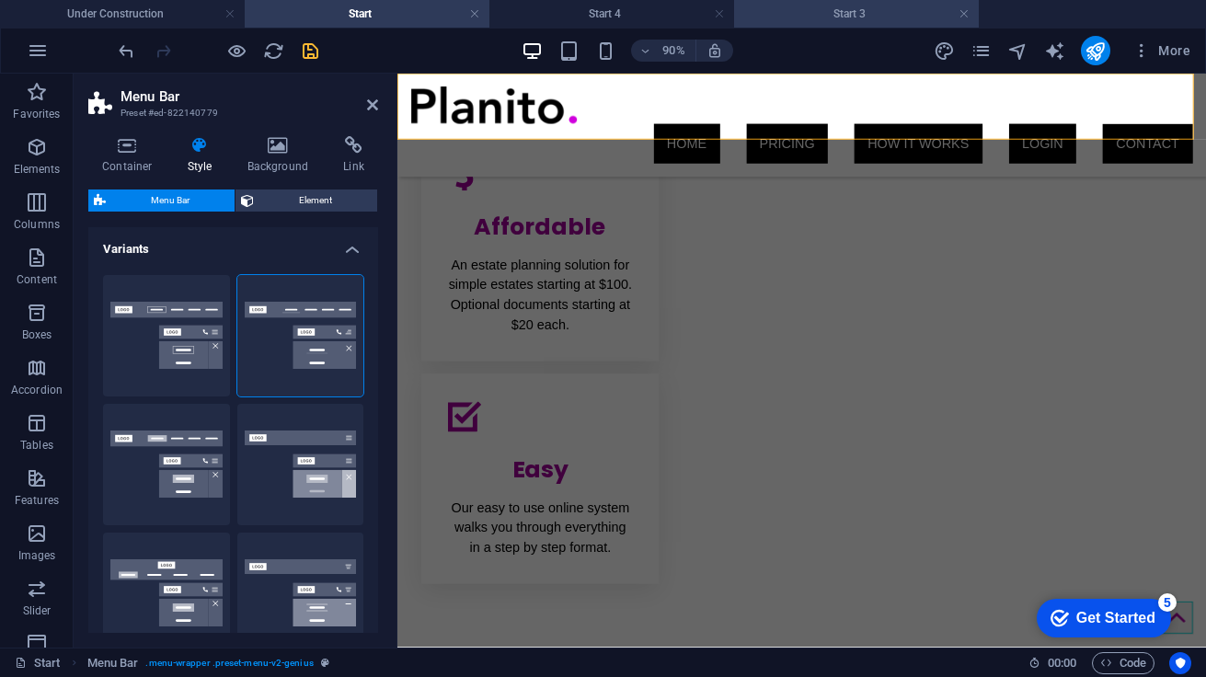
click at [873, 16] on h4 "Start 3" at bounding box center [856, 14] width 245 height 20
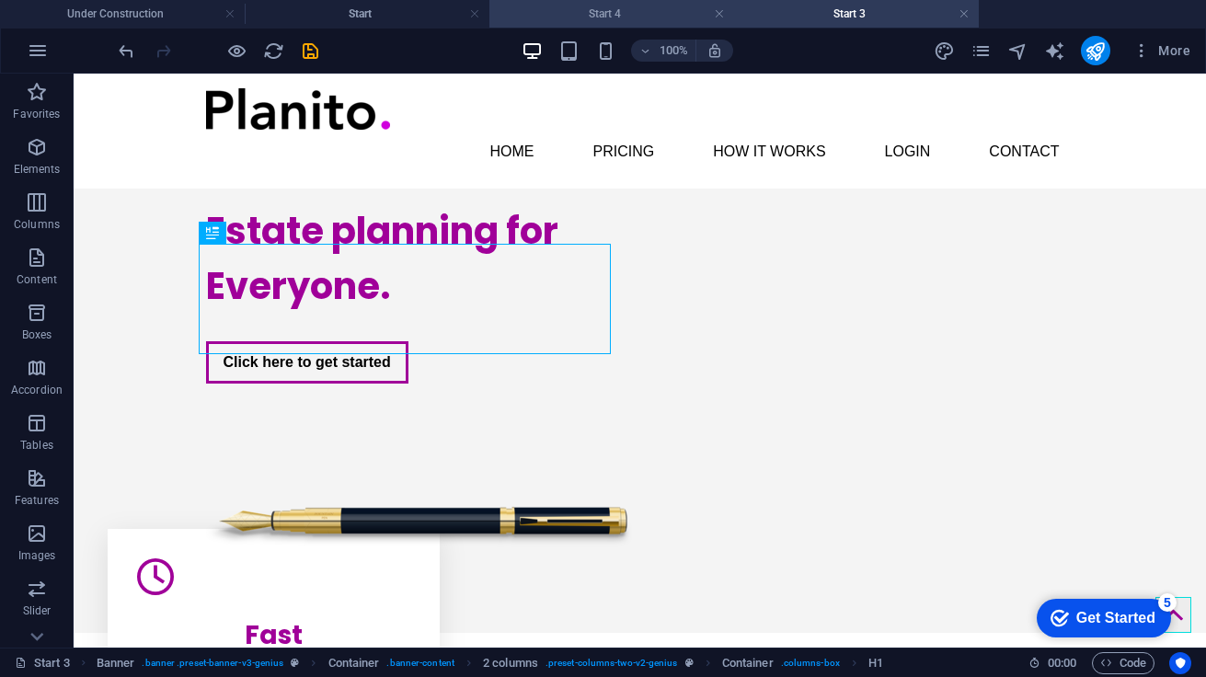
click at [614, 16] on h4 "Start 4" at bounding box center [611, 14] width 245 height 20
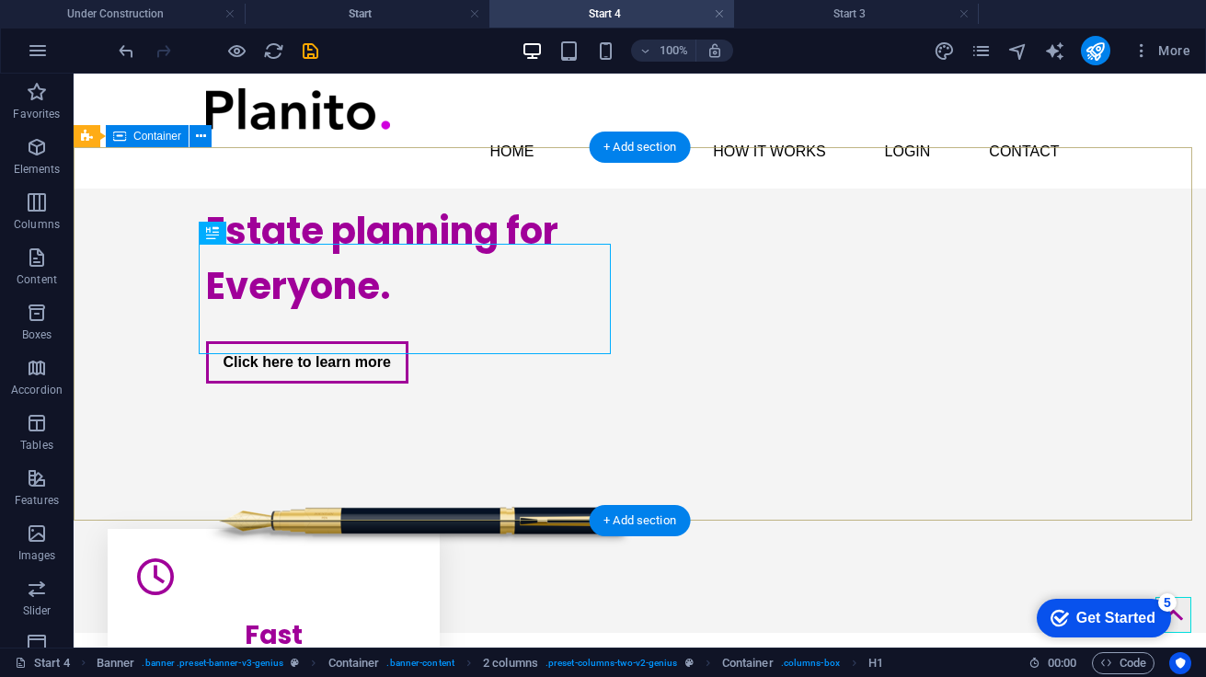
click at [488, 189] on div "Estate planning for Everyone. Click here to learn more" at bounding box center [640, 411] width 1132 height 444
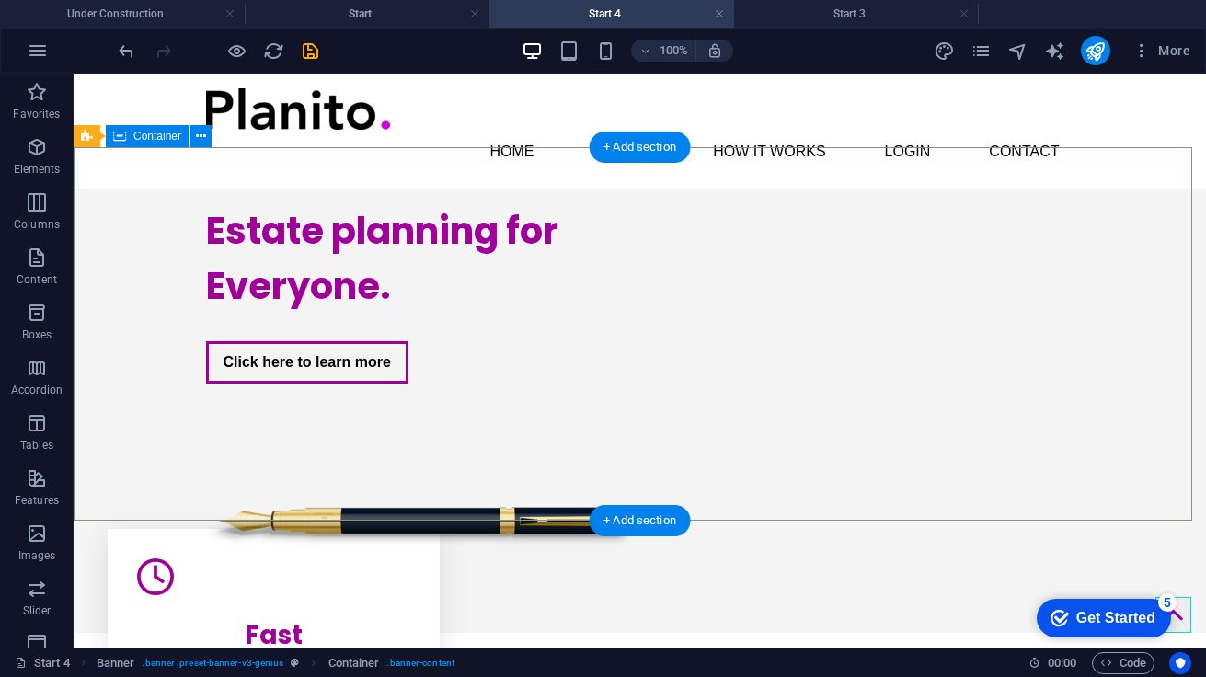
click at [1044, 189] on div "Estate planning for Everyone. Click here to learn more" at bounding box center [640, 411] width 1132 height 444
click at [908, 199] on div "Estate planning for Everyone. Click here to learn more" at bounding box center [640, 411] width 1132 height 444
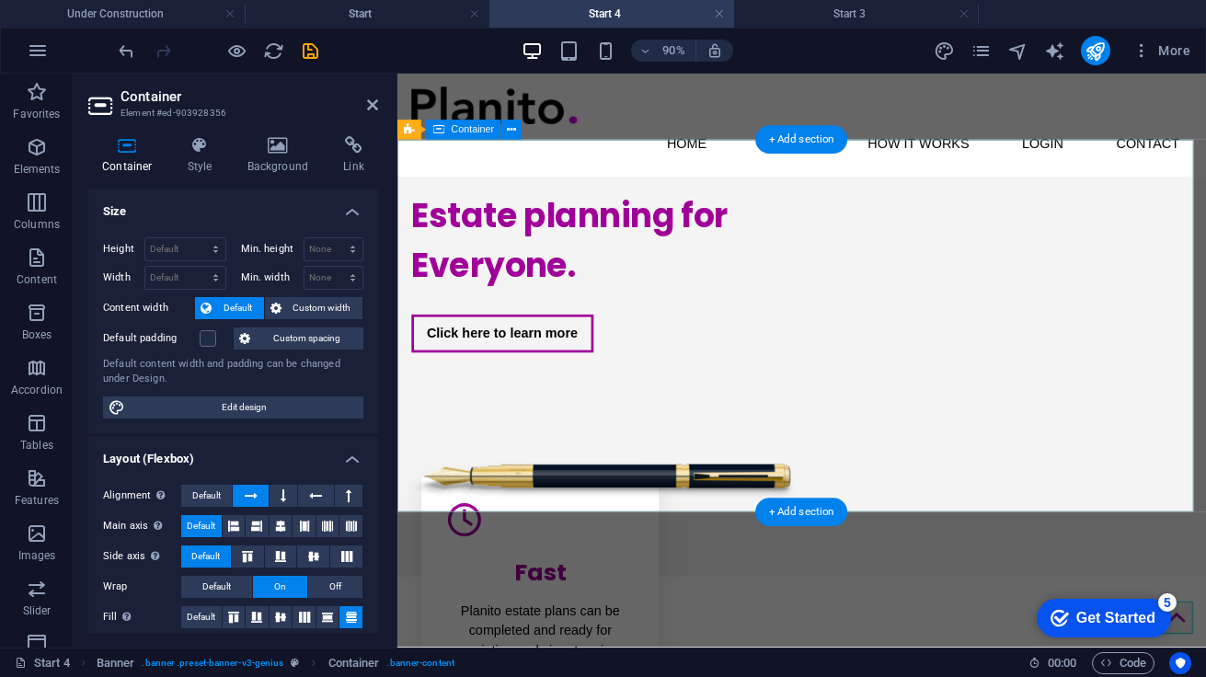
click at [671, 207] on div "Estate planning for Everyone. Click here to learn more" at bounding box center [846, 411] width 899 height 444
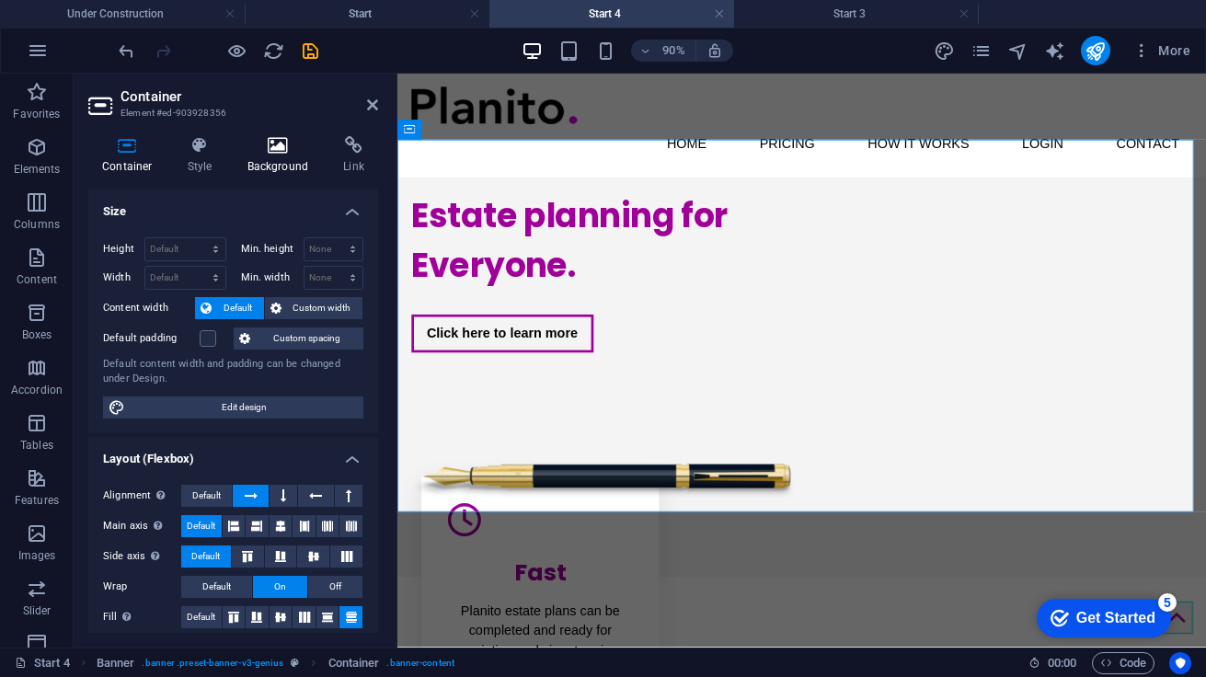
click at [276, 159] on h4 "Background" at bounding box center [282, 155] width 97 height 39
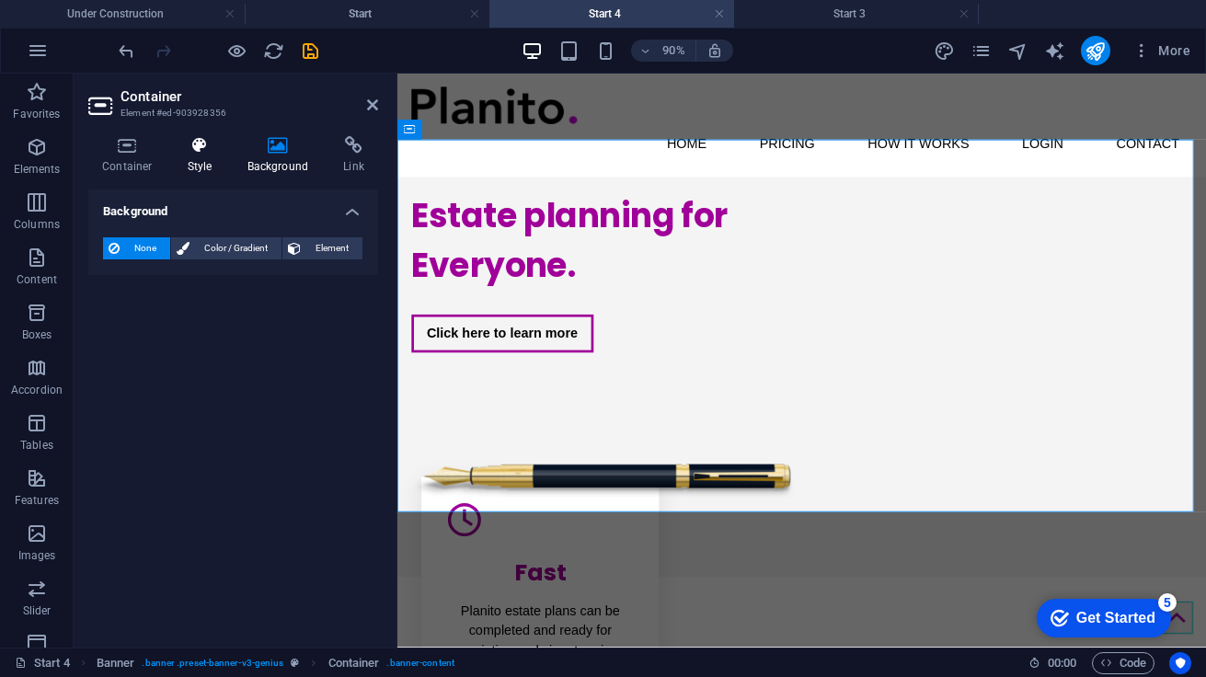
click at [196, 148] on icon at bounding box center [200, 145] width 52 height 18
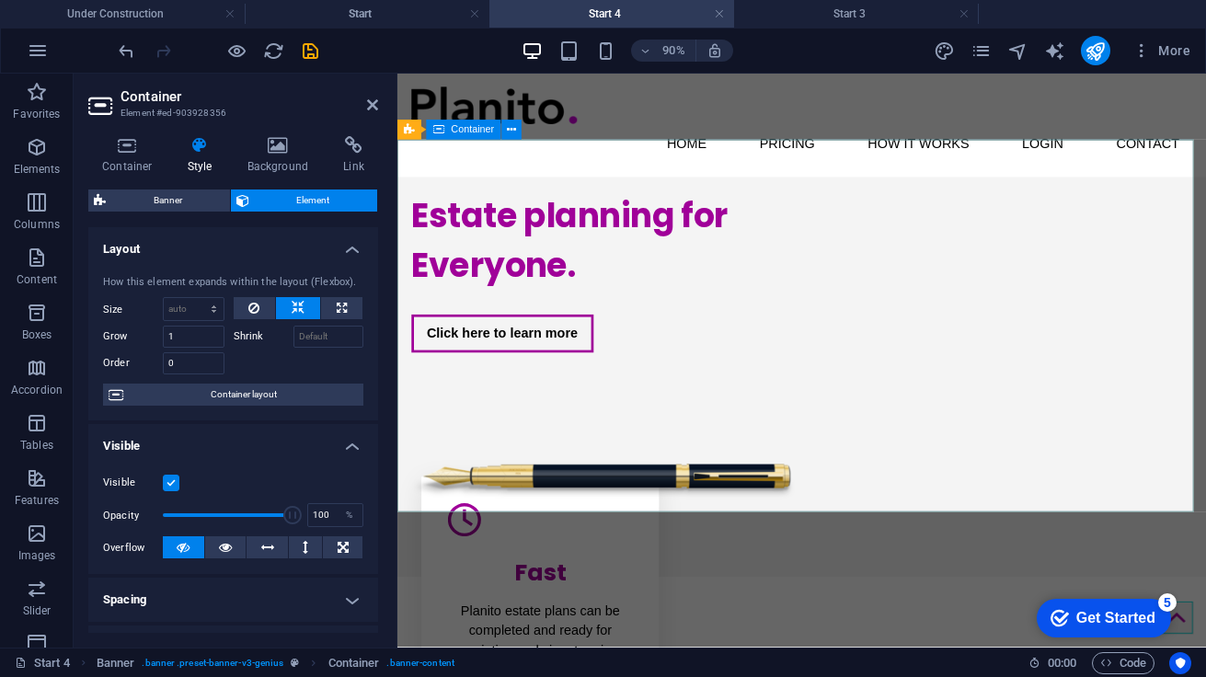
click at [580, 203] on div "Estate planning for Everyone. Click here to learn more" at bounding box center [846, 411] width 899 height 444
click at [283, 195] on span "Element" at bounding box center [314, 200] width 118 height 22
click at [664, 130] on nav "Home Pricing How it Works Login Contact" at bounding box center [847, 152] width 868 height 44
select select "1"
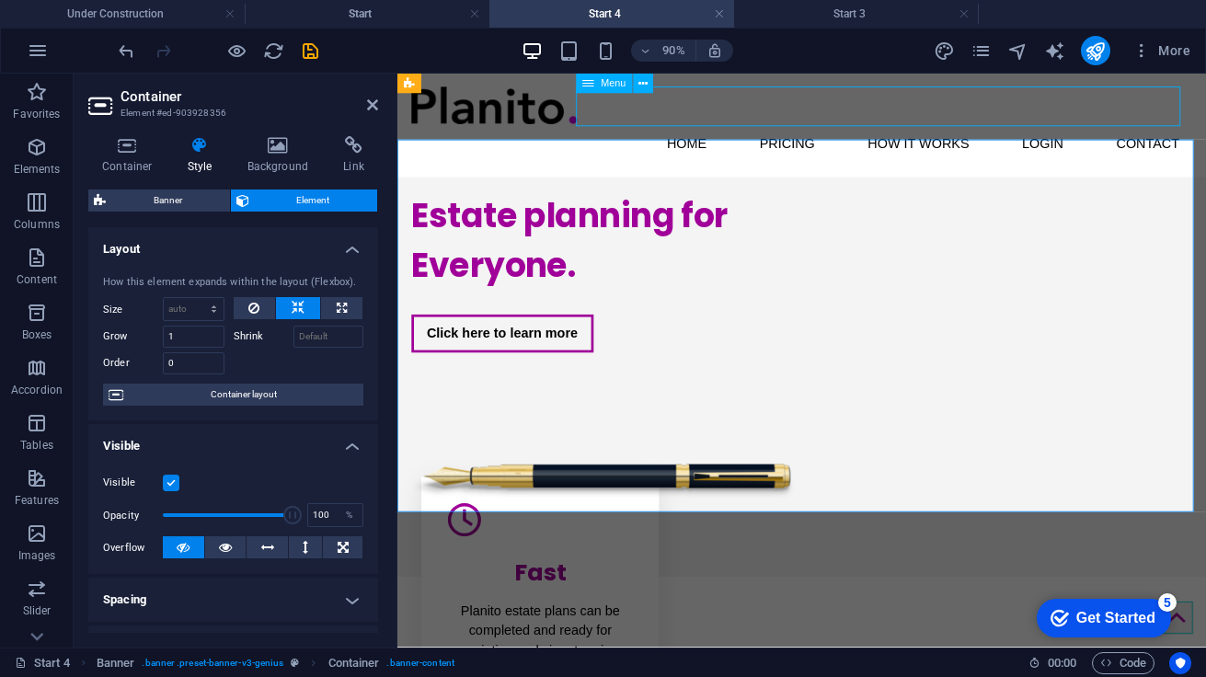
select select
select select "1"
select select
select select "1"
select select
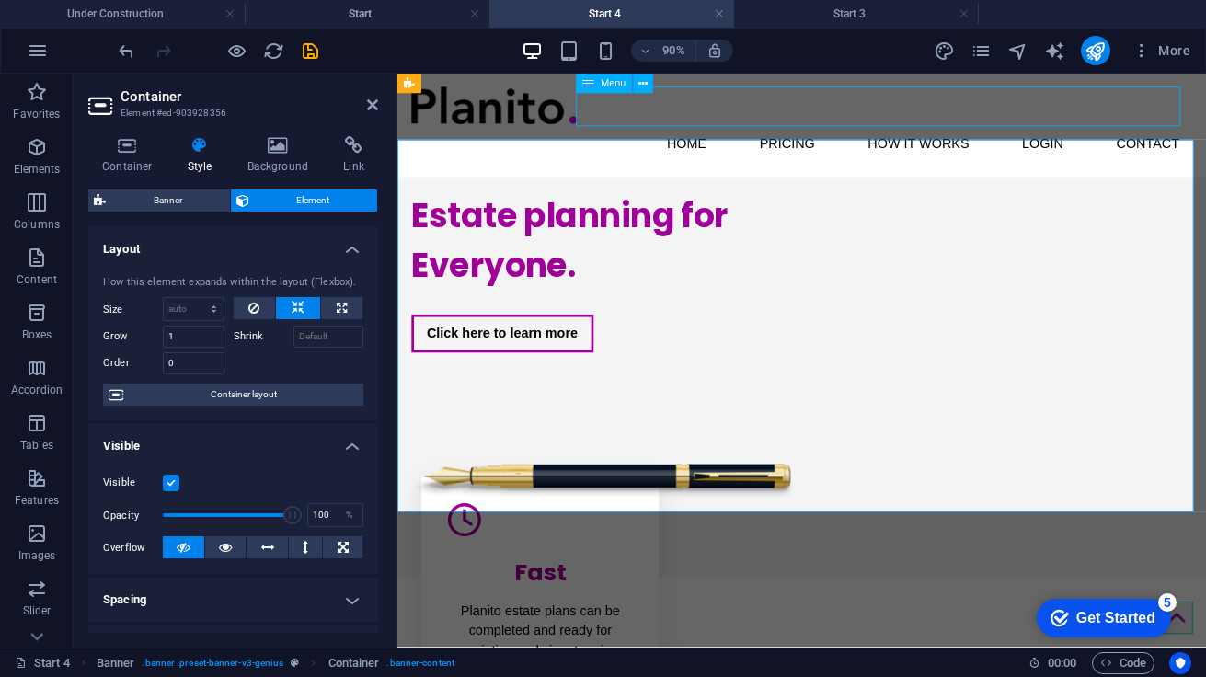
select select "1"
select select
select select "1"
select select
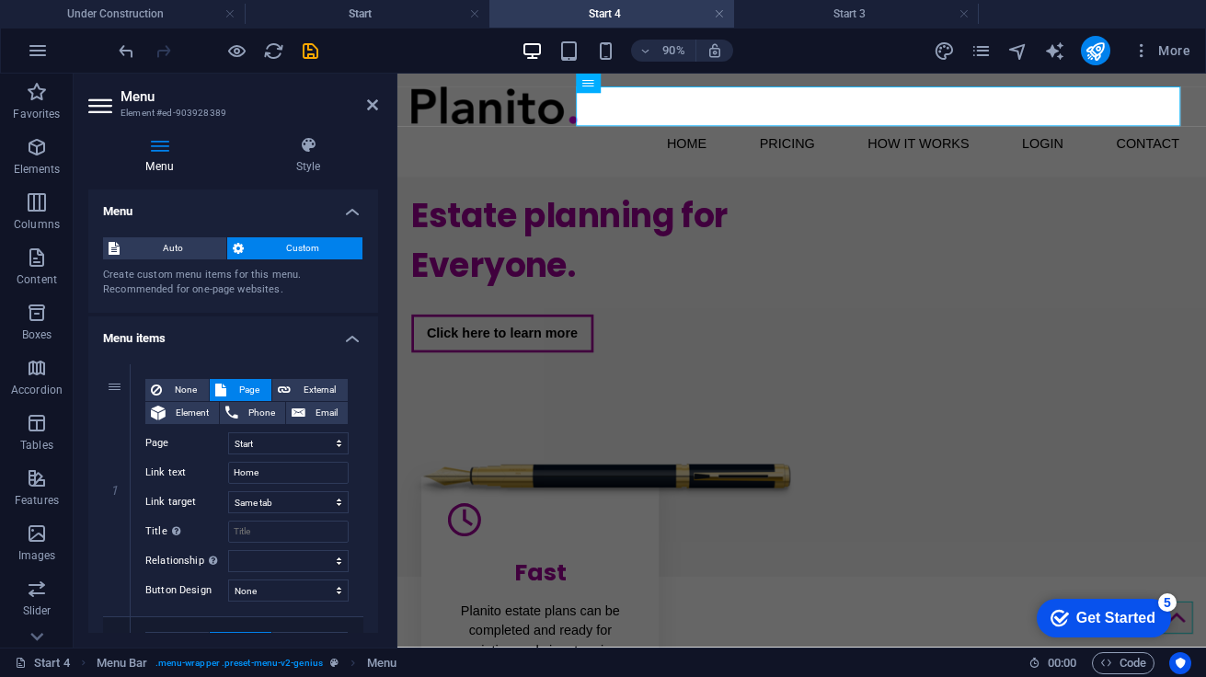
click at [146, 156] on h4 "Menu" at bounding box center [163, 155] width 150 height 39
click at [155, 143] on icon at bounding box center [159, 145] width 143 height 18
click at [286, 247] on span "Custom" at bounding box center [303, 248] width 109 height 22
click at [316, 152] on icon at bounding box center [308, 145] width 140 height 18
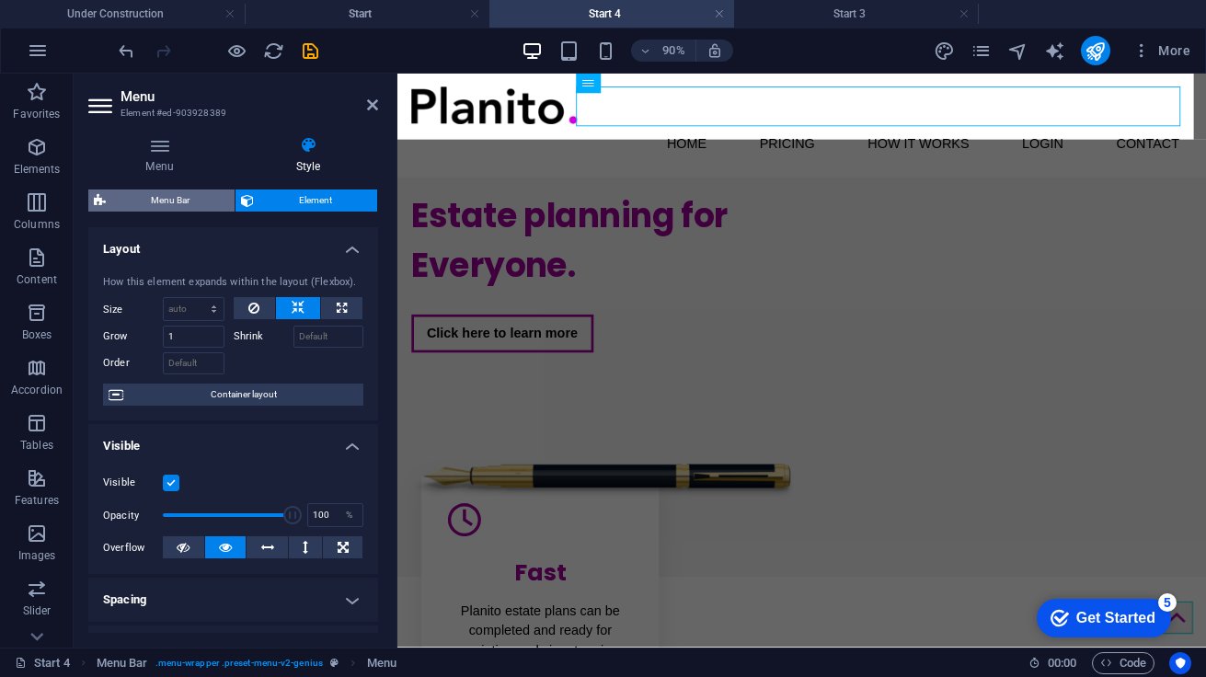
click at [192, 207] on span "Menu Bar" at bounding box center [170, 200] width 118 height 22
select select "rem"
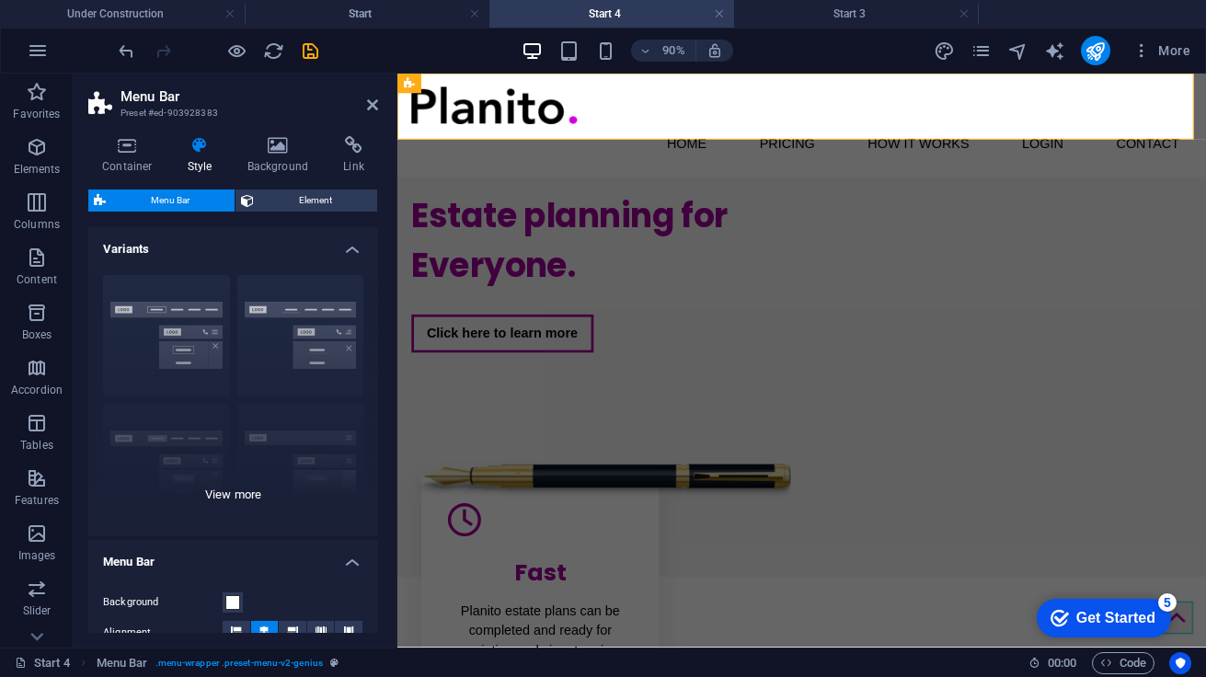
click at [238, 494] on div "Border Centered Default Fixed Loki Trigger Wide XXL" at bounding box center [233, 398] width 290 height 276
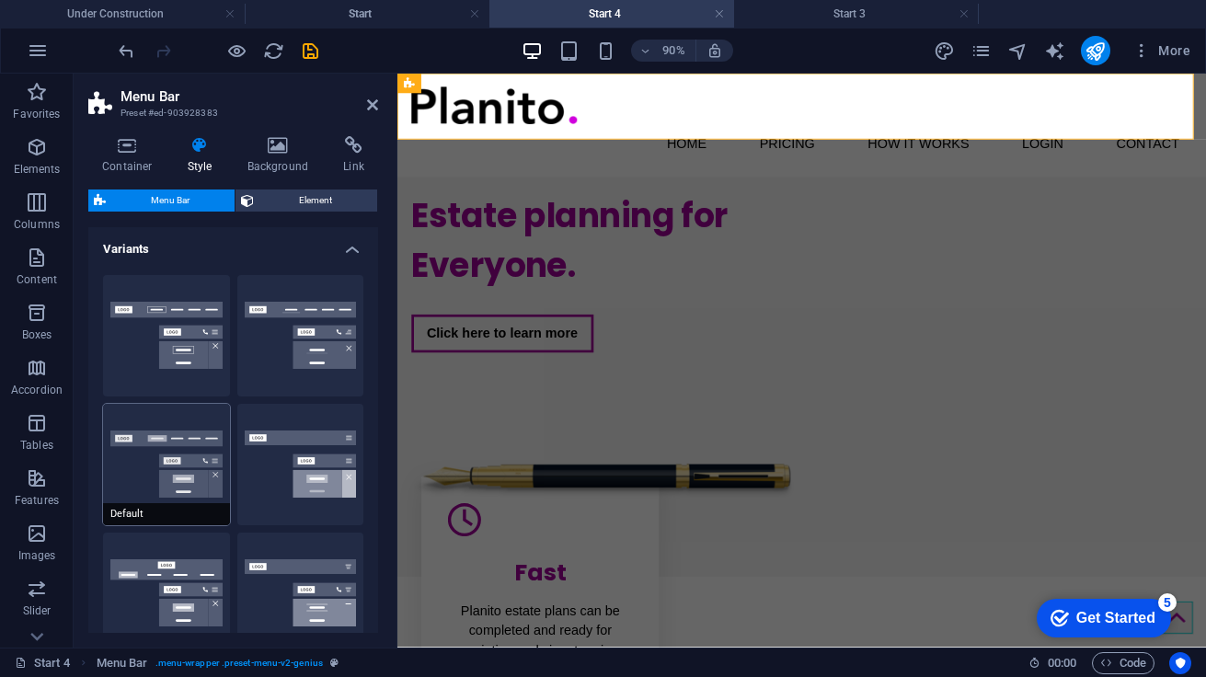
click at [123, 515] on span "Default" at bounding box center [166, 514] width 127 height 22
click at [1096, 52] on icon "publish" at bounding box center [1095, 50] width 21 height 21
